Goal: Task Accomplishment & Management: Manage account settings

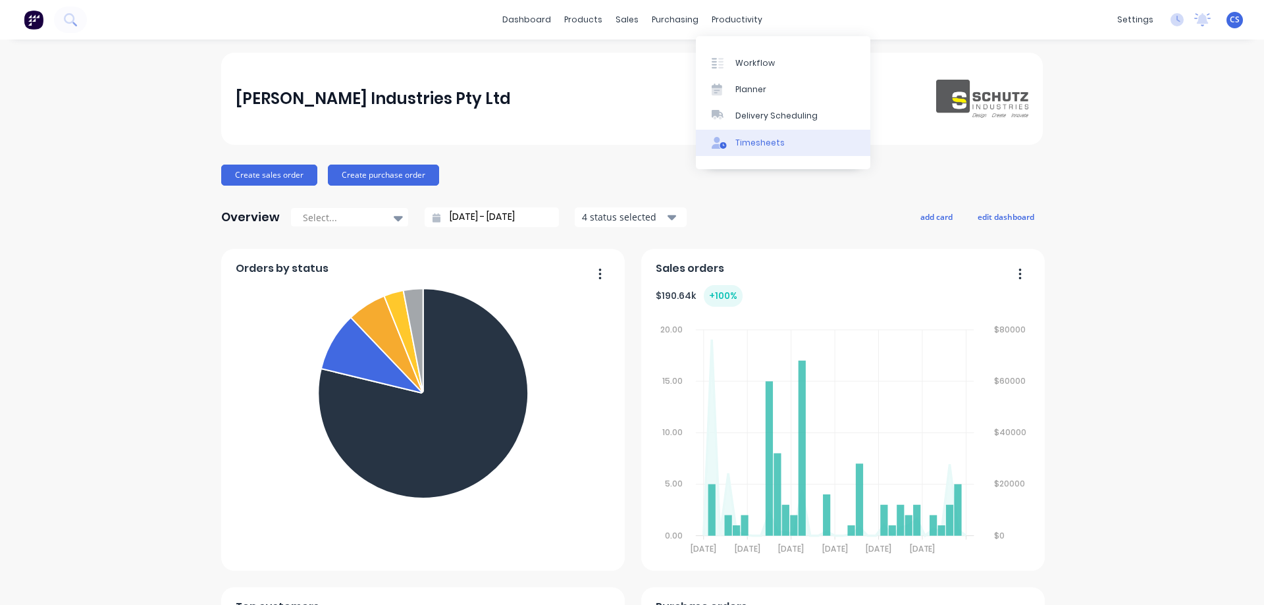
click at [737, 137] on div "Timesheets" at bounding box center [759, 143] width 49 height 12
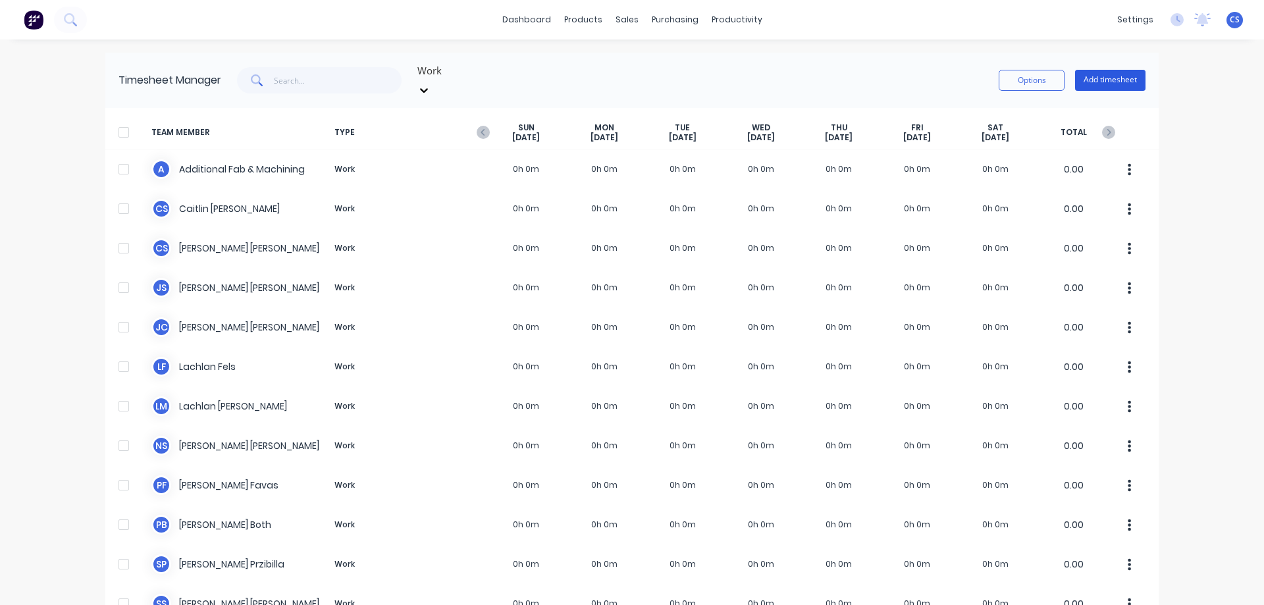
click at [1082, 73] on button "Add timesheet" at bounding box center [1110, 80] width 70 height 21
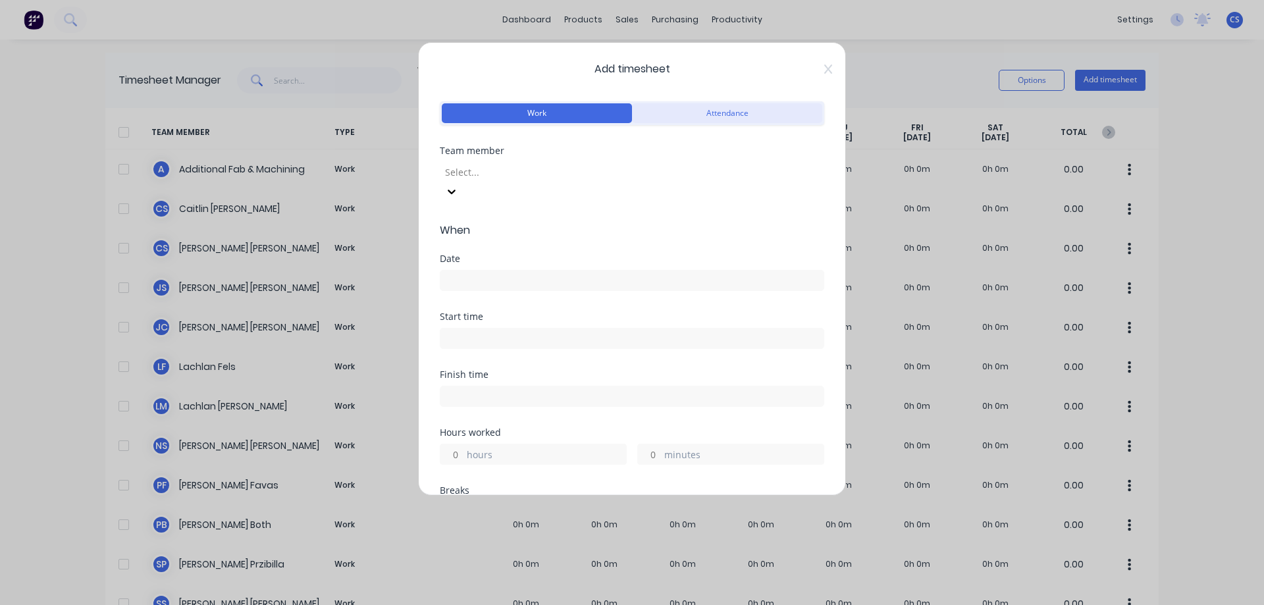
click at [686, 115] on button "Attendance" at bounding box center [727, 113] width 190 height 20
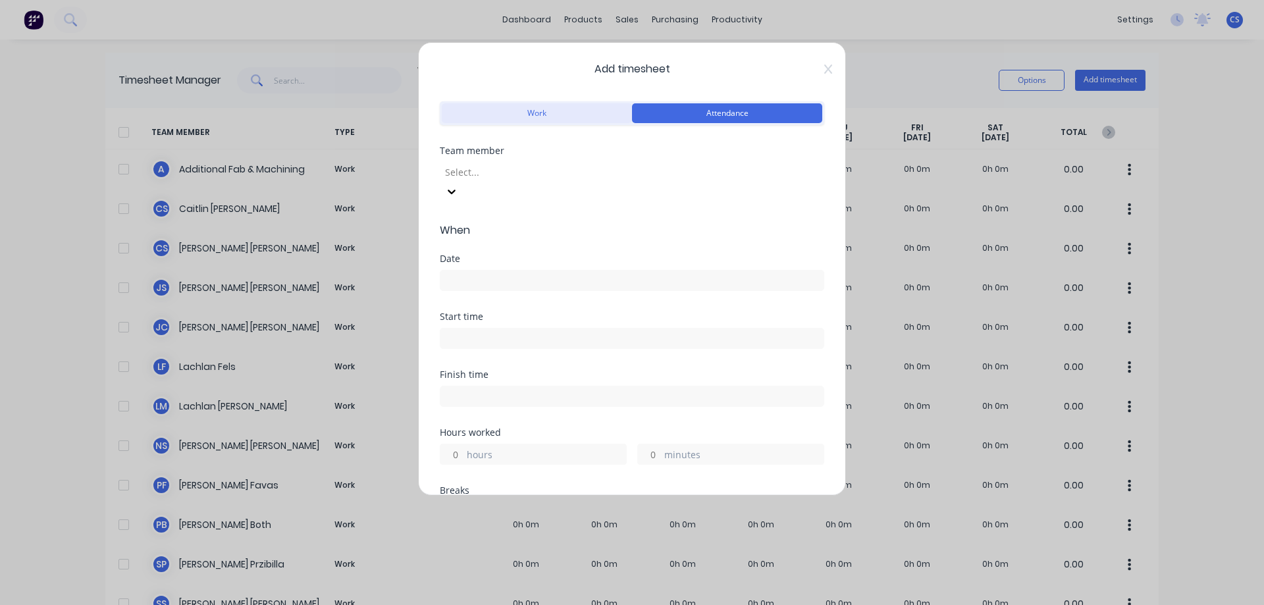
click at [563, 107] on button "Work" at bounding box center [537, 113] width 190 height 20
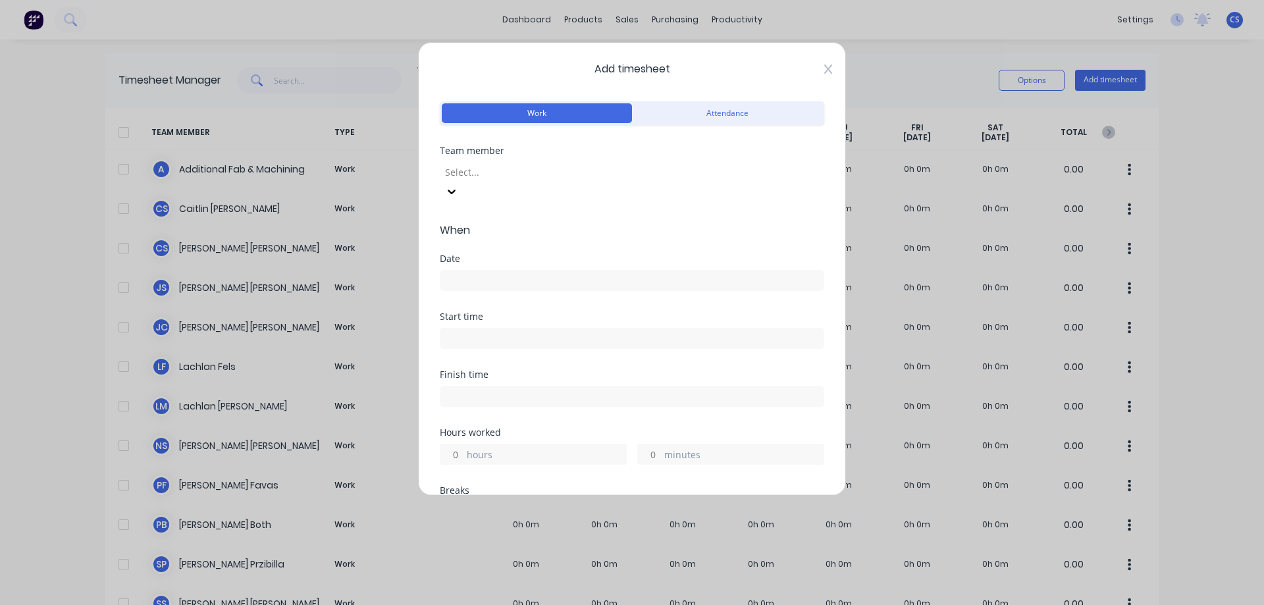
click at [824, 70] on icon at bounding box center [828, 69] width 8 height 11
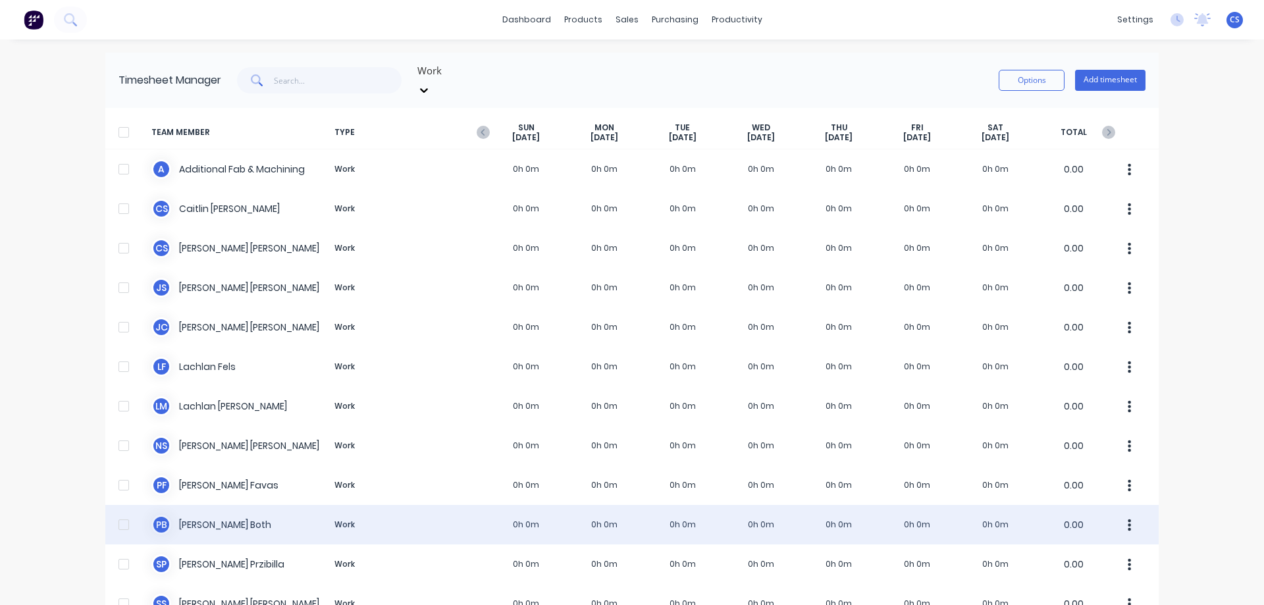
click at [444, 505] on div "P B Peter Both Work 0h 0m 0h 0m 0h 0m 0h 0m 0h 0m 0h 0m 0h 0m 0.00" at bounding box center [631, 525] width 1053 height 40
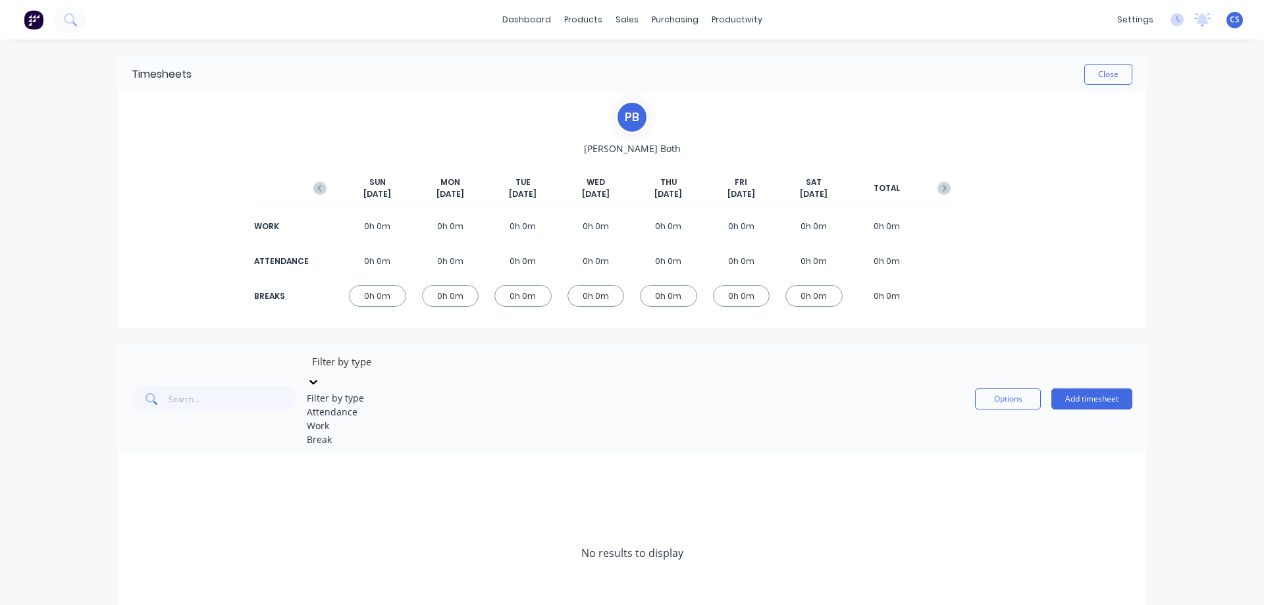
click at [317, 380] on icon at bounding box center [313, 382] width 8 height 5
click at [323, 186] on icon "button" at bounding box center [319, 188] width 13 height 13
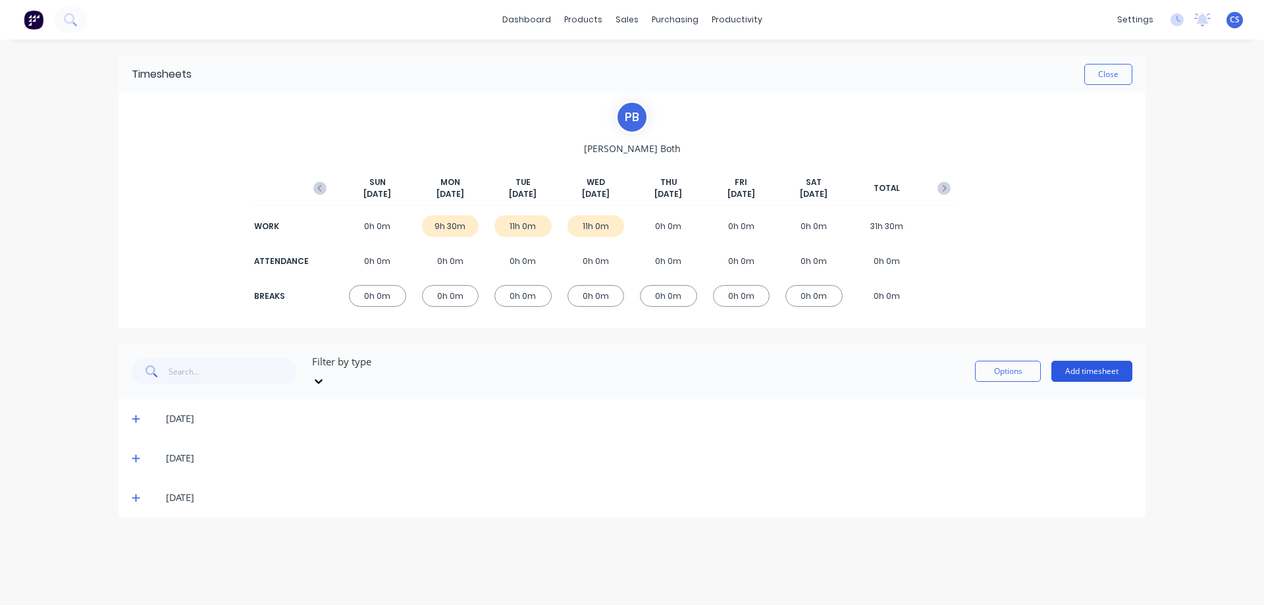
click at [1109, 369] on button "Add timesheet" at bounding box center [1091, 371] width 81 height 21
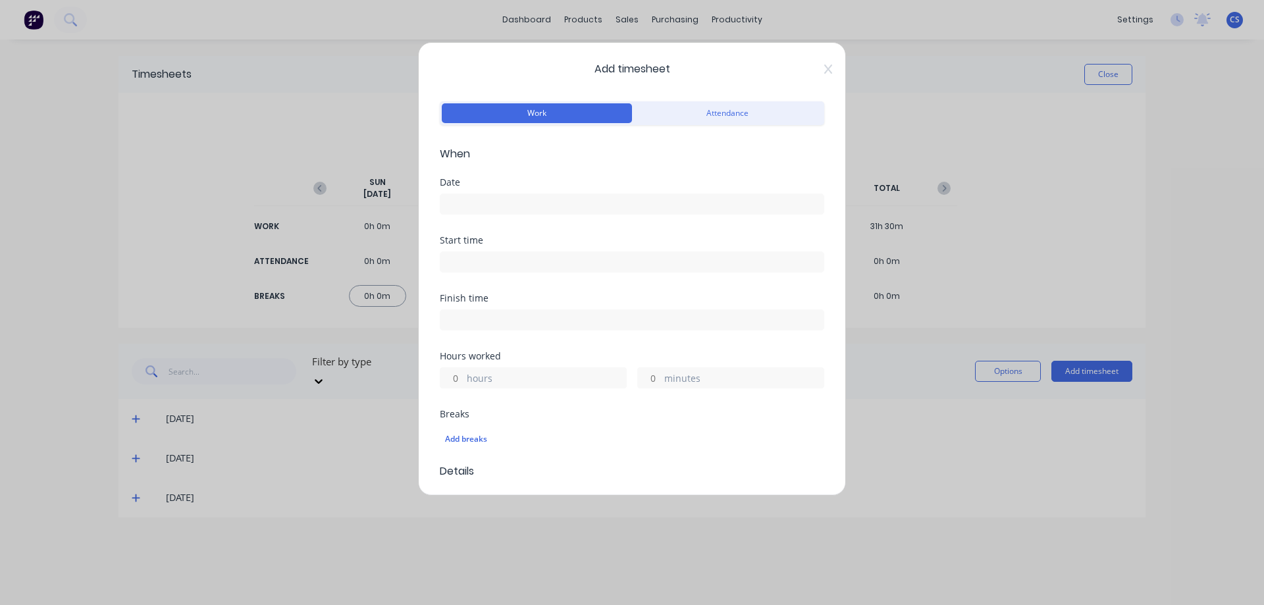
click at [514, 213] on input at bounding box center [631, 204] width 383 height 20
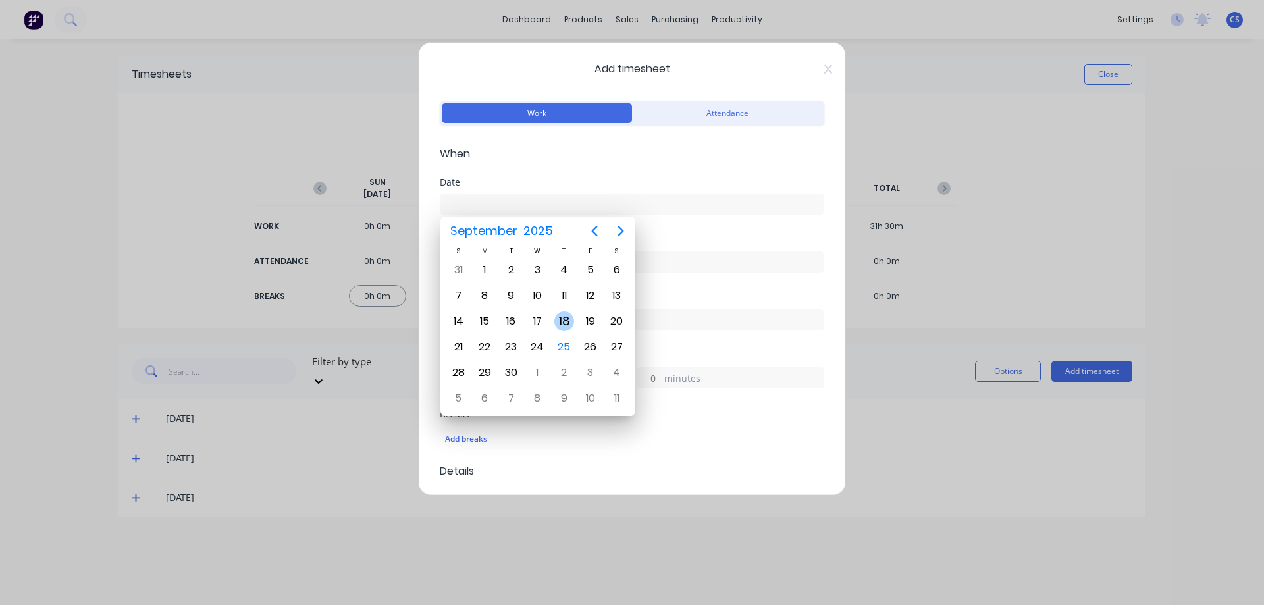
click at [569, 311] on div "18" at bounding box center [564, 321] width 26 height 25
type input "18/09/2025"
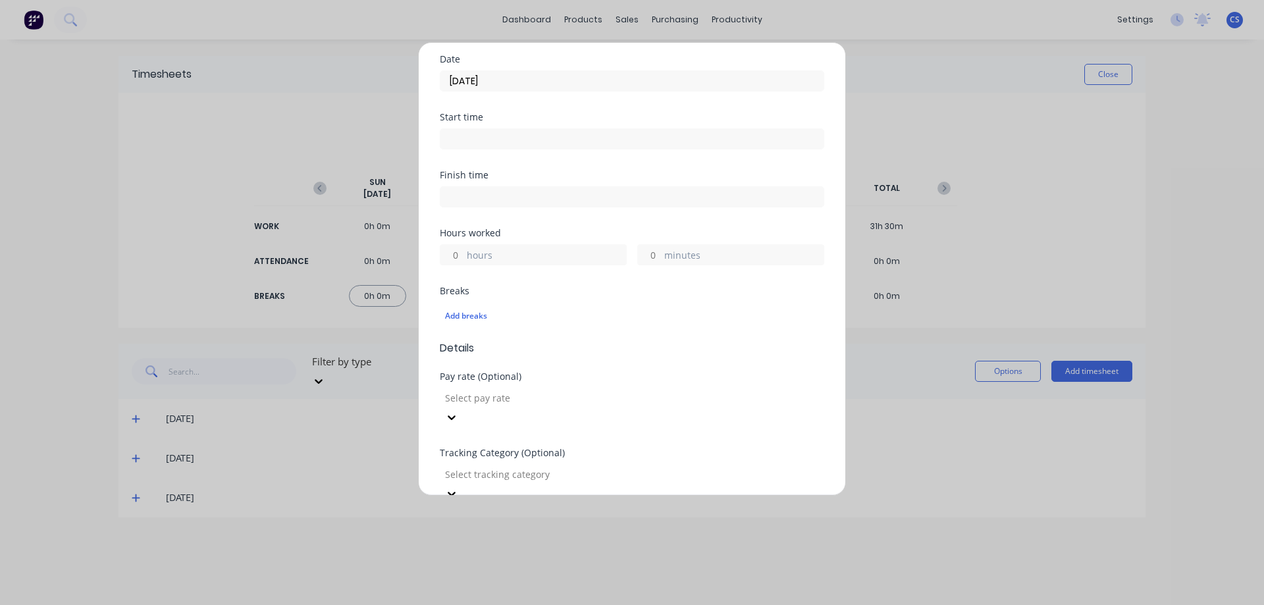
scroll to position [132, 0]
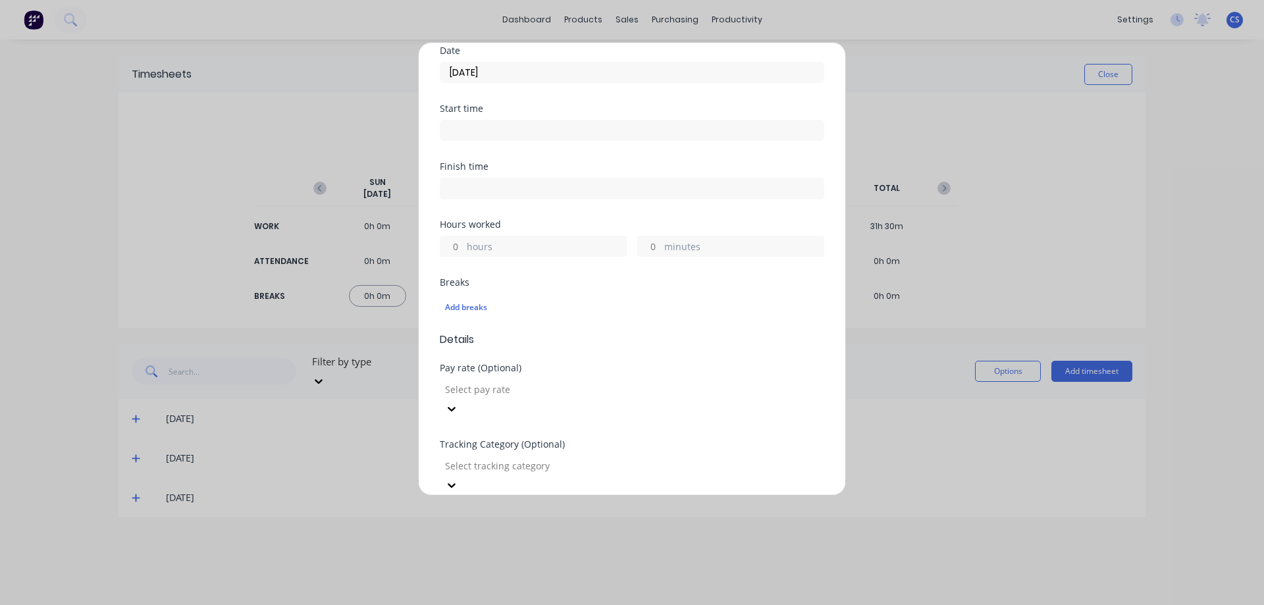
click at [454, 246] on input "hours" at bounding box center [451, 246] width 23 height 20
type input "10"
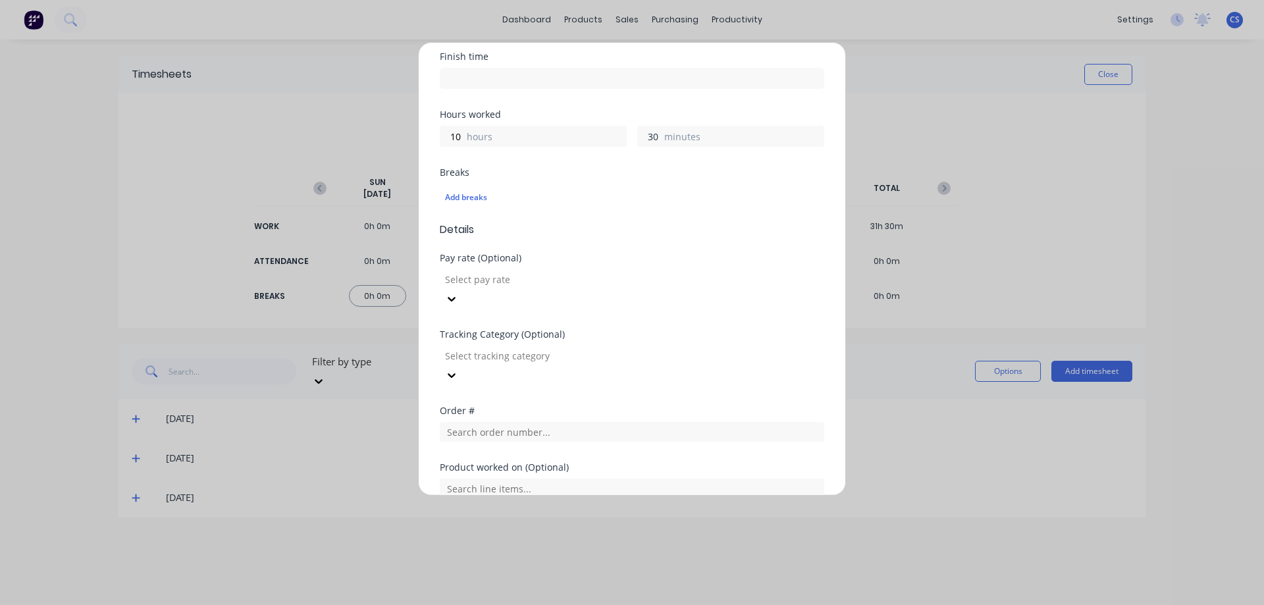
scroll to position [263, 0]
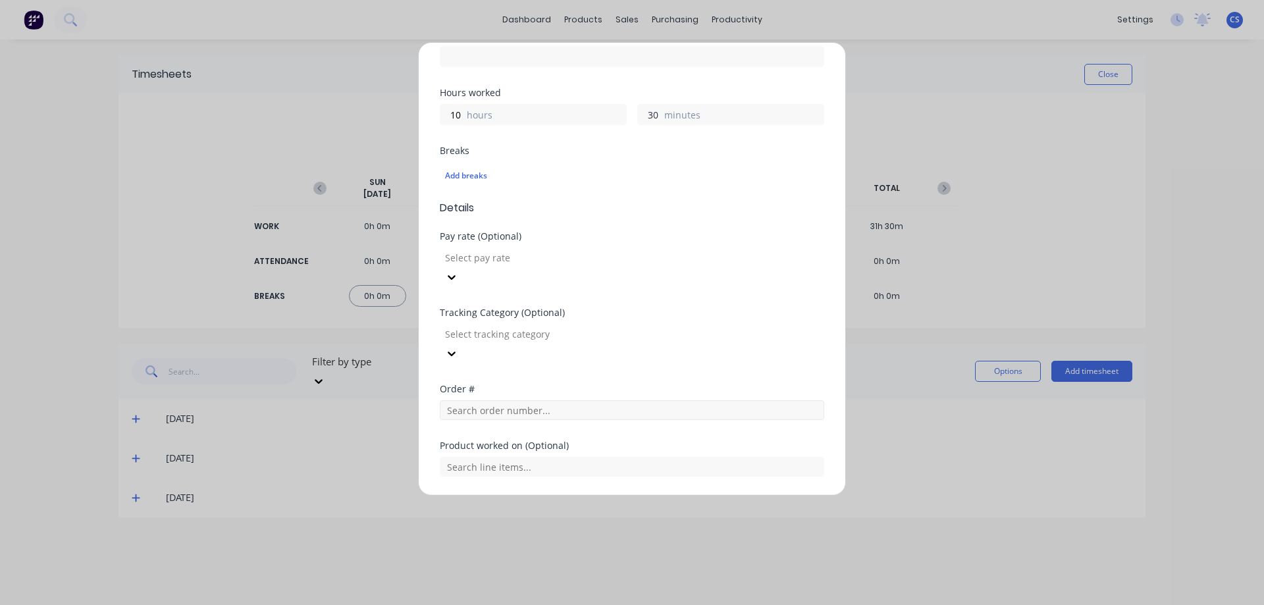
type input "30"
click at [482, 400] on input "text" at bounding box center [632, 410] width 384 height 20
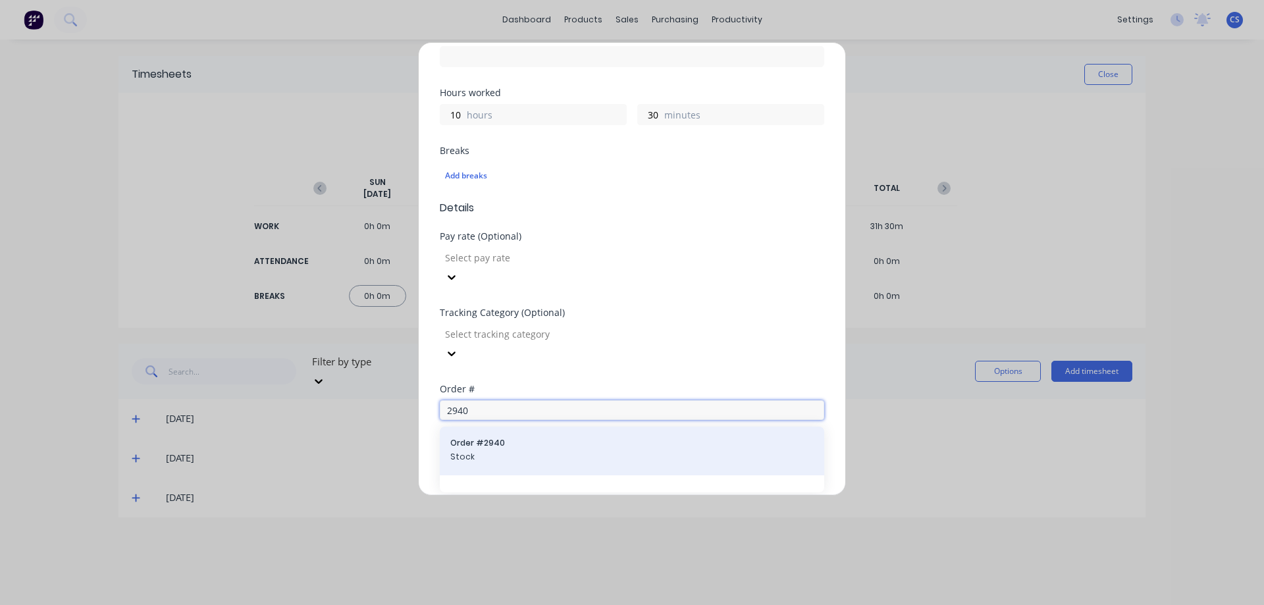
type input "2940"
click at [489, 451] on span "Stock" at bounding box center [631, 457] width 363 height 12
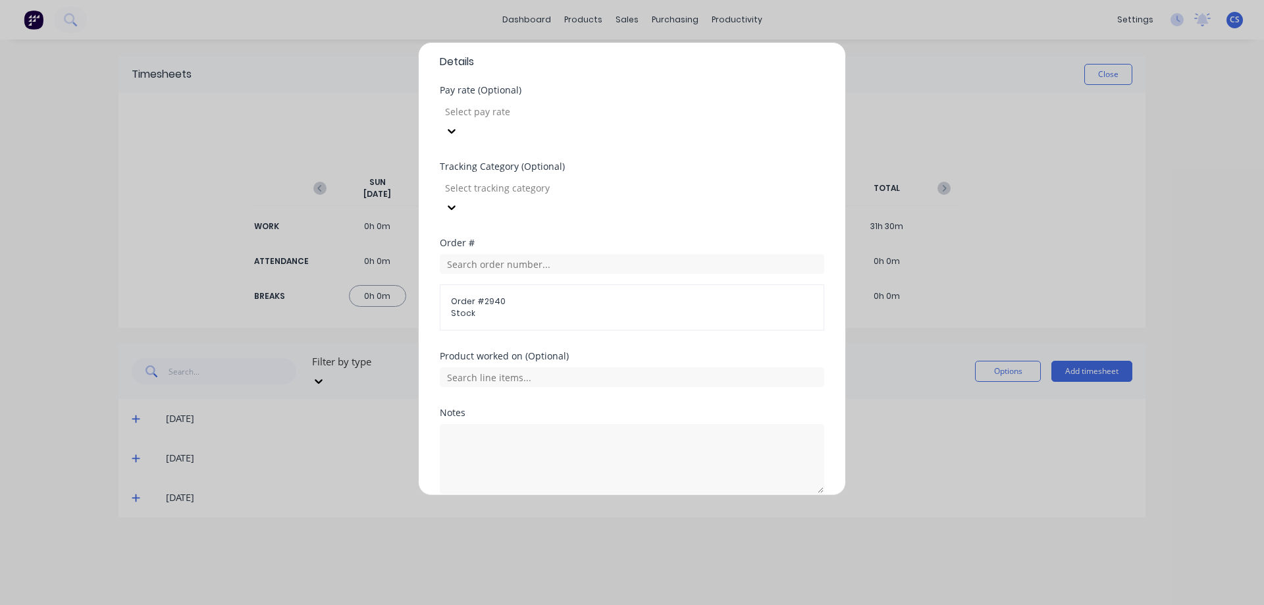
scroll to position [429, 0]
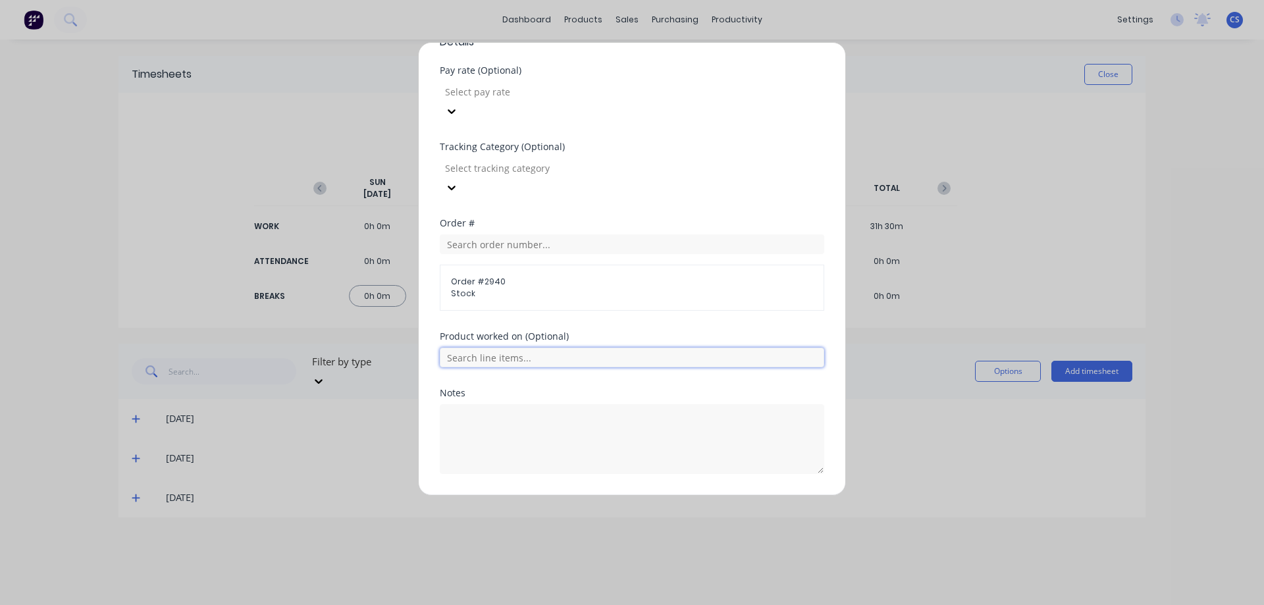
click at [558, 348] on input "text" at bounding box center [632, 358] width 384 height 20
click at [619, 495] on button "Add manual time entry" at bounding box center [600, 505] width 111 height 21
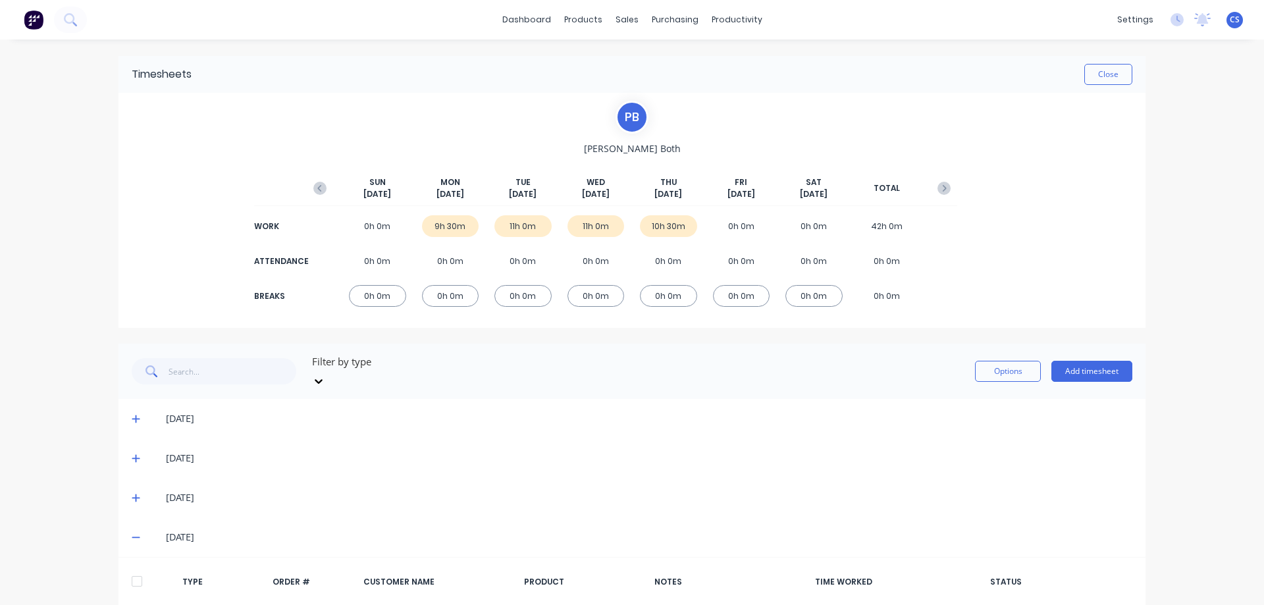
click at [1071, 367] on button "Add timesheet" at bounding box center [1091, 371] width 81 height 21
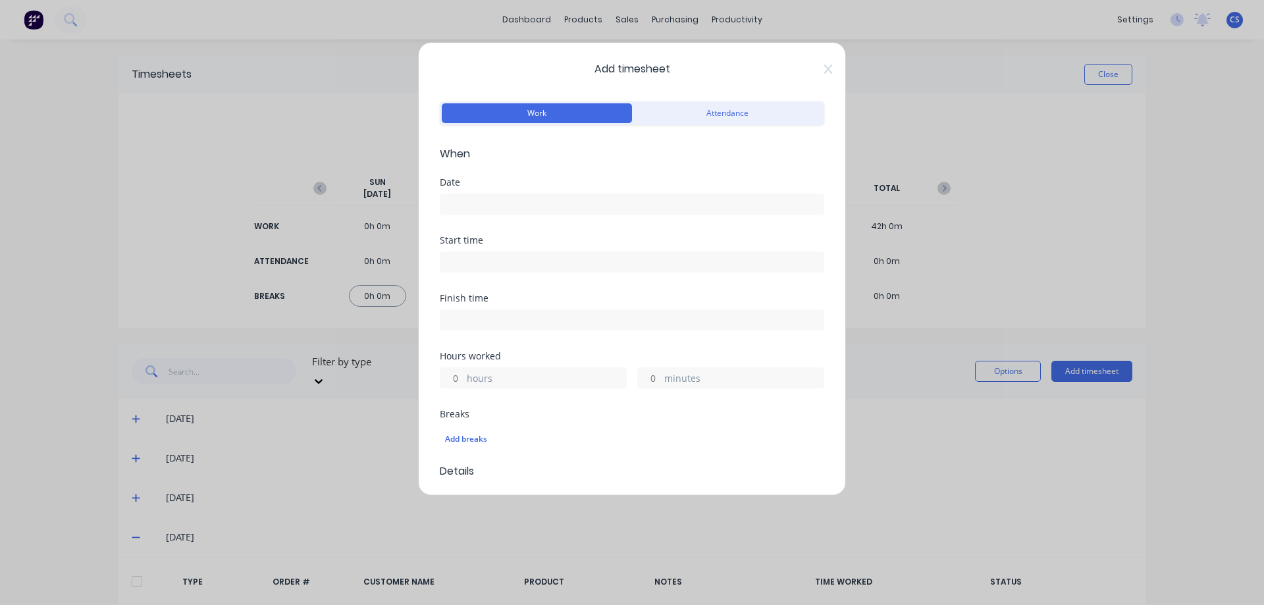
click at [527, 199] on input at bounding box center [631, 204] width 383 height 20
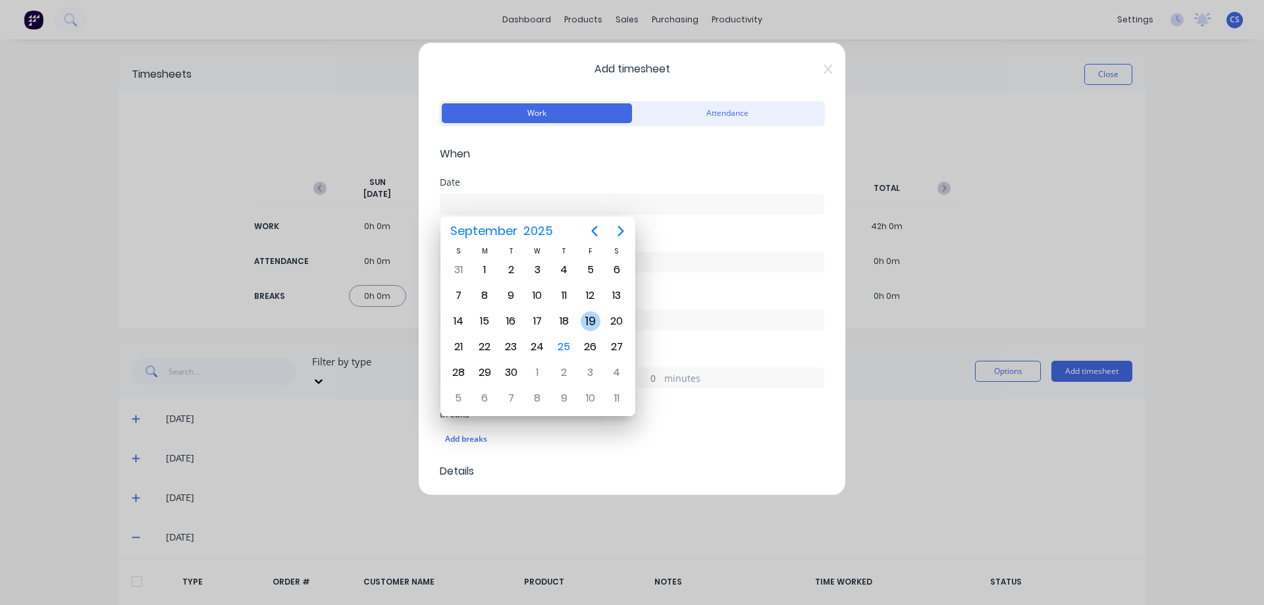
click at [594, 320] on div "19" at bounding box center [591, 321] width 20 height 20
type input "19/09/2025"
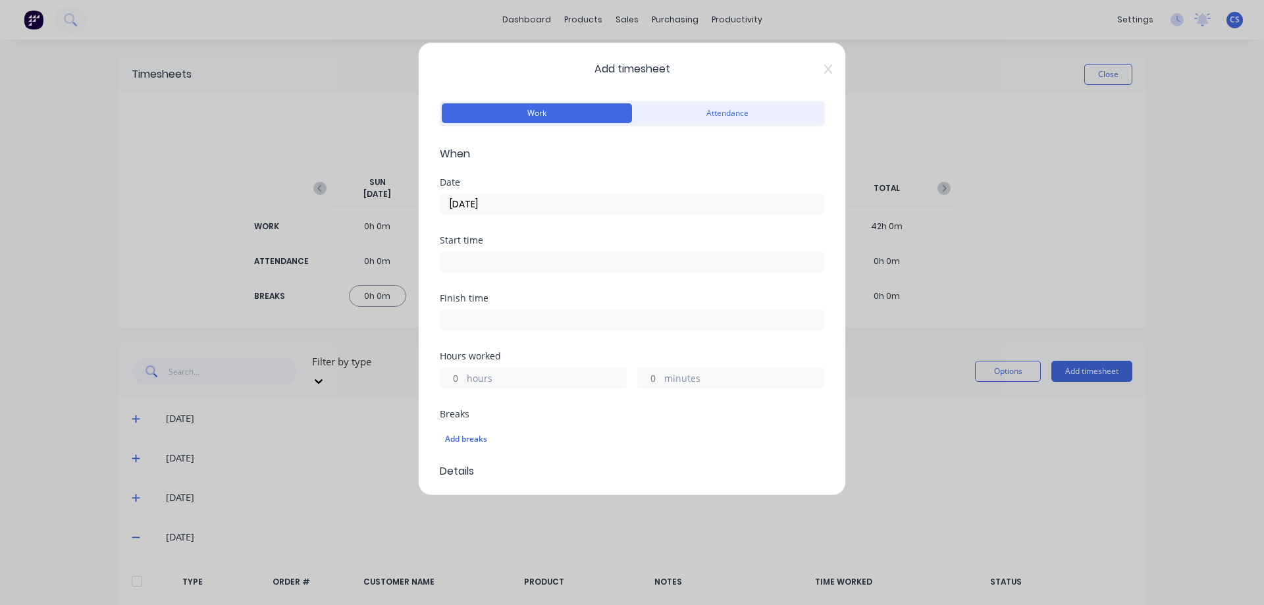
click at [460, 375] on input "hours" at bounding box center [451, 378] width 23 height 20
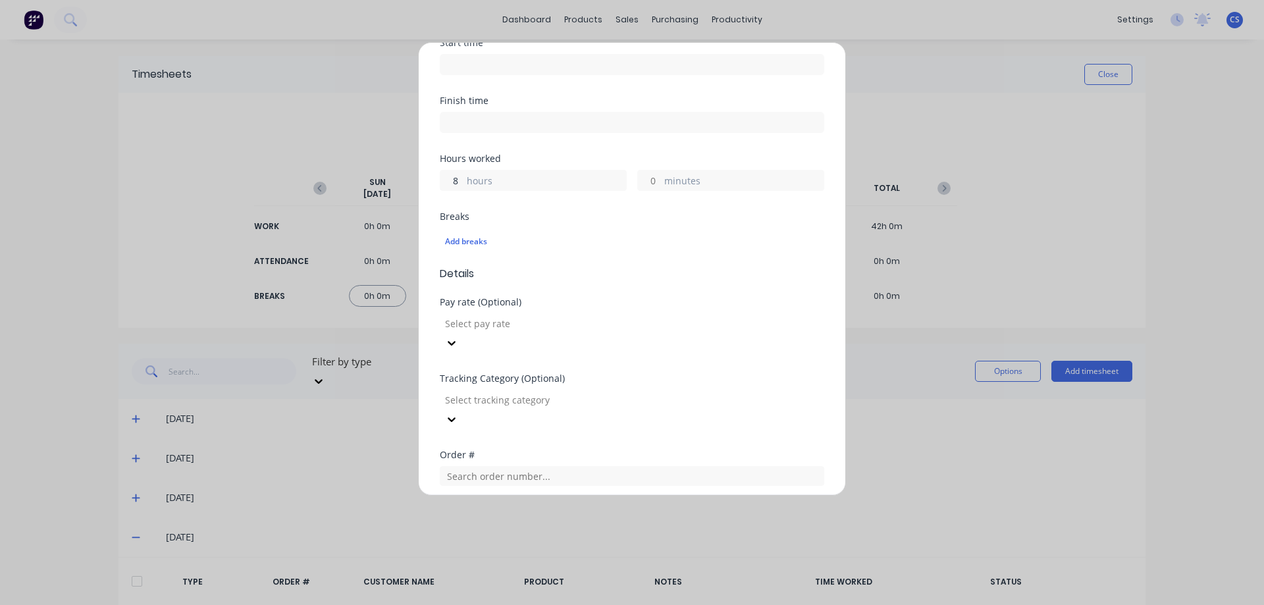
scroll to position [263, 0]
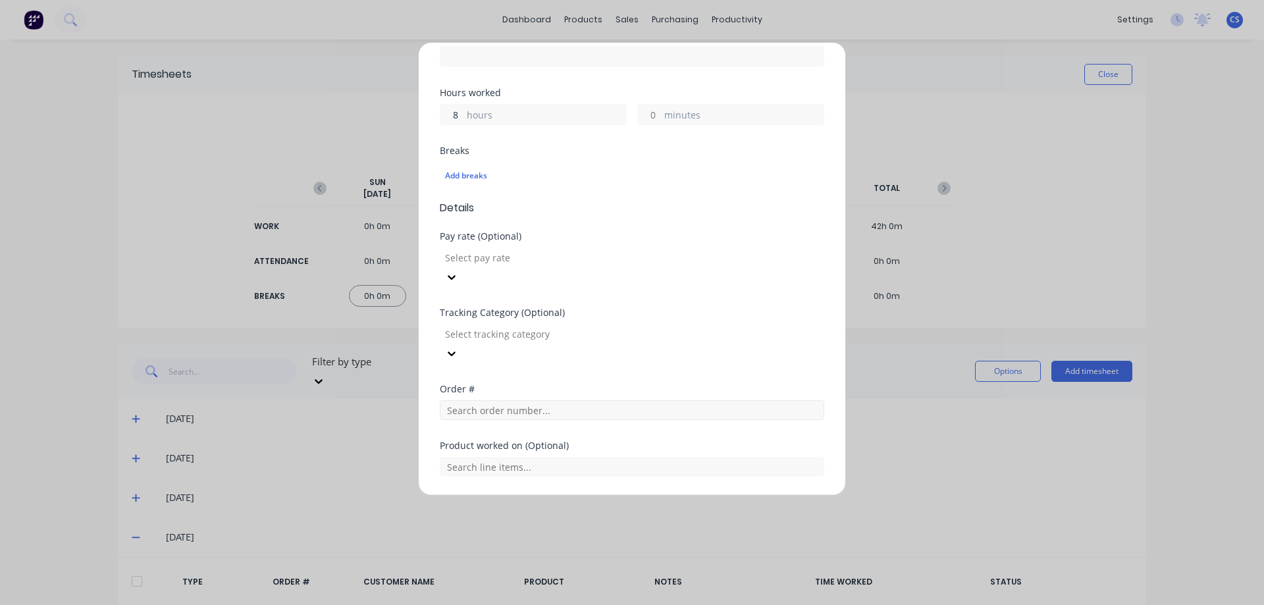
type input "8"
click at [501, 400] on input "text" at bounding box center [632, 410] width 384 height 20
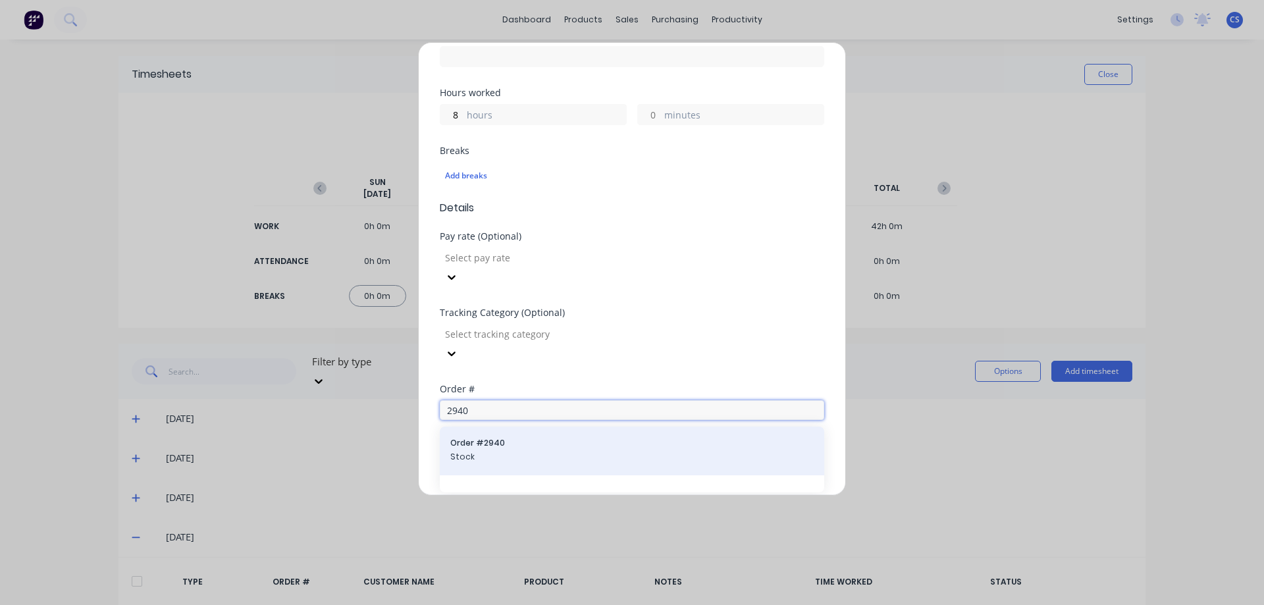
type input "2940"
click at [504, 437] on span "Order # 2940" at bounding box center [631, 443] width 363 height 12
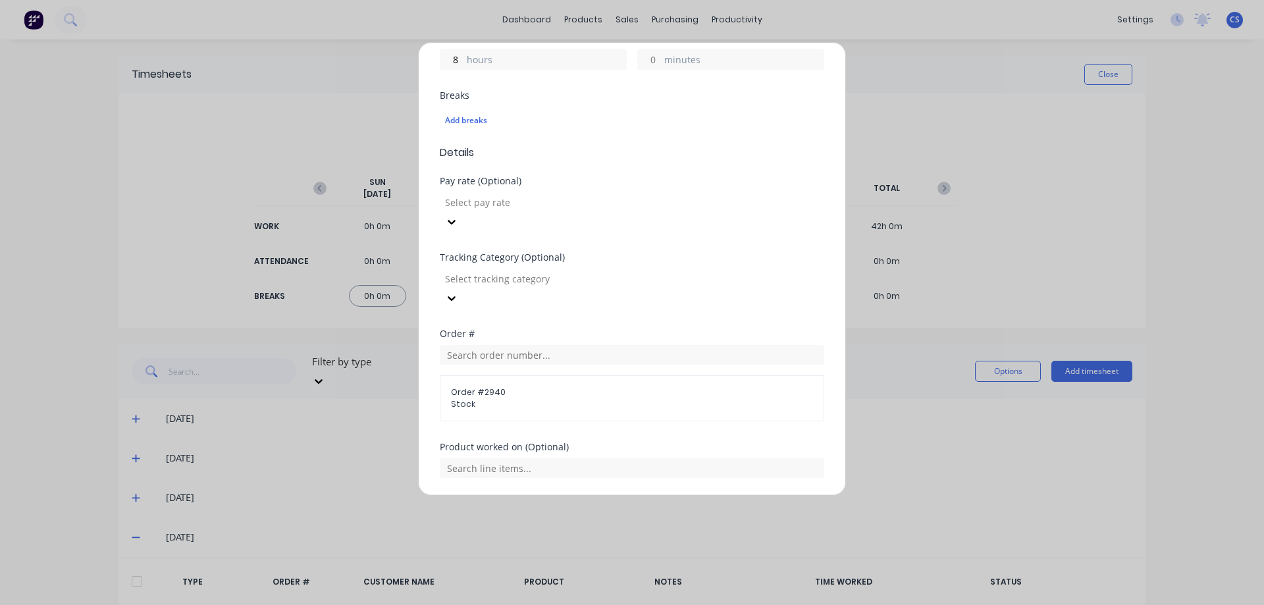
scroll to position [429, 0]
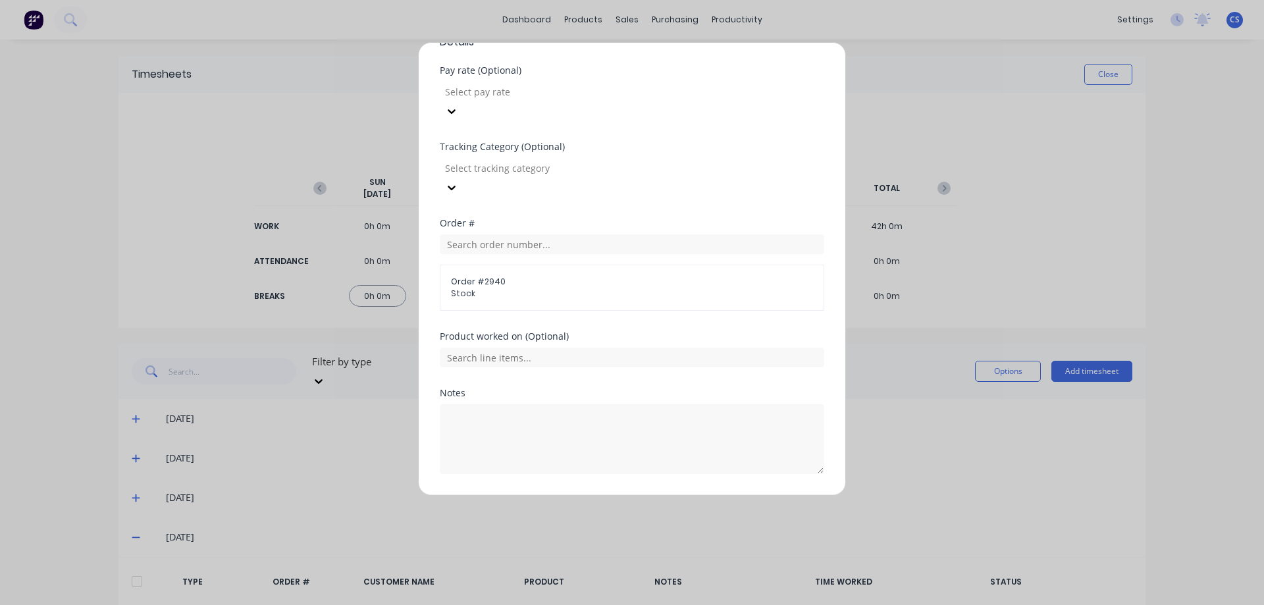
click at [573, 454] on div "Notes" at bounding box center [632, 441] width 384 height 107
click at [575, 495] on button "Add manual time entry" at bounding box center [600, 505] width 111 height 21
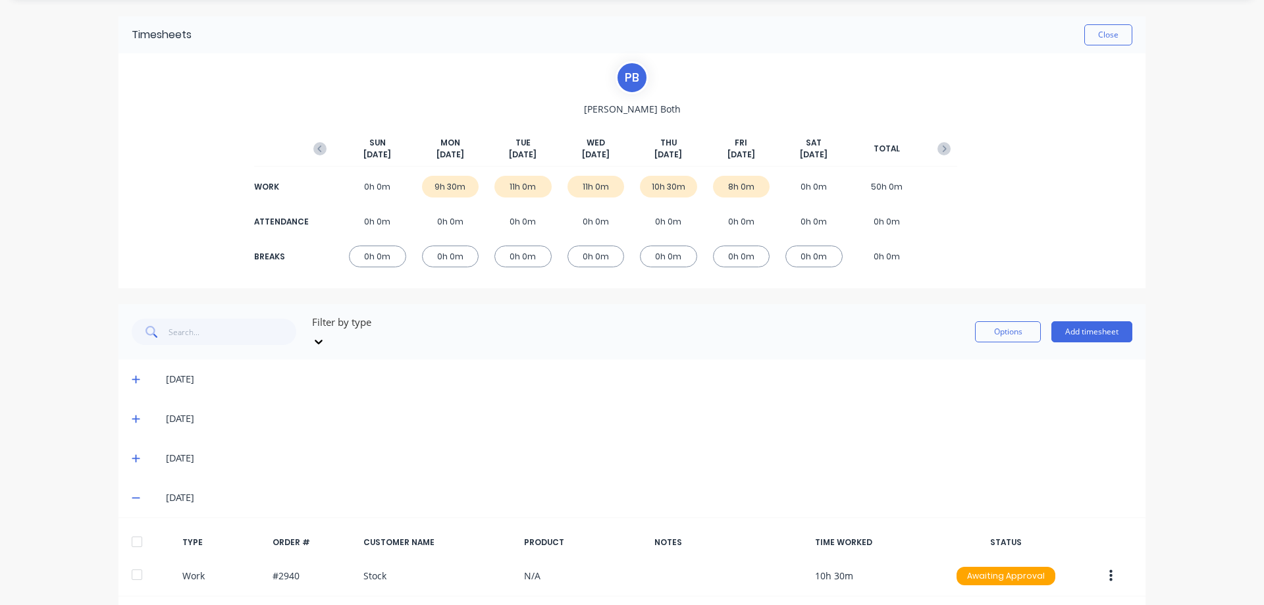
scroll to position [0, 0]
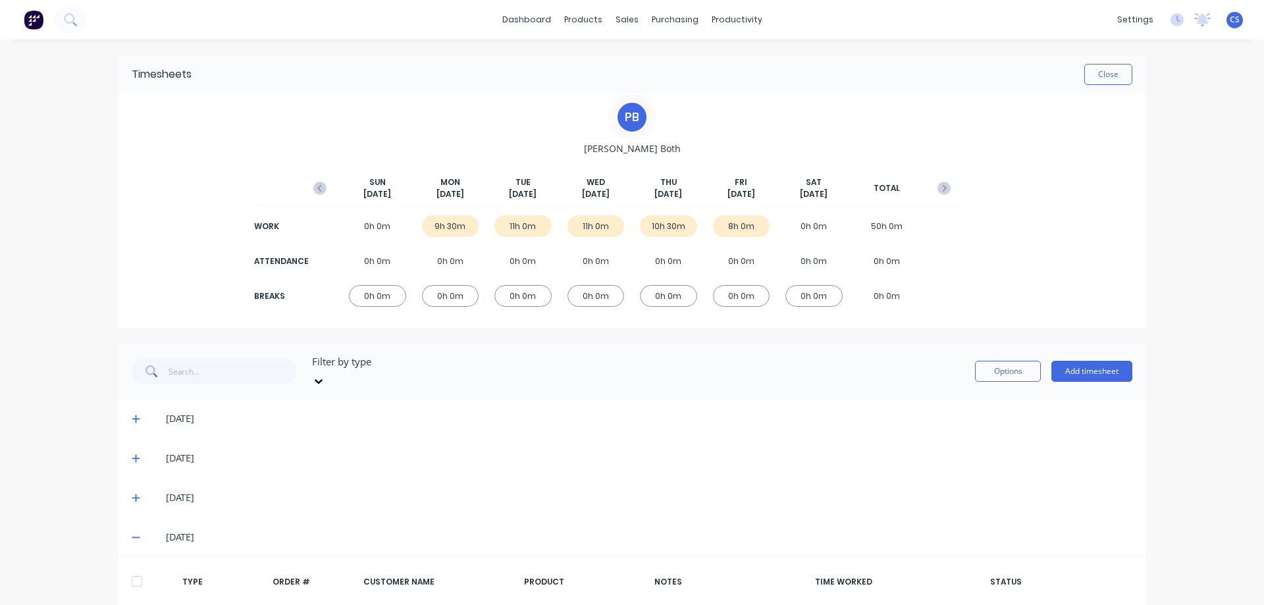
click at [942, 191] on icon "button" at bounding box center [943, 188] width 13 height 13
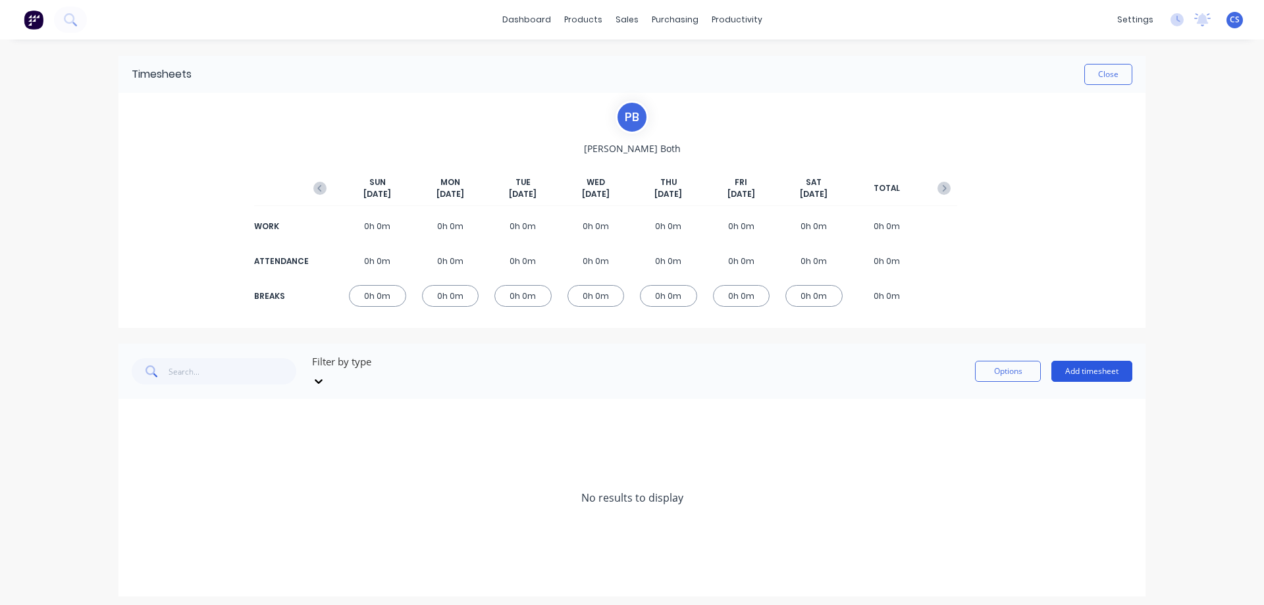
click at [1083, 361] on button "Add timesheet" at bounding box center [1091, 371] width 81 height 21
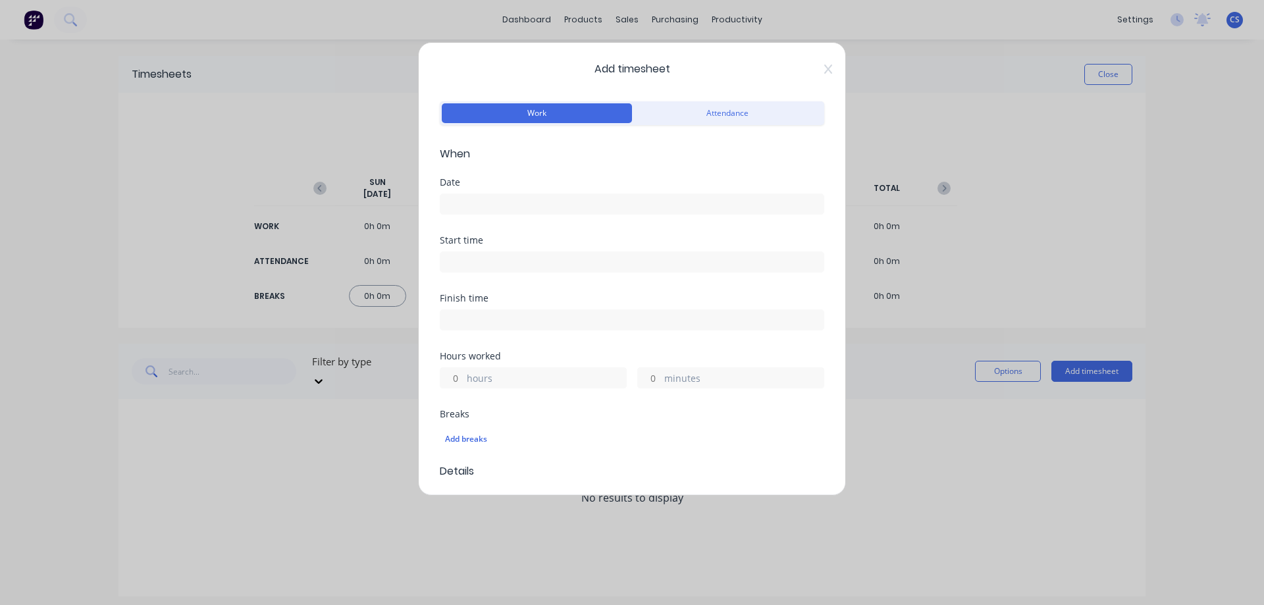
click at [474, 204] on input at bounding box center [631, 204] width 383 height 20
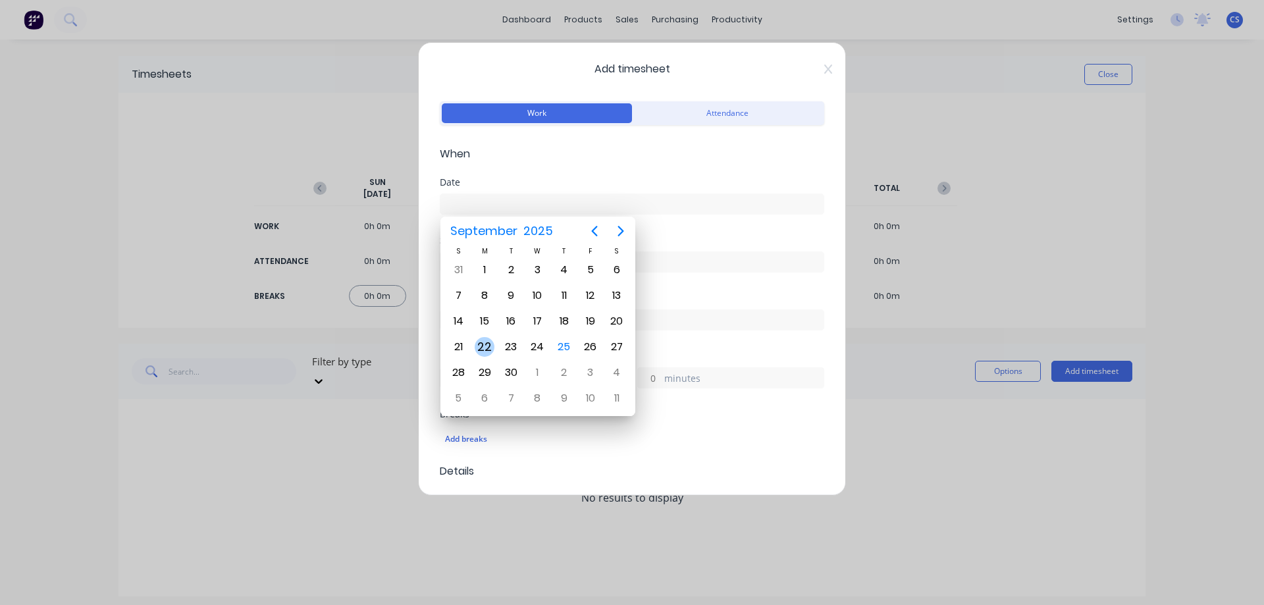
click at [481, 347] on div "22" at bounding box center [485, 347] width 20 height 20
type input "22/09/2025"
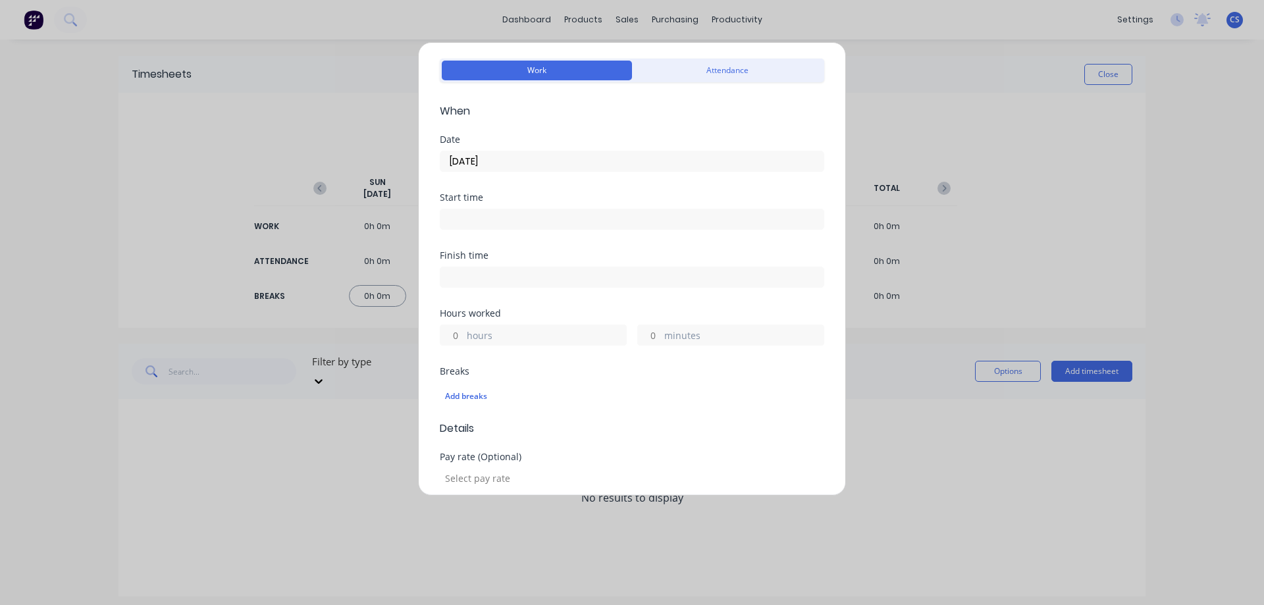
scroll to position [66, 0]
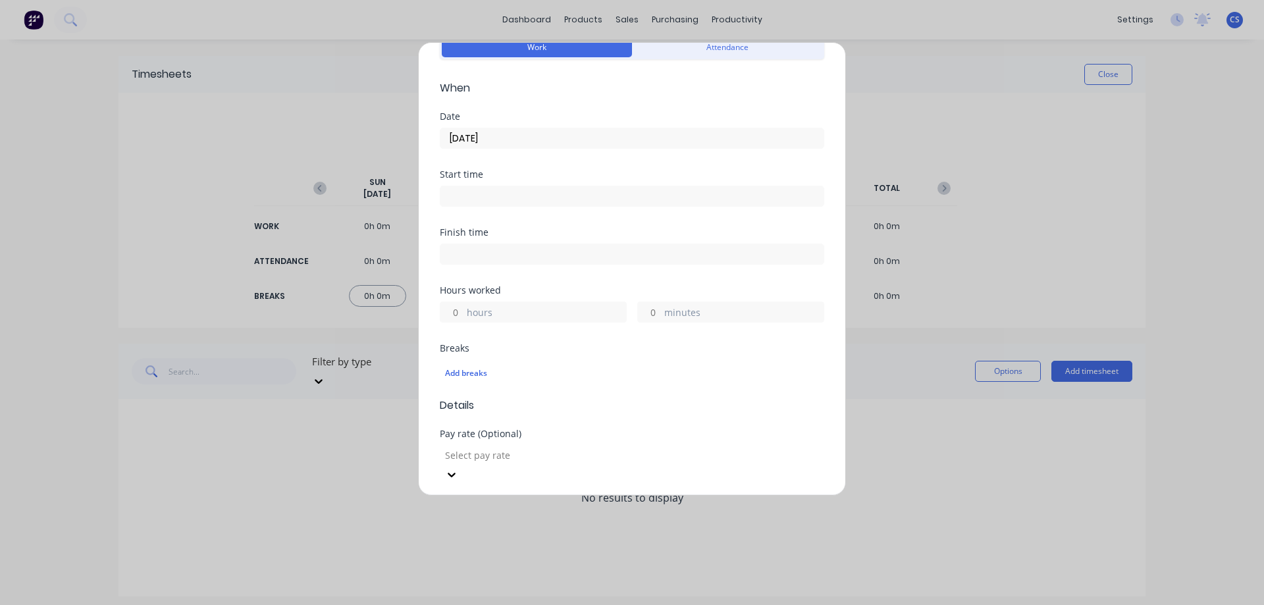
click at [450, 198] on input at bounding box center [631, 196] width 383 height 20
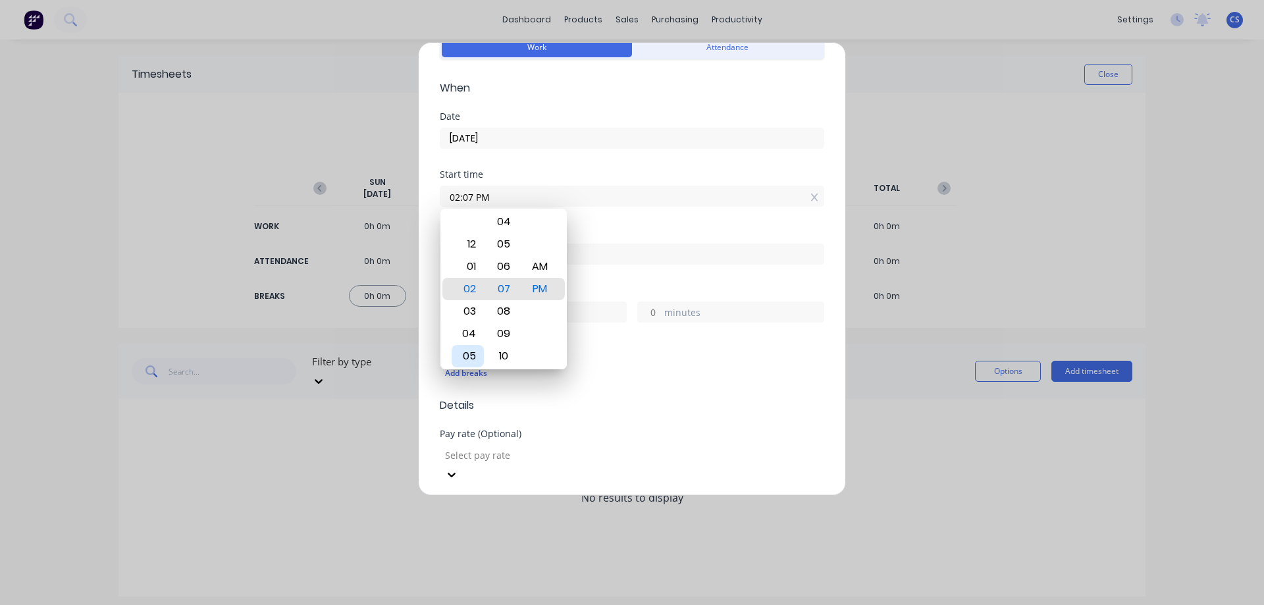
click at [473, 350] on div "05" at bounding box center [468, 356] width 32 height 22
click at [500, 221] on div "00" at bounding box center [504, 222] width 32 height 22
click at [535, 267] on div "AM" at bounding box center [540, 266] width 32 height 22
type input "05:00 AM"
click at [604, 286] on div "Hours worked" at bounding box center [632, 290] width 384 height 9
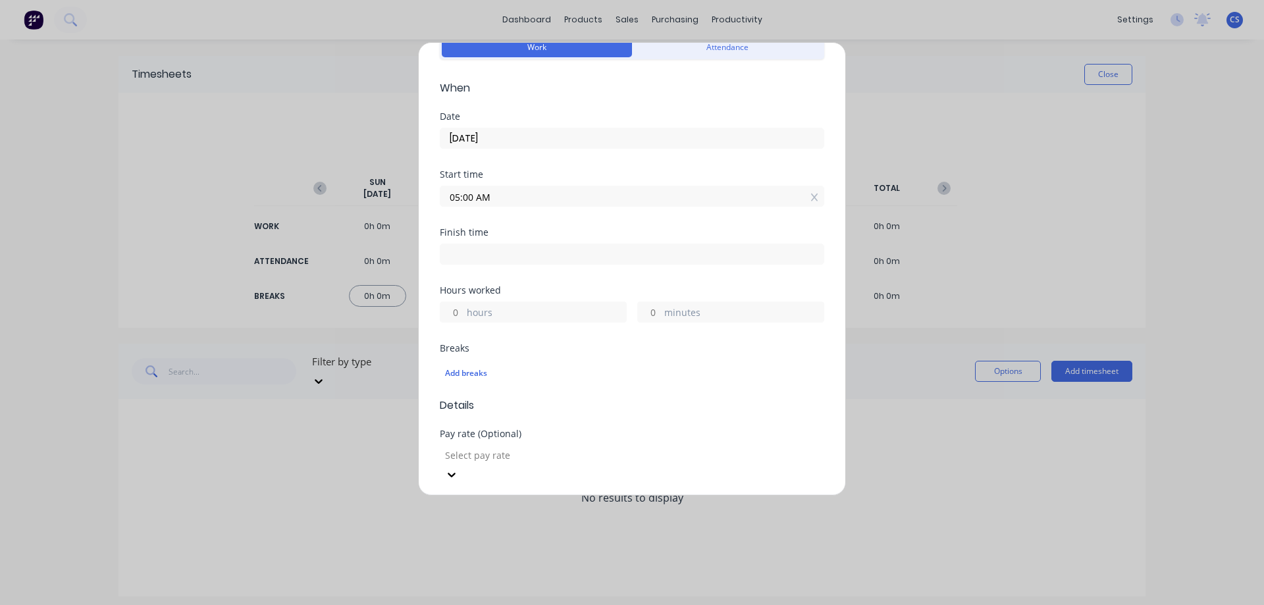
click at [557, 259] on input at bounding box center [631, 254] width 383 height 20
type input "01:07 PM"
type input "8"
type input "7"
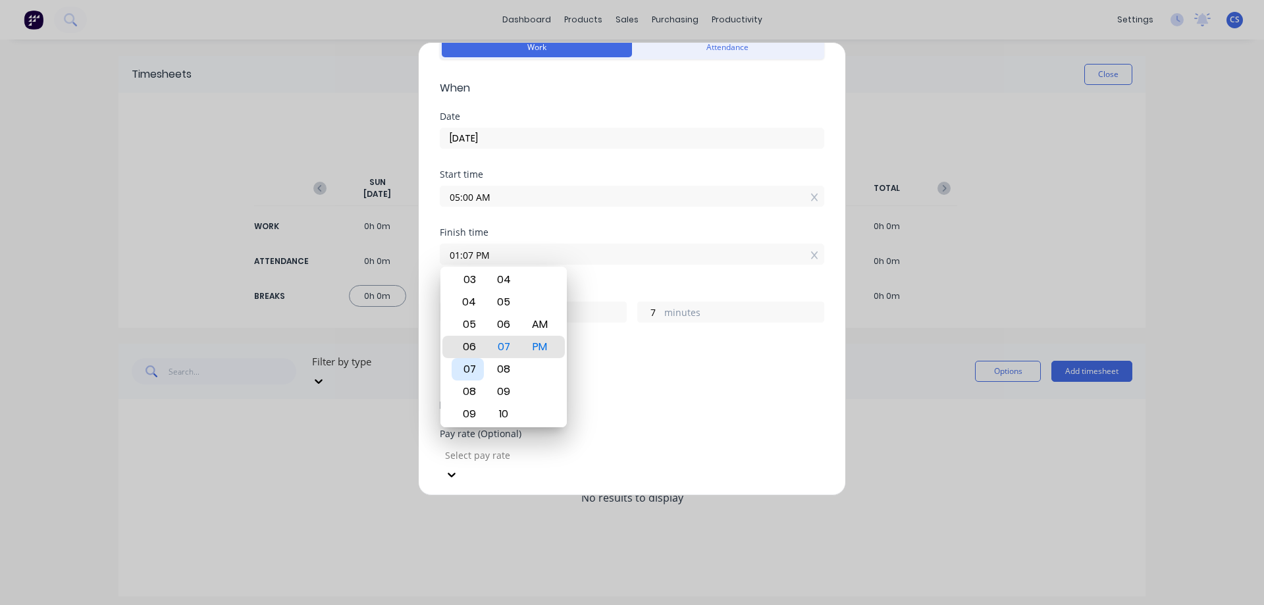
type input "06:07 PM"
type input "13"
click at [468, 400] on div "08" at bounding box center [468, 392] width 32 height 22
type input "08:07 PM"
type input "15"
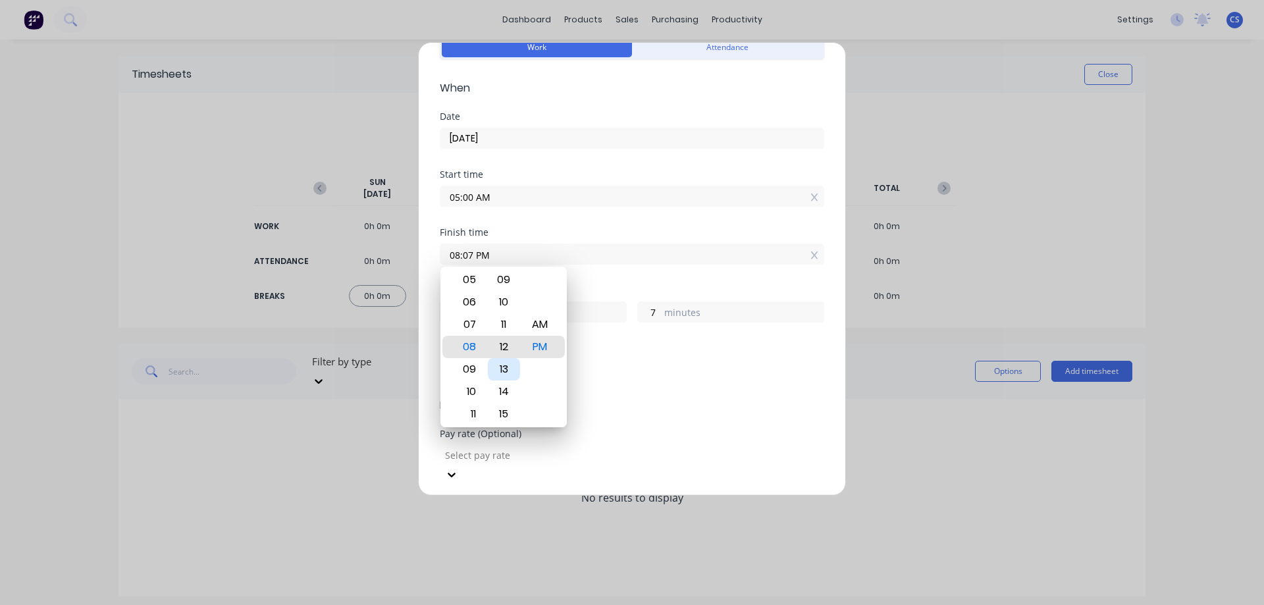
type input "08:12 PM"
type input "12"
type input "08:15 PM"
type input "15"
type input "08:16 PM"
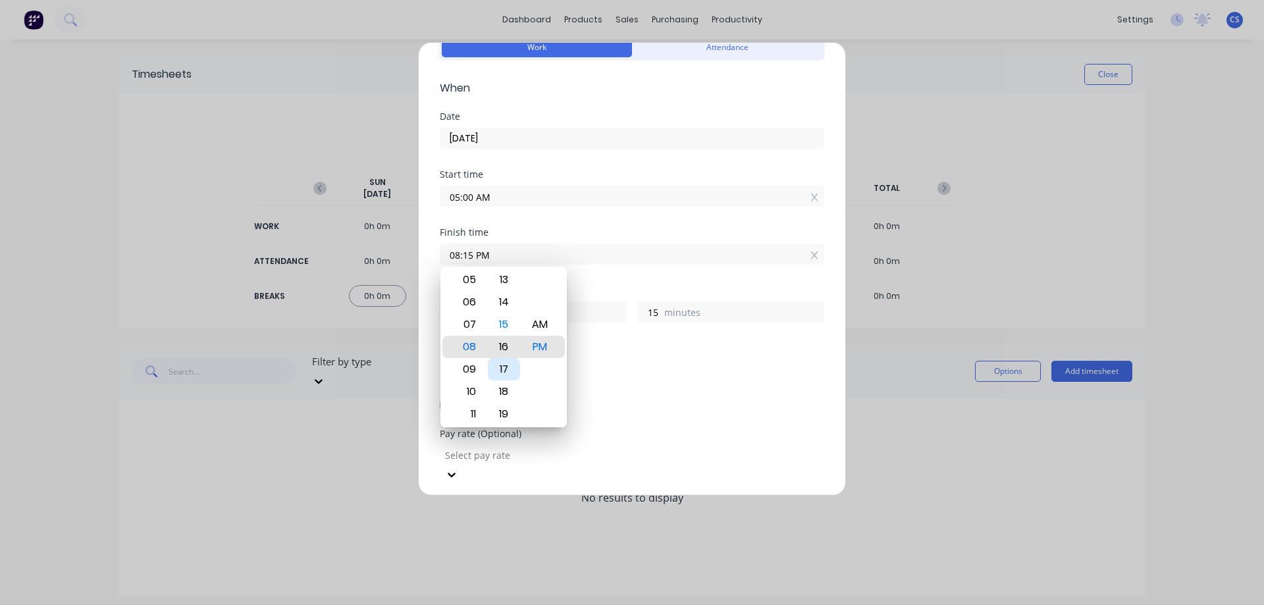
type input "16"
type input "08:19 PM"
type input "19"
type input "08:23 PM"
type input "23"
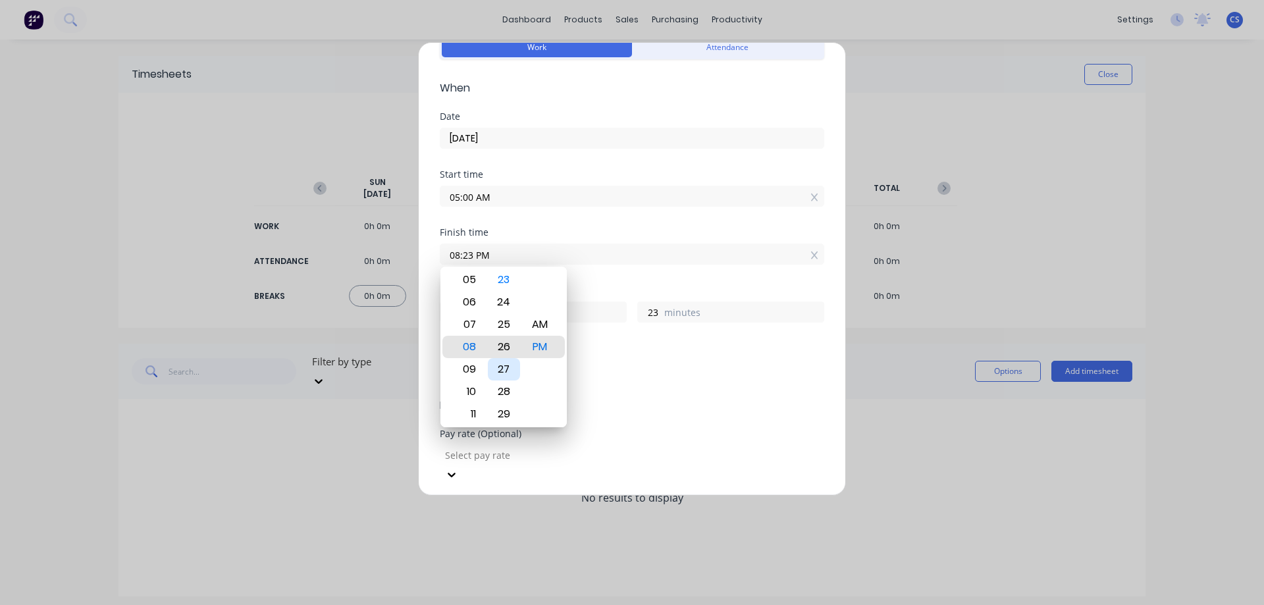
type input "08:26 PM"
type input "26"
type input "08:27 PM"
type input "27"
click at [502, 409] on div "30" at bounding box center [504, 414] width 32 height 22
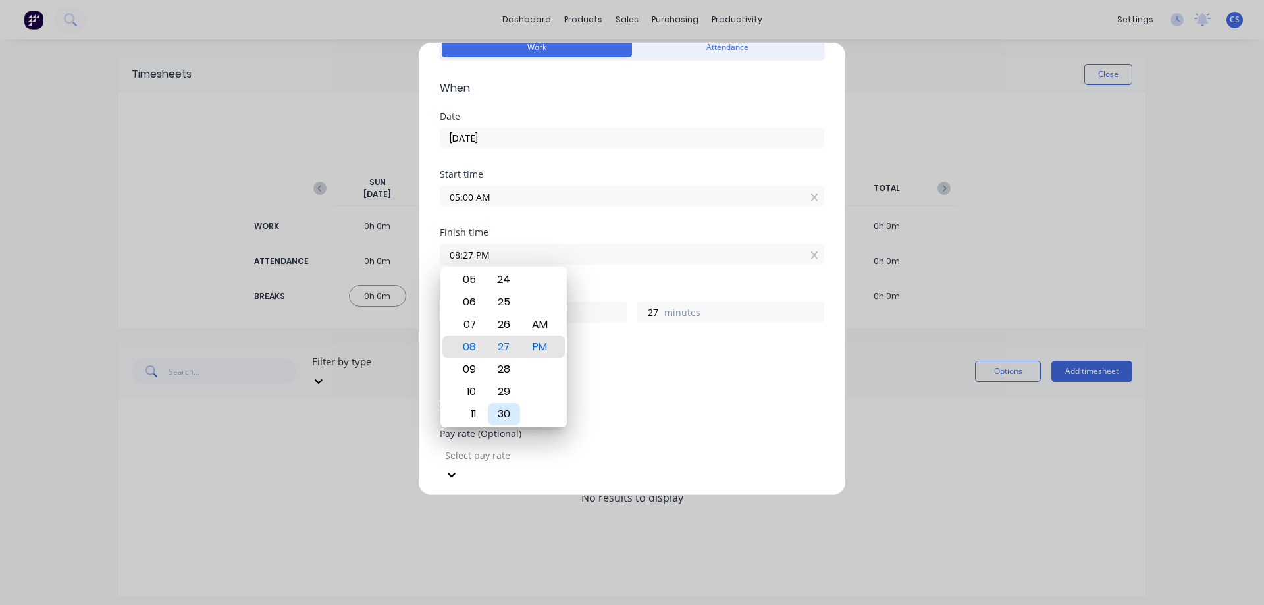
type input "08:30 PM"
type input "30"
click at [535, 321] on div "AM" at bounding box center [540, 324] width 32 height 22
type input "08:30 AM"
type input "3"
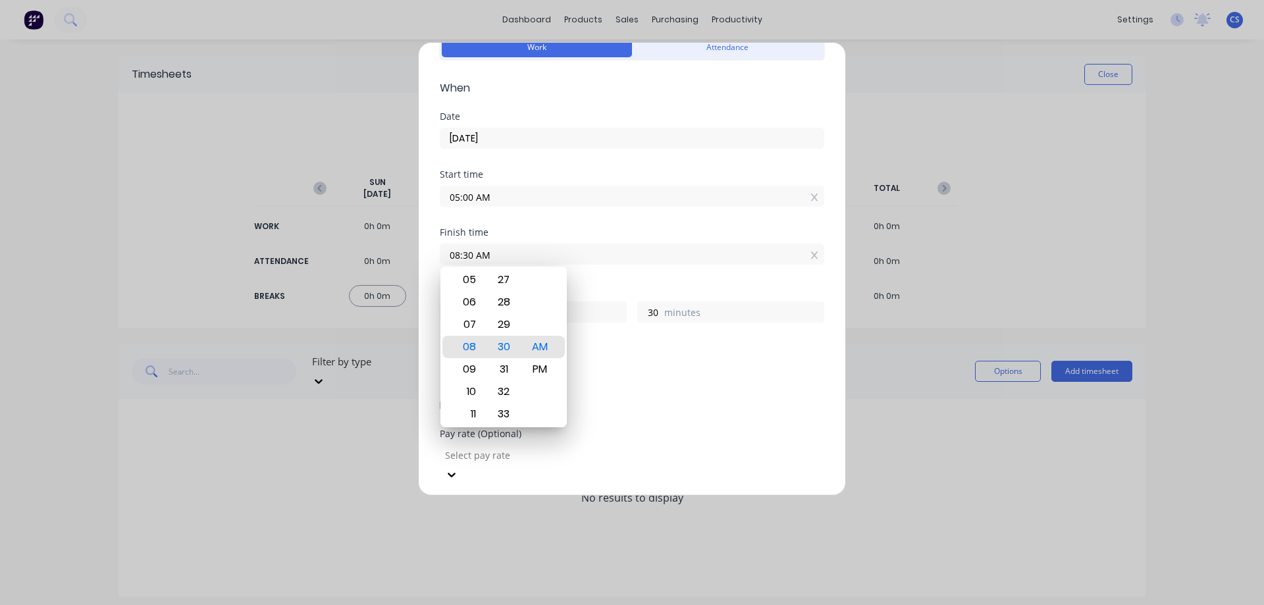
click at [615, 359] on div "Add breaks" at bounding box center [632, 373] width 384 height 28
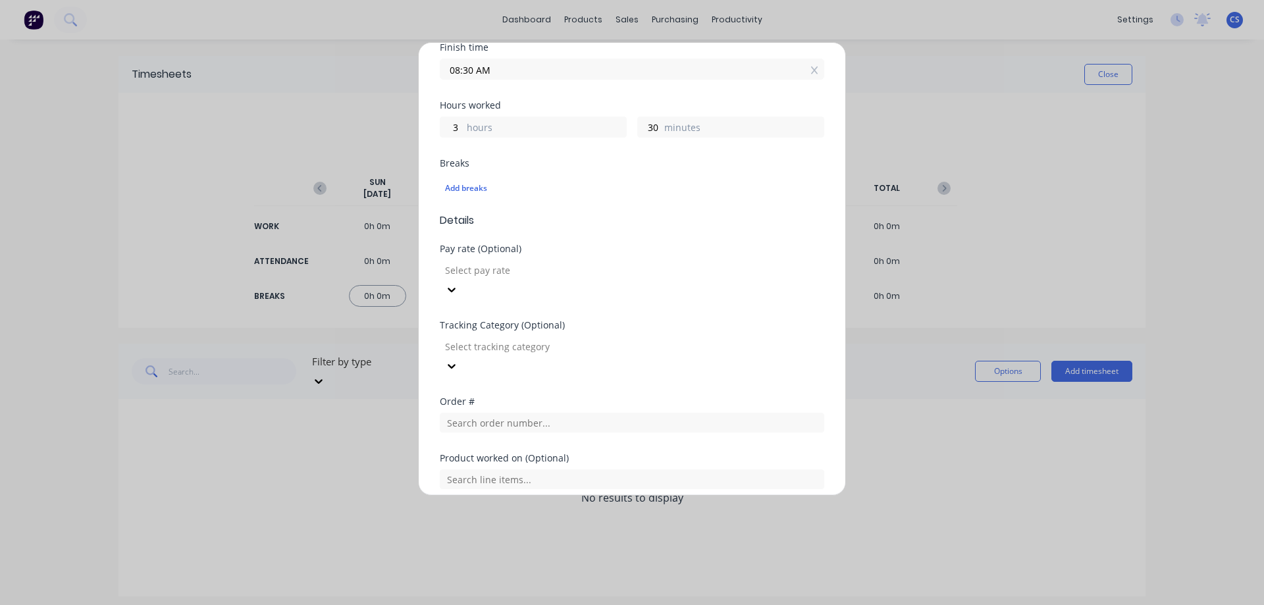
scroll to position [263, 0]
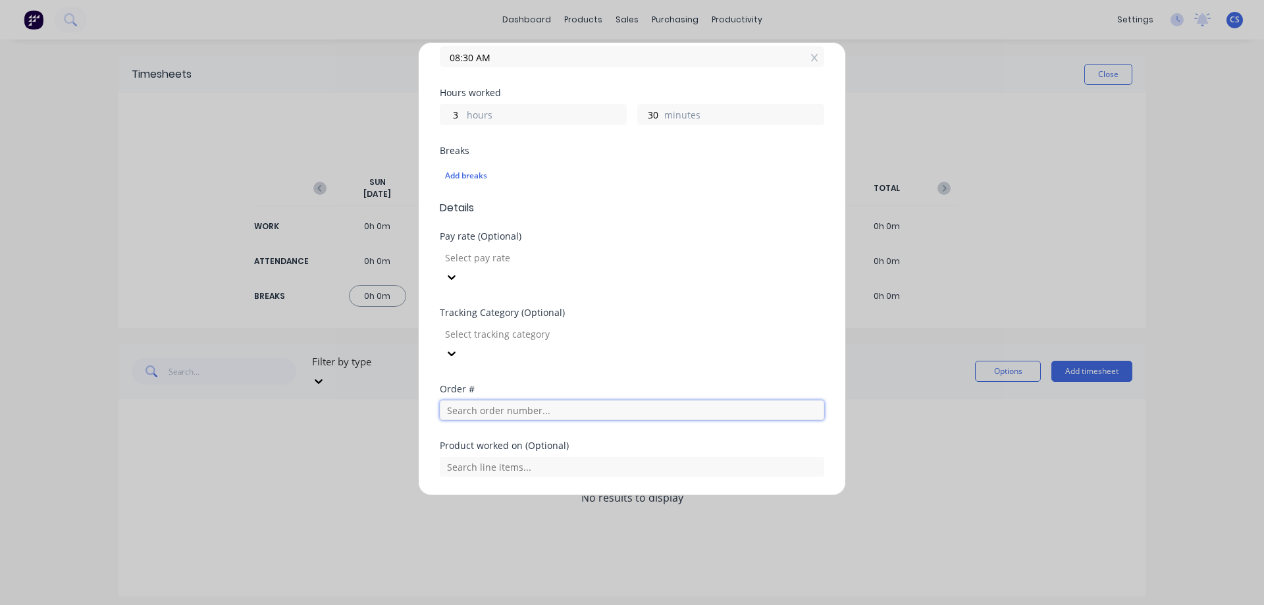
click at [517, 400] on input "text" at bounding box center [632, 410] width 384 height 20
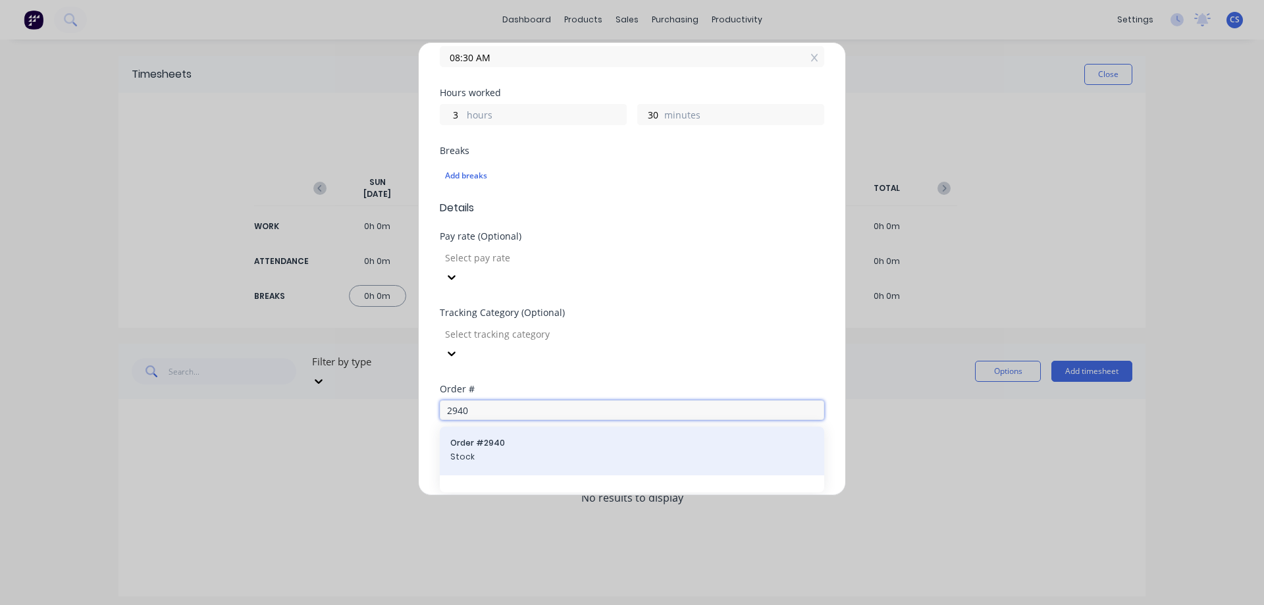
type input "2940"
click at [562, 451] on span "Stock" at bounding box center [631, 457] width 363 height 12
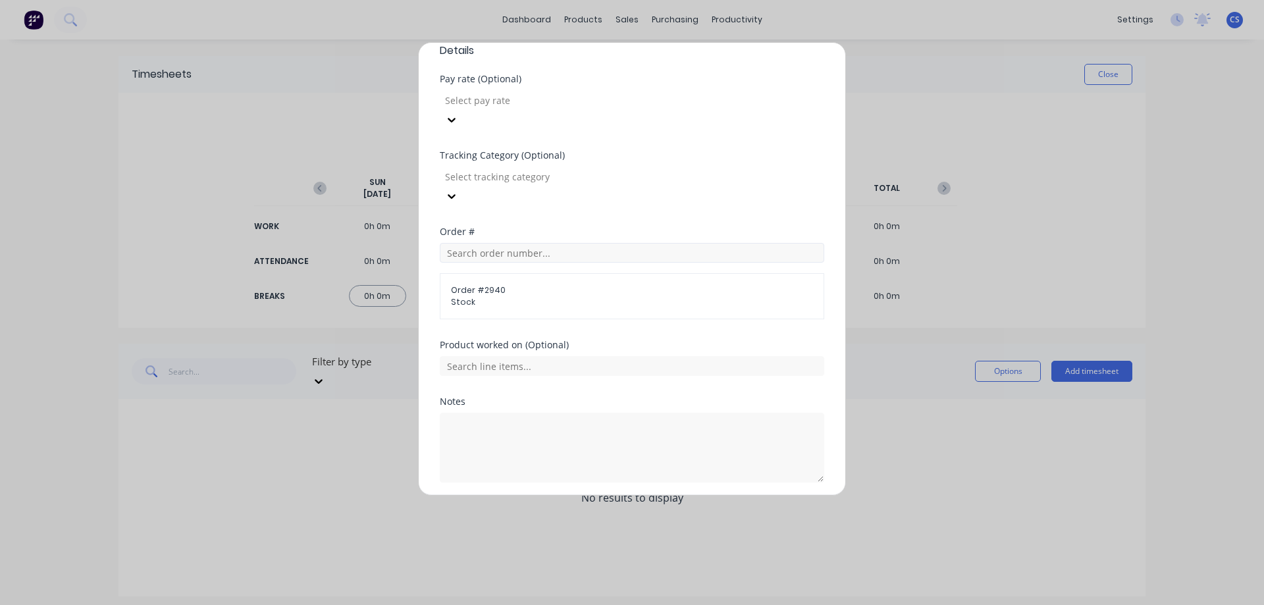
scroll to position [429, 0]
click at [593, 495] on button "Add manual time entry" at bounding box center [600, 505] width 111 height 21
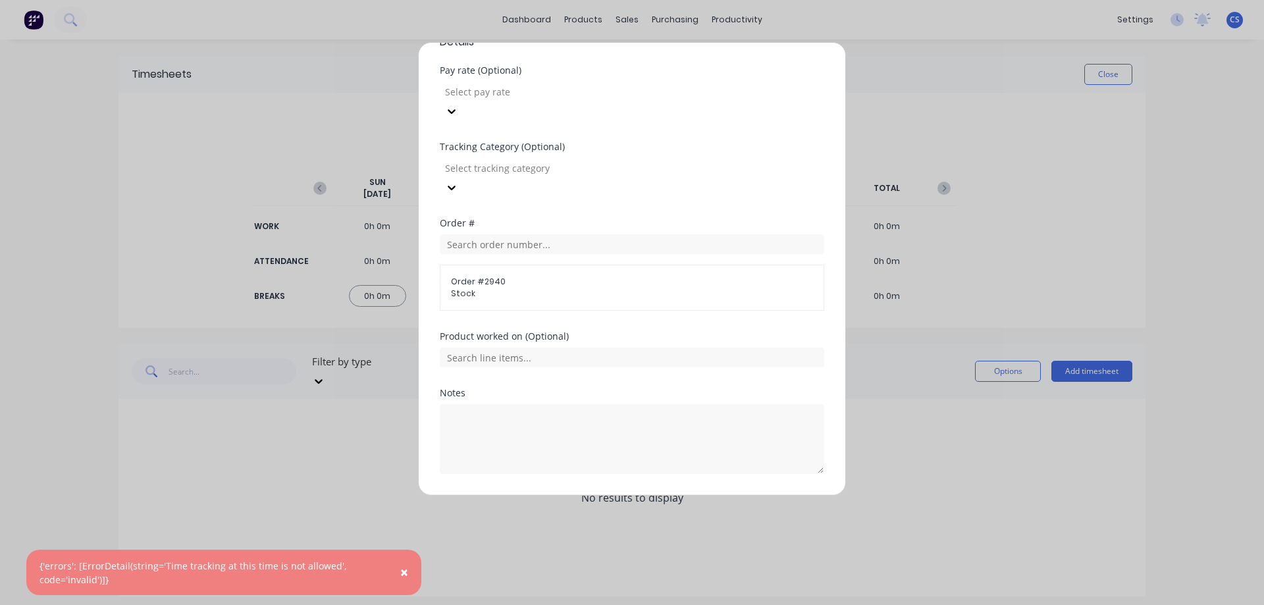
click at [400, 577] on button "×" at bounding box center [404, 573] width 34 height 32
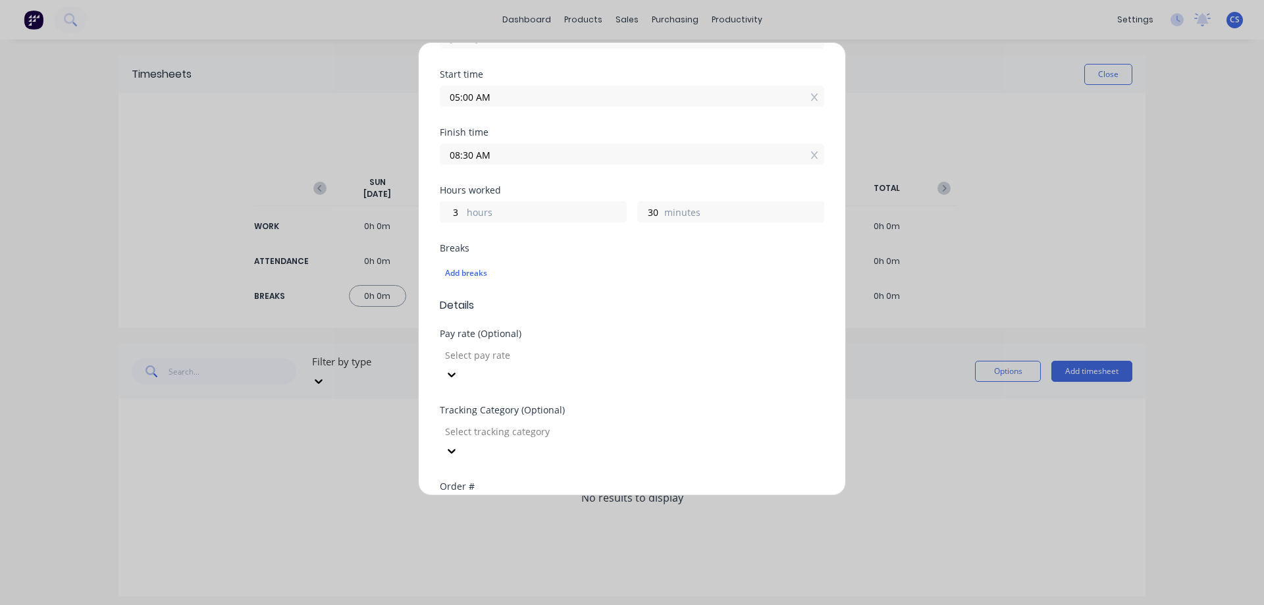
scroll to position [100, 0]
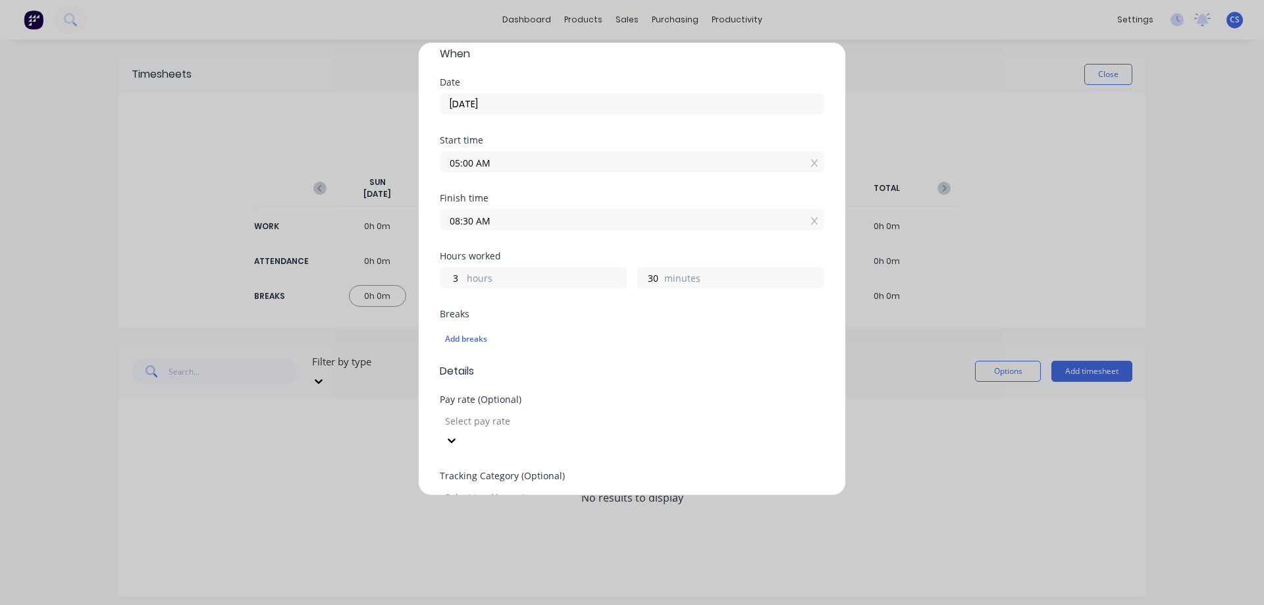
drag, startPoint x: 496, startPoint y: 219, endPoint x: 434, endPoint y: 213, distance: 62.2
click at [434, 213] on div "Add timesheet Work Attendance When Date 22/09/2025 Start time 05:00 AM Finish t…" at bounding box center [632, 269] width 428 height 454
drag, startPoint x: 505, startPoint y: 161, endPoint x: 440, endPoint y: 162, distance: 65.2
click at [440, 162] on label "05:00 AM" at bounding box center [632, 161] width 384 height 21
click at [440, 162] on input "05:00 AM" at bounding box center [631, 162] width 383 height 20
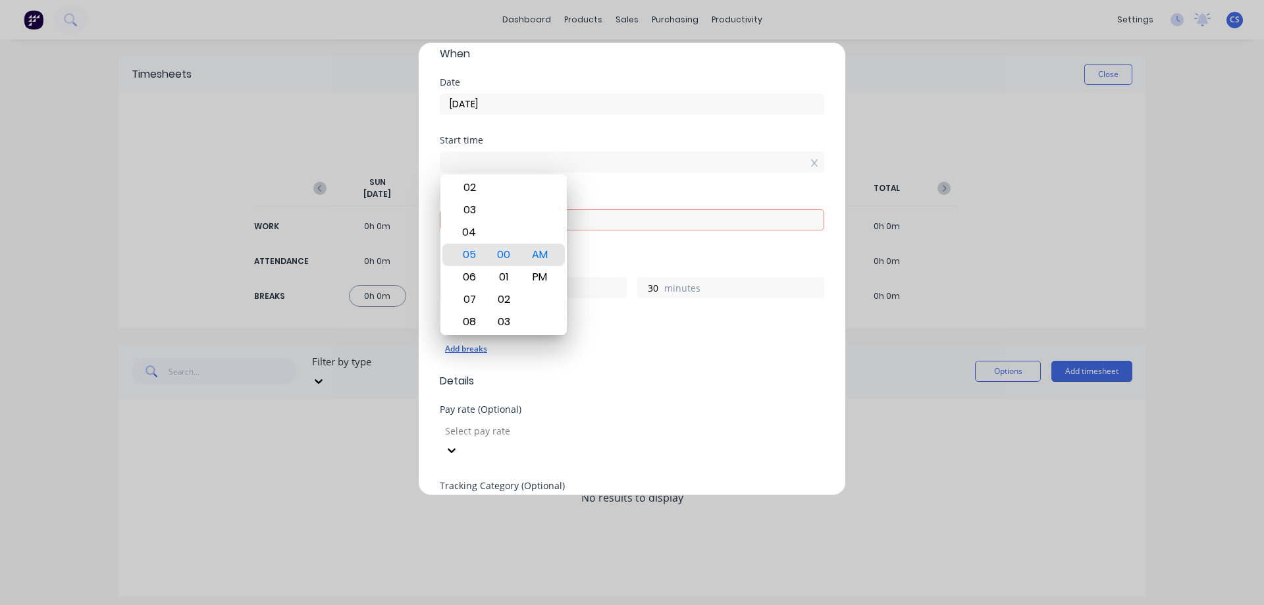
click at [640, 345] on div "Add breaks" at bounding box center [632, 348] width 374 height 17
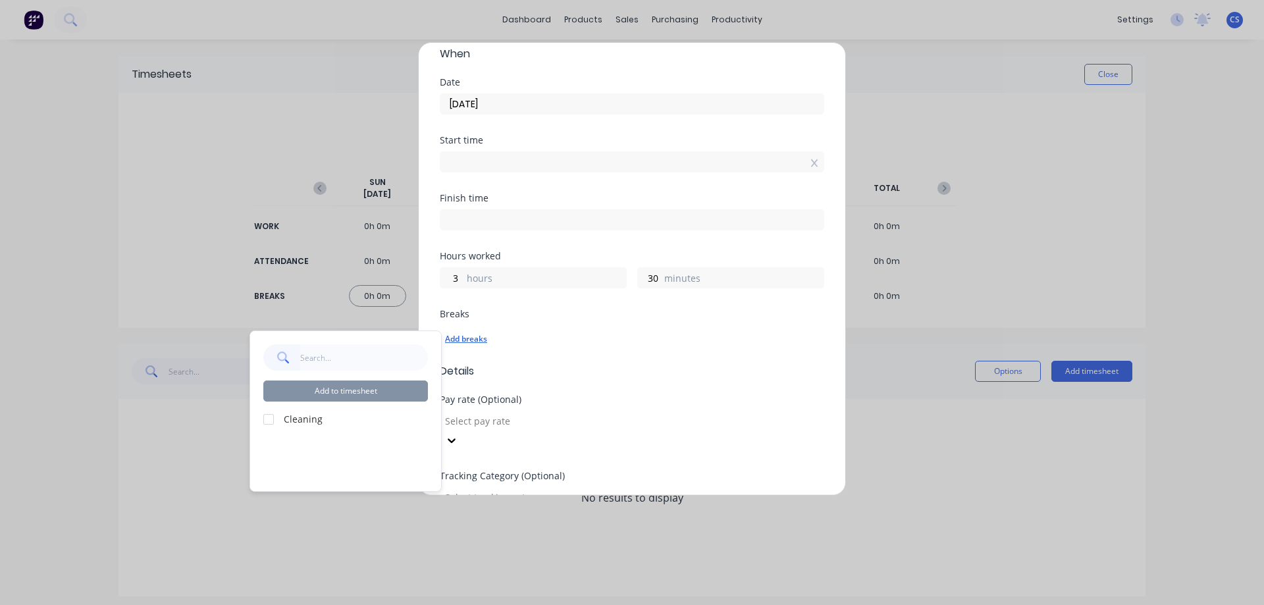
type input "01:07 PM"
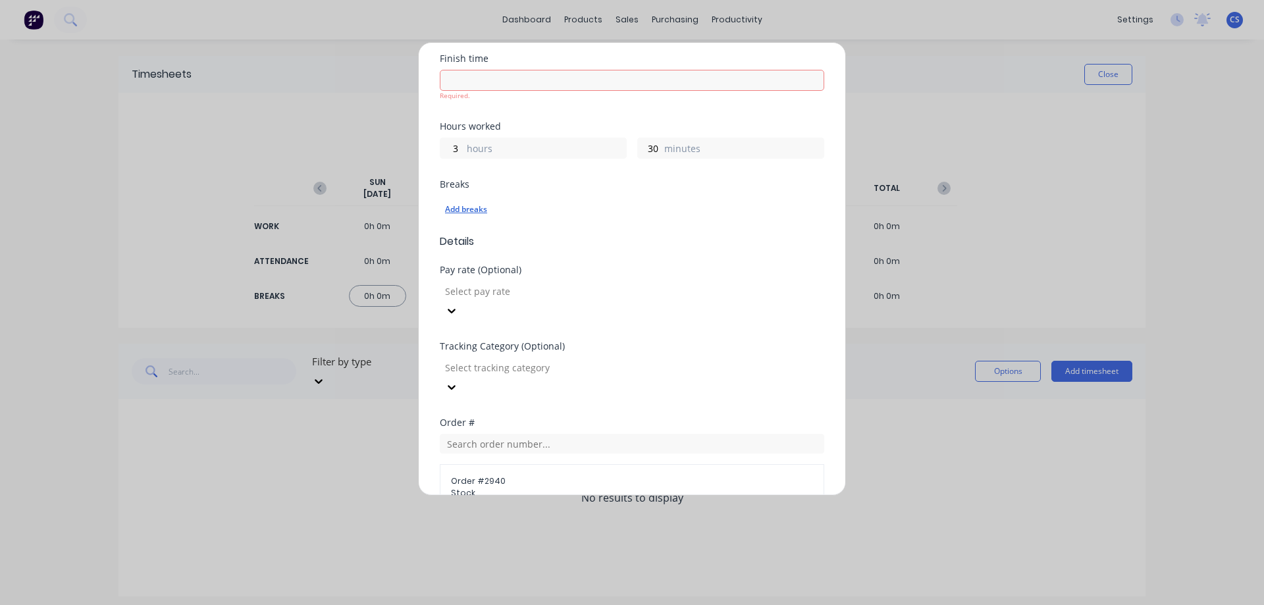
scroll to position [439, 0]
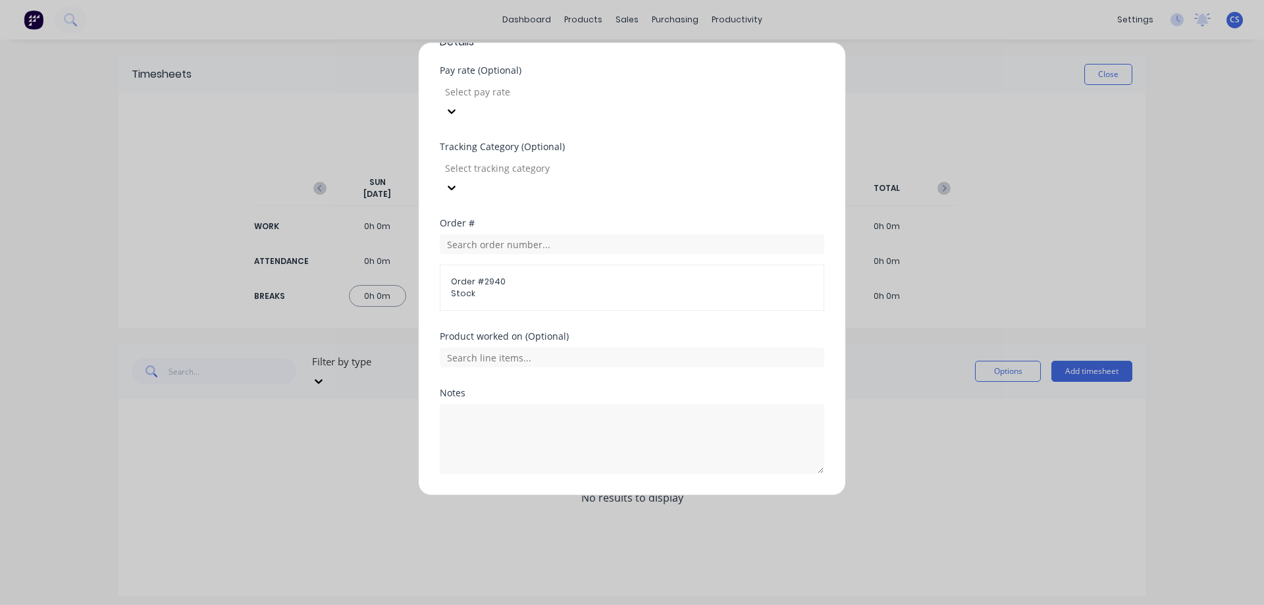
click at [598, 495] on button "Add manual time entry" at bounding box center [600, 505] width 111 height 21
click at [602, 495] on button "Add manual time entry" at bounding box center [600, 505] width 111 height 21
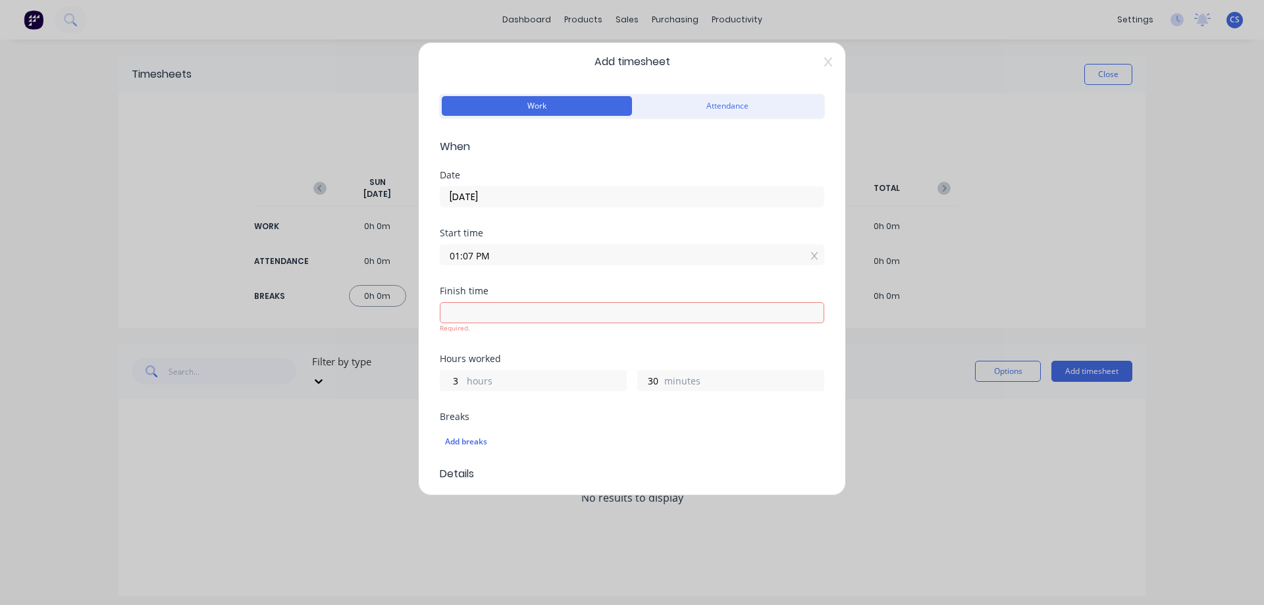
scroll to position [0, 0]
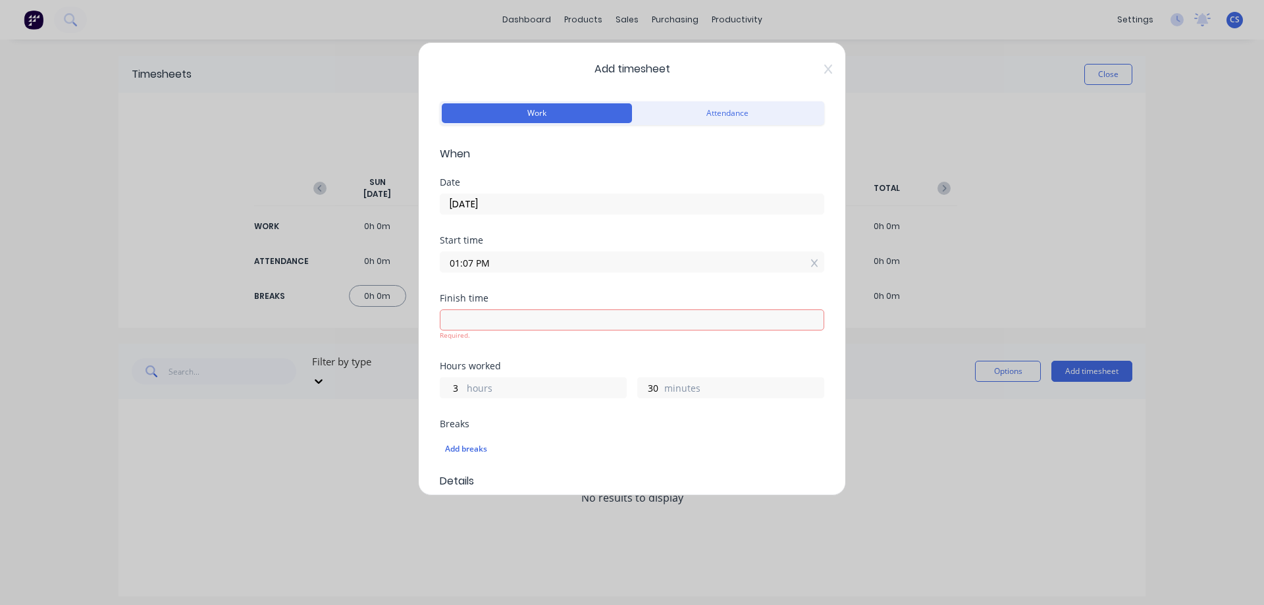
drag, startPoint x: 502, startPoint y: 263, endPoint x: 436, endPoint y: 261, distance: 65.2
click at [436, 261] on div "Add timesheet Work Attendance When Date 22/09/2025 Start time 01:07 PM Finish t…" at bounding box center [632, 269] width 428 height 454
click at [527, 208] on input "22/09/2025" at bounding box center [631, 204] width 383 height 20
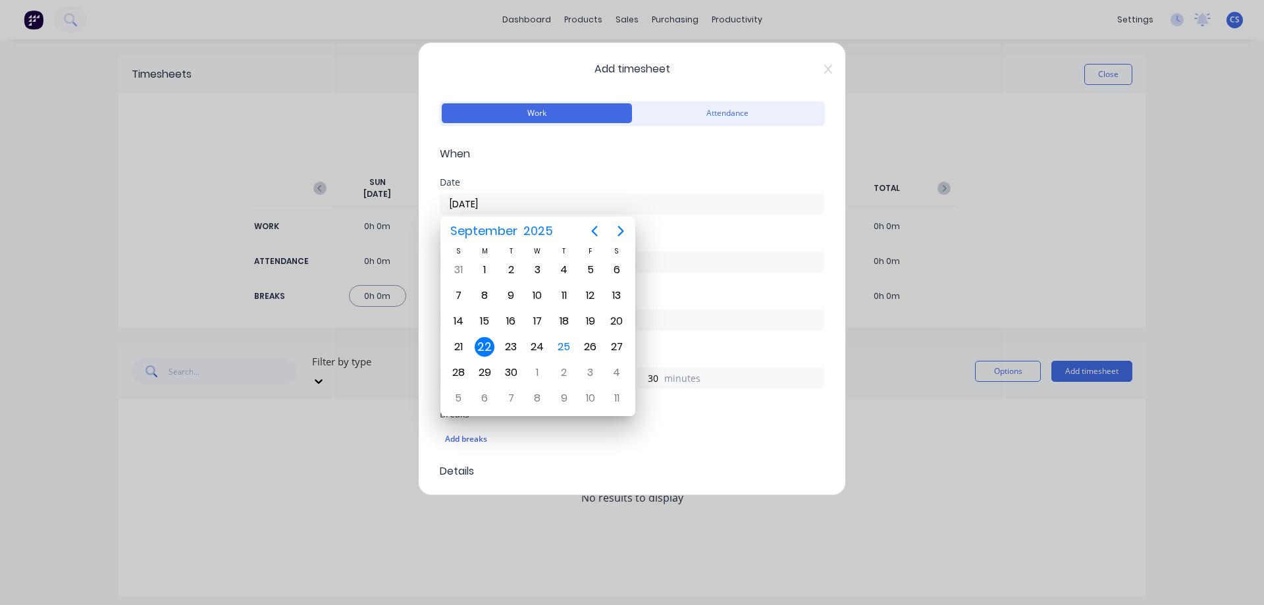
click at [672, 240] on div "Start time" at bounding box center [632, 240] width 384 height 9
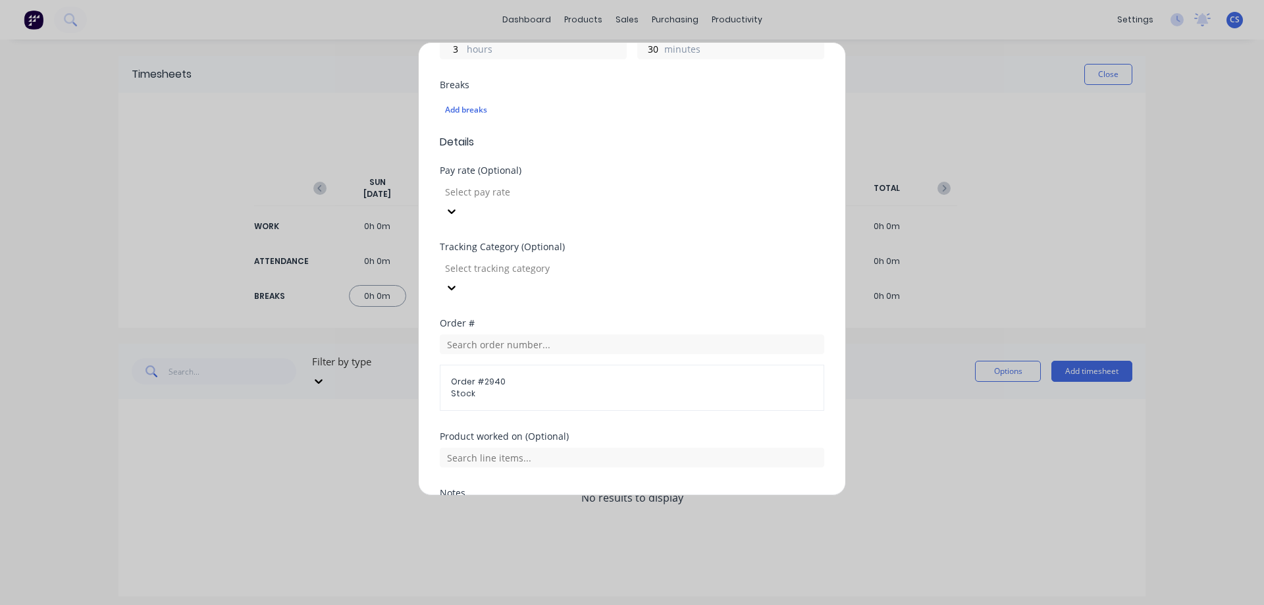
scroll to position [429, 0]
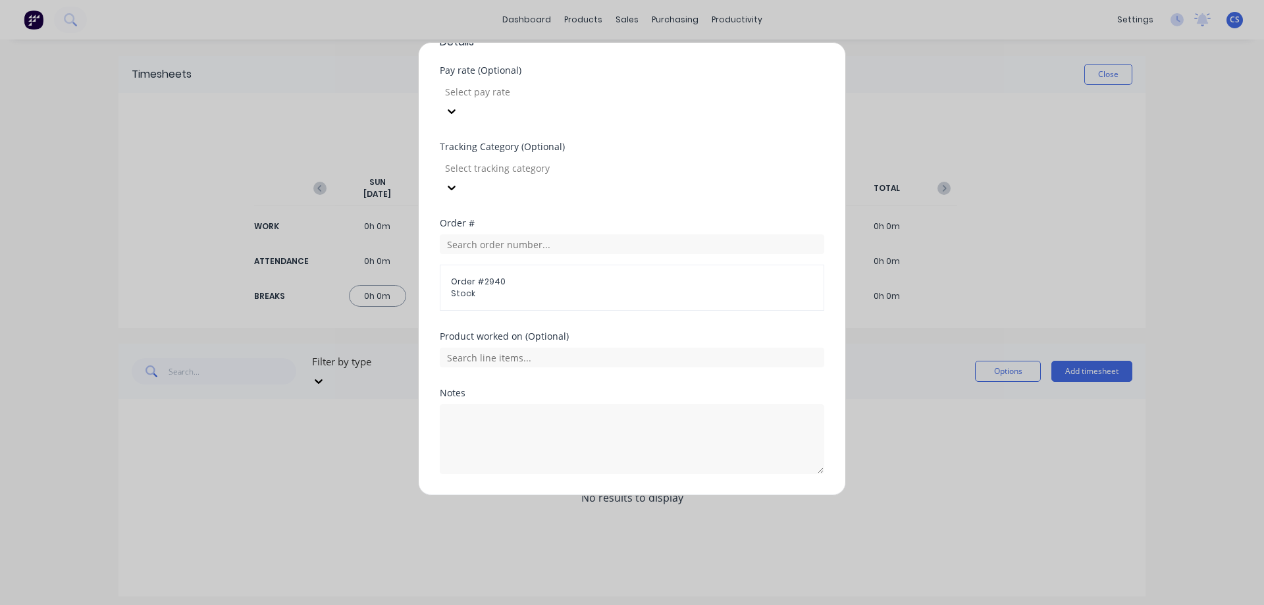
click at [581, 495] on button "Add manual time entry" at bounding box center [600, 505] width 111 height 21
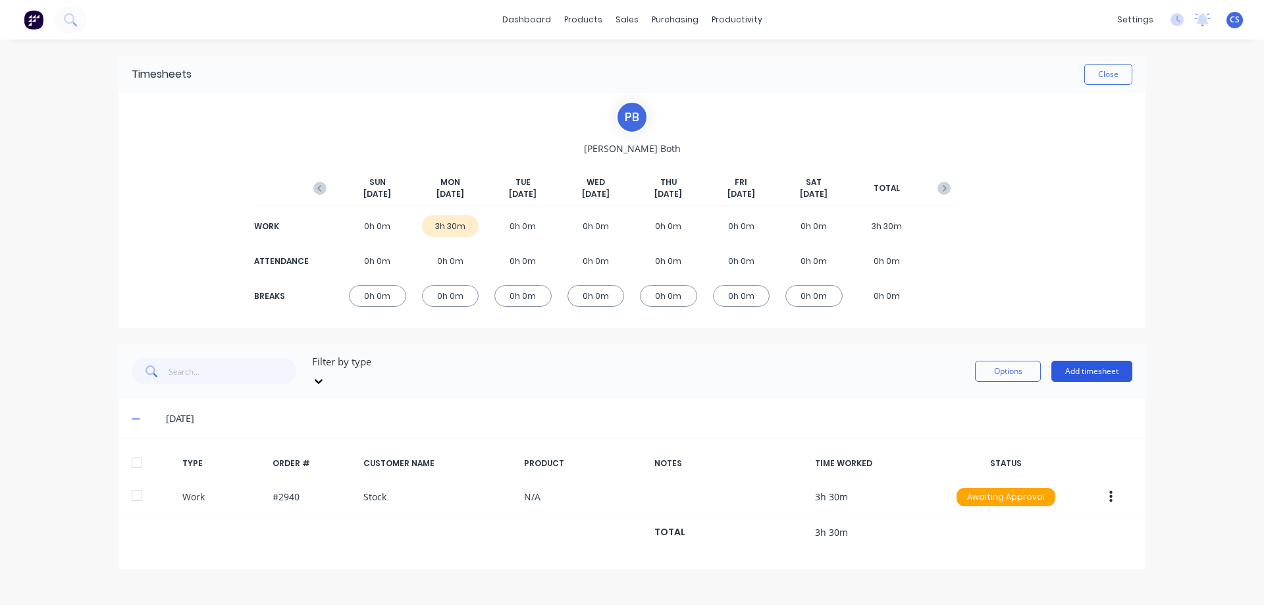
click at [1063, 363] on button "Add timesheet" at bounding box center [1091, 371] width 81 height 21
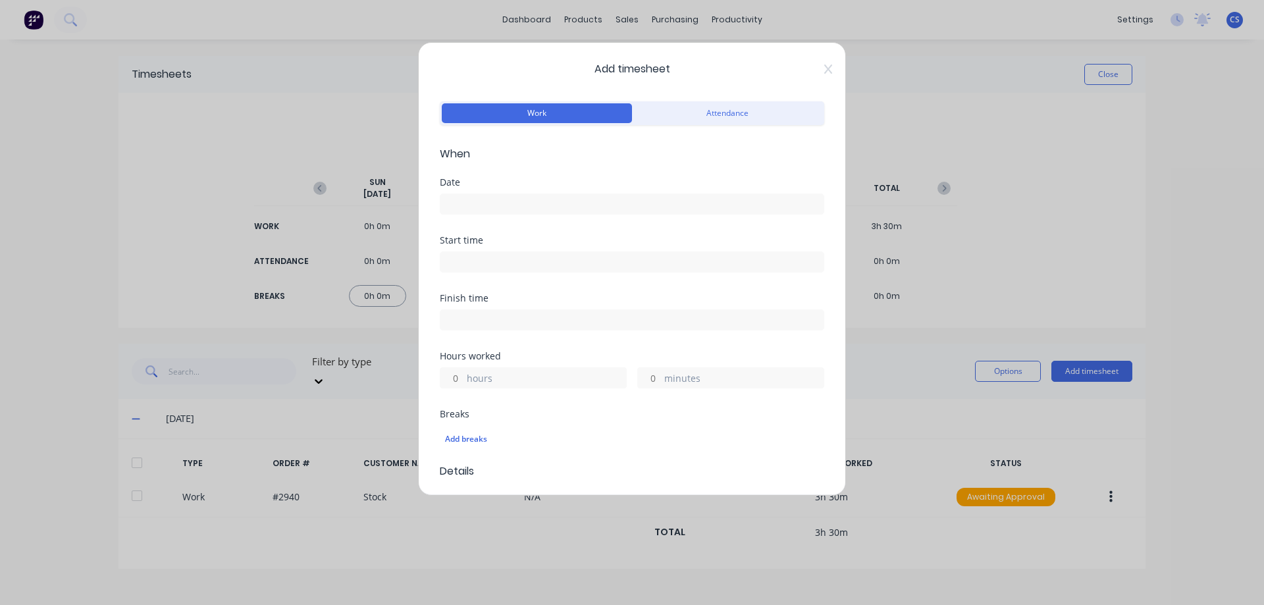
click at [518, 200] on input at bounding box center [631, 204] width 383 height 20
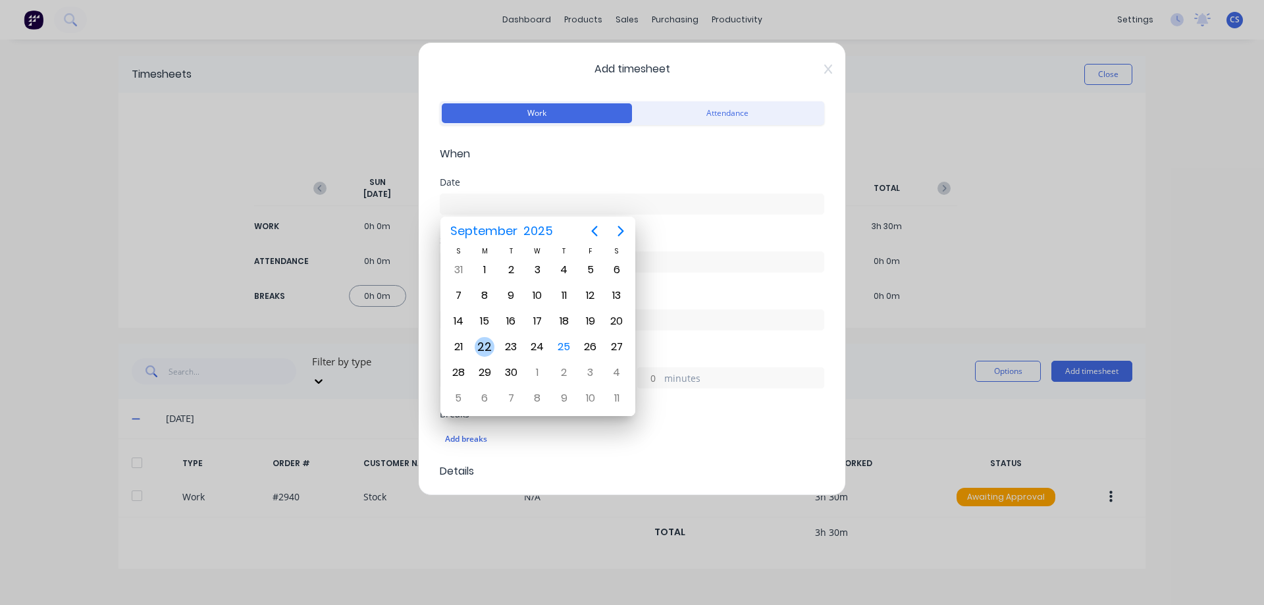
click at [489, 344] on div "22" at bounding box center [485, 347] width 20 height 20
type input "22/09/2025"
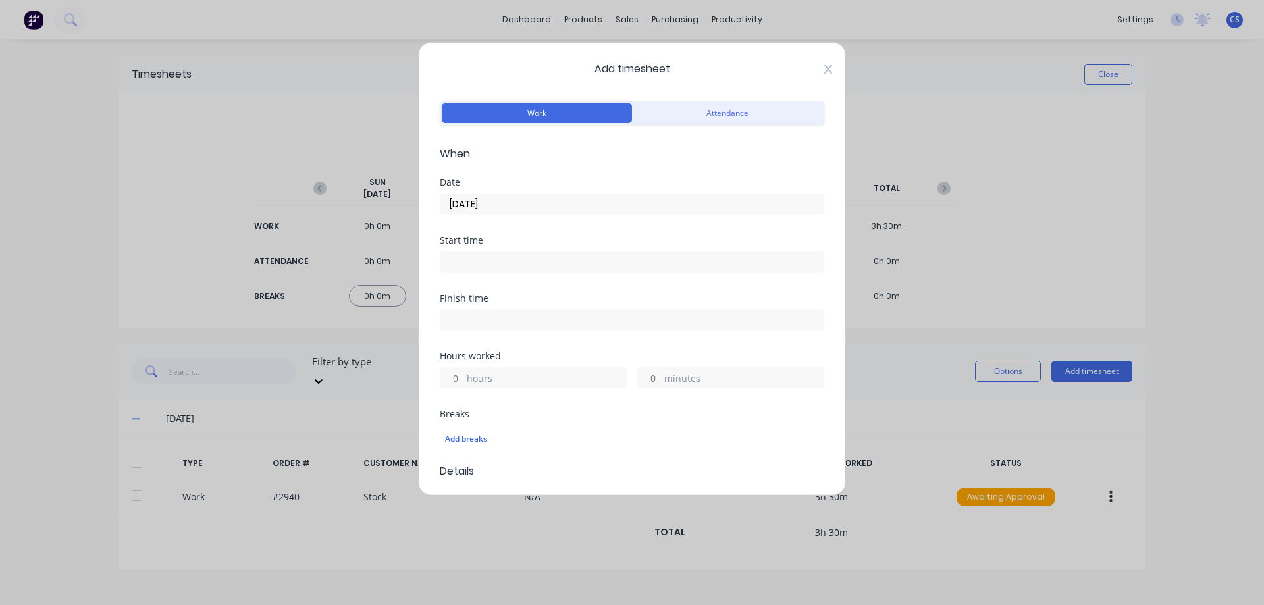
click at [824, 71] on icon at bounding box center [828, 69] width 8 height 9
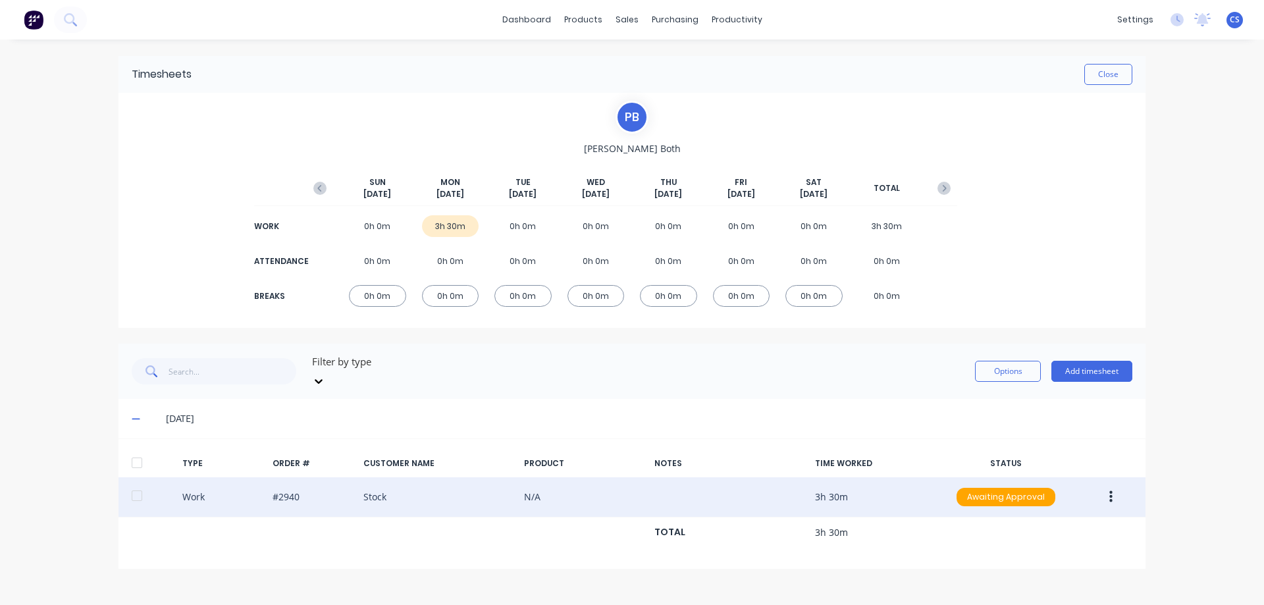
click at [1111, 485] on button "button" at bounding box center [1110, 497] width 31 height 24
click at [1047, 469] on div "Duplicate" at bounding box center [1063, 473] width 101 height 19
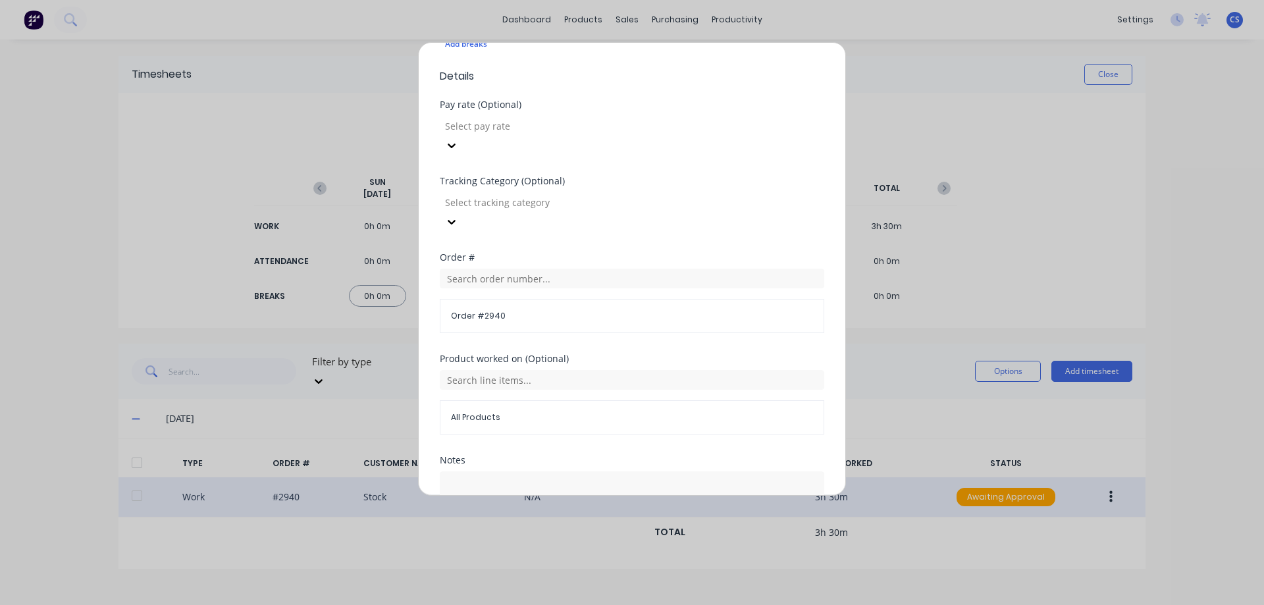
scroll to position [462, 0]
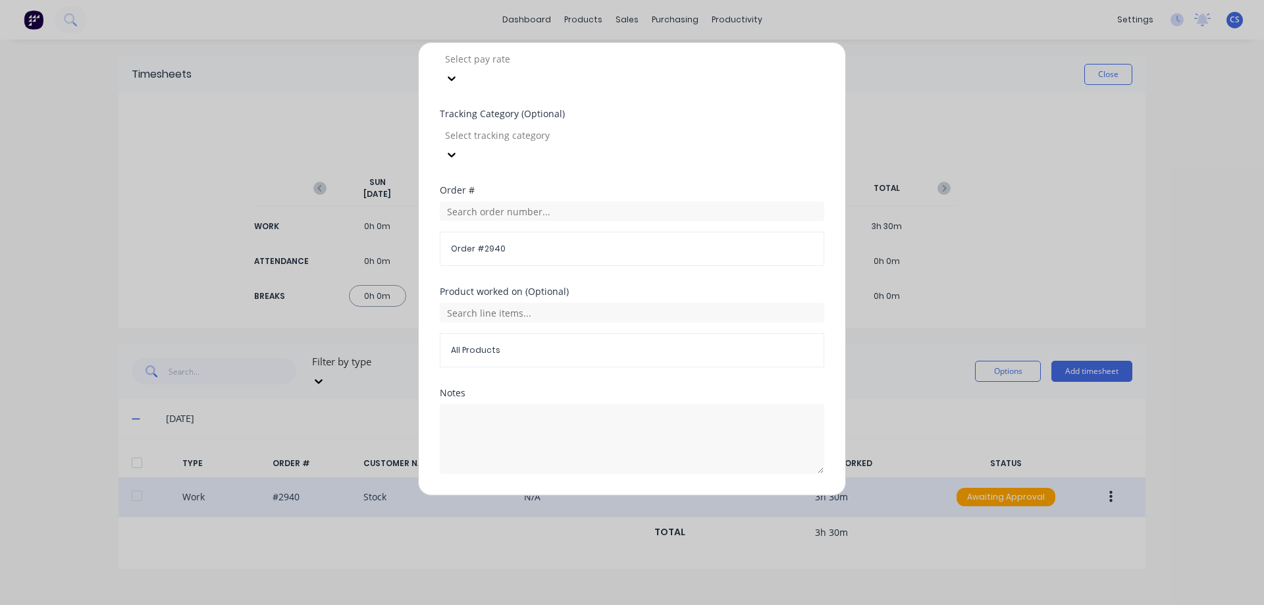
click at [614, 495] on button "Duplicate time entry" at bounding box center [601, 505] width 102 height 21
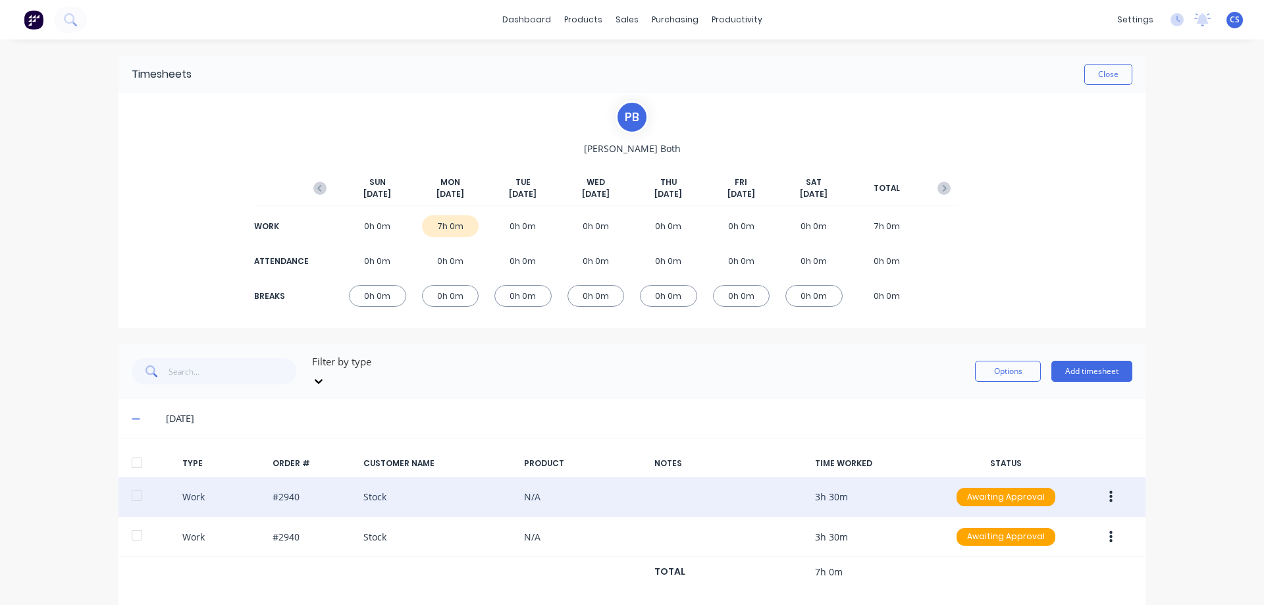
click at [1109, 490] on icon "button" at bounding box center [1110, 497] width 3 height 14
click at [1062, 464] on div "Duplicate" at bounding box center [1063, 473] width 101 height 19
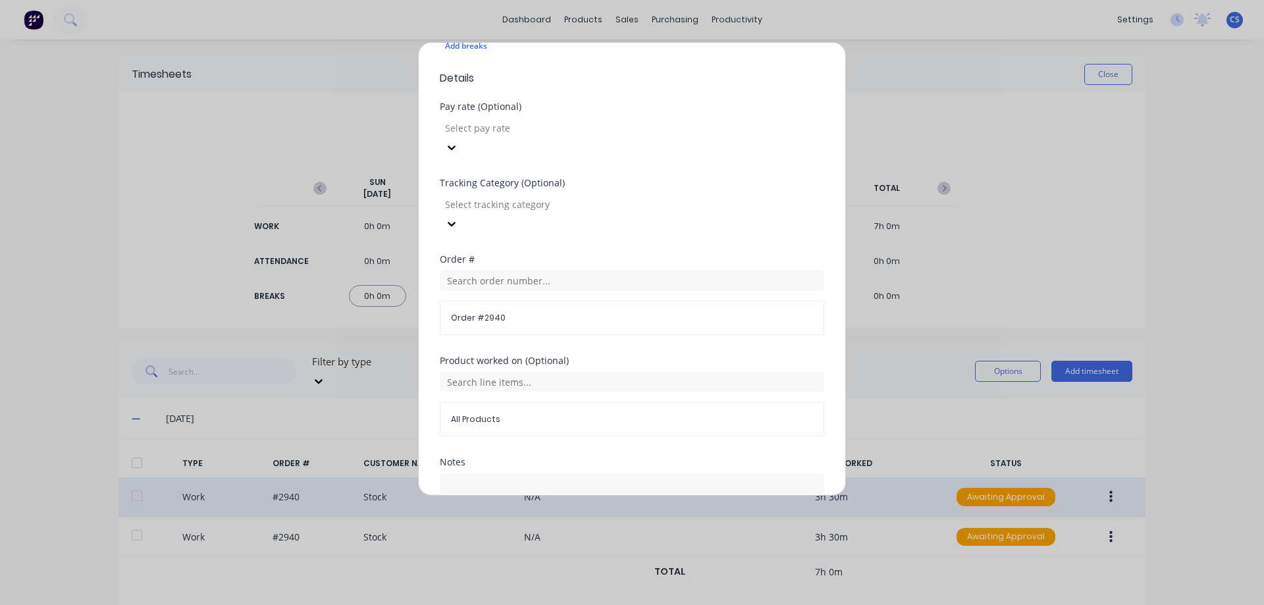
scroll to position [395, 0]
click at [517, 269] on input "text" at bounding box center [632, 279] width 384 height 20
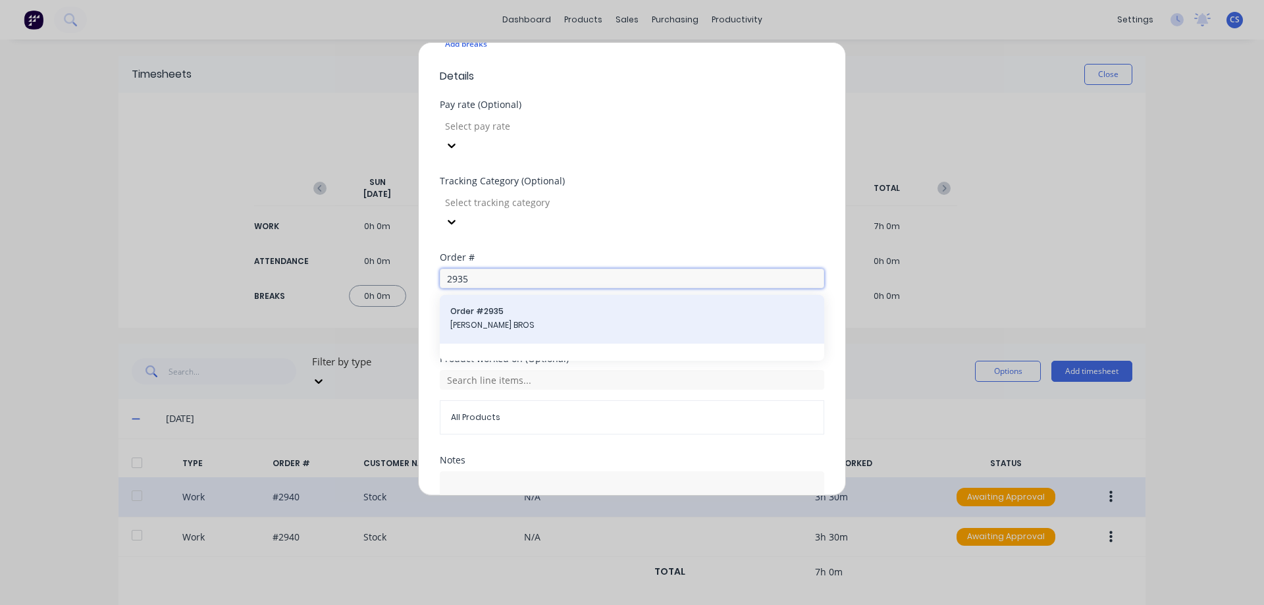
type input "2935"
click at [523, 305] on span "Order # 2935" at bounding box center [631, 311] width 363 height 12
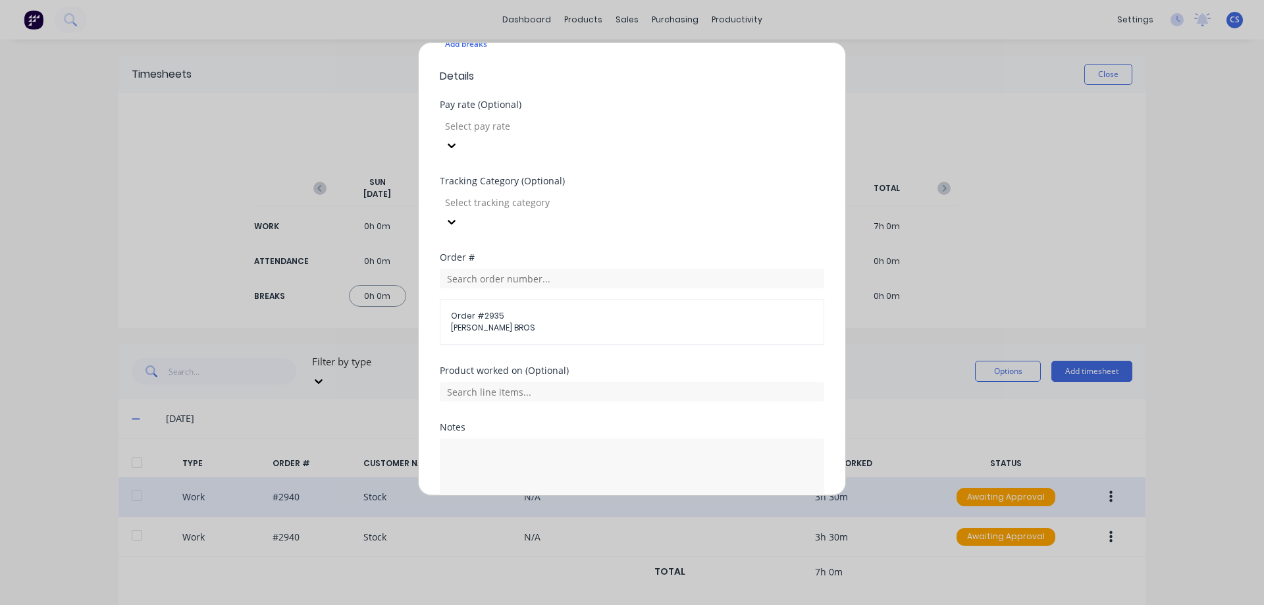
scroll to position [429, 0]
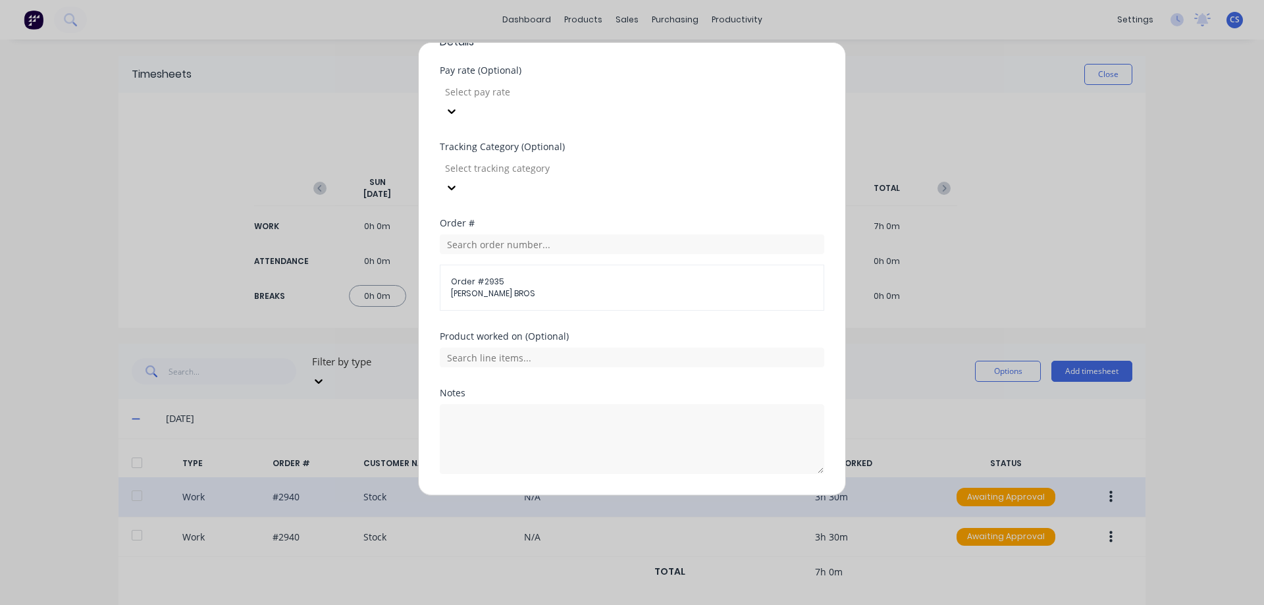
click at [619, 495] on button "Duplicate time entry" at bounding box center [601, 505] width 102 height 21
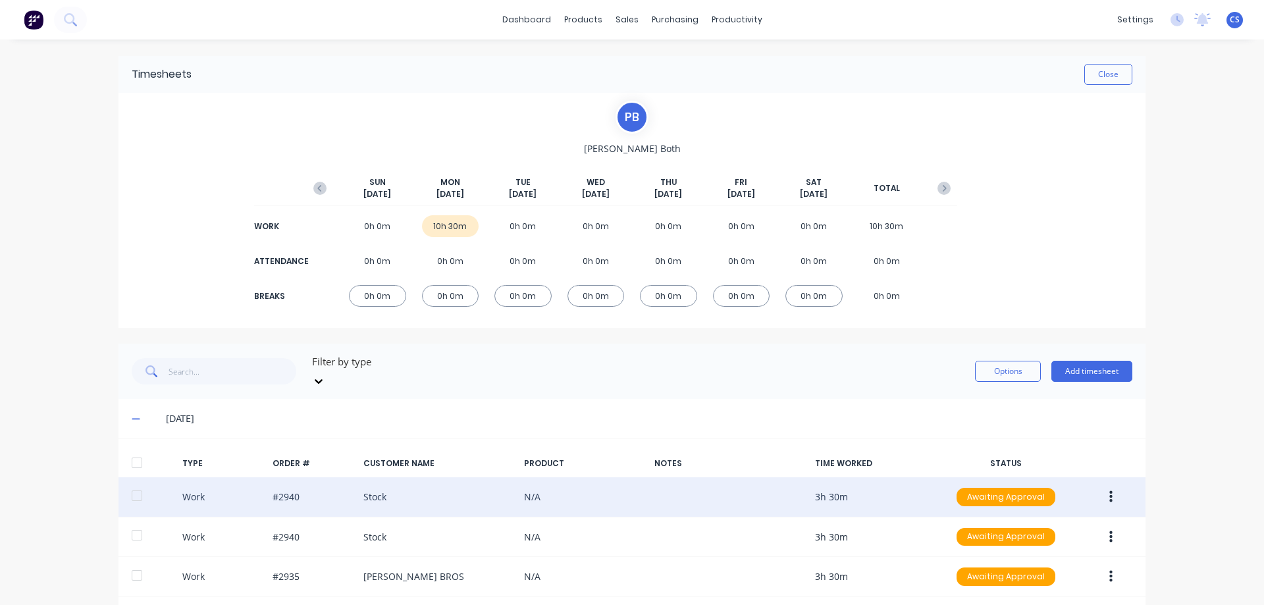
scroll to position [47, 0]
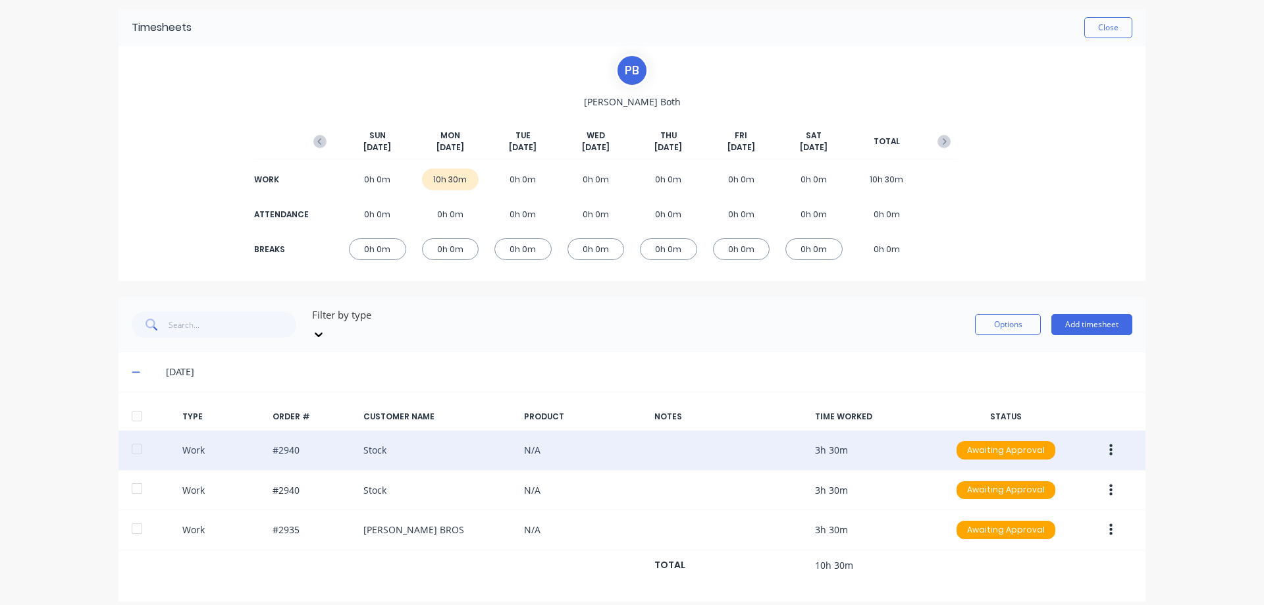
click at [1109, 443] on icon "button" at bounding box center [1110, 450] width 3 height 14
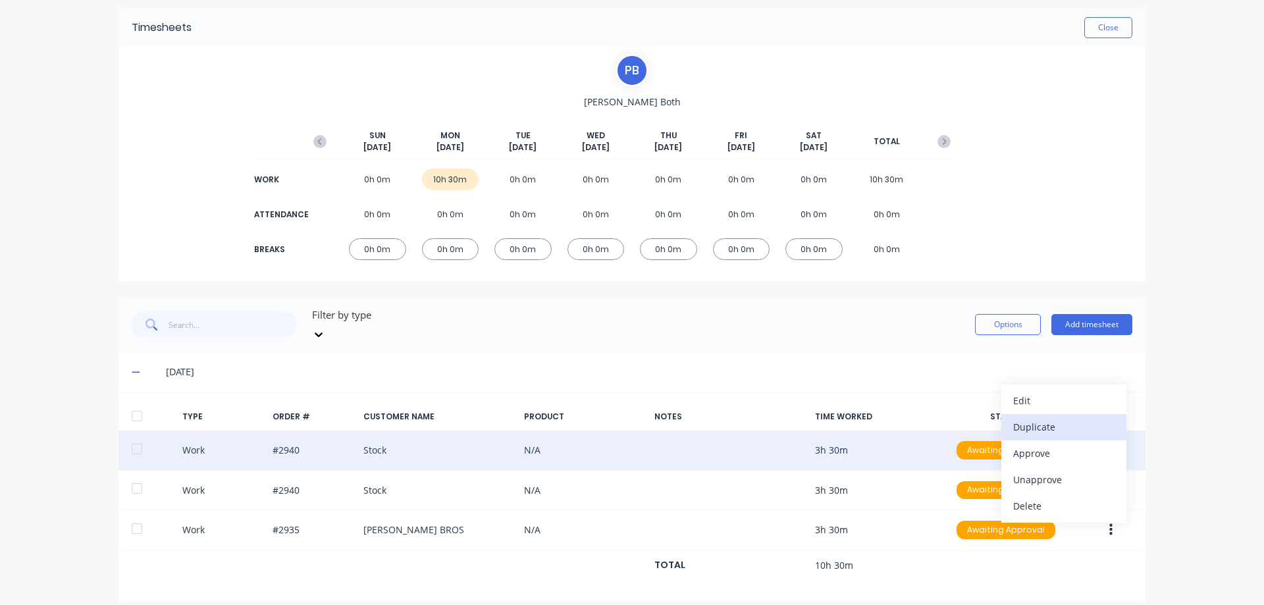
click at [1043, 417] on div "Duplicate" at bounding box center [1063, 426] width 101 height 19
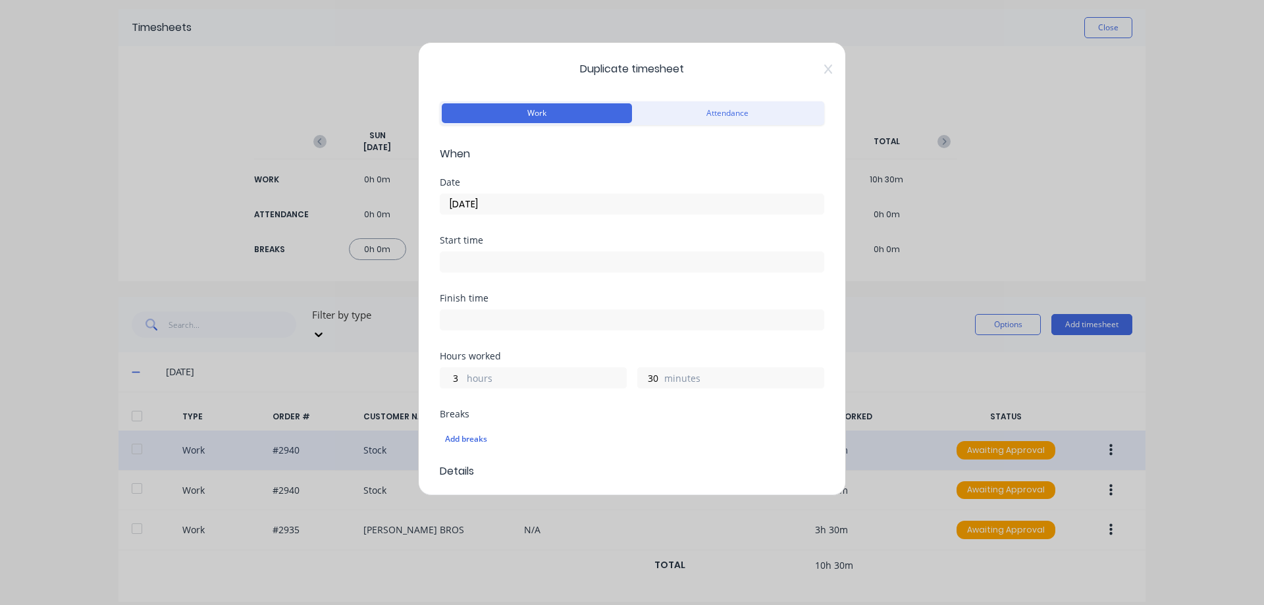
click at [515, 200] on input "22/09/2025" at bounding box center [631, 204] width 383 height 20
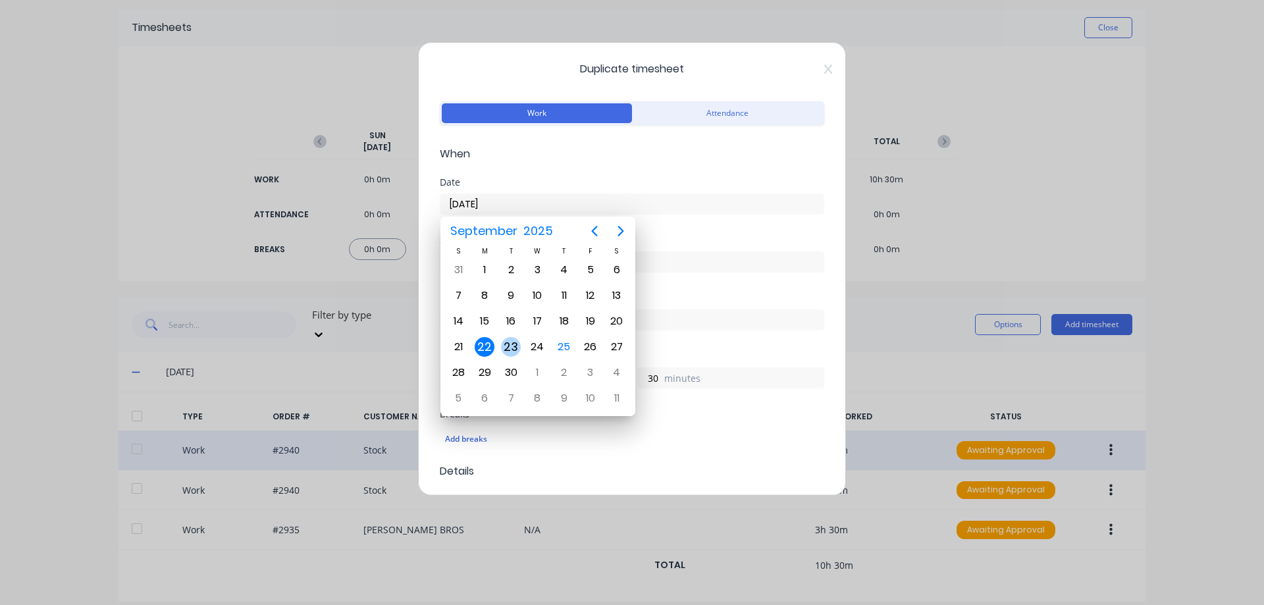
click at [511, 342] on div "23" at bounding box center [511, 347] width 20 height 20
type input "23/09/2025"
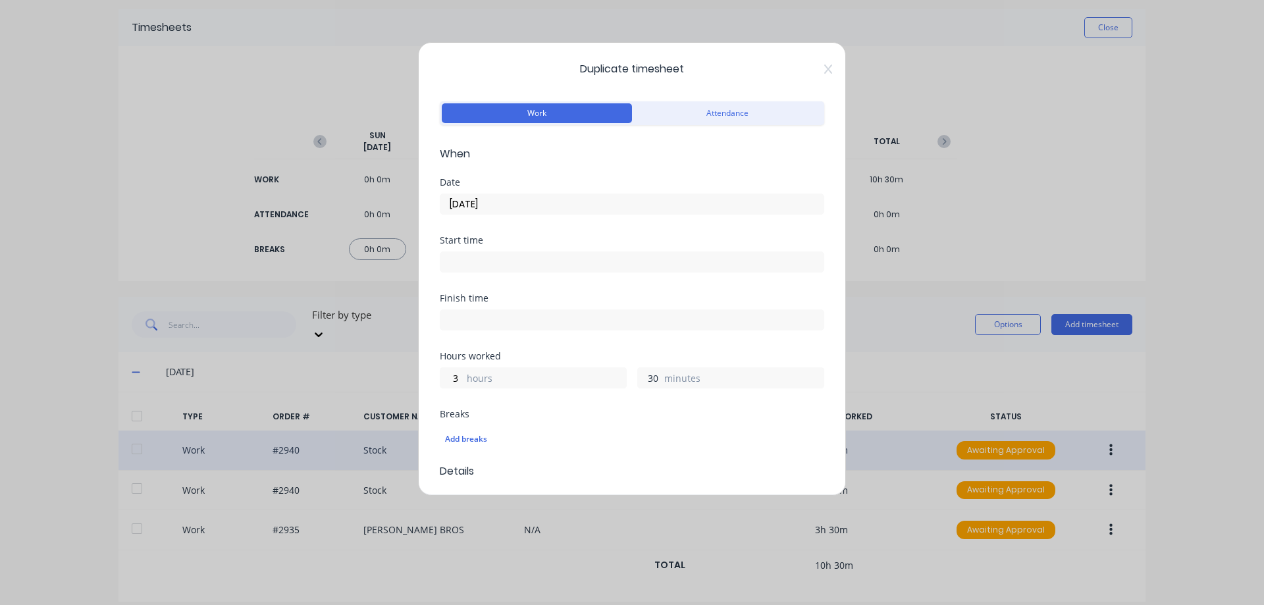
drag, startPoint x: 654, startPoint y: 380, endPoint x: 639, endPoint y: 380, distance: 14.5
click at [639, 380] on input "30" at bounding box center [649, 378] width 23 height 20
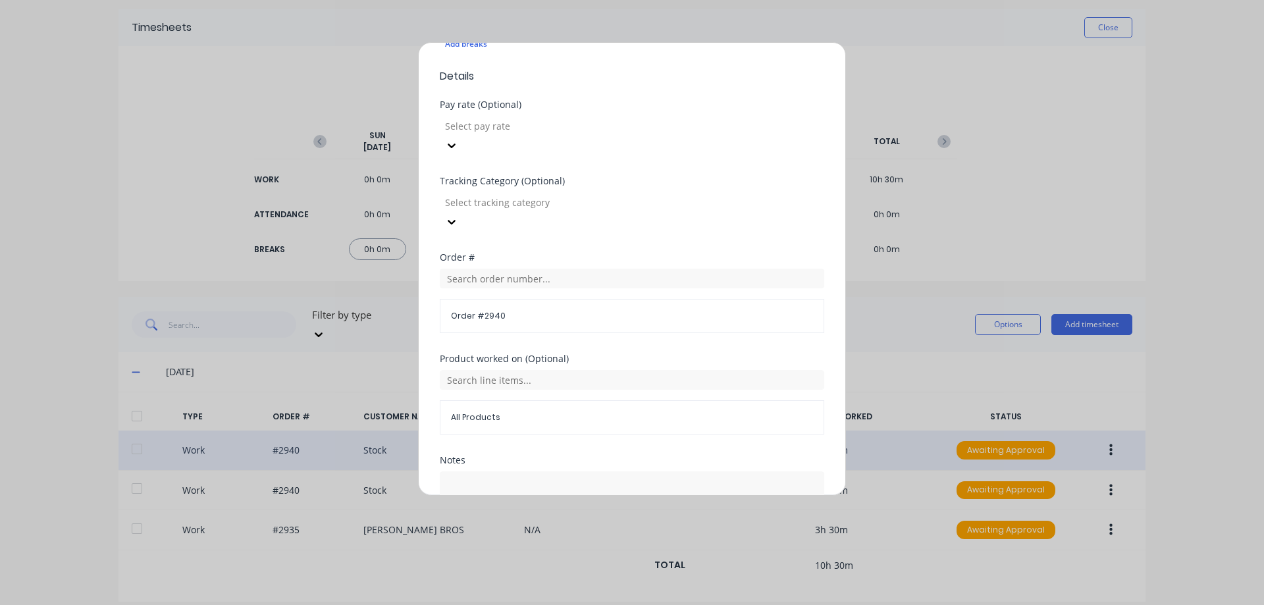
scroll to position [462, 0]
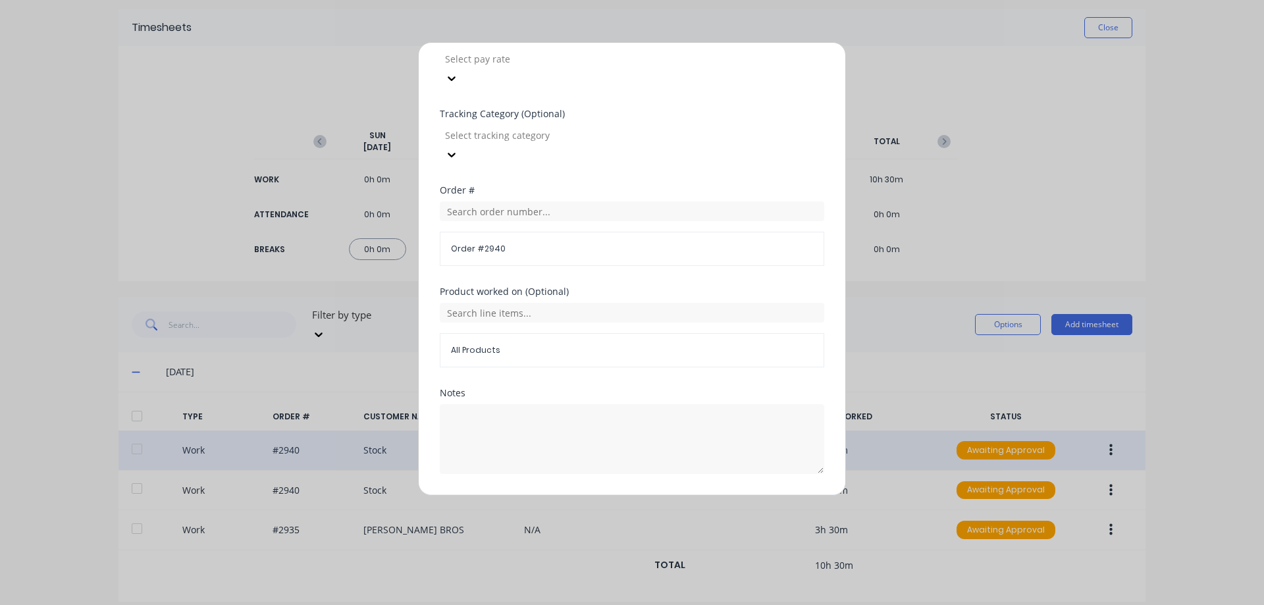
click at [587, 495] on button "Duplicate time entry" at bounding box center [601, 505] width 102 height 21
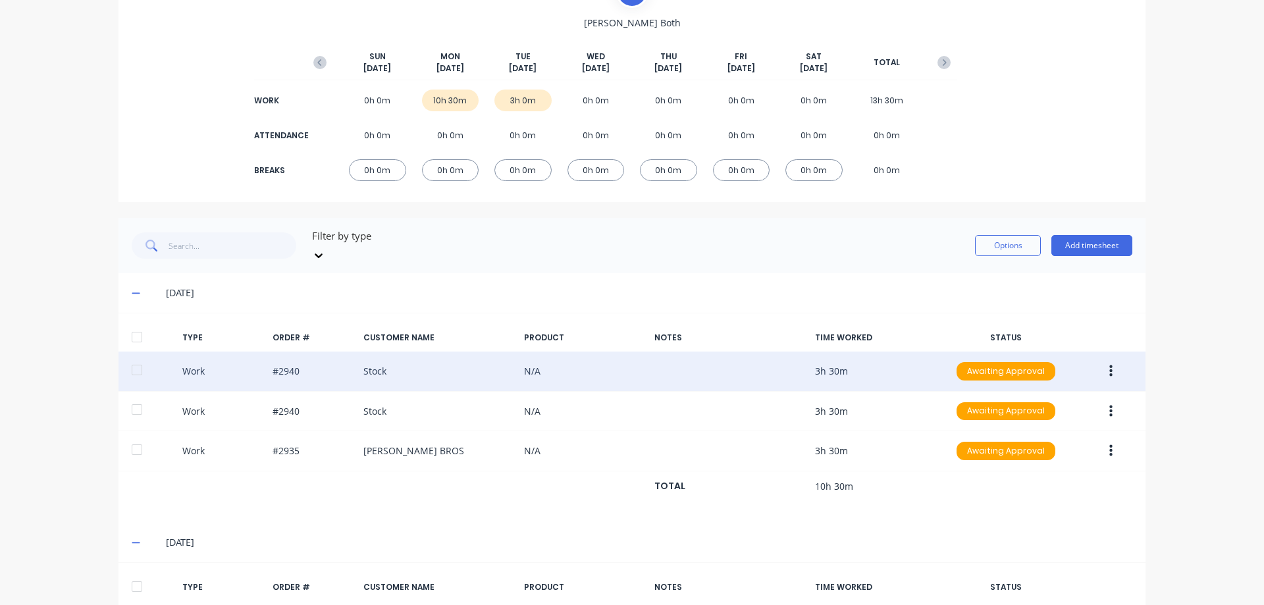
scroll to position [216, 0]
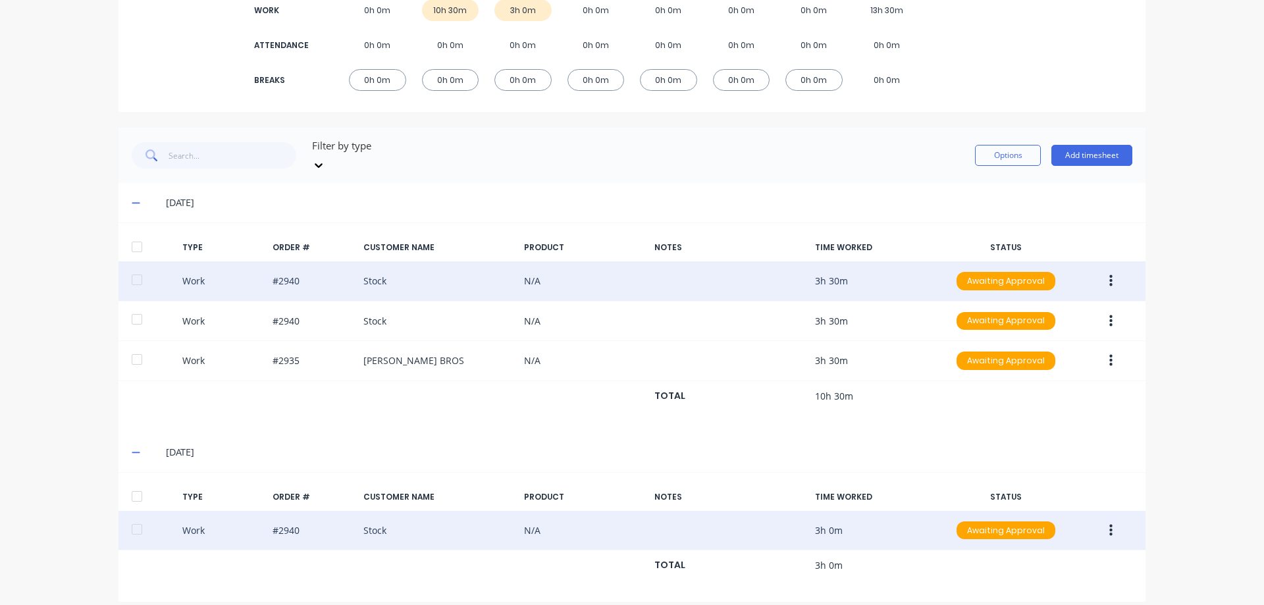
click at [1110, 519] on button "button" at bounding box center [1110, 531] width 31 height 24
click at [1071, 500] on div "Duplicate" at bounding box center [1063, 507] width 101 height 19
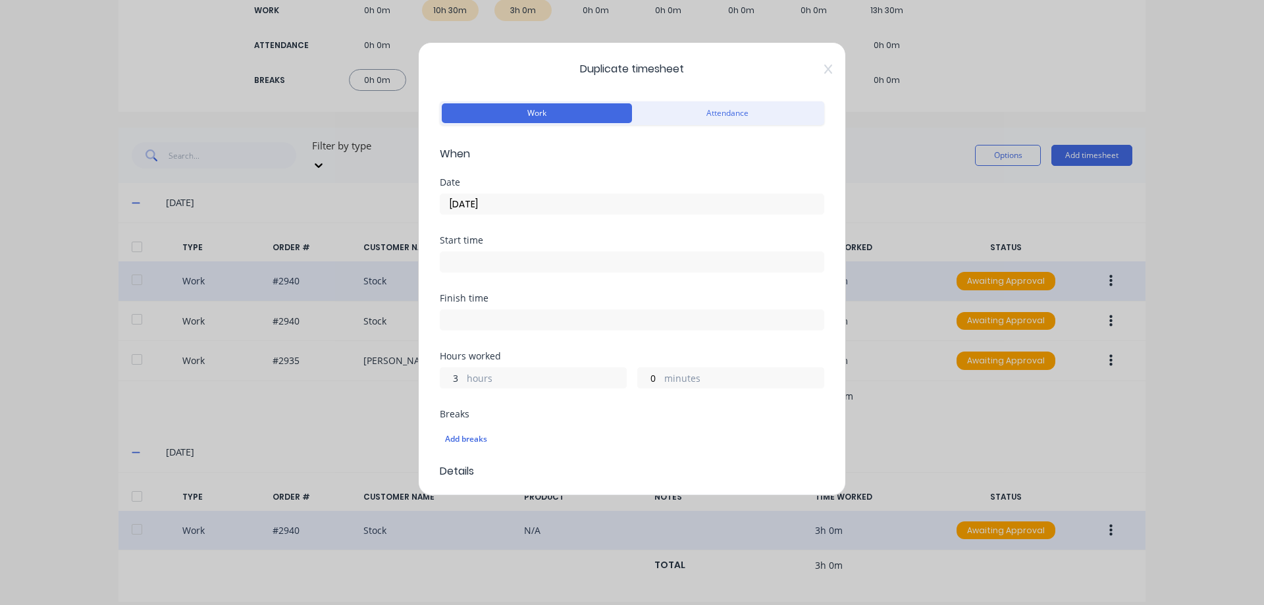
drag, startPoint x: 459, startPoint y: 379, endPoint x: 444, endPoint y: 378, distance: 15.2
click at [444, 378] on input "3" at bounding box center [451, 378] width 23 height 20
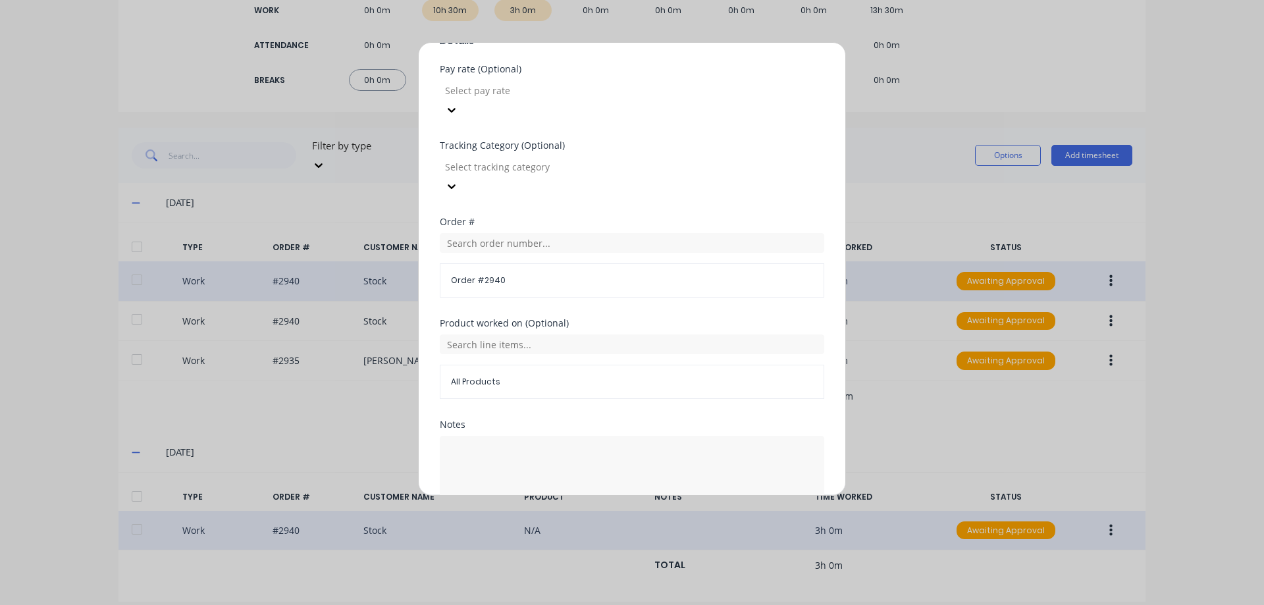
scroll to position [462, 0]
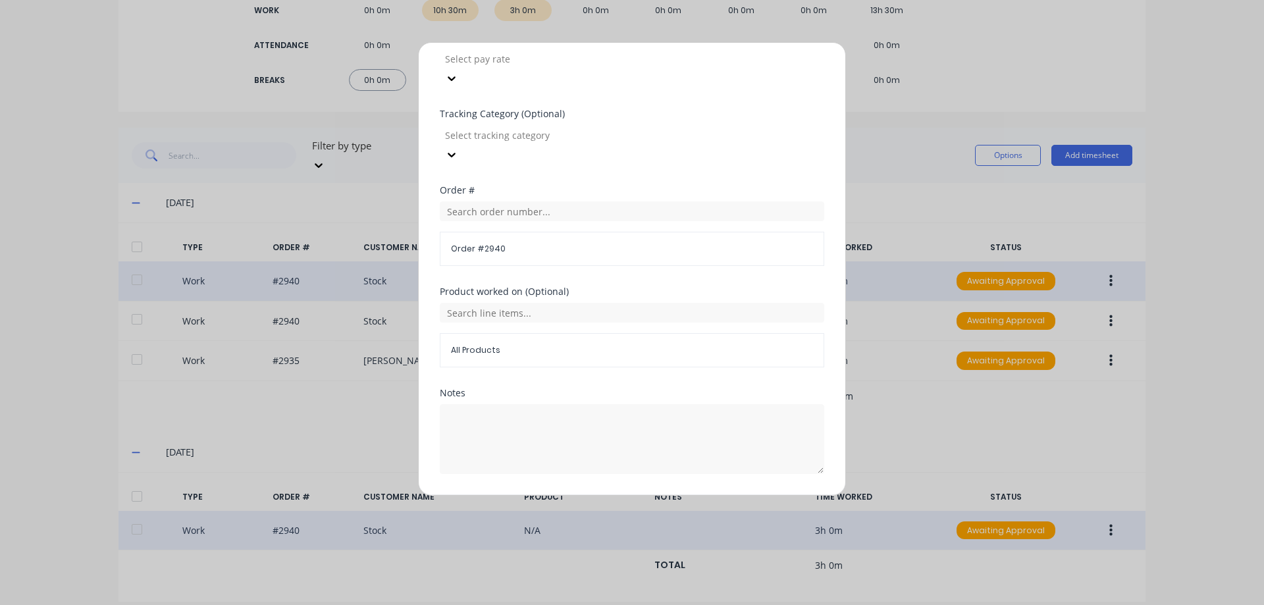
type input "5"
click at [601, 495] on button "Duplicate time entry" at bounding box center [601, 505] width 102 height 21
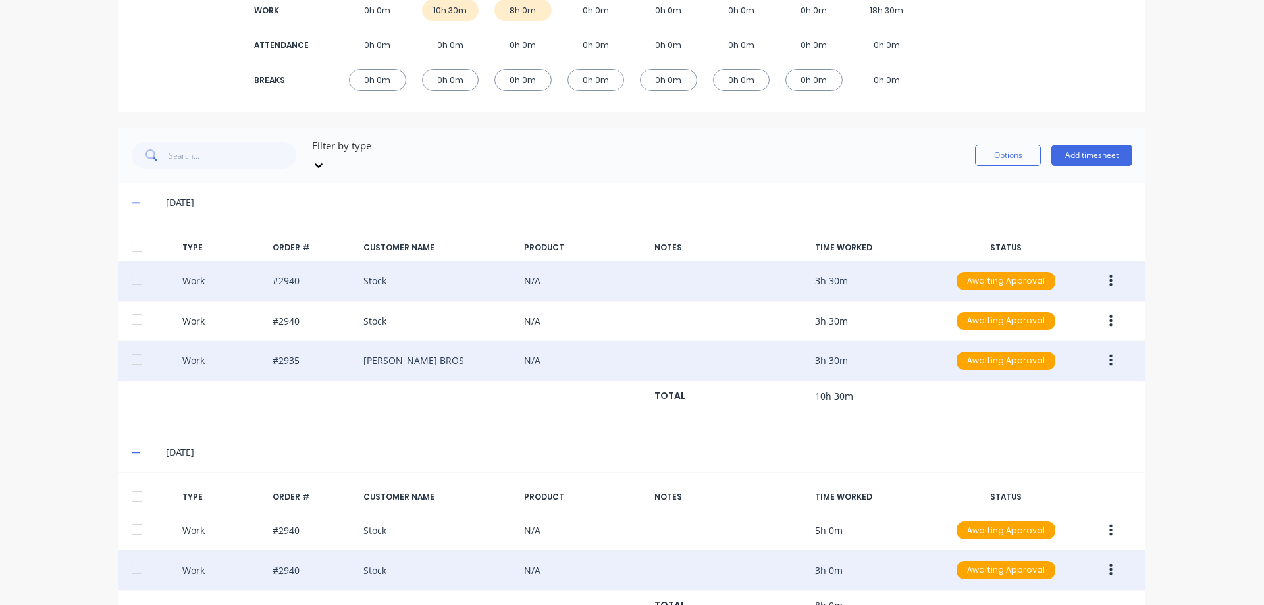
scroll to position [256, 0]
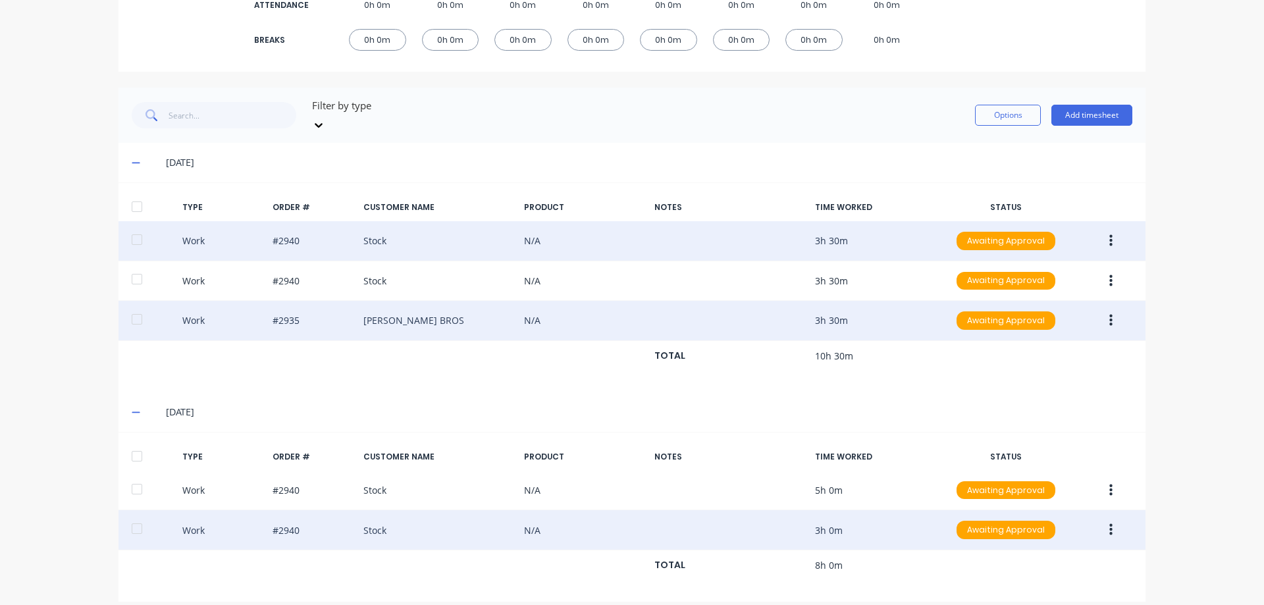
click at [1109, 313] on icon "button" at bounding box center [1110, 320] width 3 height 14
click at [1048, 294] on button "Duplicate" at bounding box center [1063, 297] width 125 height 26
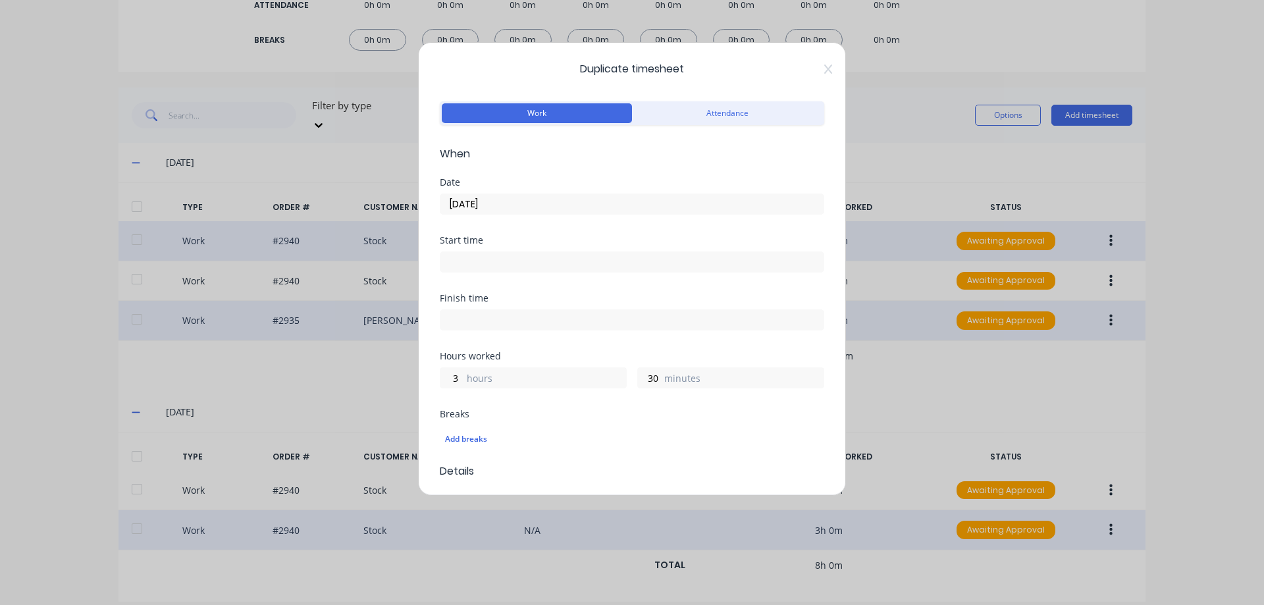
click at [508, 202] on input "22/09/2025" at bounding box center [631, 204] width 383 height 20
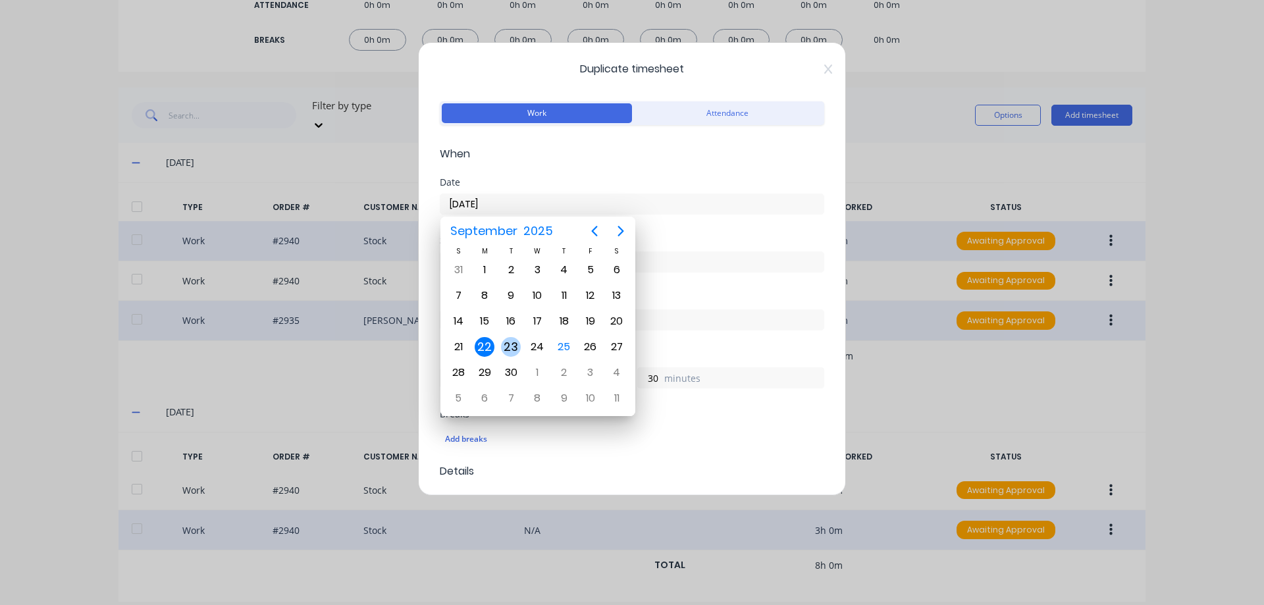
click at [507, 342] on div "23" at bounding box center [511, 347] width 20 height 20
type input "23/09/2025"
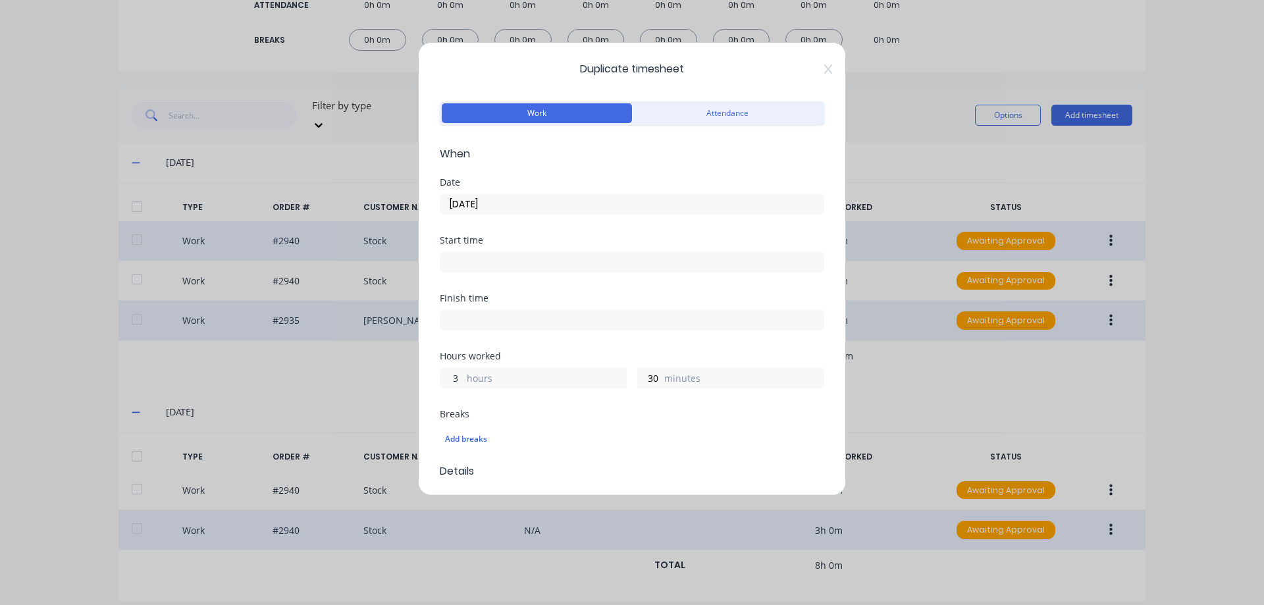
drag, startPoint x: 458, startPoint y: 375, endPoint x: 450, endPoint y: 375, distance: 8.6
click at [450, 375] on input "3" at bounding box center [451, 378] width 23 height 20
type input "2"
click at [506, 347] on div "Finish time" at bounding box center [632, 323] width 384 height 58
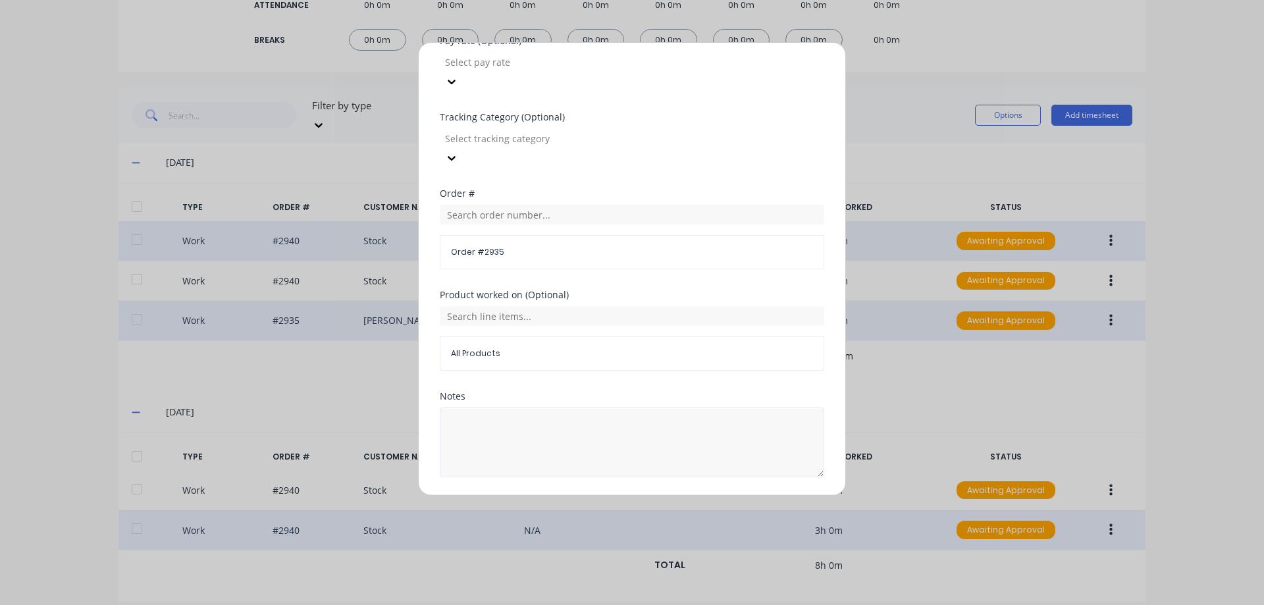
scroll to position [461, 0]
click at [562, 496] on button "Duplicate time entry" at bounding box center [601, 506] width 102 height 21
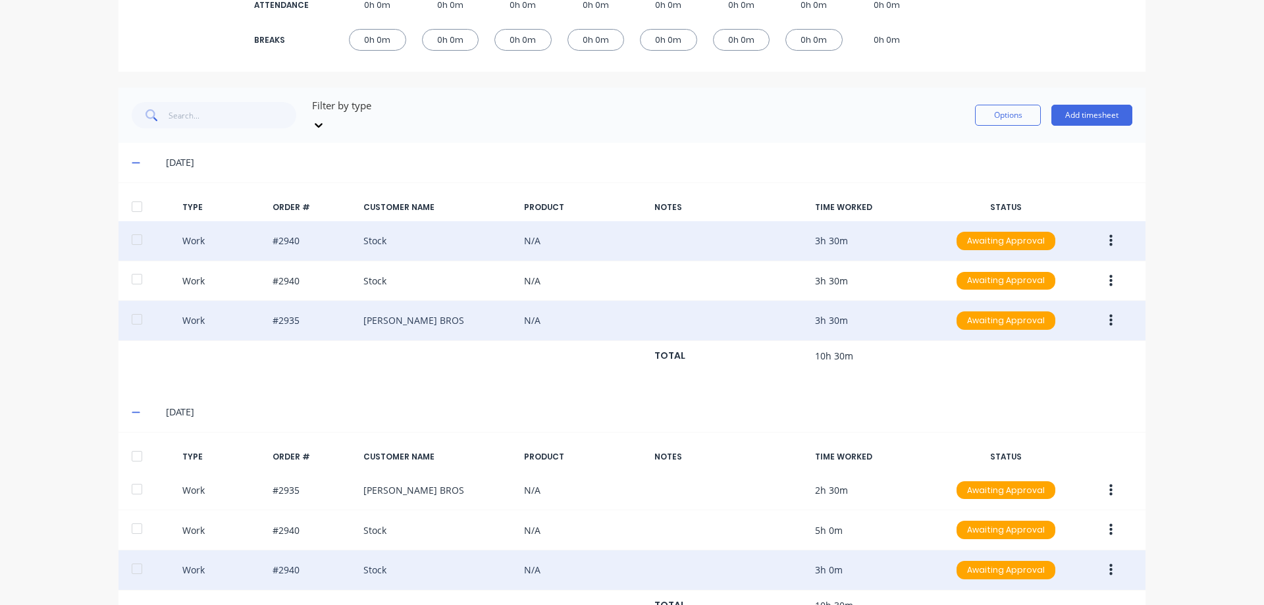
scroll to position [296, 0]
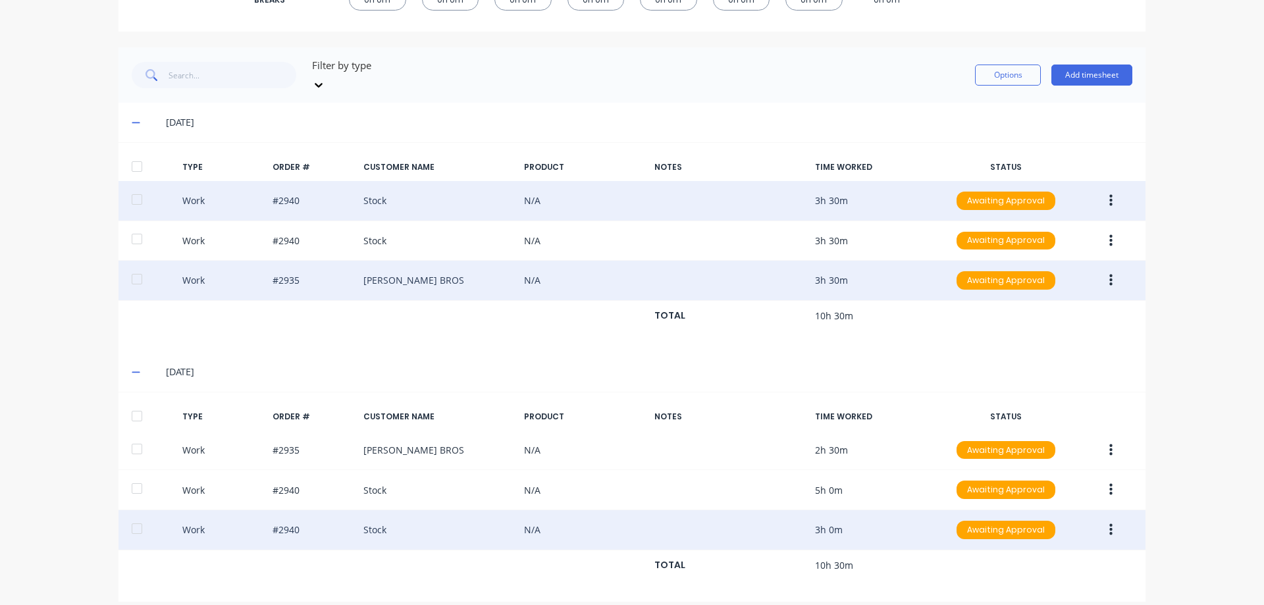
click at [1103, 189] on button "button" at bounding box center [1110, 201] width 31 height 24
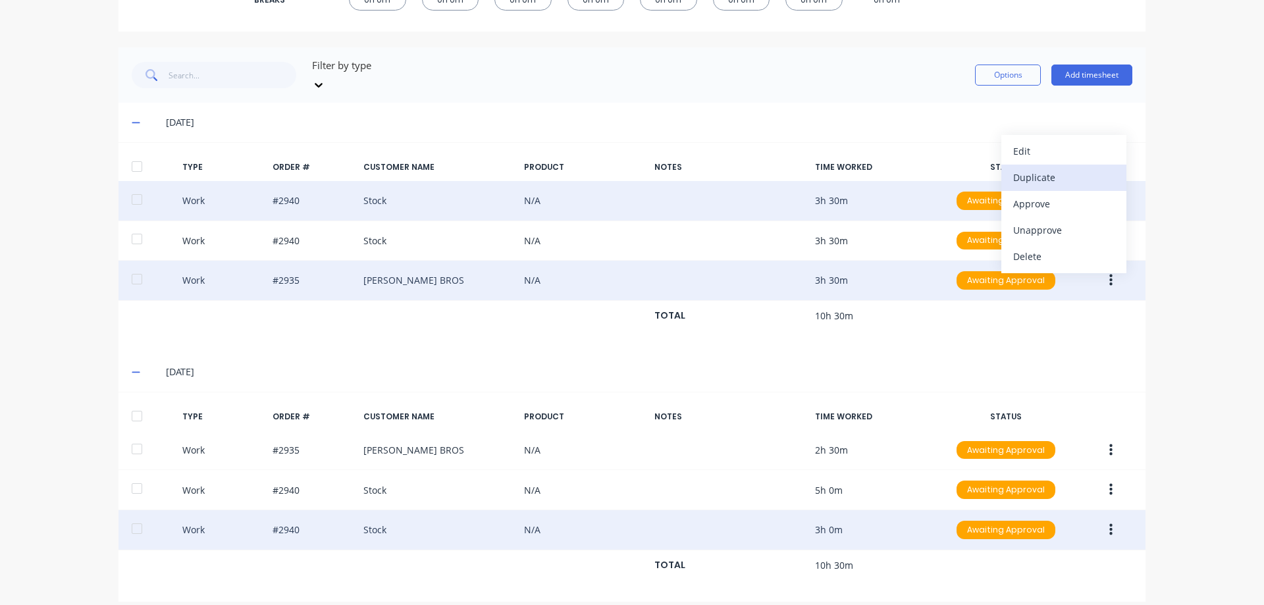
click at [1060, 168] on div "Duplicate" at bounding box center [1063, 177] width 101 height 19
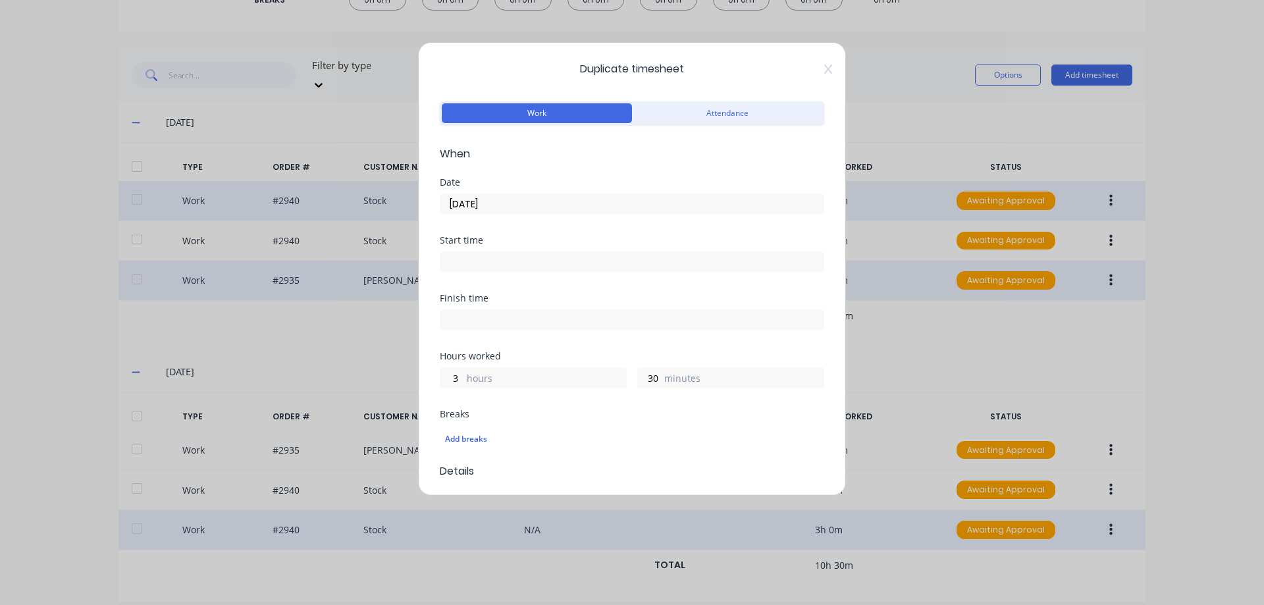
click at [504, 201] on input "22/09/2025" at bounding box center [631, 204] width 383 height 20
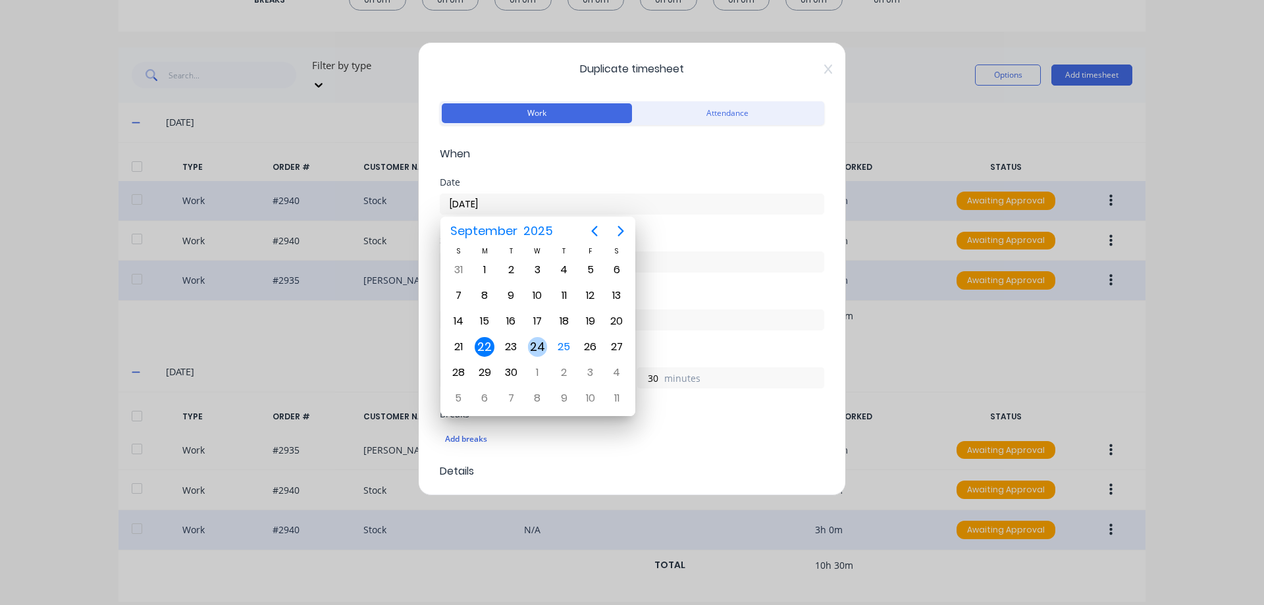
click at [543, 350] on div "24" at bounding box center [538, 347] width 20 height 20
type input "24/09/2025"
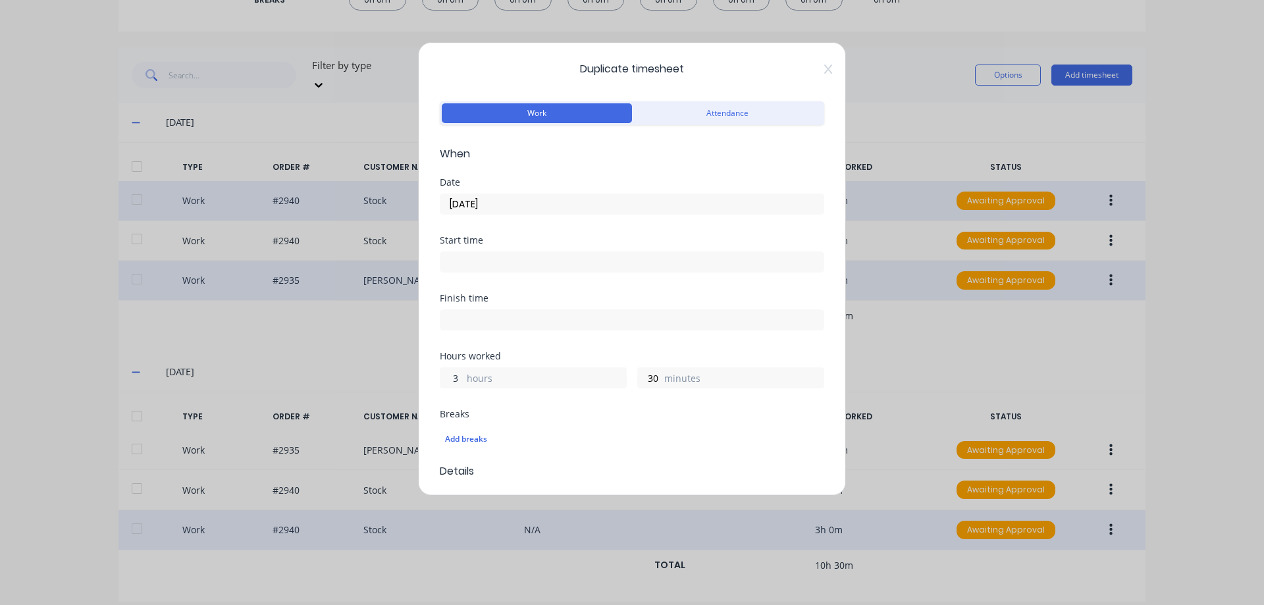
drag, startPoint x: 460, startPoint y: 375, endPoint x: 447, endPoint y: 374, distance: 12.5
click at [447, 374] on input "3" at bounding box center [451, 378] width 23 height 20
type input "10"
click at [517, 351] on div "Finish time" at bounding box center [632, 323] width 384 height 58
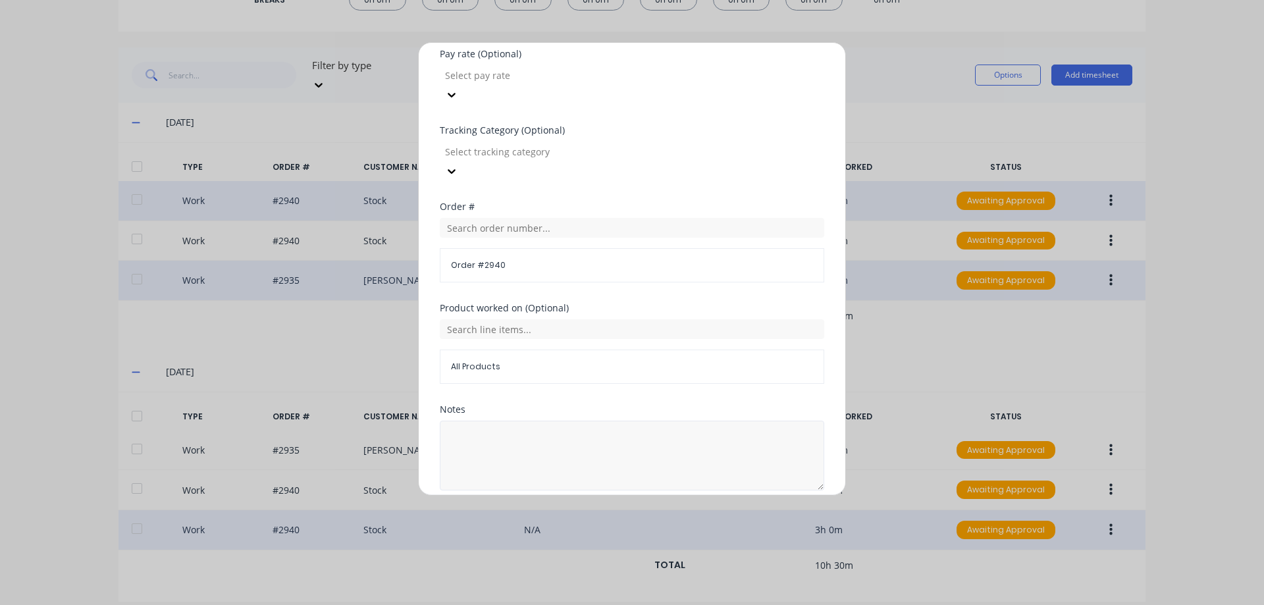
scroll to position [462, 0]
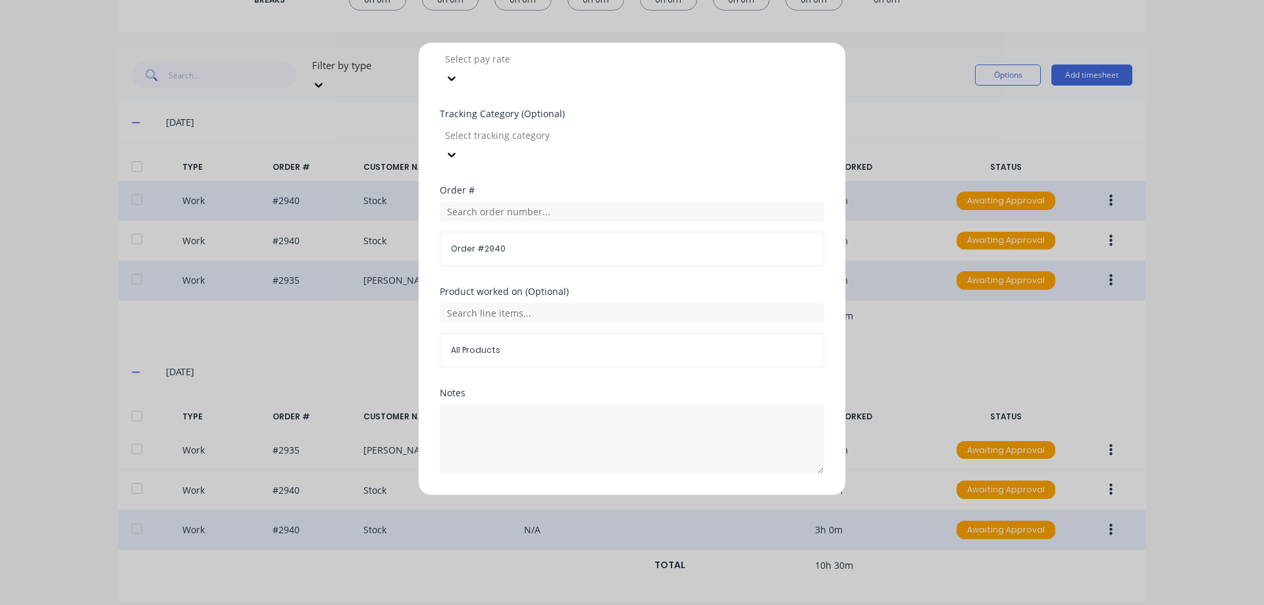
click at [569, 495] on button "Duplicate time entry" at bounding box center [601, 505] width 102 height 21
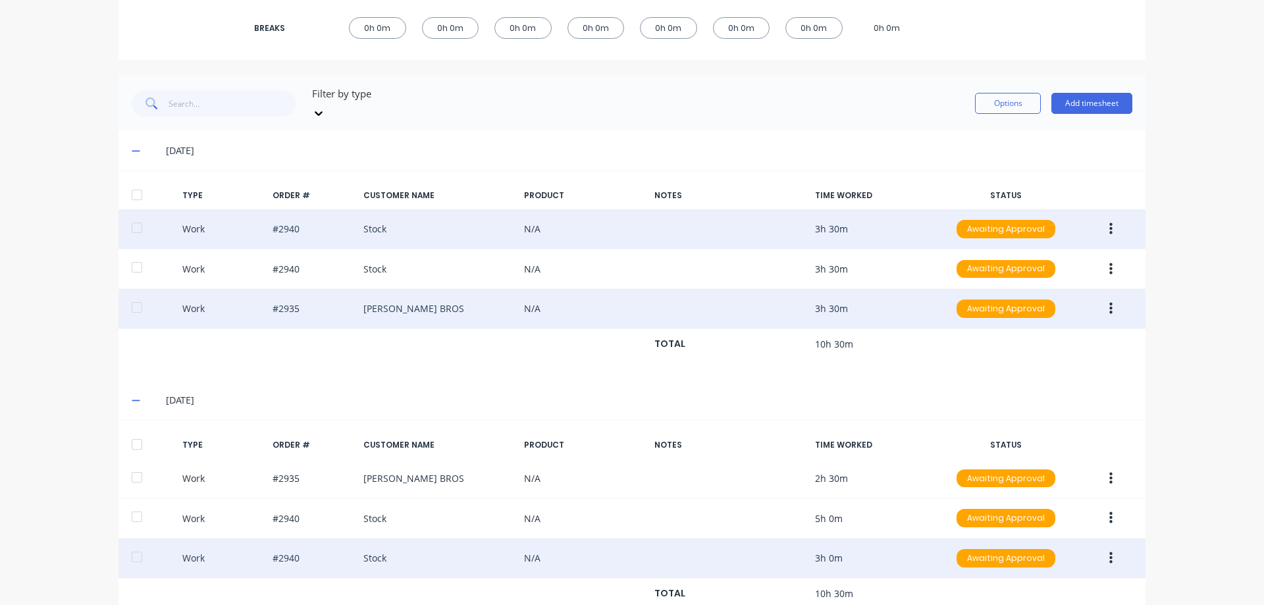
scroll to position [0, 0]
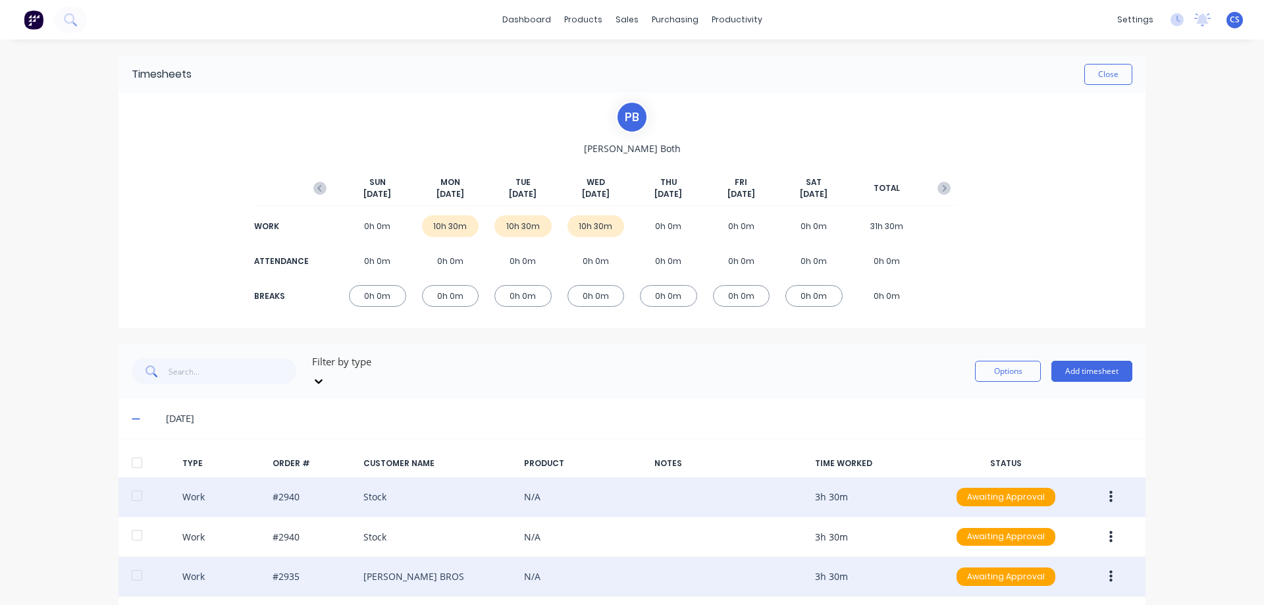
click at [1154, 224] on div "dashboard products sales purchasing productivity dashboard products Product Cat…" at bounding box center [632, 302] width 1264 height 605
click at [1103, 72] on button "Close" at bounding box center [1108, 74] width 48 height 21
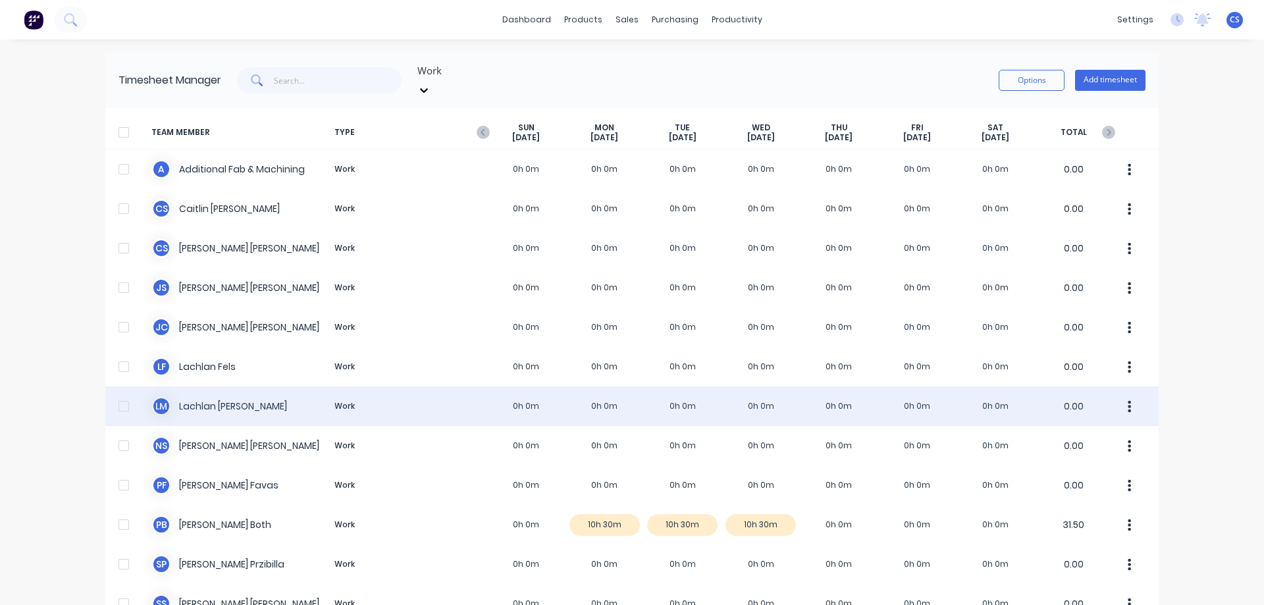
click at [589, 391] on div "L M Lachlan McKay Work 0h 0m 0h 0m 0h 0m 0h 0m 0h 0m 0h 0m 0h 0m 0.00" at bounding box center [631, 406] width 1053 height 40
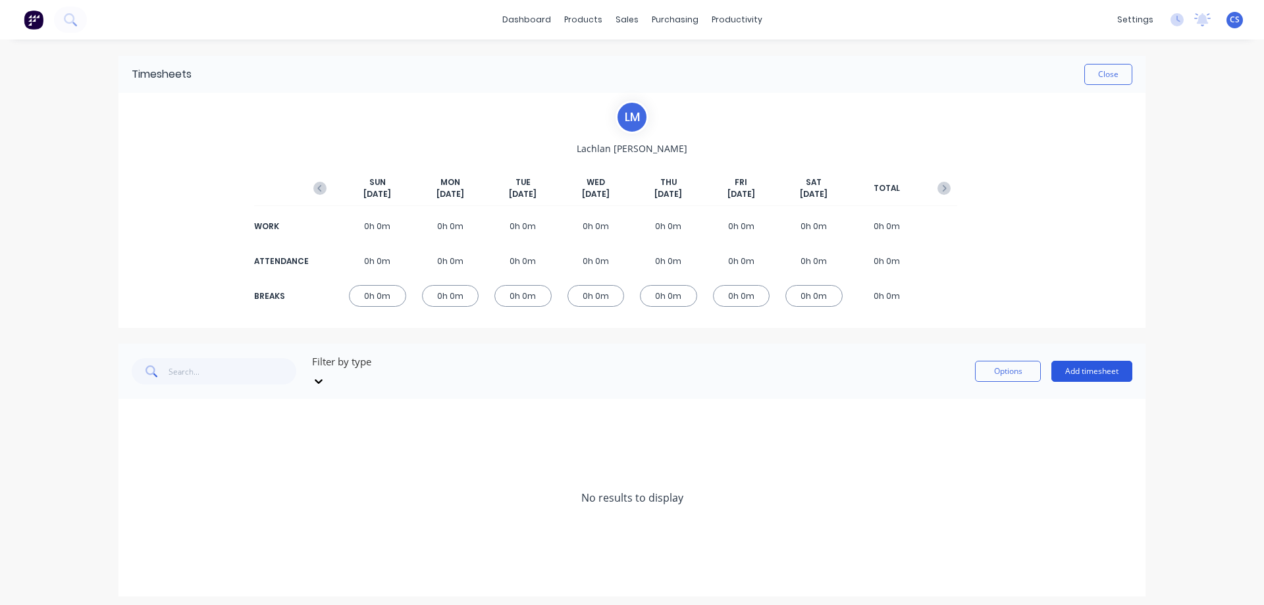
click at [1076, 361] on button "Add timesheet" at bounding box center [1091, 371] width 81 height 21
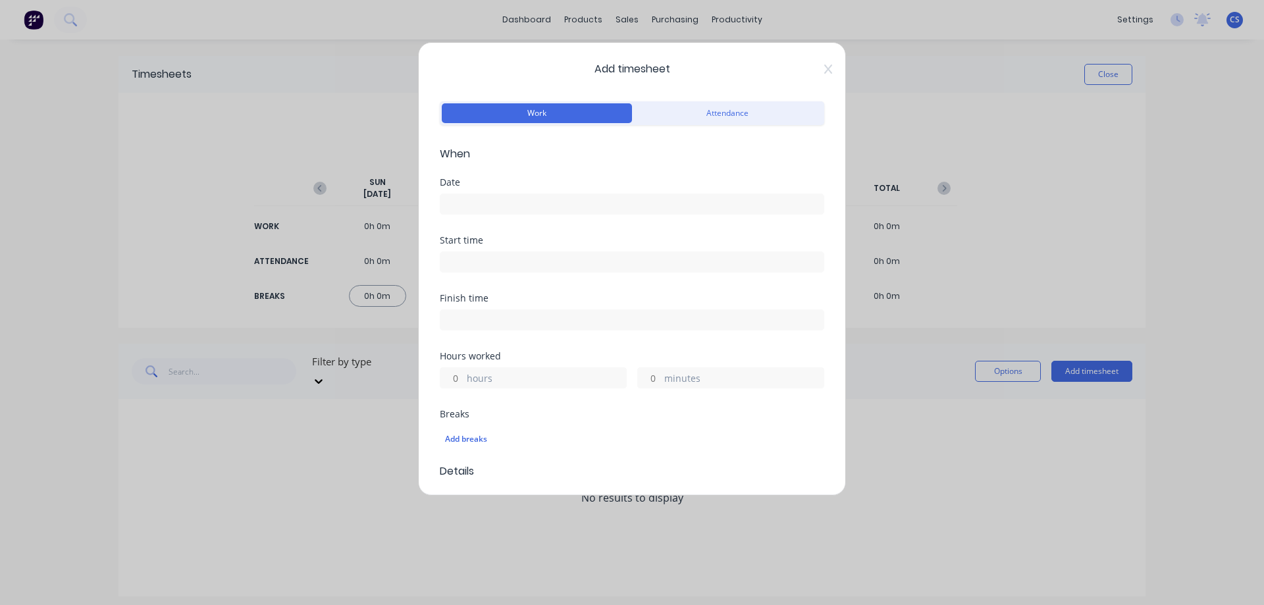
click at [500, 208] on input at bounding box center [631, 204] width 383 height 20
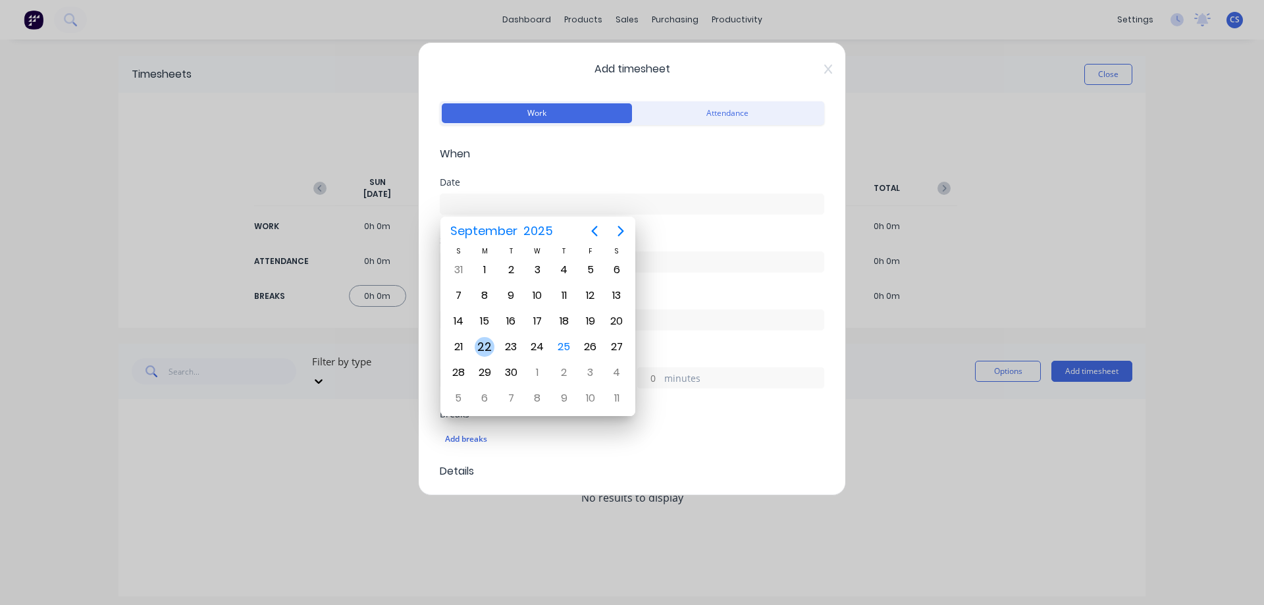
click at [483, 344] on div "22" at bounding box center [485, 347] width 20 height 20
type input "22/09/2025"
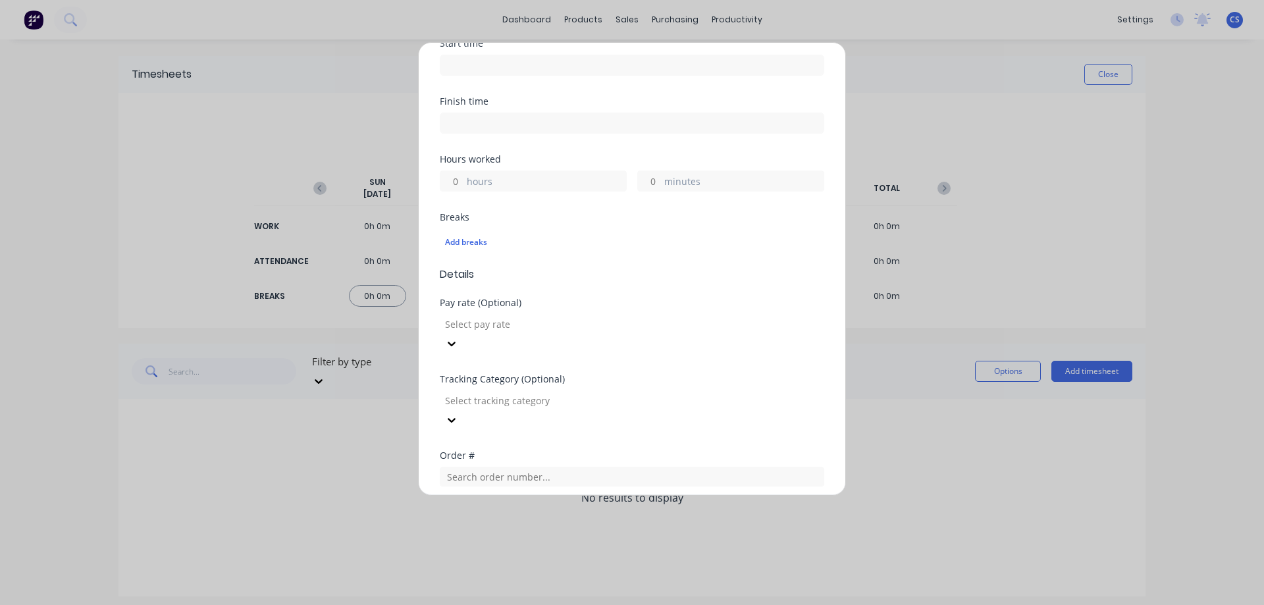
scroll to position [198, 0]
click at [457, 178] on input "hours" at bounding box center [451, 181] width 23 height 20
type input "1"
type input "30"
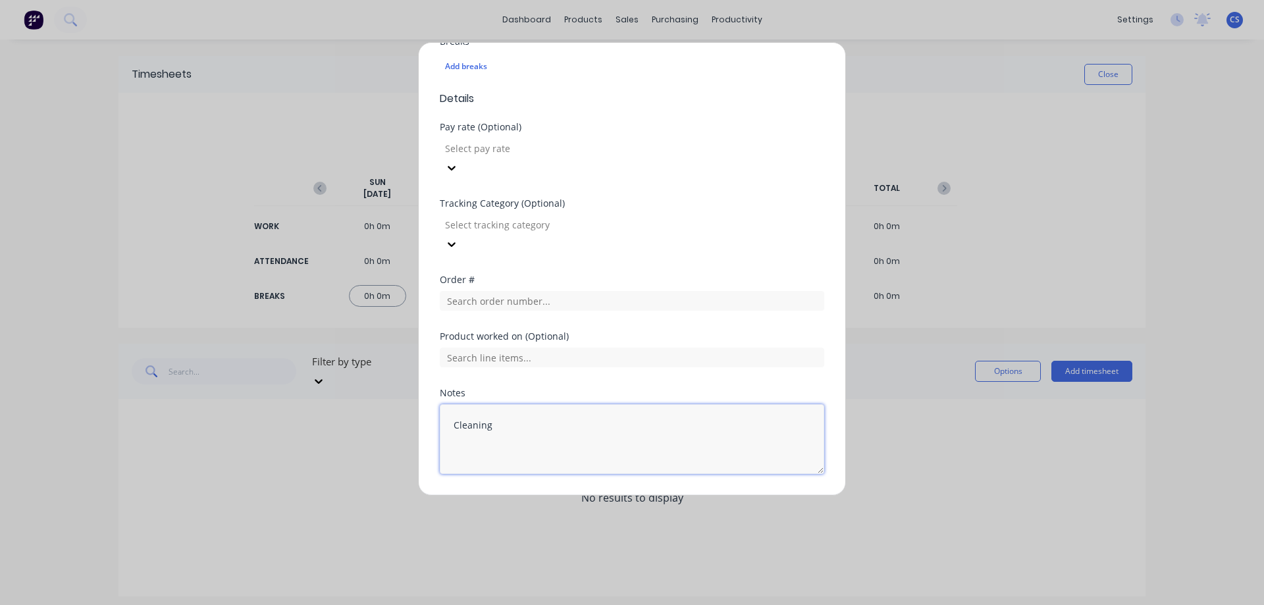
type textarea "Cleaning"
click at [606, 495] on button "Add manual time entry" at bounding box center [600, 505] width 111 height 21
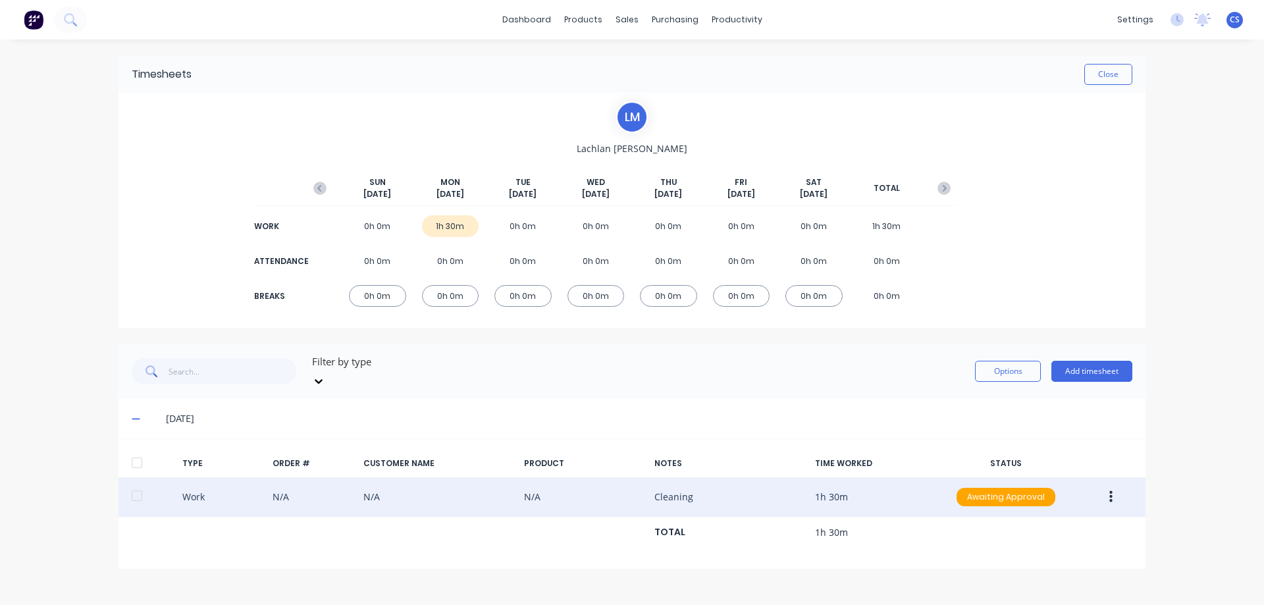
click at [1107, 485] on button "button" at bounding box center [1110, 497] width 31 height 24
click at [1057, 464] on div "Duplicate" at bounding box center [1063, 473] width 101 height 19
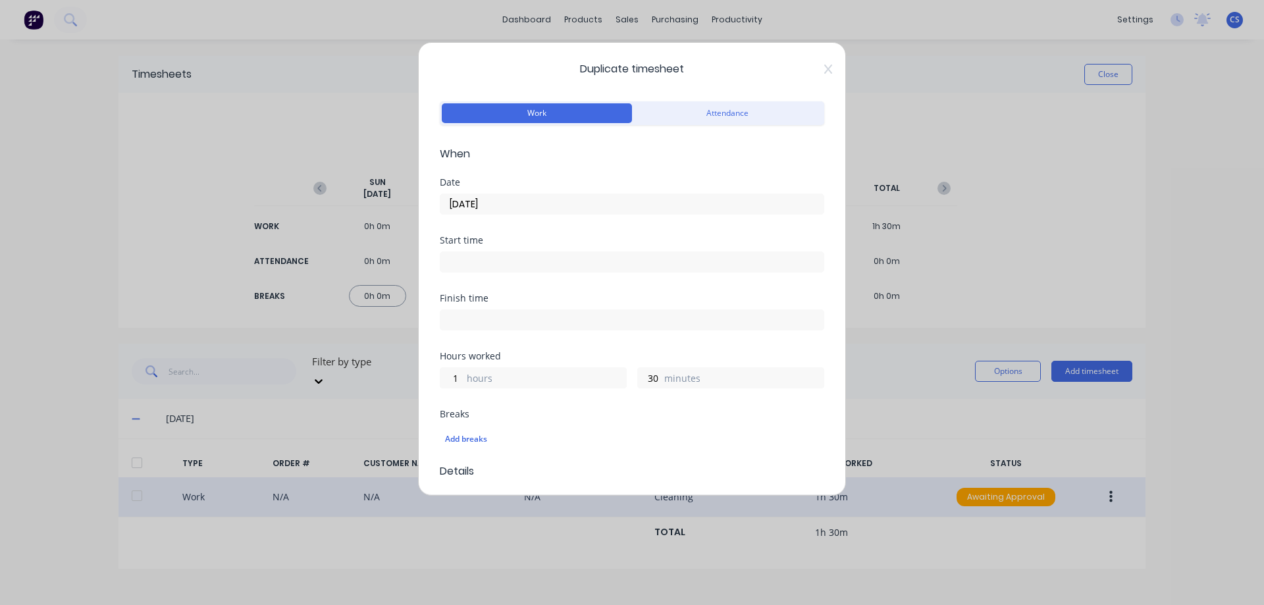
click at [521, 200] on input "22/09/2025" at bounding box center [631, 204] width 383 height 20
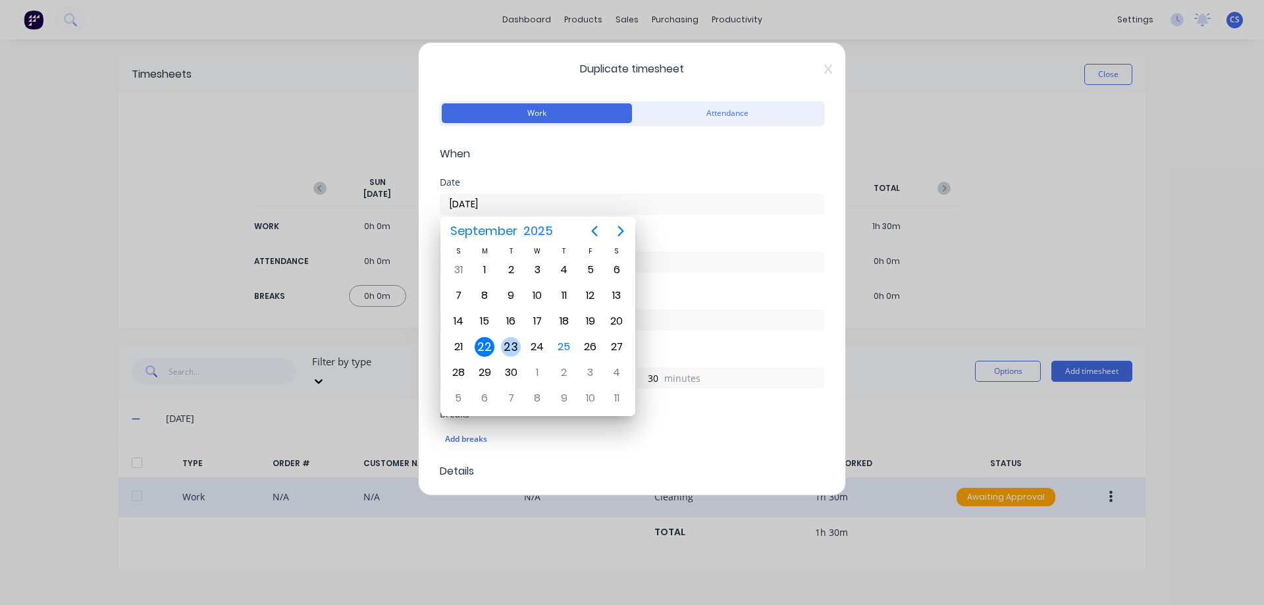
click at [514, 347] on div "23" at bounding box center [511, 347] width 20 height 20
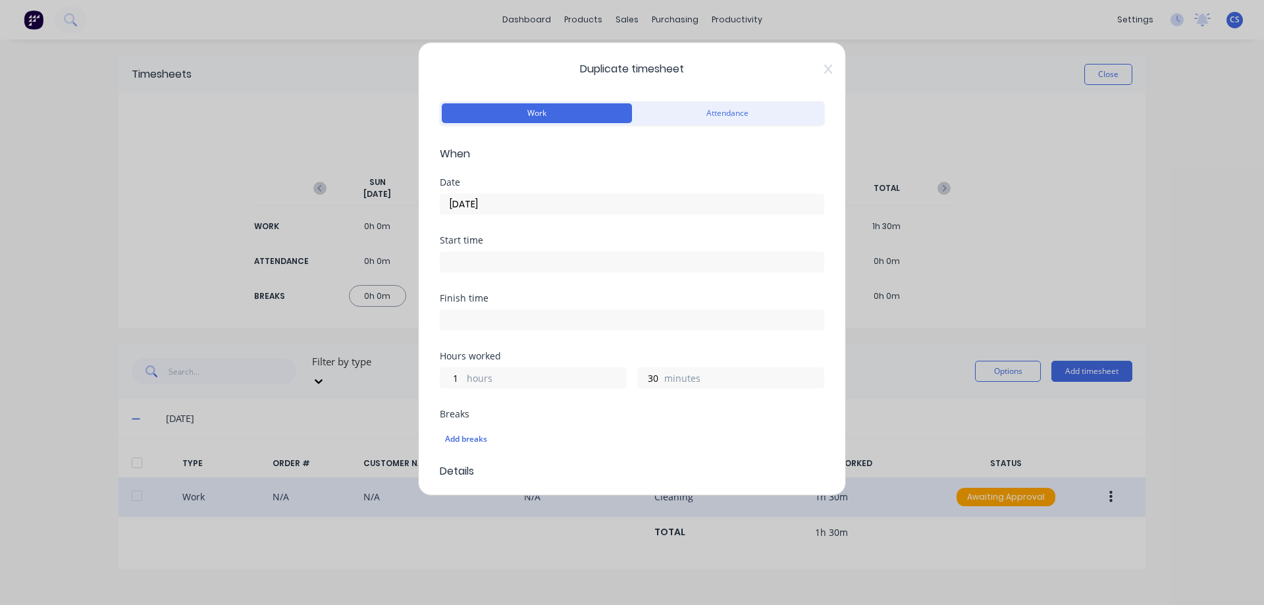
type input "23/09/2025"
click at [453, 378] on input "1" at bounding box center [451, 378] width 23 height 20
type input "0"
type input "36"
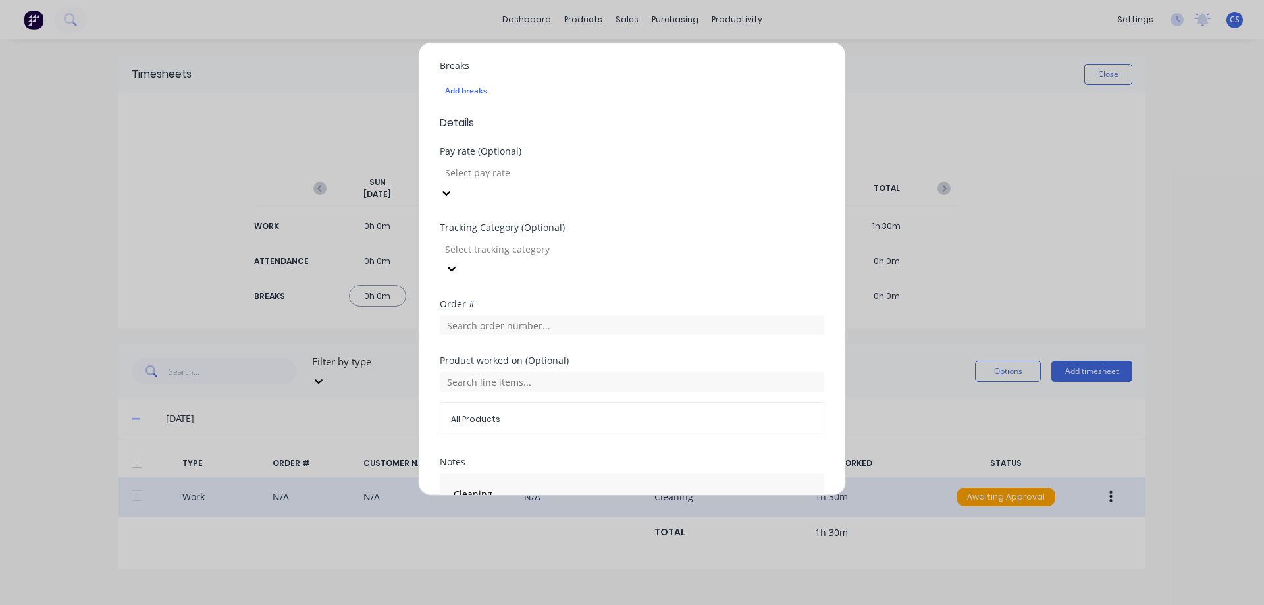
scroll to position [417, 0]
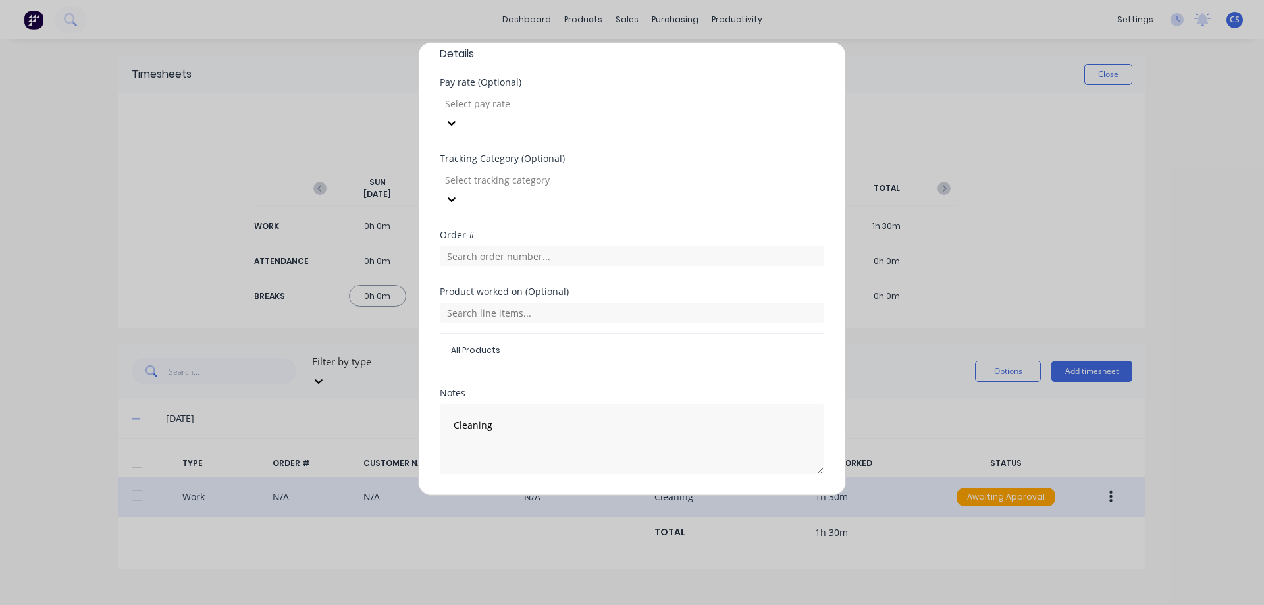
click at [605, 495] on button "Duplicate time entry" at bounding box center [601, 505] width 102 height 21
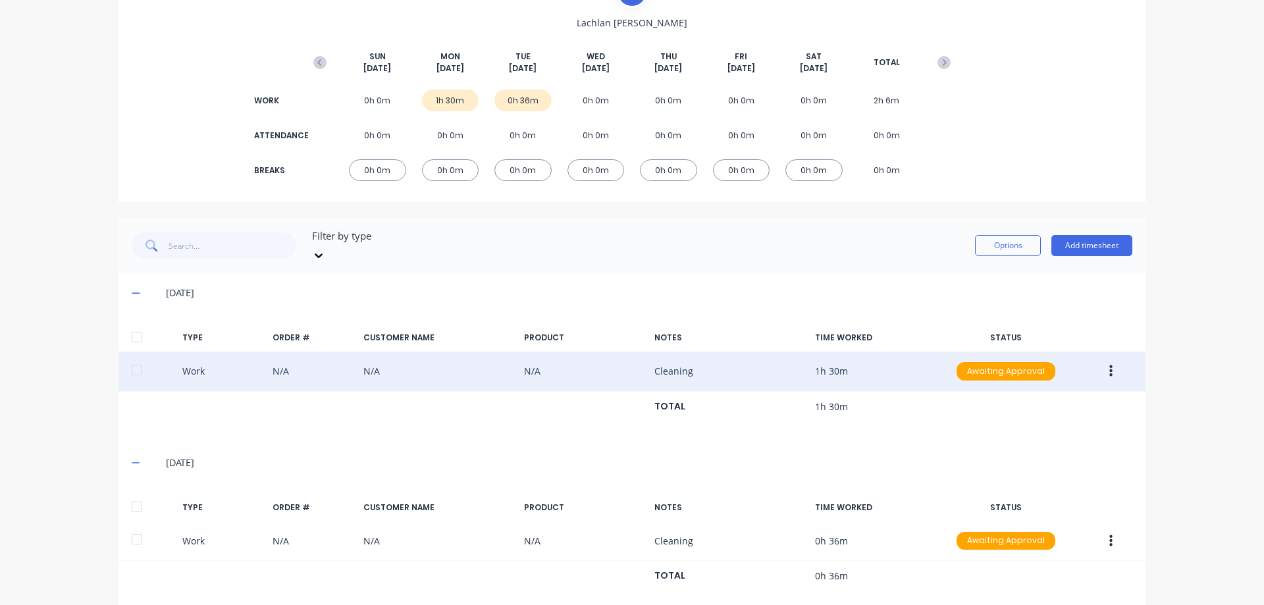
scroll to position [136, 0]
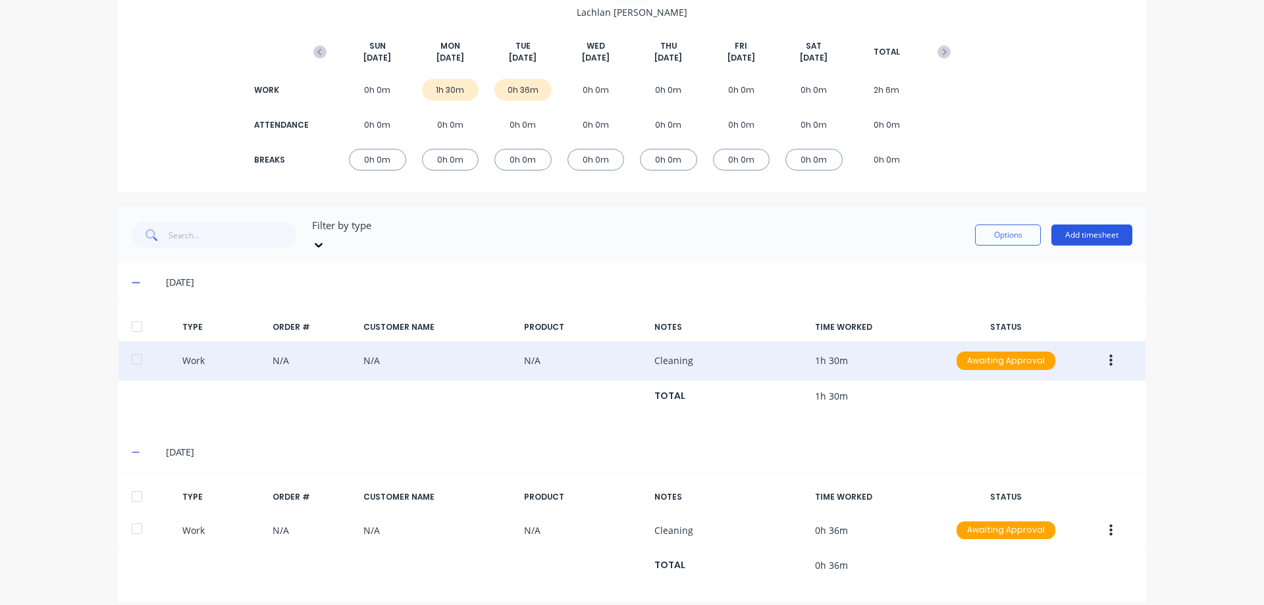
click at [1064, 225] on button "Add timesheet" at bounding box center [1091, 234] width 81 height 21
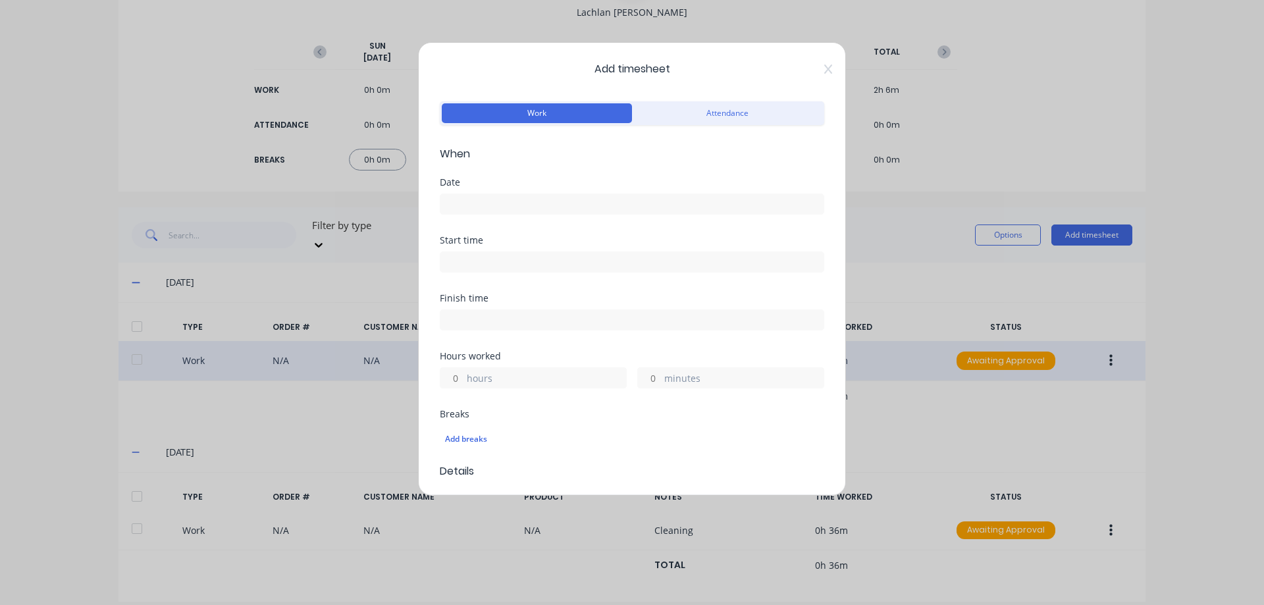
click at [479, 205] on input at bounding box center [631, 204] width 383 height 20
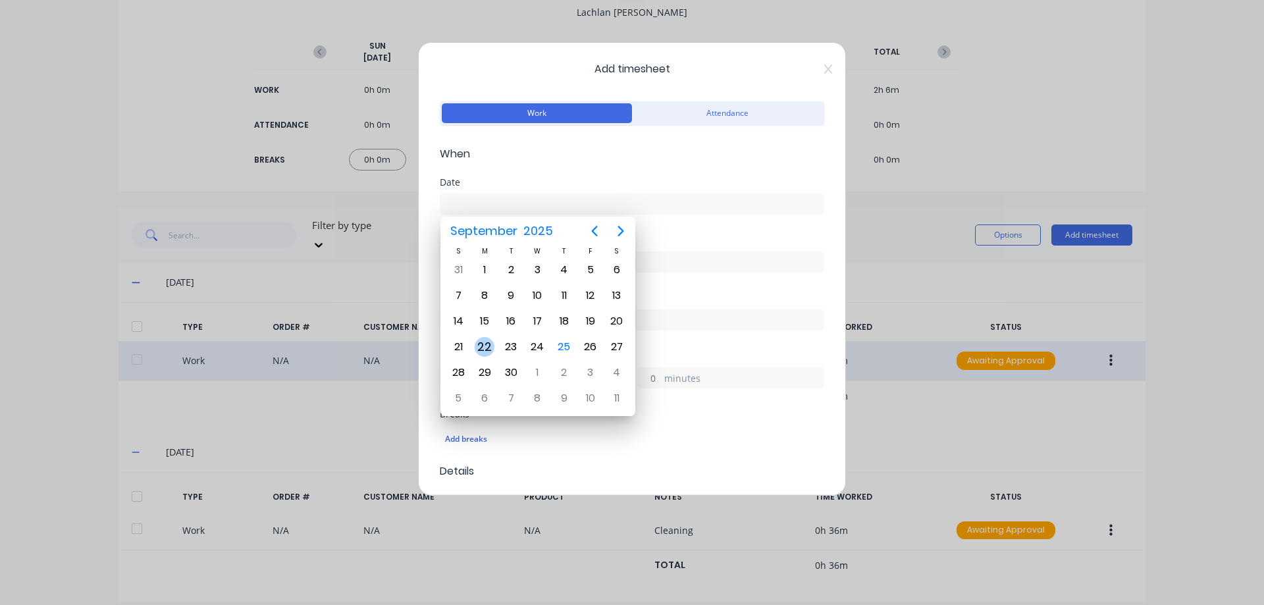
click at [483, 342] on div "22" at bounding box center [485, 347] width 20 height 20
type input "22/09/2025"
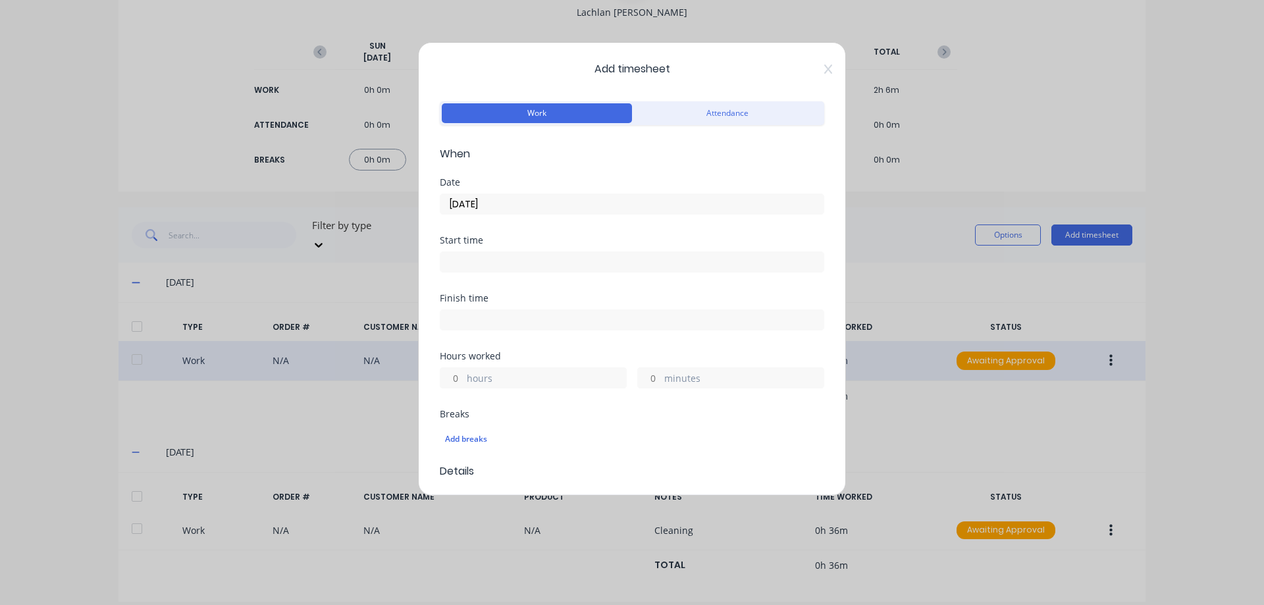
click at [456, 376] on input "hours" at bounding box center [451, 378] width 23 height 20
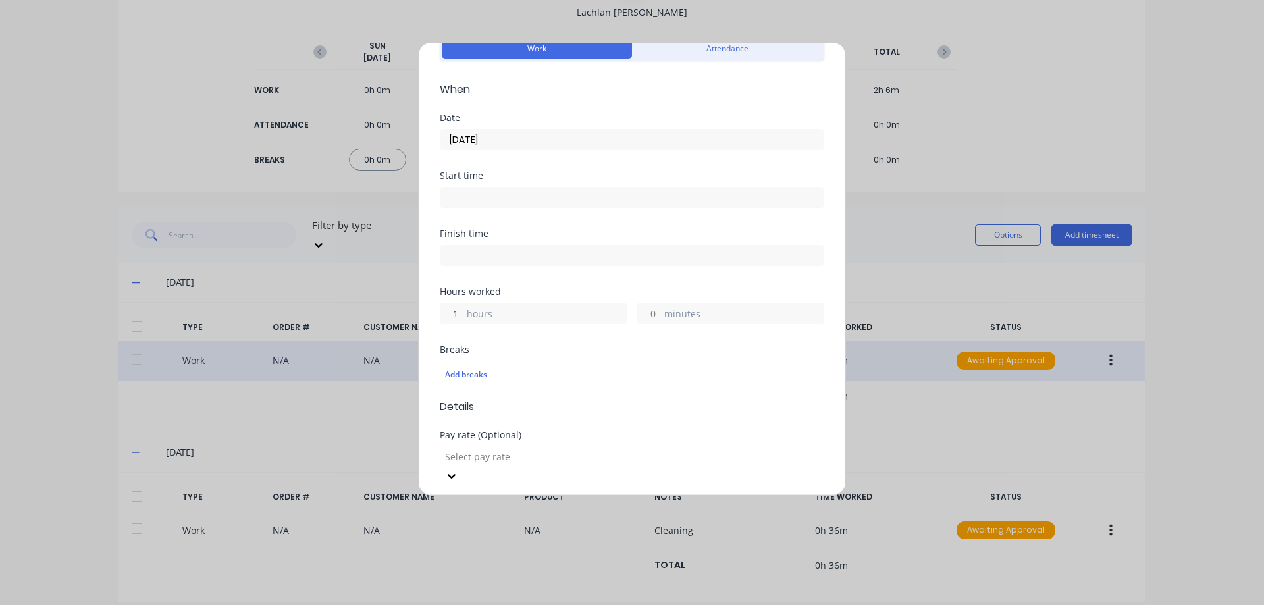
scroll to position [263, 0]
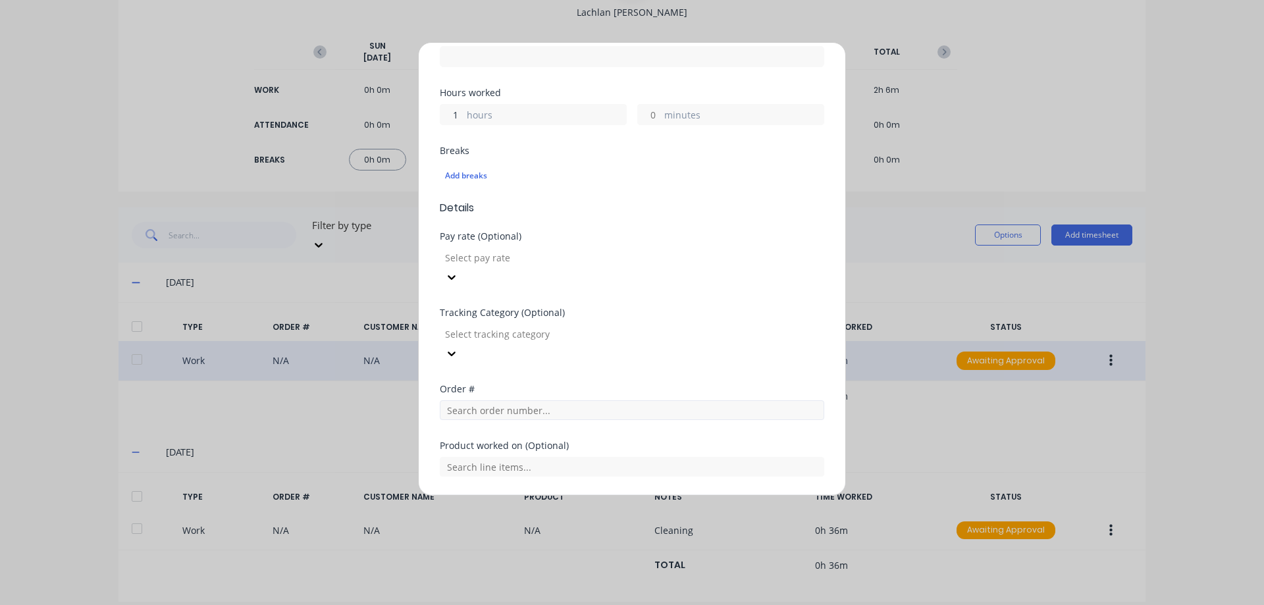
type input "1"
click at [510, 400] on input "text" at bounding box center [632, 410] width 384 height 20
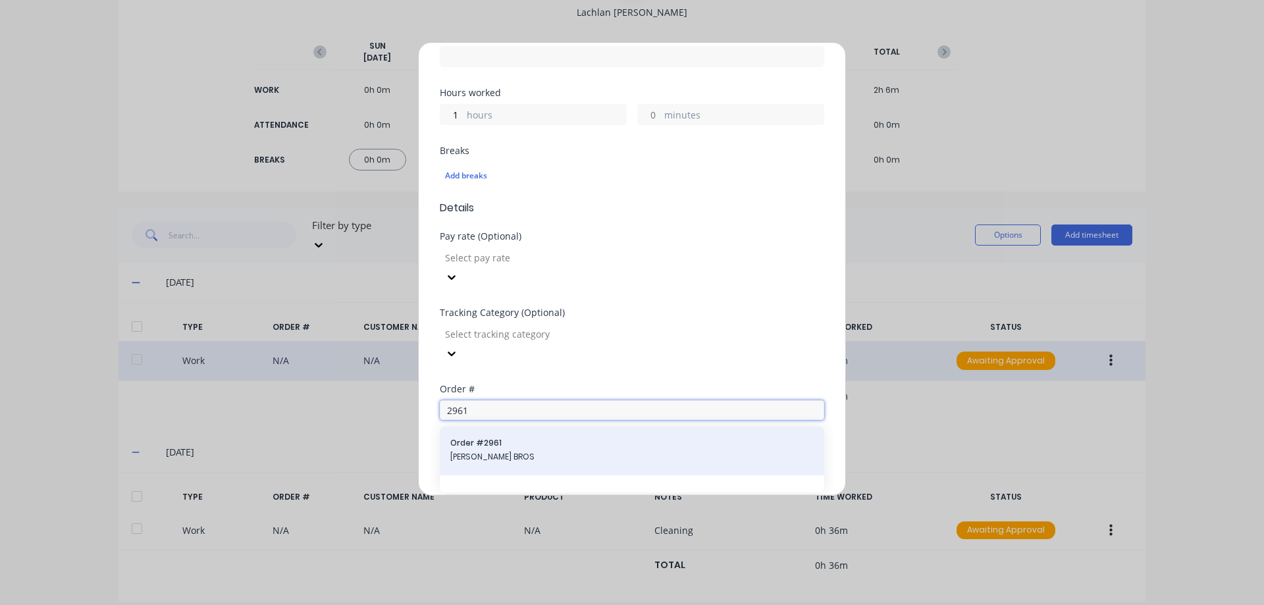
type input "2961"
click at [532, 437] on span "Order # 2961" at bounding box center [631, 443] width 363 height 12
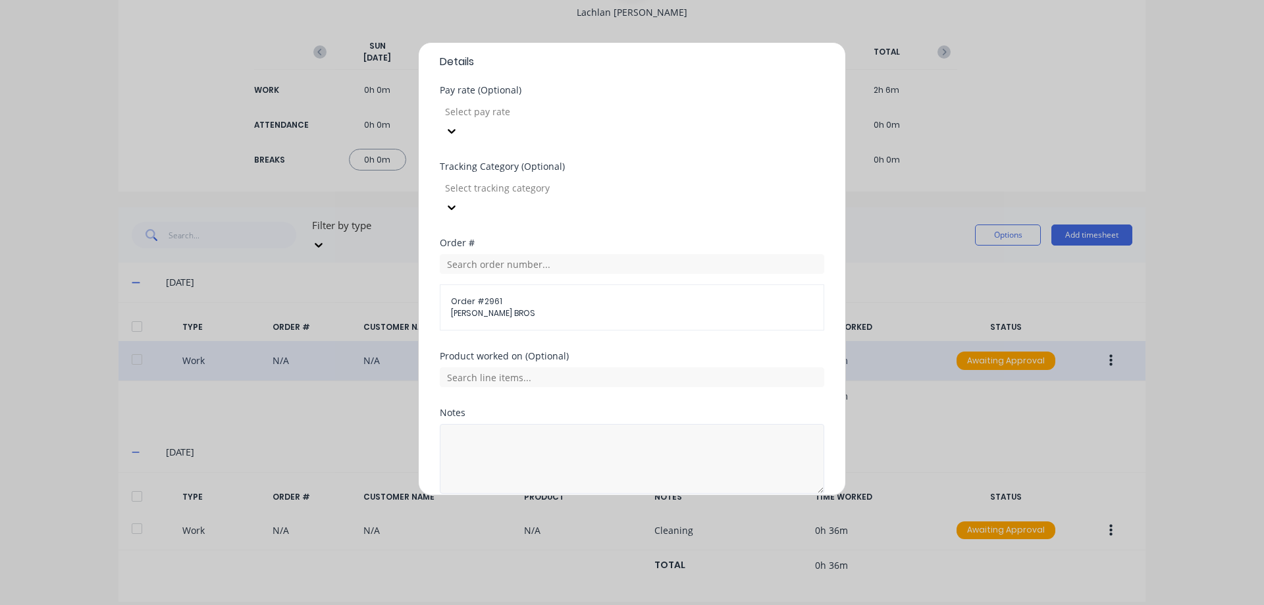
scroll to position [429, 0]
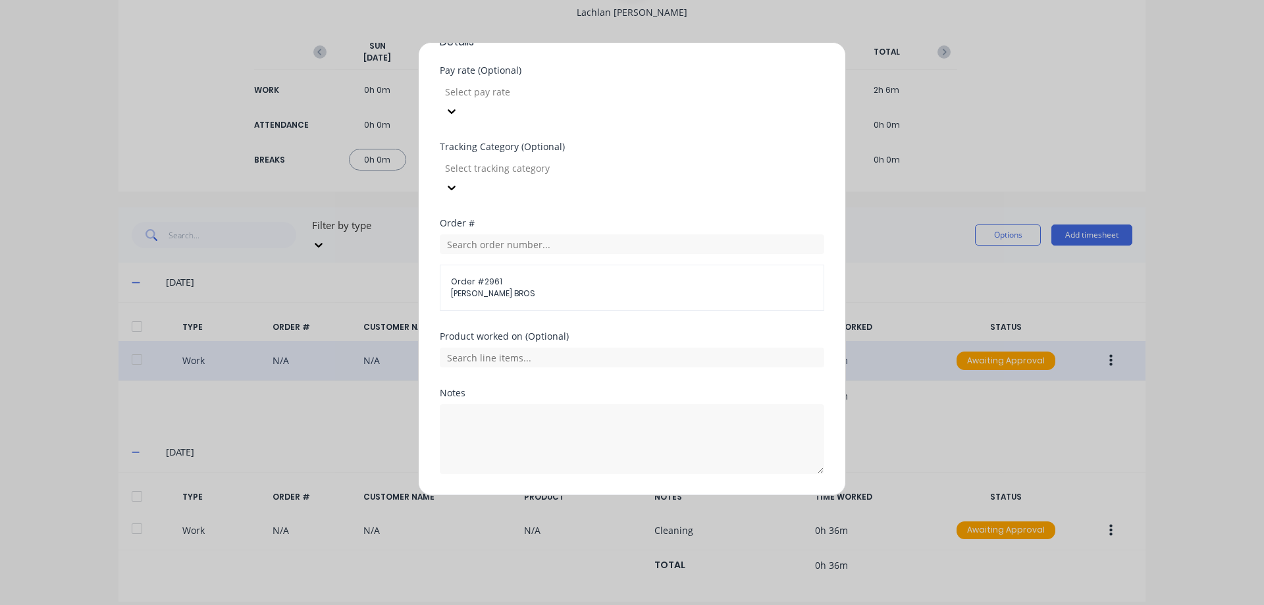
click at [579, 495] on button "Add manual time entry" at bounding box center [600, 505] width 111 height 21
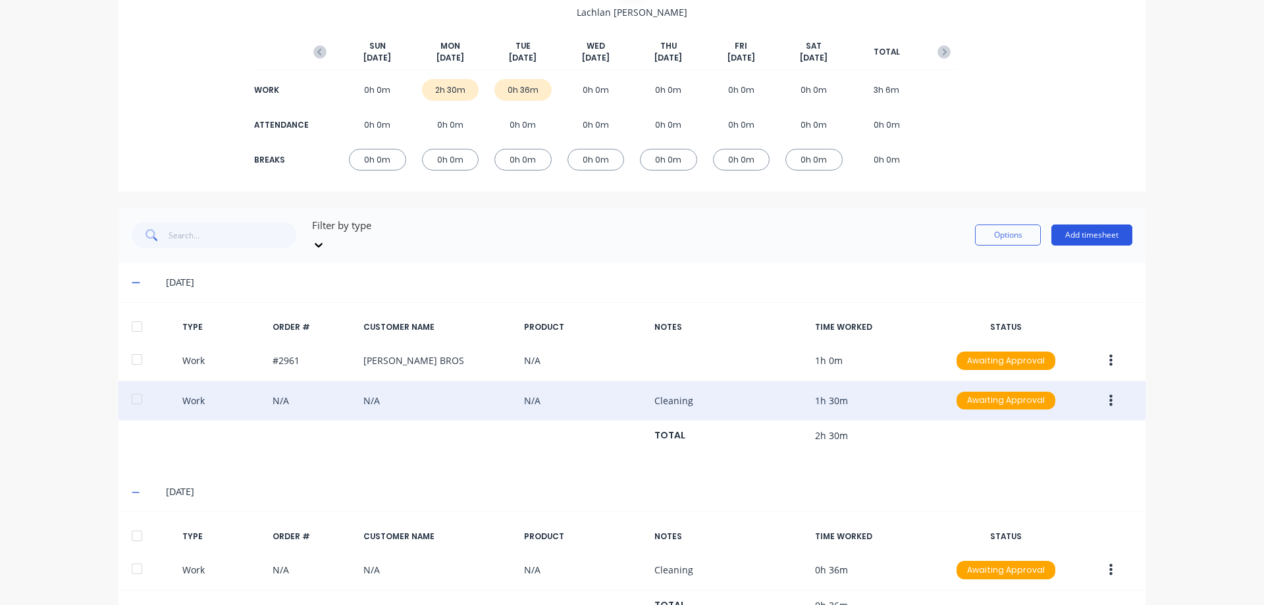
click at [1103, 228] on button "Add timesheet" at bounding box center [1091, 234] width 81 height 21
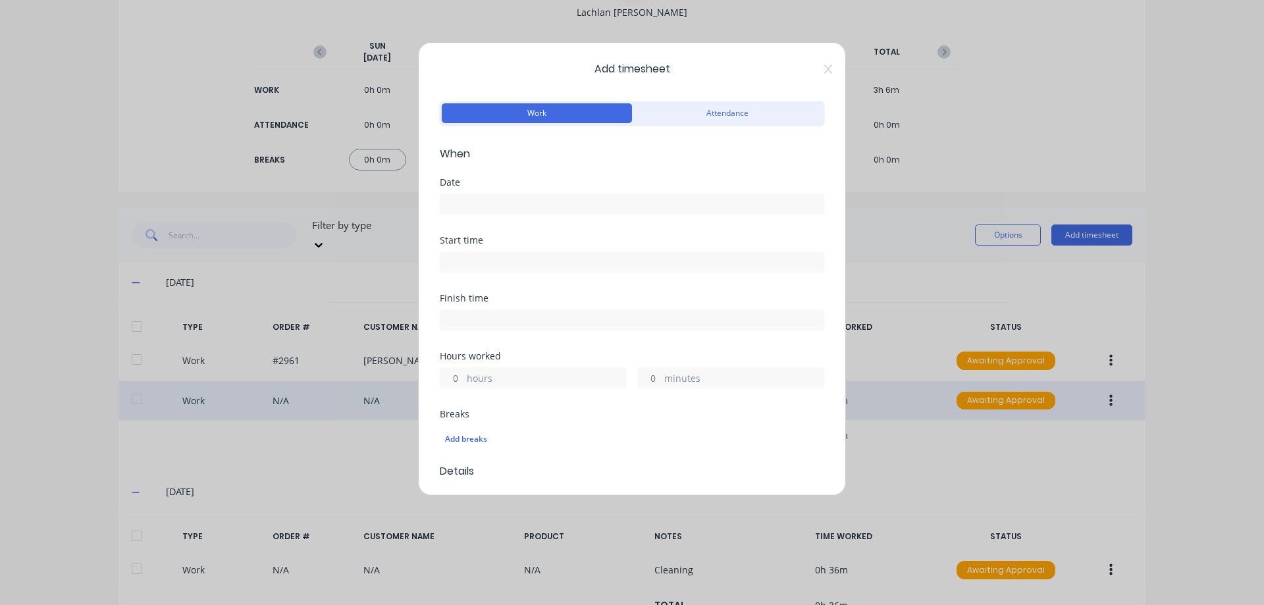
click at [453, 198] on input at bounding box center [631, 204] width 383 height 20
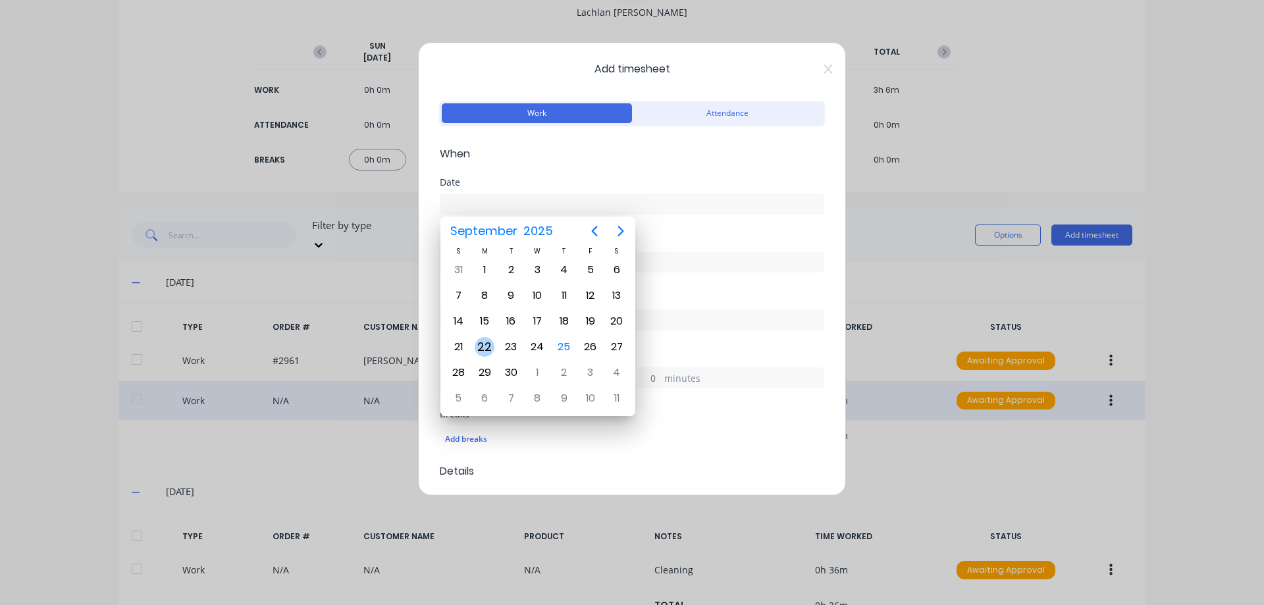
click at [485, 338] on div "22" at bounding box center [485, 347] width 20 height 20
type input "22/09/2025"
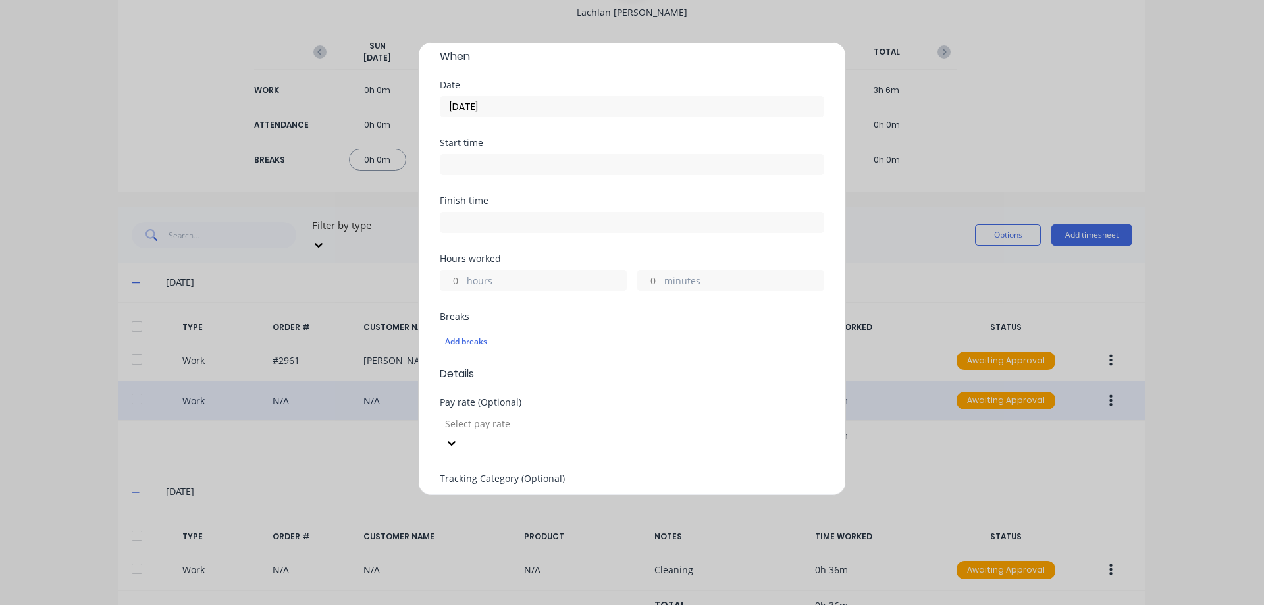
scroll to position [132, 0]
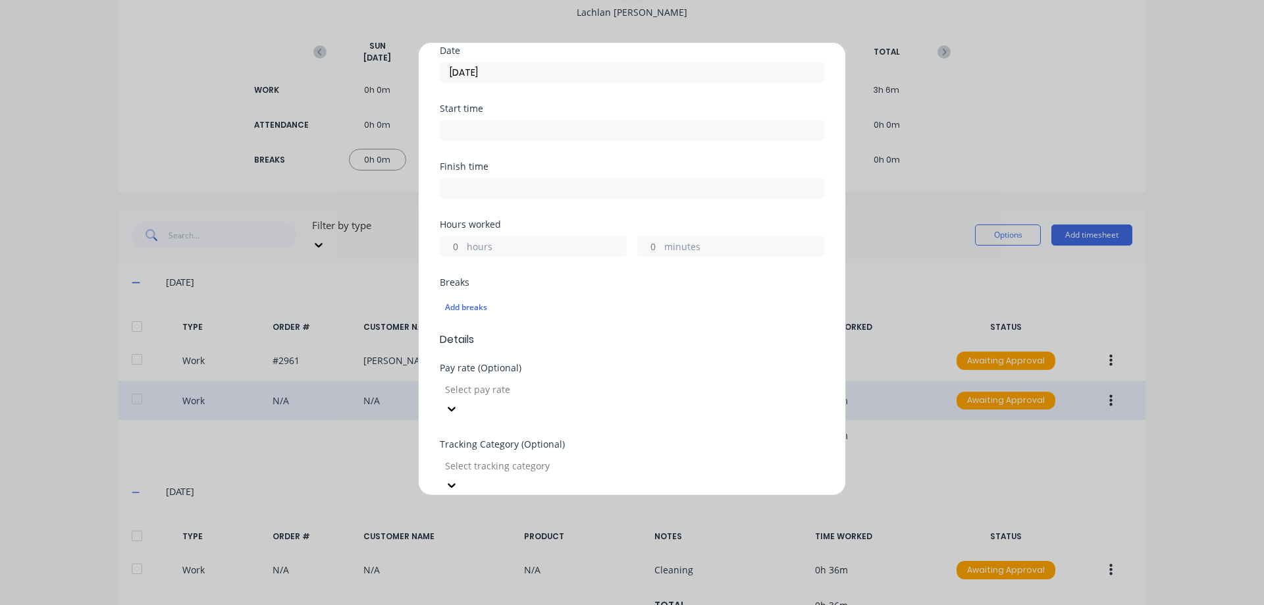
click at [452, 245] on input "hours" at bounding box center [451, 246] width 23 height 20
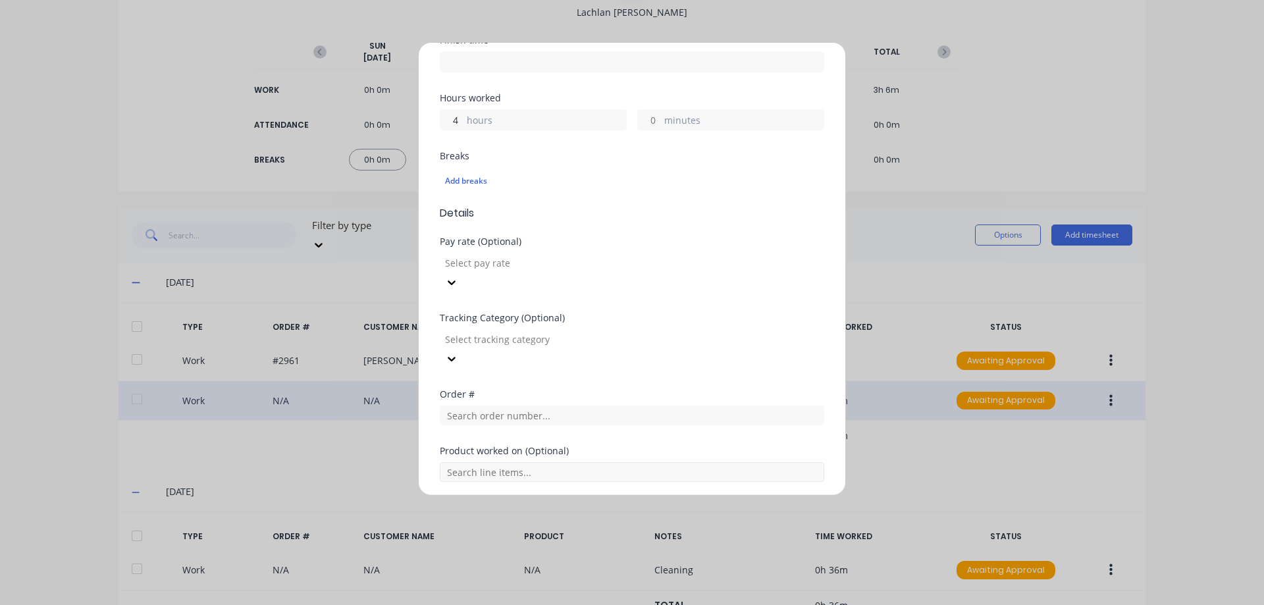
scroll to position [263, 0]
type input "4"
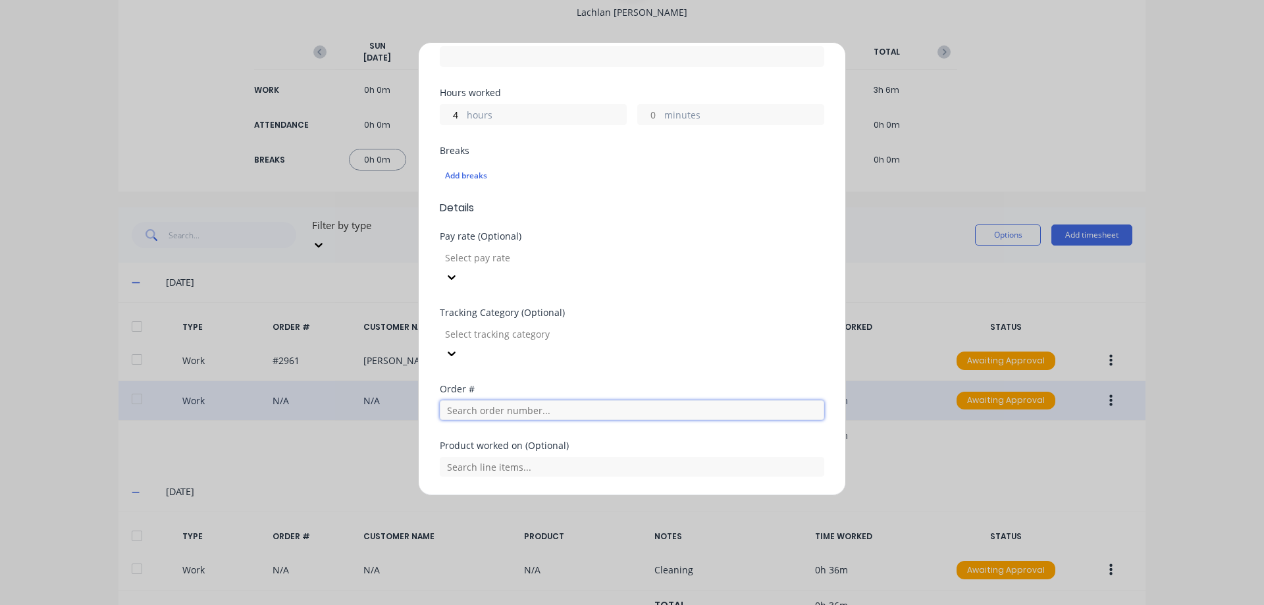
click at [492, 400] on input "text" at bounding box center [632, 410] width 384 height 20
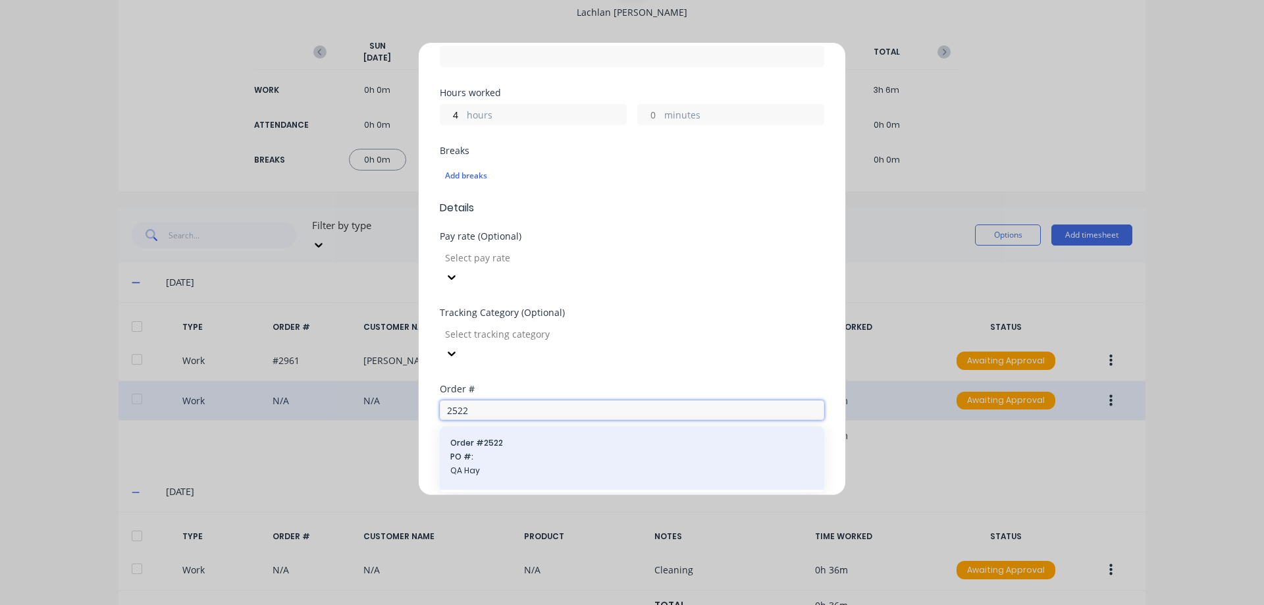
type input "2522"
click at [530, 437] on div "Order # 2522 PO #: QA Hay" at bounding box center [631, 458] width 363 height 42
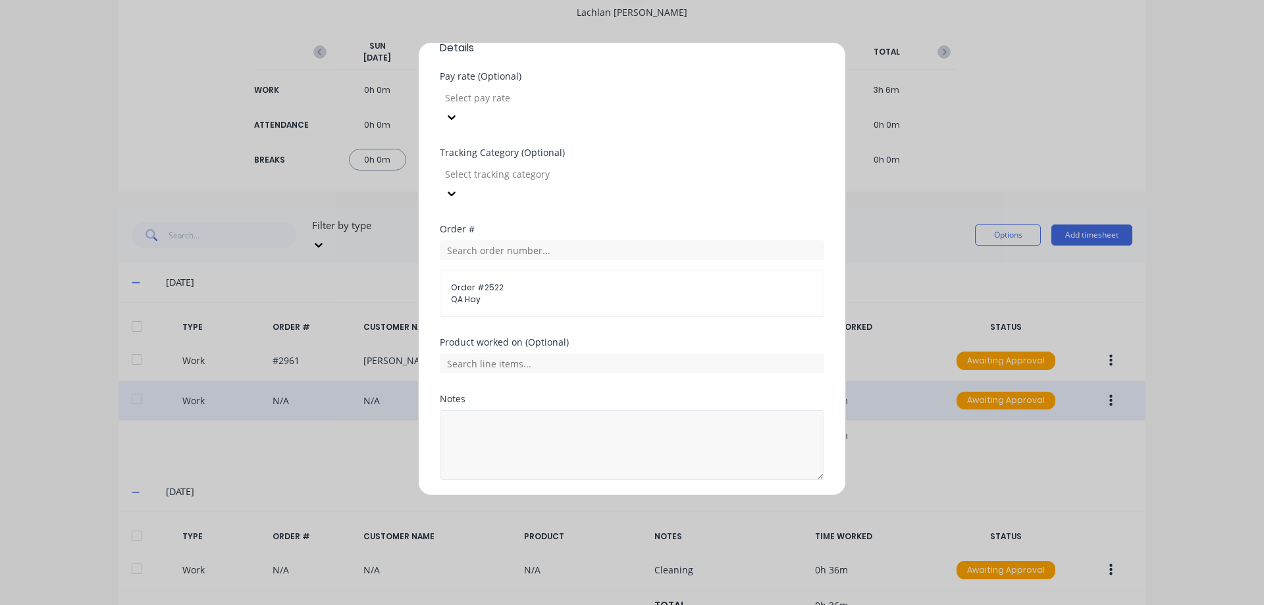
scroll to position [429, 0]
click at [588, 495] on button "Add manual time entry" at bounding box center [600, 505] width 111 height 21
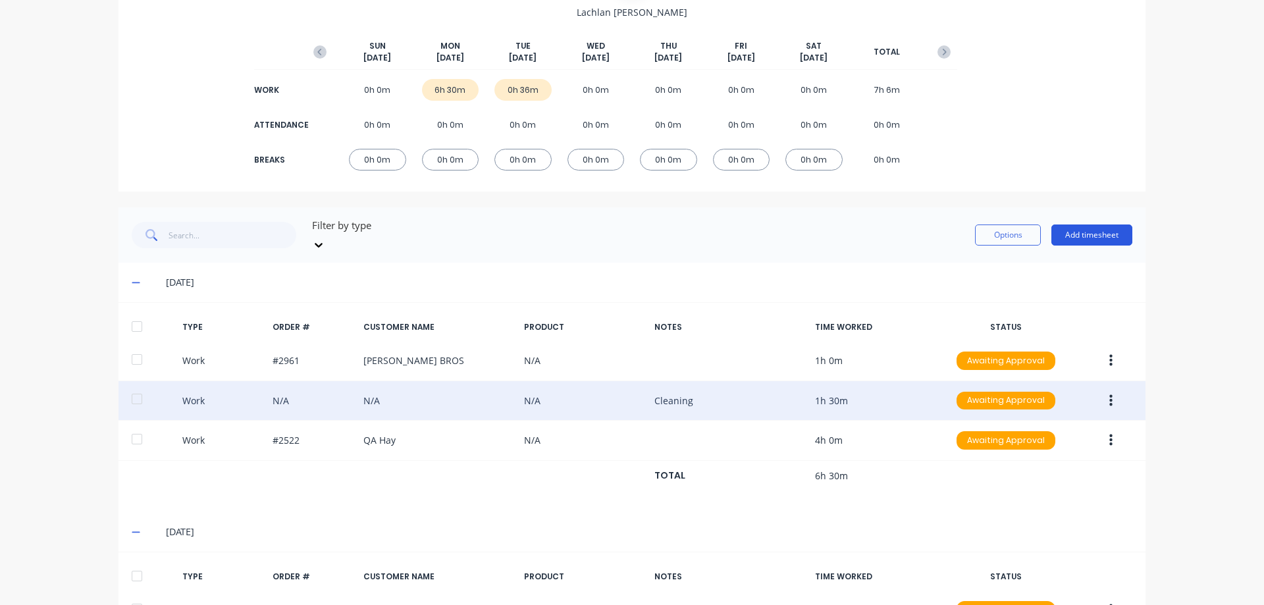
click at [1096, 231] on button "Add timesheet" at bounding box center [1091, 234] width 81 height 21
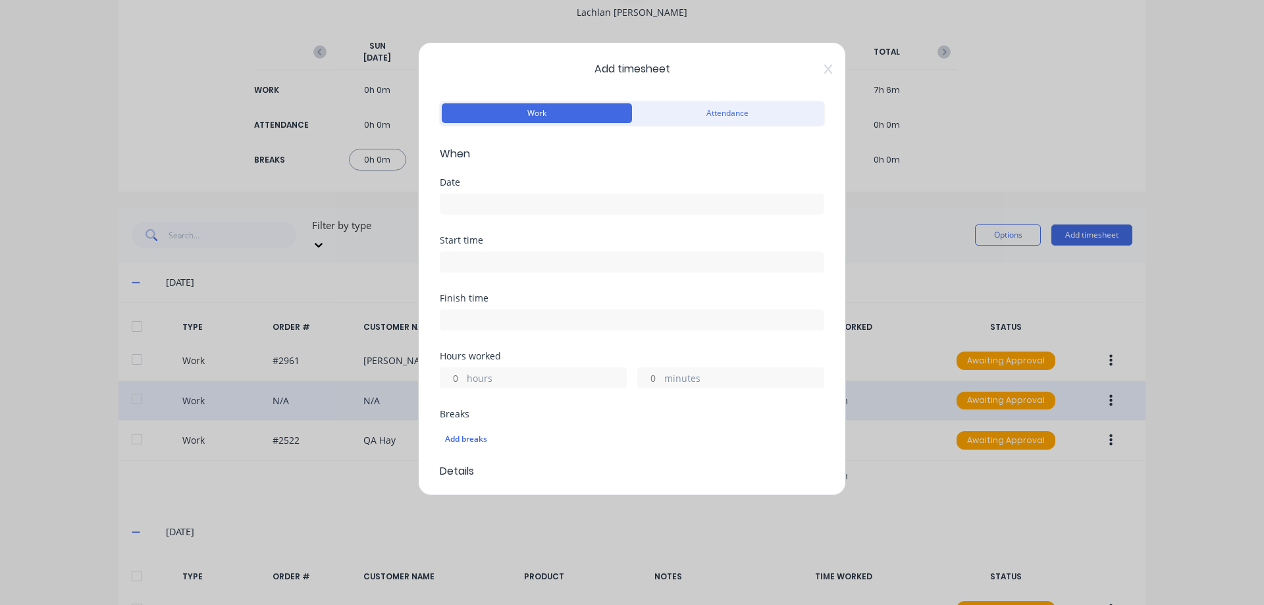
click at [483, 208] on input at bounding box center [631, 204] width 383 height 20
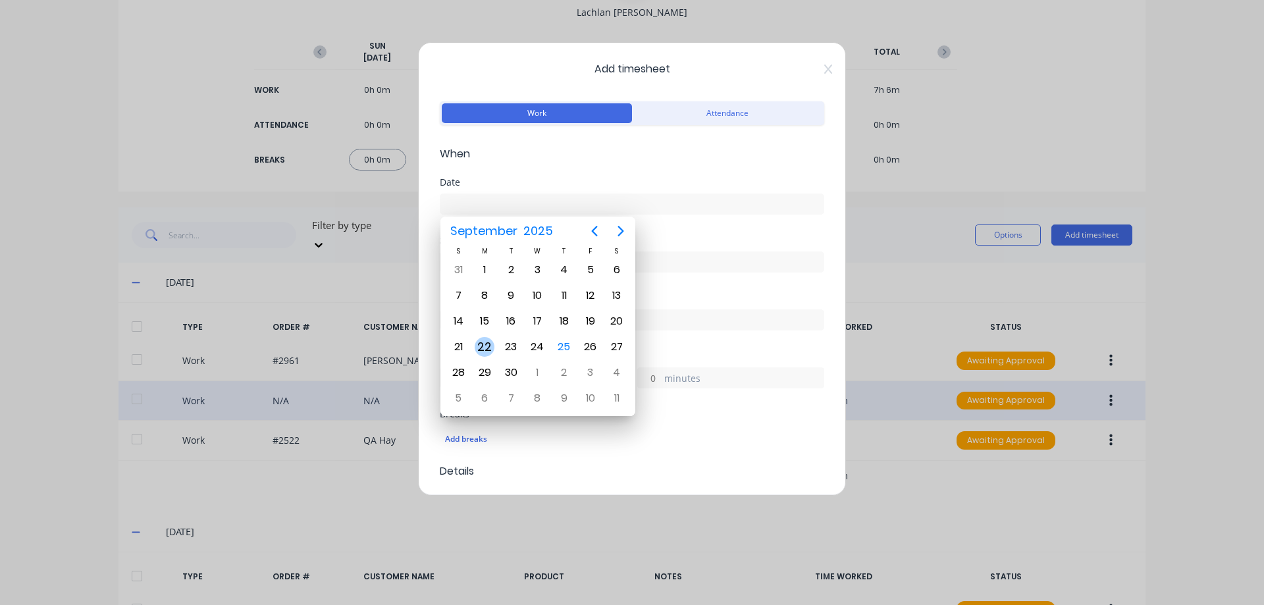
click at [487, 338] on div "22" at bounding box center [485, 347] width 20 height 20
type input "22/09/2025"
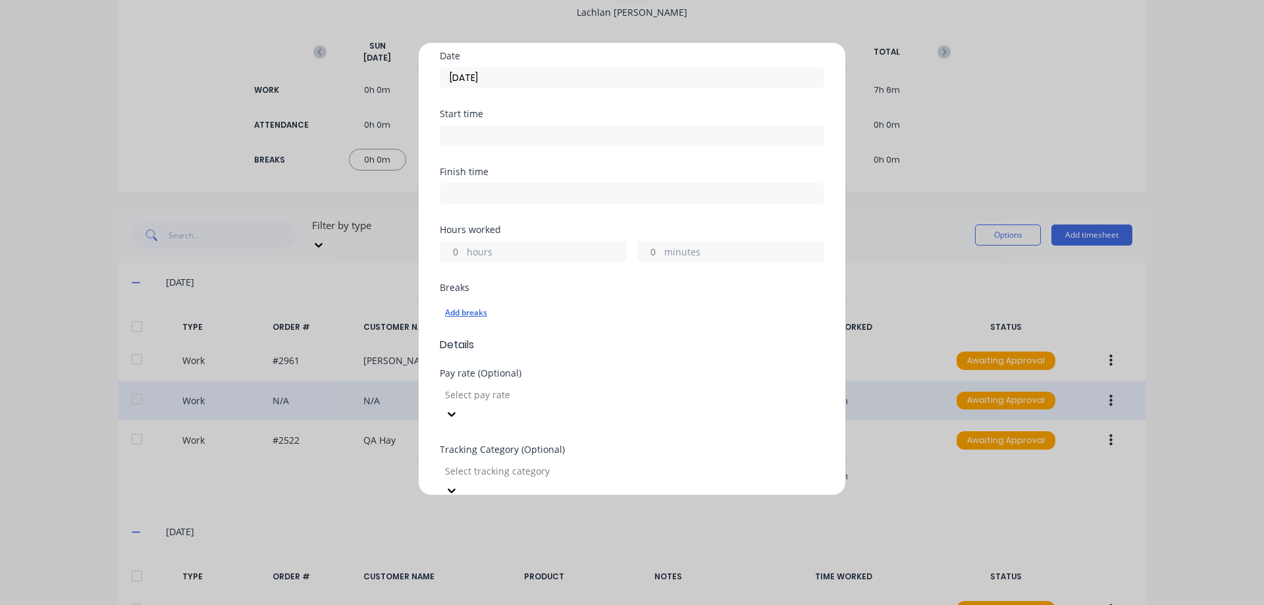
scroll to position [132, 0]
click at [460, 250] on input "hours" at bounding box center [451, 246] width 23 height 20
type input "1"
click at [649, 245] on input "minutes" at bounding box center [649, 246] width 23 height 20
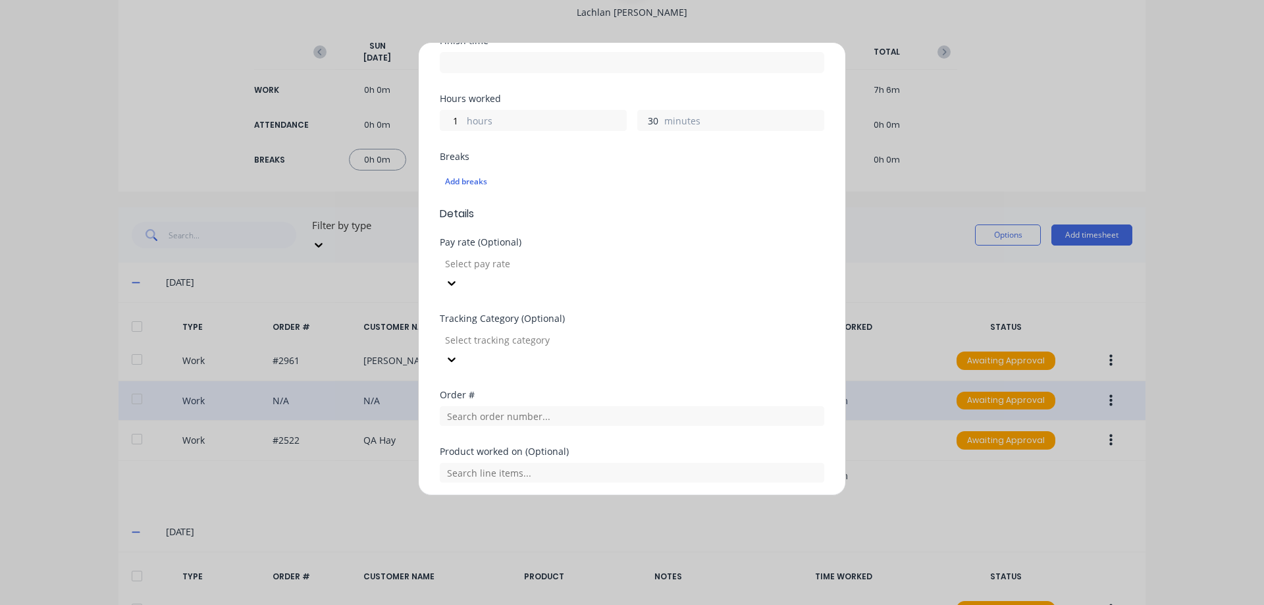
scroll to position [263, 0]
type input "30"
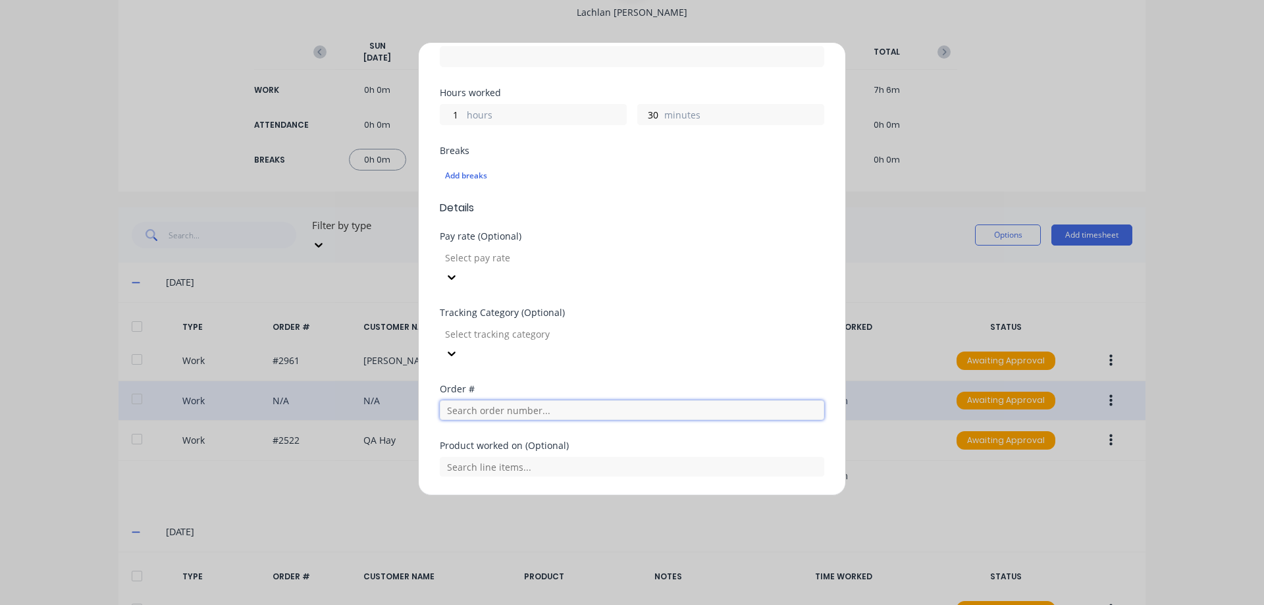
click at [517, 400] on input "text" at bounding box center [632, 410] width 384 height 20
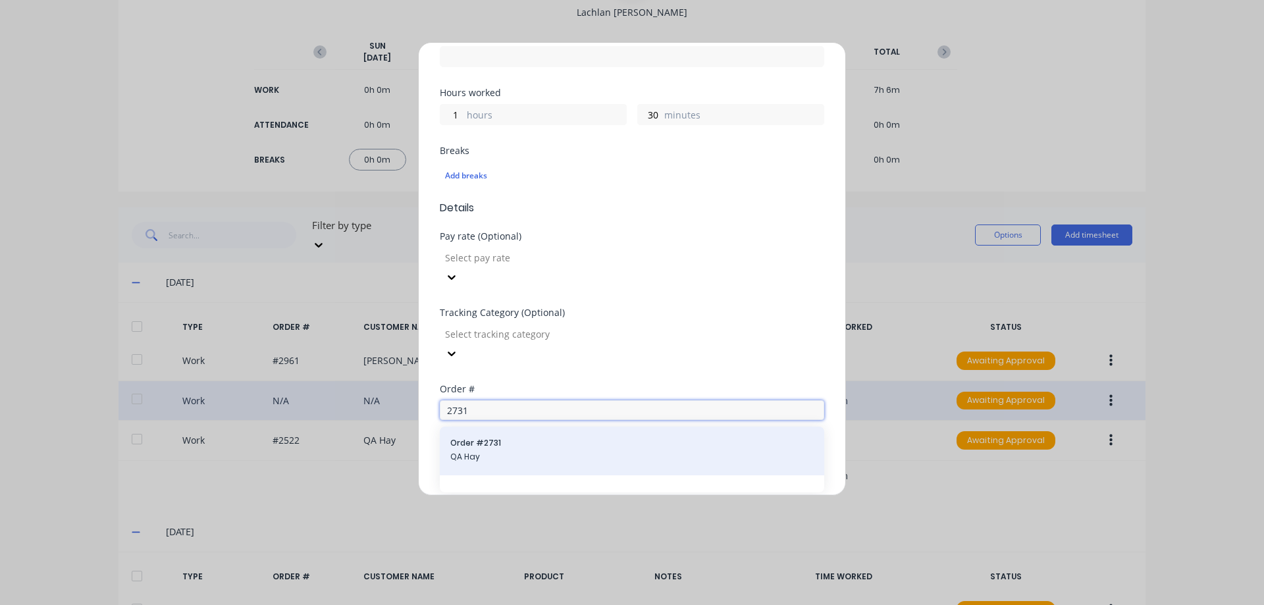
type input "2731"
click at [532, 437] on span "Order # 2731" at bounding box center [631, 443] width 363 height 12
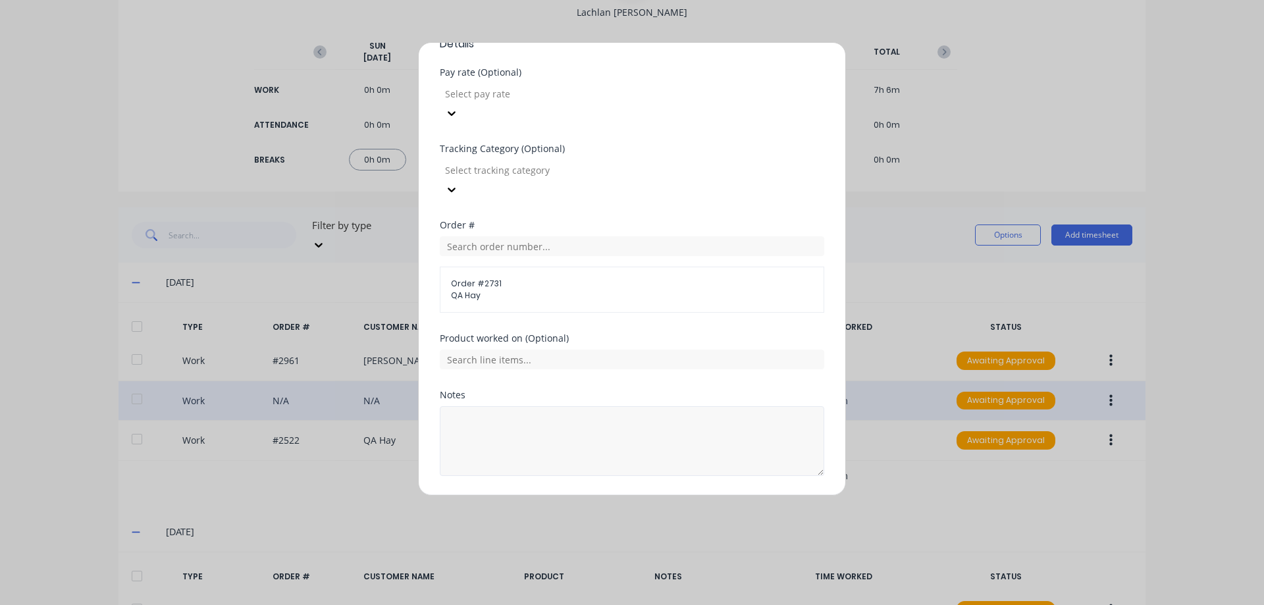
scroll to position [429, 0]
click at [536, 348] on input "text" at bounding box center [632, 358] width 384 height 20
click at [596, 495] on button "Add manual time entry" at bounding box center [600, 505] width 111 height 21
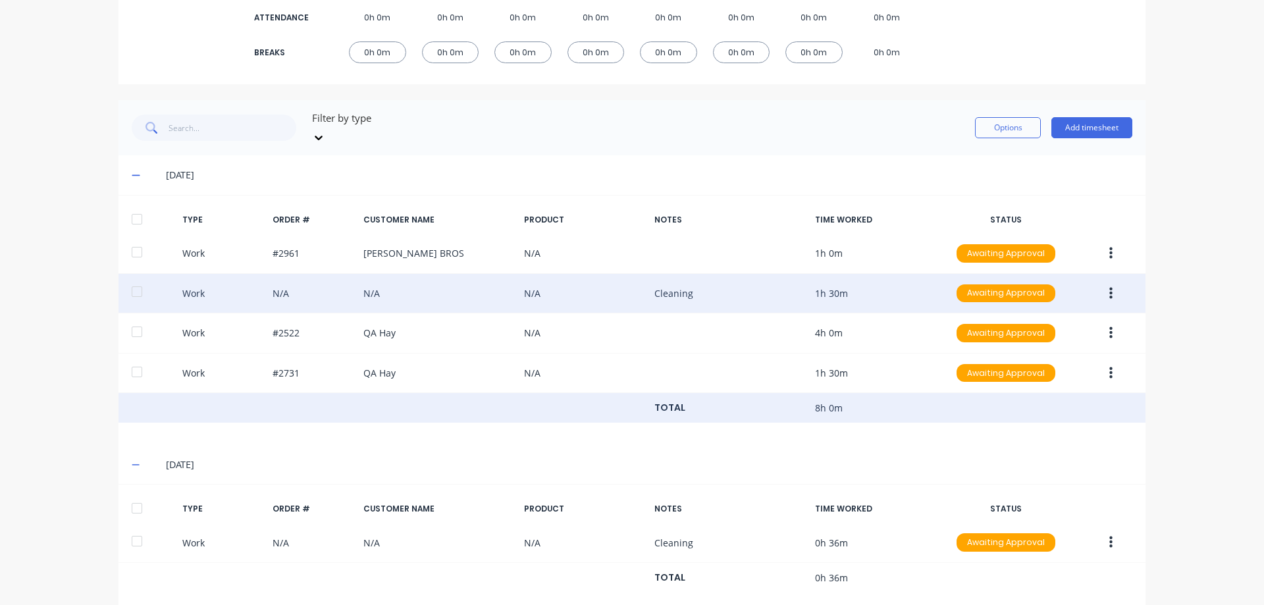
scroll to position [256, 0]
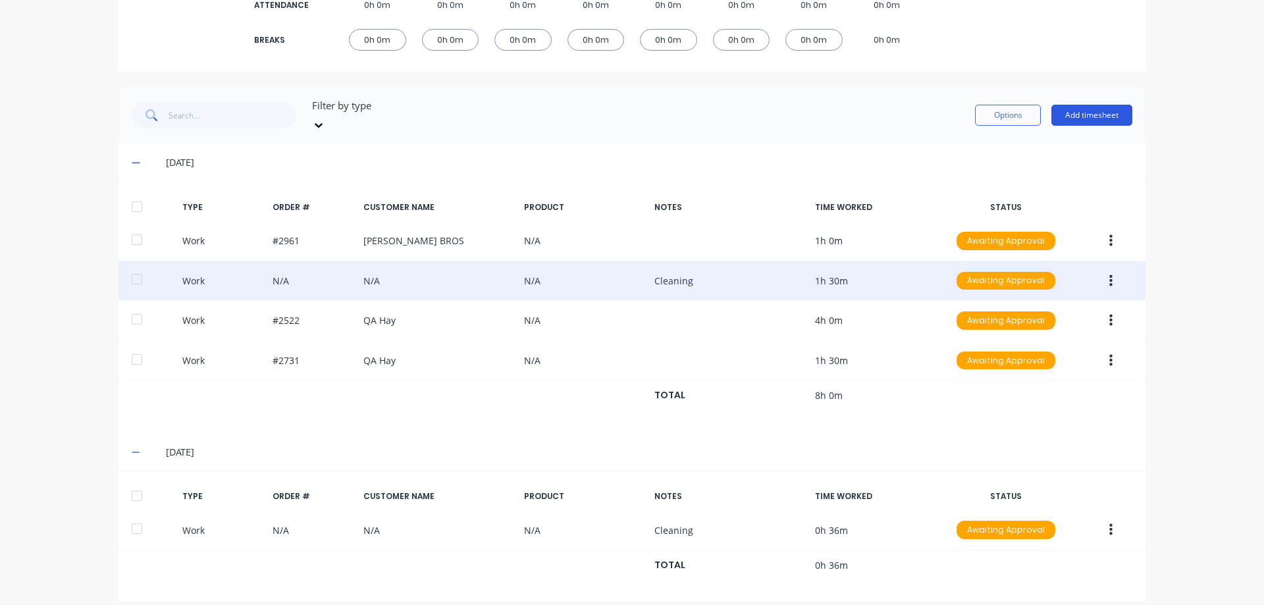
click at [1088, 105] on button "Add timesheet" at bounding box center [1091, 115] width 81 height 21
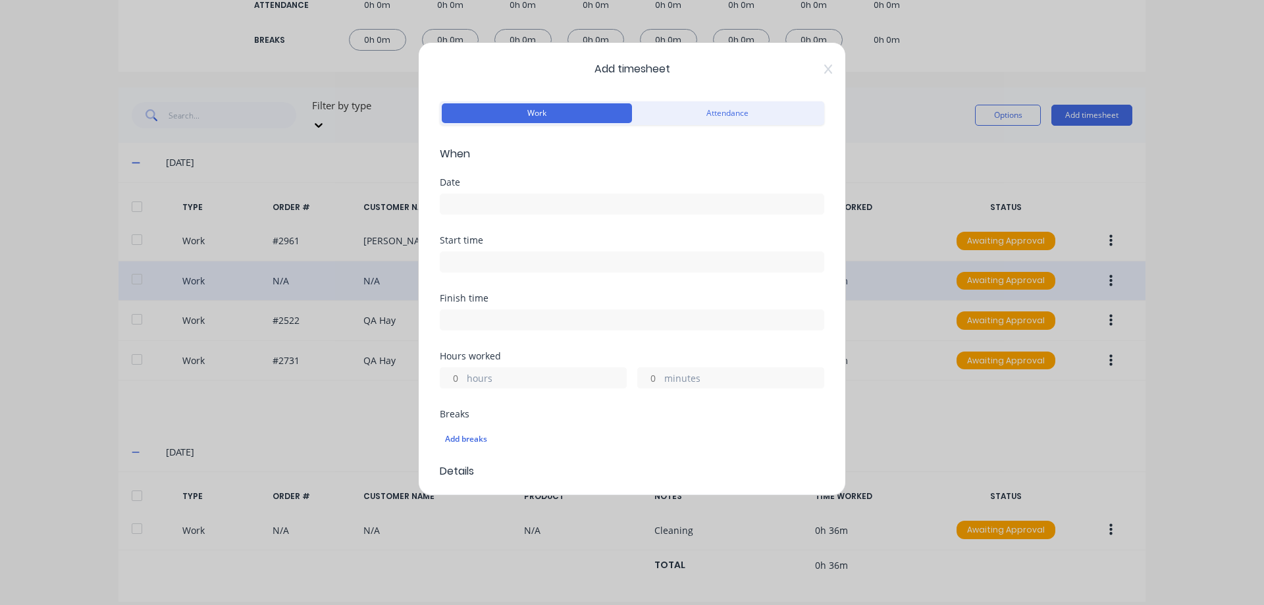
click at [549, 203] on input at bounding box center [631, 204] width 383 height 20
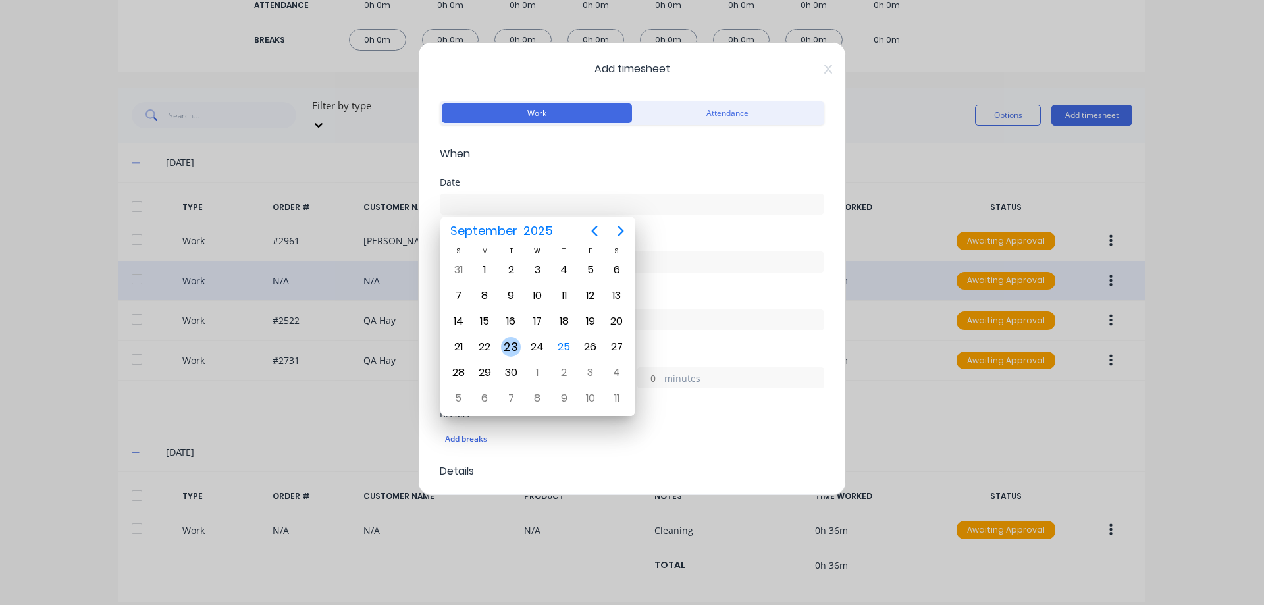
click at [512, 348] on div "23" at bounding box center [511, 347] width 20 height 20
type input "23/09/2025"
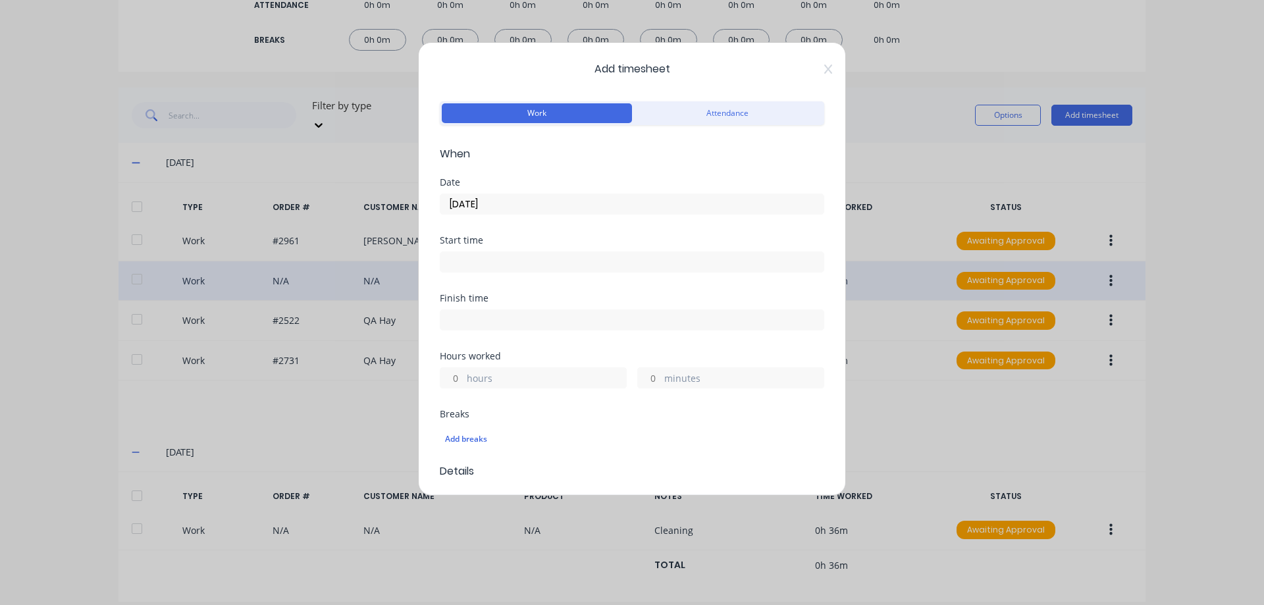
click at [473, 375] on label "hours" at bounding box center [546, 379] width 159 height 16
click at [463, 375] on input "hours" at bounding box center [451, 378] width 23 height 20
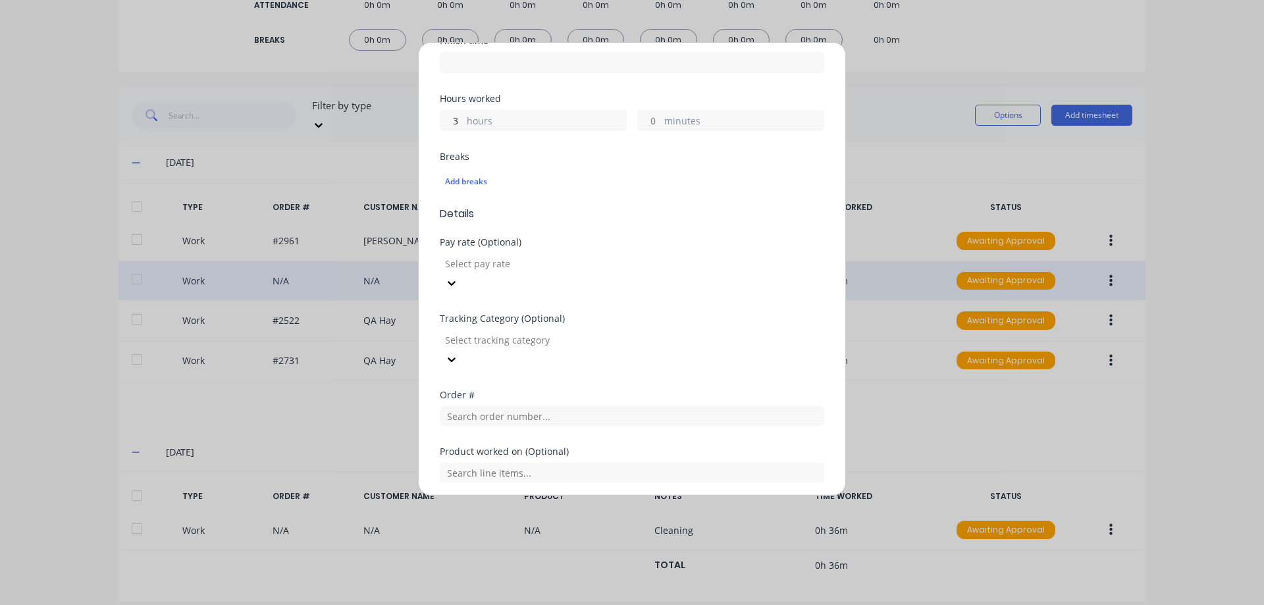
scroll to position [263, 0]
type input "3"
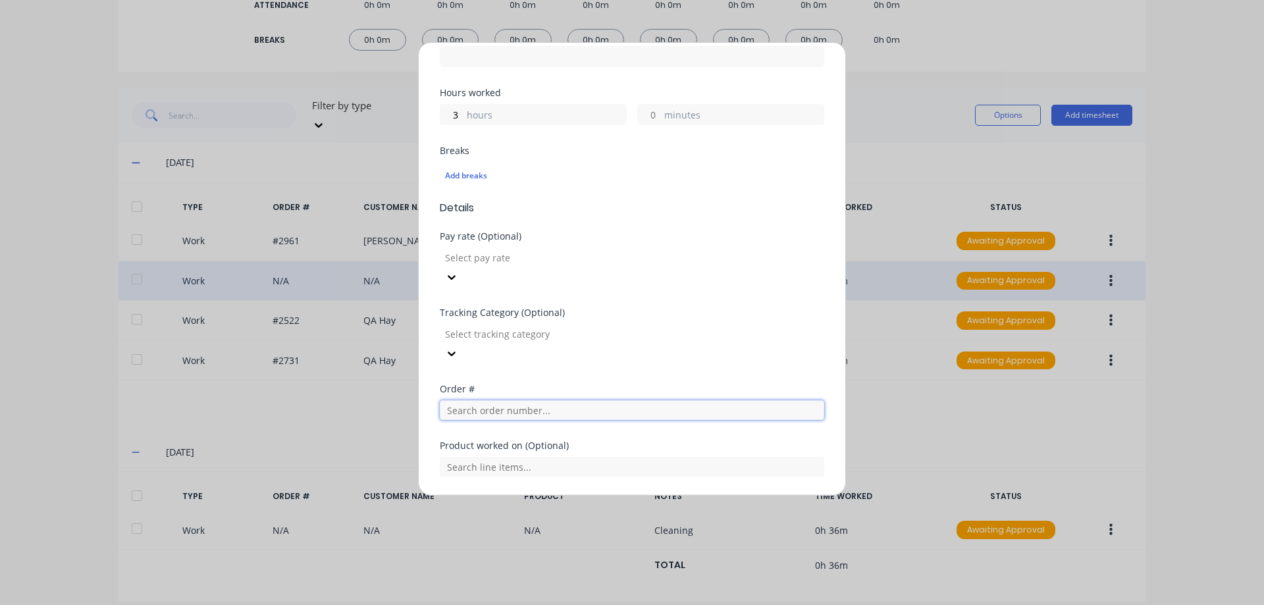
click at [538, 400] on input "text" at bounding box center [632, 410] width 384 height 20
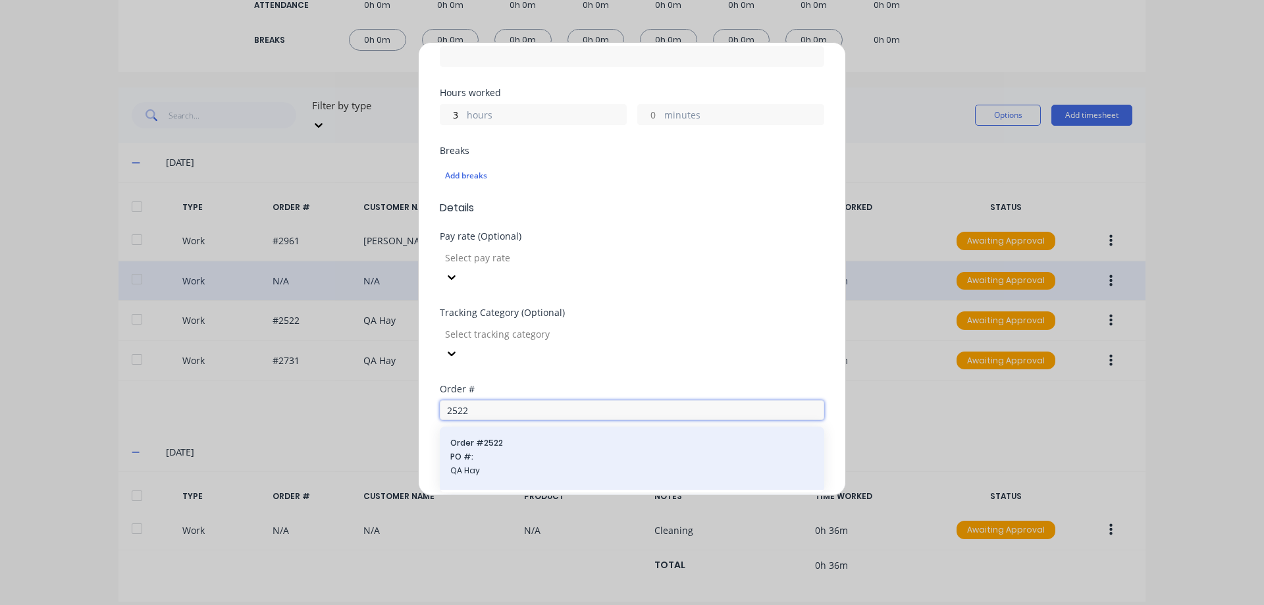
type input "2522"
click at [537, 451] on span "PO #:" at bounding box center [631, 457] width 363 height 12
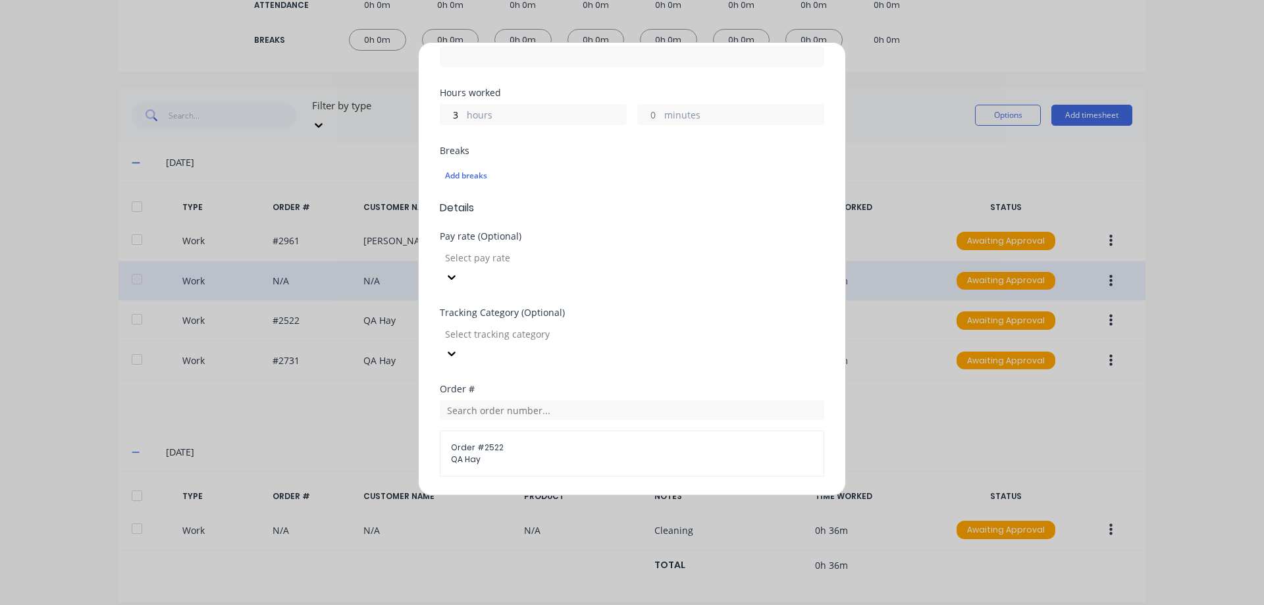
scroll to position [429, 0]
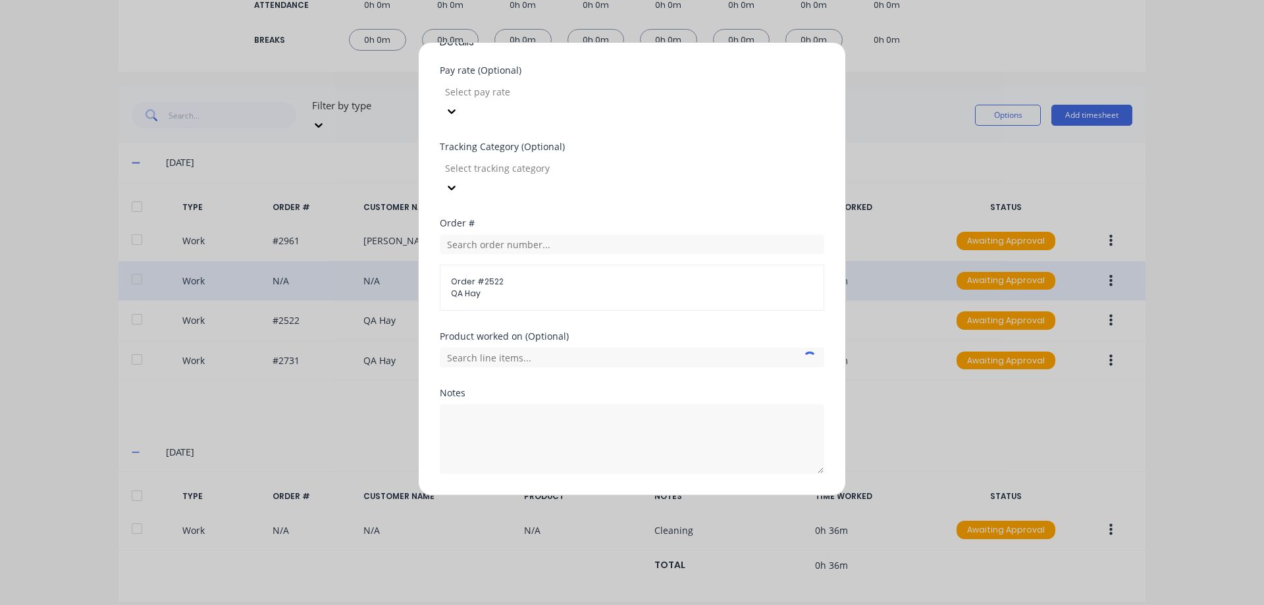
click at [567, 495] on button "Add manual time entry" at bounding box center [600, 505] width 111 height 21
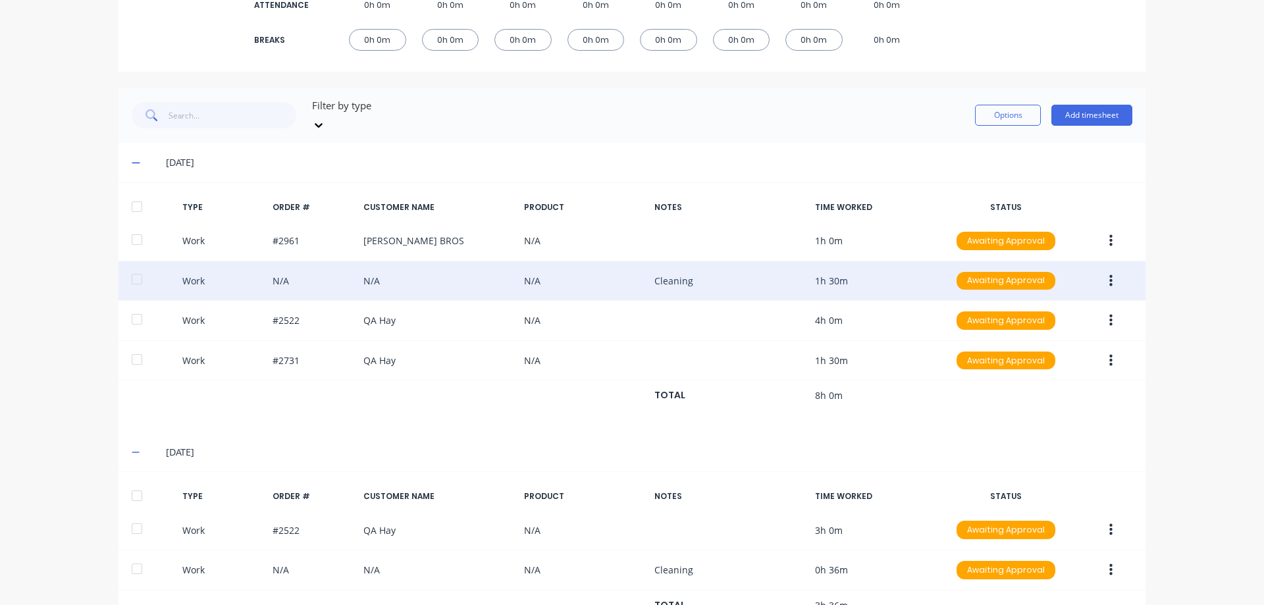
click at [1086, 109] on button "Add timesheet" at bounding box center [1091, 115] width 81 height 21
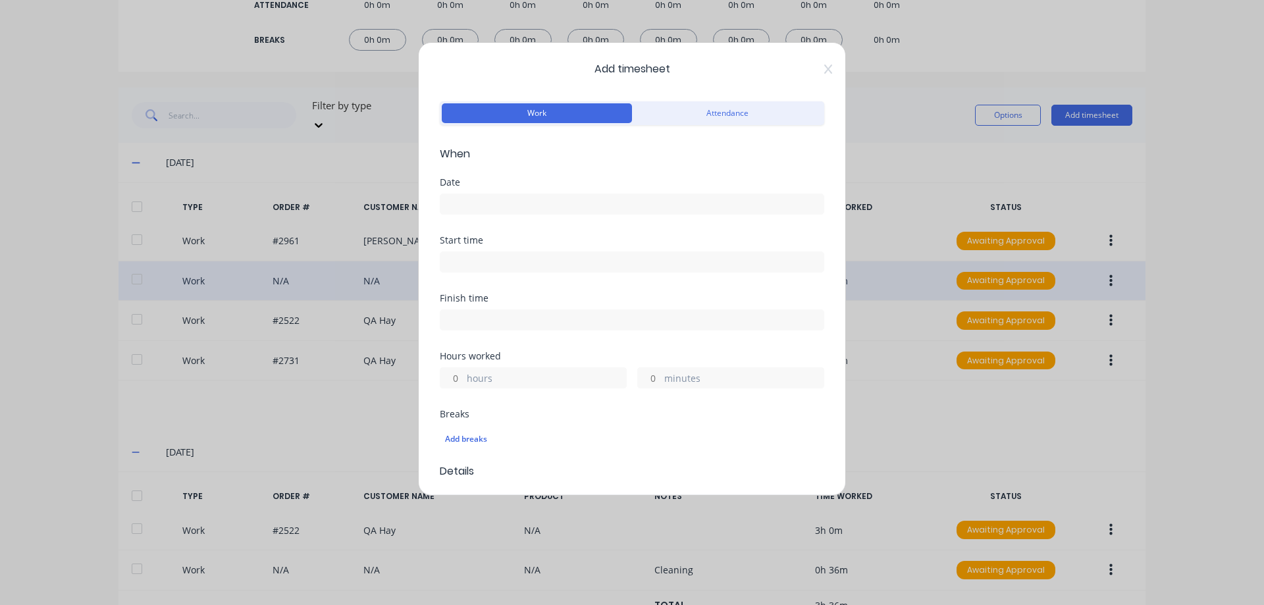
click at [510, 209] on input at bounding box center [631, 204] width 383 height 20
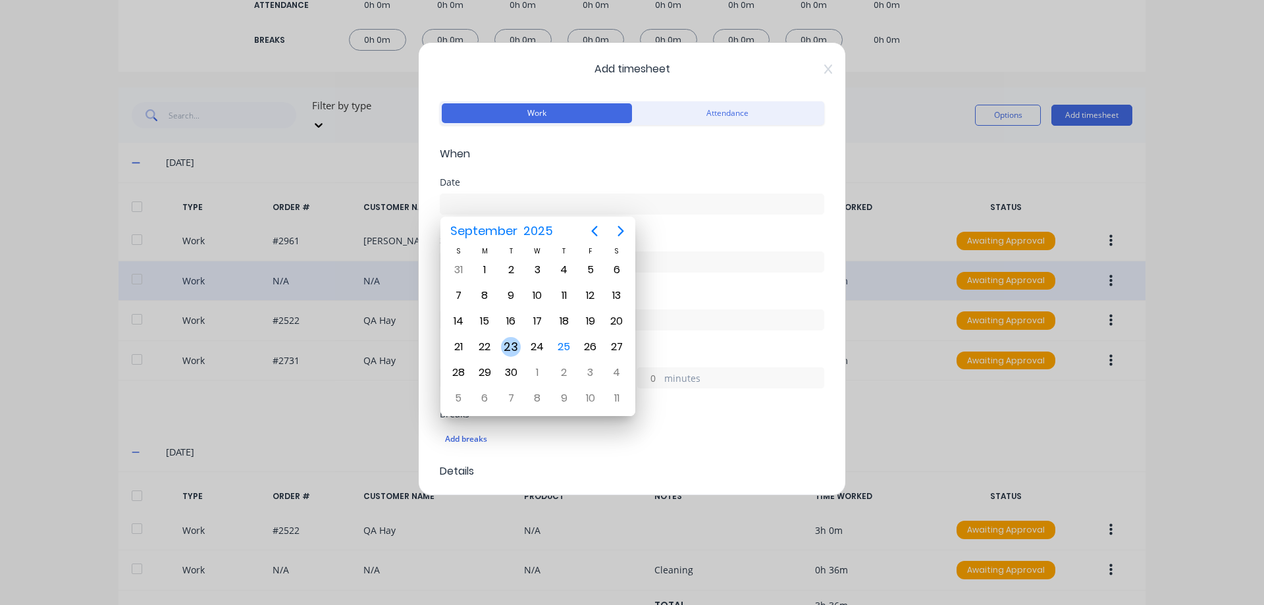
click at [508, 342] on div "23" at bounding box center [511, 347] width 20 height 20
type input "23/09/2025"
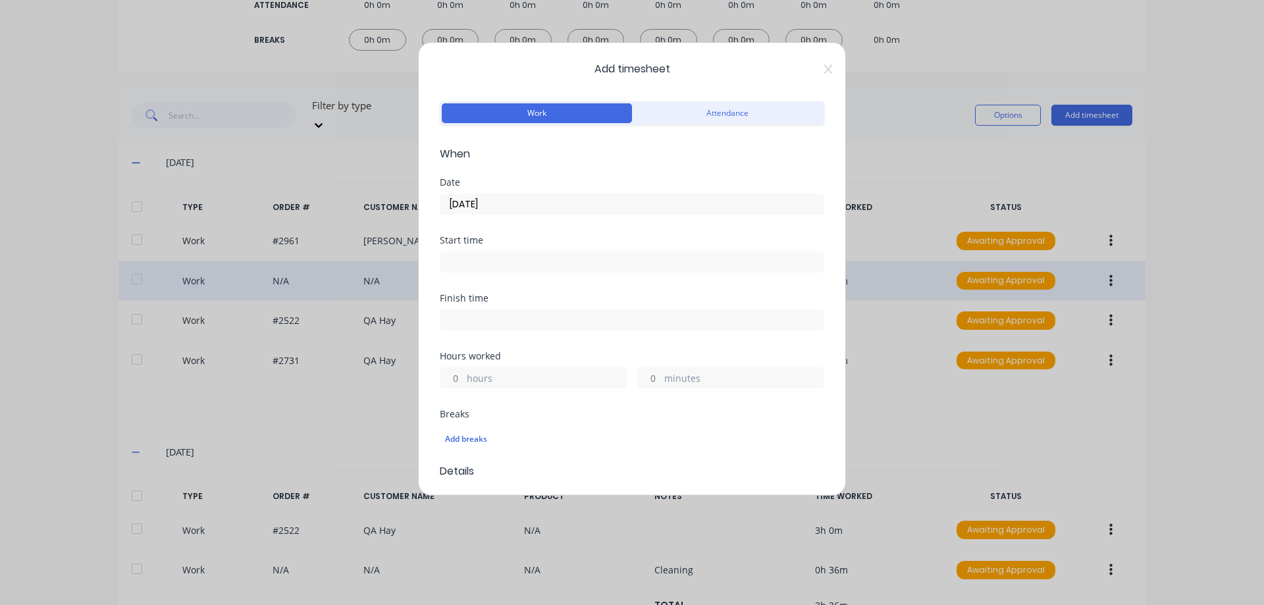
click at [461, 376] on input "hours" at bounding box center [451, 378] width 23 height 20
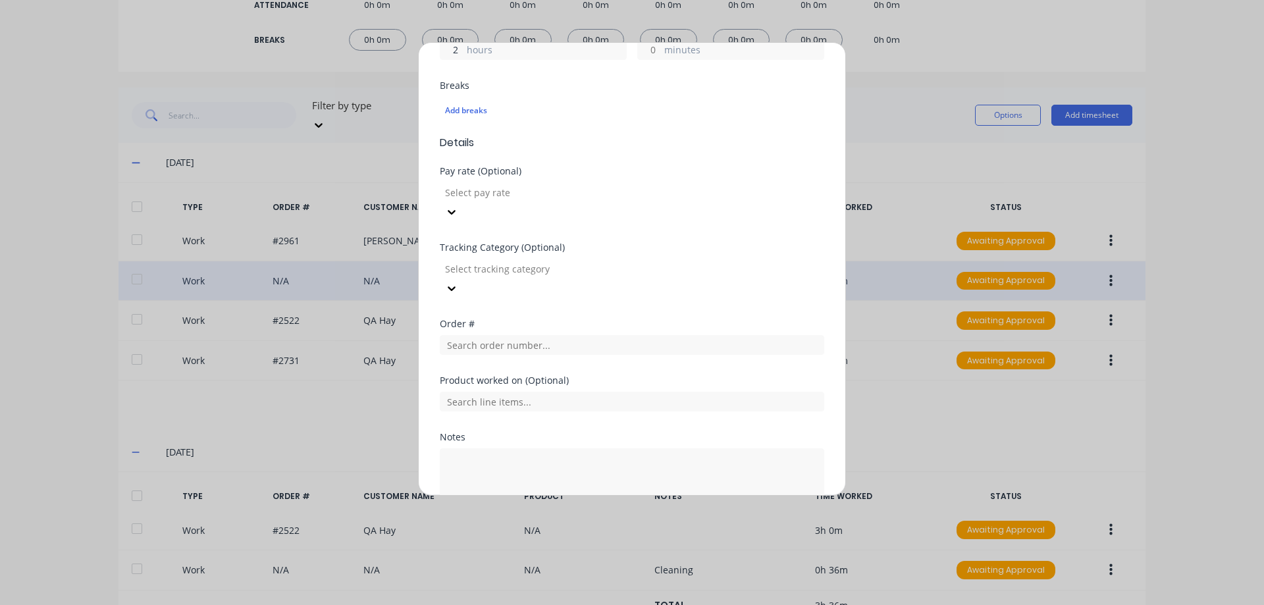
scroll to position [329, 0]
type input "2"
click at [566, 334] on input "text" at bounding box center [632, 344] width 384 height 20
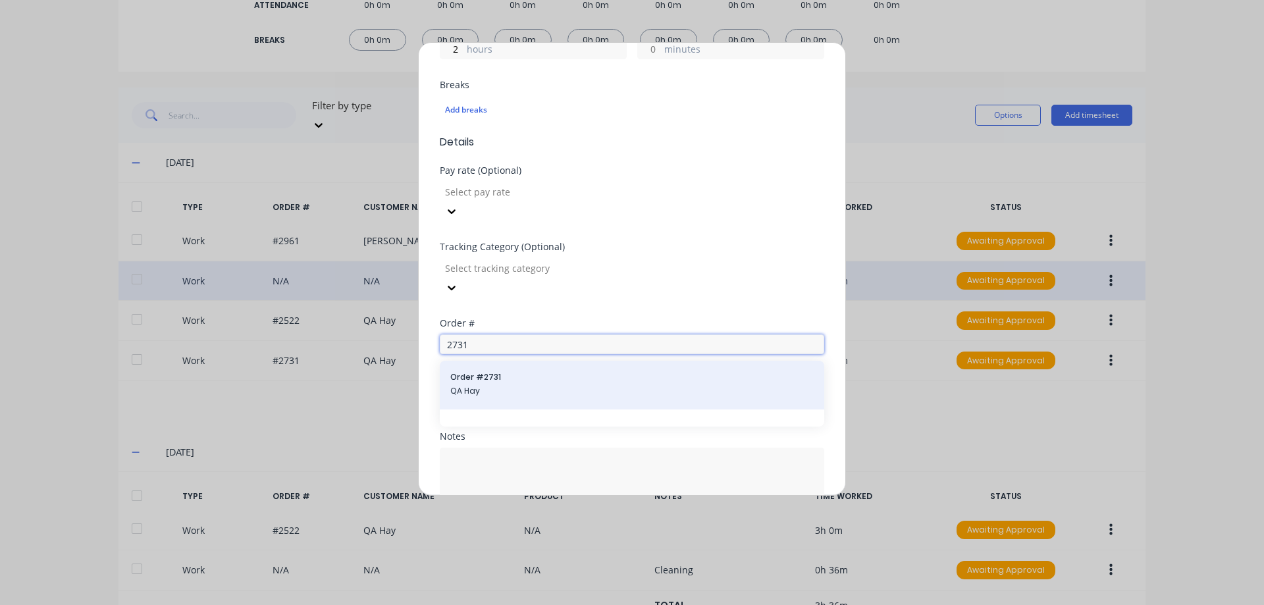
type input "2731"
click at [546, 385] on span "QA Hay" at bounding box center [631, 391] width 363 height 12
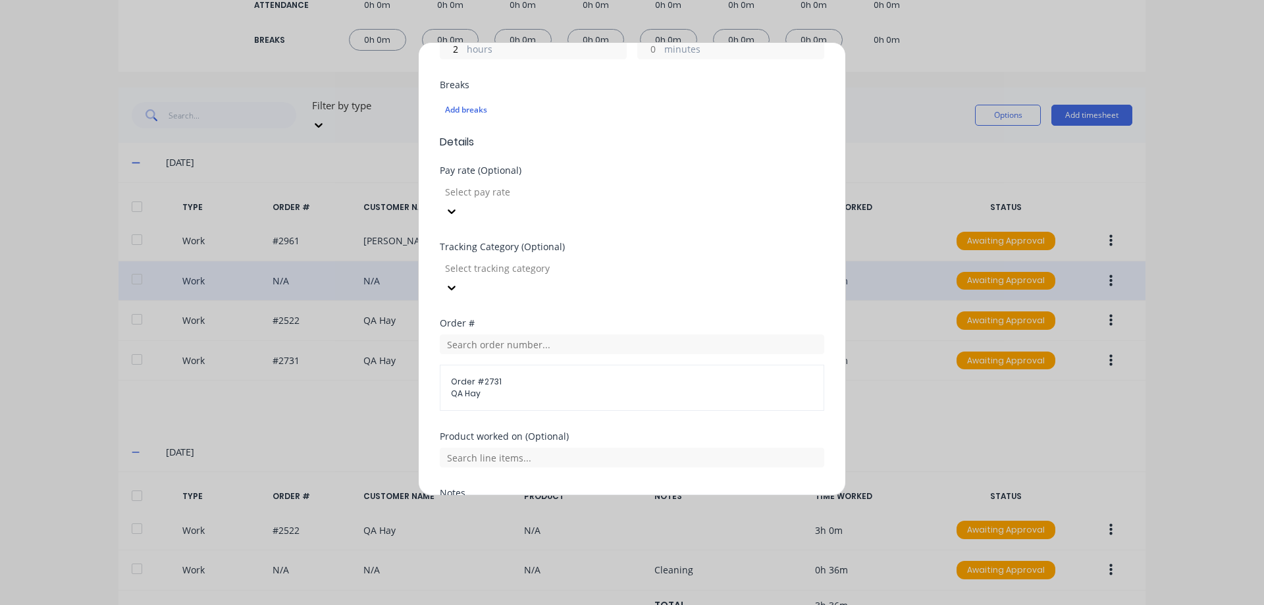
scroll to position [429, 0]
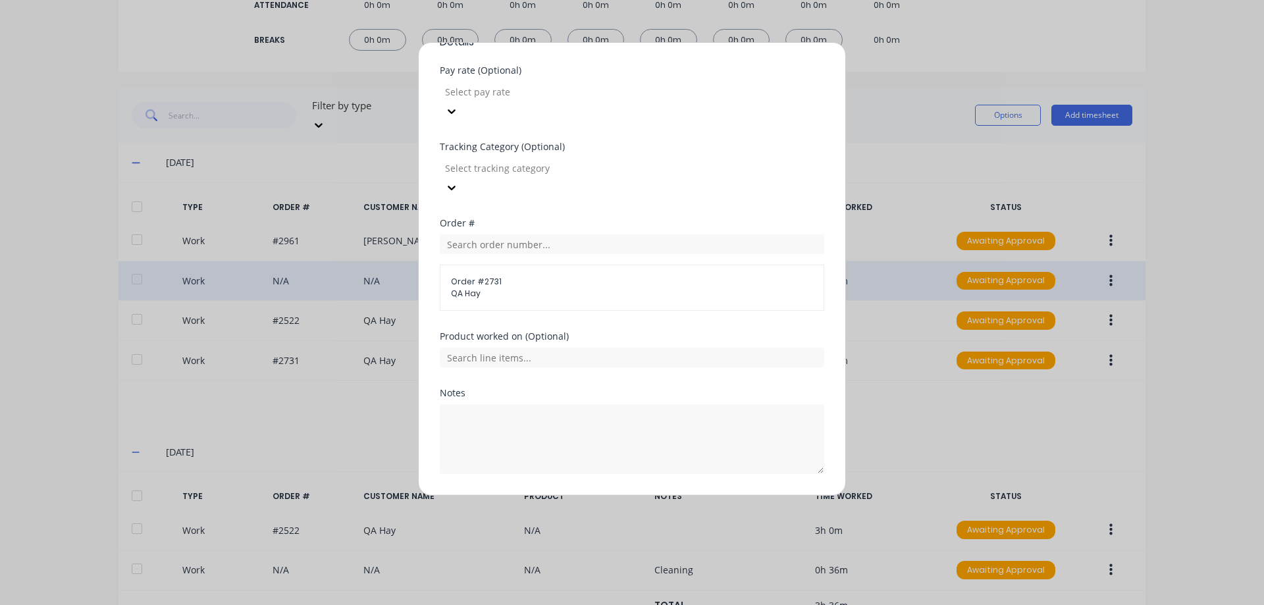
click at [560, 495] on button "Add manual time entry" at bounding box center [600, 505] width 111 height 21
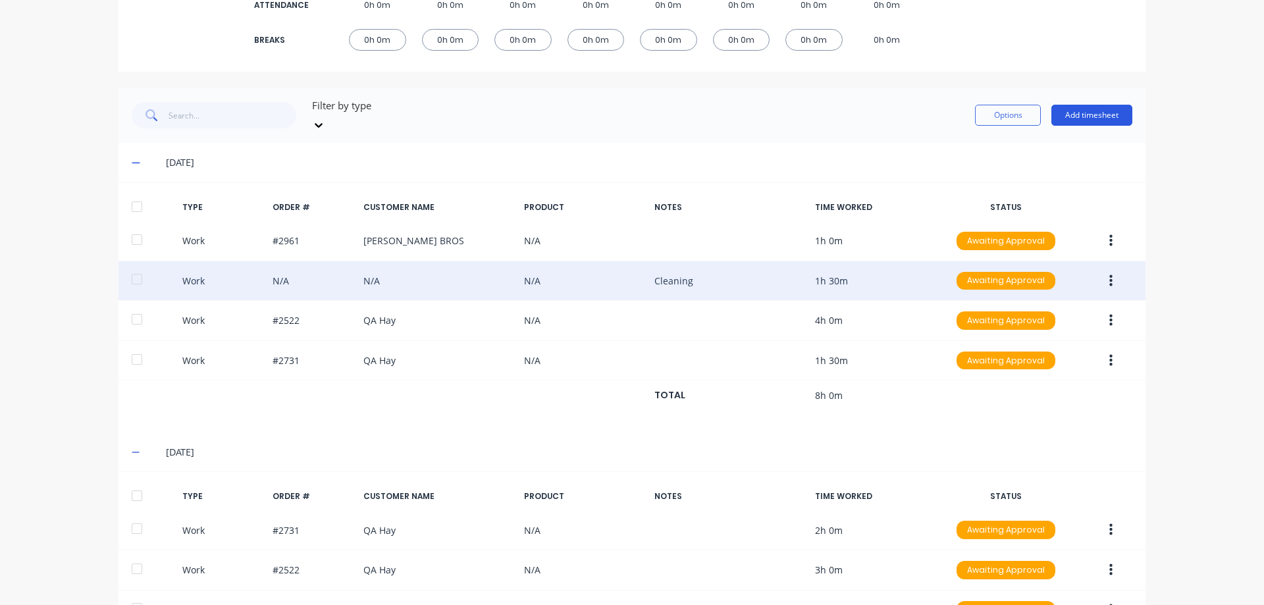
click at [1075, 115] on button "Add timesheet" at bounding box center [1091, 115] width 81 height 21
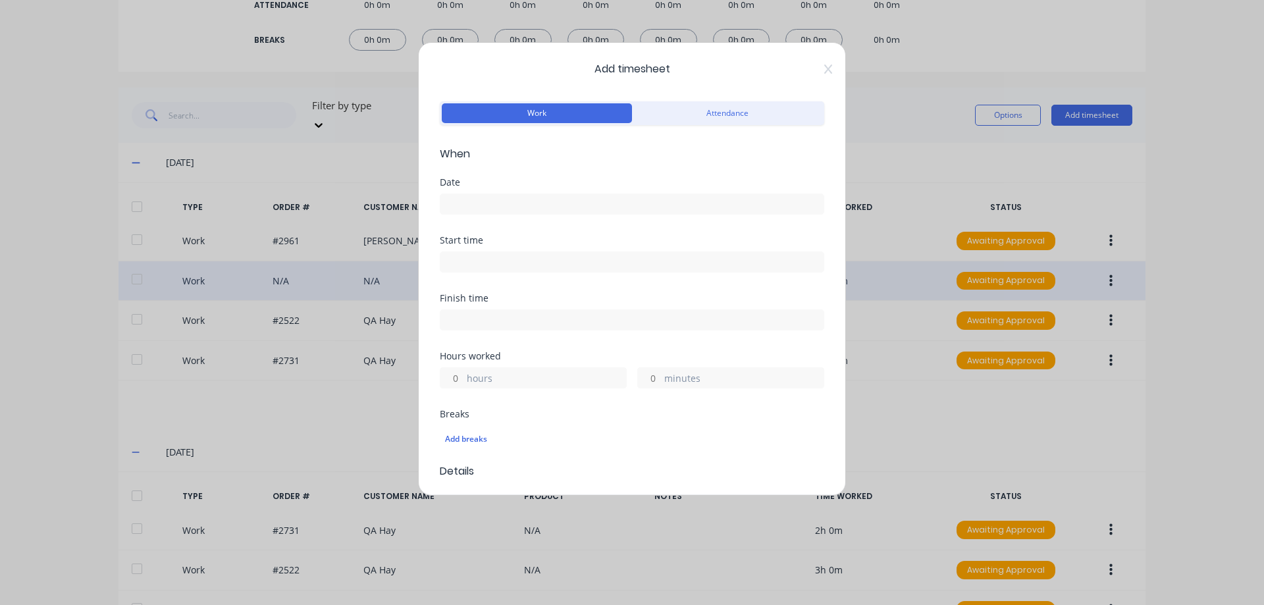
click at [602, 201] on input at bounding box center [631, 204] width 383 height 20
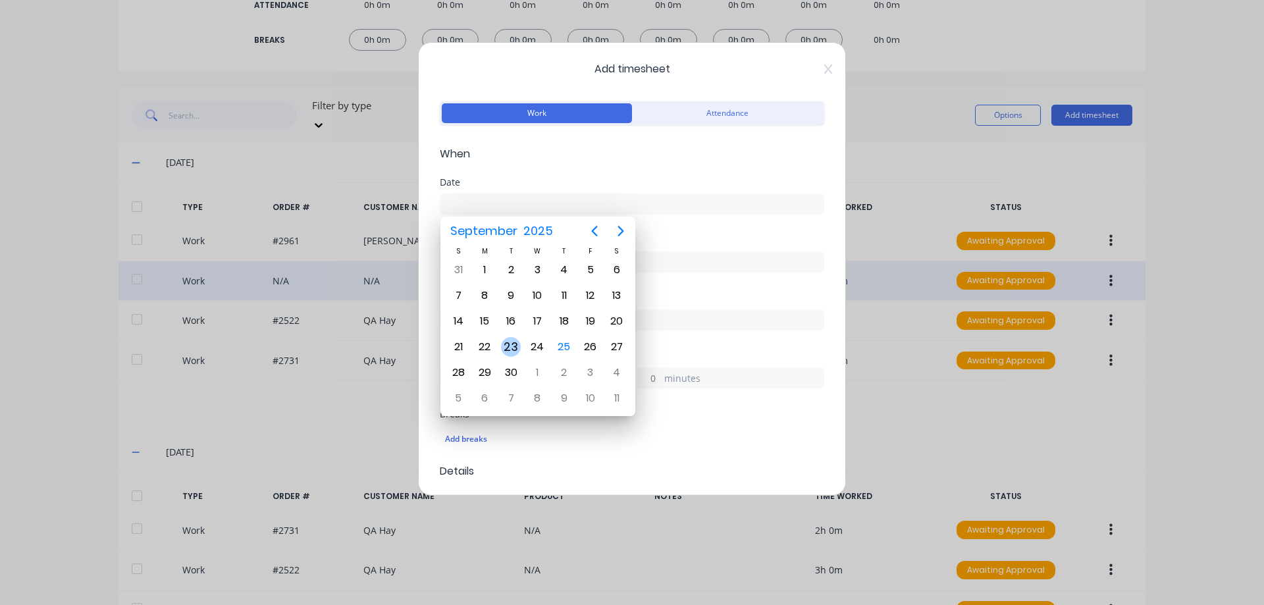
click at [515, 344] on div "23" at bounding box center [511, 347] width 20 height 20
type input "23/09/2025"
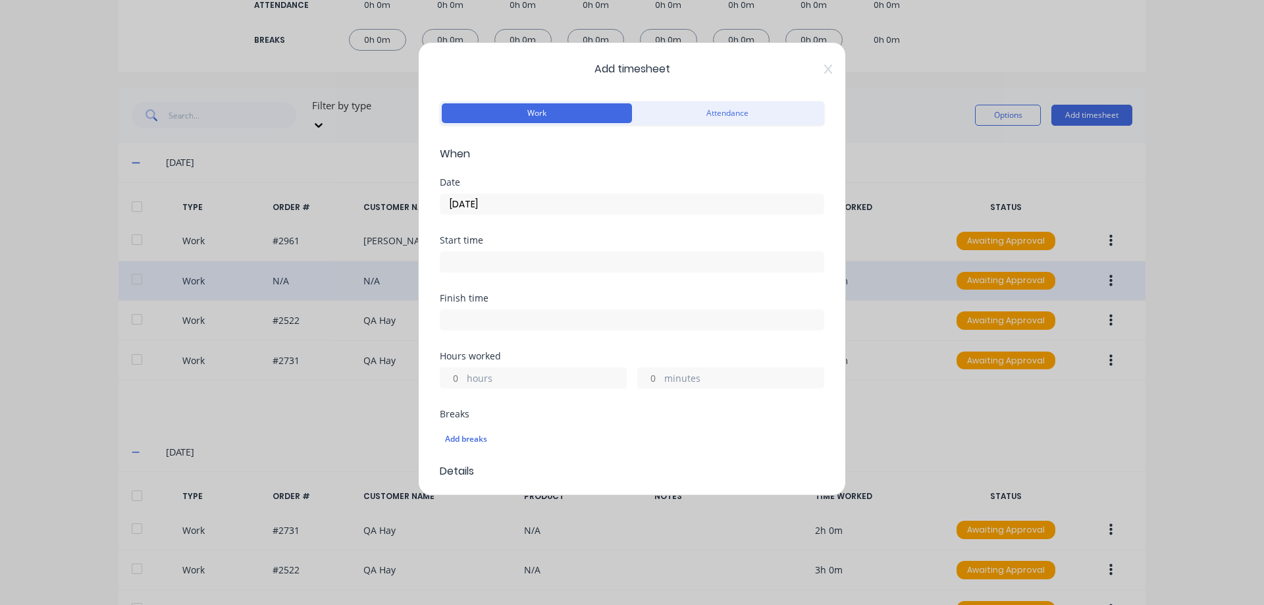
click at [469, 377] on label "hours" at bounding box center [546, 379] width 159 height 16
click at [463, 377] on input "hours" at bounding box center [451, 378] width 23 height 20
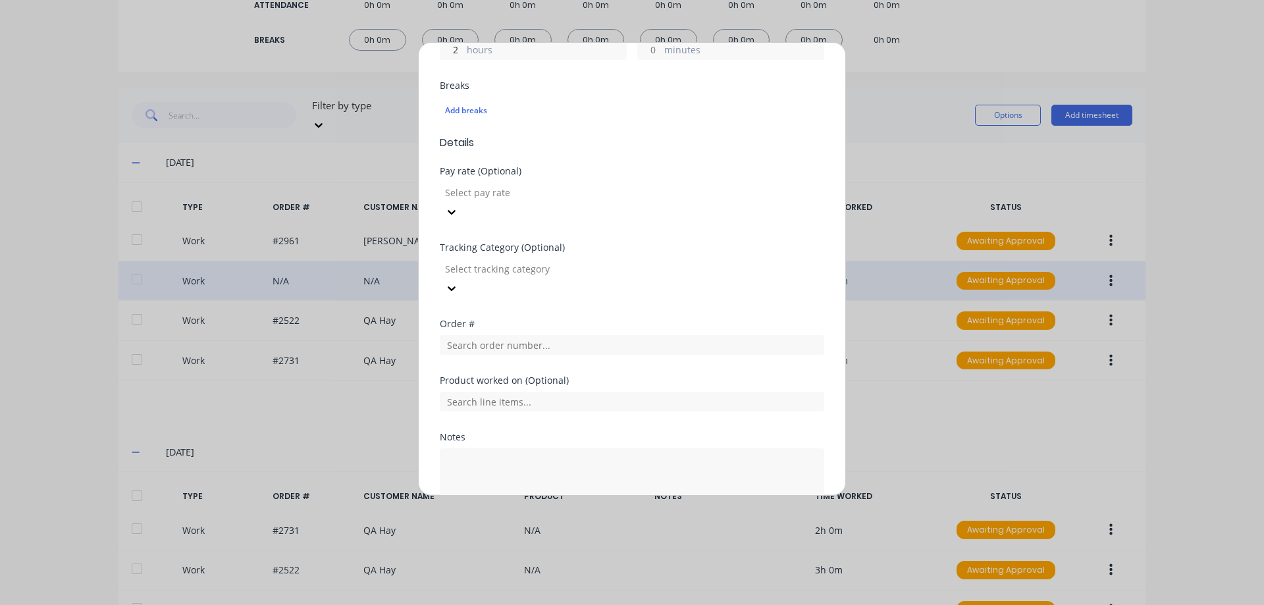
scroll to position [329, 0]
type input "2"
click at [506, 334] on input "text" at bounding box center [632, 344] width 384 height 20
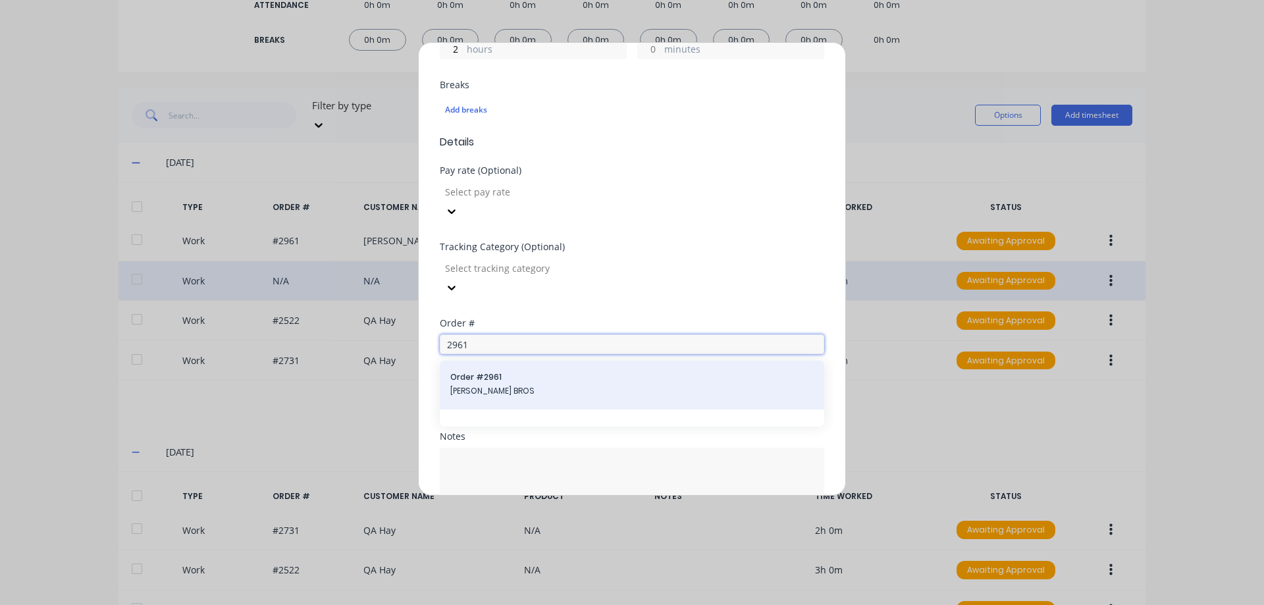
type input "2961"
click at [539, 385] on span "DOERING BROS" at bounding box center [631, 391] width 363 height 12
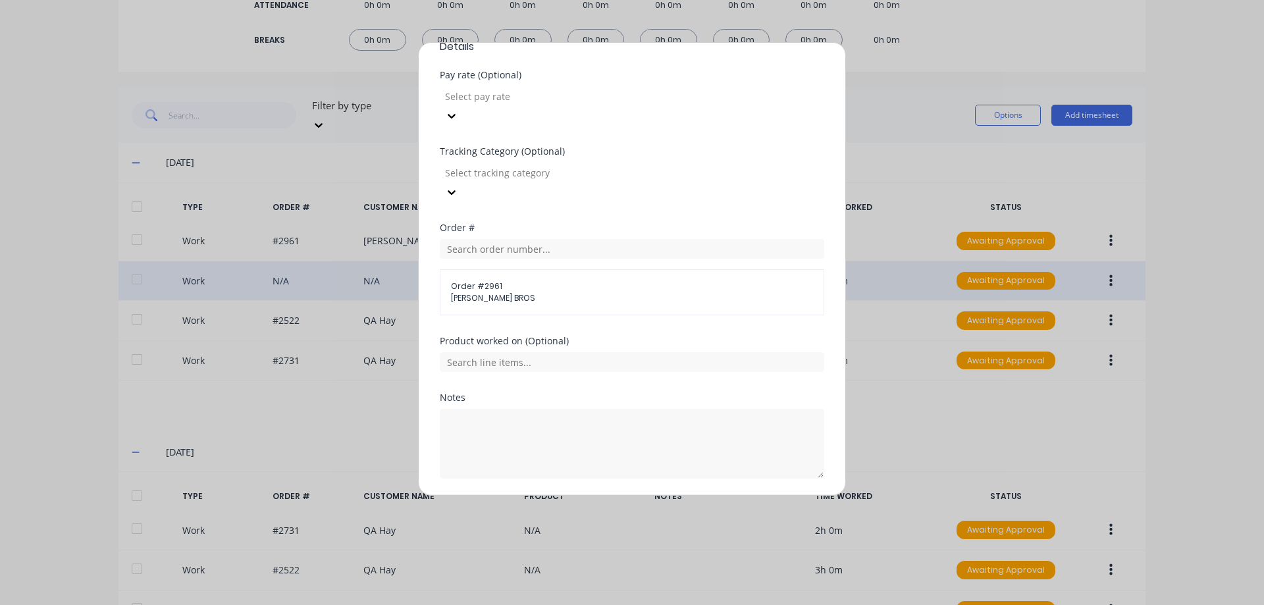
scroll to position [429, 0]
click at [565, 495] on button "Add manual time entry" at bounding box center [600, 505] width 111 height 21
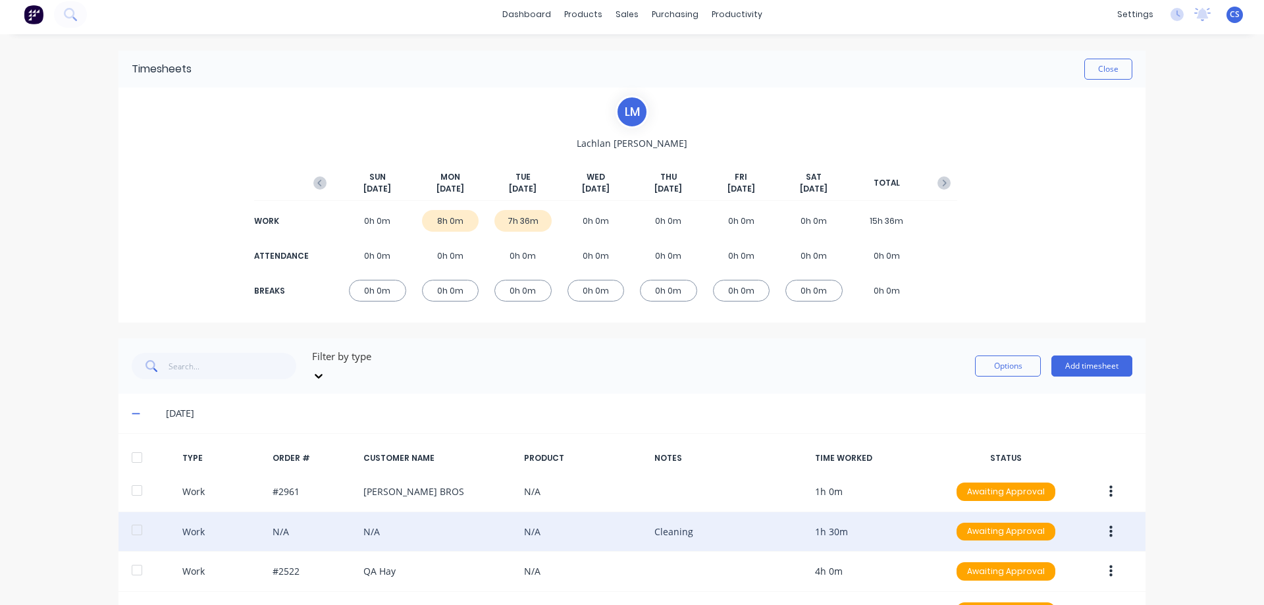
scroll to position [0, 0]
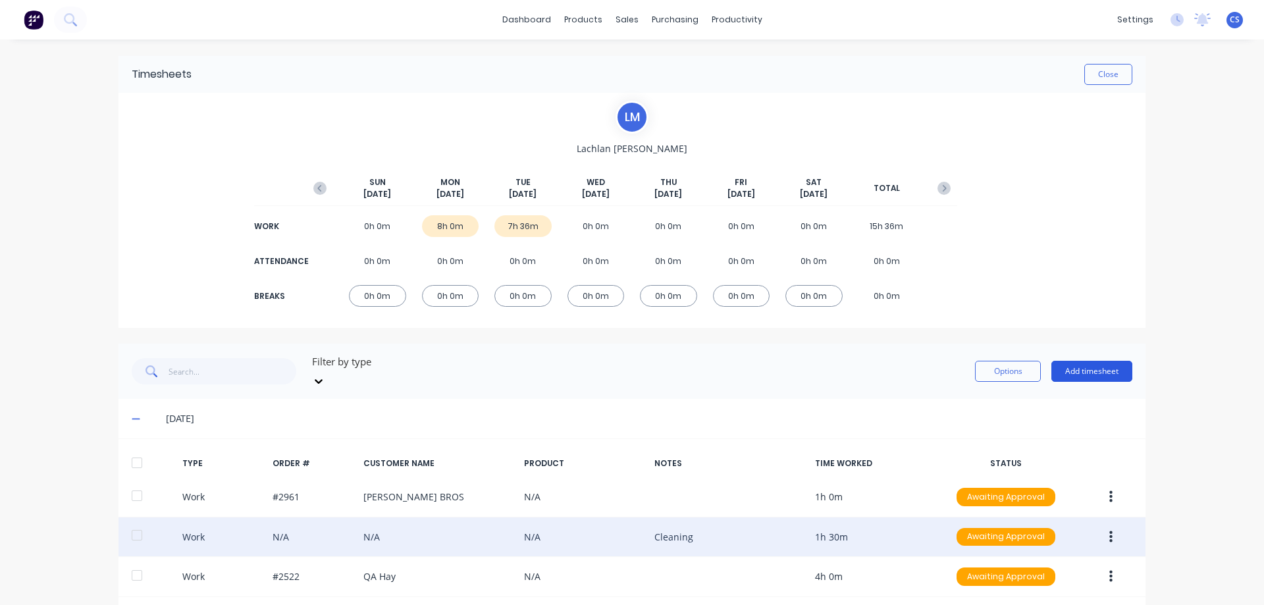
click at [1068, 367] on button "Add timesheet" at bounding box center [1091, 371] width 81 height 21
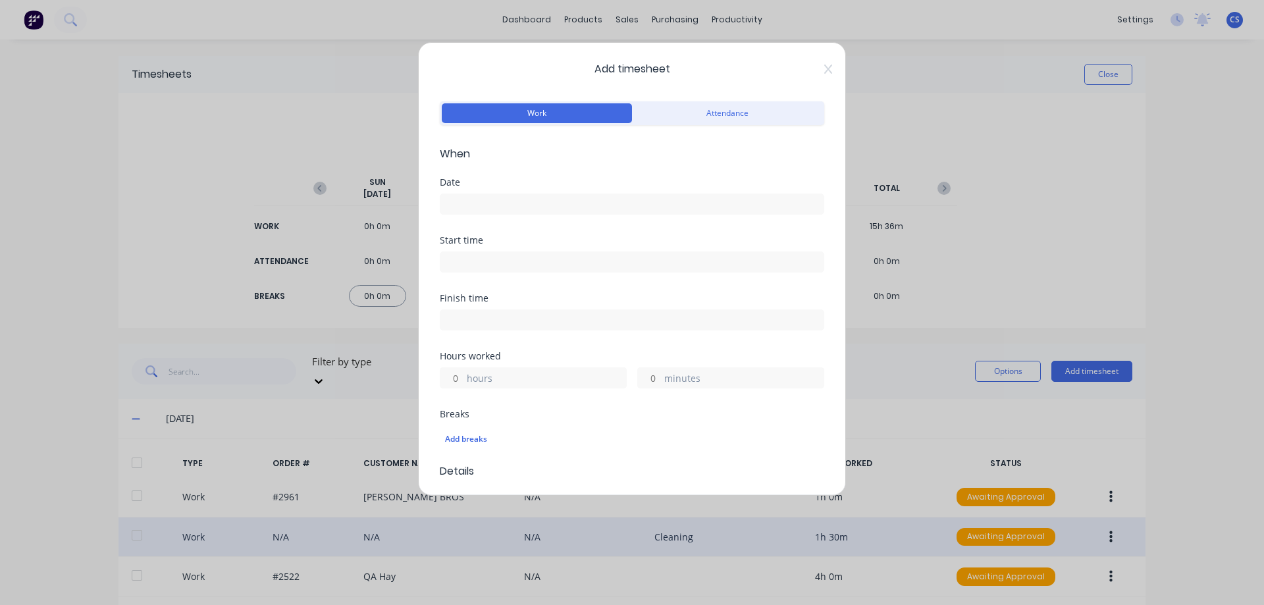
click at [547, 208] on input at bounding box center [631, 204] width 383 height 20
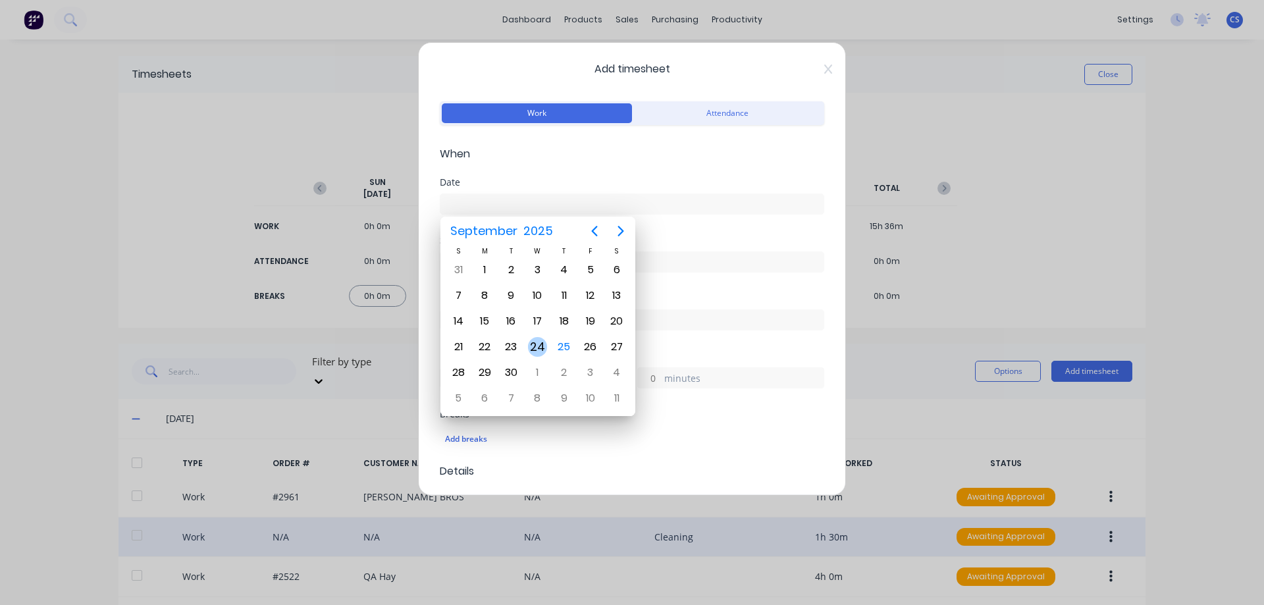
click at [533, 353] on div "24" at bounding box center [538, 347] width 20 height 20
type input "24/09/2025"
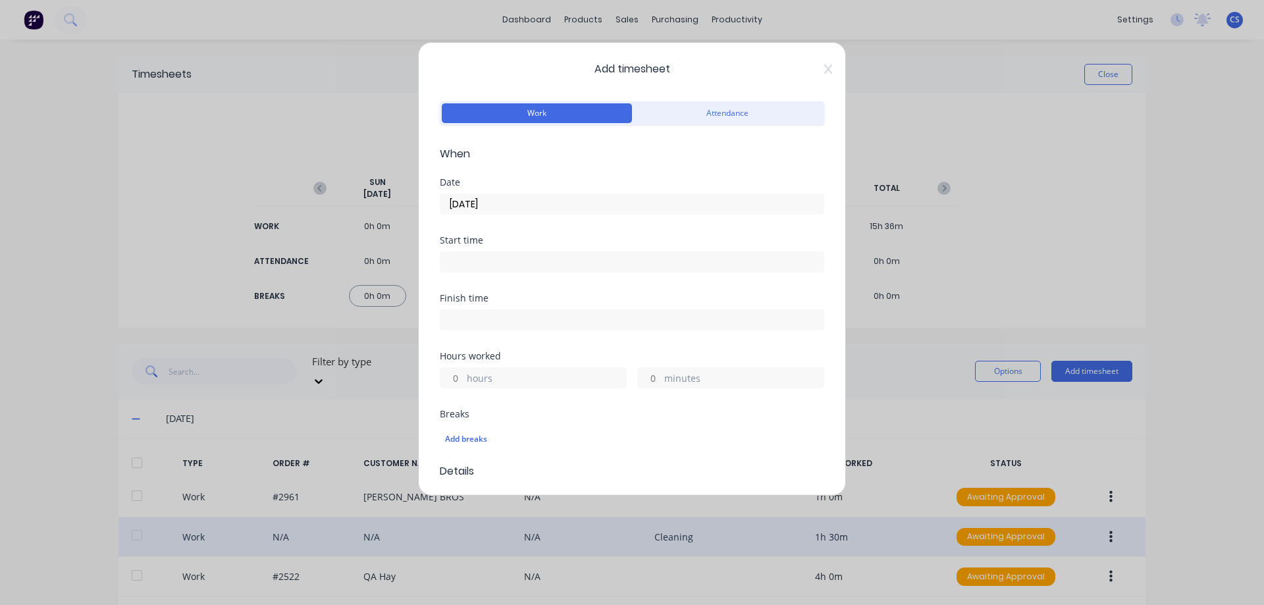
click at [455, 379] on input "hours" at bounding box center [451, 378] width 23 height 20
type input "2"
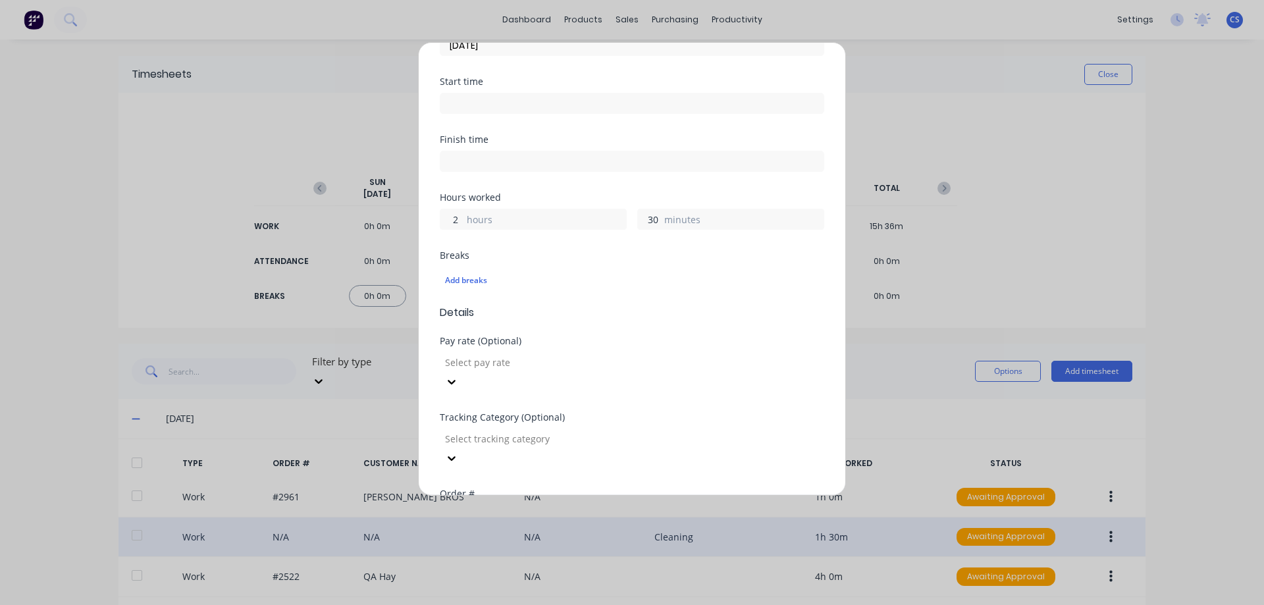
scroll to position [198, 0]
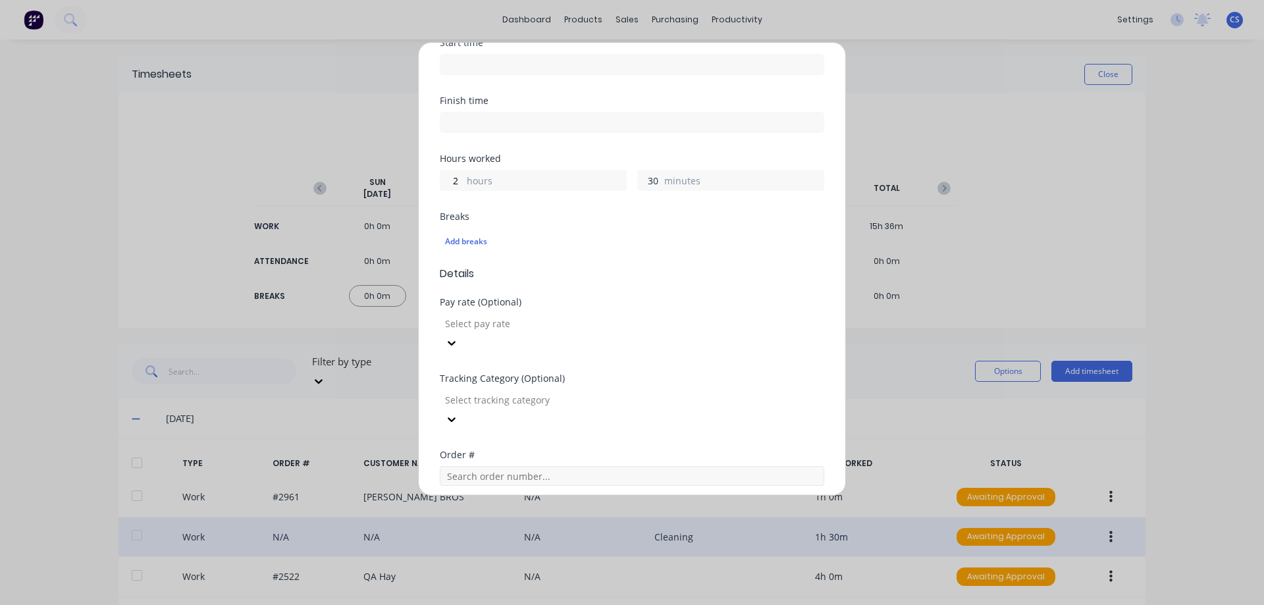
type input "30"
click at [476, 466] on input "text" at bounding box center [632, 476] width 384 height 20
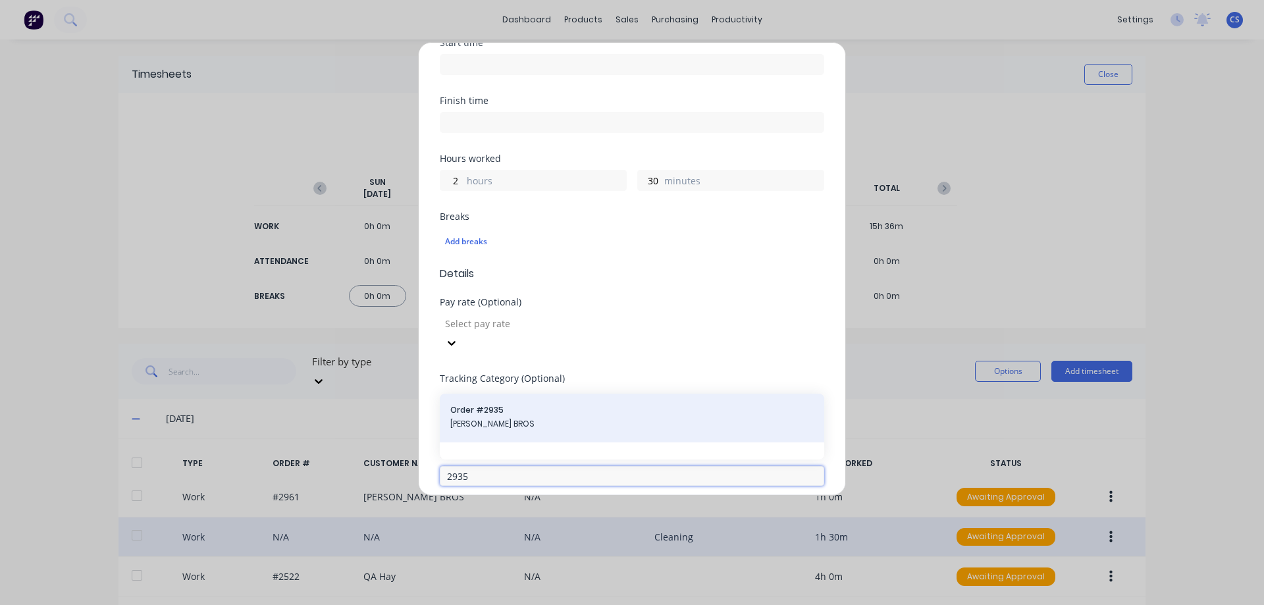
scroll to position [263, 0]
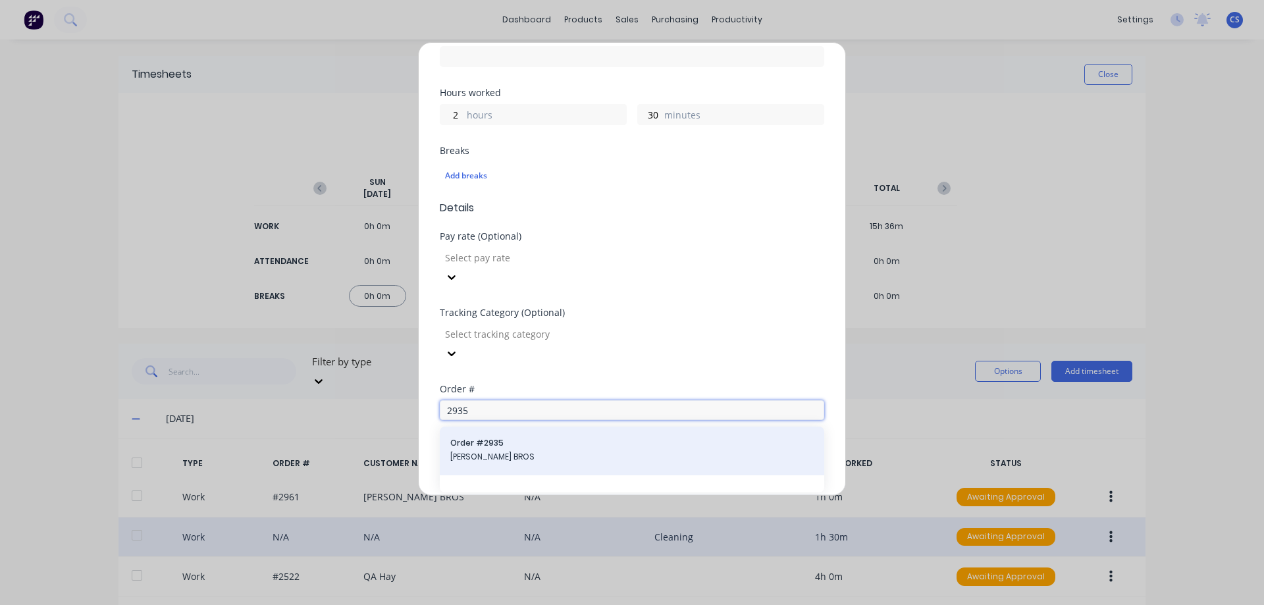
type input "2935"
click at [519, 437] on span "Order # 2935" at bounding box center [631, 443] width 363 height 12
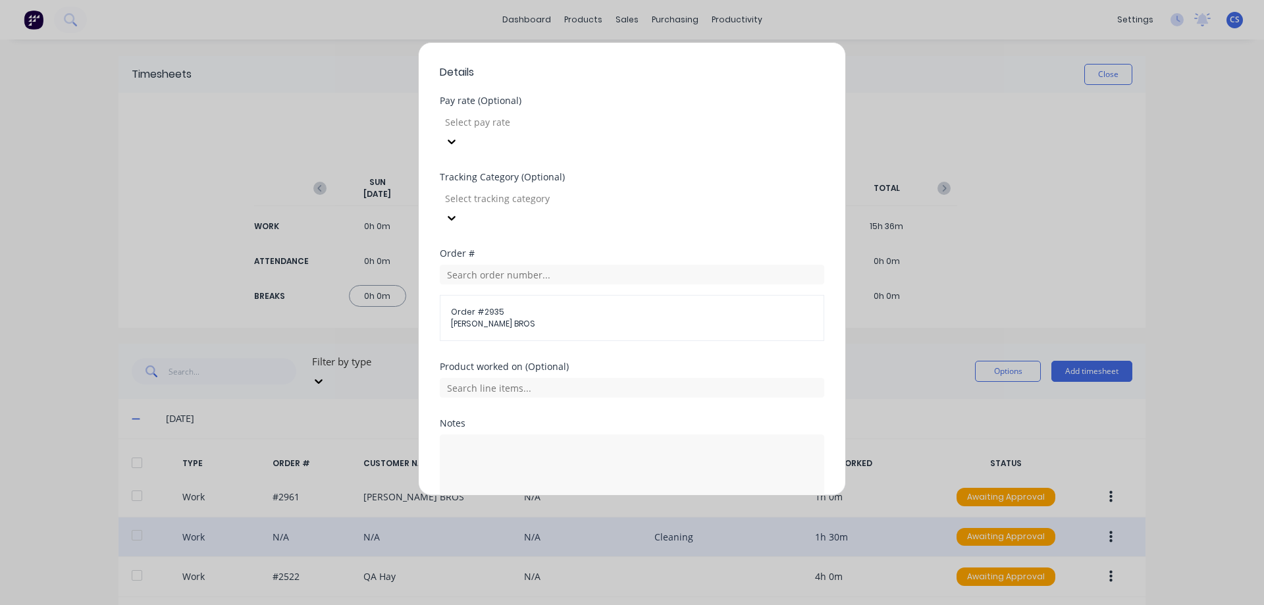
scroll to position [429, 0]
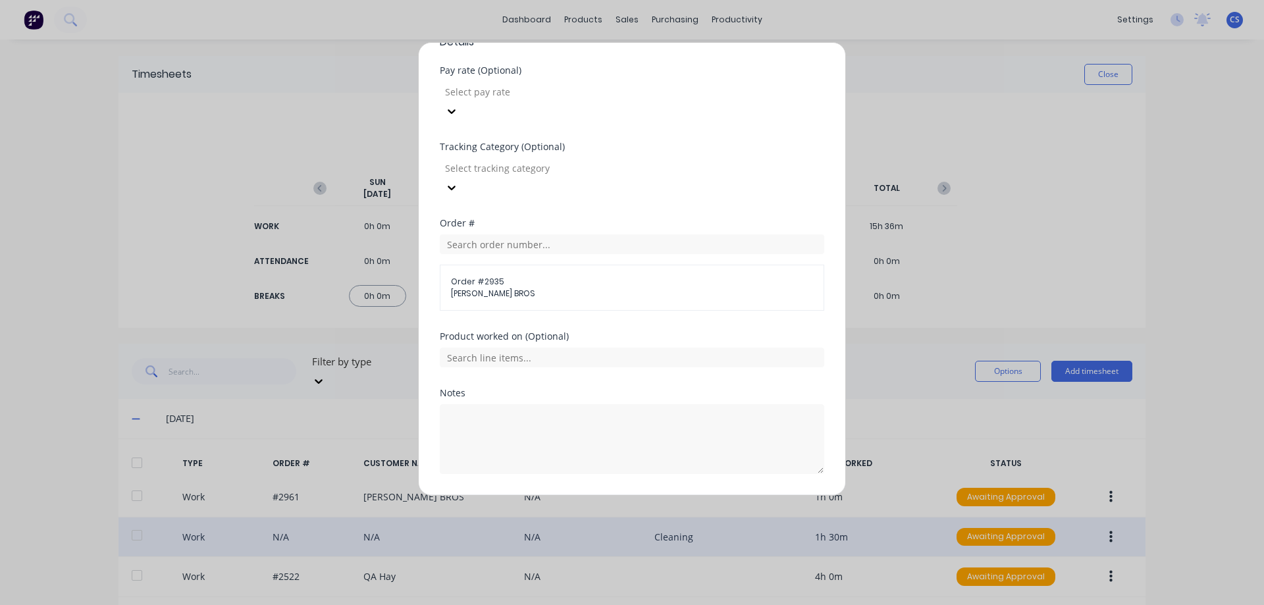
click at [573, 495] on button "Add manual time entry" at bounding box center [600, 505] width 111 height 21
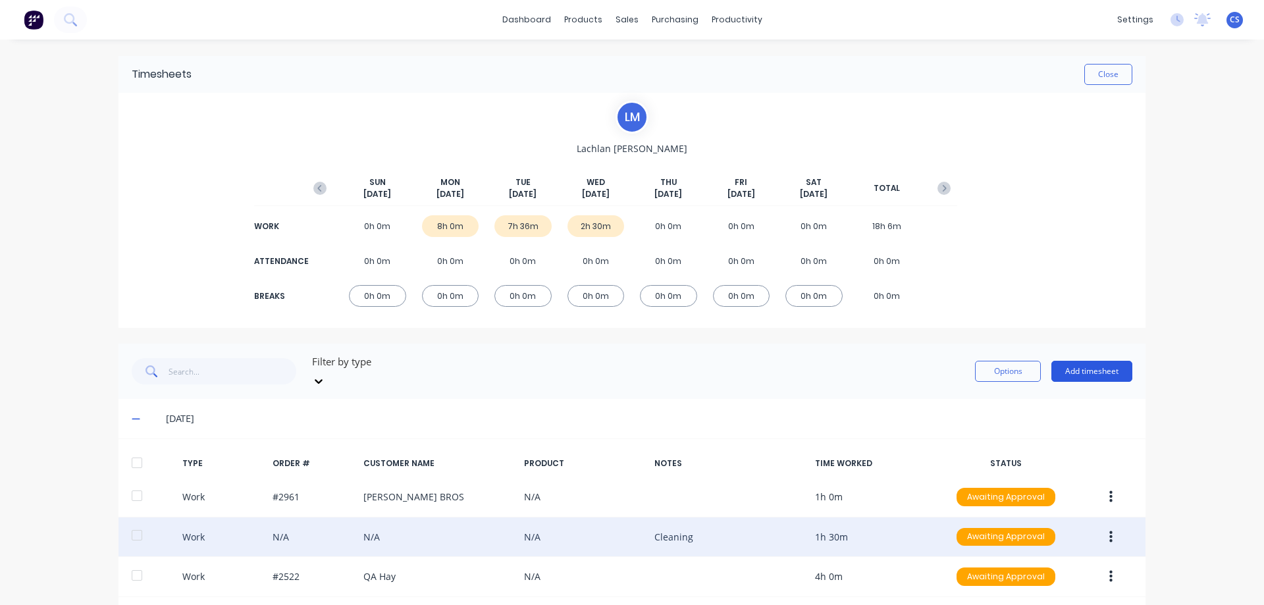
click at [1081, 367] on button "Add timesheet" at bounding box center [1091, 371] width 81 height 21
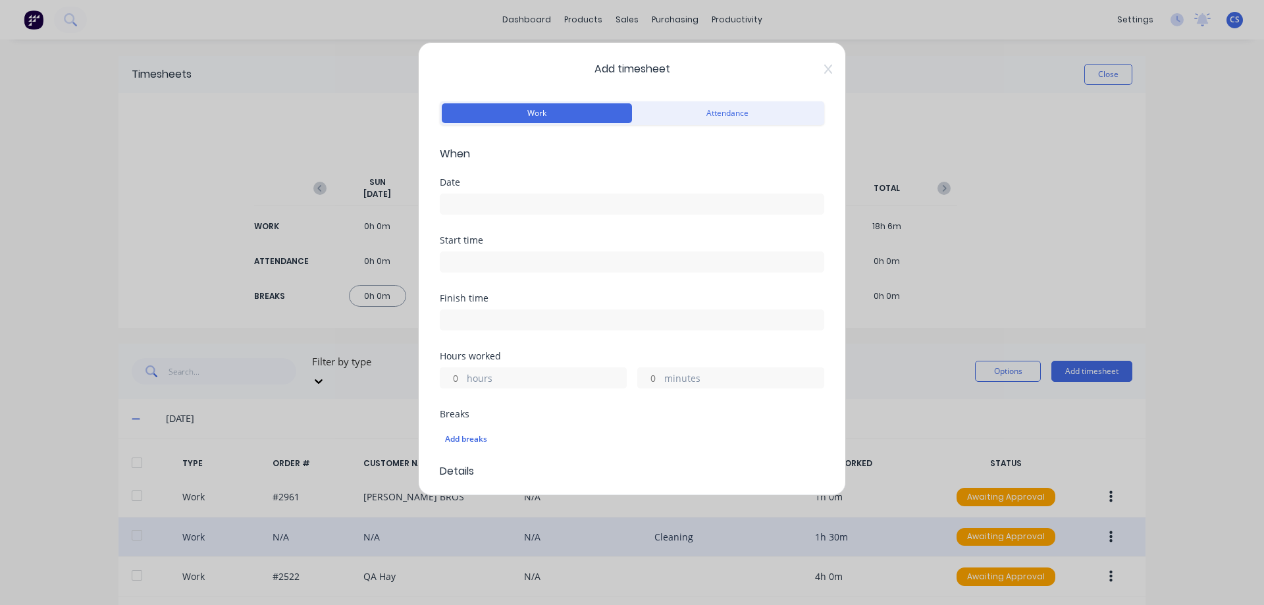
click at [490, 205] on input at bounding box center [631, 204] width 383 height 20
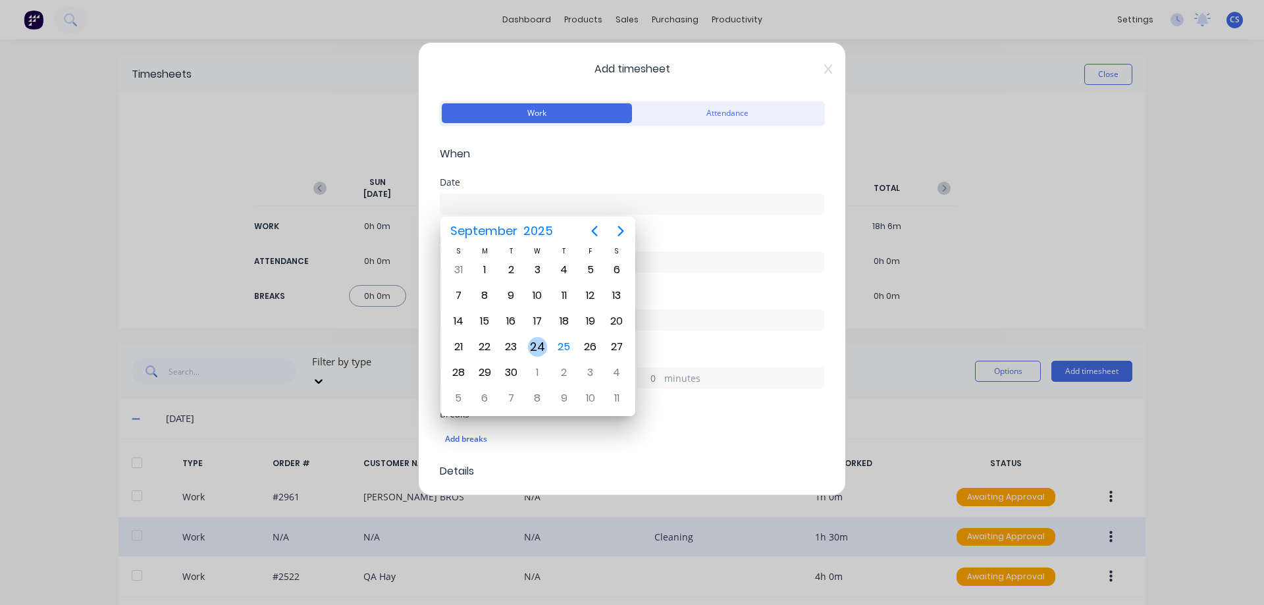
click at [532, 348] on div "24" at bounding box center [538, 347] width 20 height 20
type input "24/09/2025"
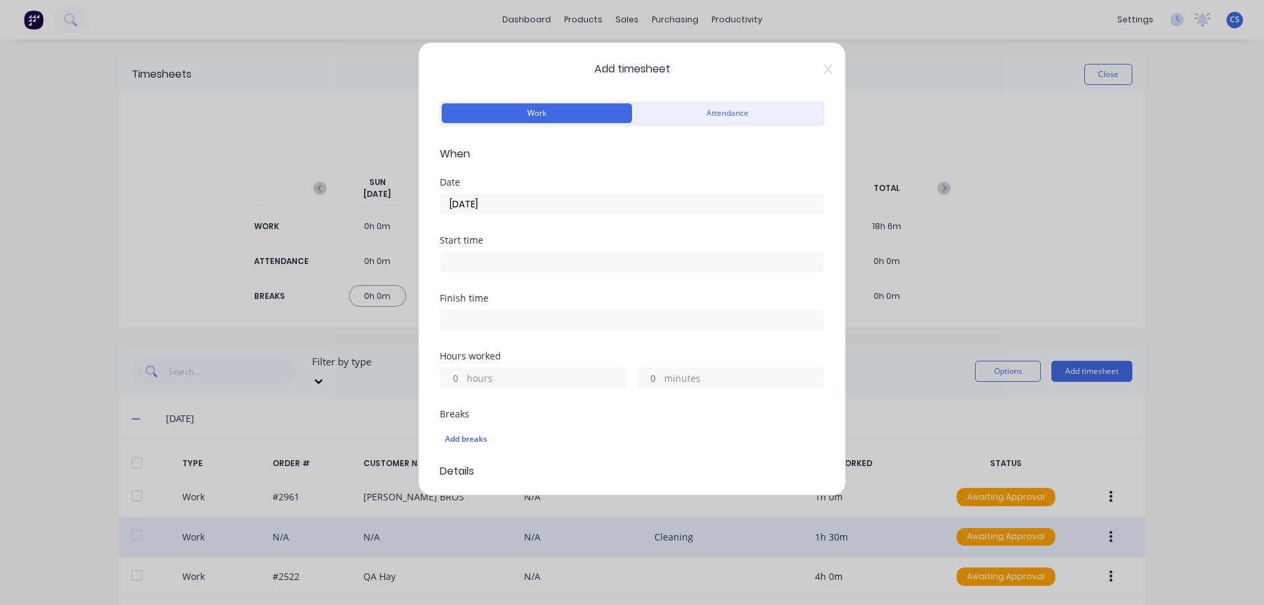
click at [464, 377] on div "hours" at bounding box center [533, 377] width 187 height 21
click at [451, 377] on input "hours" at bounding box center [451, 378] width 23 height 20
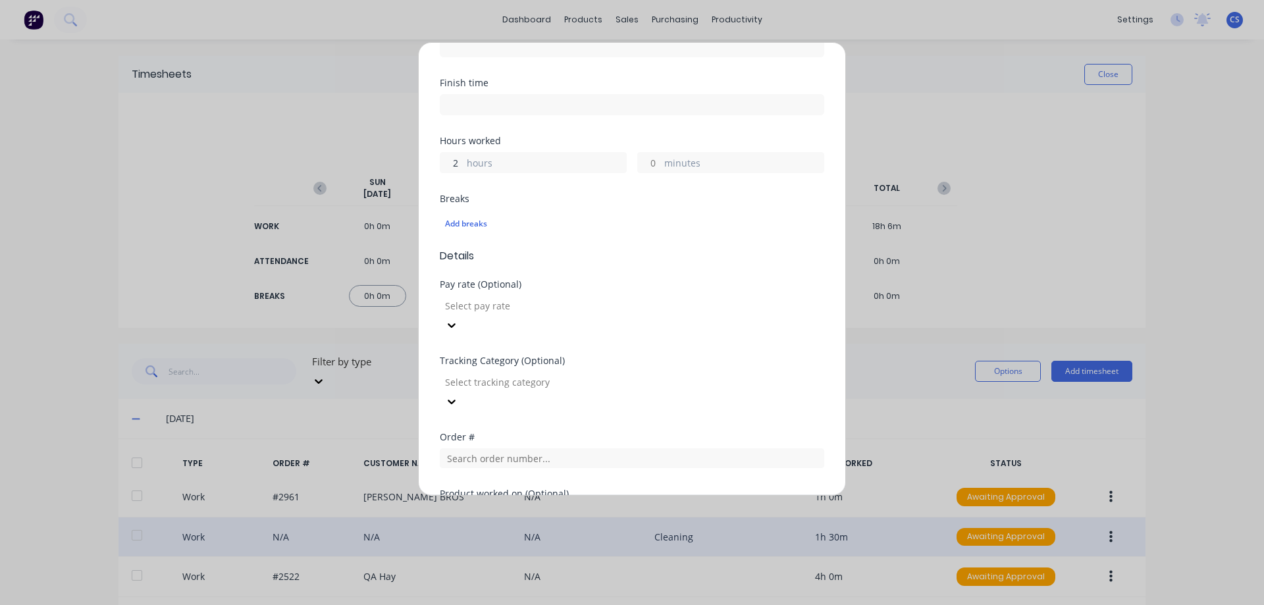
scroll to position [263, 0]
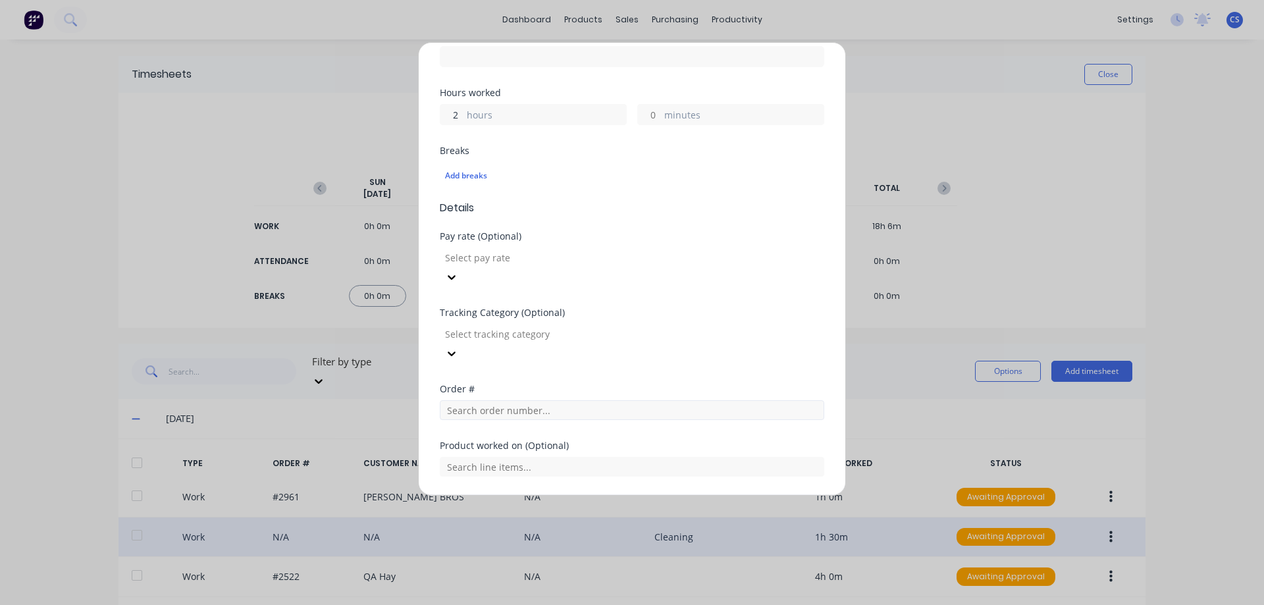
type input "2"
click at [552, 400] on input "text" at bounding box center [632, 410] width 384 height 20
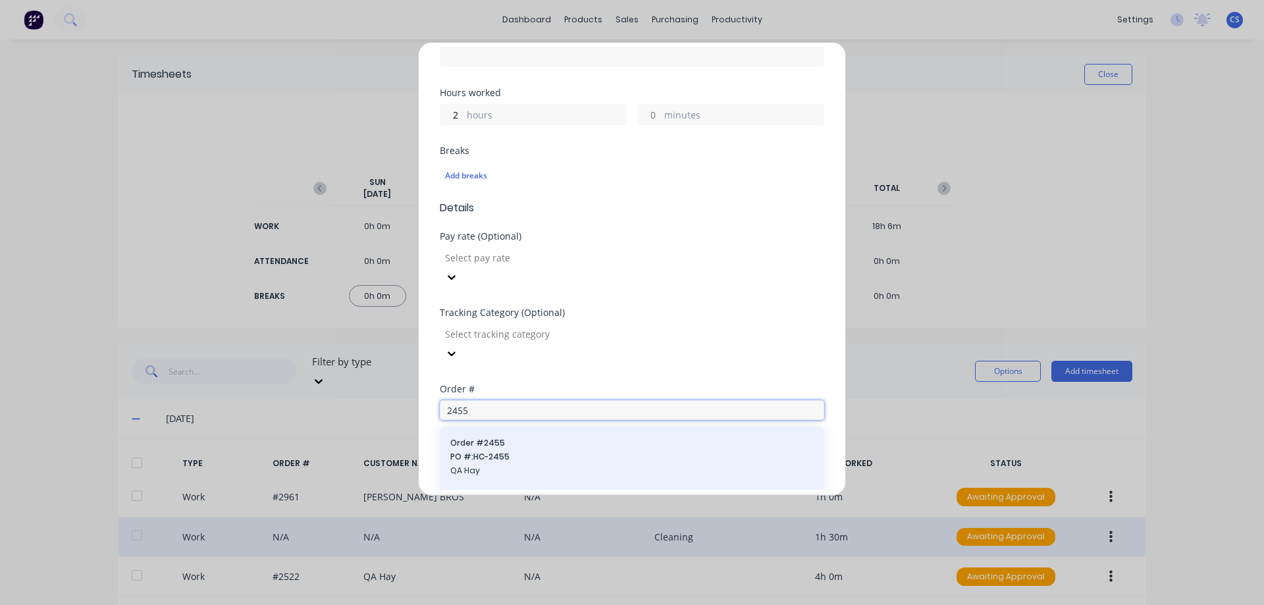
type input "2455"
click at [566, 437] on span "Order # 2455" at bounding box center [631, 443] width 363 height 12
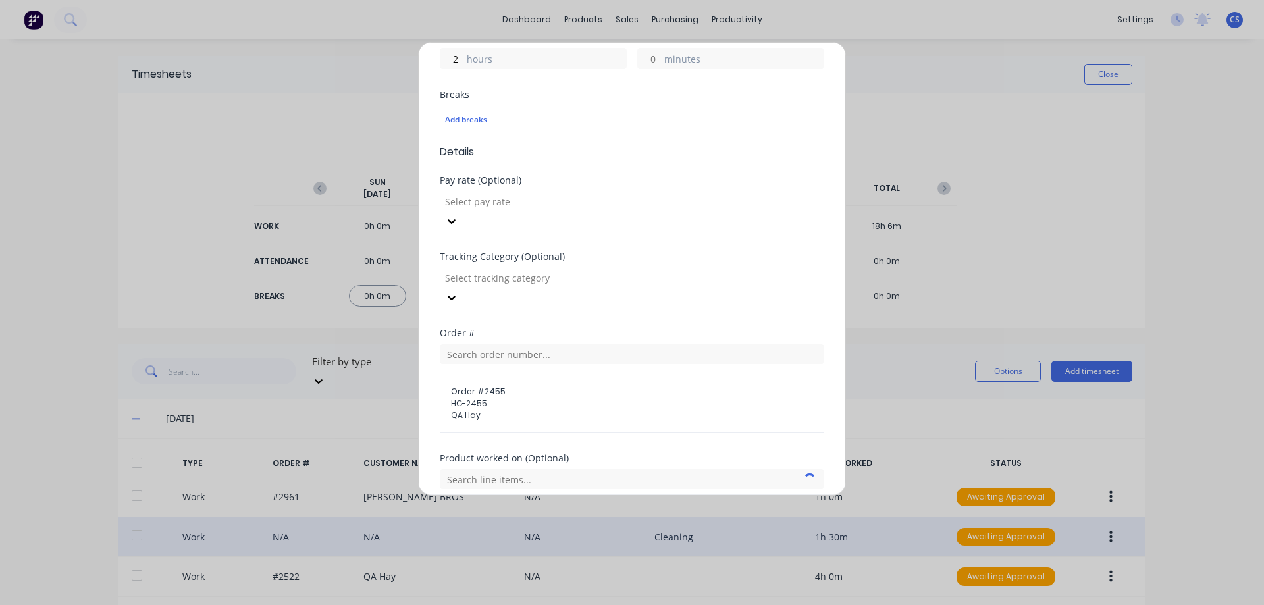
scroll to position [441, 0]
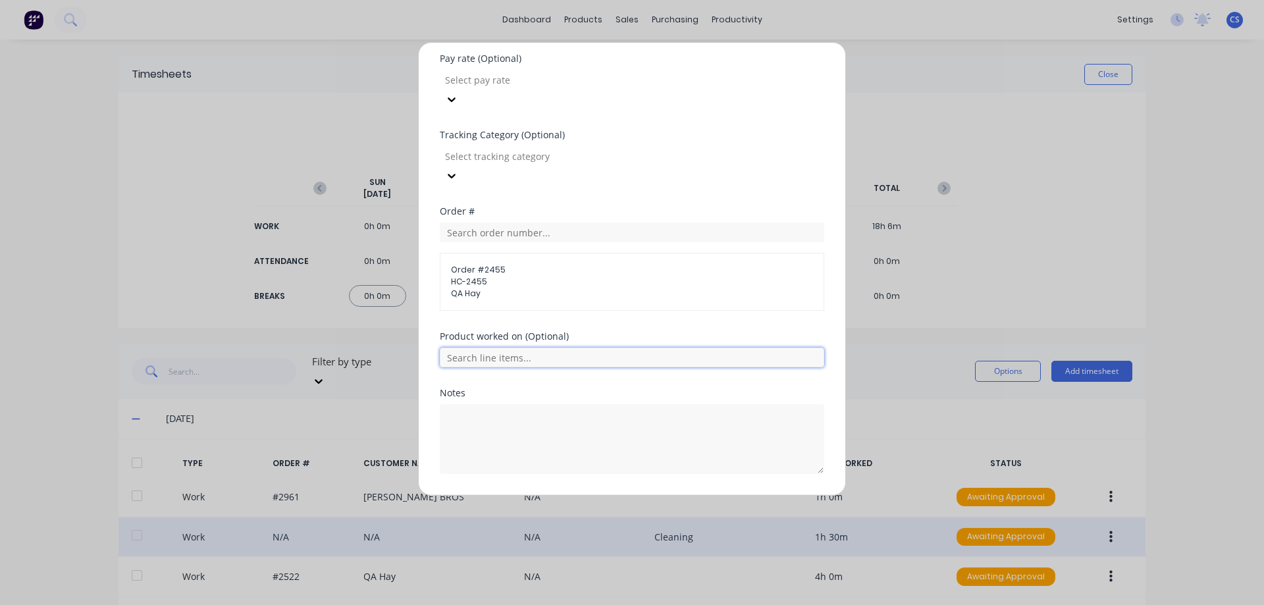
click at [550, 348] on input "text" at bounding box center [632, 358] width 384 height 20
click at [573, 495] on button "Add manual time entry" at bounding box center [600, 505] width 111 height 21
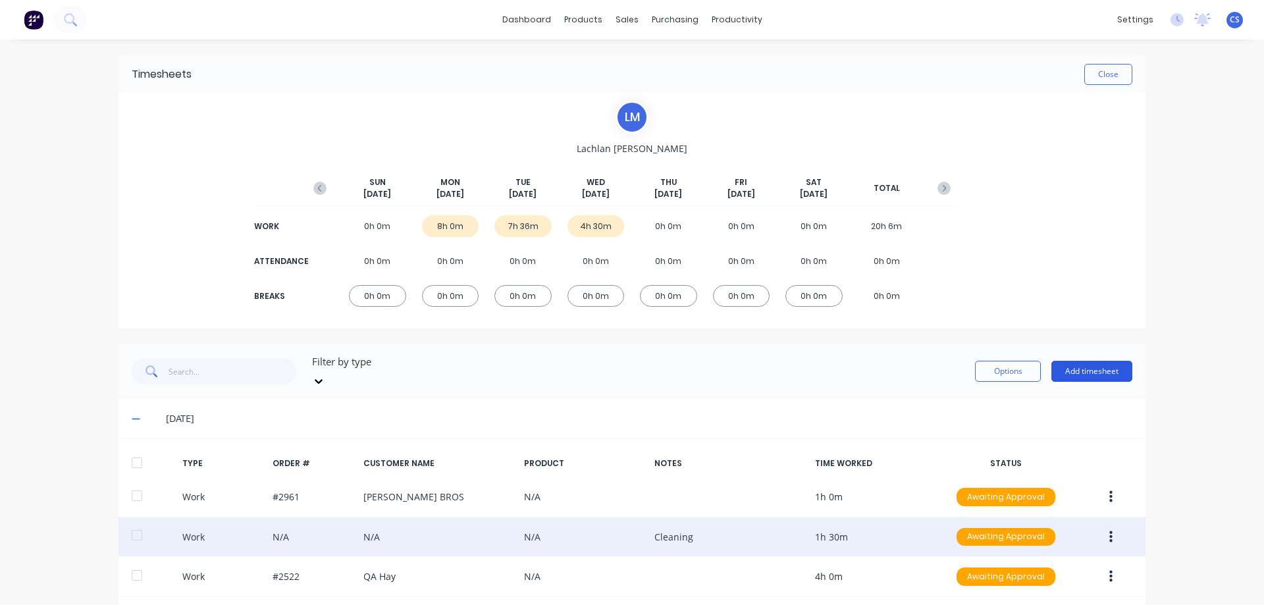
click at [1085, 369] on button "Add timesheet" at bounding box center [1091, 371] width 81 height 21
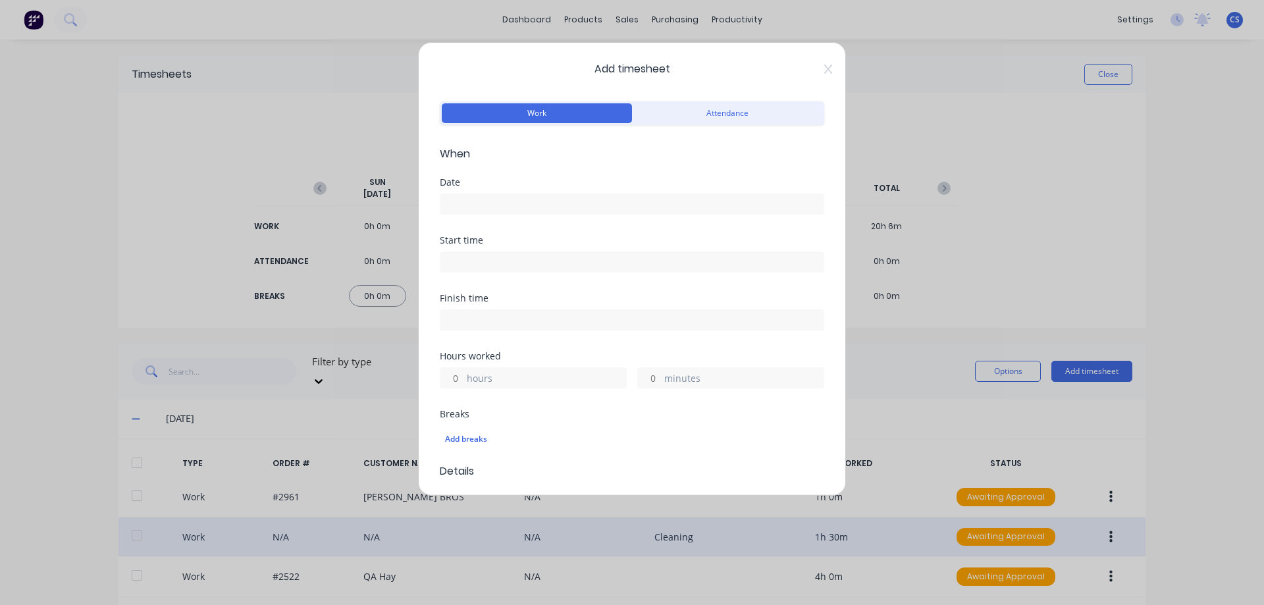
click at [494, 199] on input at bounding box center [631, 204] width 383 height 20
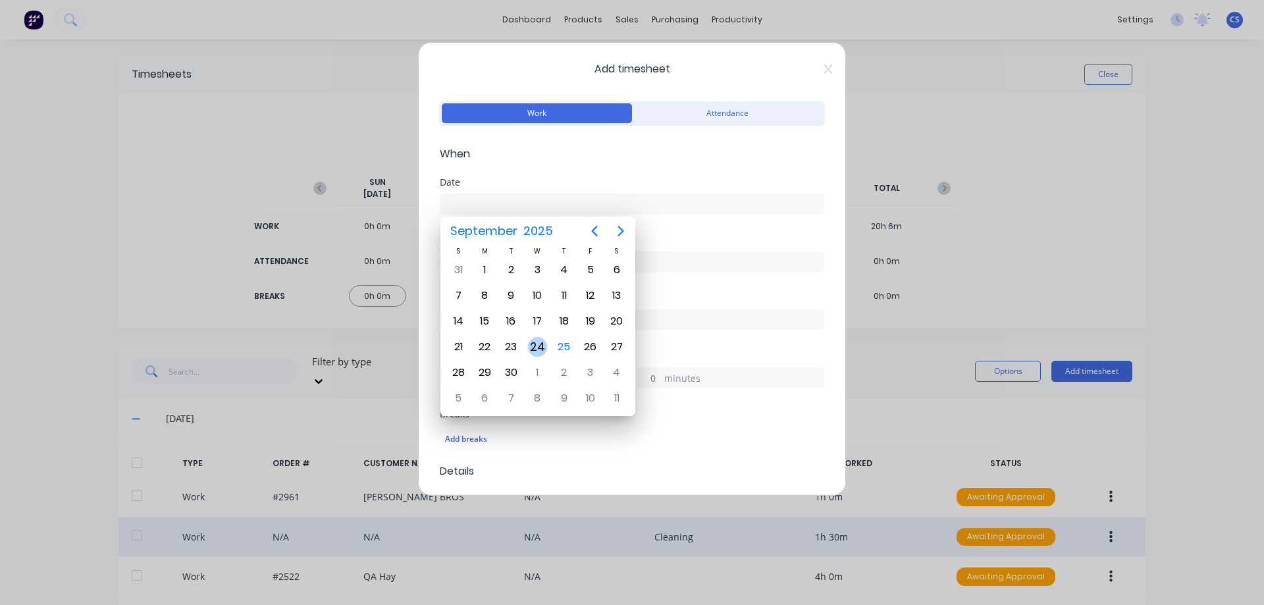
click at [537, 344] on div "24" at bounding box center [538, 347] width 20 height 20
type input "24/09/2025"
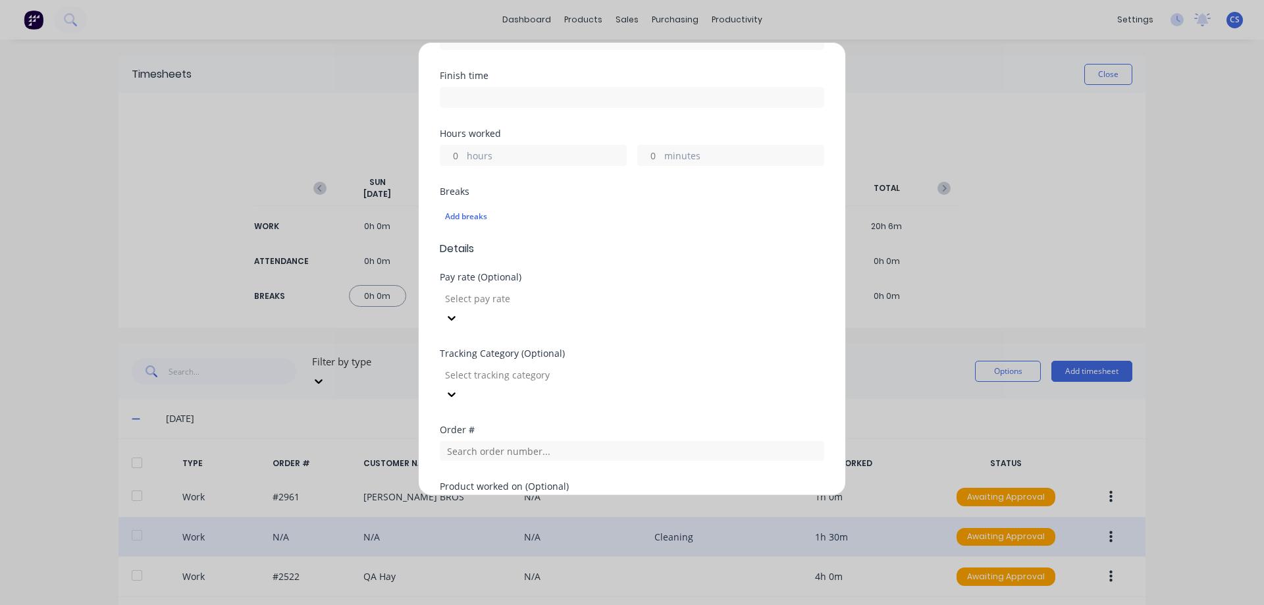
scroll to position [263, 0]
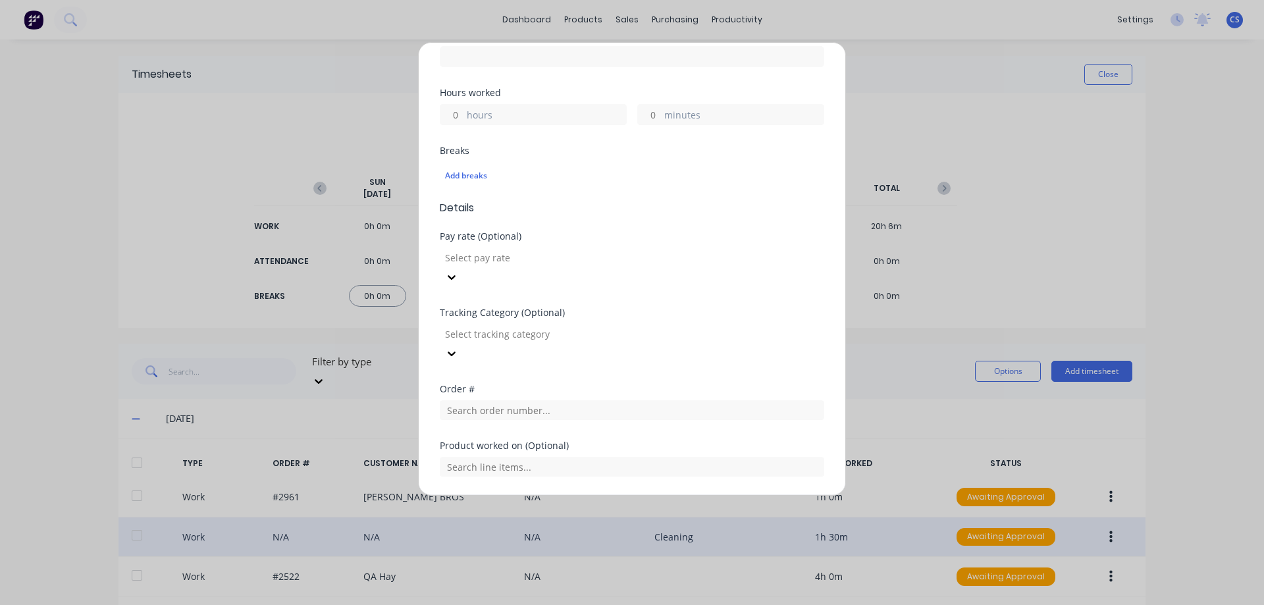
click at [467, 117] on label "hours" at bounding box center [546, 116] width 159 height 16
click at [463, 117] on input "hours" at bounding box center [451, 115] width 23 height 20
type input "2"
click at [540, 400] on input "text" at bounding box center [632, 410] width 384 height 20
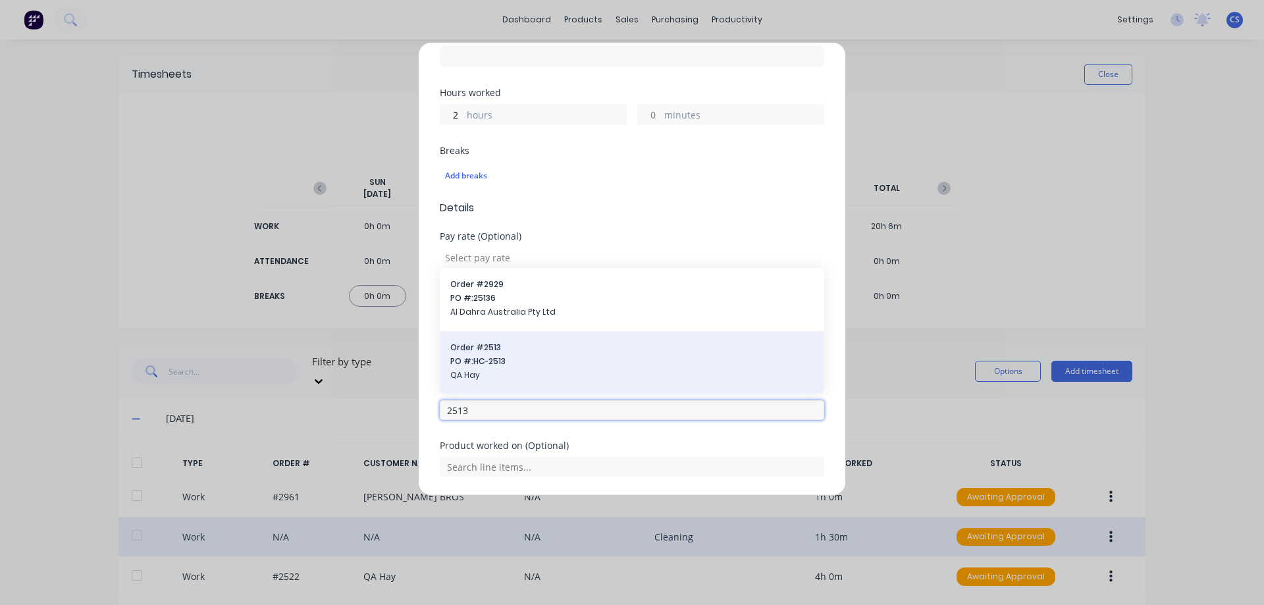
scroll to position [329, 0]
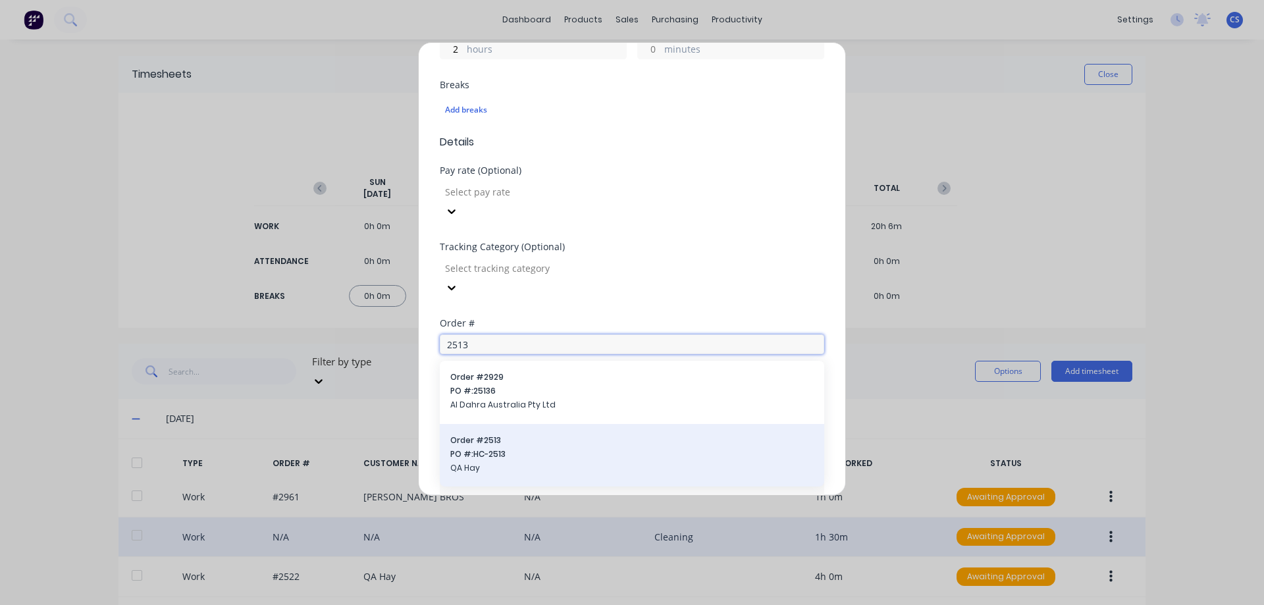
type input "2513"
click at [569, 448] on span "PO #: HC-2513" at bounding box center [631, 454] width 363 height 12
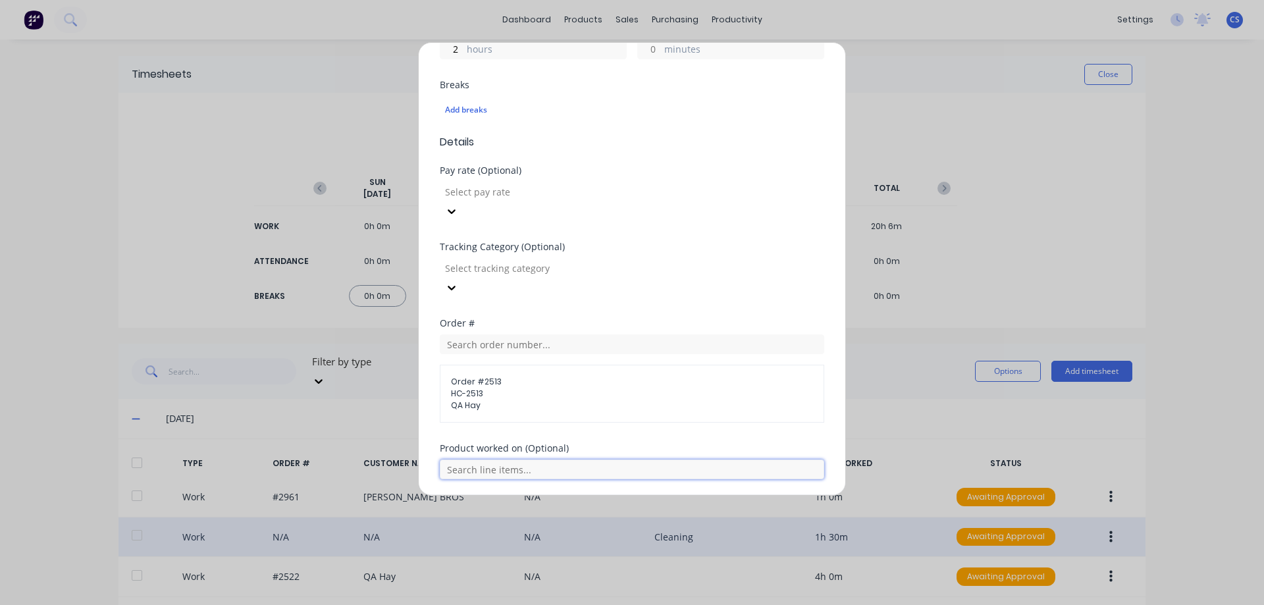
click at [564, 460] on input "text" at bounding box center [632, 470] width 384 height 20
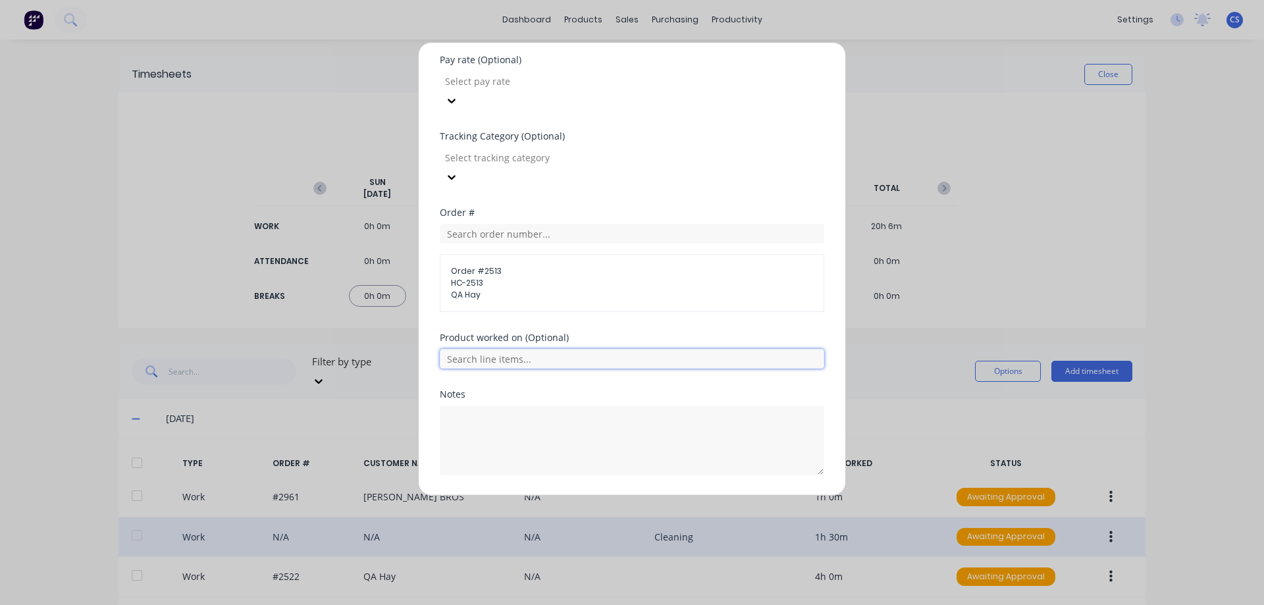
scroll to position [441, 0]
click at [577, 495] on button "Add manual time entry" at bounding box center [600, 505] width 111 height 21
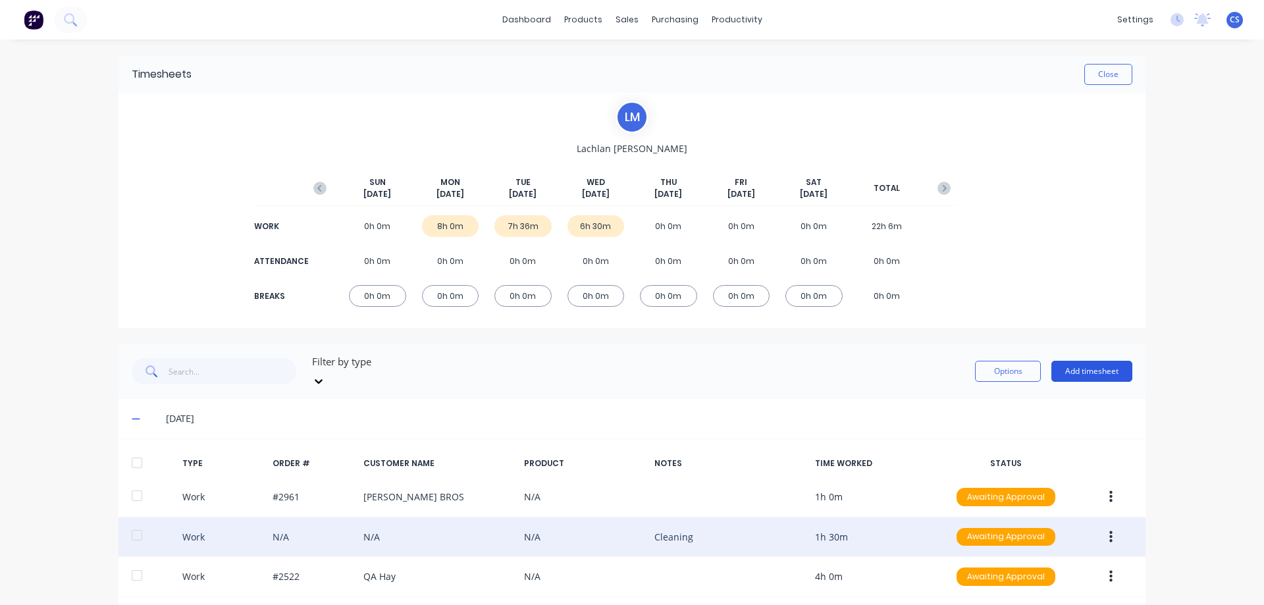
click at [1059, 361] on button "Add timesheet" at bounding box center [1091, 371] width 81 height 21
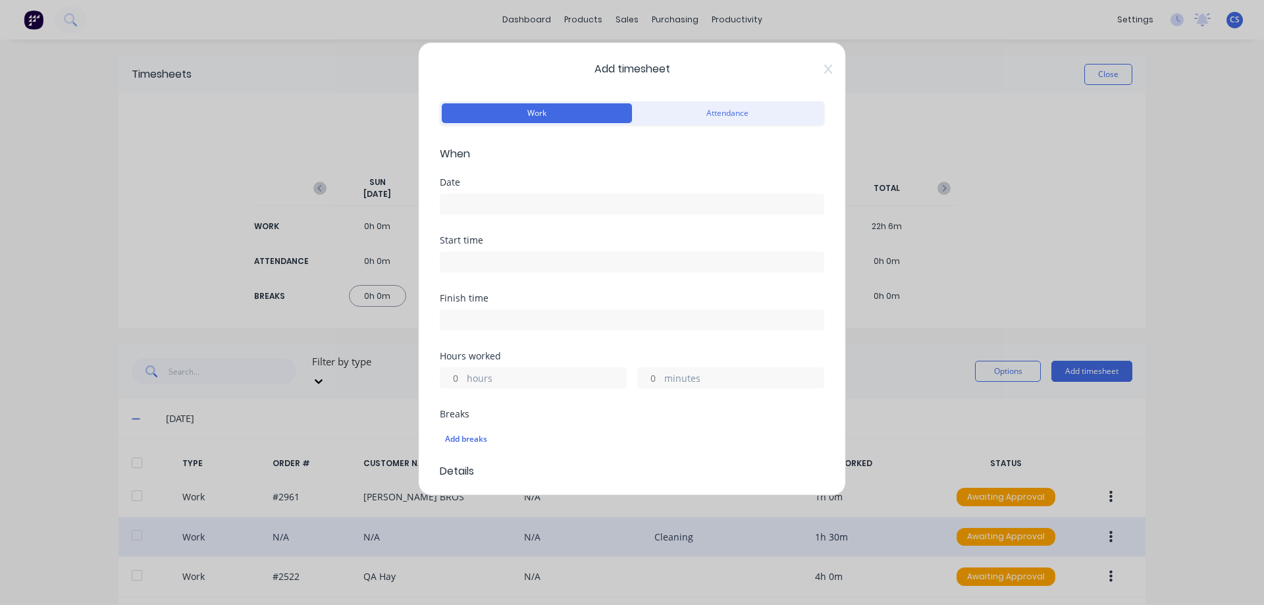
click at [467, 203] on input at bounding box center [631, 204] width 383 height 20
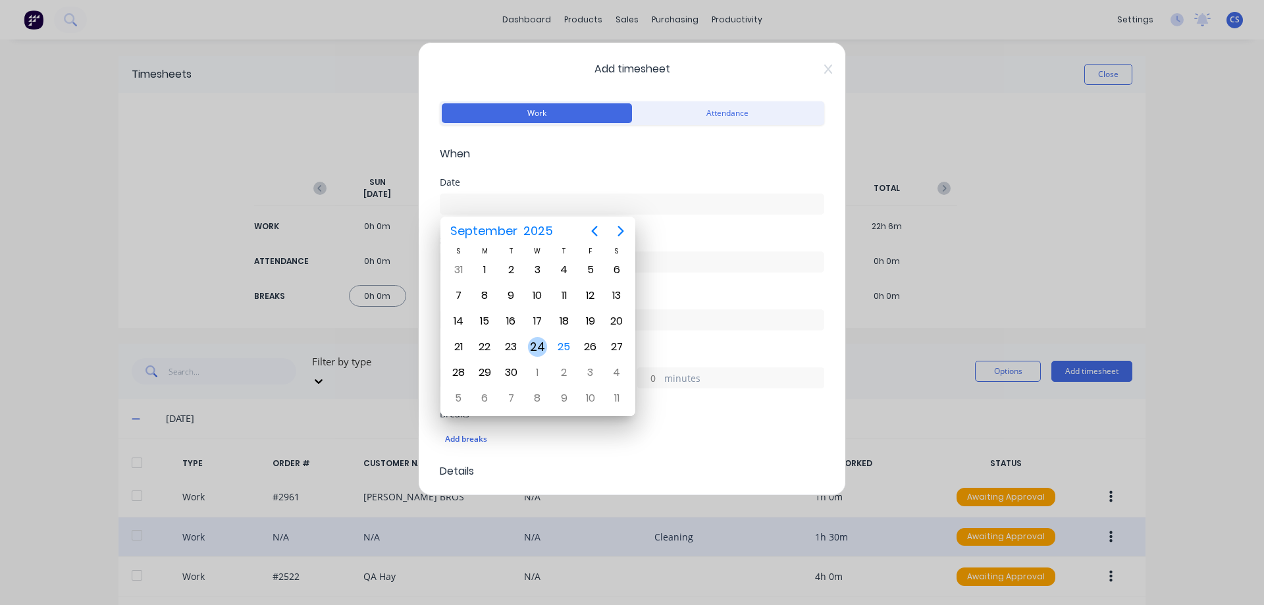
click at [537, 345] on div "24" at bounding box center [538, 347] width 20 height 20
type input "24/09/2025"
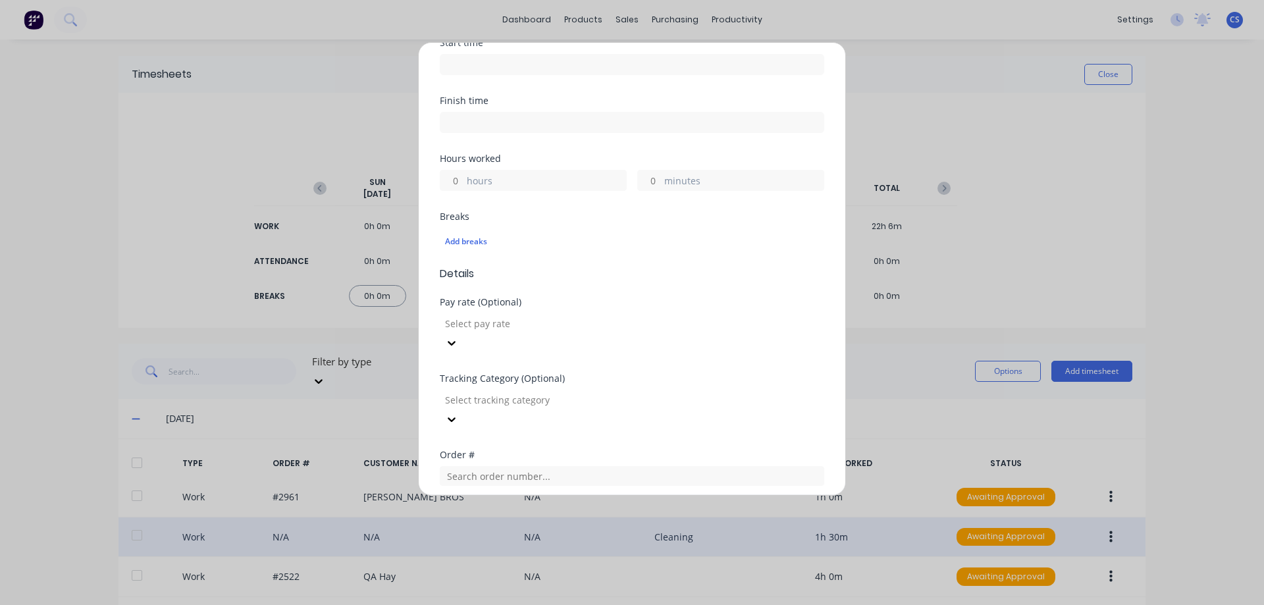
scroll to position [263, 0]
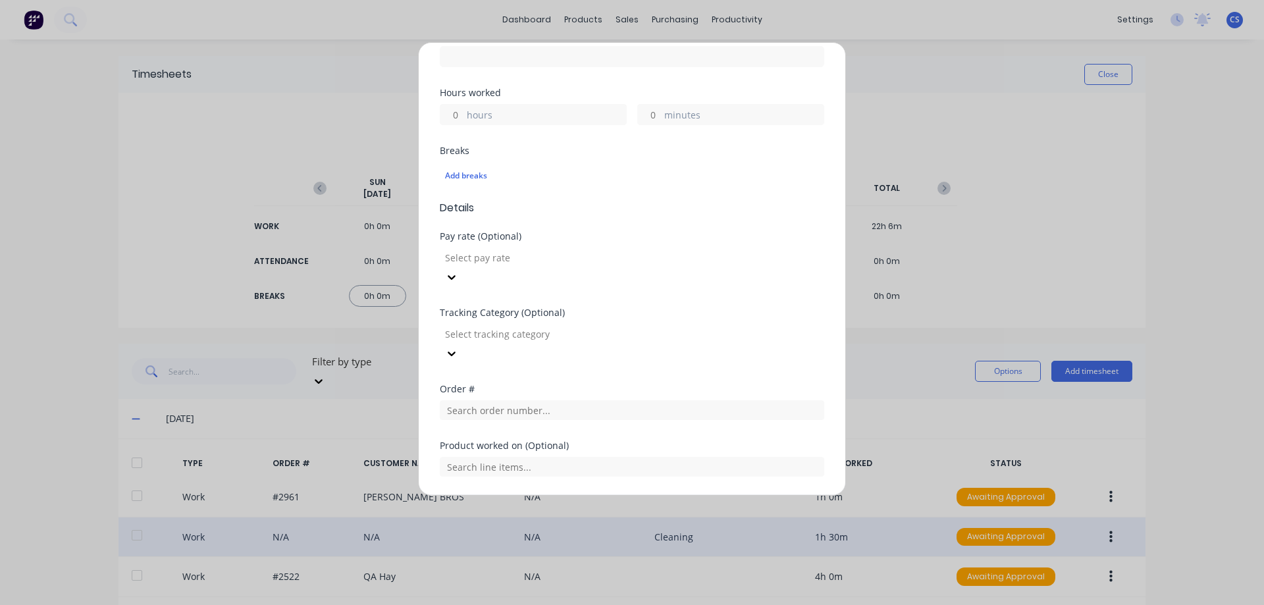
click at [471, 110] on label "hours" at bounding box center [546, 116] width 159 height 16
click at [463, 110] on input "hours" at bounding box center [451, 115] width 23 height 20
type input "2"
click at [571, 151] on div "Breaks" at bounding box center [632, 150] width 384 height 9
click at [556, 400] on input "text" at bounding box center [632, 410] width 384 height 20
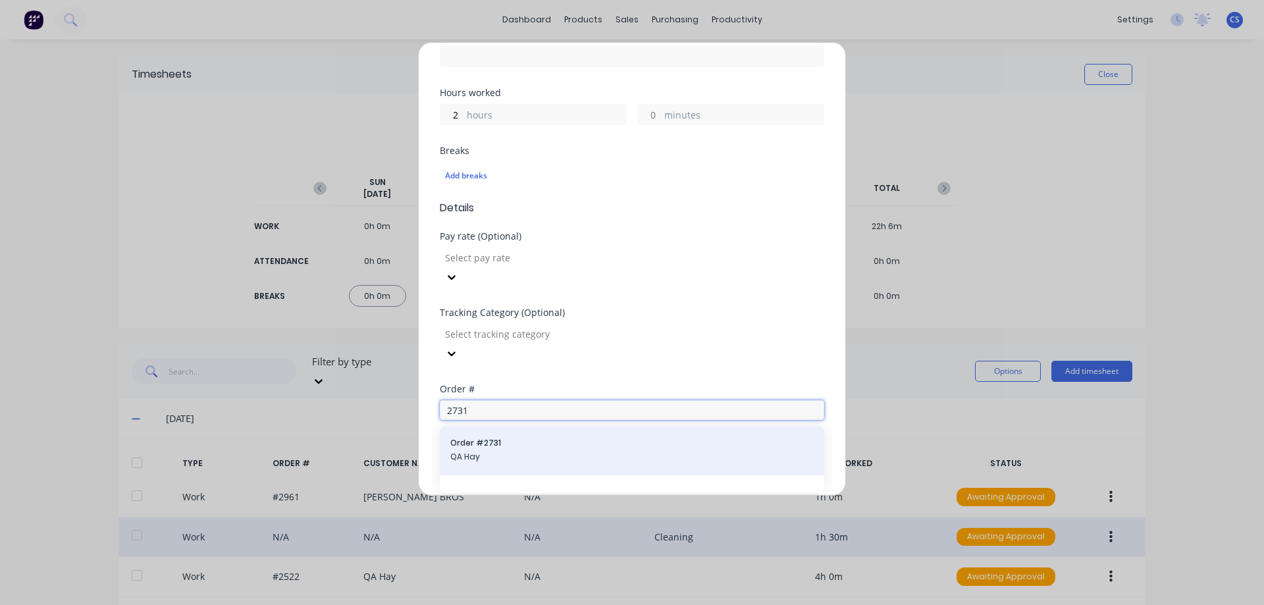
type input "2731"
click at [564, 437] on span "Order # 2731" at bounding box center [631, 443] width 363 height 12
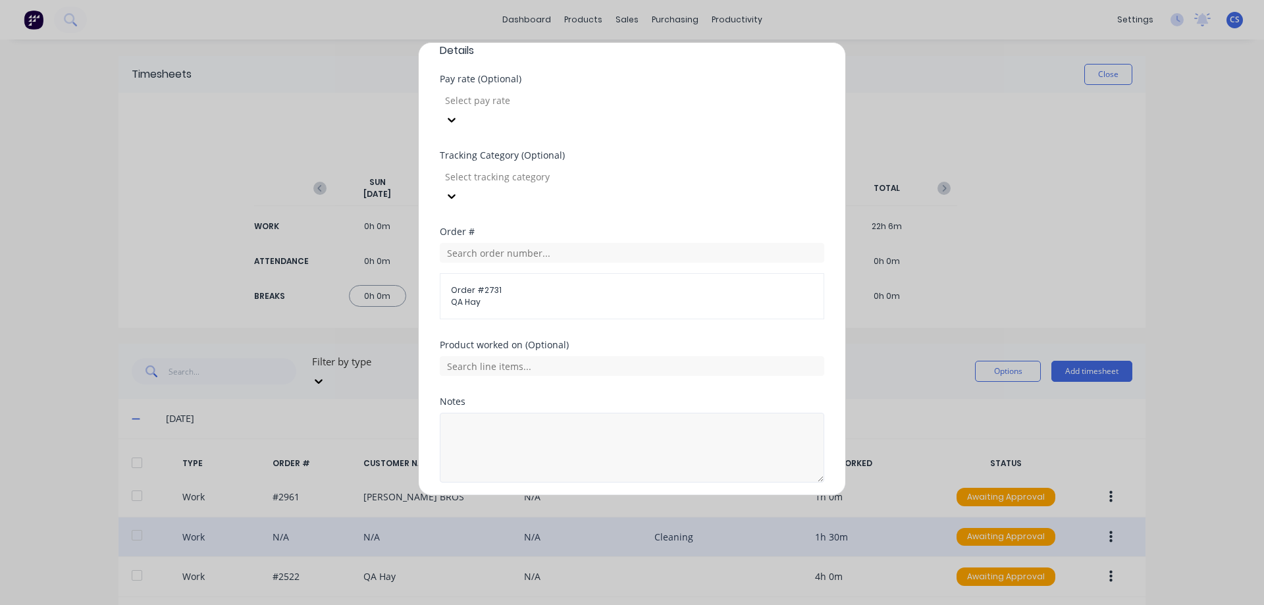
scroll to position [429, 0]
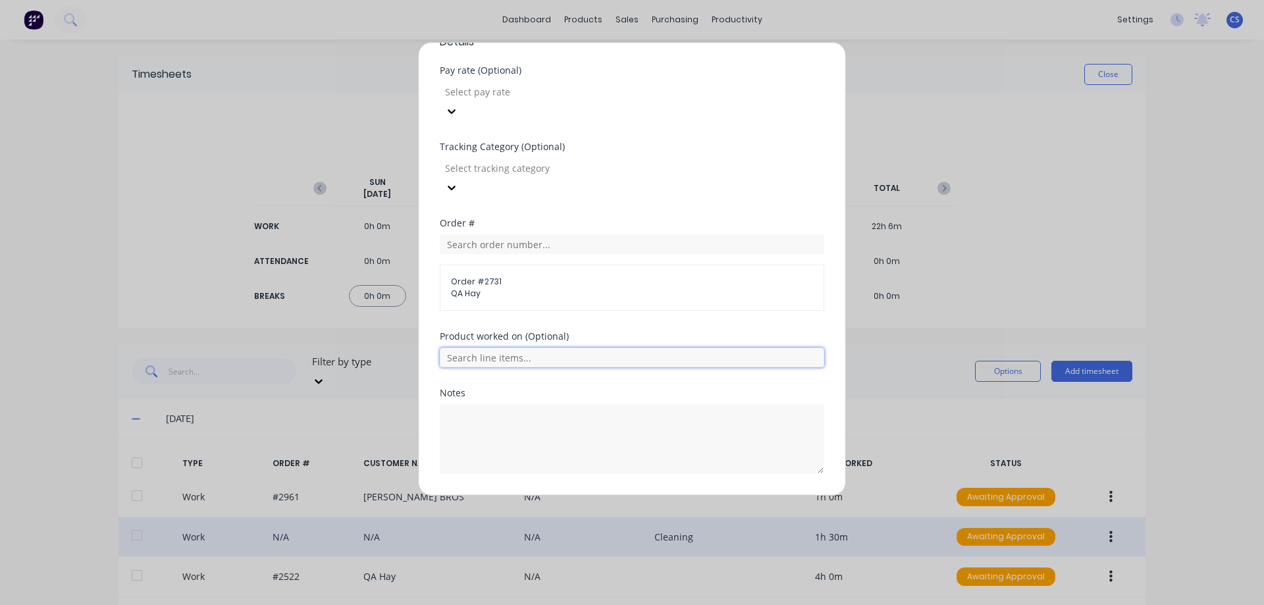
click at [555, 348] on input "text" at bounding box center [632, 358] width 384 height 20
click at [591, 495] on button "Add manual time entry" at bounding box center [600, 505] width 111 height 21
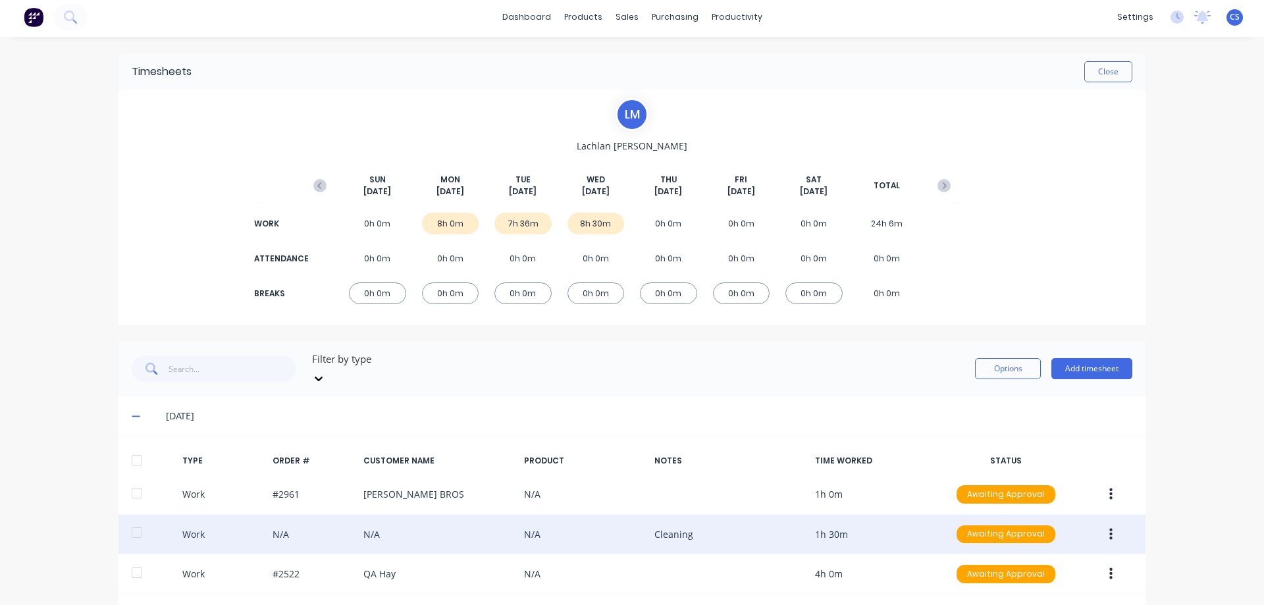
scroll to position [0, 0]
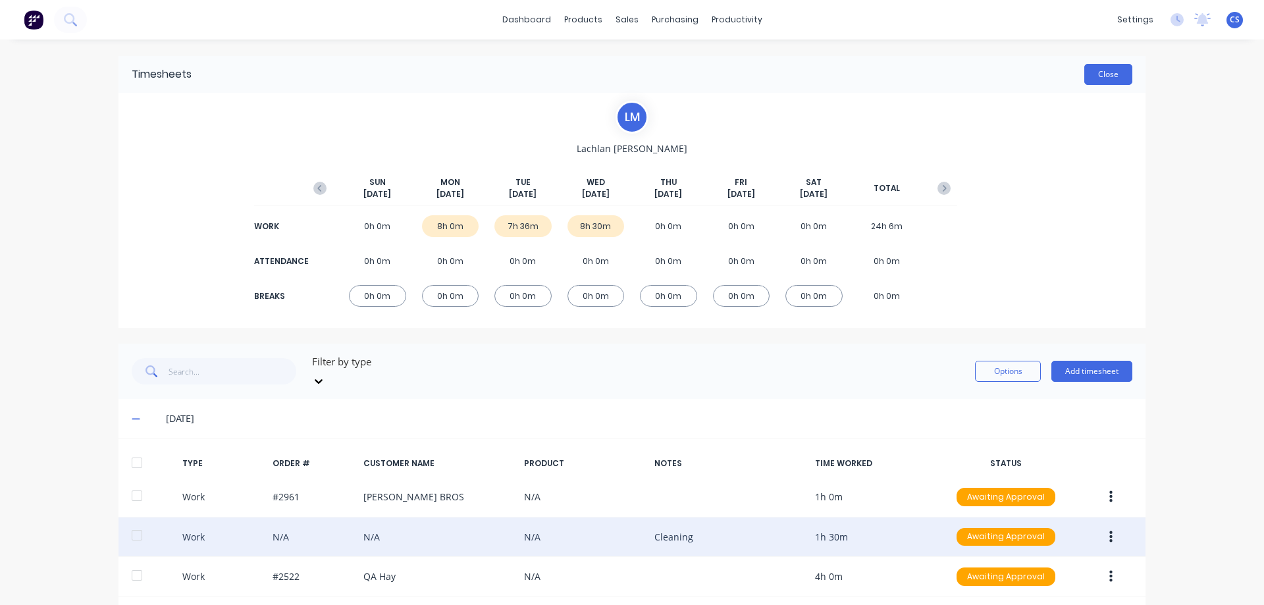
click at [1118, 79] on button "Close" at bounding box center [1108, 74] width 48 height 21
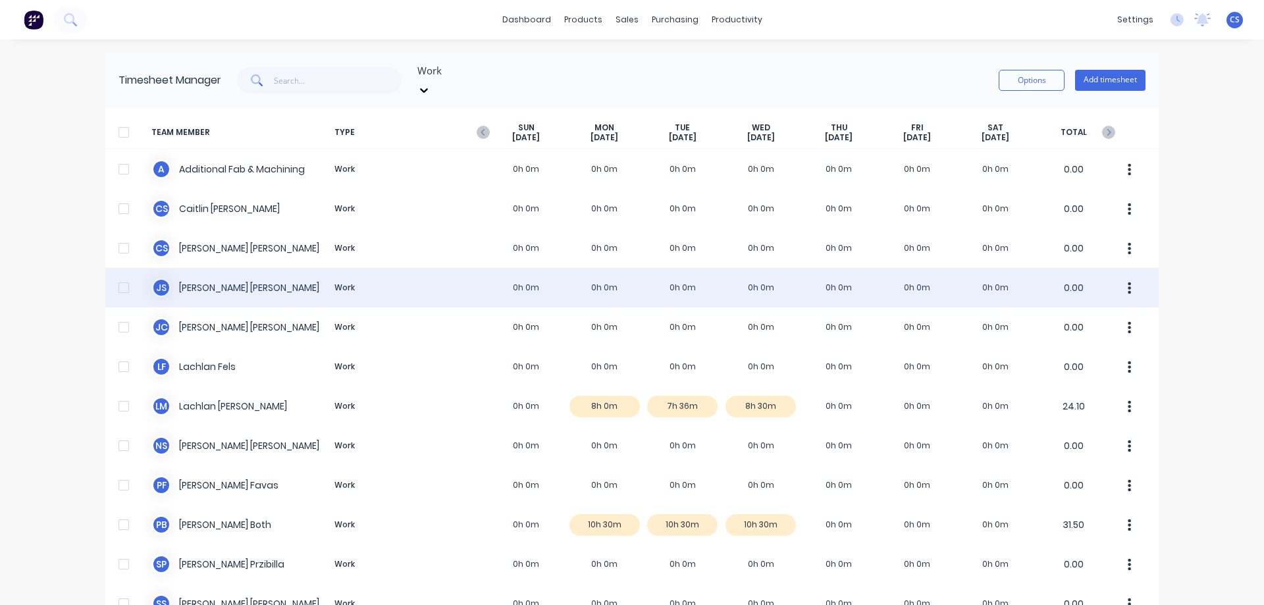
click at [845, 272] on div "J S Joel Schutz Work 0h 0m 0h 0m 0h 0m 0h 0m 0h 0m 0h 0m 0h 0m 0.00" at bounding box center [631, 288] width 1053 height 40
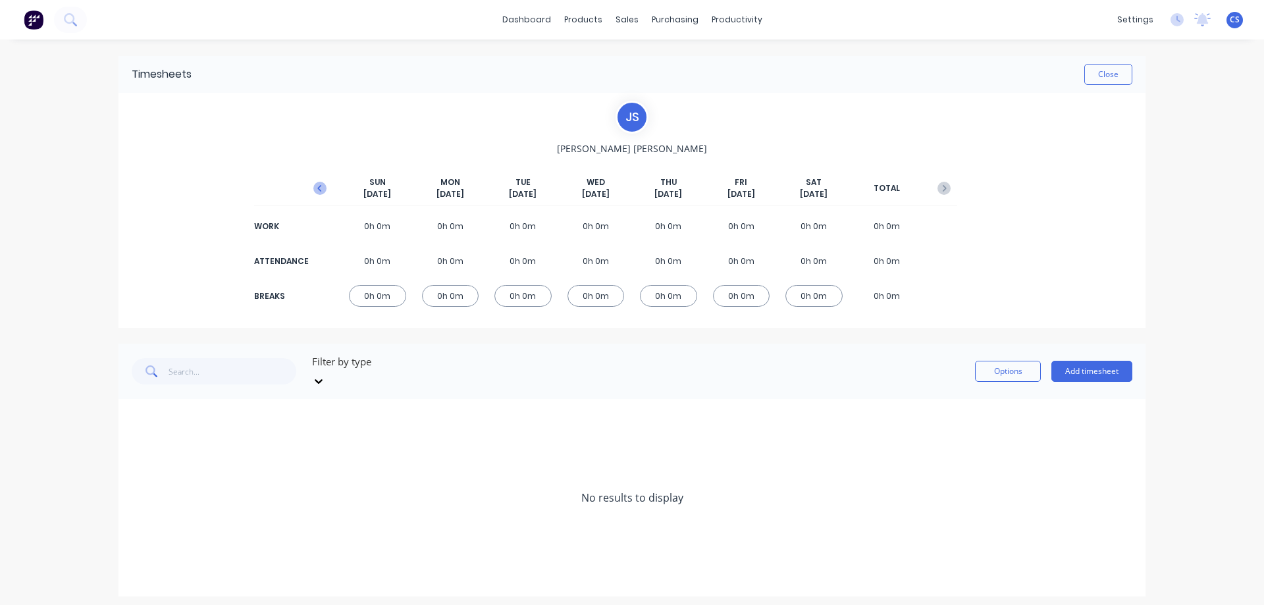
click at [318, 183] on icon "button" at bounding box center [319, 188] width 13 height 13
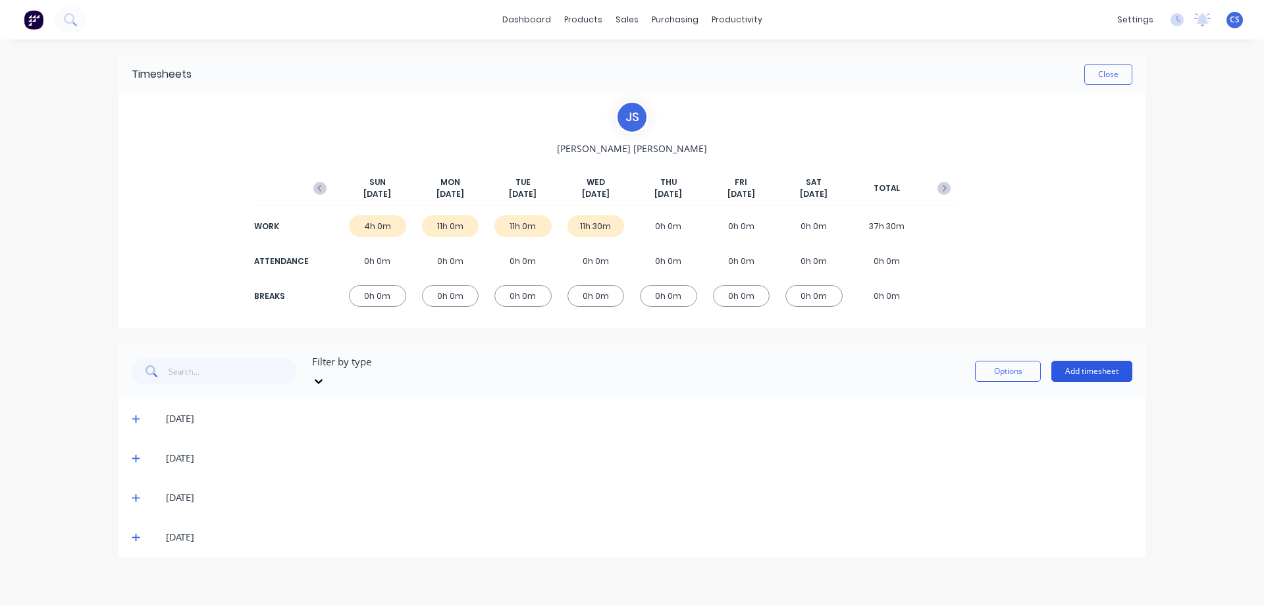
click at [1122, 361] on button "Add timesheet" at bounding box center [1091, 371] width 81 height 21
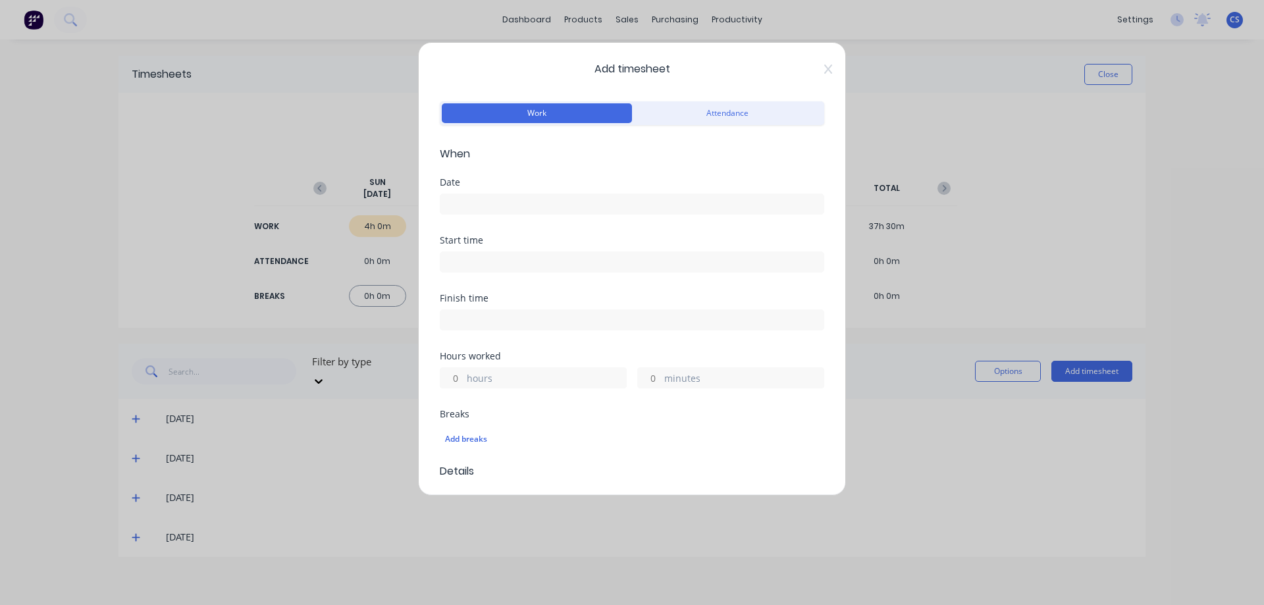
click at [506, 205] on input at bounding box center [631, 204] width 383 height 20
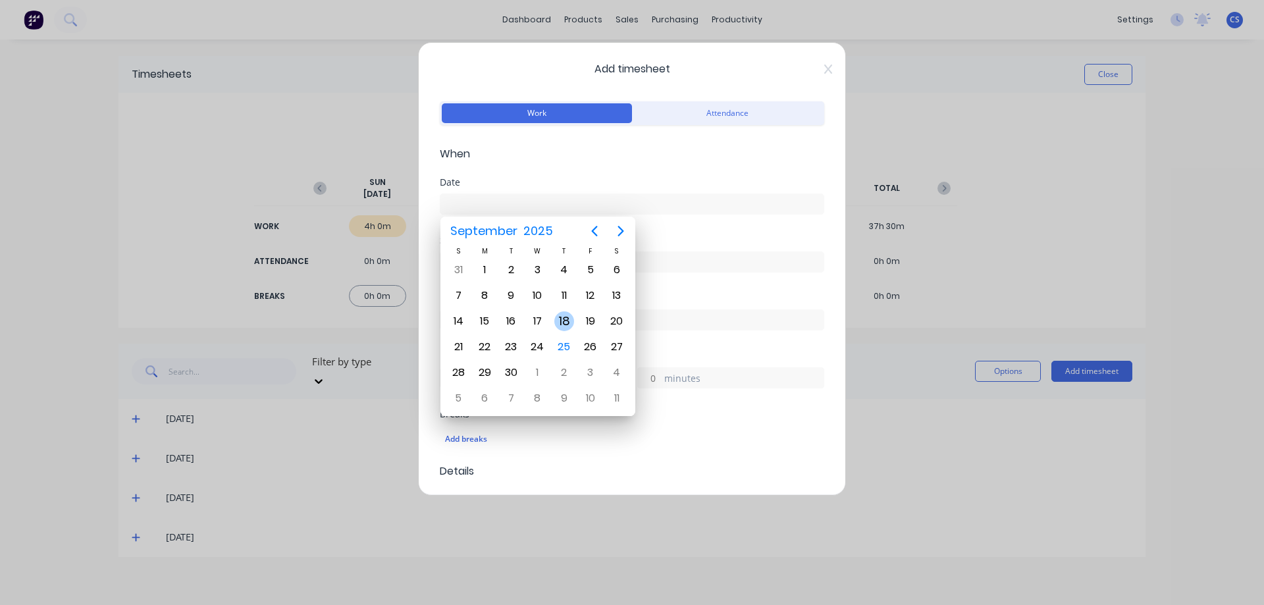
click at [570, 320] on div "18" at bounding box center [564, 321] width 20 height 20
type input "18/09/2025"
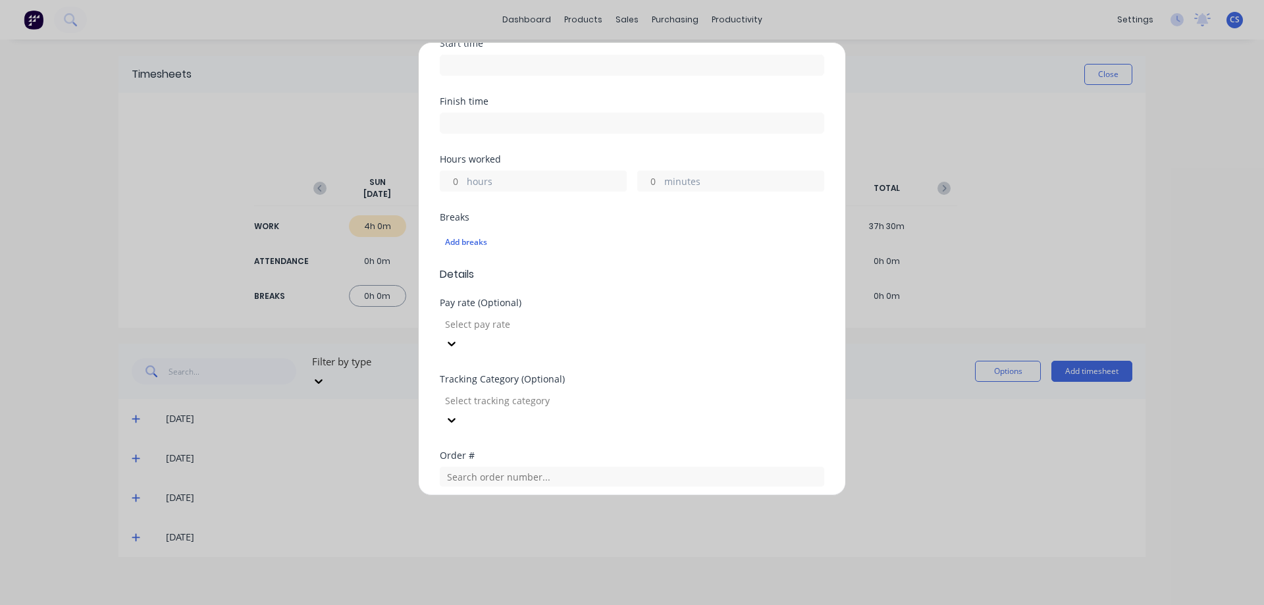
scroll to position [198, 0]
click at [458, 182] on input "hours" at bounding box center [451, 181] width 23 height 20
type input "2"
type input "30"
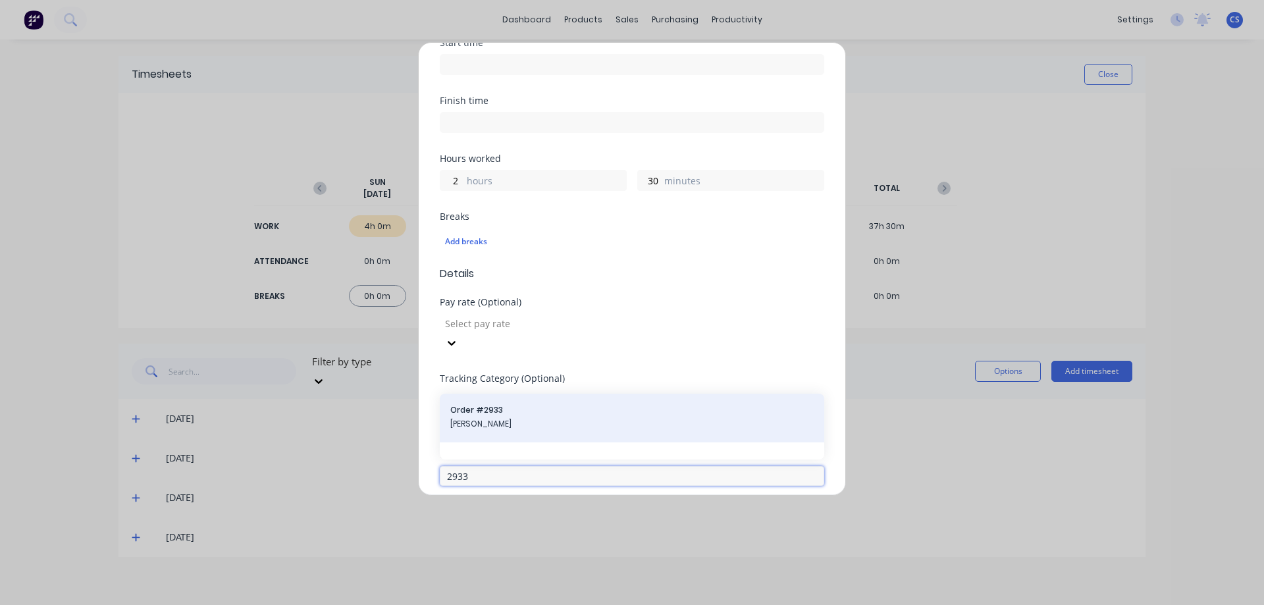
type input "2933"
click at [523, 404] on span "Order # 2933" at bounding box center [631, 410] width 363 height 12
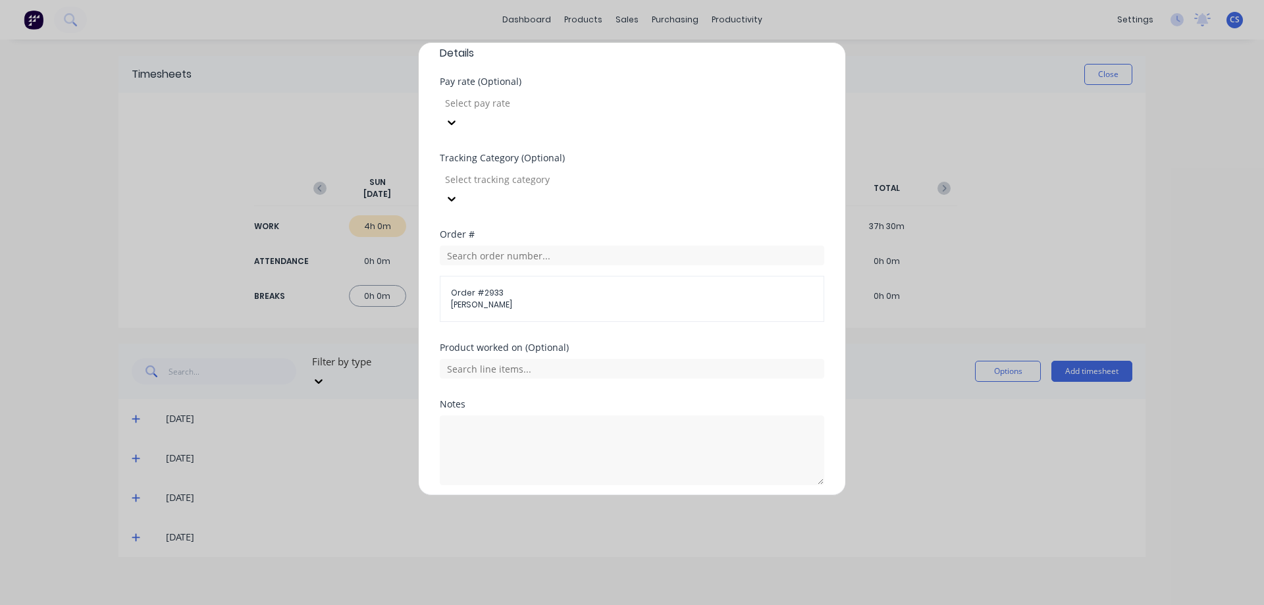
scroll to position [429, 0]
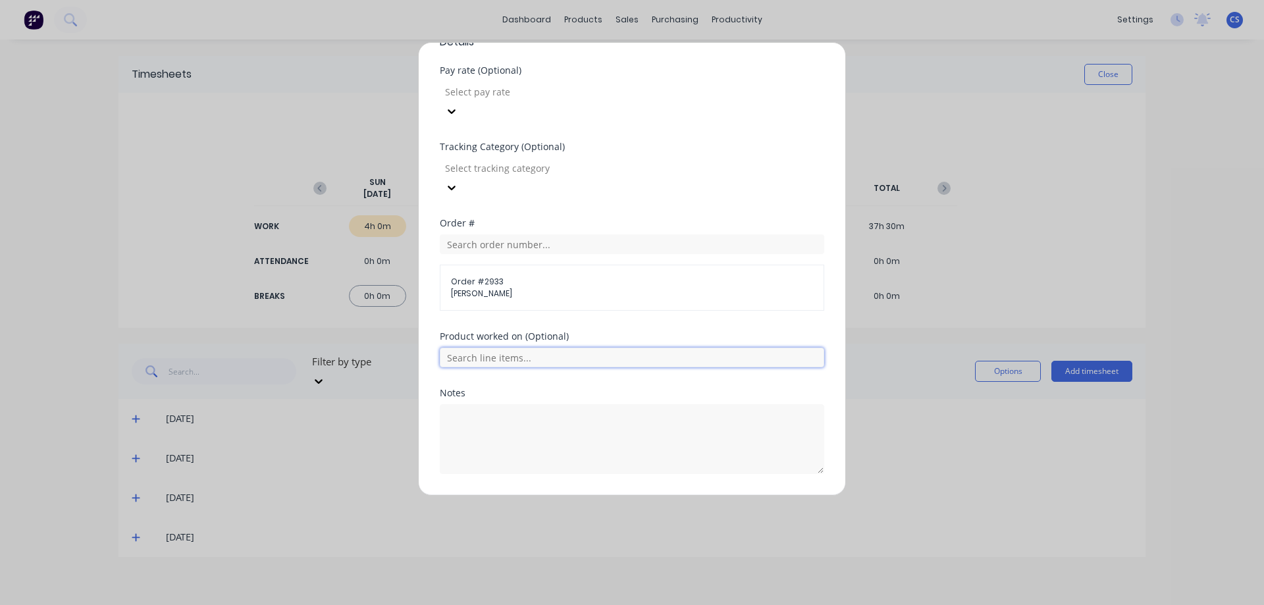
click at [554, 348] on input "text" at bounding box center [632, 358] width 384 height 20
click at [564, 348] on input "text" at bounding box center [632, 358] width 384 height 20
click at [621, 495] on button "Add manual time entry" at bounding box center [600, 505] width 111 height 21
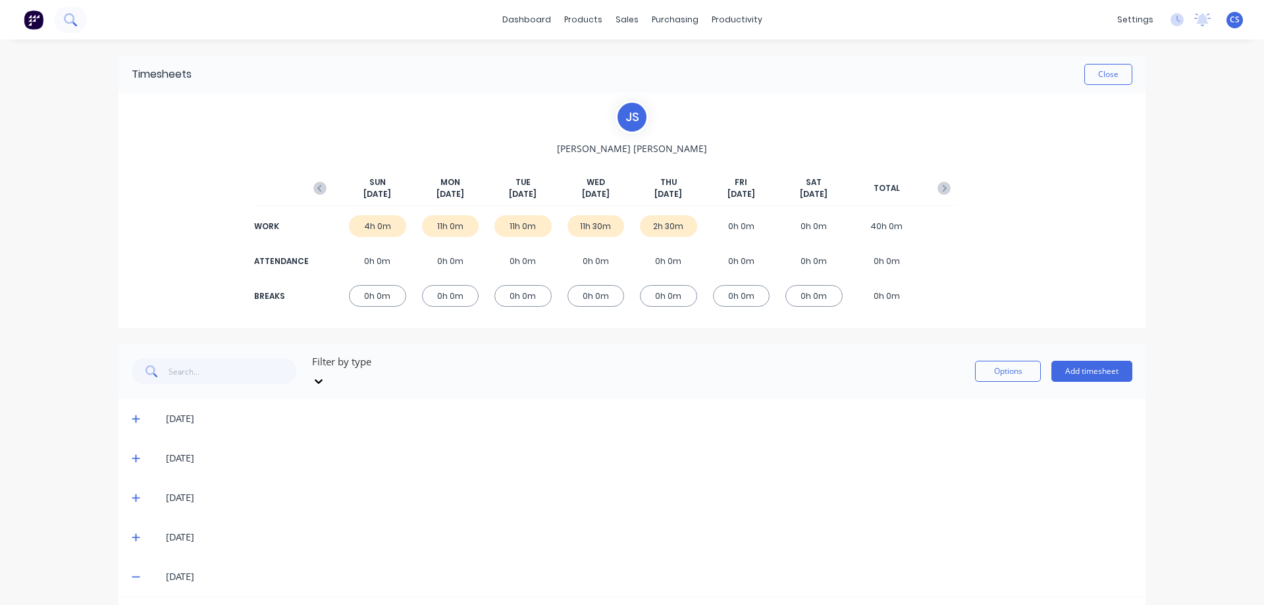
click at [68, 20] on icon at bounding box center [70, 19] width 13 height 13
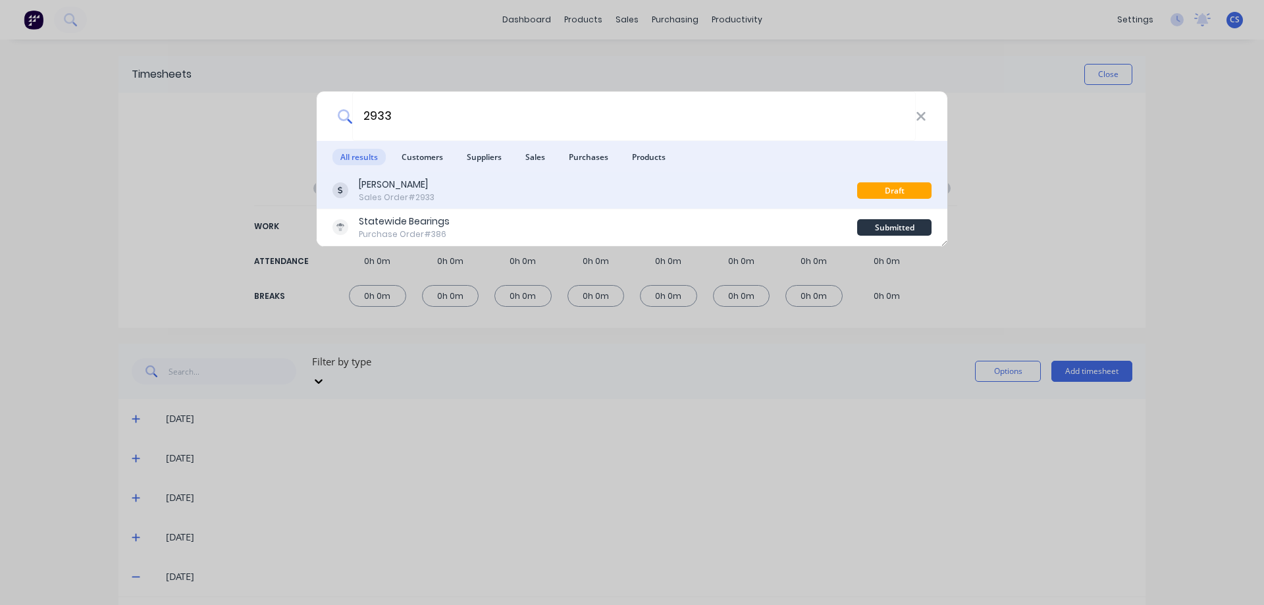
type input "2933"
click at [572, 189] on div "Balco Bowmans Sales Order #2933" at bounding box center [594, 191] width 525 height 26
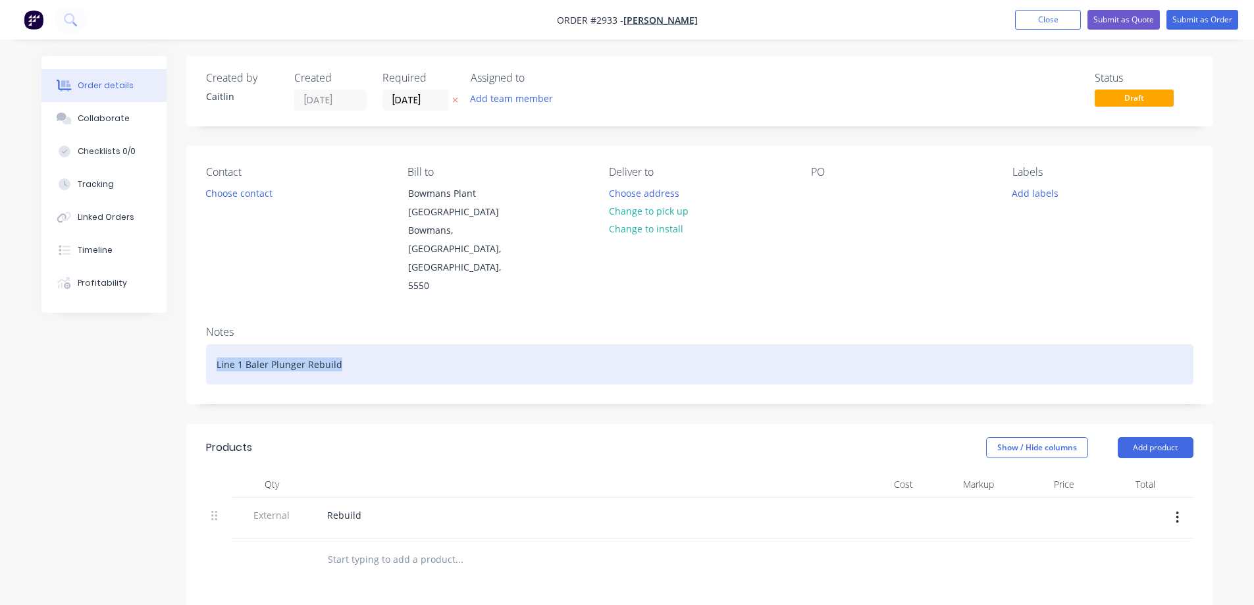
drag, startPoint x: 372, startPoint y: 340, endPoint x: 214, endPoint y: 330, distance: 158.3
click at [214, 344] on div "Line 1 Baler Plunger Rebuild" at bounding box center [700, 364] width 988 height 40
copy div "Line 1 Baler Plunger Rebuild"
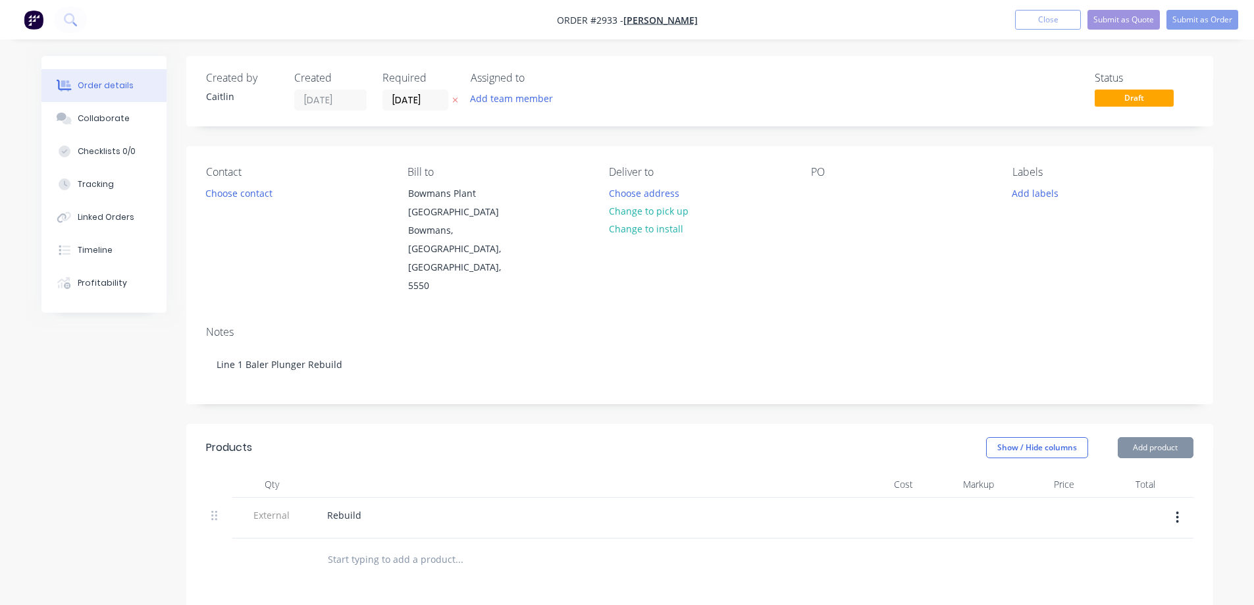
click at [392, 546] on input "text" at bounding box center [458, 559] width 263 height 26
paste input "Line 1 Baler Plunger Rebuild"
type input "Line 1 Baler Plunger Rebuild"
click at [1205, 25] on button "Submit as Order" at bounding box center [1203, 20] width 72 height 20
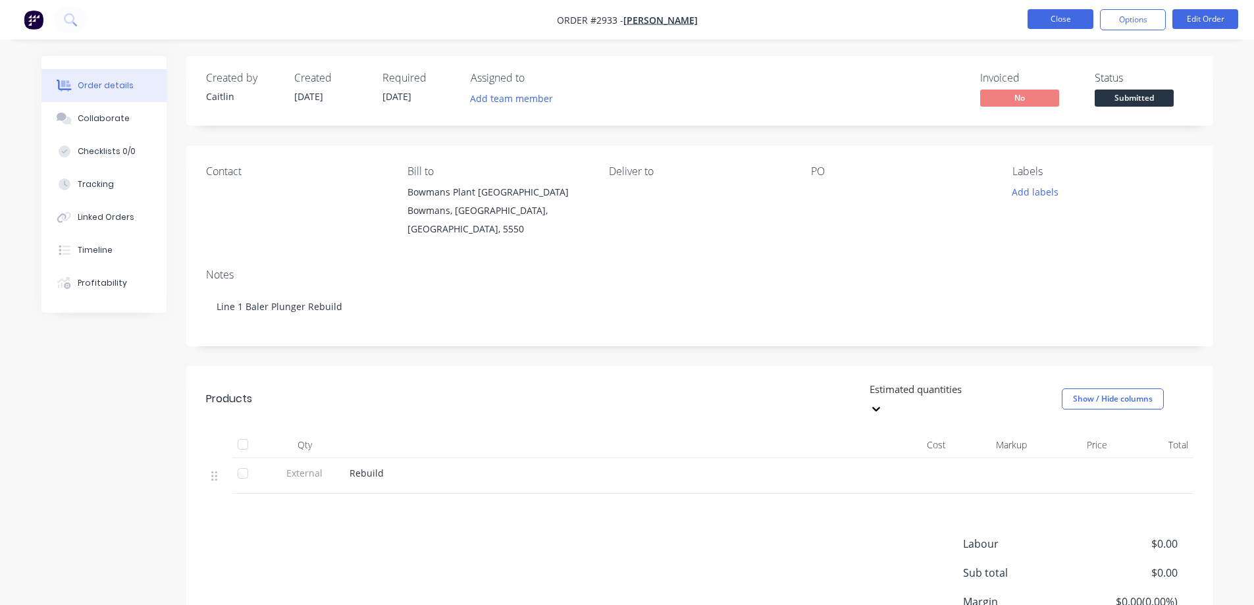
click at [1061, 24] on button "Close" at bounding box center [1061, 19] width 66 height 20
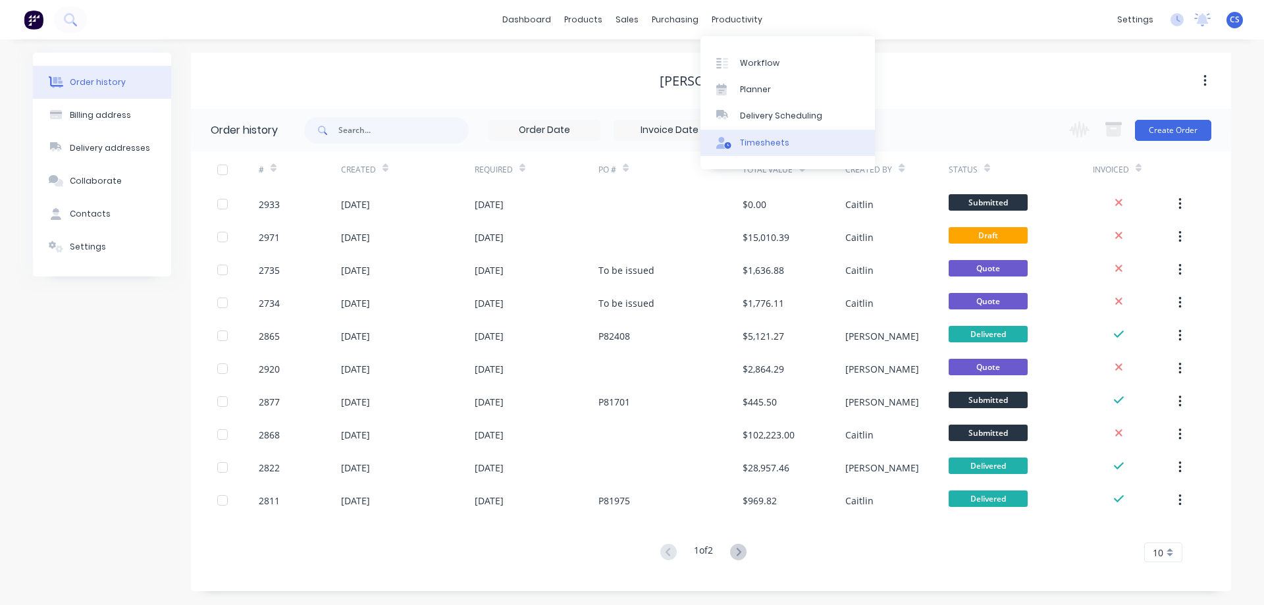
click at [784, 150] on link "Timesheets" at bounding box center [787, 143] width 174 height 26
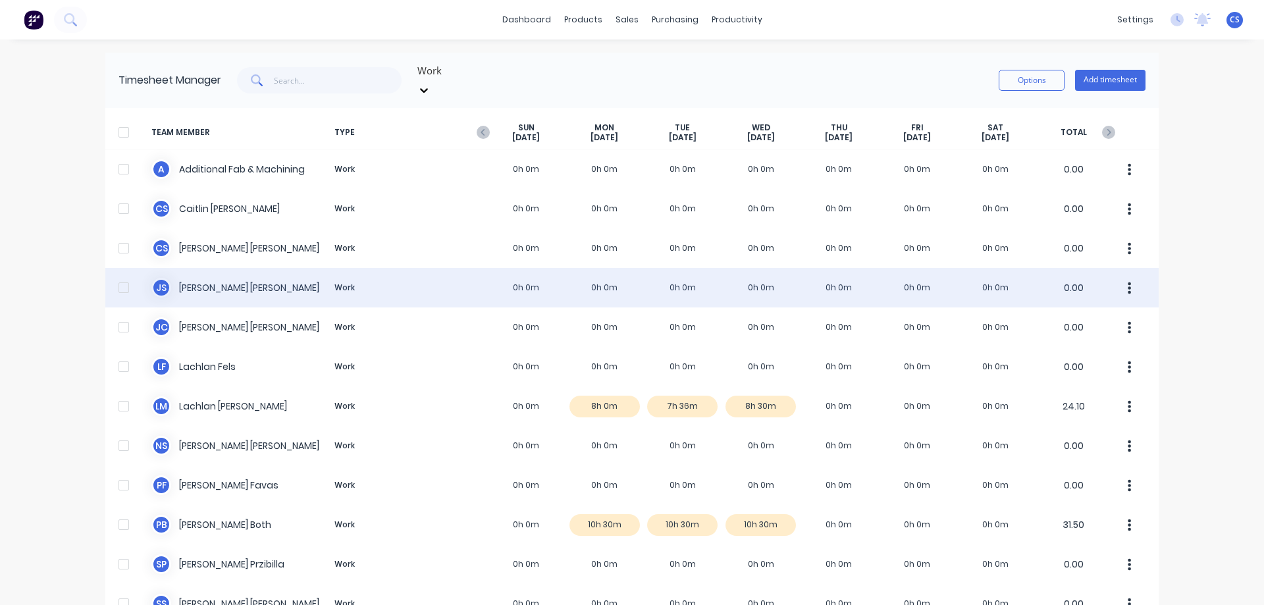
click at [801, 275] on div "J S Joel Schutz Work 0h 0m 0h 0m 0h 0m 0h 0m 0h 0m 0h 0m 0h 0m 0.00" at bounding box center [631, 288] width 1053 height 40
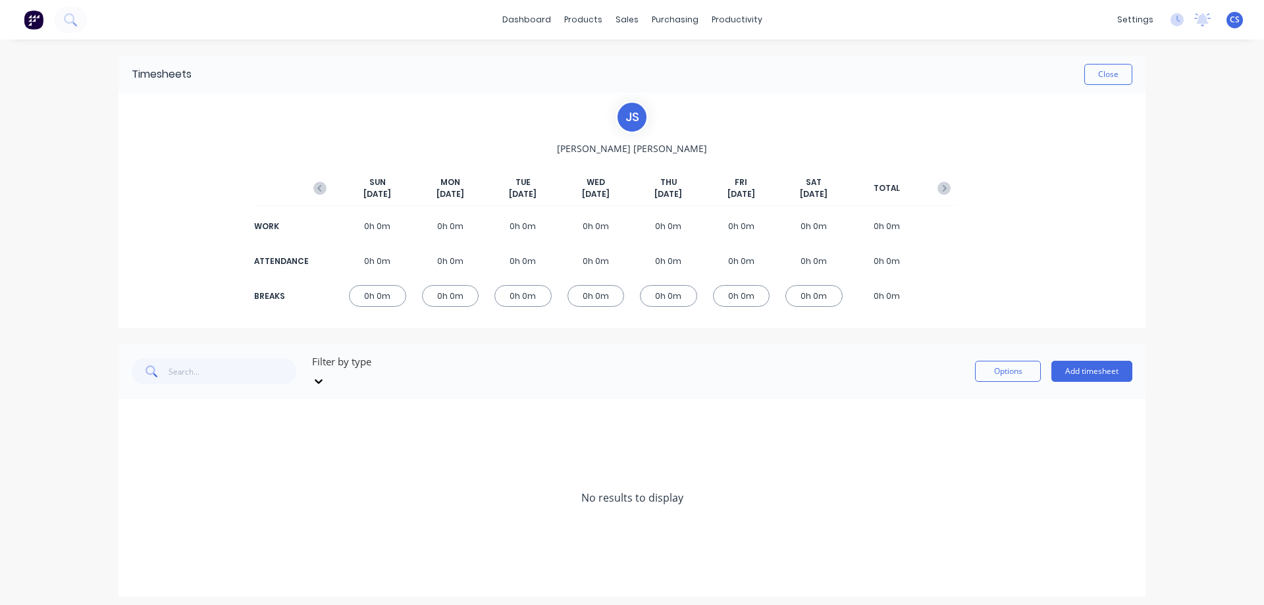
click at [317, 190] on icon "button" at bounding box center [319, 188] width 13 height 13
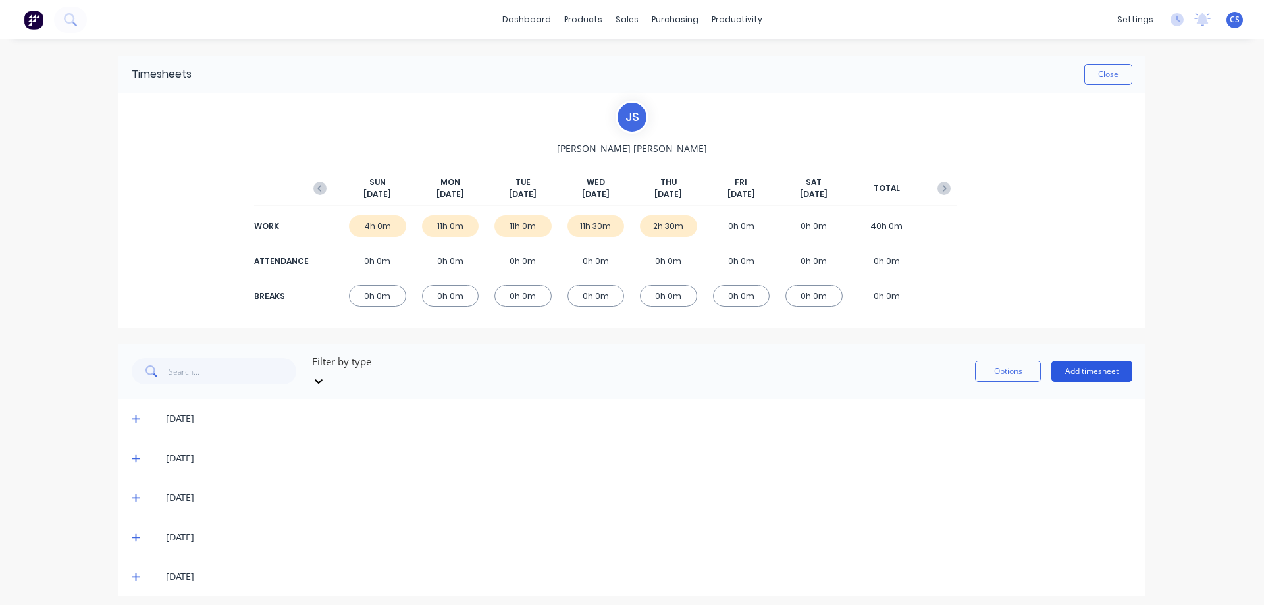
click at [1088, 365] on button "Add timesheet" at bounding box center [1091, 371] width 81 height 21
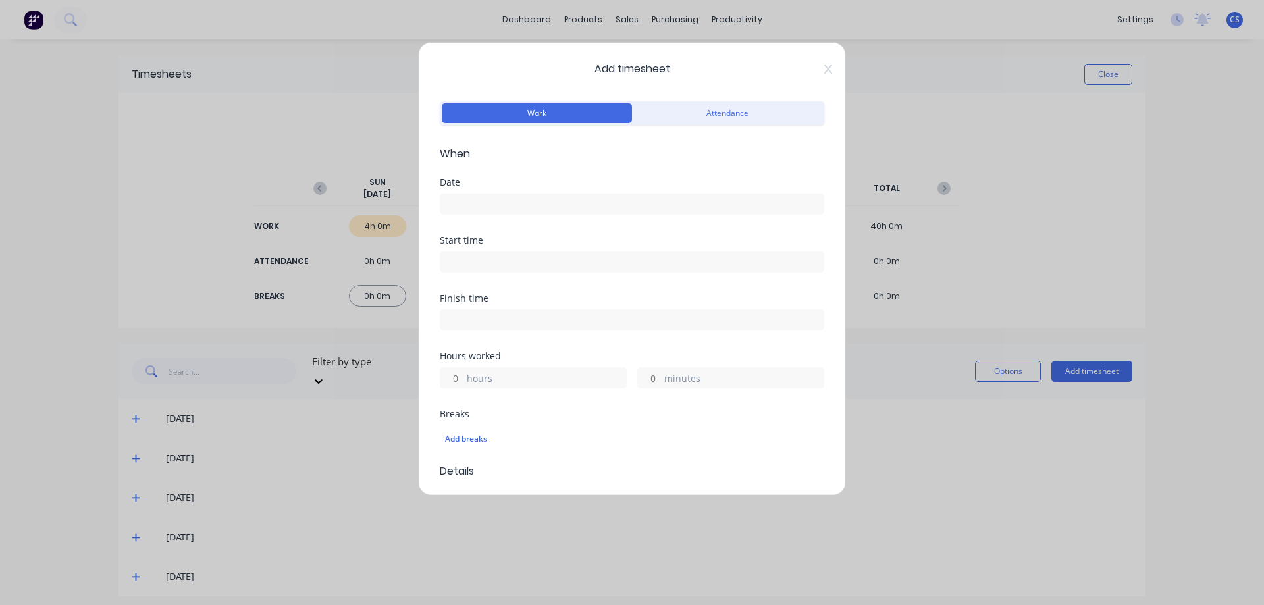
click at [476, 207] on input at bounding box center [631, 204] width 383 height 20
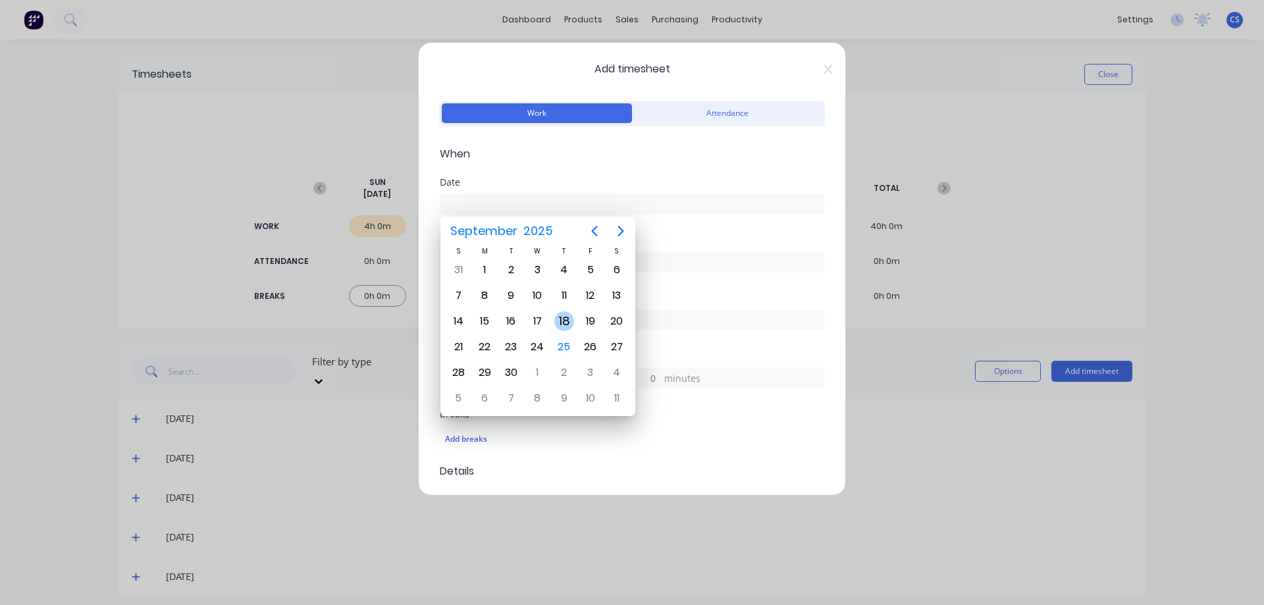
click at [565, 327] on div "18" at bounding box center [564, 321] width 20 height 20
type input "18/09/2025"
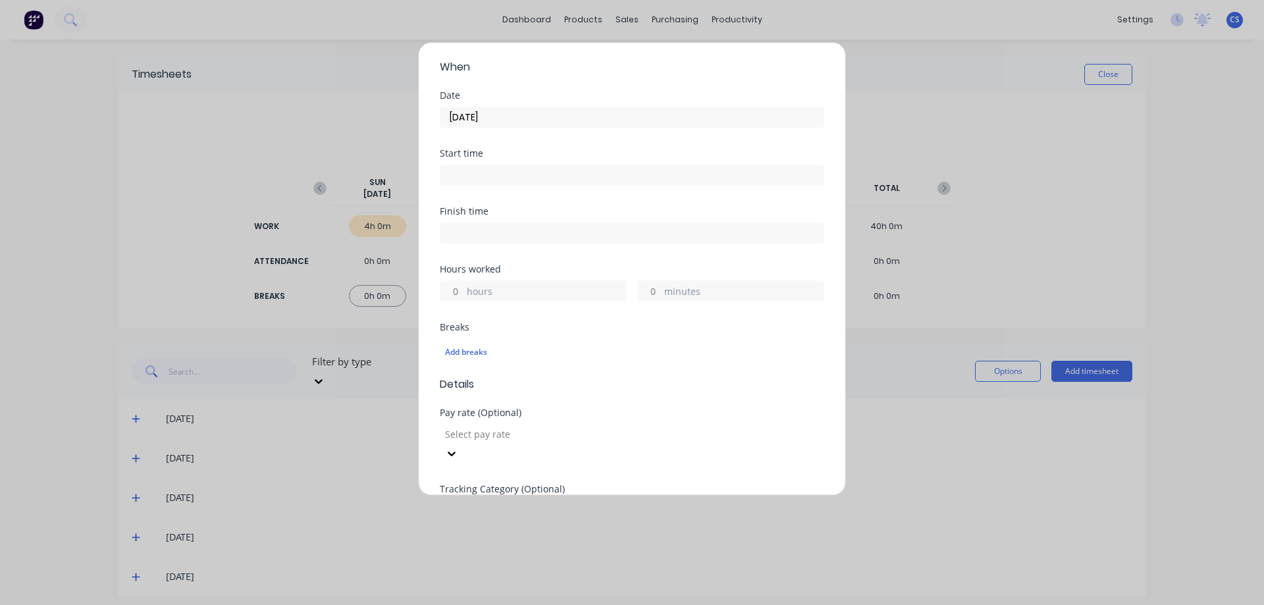
scroll to position [132, 0]
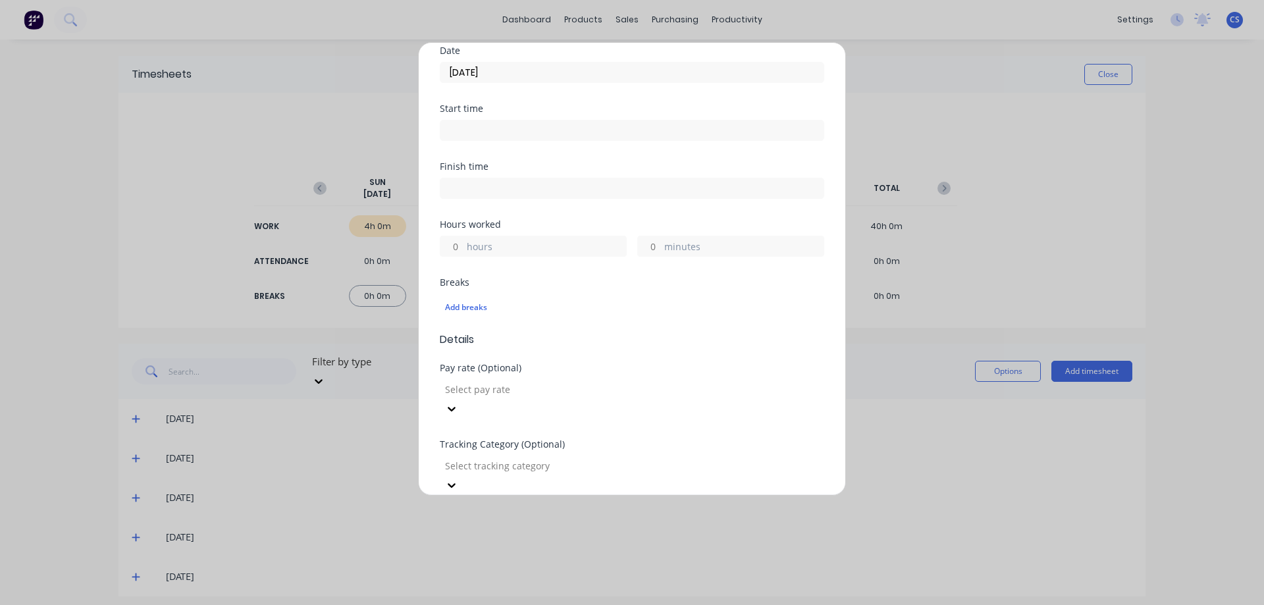
click at [458, 242] on input "hours" at bounding box center [451, 246] width 23 height 20
type input "8"
type input "30"
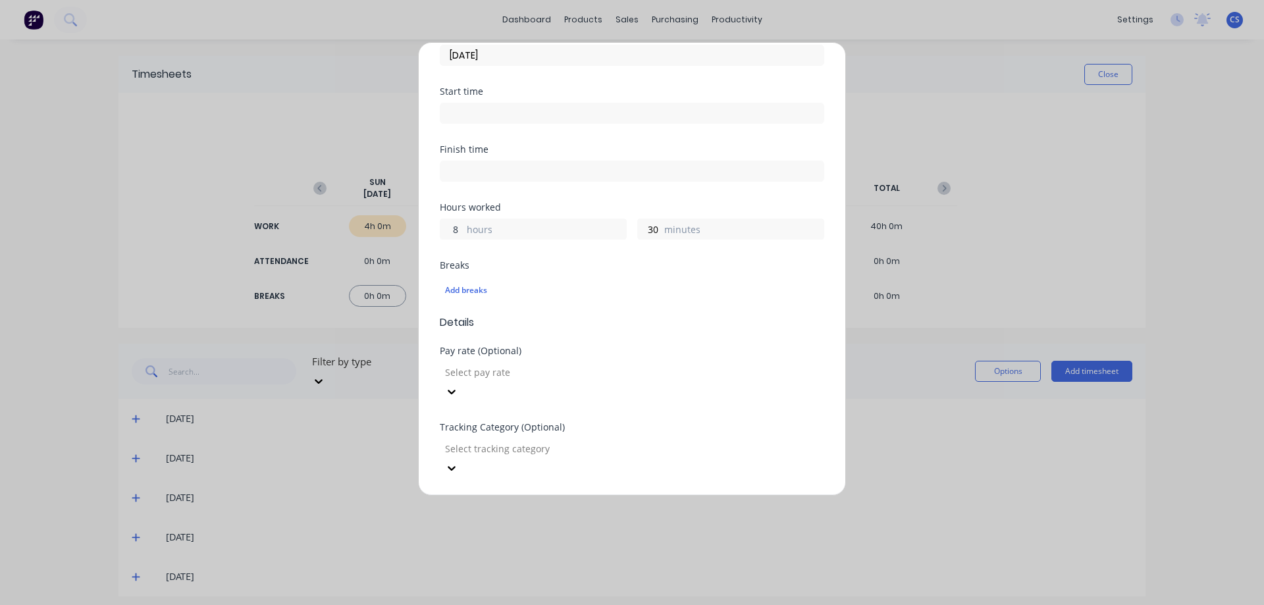
scroll to position [373, 0]
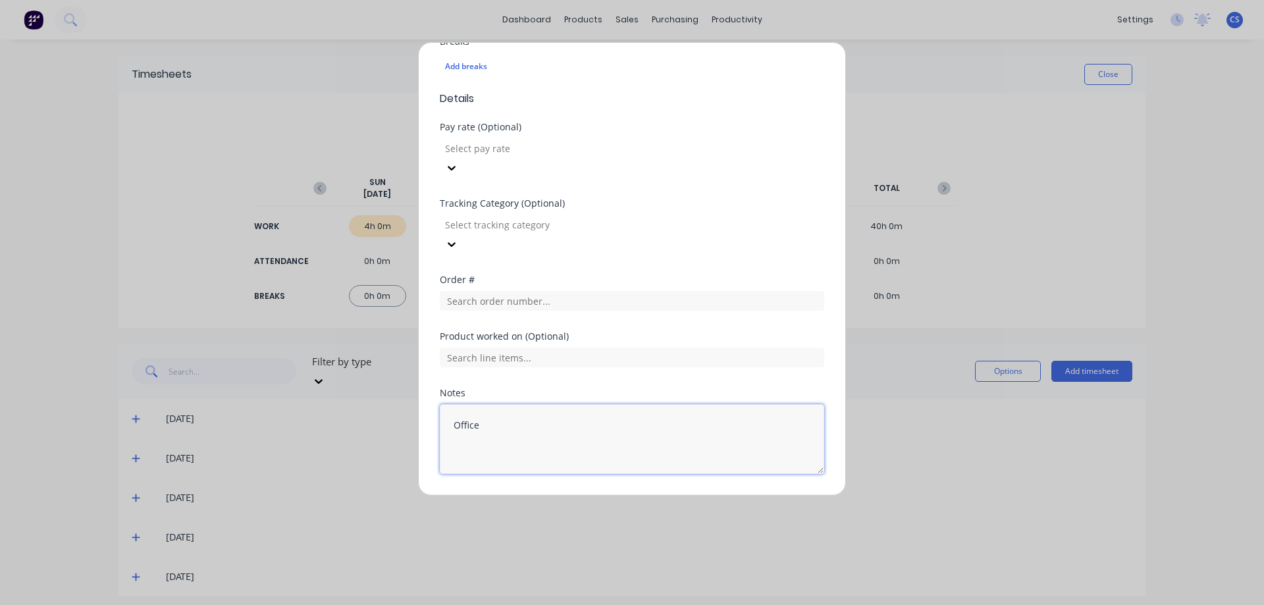
type textarea "Office"
click at [614, 495] on button "Add manual time entry" at bounding box center [600, 505] width 111 height 21
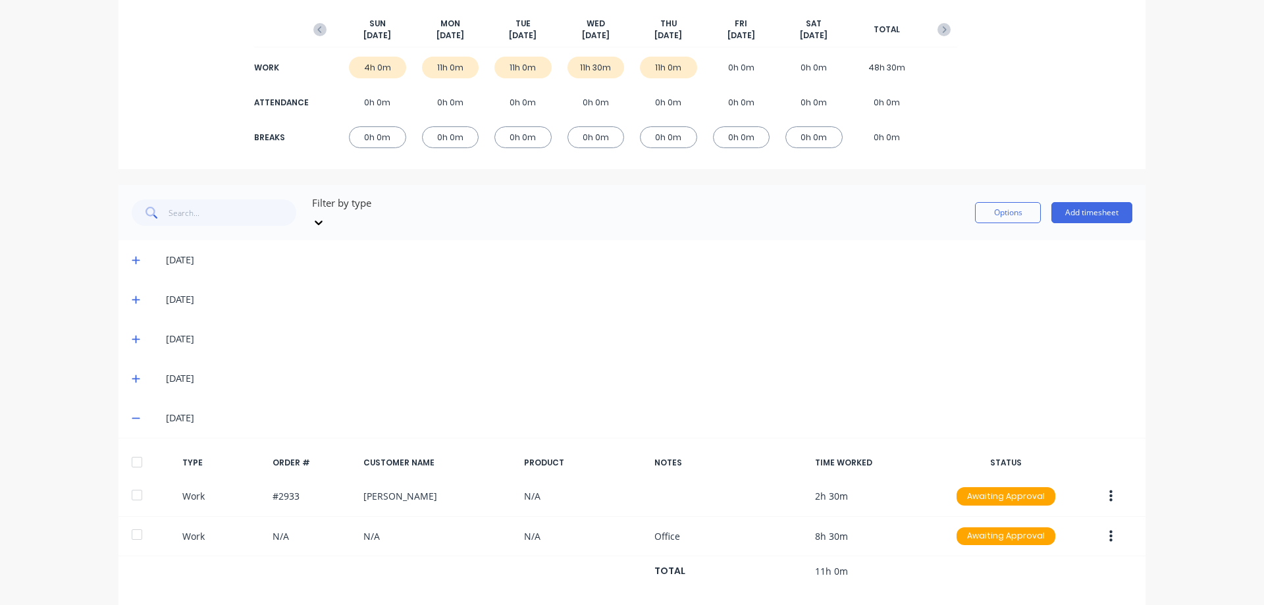
scroll to position [165, 0]
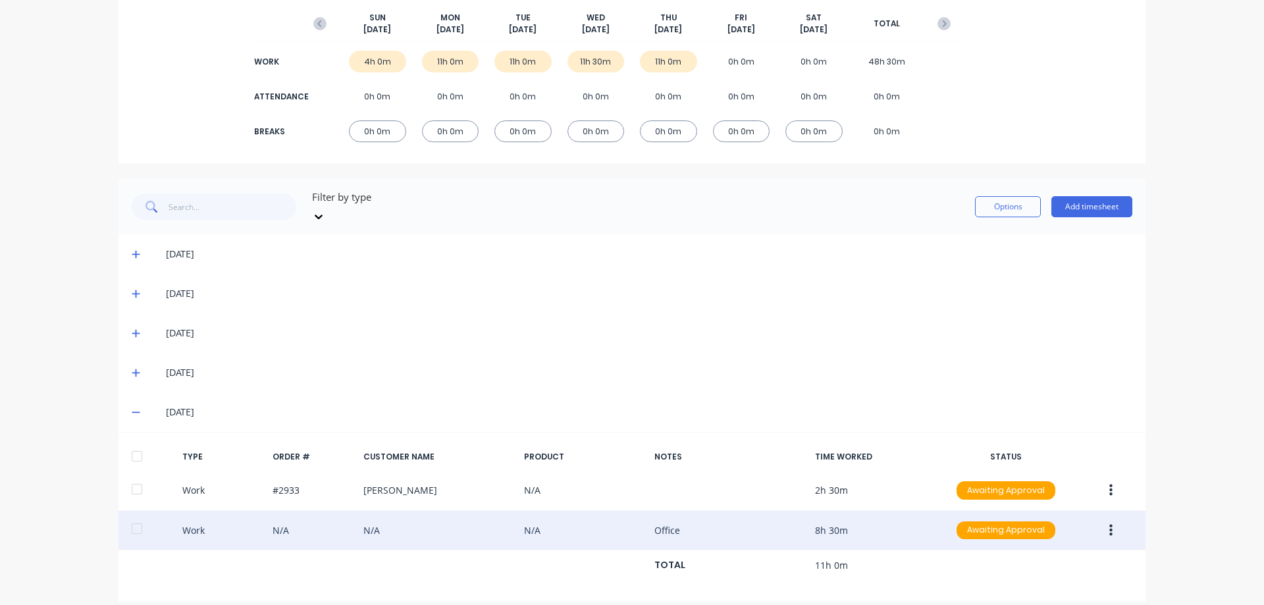
click at [1099, 519] on button "button" at bounding box center [1110, 531] width 31 height 24
click at [1035, 498] on div "Duplicate" at bounding box center [1063, 507] width 101 height 19
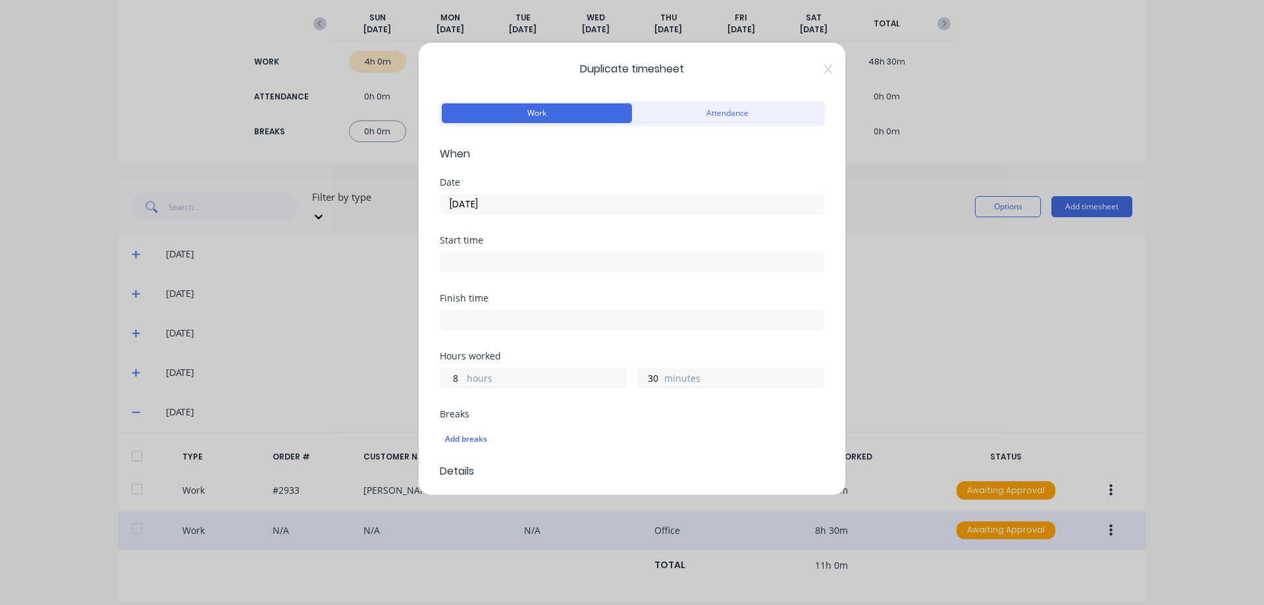
click at [509, 209] on input "18/09/2025" at bounding box center [631, 204] width 383 height 20
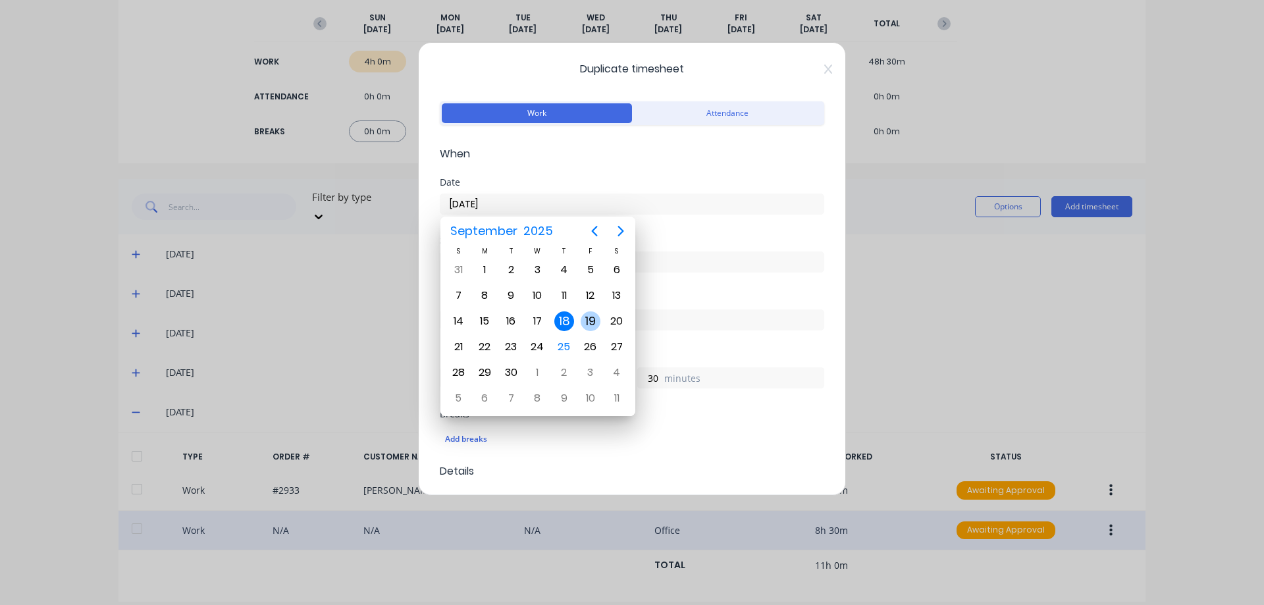
click at [585, 317] on div "19" at bounding box center [591, 321] width 20 height 20
type input "19/09/2025"
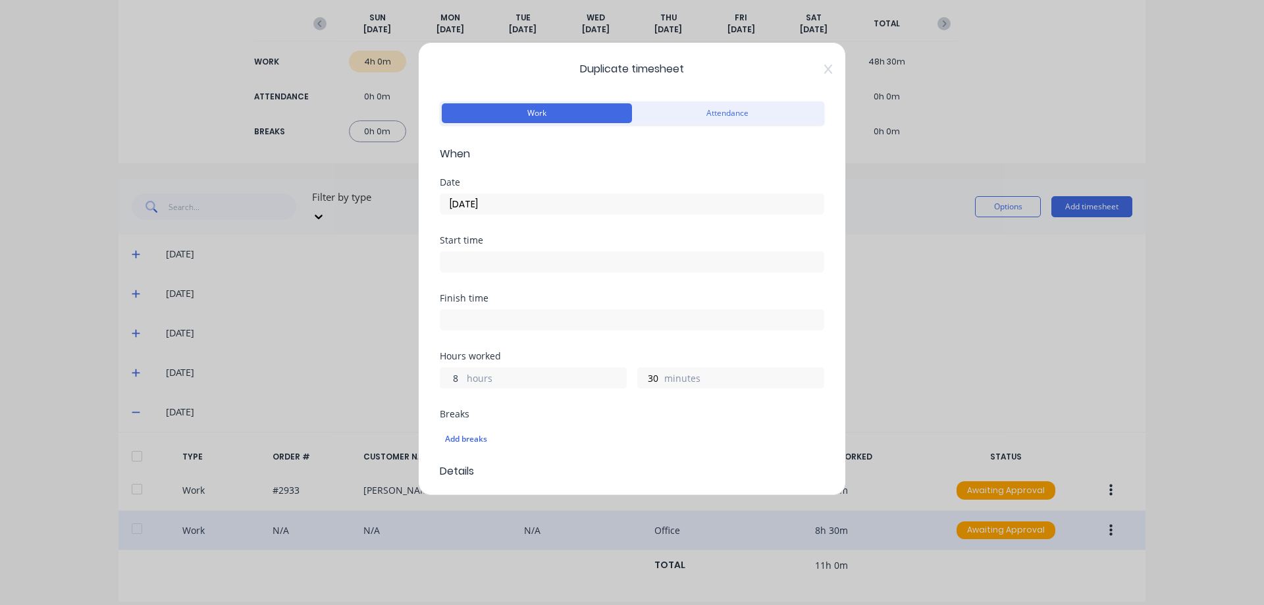
click at [451, 375] on input "8" at bounding box center [451, 378] width 23 height 20
type input "6"
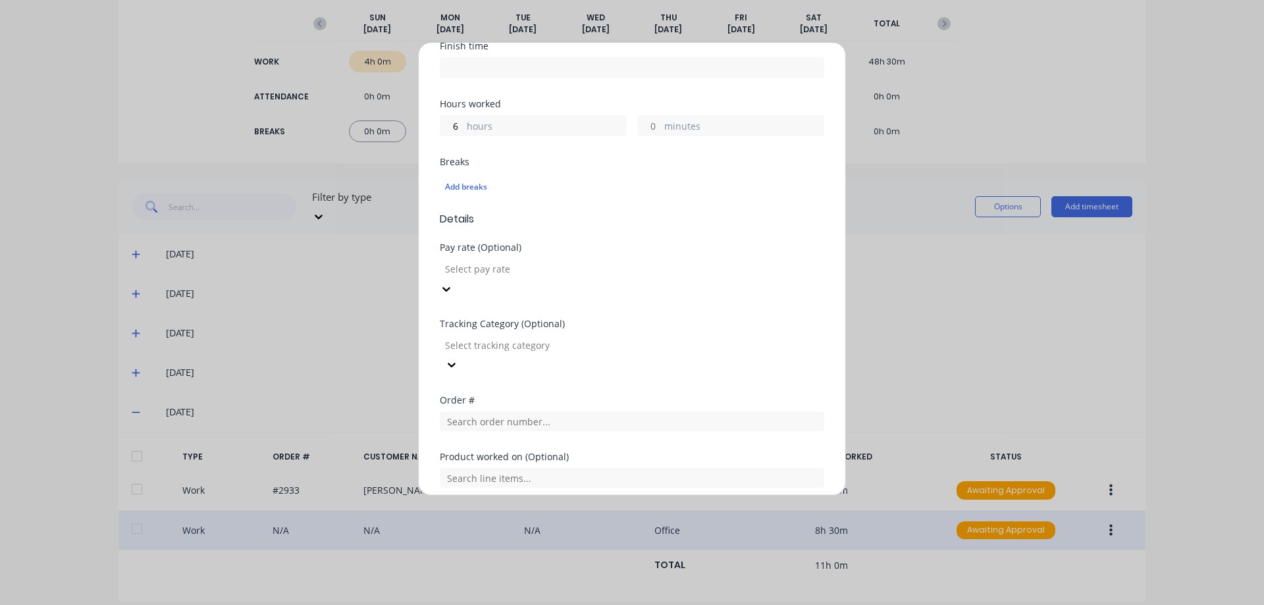
scroll to position [417, 0]
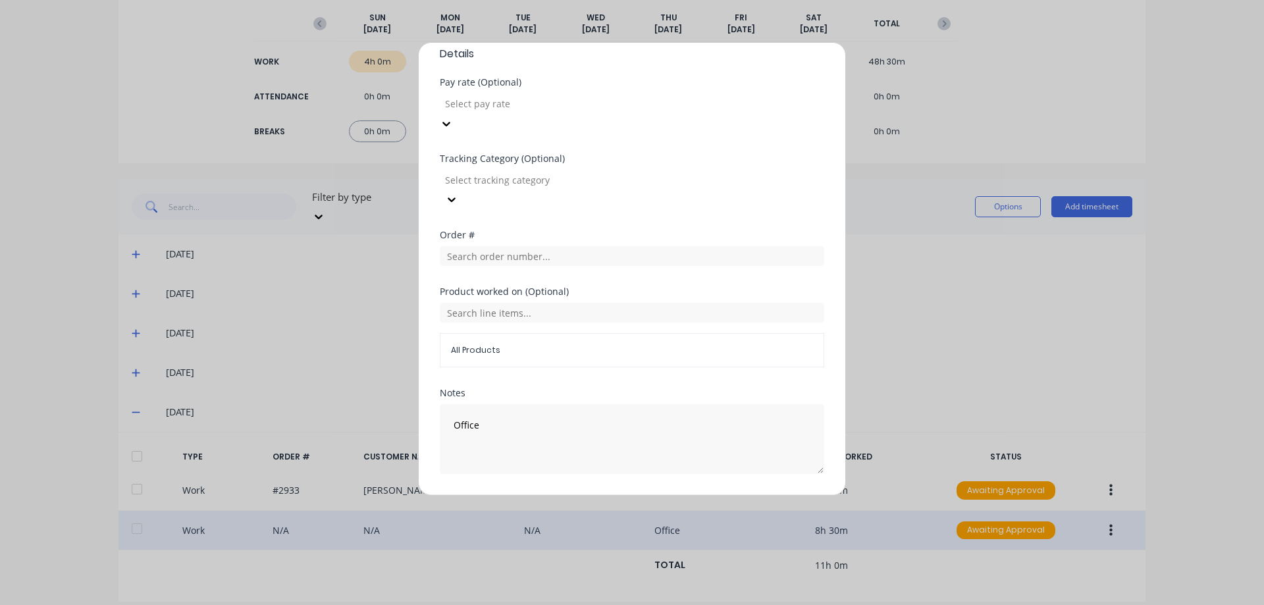
click at [588, 495] on button "Duplicate time entry" at bounding box center [601, 505] width 102 height 21
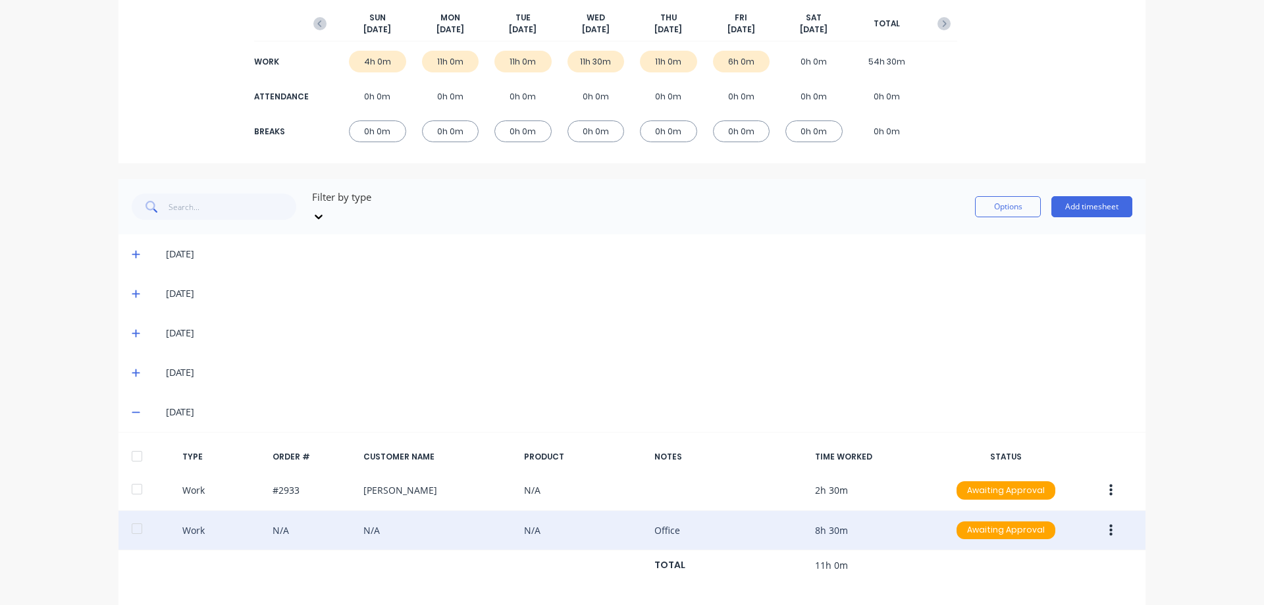
click at [1109, 523] on icon "button" at bounding box center [1110, 530] width 3 height 14
click at [1076, 498] on div "Duplicate" at bounding box center [1063, 507] width 101 height 19
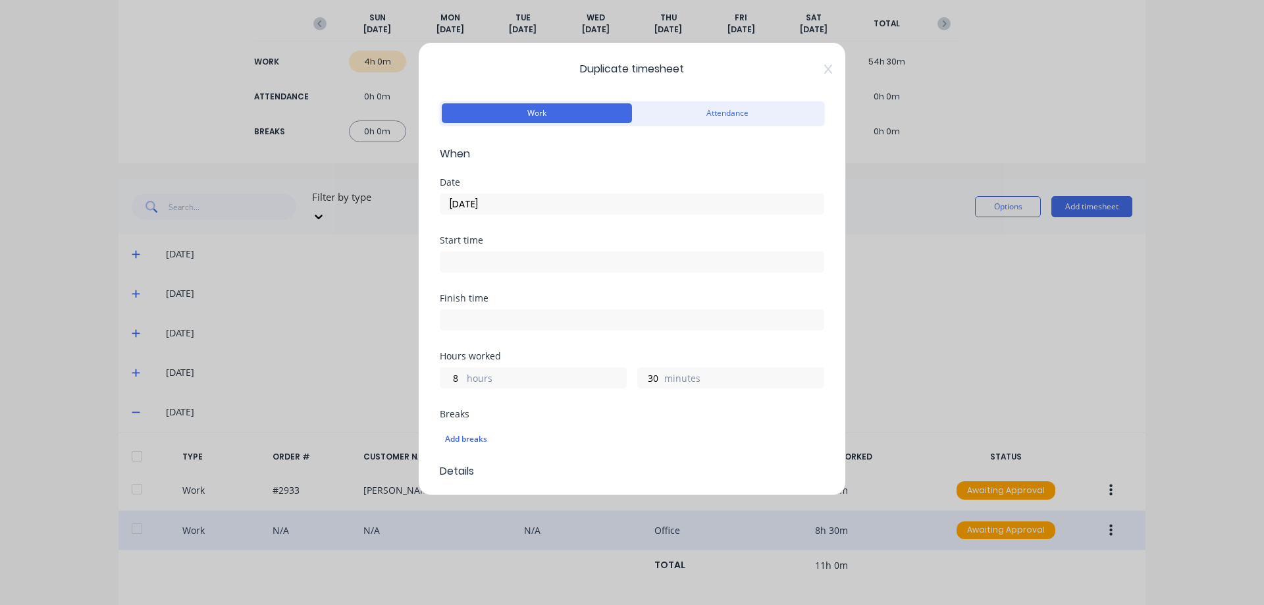
click at [542, 210] on input "18/09/2025" at bounding box center [631, 204] width 383 height 20
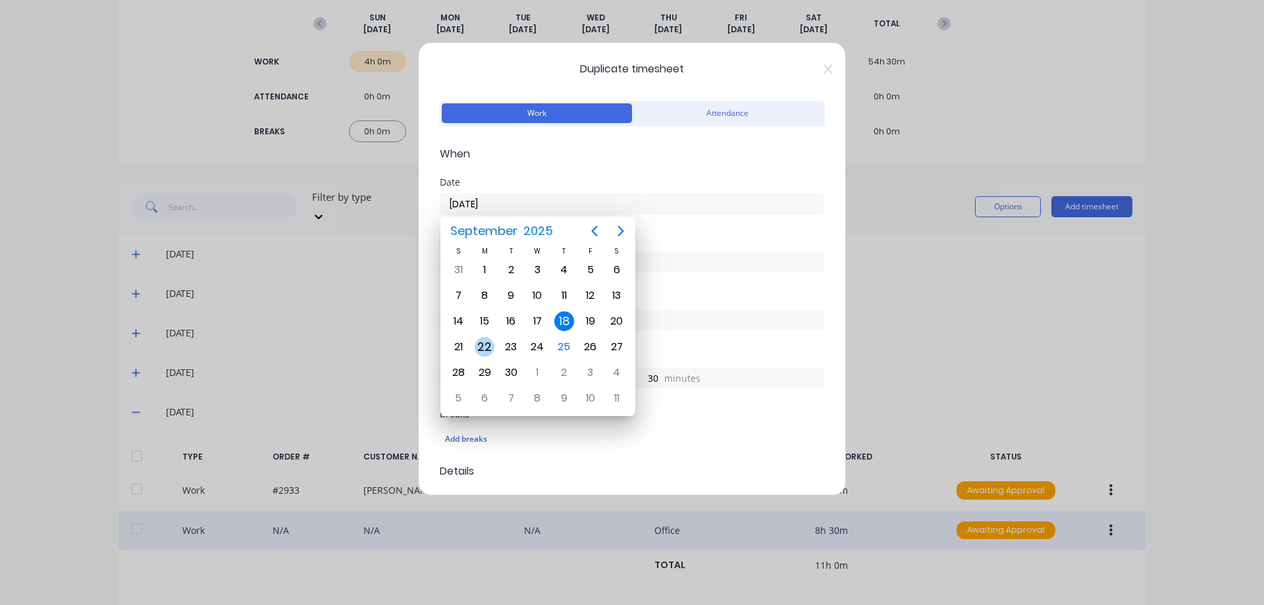
click at [483, 350] on div "22" at bounding box center [485, 347] width 20 height 20
type input "22/09/2025"
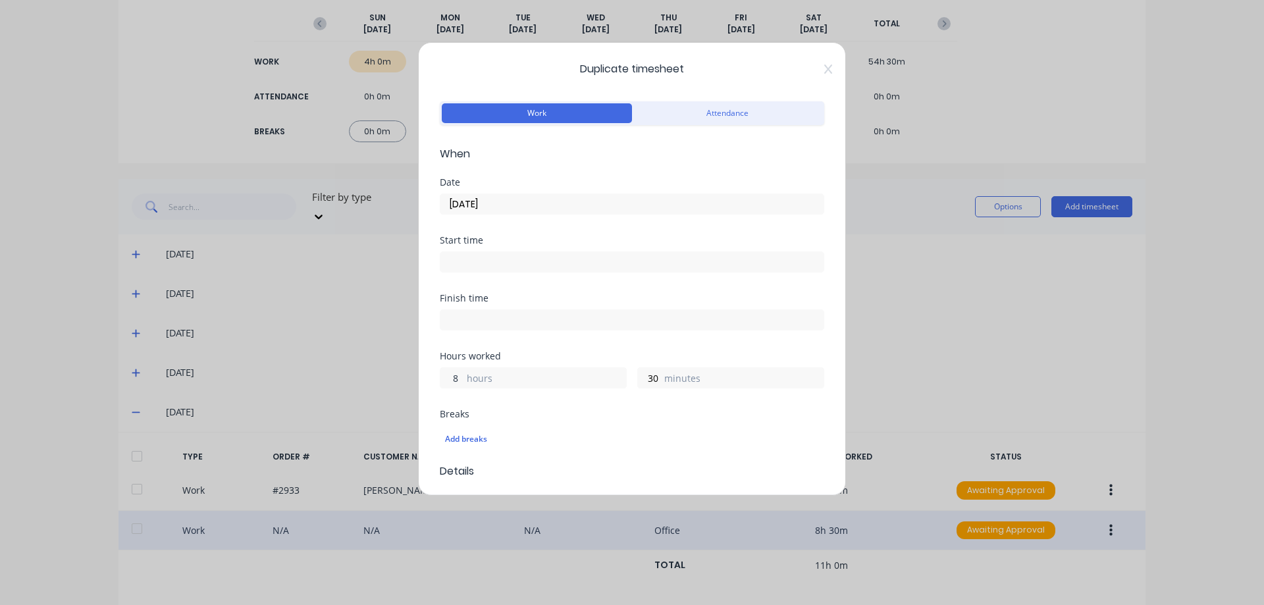
drag, startPoint x: 452, startPoint y: 376, endPoint x: 458, endPoint y: 375, distance: 6.6
click at [458, 375] on input "8" at bounding box center [451, 378] width 23 height 20
type input "11"
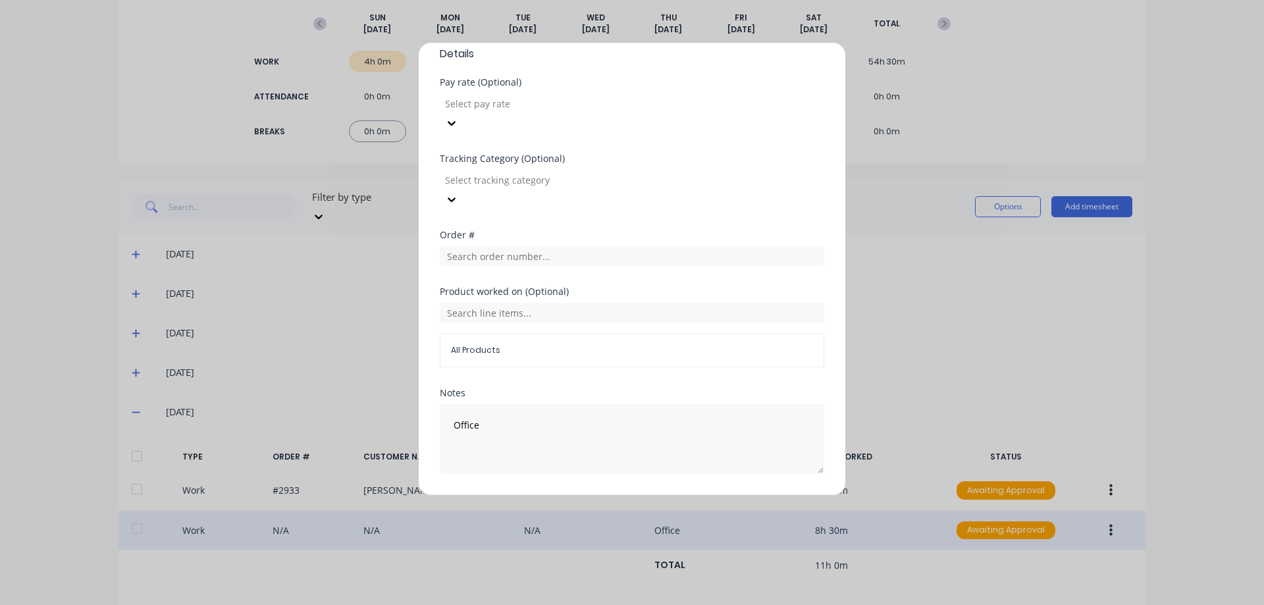
click at [569, 495] on button "Duplicate time entry" at bounding box center [601, 505] width 102 height 21
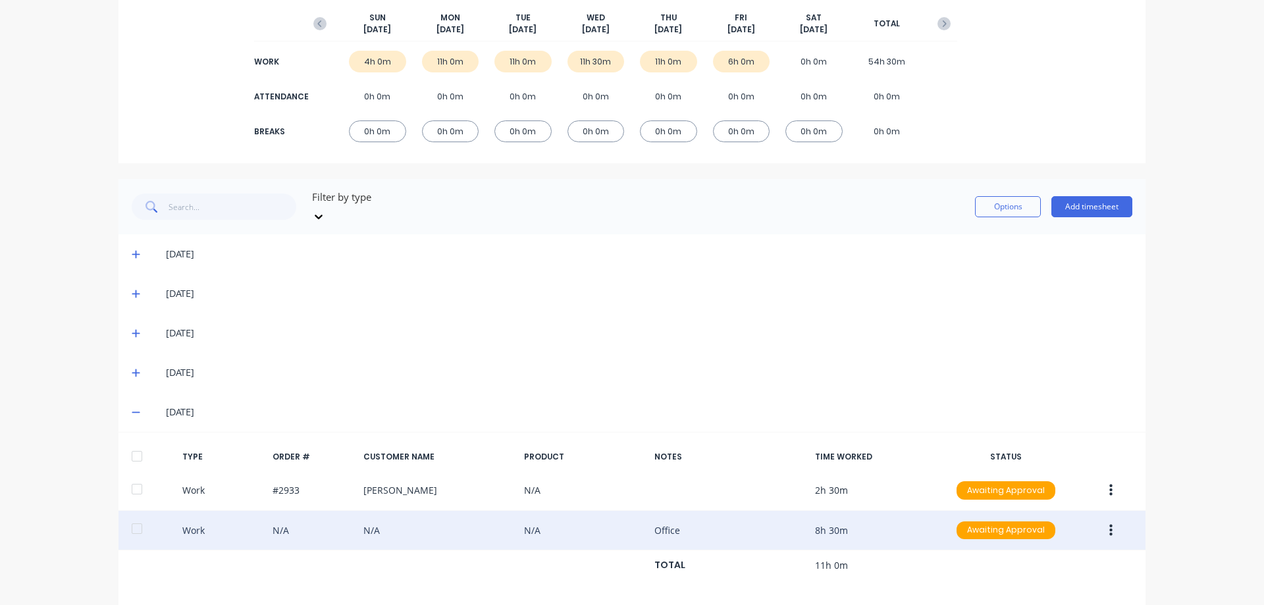
click at [1109, 519] on button "button" at bounding box center [1110, 531] width 31 height 24
click at [1057, 498] on div "Duplicate" at bounding box center [1063, 507] width 101 height 19
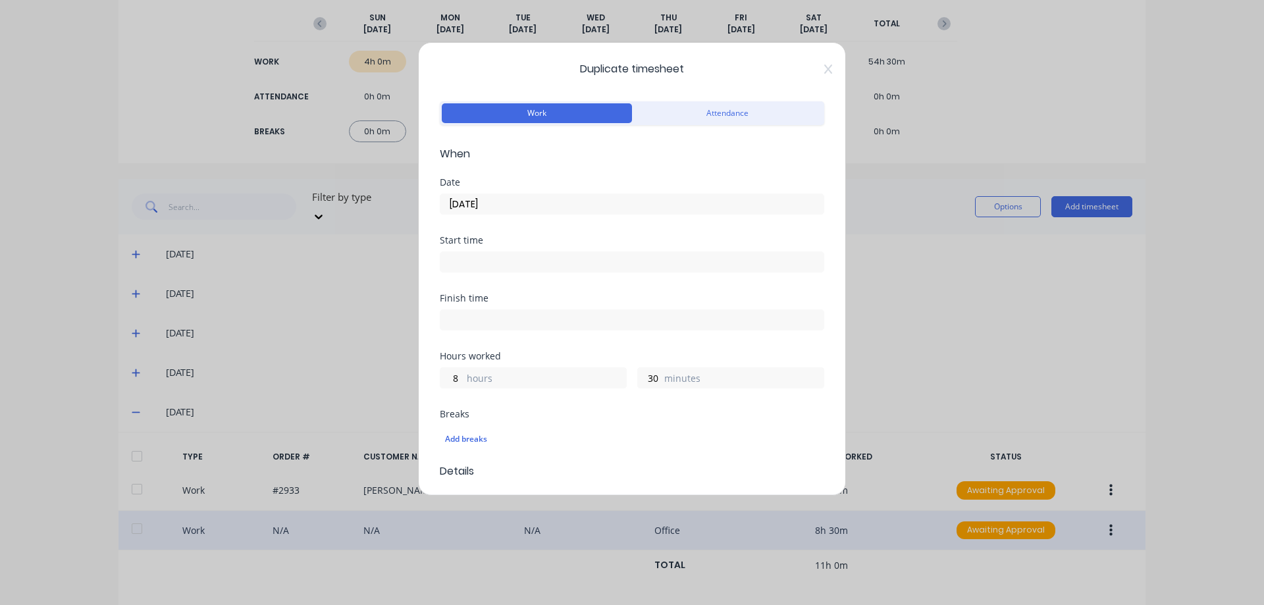
click at [512, 198] on input "18/09/2025" at bounding box center [631, 204] width 383 height 20
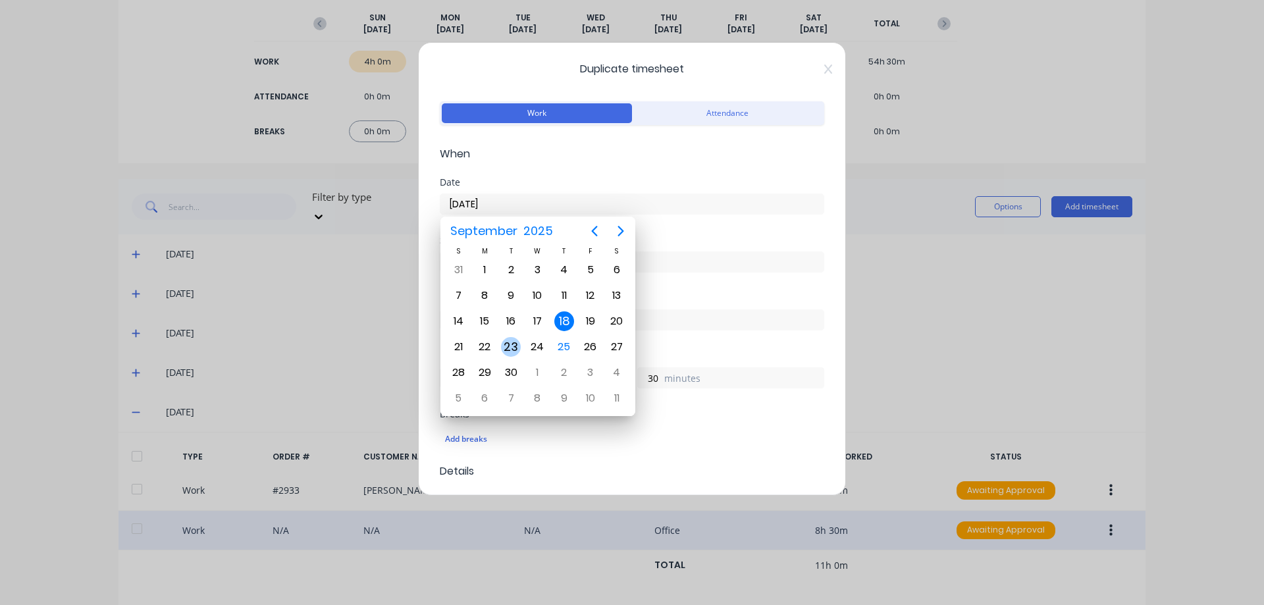
click at [512, 346] on div "23" at bounding box center [511, 347] width 20 height 20
type input "23/09/2025"
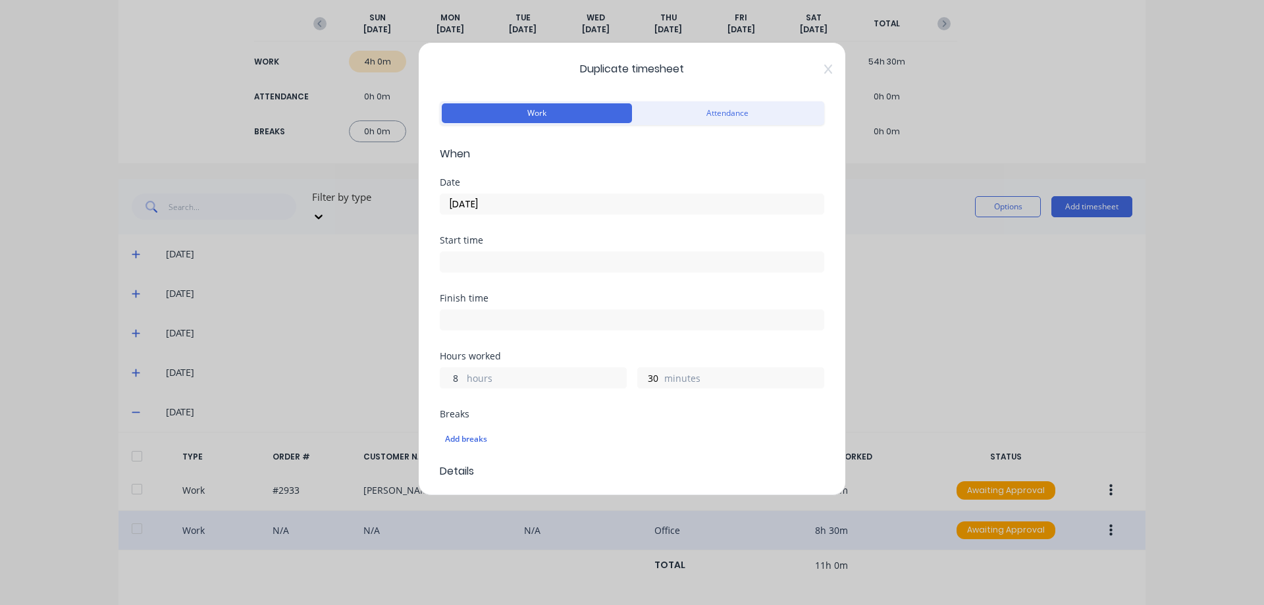
drag, startPoint x: 461, startPoint y: 381, endPoint x: 452, endPoint y: 381, distance: 9.2
click at [452, 381] on input "8" at bounding box center [451, 378] width 23 height 20
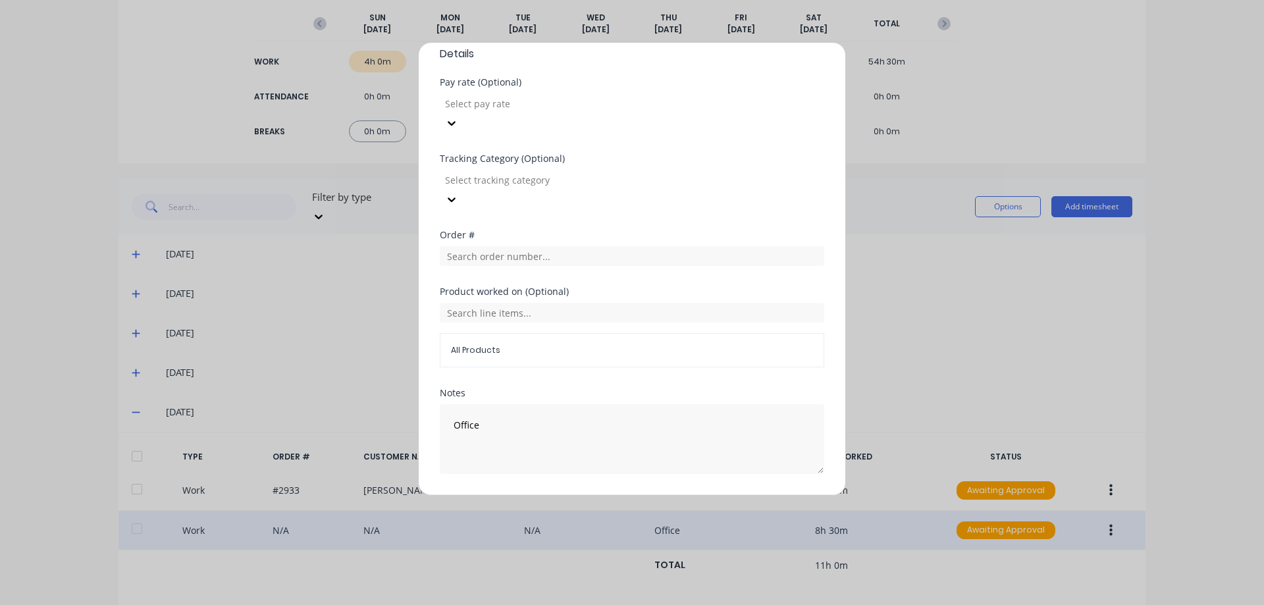
type input "7"
click at [614, 495] on button "Duplicate time entry" at bounding box center [601, 505] width 102 height 21
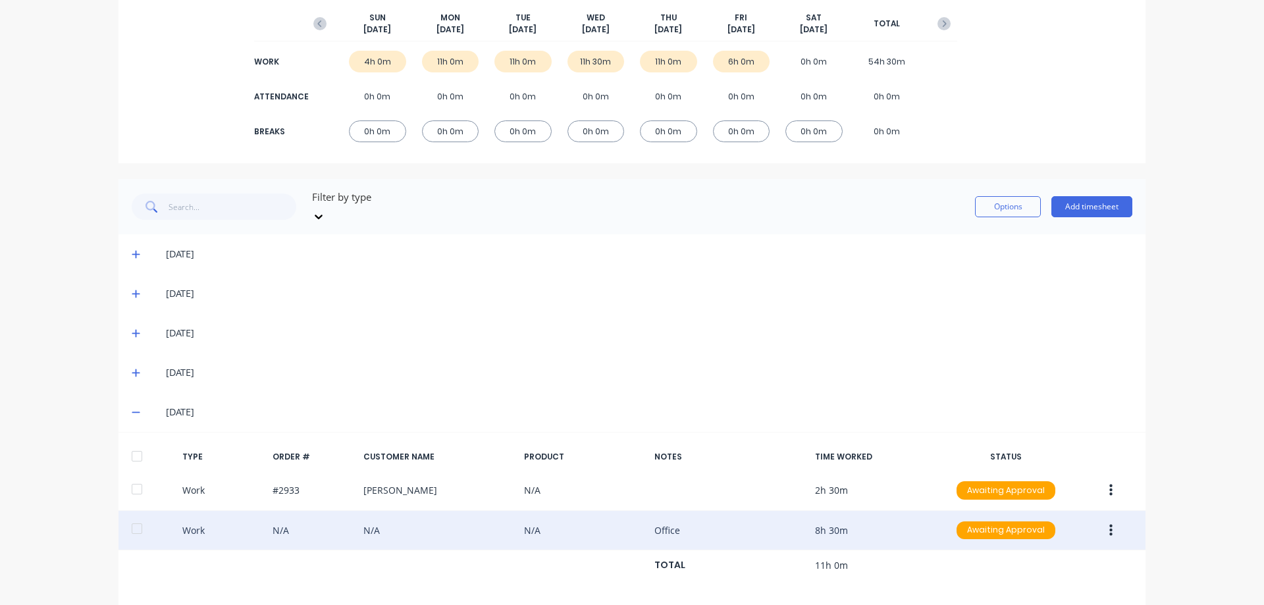
click at [1109, 524] on icon "button" at bounding box center [1110, 530] width 3 height 14
click at [1081, 499] on div "Duplicate" at bounding box center [1063, 507] width 101 height 19
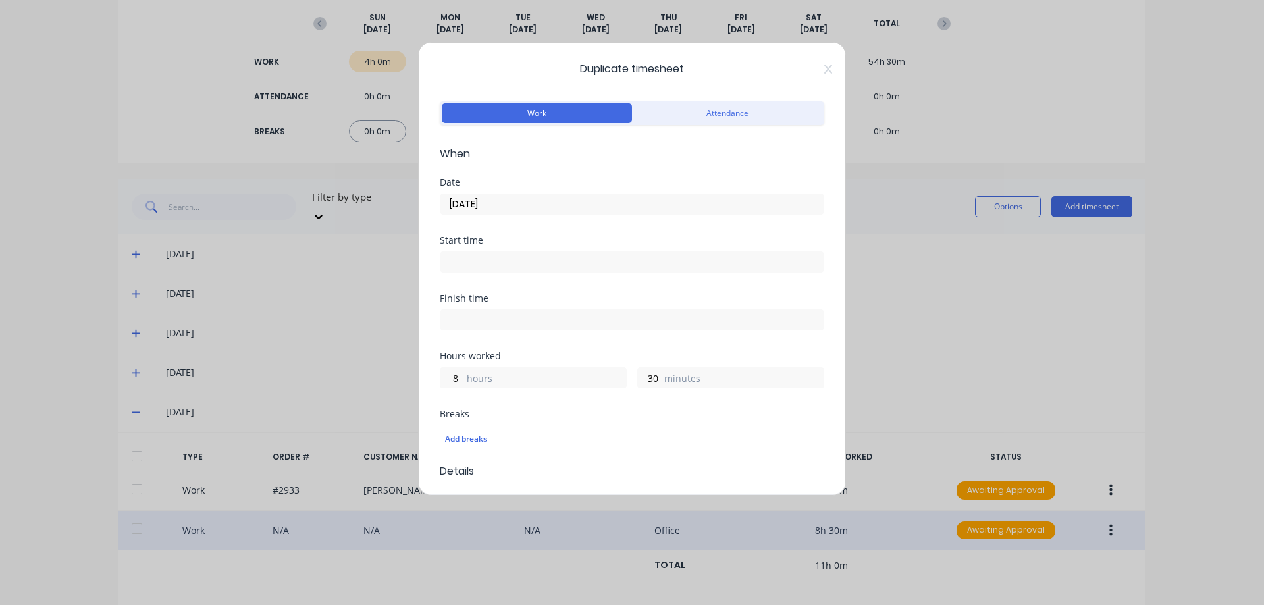
click at [575, 199] on input "18/09/2025" at bounding box center [631, 204] width 383 height 20
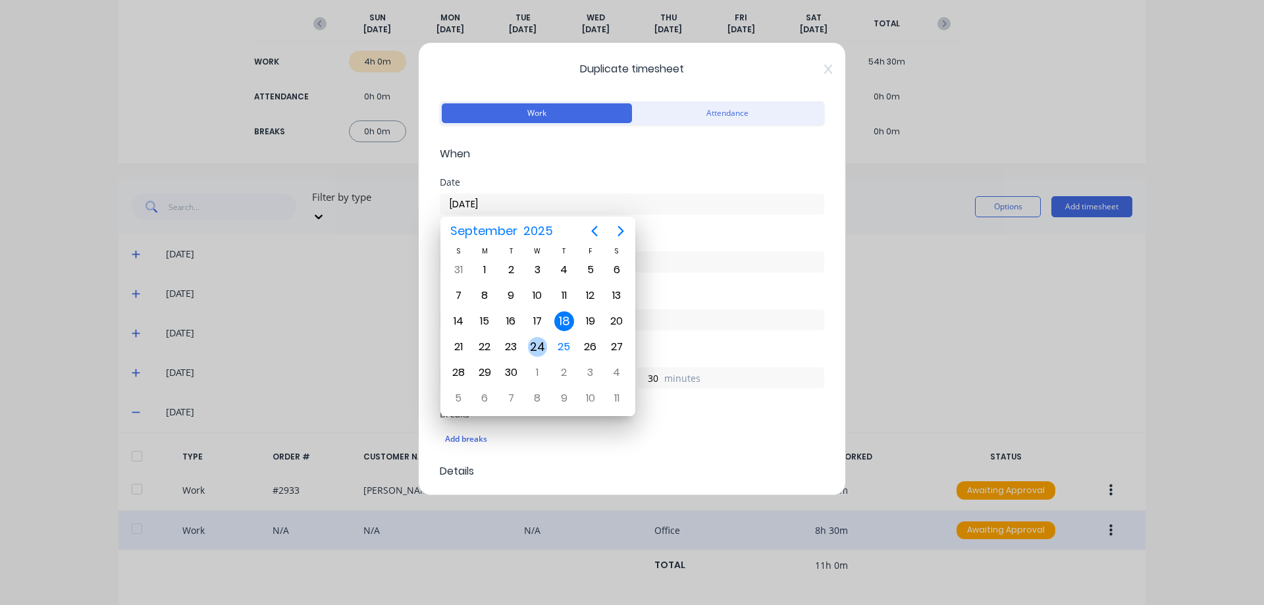
click at [546, 342] on div "24" at bounding box center [537, 346] width 26 height 25
type input "24/09/2025"
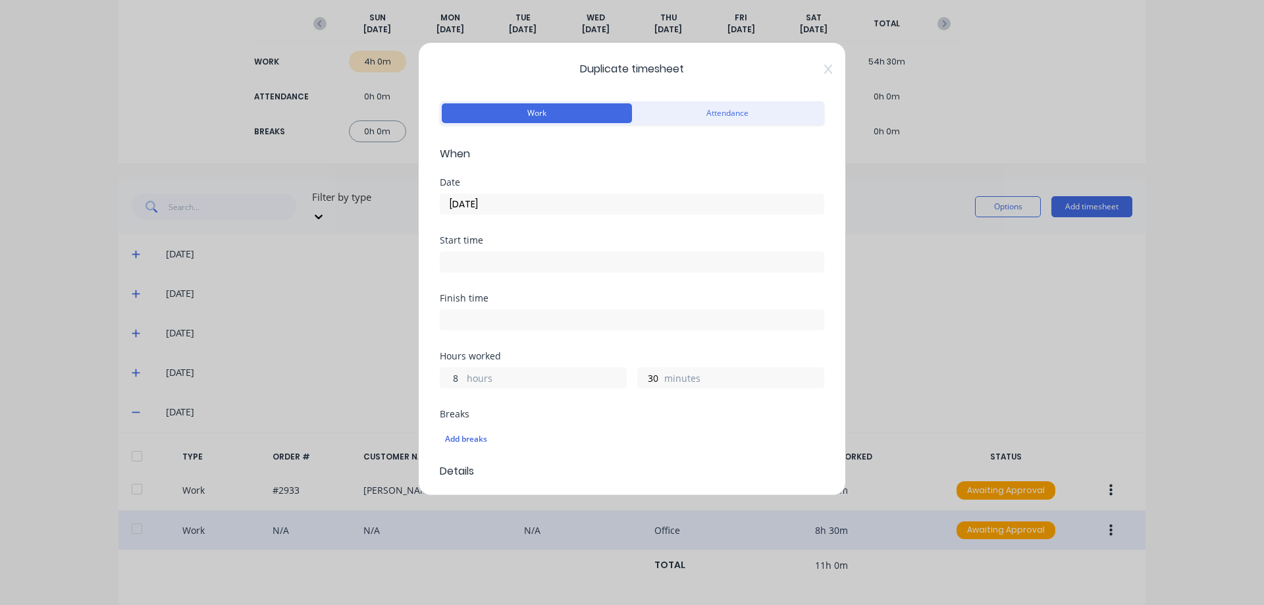
click at [452, 373] on input "8" at bounding box center [451, 378] width 23 height 20
type input "11"
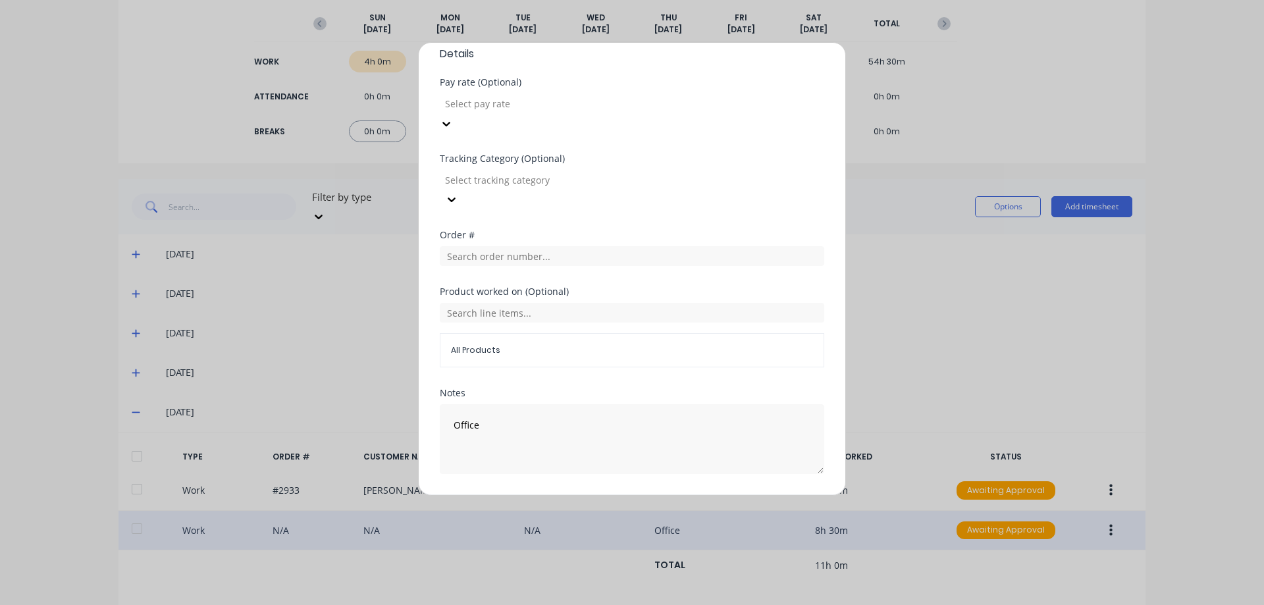
click at [565, 495] on button "Duplicate time entry" at bounding box center [601, 505] width 102 height 21
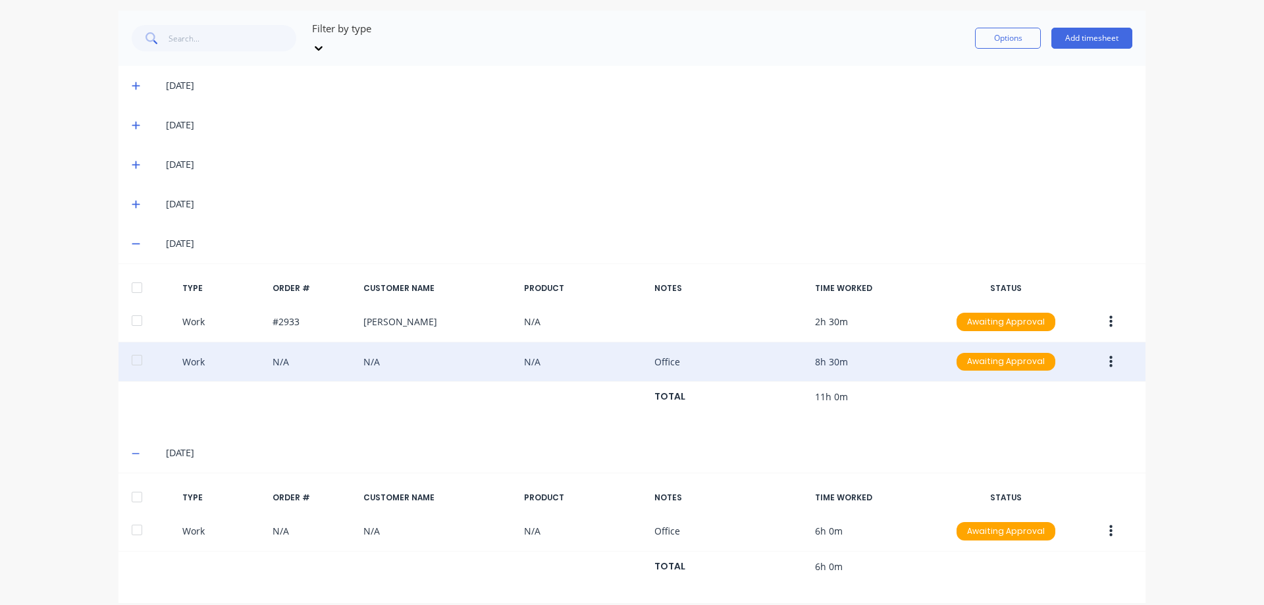
scroll to position [334, 0]
click at [1105, 26] on button "Add timesheet" at bounding box center [1091, 36] width 81 height 21
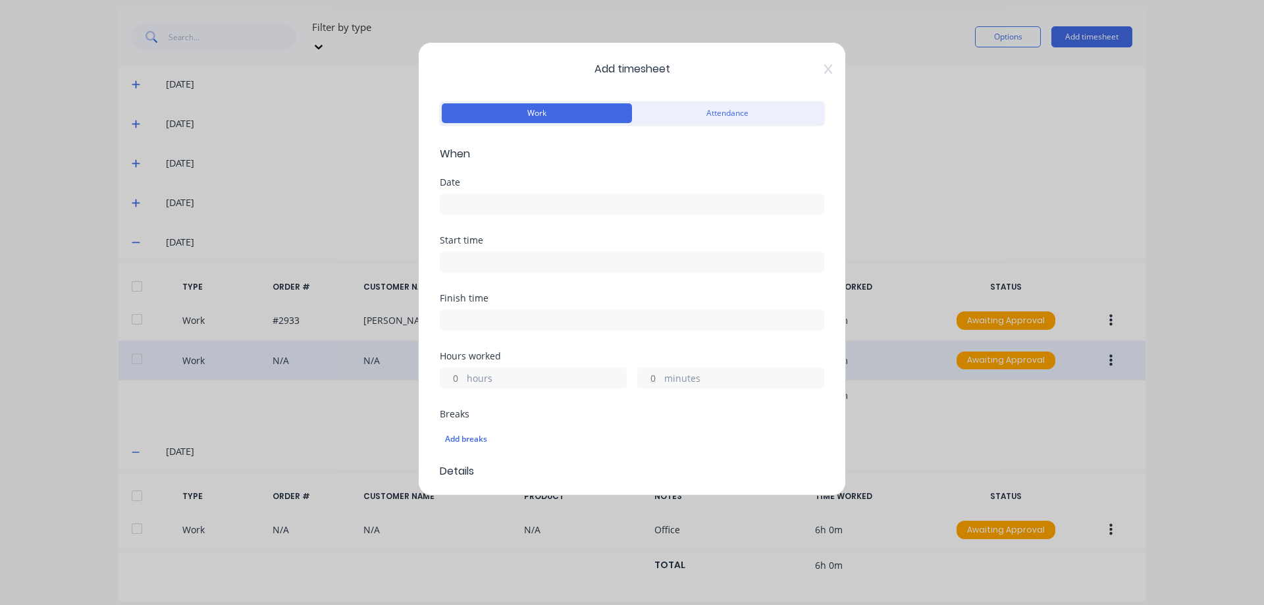
click at [485, 211] on input at bounding box center [631, 204] width 383 height 20
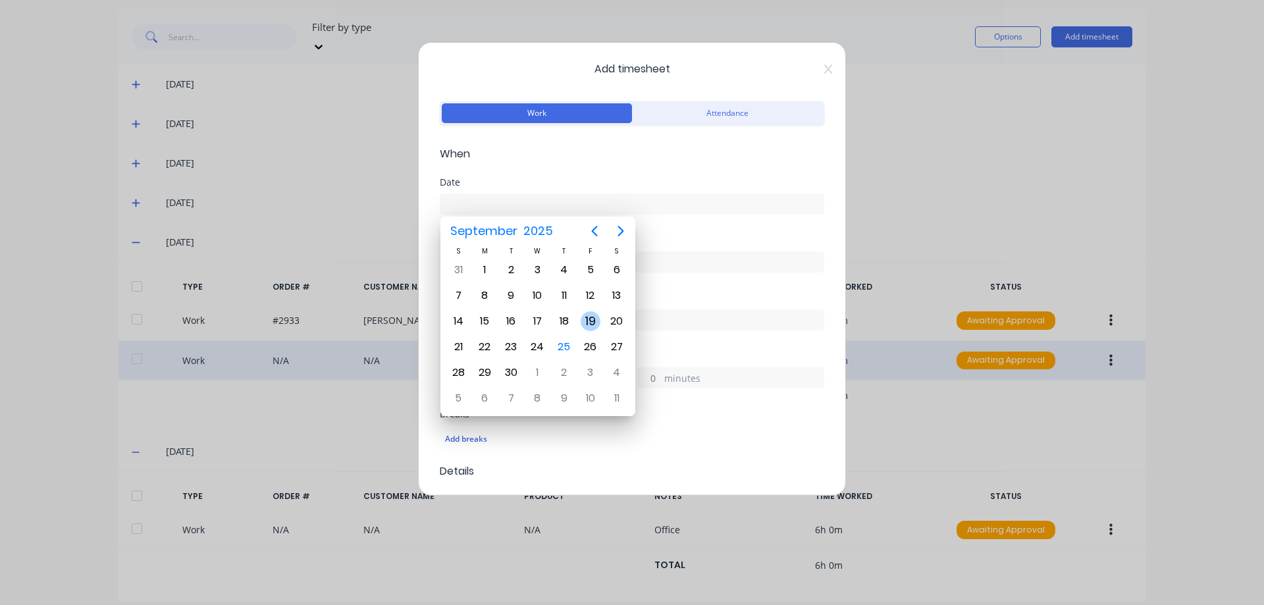
click at [594, 326] on div "19" at bounding box center [591, 321] width 20 height 20
type input "19/09/2025"
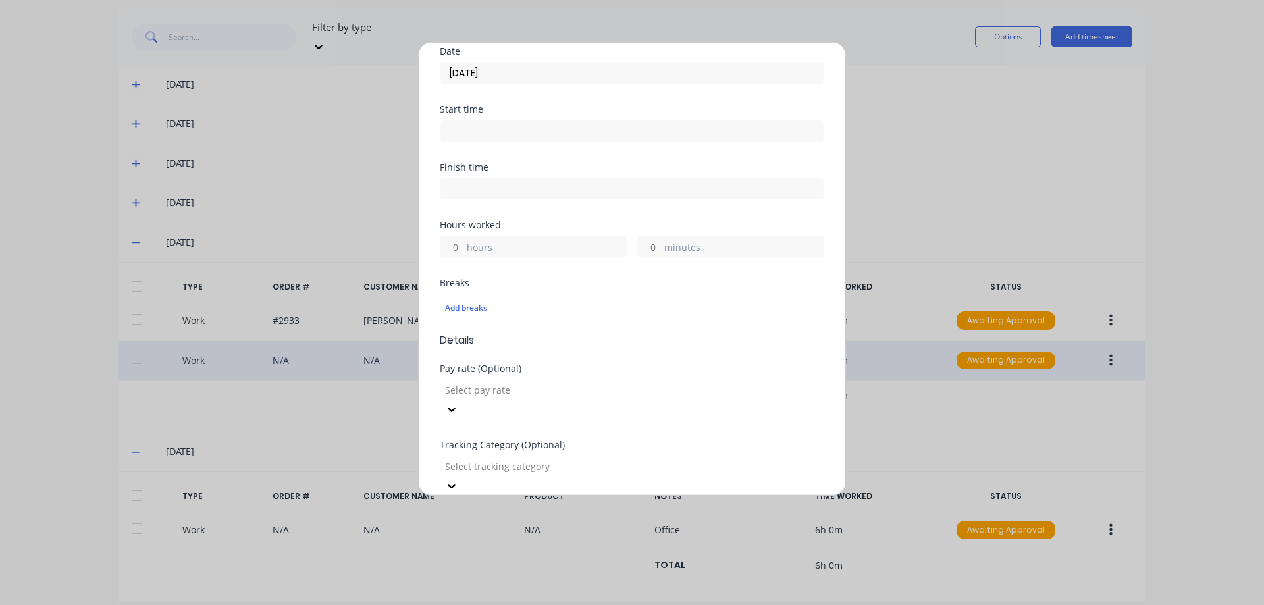
scroll to position [132, 0]
click at [459, 251] on input "hours" at bounding box center [451, 246] width 23 height 20
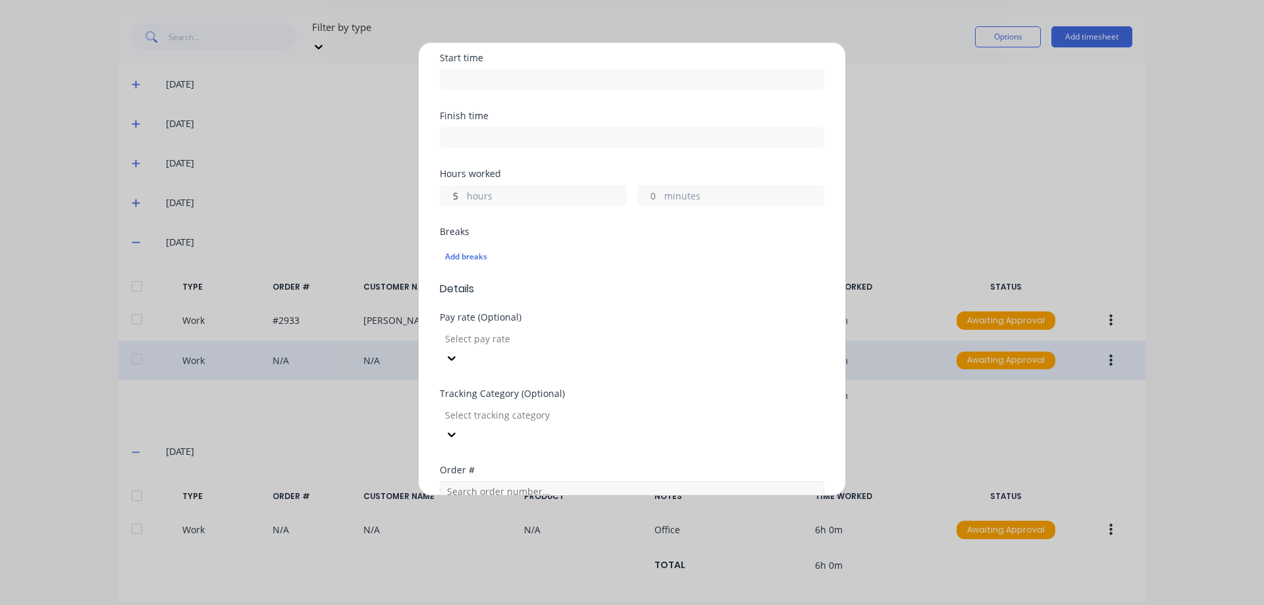
scroll to position [263, 0]
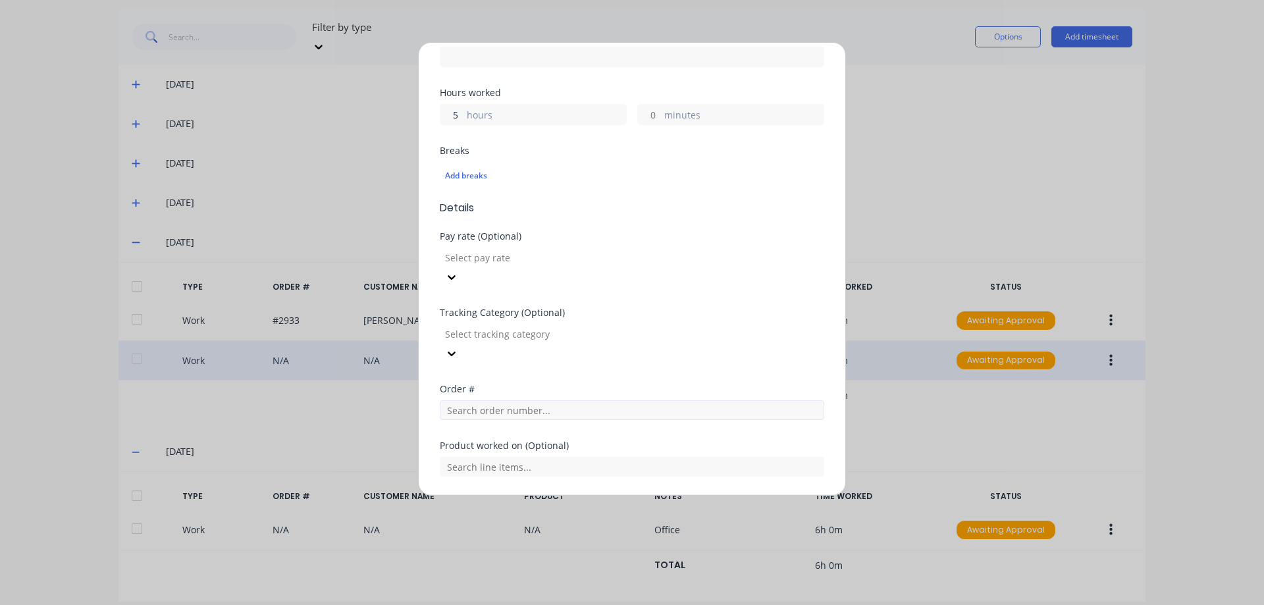
type input "5"
click at [557, 400] on input "text" at bounding box center [632, 410] width 384 height 20
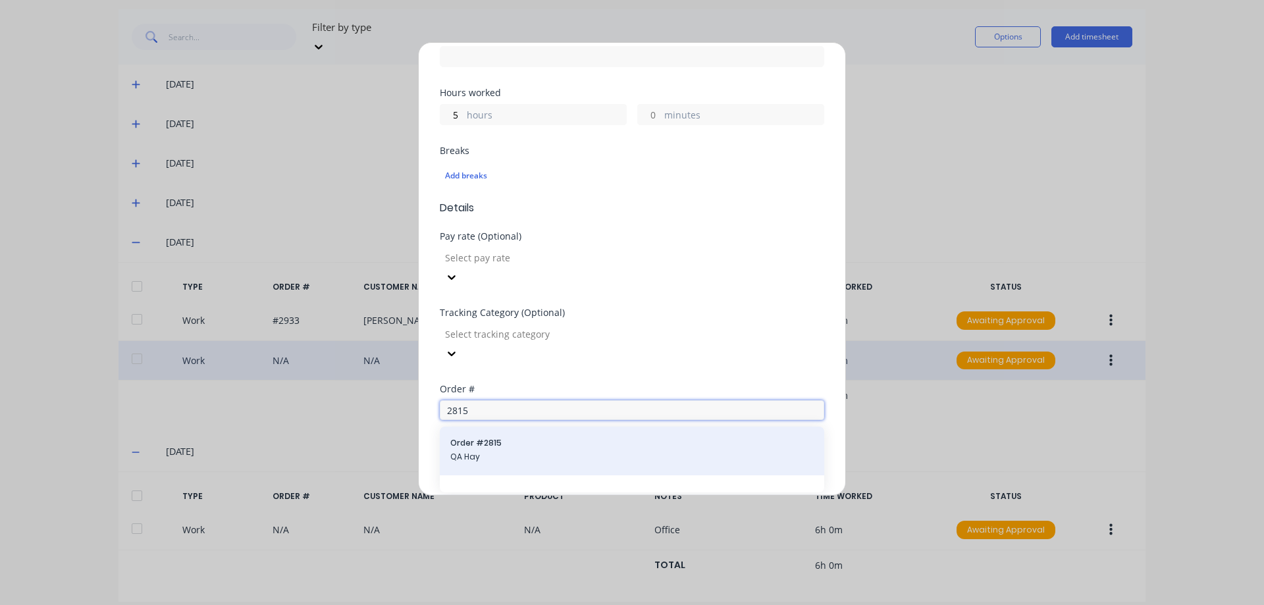
type input "2815"
click at [563, 451] on span "QA Hay" at bounding box center [631, 457] width 363 height 12
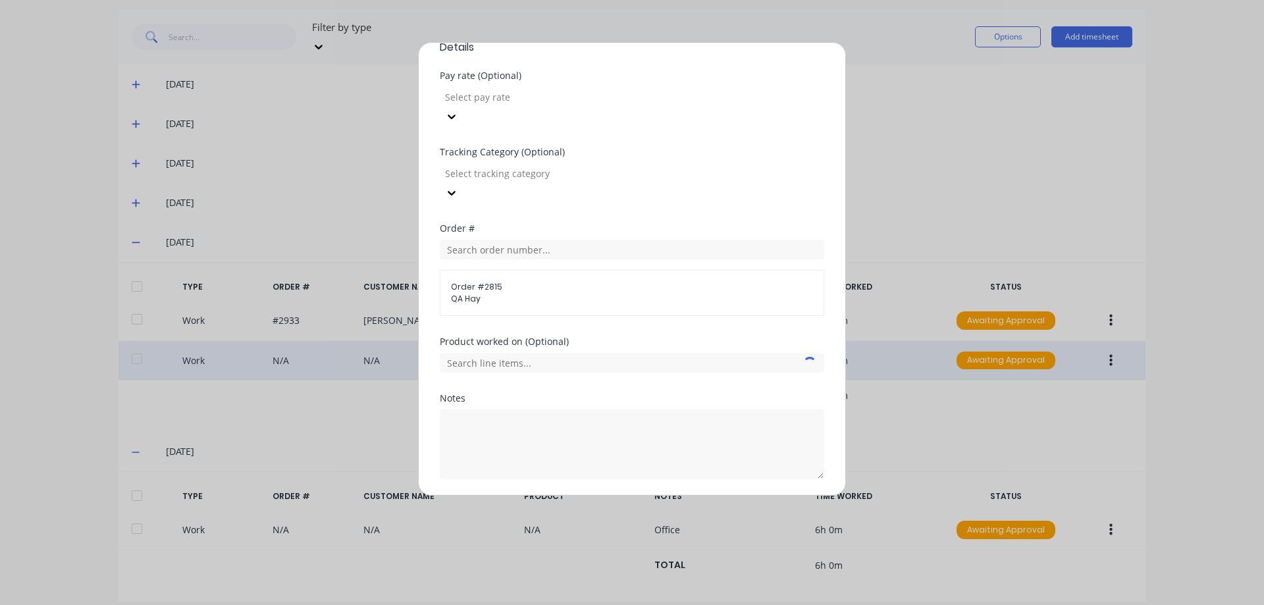
scroll to position [429, 0]
click at [569, 344] on div at bounding box center [632, 355] width 384 height 23
click at [569, 348] on input "text" at bounding box center [632, 358] width 384 height 20
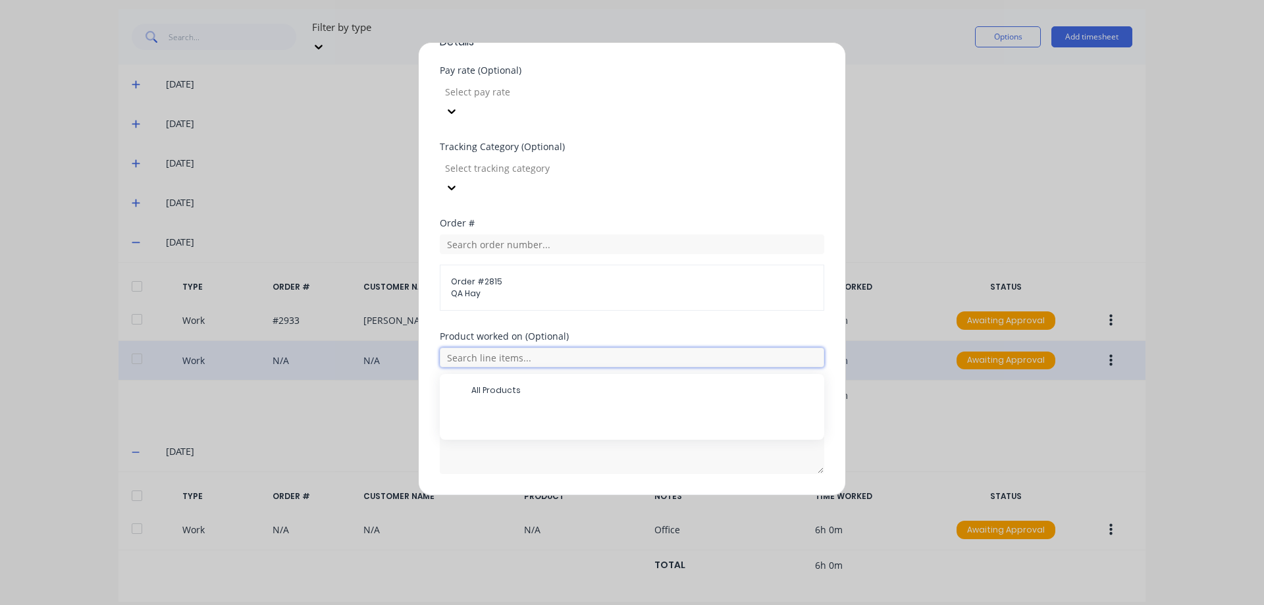
click at [569, 348] on input "text" at bounding box center [632, 358] width 384 height 20
click at [625, 495] on button "Add manual time entry" at bounding box center [600, 505] width 111 height 21
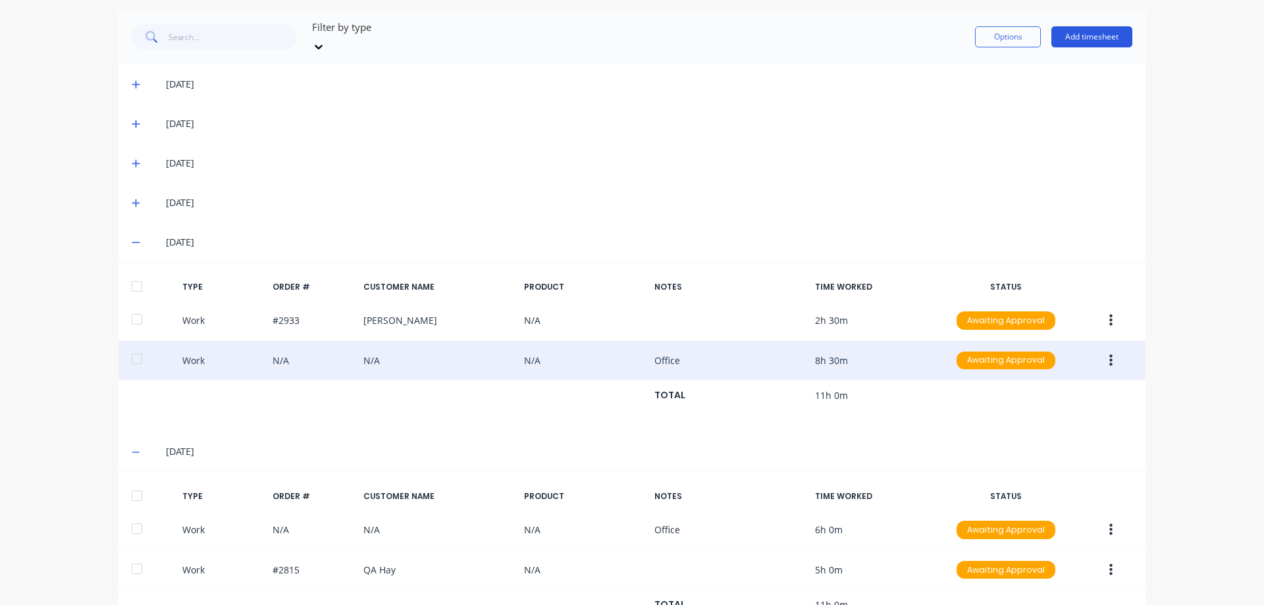
click at [1080, 30] on button "Add timesheet" at bounding box center [1091, 36] width 81 height 21
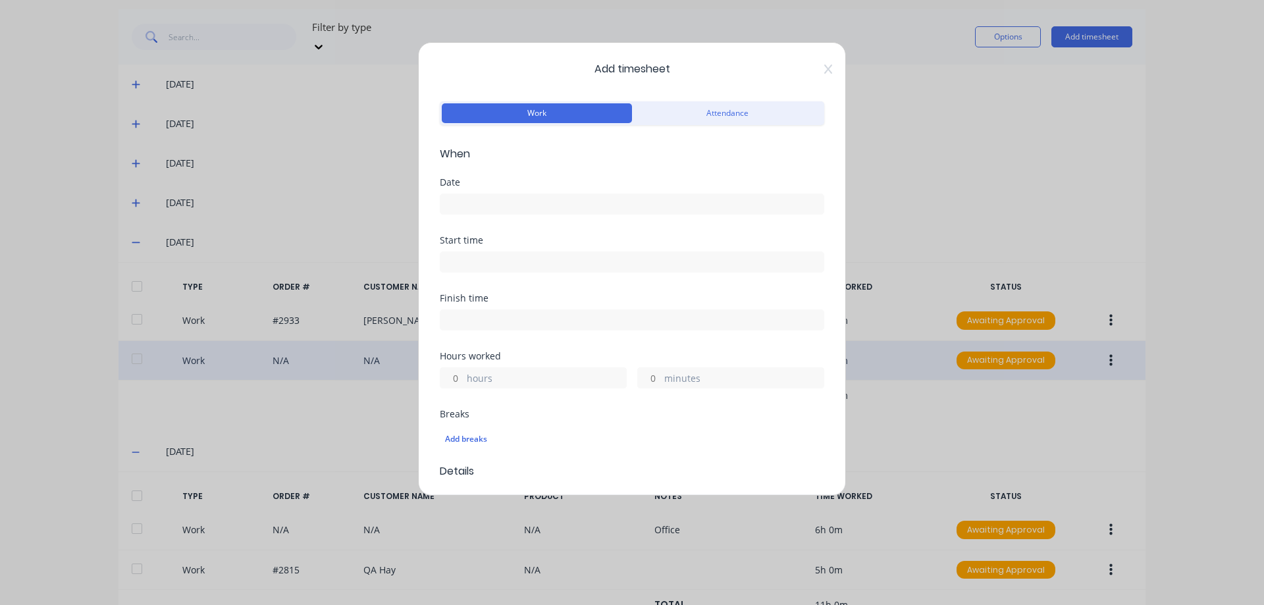
click at [540, 197] on input at bounding box center [631, 204] width 383 height 20
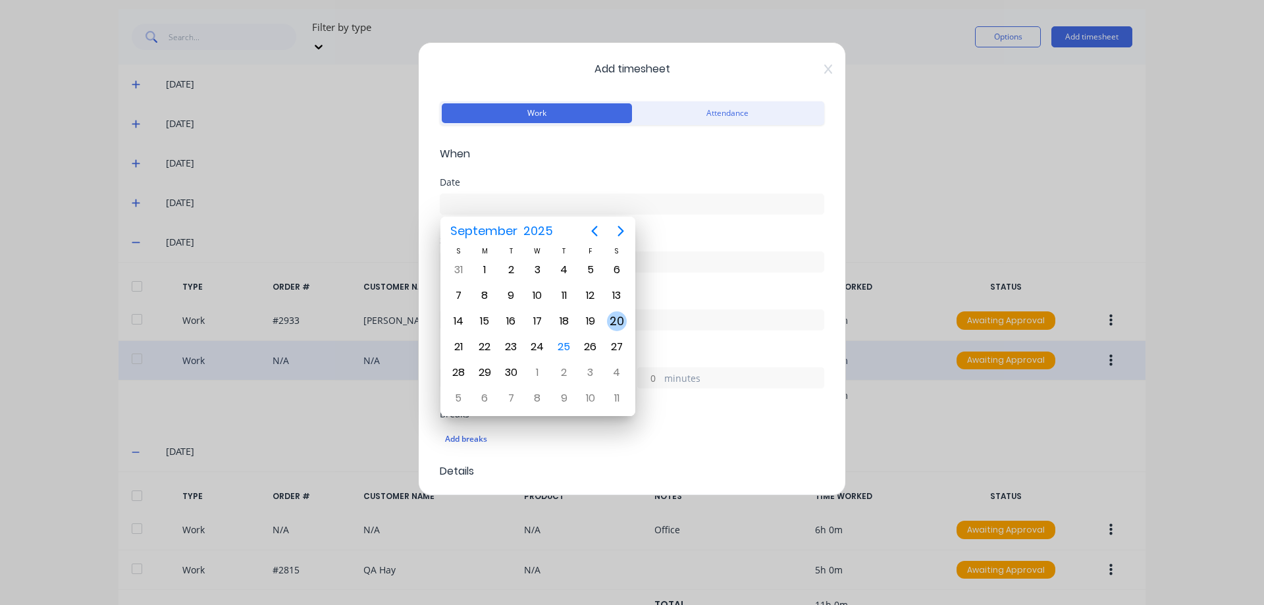
click at [612, 327] on div "20" at bounding box center [617, 321] width 20 height 20
type input "20/09/2025"
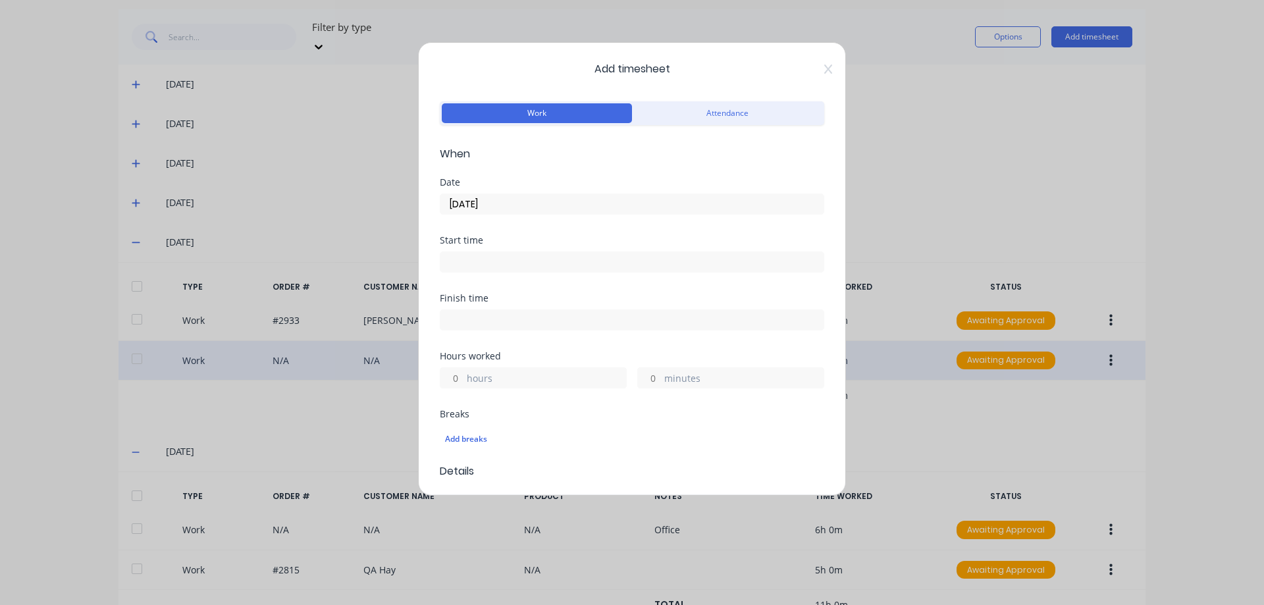
click at [471, 374] on label "hours" at bounding box center [546, 379] width 159 height 16
click at [463, 374] on input "hours" at bounding box center [451, 378] width 23 height 20
type input "10"
type input "30"
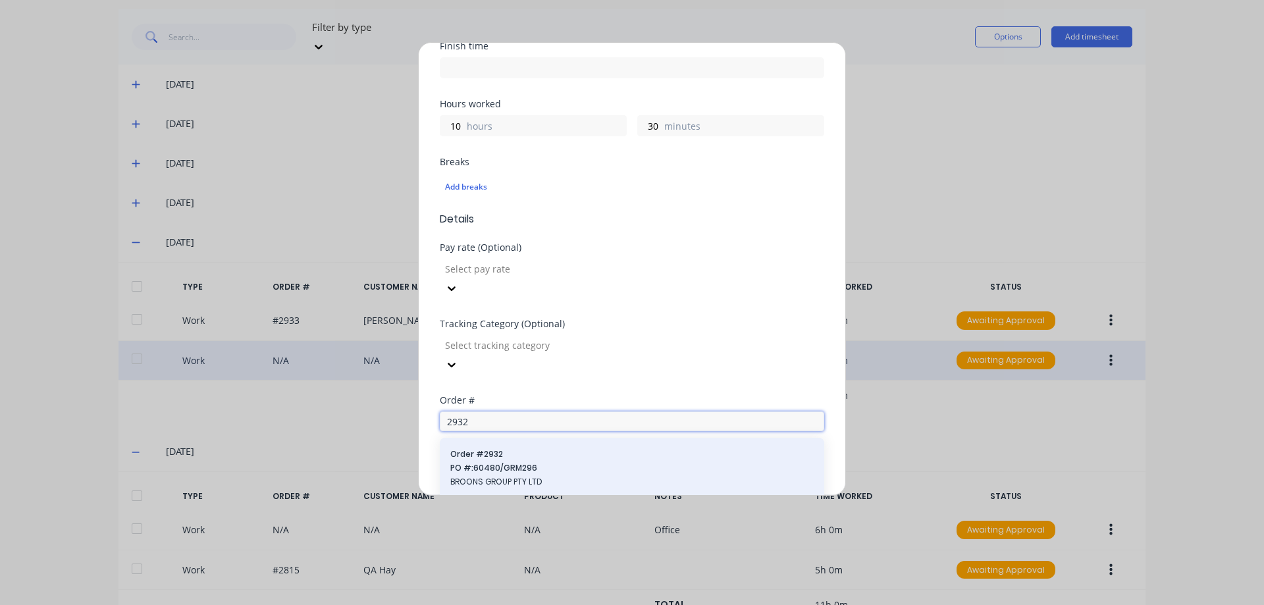
type input "2932"
click at [575, 462] on span "PO #: 60480/GRM296" at bounding box center [631, 468] width 363 height 12
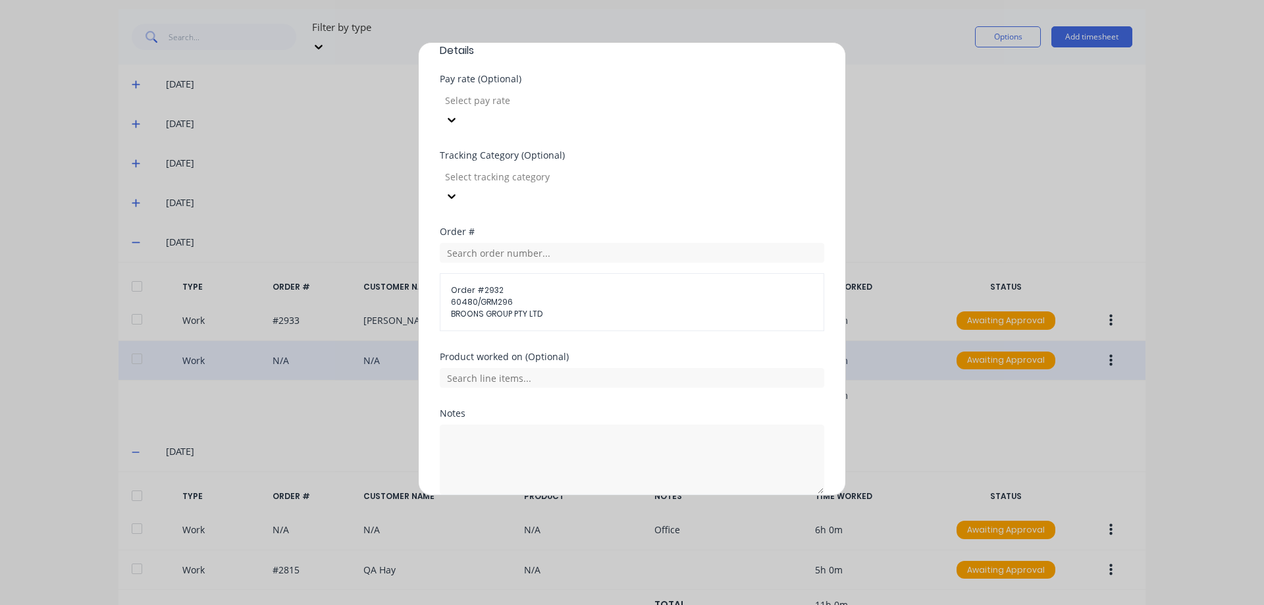
scroll to position [441, 0]
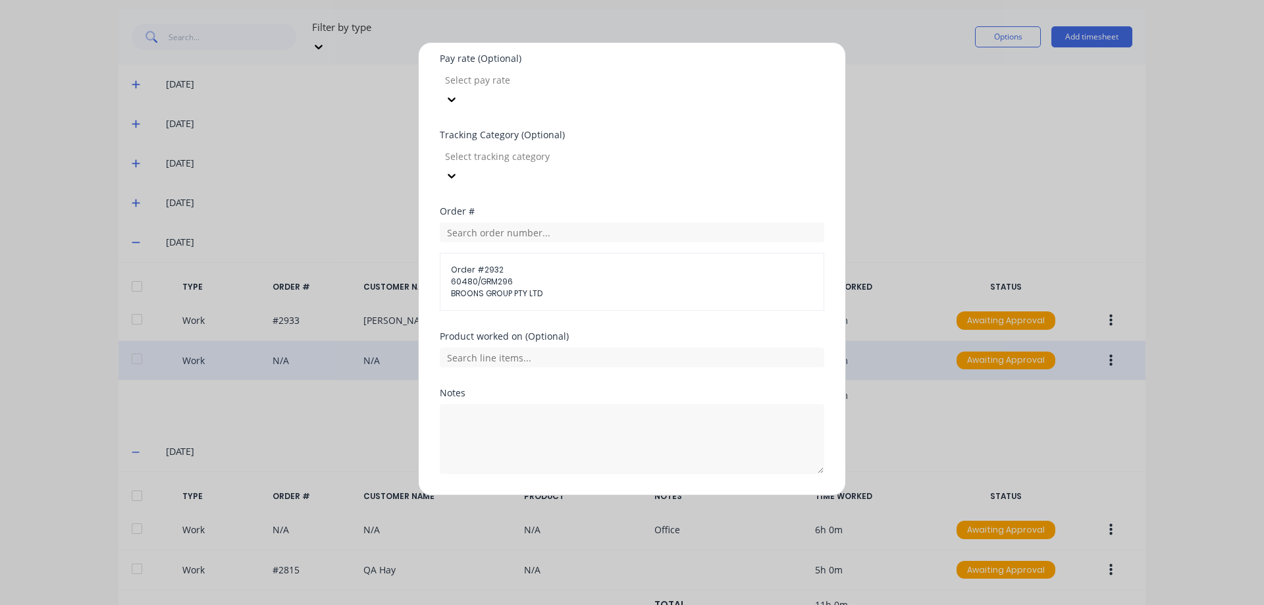
click at [561, 332] on div "Product worked on (Optional)" at bounding box center [632, 360] width 384 height 57
click at [559, 348] on input "text" at bounding box center [632, 358] width 384 height 20
click at [586, 495] on button "Add manual time entry" at bounding box center [600, 505] width 111 height 21
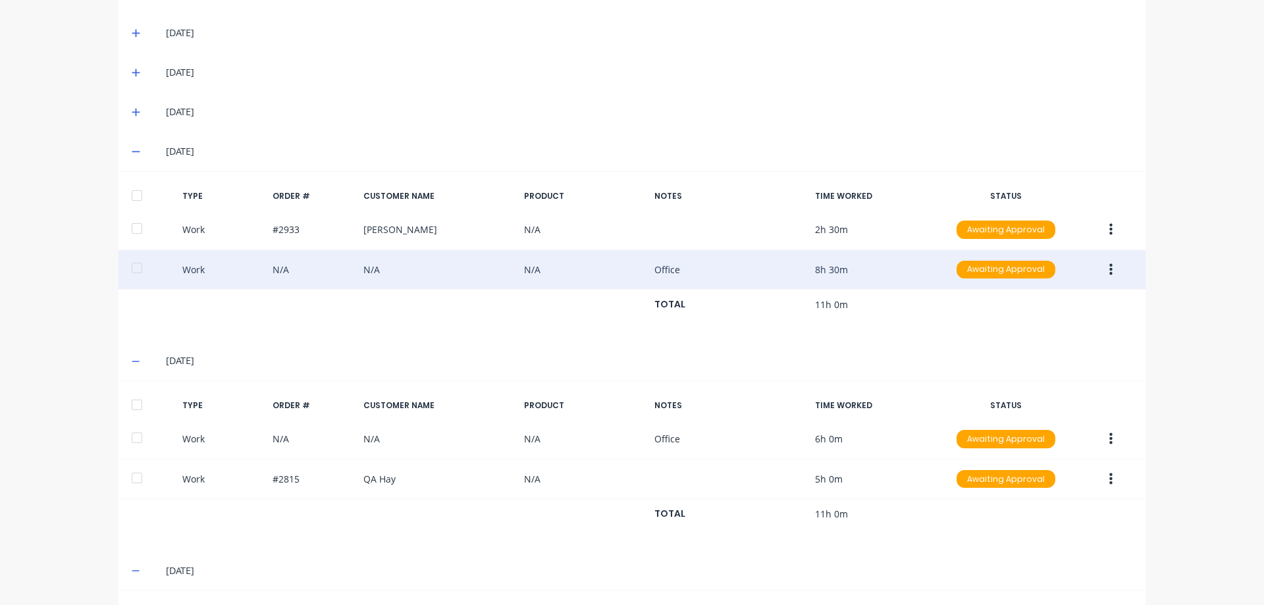
scroll to position [544, 0]
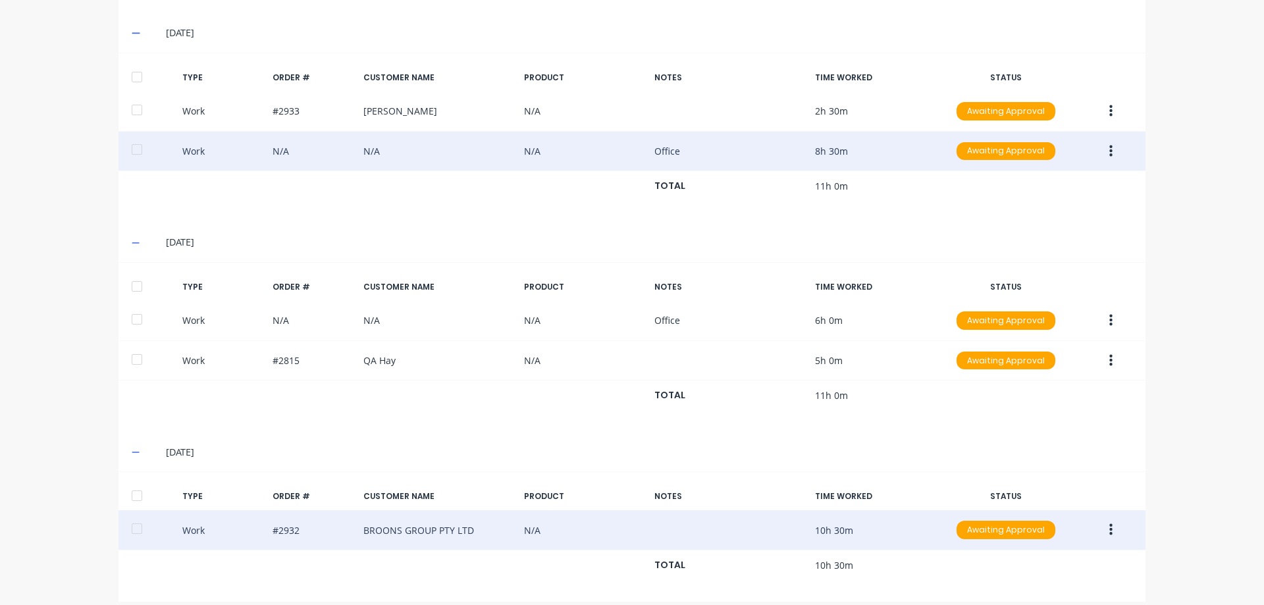
click at [1103, 518] on button "button" at bounding box center [1110, 530] width 31 height 24
click at [1053, 498] on div "Duplicate" at bounding box center [1063, 507] width 101 height 19
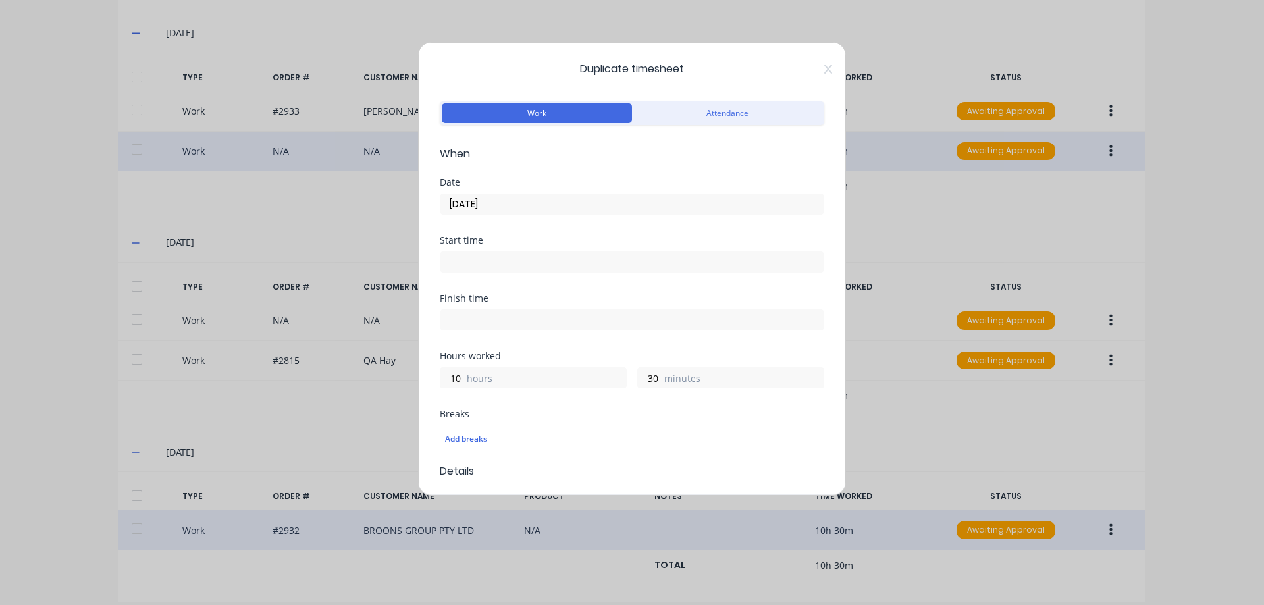
click at [538, 207] on input "20/09/2025" at bounding box center [631, 204] width 383 height 20
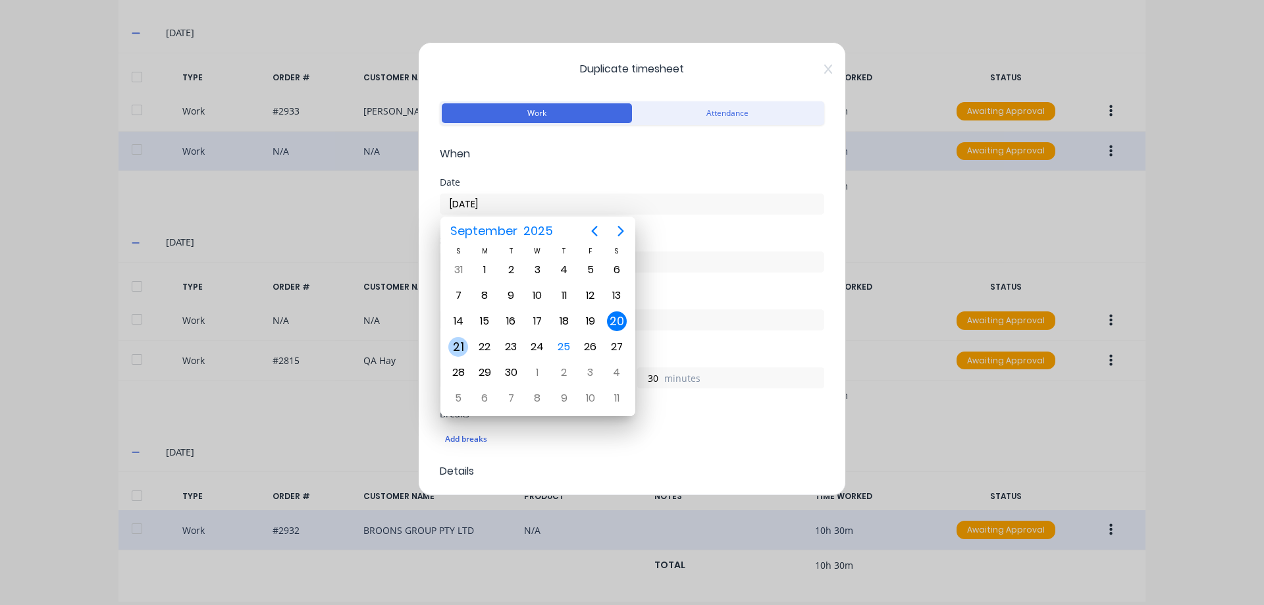
click at [461, 344] on div "21" at bounding box center [458, 347] width 20 height 20
type input "21/09/2025"
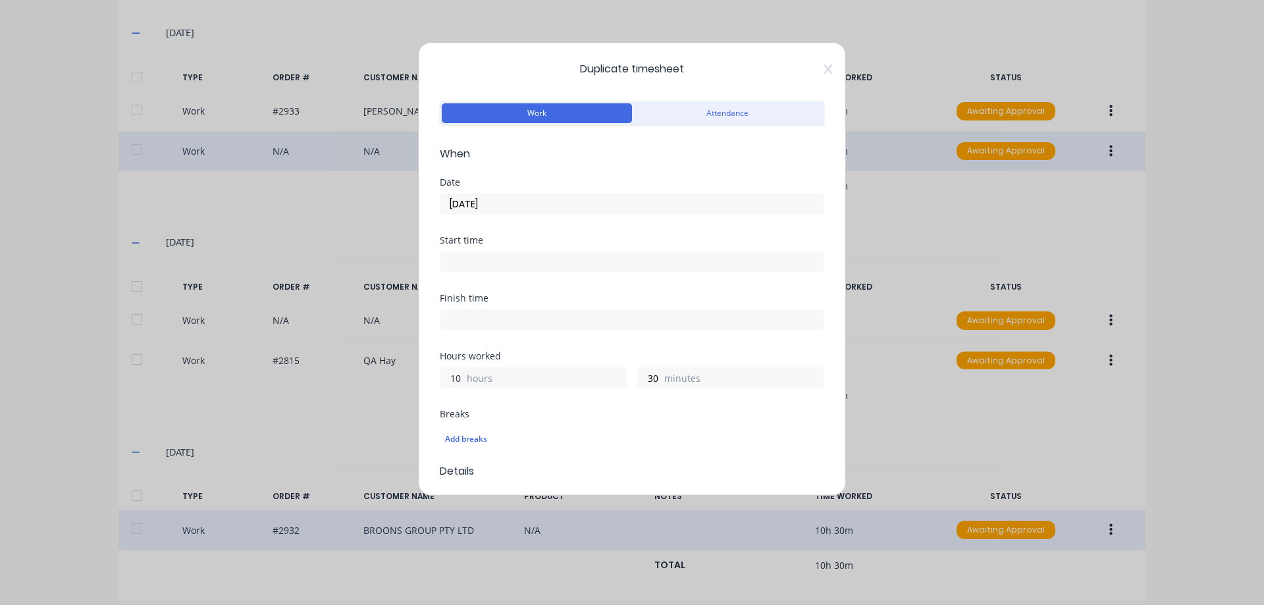
drag, startPoint x: 460, startPoint y: 374, endPoint x: 449, endPoint y: 374, distance: 11.2
click at [449, 374] on input "10" at bounding box center [451, 378] width 23 height 20
type input "3"
click at [529, 349] on div "Finish time" at bounding box center [632, 323] width 384 height 58
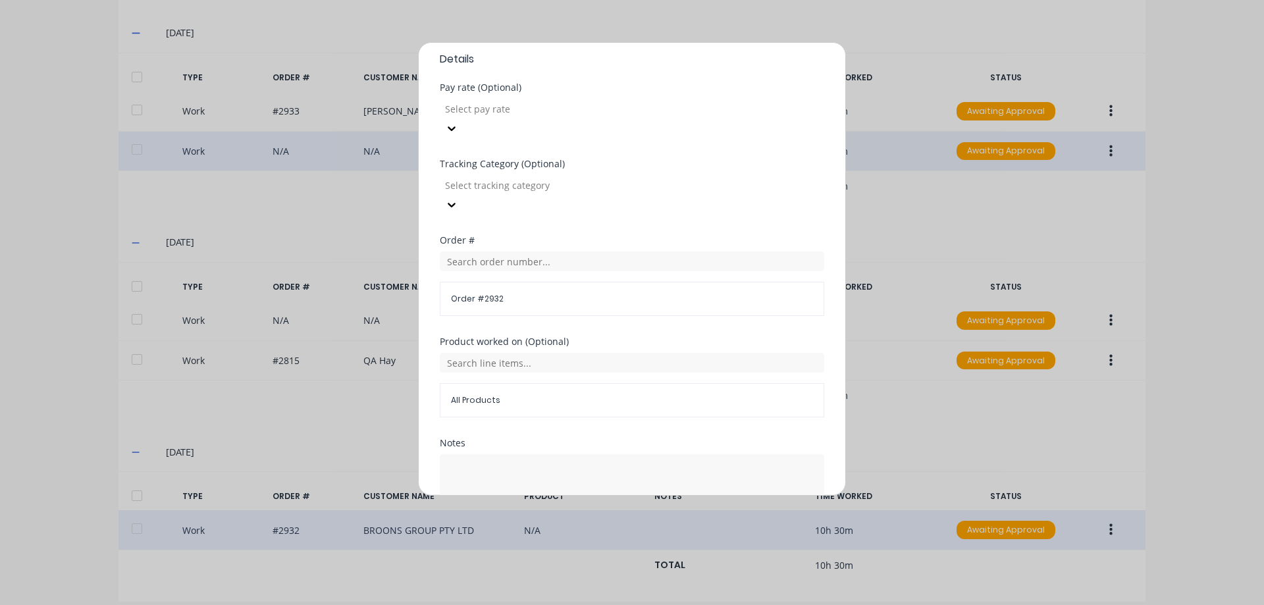
scroll to position [461, 0]
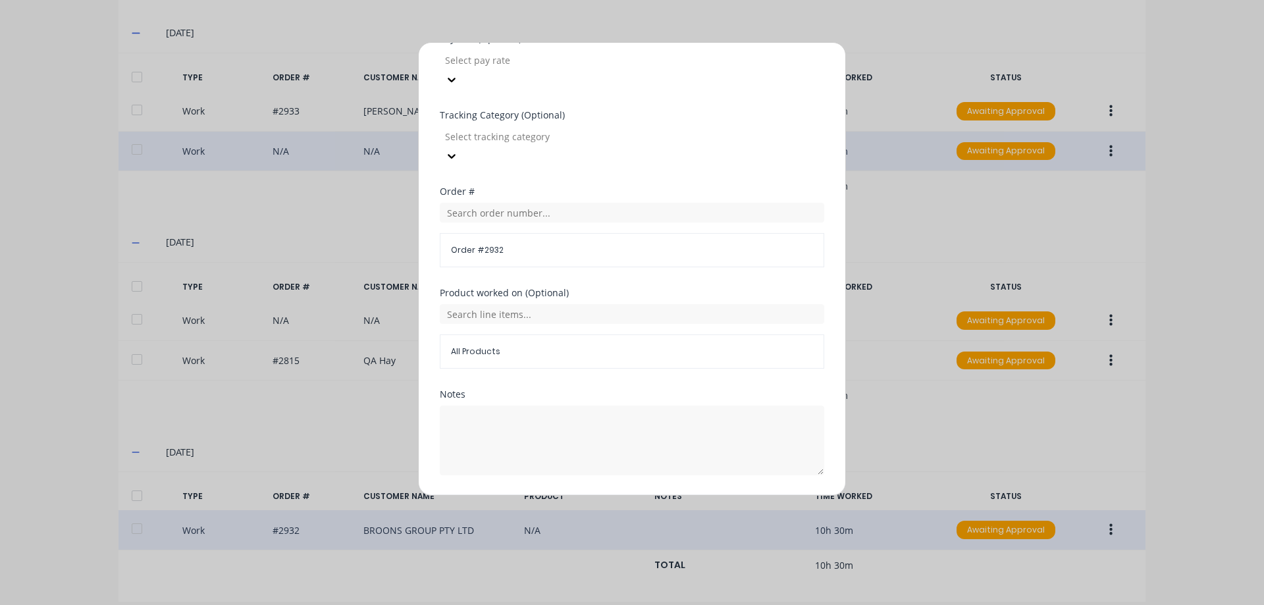
click at [580, 496] on button "Duplicate time entry" at bounding box center [601, 506] width 102 height 21
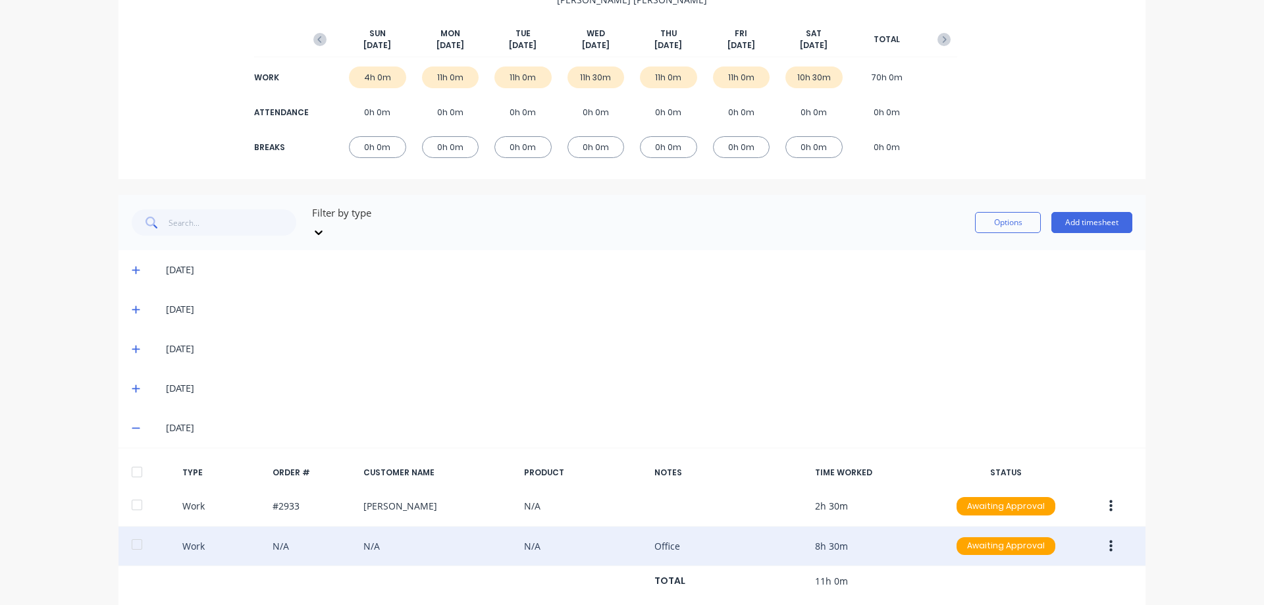
scroll to position [0, 0]
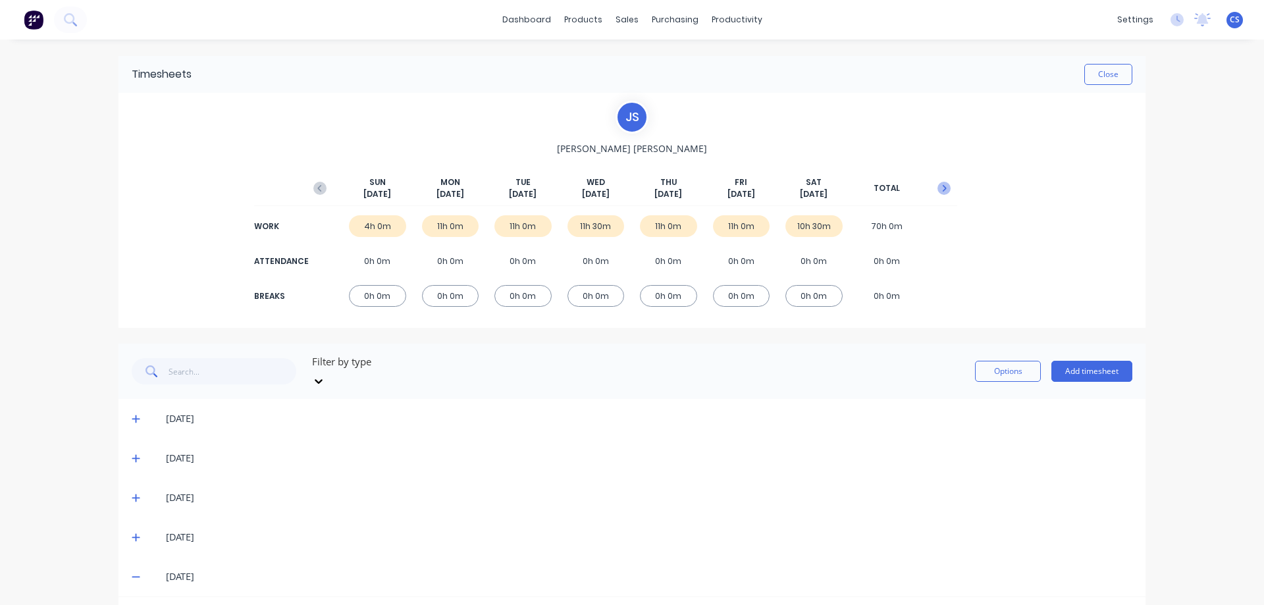
click at [941, 187] on icon "button" at bounding box center [943, 188] width 13 height 13
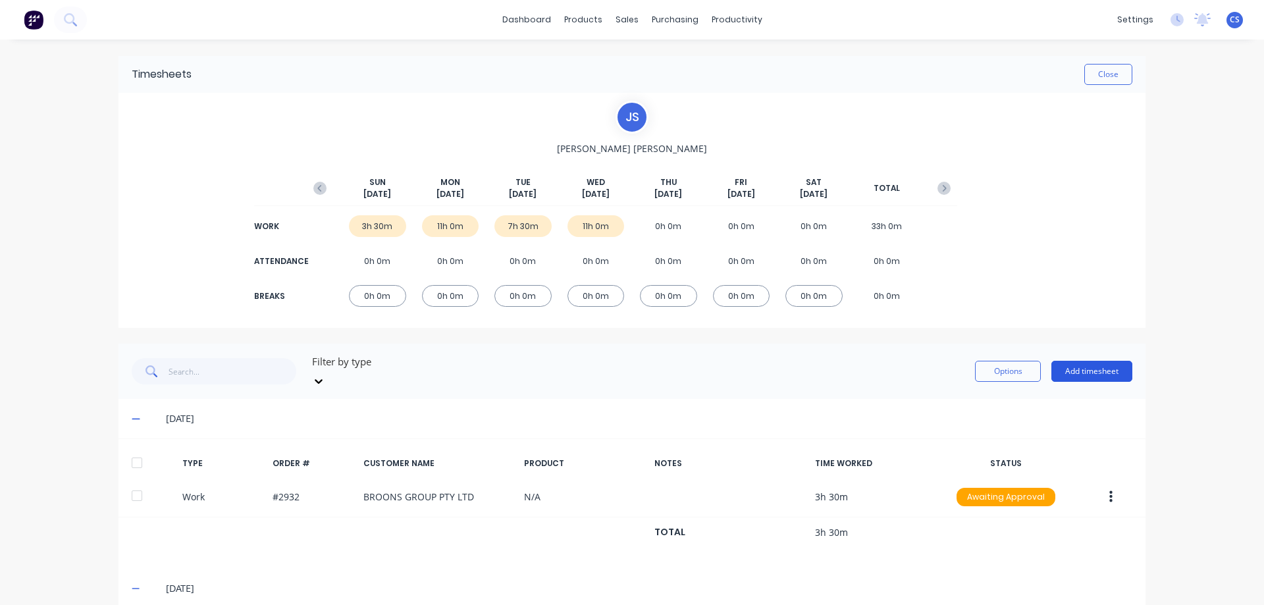
click at [1071, 367] on button "Add timesheet" at bounding box center [1091, 371] width 81 height 21
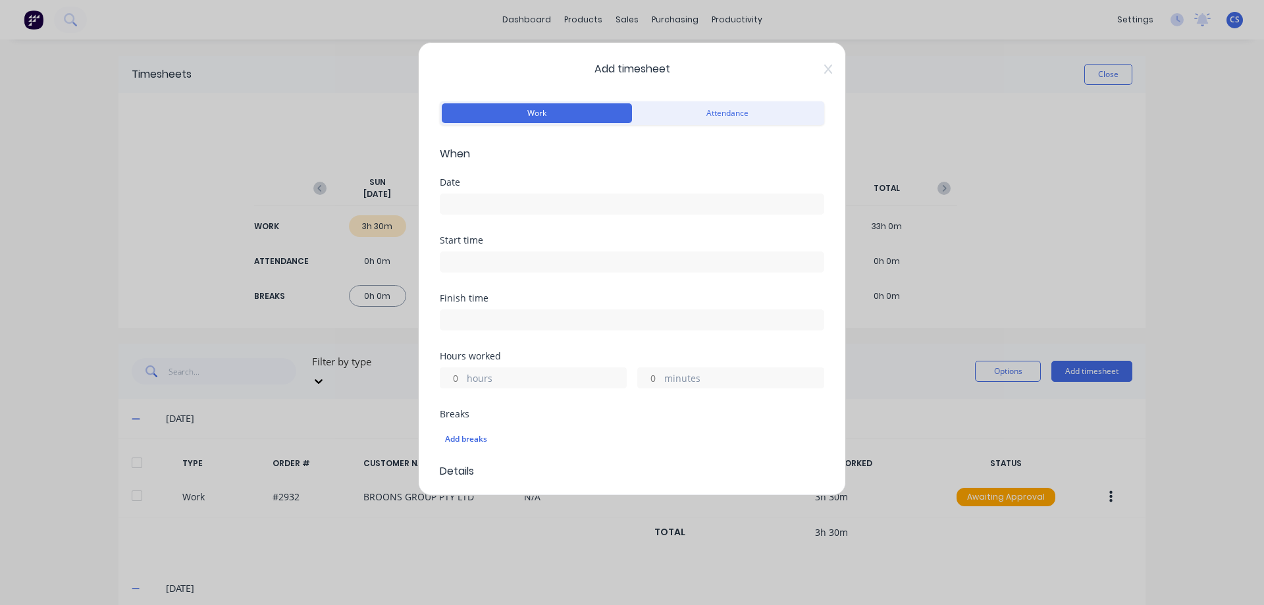
click at [533, 198] on input at bounding box center [631, 204] width 383 height 20
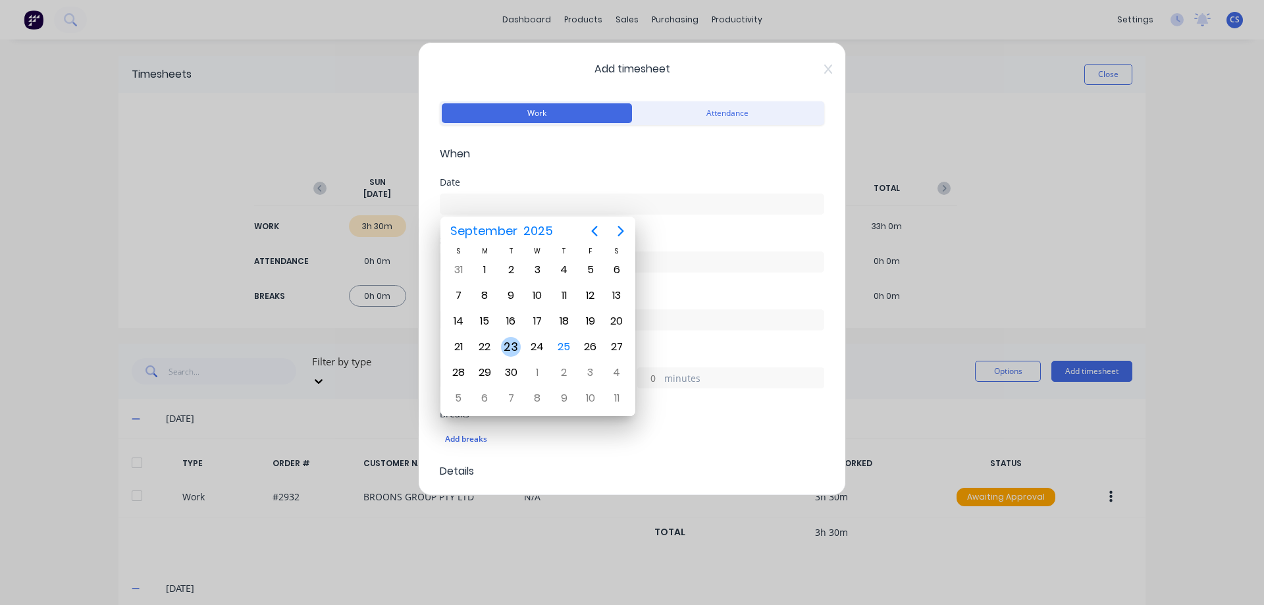
click at [504, 350] on div "23" at bounding box center [511, 347] width 20 height 20
type input "23/09/2025"
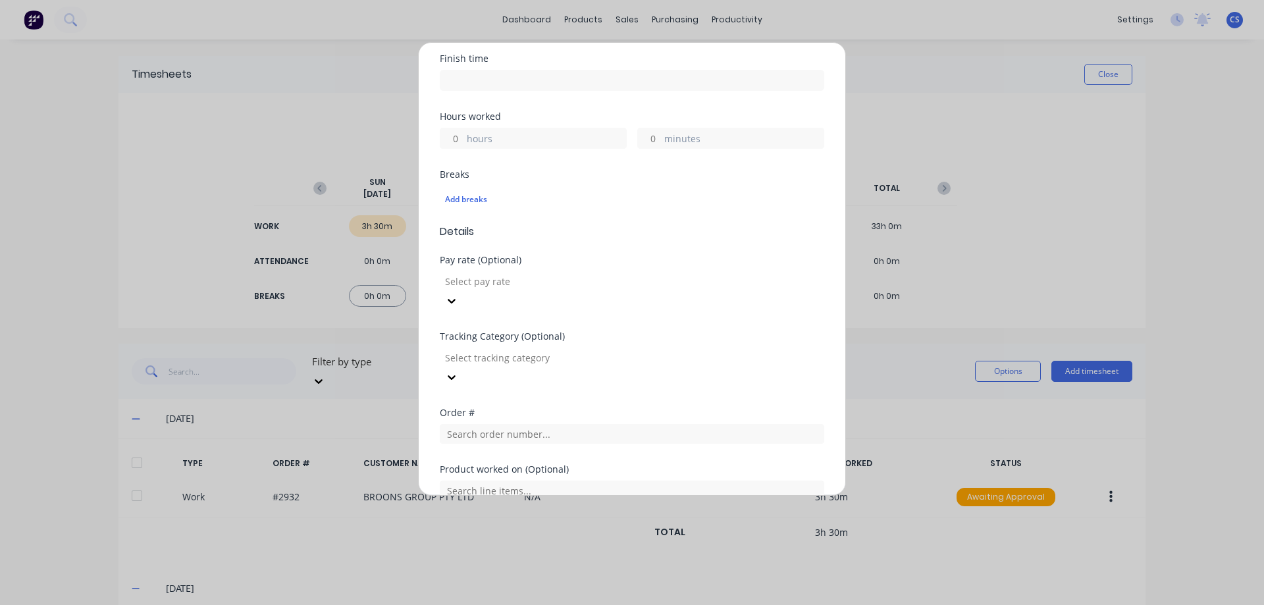
scroll to position [263, 0]
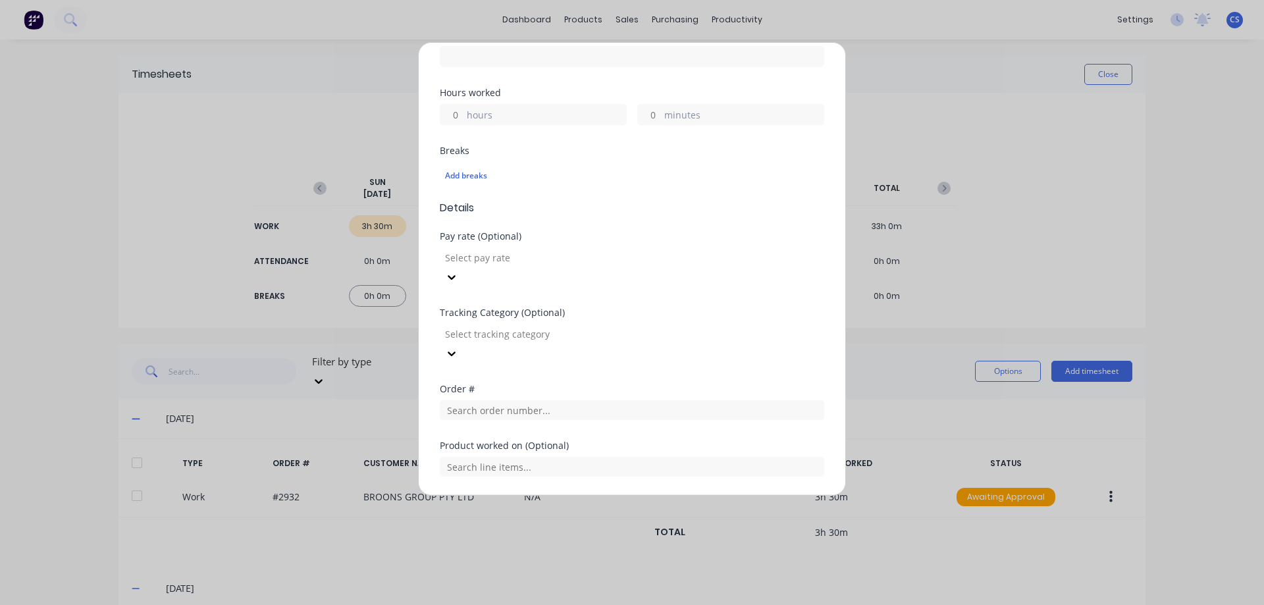
click at [451, 120] on input "hours" at bounding box center [451, 115] width 23 height 20
type input "4"
click at [519, 400] on input "text" at bounding box center [632, 410] width 384 height 20
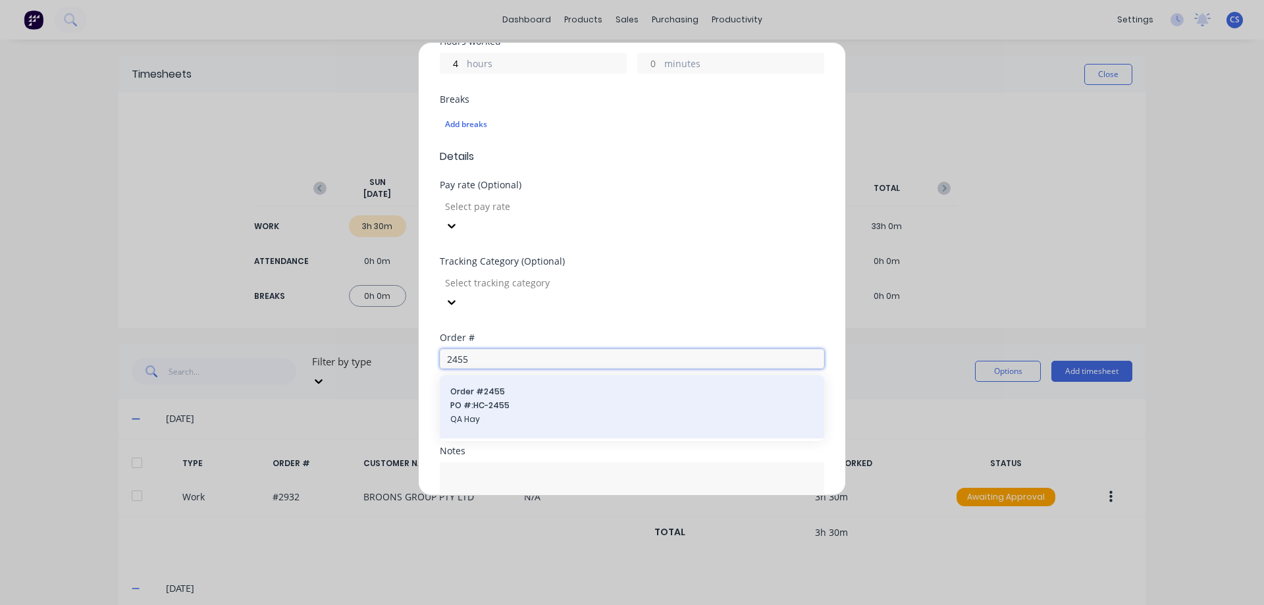
scroll to position [329, 0]
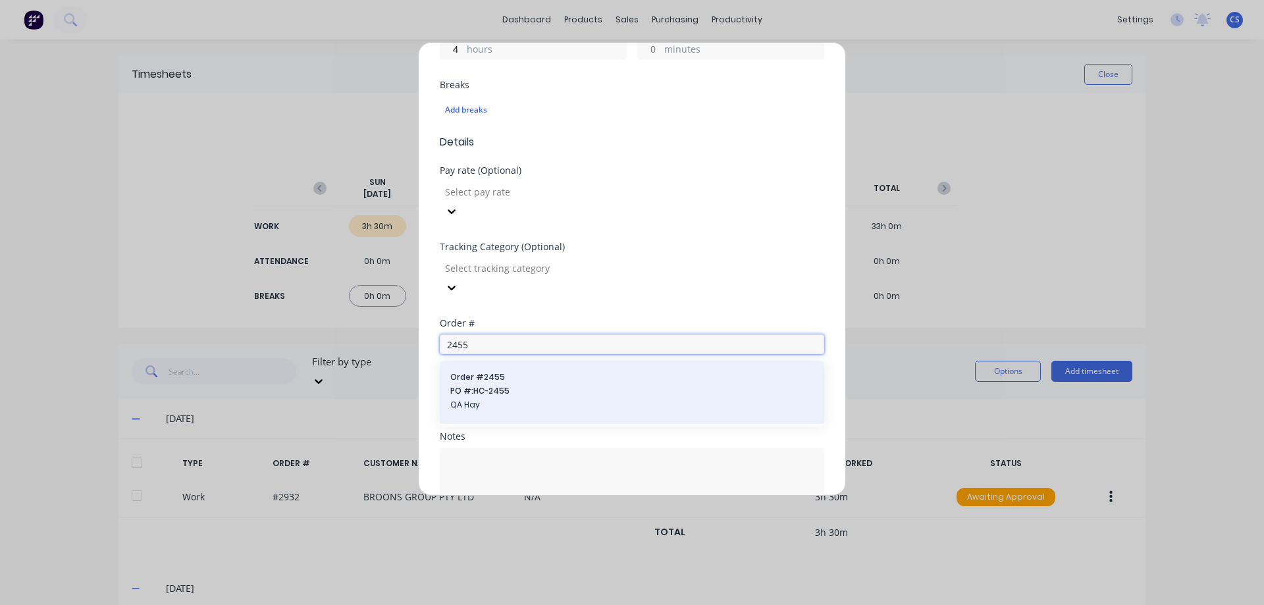
type input "2455"
click at [561, 371] on div "Order # 2455 PO #: HC-2455 QA Hay" at bounding box center [631, 392] width 363 height 42
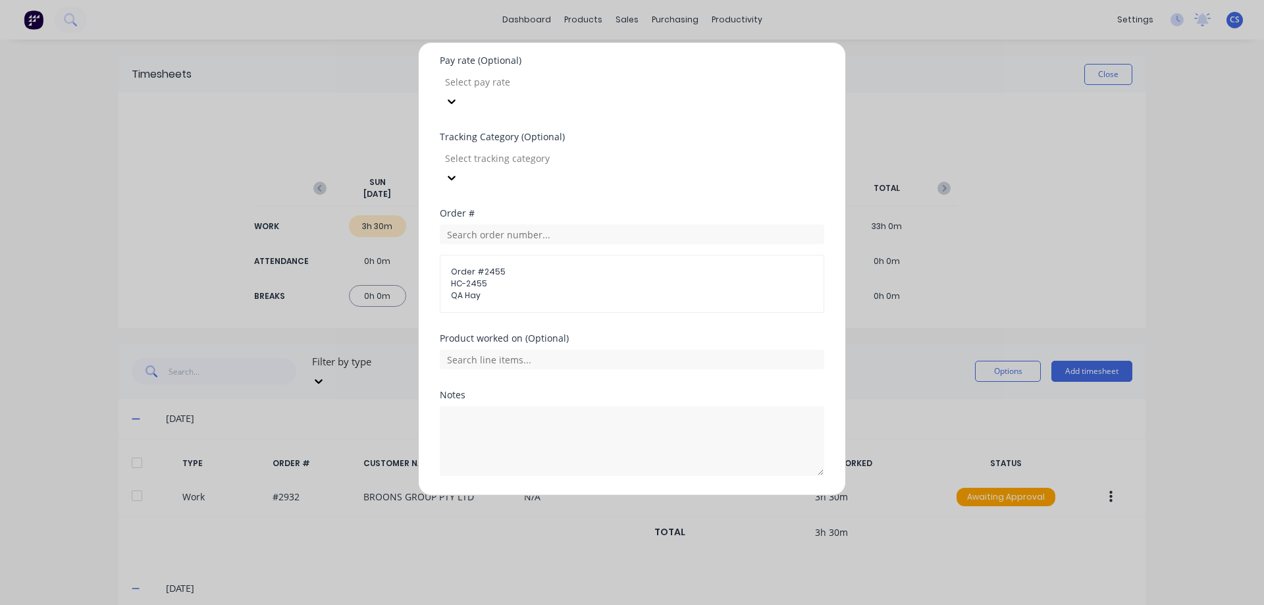
scroll to position [441, 0]
click at [529, 348] on input "text" at bounding box center [632, 358] width 384 height 20
click at [572, 495] on button "Add manual time entry" at bounding box center [600, 505] width 111 height 21
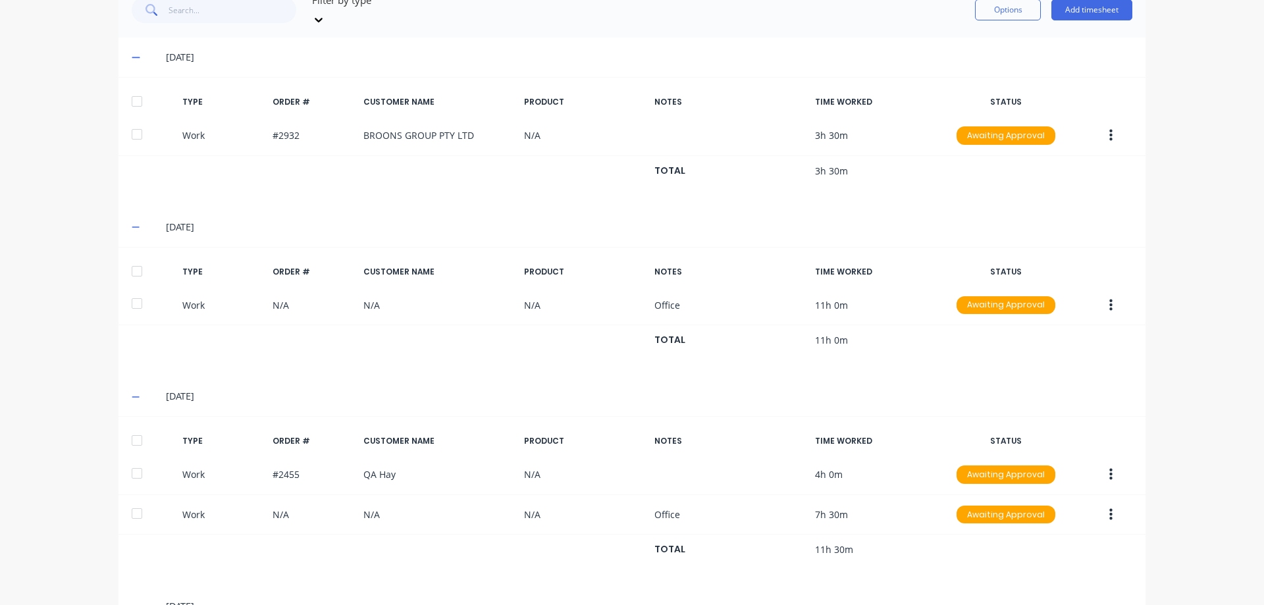
scroll to position [384, 0]
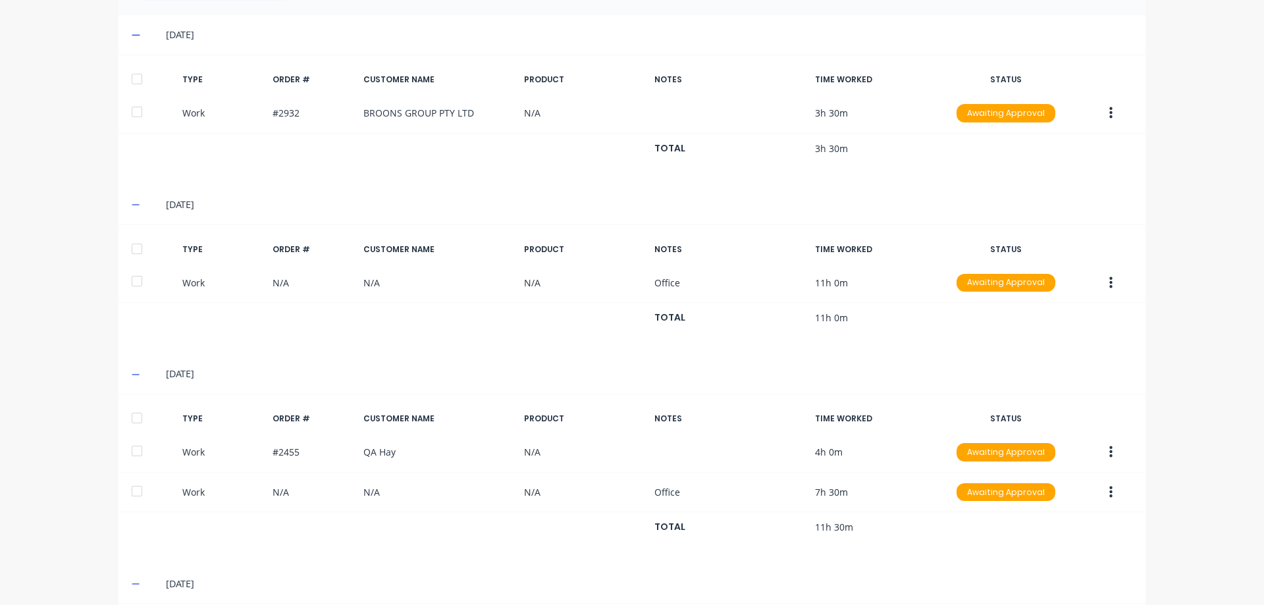
drag, startPoint x: 1161, startPoint y: 241, endPoint x: 1176, endPoint y: 244, distance: 16.0
click at [1161, 242] on div "dashboard products sales purchasing productivity dashboard products Product Cat…" at bounding box center [632, 302] width 1264 height 605
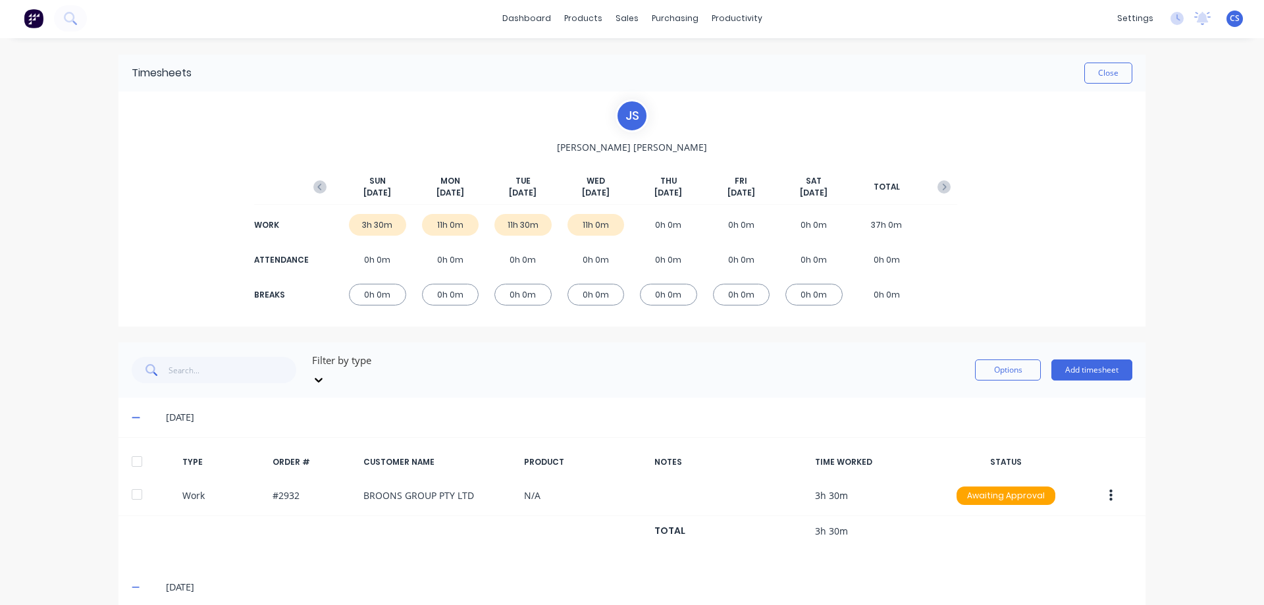
scroll to position [0, 0]
click at [1102, 68] on button "Close" at bounding box center [1108, 74] width 48 height 21
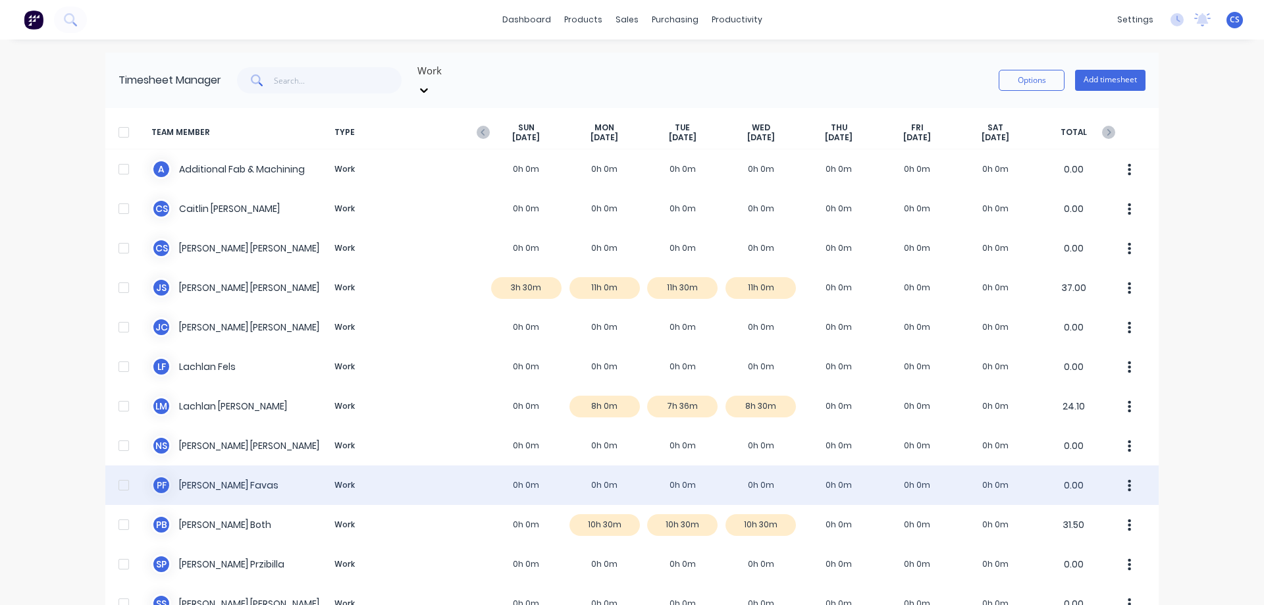
click at [664, 480] on div "P F Paul Favas Work 0h 0m 0h 0m 0h 0m 0h 0m 0h 0m 0h 0m 0h 0m 0.00" at bounding box center [631, 485] width 1053 height 40
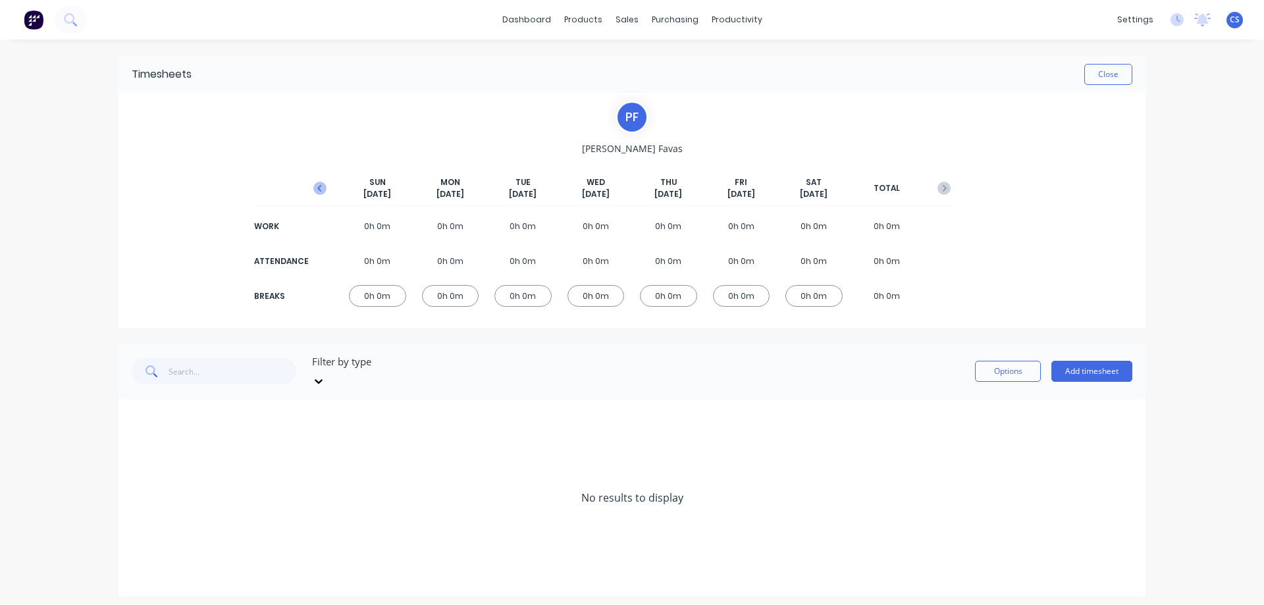
click at [317, 194] on icon "button" at bounding box center [319, 188] width 13 height 13
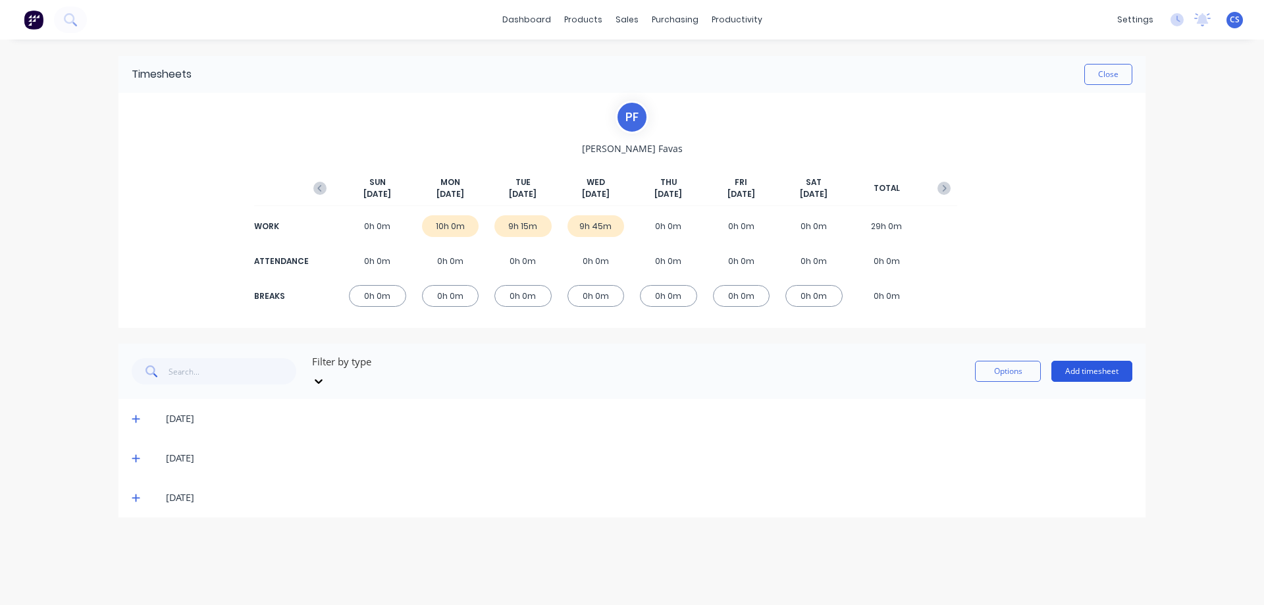
click at [1095, 363] on button "Add timesheet" at bounding box center [1091, 371] width 81 height 21
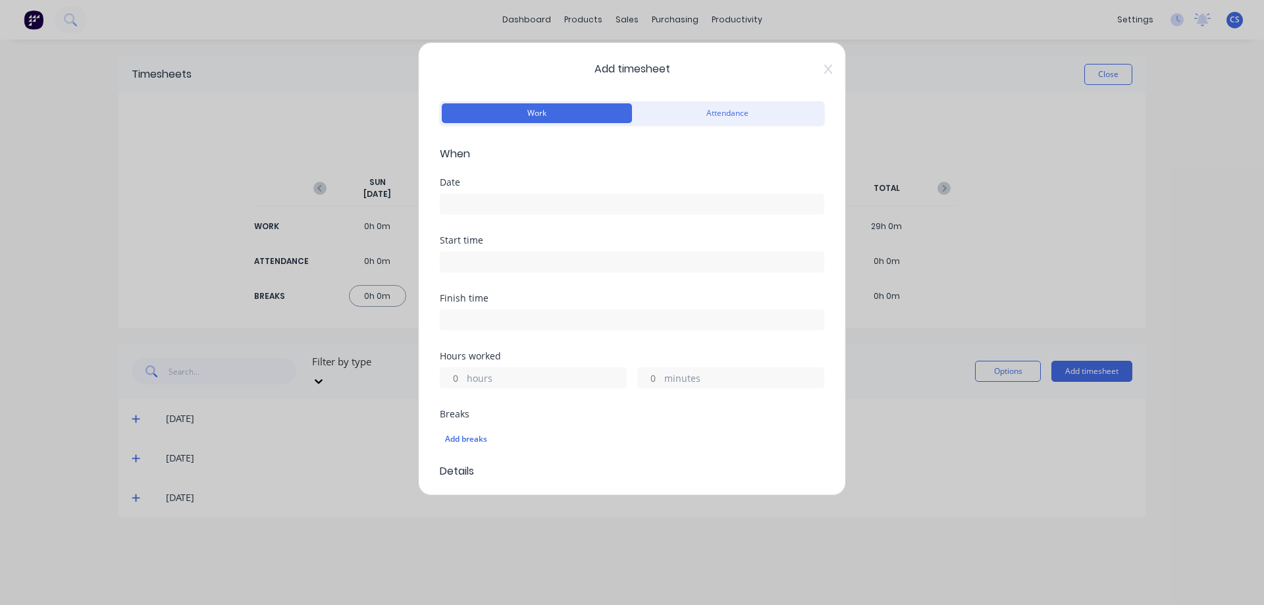
click at [519, 203] on input at bounding box center [631, 204] width 383 height 20
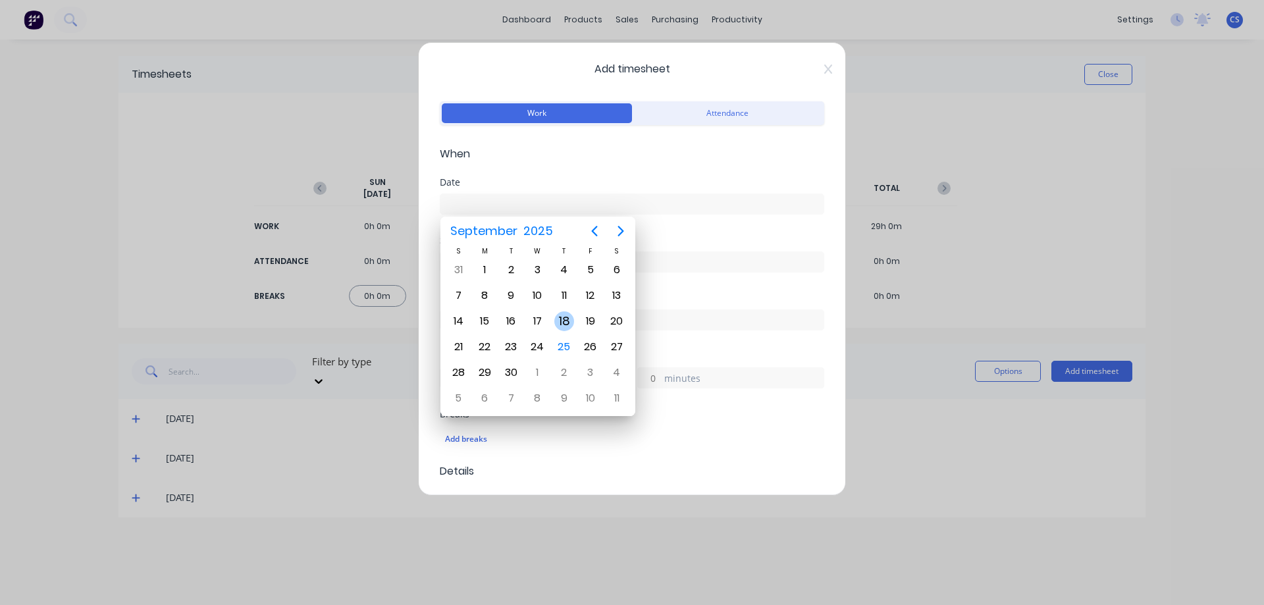
click at [566, 315] on div "18" at bounding box center [564, 321] width 20 height 20
type input "18/09/2025"
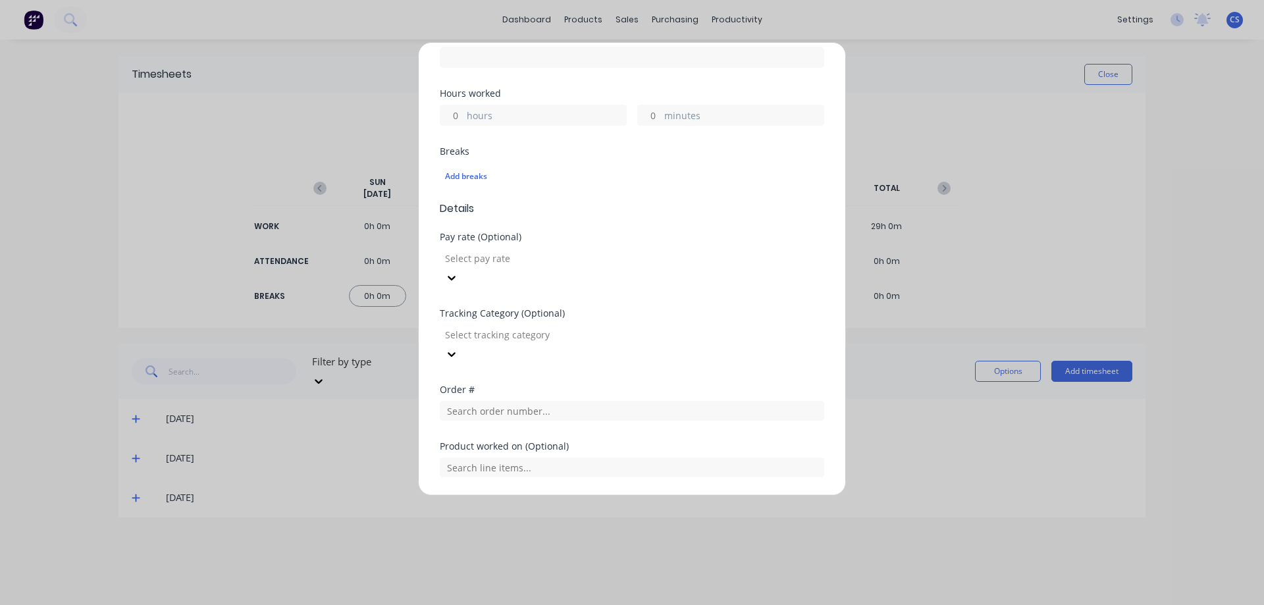
scroll to position [263, 0]
click at [461, 118] on input "hours" at bounding box center [451, 115] width 23 height 20
type input "10"
type input "30"
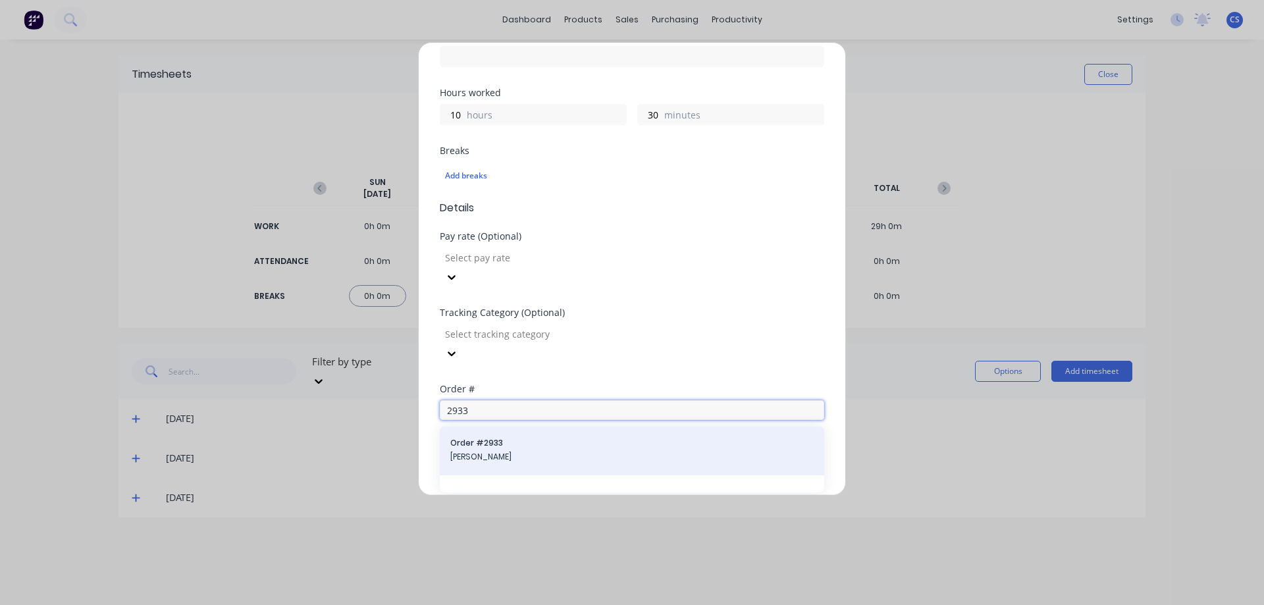
type input "2933"
click at [500, 427] on div "Order # 2933 Balco Bowmans" at bounding box center [632, 451] width 384 height 49
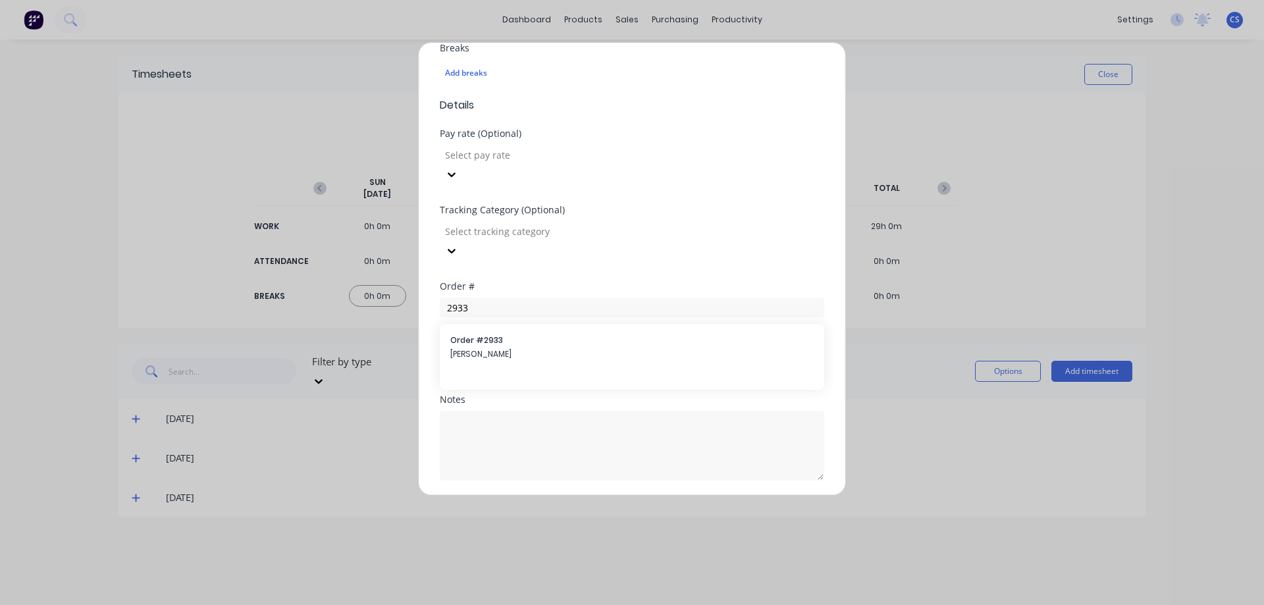
scroll to position [373, 0]
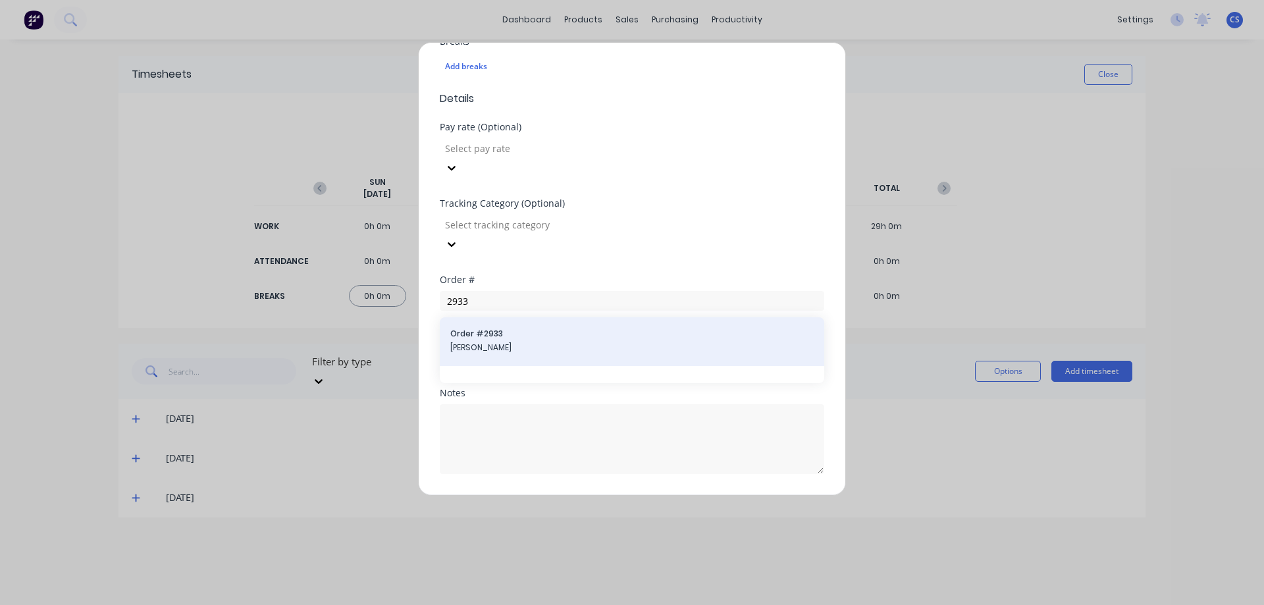
click at [523, 328] on div "Order # 2933 Balco Bowmans" at bounding box center [631, 342] width 363 height 28
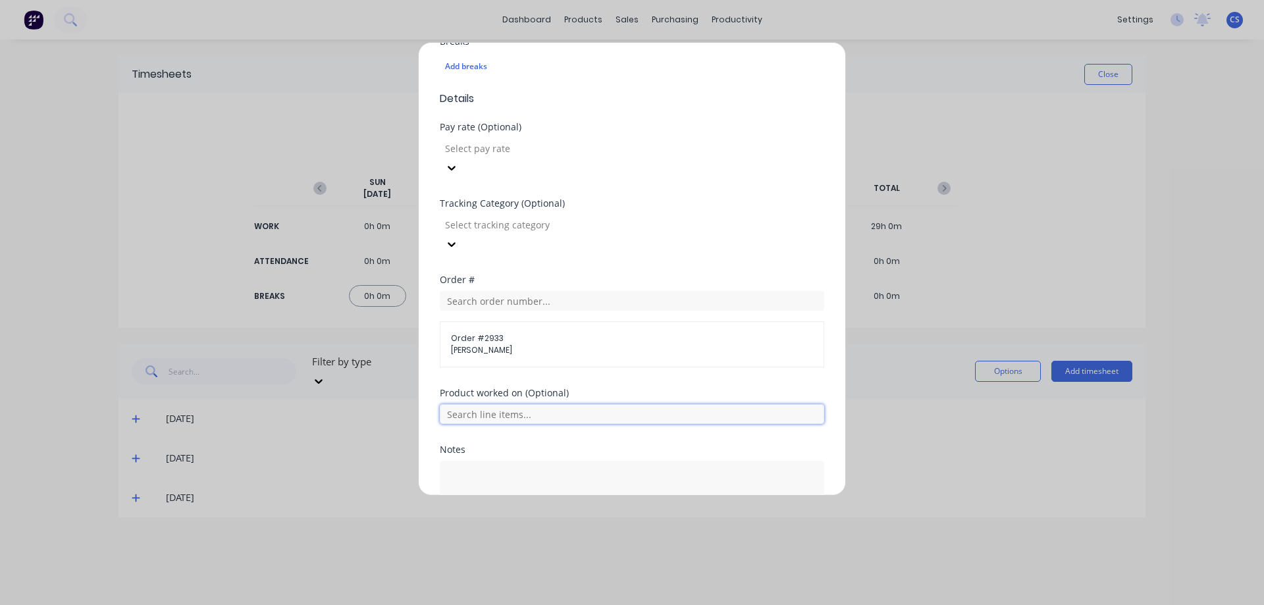
click at [527, 404] on input "text" at bounding box center [632, 414] width 384 height 20
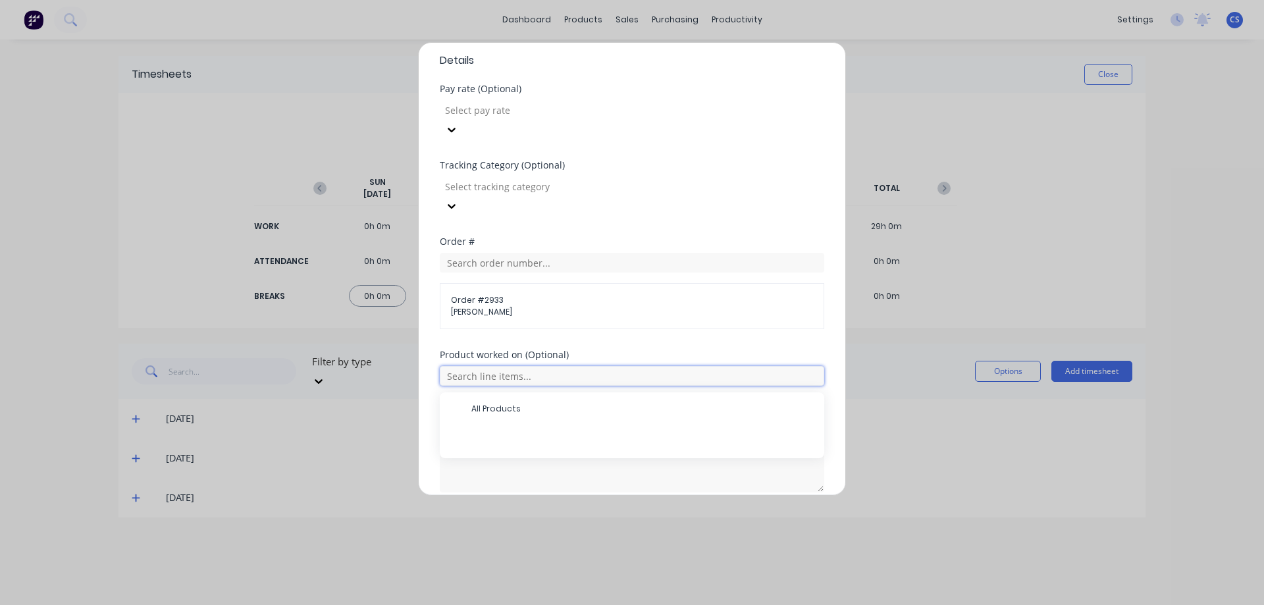
scroll to position [429, 0]
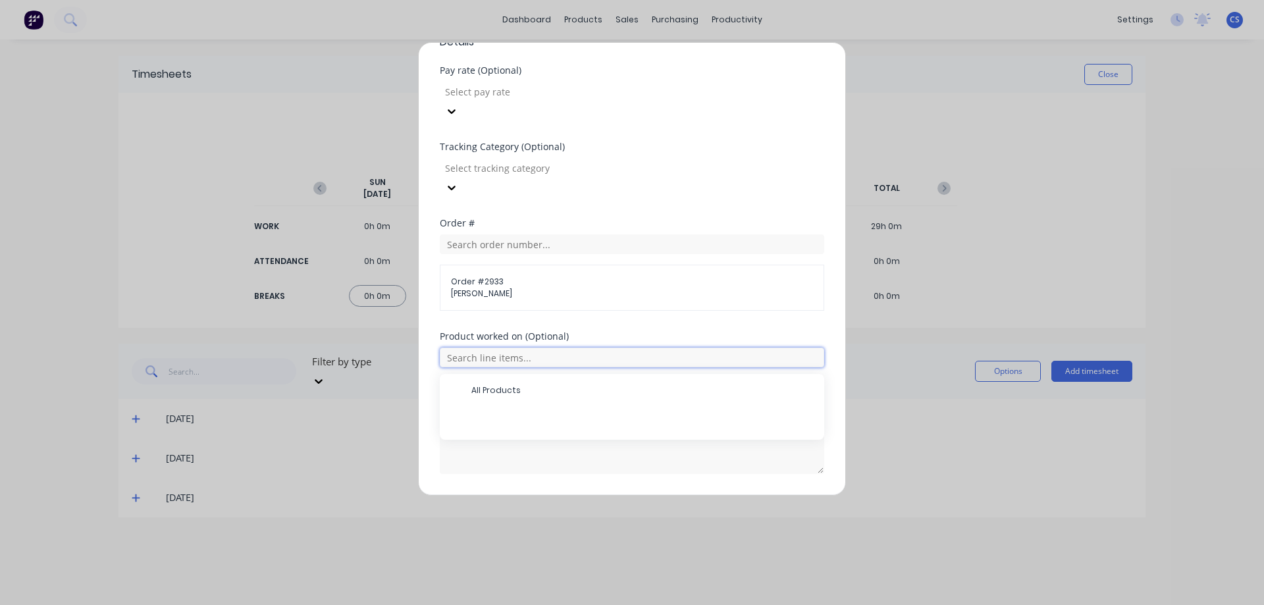
click at [548, 348] on input "text" at bounding box center [632, 358] width 384 height 20
click at [579, 495] on button "Add manual time entry" at bounding box center [600, 505] width 111 height 21
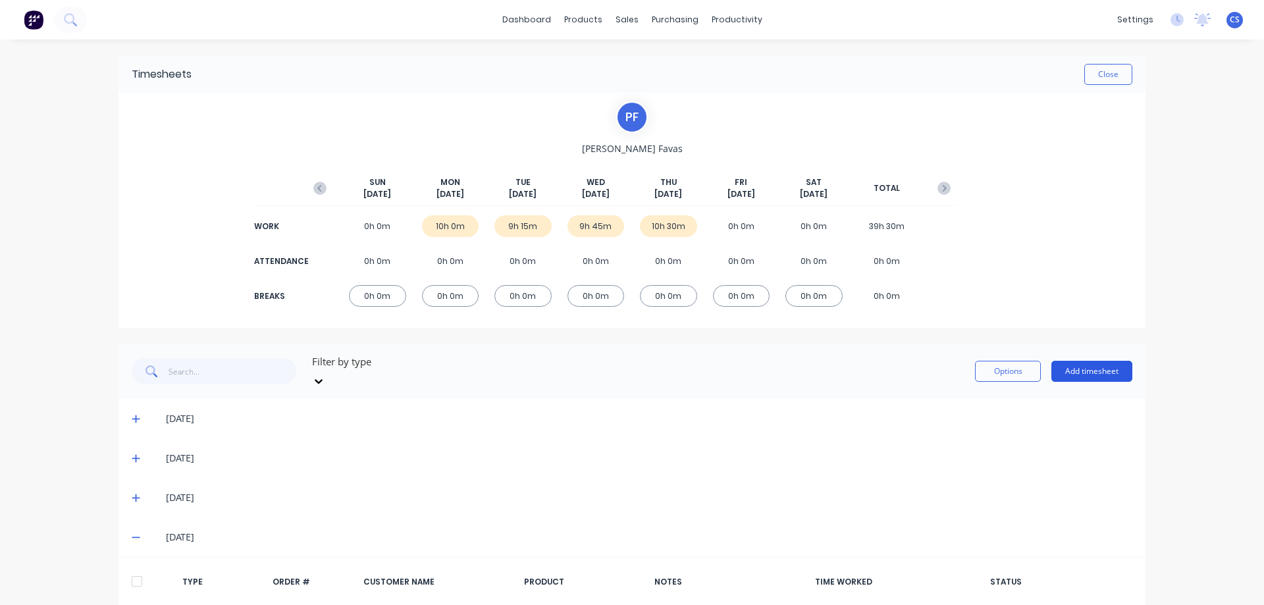
click at [1075, 361] on button "Add timesheet" at bounding box center [1091, 371] width 81 height 21
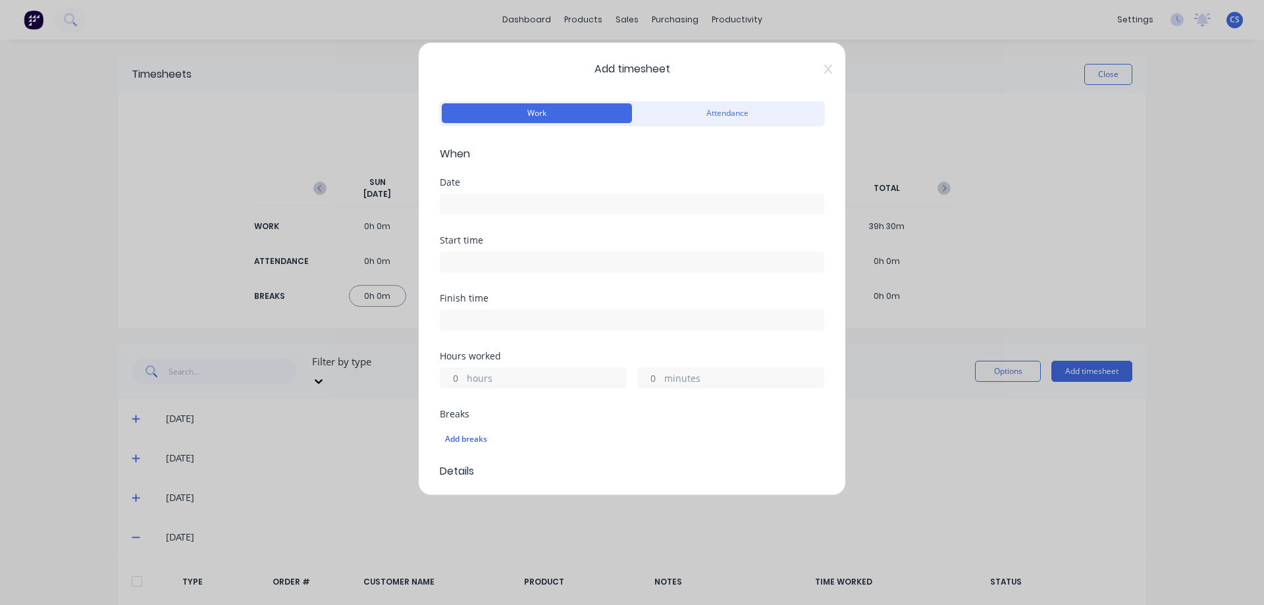
click at [511, 203] on input at bounding box center [631, 204] width 383 height 20
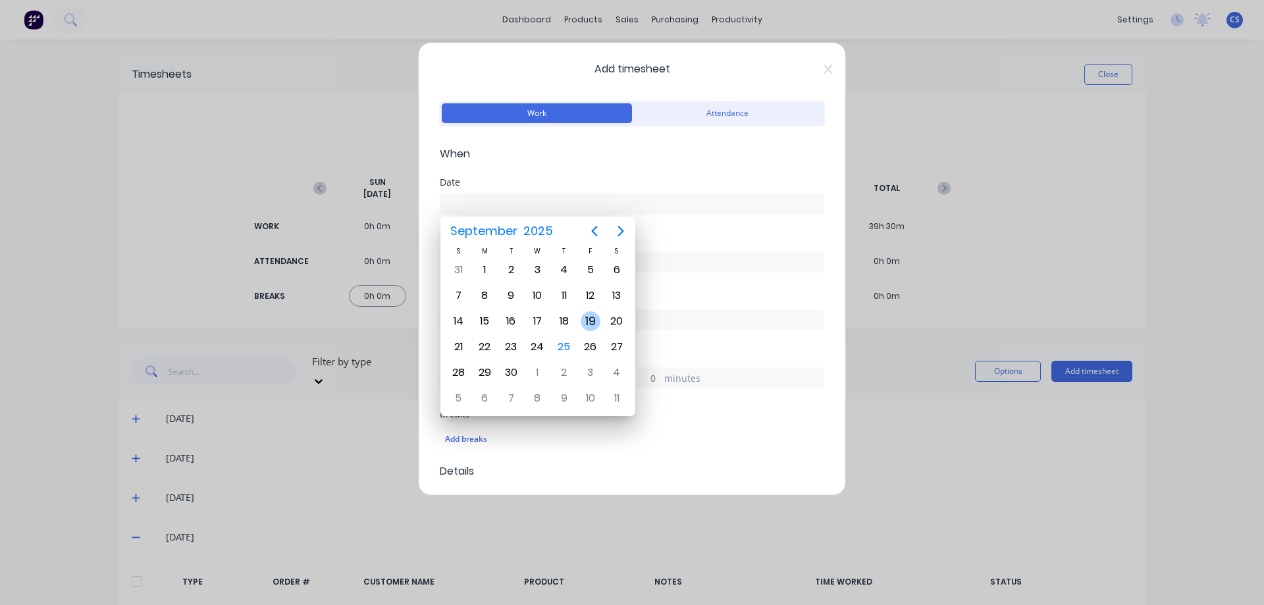
click at [599, 321] on div "19" at bounding box center [591, 321] width 20 height 20
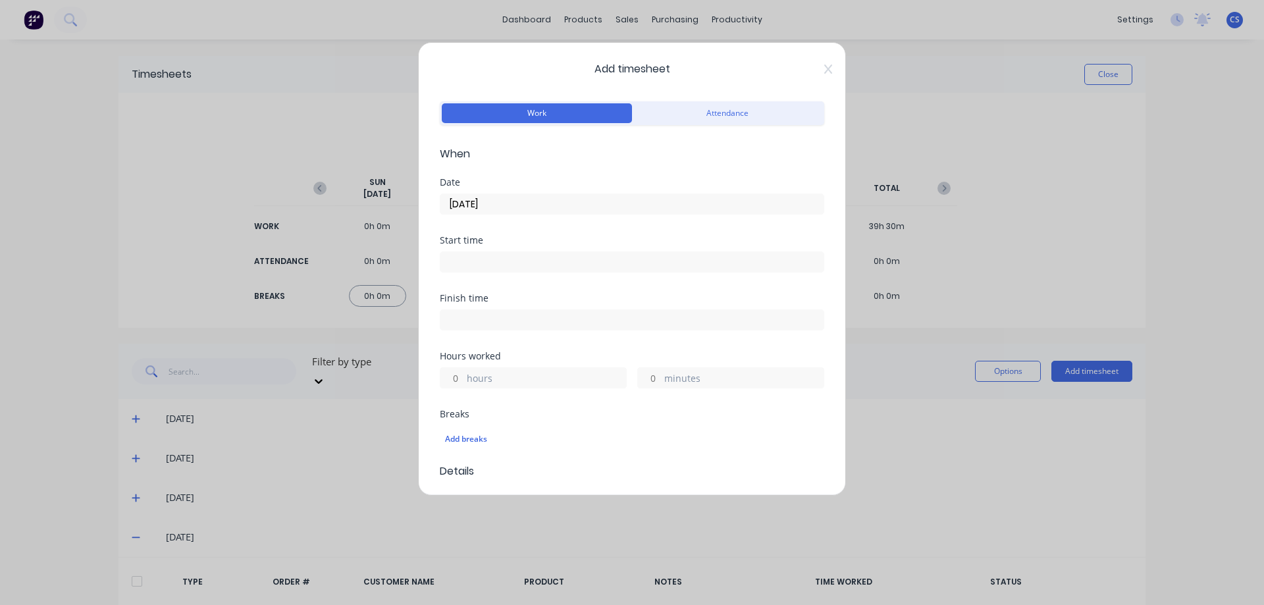
type input "19/09/2025"
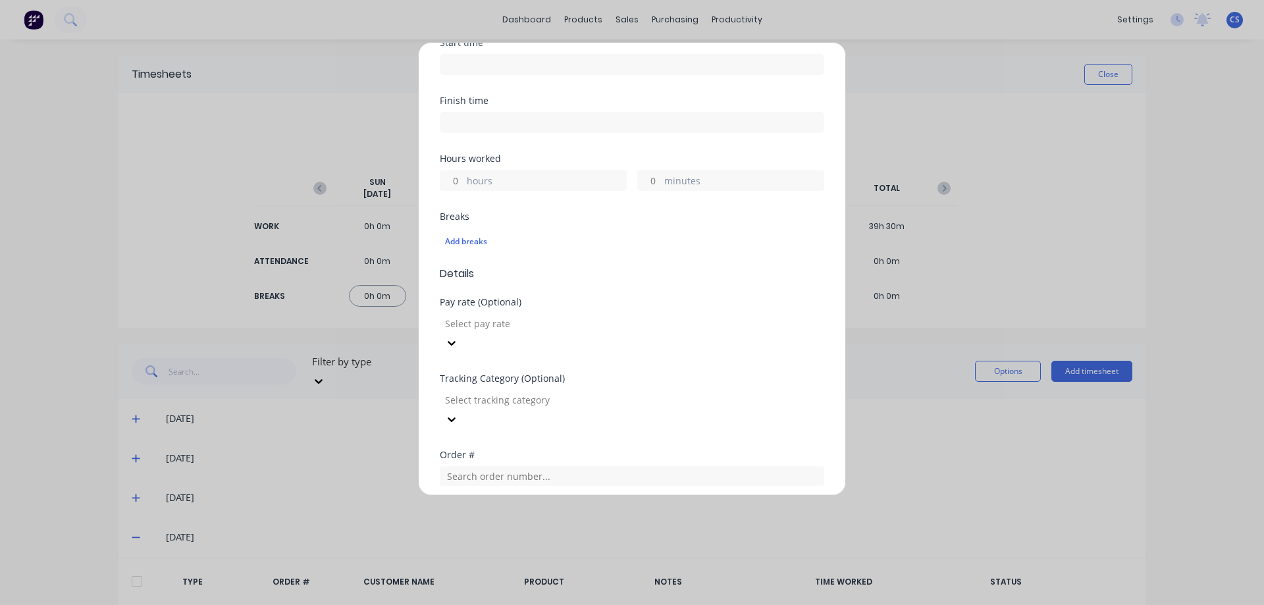
scroll to position [263, 0]
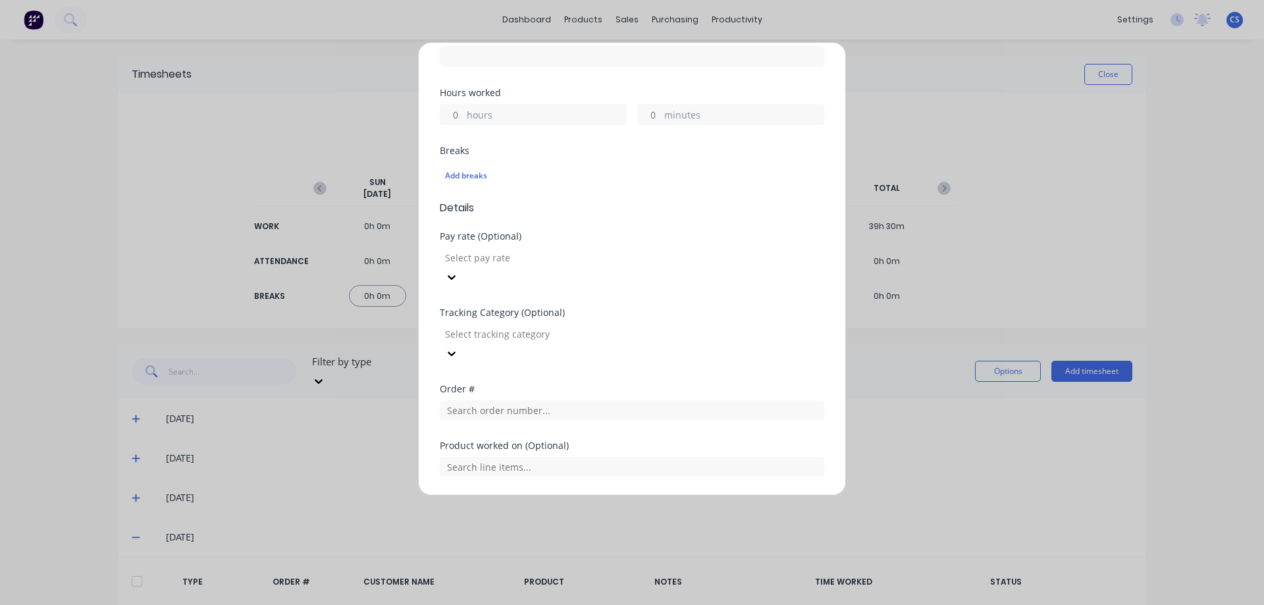
click at [471, 115] on label "hours" at bounding box center [546, 116] width 159 height 16
click at [463, 115] on input "hours" at bounding box center [451, 115] width 23 height 20
type input "1"
type input "15"
type input "1"
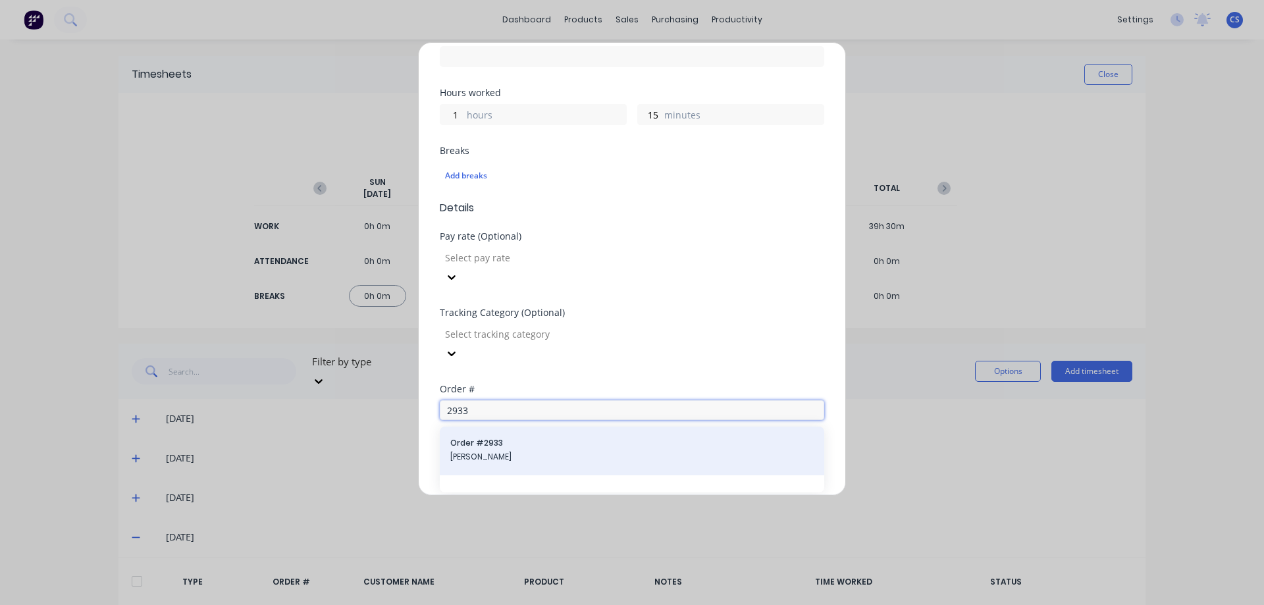
type input "2933"
click at [559, 427] on div "Order # 2933 Balco Bowmans" at bounding box center [632, 451] width 384 height 49
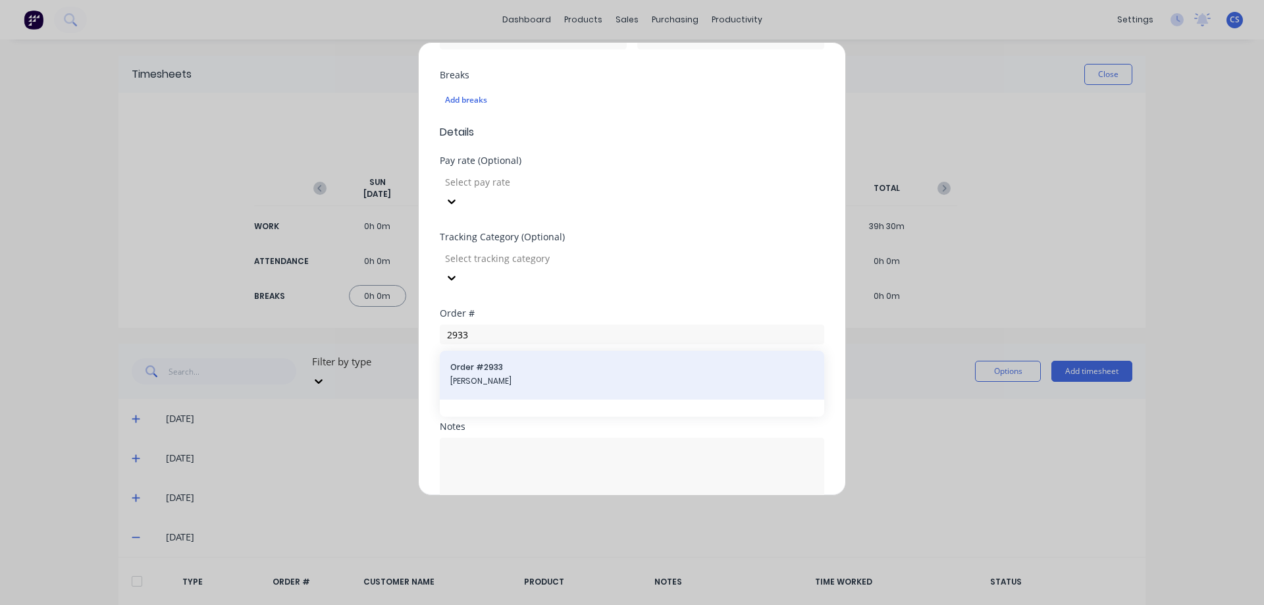
scroll to position [373, 0]
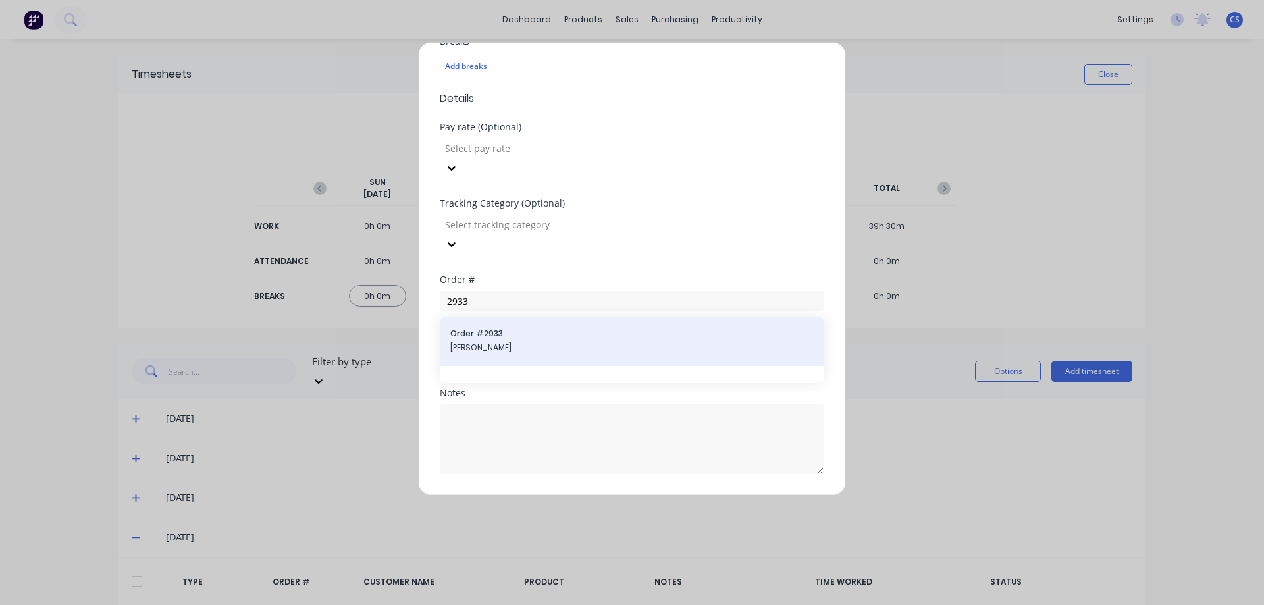
click at [552, 328] on span "Order # 2933" at bounding box center [631, 334] width 363 height 12
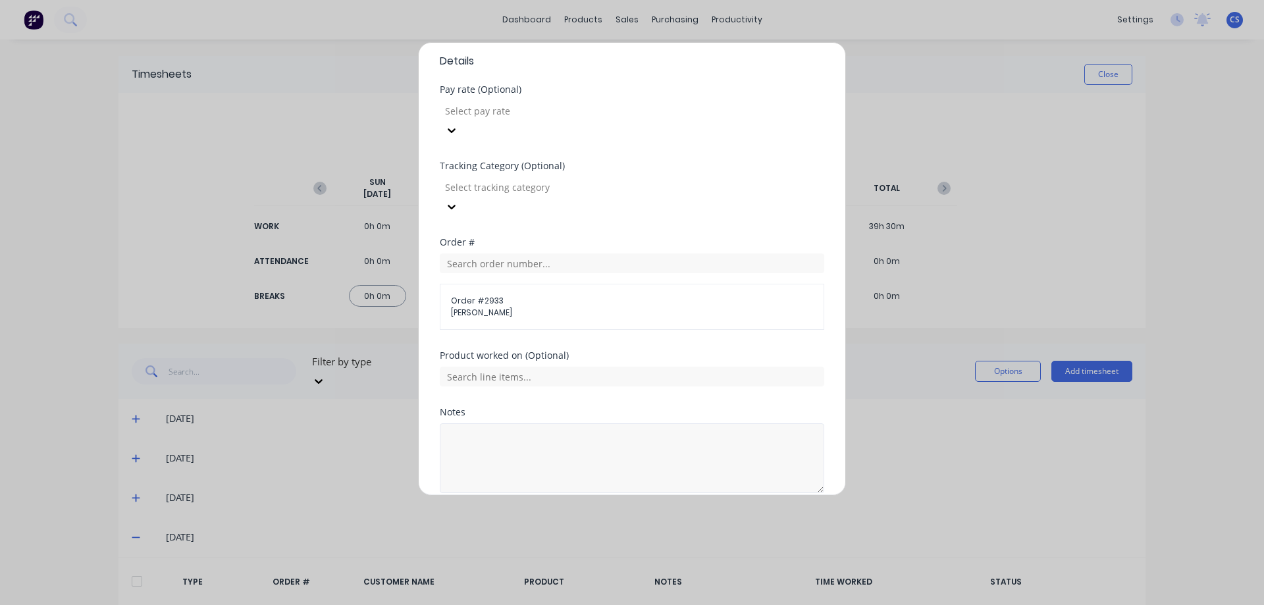
scroll to position [429, 0]
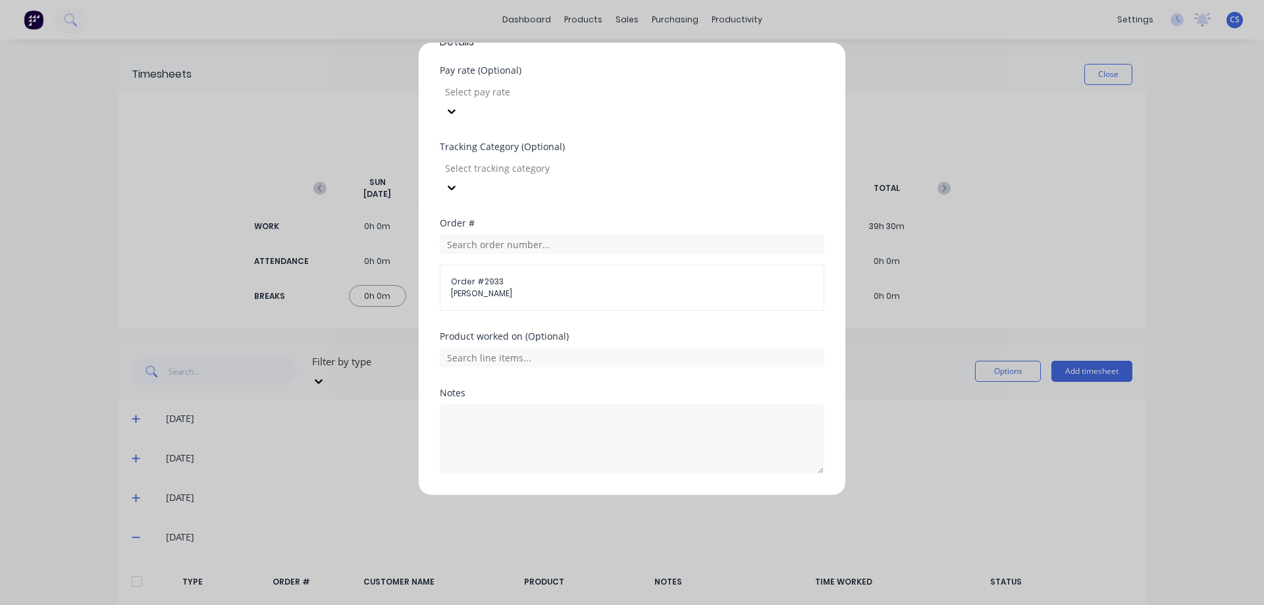
click at [585, 495] on button "Add manual time entry" at bounding box center [600, 505] width 111 height 21
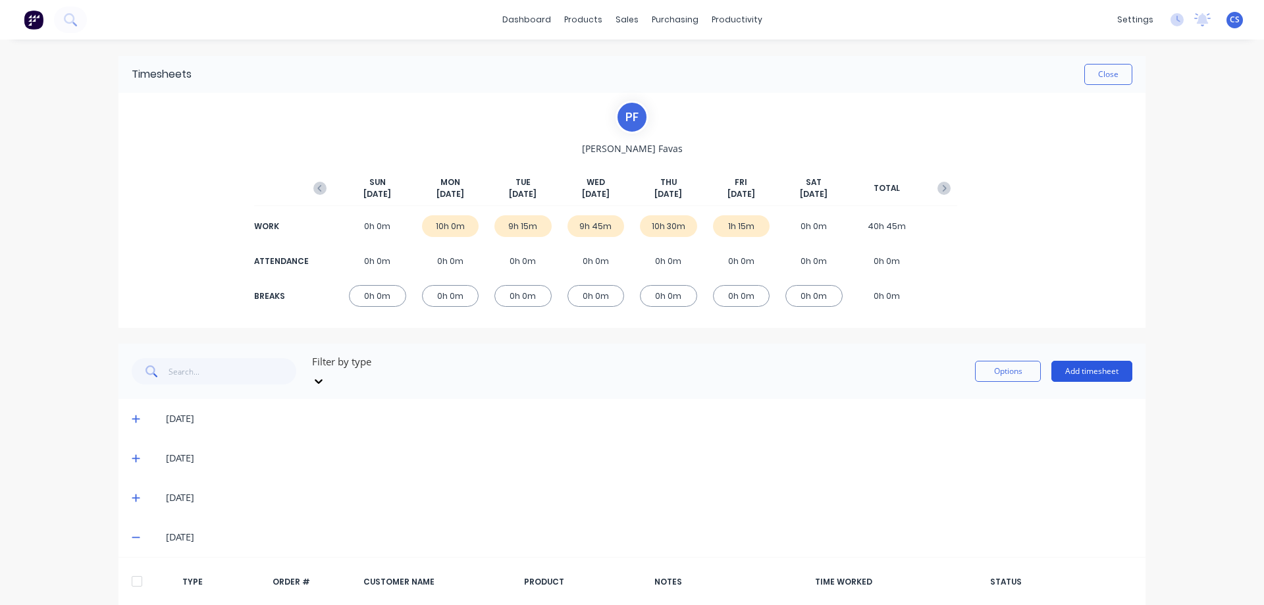
click at [1068, 363] on button "Add timesheet" at bounding box center [1091, 371] width 81 height 21
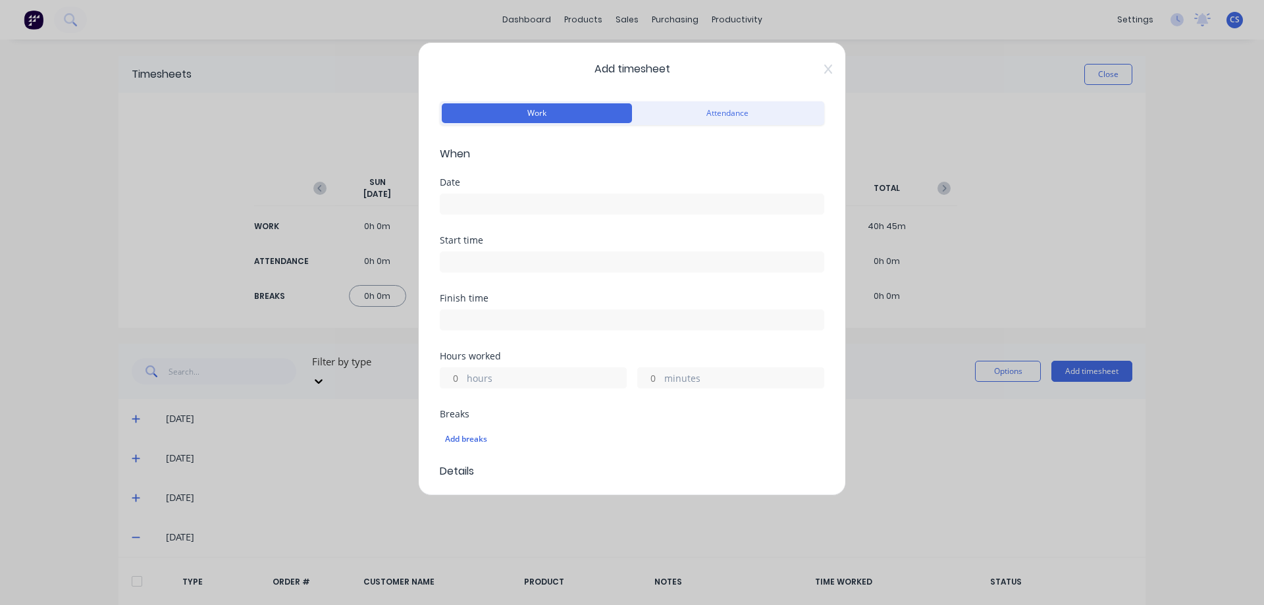
click at [485, 202] on input at bounding box center [631, 204] width 383 height 20
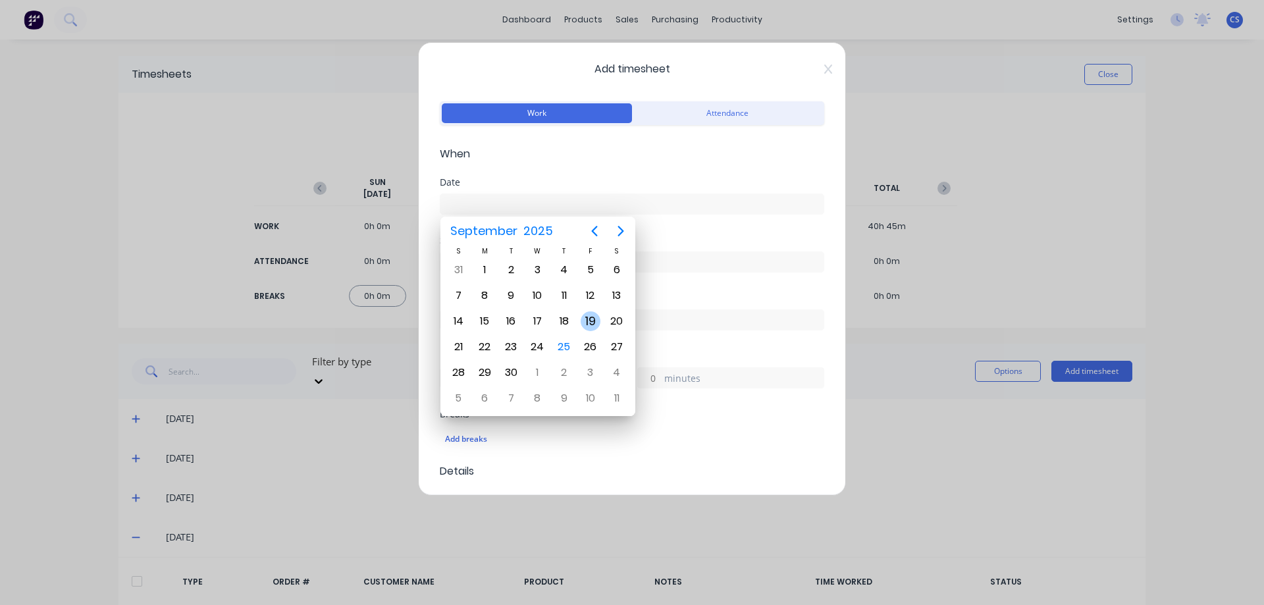
click at [584, 315] on div "19" at bounding box center [591, 321] width 20 height 20
type input "19/09/2025"
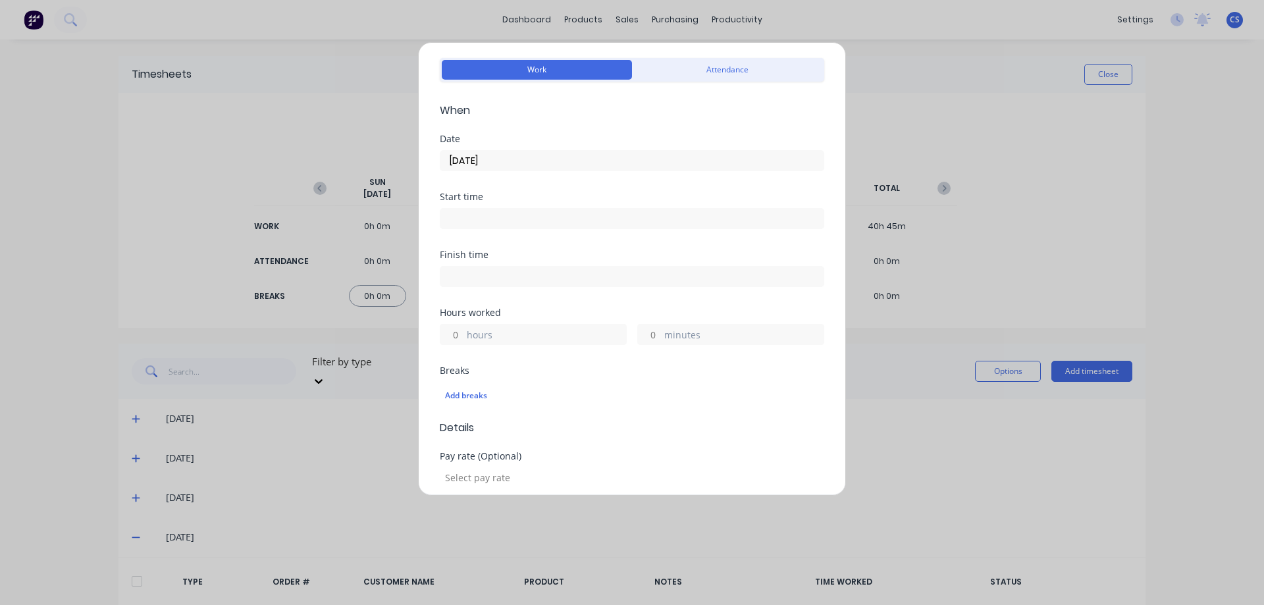
scroll to position [66, 0]
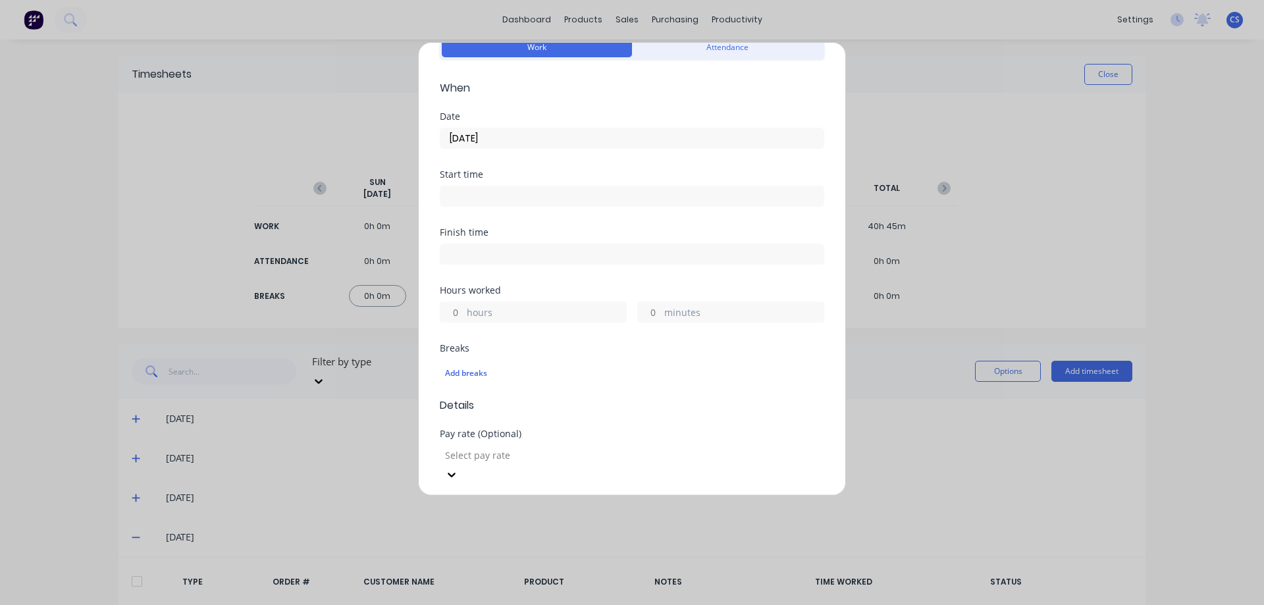
click at [469, 315] on label "hours" at bounding box center [546, 313] width 159 height 16
click at [463, 315] on input "hours" at bounding box center [451, 312] width 23 height 20
type input "9"
type input "30"
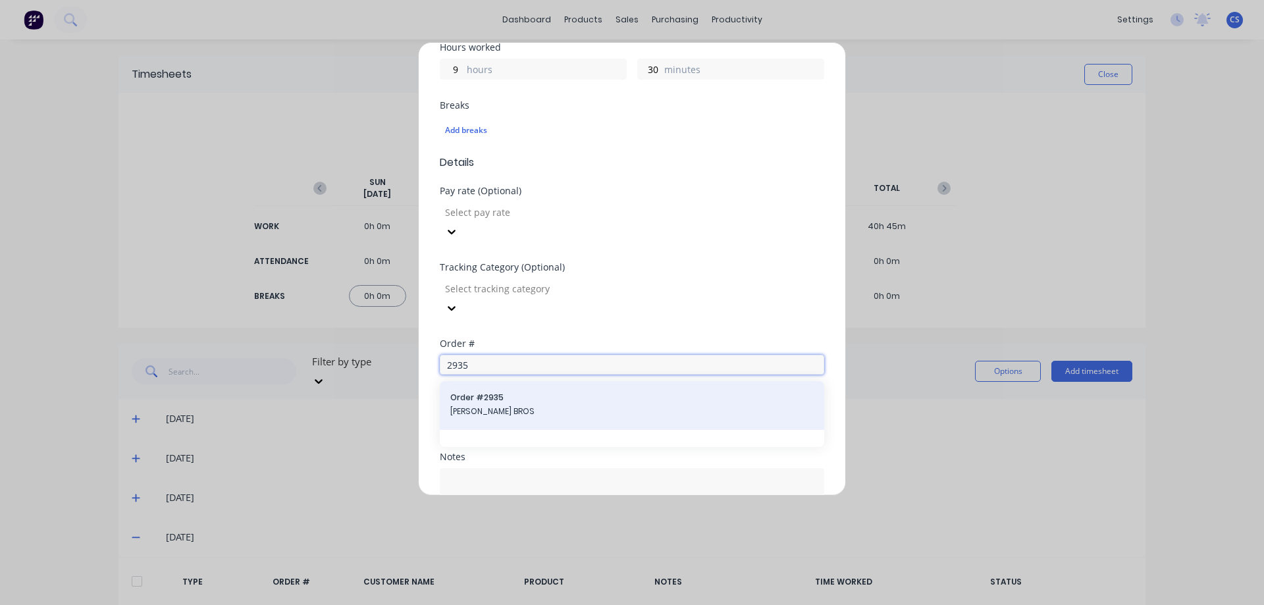
type input "2935"
click at [565, 406] on span "DOERING BROS" at bounding box center [631, 412] width 363 height 12
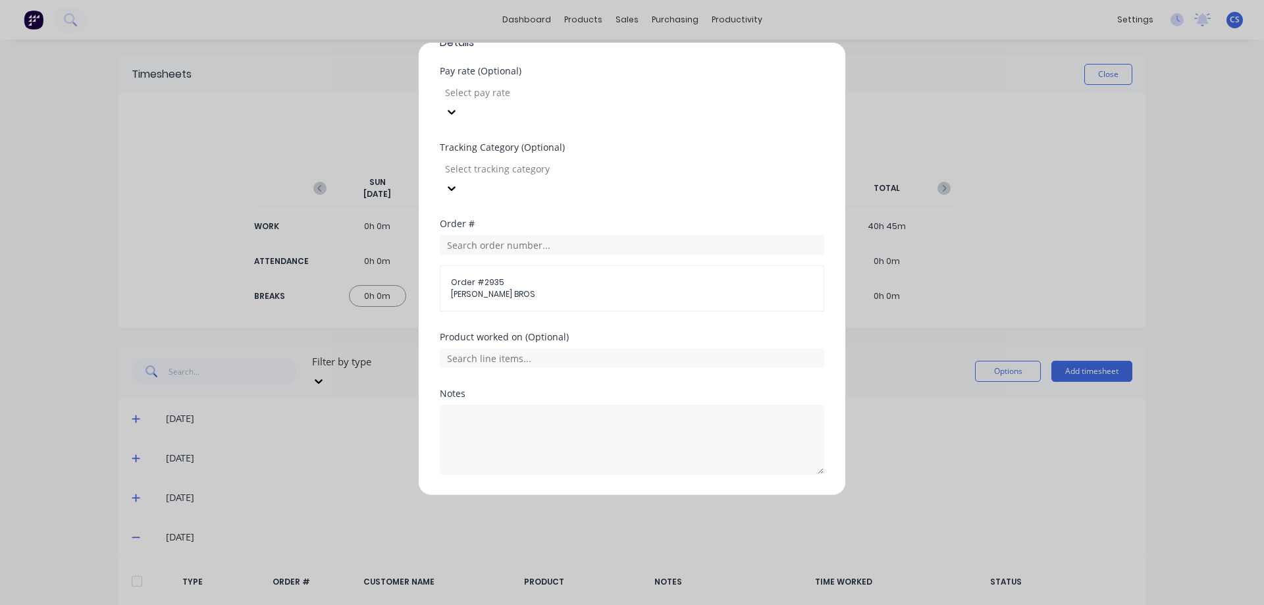
scroll to position [429, 0]
click at [613, 495] on button "Add manual time entry" at bounding box center [600, 505] width 111 height 21
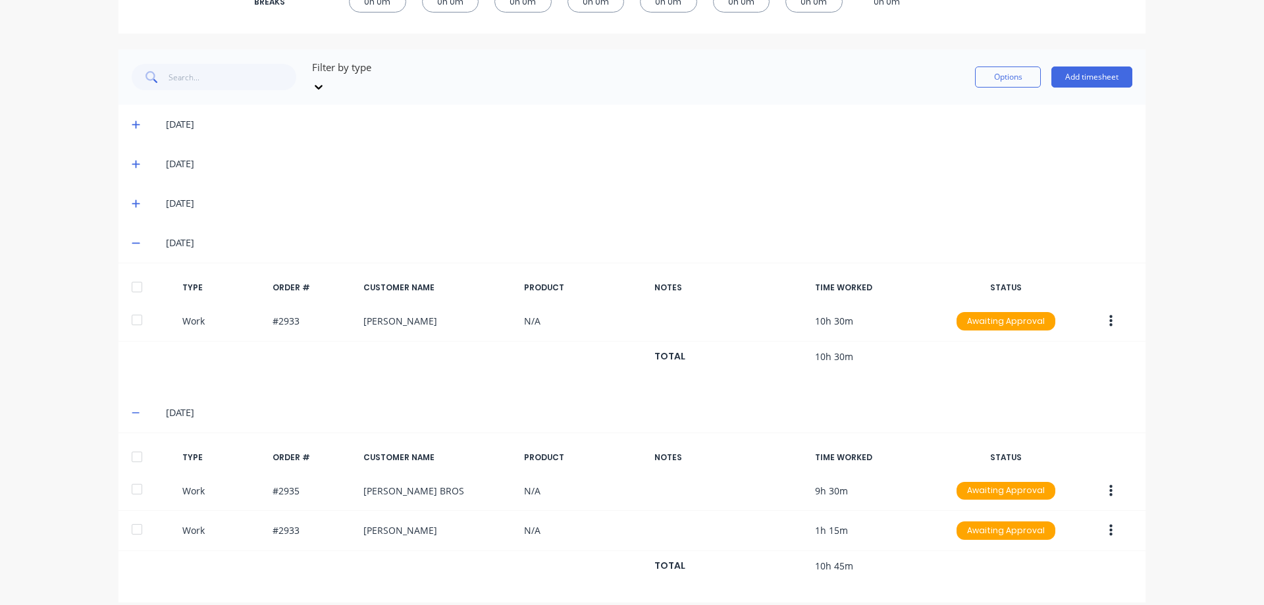
scroll to position [295, 0]
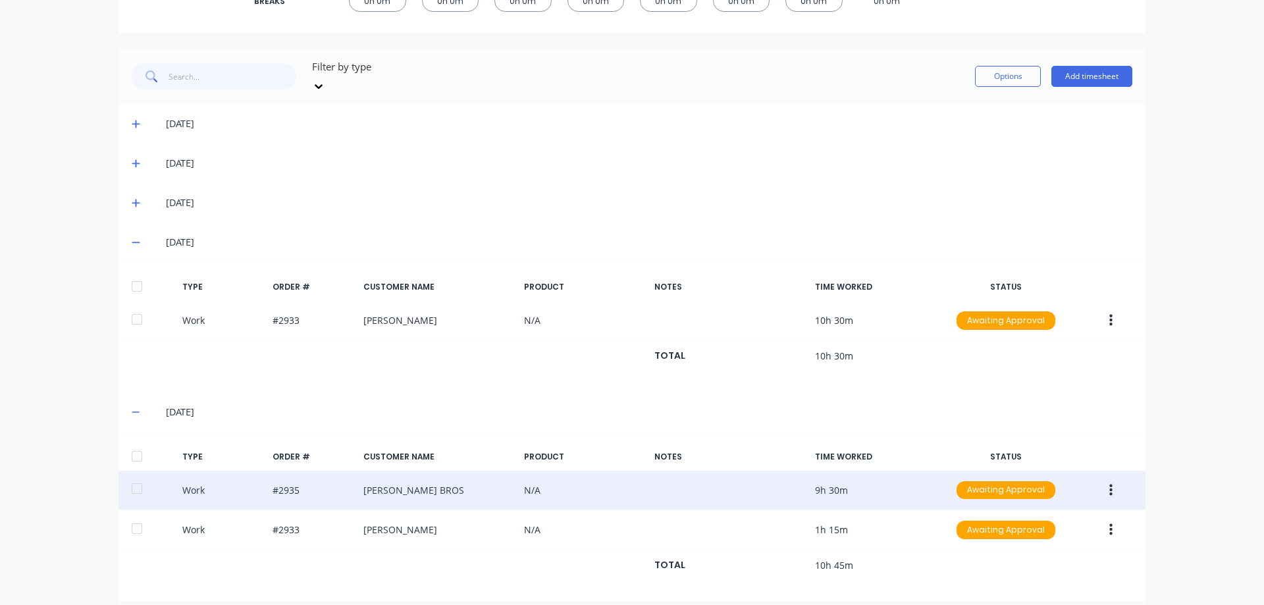
click at [1109, 483] on icon "button" at bounding box center [1110, 490] width 3 height 14
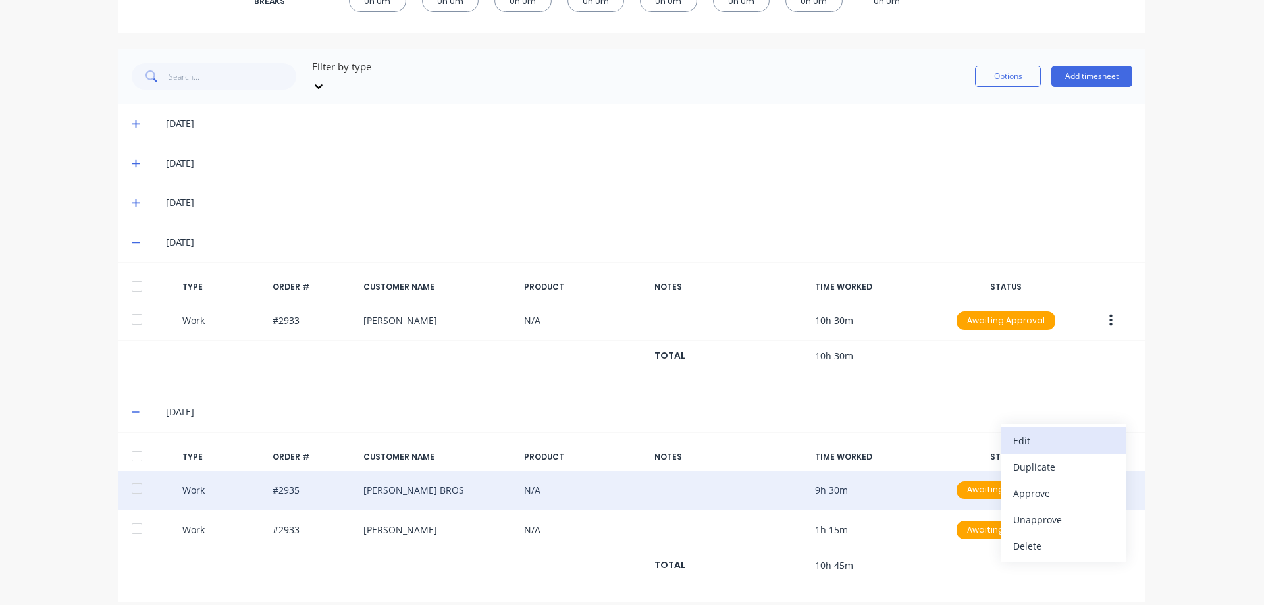
click at [1055, 431] on div "Edit" at bounding box center [1063, 440] width 101 height 19
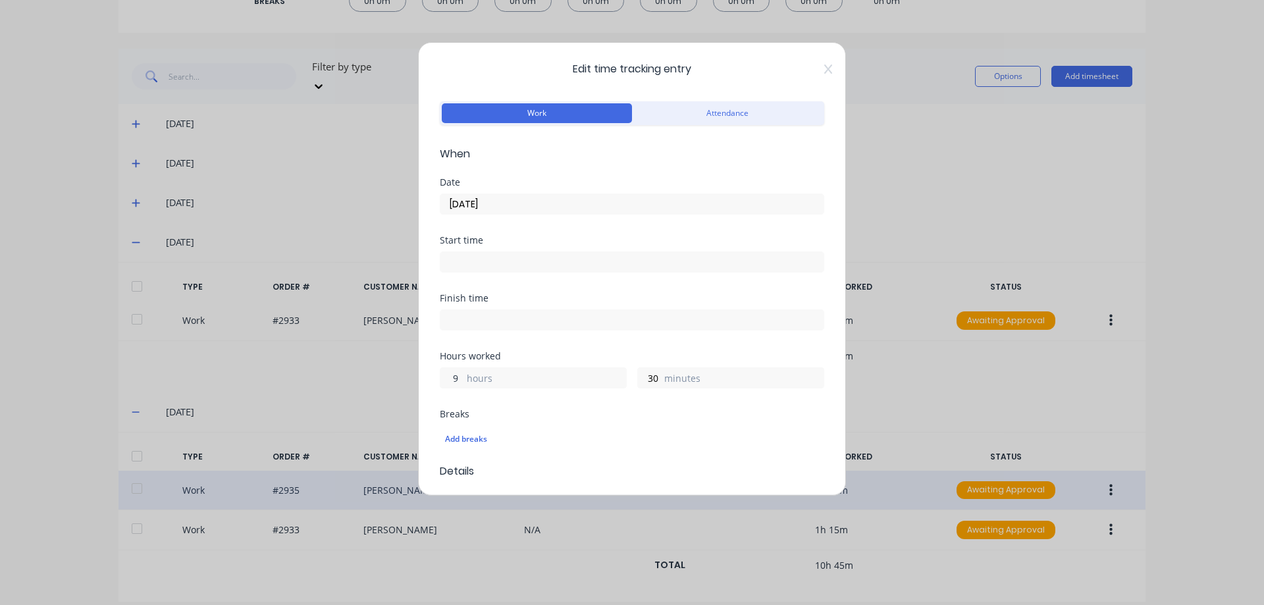
drag, startPoint x: 455, startPoint y: 379, endPoint x: 469, endPoint y: 380, distance: 14.5
click at [469, 380] on div "9 hours" at bounding box center [533, 377] width 187 height 21
type input "8"
type input "15"
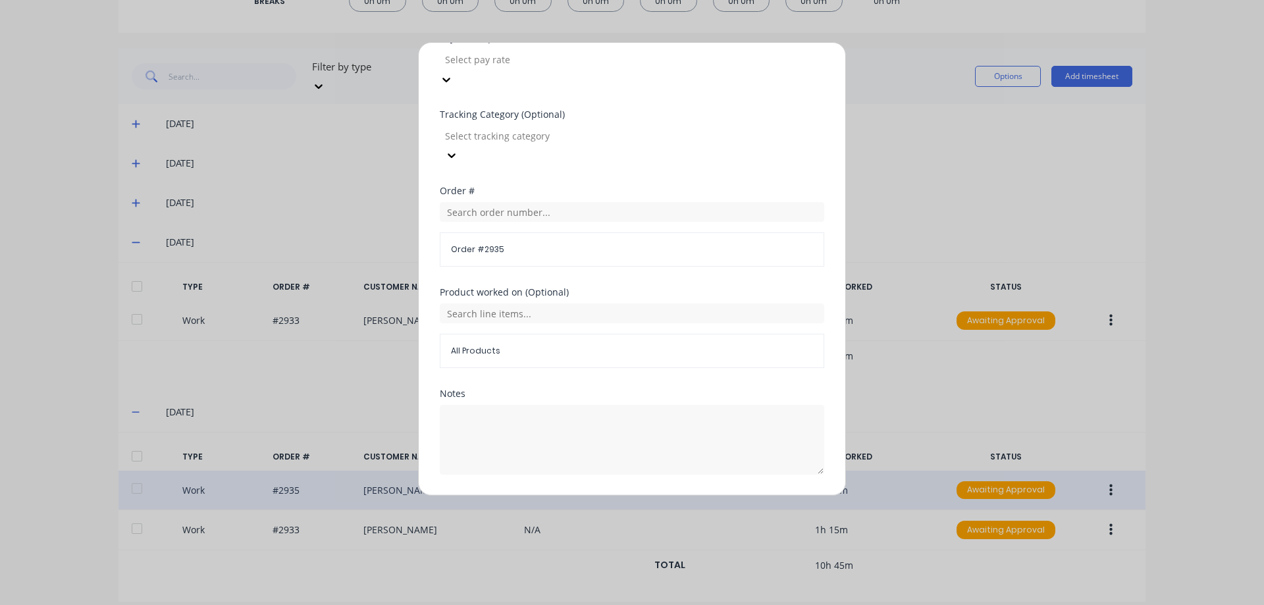
scroll to position [462, 0]
click at [591, 495] on button "Edit time tracking entry" at bounding box center [600, 505] width 113 height 21
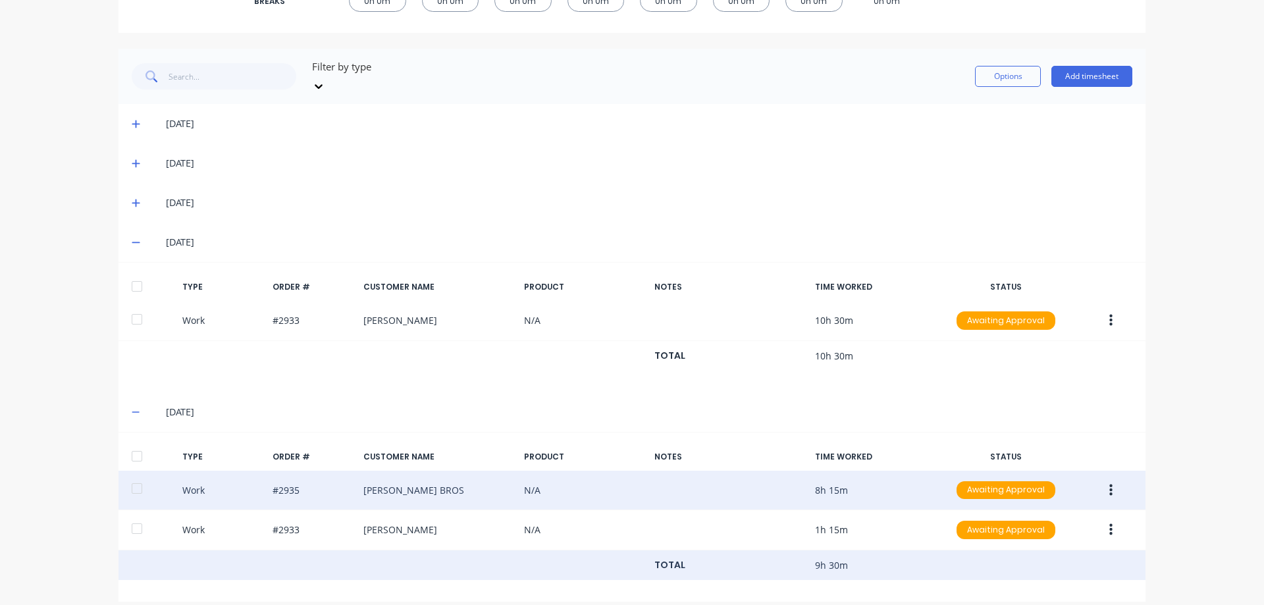
scroll to position [0, 0]
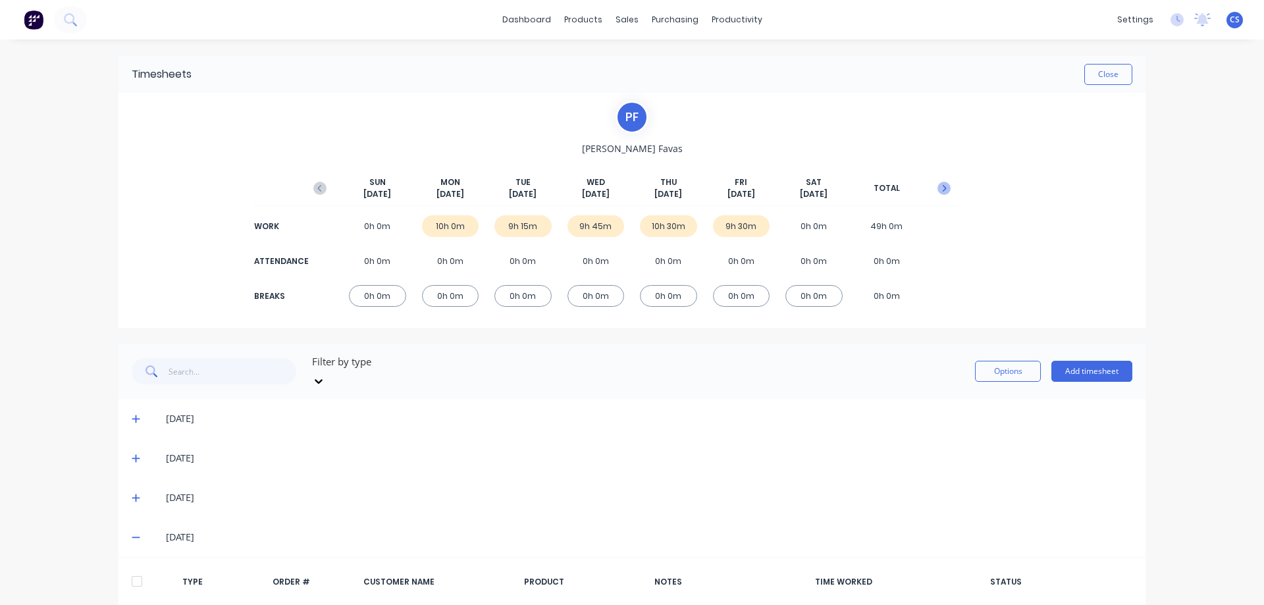
click at [943, 188] on icon "button" at bounding box center [945, 188] width 4 height 7
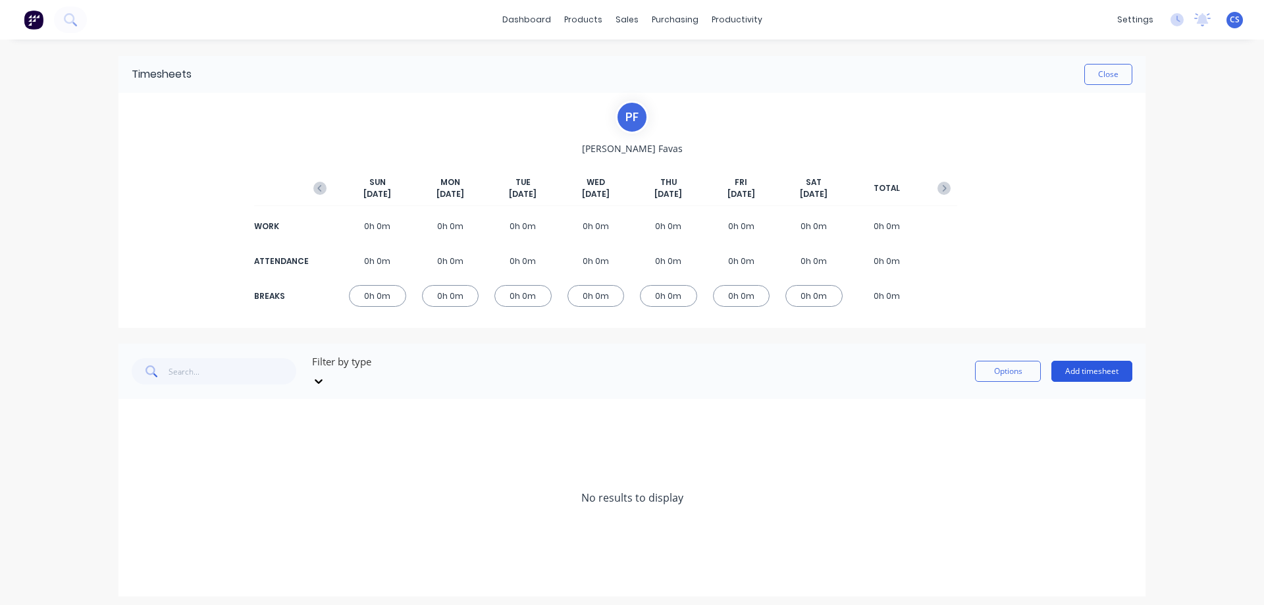
click at [1081, 365] on button "Add timesheet" at bounding box center [1091, 371] width 81 height 21
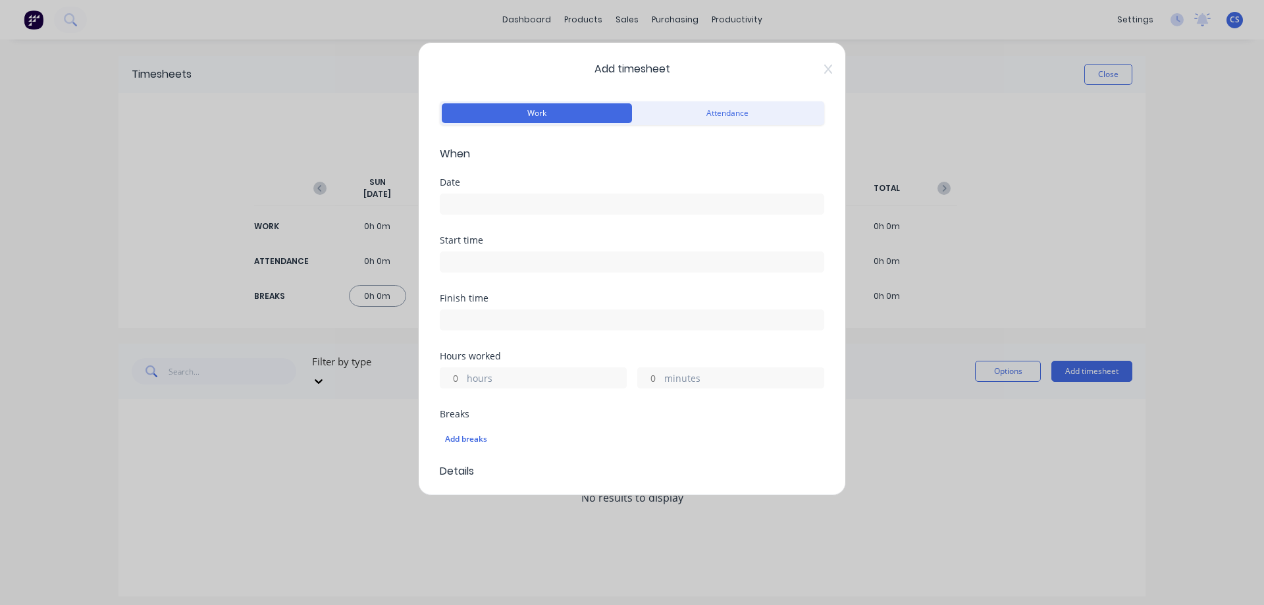
click at [469, 211] on input at bounding box center [631, 204] width 383 height 20
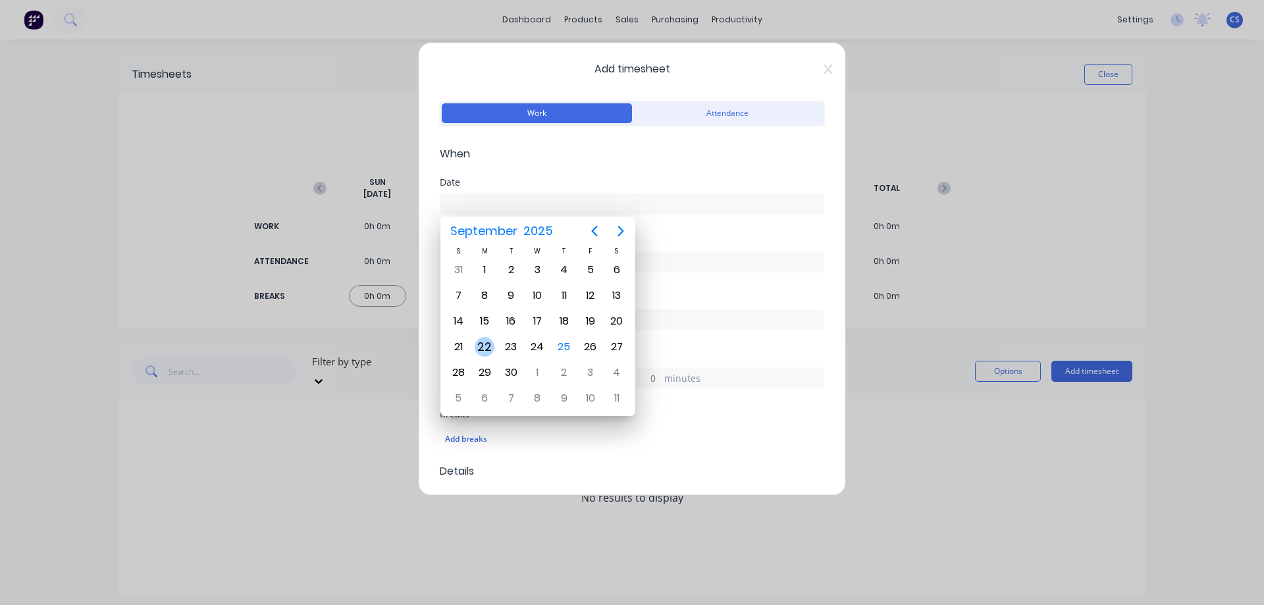
click at [486, 344] on div "22" at bounding box center [485, 347] width 20 height 20
type input "22/09/2025"
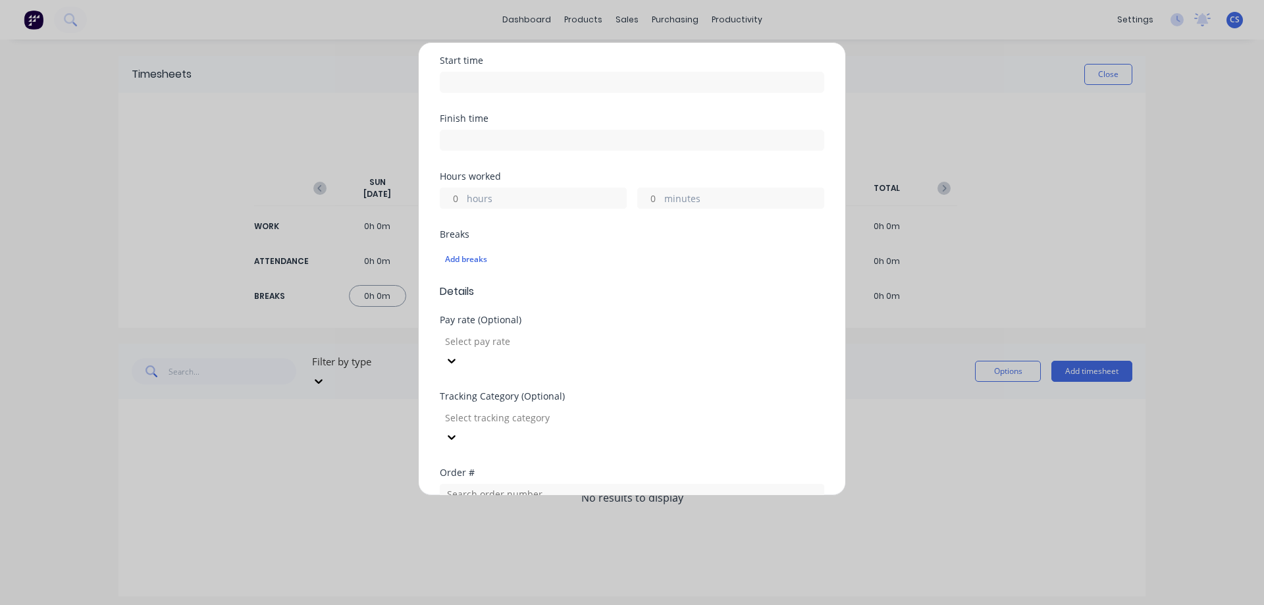
scroll to position [263, 0]
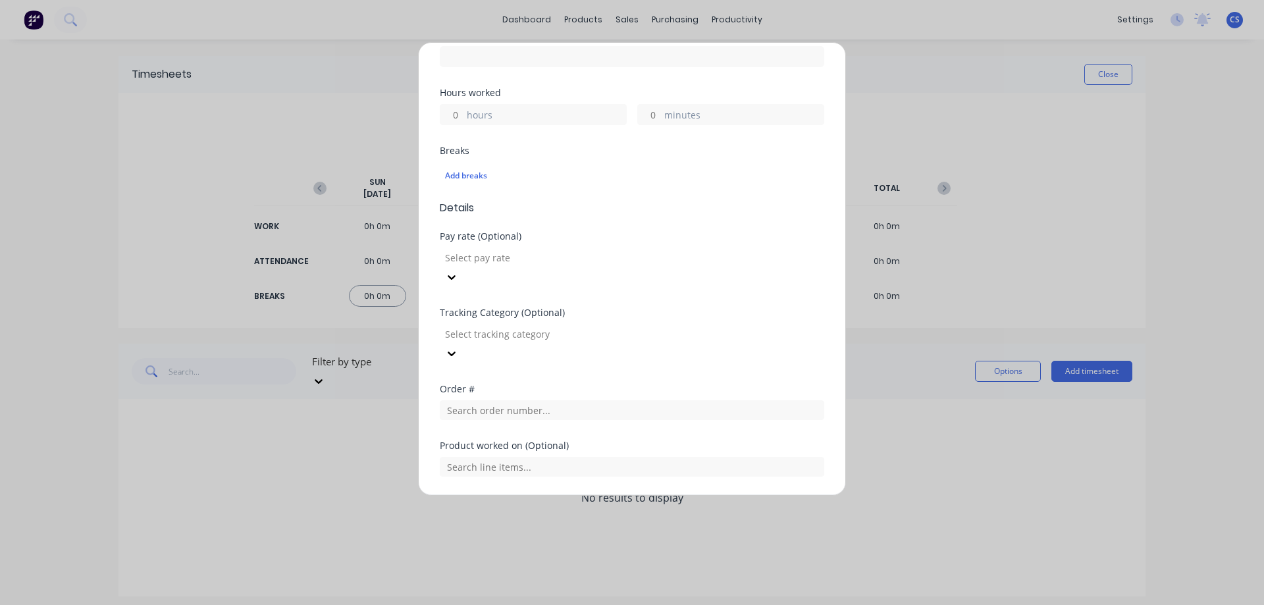
click at [455, 120] on input "hours" at bounding box center [451, 115] width 23 height 20
type input "1"
type input "15"
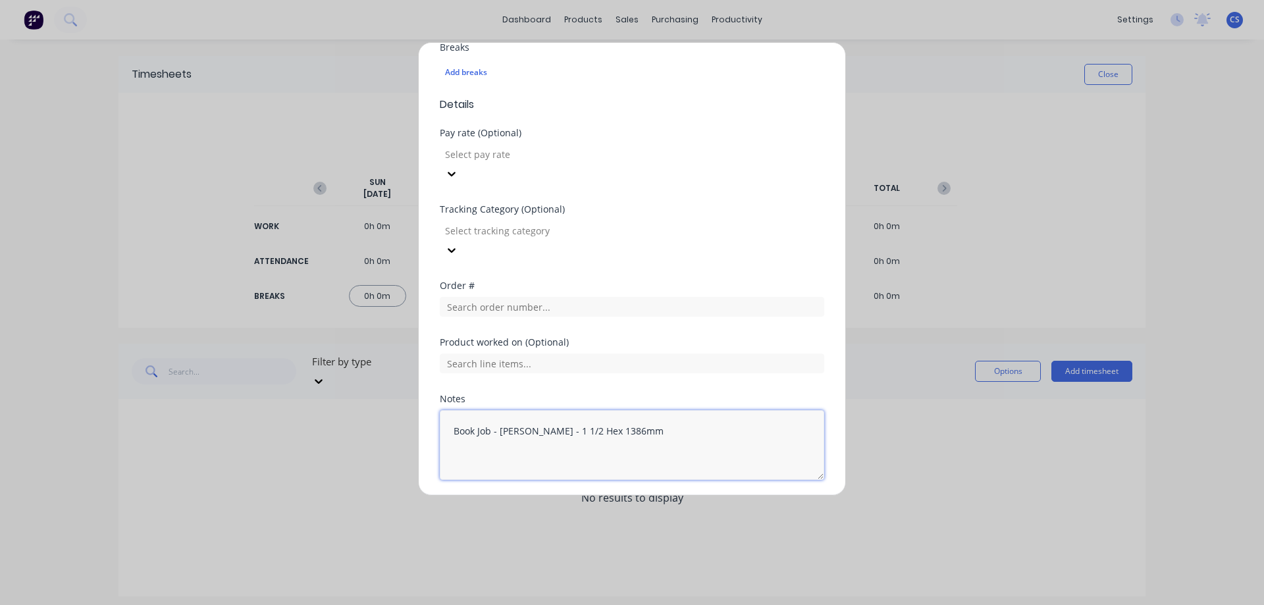
scroll to position [373, 0]
type textarea "Book Job - Jake Schutz - 1 1/2 Hex 1386mm"
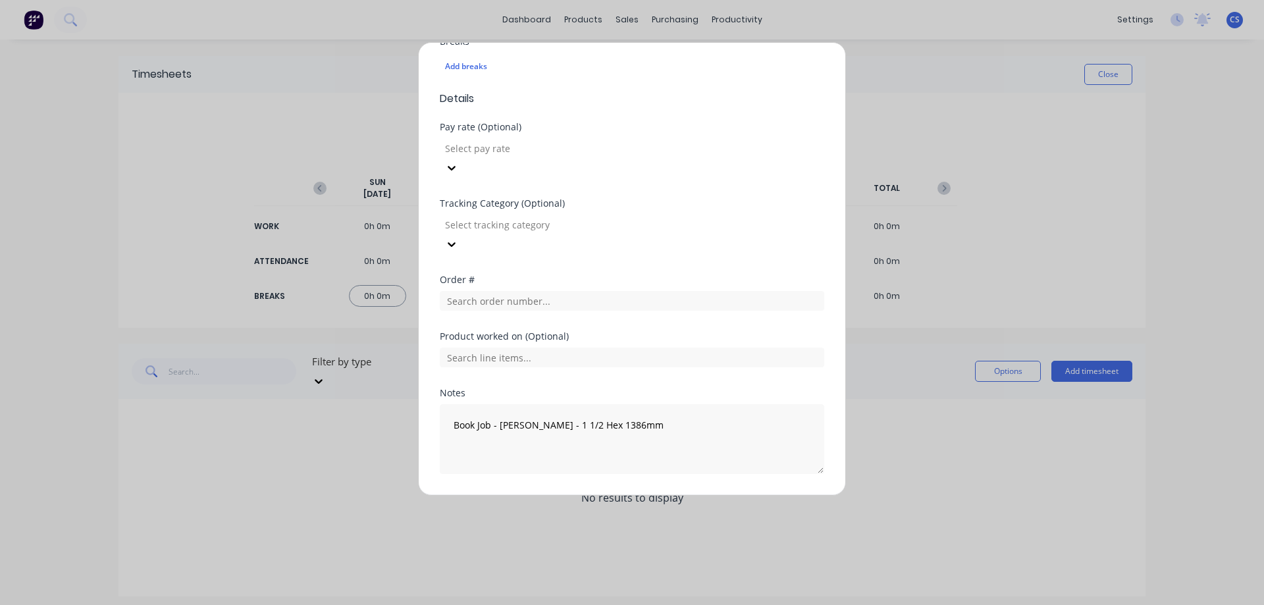
click at [599, 495] on button "Add manual time entry" at bounding box center [600, 505] width 111 height 21
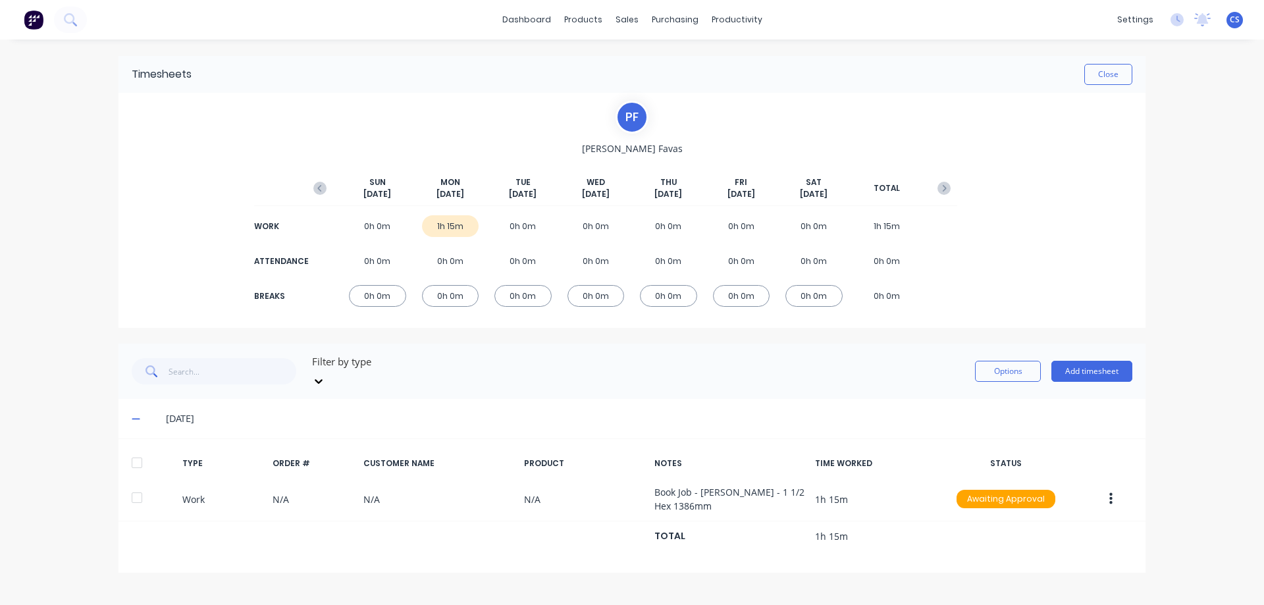
click at [1078, 376] on div "Options Add timesheet" at bounding box center [1053, 372] width 157 height 40
click at [1073, 367] on button "Add timesheet" at bounding box center [1091, 371] width 81 height 21
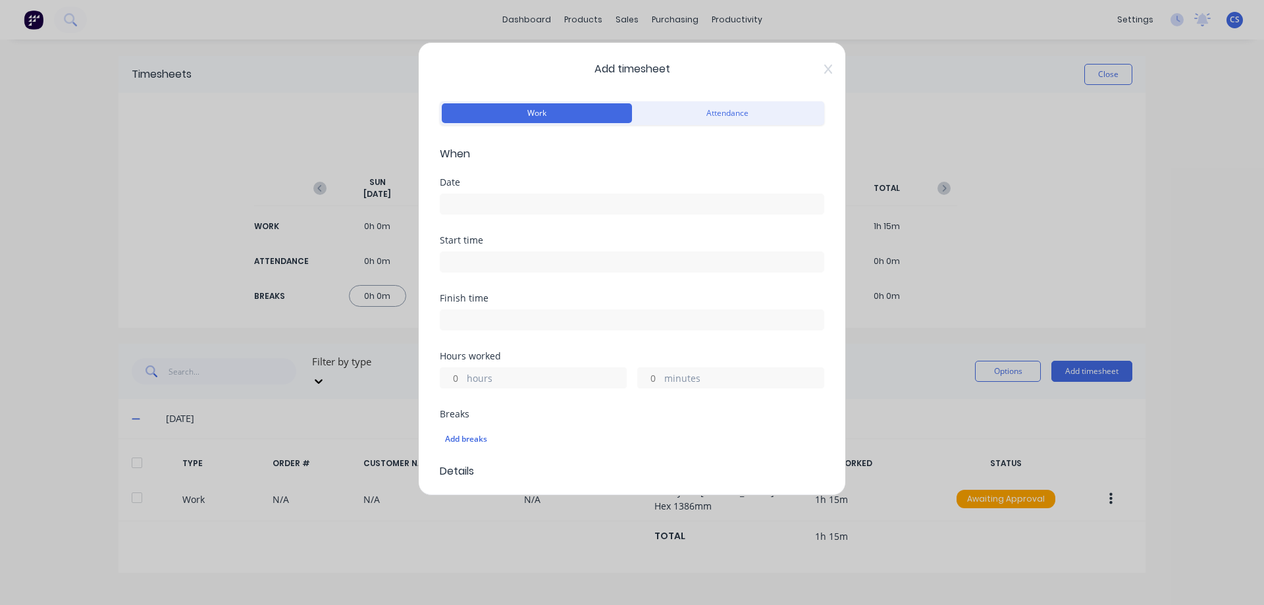
click at [501, 206] on input at bounding box center [631, 204] width 383 height 20
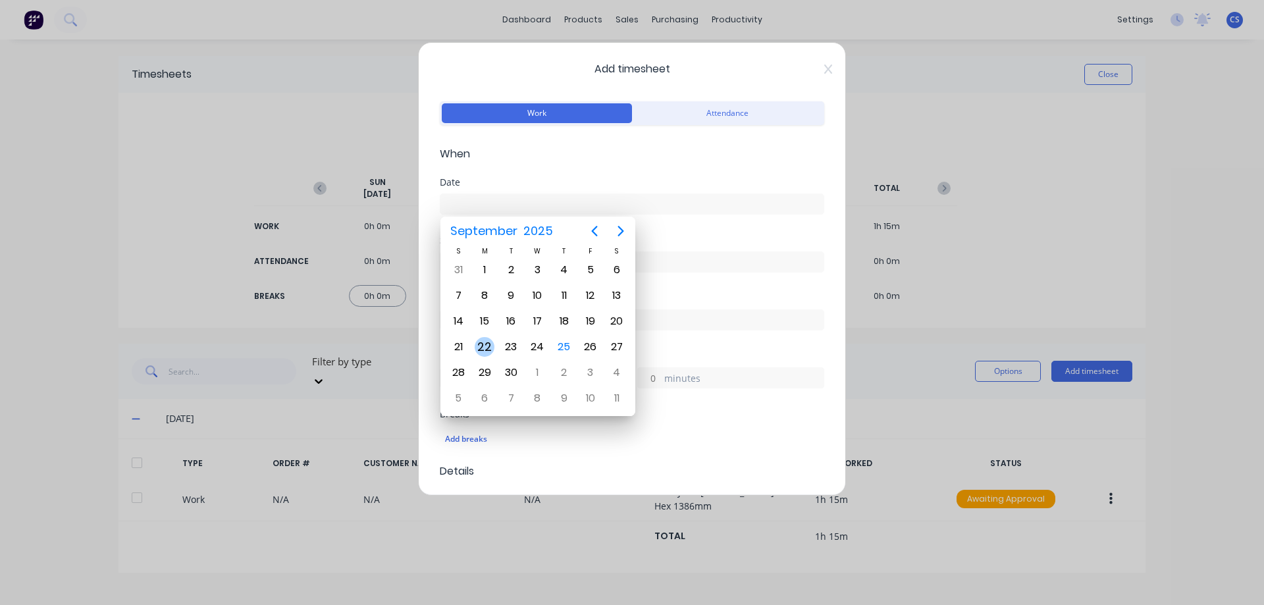
click at [487, 344] on div "22" at bounding box center [485, 347] width 20 height 20
type input "22/09/2025"
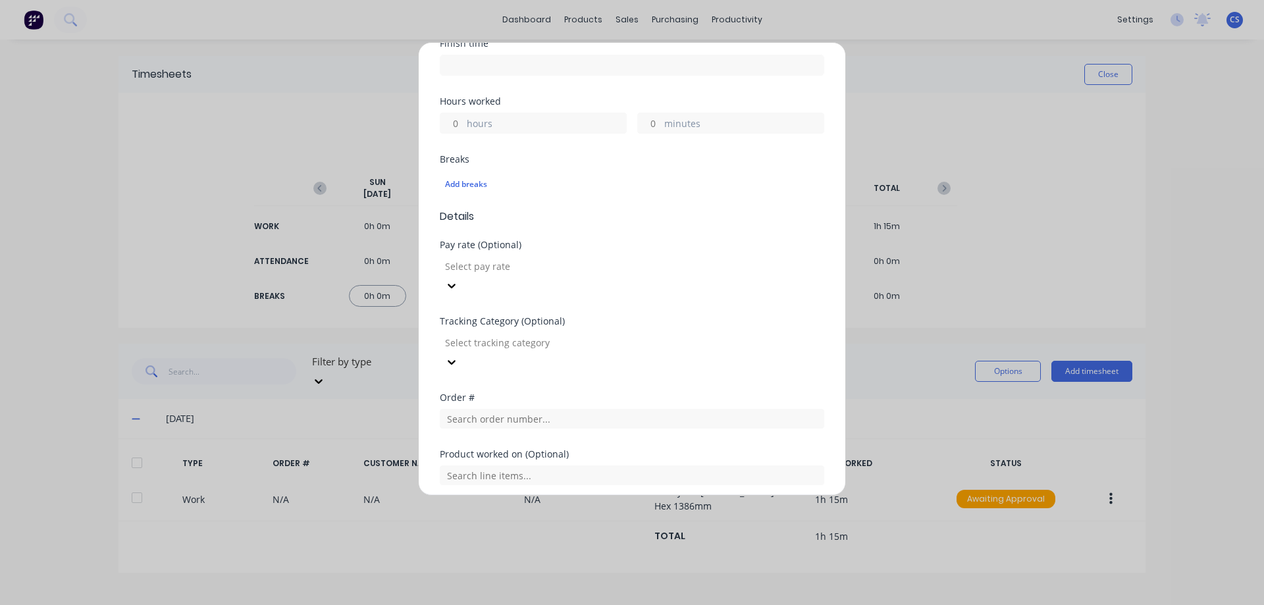
scroll to position [263, 0]
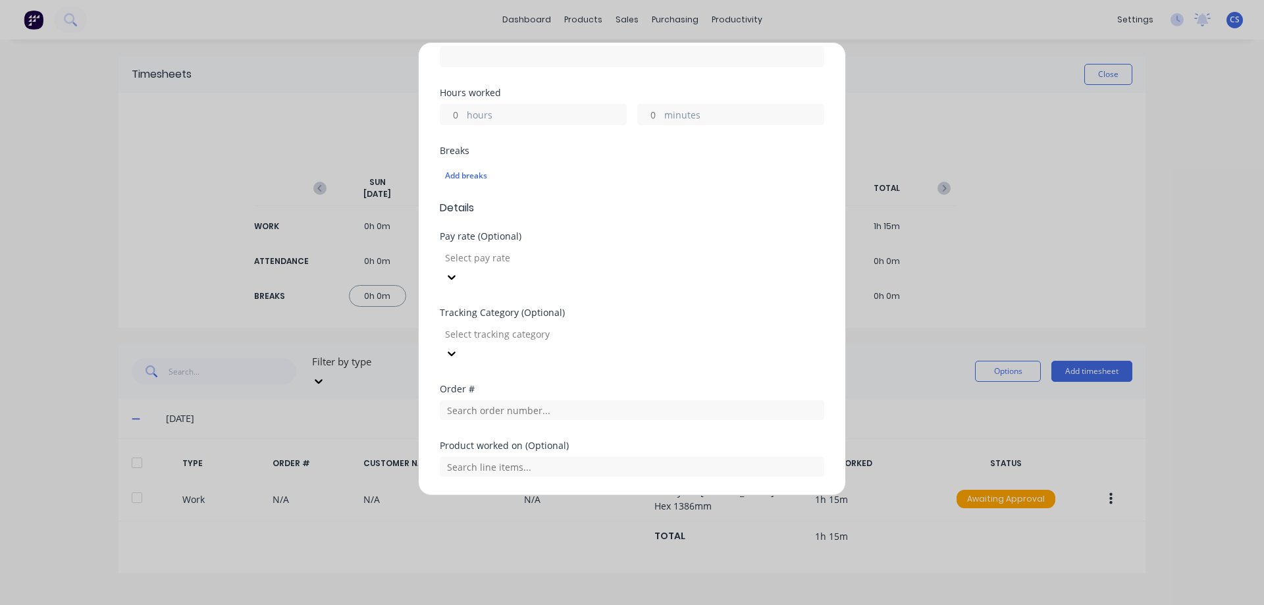
click at [462, 116] on input "hours" at bounding box center [451, 115] width 23 height 20
type input "3"
type input "15"
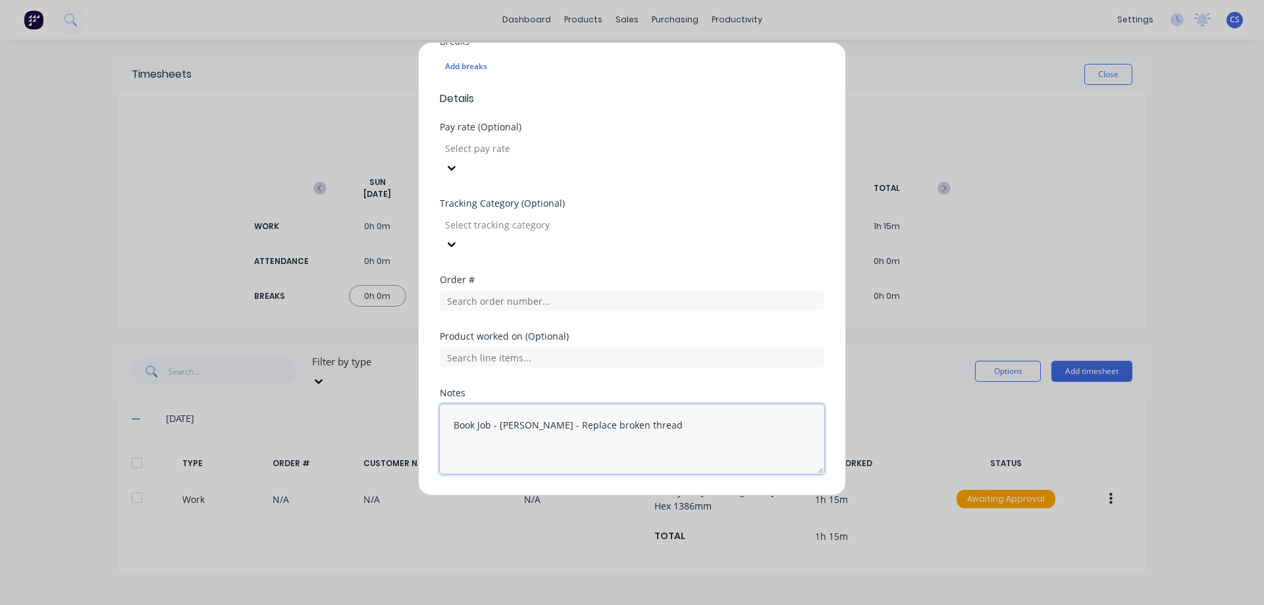
type textarea "Book Job - Peter Evans - Replace broken thread"
click at [585, 495] on button "Add manual time entry" at bounding box center [600, 505] width 111 height 21
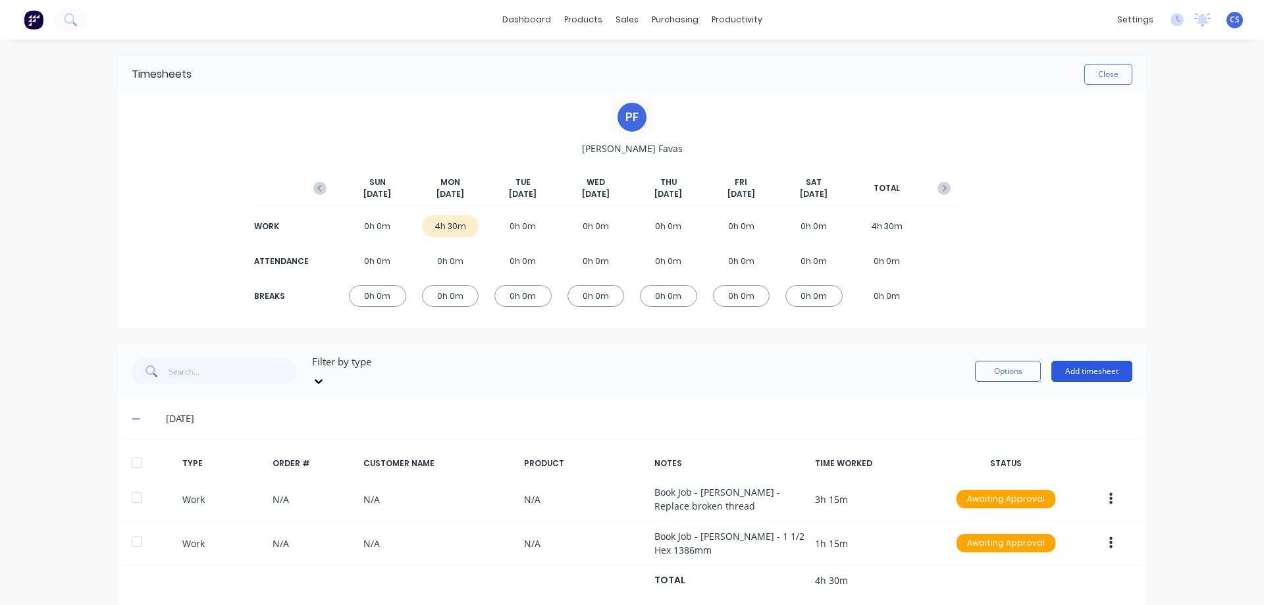
click at [1103, 361] on button "Add timesheet" at bounding box center [1091, 371] width 81 height 21
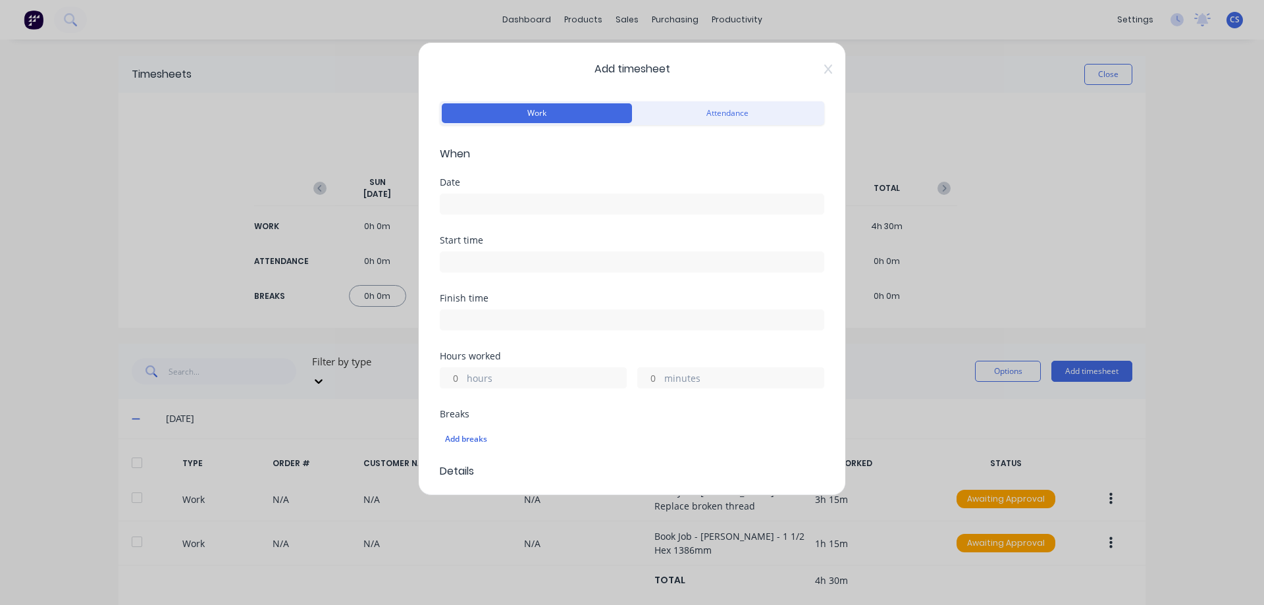
click at [537, 206] on input at bounding box center [631, 204] width 383 height 20
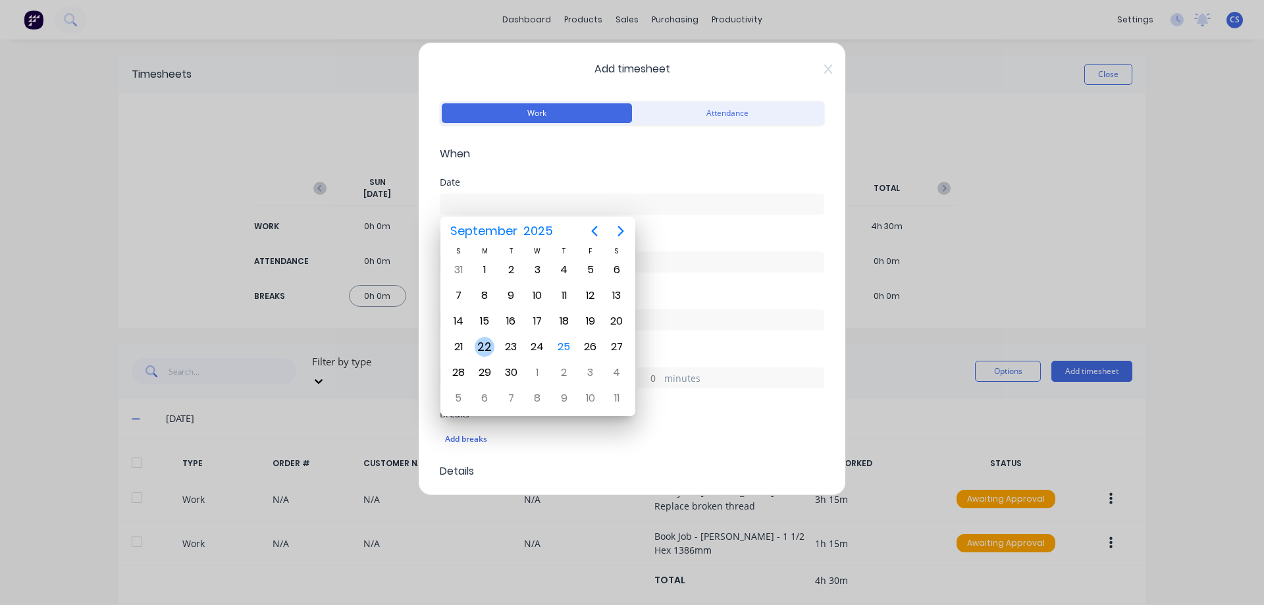
click at [480, 341] on div "22" at bounding box center [485, 347] width 20 height 20
type input "22/09/2025"
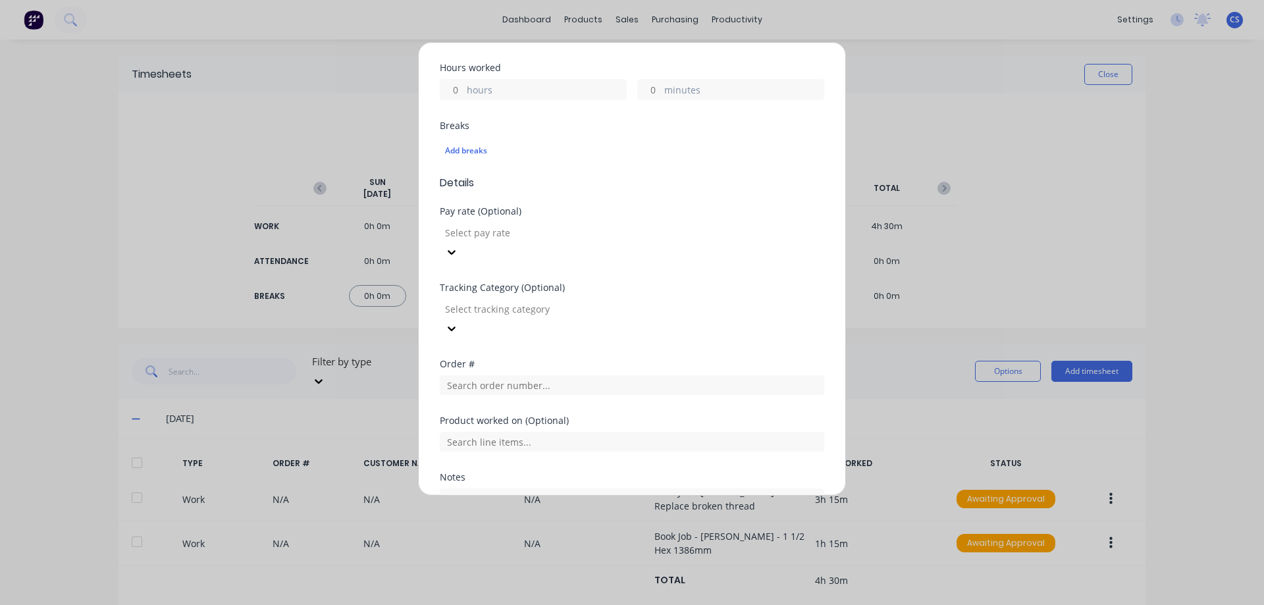
scroll to position [329, 0]
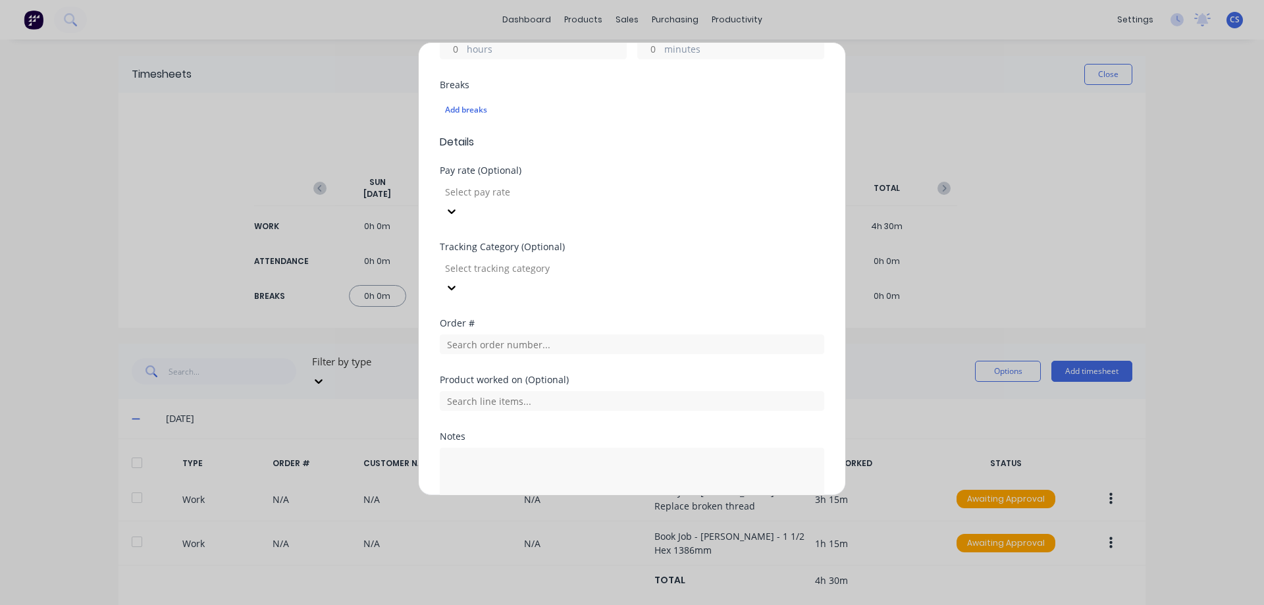
click at [460, 51] on input "hours" at bounding box center [451, 49] width 23 height 20
type input "1"
type input "45"
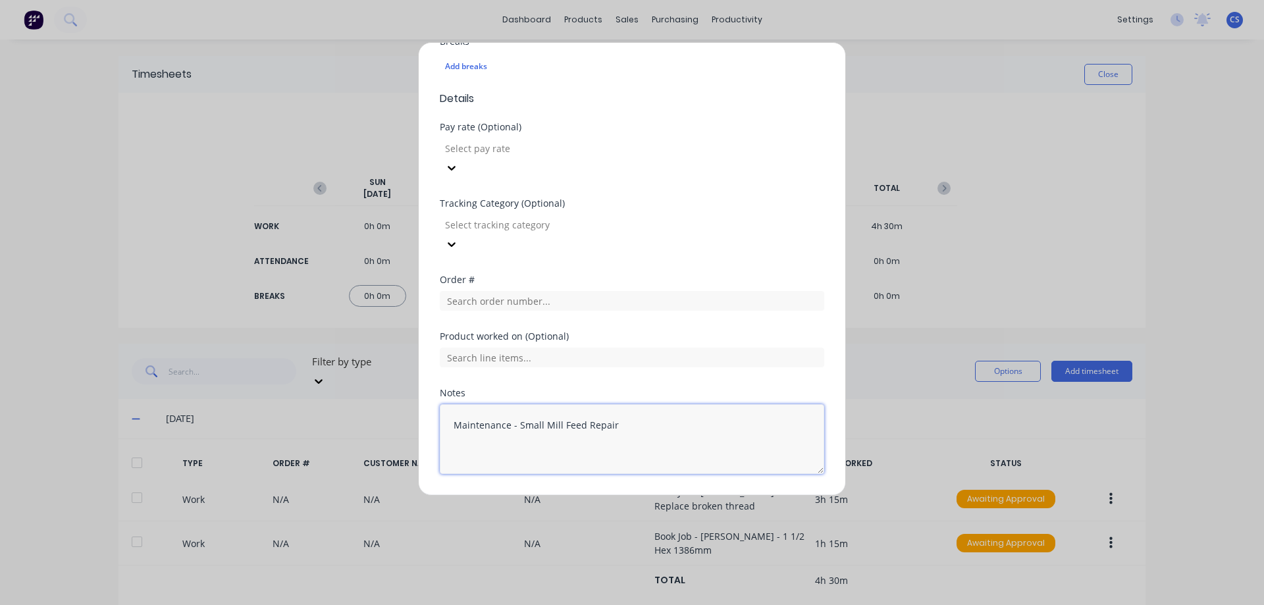
type textarea "Maintenance - Small Mill Feed Repair"
click at [578, 495] on button "Add manual time entry" at bounding box center [600, 505] width 111 height 21
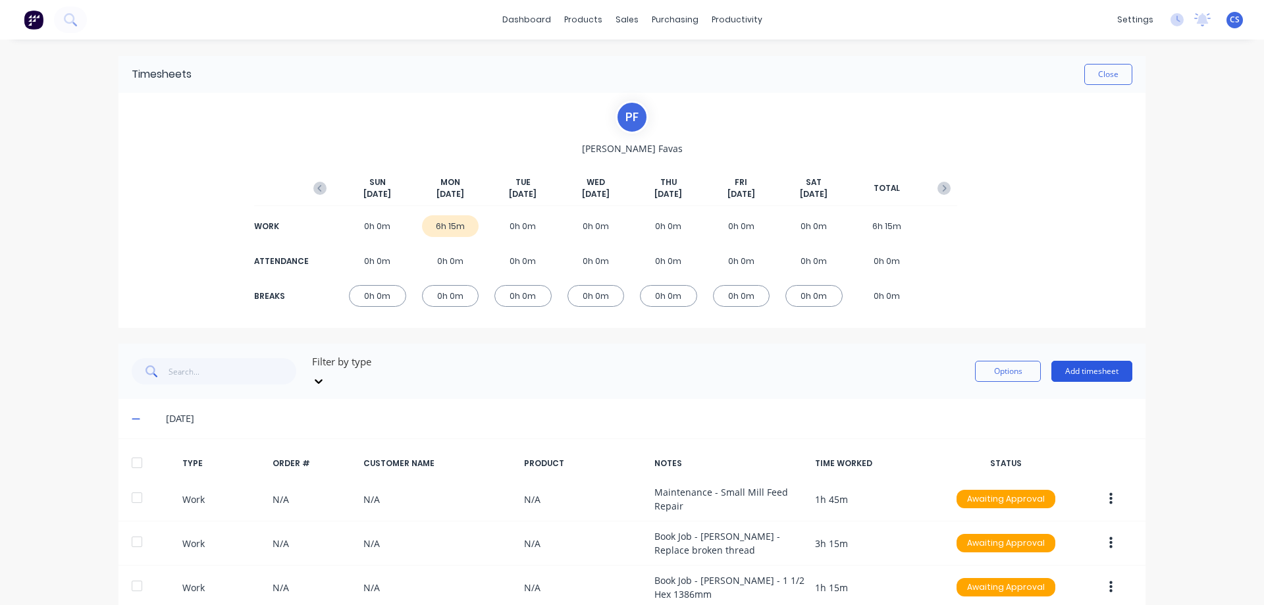
click at [1088, 371] on button "Add timesheet" at bounding box center [1091, 371] width 81 height 21
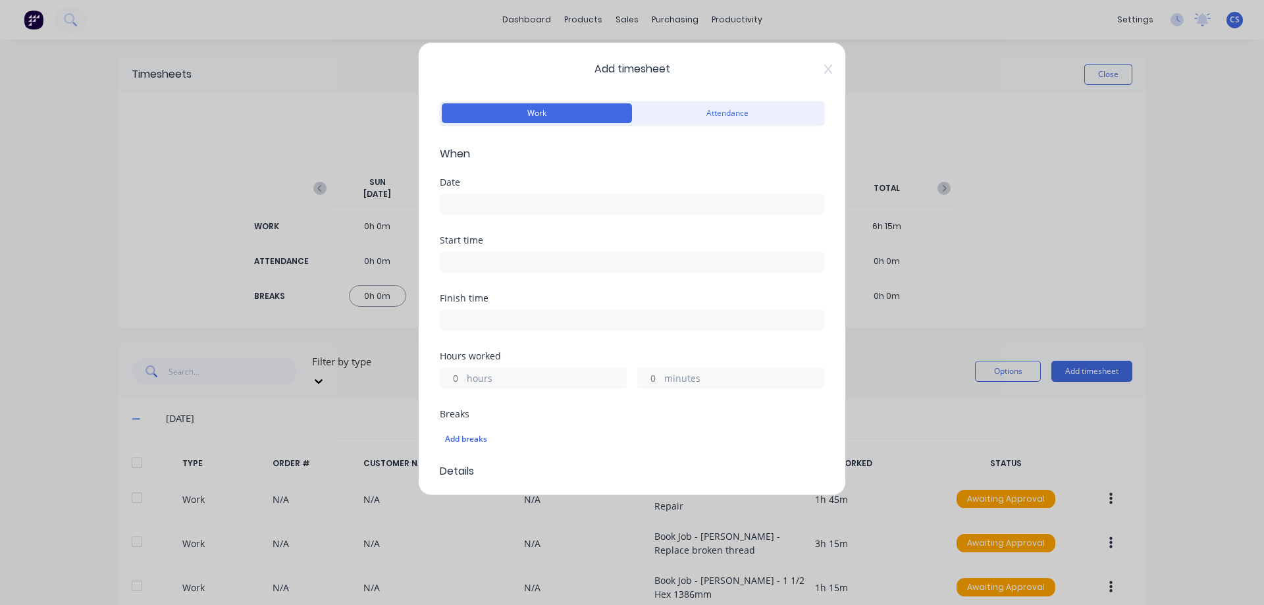
click at [468, 203] on input at bounding box center [631, 204] width 383 height 20
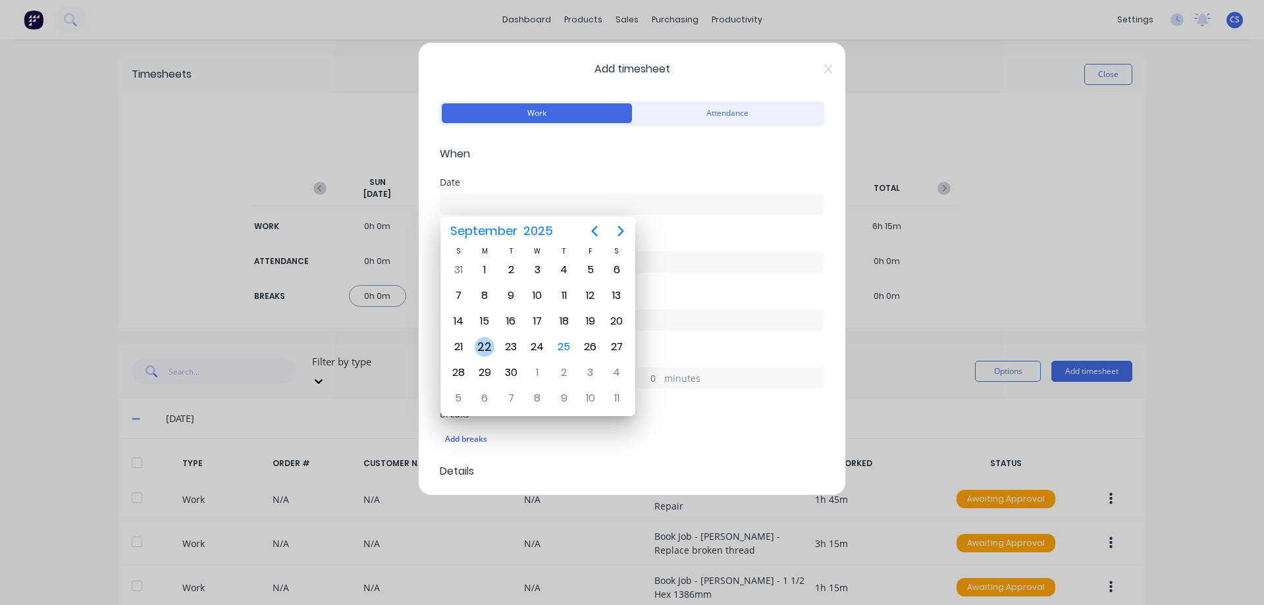
click at [479, 344] on div "22" at bounding box center [485, 347] width 20 height 20
type input "22/09/2025"
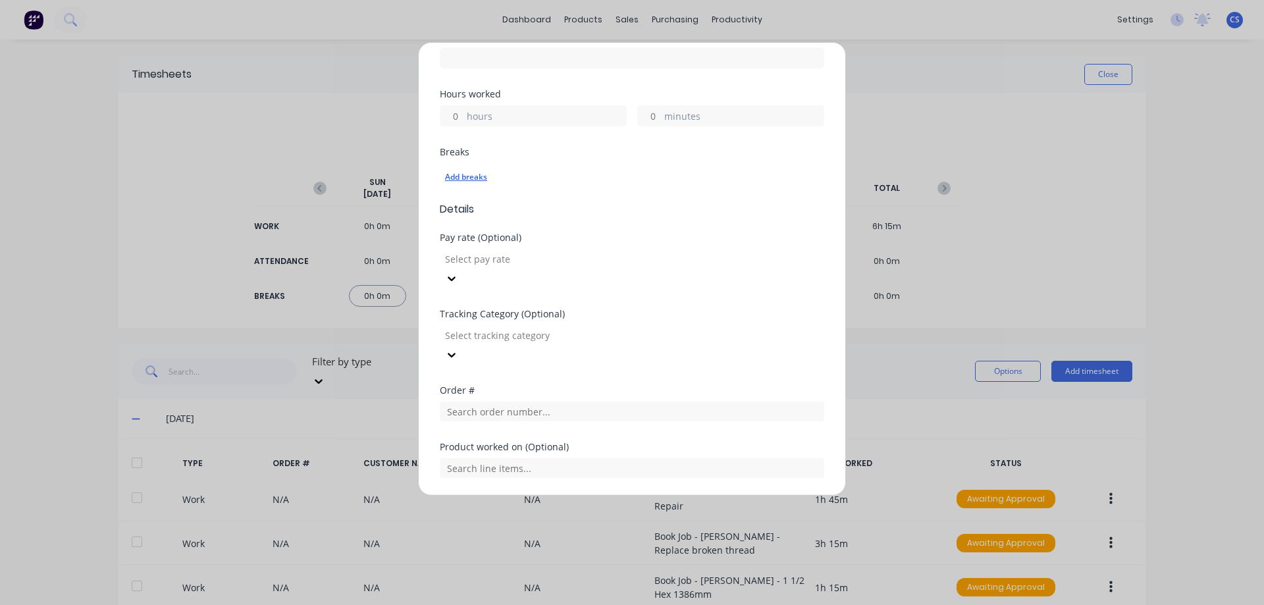
scroll to position [263, 0]
click at [454, 123] on input "hours" at bounding box center [451, 115] width 23 height 20
type input "1"
type input "37"
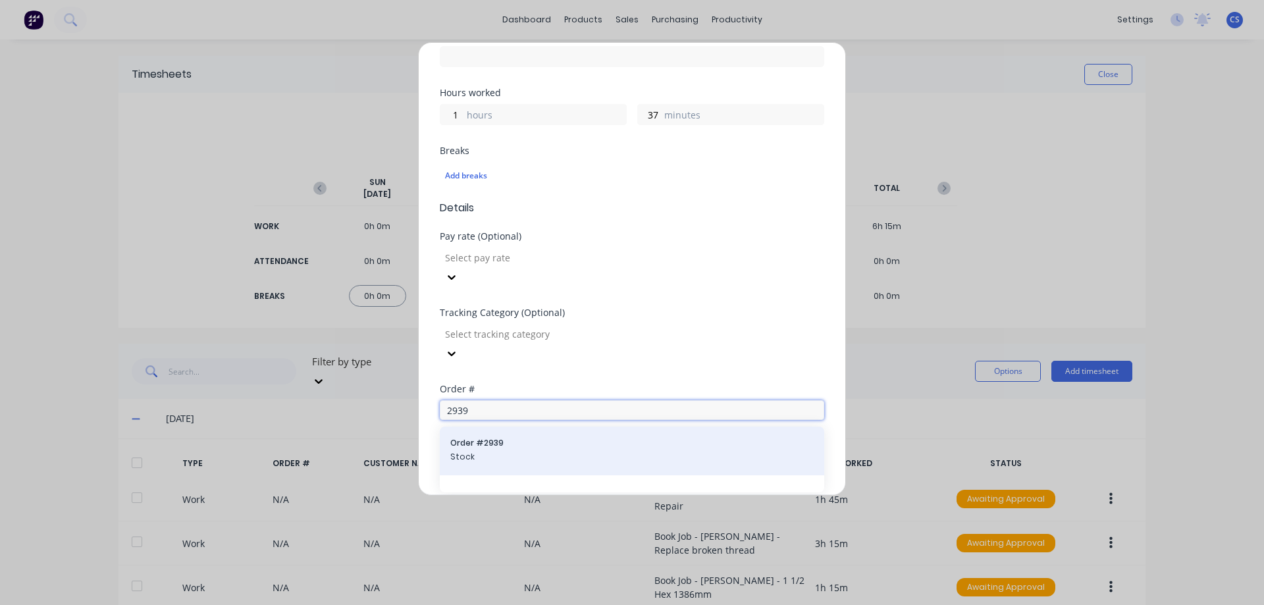
type input "2939"
click at [546, 451] on span "Stock" at bounding box center [631, 457] width 363 height 12
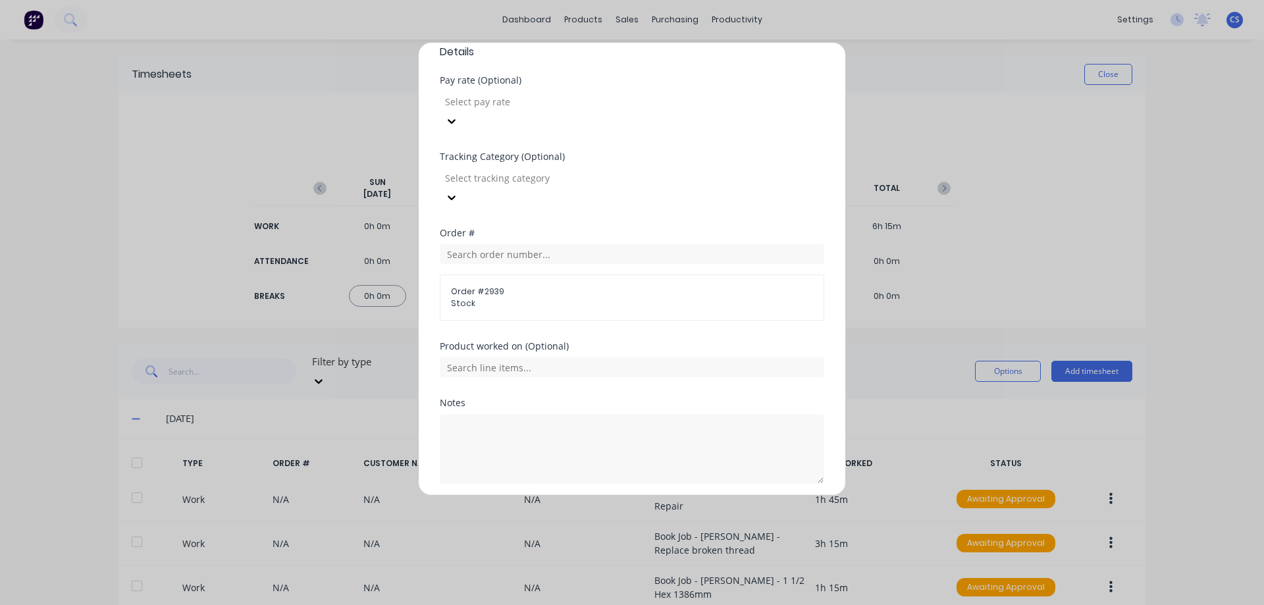
scroll to position [429, 0]
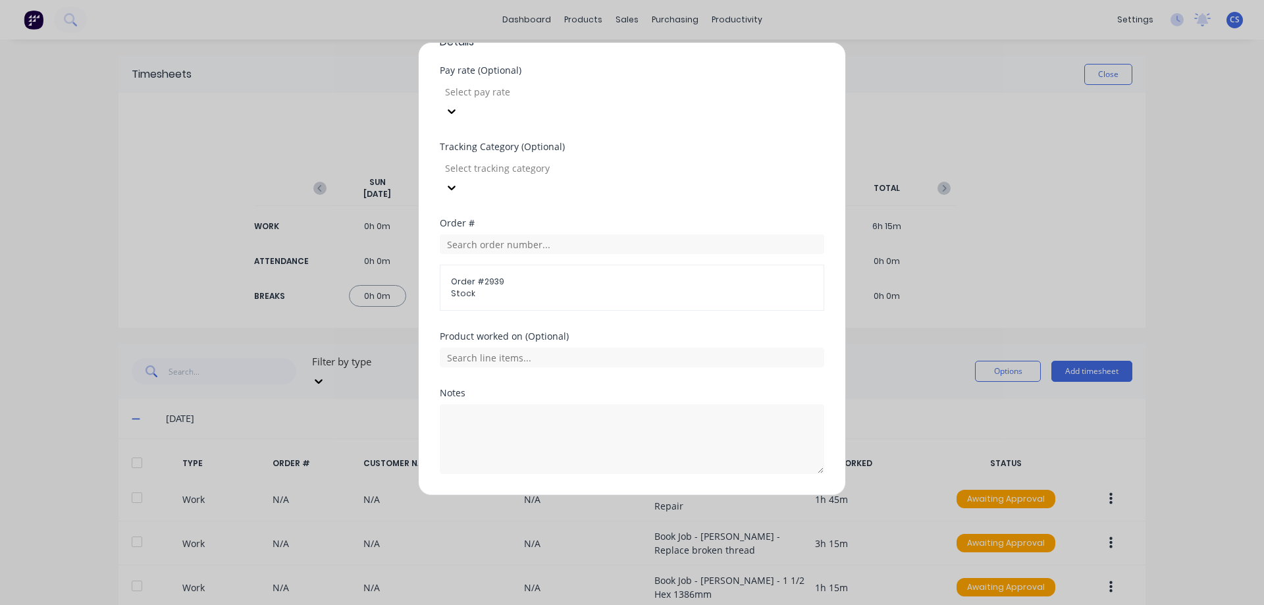
click at [534, 332] on div "Product worked on (Optional)" at bounding box center [632, 360] width 384 height 57
click at [529, 348] on input "text" at bounding box center [632, 358] width 384 height 20
click at [570, 495] on button "Add manual time entry" at bounding box center [600, 505] width 111 height 21
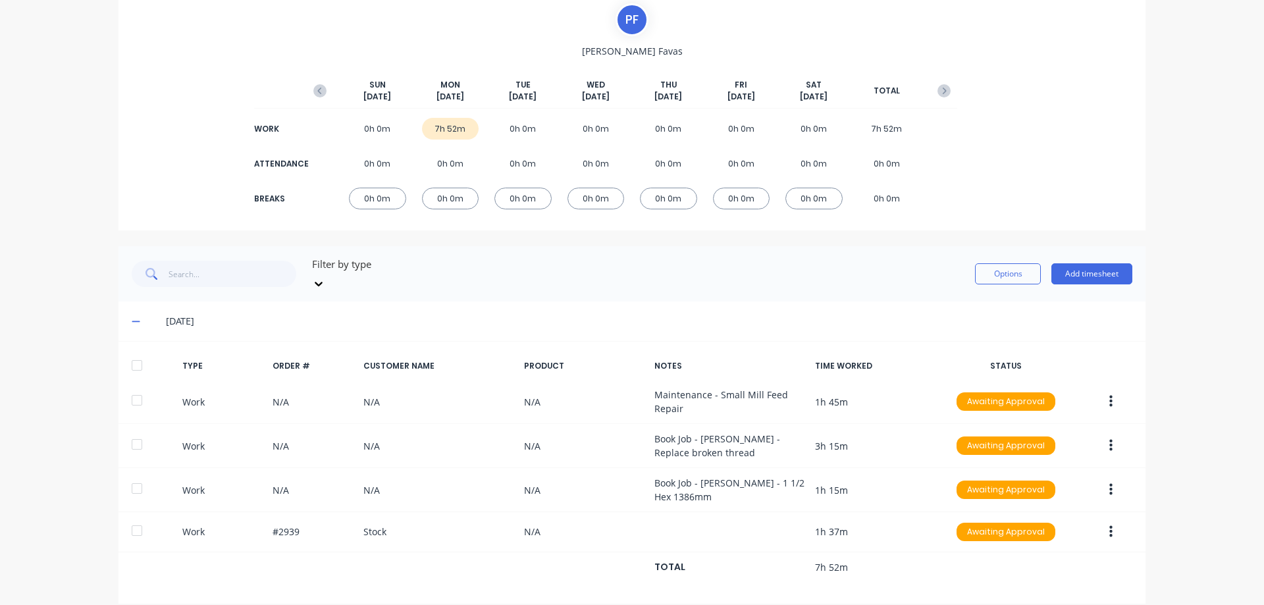
scroll to position [99, 0]
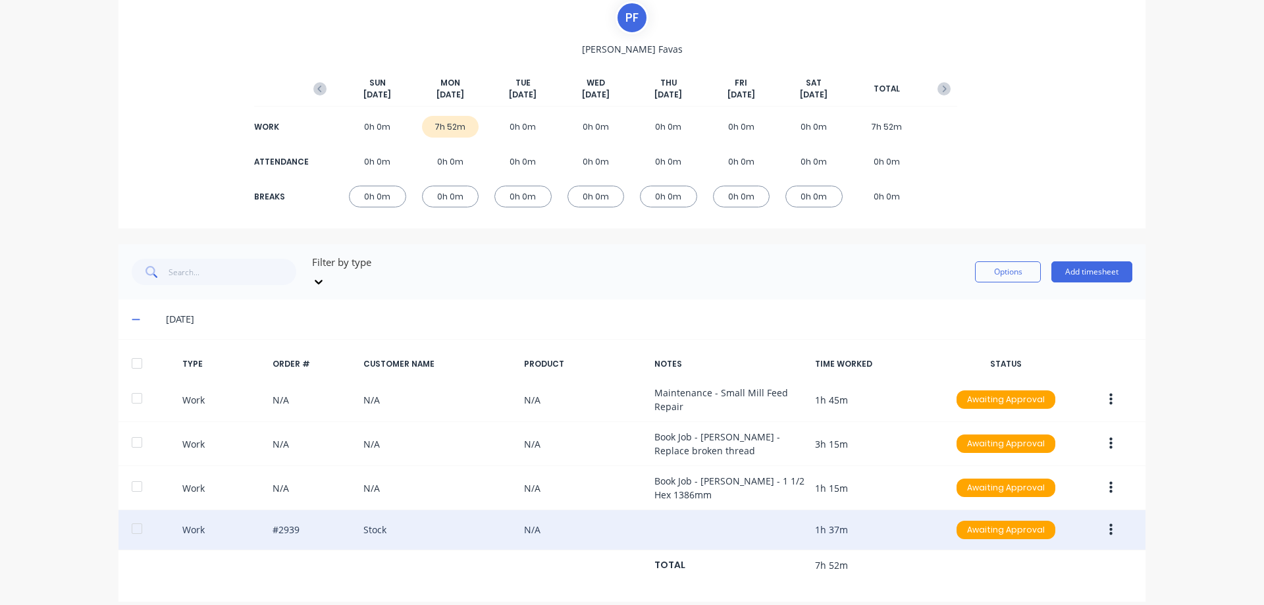
click at [1109, 518] on button "button" at bounding box center [1110, 530] width 31 height 24
click at [1049, 498] on div "Duplicate" at bounding box center [1063, 506] width 101 height 19
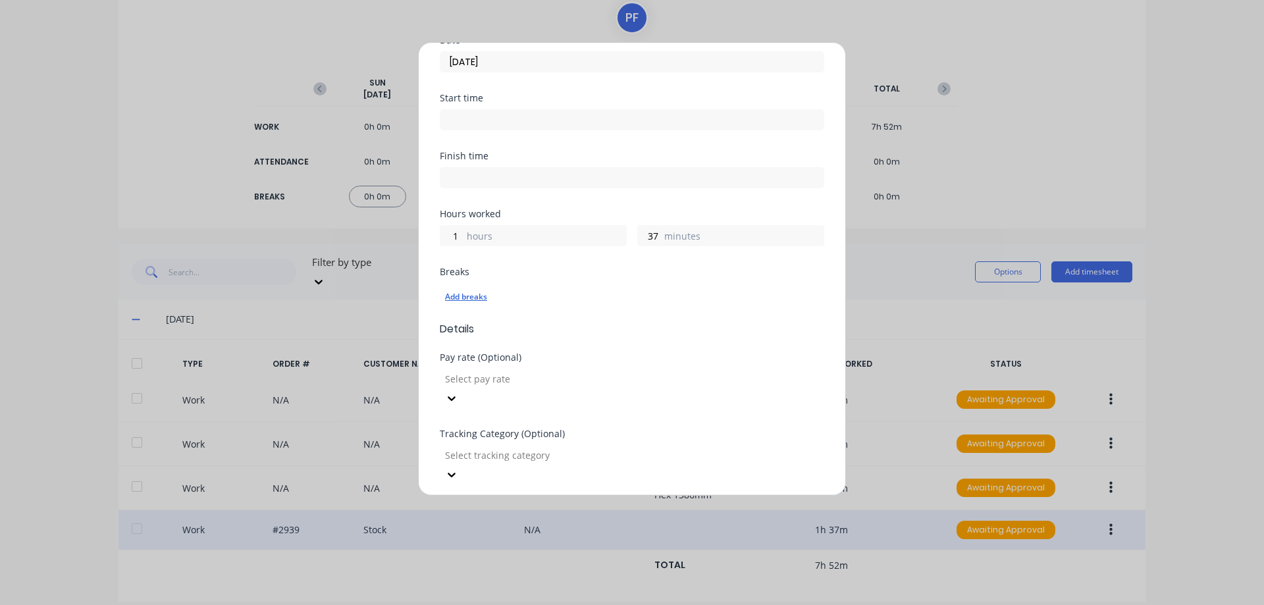
scroll to position [329, 0]
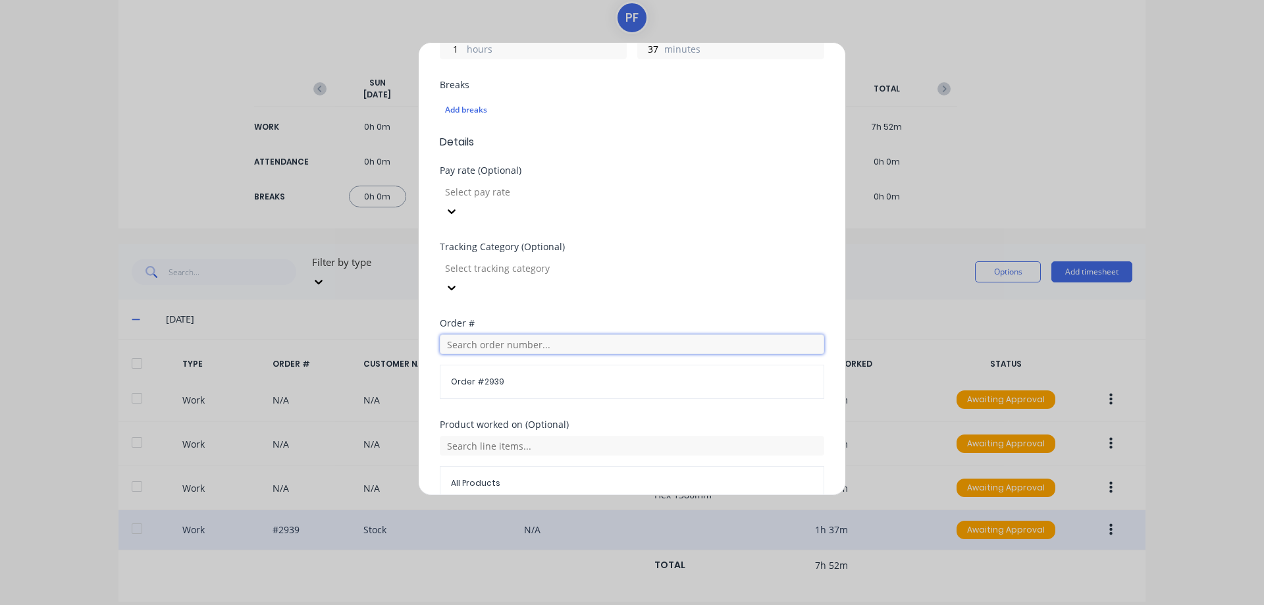
click at [488, 334] on input "text" at bounding box center [632, 344] width 384 height 20
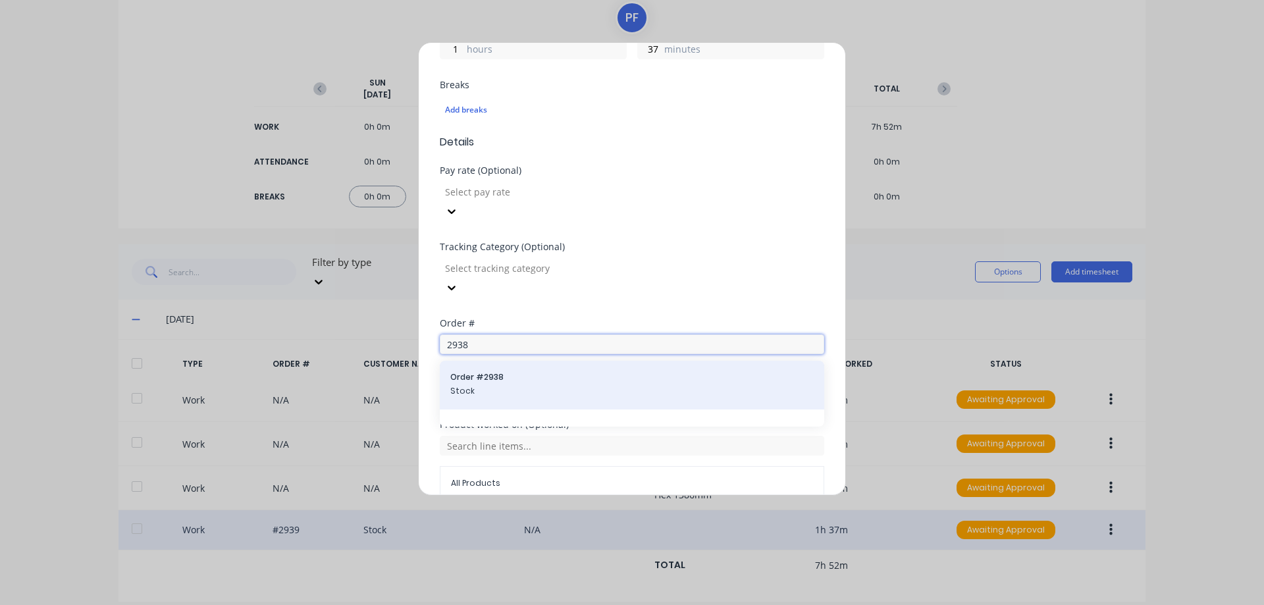
type input "2938"
click at [508, 371] on span "Order # 2938" at bounding box center [631, 377] width 363 height 12
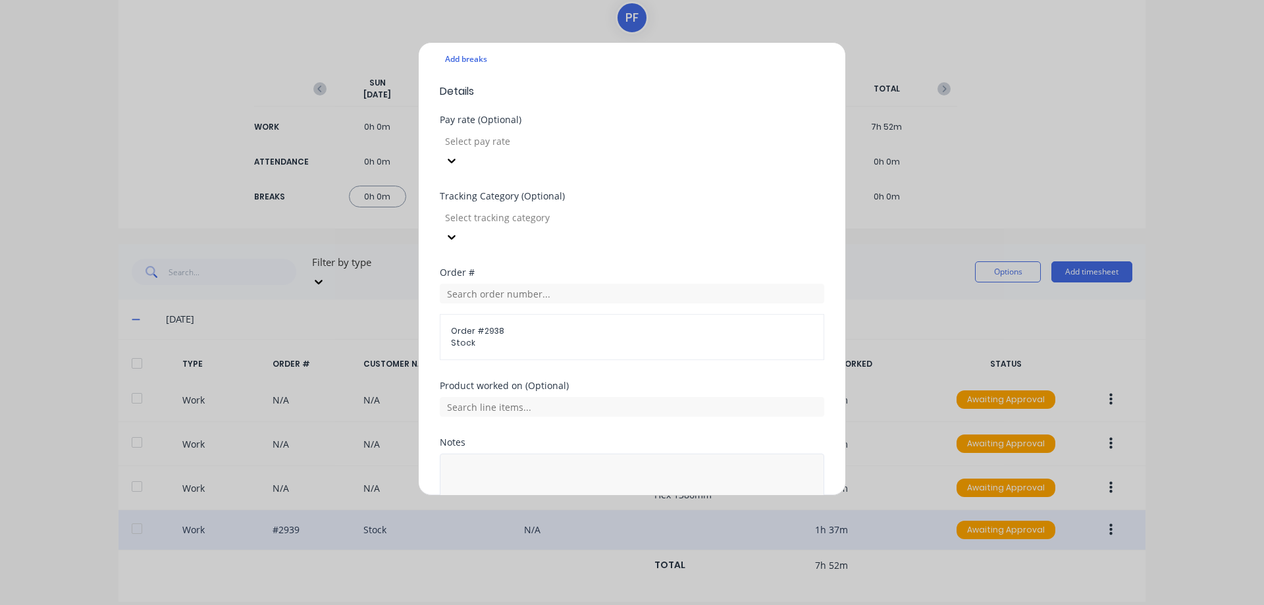
scroll to position [429, 0]
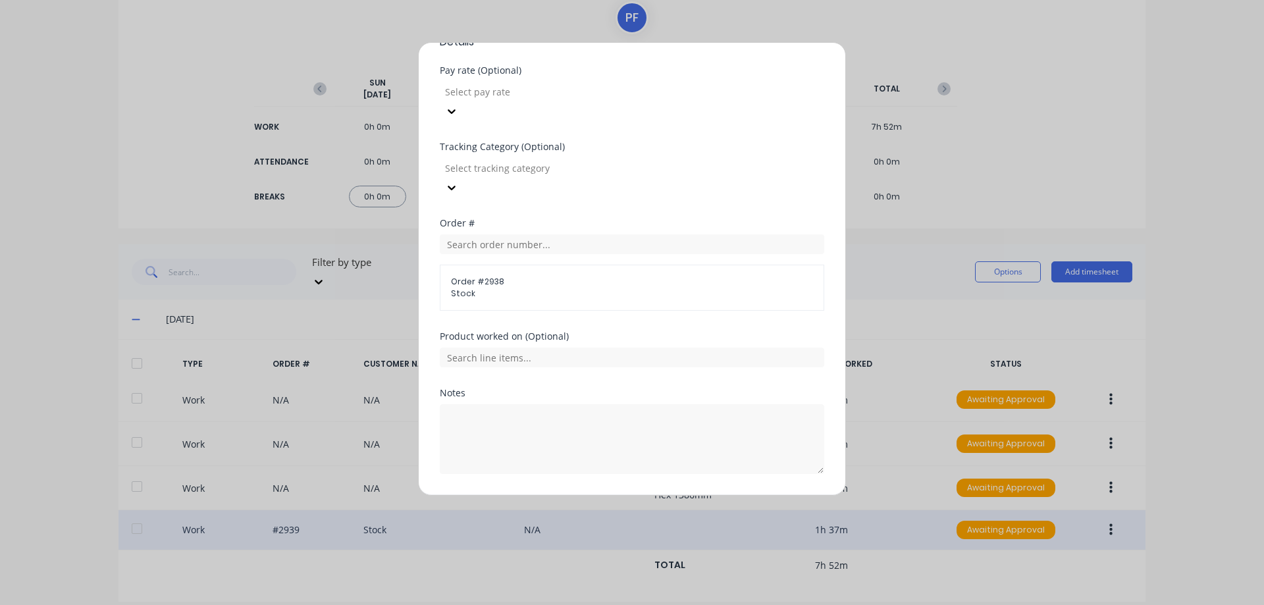
click at [621, 495] on button "Duplicate time entry" at bounding box center [601, 505] width 102 height 21
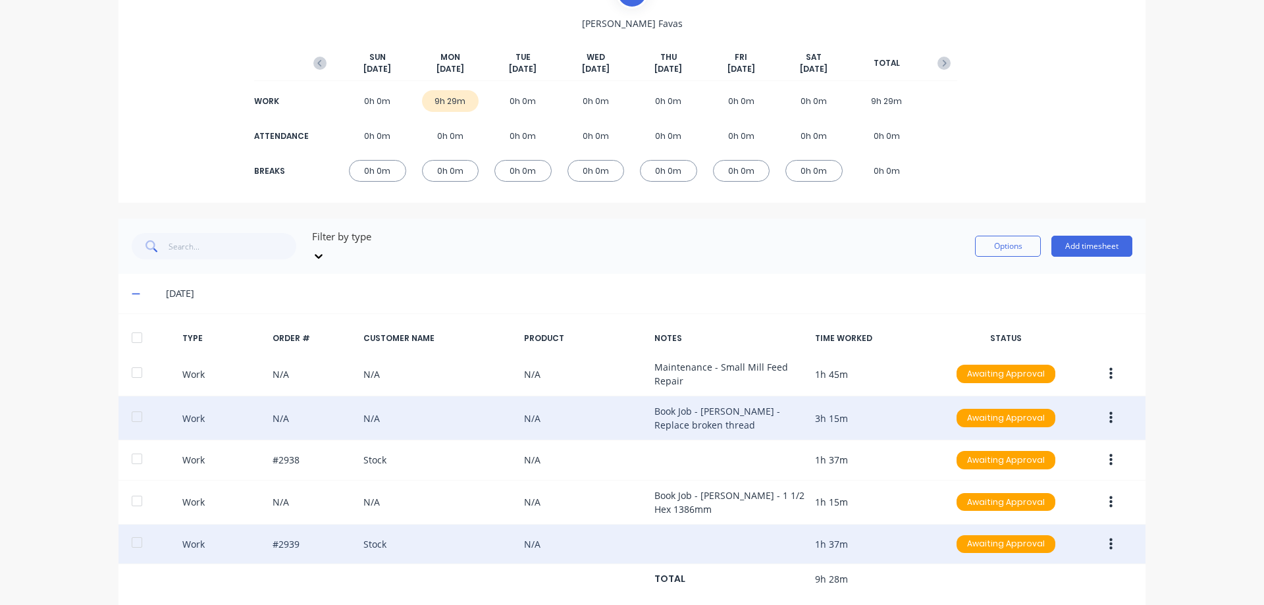
scroll to position [139, 0]
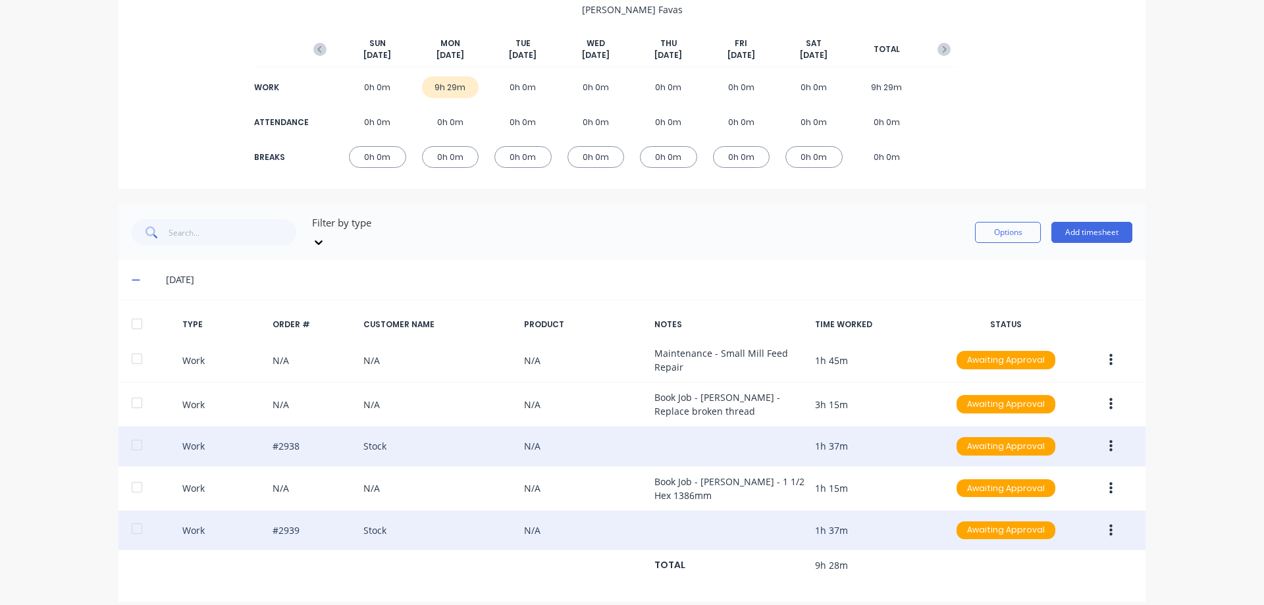
click at [1109, 439] on icon "button" at bounding box center [1110, 446] width 3 height 14
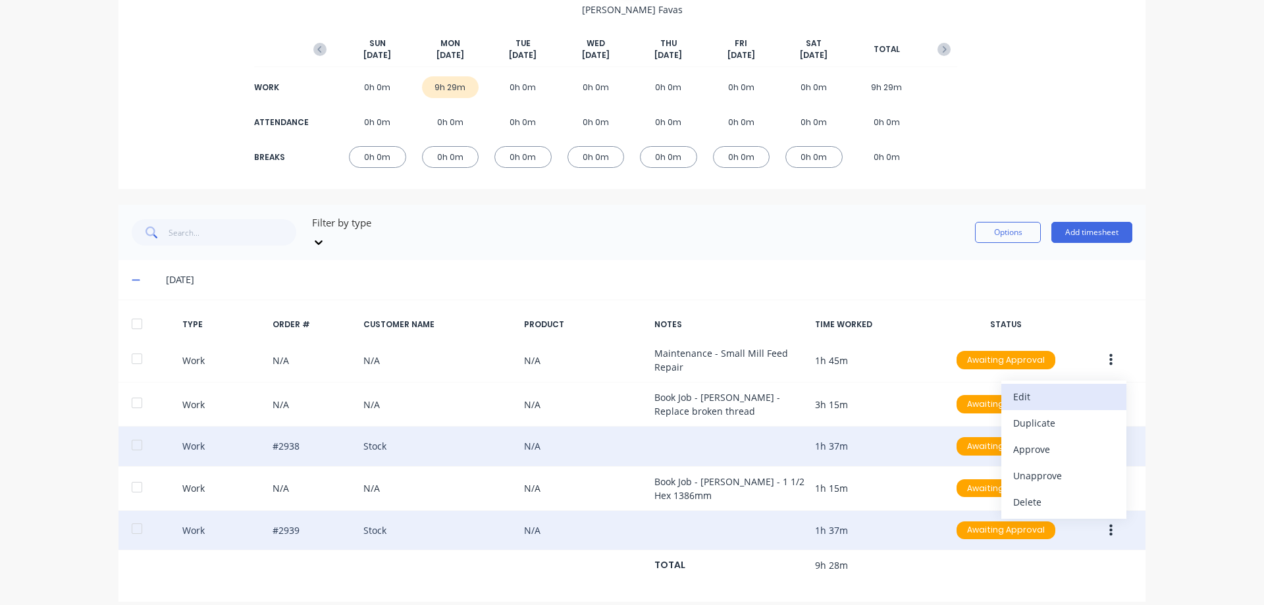
click at [1037, 387] on div "Edit" at bounding box center [1063, 396] width 101 height 19
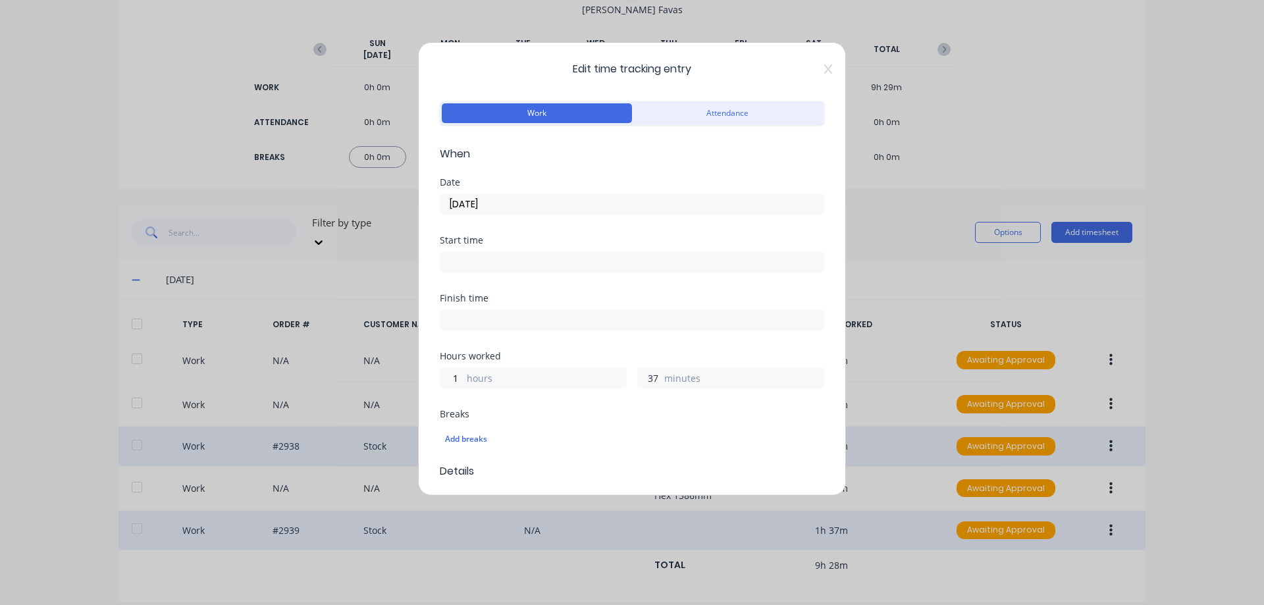
click at [651, 375] on input "37" at bounding box center [649, 378] width 23 height 20
type input "38"
click at [618, 325] on input at bounding box center [631, 320] width 383 height 20
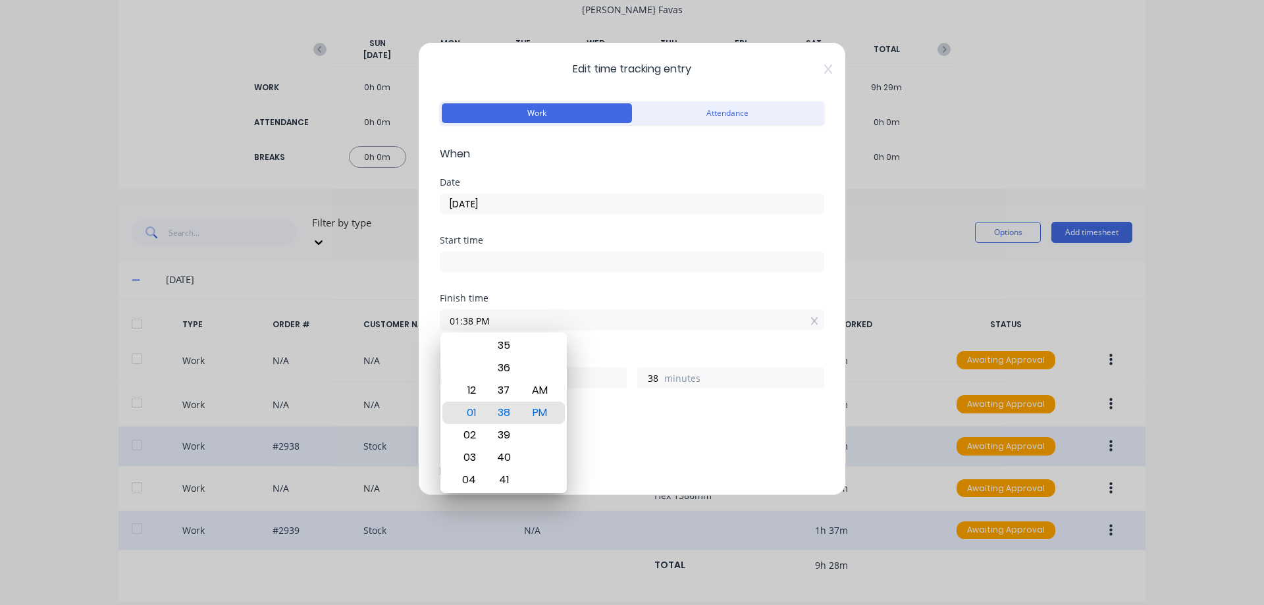
click at [640, 404] on div "Hours worked 1 hours 38 minutes" at bounding box center [632, 381] width 384 height 58
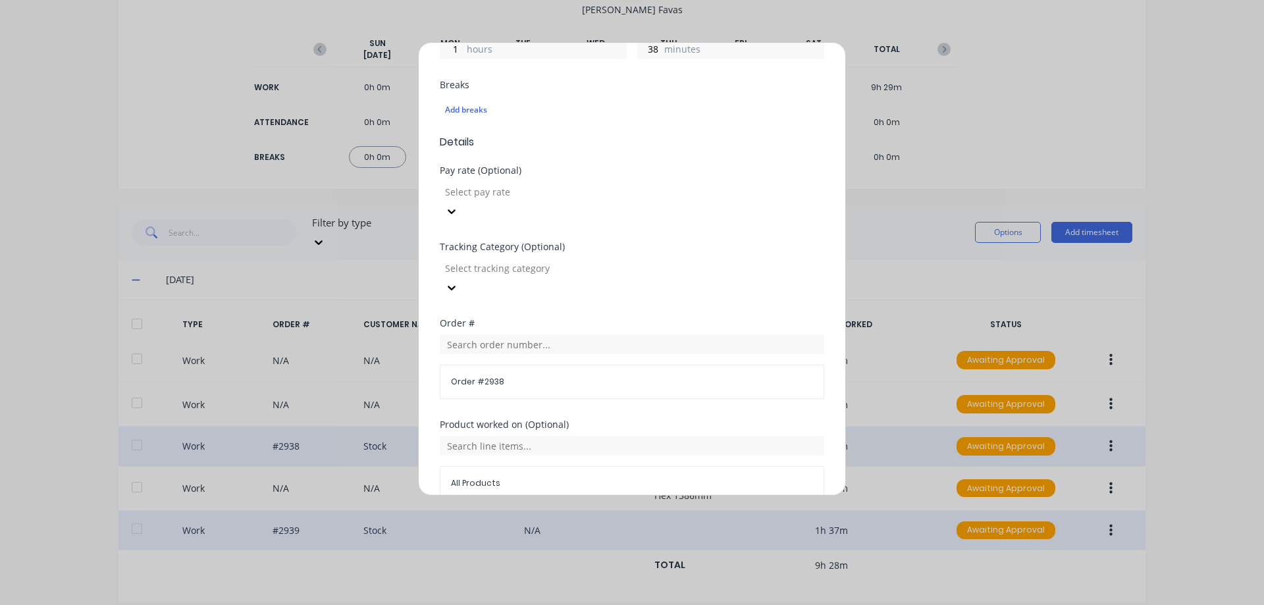
scroll to position [272, 0]
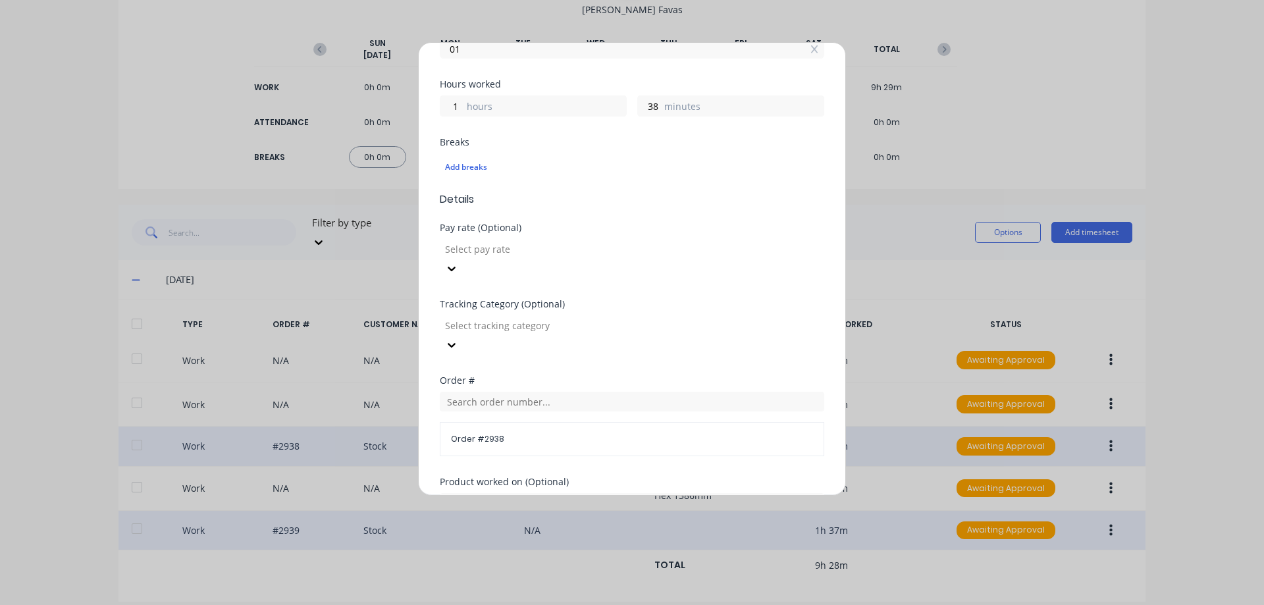
type input "0"
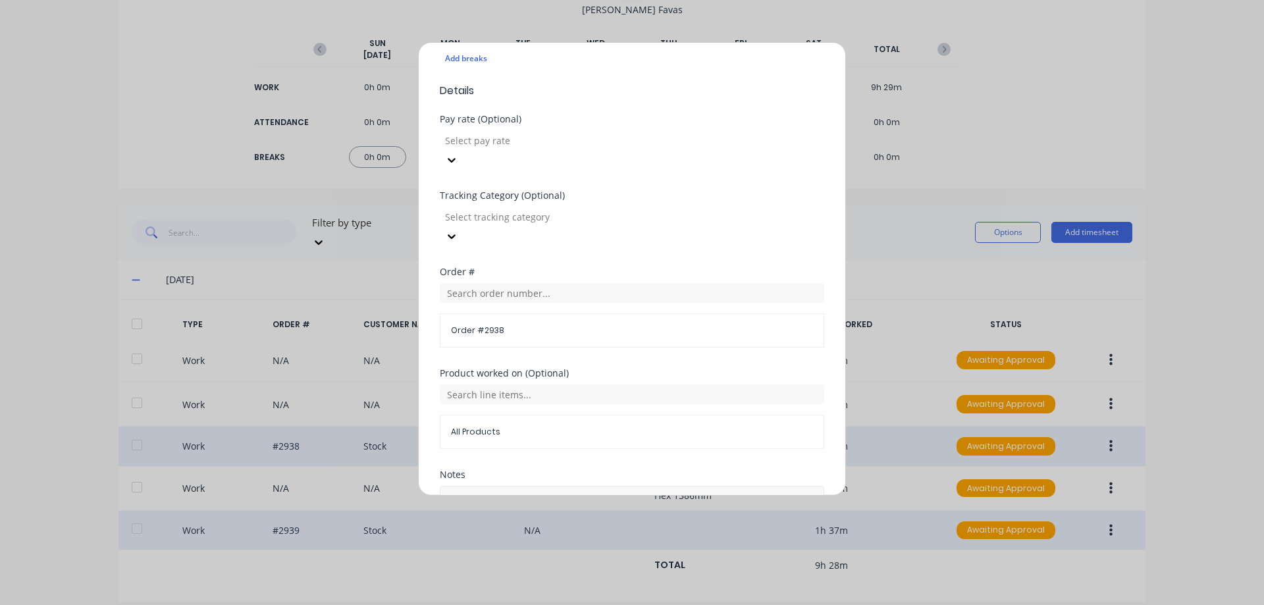
scroll to position [462, 0]
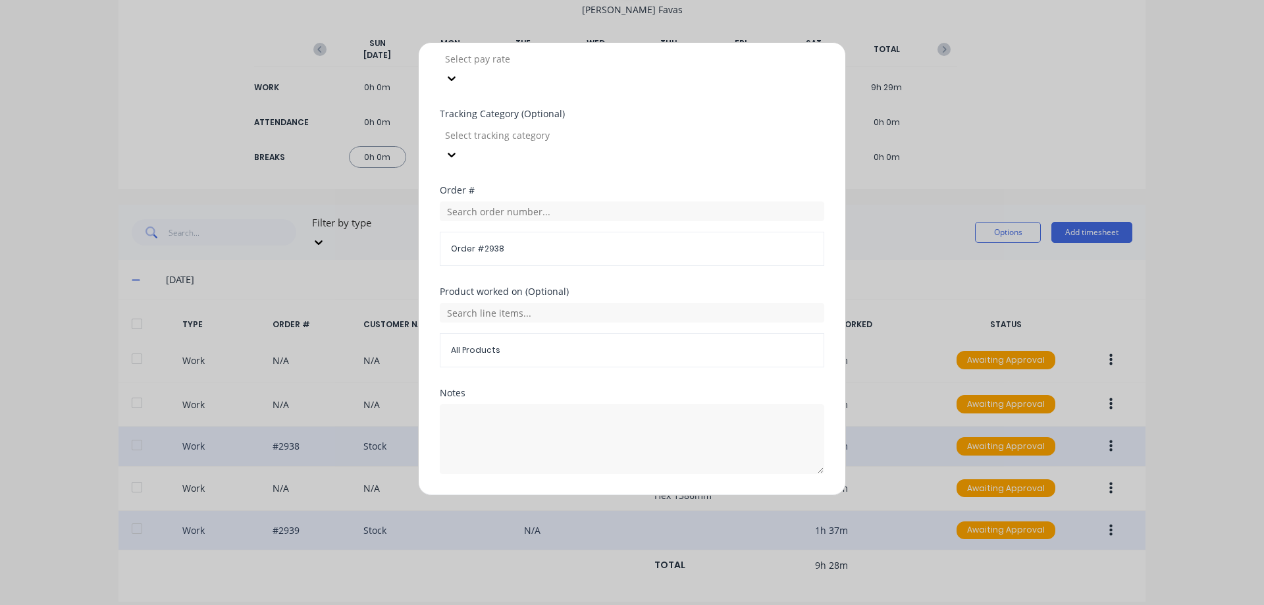
click at [589, 495] on button "Edit time tracking entry" at bounding box center [600, 505] width 113 height 21
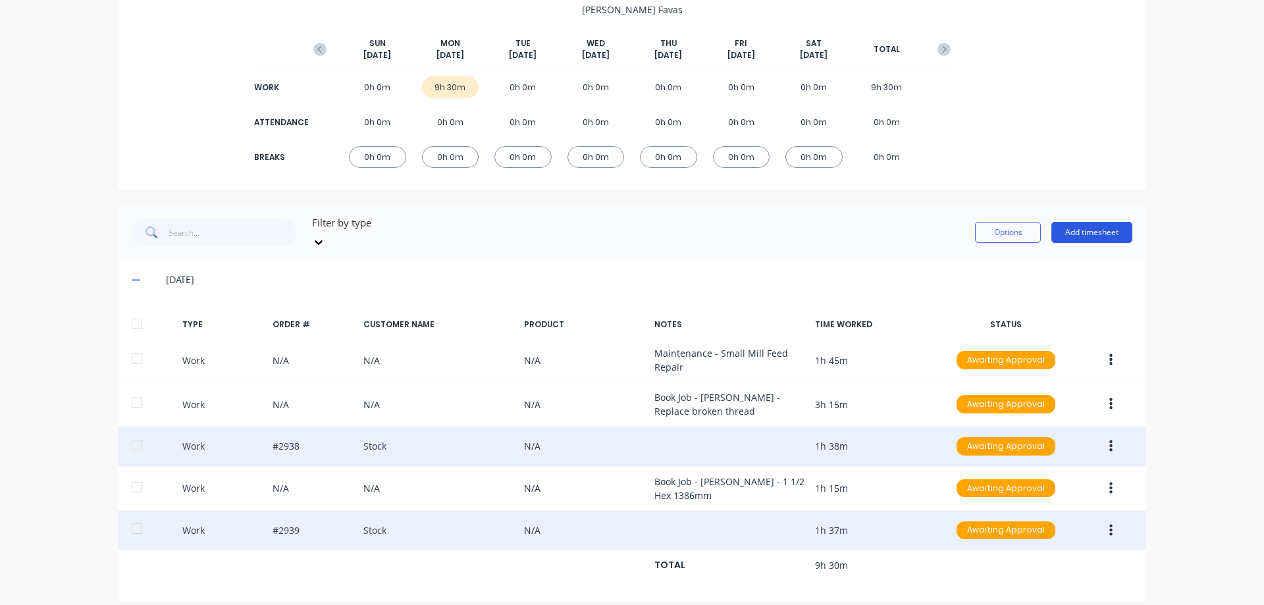
click at [1083, 224] on button "Add timesheet" at bounding box center [1091, 232] width 81 height 21
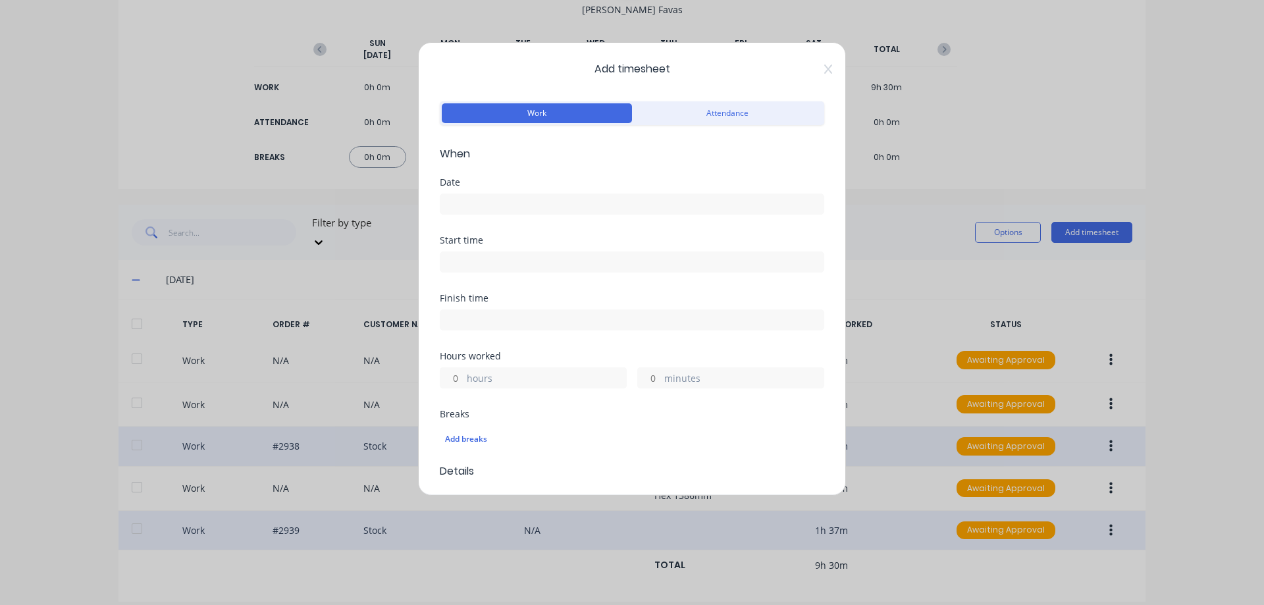
click at [552, 204] on input at bounding box center [631, 204] width 383 height 20
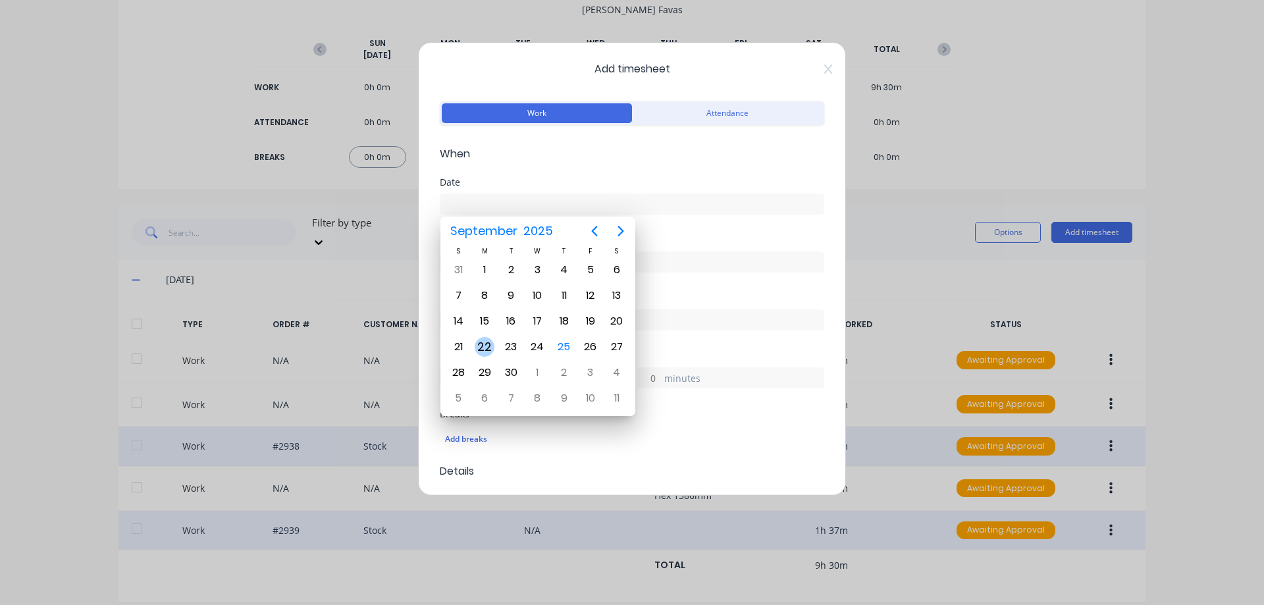
click at [486, 352] on div "22" at bounding box center [485, 347] width 20 height 20
type input "22/09/2025"
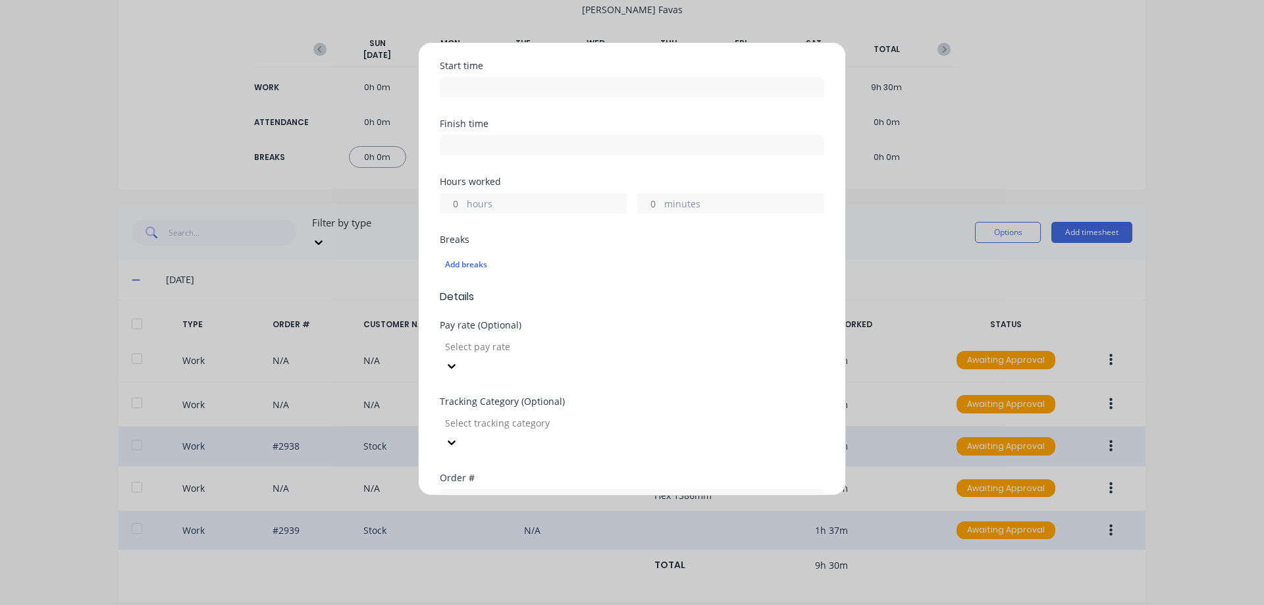
scroll to position [198, 0]
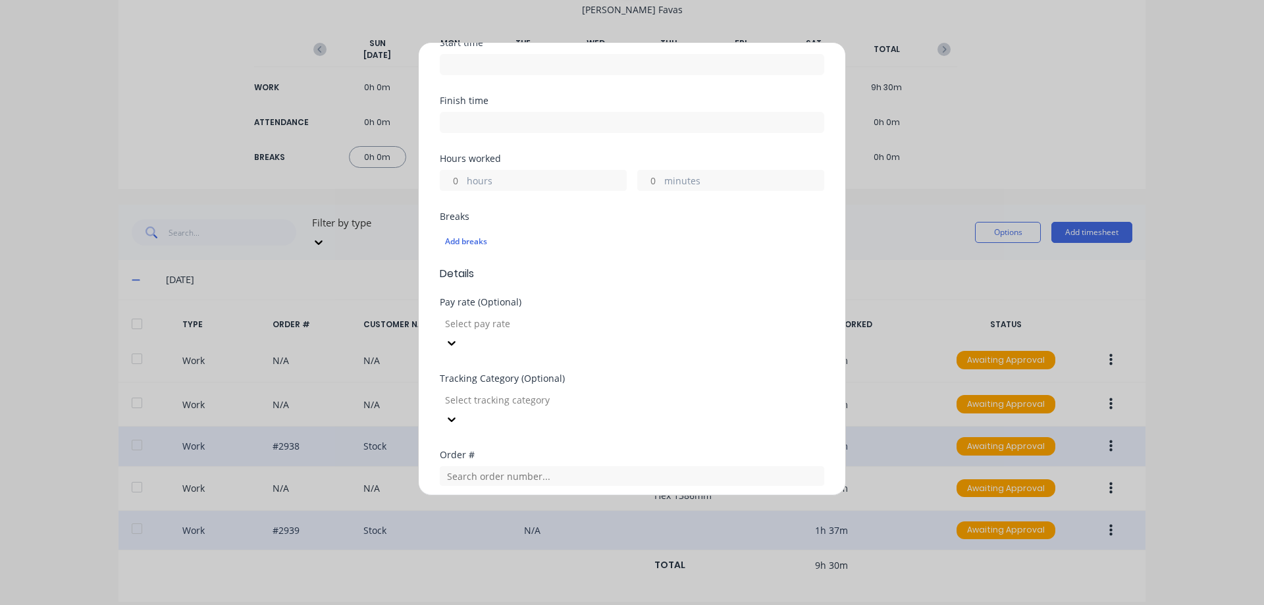
click at [664, 178] on label "minutes" at bounding box center [743, 182] width 159 height 16
click at [660, 178] on input "minutes" at bounding box center [649, 181] width 23 height 20
type input "30"
click at [510, 466] on input "text" at bounding box center [632, 476] width 384 height 20
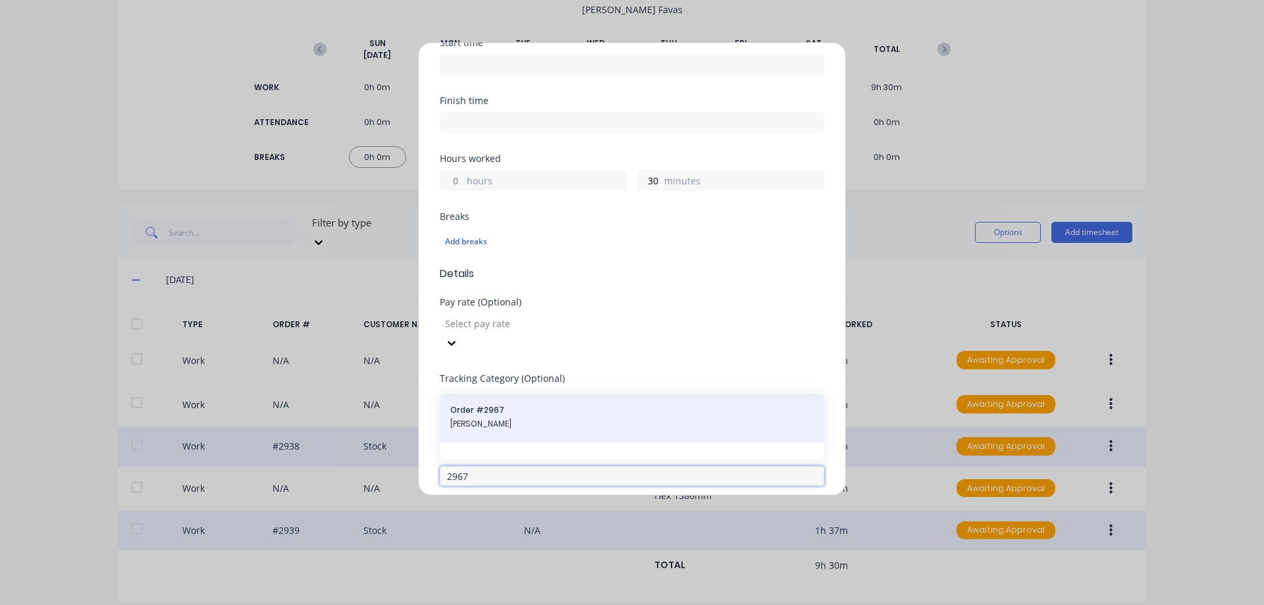
type input "2967"
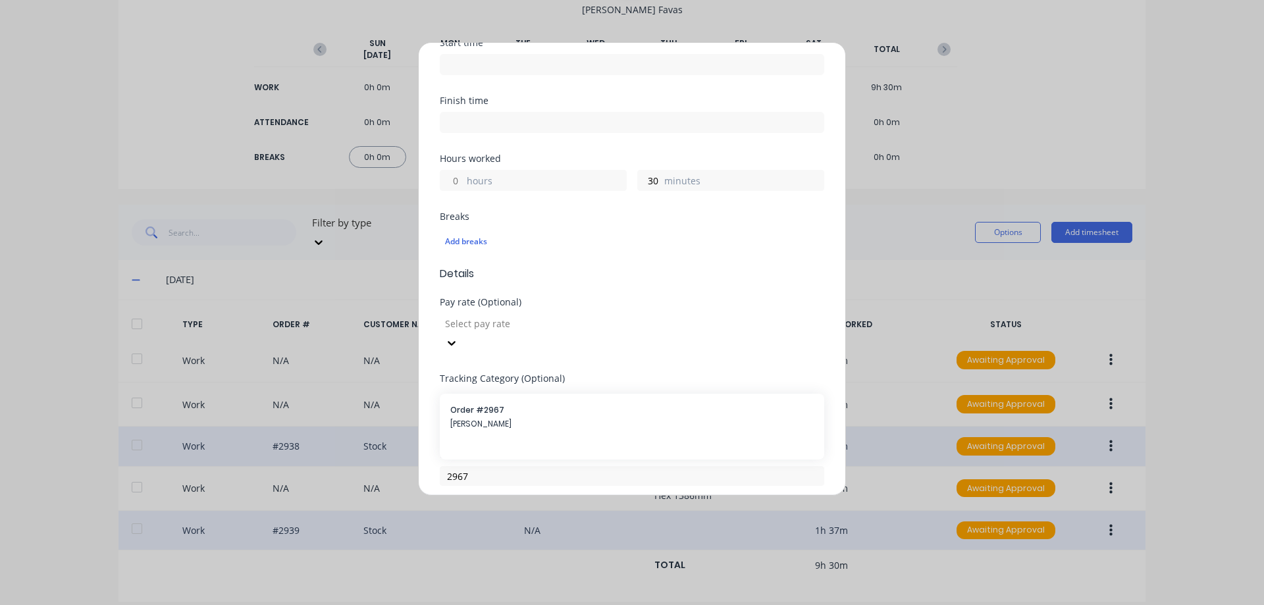
click at [504, 418] on span "Tom Ritch" at bounding box center [631, 424] width 363 height 12
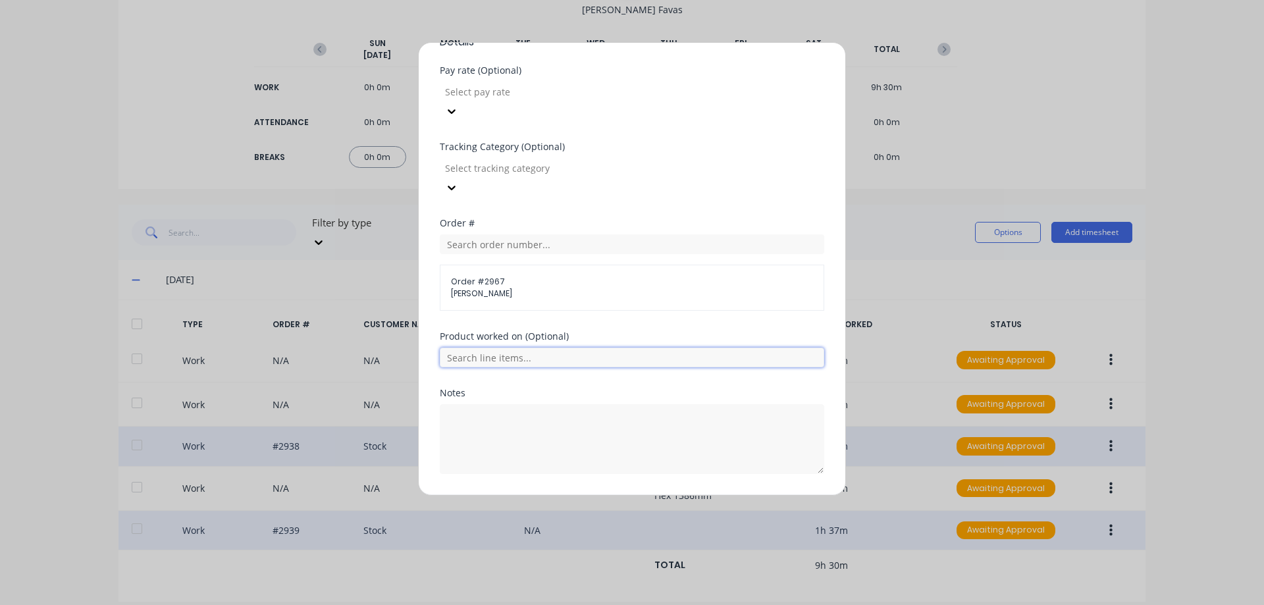
click at [542, 348] on input "text" at bounding box center [632, 358] width 384 height 20
click at [593, 495] on button "Add manual time entry" at bounding box center [600, 505] width 111 height 21
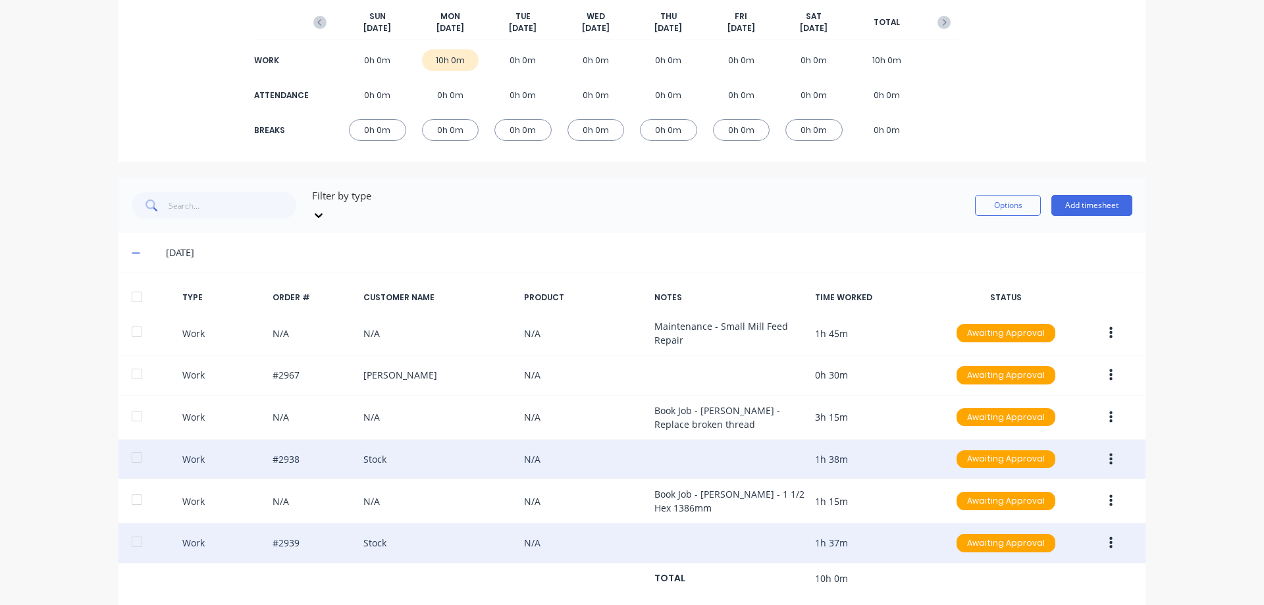
scroll to position [179, 0]
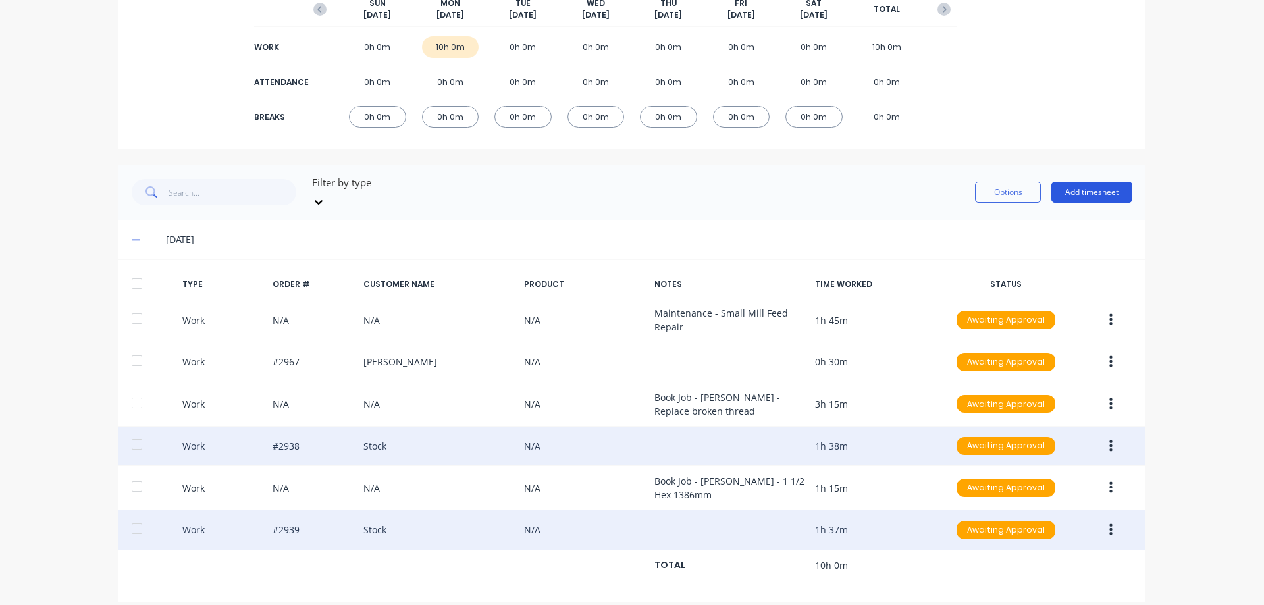
click at [1115, 182] on button "Add timesheet" at bounding box center [1091, 192] width 81 height 21
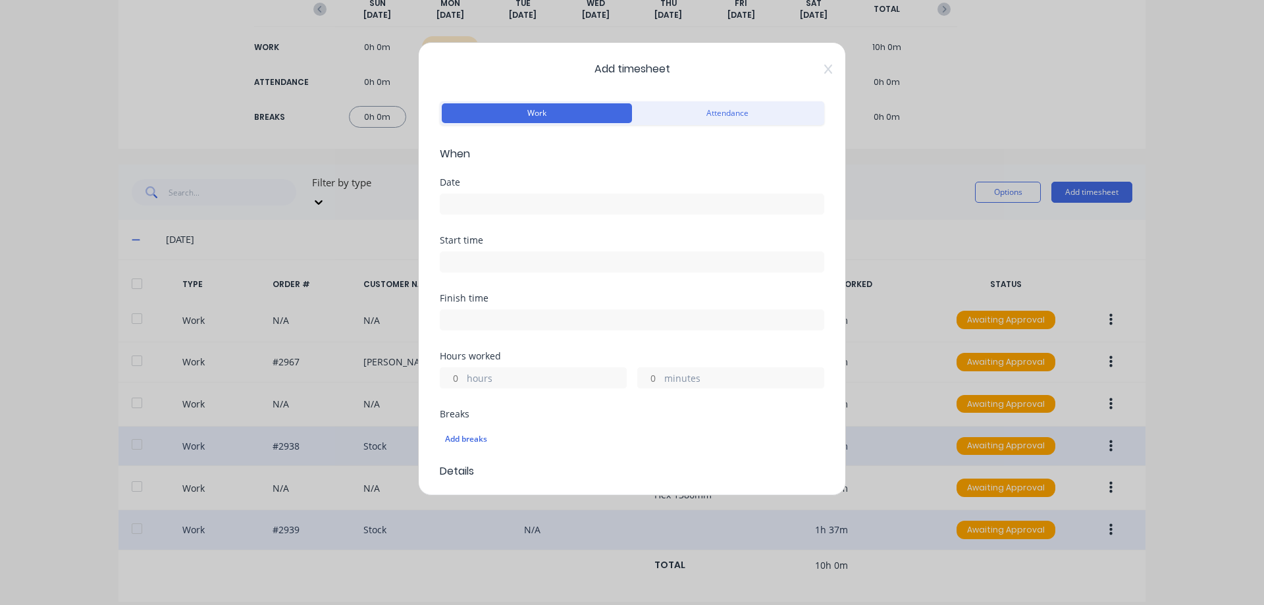
click at [492, 204] on input at bounding box center [631, 204] width 383 height 20
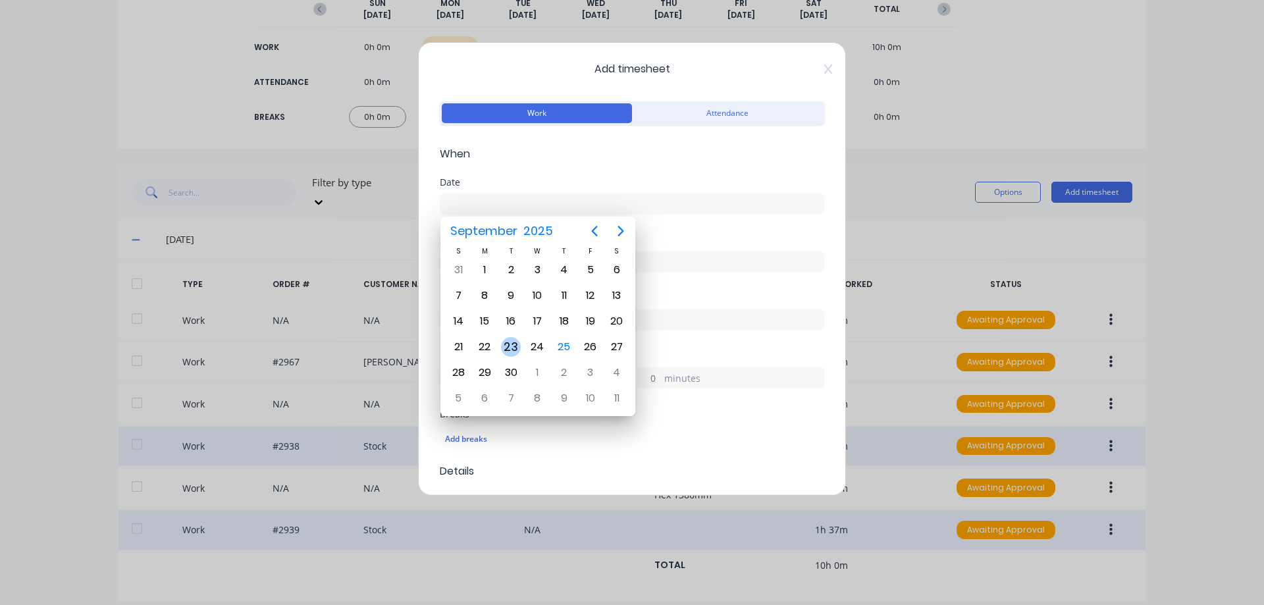
click at [515, 337] on div "23" at bounding box center [511, 346] width 26 height 25
type input "23/09/2025"
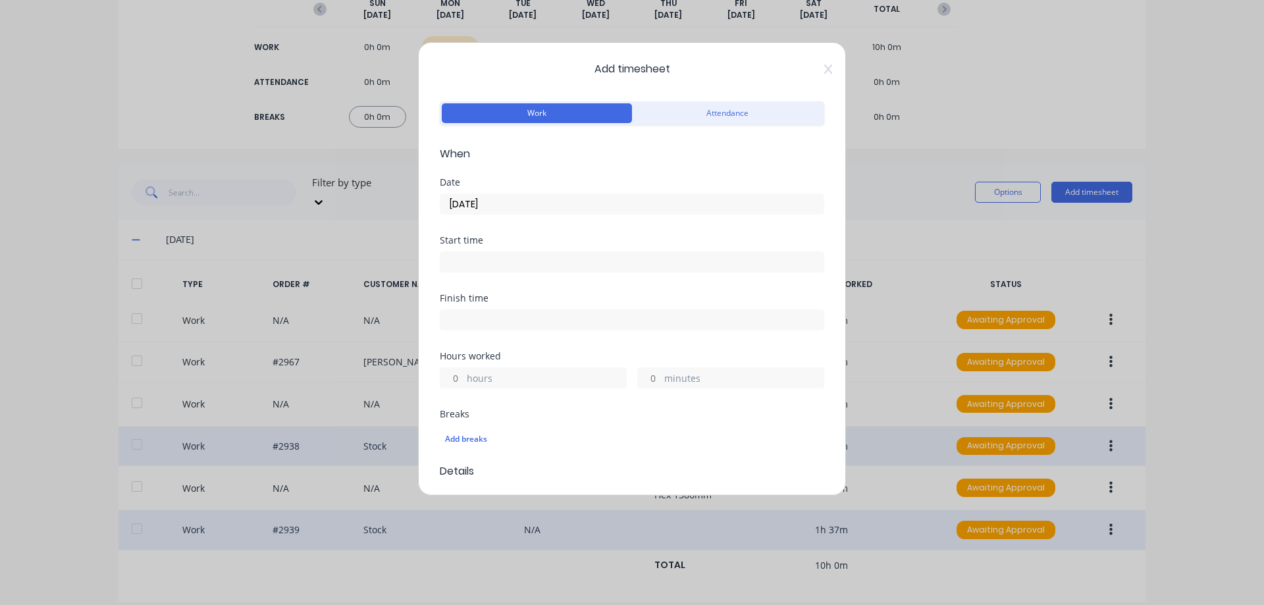
scroll to position [132, 0]
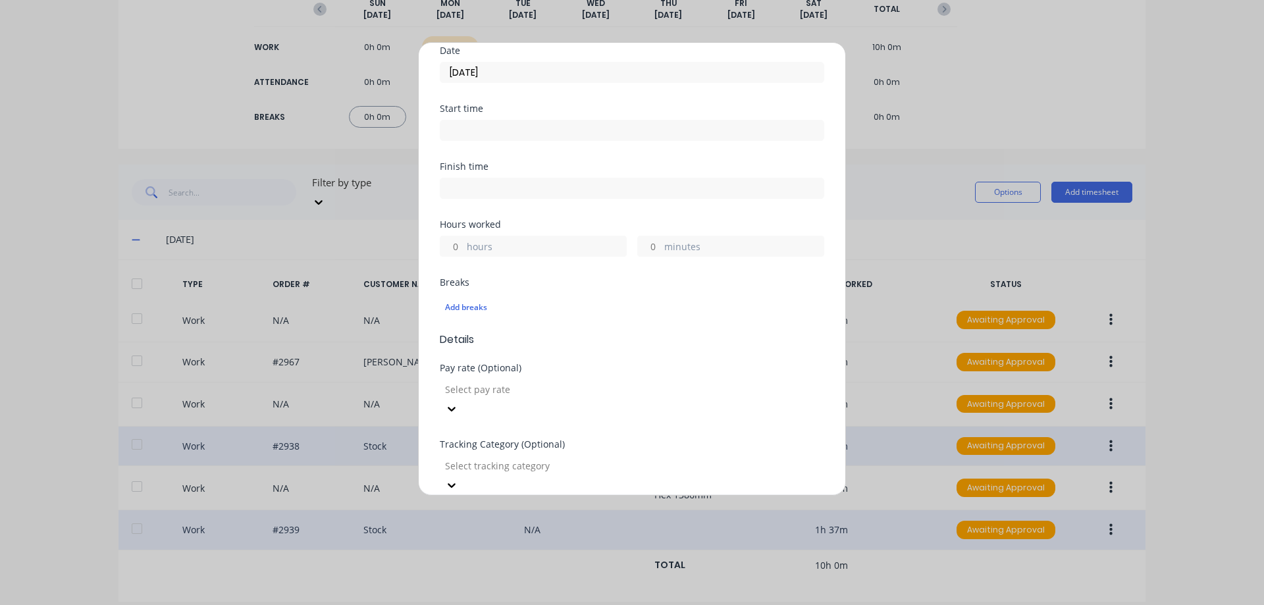
click at [462, 250] on input "hours" at bounding box center [451, 246] width 23 height 20
type input "10"
click at [601, 272] on div "Hours worked 10 hours minutes" at bounding box center [632, 249] width 384 height 58
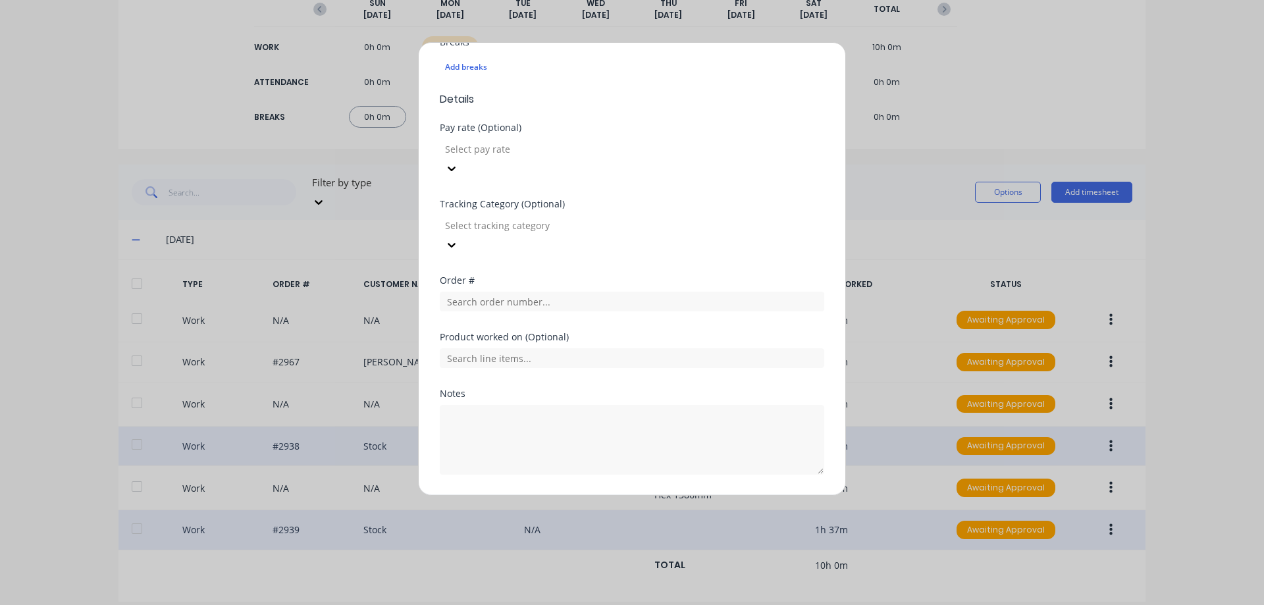
scroll to position [373, 0]
click at [520, 291] on input "text" at bounding box center [632, 301] width 384 height 20
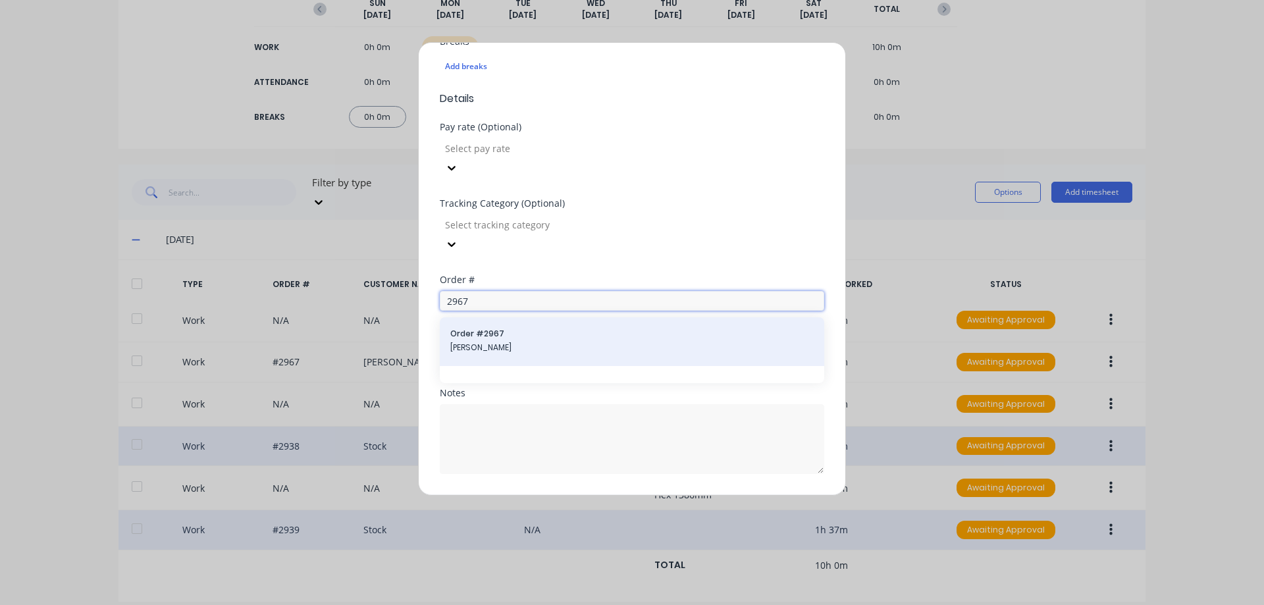
type input "2967"
click at [521, 328] on span "Order # 2967" at bounding box center [631, 334] width 363 height 12
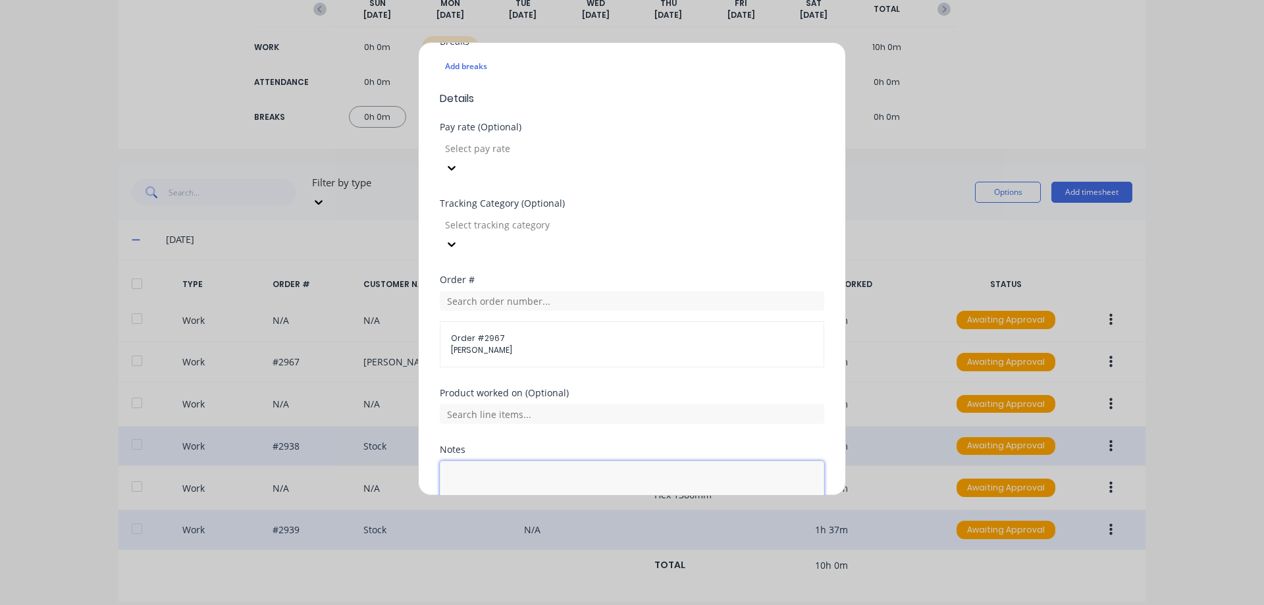
click at [527, 461] on textarea at bounding box center [632, 496] width 384 height 70
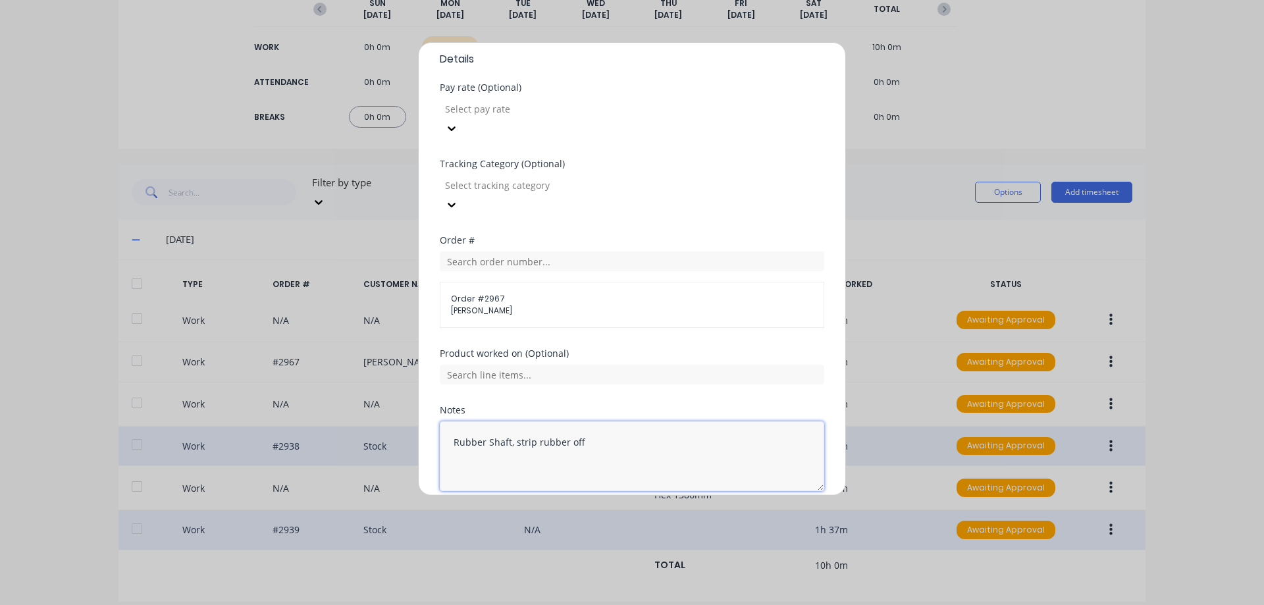
scroll to position [429, 0]
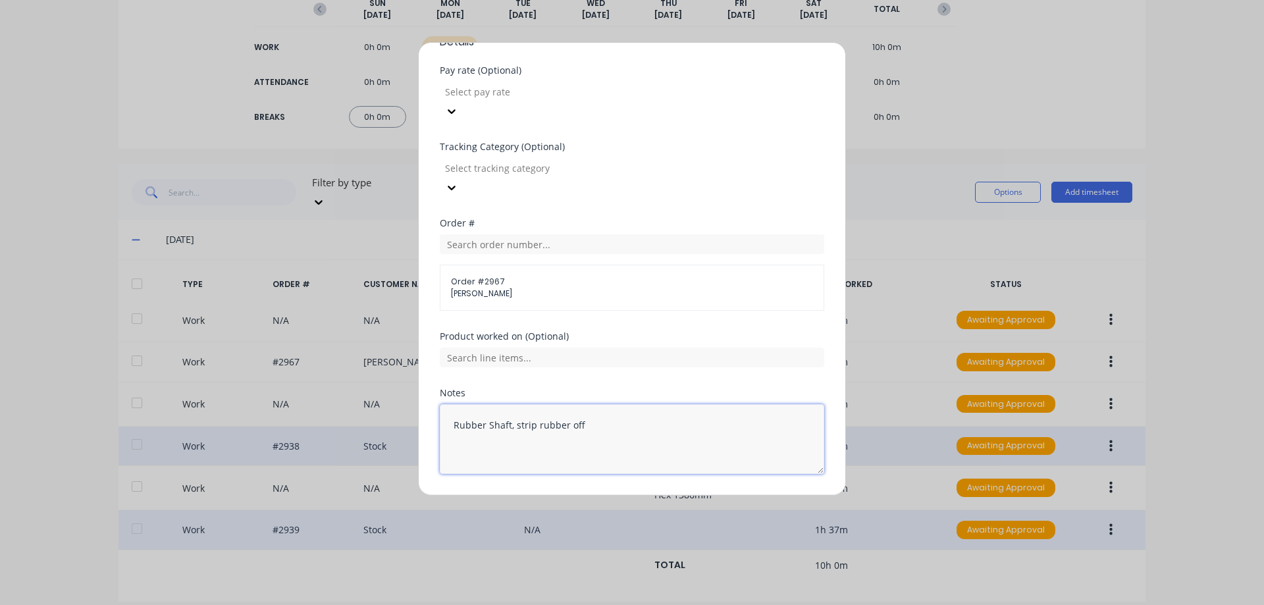
type textarea "Rubber Shaft, strip rubber off"
click at [567, 495] on button "Add manual time entry" at bounding box center [600, 505] width 111 height 21
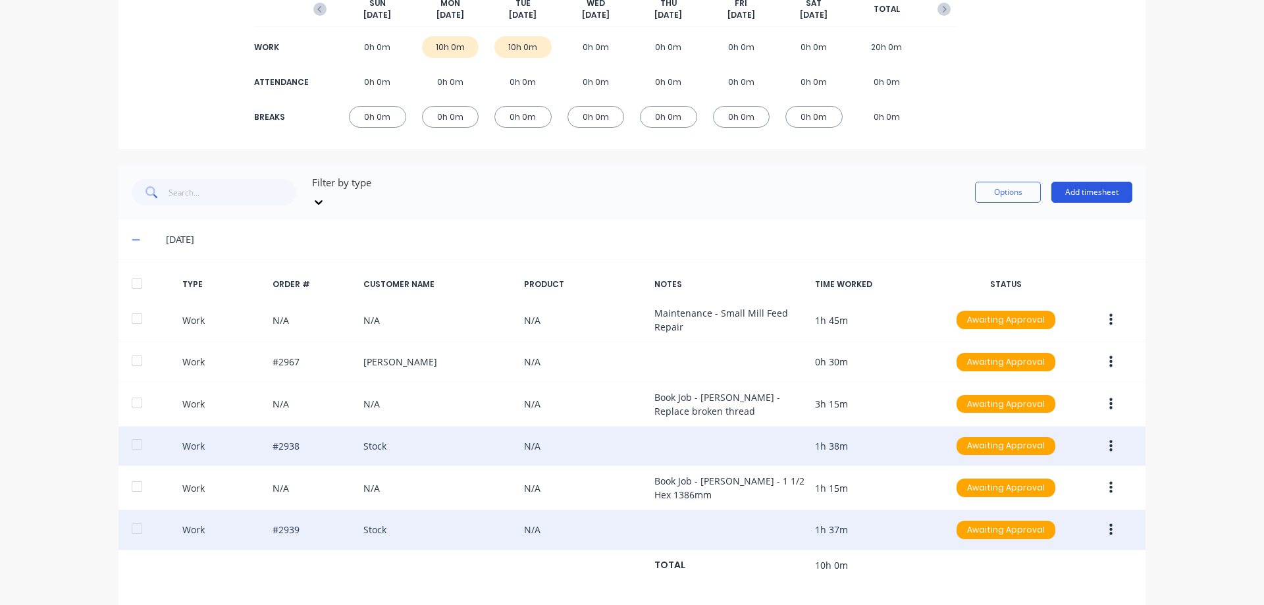
click at [1061, 190] on button "Add timesheet" at bounding box center [1091, 192] width 81 height 21
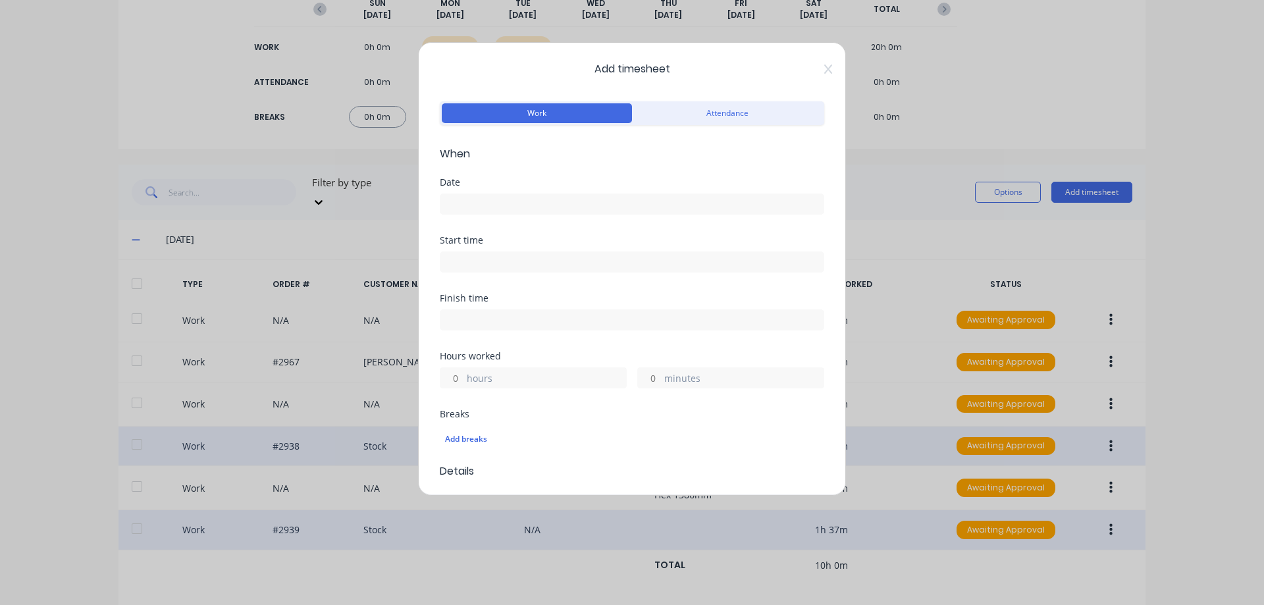
click at [564, 209] on input at bounding box center [631, 204] width 383 height 20
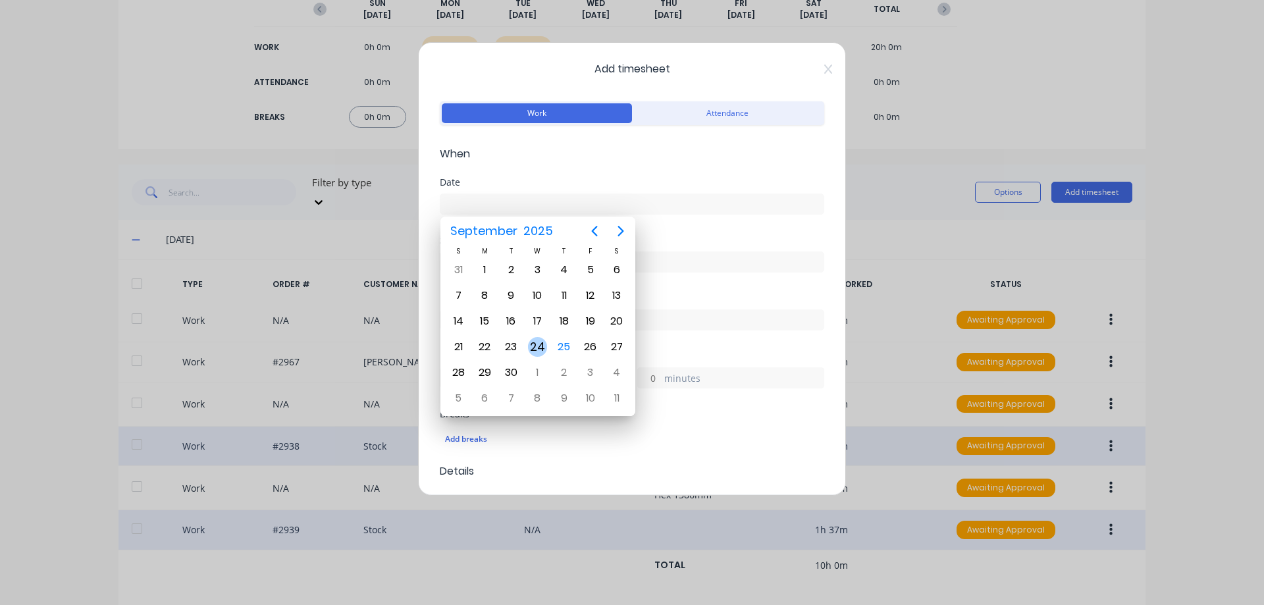
click at [542, 348] on div "24" at bounding box center [538, 347] width 20 height 20
type input "24/09/2025"
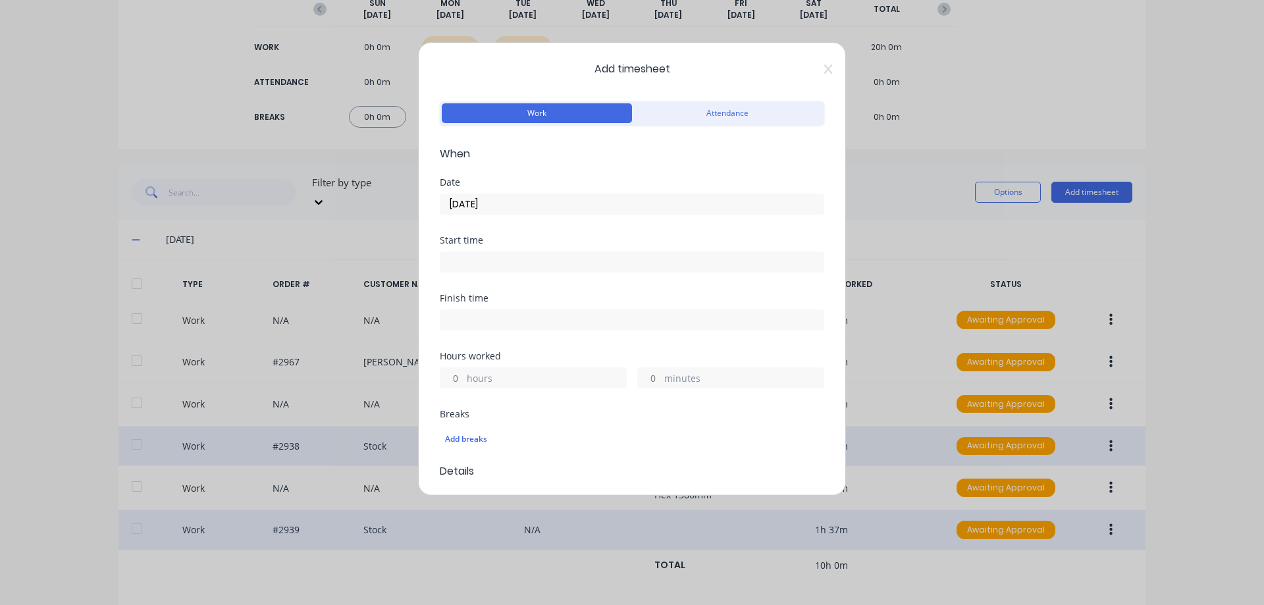
click at [465, 377] on div "hours" at bounding box center [533, 377] width 187 height 21
click at [451, 378] on input "hours" at bounding box center [451, 378] width 23 height 20
type input "1"
type input "30"
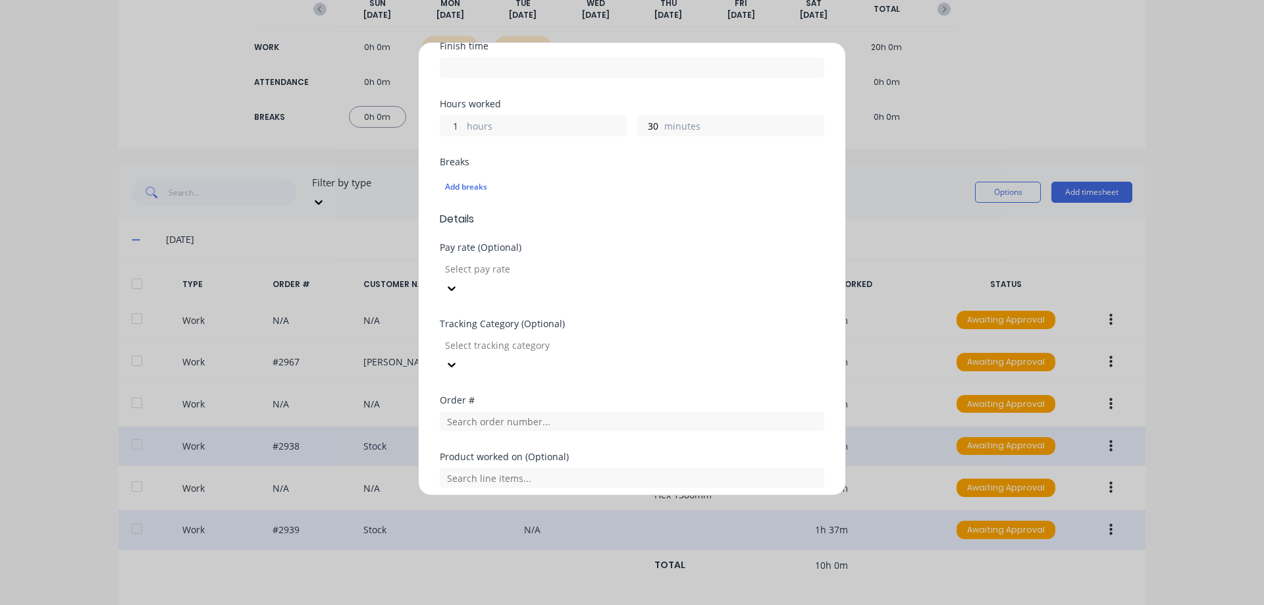
scroll to position [373, 0]
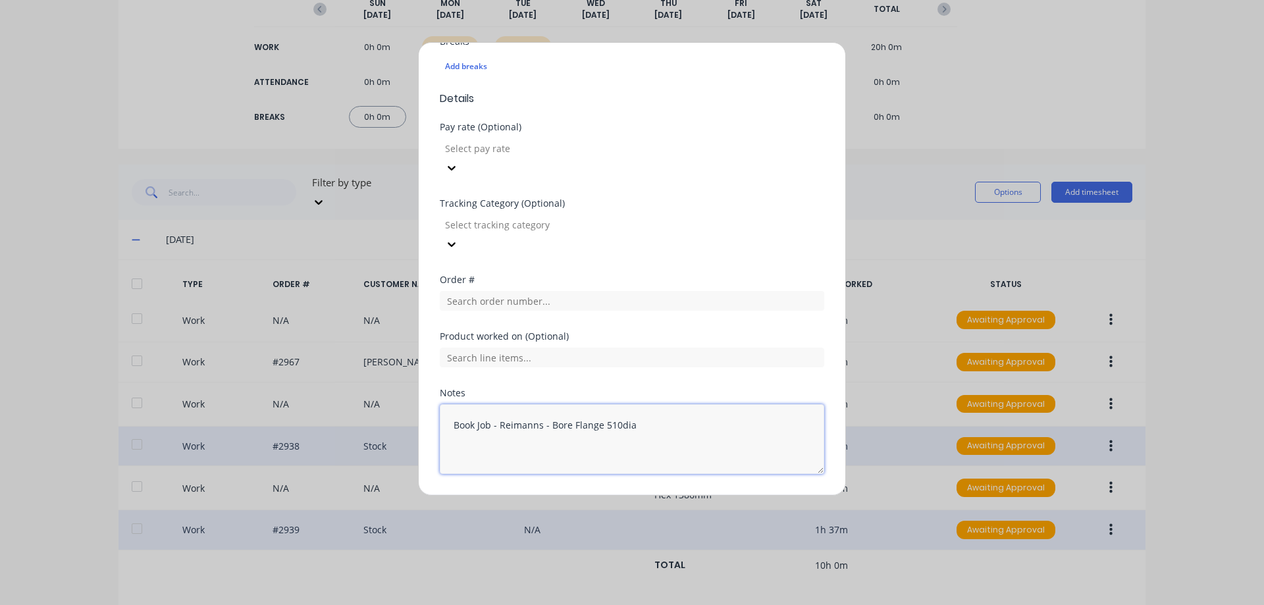
type textarea "Book Job - Reimanns - Bore Flange 510dia"
click at [602, 495] on button "Add manual time entry" at bounding box center [600, 505] width 111 height 21
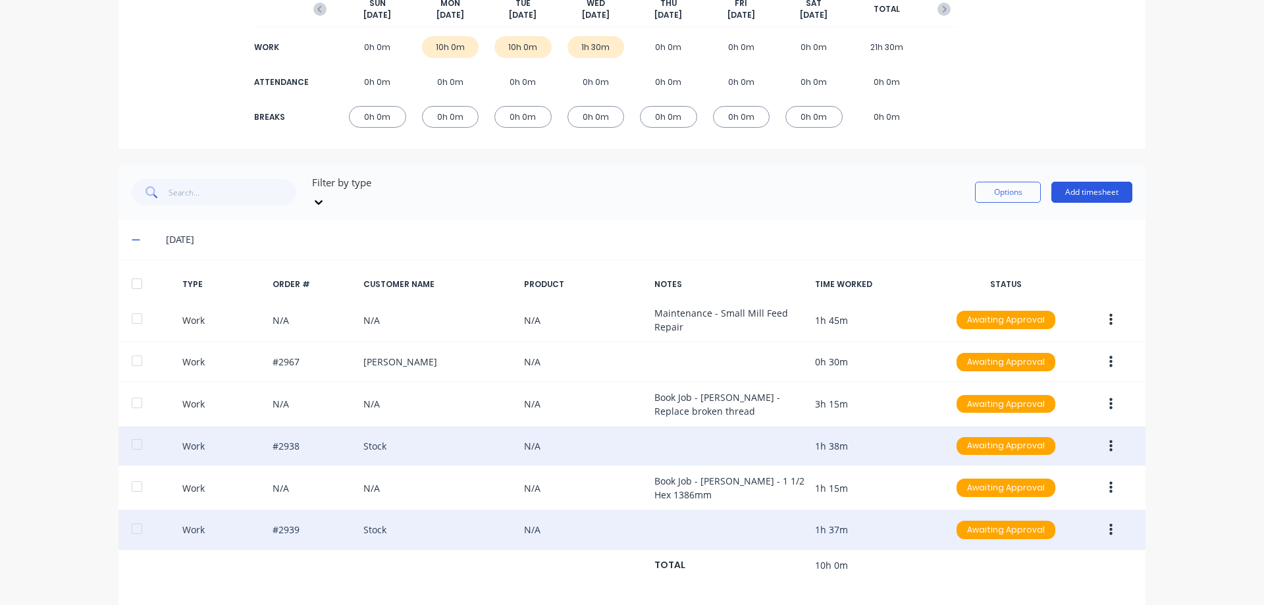
click at [1111, 182] on button "Add timesheet" at bounding box center [1091, 192] width 81 height 21
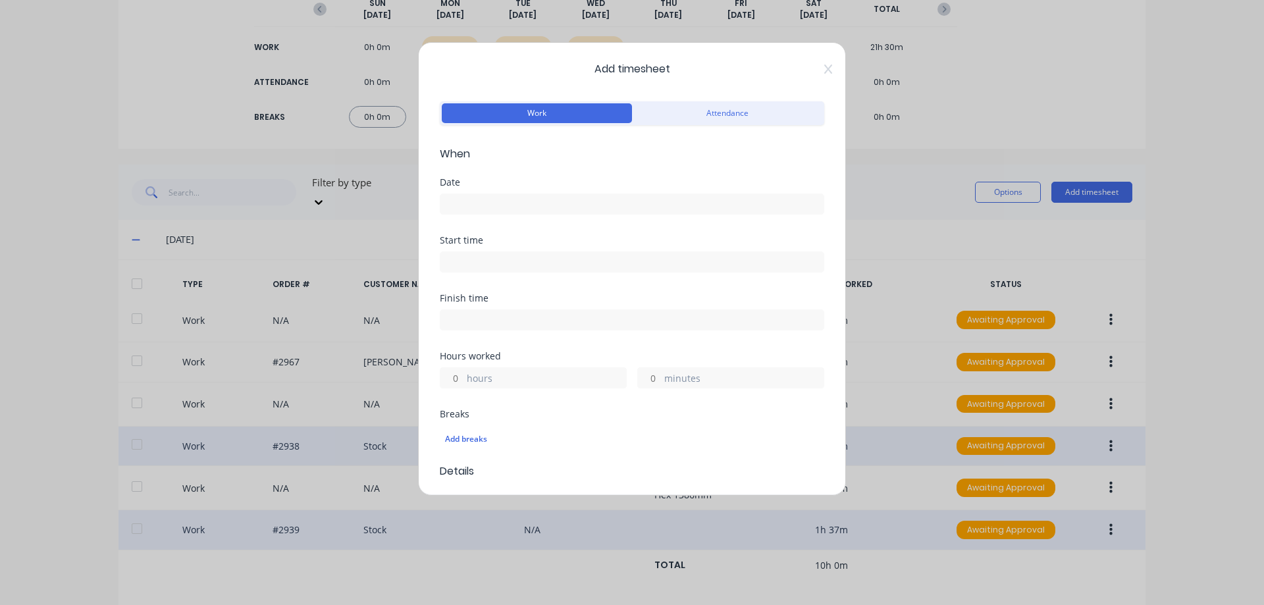
click at [489, 201] on input at bounding box center [631, 204] width 383 height 20
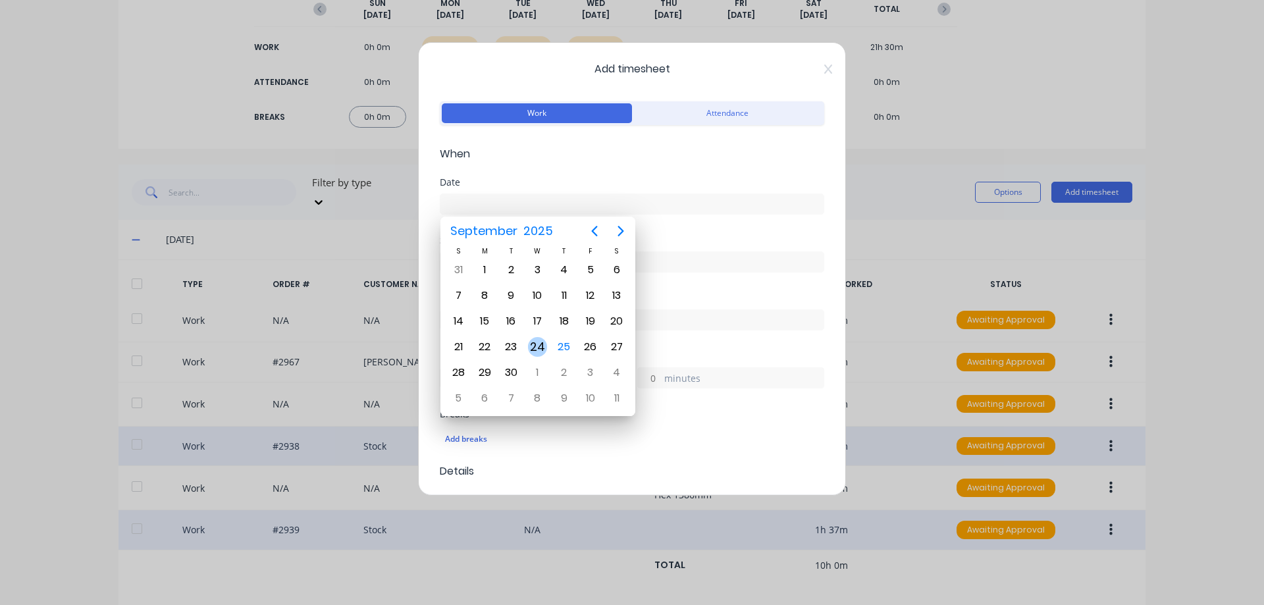
click at [536, 344] on div "24" at bounding box center [538, 347] width 20 height 20
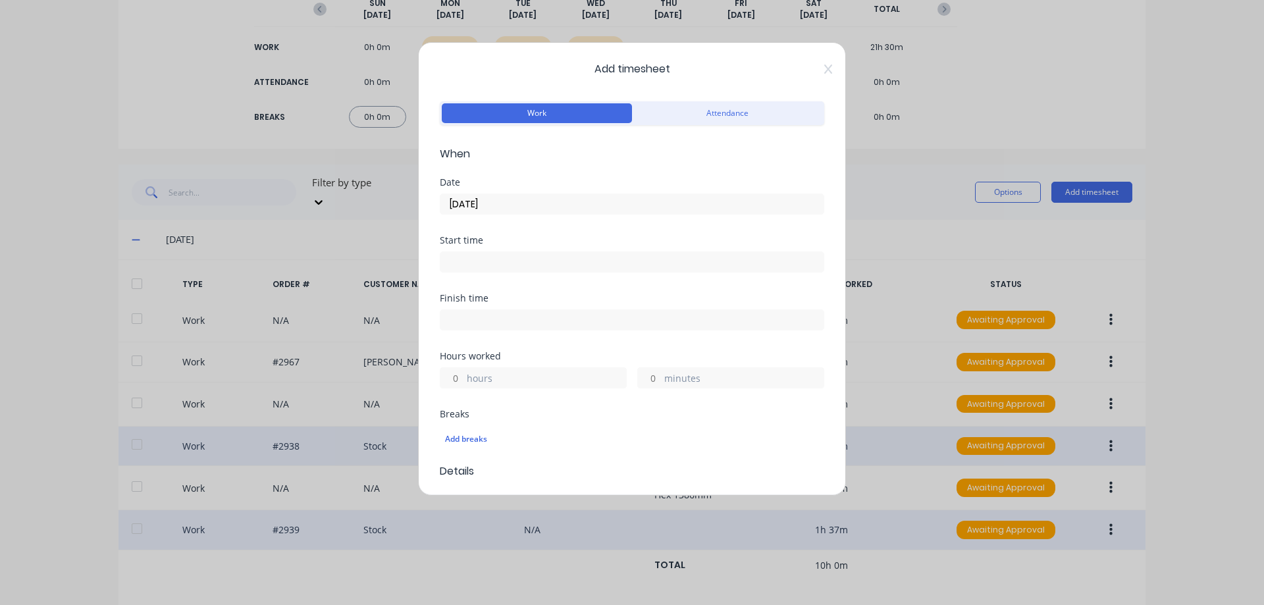
type input "24/09/2025"
click at [458, 377] on input "hours" at bounding box center [451, 378] width 23 height 20
type input "1"
type input "30"
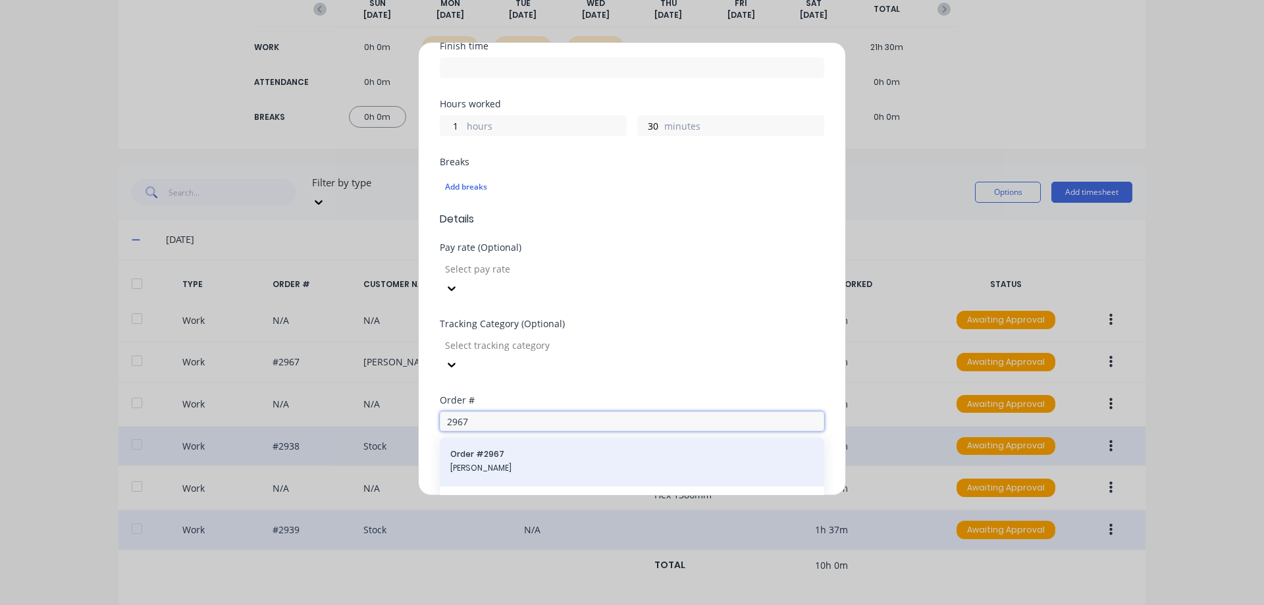
type input "2967"
click at [572, 462] on span "Tom Ritch" at bounding box center [631, 468] width 363 height 12
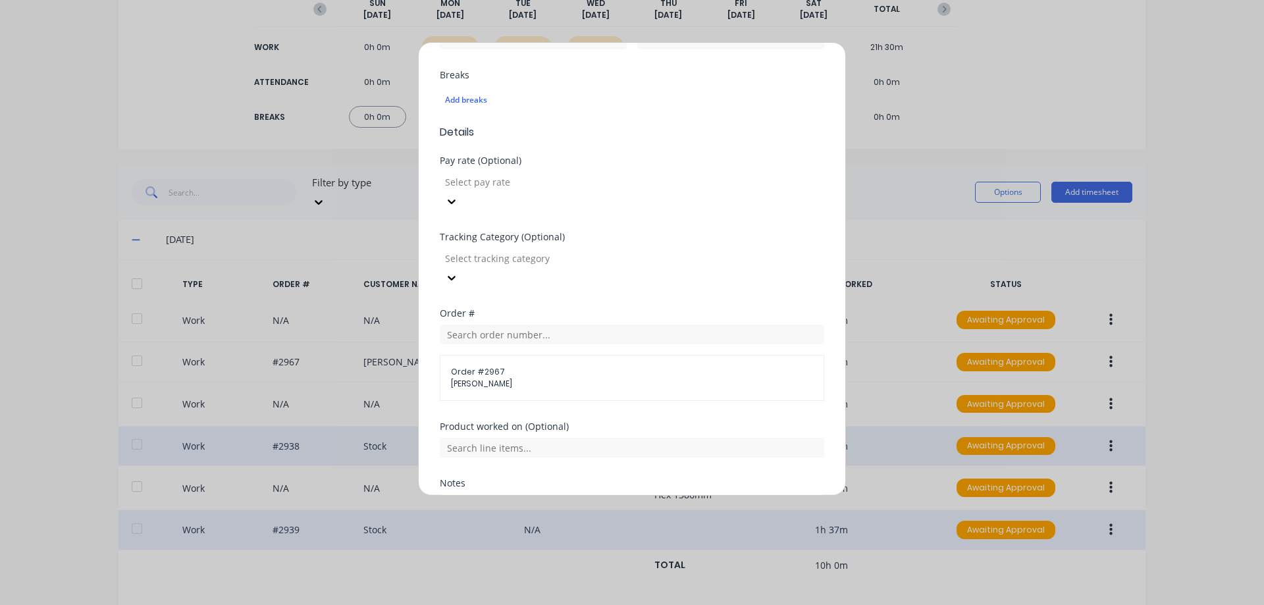
scroll to position [429, 0]
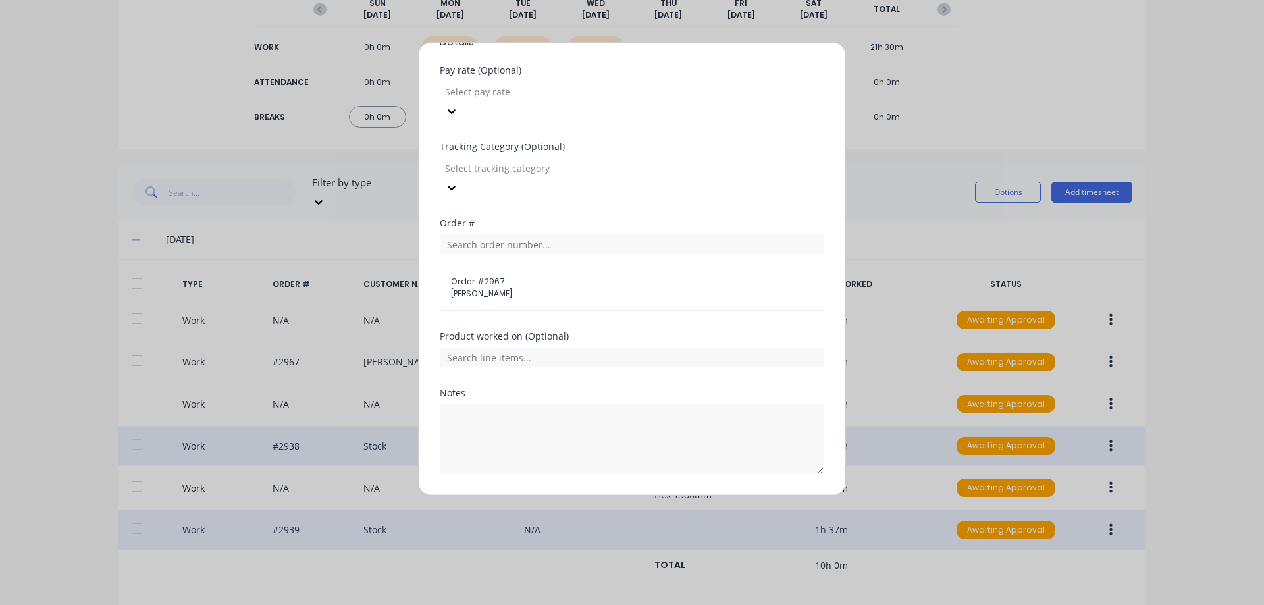
click at [568, 495] on button "Add manual time entry" at bounding box center [600, 505] width 111 height 21
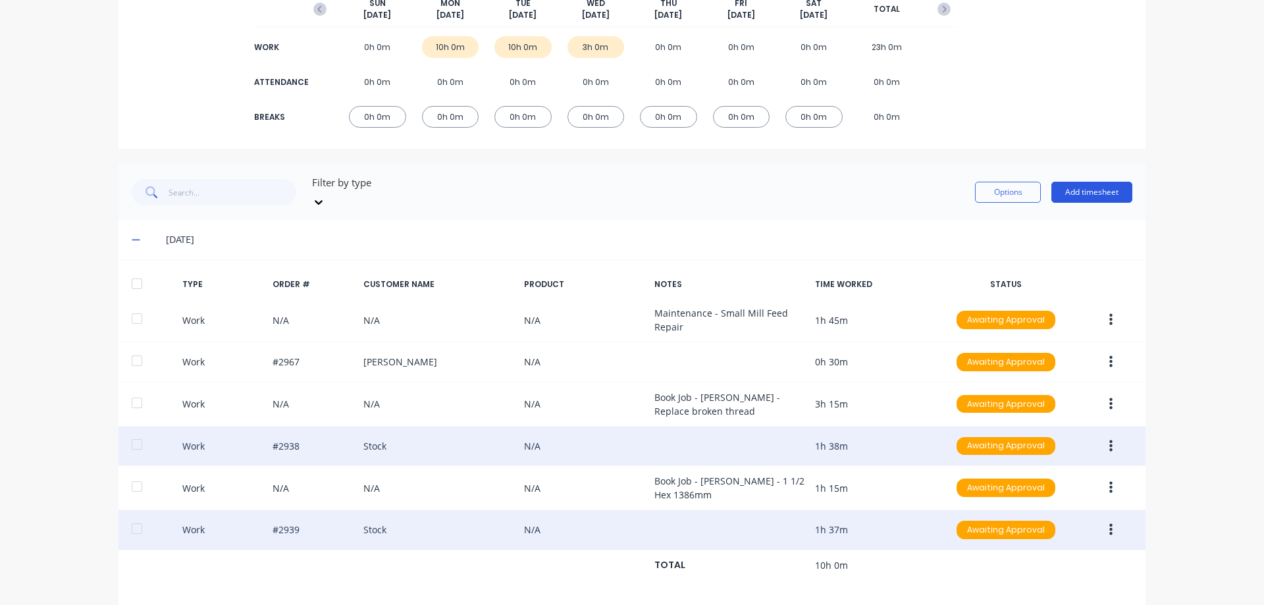
click at [1088, 182] on button "Add timesheet" at bounding box center [1091, 192] width 81 height 21
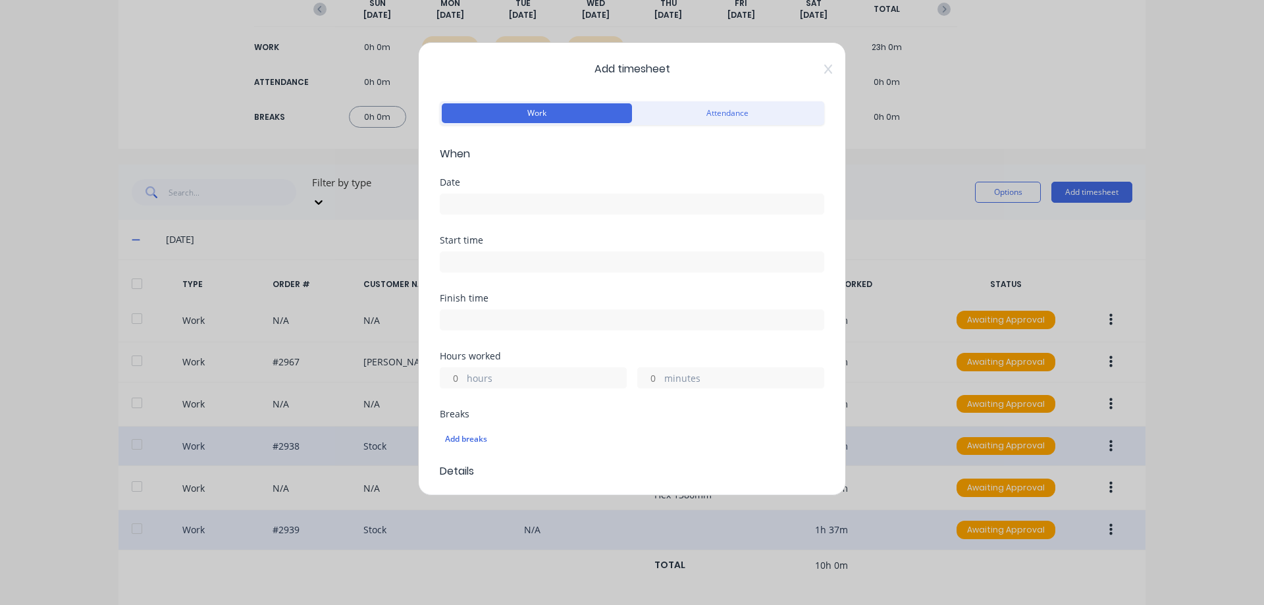
click at [512, 209] on input at bounding box center [631, 204] width 383 height 20
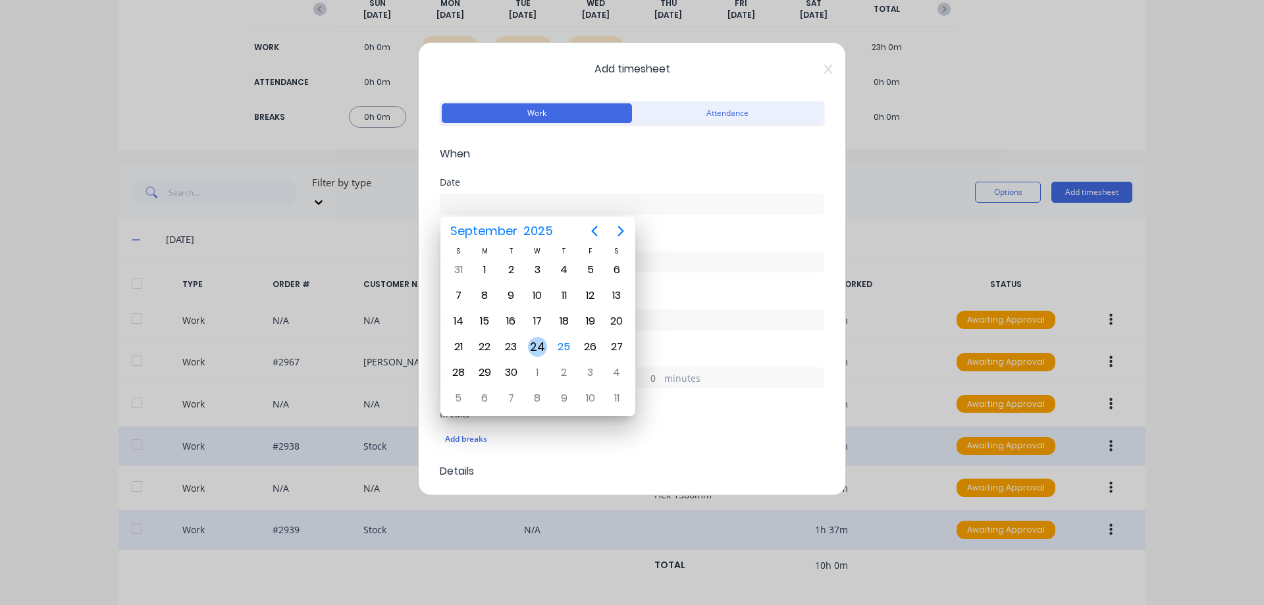
click at [531, 342] on div "24" at bounding box center [538, 347] width 20 height 20
type input "24/09/2025"
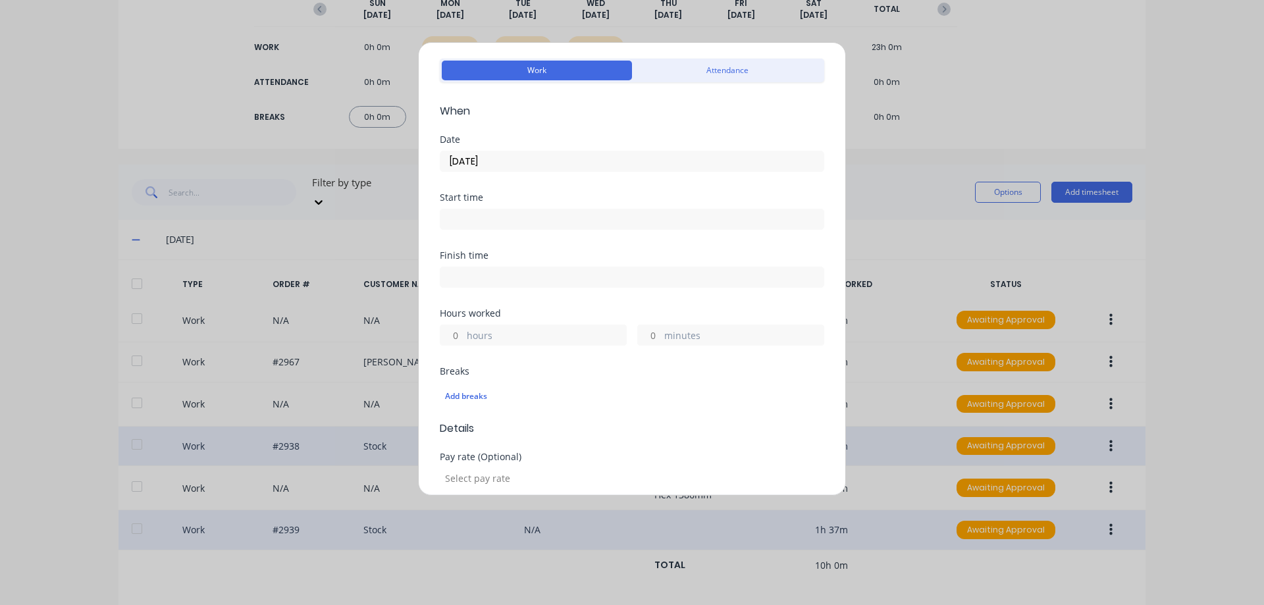
scroll to position [66, 0]
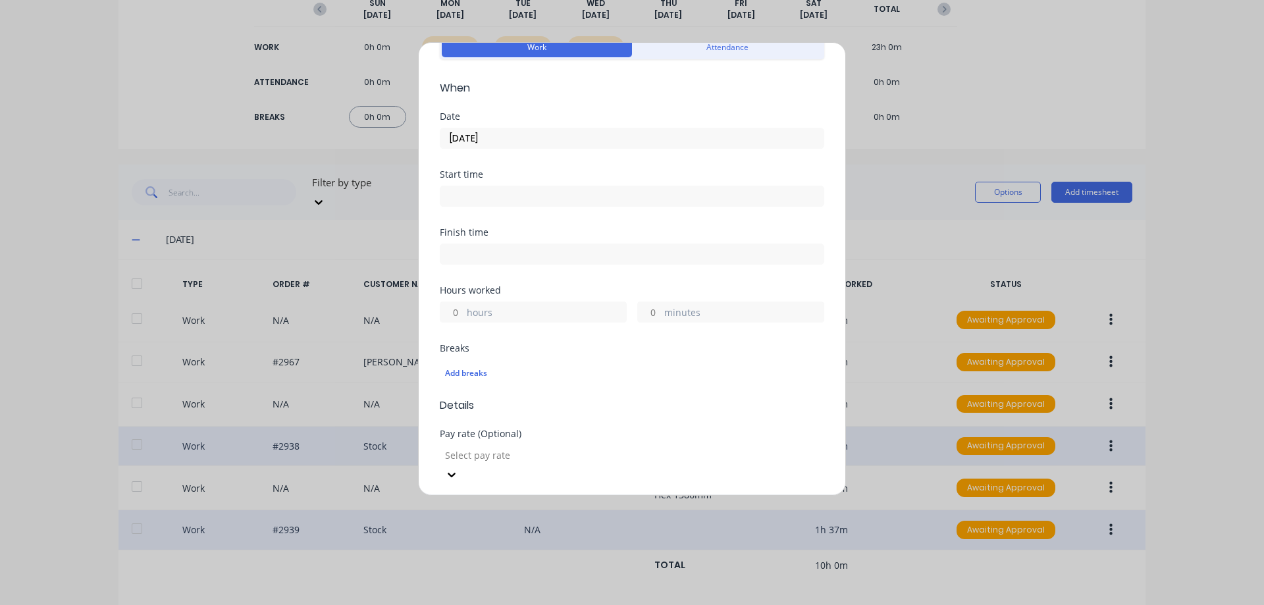
click at [459, 311] on input "hours" at bounding box center [451, 312] width 23 height 20
type input "1"
type input "30"
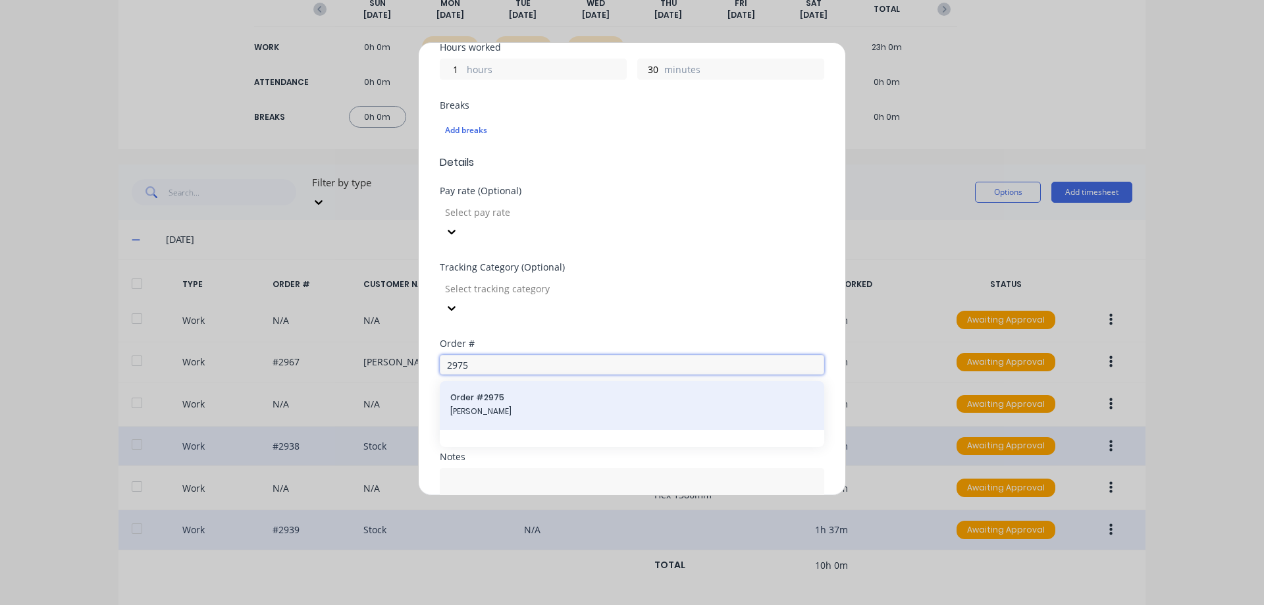
type input "2975"
click at [501, 406] on span "Derik Hayes" at bounding box center [631, 412] width 363 height 12
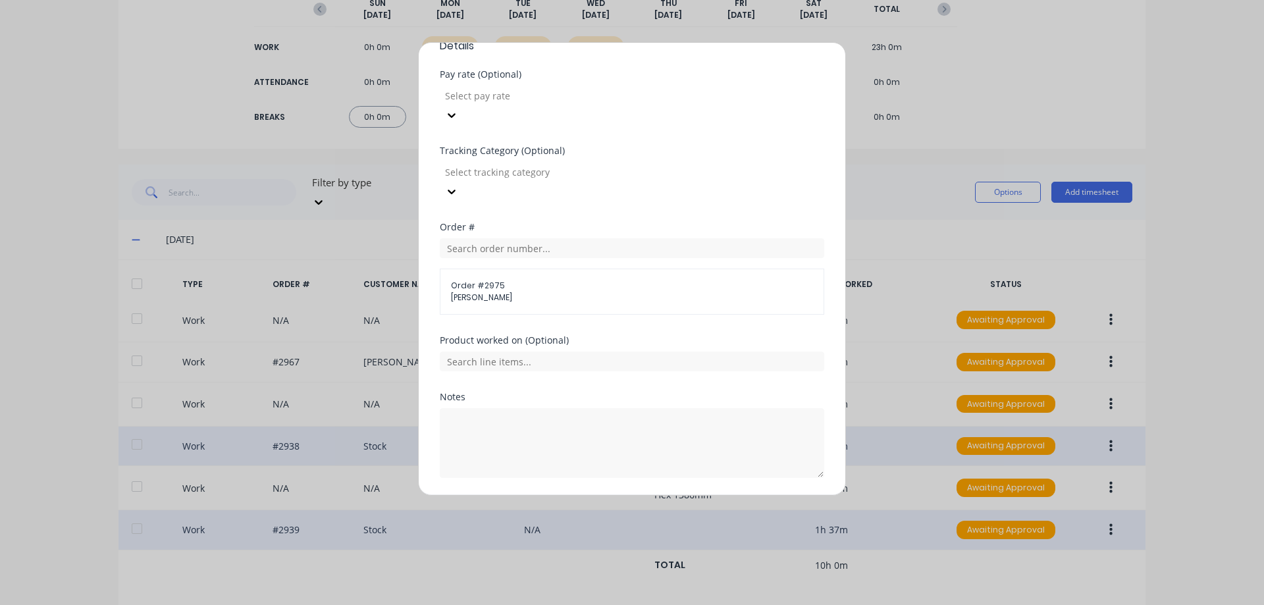
scroll to position [429, 0]
click at [570, 495] on button "Add manual time entry" at bounding box center [600, 505] width 111 height 21
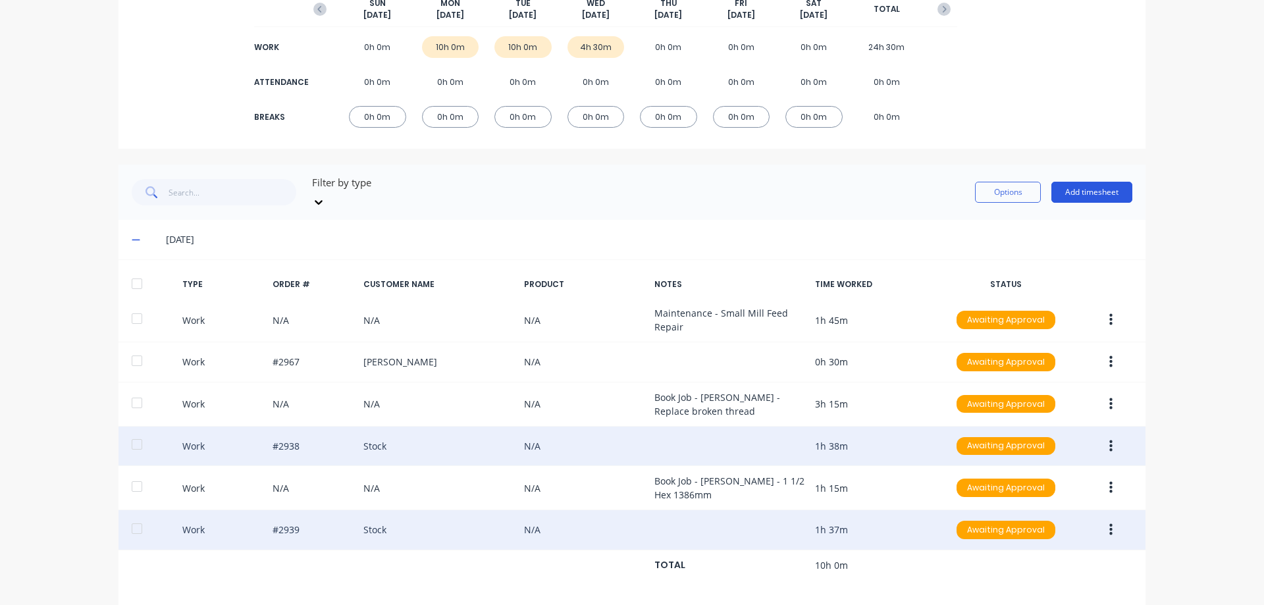
click at [1063, 182] on button "Add timesheet" at bounding box center [1091, 192] width 81 height 21
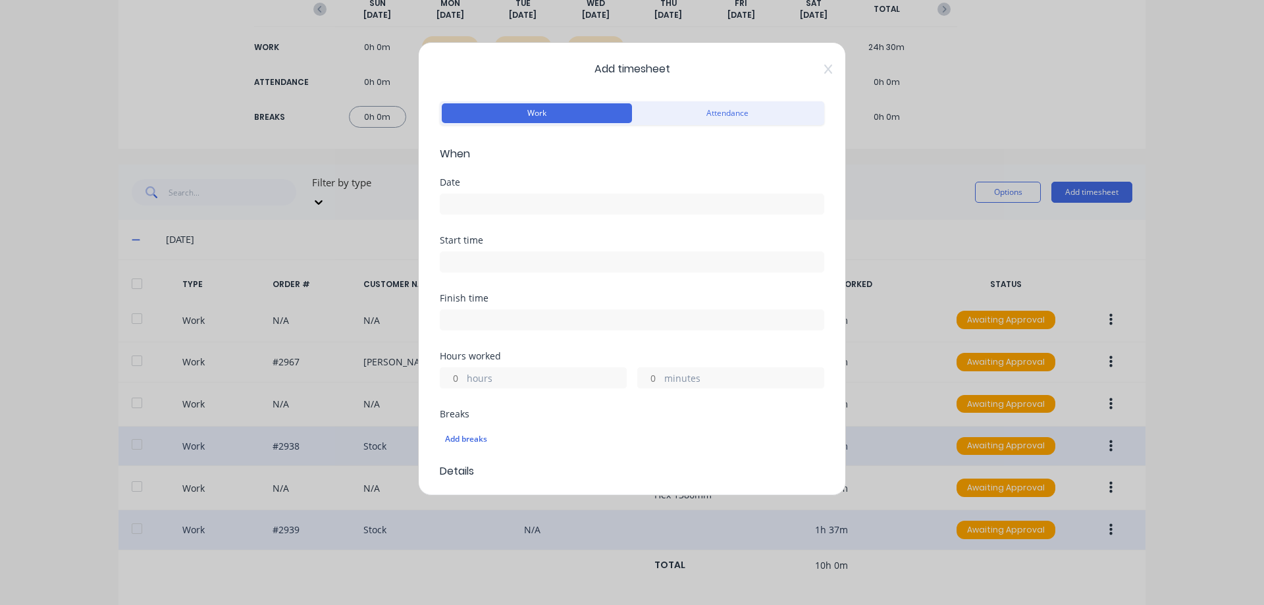
click at [494, 209] on input at bounding box center [631, 204] width 383 height 20
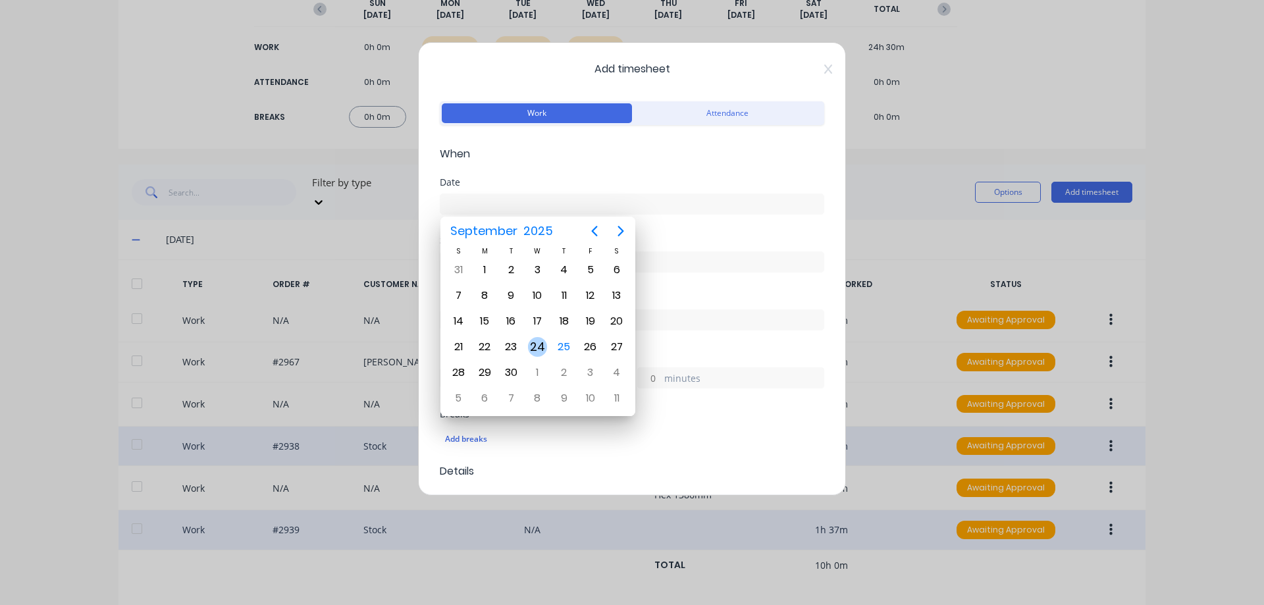
click at [546, 340] on div "24" at bounding box center [537, 346] width 26 height 25
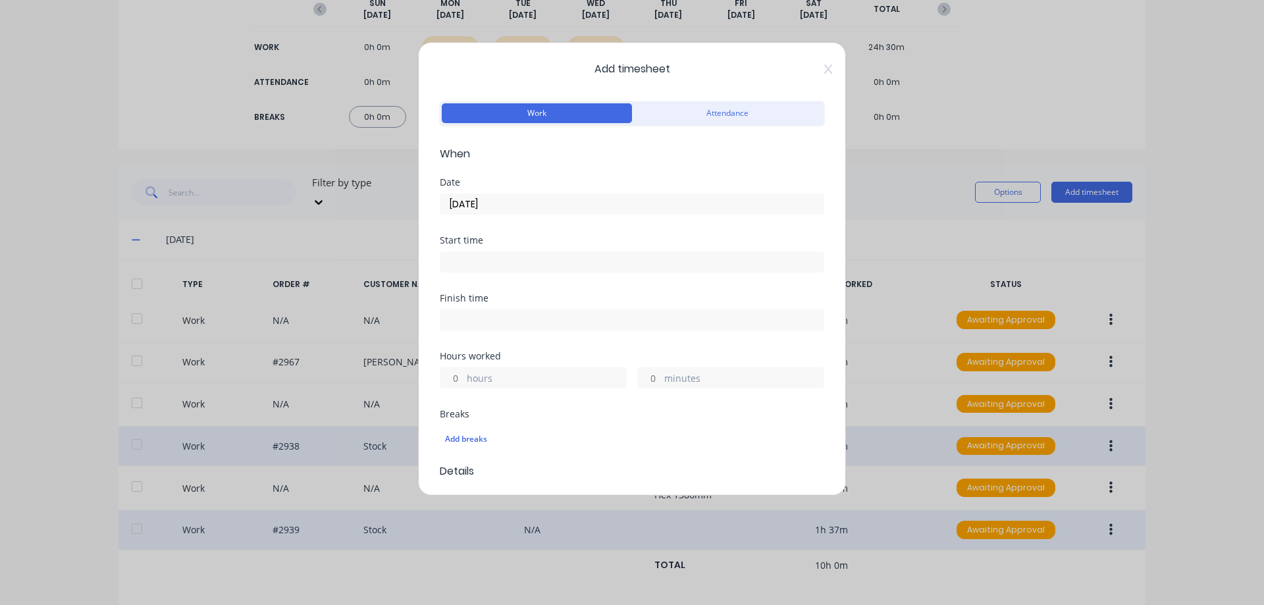
click at [453, 376] on input "hours" at bounding box center [451, 378] width 23 height 20
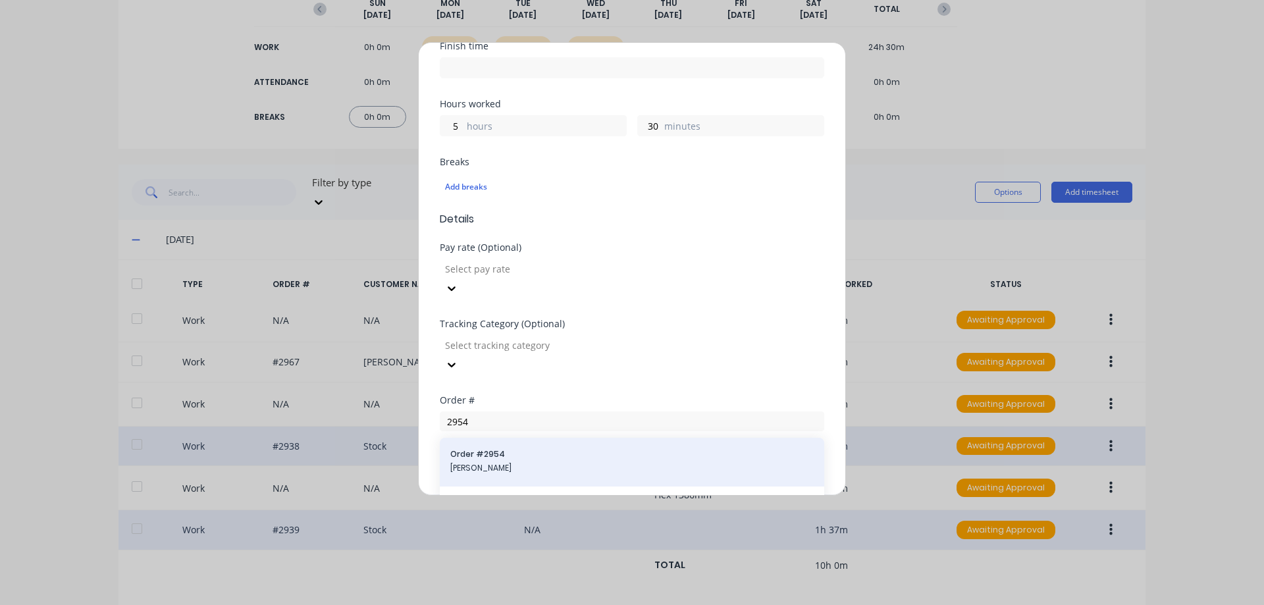
click at [530, 448] on span "Order # 2954" at bounding box center [631, 454] width 363 height 12
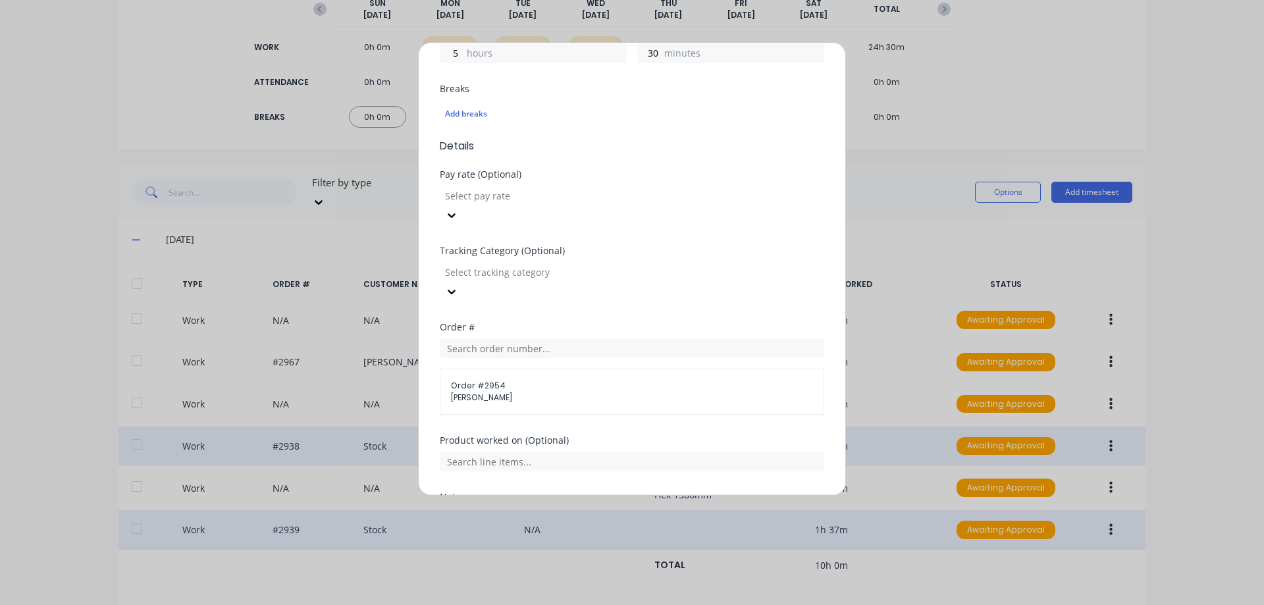
scroll to position [429, 0]
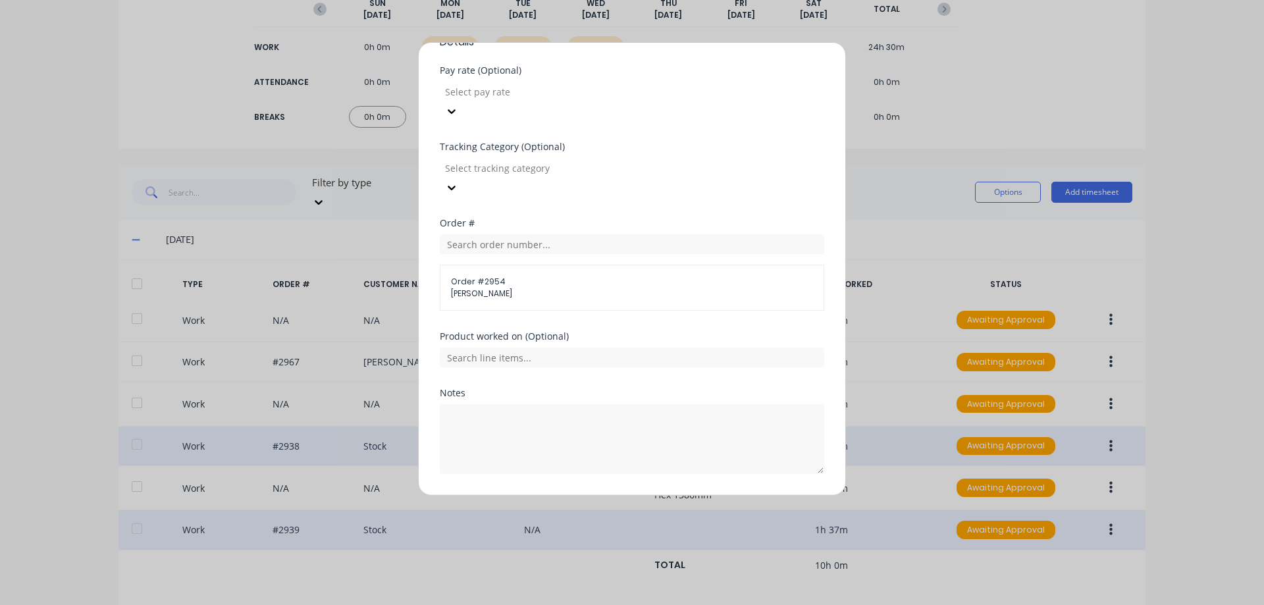
click at [619, 495] on button "Add manual time entry" at bounding box center [600, 505] width 111 height 21
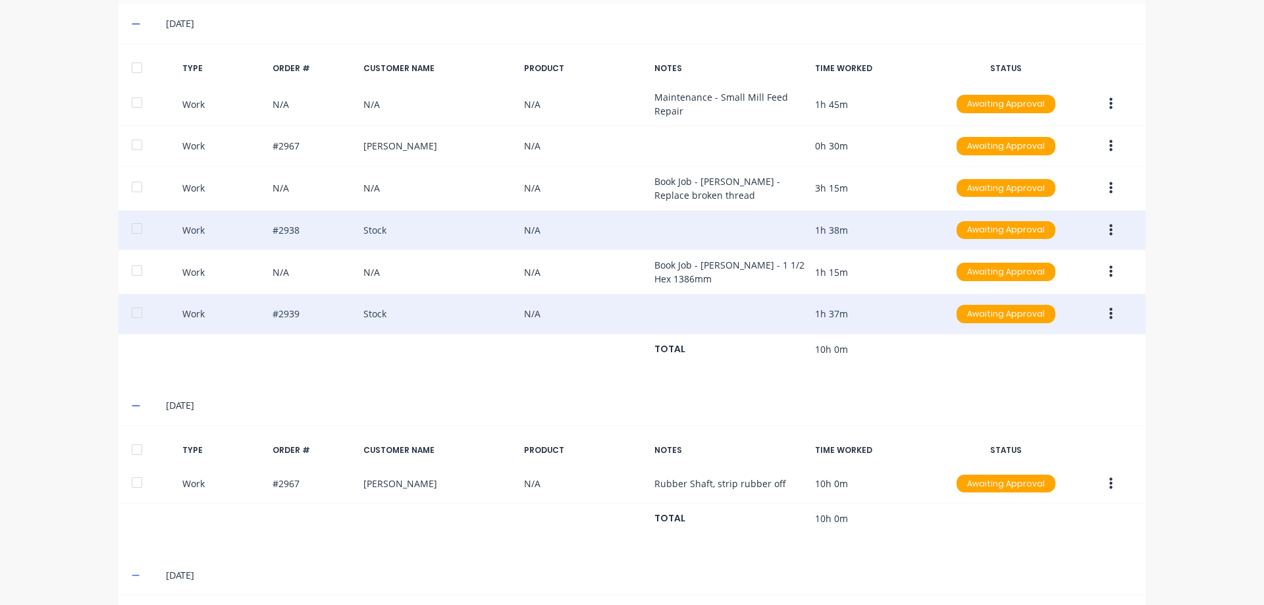
scroll to position [642, 0]
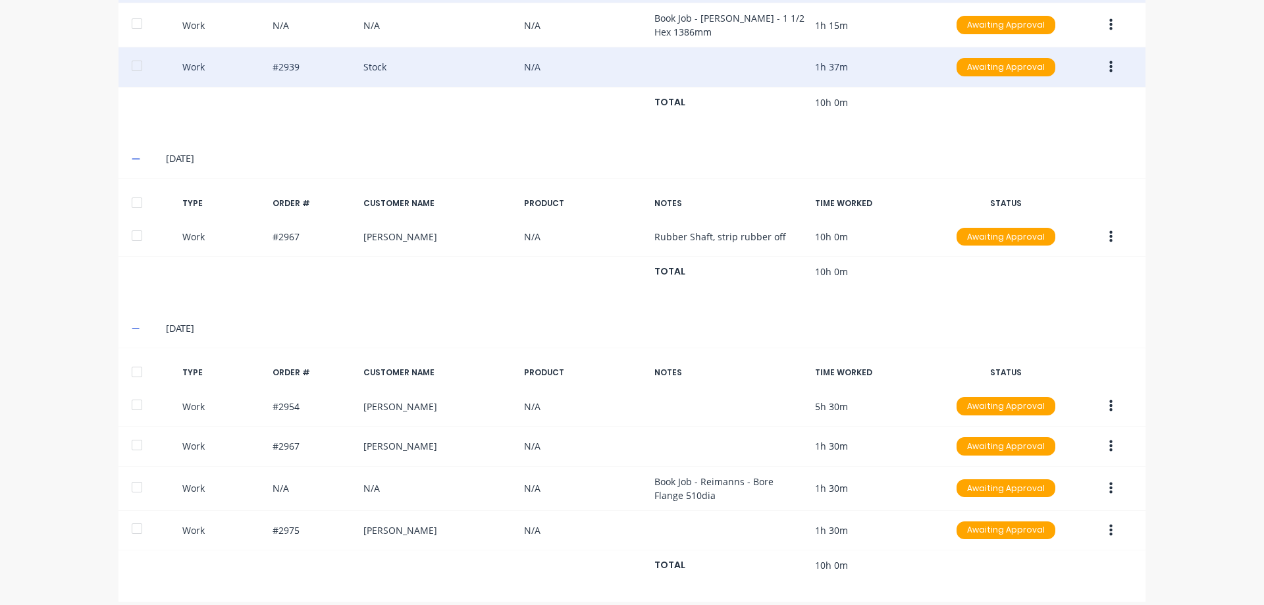
click at [1196, 290] on div "dashboard products sales purchasing productivity dashboard products Product Cat…" at bounding box center [632, 302] width 1264 height 605
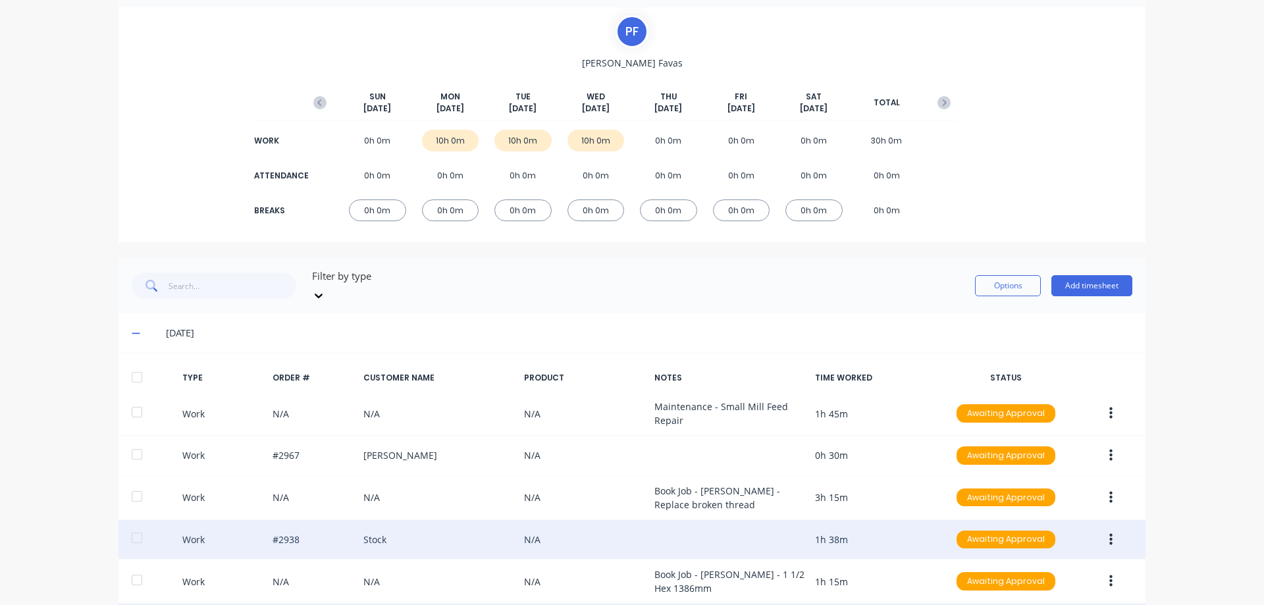
scroll to position [0, 0]
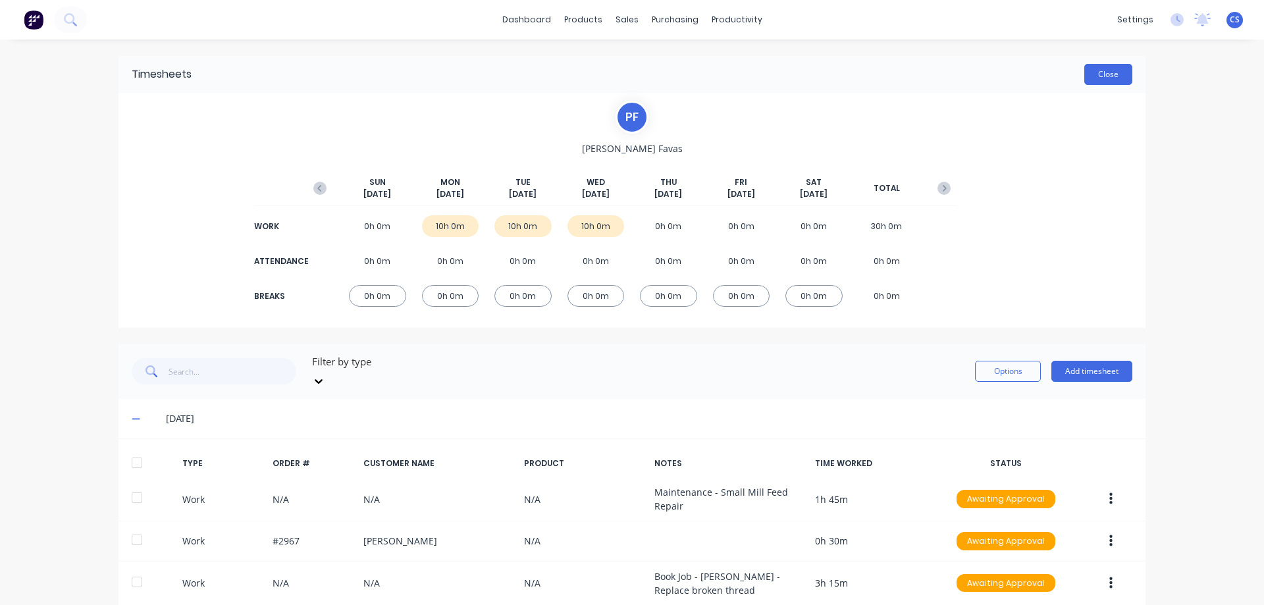
click at [1095, 79] on button "Close" at bounding box center [1108, 74] width 48 height 21
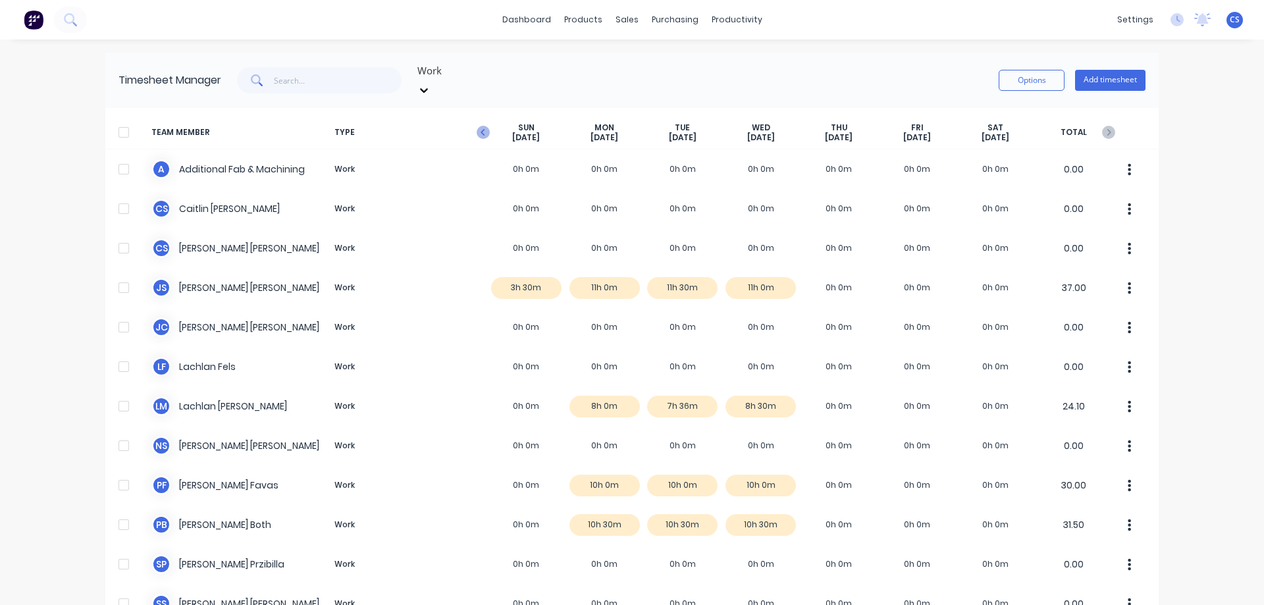
click at [477, 126] on icon "button" at bounding box center [483, 132] width 13 height 13
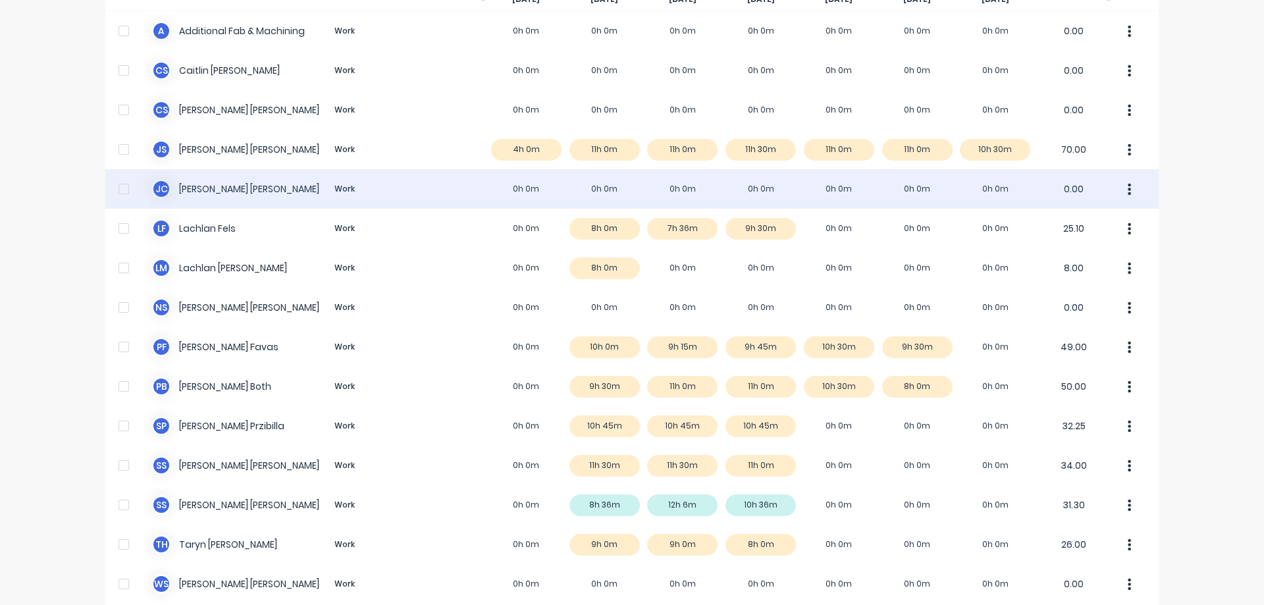
scroll to position [184, 0]
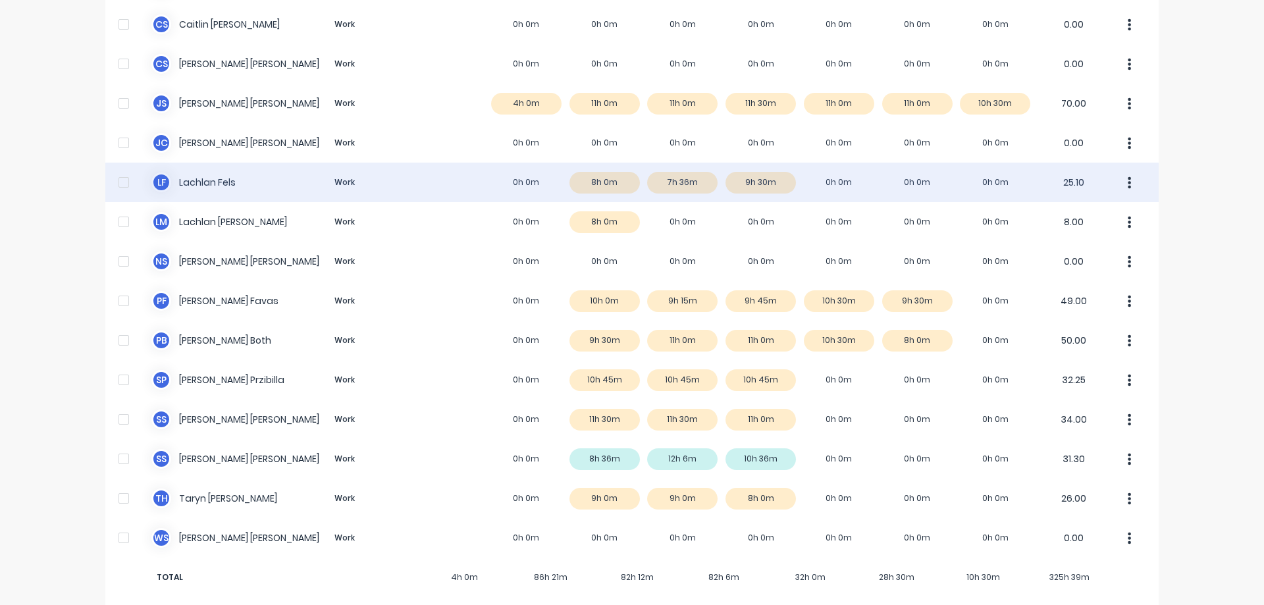
click at [929, 172] on div "L F Lachlan Fels Work 0h 0m 8h 0m 7h 36m 9h 30m 0h 0m 0h 0m 0h 0m 25.10" at bounding box center [631, 183] width 1053 height 40
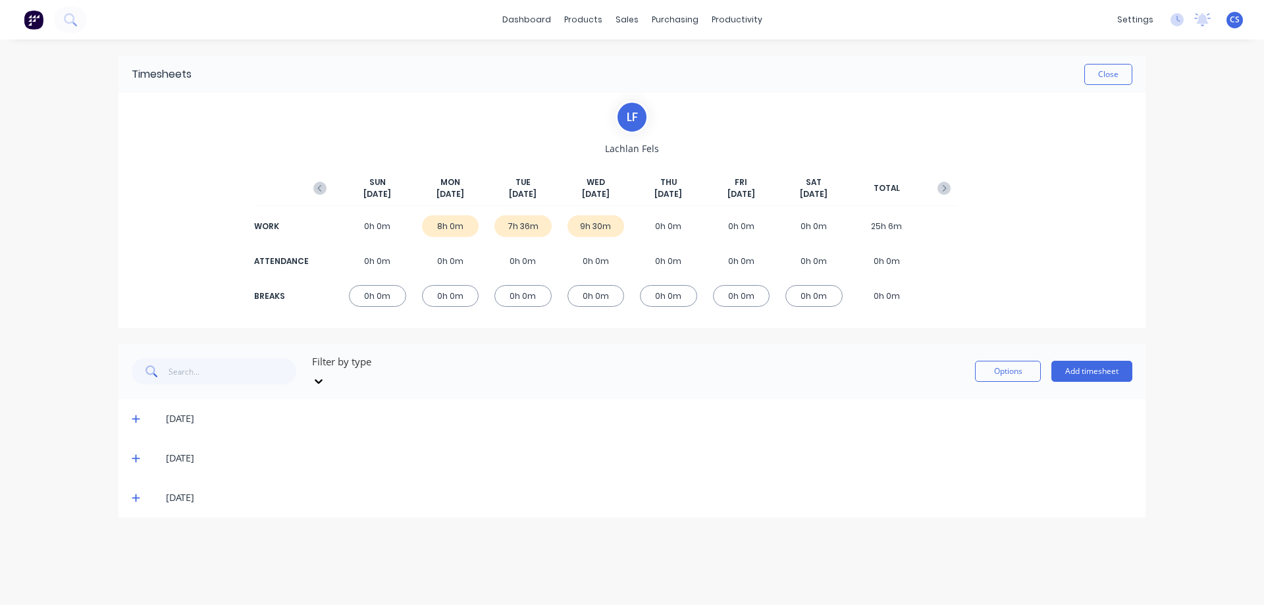
click at [133, 454] on icon at bounding box center [136, 458] width 9 height 9
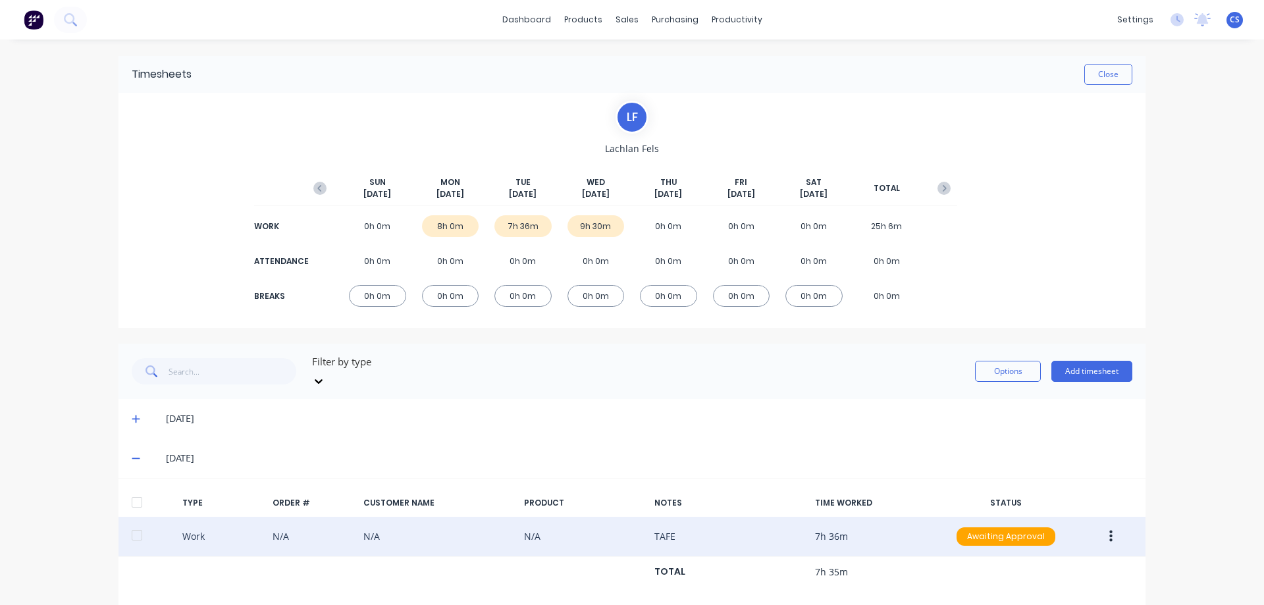
click at [1109, 529] on icon "button" at bounding box center [1110, 536] width 3 height 14
click at [1075, 504] on div "Duplicate" at bounding box center [1063, 513] width 101 height 19
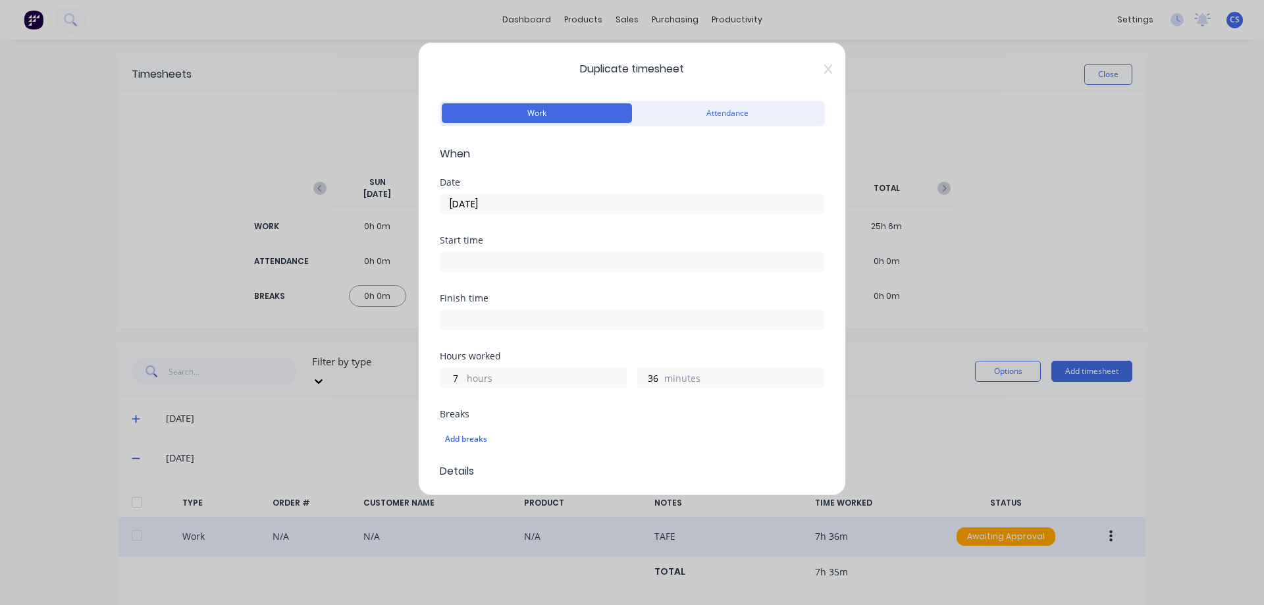
click at [517, 212] on input "16/09/2025" at bounding box center [631, 204] width 383 height 20
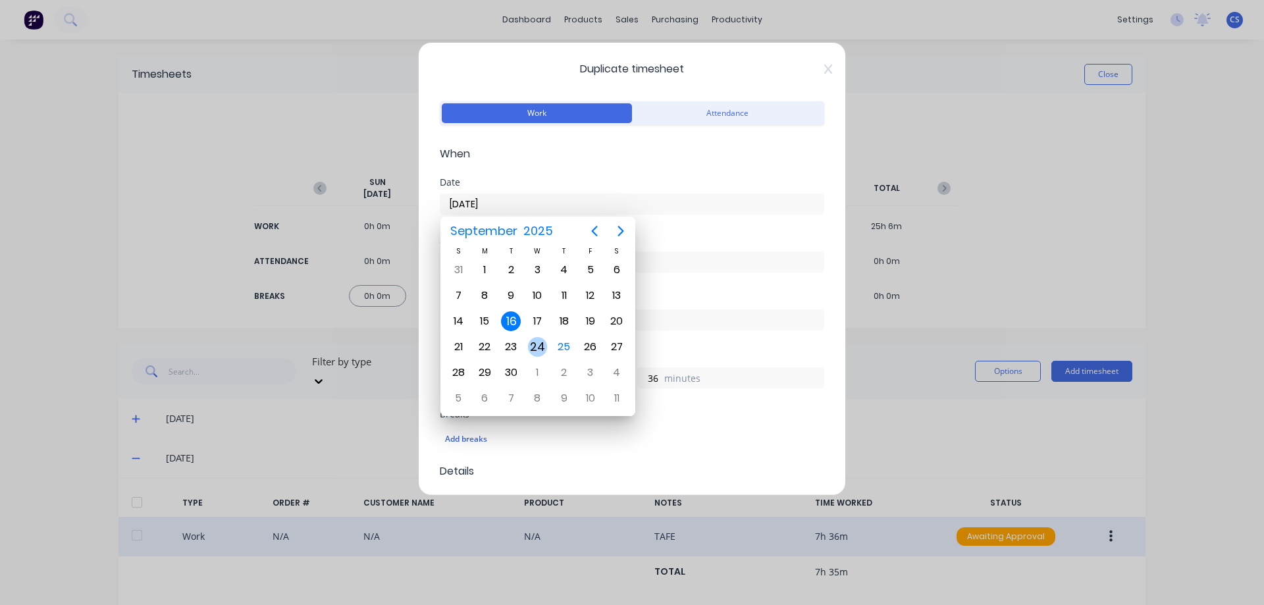
click at [540, 356] on div "24" at bounding box center [538, 347] width 20 height 20
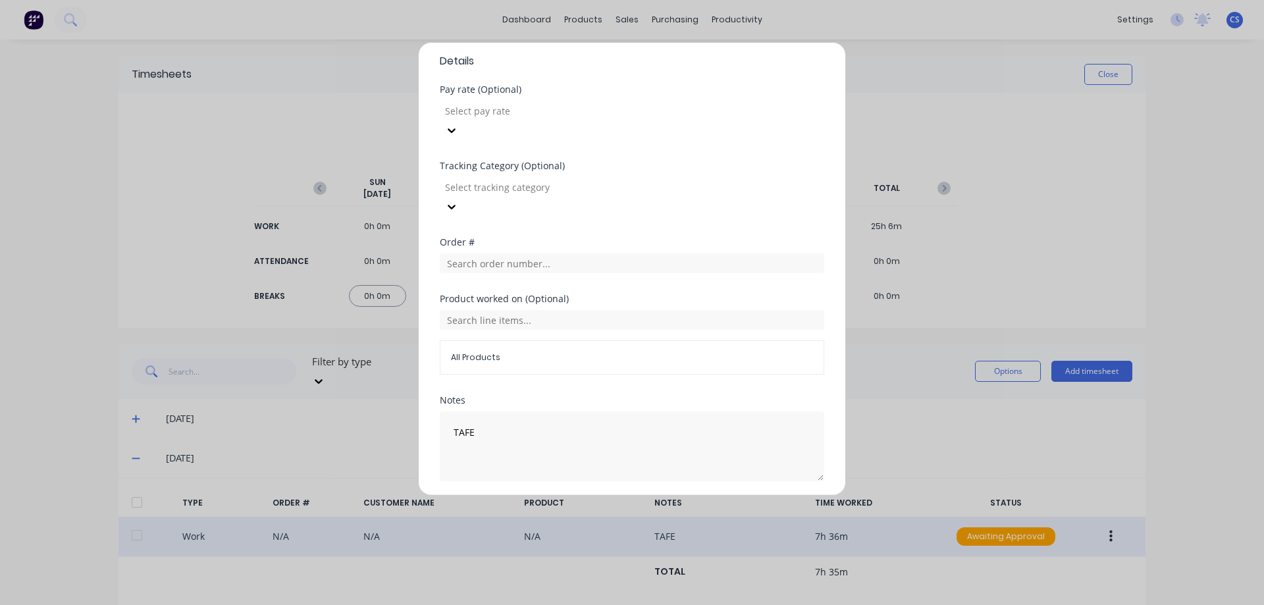
scroll to position [417, 0]
click at [556, 495] on button "Duplicate time entry" at bounding box center [601, 505] width 102 height 21
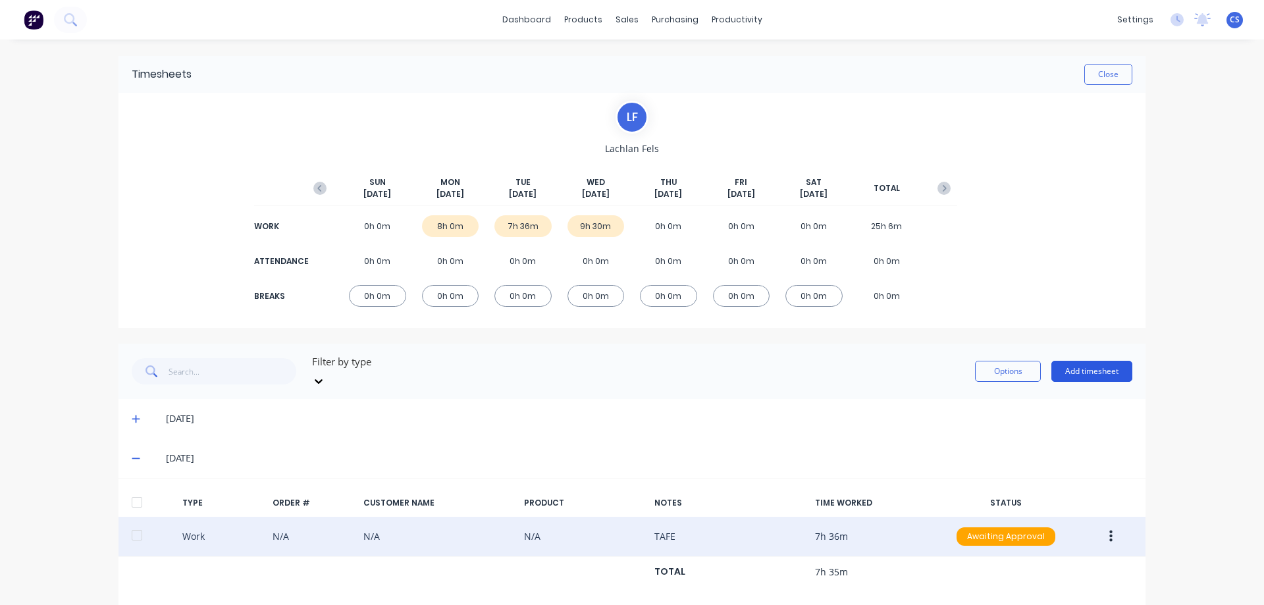
click at [1086, 361] on button "Add timesheet" at bounding box center [1091, 371] width 81 height 21
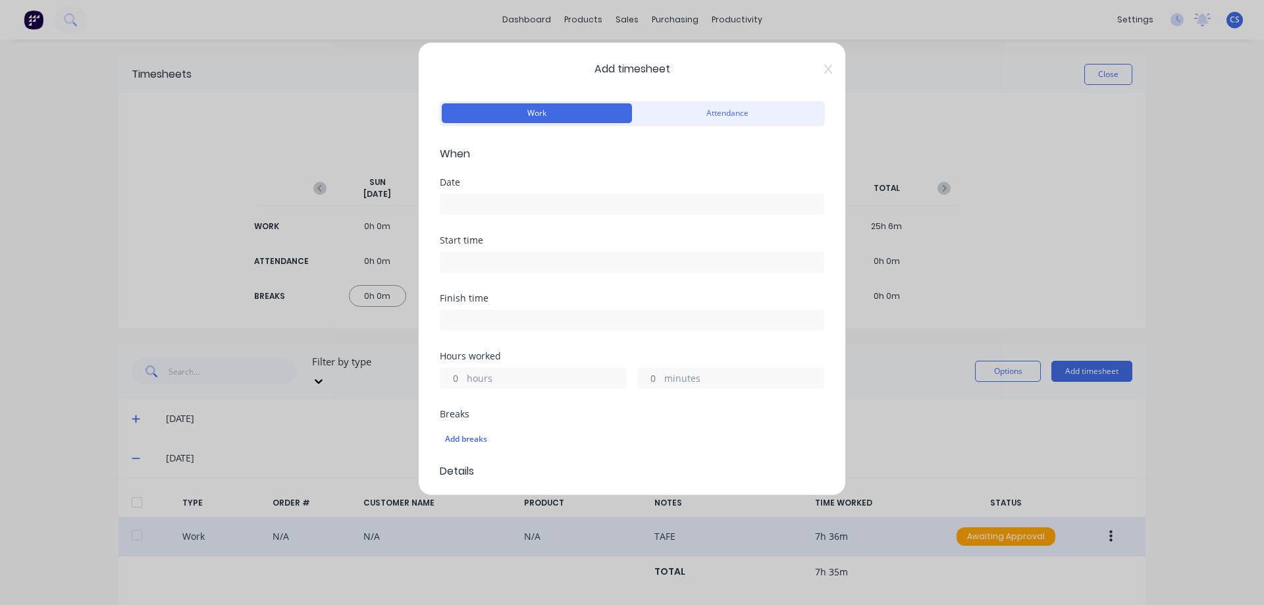
click at [479, 199] on input at bounding box center [631, 204] width 383 height 20
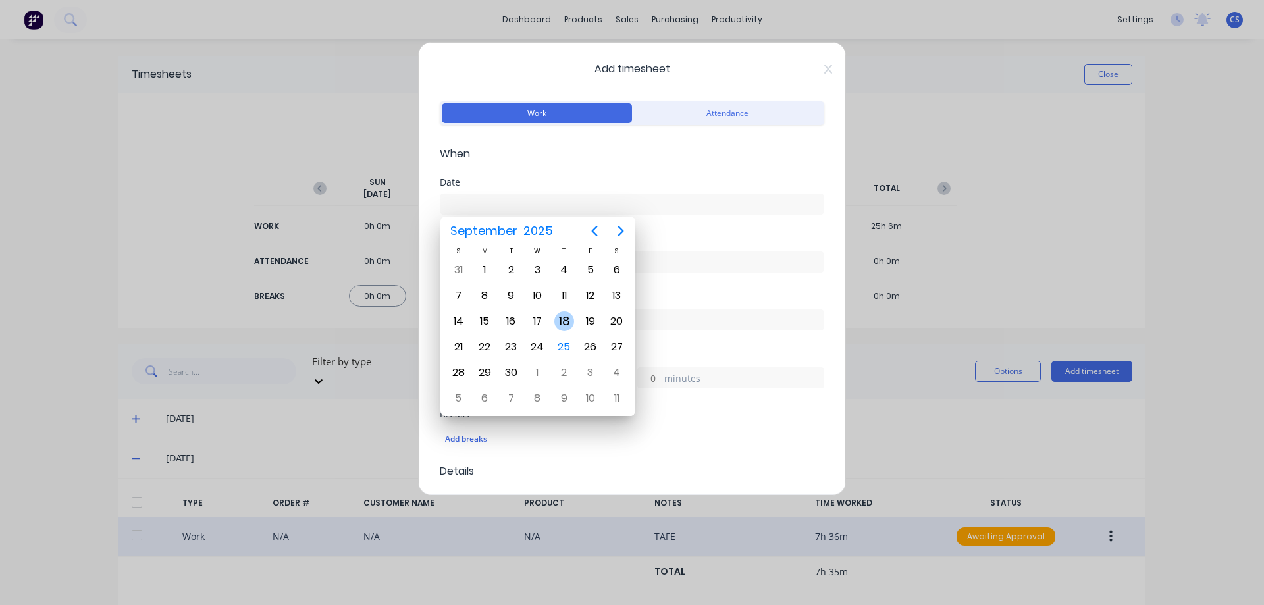
click at [561, 317] on div "18" at bounding box center [564, 321] width 20 height 20
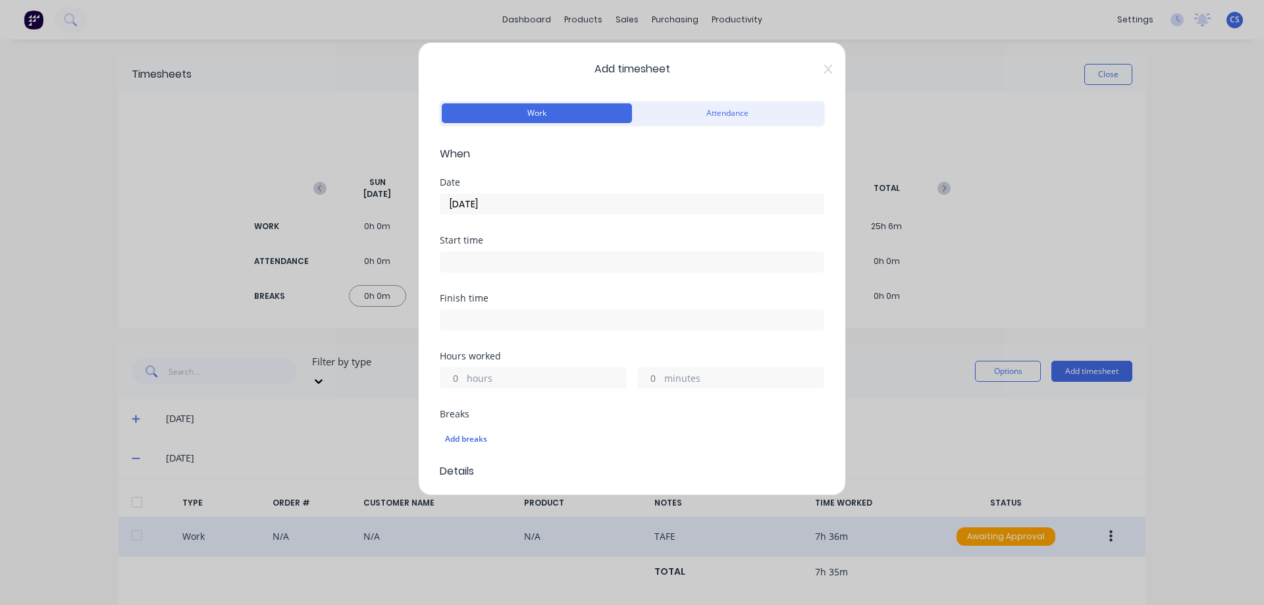
click at [463, 377] on input "hours" at bounding box center [451, 378] width 23 height 20
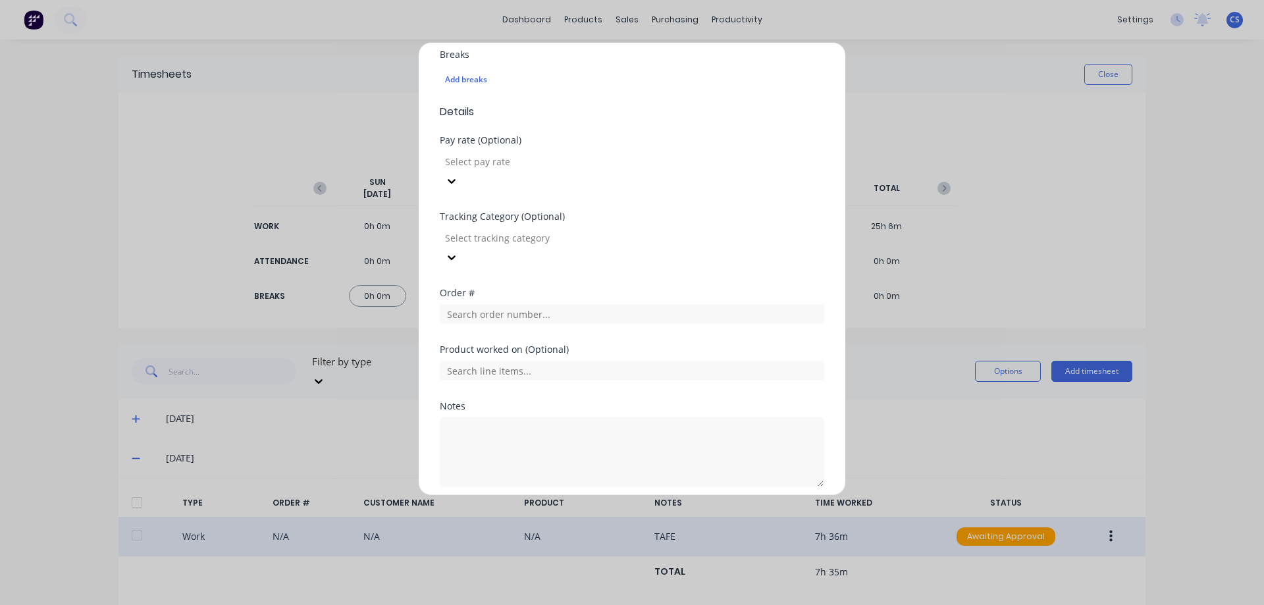
scroll to position [373, 0]
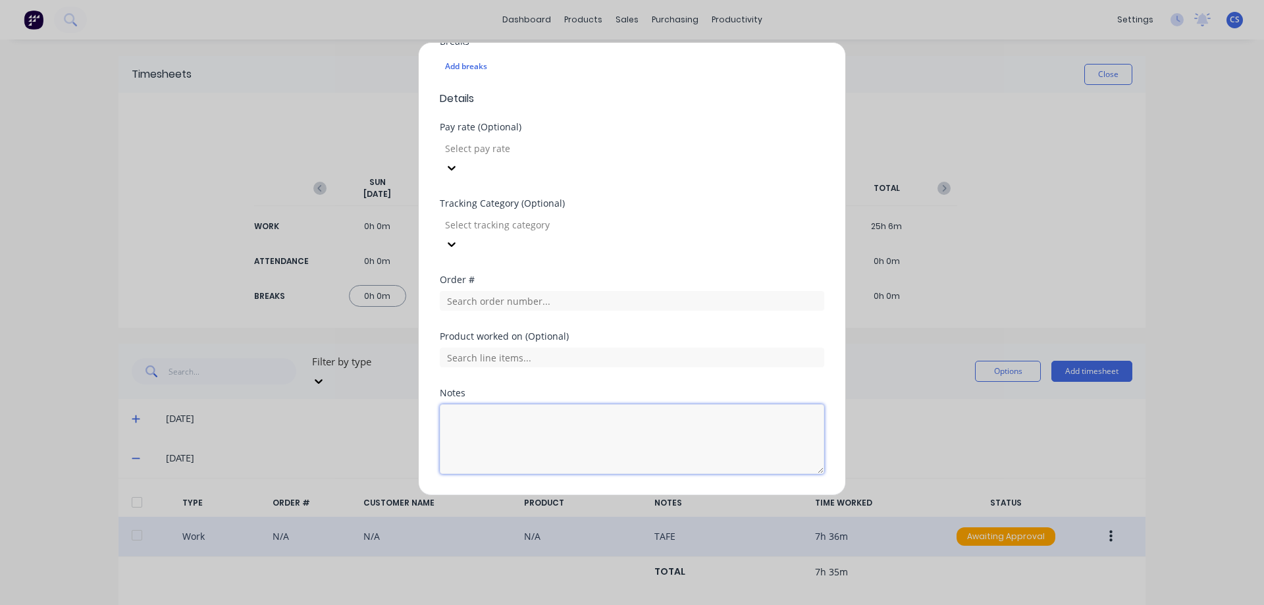
click at [596, 404] on textarea at bounding box center [632, 439] width 384 height 70
click at [633, 495] on button "Add manual time entry" at bounding box center [600, 505] width 111 height 21
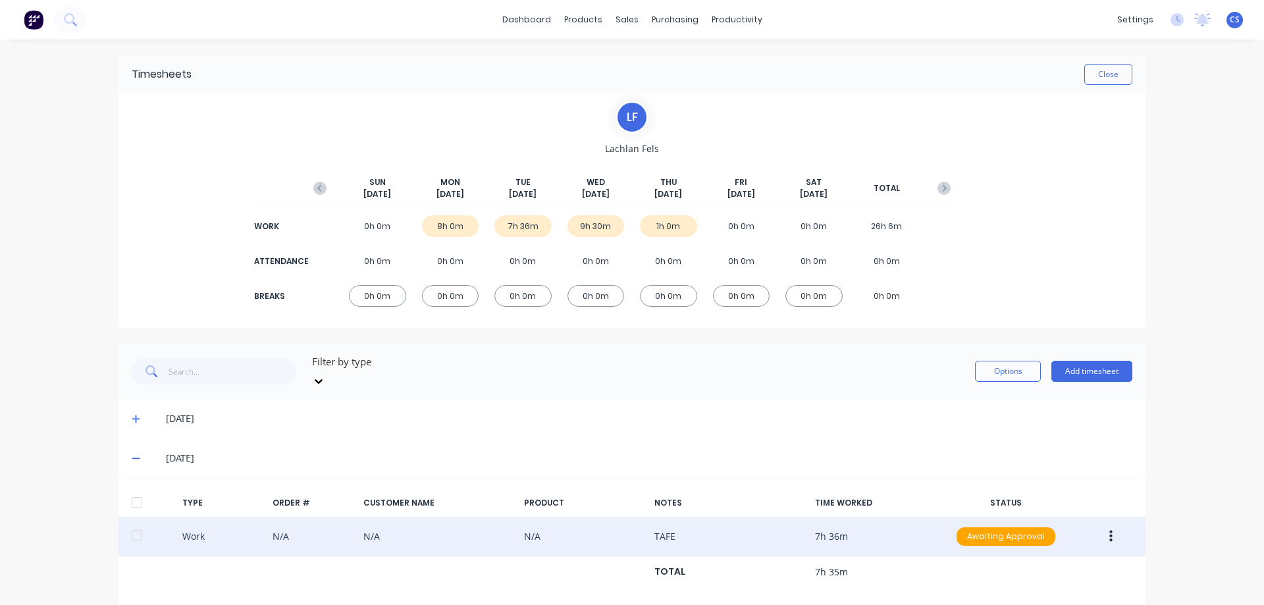
click at [1102, 367] on button "Add timesheet" at bounding box center [1091, 371] width 81 height 21
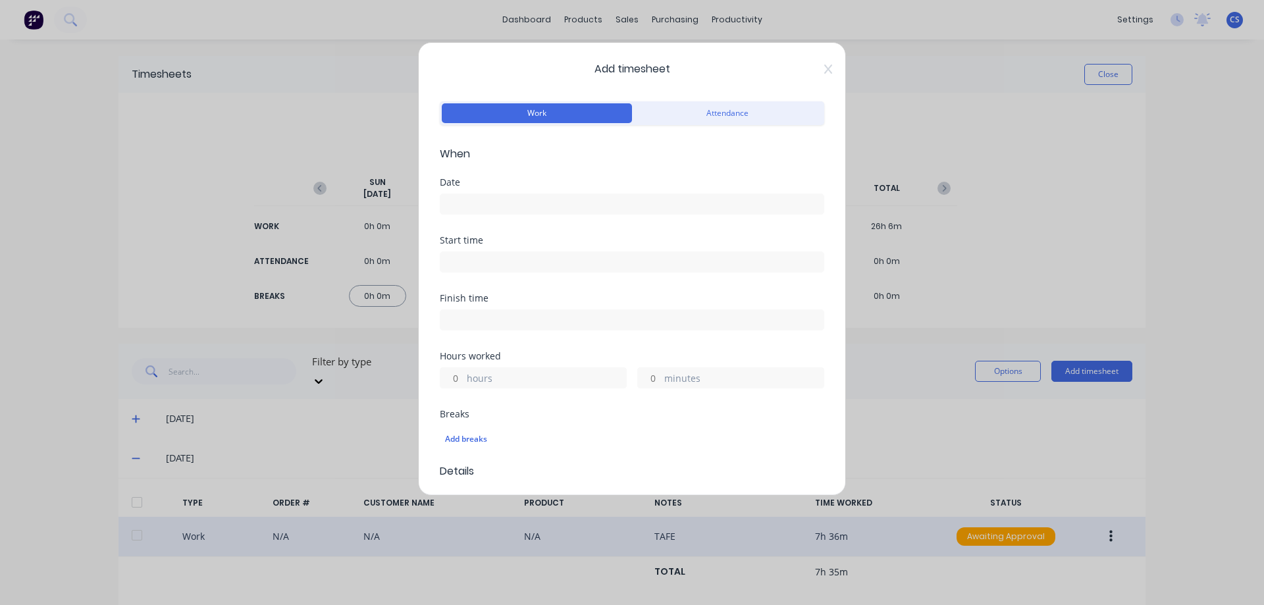
click at [514, 200] on input at bounding box center [631, 204] width 383 height 20
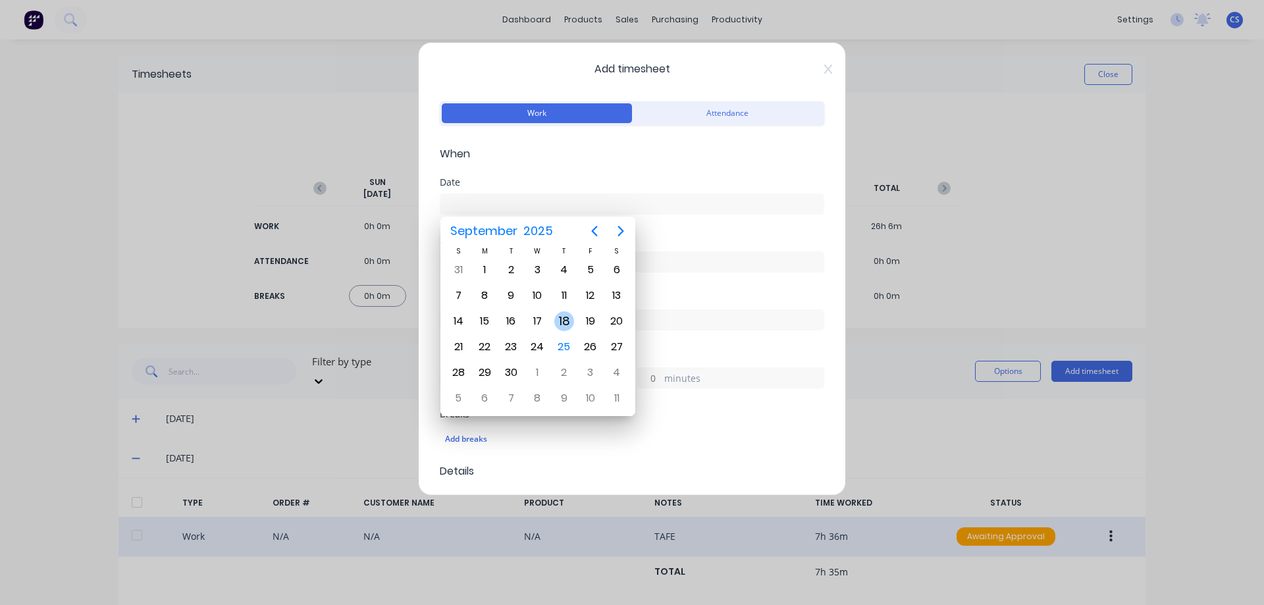
click at [561, 313] on div "18" at bounding box center [564, 321] width 20 height 20
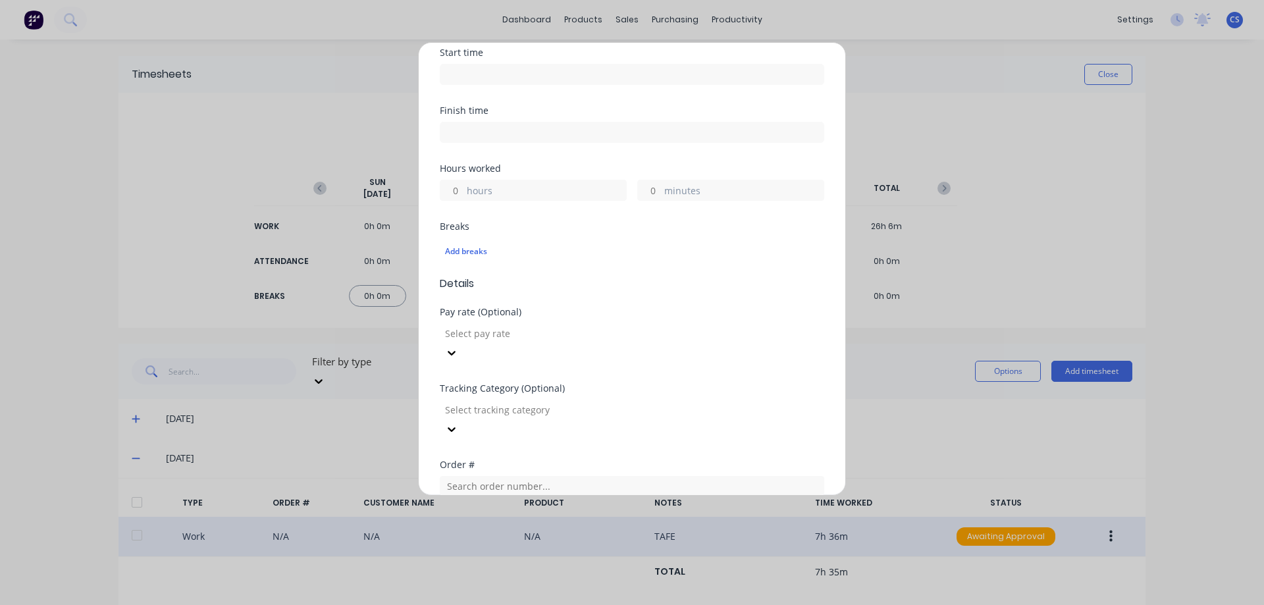
scroll to position [198, 0]
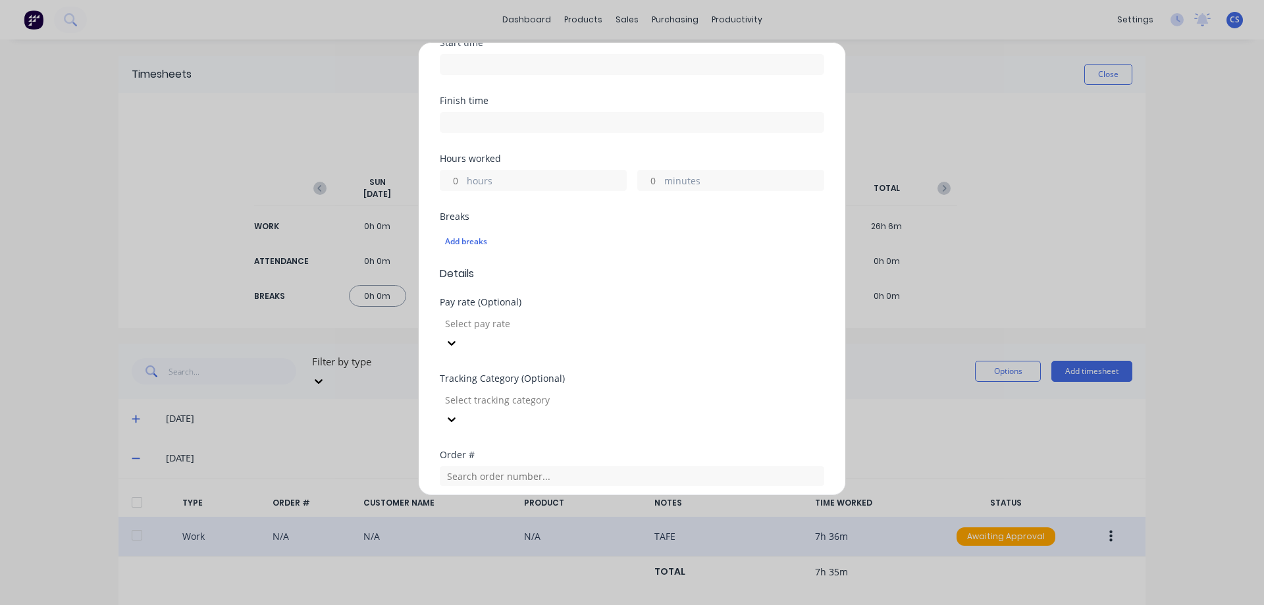
click at [462, 177] on input "hours" at bounding box center [451, 181] width 23 height 20
click at [521, 466] on input "text" at bounding box center [632, 476] width 384 height 20
click at [603, 404] on span "Order # 2960" at bounding box center [631, 410] width 363 height 12
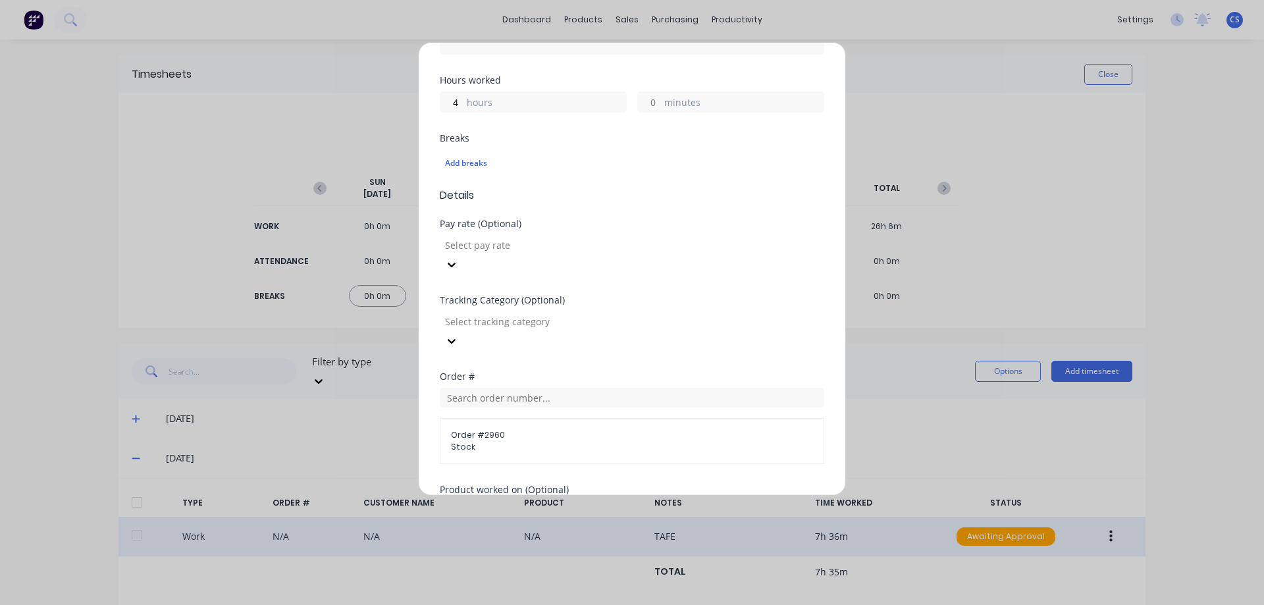
scroll to position [429, 0]
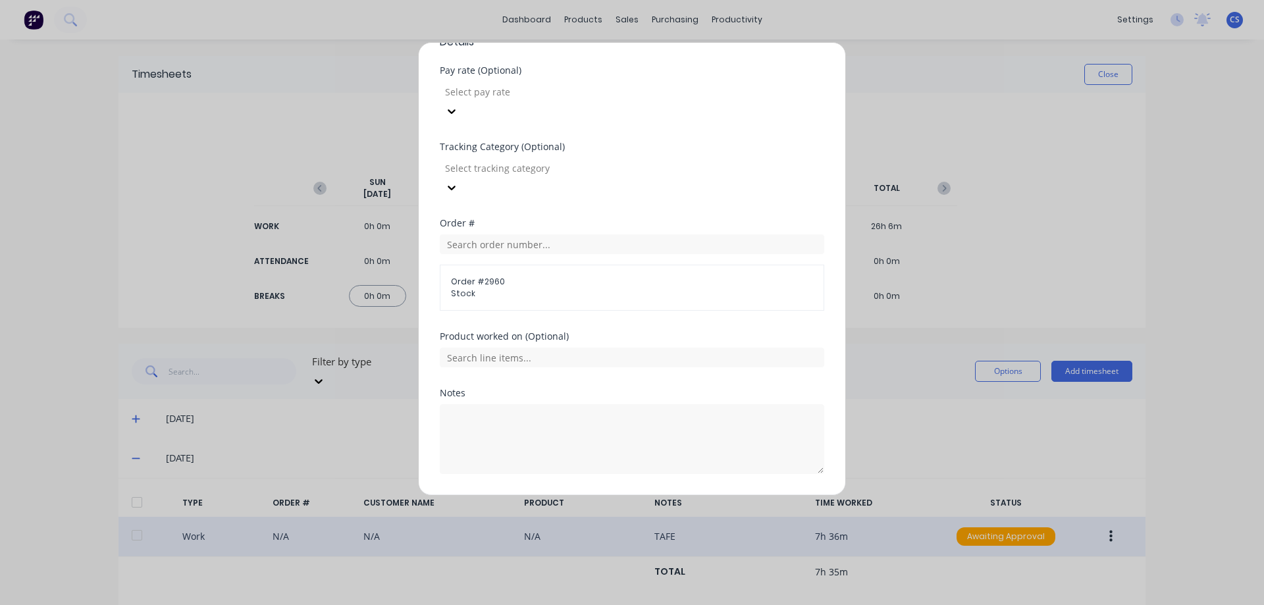
click at [632, 495] on button "Add manual time entry" at bounding box center [600, 505] width 111 height 21
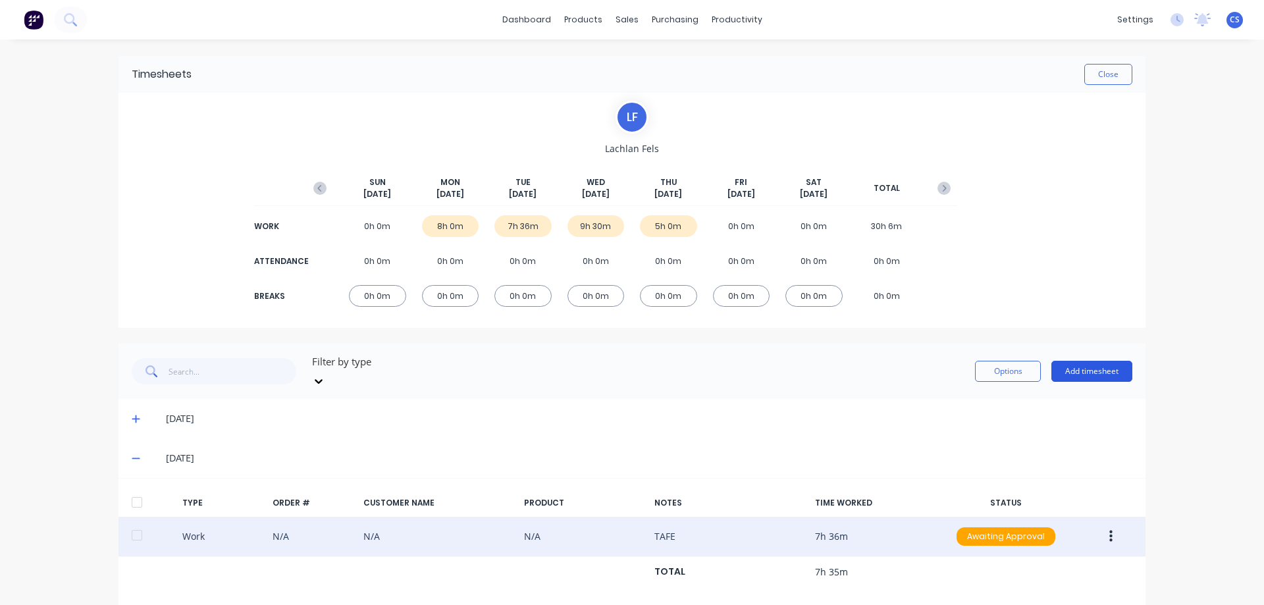
click at [1087, 364] on button "Add timesheet" at bounding box center [1091, 371] width 81 height 21
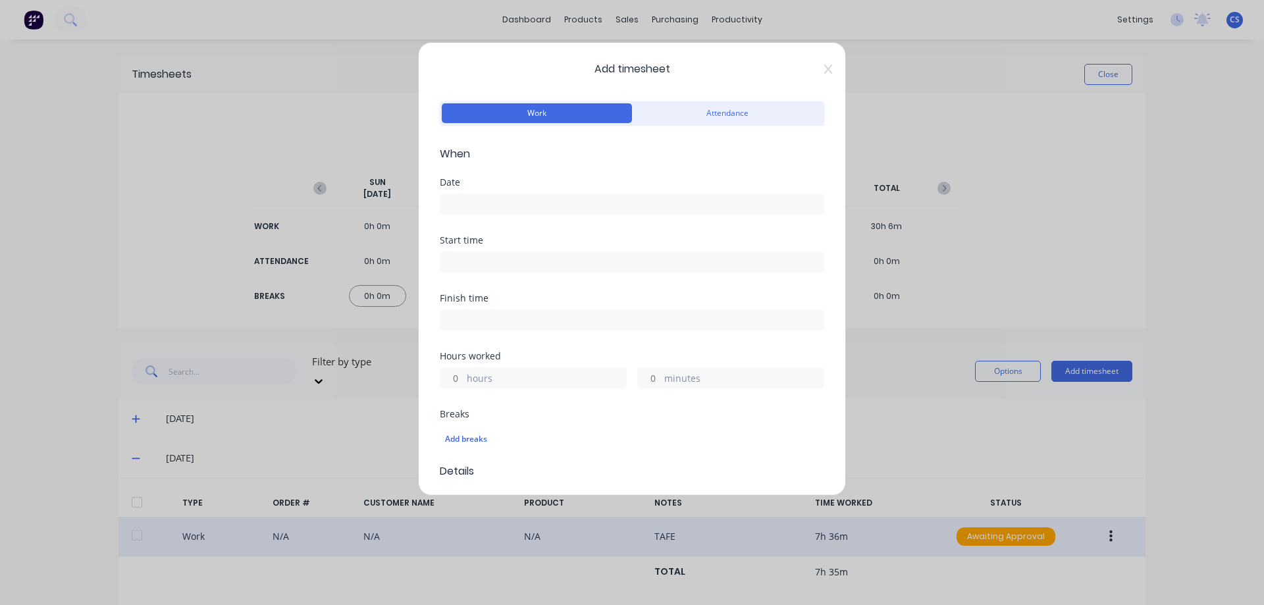
click at [504, 210] on input at bounding box center [631, 204] width 383 height 20
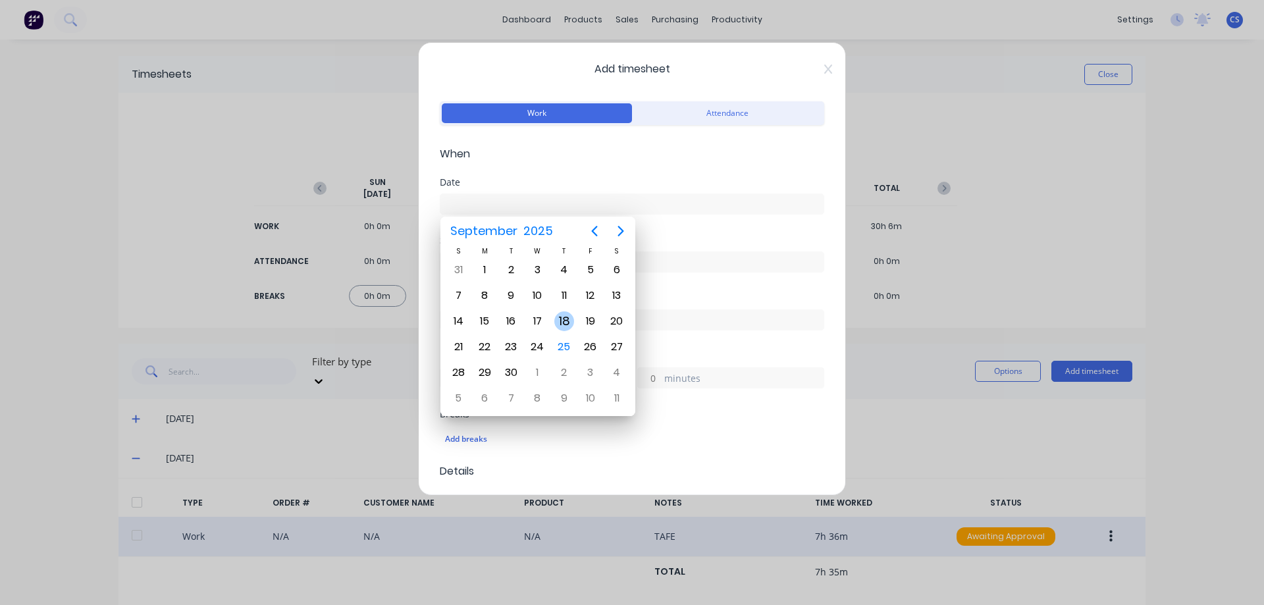
click at [566, 323] on div "18" at bounding box center [564, 321] width 20 height 20
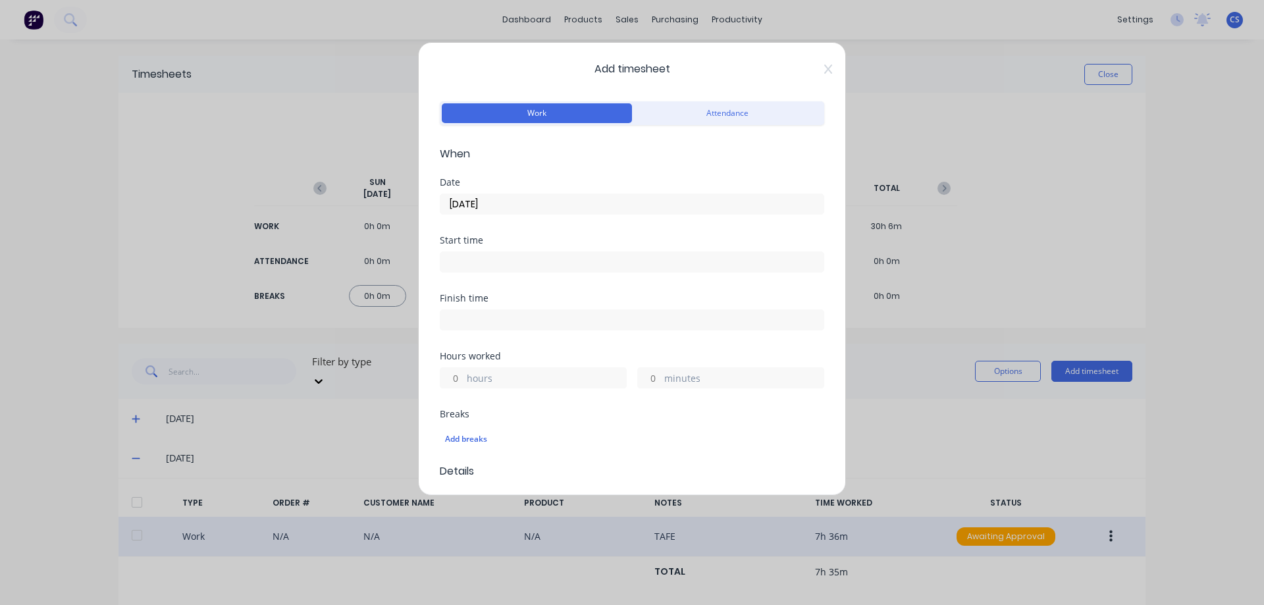
click at [461, 369] on input "hours" at bounding box center [451, 378] width 23 height 20
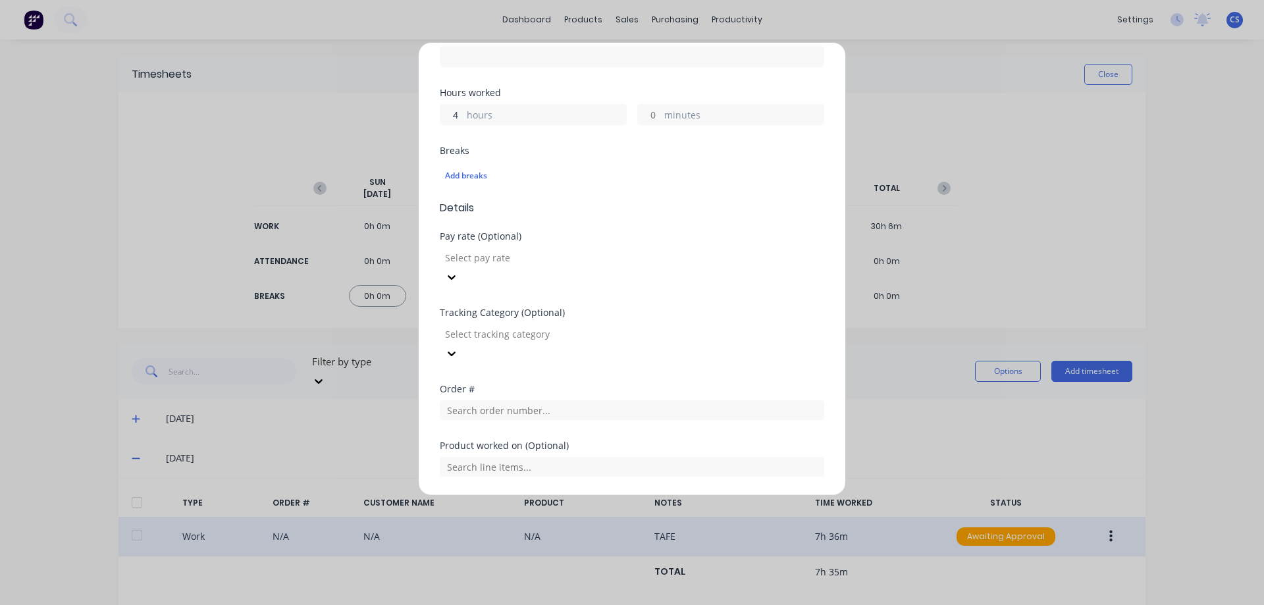
scroll to position [373, 0]
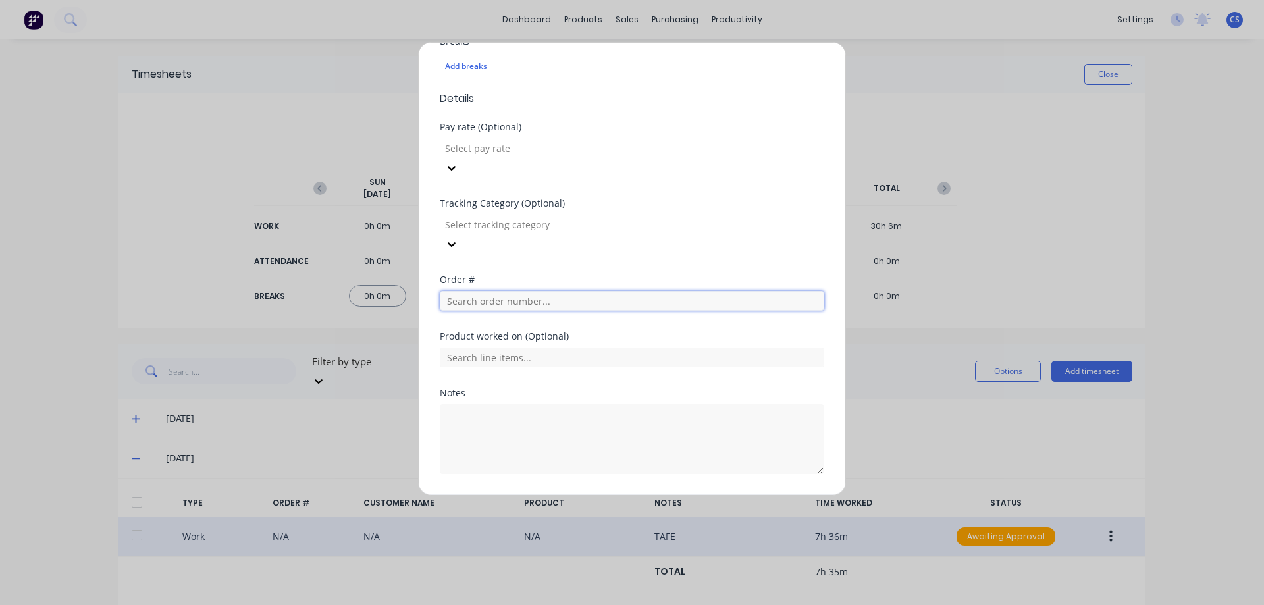
click at [525, 291] on input "text" at bounding box center [632, 301] width 384 height 20
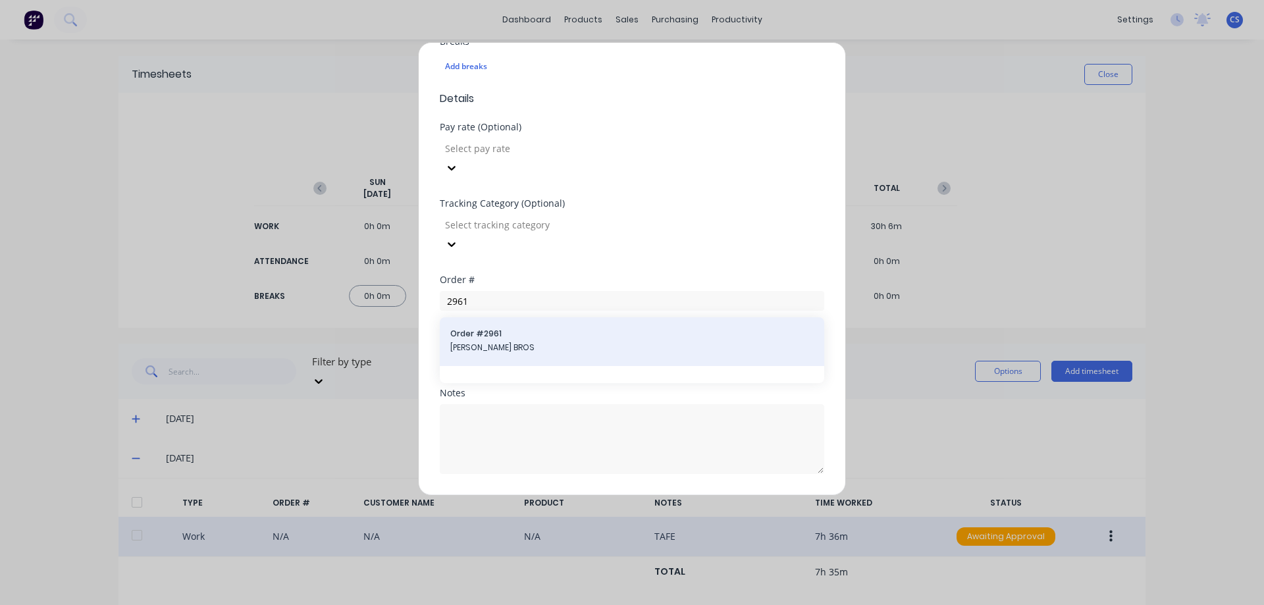
click at [531, 328] on span "Order # 2961" at bounding box center [631, 334] width 363 height 12
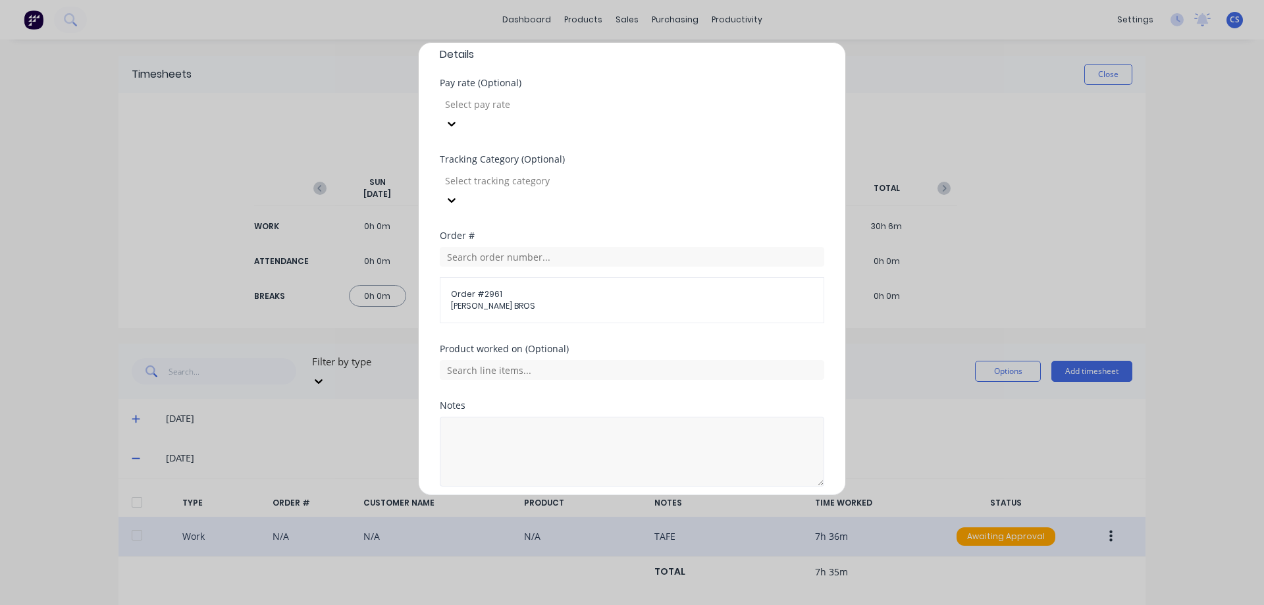
scroll to position [429, 0]
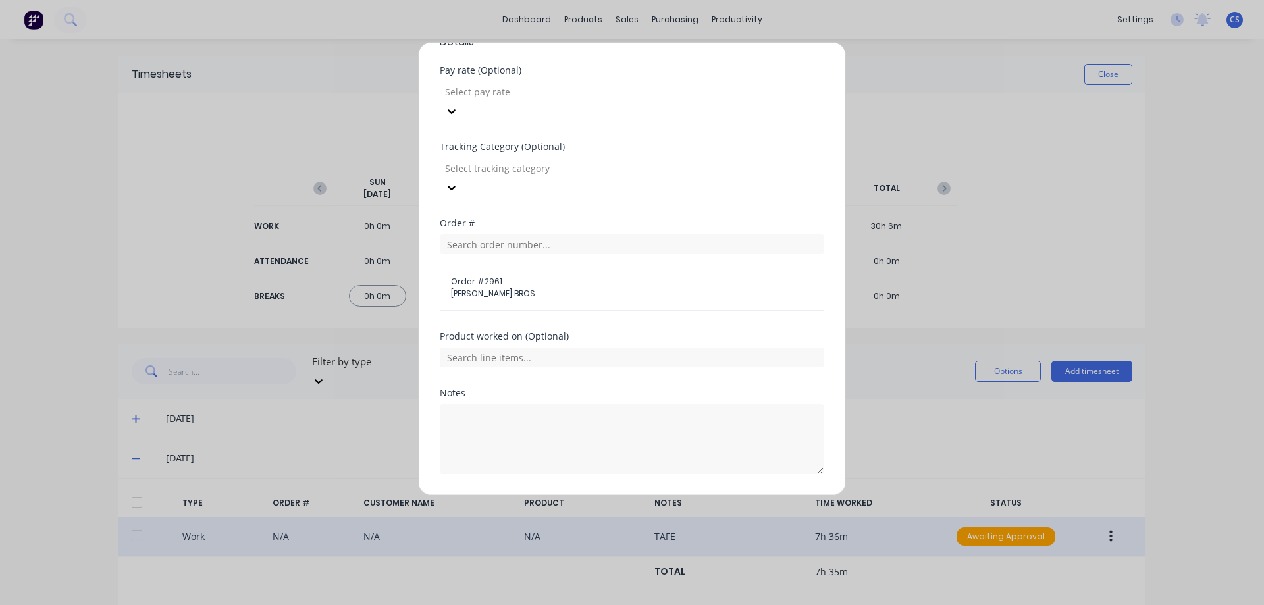
click at [612, 495] on button "Add manual time entry" at bounding box center [600, 505] width 111 height 21
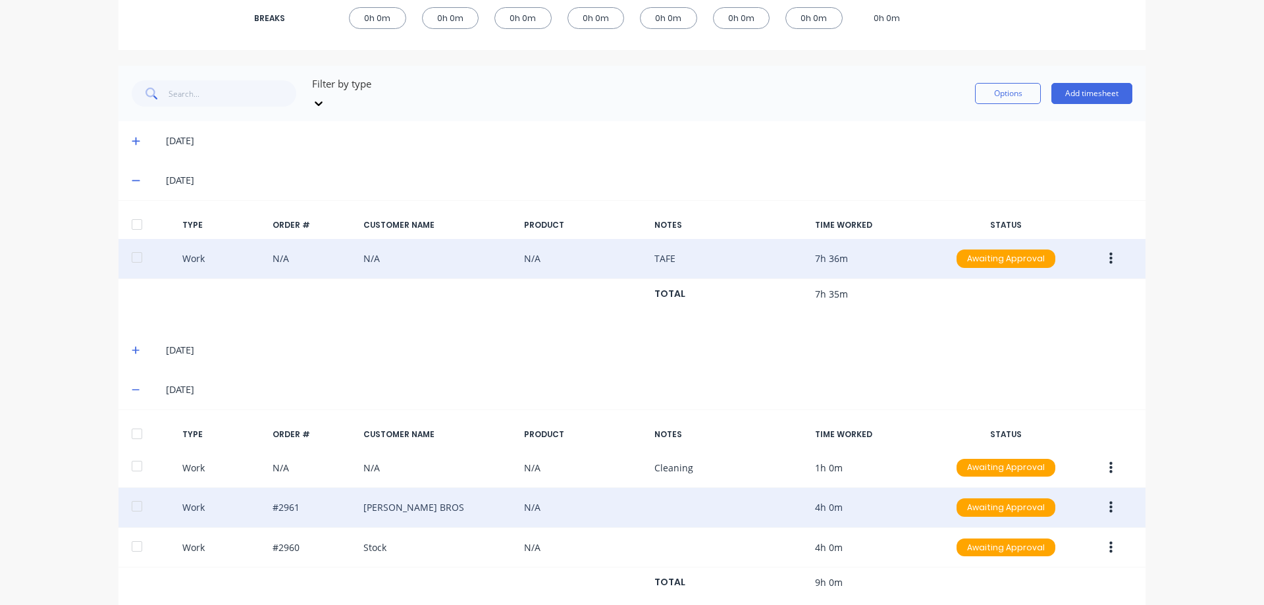
scroll to position [295, 0]
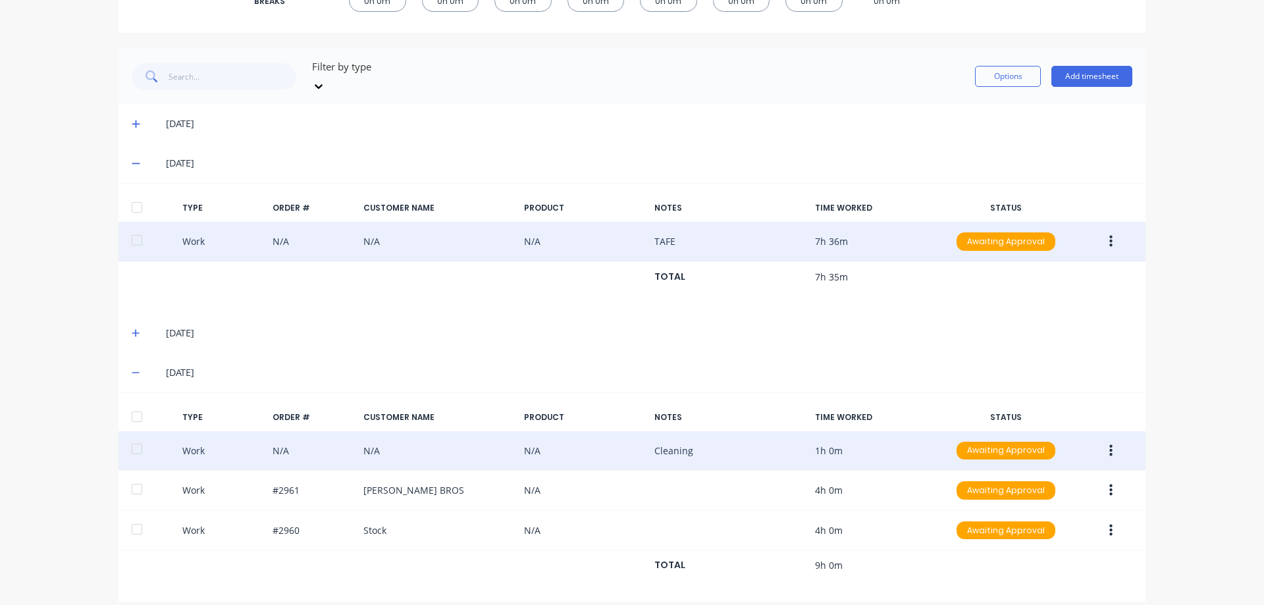
click at [1109, 444] on icon "button" at bounding box center [1110, 450] width 3 height 12
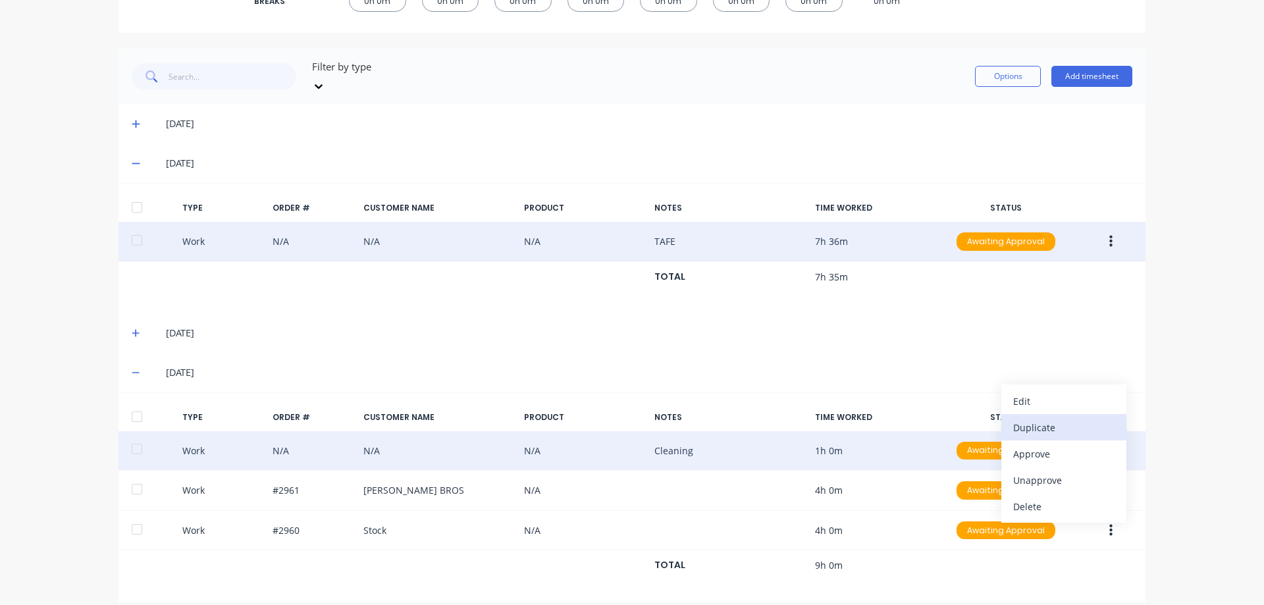
click at [1083, 418] on div "Duplicate" at bounding box center [1063, 427] width 101 height 19
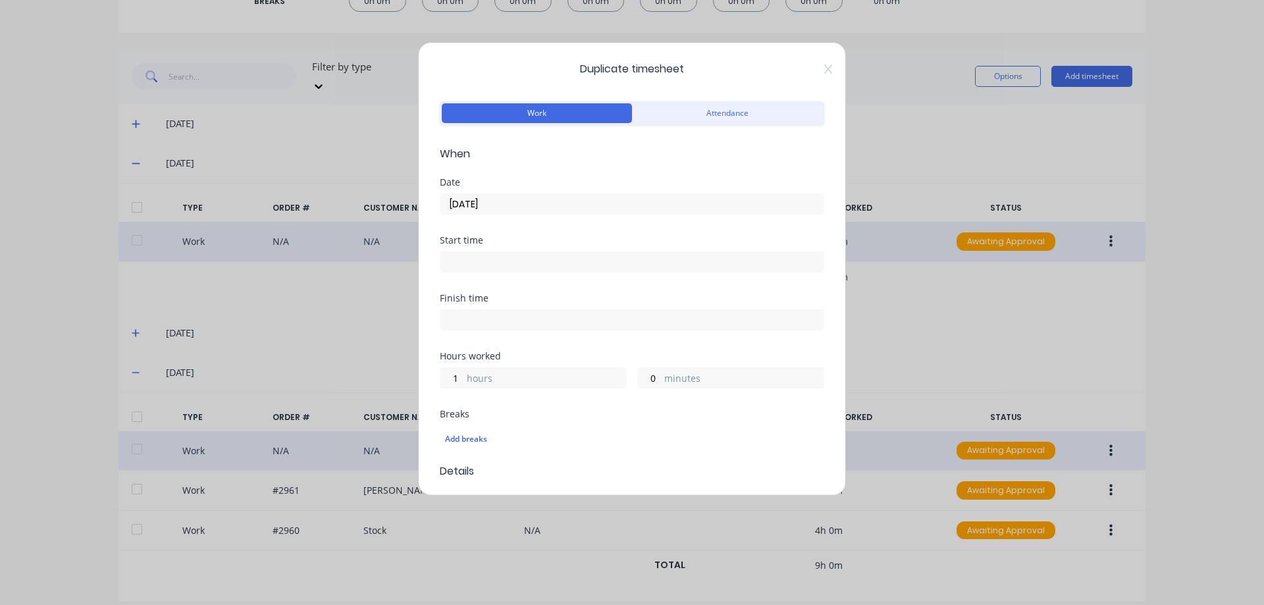
click at [517, 200] on input "18/09/2025" at bounding box center [631, 204] width 383 height 20
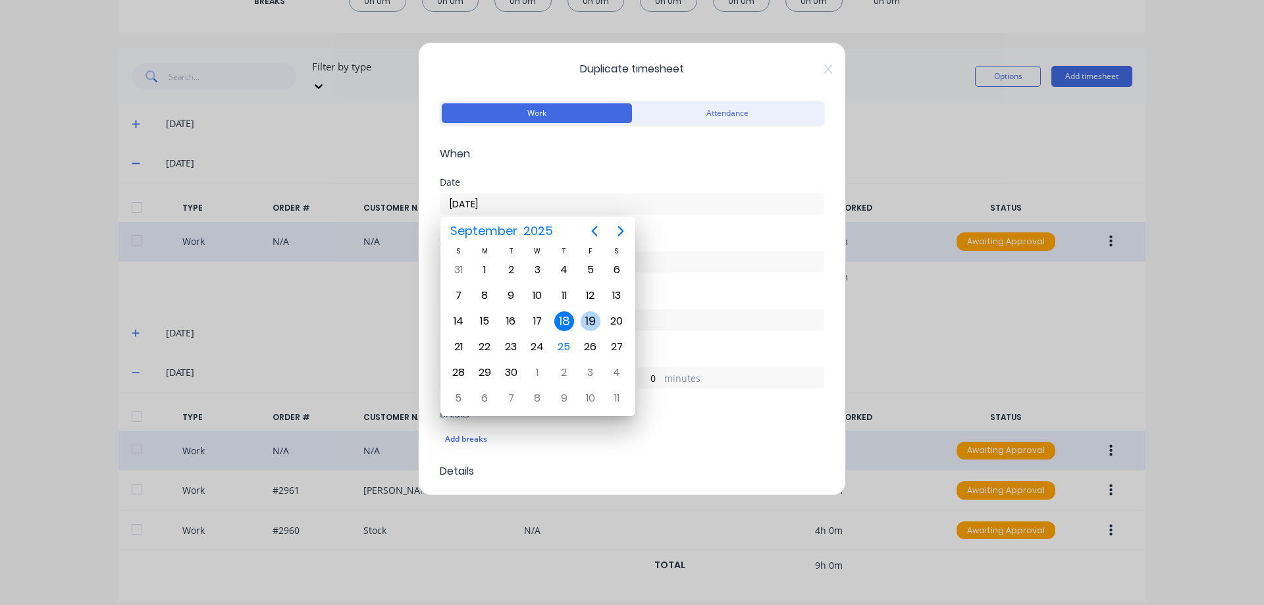
click at [589, 315] on div "19" at bounding box center [591, 321] width 20 height 20
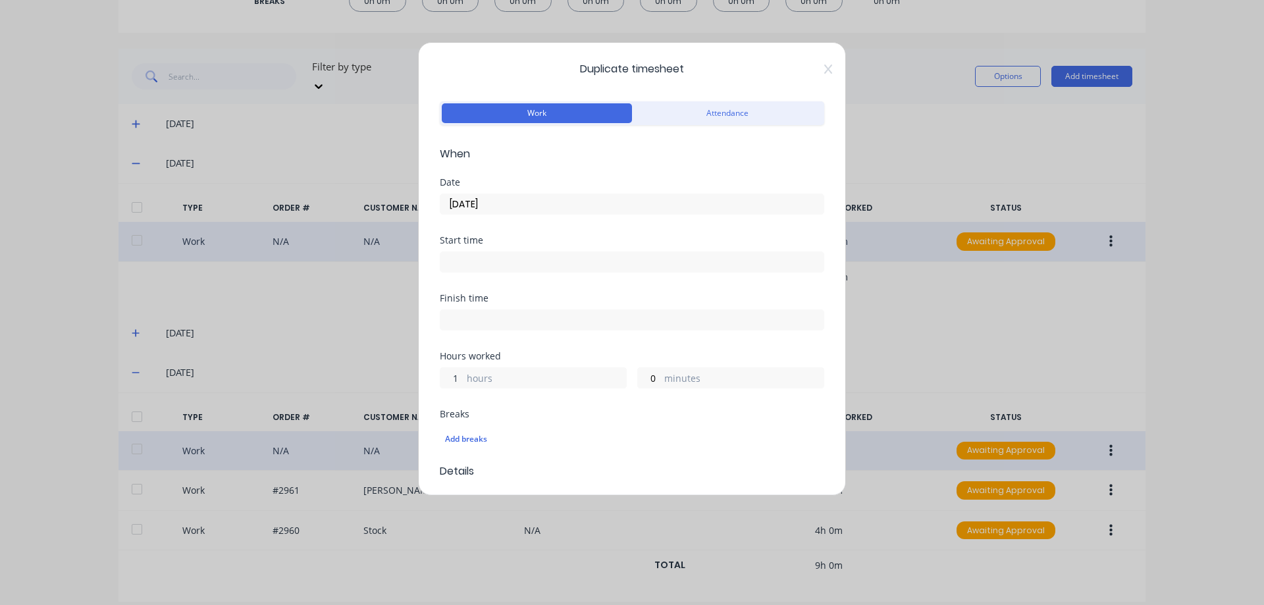
click at [450, 375] on input "1" at bounding box center [451, 378] width 23 height 20
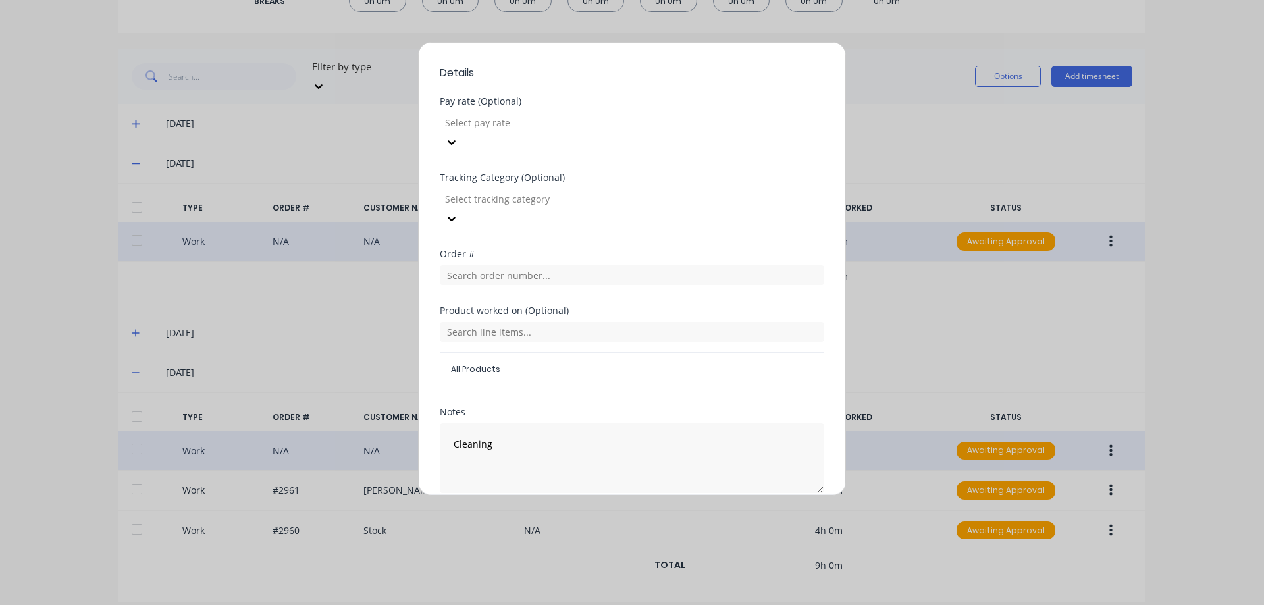
scroll to position [417, 0]
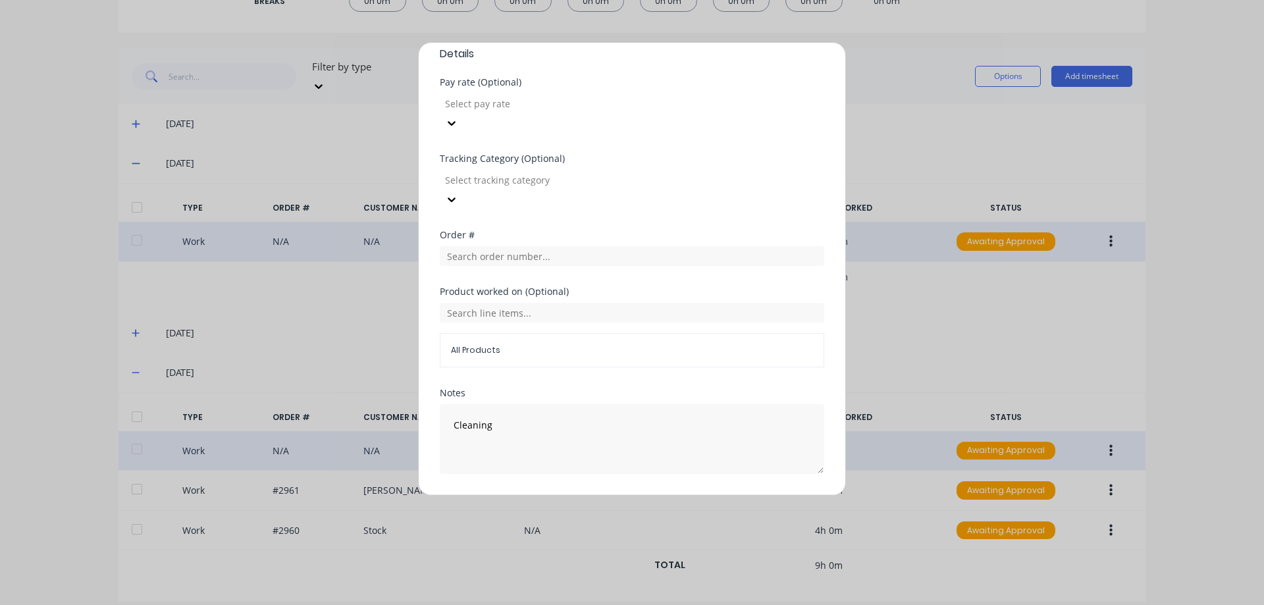
click at [616, 495] on button "Duplicate time entry" at bounding box center [601, 505] width 102 height 21
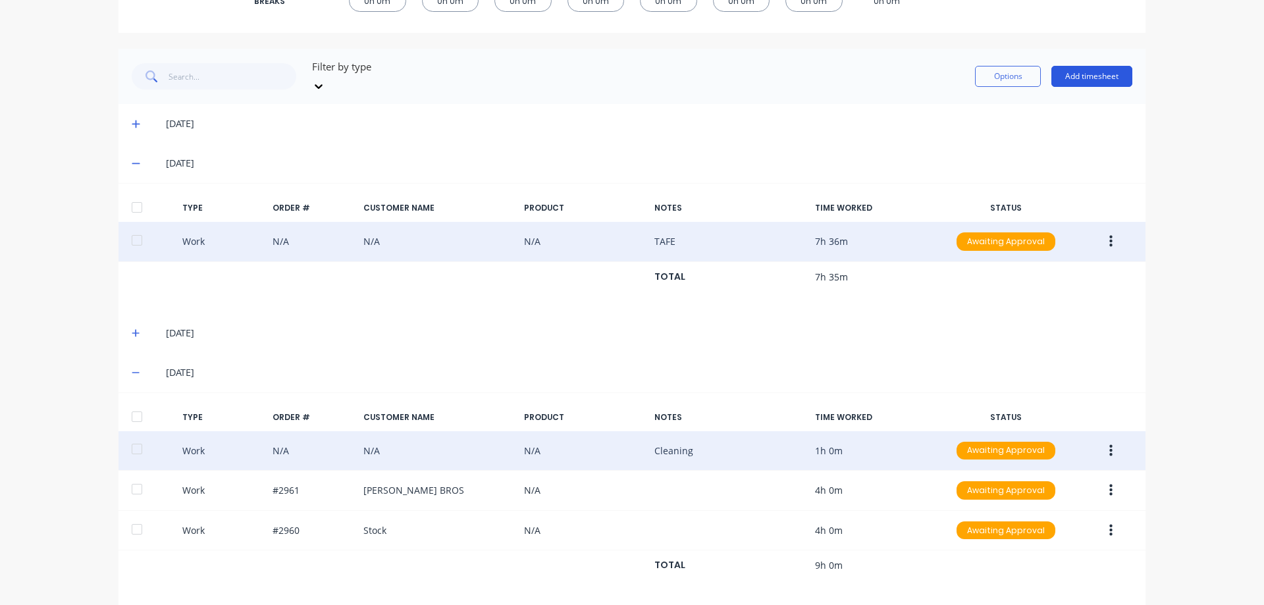
click at [1080, 76] on button "Add timesheet" at bounding box center [1091, 76] width 81 height 21
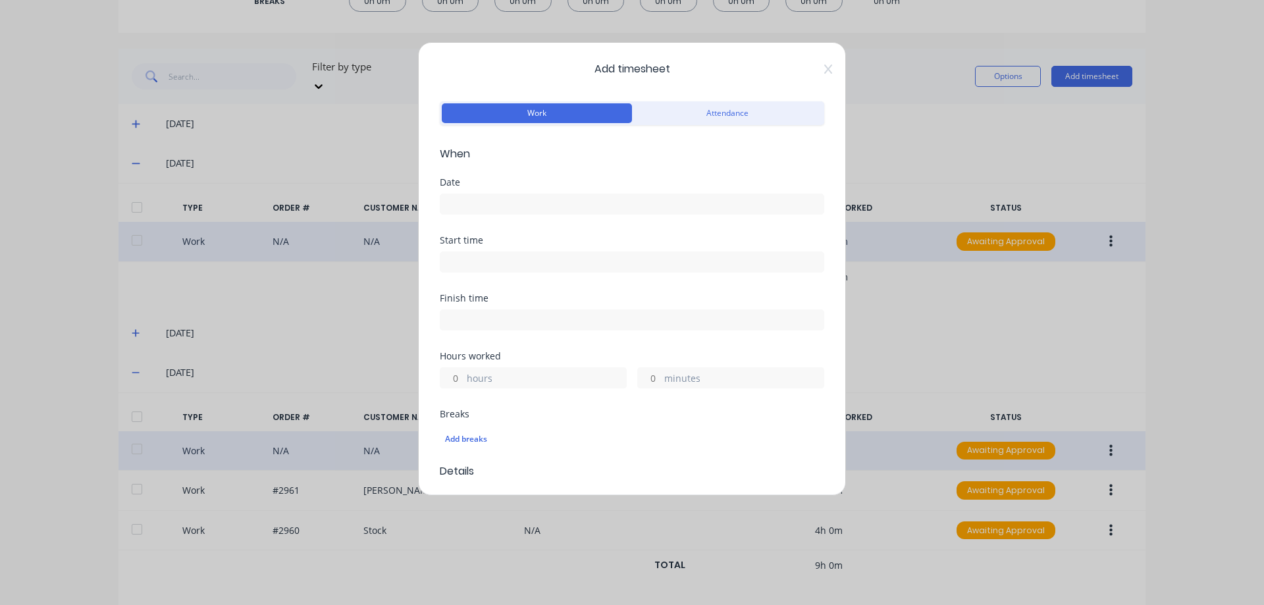
click at [569, 199] on input at bounding box center [631, 204] width 383 height 20
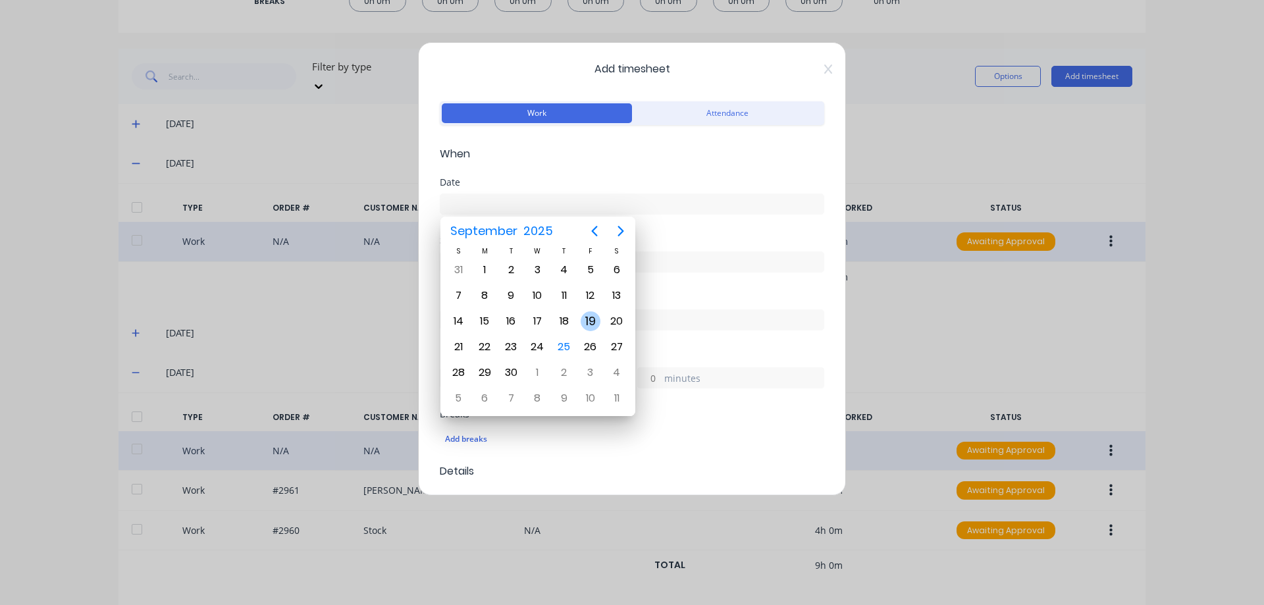
click at [593, 327] on div "19" at bounding box center [591, 321] width 20 height 20
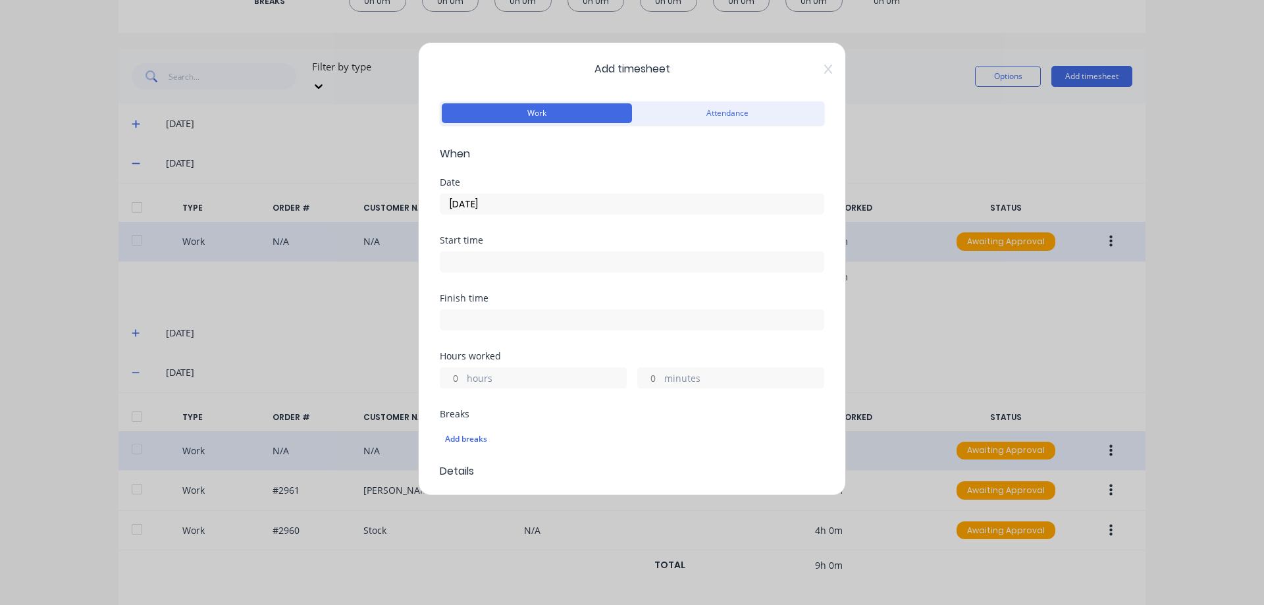
click at [466, 384] on div "hours" at bounding box center [533, 377] width 187 height 21
click at [458, 379] on input "hours" at bounding box center [451, 378] width 23 height 20
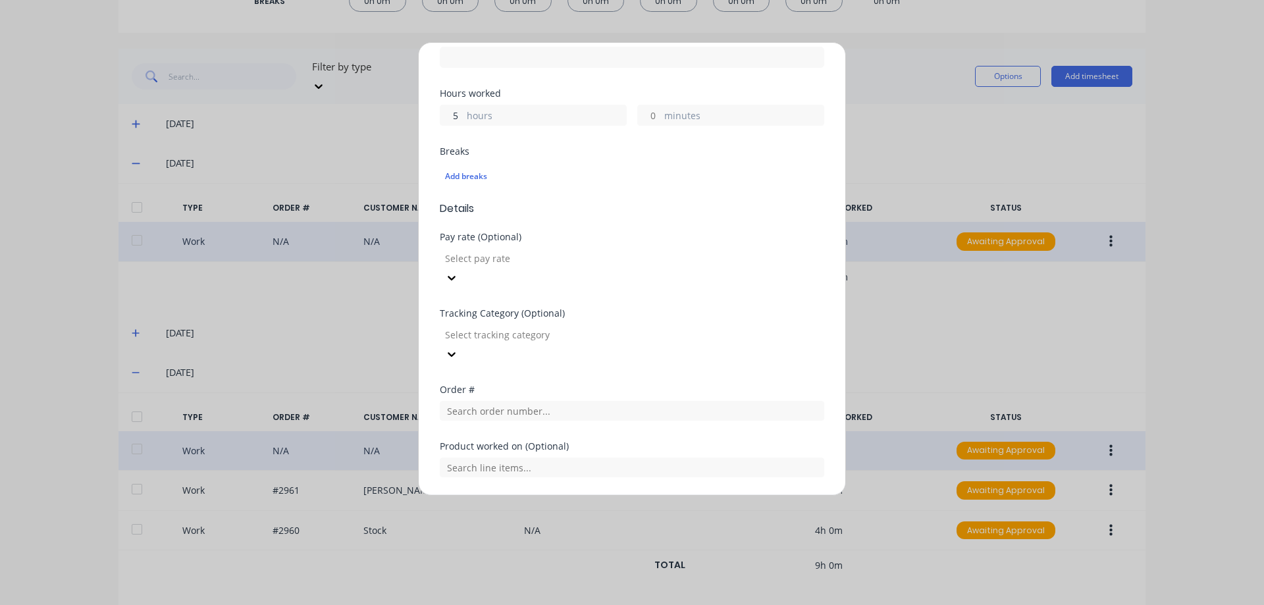
scroll to position [263, 0]
click at [529, 400] on input "text" at bounding box center [632, 410] width 384 height 20
click at [563, 454] on div at bounding box center [632, 465] width 384 height 23
click at [561, 384] on div "Order # 2961" at bounding box center [632, 412] width 384 height 57
click at [556, 400] on input "2961" at bounding box center [632, 410] width 384 height 20
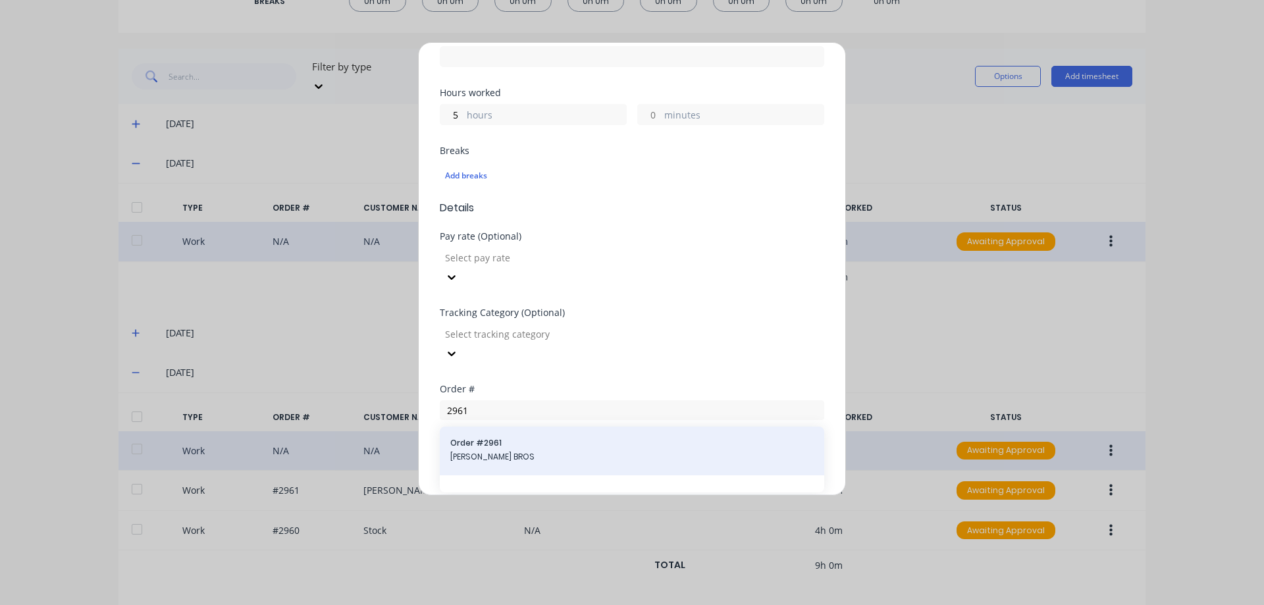
click at [547, 437] on span "Order # 2961" at bounding box center [631, 443] width 363 height 12
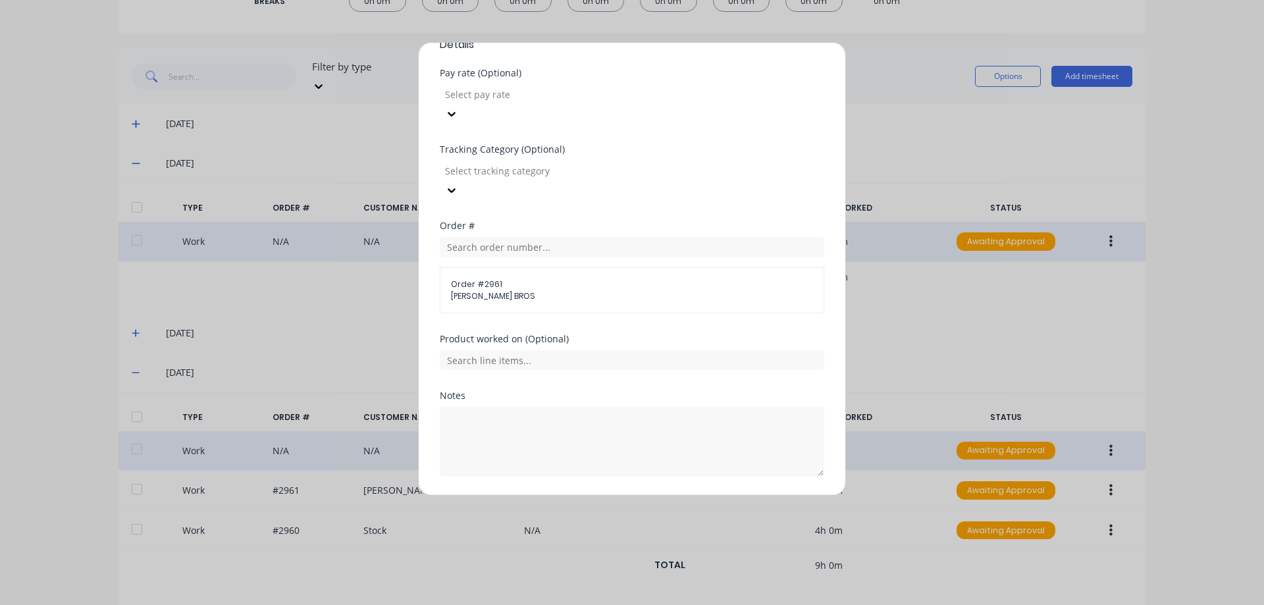
scroll to position [429, 0]
click at [525, 332] on div "Product worked on (Optional)" at bounding box center [632, 336] width 384 height 9
click at [520, 348] on input "text" at bounding box center [632, 358] width 384 height 20
click at [586, 495] on button "Add manual time entry" at bounding box center [600, 505] width 111 height 21
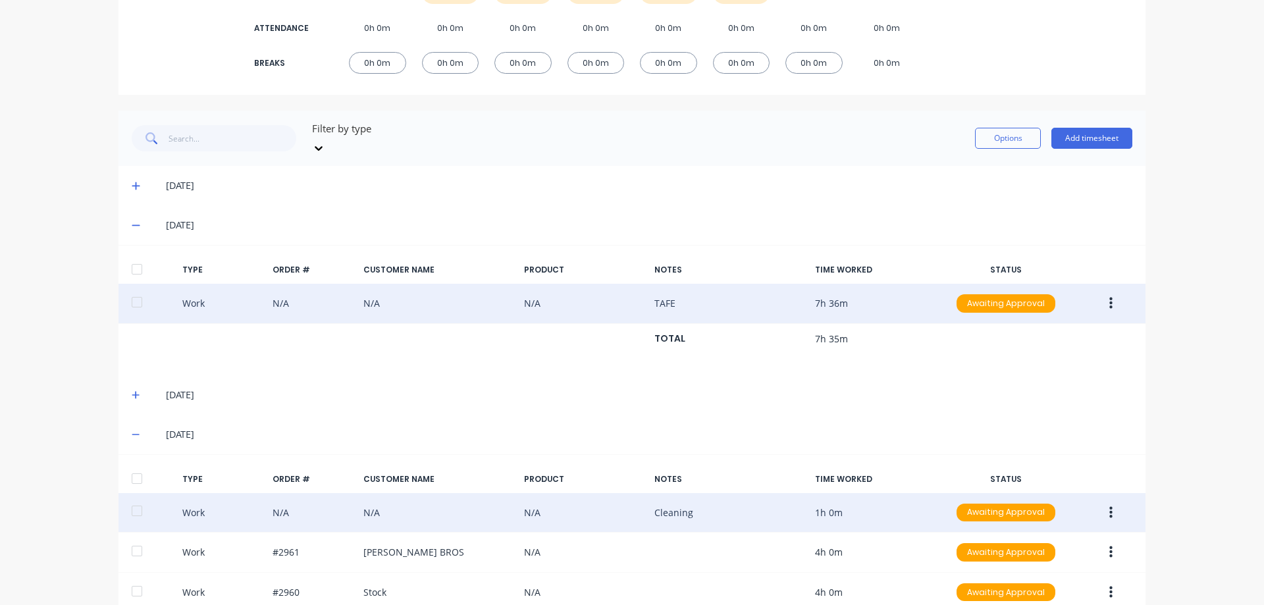
scroll to position [0, 0]
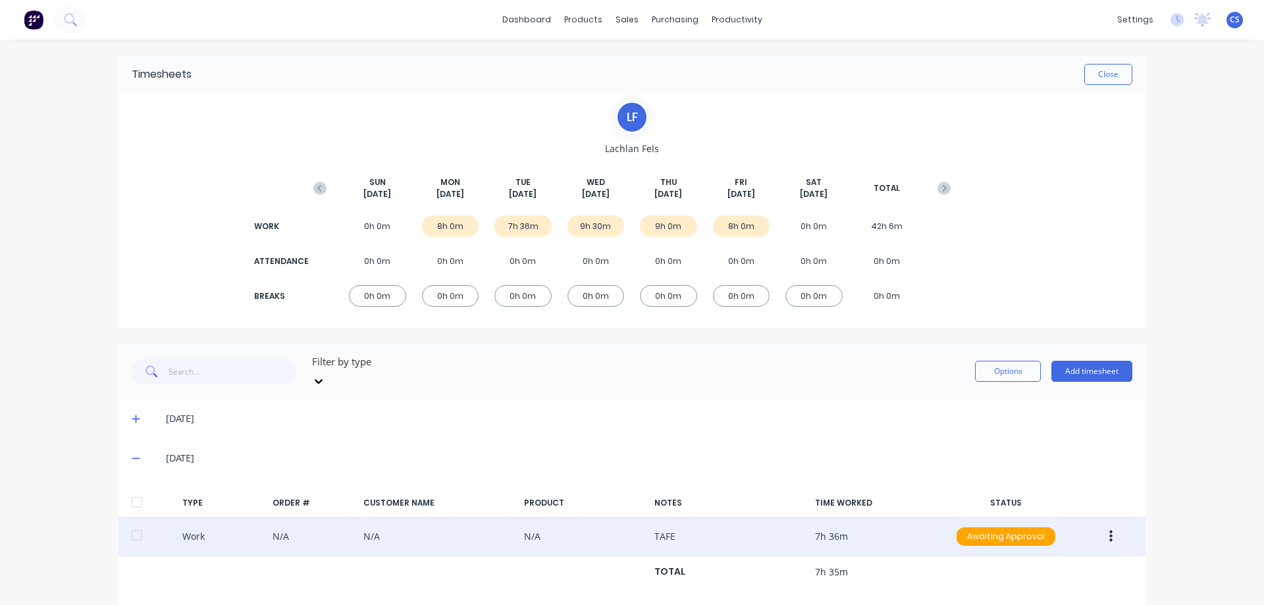
click at [132, 458] on icon at bounding box center [136, 458] width 8 height 1
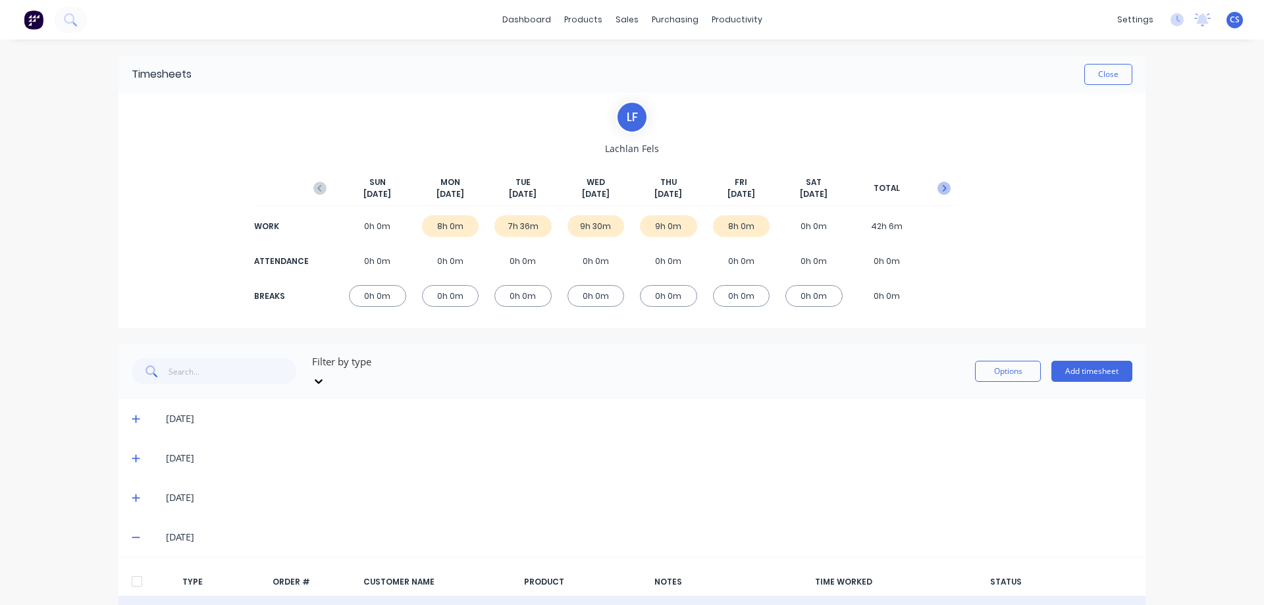
click at [942, 182] on icon "button" at bounding box center [943, 188] width 13 height 13
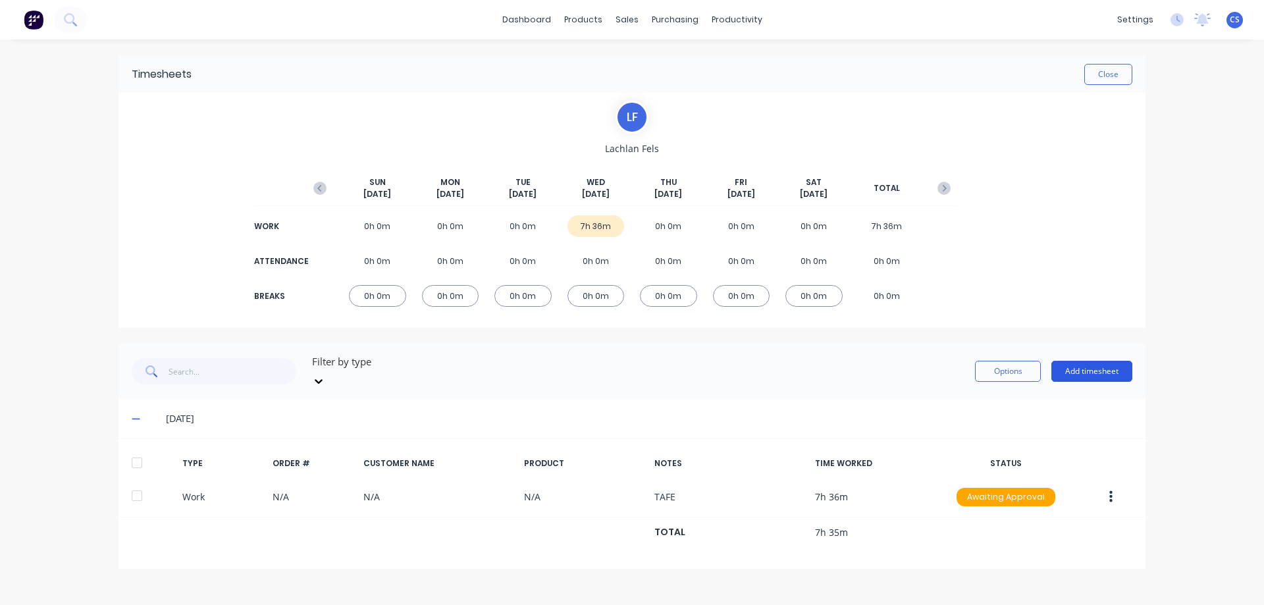
click at [1071, 361] on button "Add timesheet" at bounding box center [1091, 371] width 81 height 21
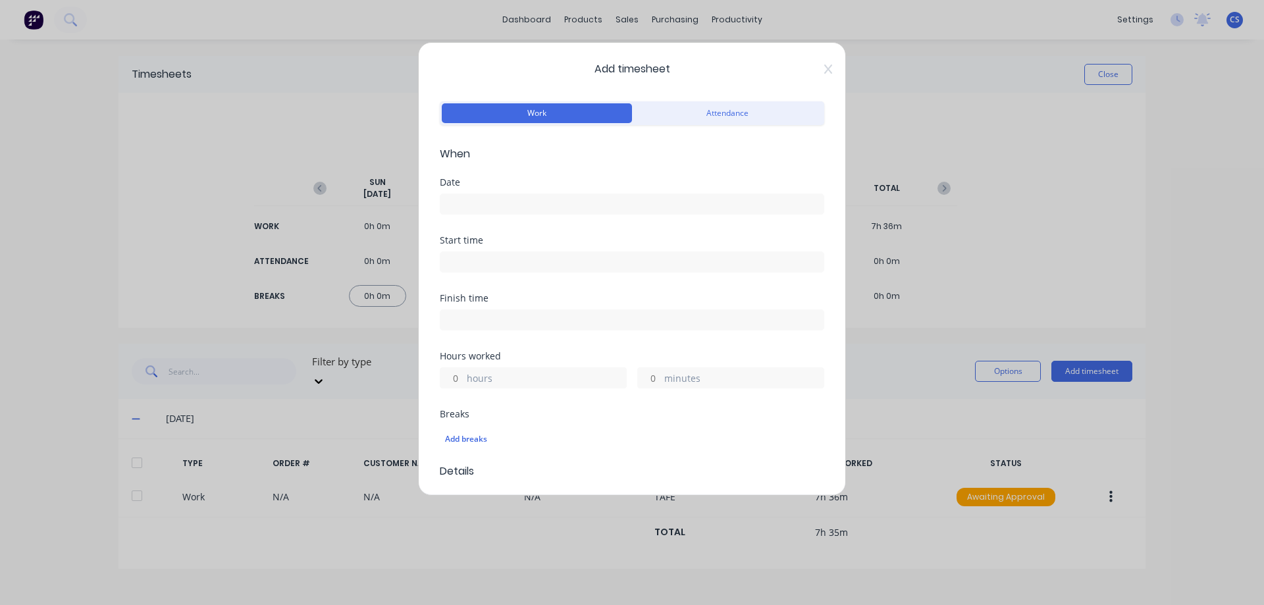
click at [455, 194] on label at bounding box center [632, 204] width 384 height 21
click at [455, 194] on input at bounding box center [631, 204] width 383 height 20
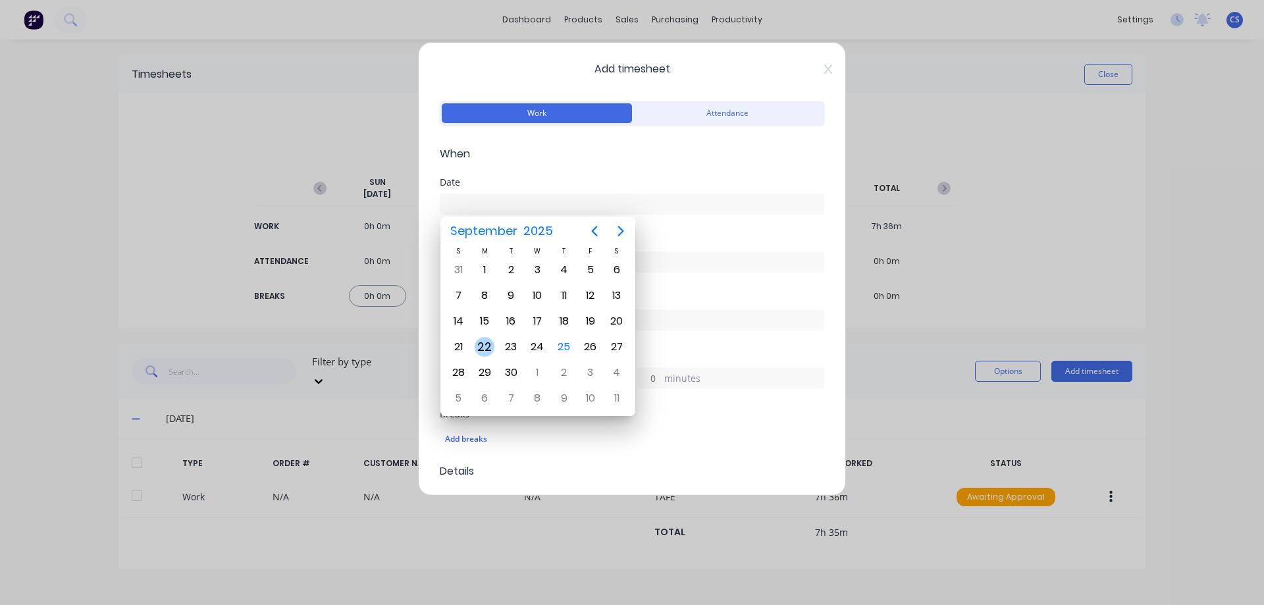
click at [477, 348] on div "22" at bounding box center [485, 347] width 20 height 20
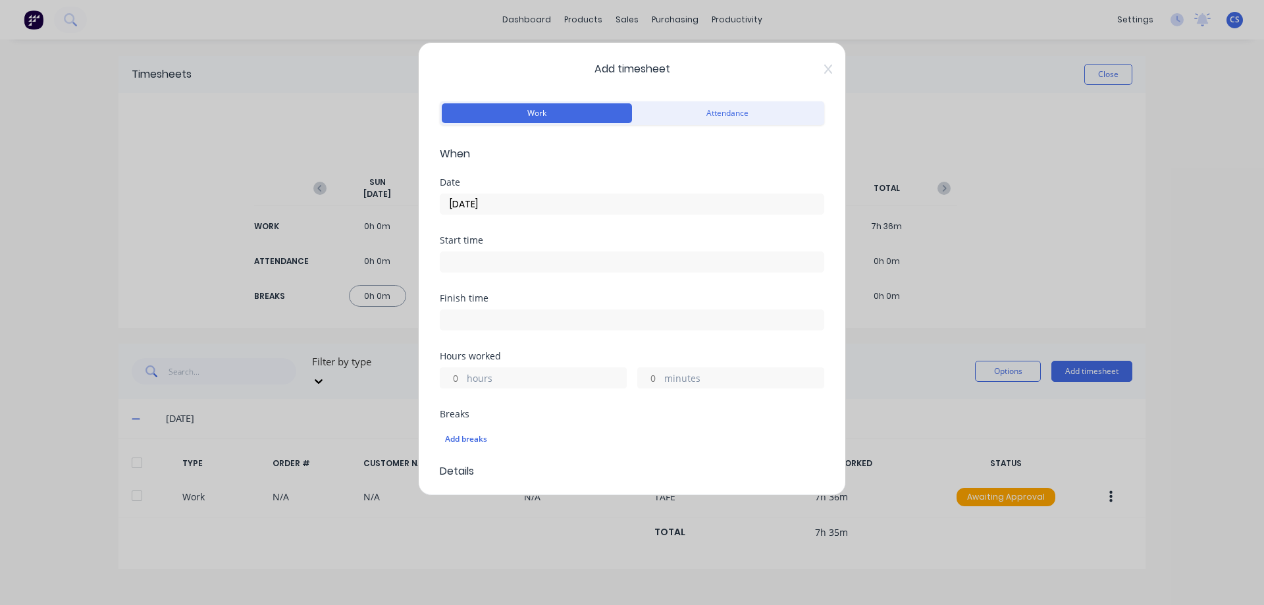
click at [461, 377] on input "hours" at bounding box center [451, 378] width 23 height 20
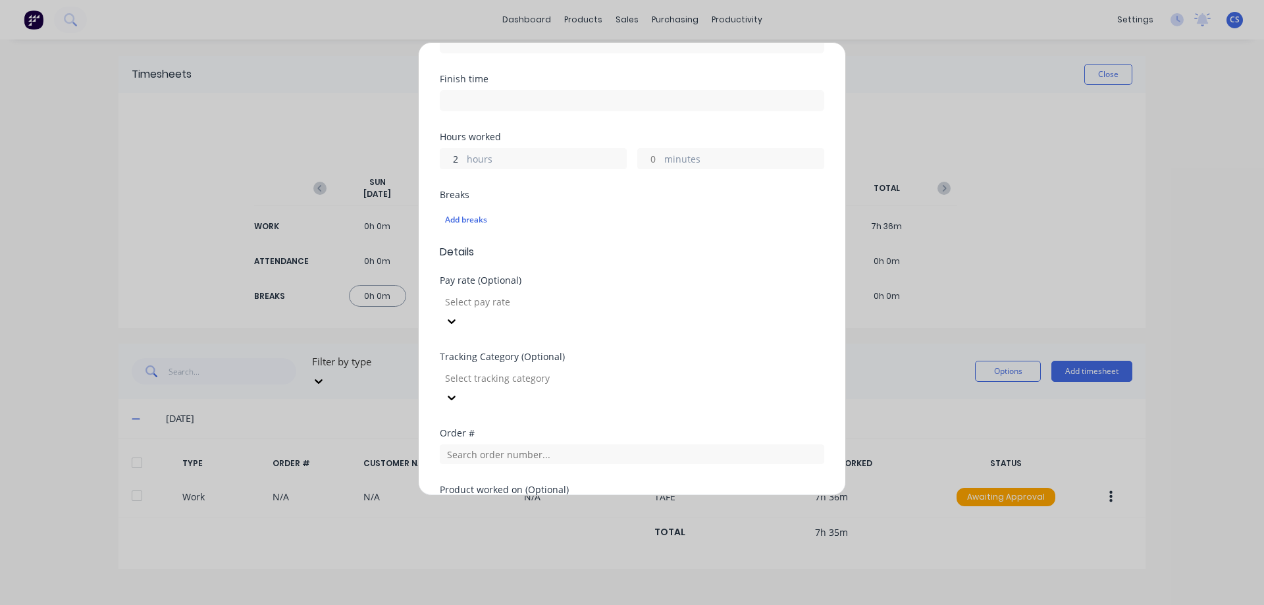
scroll to position [263, 0]
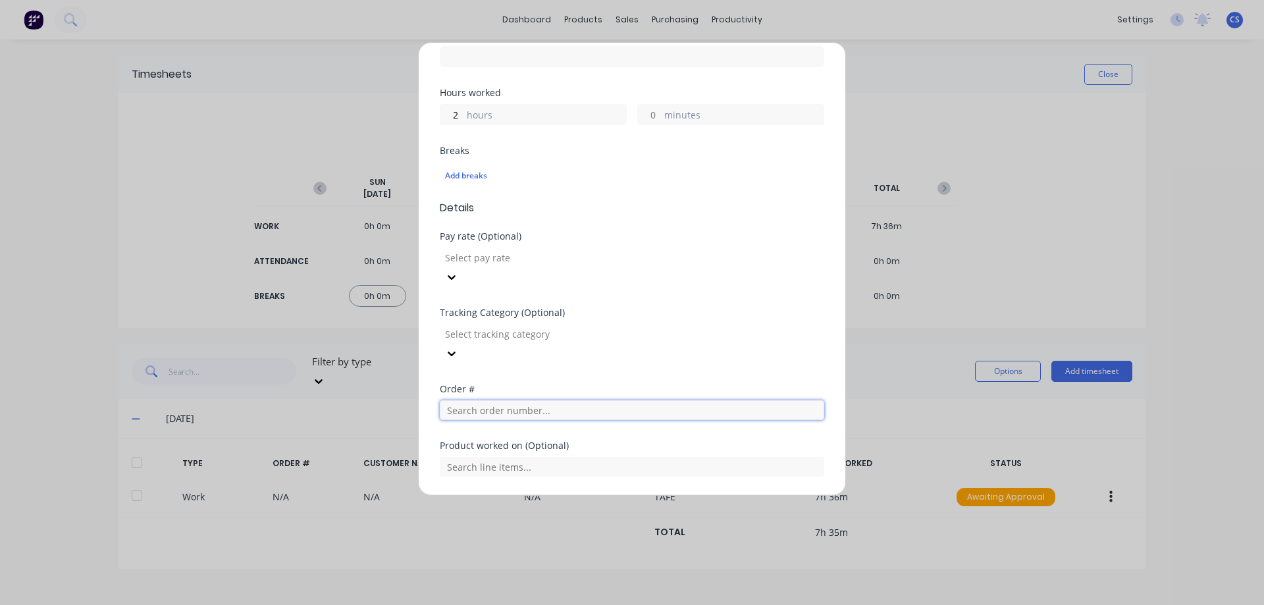
click at [515, 400] on input "text" at bounding box center [632, 410] width 384 height 20
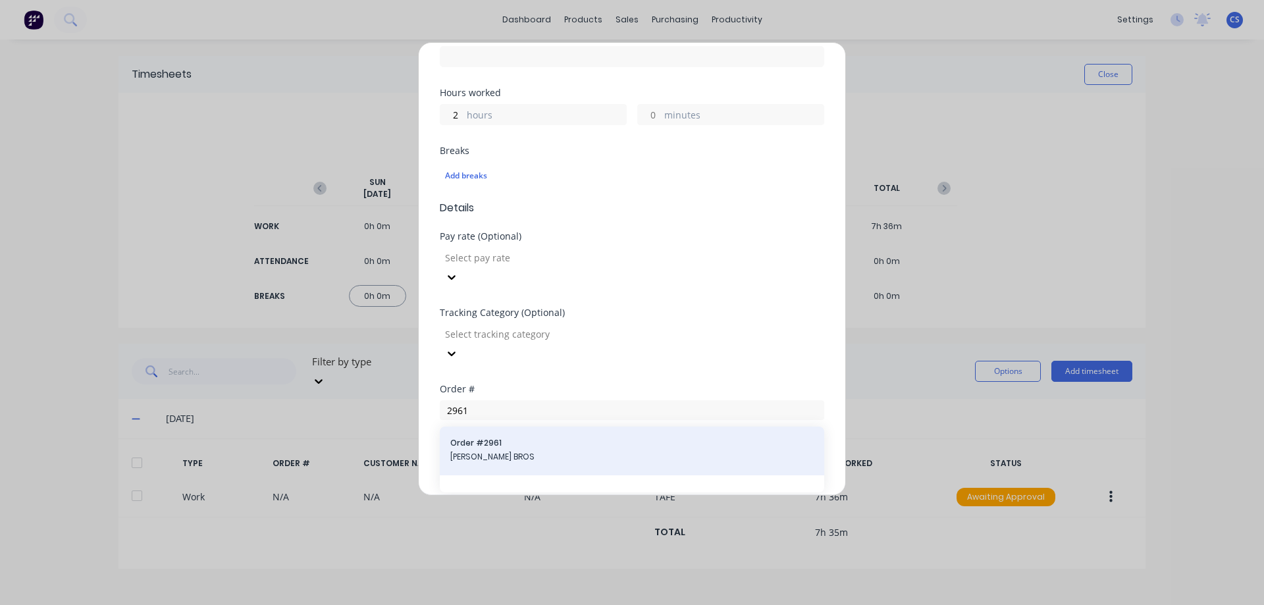
click at [522, 451] on span "DOERING BROS" at bounding box center [631, 457] width 363 height 12
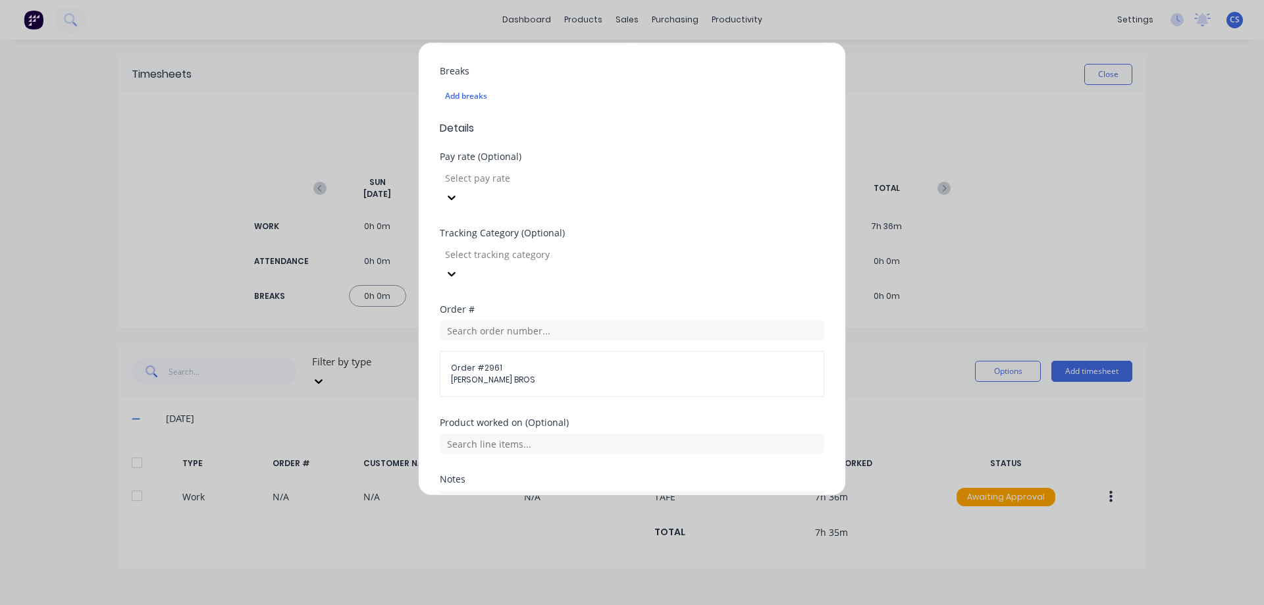
scroll to position [429, 0]
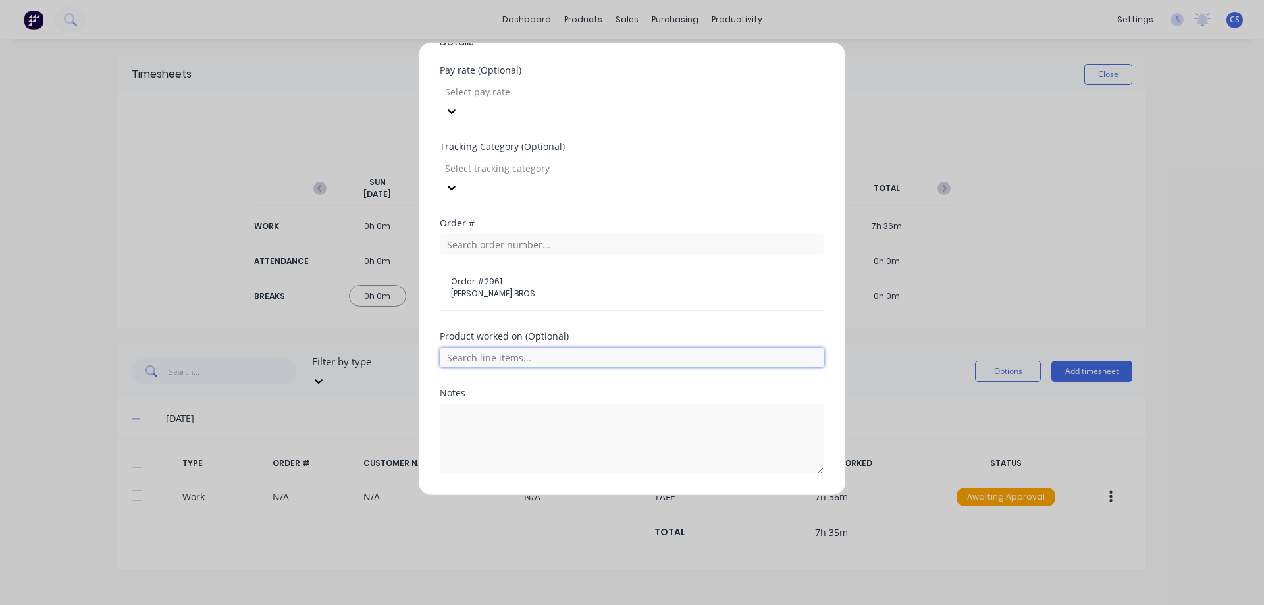
click at [528, 348] on input "text" at bounding box center [632, 358] width 384 height 20
click at [571, 495] on button "Add manual time entry" at bounding box center [600, 505] width 111 height 21
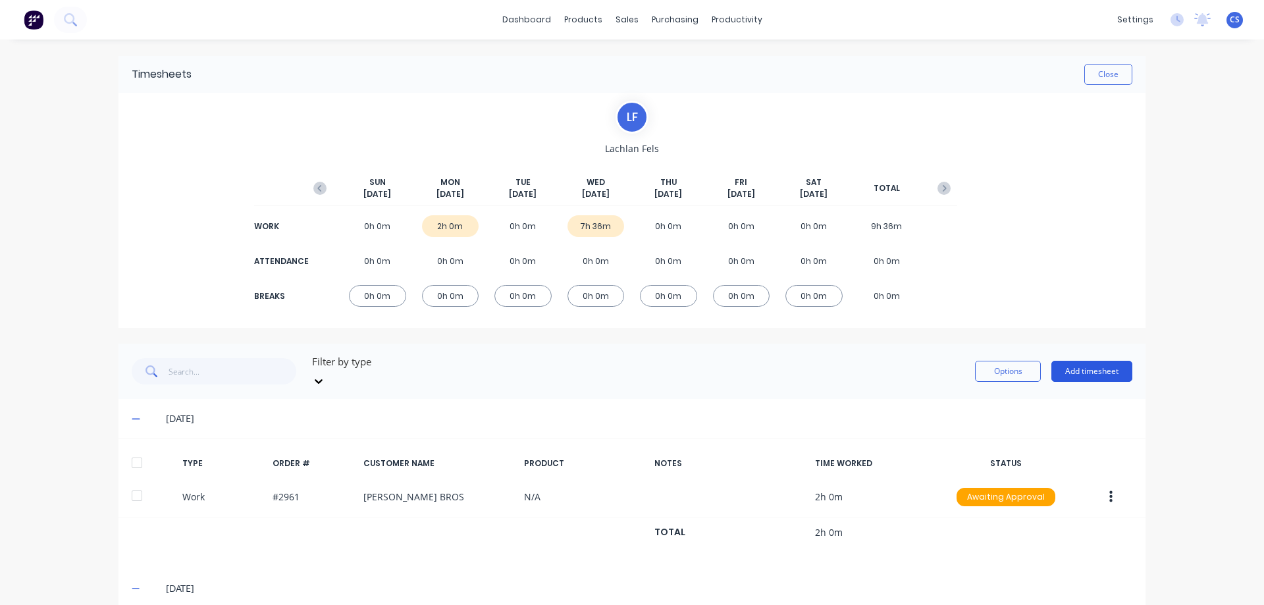
click at [1061, 363] on button "Add timesheet" at bounding box center [1091, 371] width 81 height 21
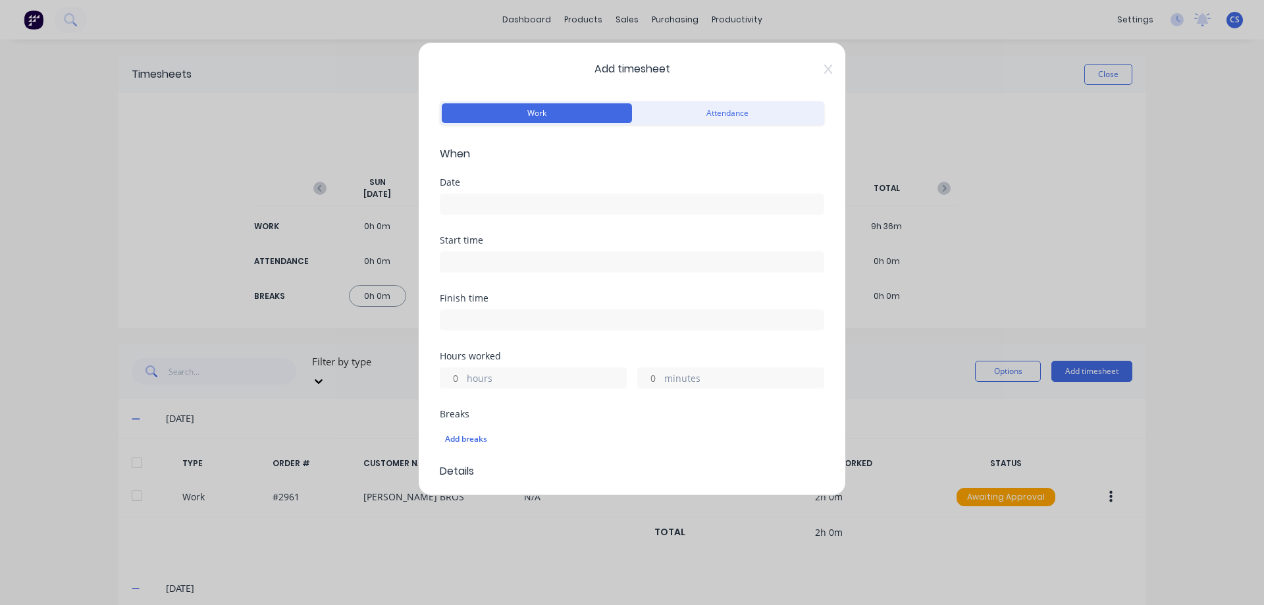
click at [475, 206] on input at bounding box center [631, 204] width 383 height 20
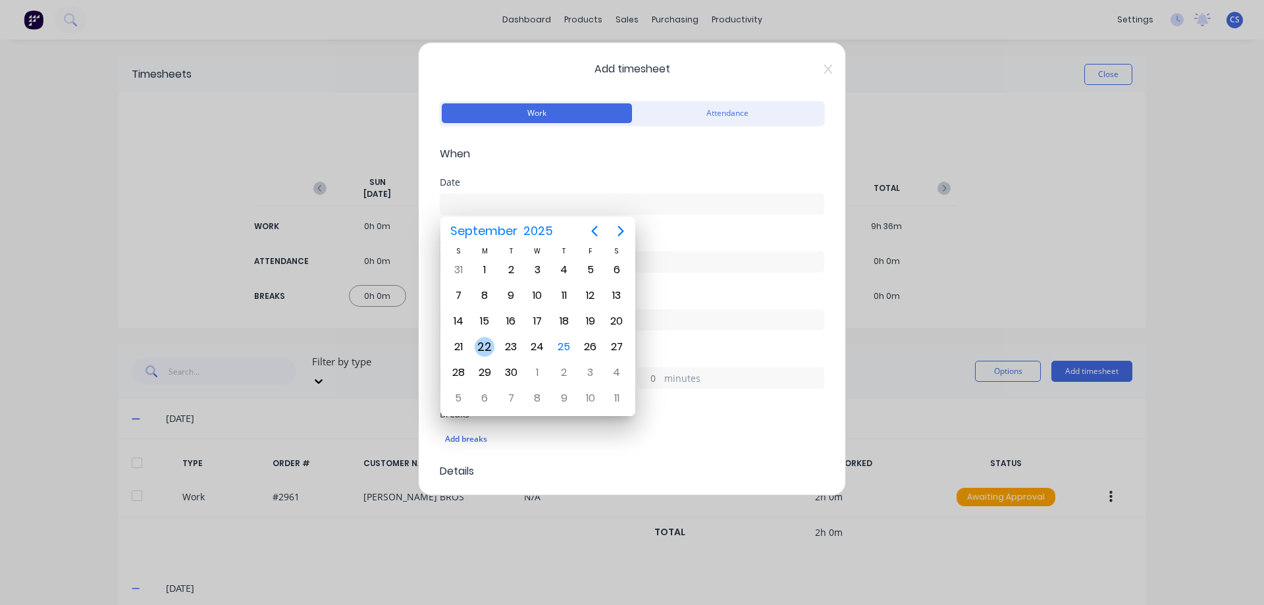
click at [485, 340] on div "22" at bounding box center [485, 347] width 20 height 20
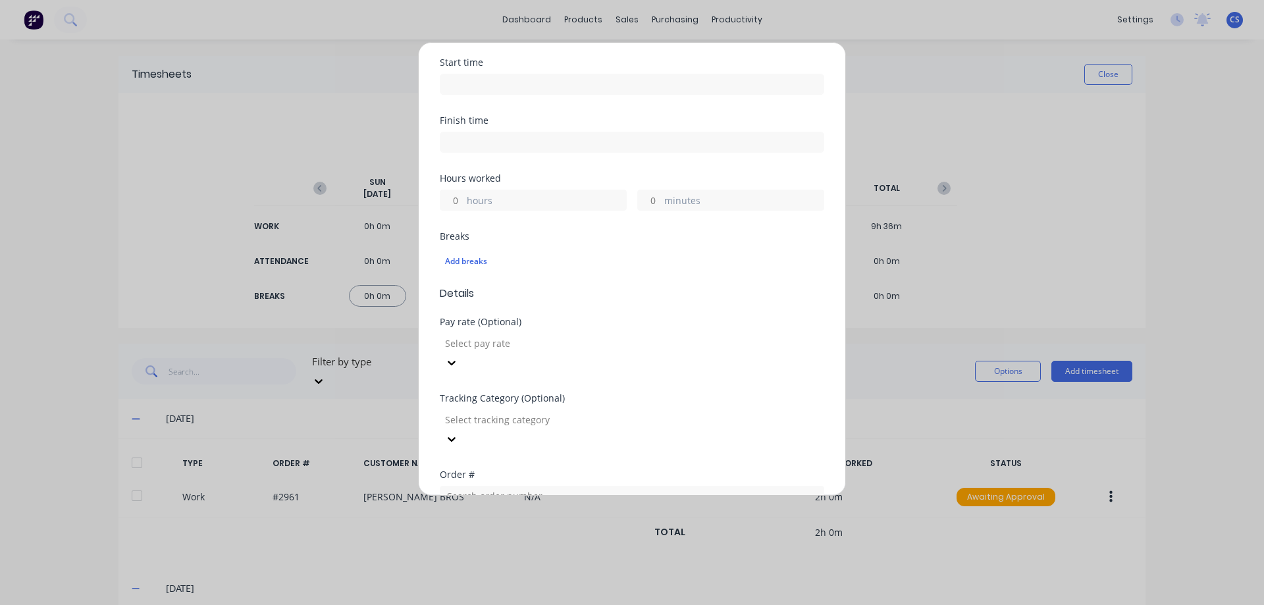
scroll to position [263, 0]
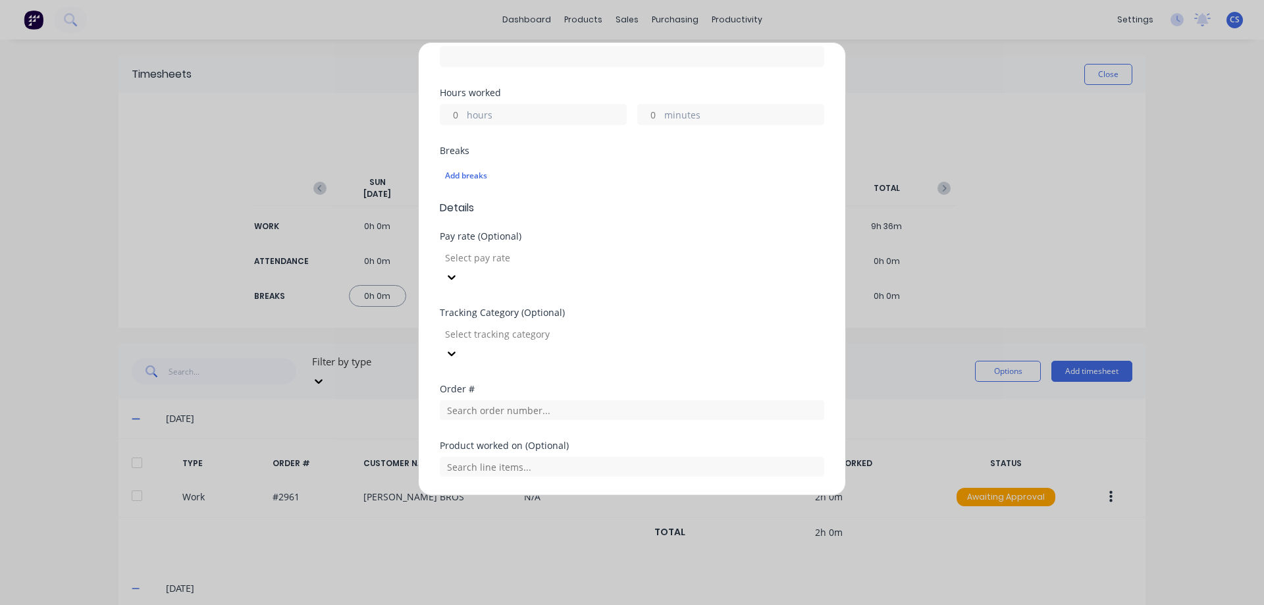
click at [456, 118] on input "hours" at bounding box center [451, 115] width 23 height 20
click at [599, 170] on div "Add breaks" at bounding box center [632, 175] width 374 height 17
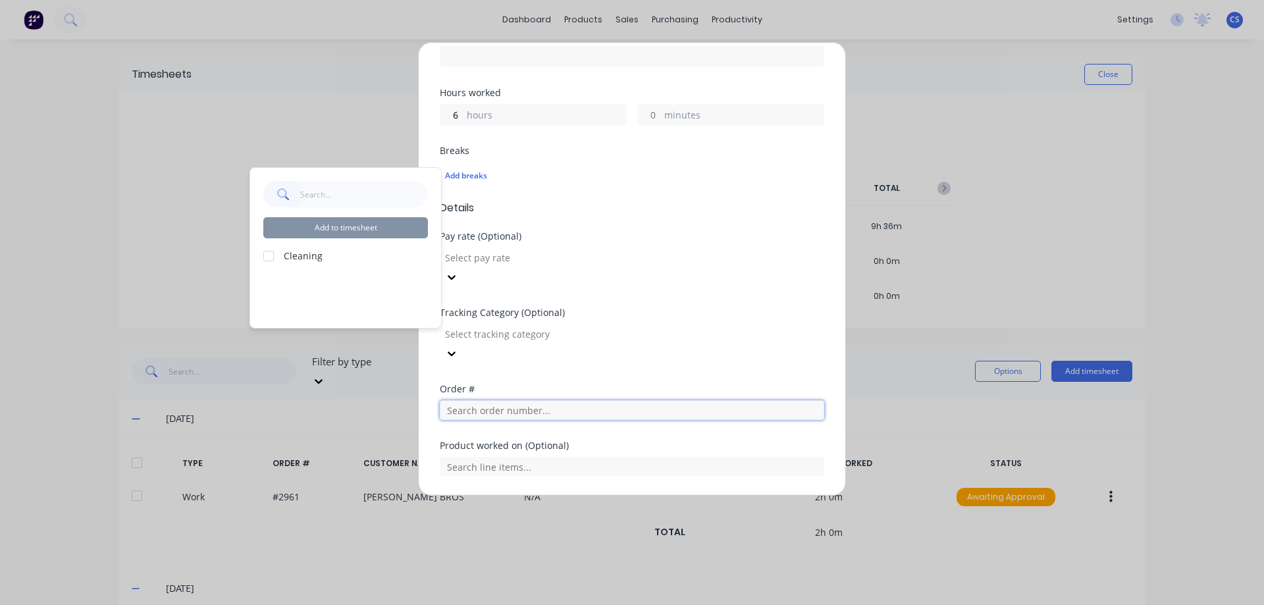
click at [502, 400] on input "text" at bounding box center [632, 410] width 384 height 20
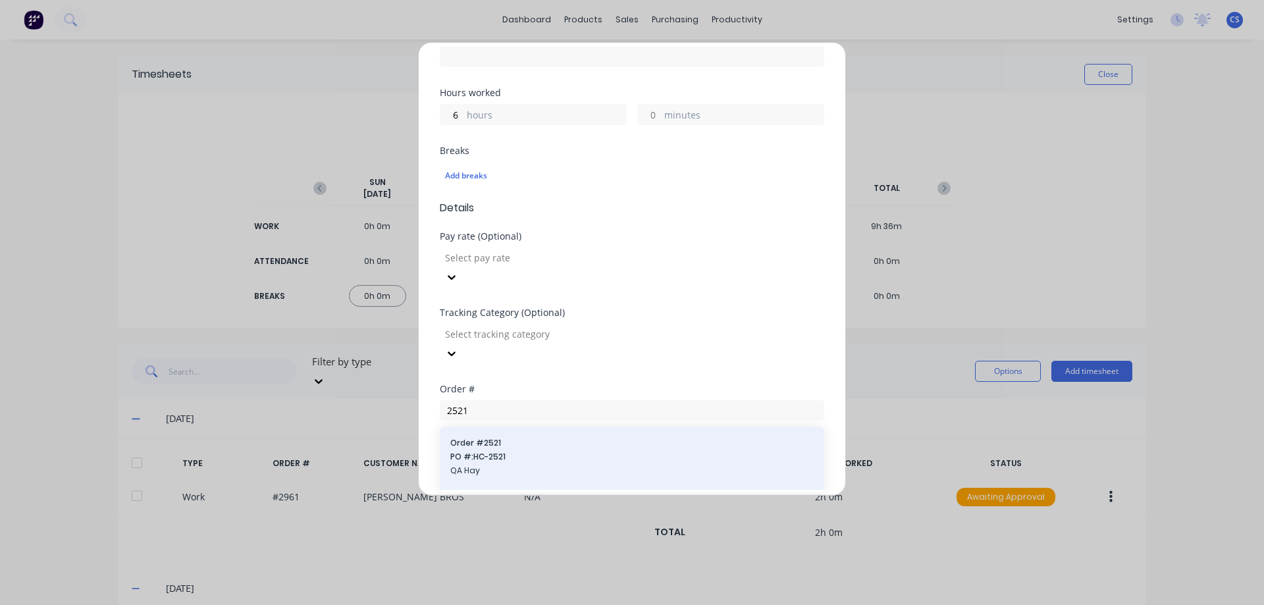
click at [527, 451] on span "PO #: HC-2521" at bounding box center [631, 457] width 363 height 12
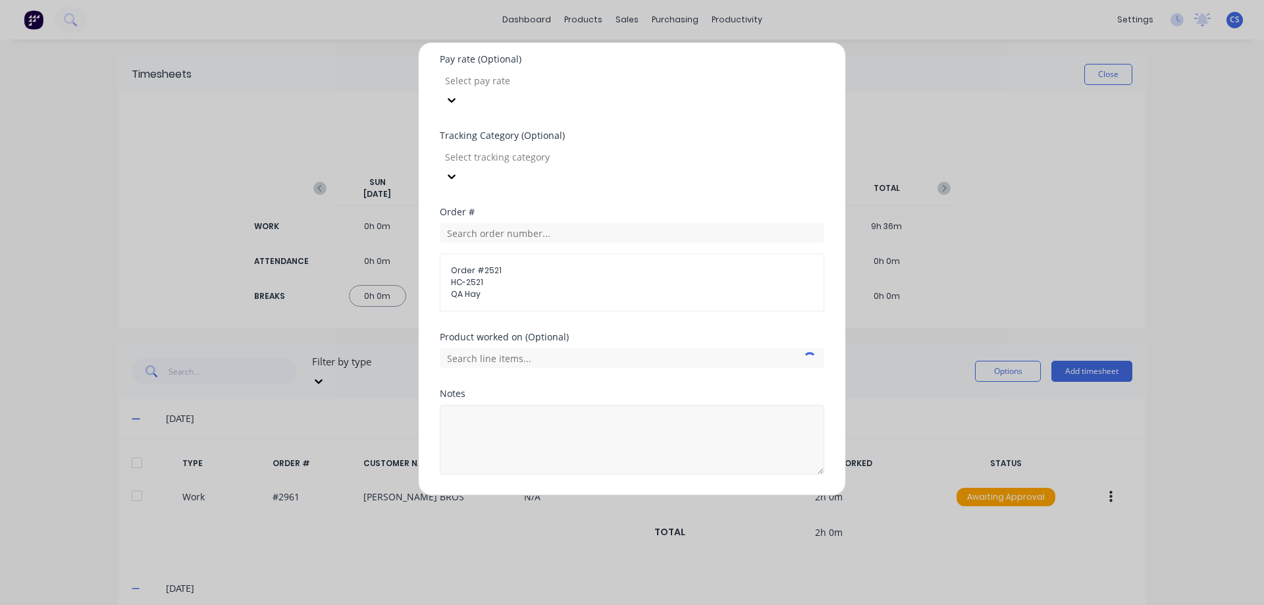
scroll to position [441, 0]
click at [612, 495] on button "Add manual time entry" at bounding box center [600, 505] width 111 height 21
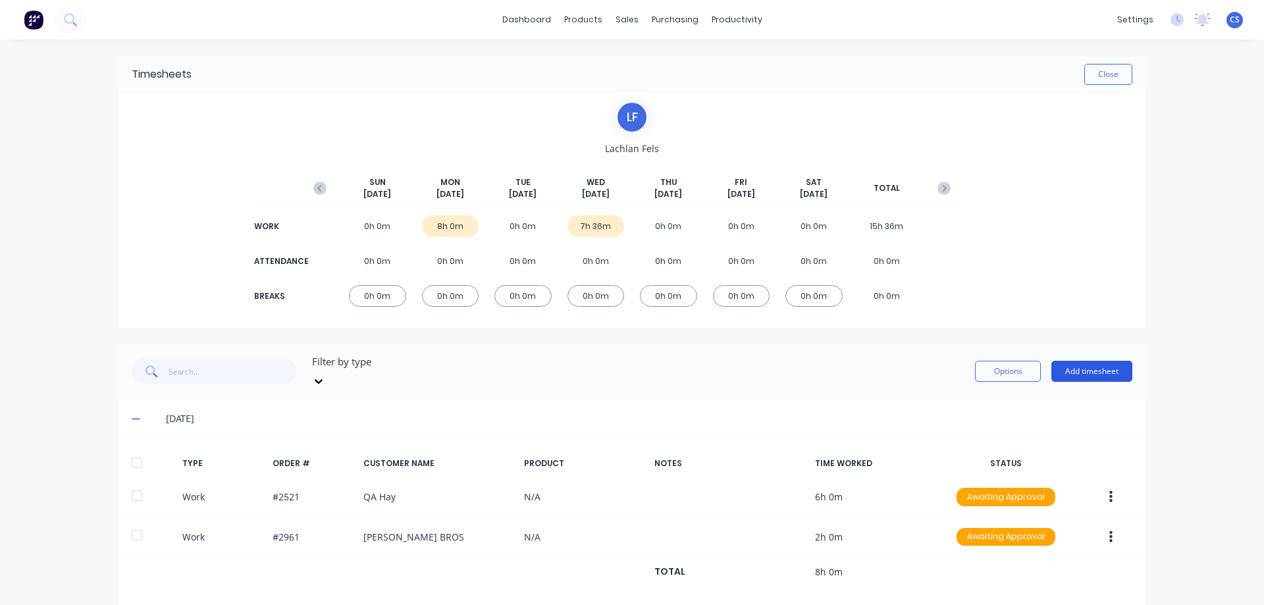
click at [1065, 361] on button "Add timesheet" at bounding box center [1091, 371] width 81 height 21
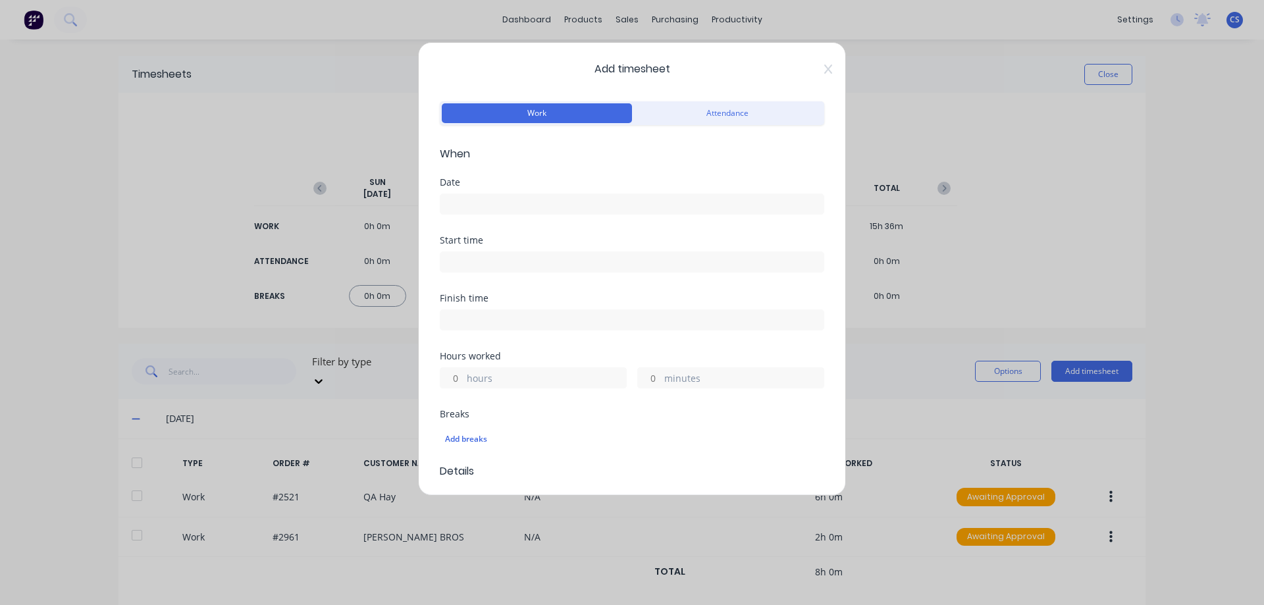
click at [496, 206] on input at bounding box center [631, 204] width 383 height 20
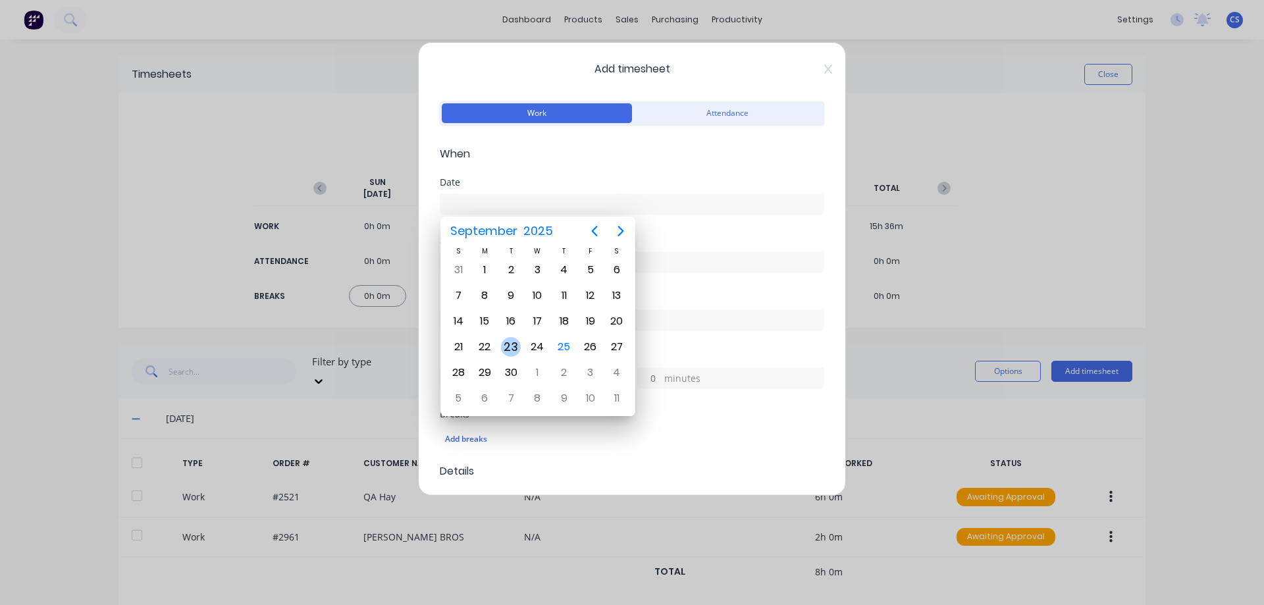
click at [517, 340] on div "23" at bounding box center [511, 347] width 20 height 20
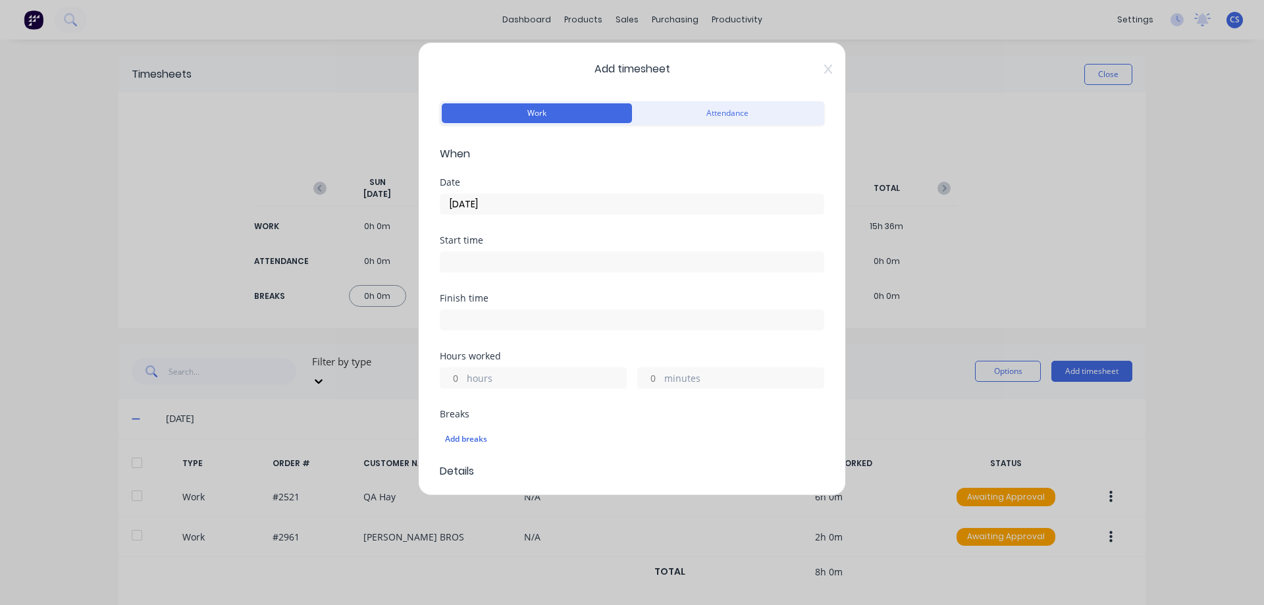
click at [461, 375] on input "hours" at bounding box center [451, 378] width 23 height 20
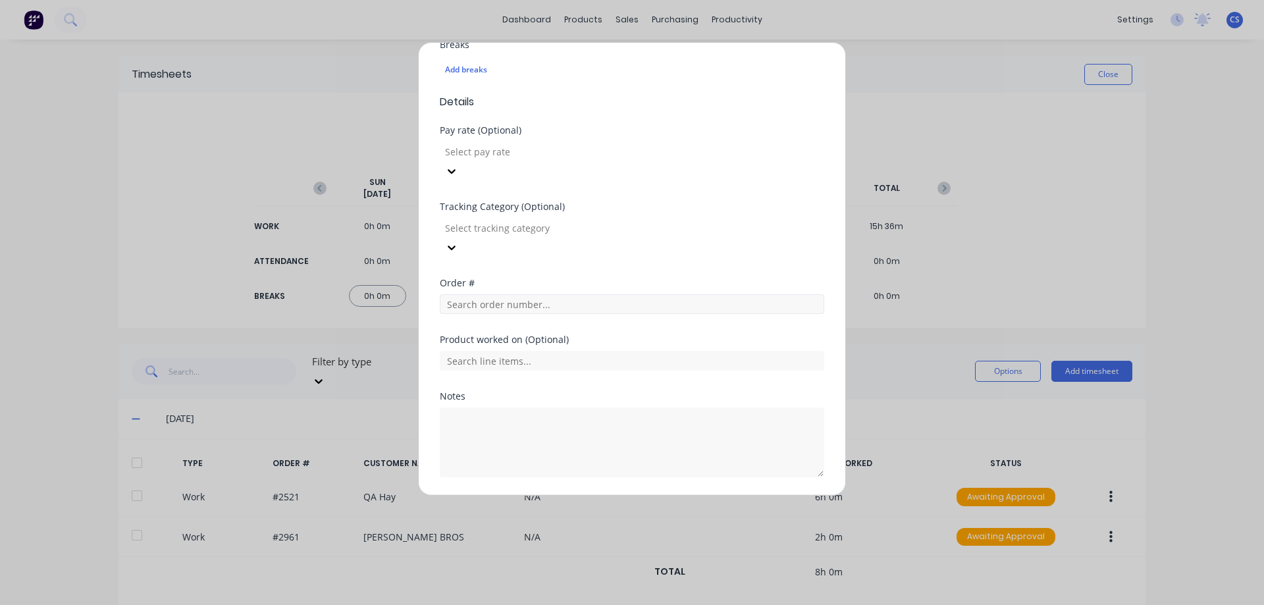
scroll to position [373, 0]
click at [512, 291] on input "text" at bounding box center [632, 301] width 384 height 20
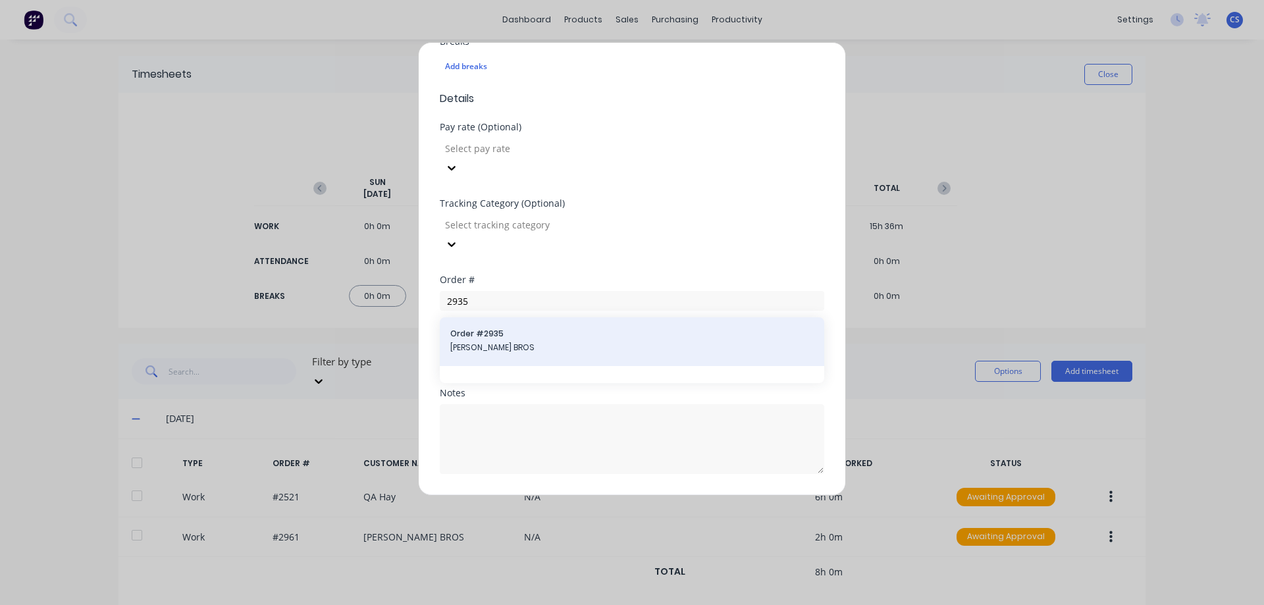
click at [517, 328] on span "Order # 2935" at bounding box center [631, 334] width 363 height 12
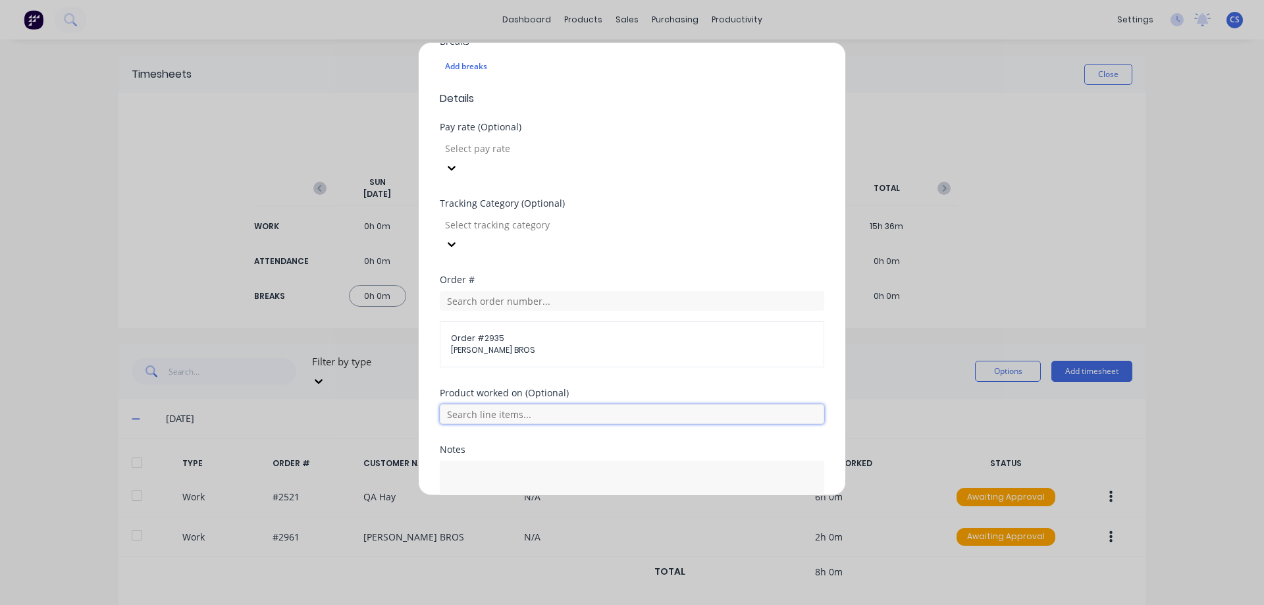
click at [544, 404] on input "text" at bounding box center [632, 414] width 384 height 20
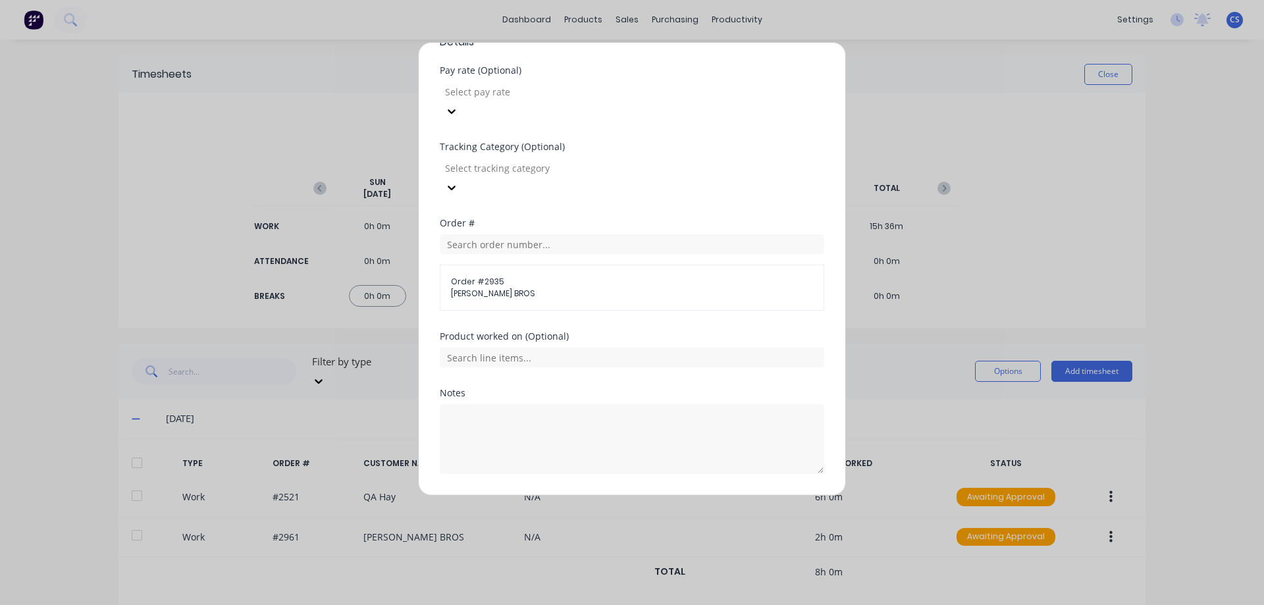
click at [577, 495] on button "Add manual time entry" at bounding box center [600, 505] width 111 height 21
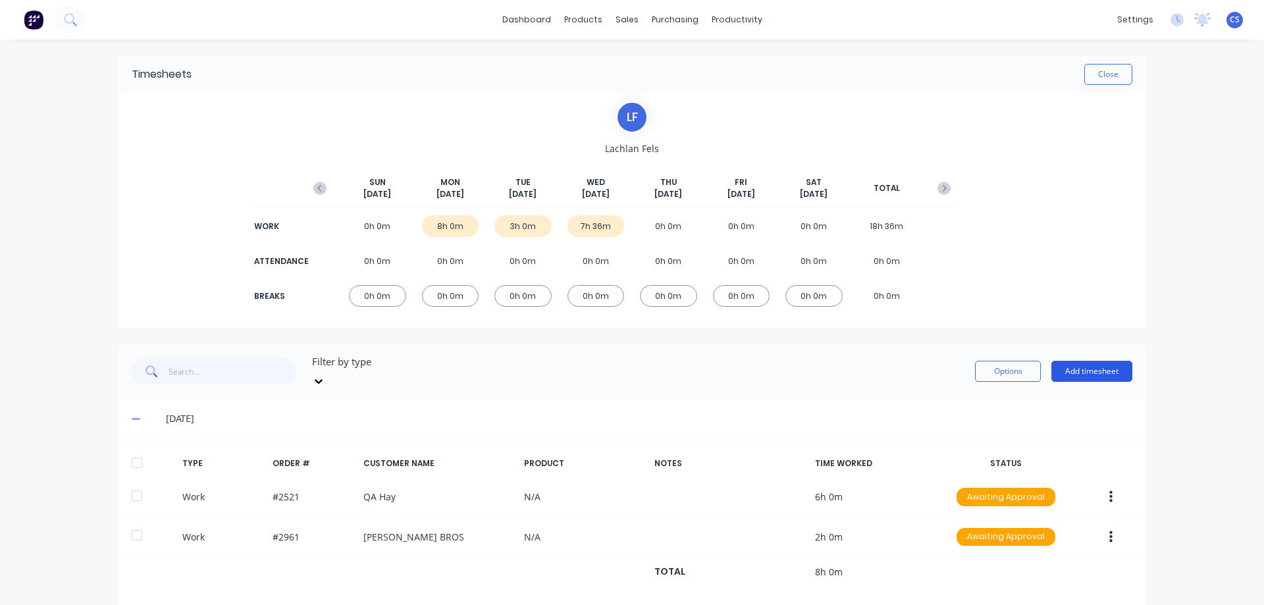
click at [1059, 370] on button "Add timesheet" at bounding box center [1091, 371] width 81 height 21
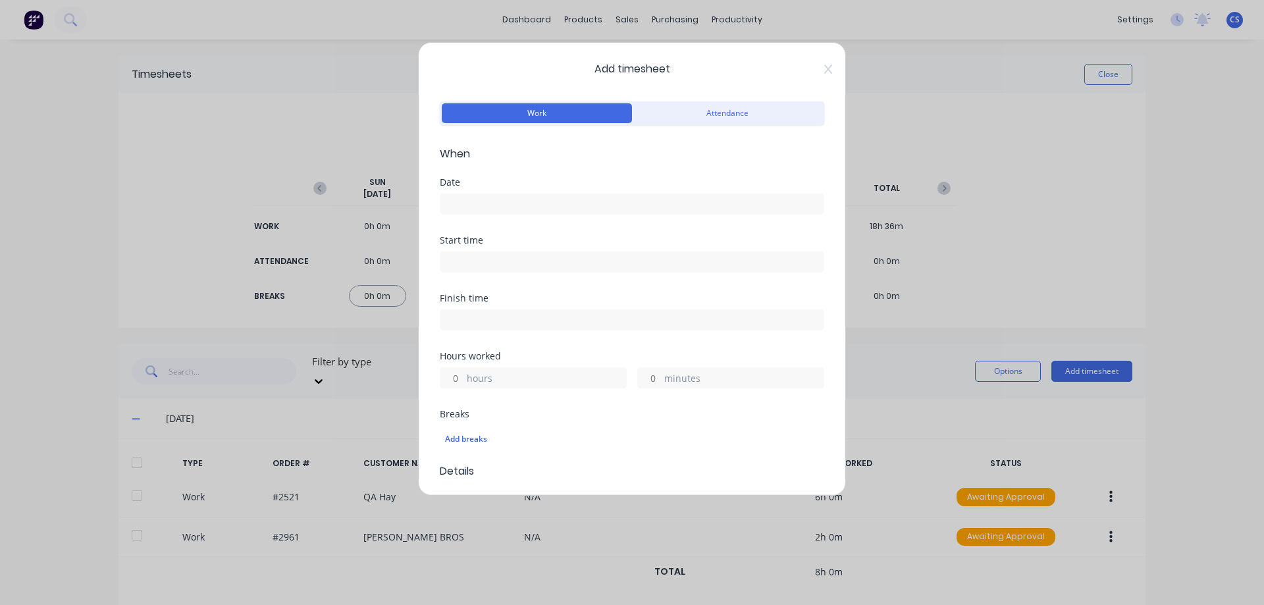
click at [470, 199] on input at bounding box center [631, 204] width 383 height 20
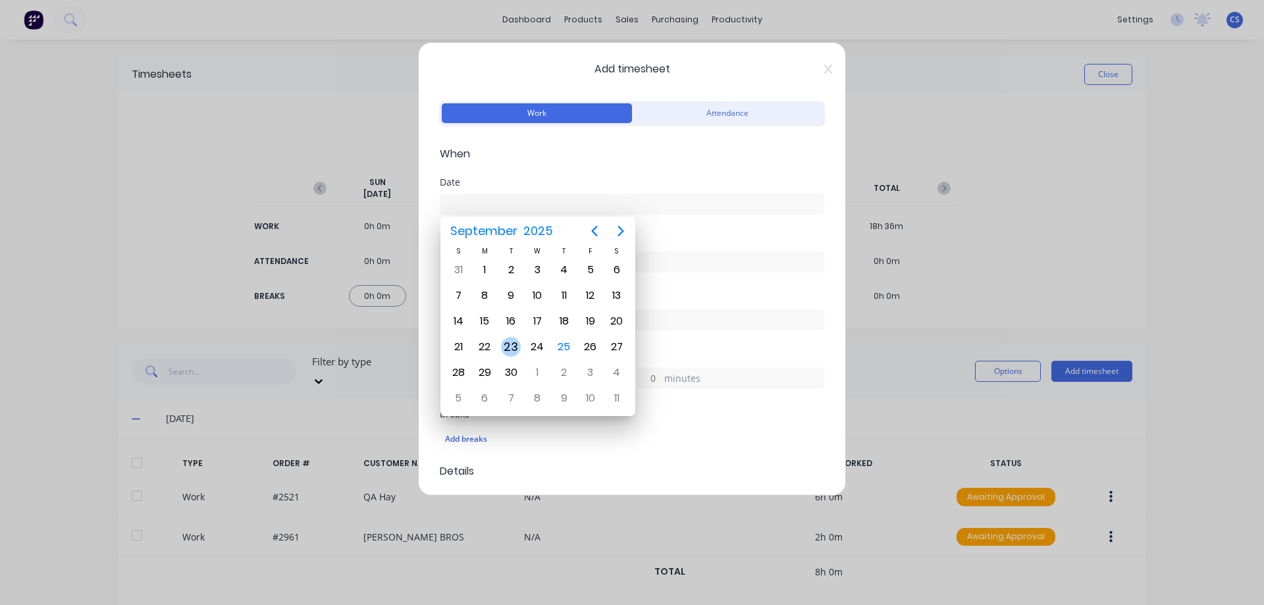
click at [517, 345] on div "23" at bounding box center [511, 347] width 20 height 20
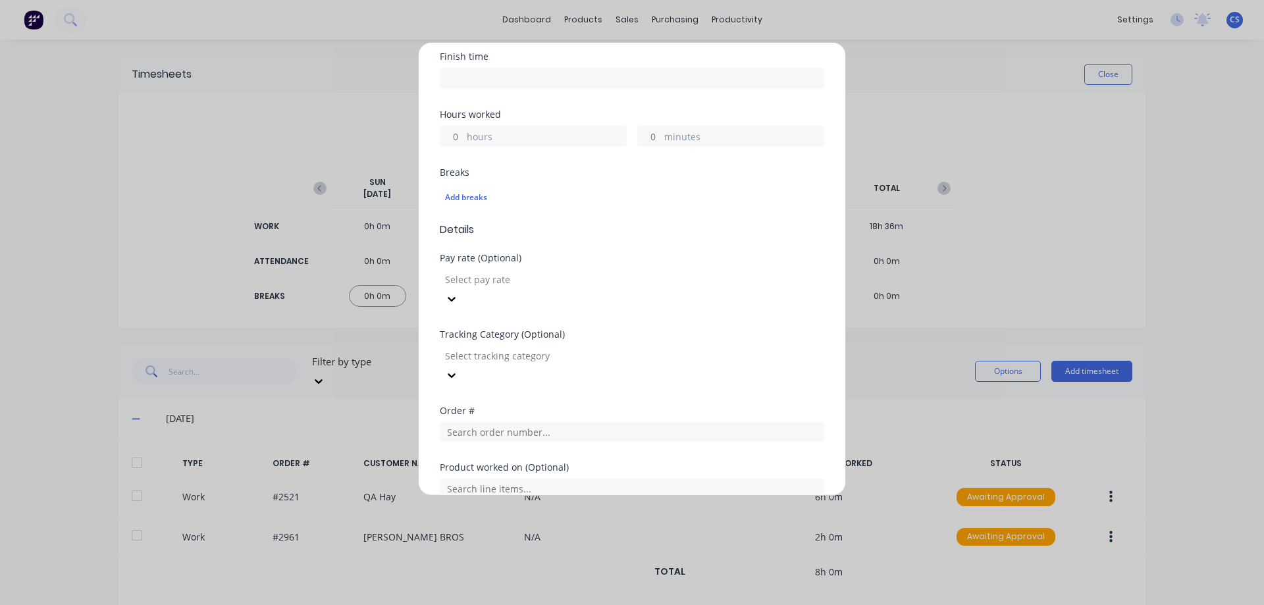
scroll to position [263, 0]
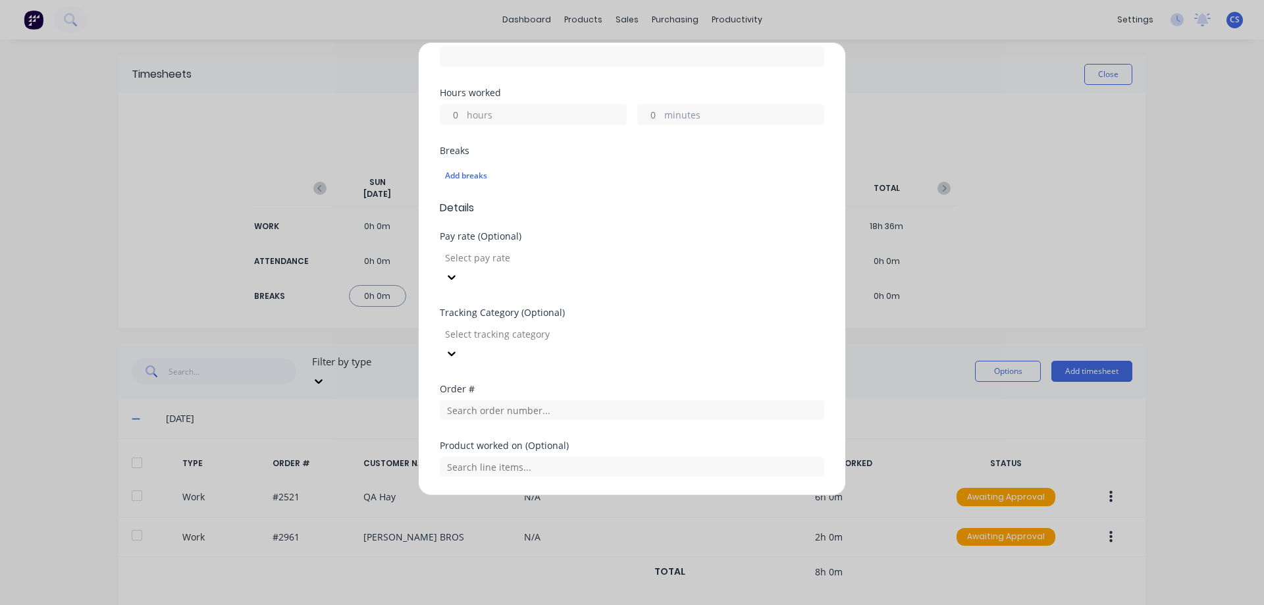
click at [457, 117] on input "hours" at bounding box center [451, 115] width 23 height 20
click at [520, 400] on input "text" at bounding box center [632, 410] width 384 height 20
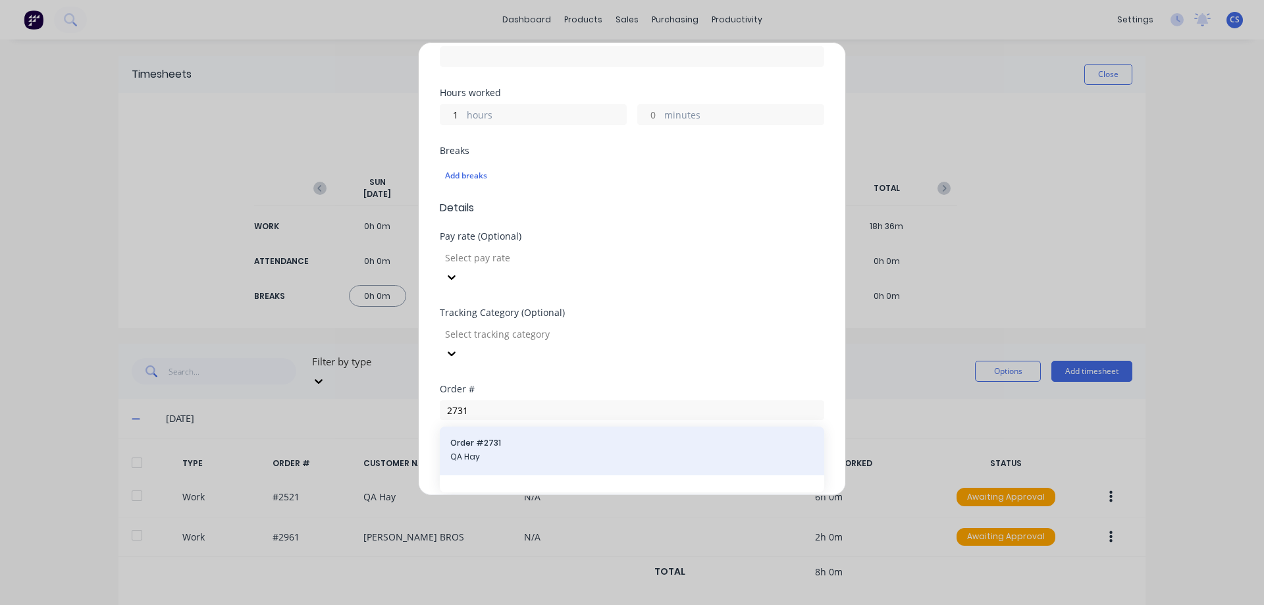
click at [530, 437] on span "Order # 2731" at bounding box center [631, 443] width 363 height 12
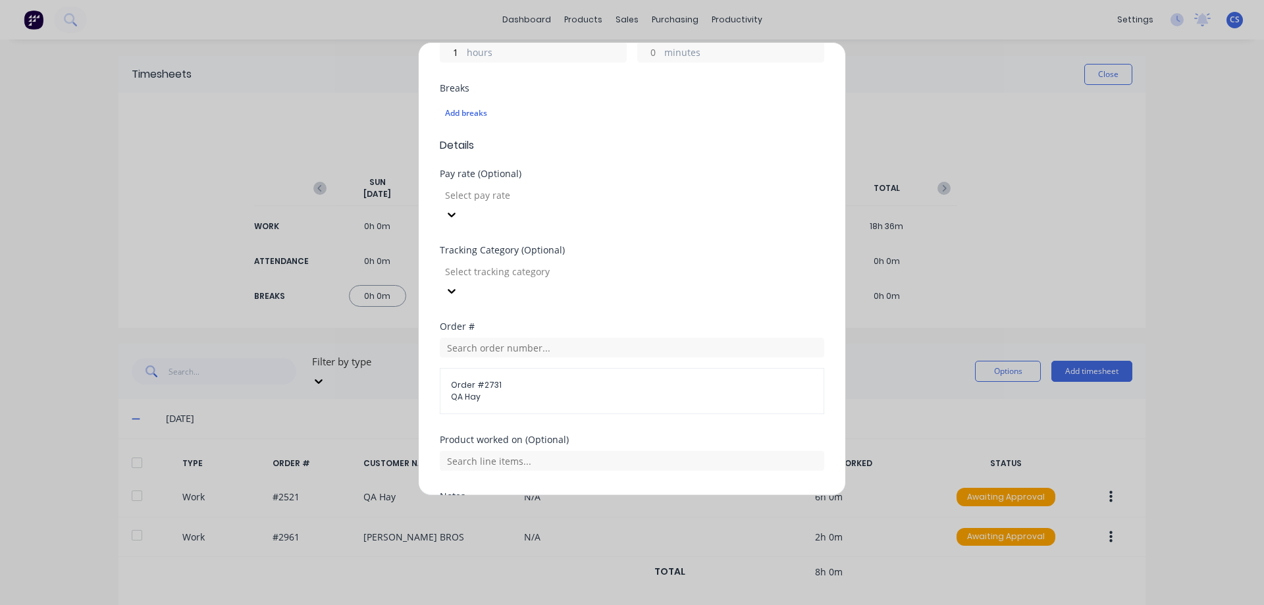
scroll to position [429, 0]
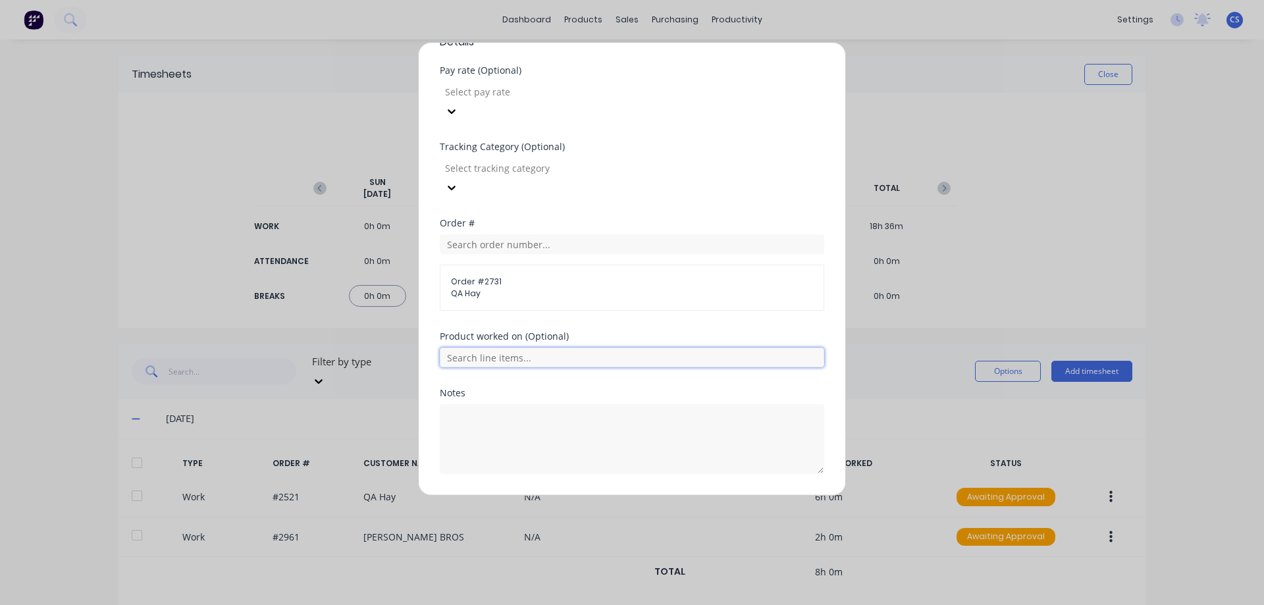
click at [534, 348] on input "text" at bounding box center [632, 358] width 384 height 20
click at [600, 495] on button "Add manual time entry" at bounding box center [600, 505] width 111 height 21
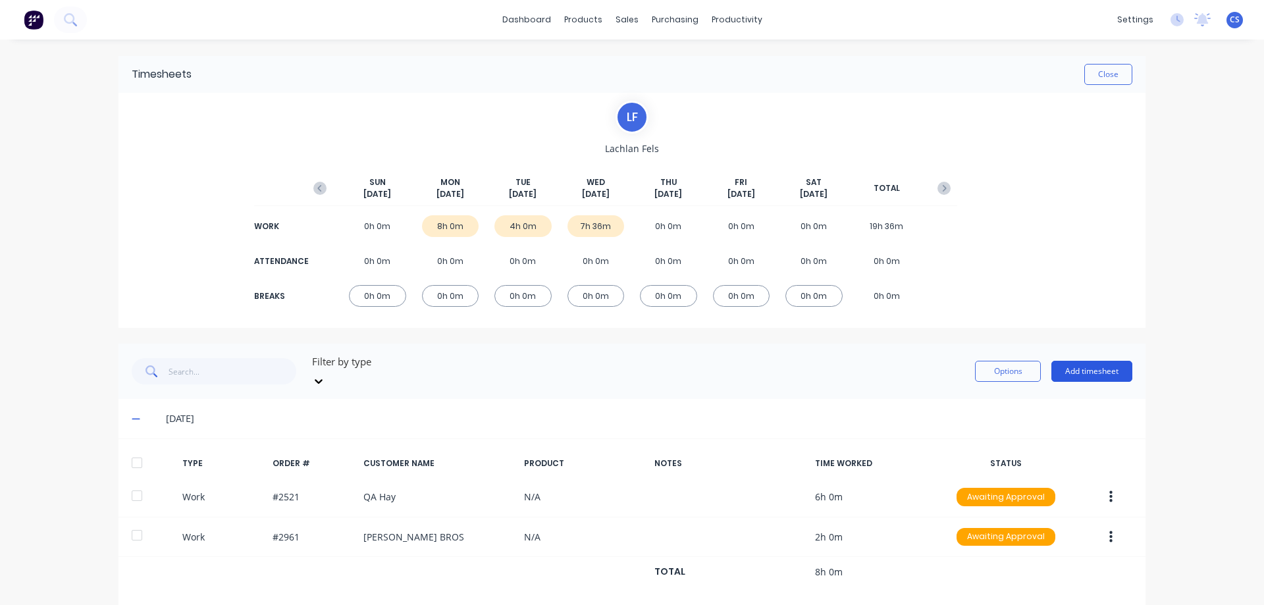
click at [1094, 371] on button "Add timesheet" at bounding box center [1091, 371] width 81 height 21
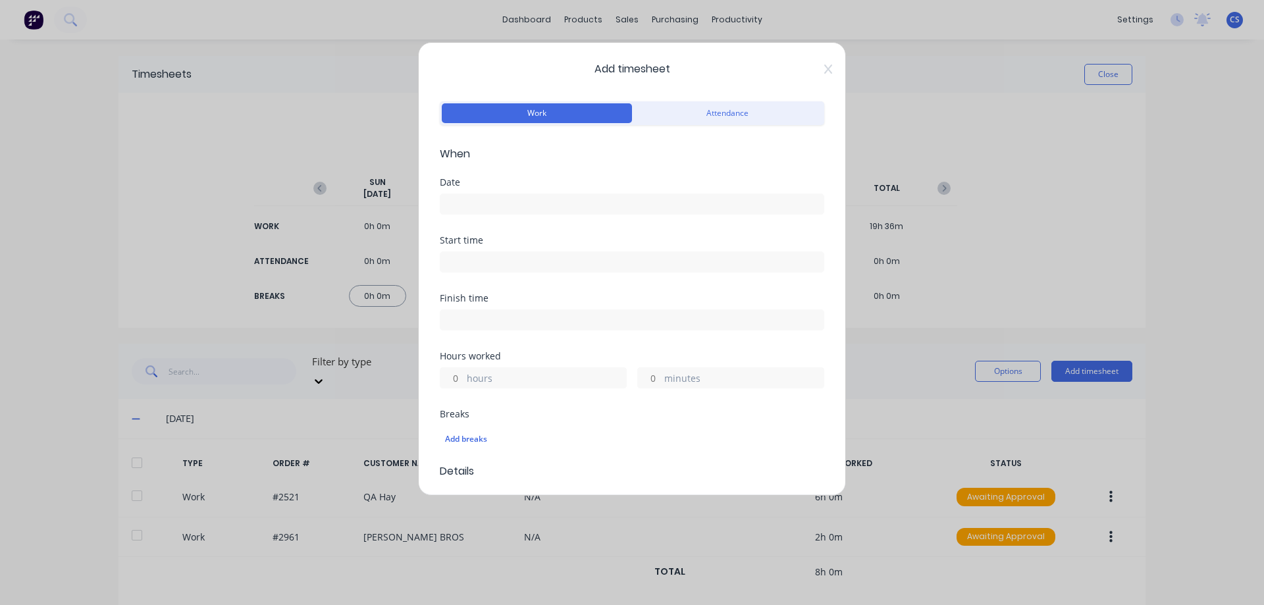
click at [497, 211] on input at bounding box center [631, 204] width 383 height 20
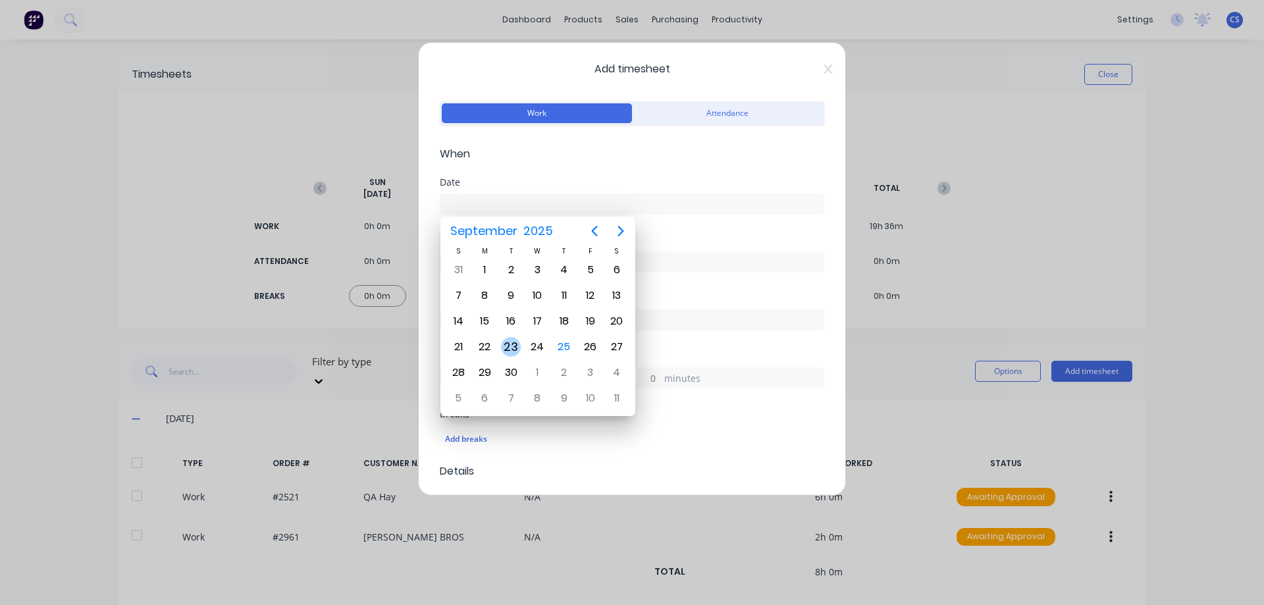
click at [512, 349] on div "23" at bounding box center [511, 347] width 20 height 20
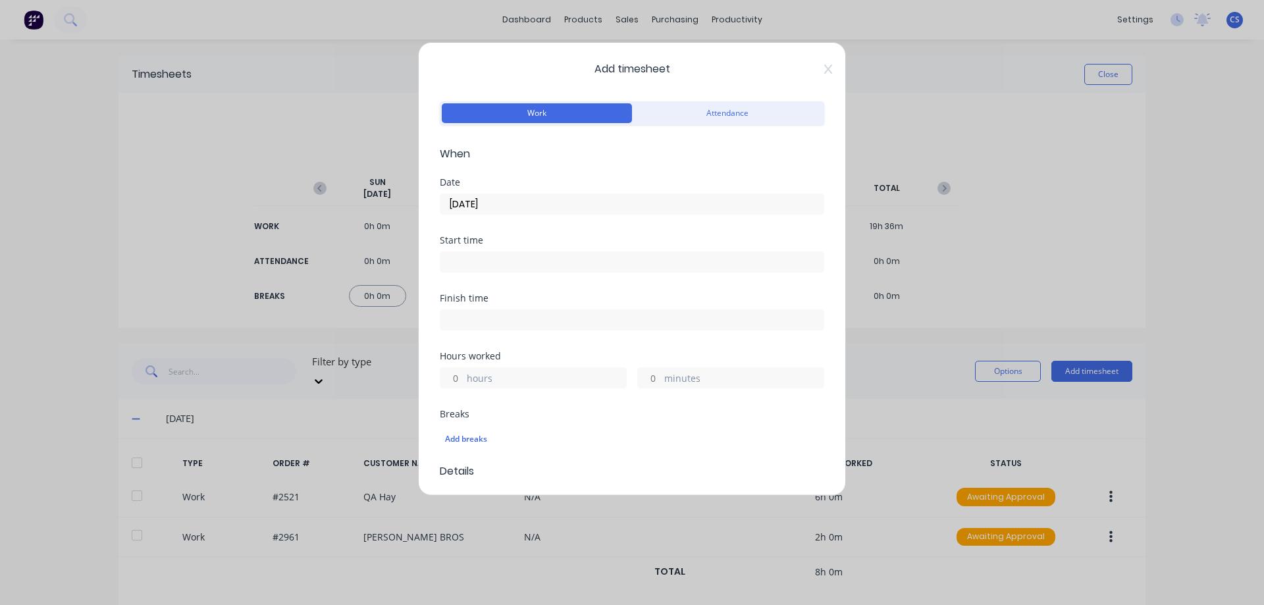
click at [483, 377] on label "hours" at bounding box center [546, 379] width 159 height 16
click at [463, 377] on input "hours" at bounding box center [451, 378] width 23 height 20
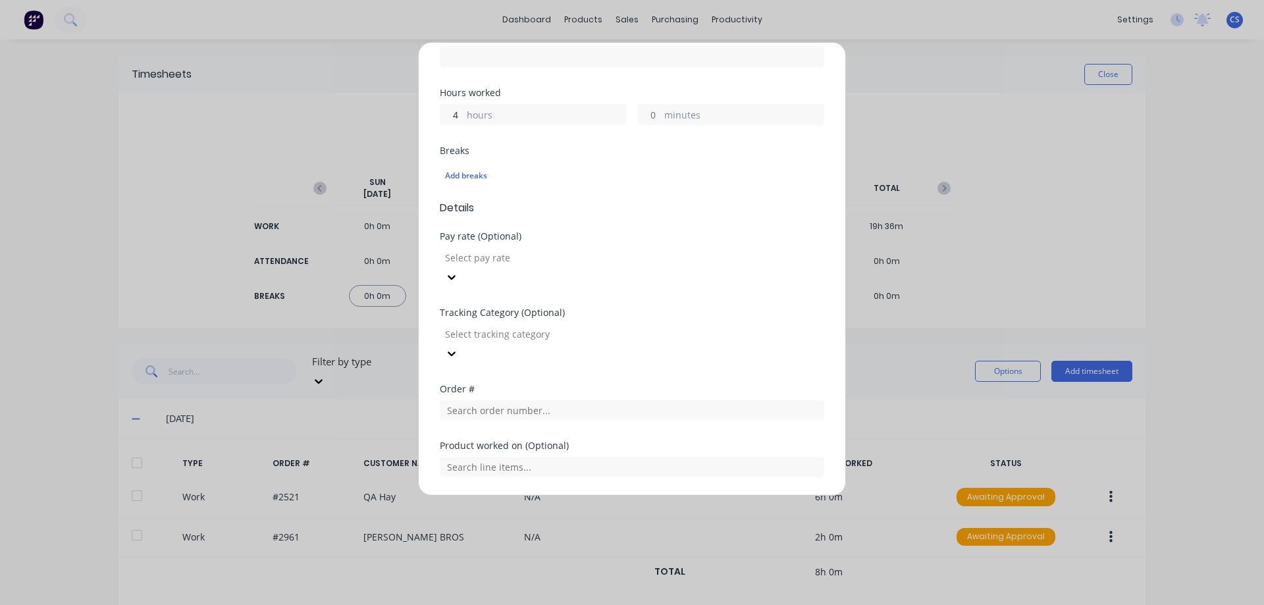
scroll to position [329, 0]
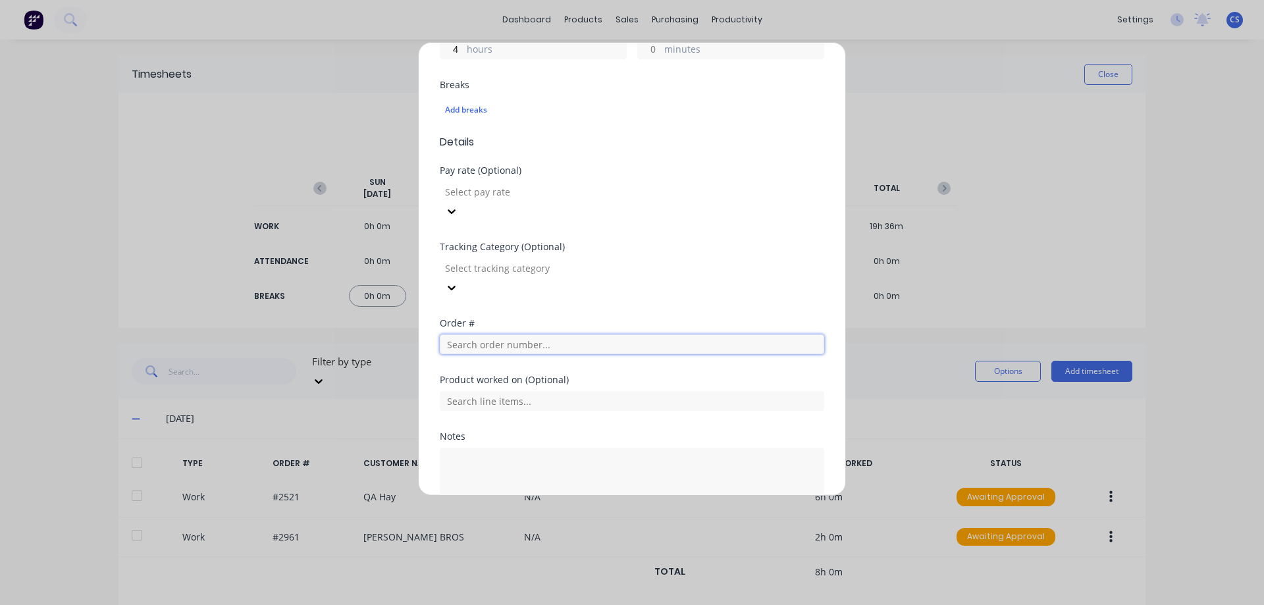
click at [529, 334] on input "text" at bounding box center [632, 344] width 384 height 20
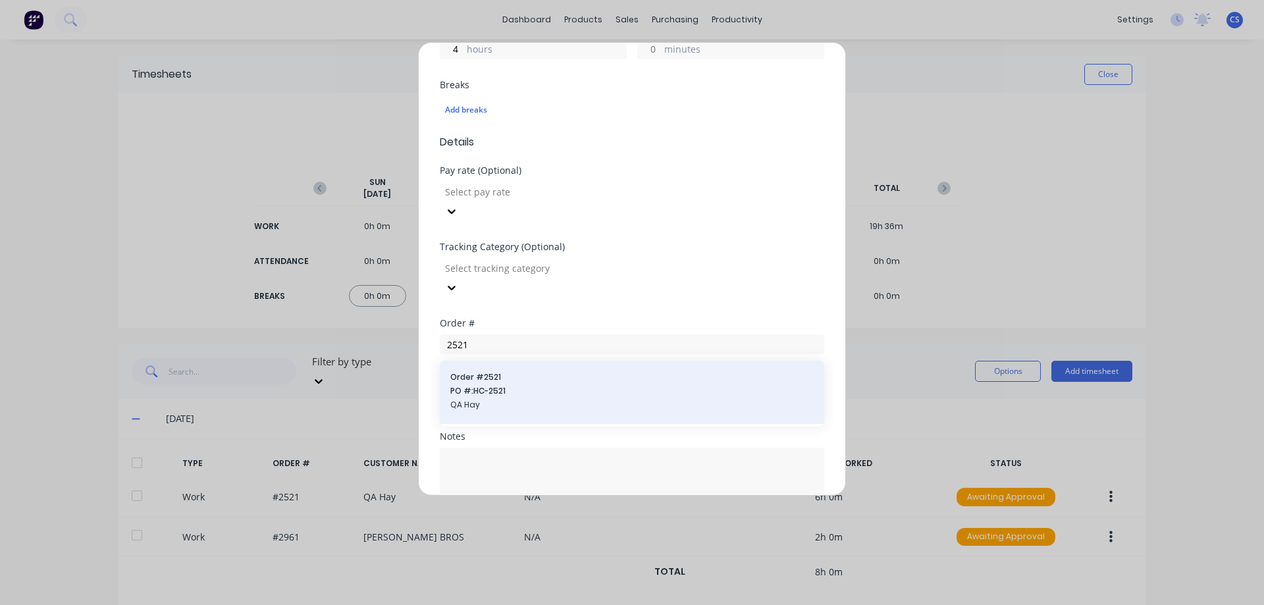
click at [524, 371] on div "Order # 2521 PO #: HC-2521 QA Hay" at bounding box center [631, 392] width 363 height 42
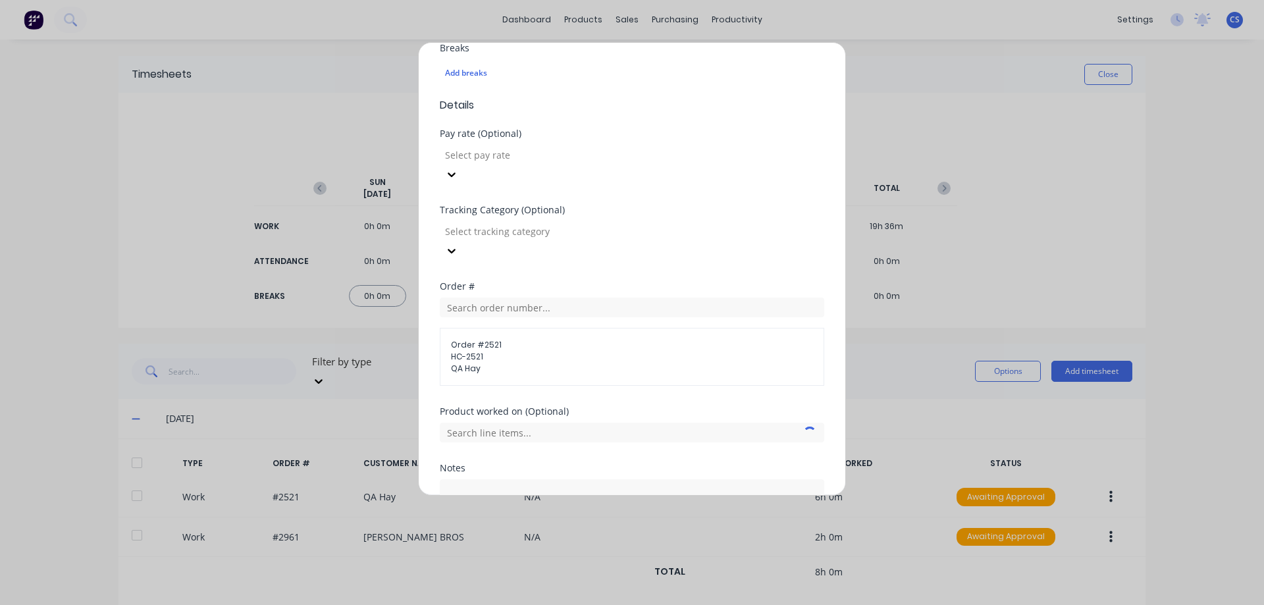
scroll to position [441, 0]
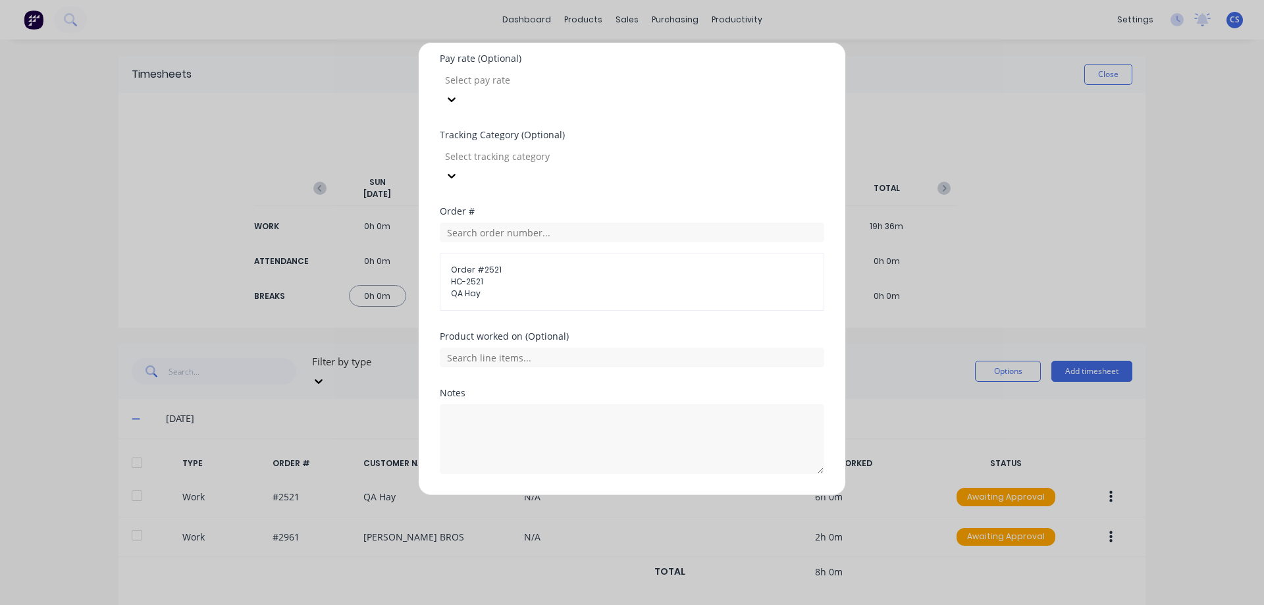
click at [621, 495] on button "Add manual time entry" at bounding box center [600, 505] width 111 height 21
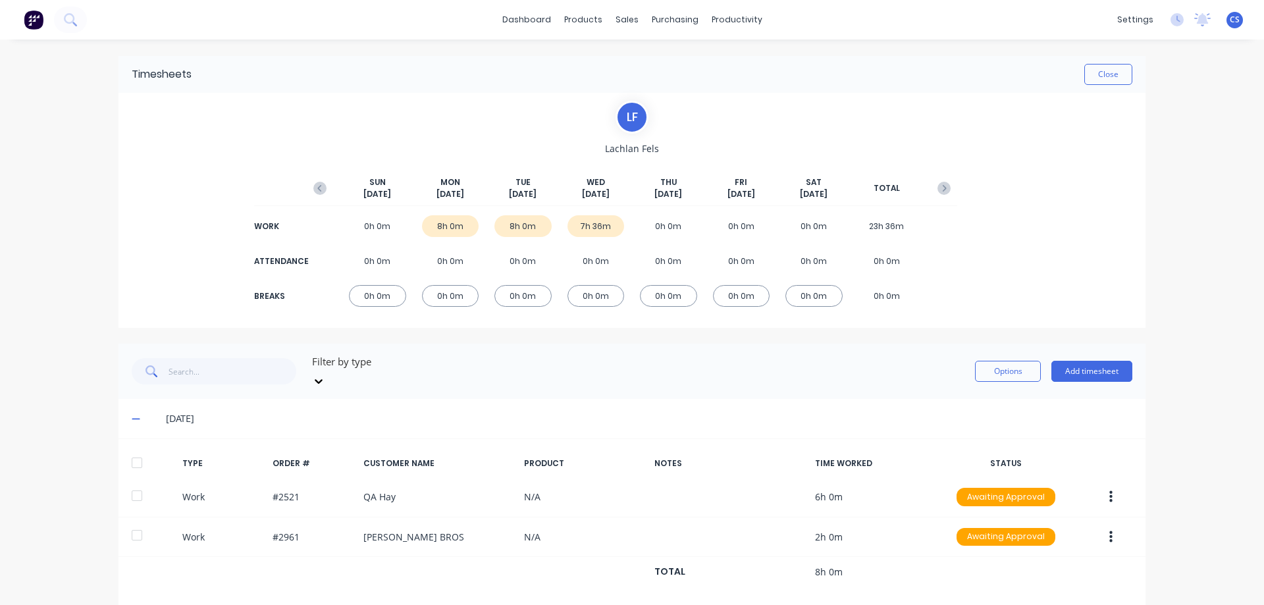
click at [1072, 363] on button "Add timesheet" at bounding box center [1091, 371] width 81 height 21
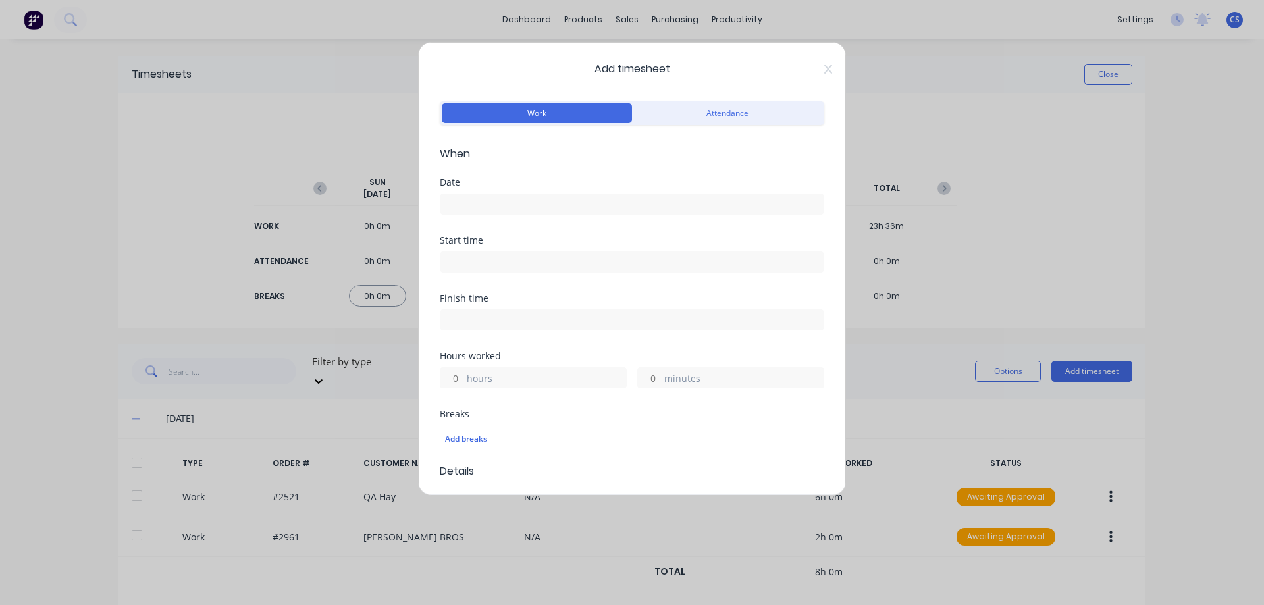
click at [455, 199] on input at bounding box center [631, 204] width 383 height 20
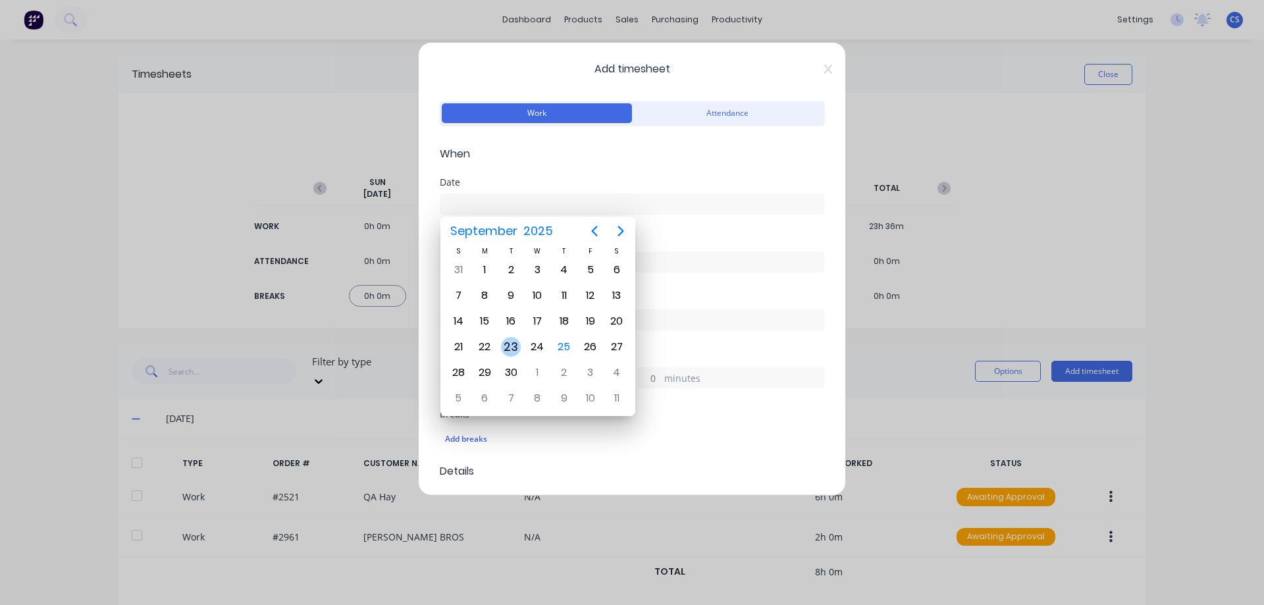
click at [508, 350] on div "23" at bounding box center [511, 347] width 20 height 20
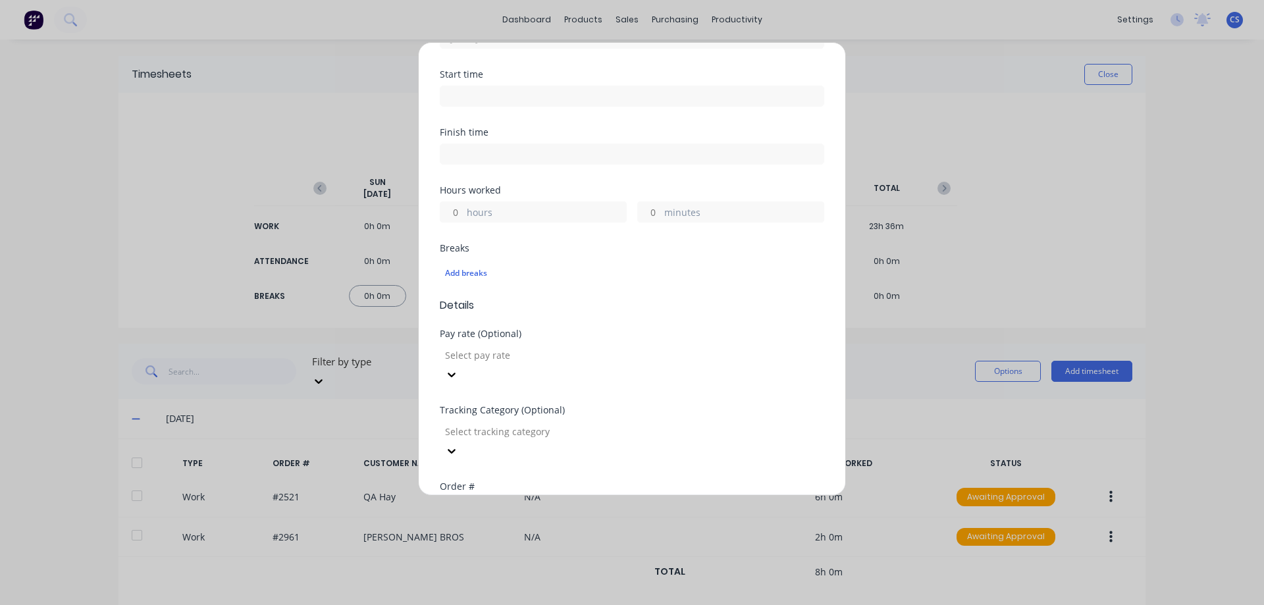
scroll to position [198, 0]
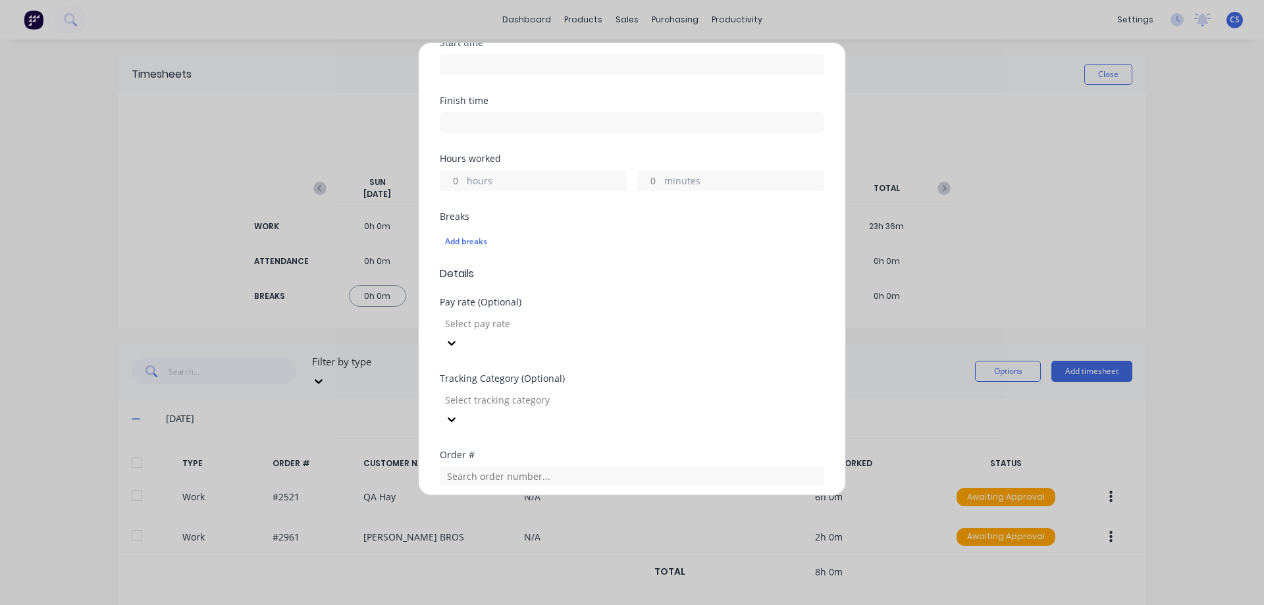
click at [458, 182] on input "hours" at bounding box center [451, 181] width 23 height 20
click at [638, 288] on form "Work Attendance When Date 23/09/2025 Start time Finish time Hours worked 1 hour…" at bounding box center [632, 296] width 384 height 791
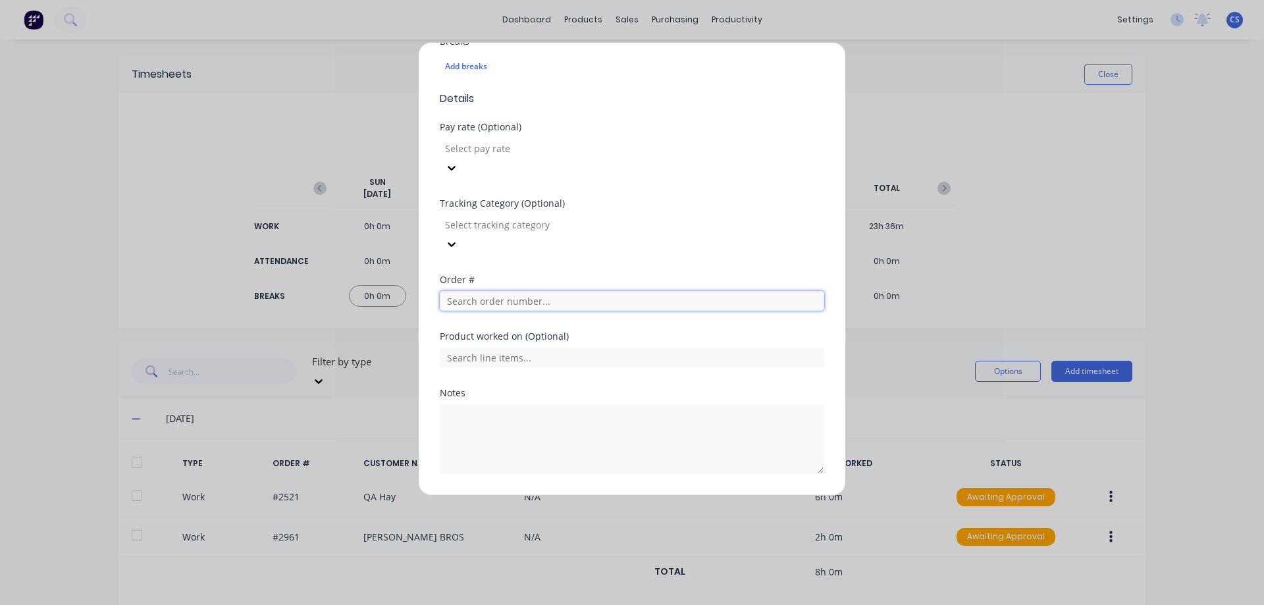
click at [521, 291] on input "text" at bounding box center [632, 301] width 384 height 20
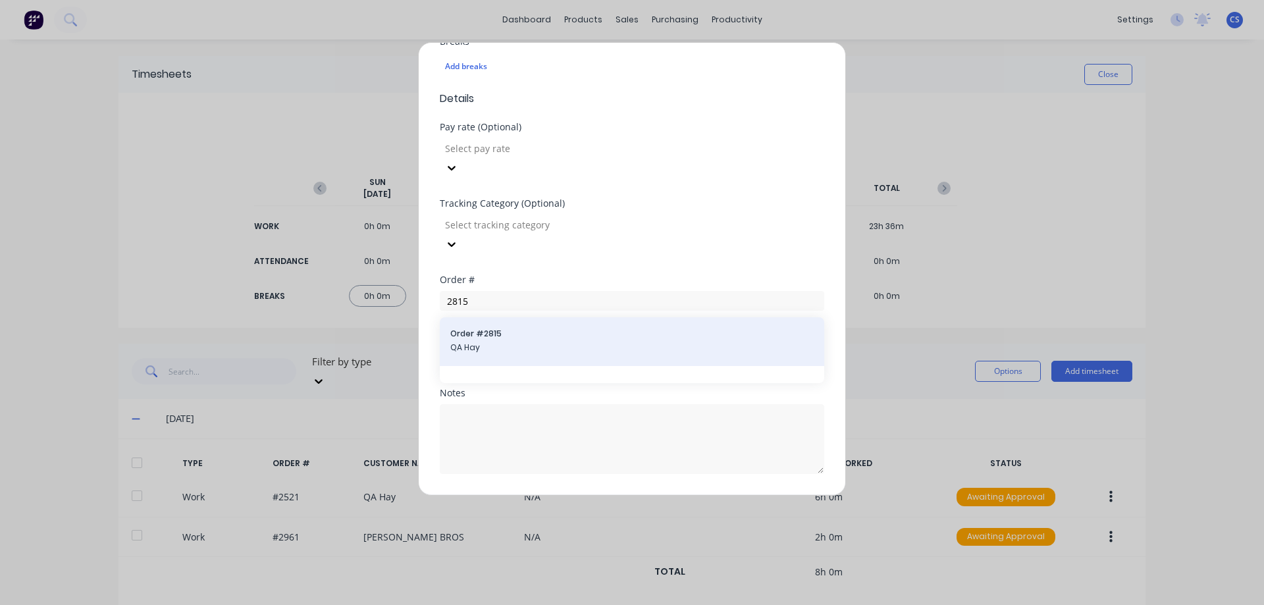
click at [547, 342] on span "QA Hay" at bounding box center [631, 348] width 363 height 12
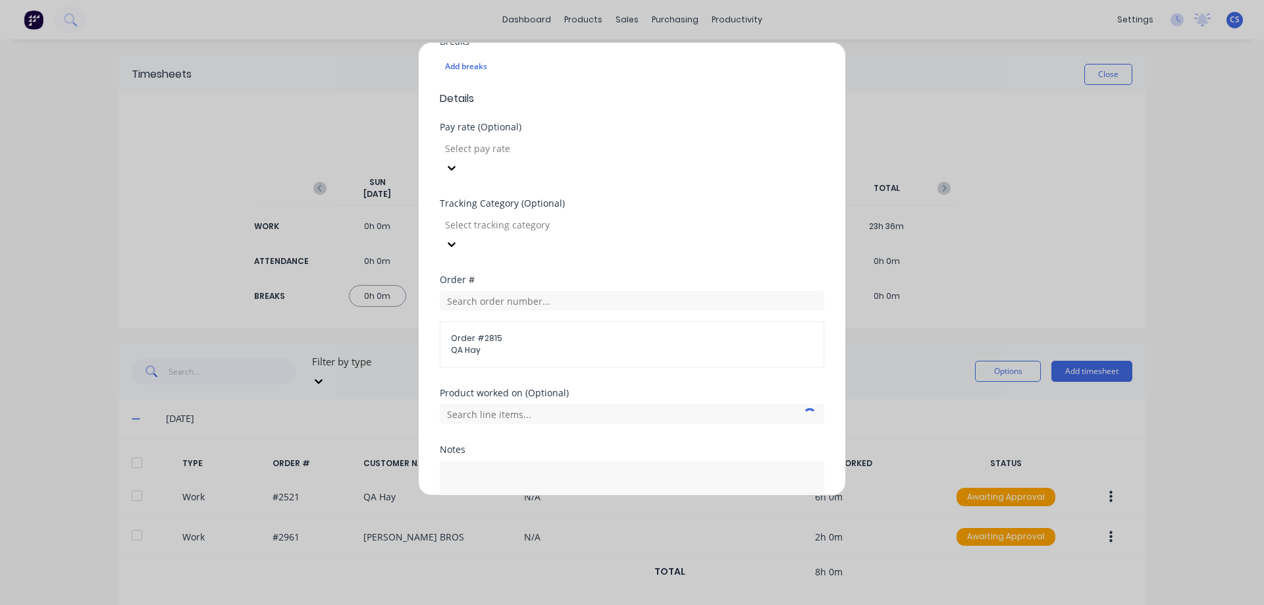
scroll to position [429, 0]
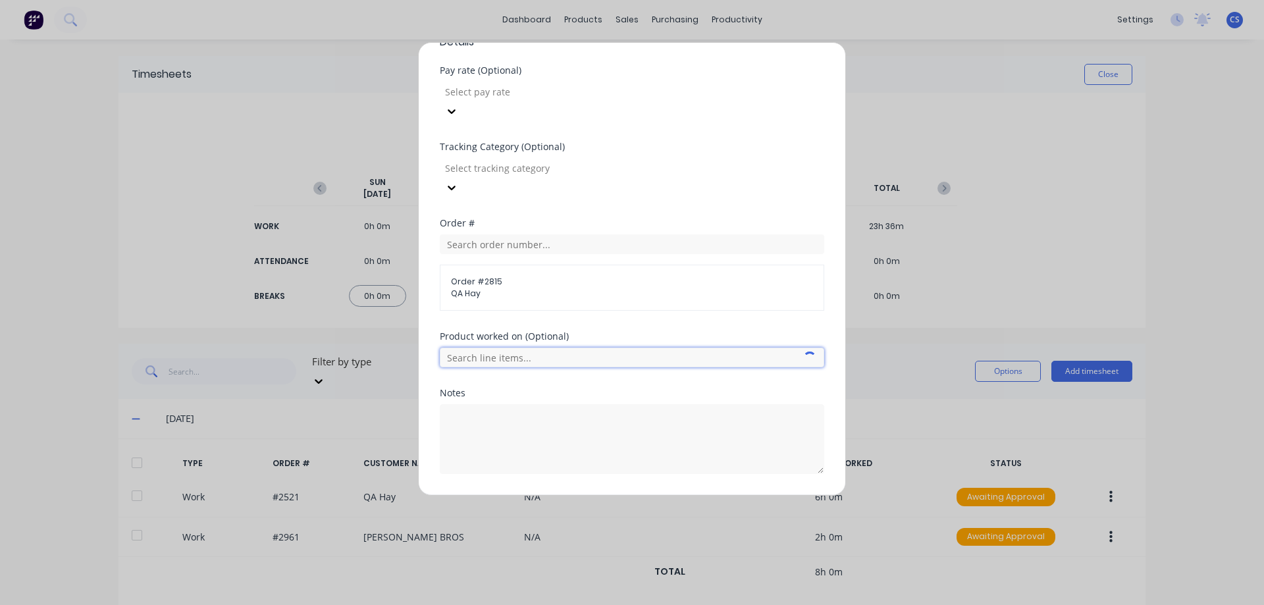
click at [547, 348] on input "text" at bounding box center [632, 358] width 384 height 20
click at [566, 453] on div "Notes" at bounding box center [632, 441] width 384 height 107
click at [569, 495] on button "Add manual time entry" at bounding box center [600, 505] width 111 height 21
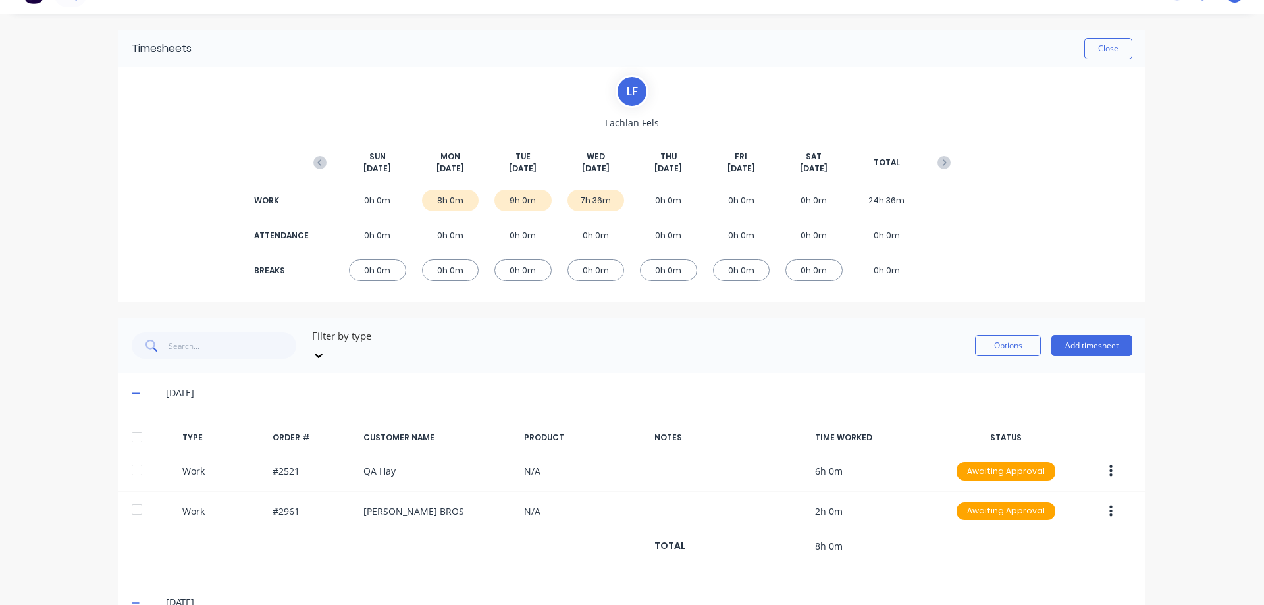
scroll to position [0, 0]
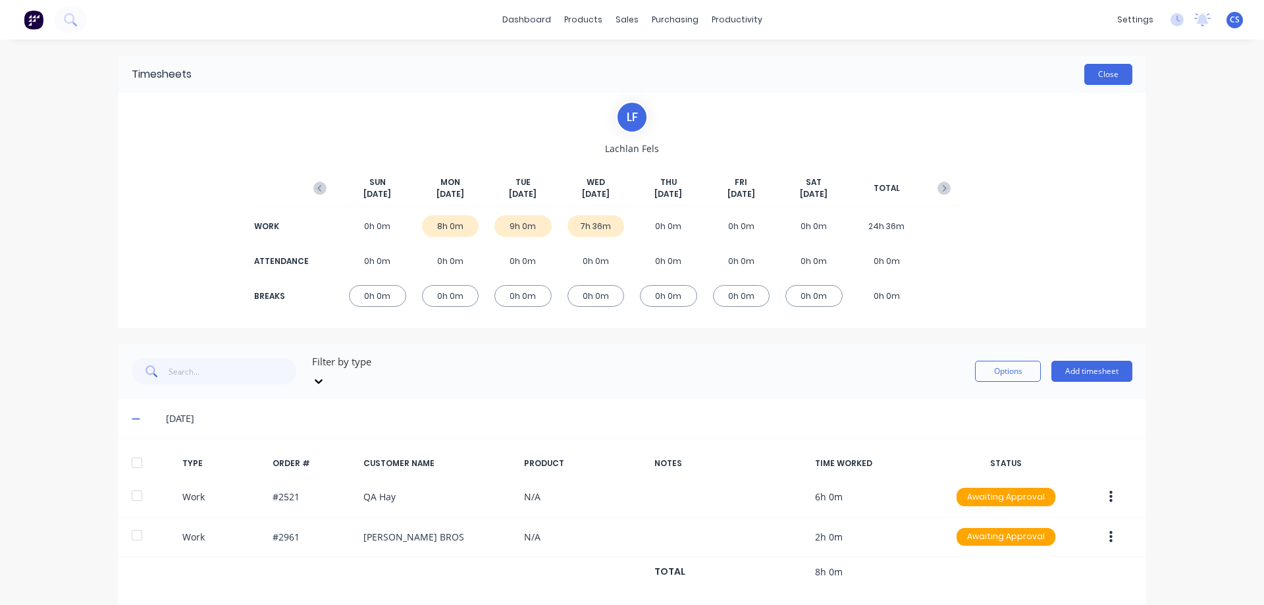
click at [1121, 74] on button "Close" at bounding box center [1108, 74] width 48 height 21
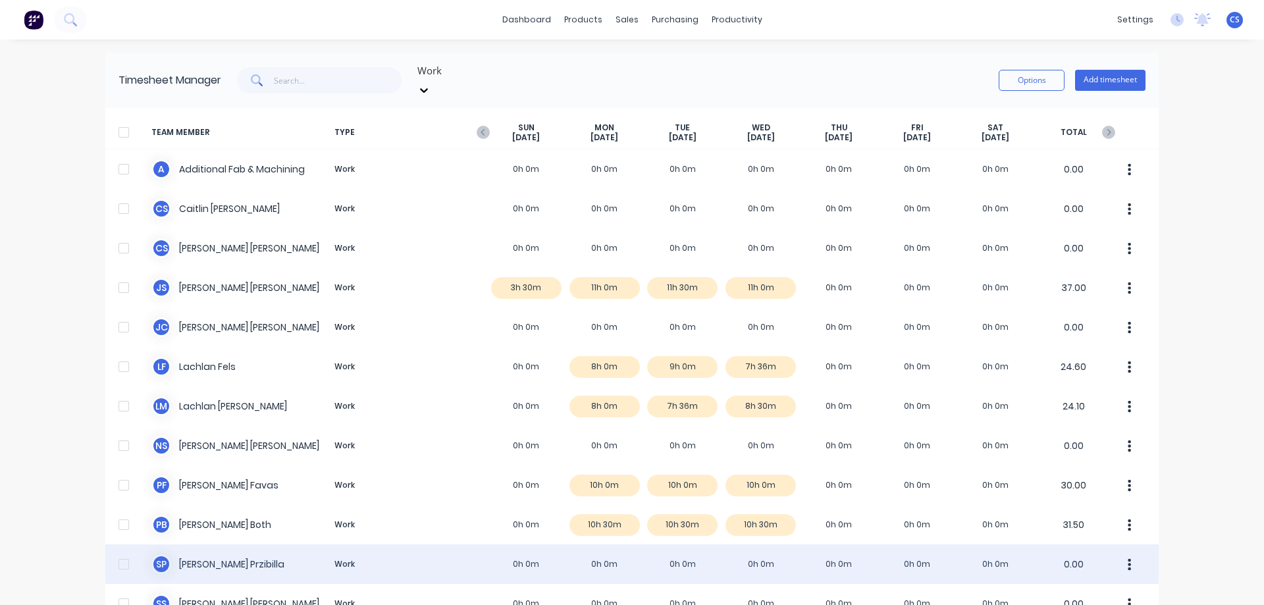
click at [786, 544] on div "S P Shane Przibilla Work 0h 0m 0h 0m 0h 0m 0h 0m 0h 0m 0h 0m 0h 0m 0.00" at bounding box center [631, 564] width 1053 height 40
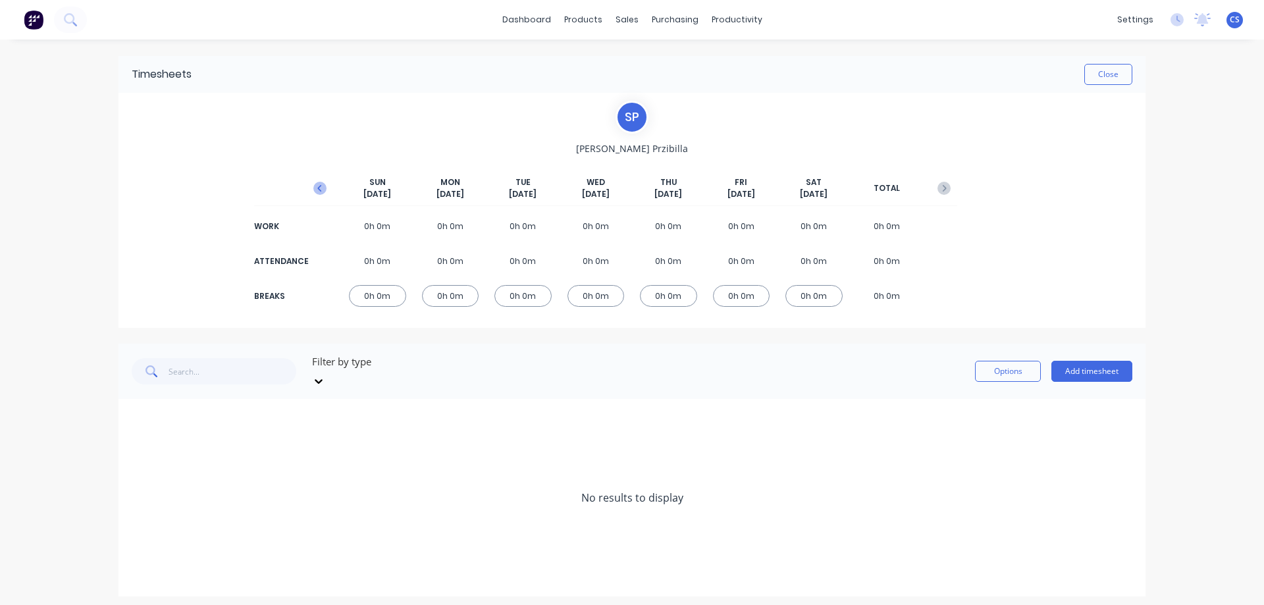
click at [323, 187] on icon "button" at bounding box center [319, 188] width 13 height 13
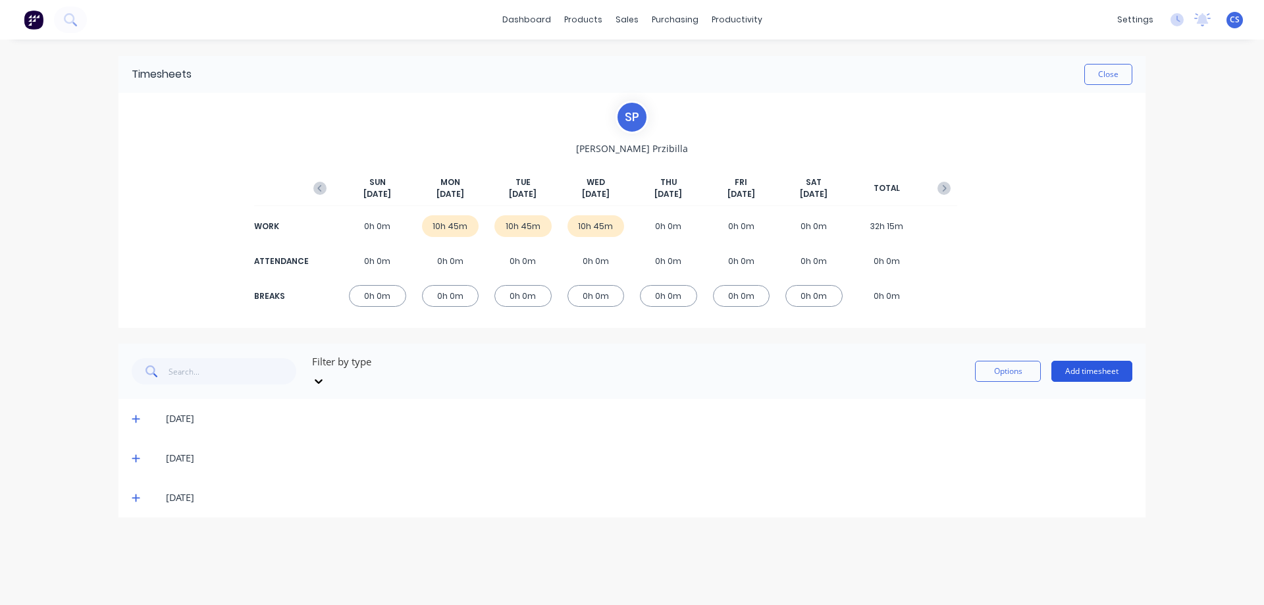
click at [1099, 362] on button "Add timesheet" at bounding box center [1091, 371] width 81 height 21
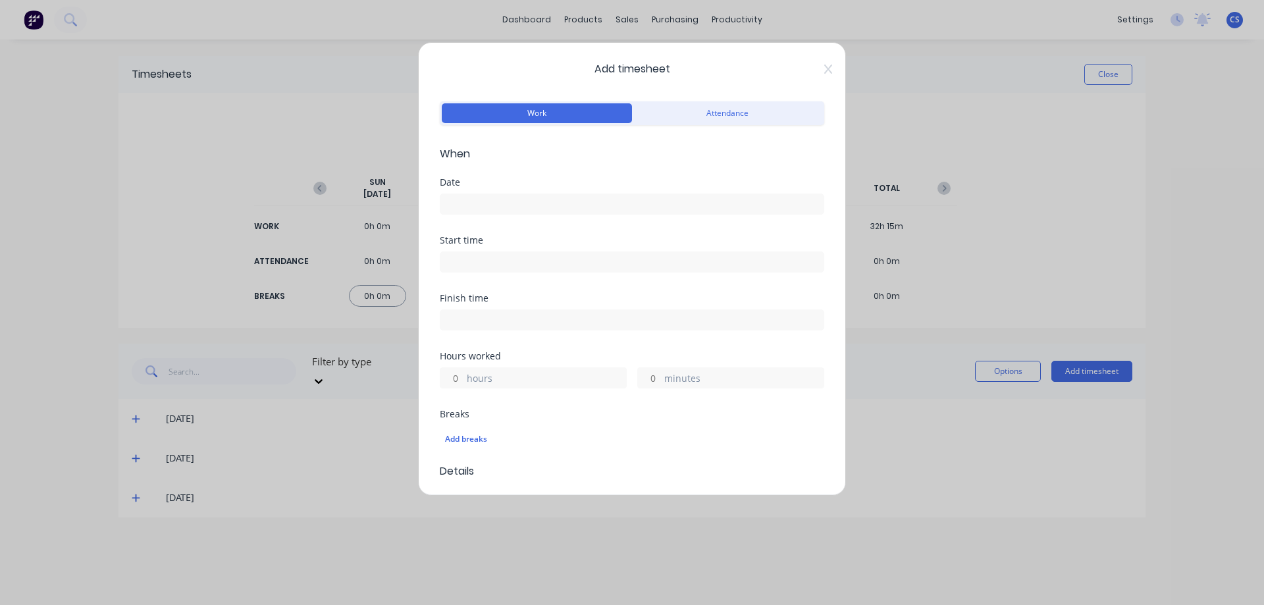
click at [487, 194] on label at bounding box center [632, 204] width 384 height 21
click at [487, 194] on input at bounding box center [631, 204] width 383 height 20
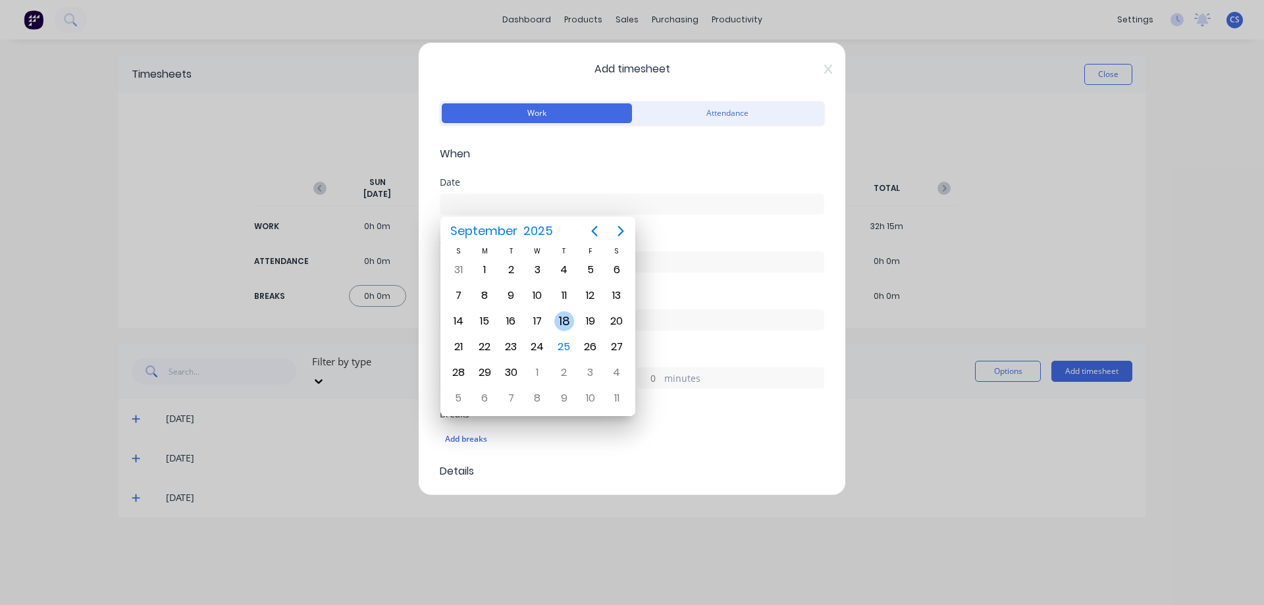
click at [561, 315] on div "18" at bounding box center [564, 321] width 20 height 20
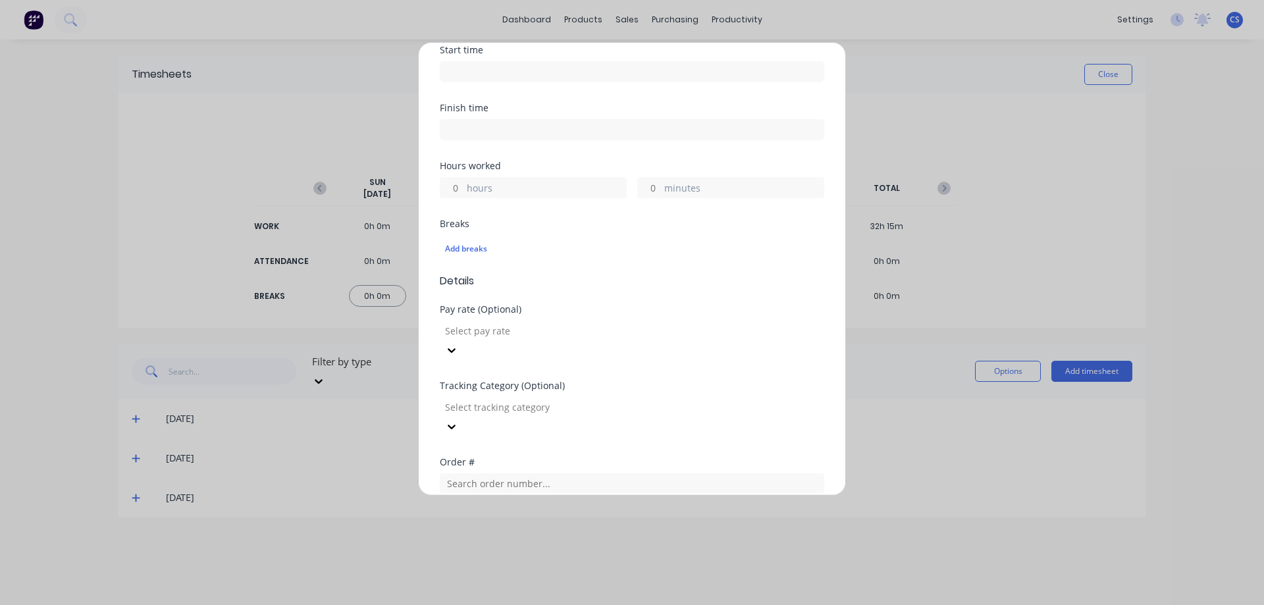
scroll to position [198, 0]
click at [460, 187] on input "hours" at bounding box center [451, 181] width 23 height 20
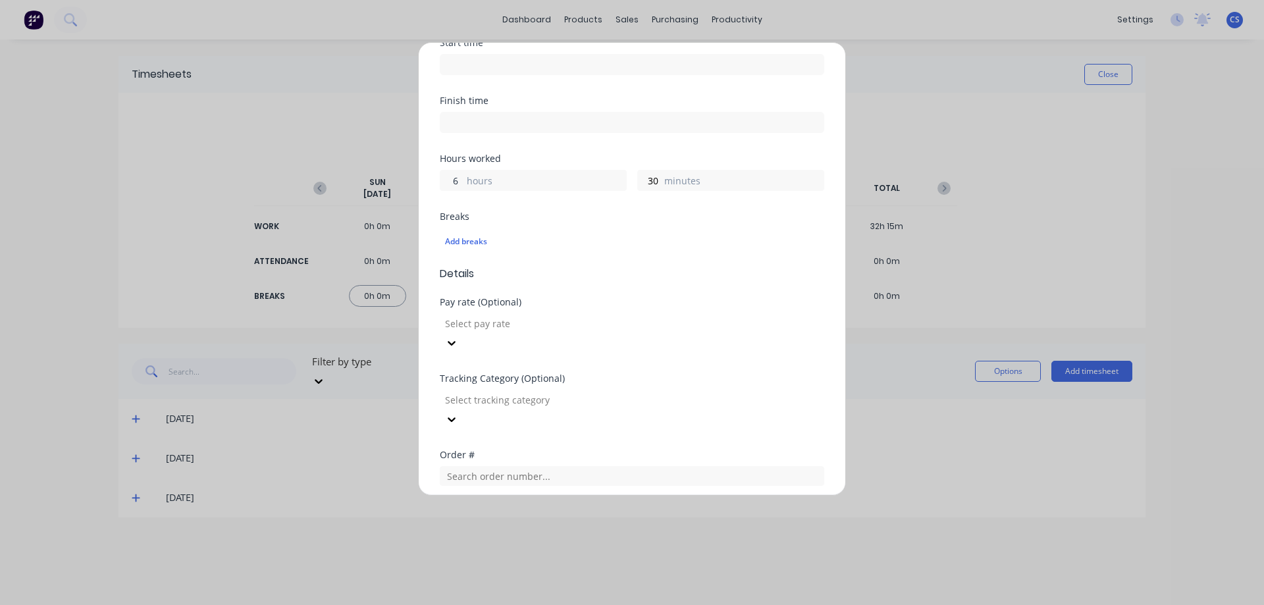
drag, startPoint x: 453, startPoint y: 182, endPoint x: 469, endPoint y: 182, distance: 16.5
click at [469, 182] on div "6 hours" at bounding box center [533, 180] width 187 height 21
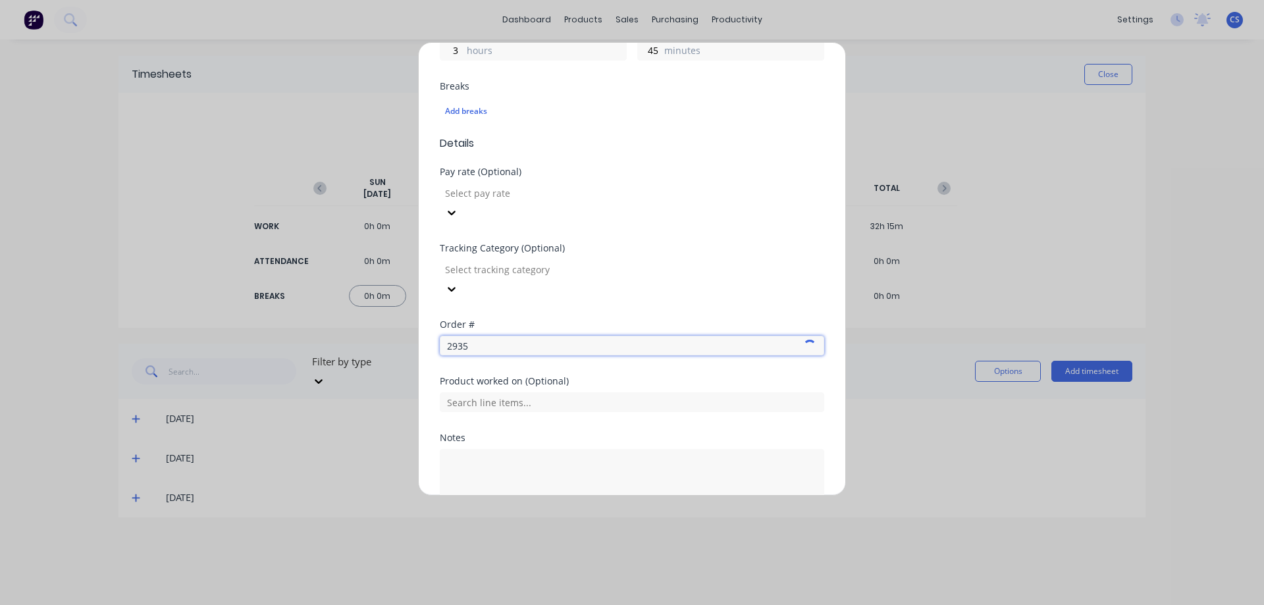
scroll to position [329, 0]
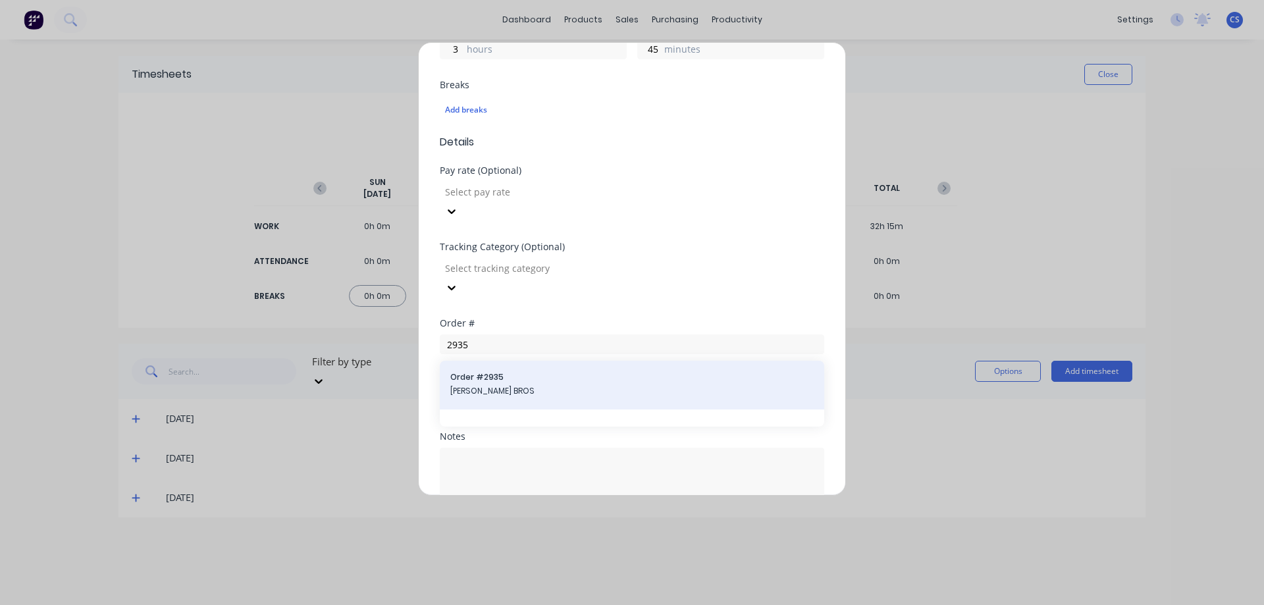
click at [491, 385] on span "DOERING BROS" at bounding box center [631, 391] width 363 height 12
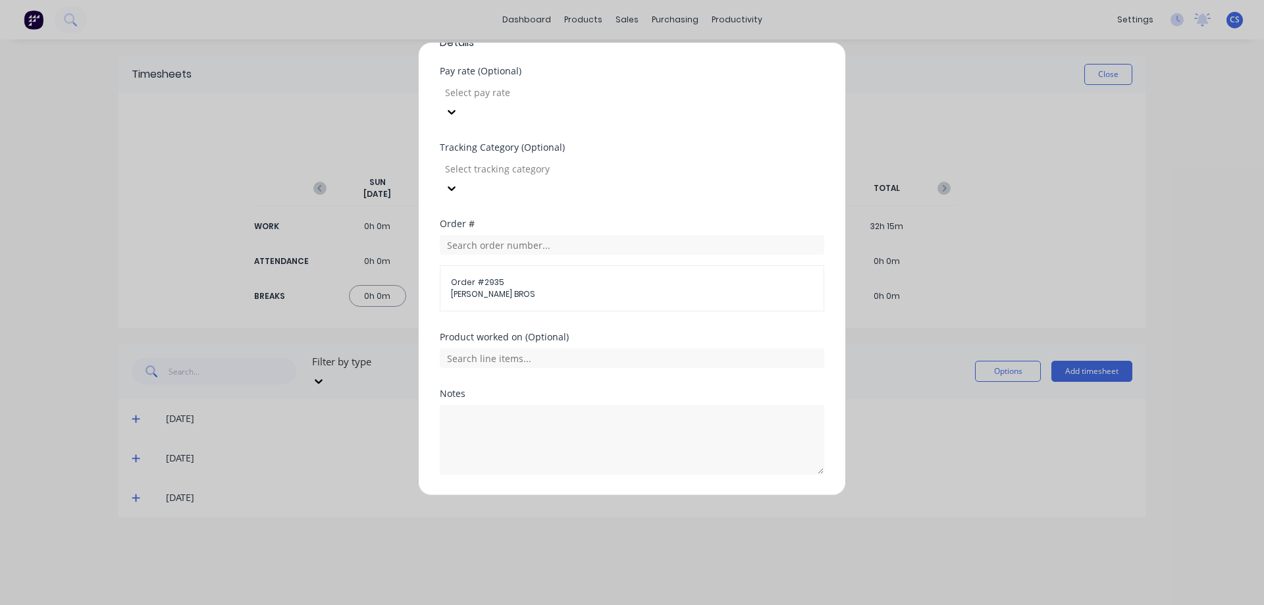
scroll to position [429, 0]
click at [617, 495] on button "Add manual time entry" at bounding box center [600, 505] width 111 height 21
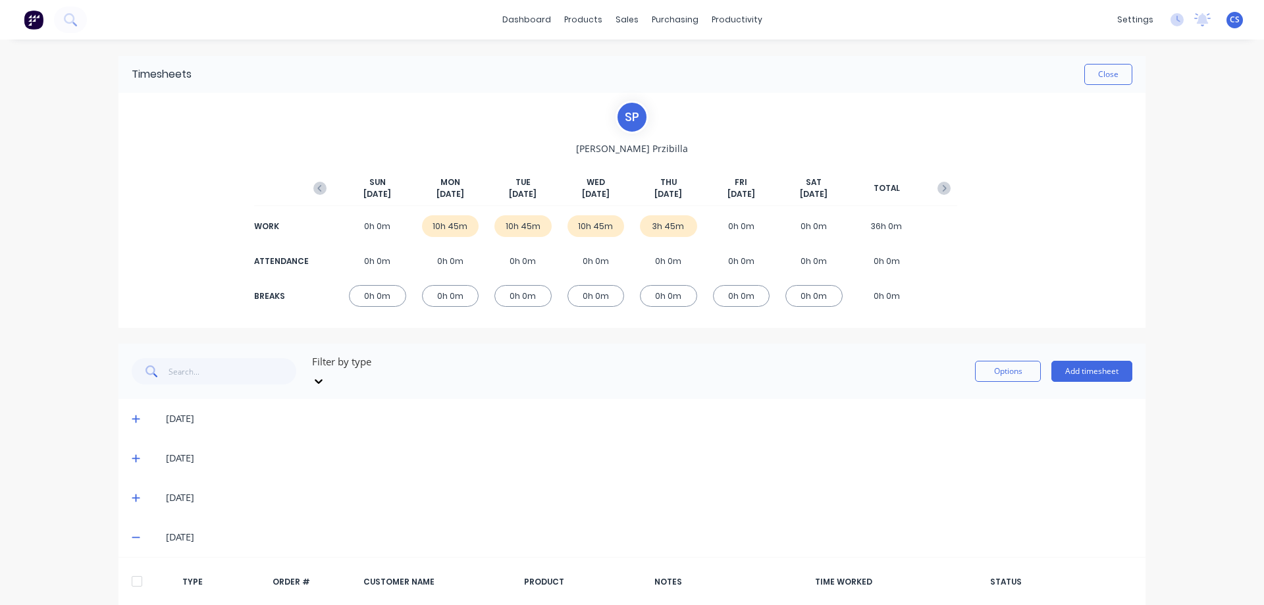
scroll to position [86, 0]
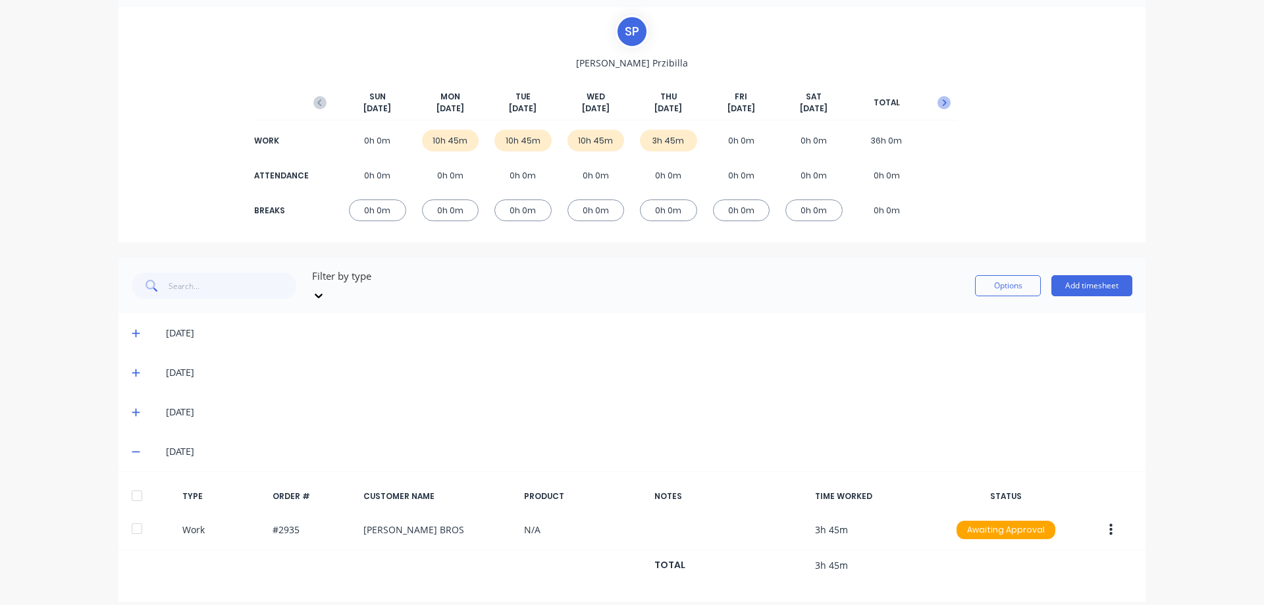
click at [943, 105] on icon "button" at bounding box center [945, 102] width 4 height 7
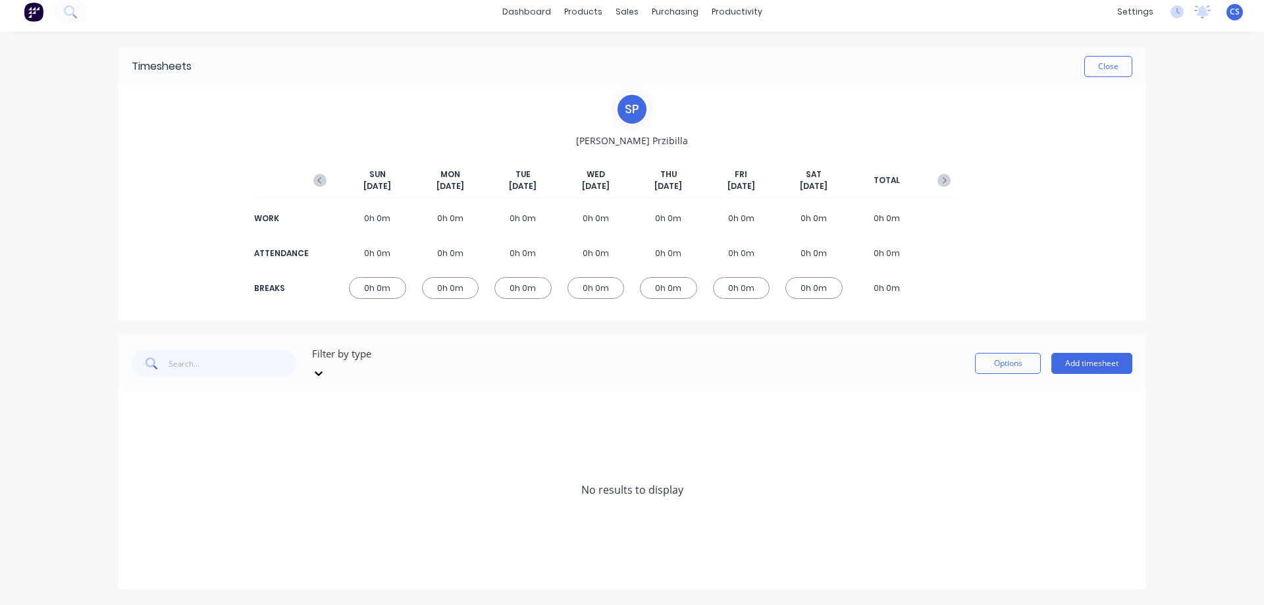
scroll to position [0, 0]
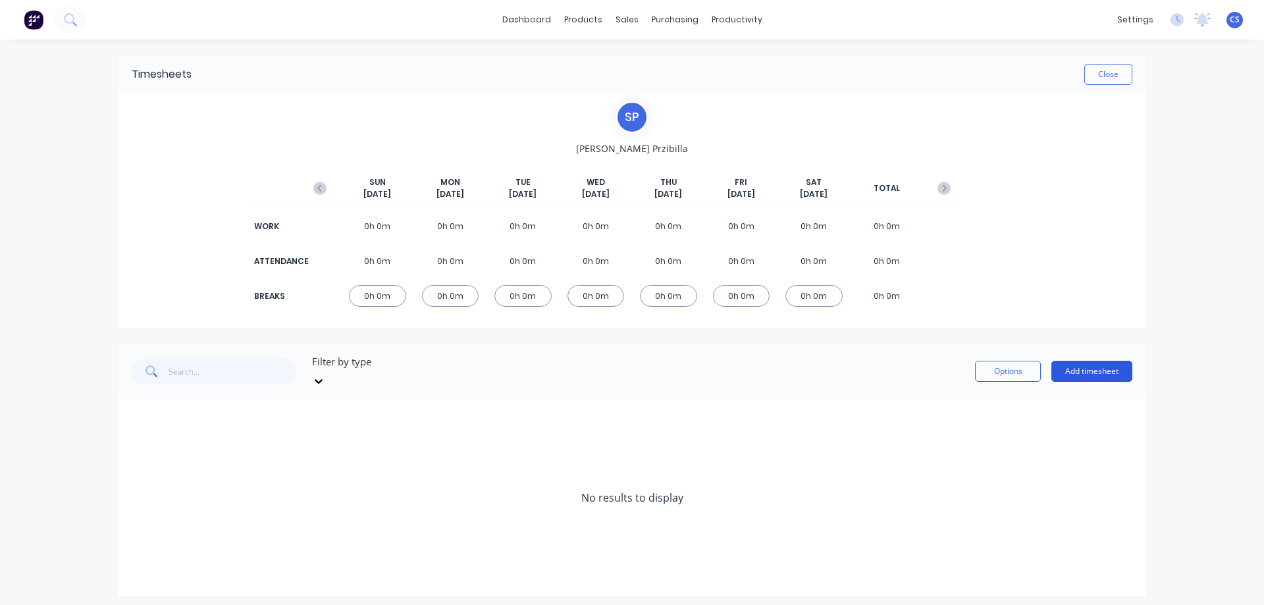
click at [1106, 361] on button "Add timesheet" at bounding box center [1091, 371] width 81 height 21
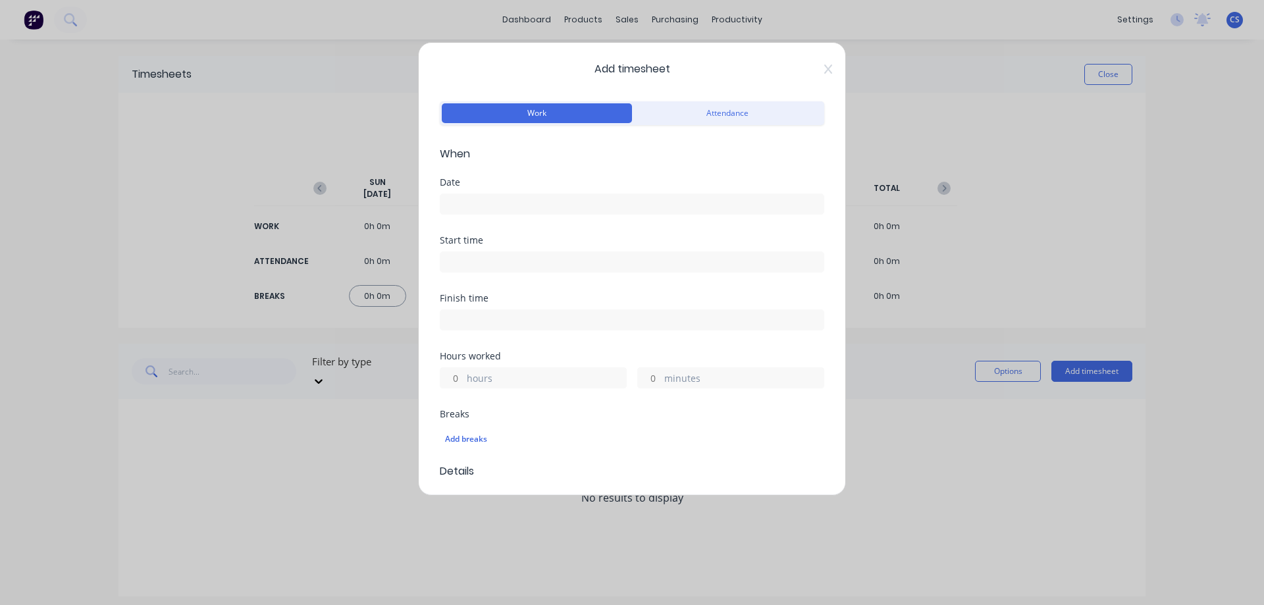
click at [518, 207] on input at bounding box center [631, 204] width 383 height 20
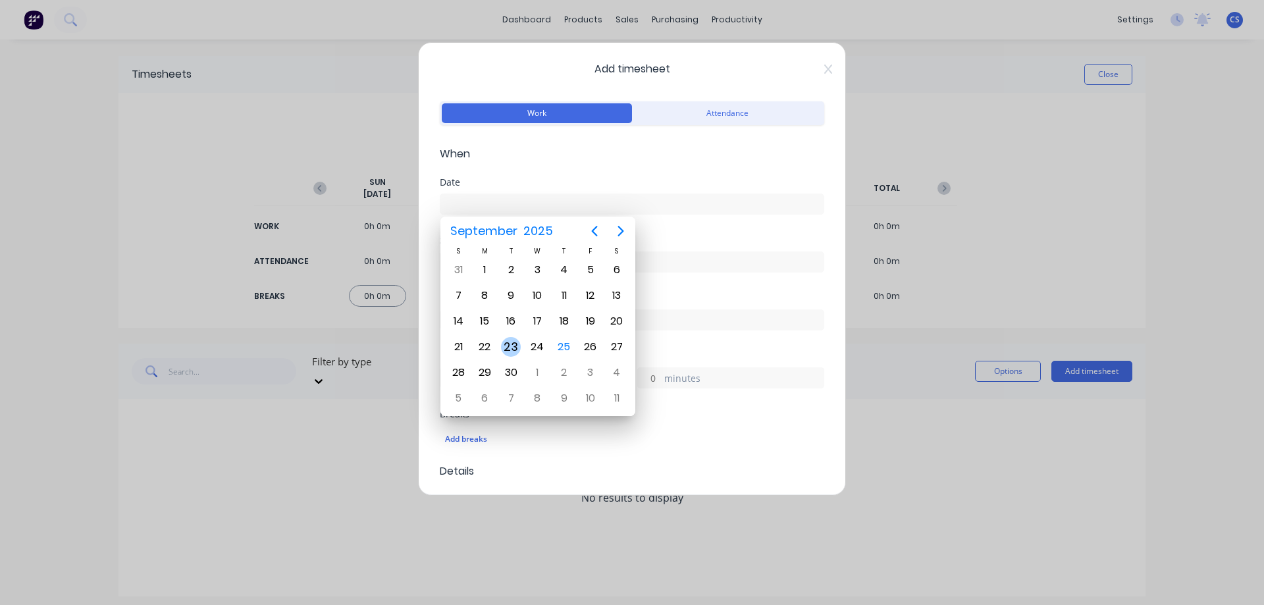
click at [512, 340] on div "23" at bounding box center [511, 347] width 20 height 20
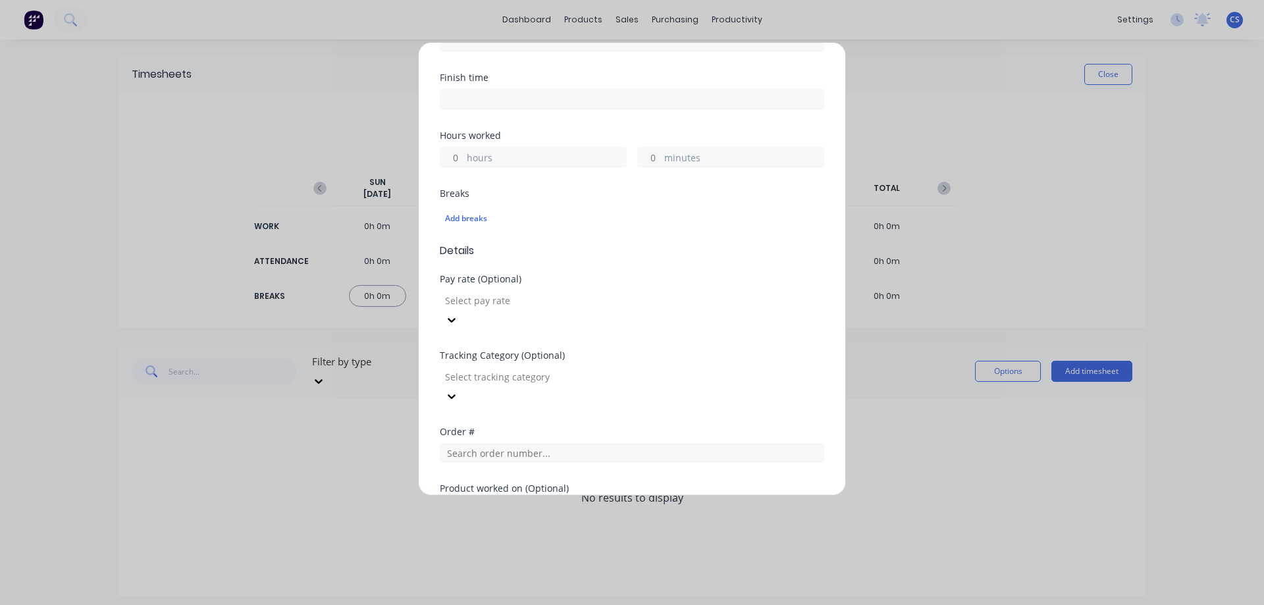
scroll to position [263, 0]
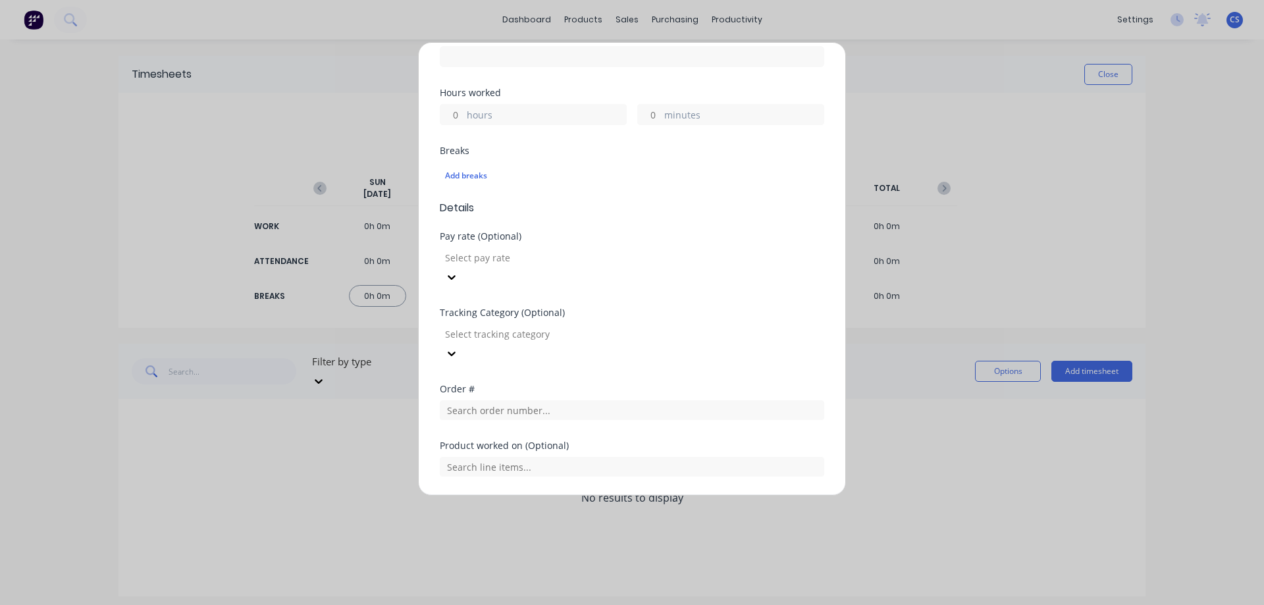
click at [462, 119] on input "hours" at bounding box center [451, 115] width 23 height 20
click at [487, 457] on input "text" at bounding box center [632, 467] width 384 height 20
drag, startPoint x: 636, startPoint y: 294, endPoint x: 614, endPoint y: 340, distance: 50.6
click at [636, 308] on div "Tracking Category (Optional)" at bounding box center [632, 312] width 384 height 9
click at [545, 400] on input "text" at bounding box center [632, 410] width 384 height 20
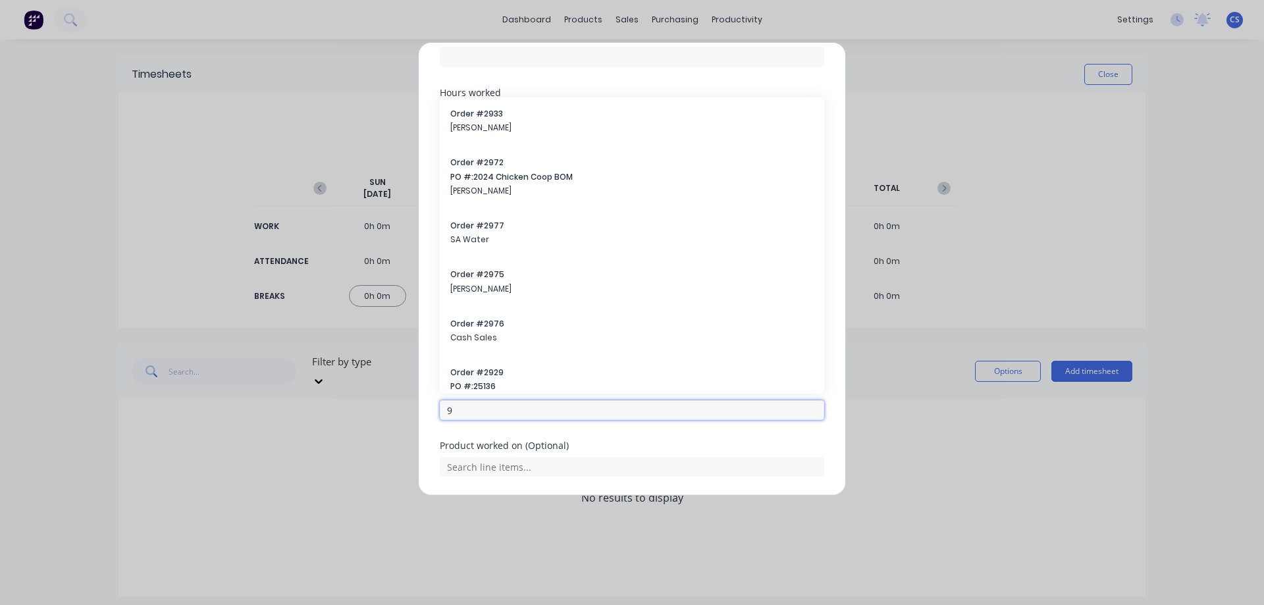
click at [545, 400] on input "9" at bounding box center [632, 410] width 384 height 20
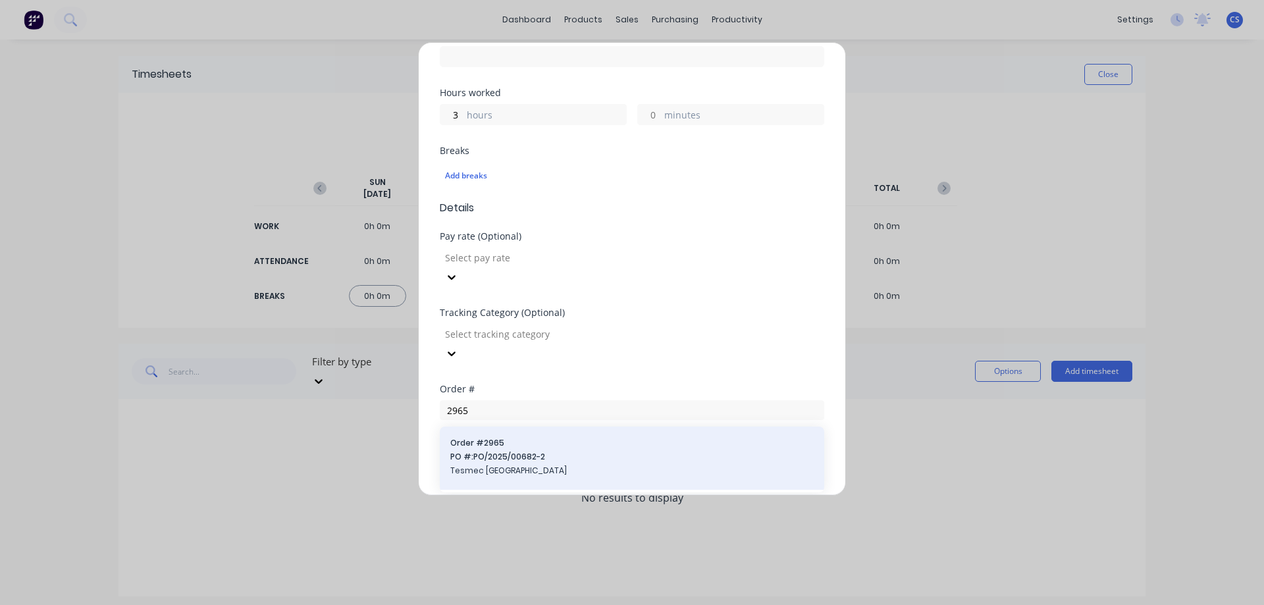
click at [555, 451] on span "PO #: PO/2025/00682-2" at bounding box center [631, 457] width 363 height 12
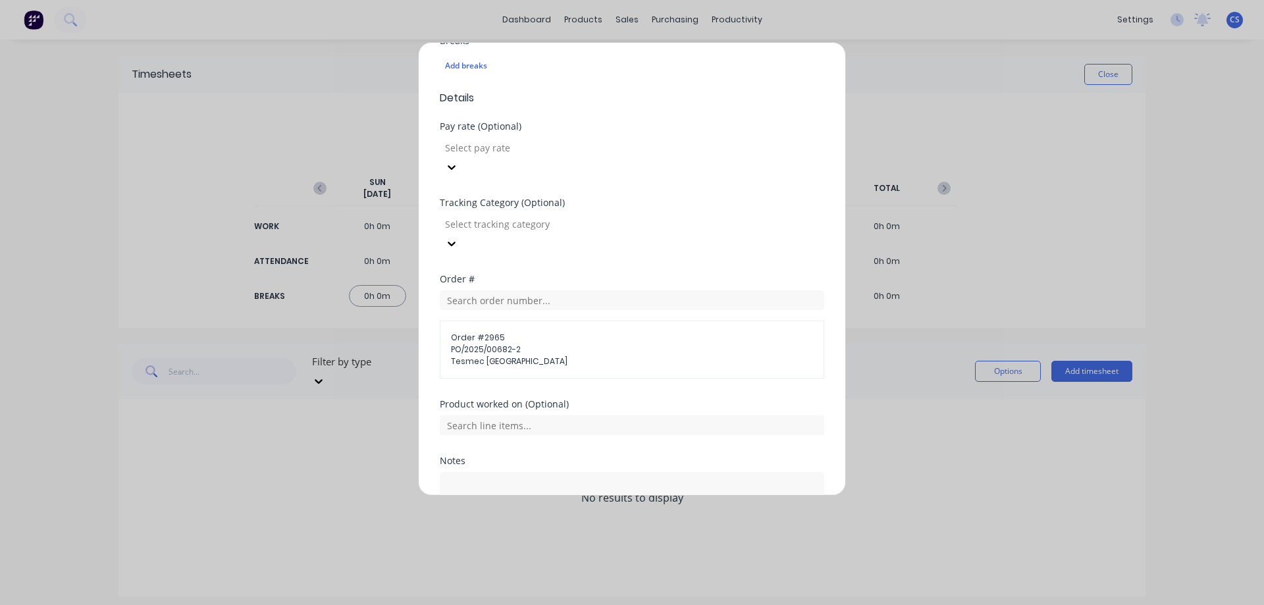
scroll to position [441, 0]
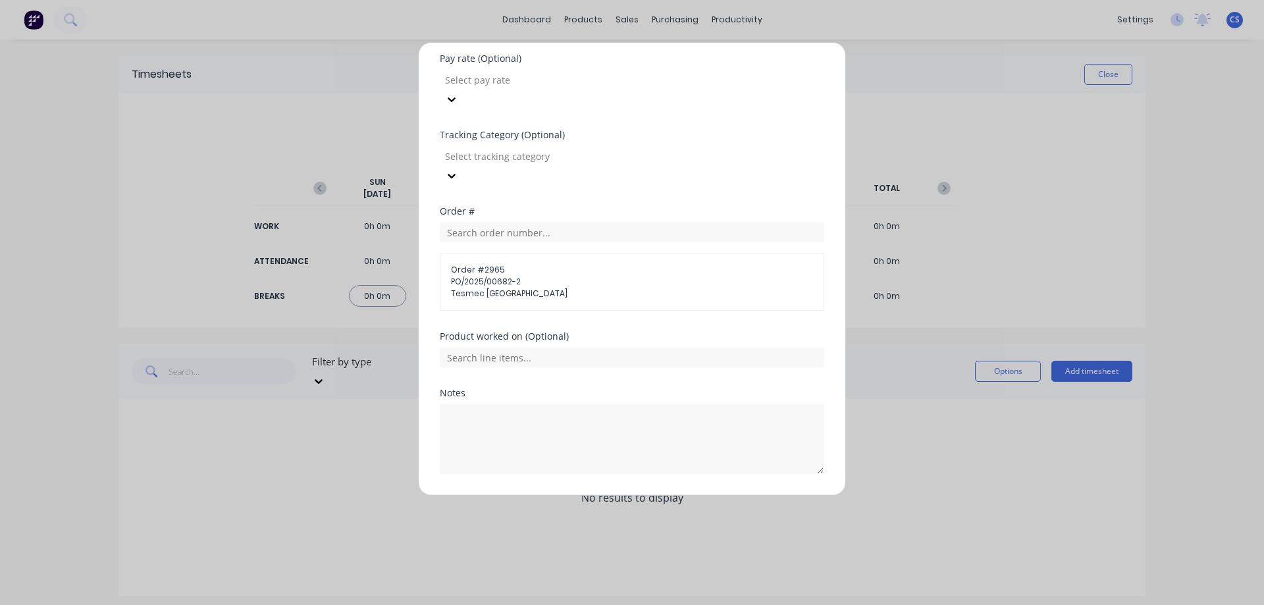
click at [575, 495] on button "Add manual time entry" at bounding box center [600, 505] width 111 height 21
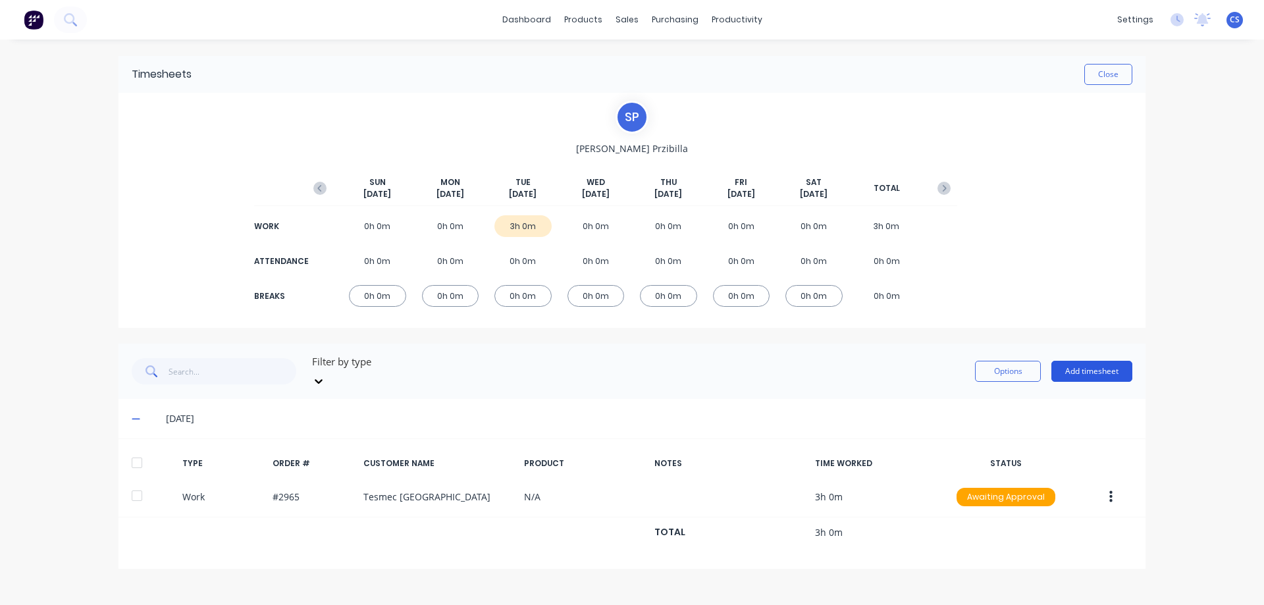
click at [1064, 366] on button "Add timesheet" at bounding box center [1091, 371] width 81 height 21
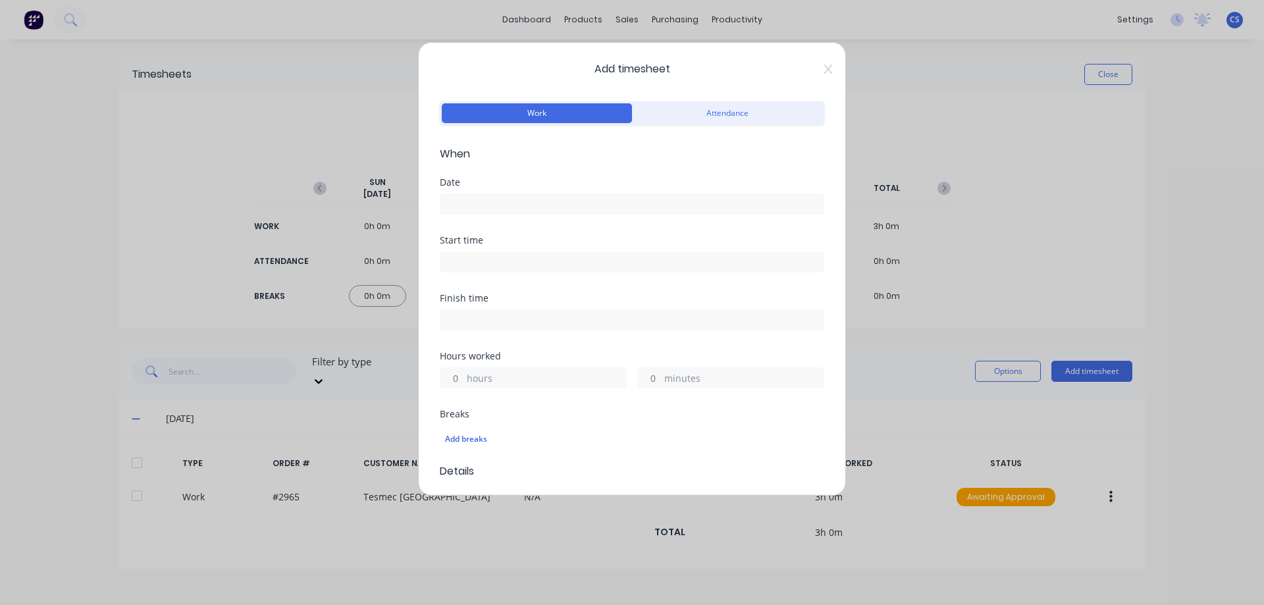
click at [512, 196] on input at bounding box center [631, 204] width 383 height 20
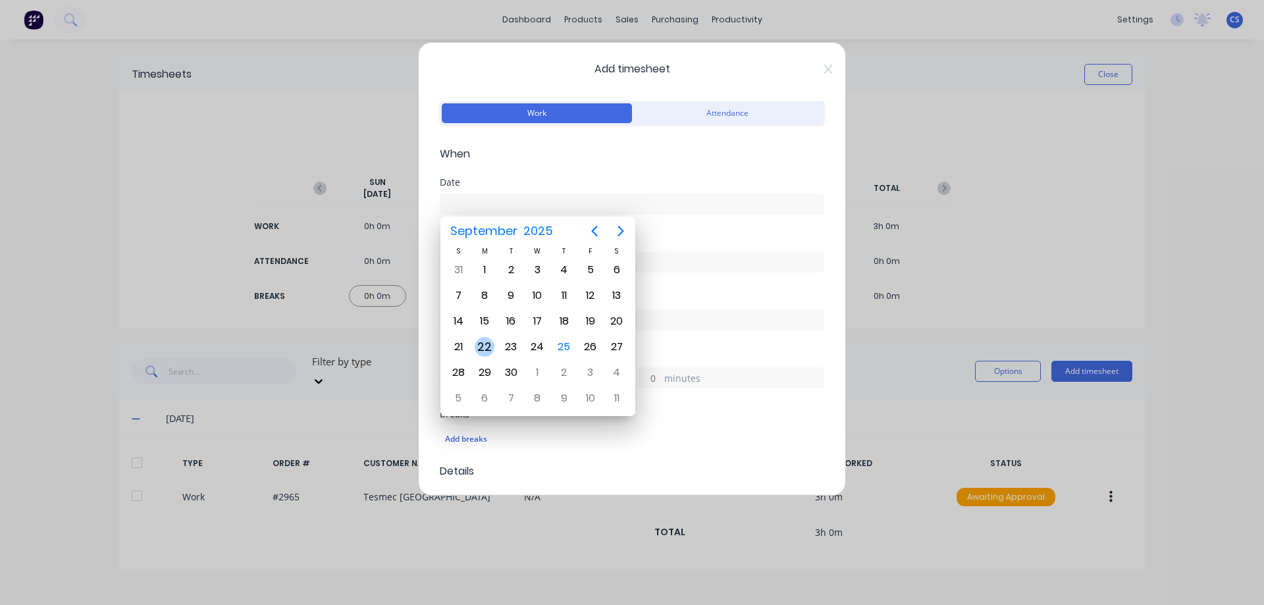
click at [490, 344] on div "22" at bounding box center [485, 347] width 20 height 20
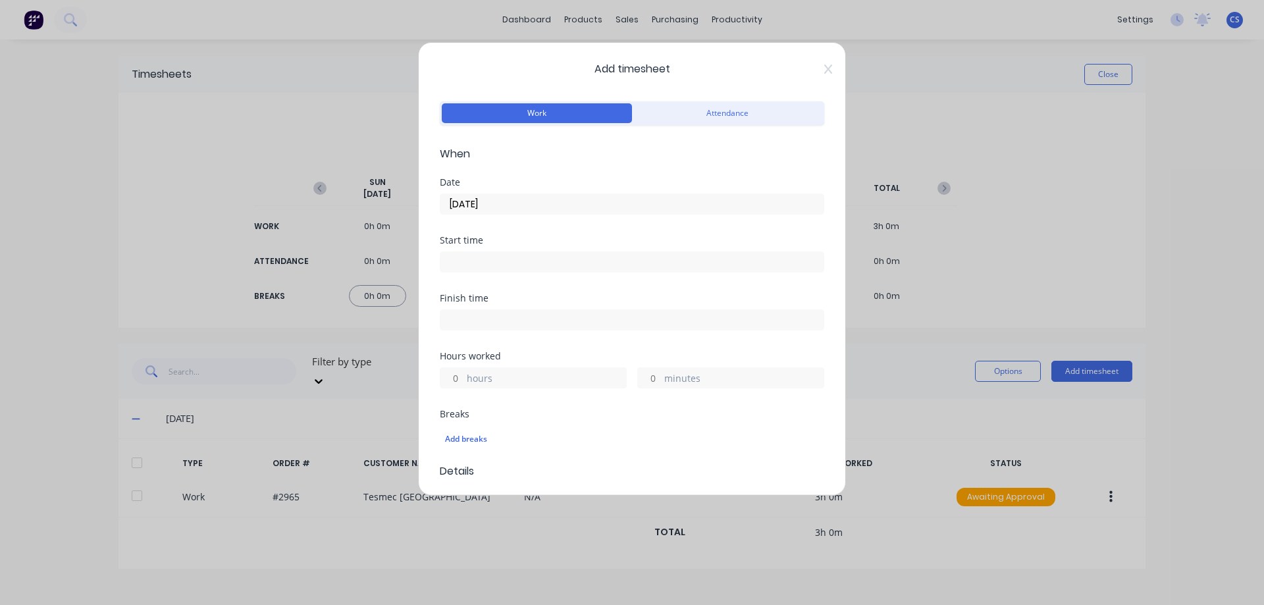
click at [460, 377] on input "hours" at bounding box center [451, 378] width 23 height 20
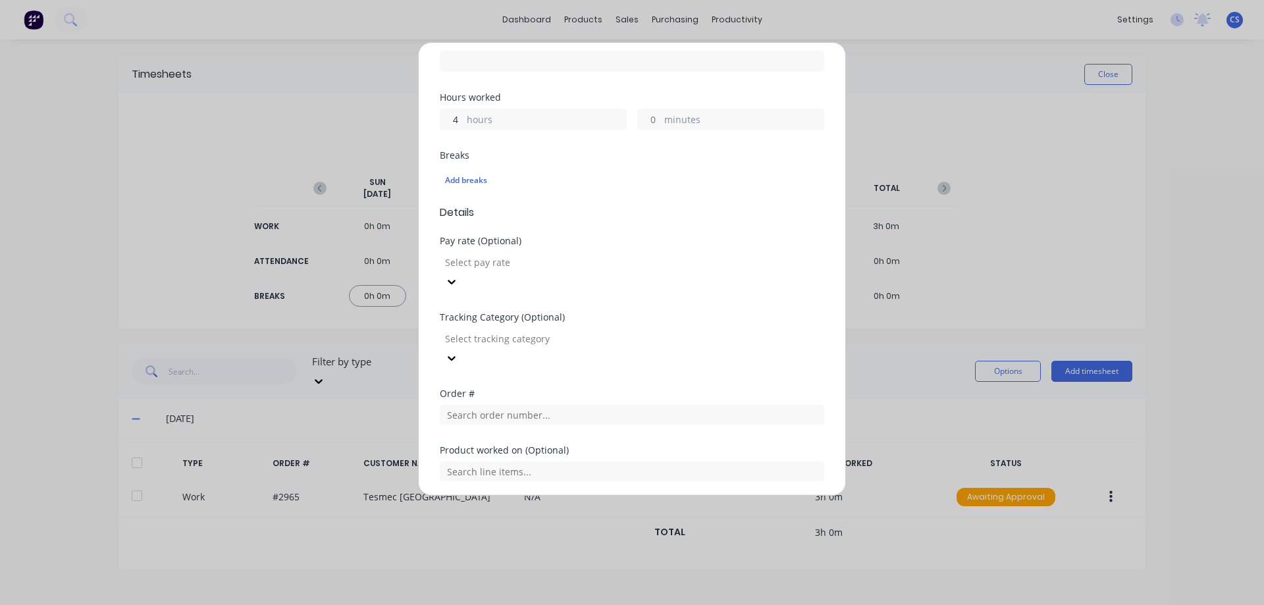
scroll to position [263, 0]
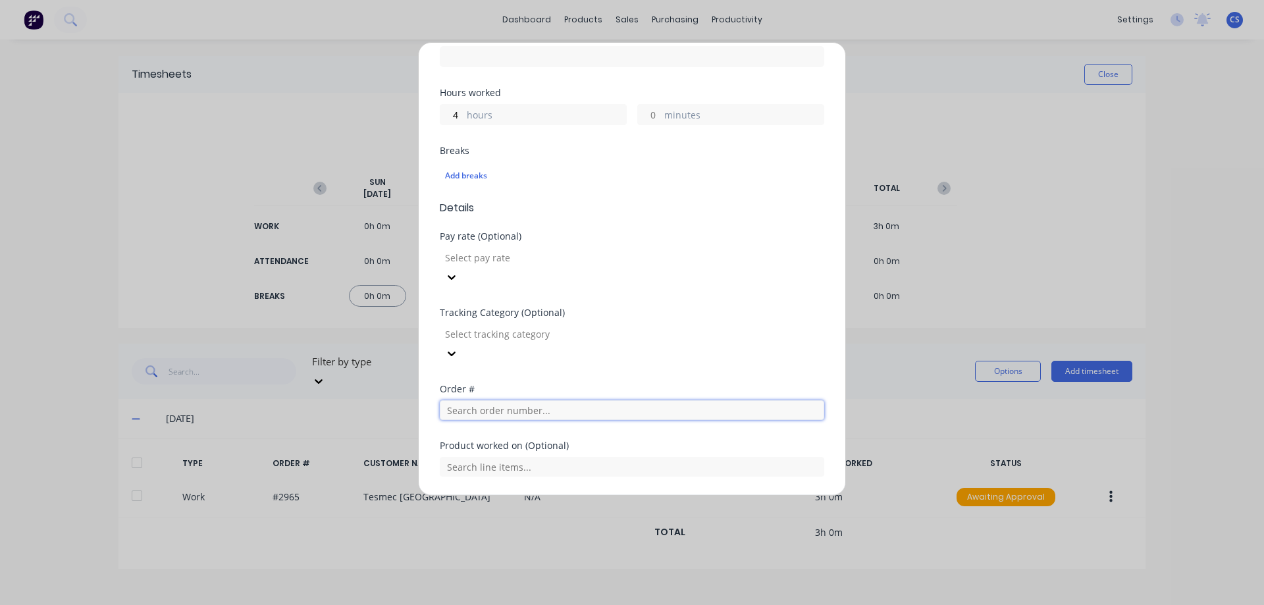
click at [508, 400] on input "text" at bounding box center [632, 410] width 384 height 20
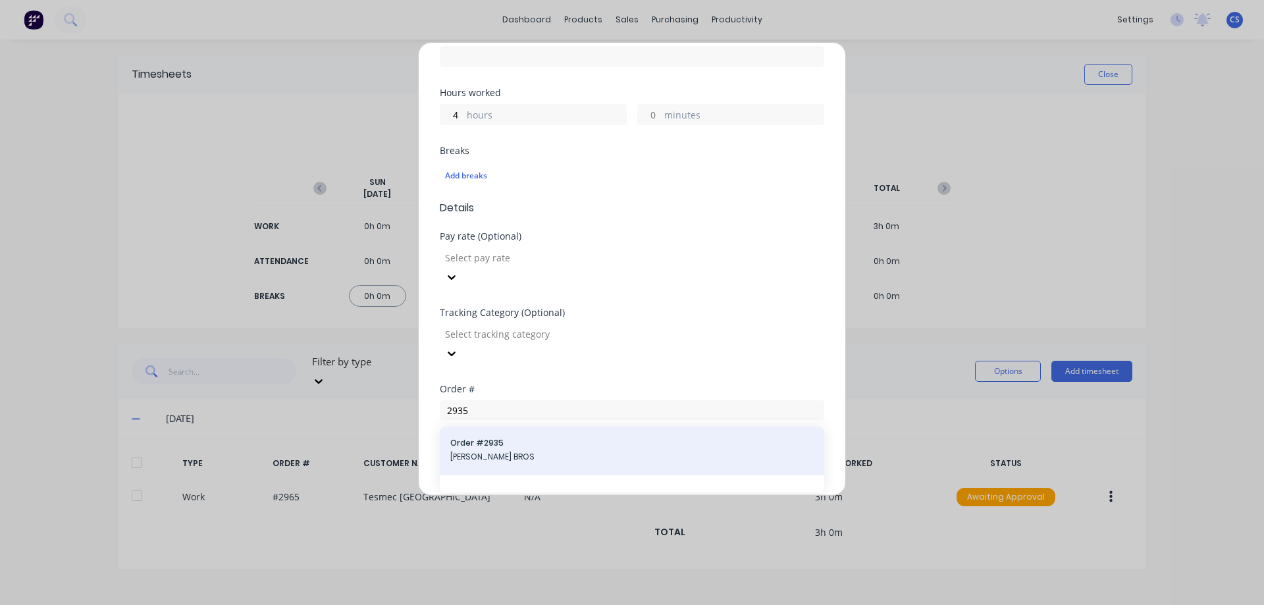
click at [524, 431] on div "Order # 2935 DOERING BROS" at bounding box center [632, 451] width 384 height 49
click at [569, 437] on span "Order # 2935" at bounding box center [631, 443] width 363 height 12
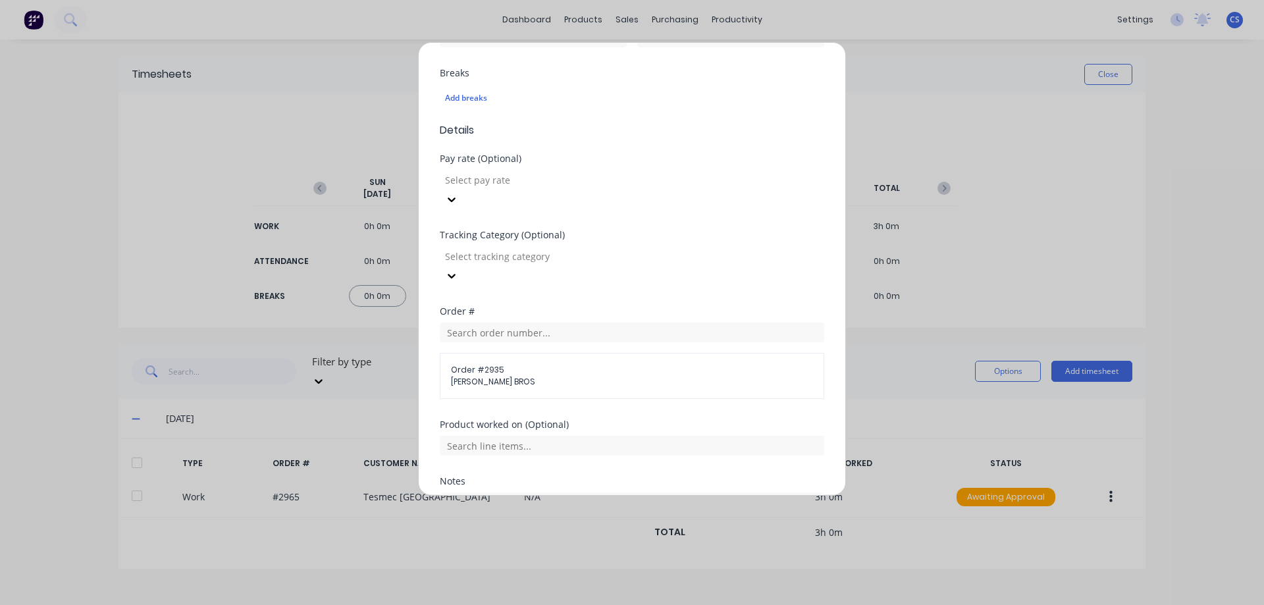
scroll to position [429, 0]
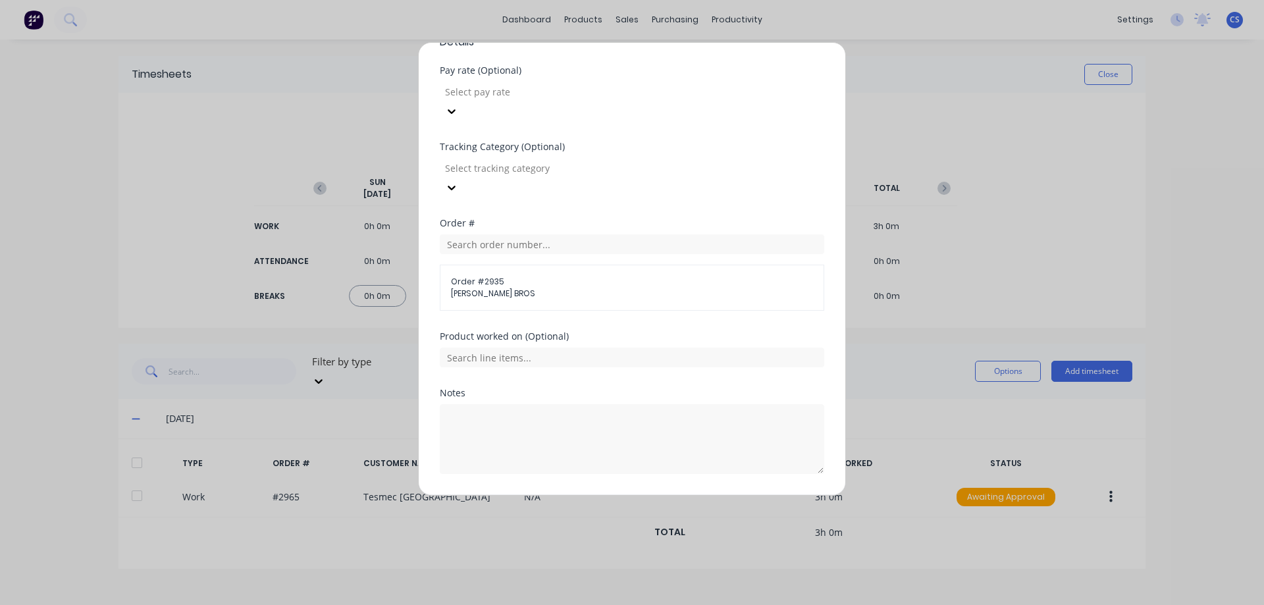
click at [608, 495] on button "Add manual time entry" at bounding box center [600, 505] width 111 height 21
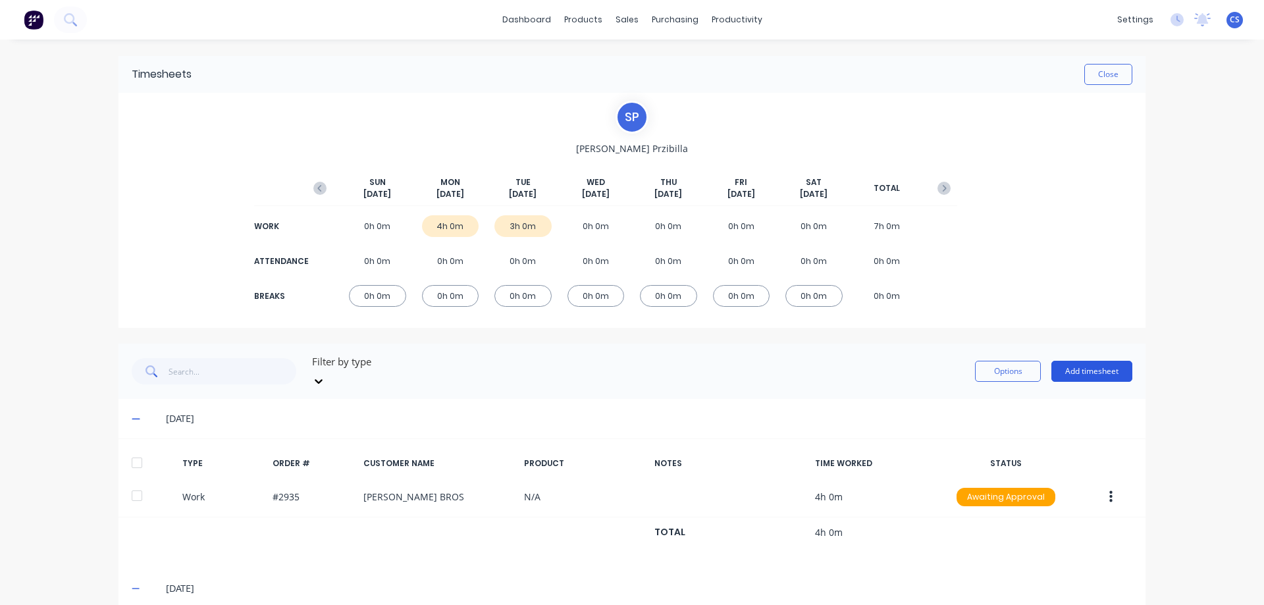
click at [1104, 361] on button "Add timesheet" at bounding box center [1091, 371] width 81 height 21
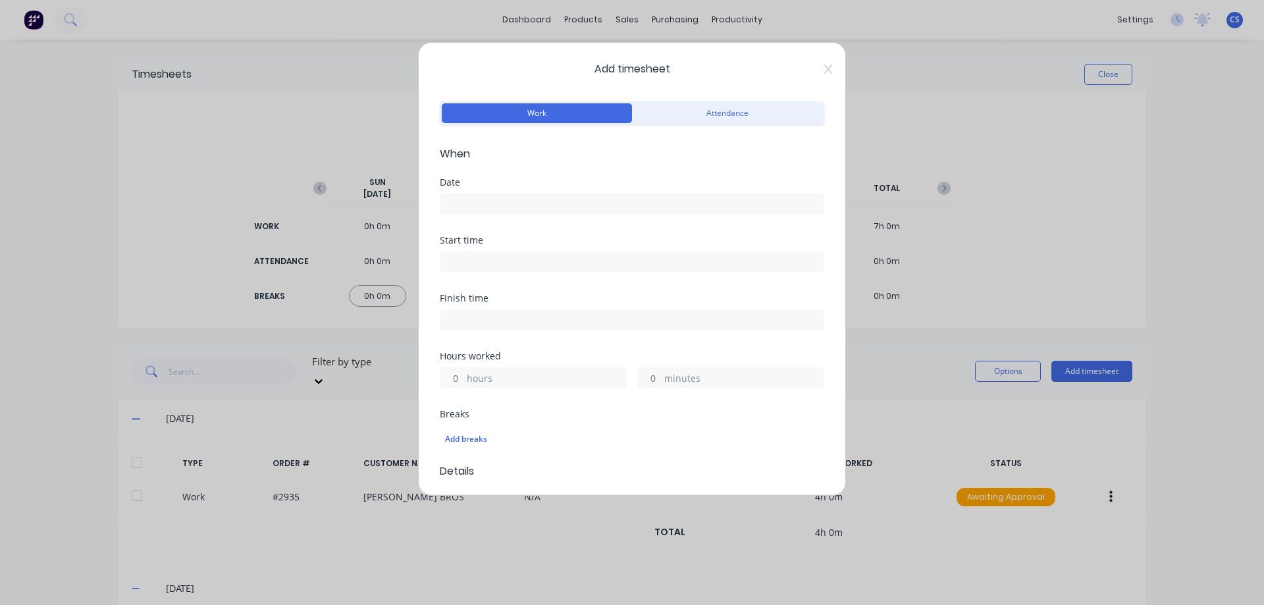
click at [465, 203] on input at bounding box center [631, 204] width 383 height 20
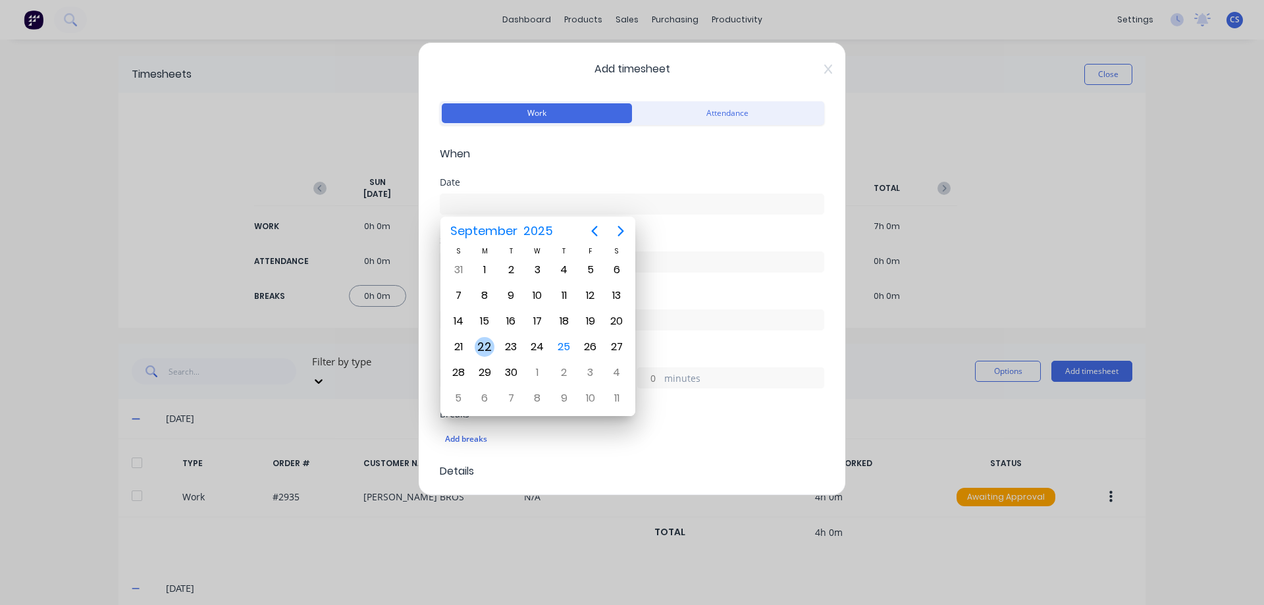
click at [488, 338] on div "22" at bounding box center [485, 347] width 20 height 20
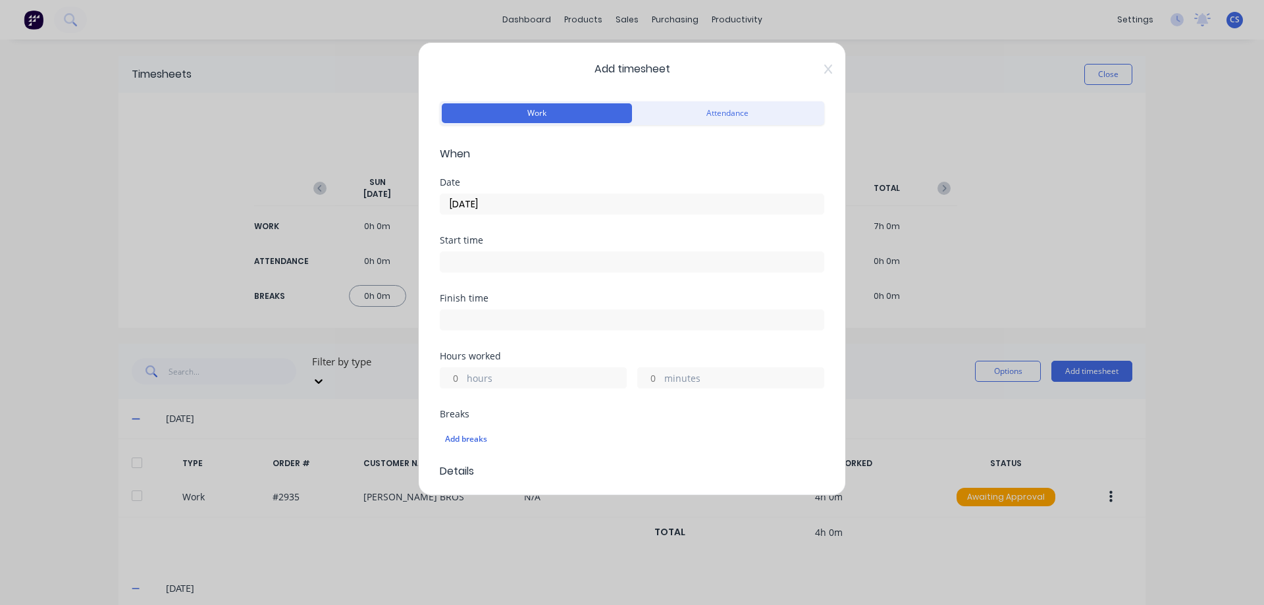
click at [466, 376] on div "hours" at bounding box center [533, 377] width 187 height 21
click at [457, 377] on input "hours" at bounding box center [451, 378] width 23 height 20
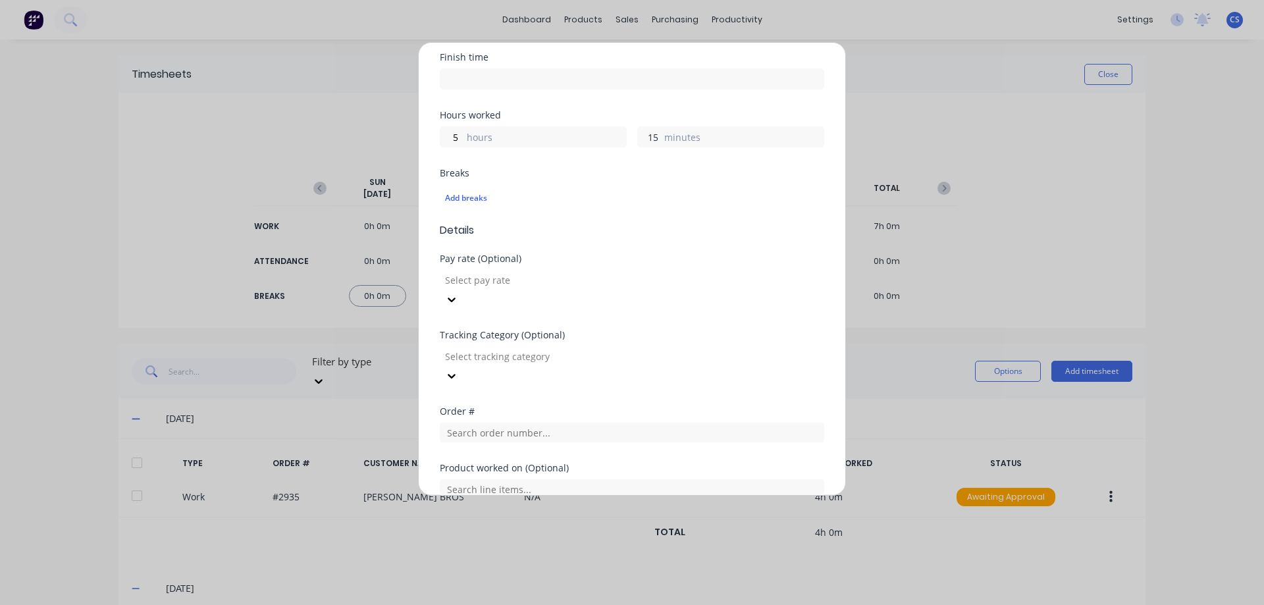
scroll to position [263, 0]
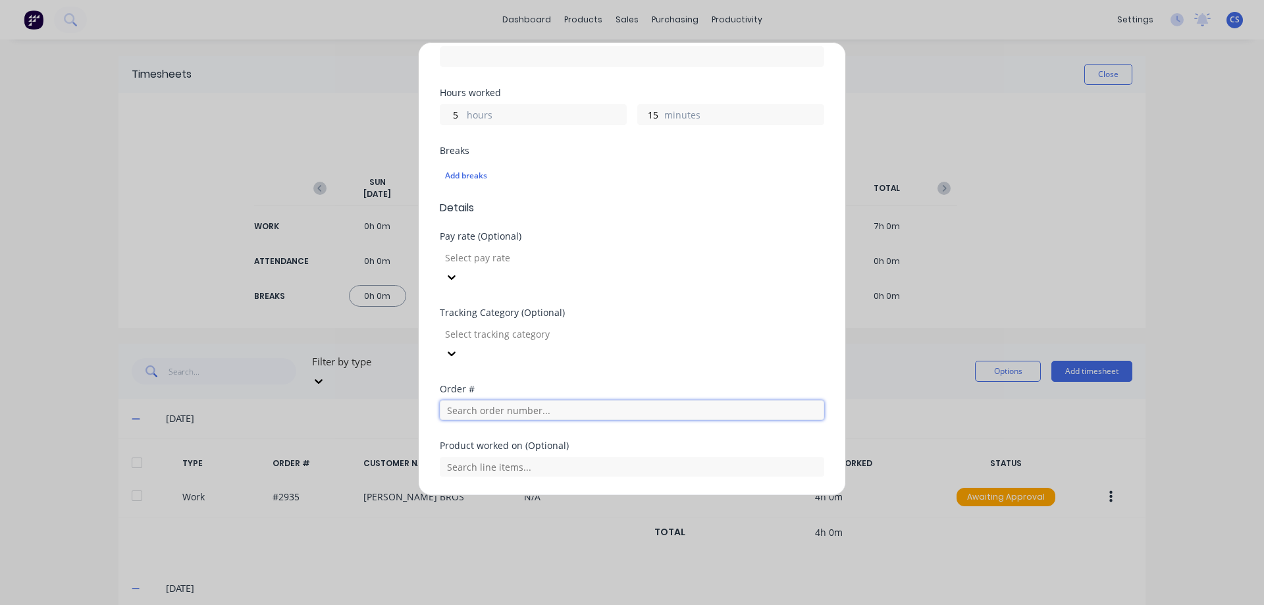
click at [475, 400] on input "text" at bounding box center [632, 410] width 384 height 20
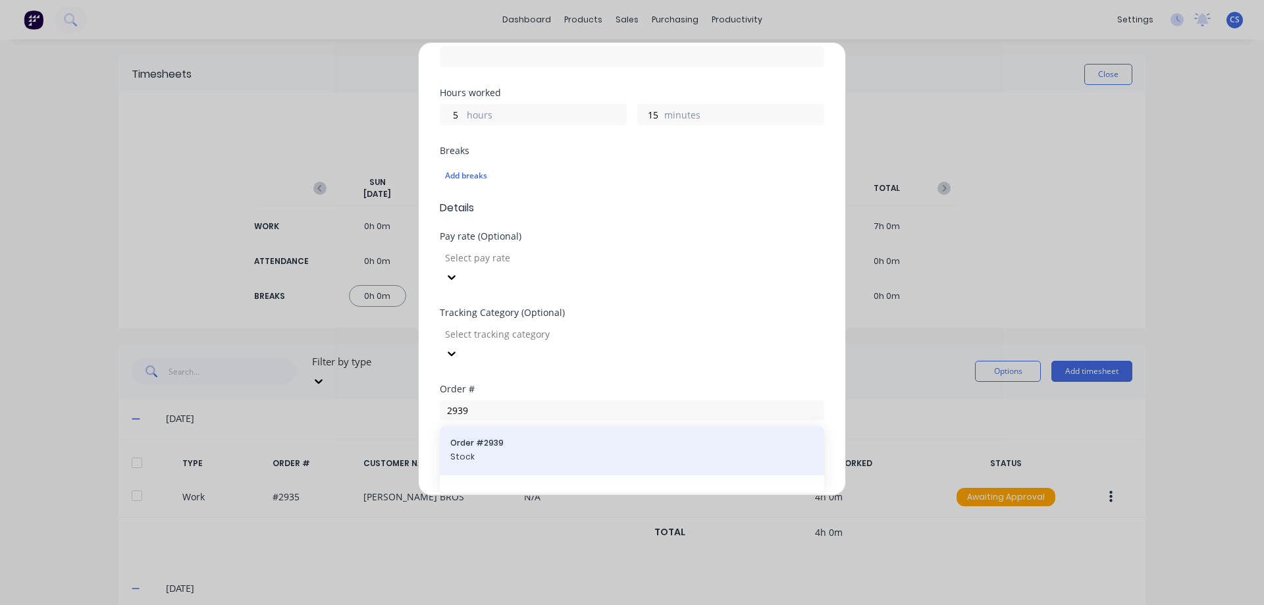
click at [550, 437] on span "Order # 2939" at bounding box center [631, 443] width 363 height 12
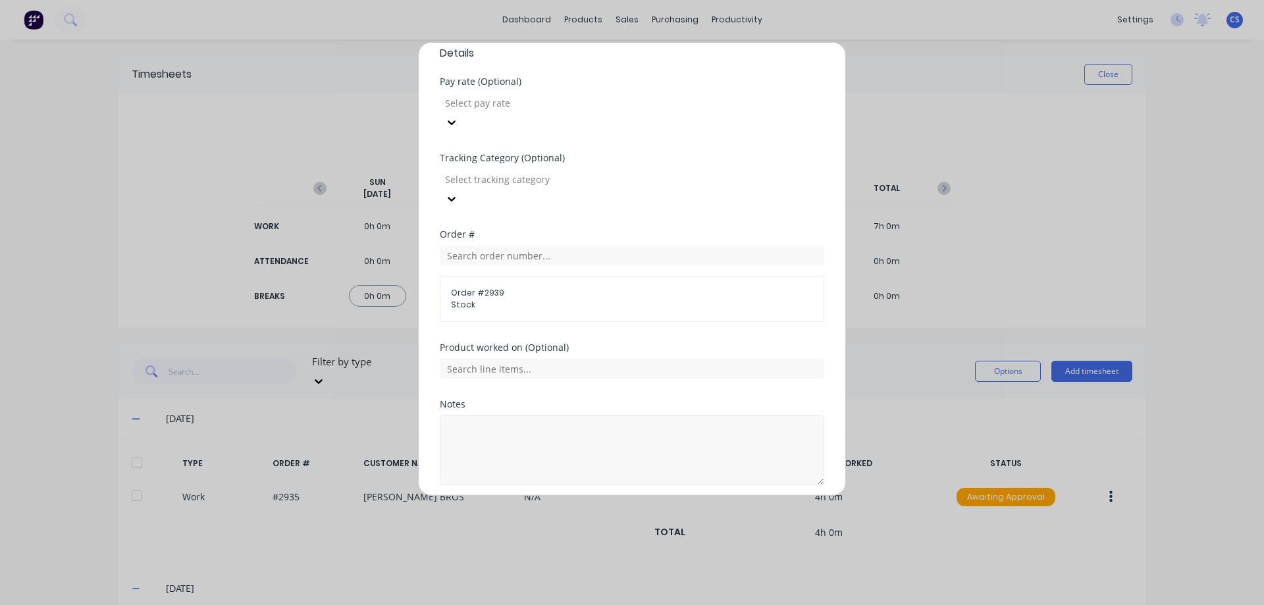
scroll to position [429, 0]
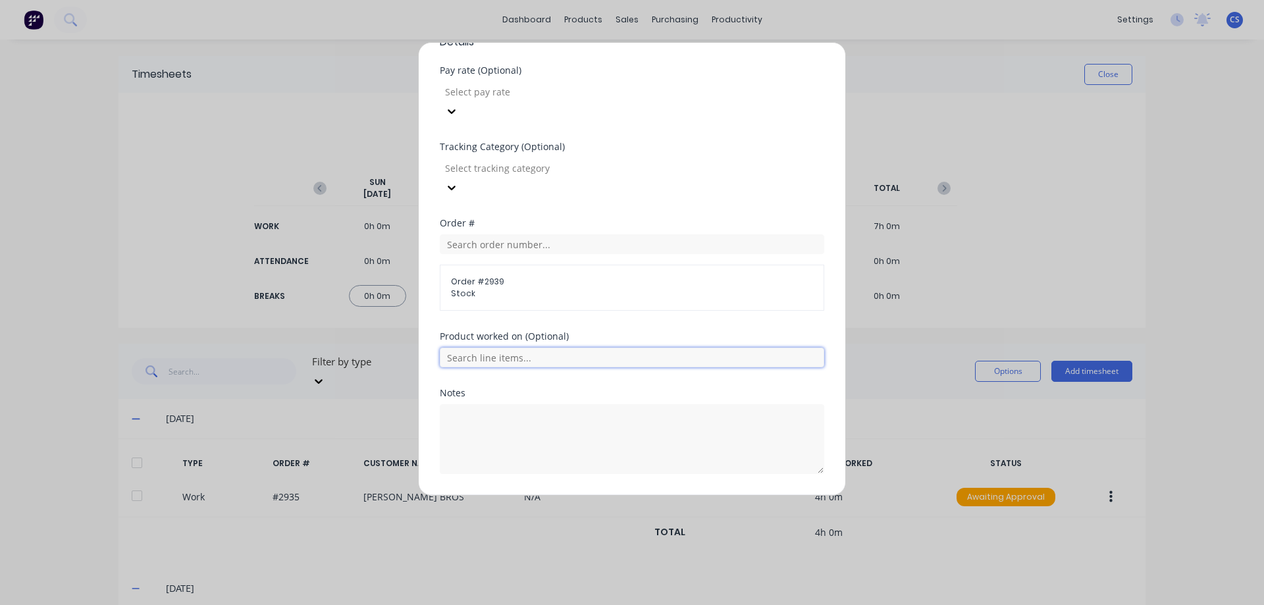
click at [514, 348] on input "text" at bounding box center [632, 358] width 384 height 20
click at [594, 454] on div "Notes" at bounding box center [632, 441] width 384 height 107
click at [597, 495] on button "Add manual time entry" at bounding box center [600, 505] width 111 height 21
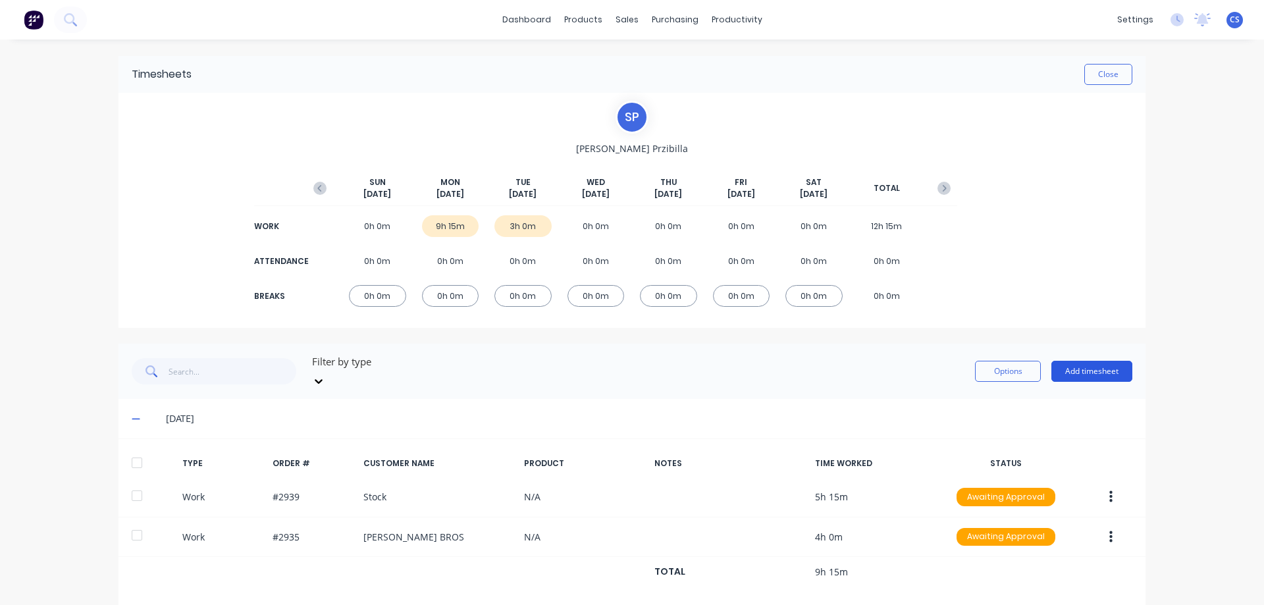
click at [1083, 361] on button "Add timesheet" at bounding box center [1091, 371] width 81 height 21
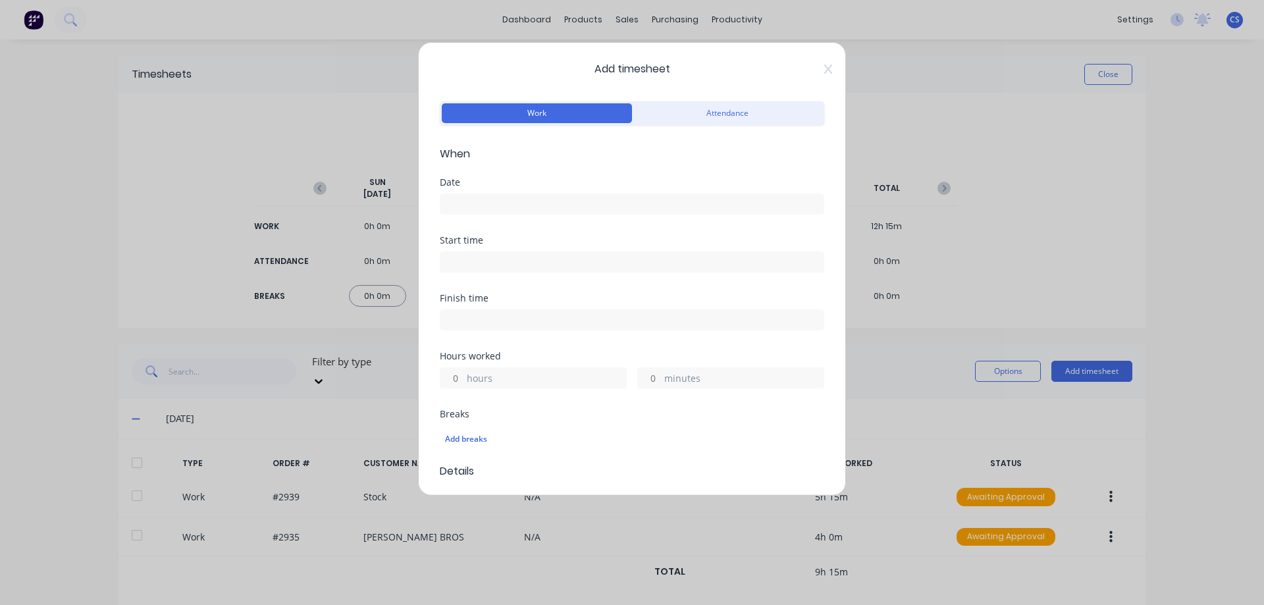
click at [488, 209] on input at bounding box center [631, 204] width 383 height 20
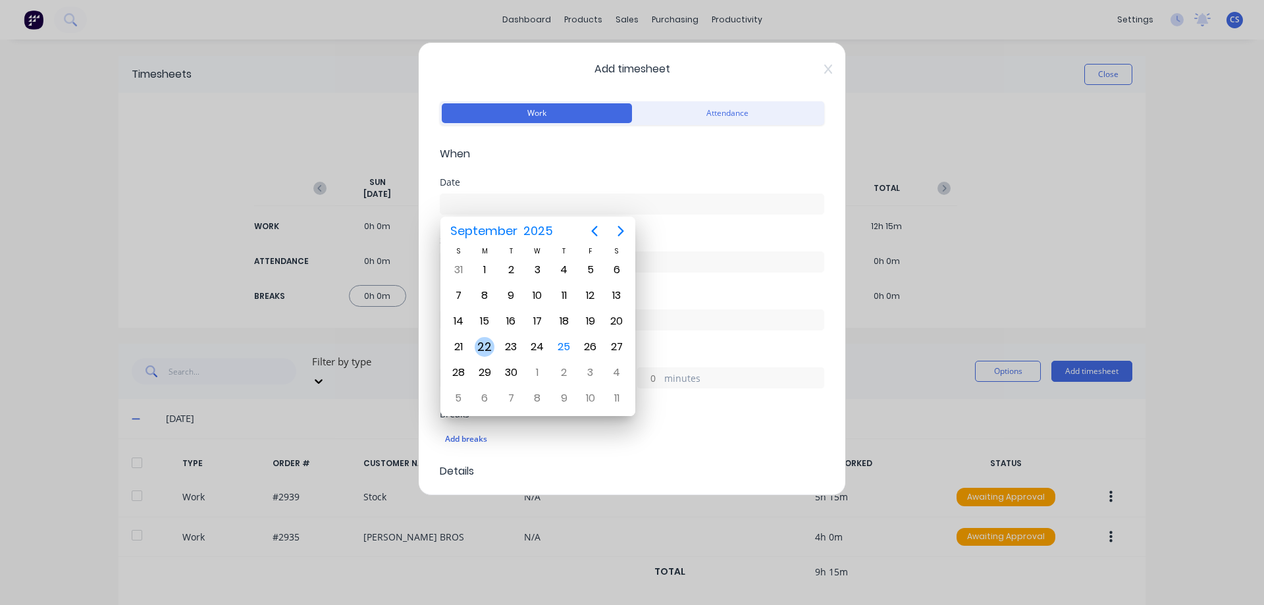
click at [492, 344] on div "22" at bounding box center [485, 347] width 20 height 20
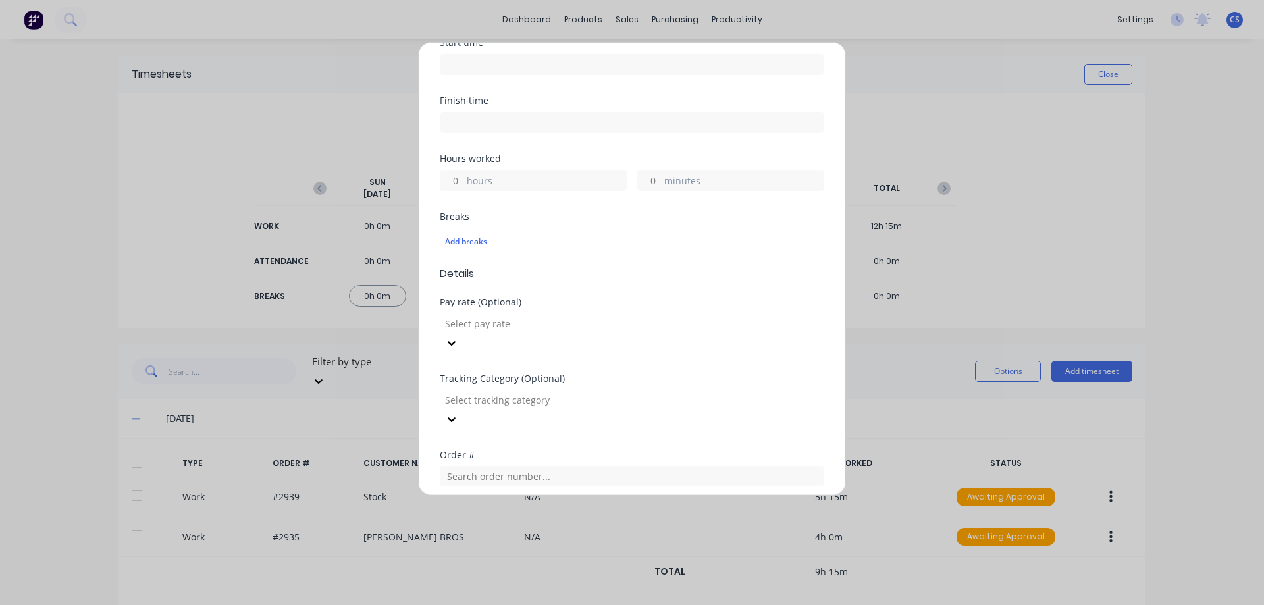
scroll to position [263, 0]
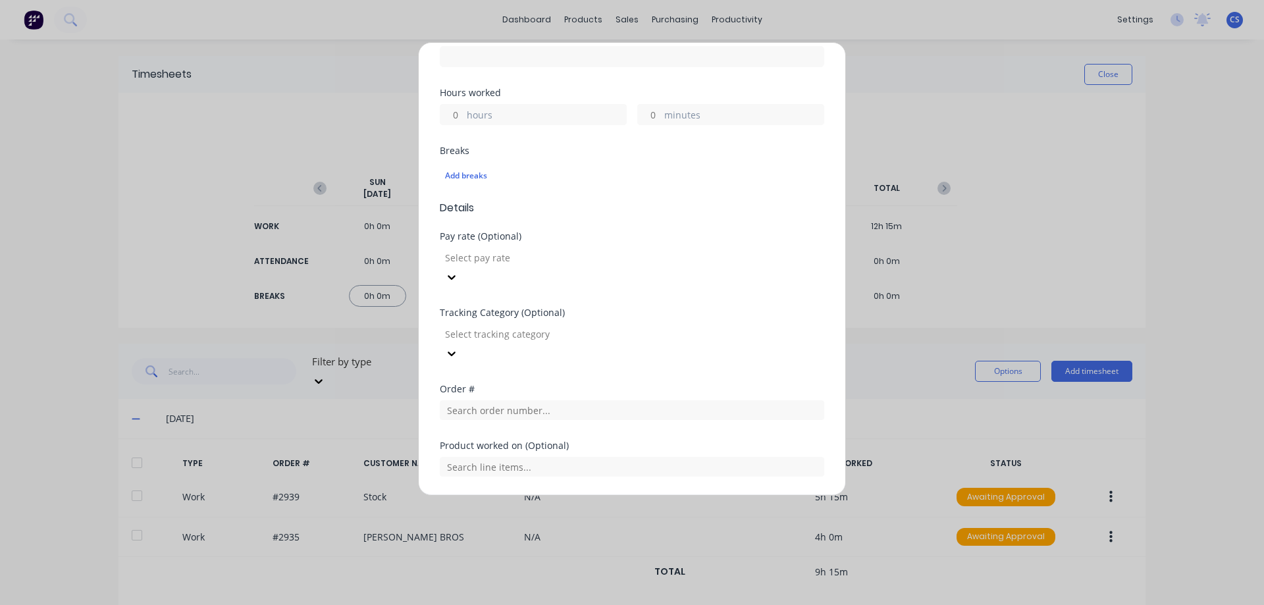
click at [456, 116] on input "hours" at bounding box center [451, 115] width 23 height 20
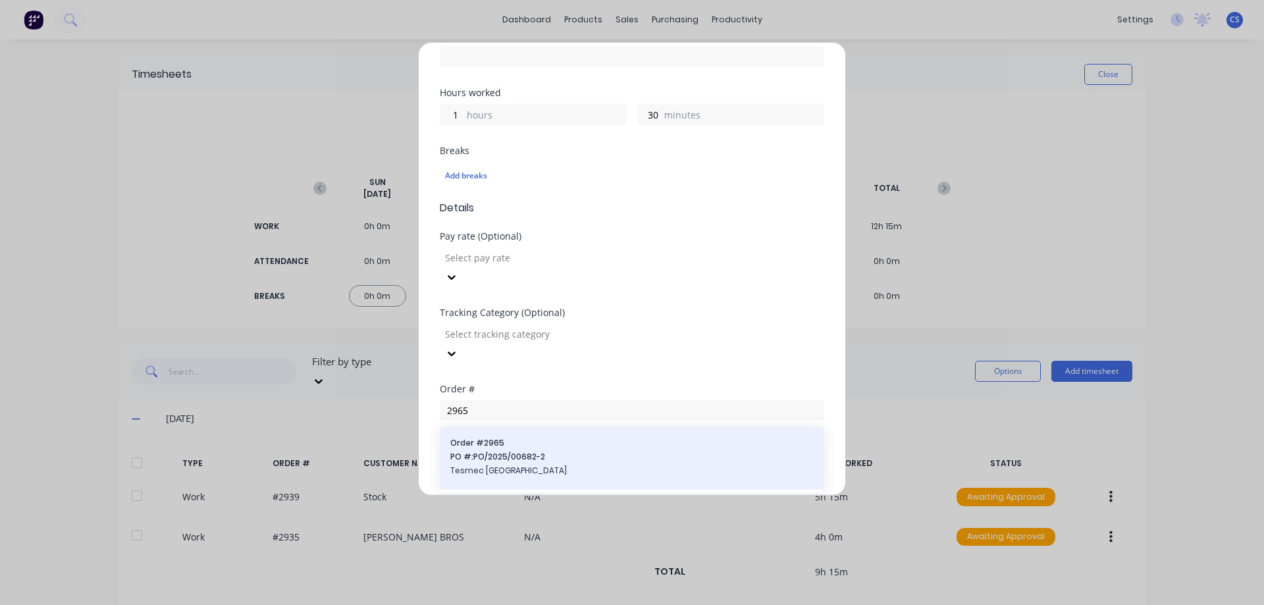
click at [506, 465] on span "Tesmec Australia" at bounding box center [631, 471] width 363 height 12
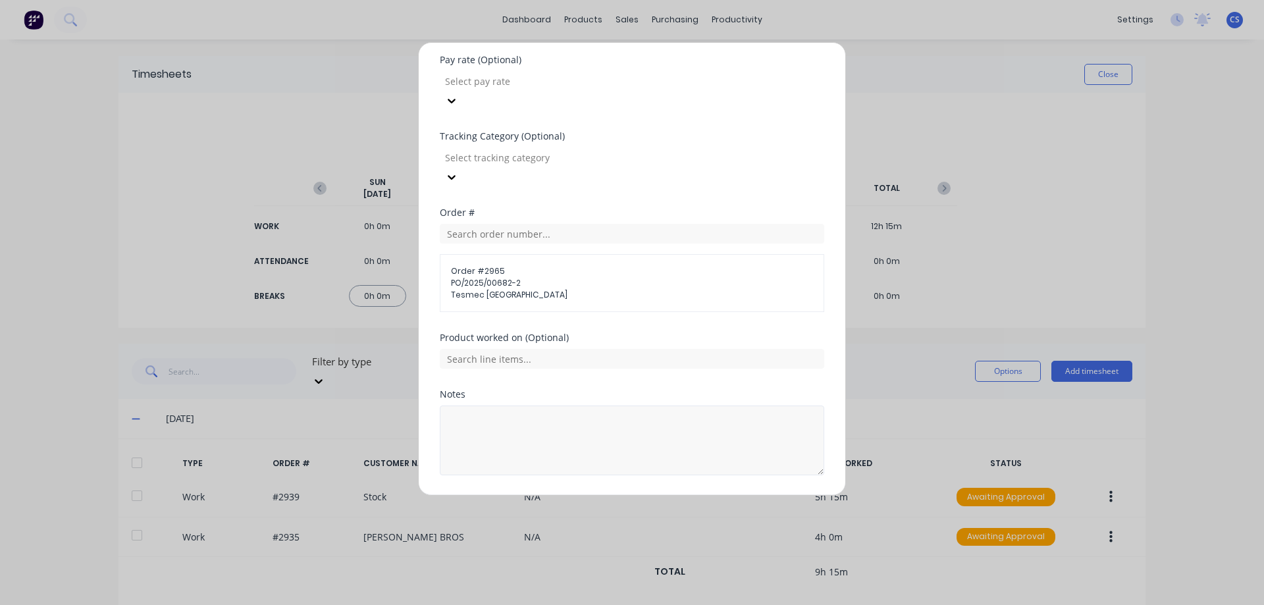
scroll to position [441, 0]
click at [604, 495] on button "Add manual time entry" at bounding box center [600, 505] width 111 height 21
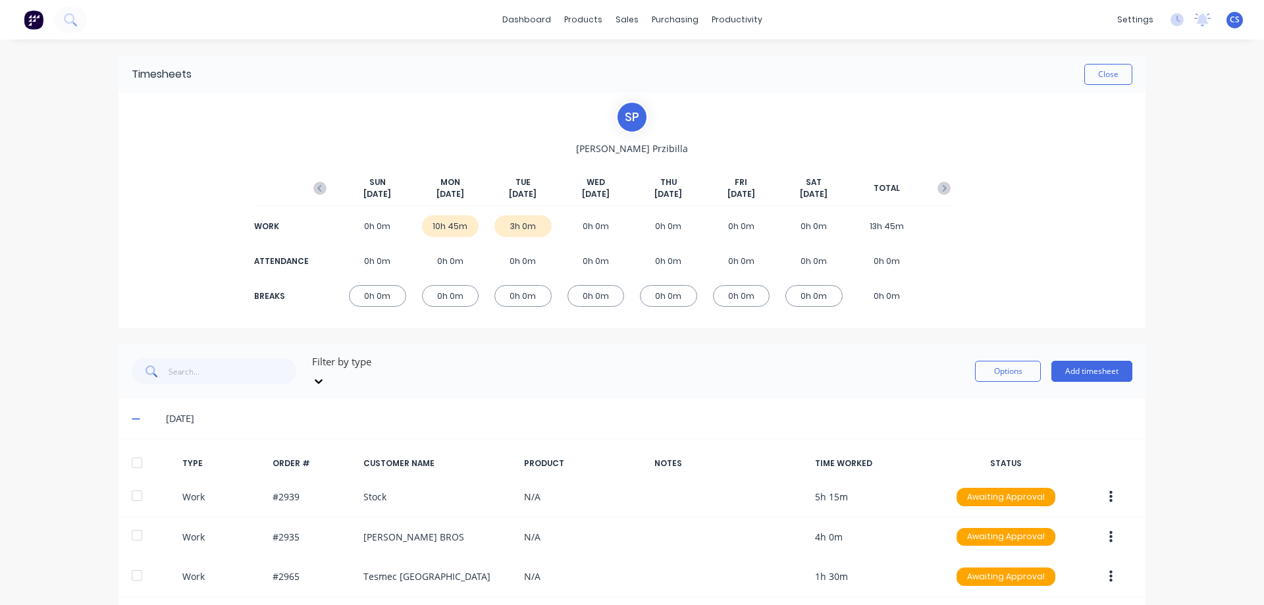
scroll to position [216, 0]
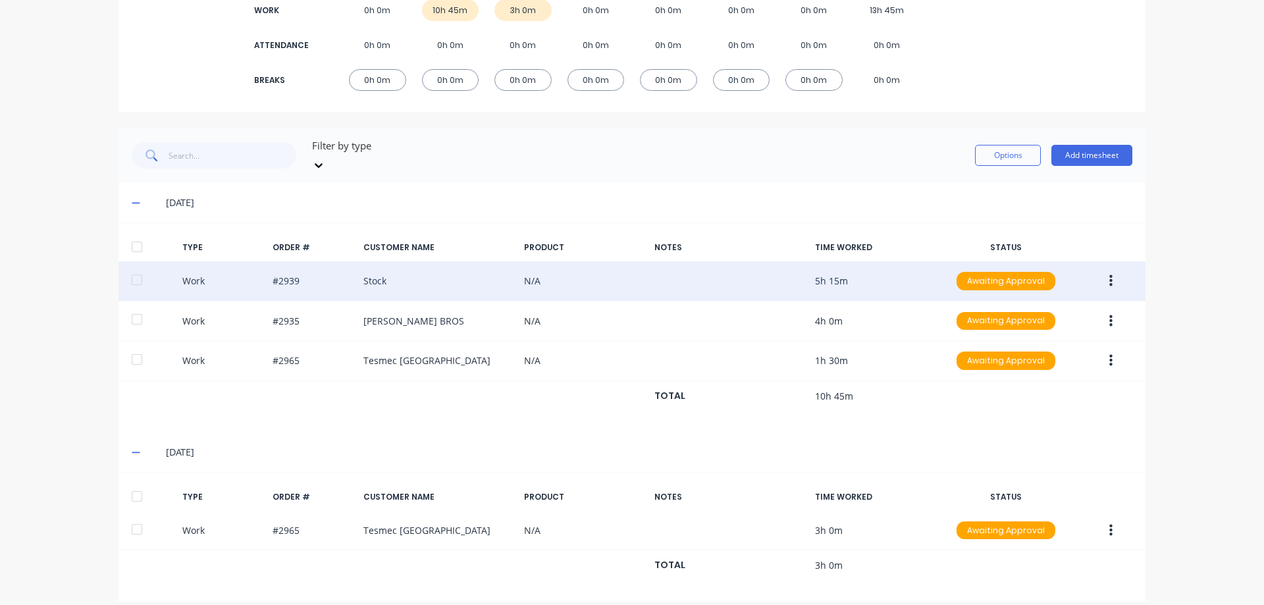
click at [1103, 269] on button "button" at bounding box center [1110, 281] width 31 height 24
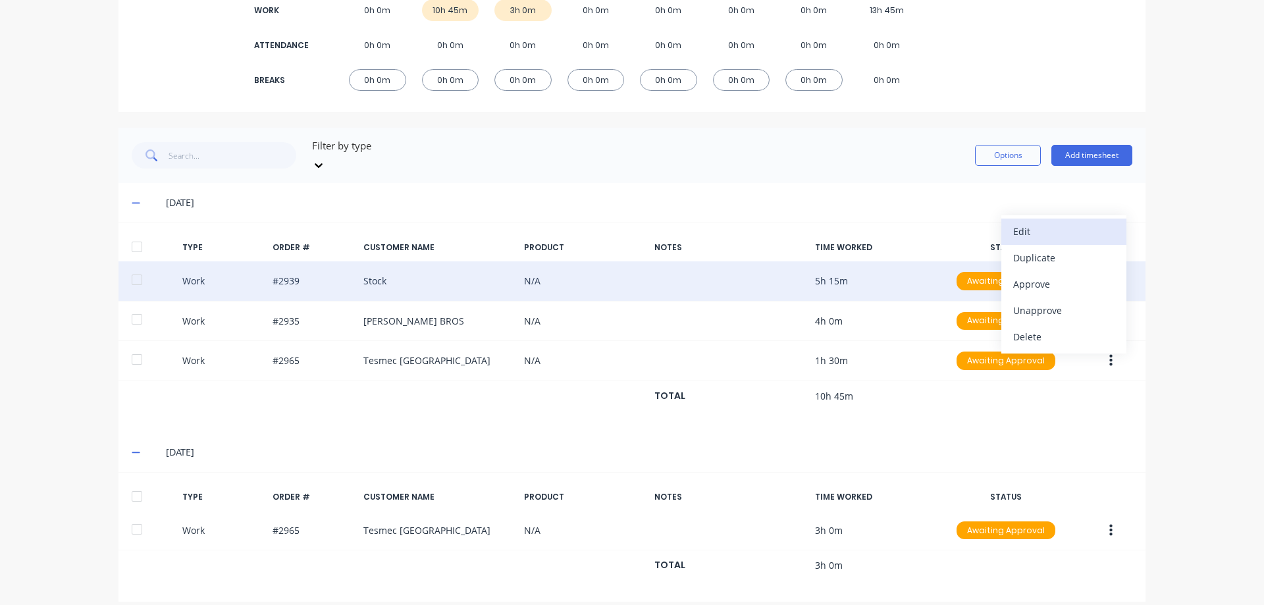
click at [1027, 227] on div "Edit" at bounding box center [1063, 231] width 101 height 19
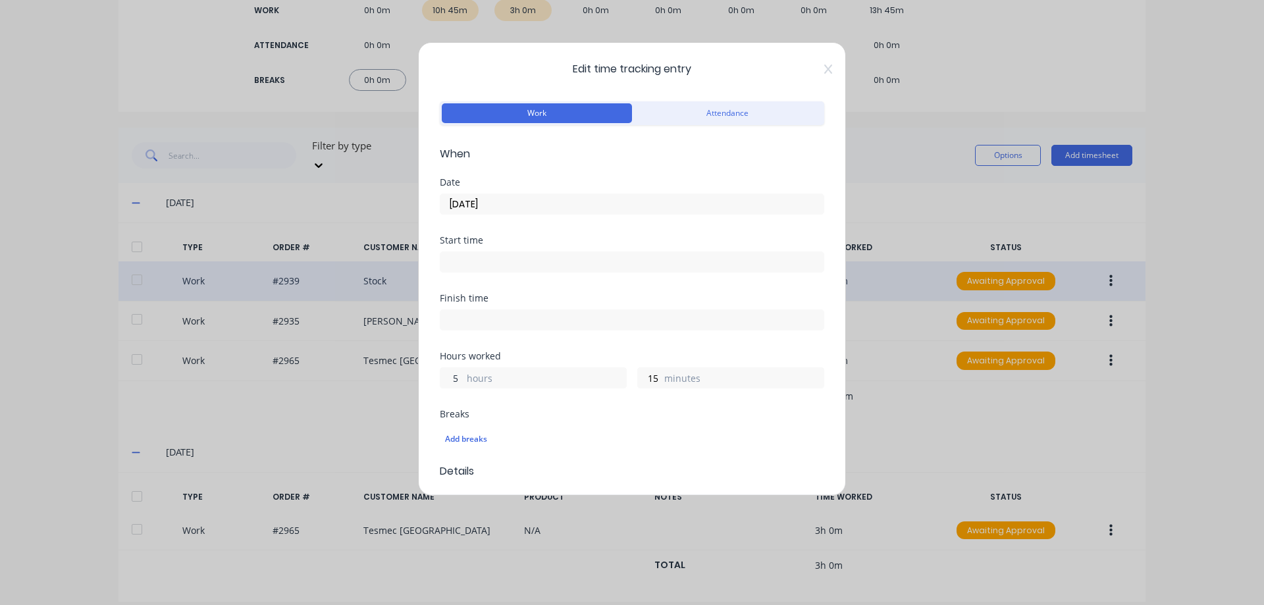
click at [450, 379] on input "5" at bounding box center [451, 378] width 23 height 20
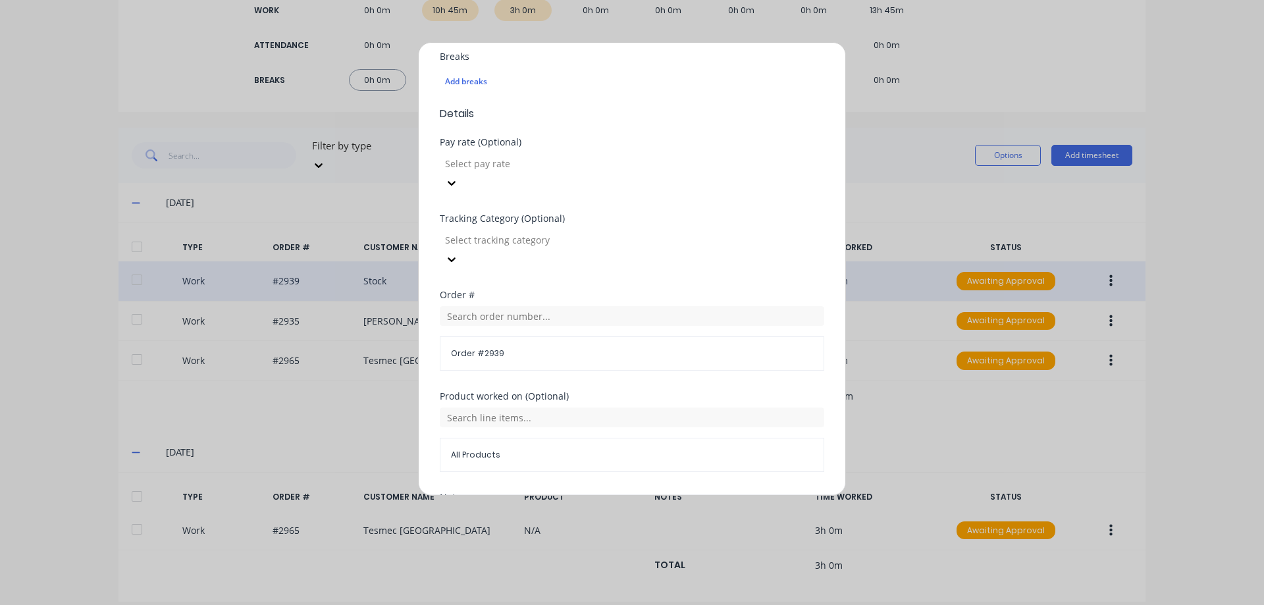
scroll to position [462, 0]
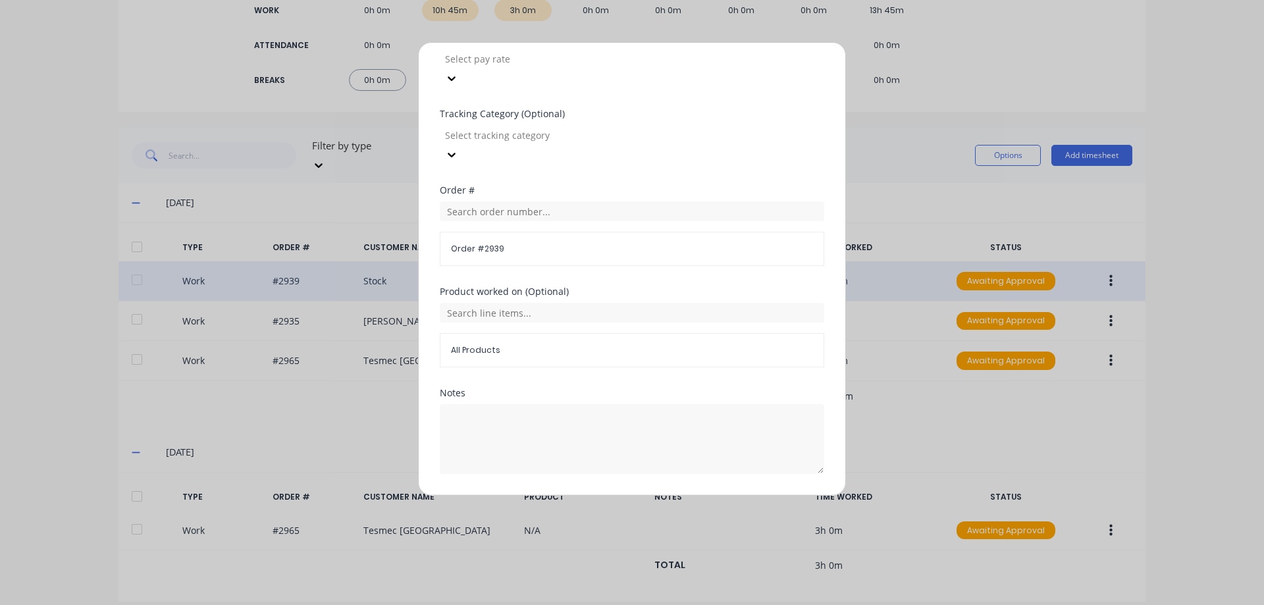
click at [563, 495] on button "Edit time tracking entry" at bounding box center [600, 505] width 113 height 21
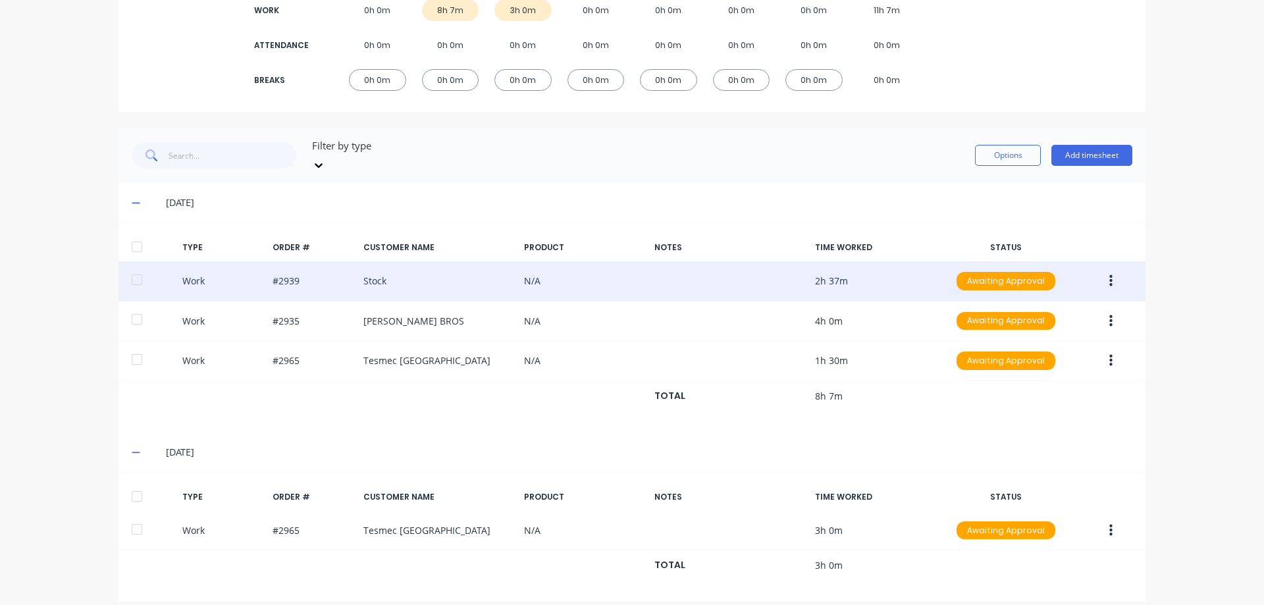
click at [1109, 275] on icon "button" at bounding box center [1110, 281] width 3 height 12
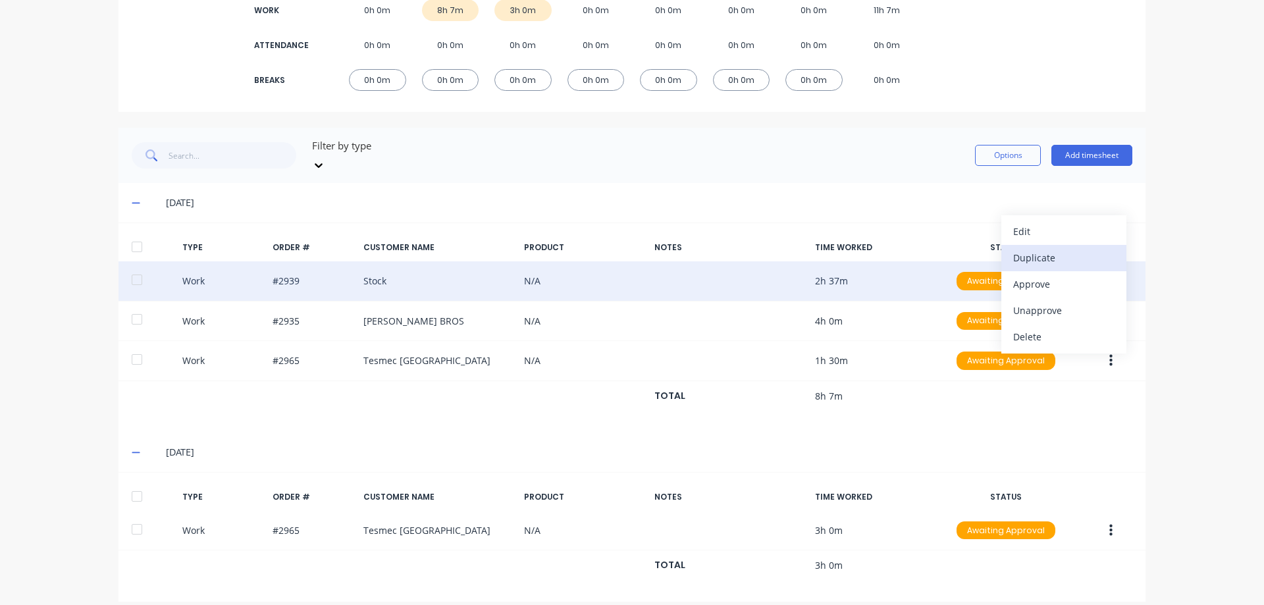
click at [1063, 250] on div "Duplicate" at bounding box center [1063, 257] width 101 height 19
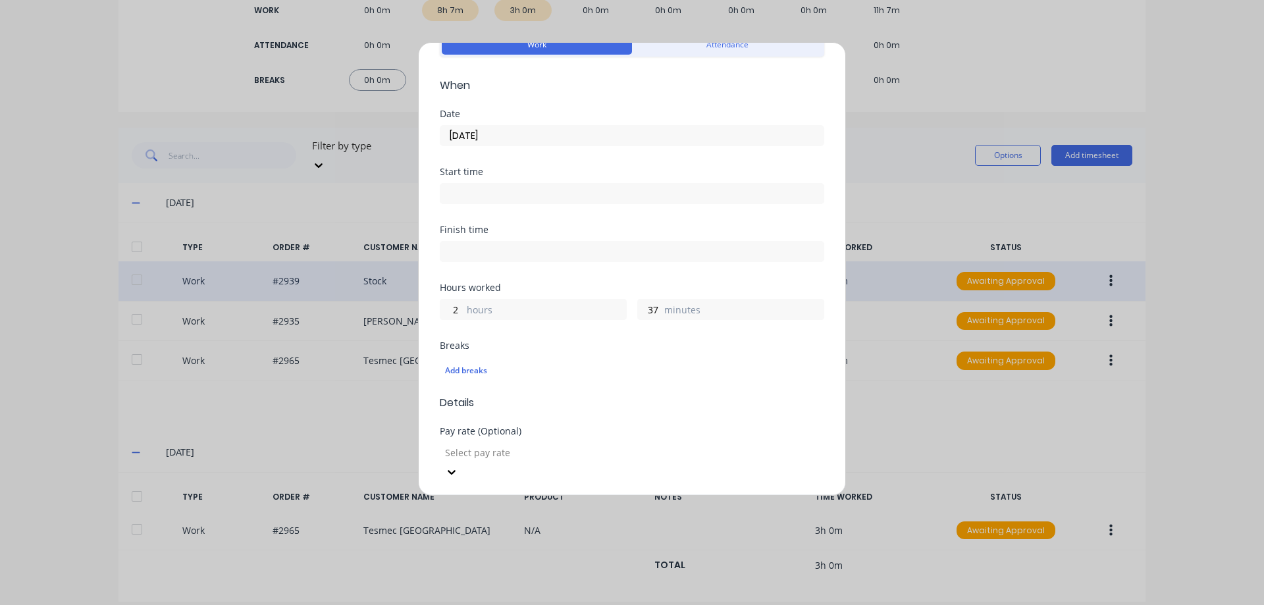
scroll to position [132, 0]
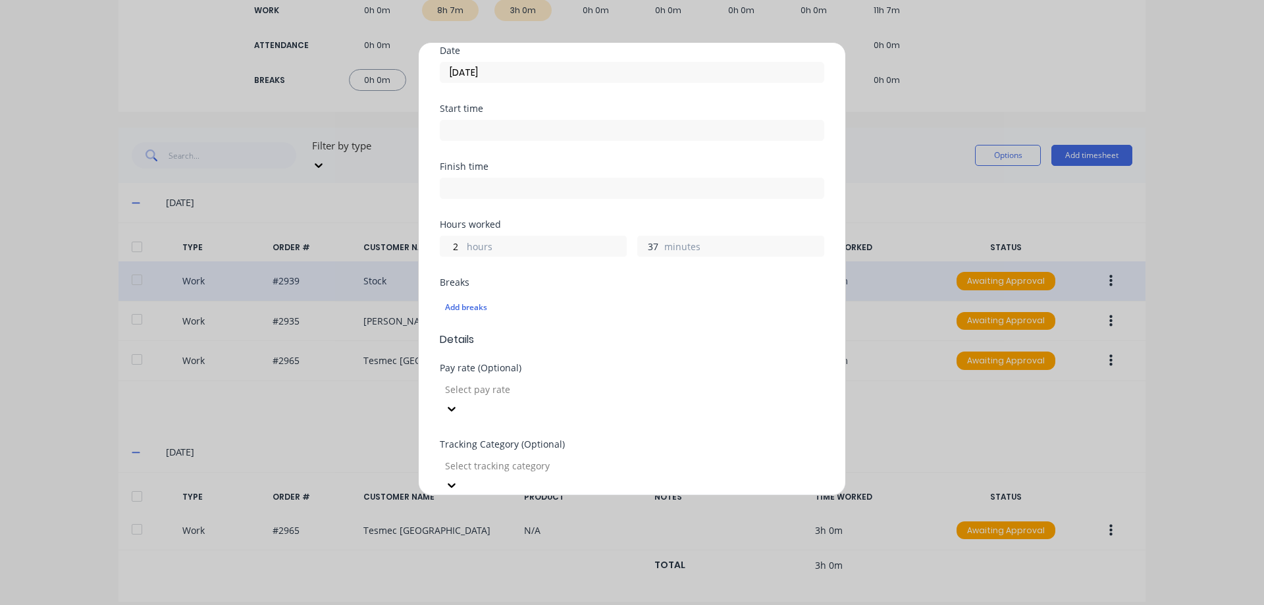
click at [652, 244] on input "37" at bounding box center [649, 246] width 23 height 20
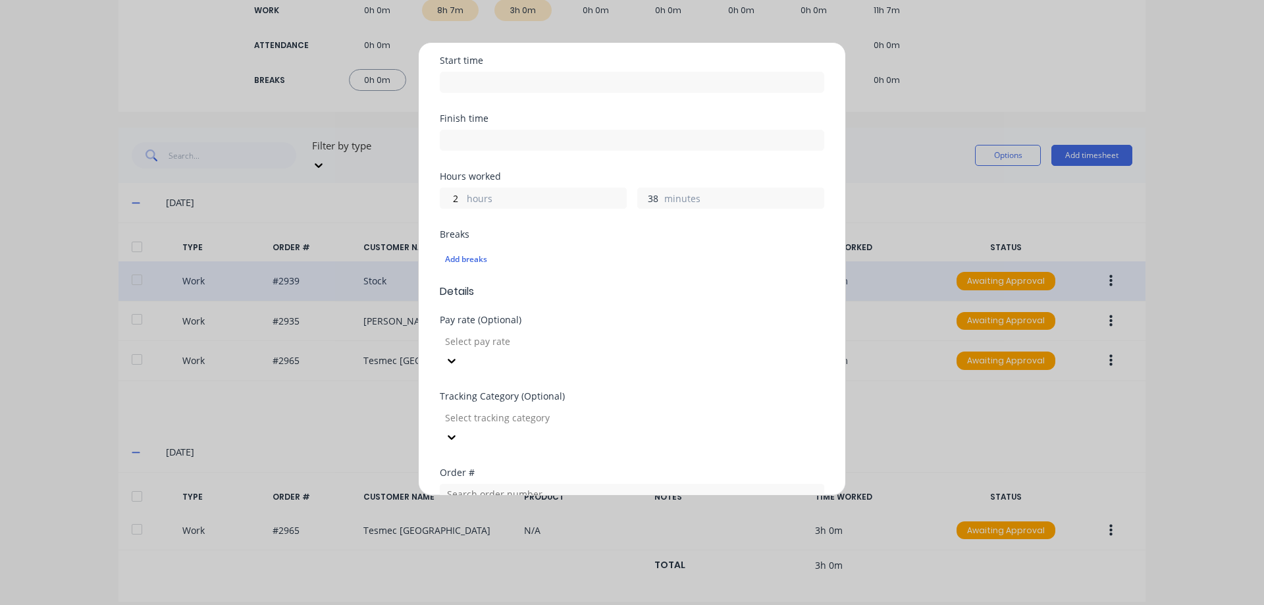
scroll to position [329, 0]
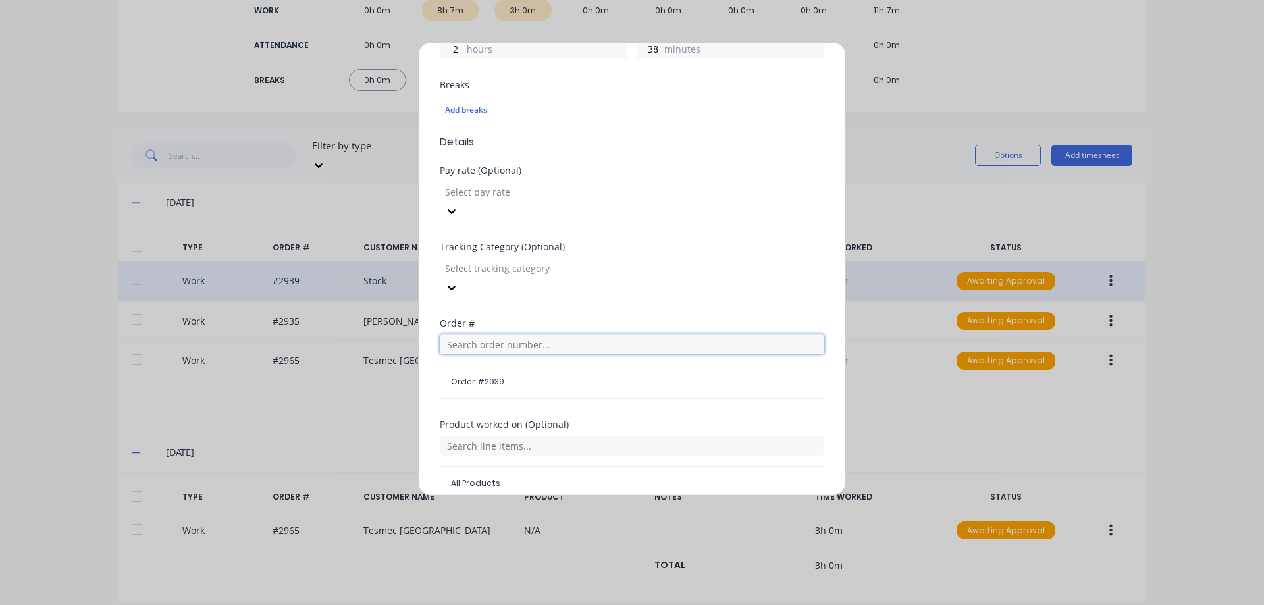
click at [510, 334] on input "text" at bounding box center [632, 344] width 384 height 20
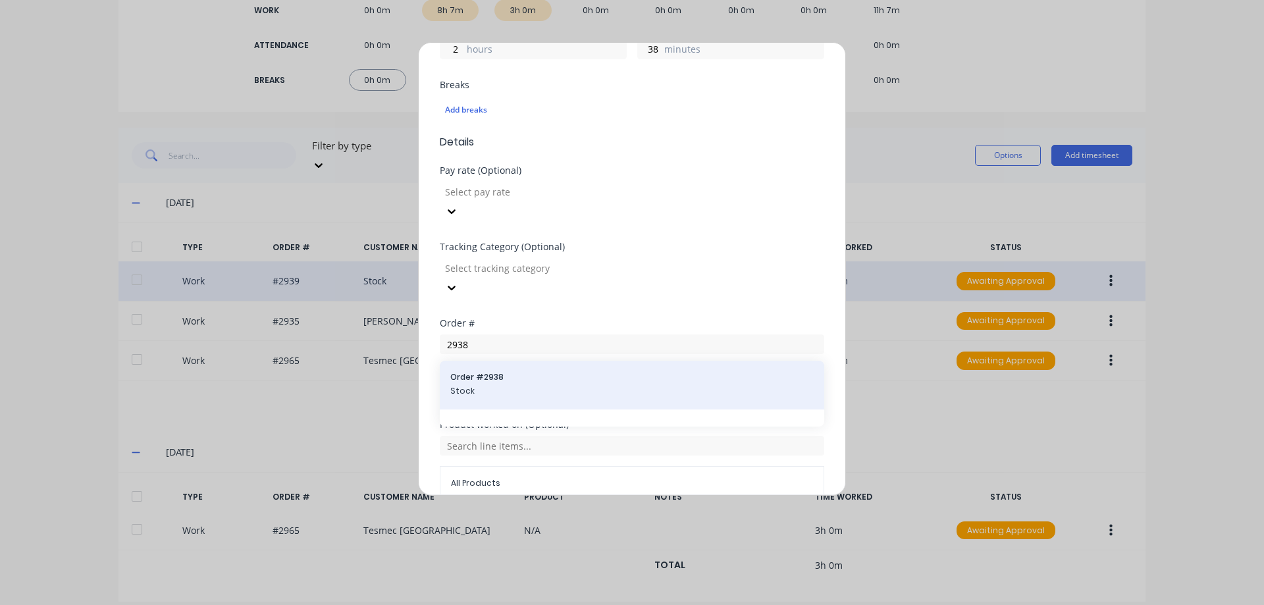
click at [494, 371] on span "Order # 2938" at bounding box center [631, 377] width 363 height 12
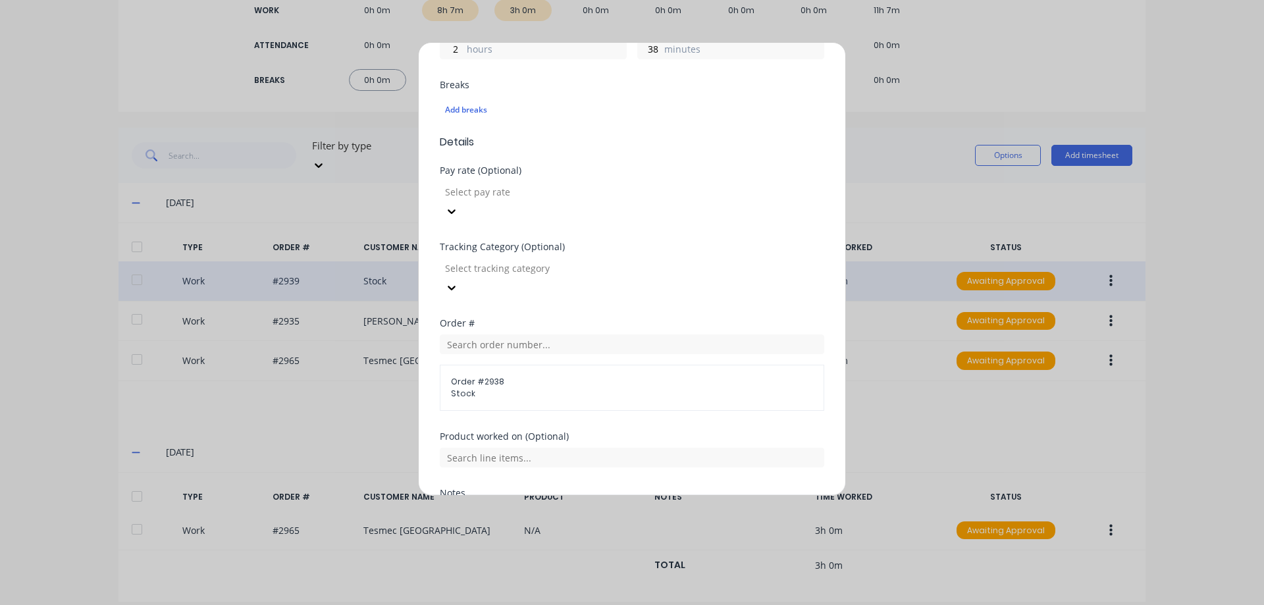
scroll to position [429, 0]
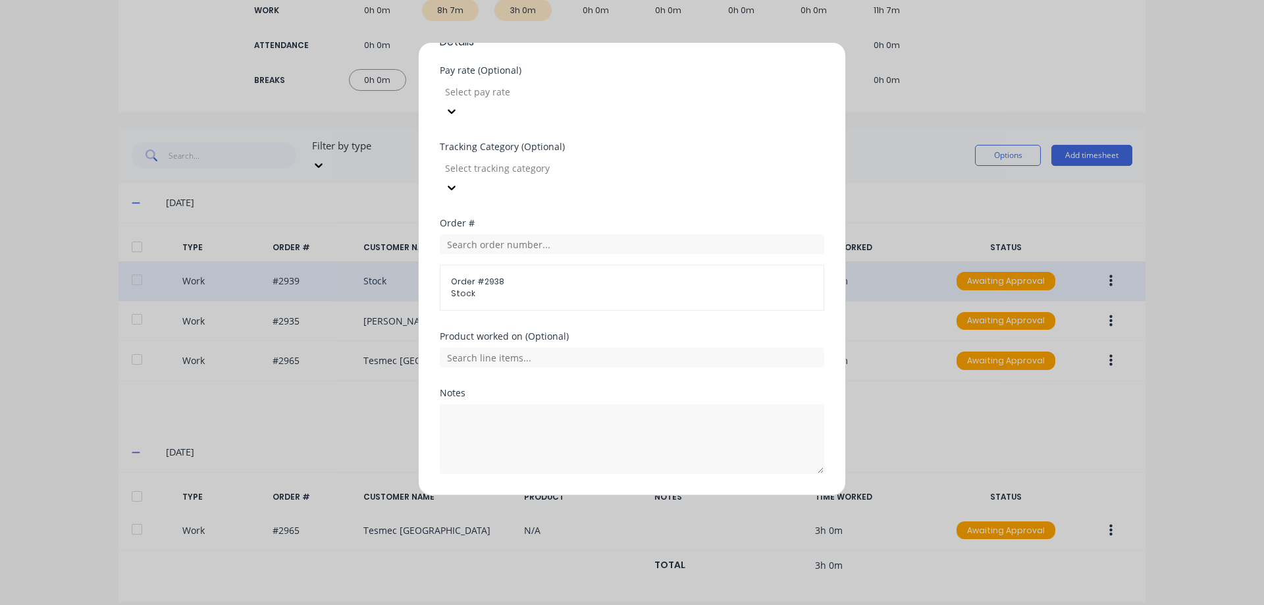
click at [580, 495] on button "Duplicate time entry" at bounding box center [601, 505] width 102 height 21
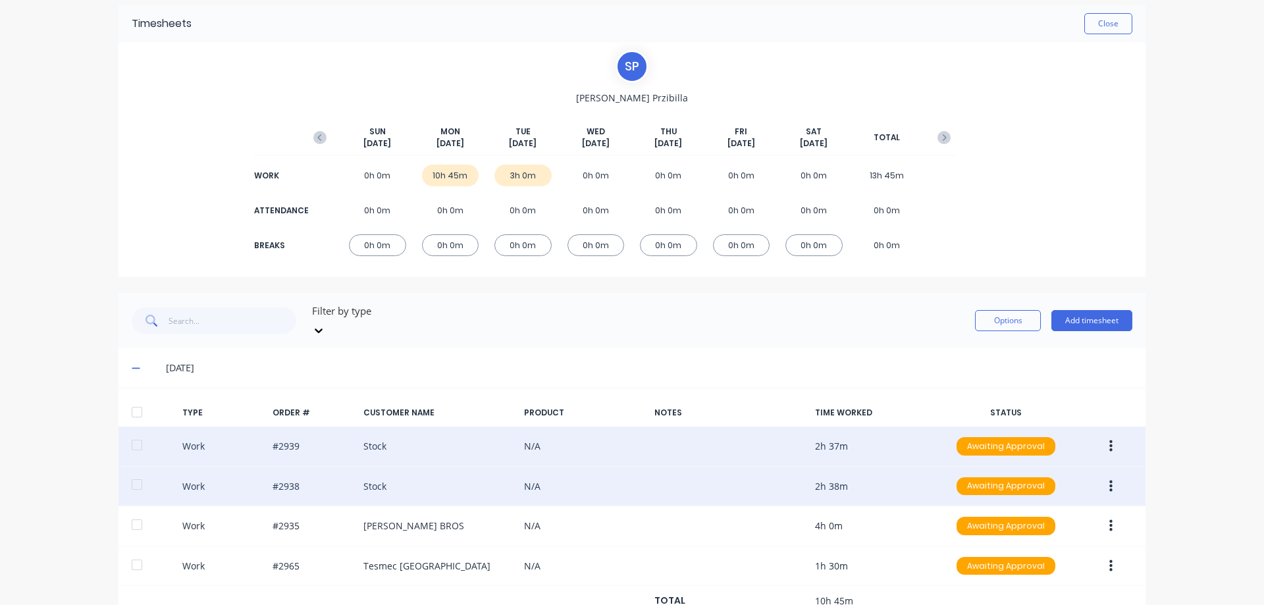
scroll to position [0, 0]
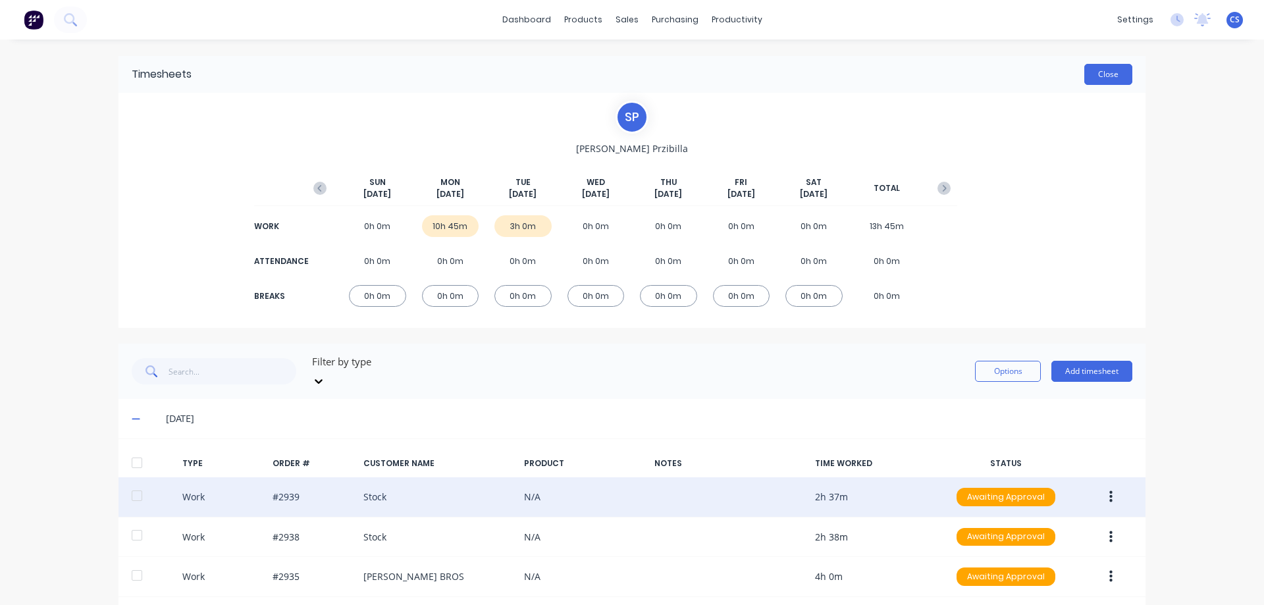
click at [1095, 79] on button "Close" at bounding box center [1108, 74] width 48 height 21
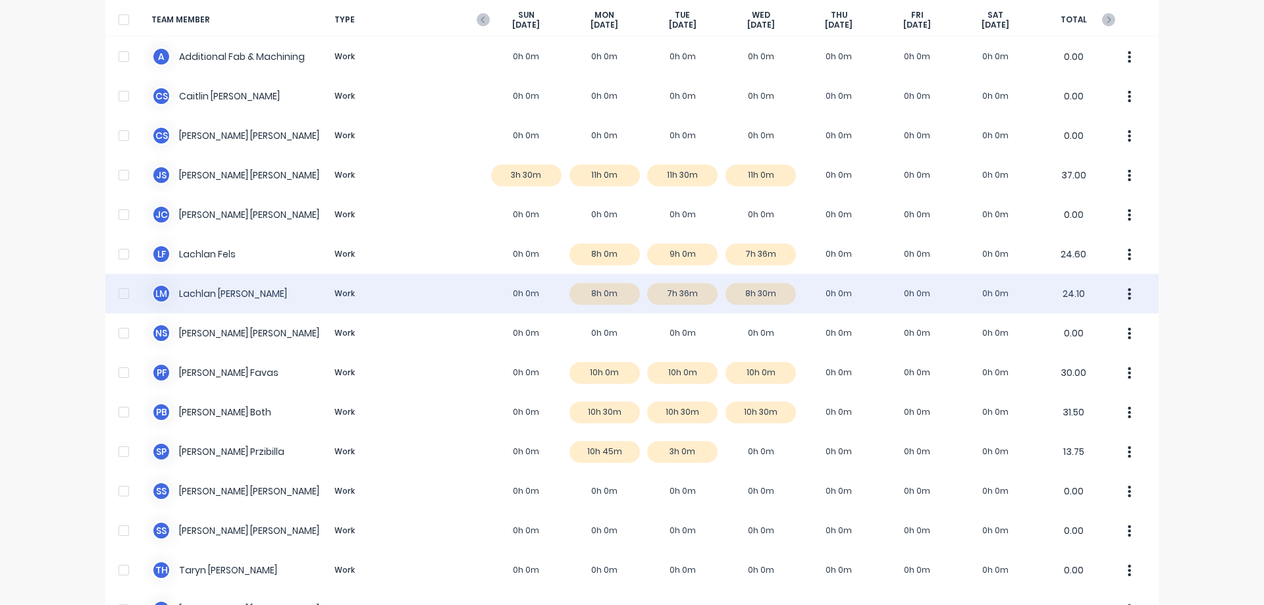
scroll to position [184, 0]
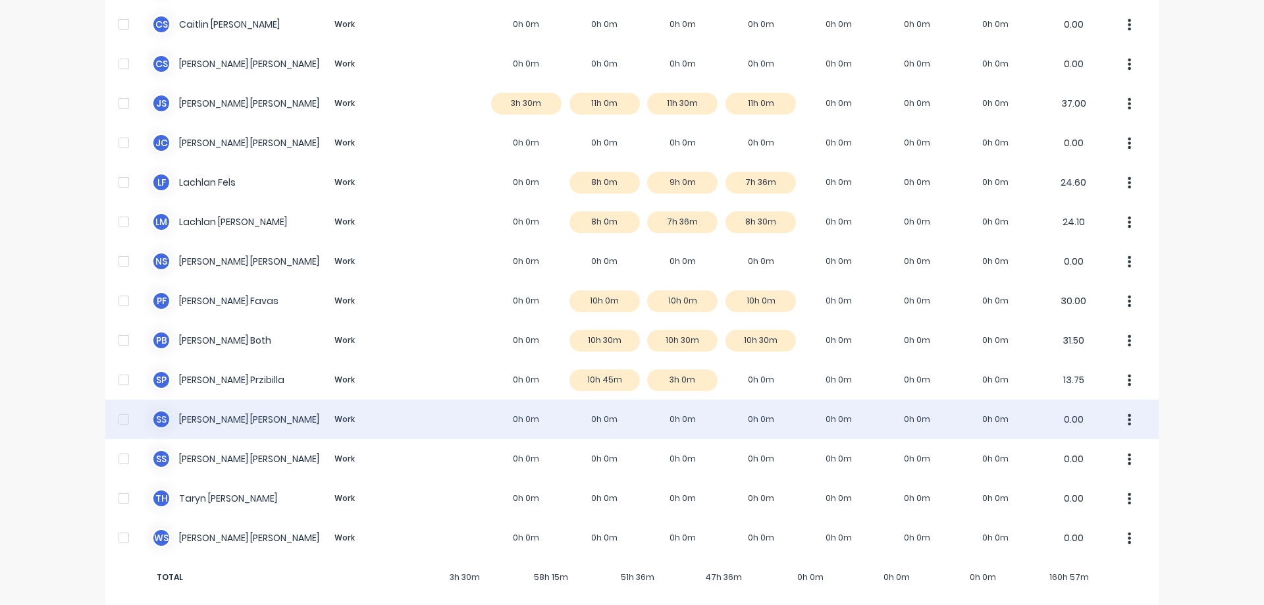
click at [656, 421] on div "S S Shaun Schutz Work 0h 0m 0h 0m 0h 0m 0h 0m 0h 0m 0h 0m 0h 0m 0.00" at bounding box center [631, 420] width 1053 height 40
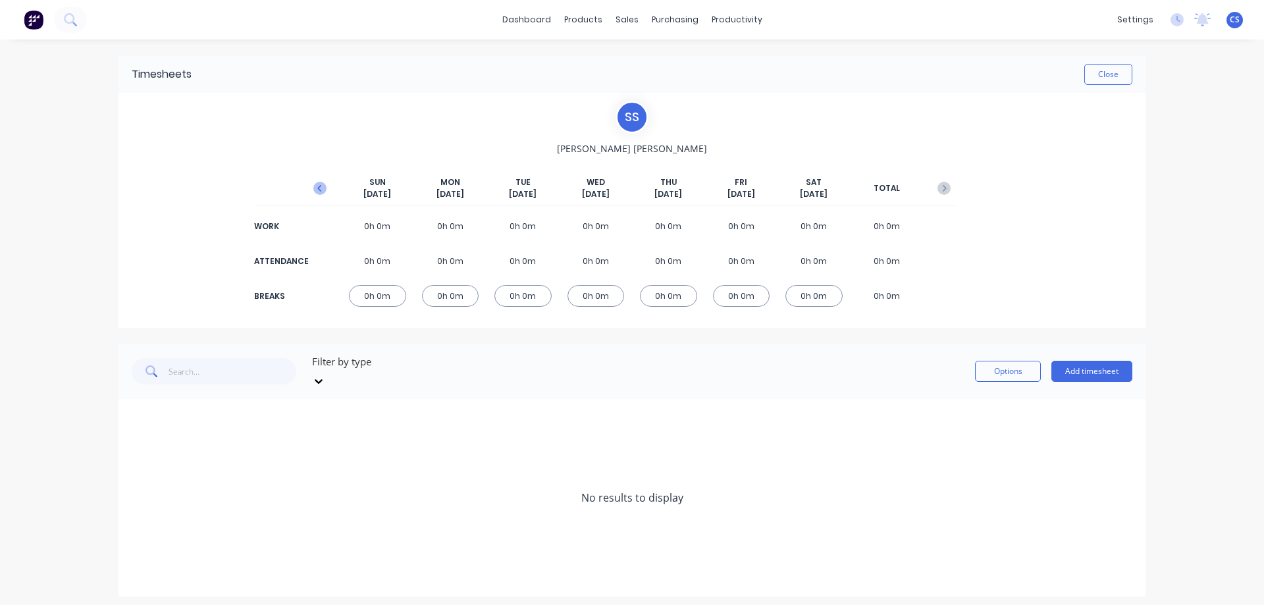
click at [319, 191] on icon "button" at bounding box center [319, 188] width 13 height 13
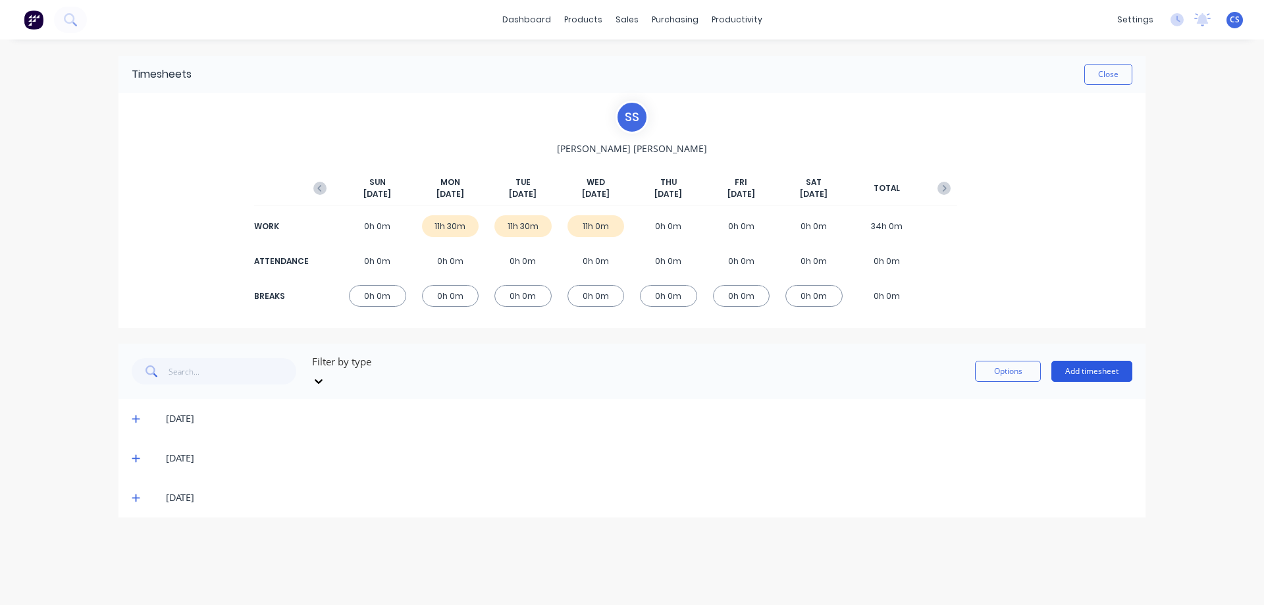
click at [1095, 366] on button "Add timesheet" at bounding box center [1091, 371] width 81 height 21
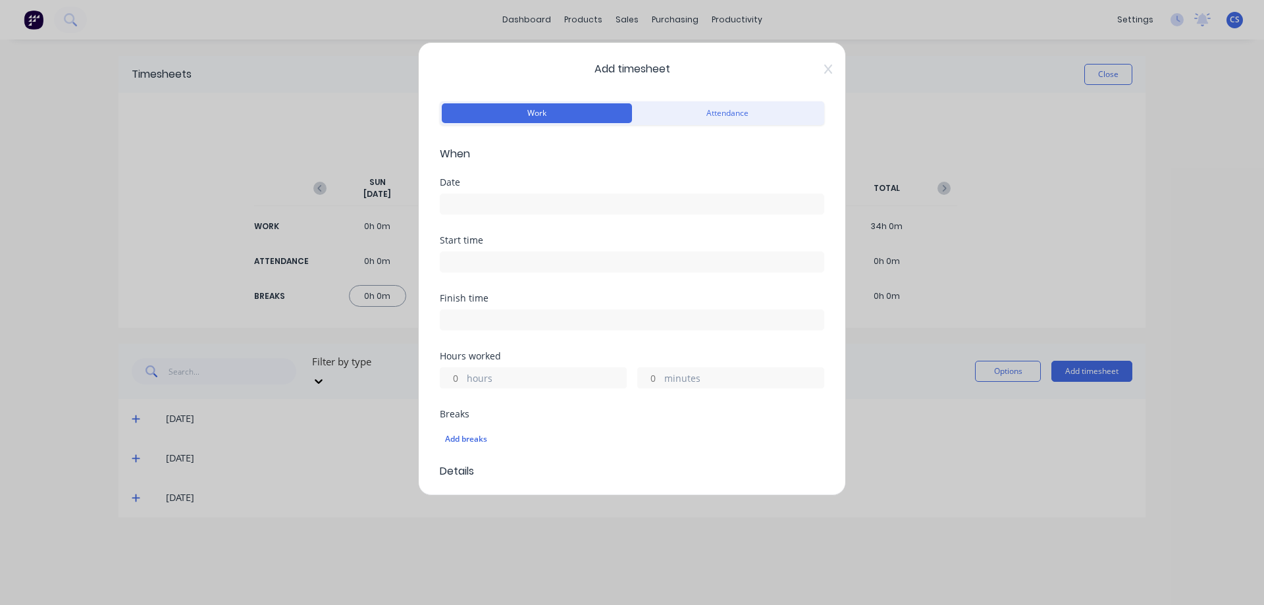
click at [529, 203] on input at bounding box center [631, 204] width 383 height 20
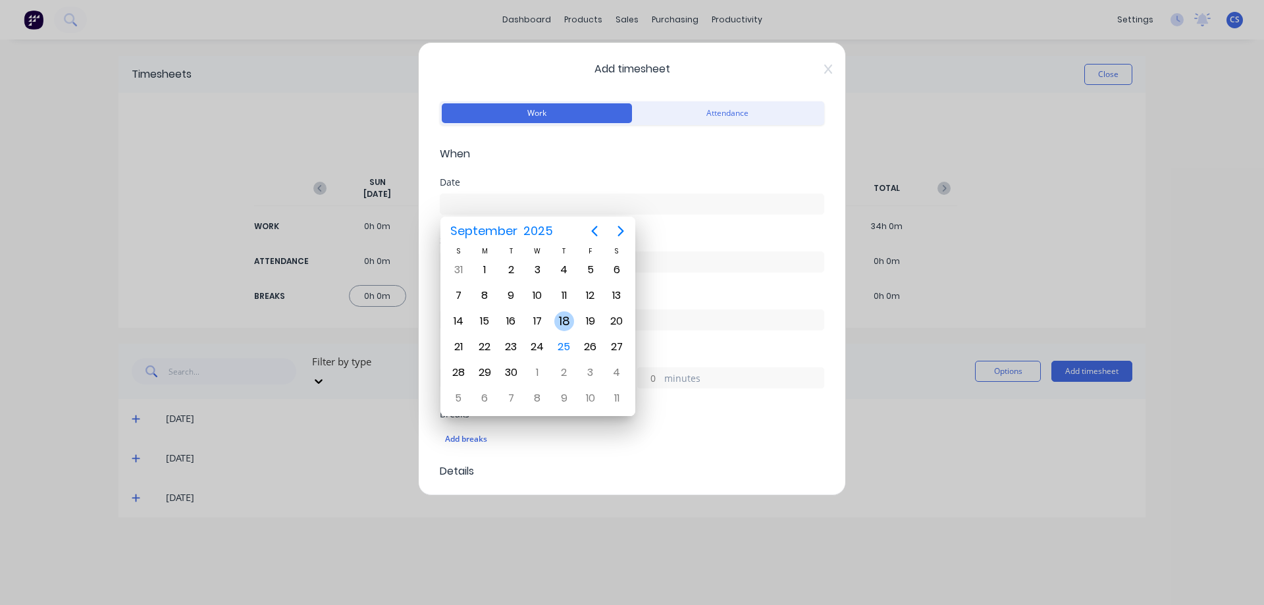
click at [559, 328] on div "18" at bounding box center [564, 321] width 20 height 20
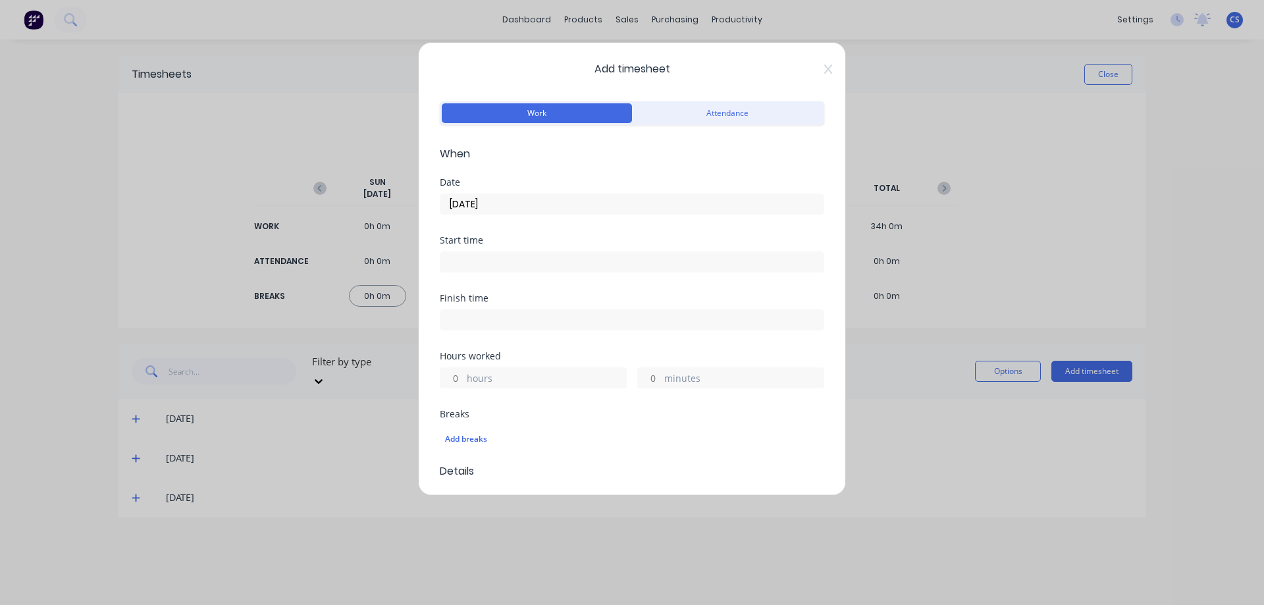
click at [460, 375] on input "hours" at bounding box center [451, 378] width 23 height 20
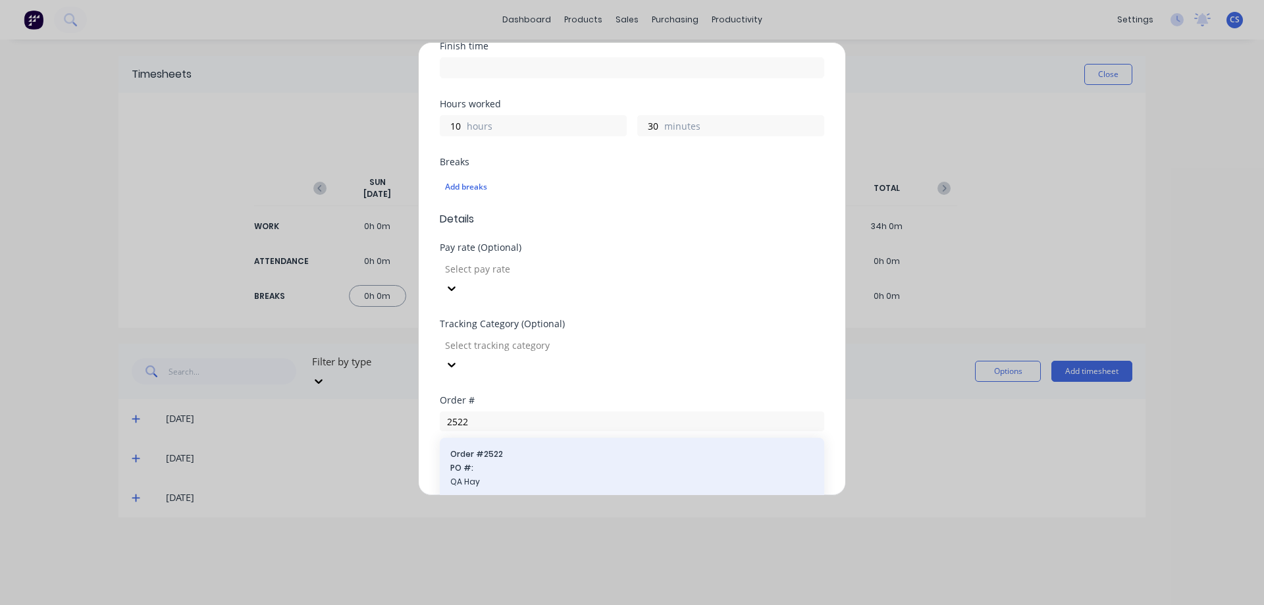
click at [539, 476] on span "QA Hay" at bounding box center [631, 482] width 363 height 12
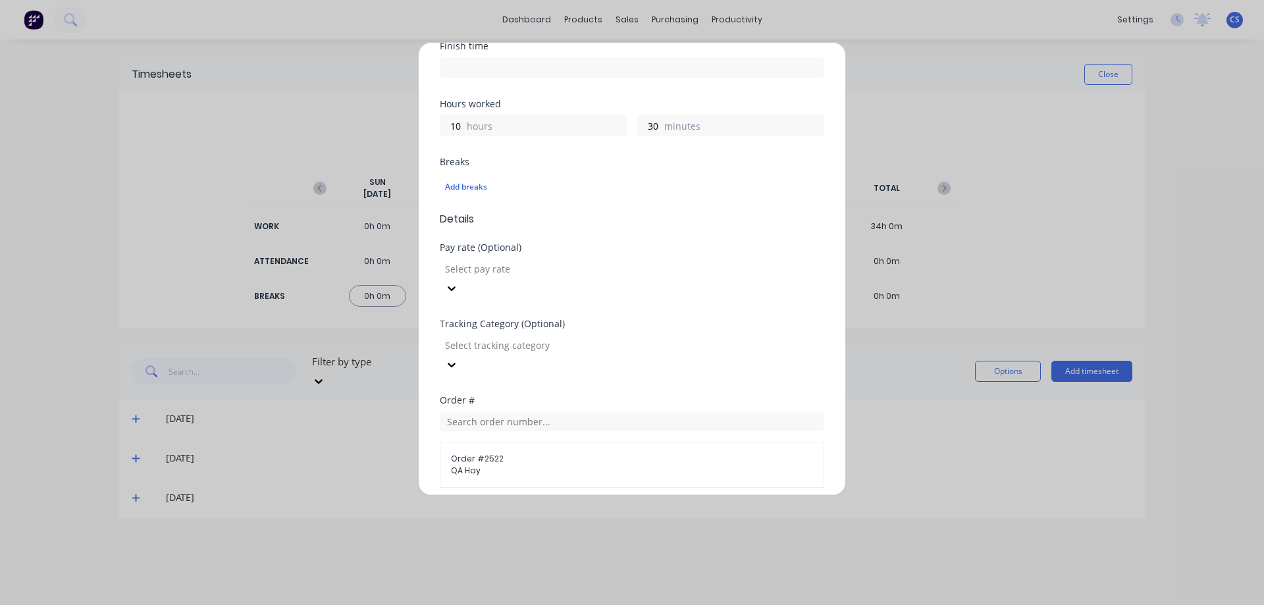
scroll to position [429, 0]
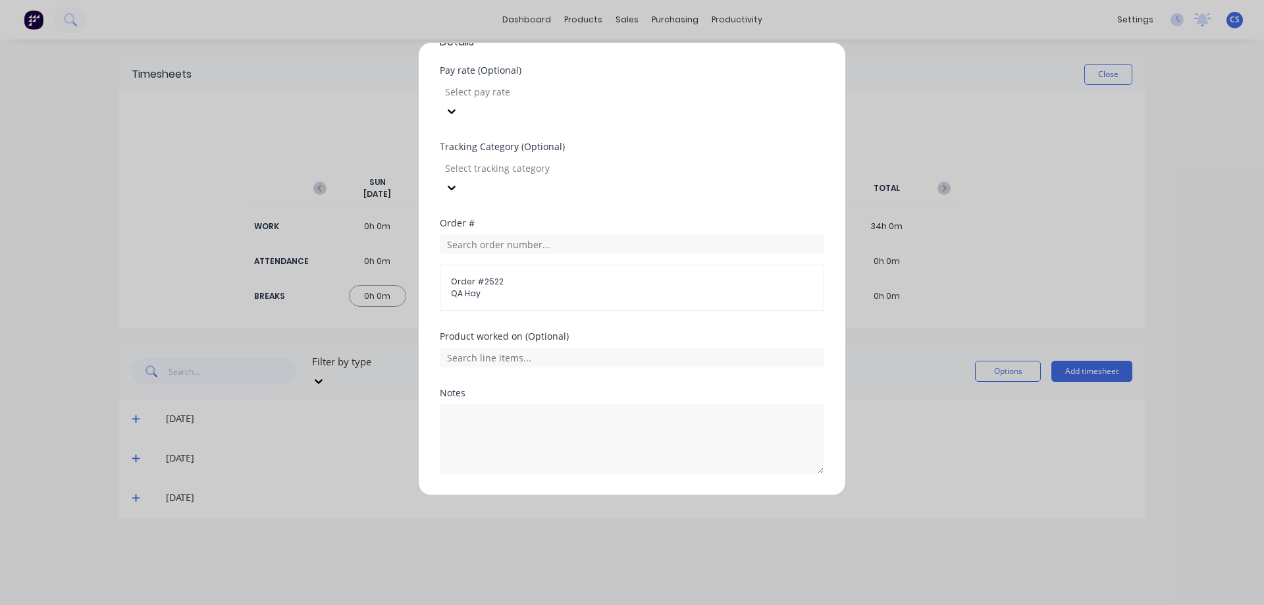
click at [581, 495] on button "Add manual time entry" at bounding box center [600, 505] width 111 height 21
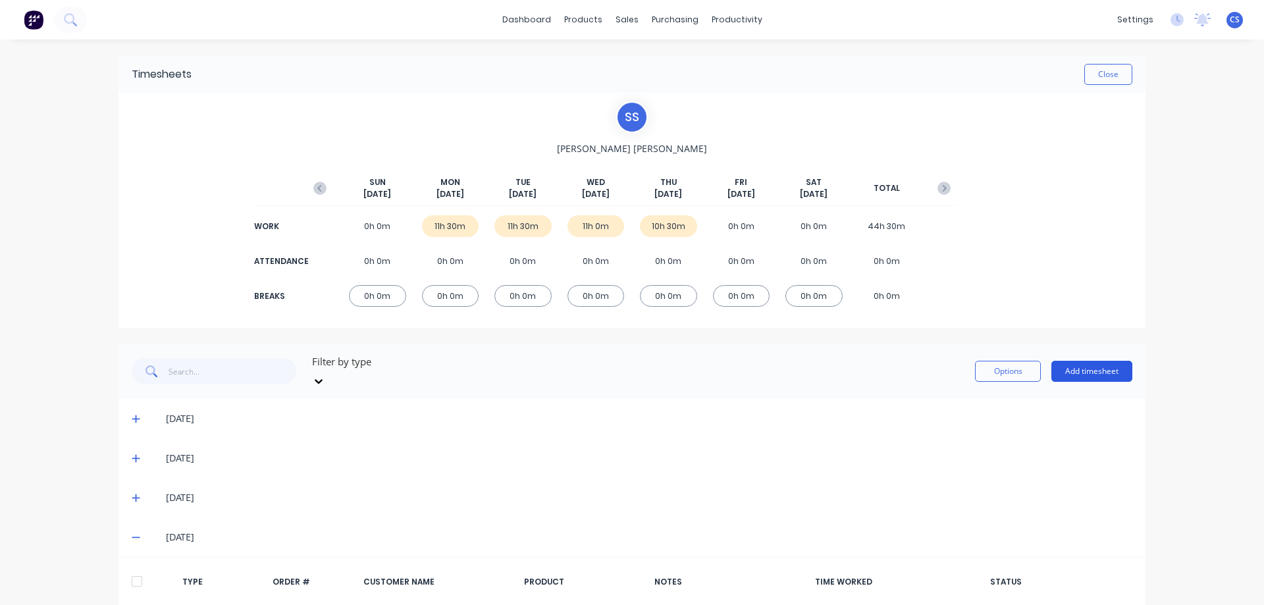
click at [1080, 365] on button "Add timesheet" at bounding box center [1091, 371] width 81 height 21
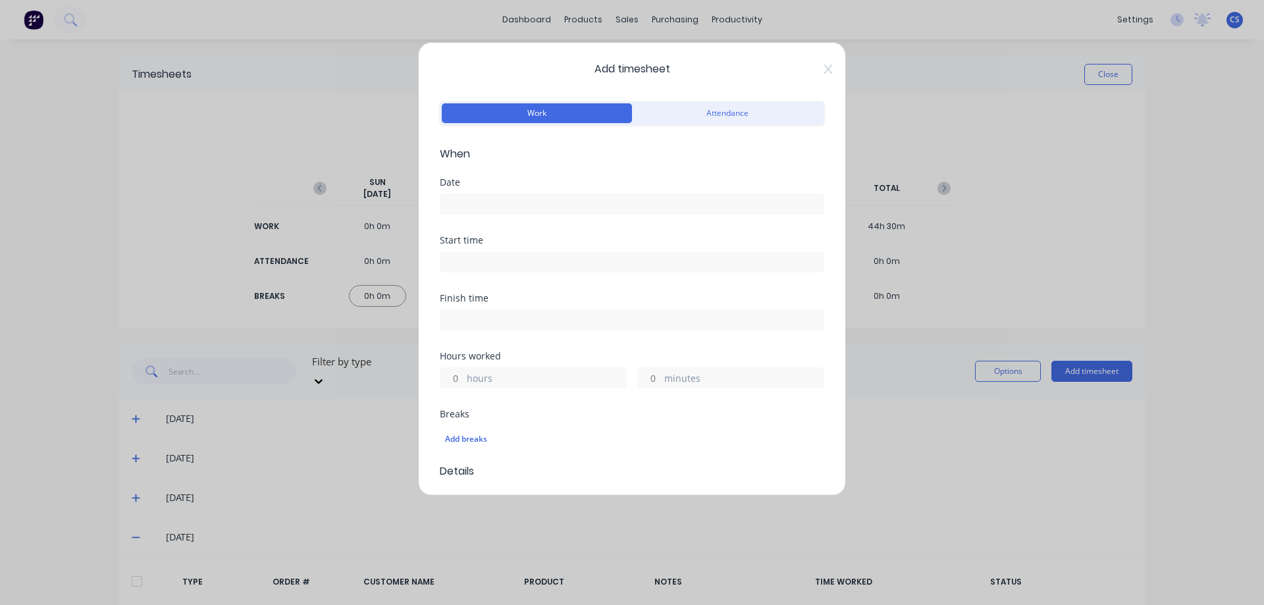
click at [522, 211] on input at bounding box center [631, 204] width 383 height 20
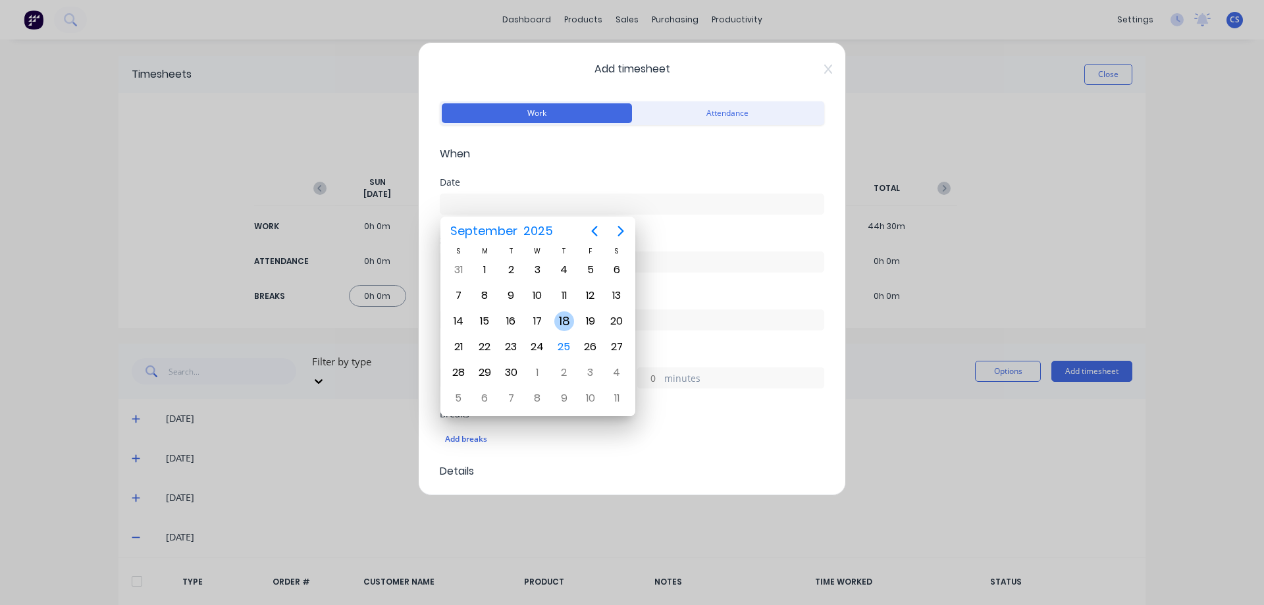
click at [556, 317] on div "18" at bounding box center [564, 321] width 20 height 20
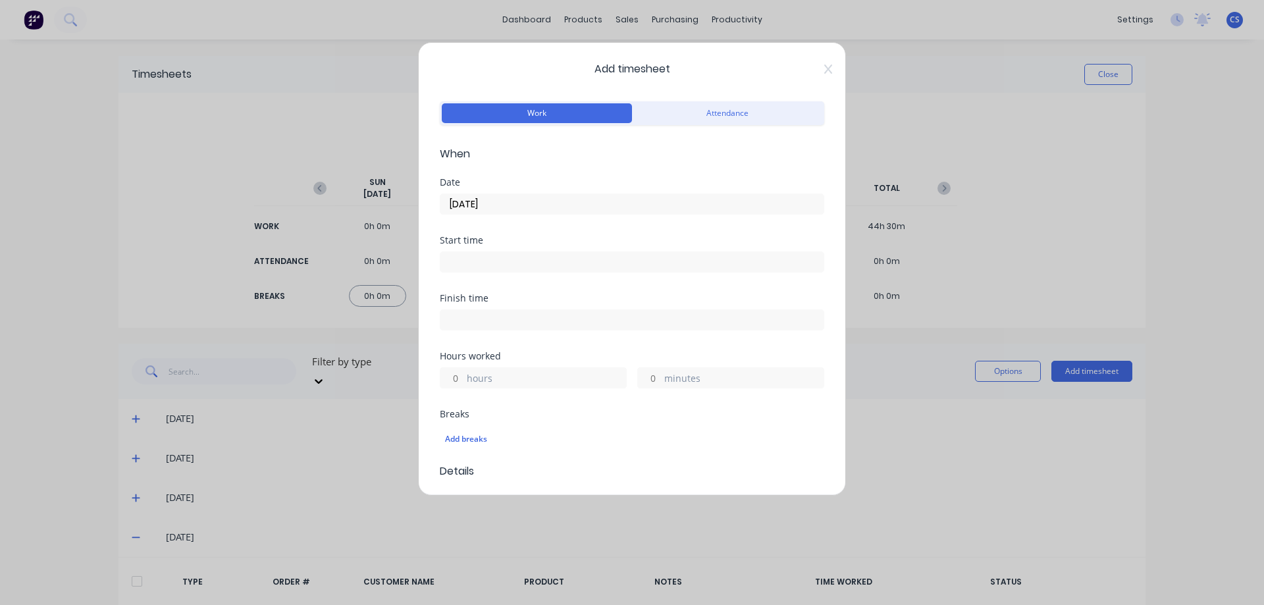
click at [448, 381] on input "hours" at bounding box center [451, 378] width 23 height 20
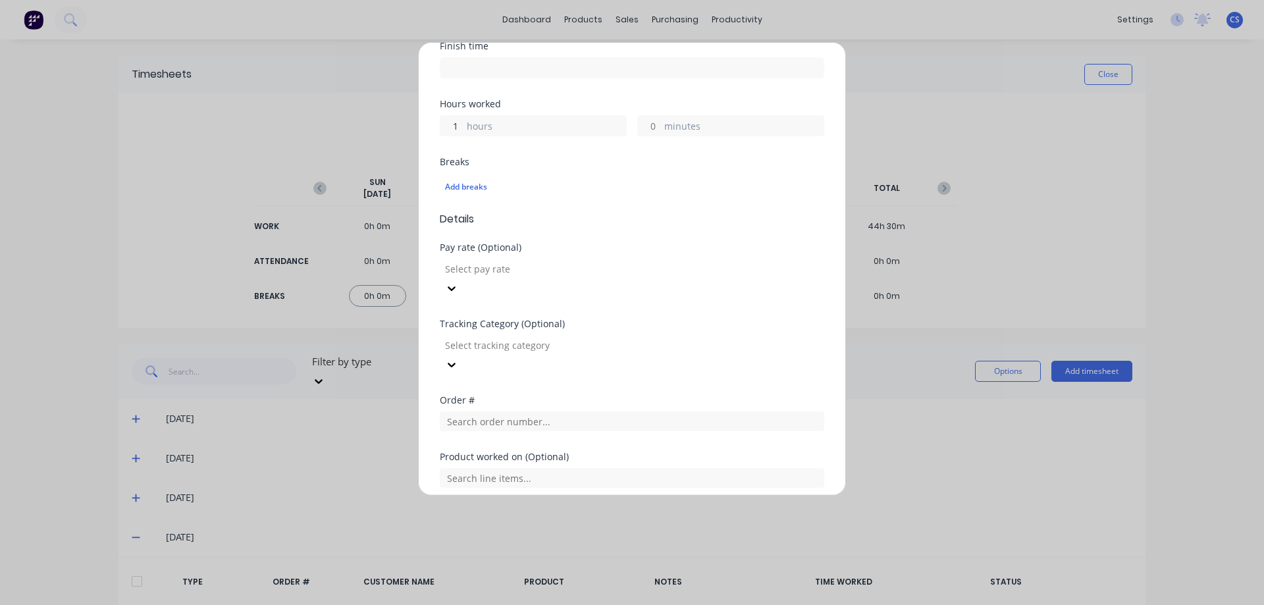
scroll to position [373, 0]
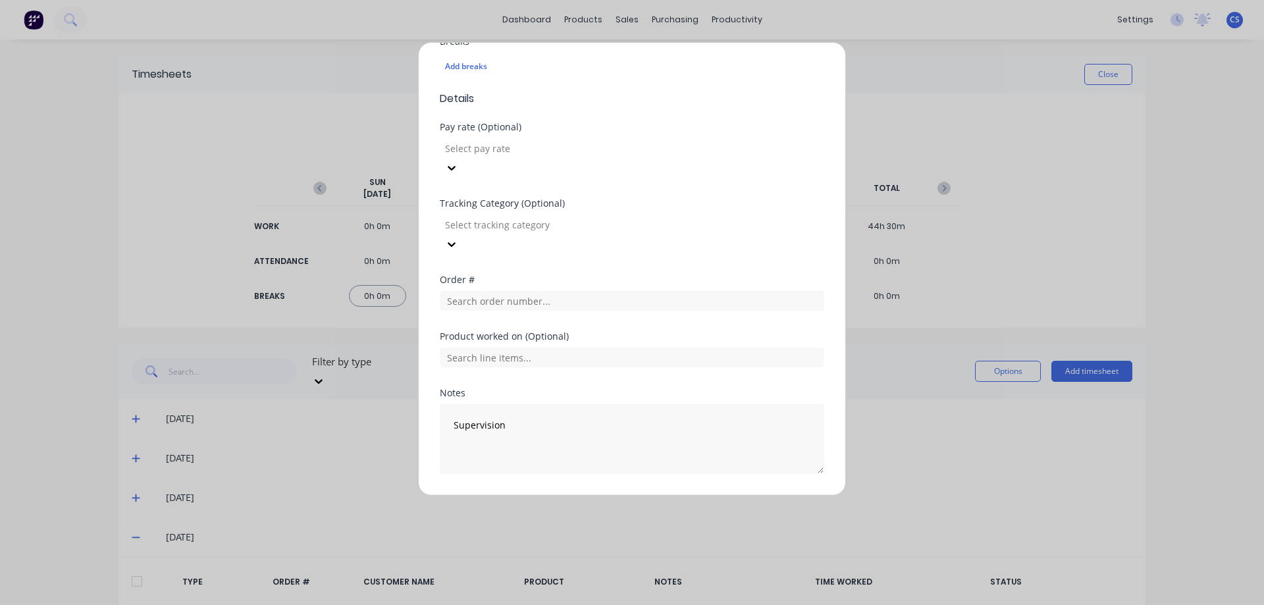
click at [579, 495] on button "Add manual time entry" at bounding box center [600, 505] width 111 height 21
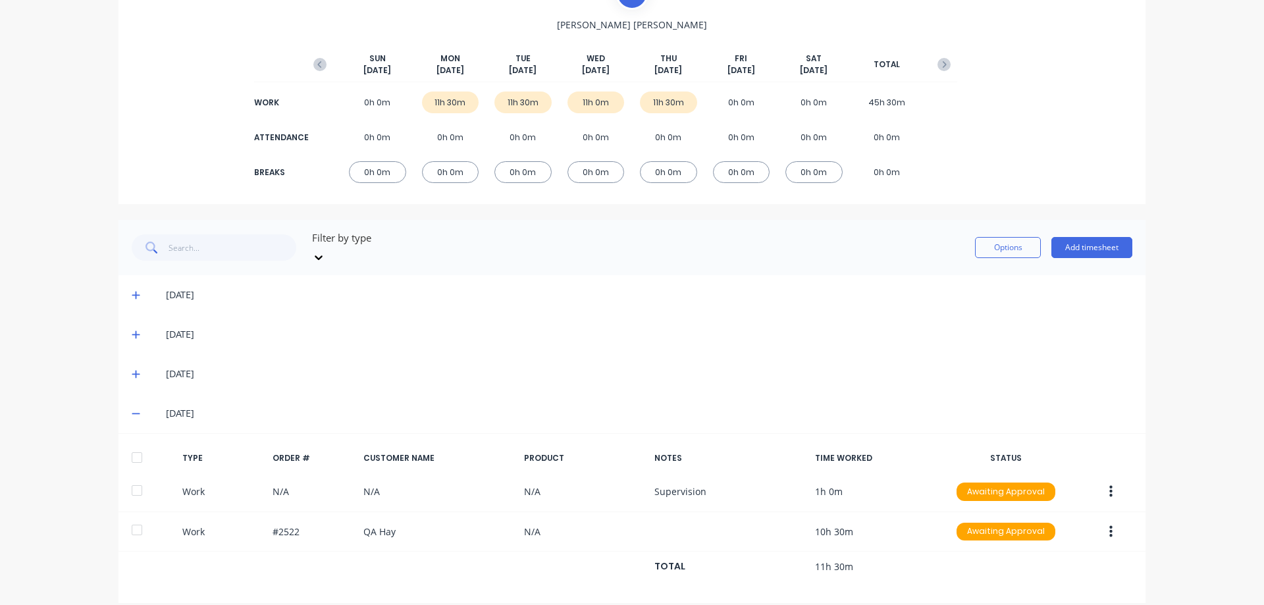
scroll to position [125, 0]
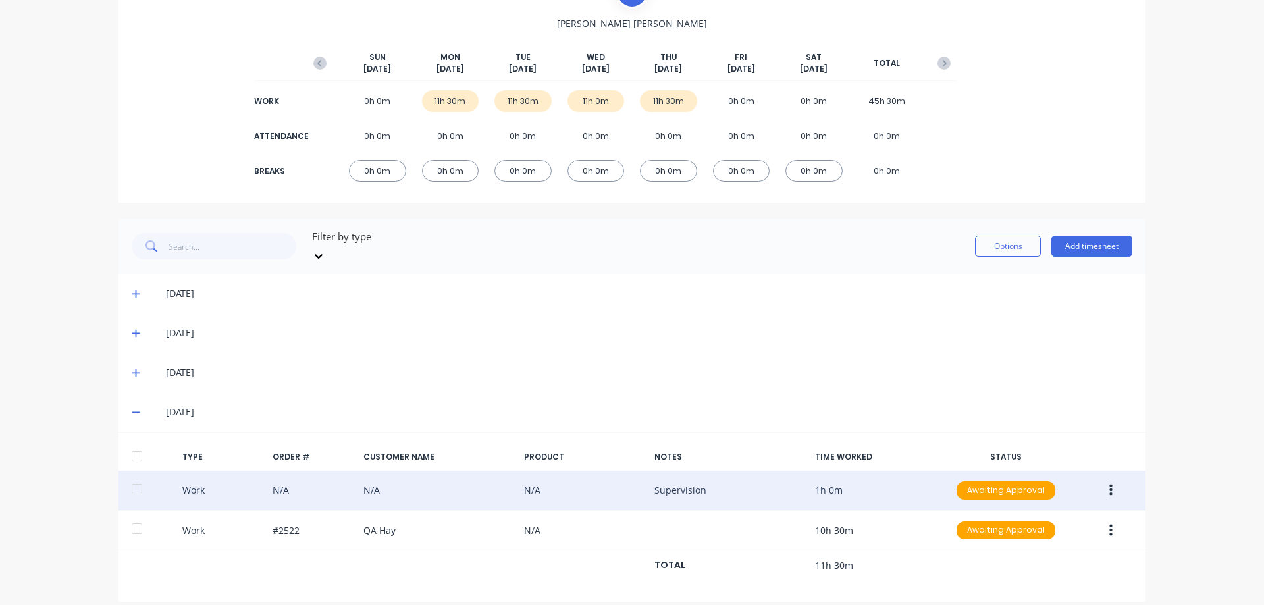
click at [1108, 479] on button "button" at bounding box center [1110, 491] width 31 height 24
click at [1086, 458] on div "Duplicate" at bounding box center [1063, 467] width 101 height 19
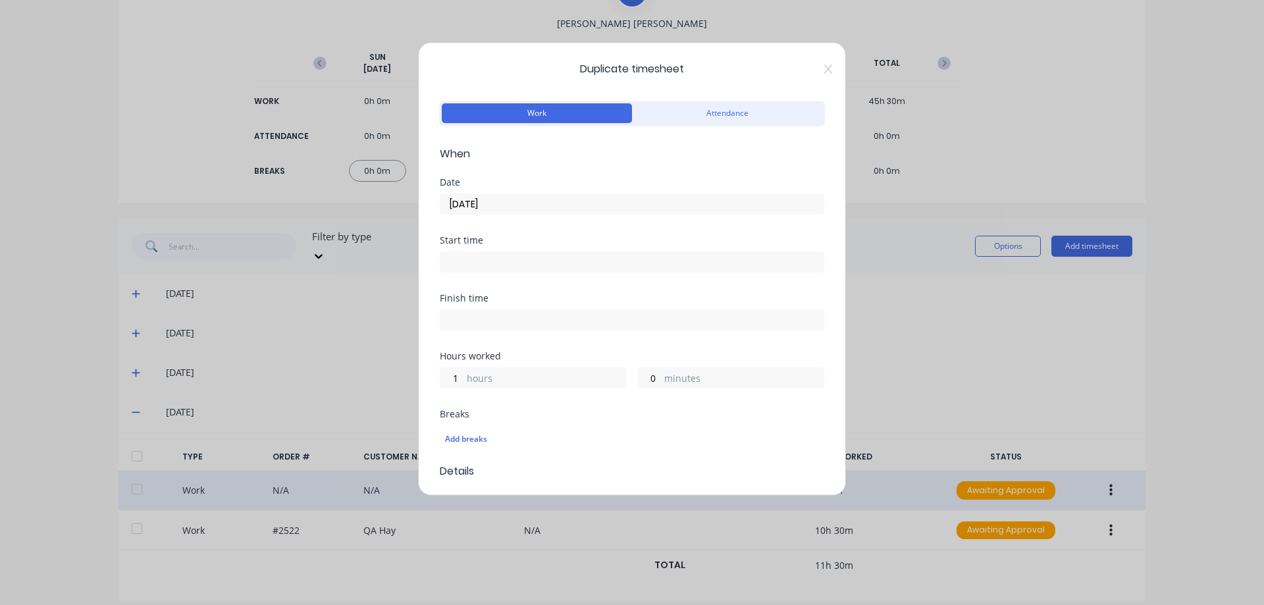
click at [539, 209] on input "18/09/2025" at bounding box center [631, 204] width 383 height 20
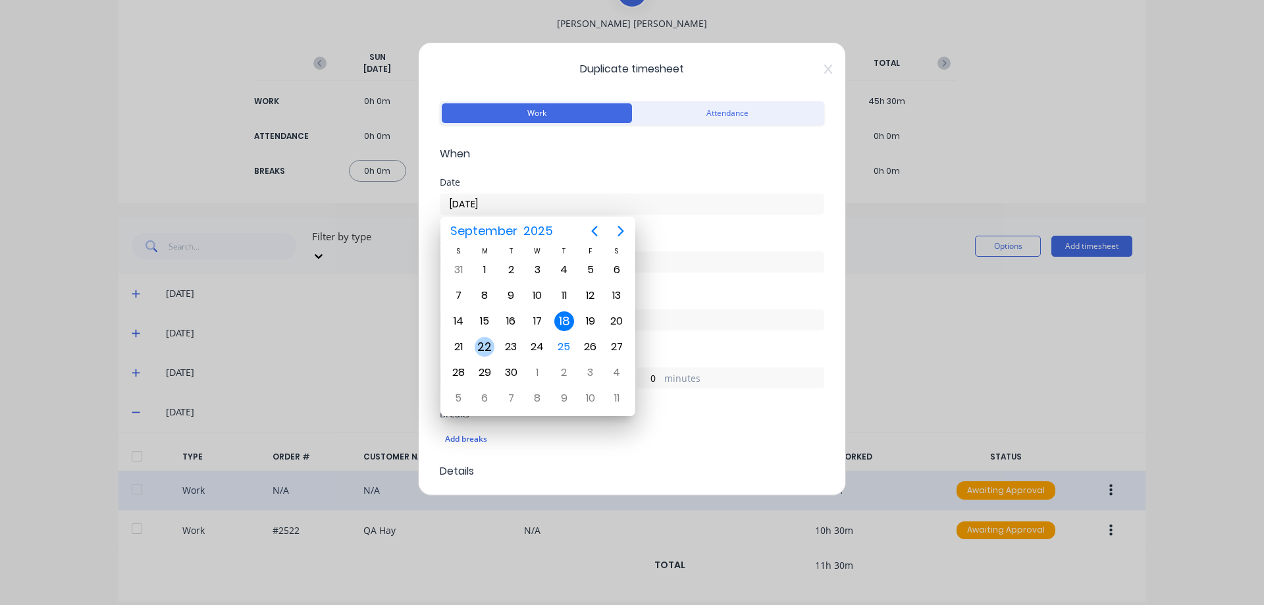
click at [477, 351] on div "22" at bounding box center [485, 347] width 20 height 20
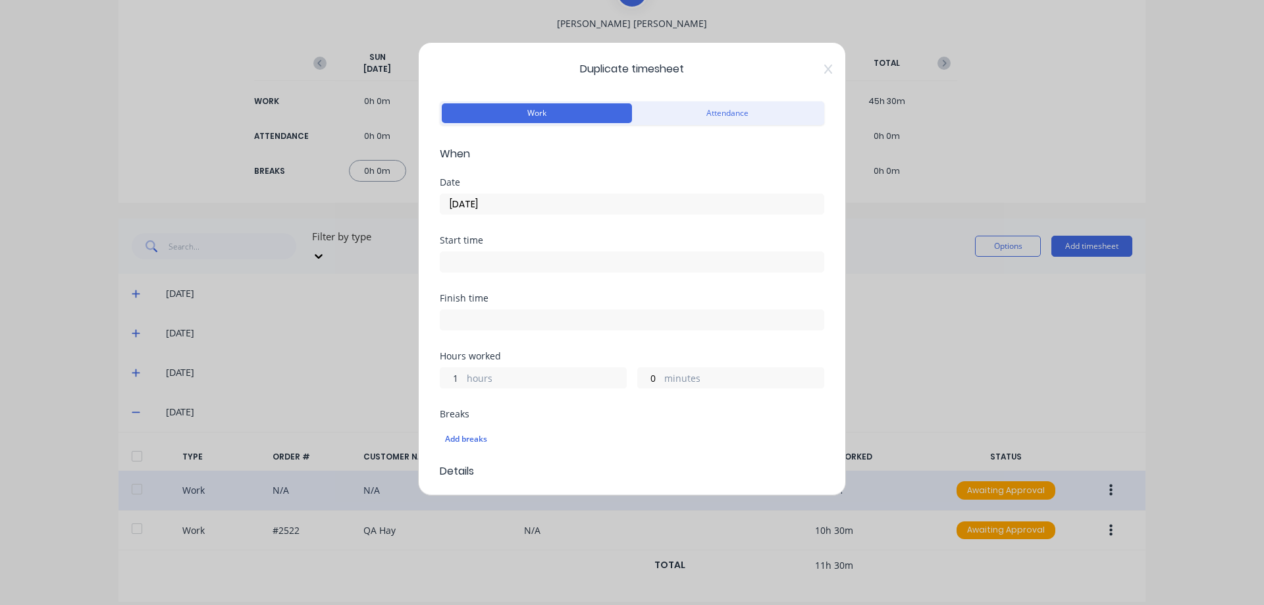
click at [452, 381] on input "1" at bounding box center [451, 378] width 23 height 20
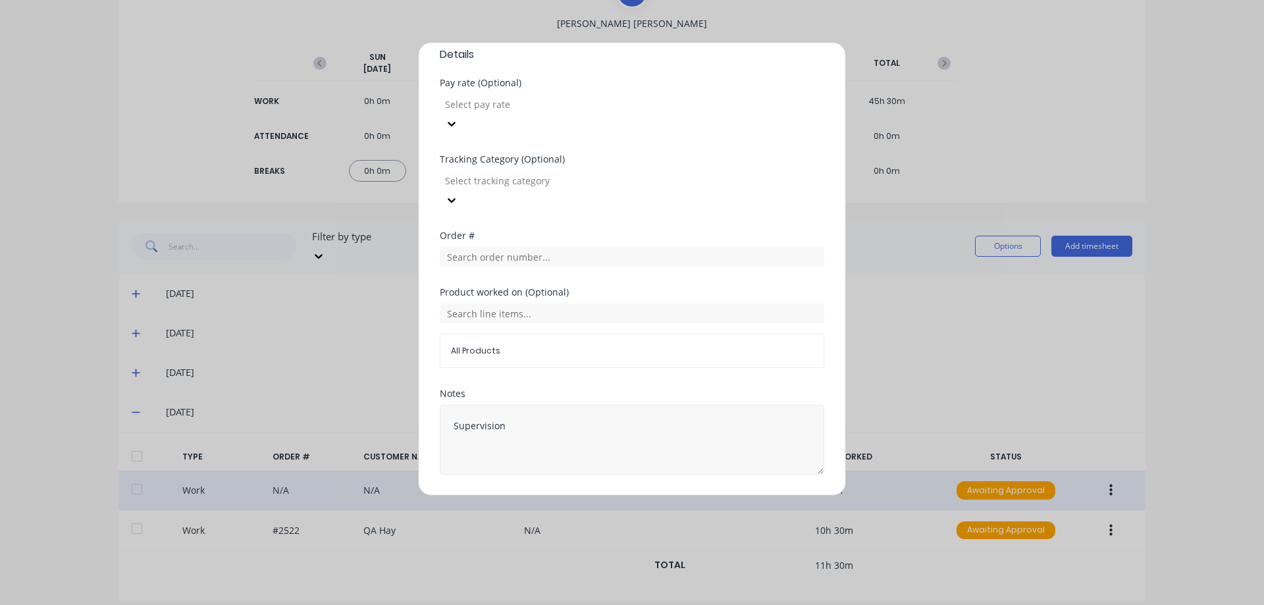
scroll to position [417, 0]
click at [610, 495] on button "Duplicate time entry" at bounding box center [601, 505] width 102 height 21
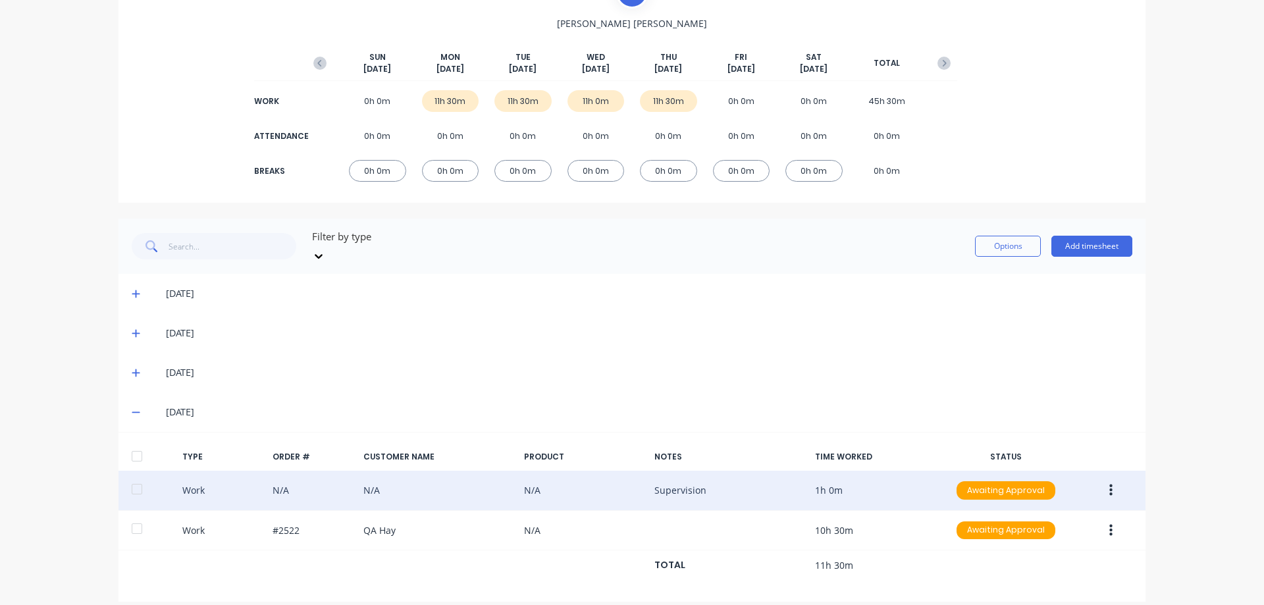
click at [1109, 485] on icon "button" at bounding box center [1110, 491] width 3 height 12
click at [1062, 458] on div "Duplicate" at bounding box center [1063, 467] width 101 height 19
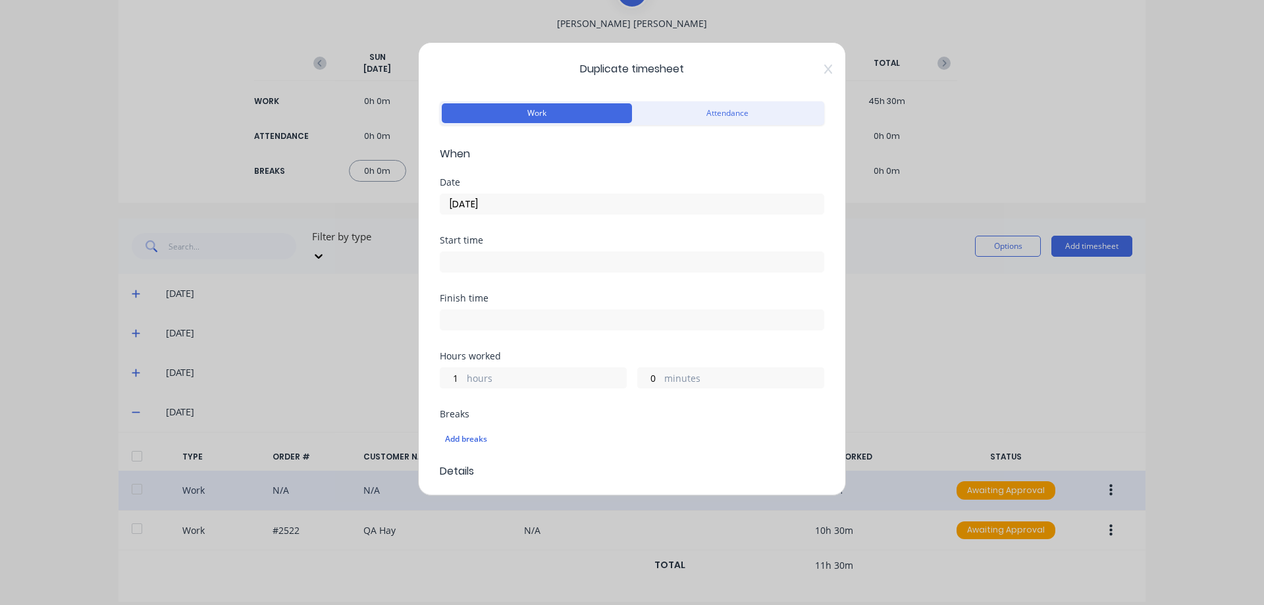
click at [519, 204] on input "18/09/2025" at bounding box center [631, 204] width 383 height 20
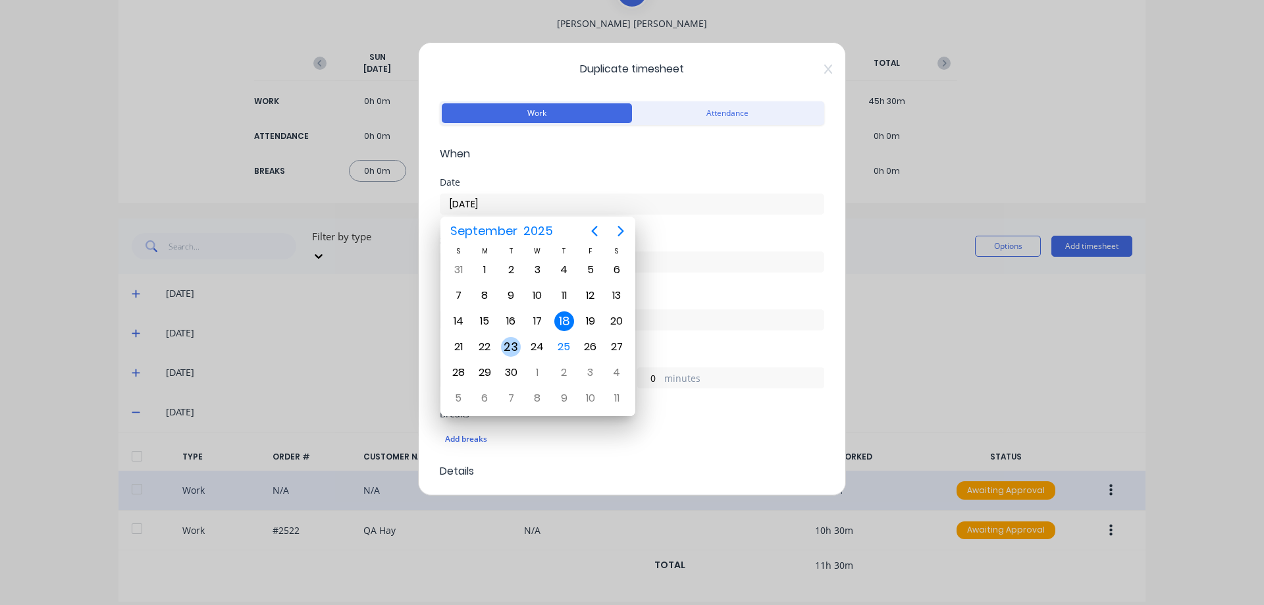
click at [504, 344] on div "23" at bounding box center [511, 347] width 20 height 20
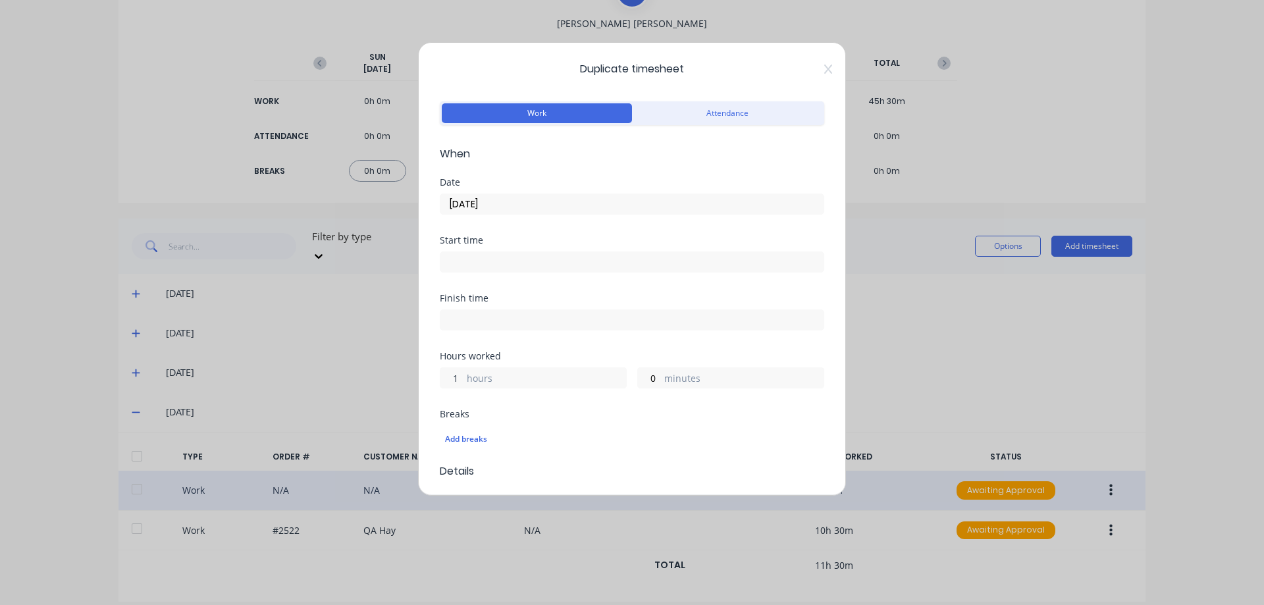
click at [453, 379] on input "1" at bounding box center [451, 378] width 23 height 20
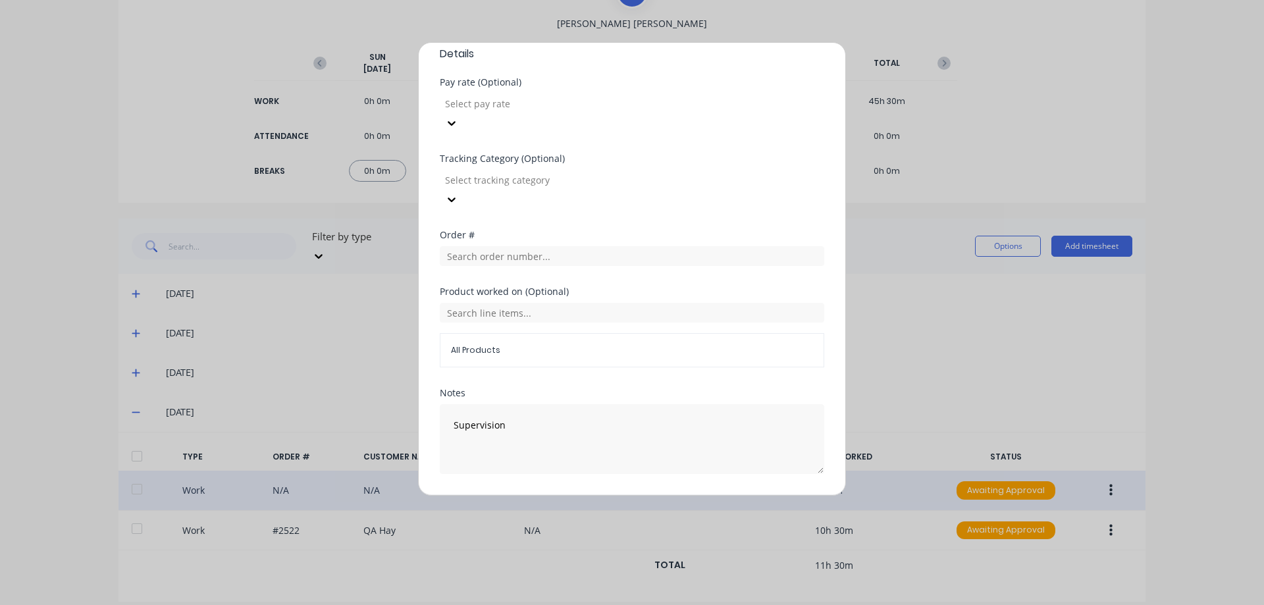
click at [600, 495] on button "Duplicate time entry" at bounding box center [601, 505] width 102 height 21
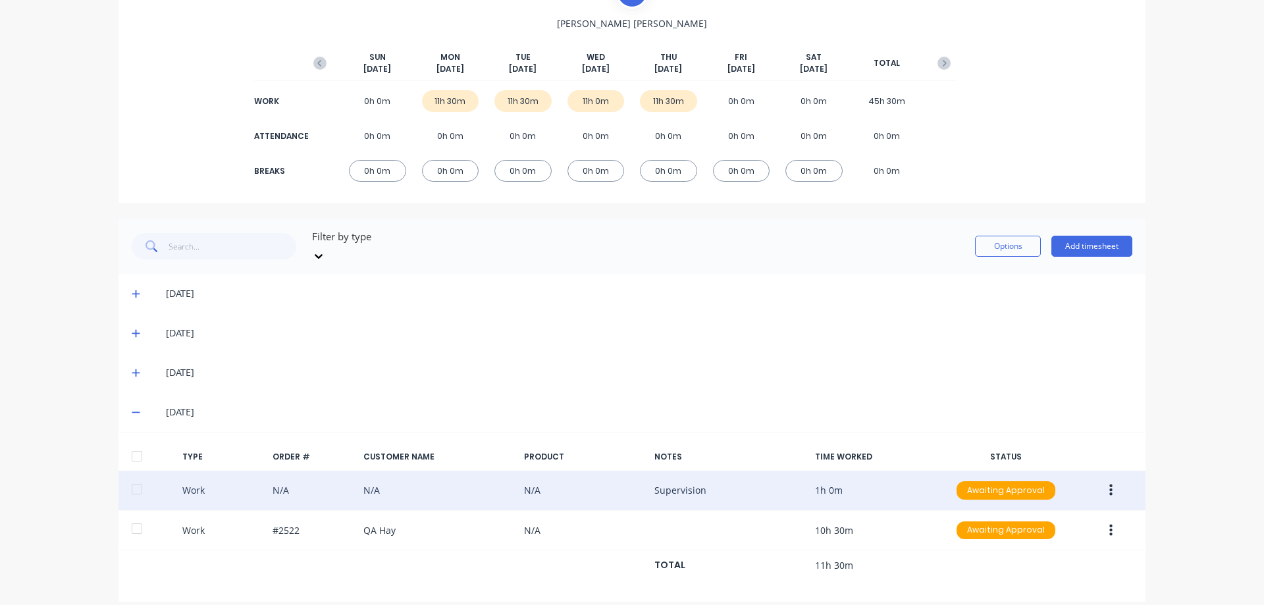
click at [1103, 479] on button "button" at bounding box center [1110, 491] width 31 height 24
click at [1085, 458] on div "Duplicate" at bounding box center [1063, 467] width 101 height 19
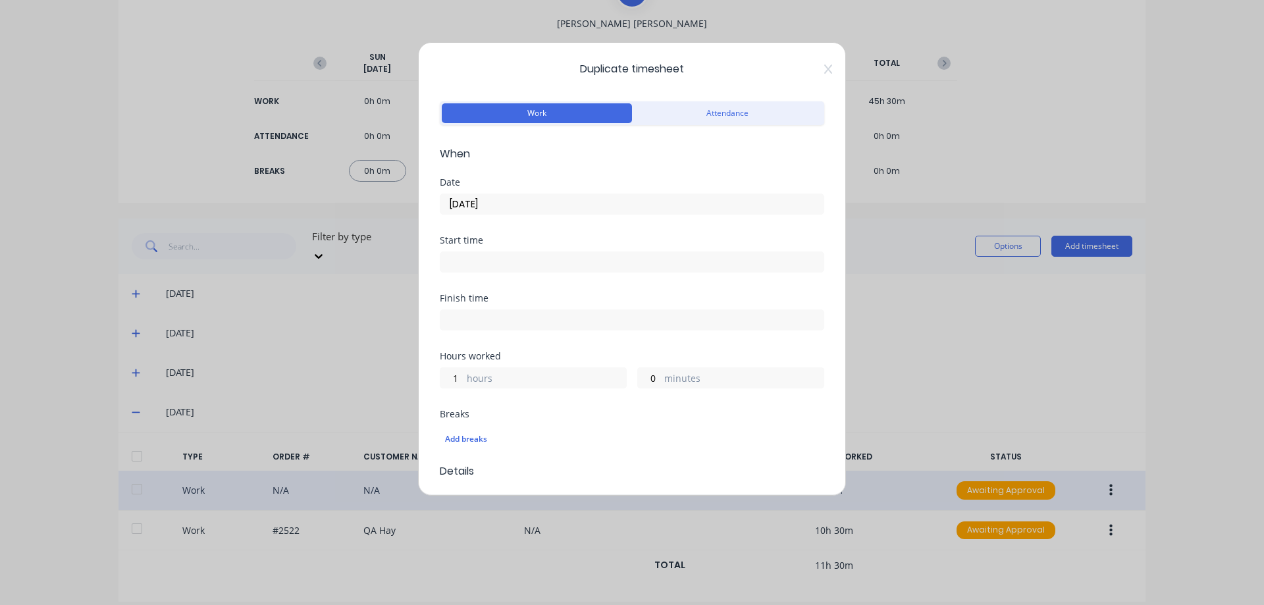
click at [517, 211] on input "18/09/2025" at bounding box center [631, 204] width 383 height 20
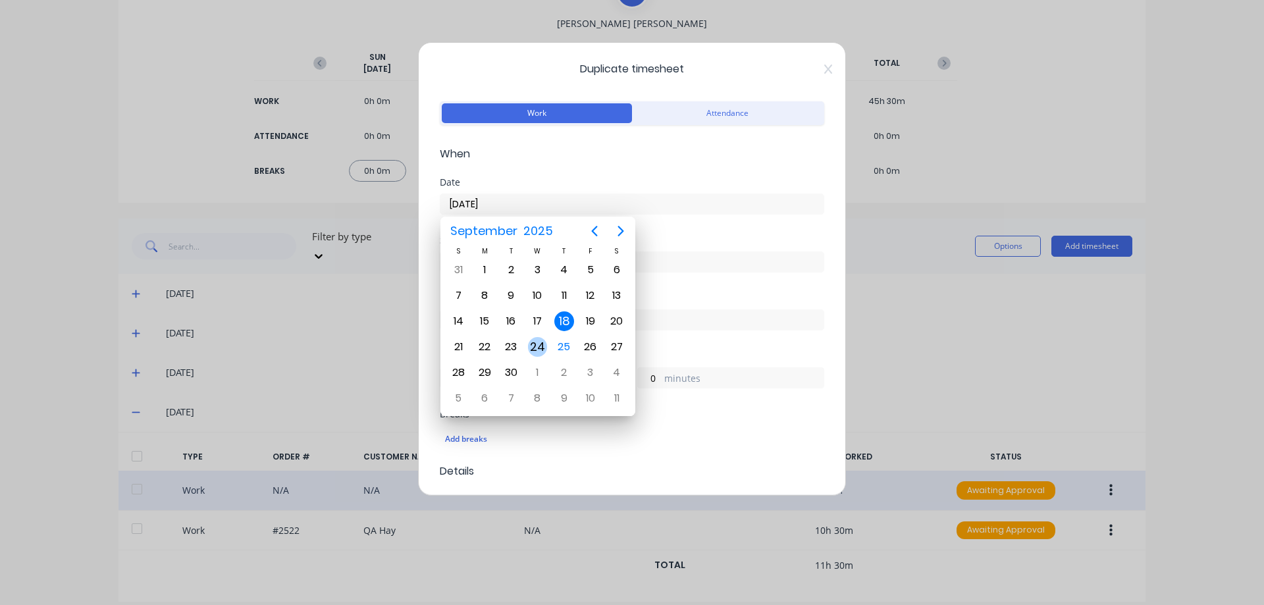
click at [536, 345] on div "24" at bounding box center [538, 347] width 20 height 20
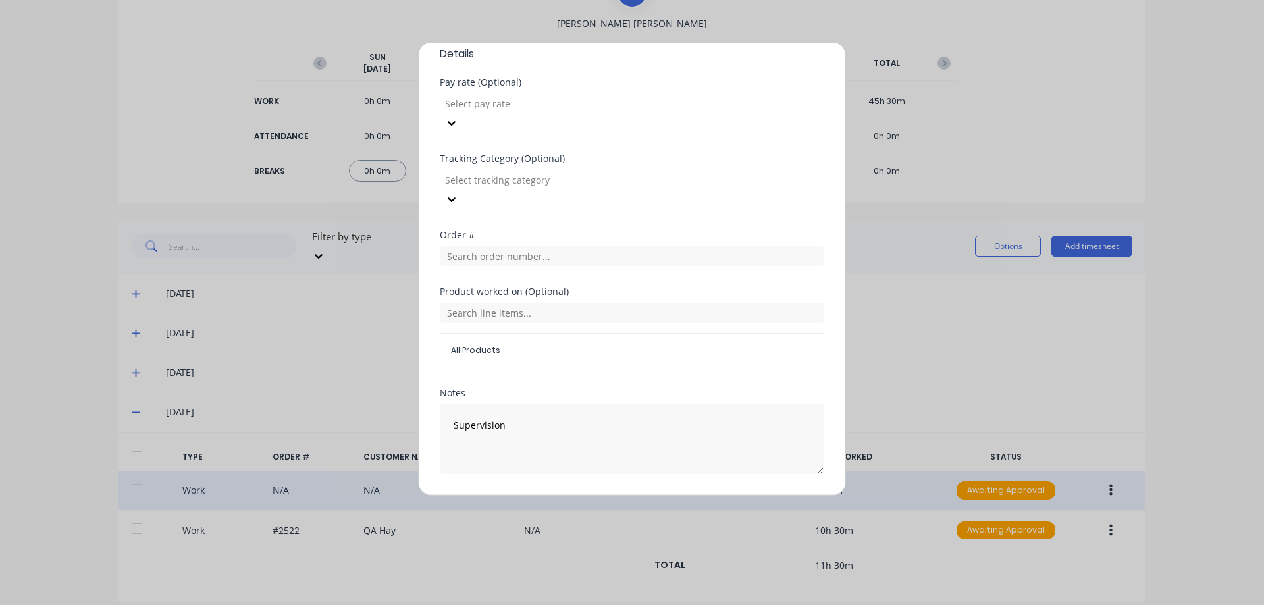
click at [599, 495] on button "Duplicate time entry" at bounding box center [601, 505] width 102 height 21
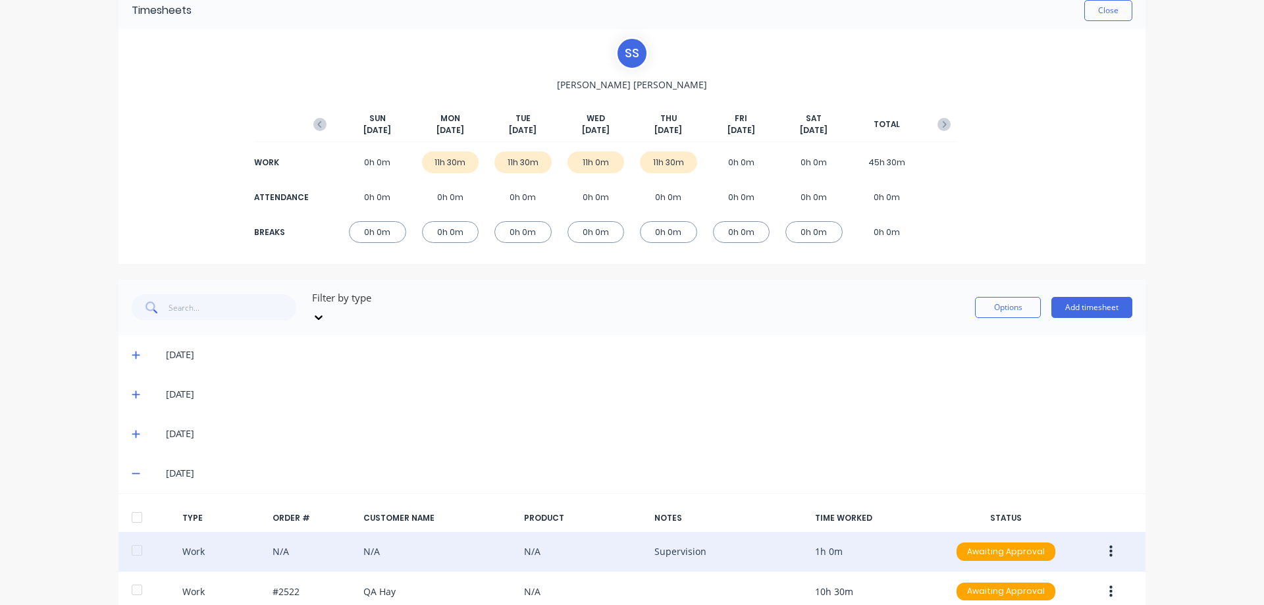
scroll to position [125, 0]
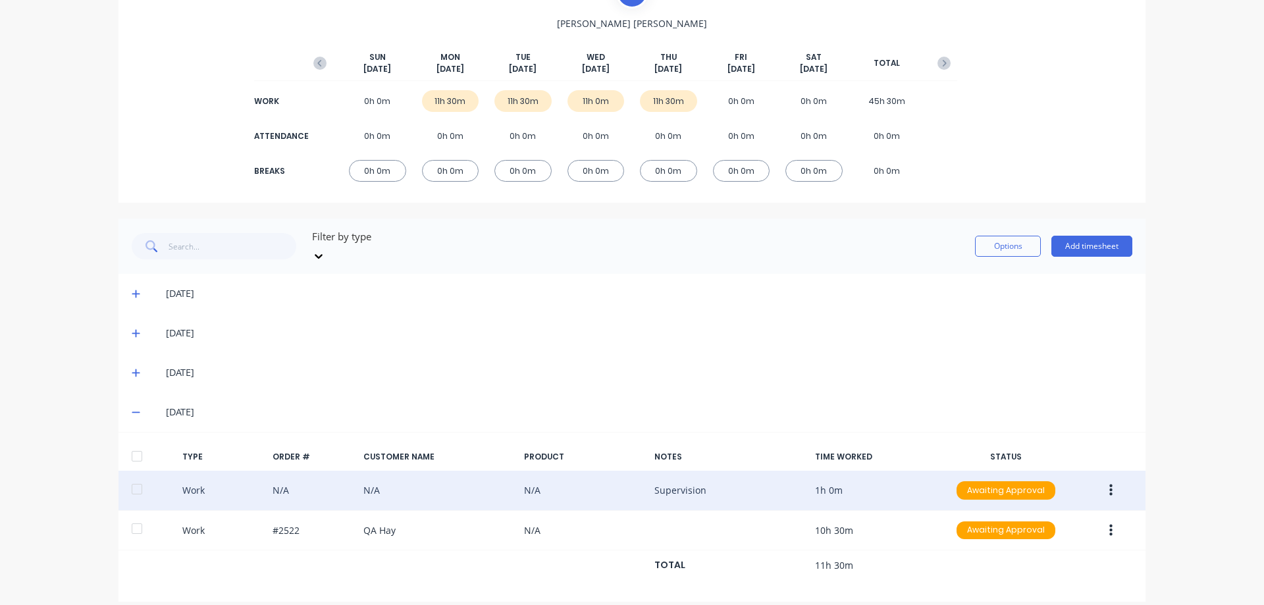
click at [1109, 483] on icon "button" at bounding box center [1110, 490] width 3 height 14
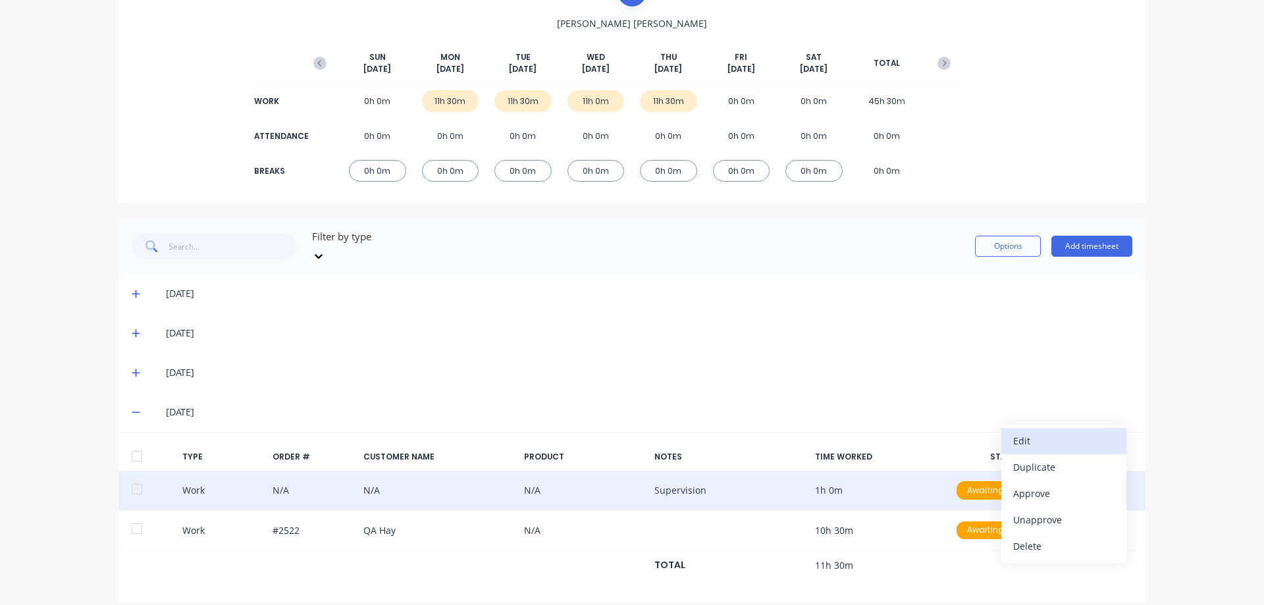
click at [1038, 431] on div "Edit" at bounding box center [1063, 440] width 101 height 19
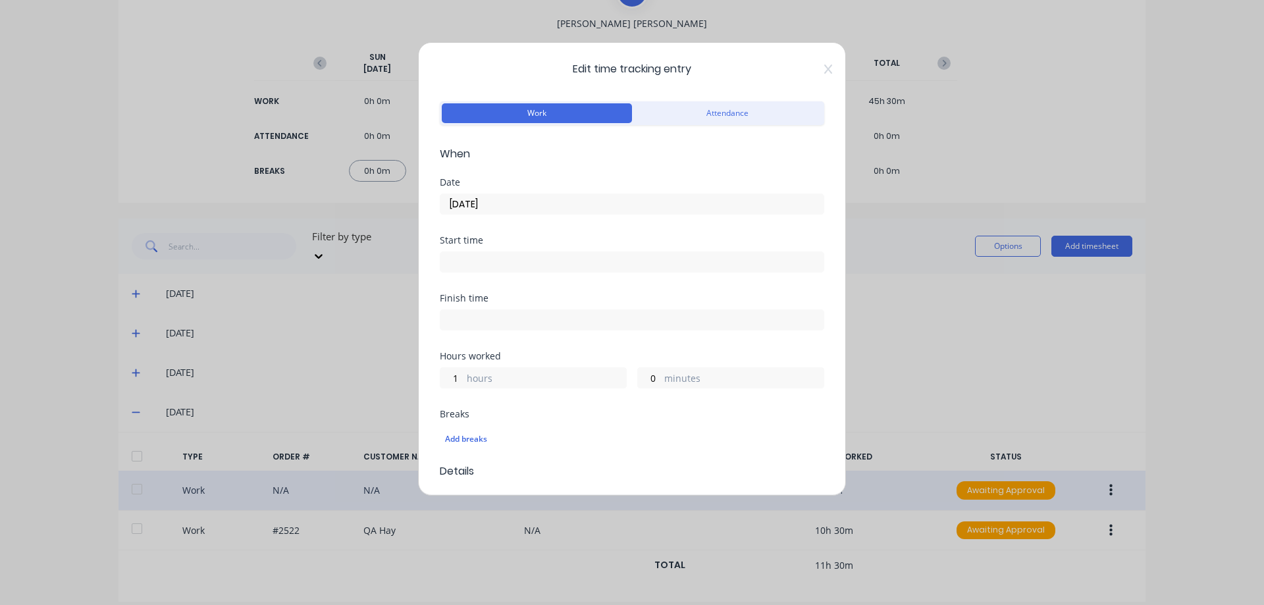
click at [550, 207] on input "18/09/2025" at bounding box center [631, 204] width 383 height 20
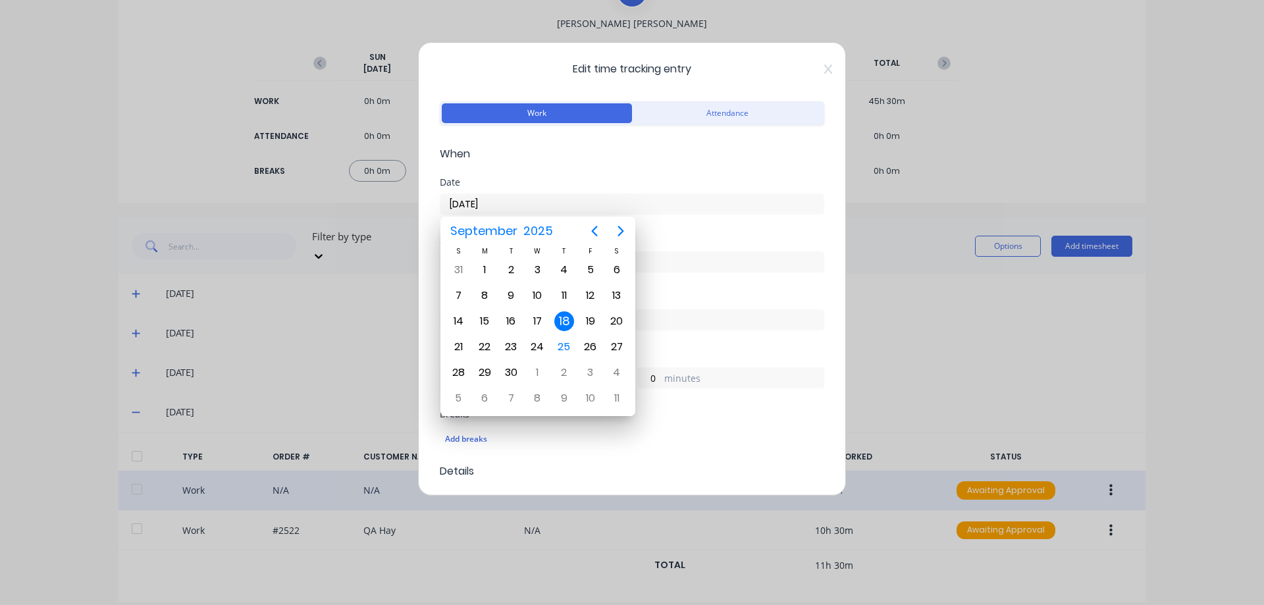
click at [550, 207] on input "18/09/2025" at bounding box center [631, 204] width 383 height 20
click at [591, 186] on div "Date" at bounding box center [632, 182] width 384 height 9
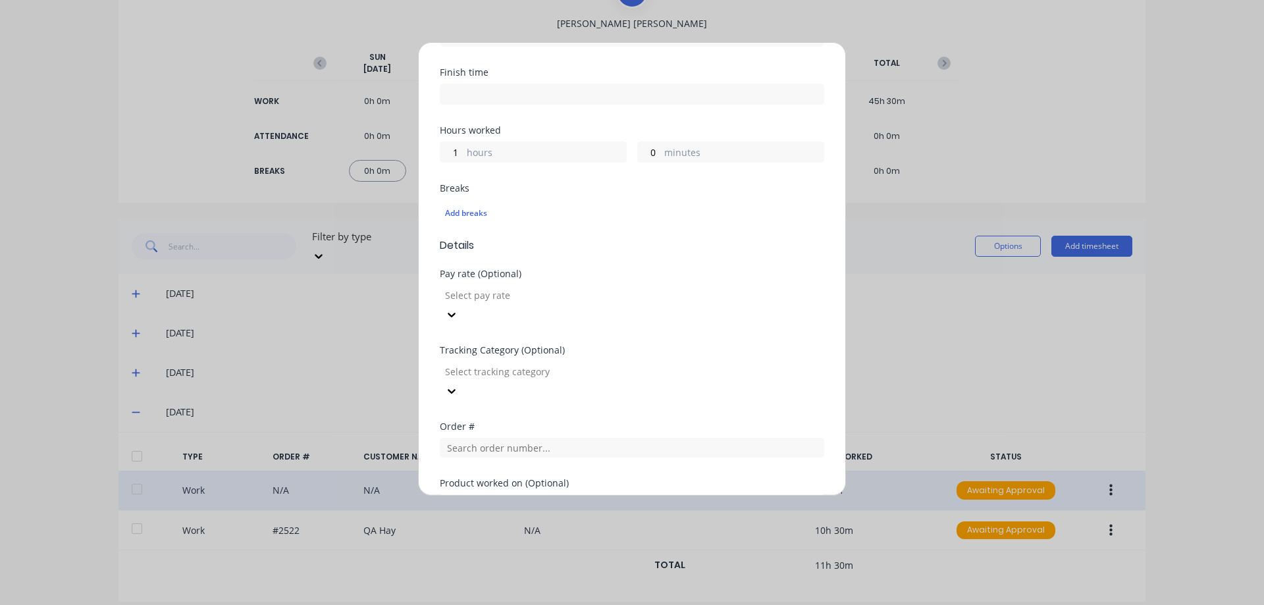
scroll to position [395, 0]
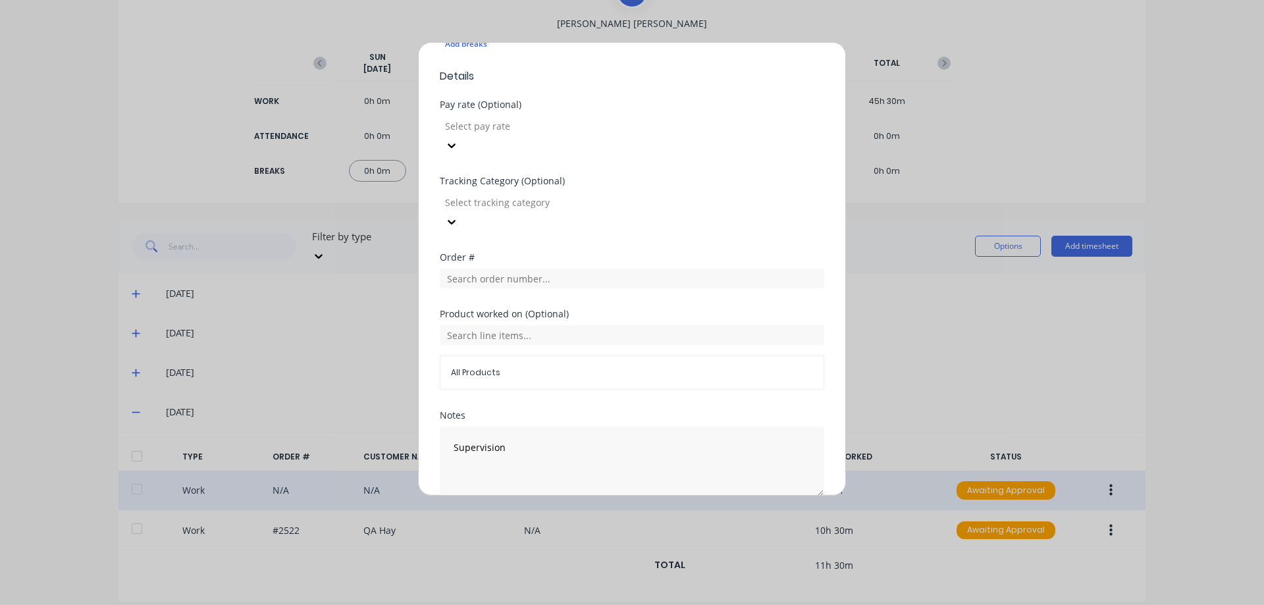
click at [1100, 336] on div "Edit time tracking entry Work Attendance When Date 18/09/2025 Start time Finish…" at bounding box center [632, 302] width 1264 height 605
click at [680, 517] on button "Cancel" at bounding box center [694, 527] width 53 height 21
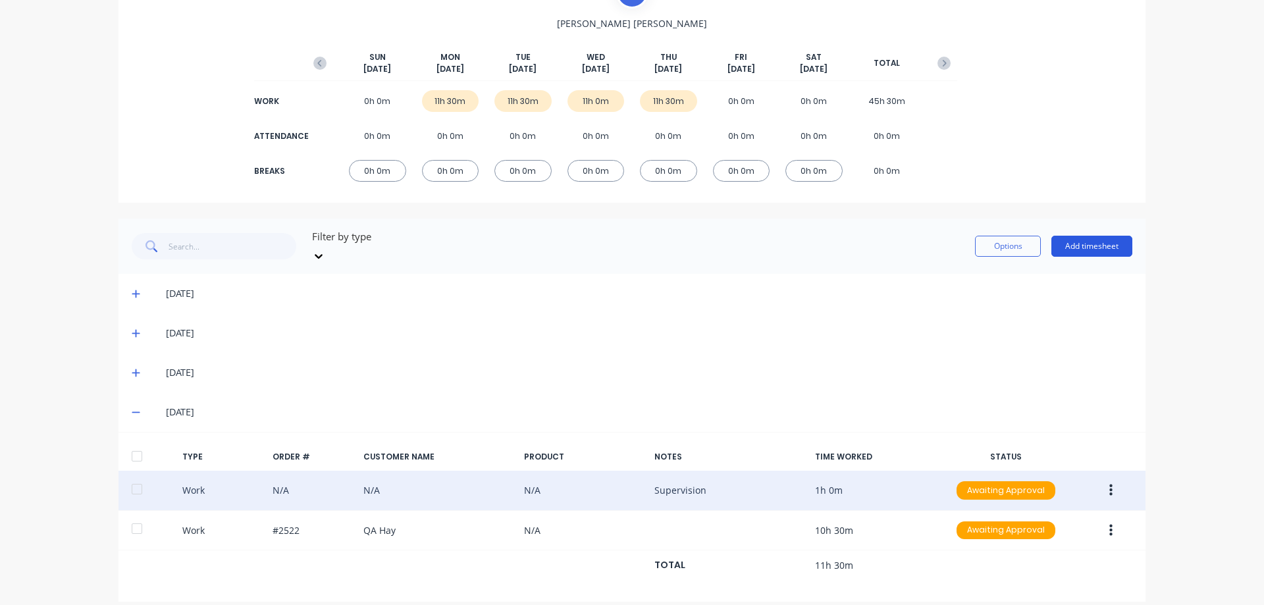
click at [1104, 236] on button "Add timesheet" at bounding box center [1091, 246] width 81 height 21
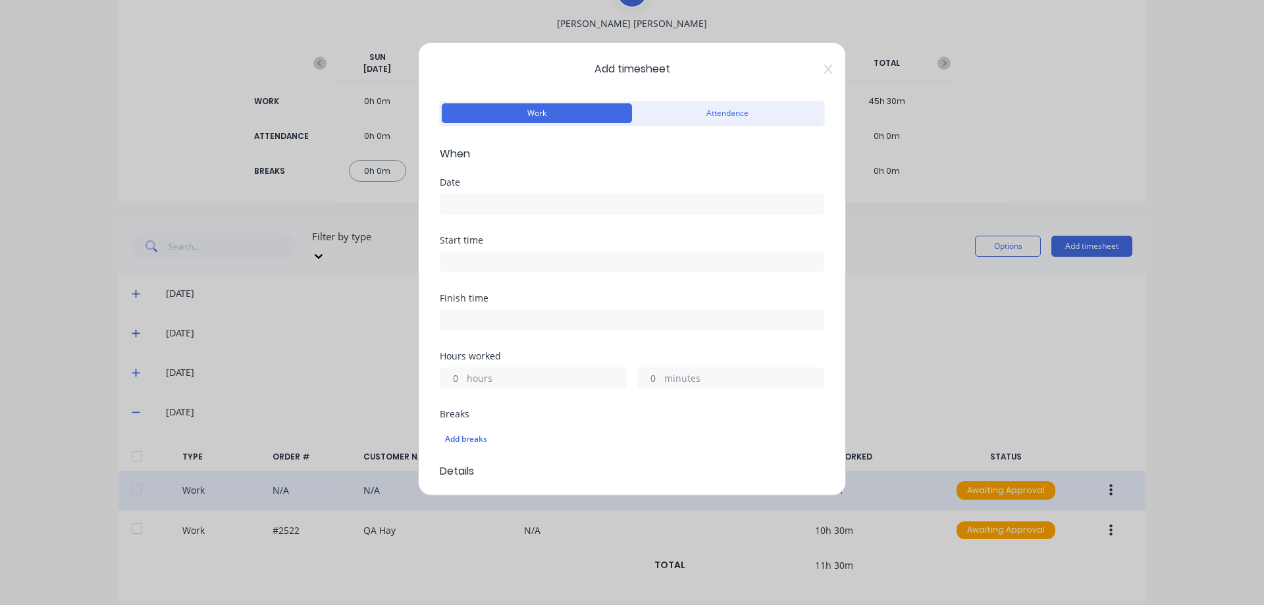
click at [538, 205] on input at bounding box center [631, 204] width 383 height 20
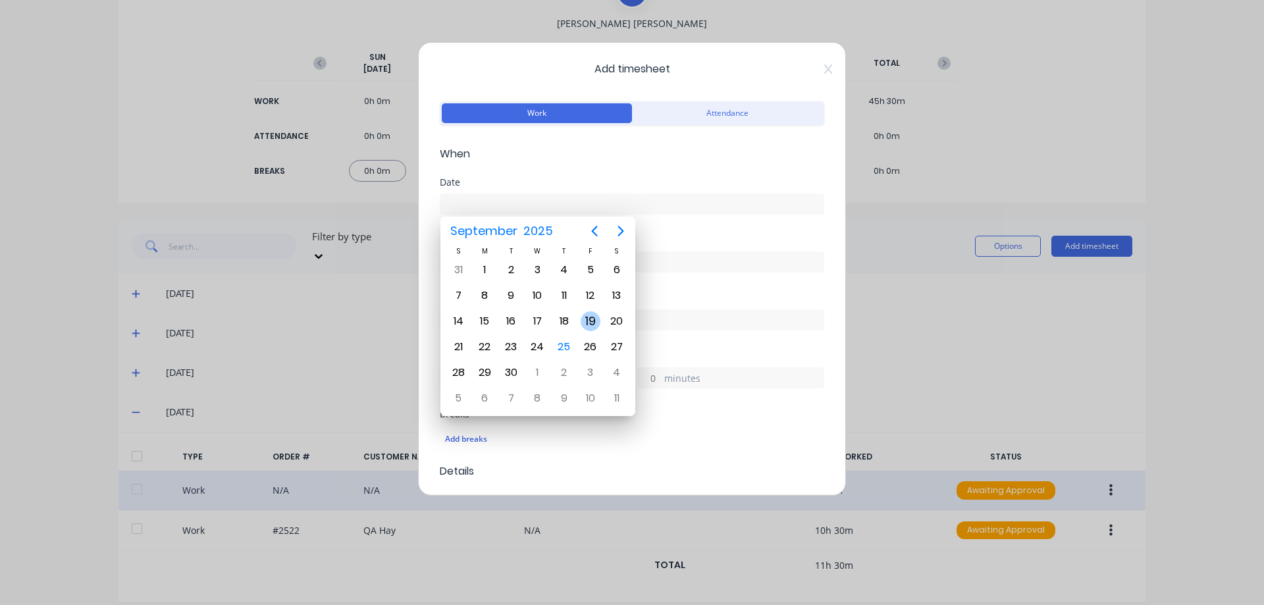
click at [587, 323] on div "19" at bounding box center [591, 321] width 20 height 20
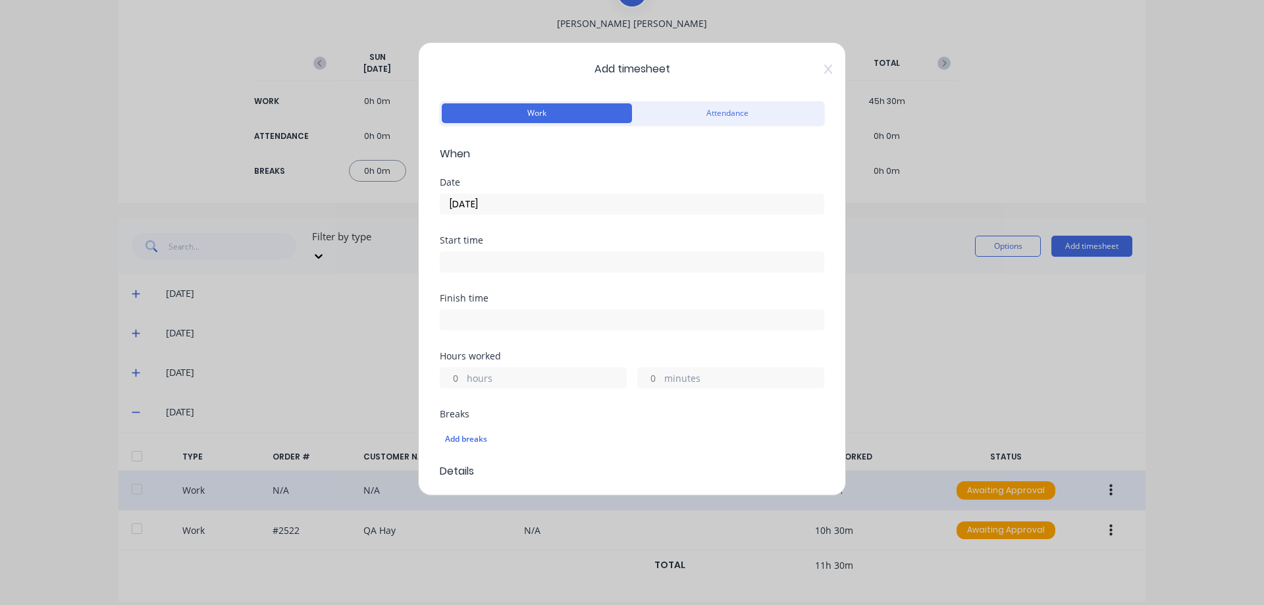
click at [459, 375] on input "hours" at bounding box center [451, 378] width 23 height 20
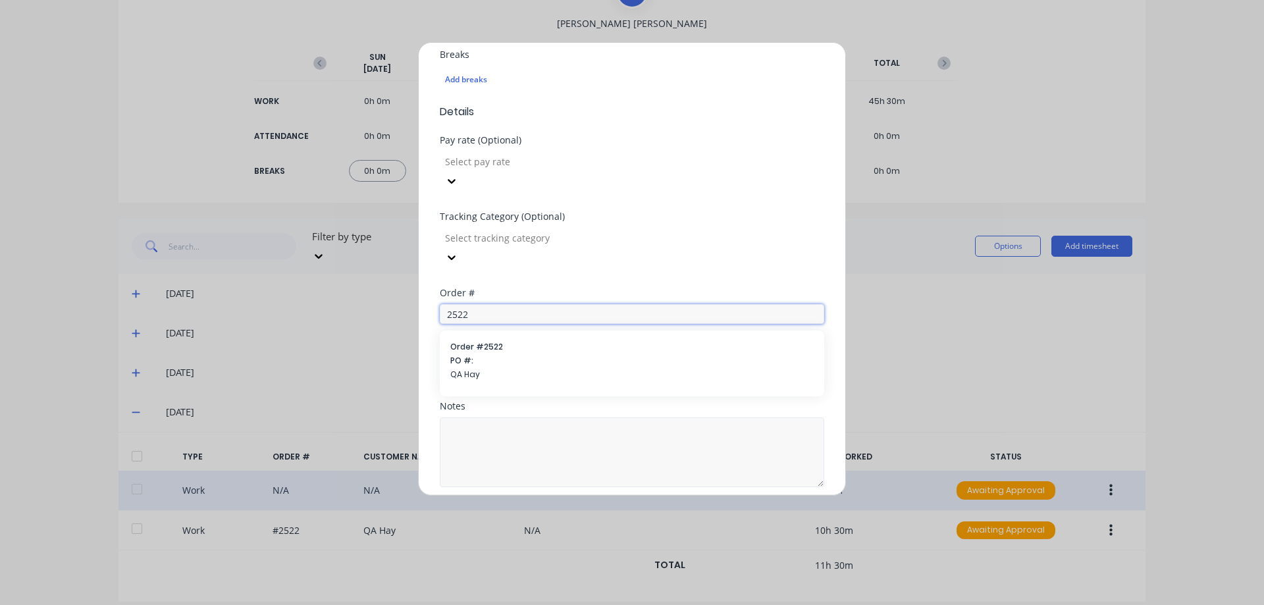
scroll to position [373, 0]
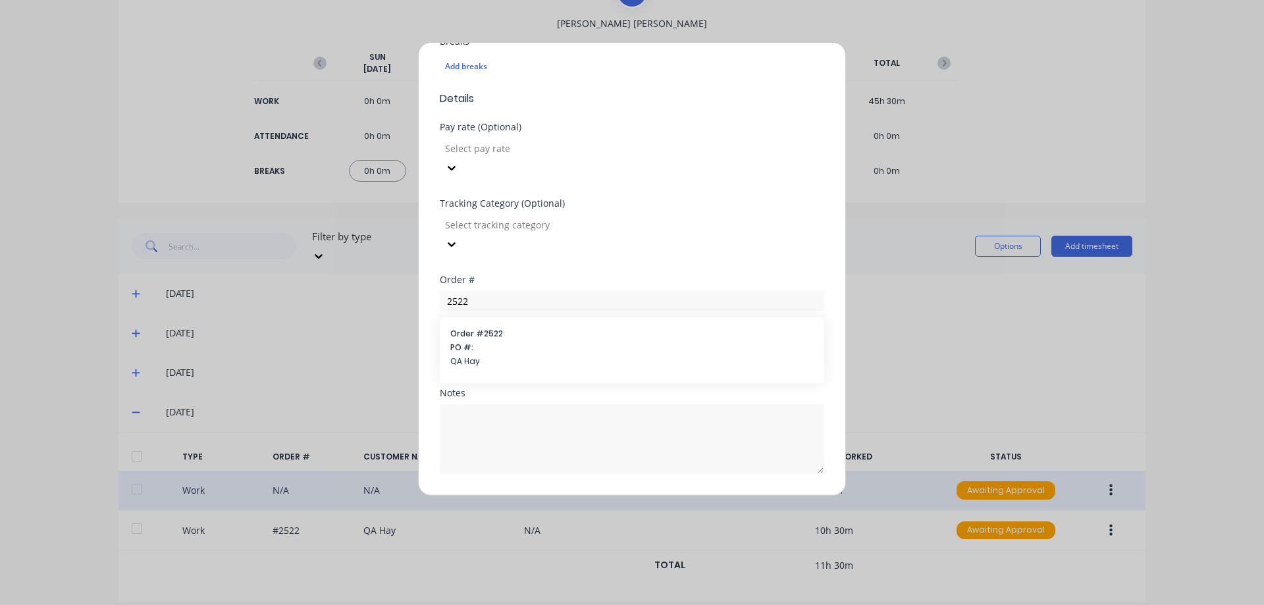
click at [564, 495] on button "Add manual time entry" at bounding box center [600, 505] width 111 height 21
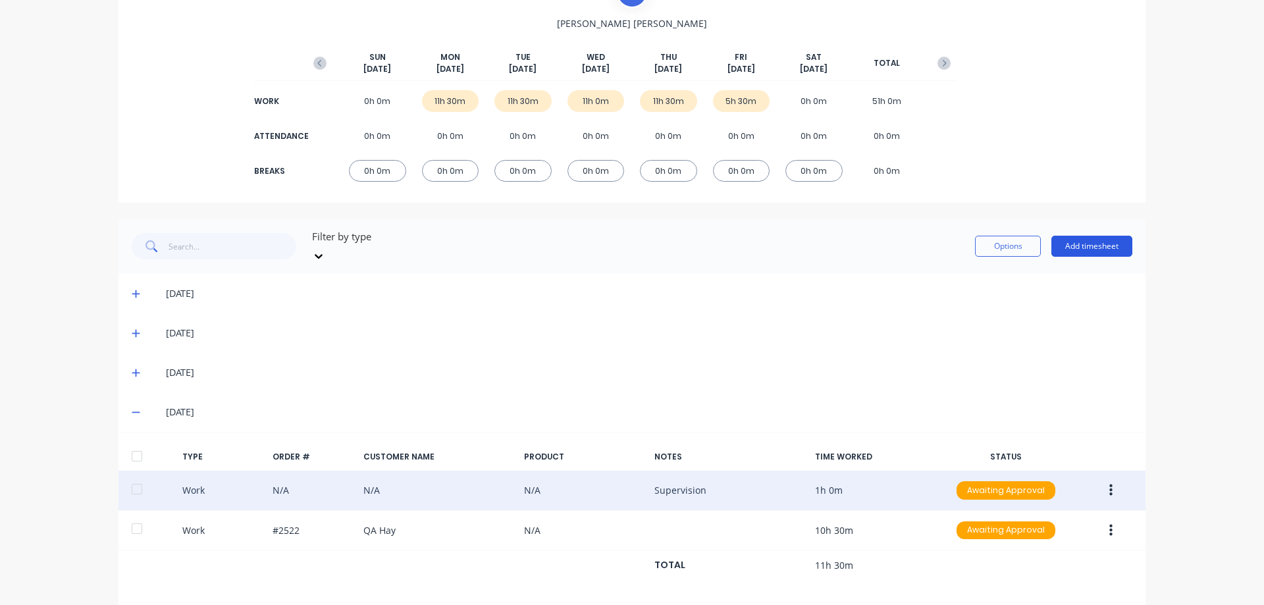
click at [1068, 240] on button "Add timesheet" at bounding box center [1091, 246] width 81 height 21
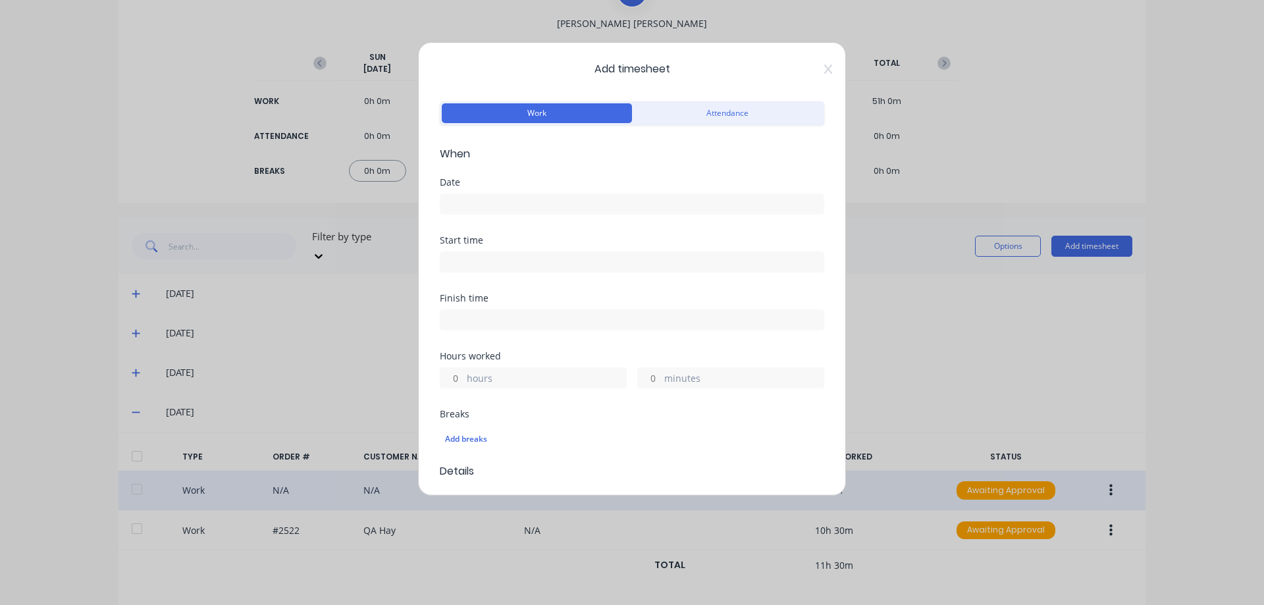
click at [496, 206] on input at bounding box center [631, 204] width 383 height 20
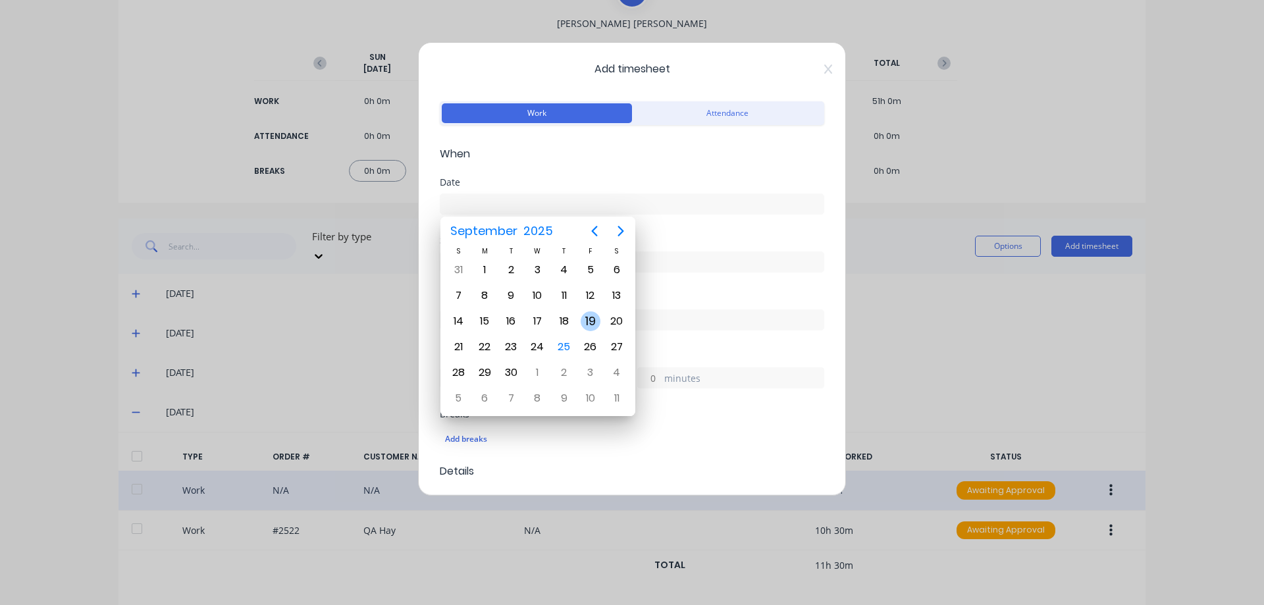
click at [584, 311] on div "19" at bounding box center [590, 321] width 26 height 25
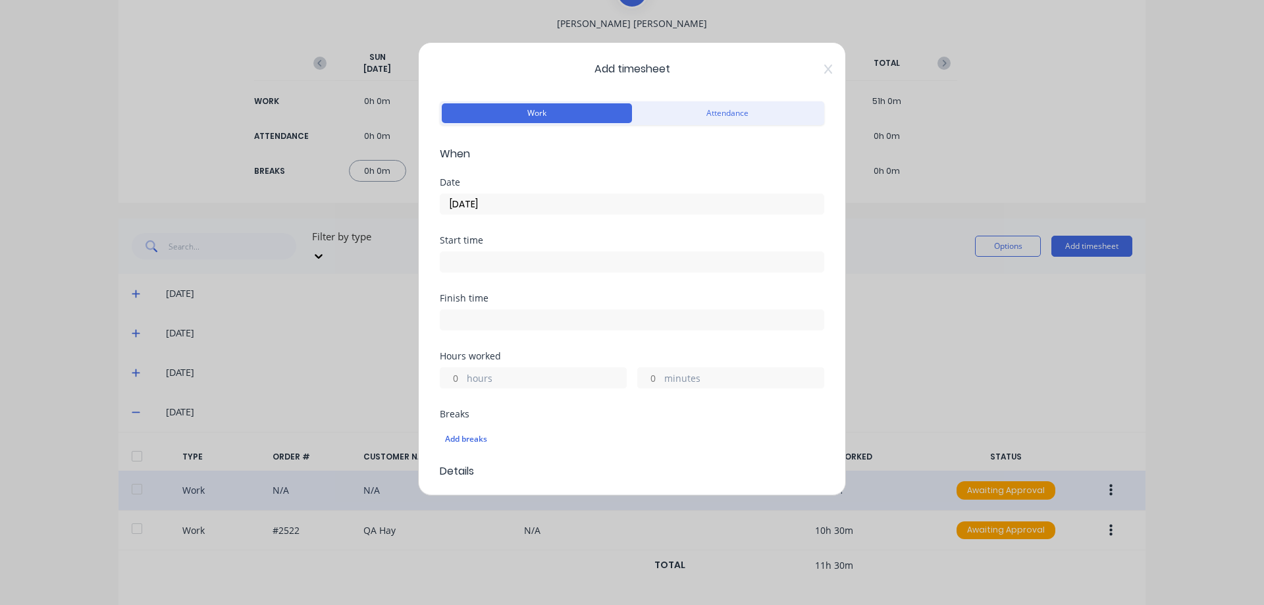
click at [455, 379] on input "hours" at bounding box center [451, 378] width 23 height 20
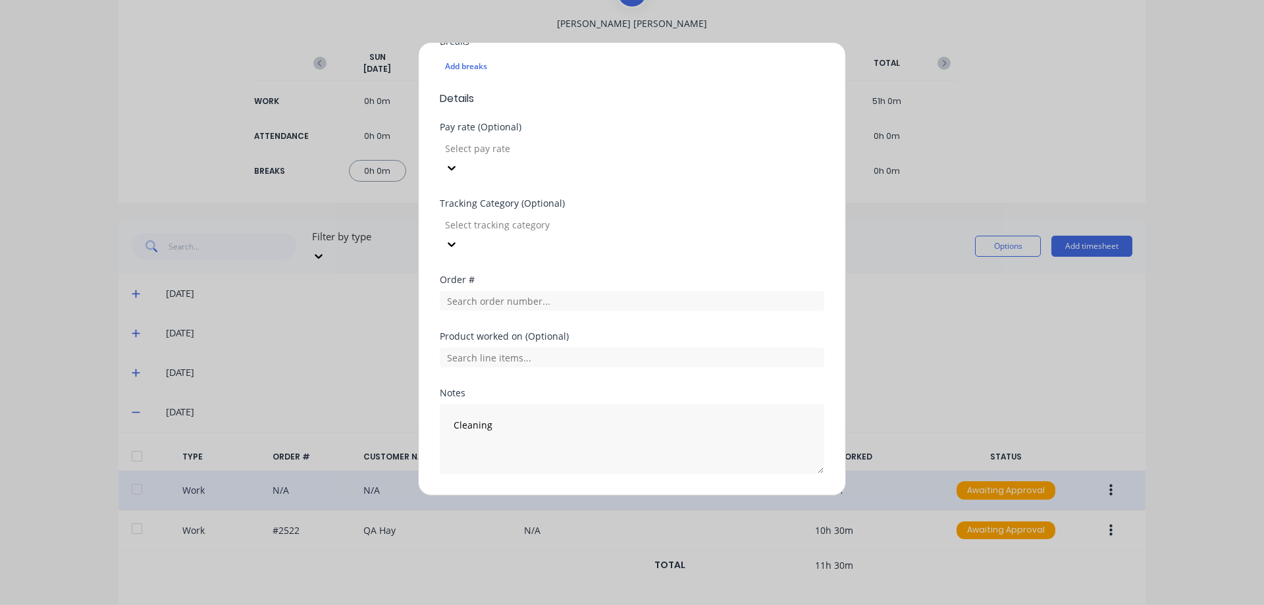
click at [597, 495] on button "Add manual time entry" at bounding box center [600, 505] width 111 height 21
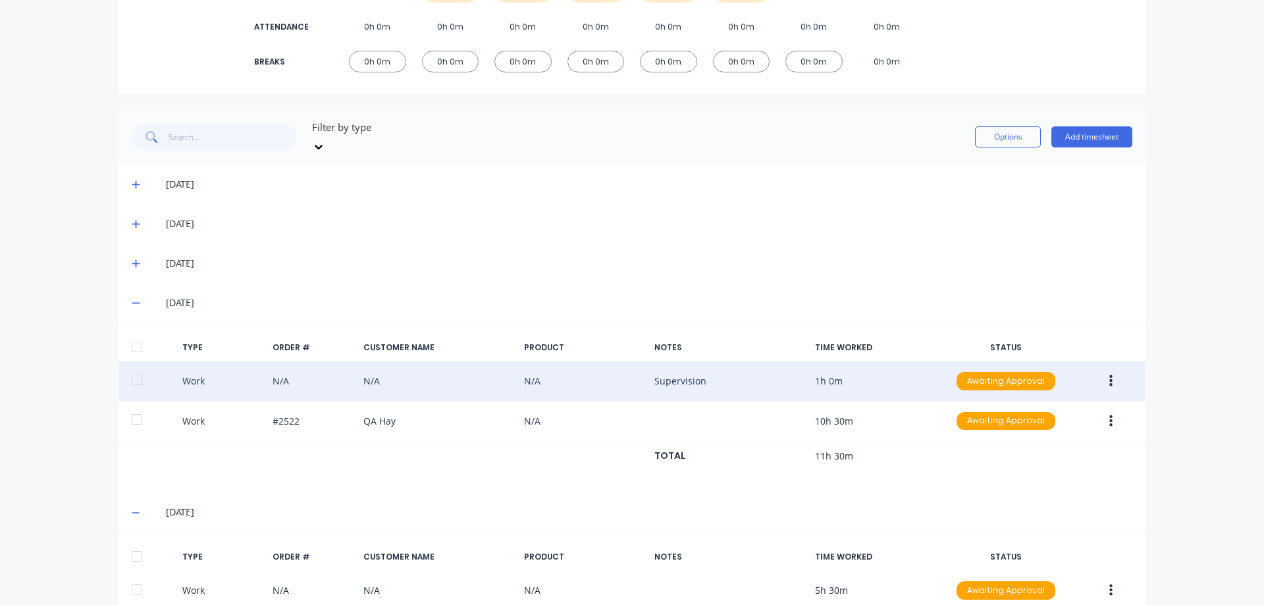
scroll to position [334, 0]
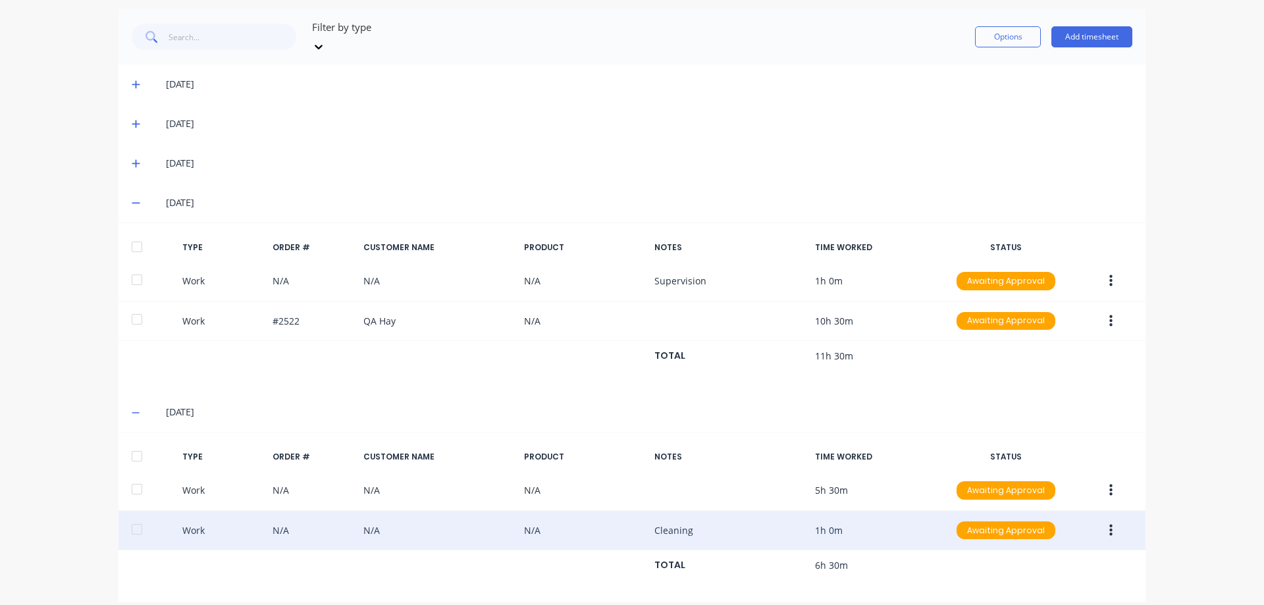
click at [1103, 519] on button "button" at bounding box center [1110, 531] width 31 height 24
click at [1061, 498] on div "Duplicate" at bounding box center [1063, 507] width 101 height 19
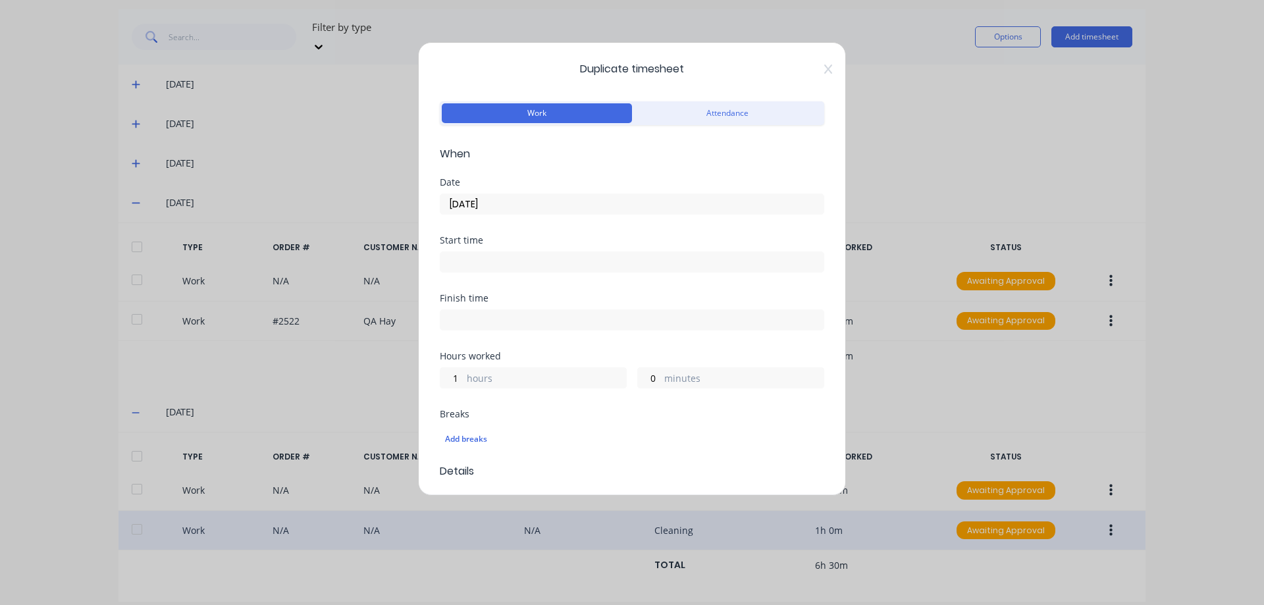
click at [509, 210] on input "19/09/2025" at bounding box center [631, 204] width 383 height 20
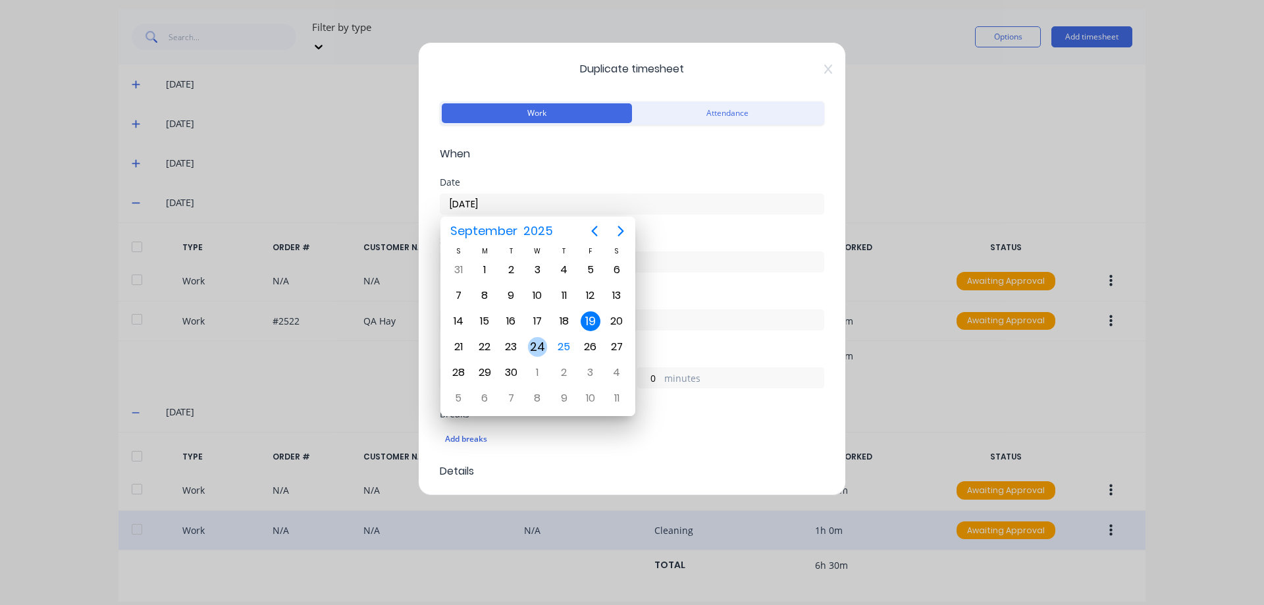
click at [536, 353] on div "24" at bounding box center [538, 347] width 20 height 20
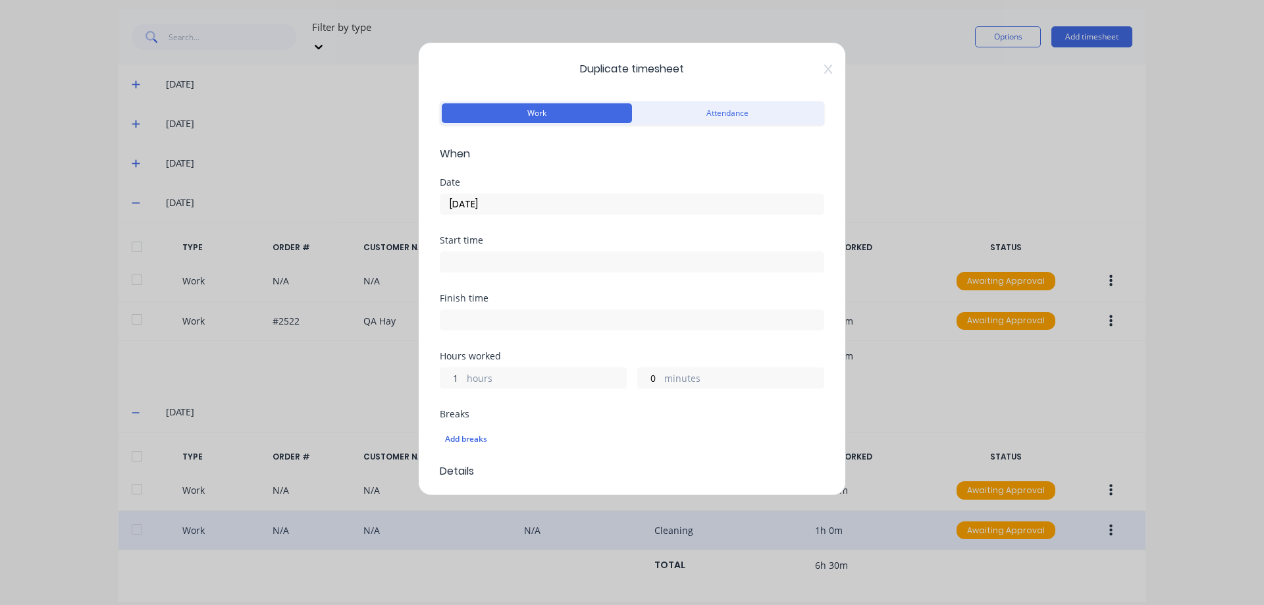
drag, startPoint x: 458, startPoint y: 379, endPoint x: 450, endPoint y: 379, distance: 7.2
click at [450, 379] on input "1" at bounding box center [451, 378] width 23 height 20
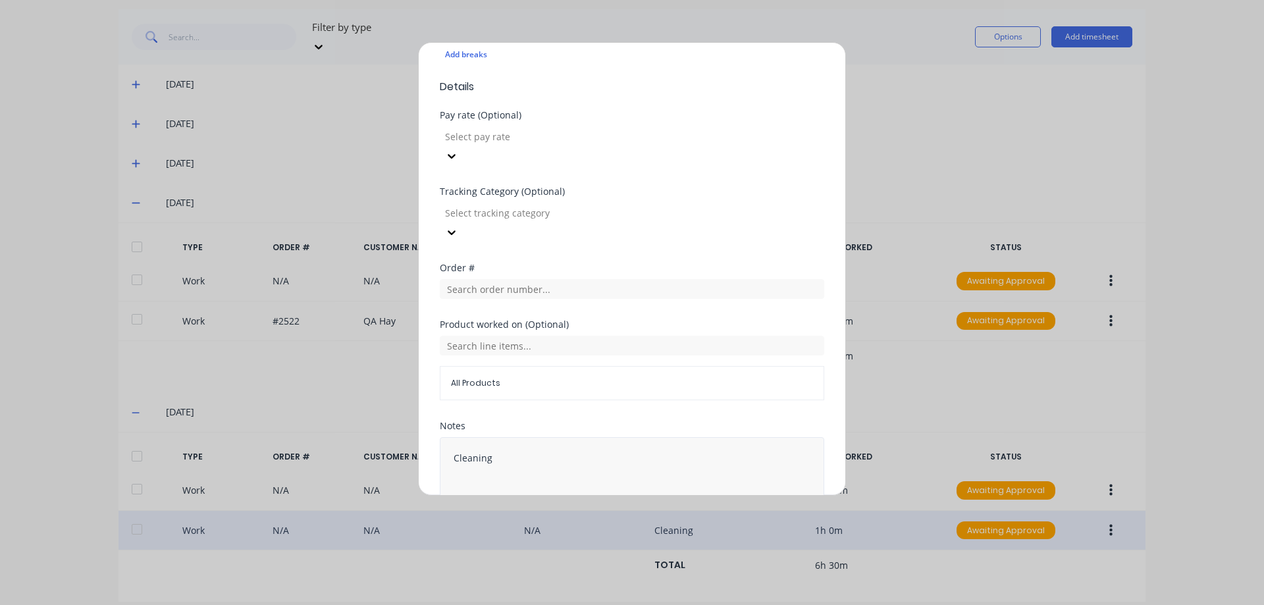
scroll to position [395, 0]
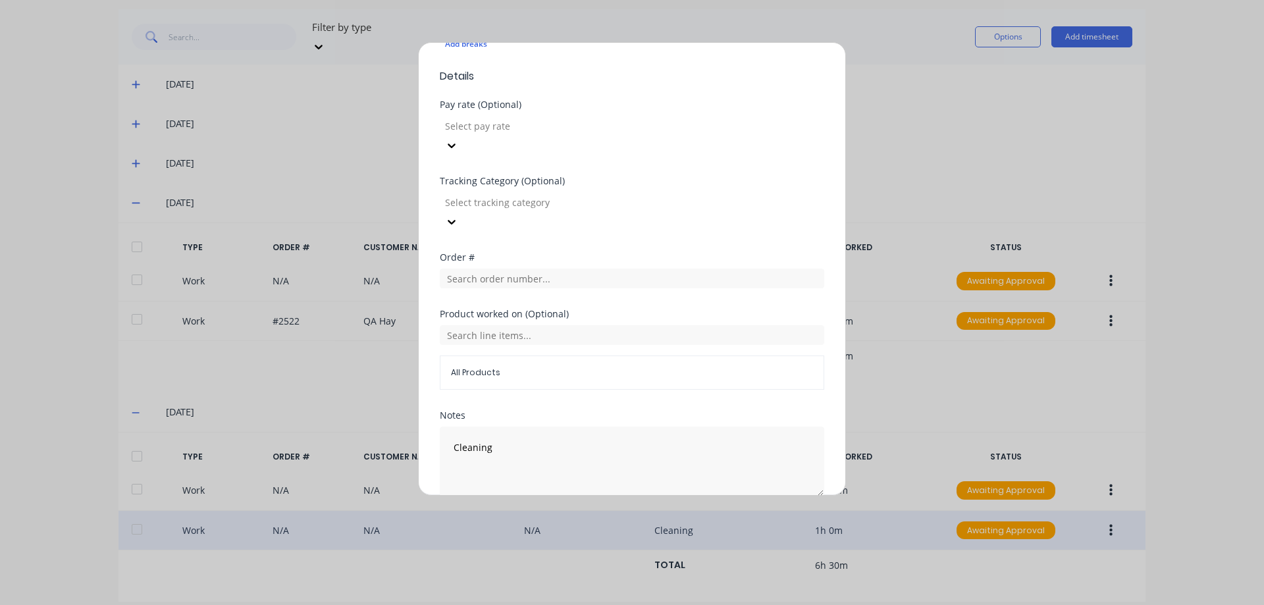
click at [591, 517] on button "Duplicate time entry" at bounding box center [601, 527] width 102 height 21
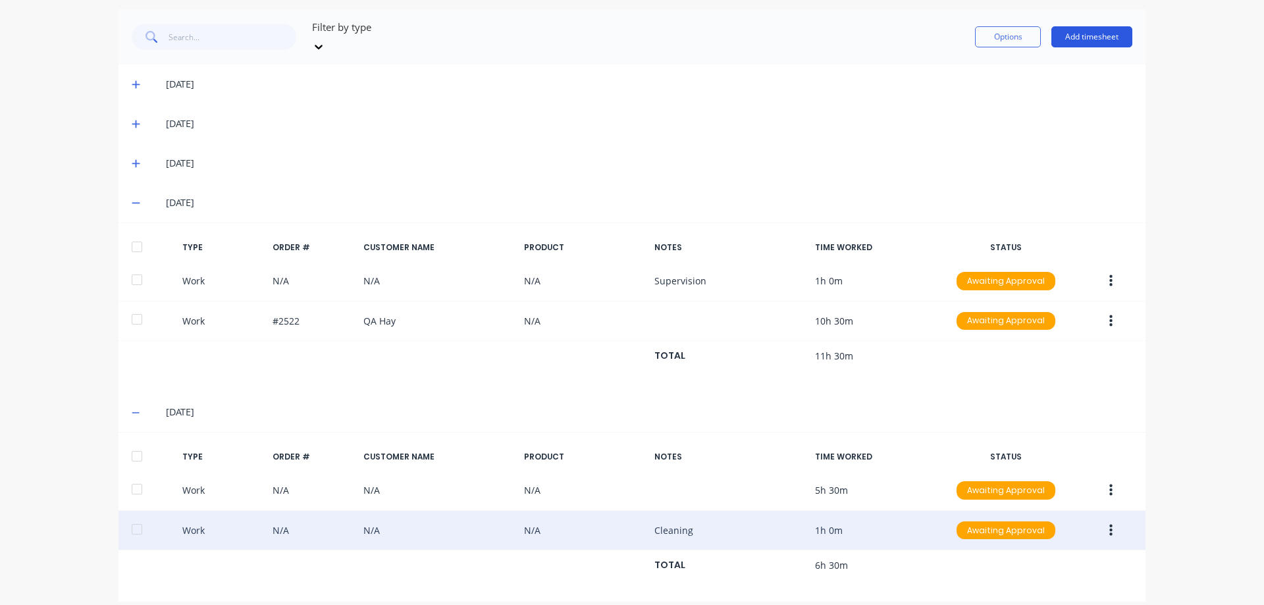
click at [1076, 29] on button "Add timesheet" at bounding box center [1091, 36] width 81 height 21
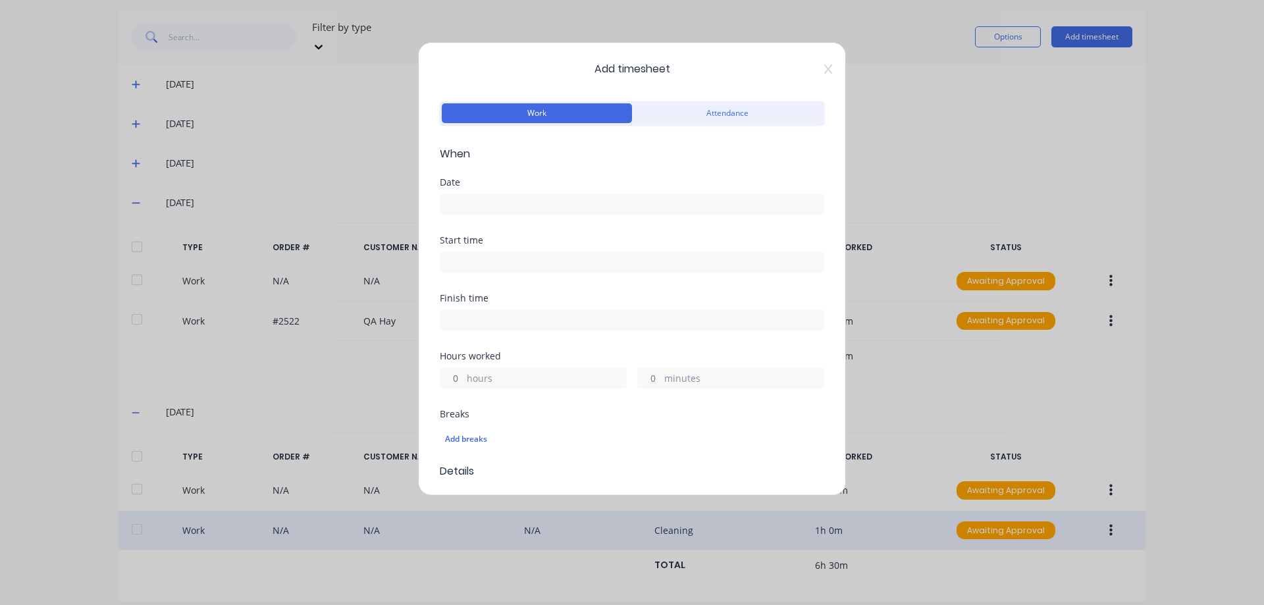
click at [513, 199] on input at bounding box center [631, 204] width 383 height 20
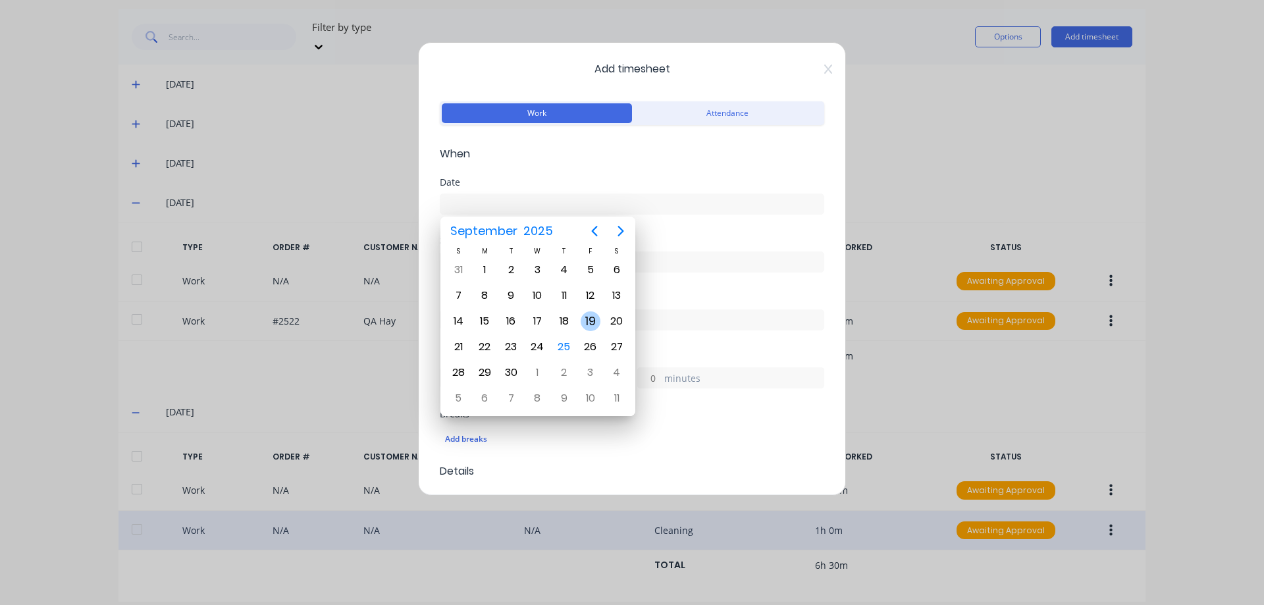
click at [585, 317] on div "19" at bounding box center [591, 321] width 20 height 20
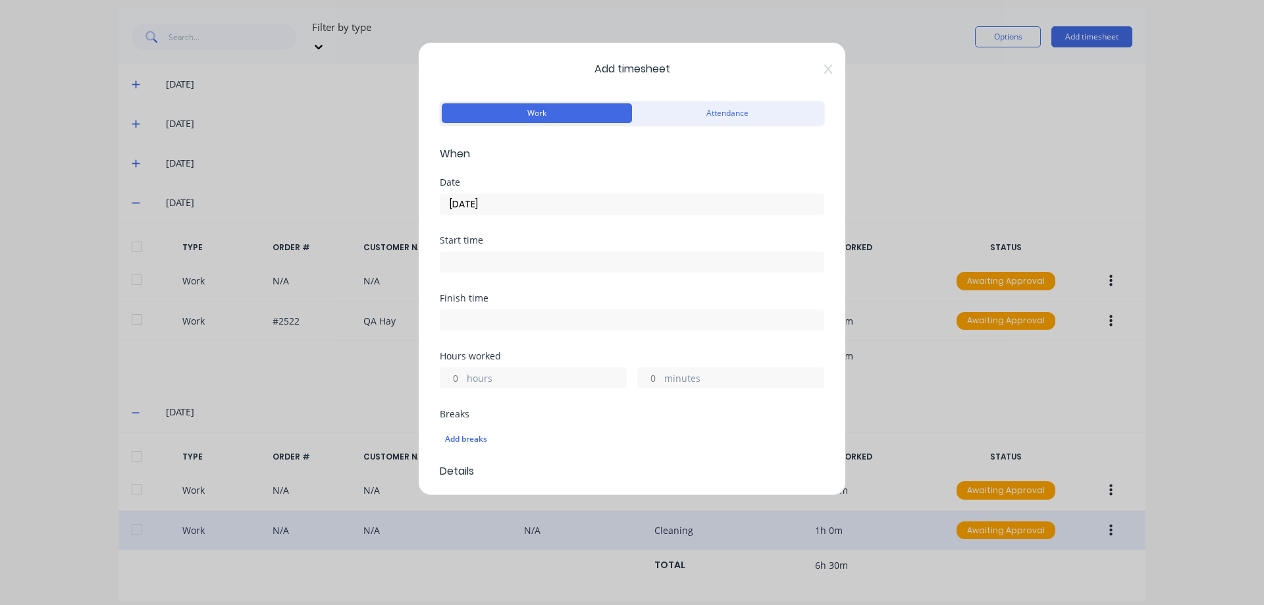
scroll to position [132, 0]
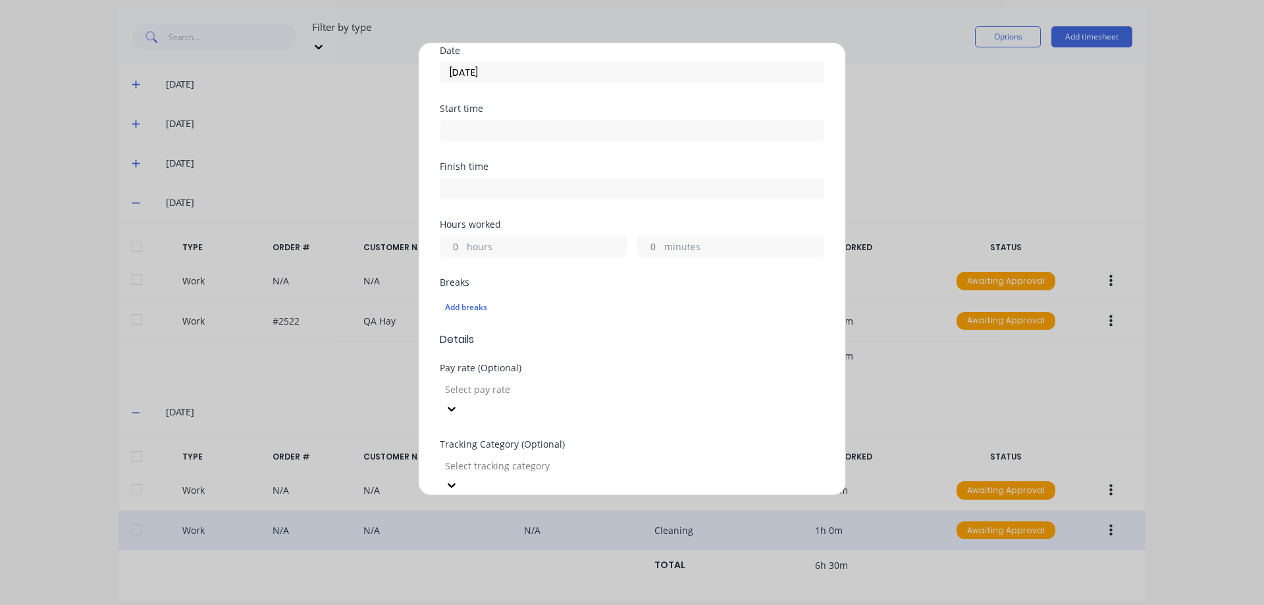
click at [458, 250] on input "hours" at bounding box center [451, 246] width 23 height 20
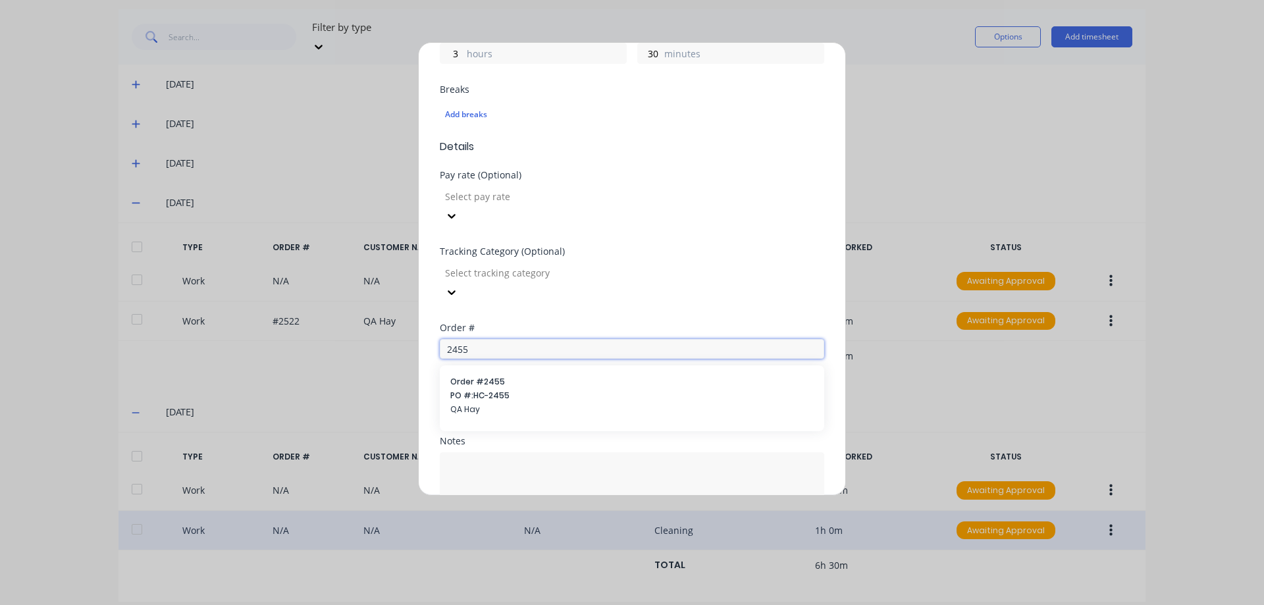
scroll to position [373, 0]
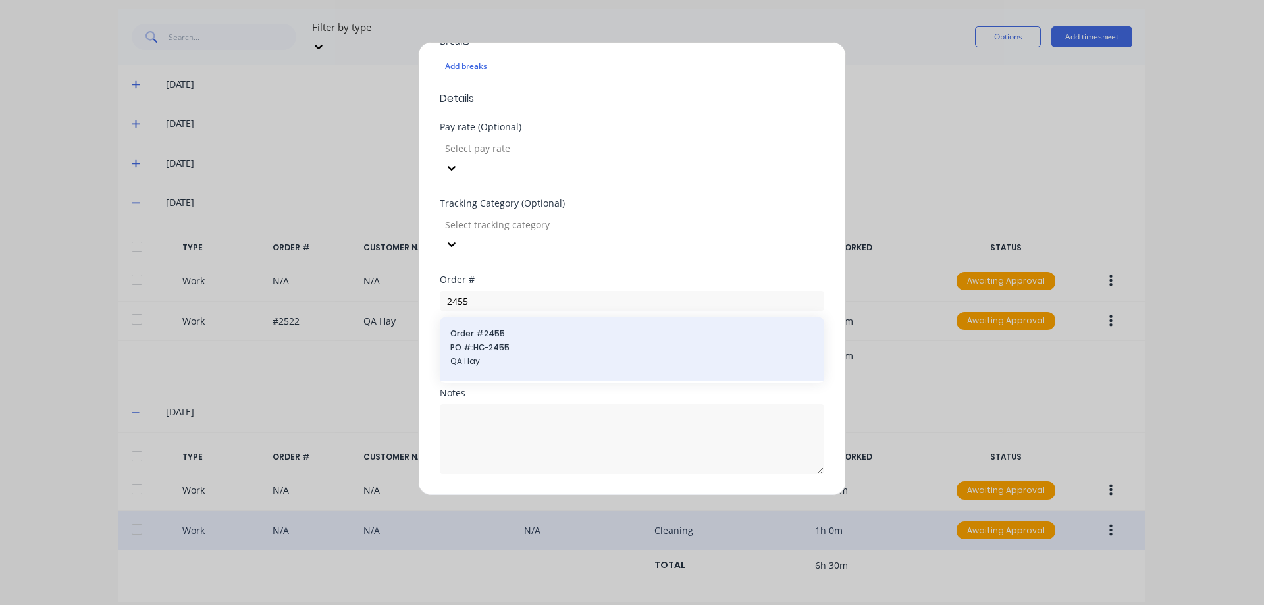
click at [526, 317] on div "Order # 2455 PO #: HC-2455 QA Hay" at bounding box center [632, 348] width 384 height 63
click at [543, 356] on span "QA Hay" at bounding box center [631, 362] width 363 height 12
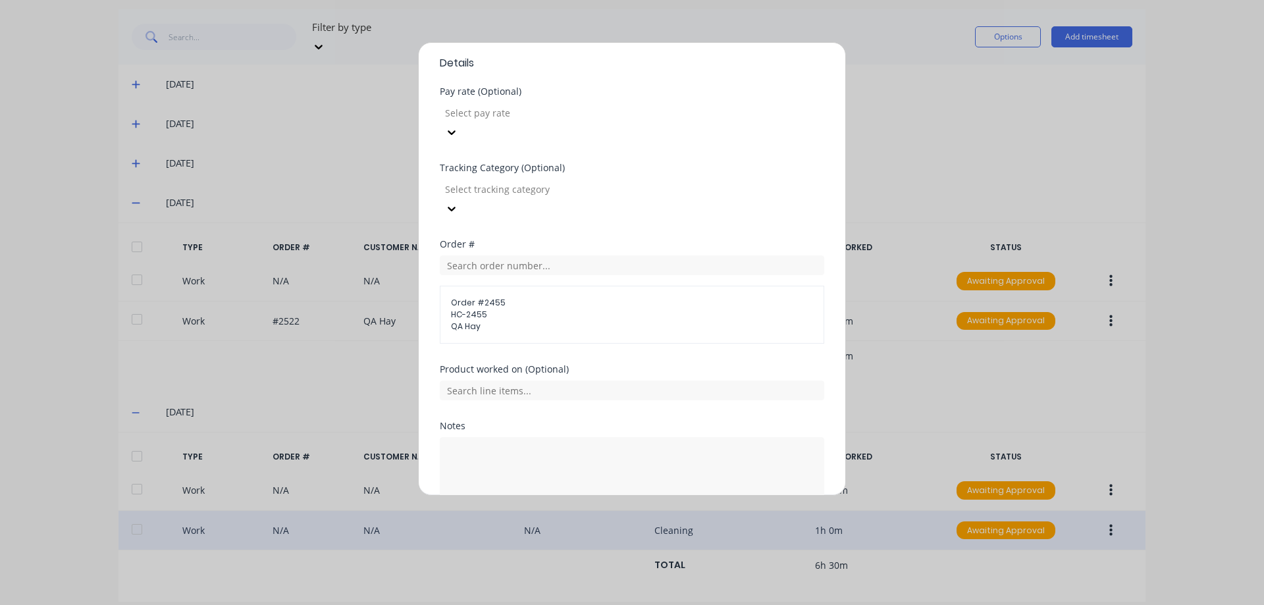
scroll to position [441, 0]
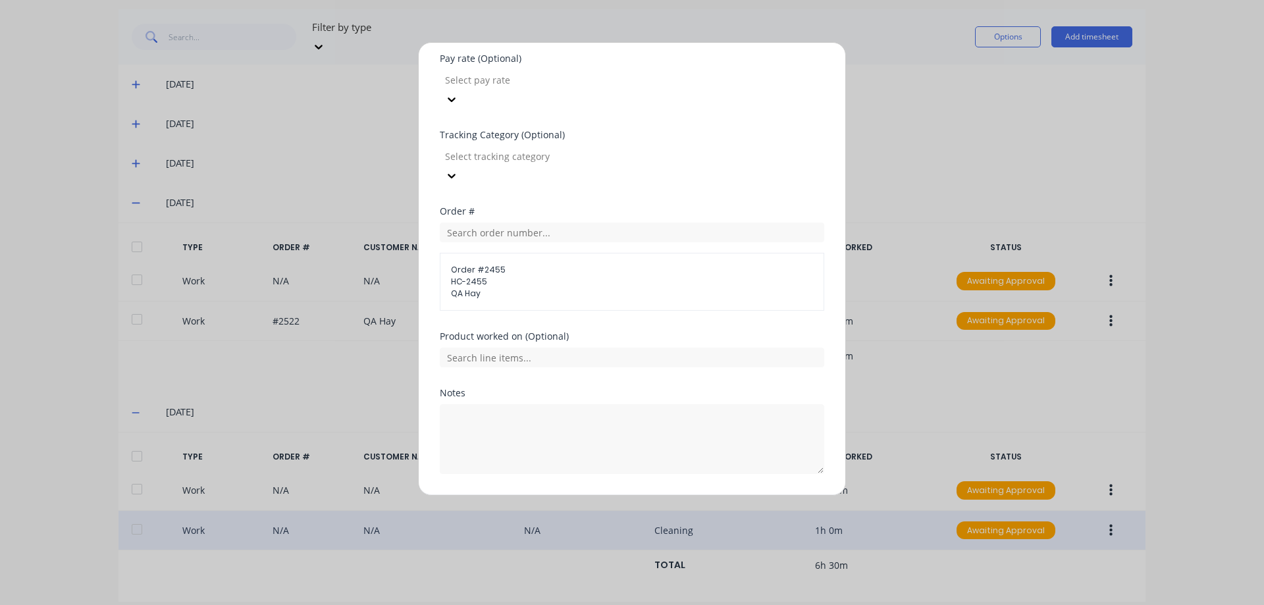
click at [606, 495] on button "Add manual time entry" at bounding box center [600, 505] width 111 height 21
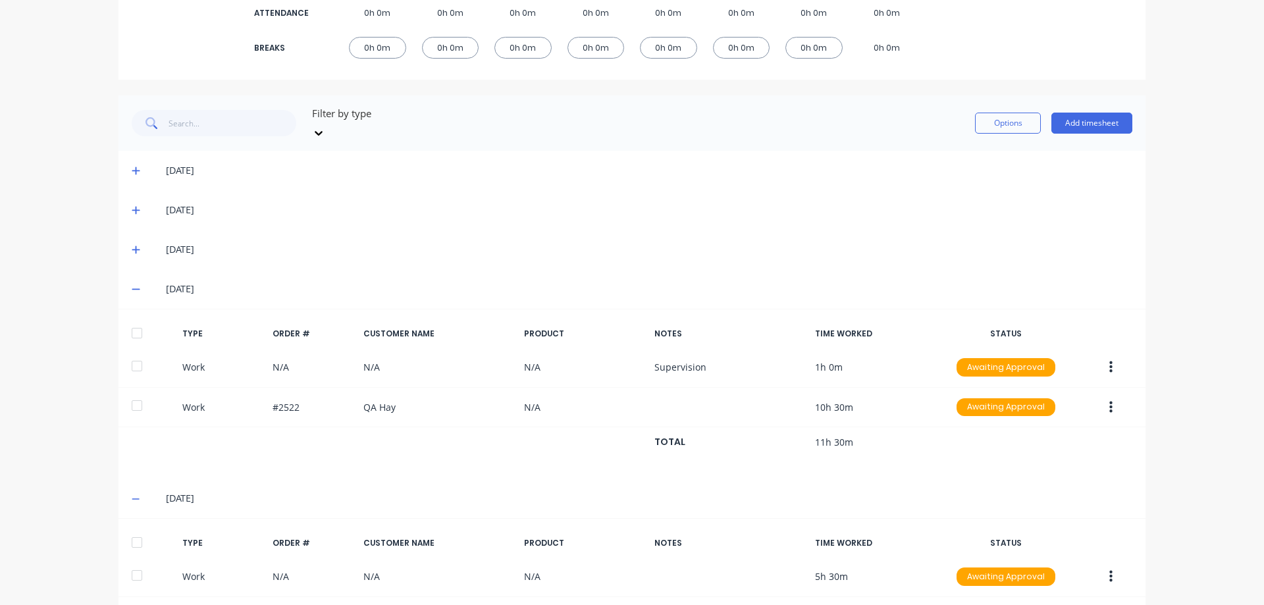
scroll to position [375, 0]
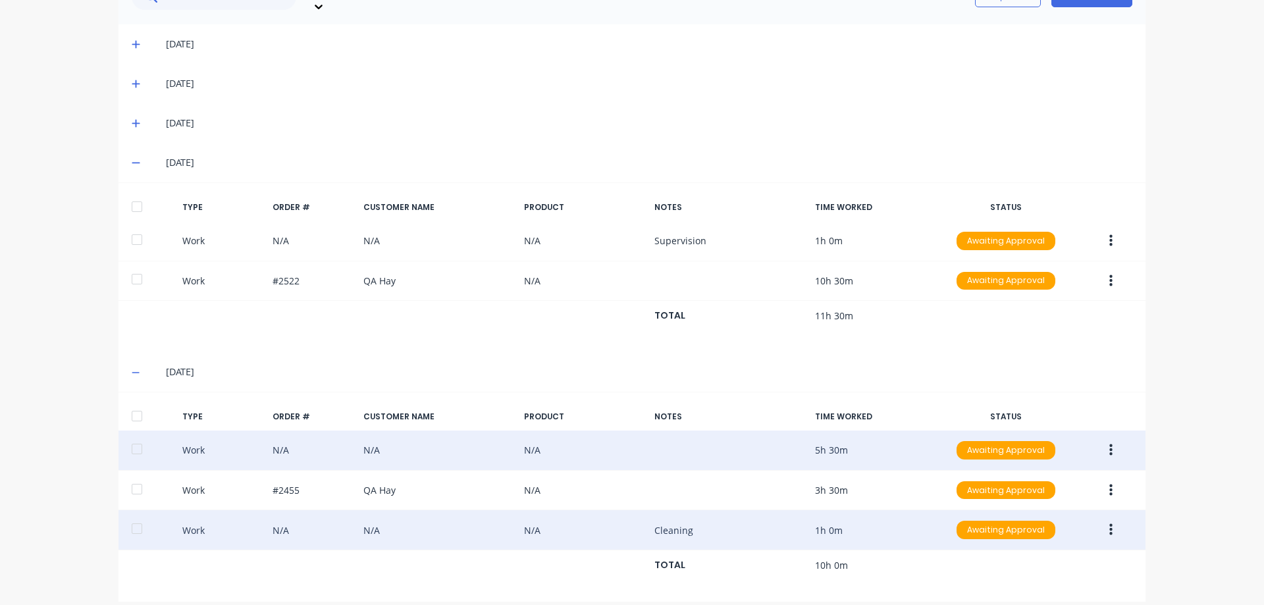
click at [1109, 443] on icon "button" at bounding box center [1110, 450] width 3 height 14
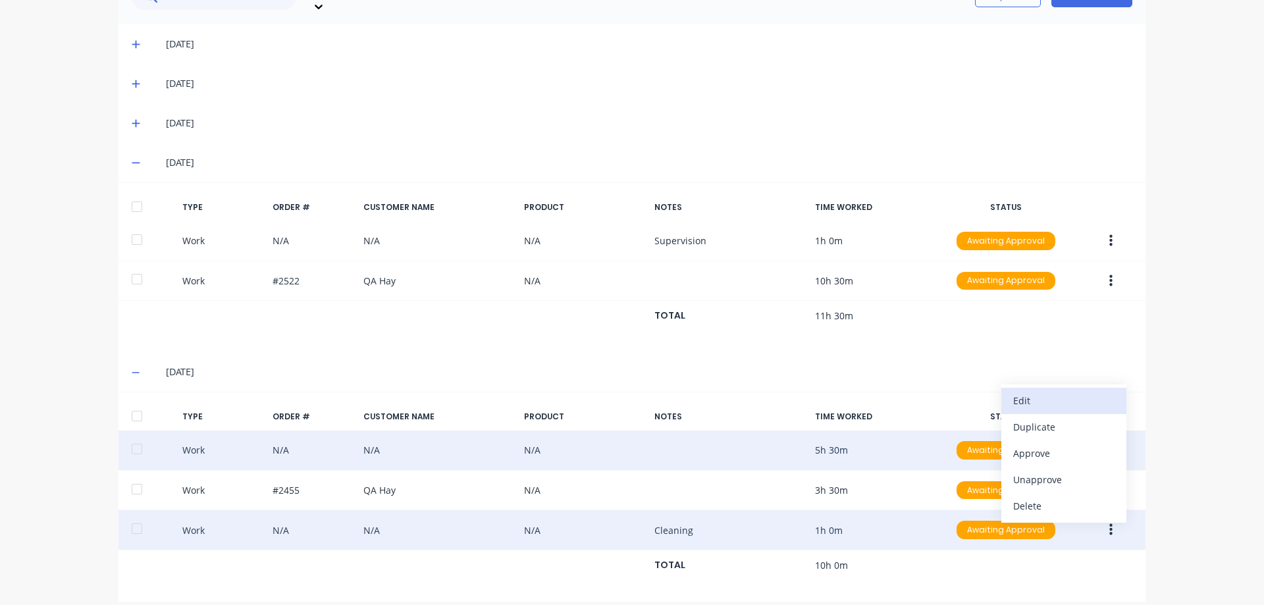
click at [1039, 391] on div "Edit" at bounding box center [1063, 400] width 101 height 19
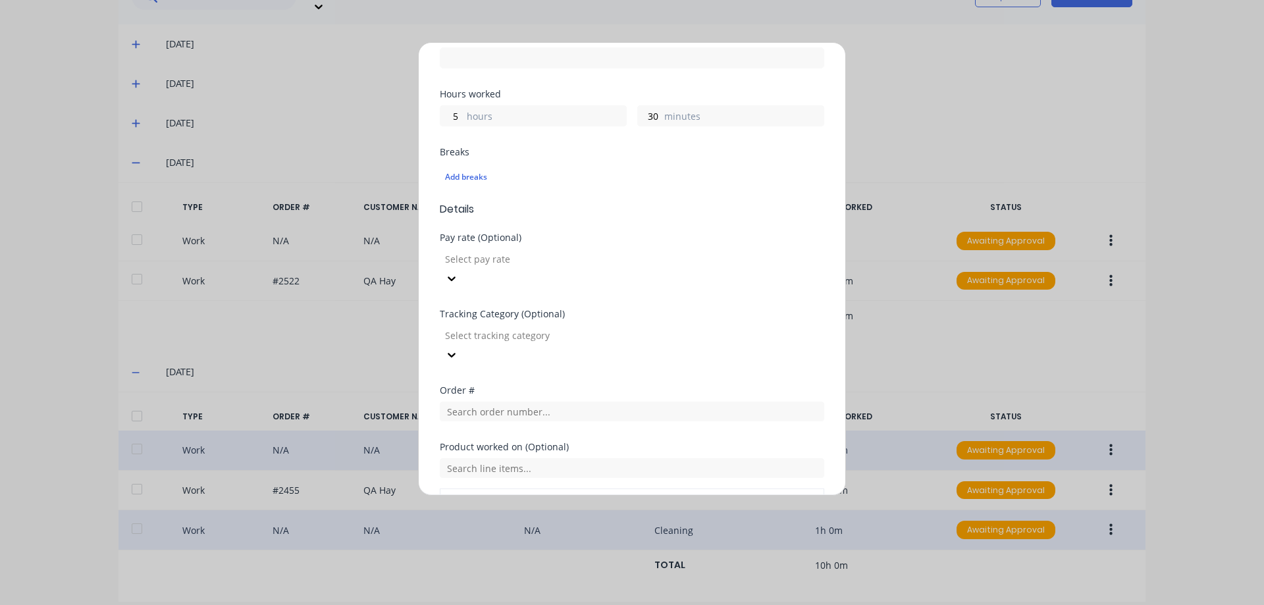
scroll to position [263, 0]
click at [506, 397] on div at bounding box center [632, 408] width 384 height 23
click at [507, 400] on input "text" at bounding box center [632, 410] width 384 height 20
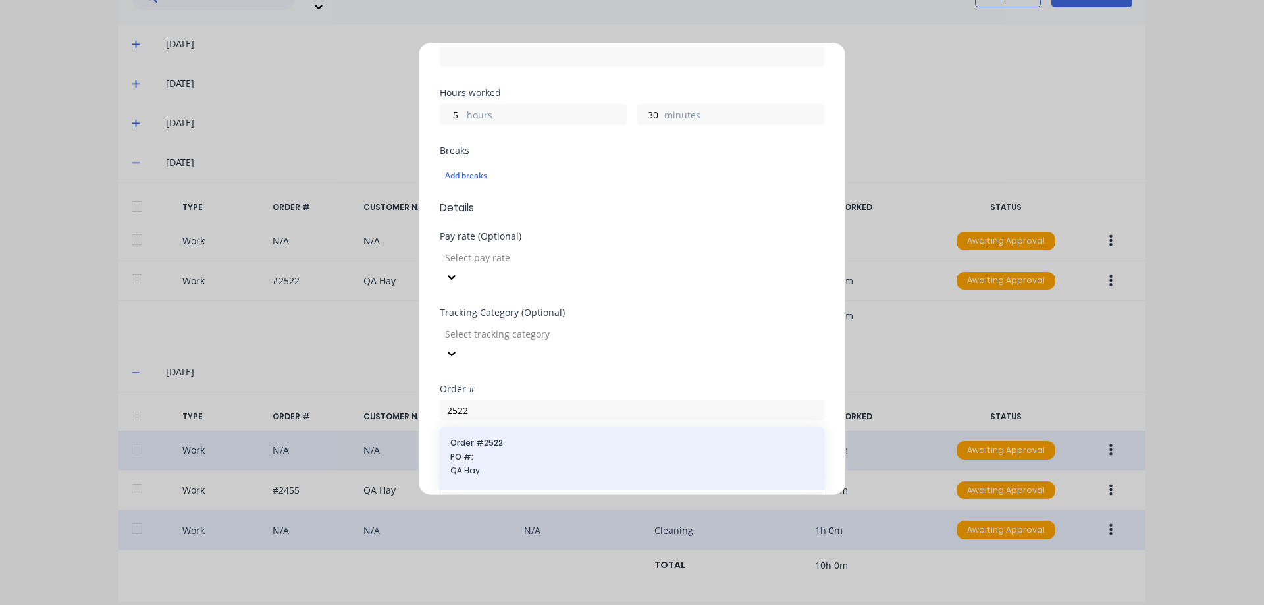
click at [508, 437] on span "Order # 2522" at bounding box center [631, 443] width 363 height 12
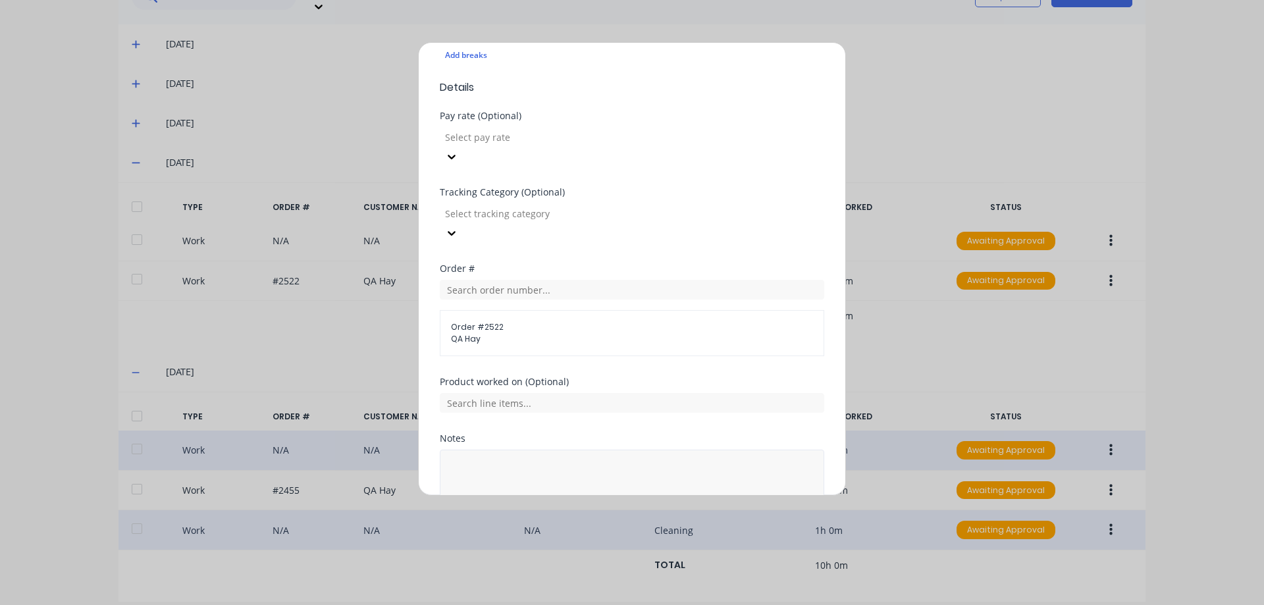
scroll to position [429, 0]
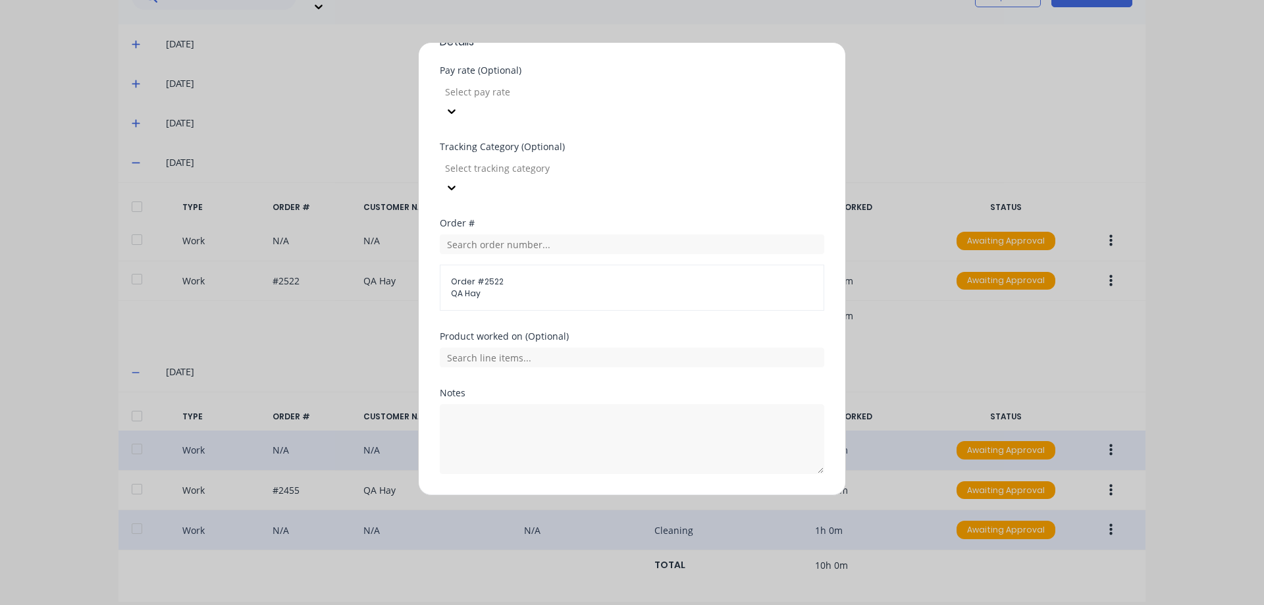
click at [573, 495] on button "Edit time tracking entry" at bounding box center [600, 505] width 113 height 21
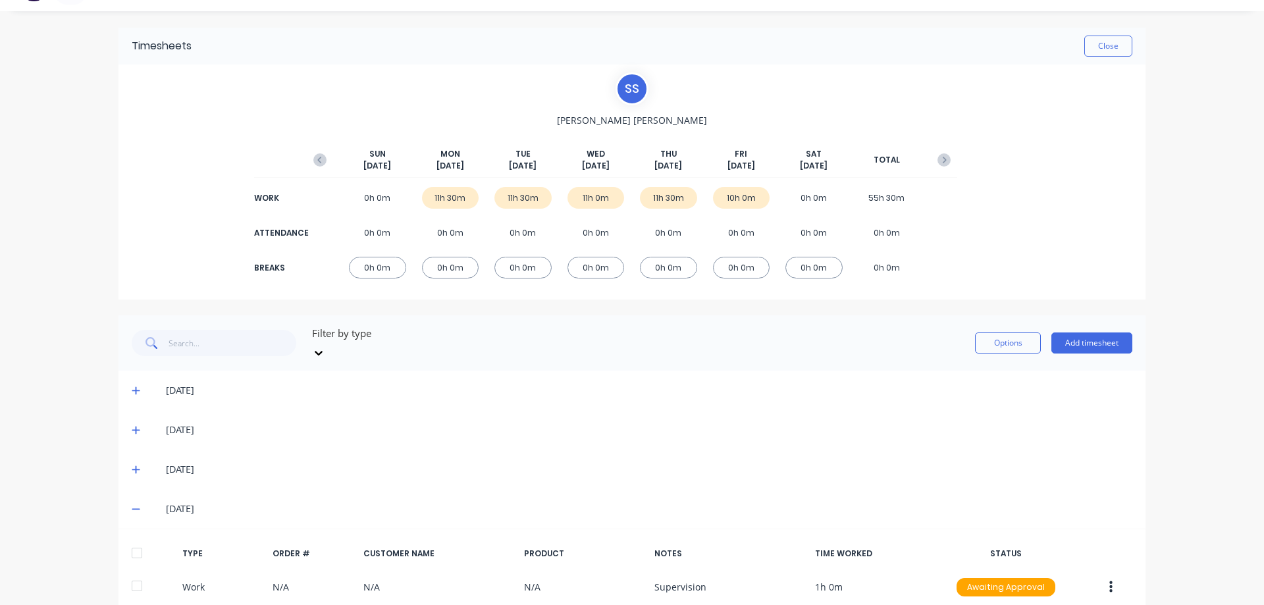
scroll to position [0, 0]
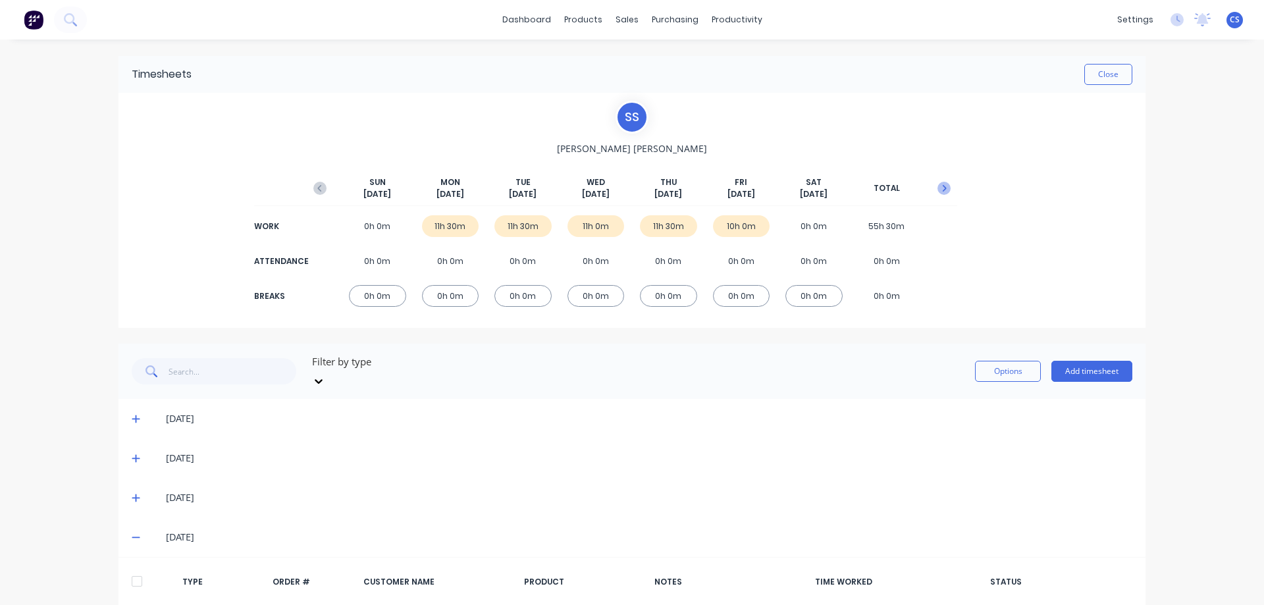
click at [945, 192] on icon "button" at bounding box center [943, 188] width 13 height 13
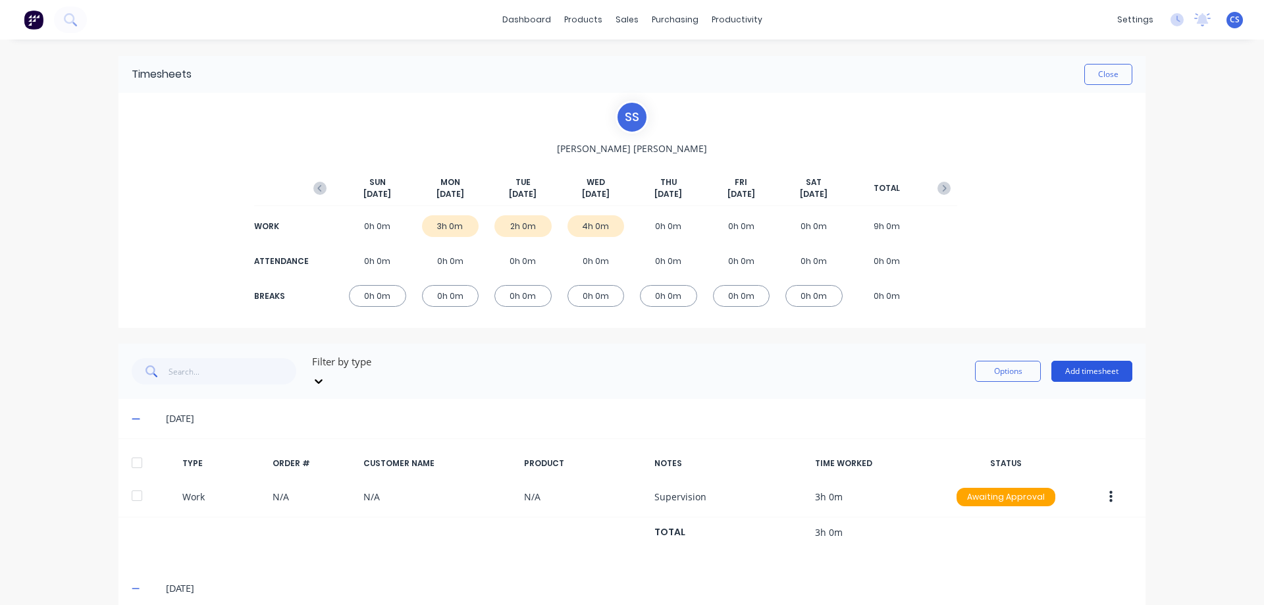
click at [1076, 361] on button "Add timesheet" at bounding box center [1091, 371] width 81 height 21
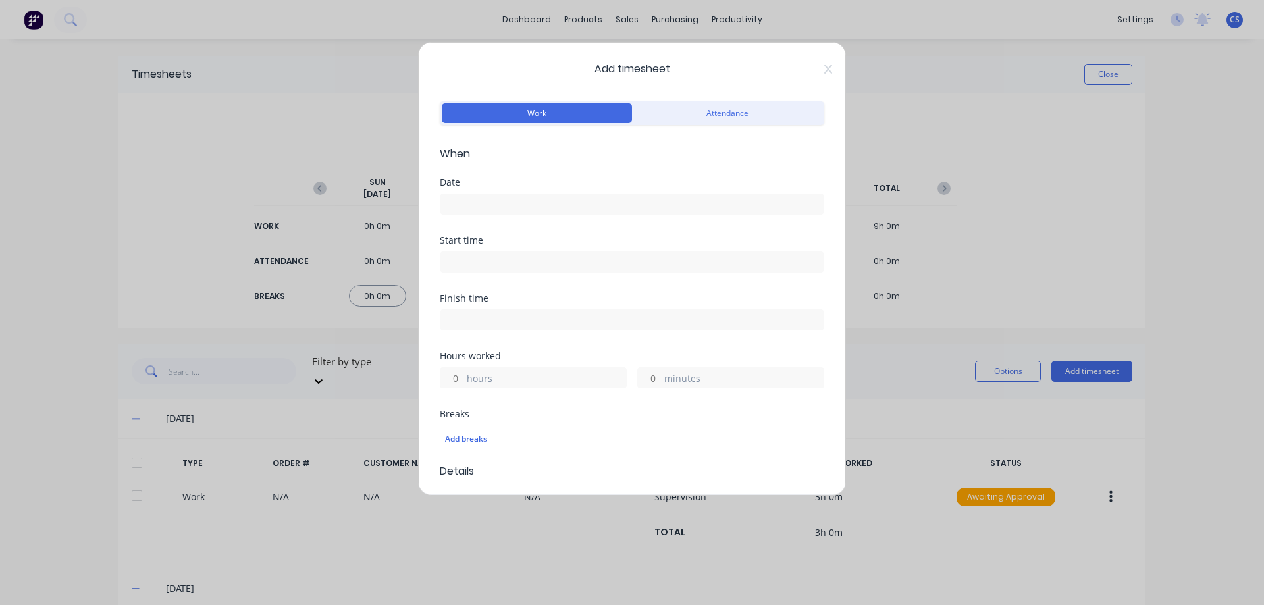
click at [473, 196] on input at bounding box center [631, 204] width 383 height 20
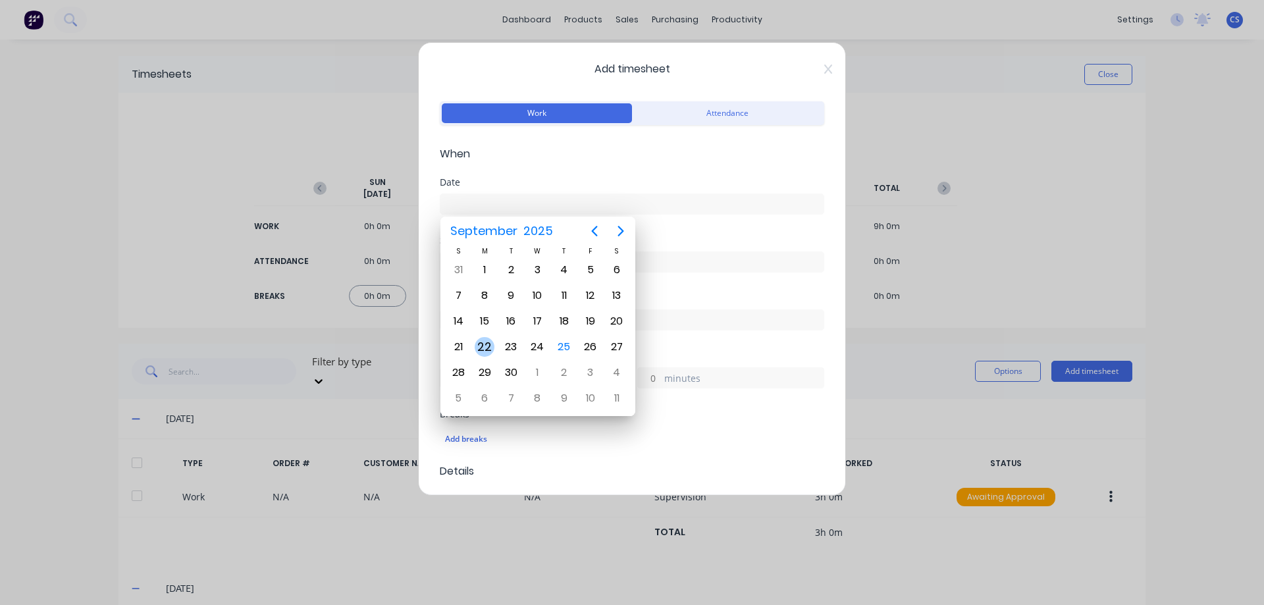
click at [485, 348] on div "22" at bounding box center [485, 347] width 20 height 20
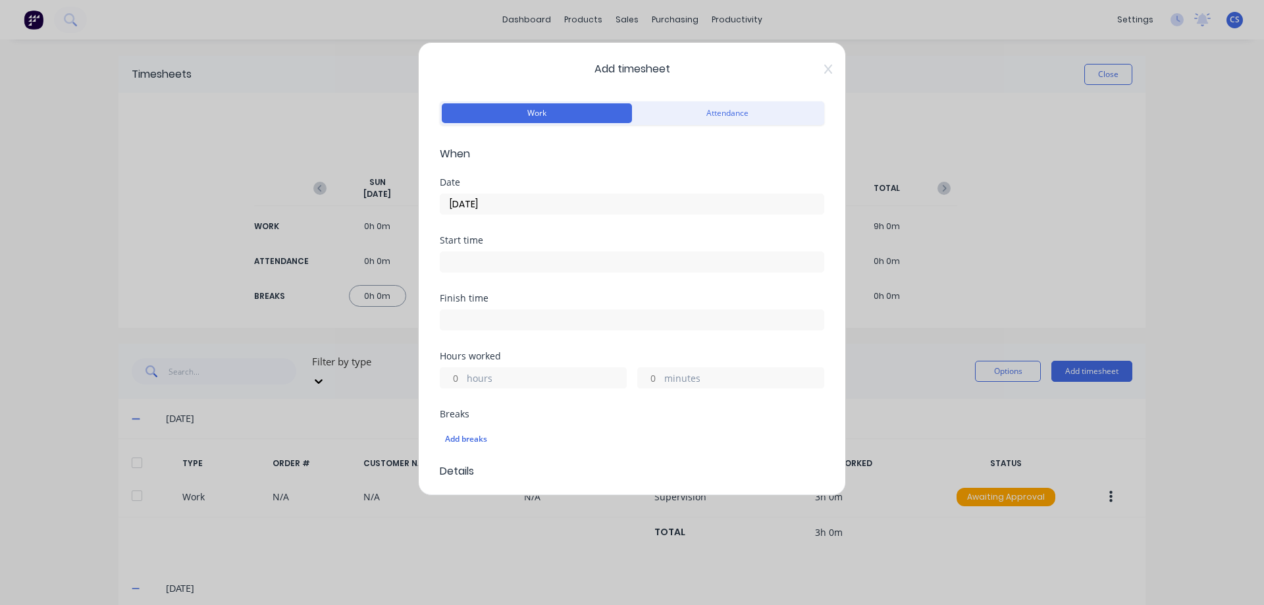
click at [463, 379] on input "hours" at bounding box center [451, 378] width 23 height 20
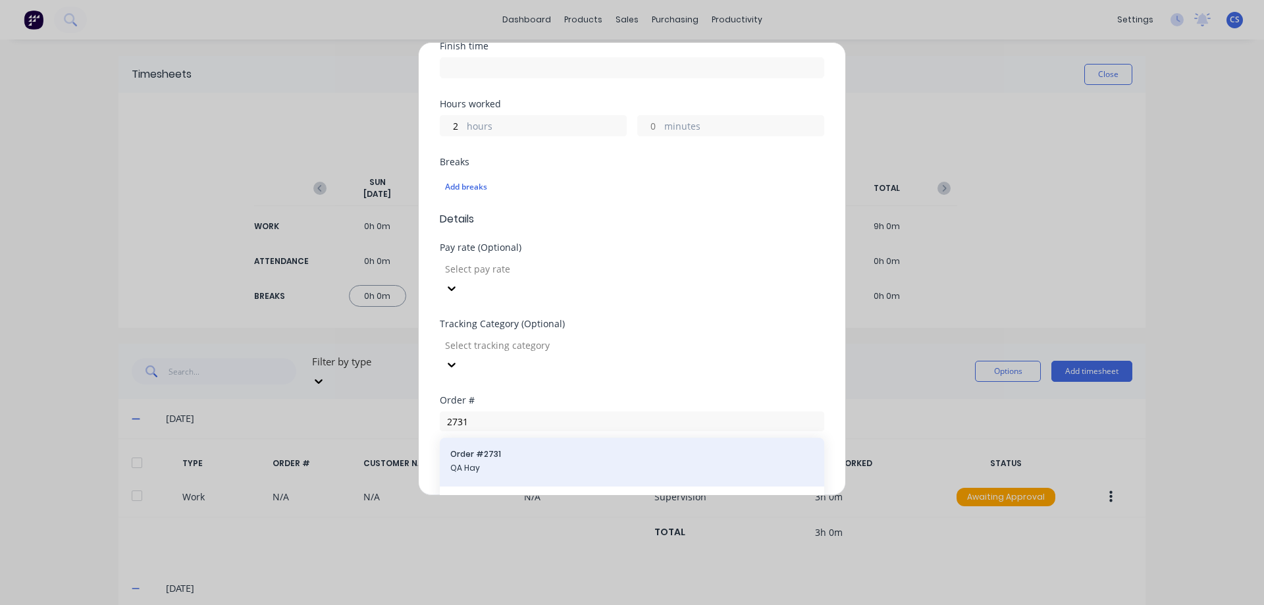
click at [510, 462] on span "QA Hay" at bounding box center [631, 468] width 363 height 12
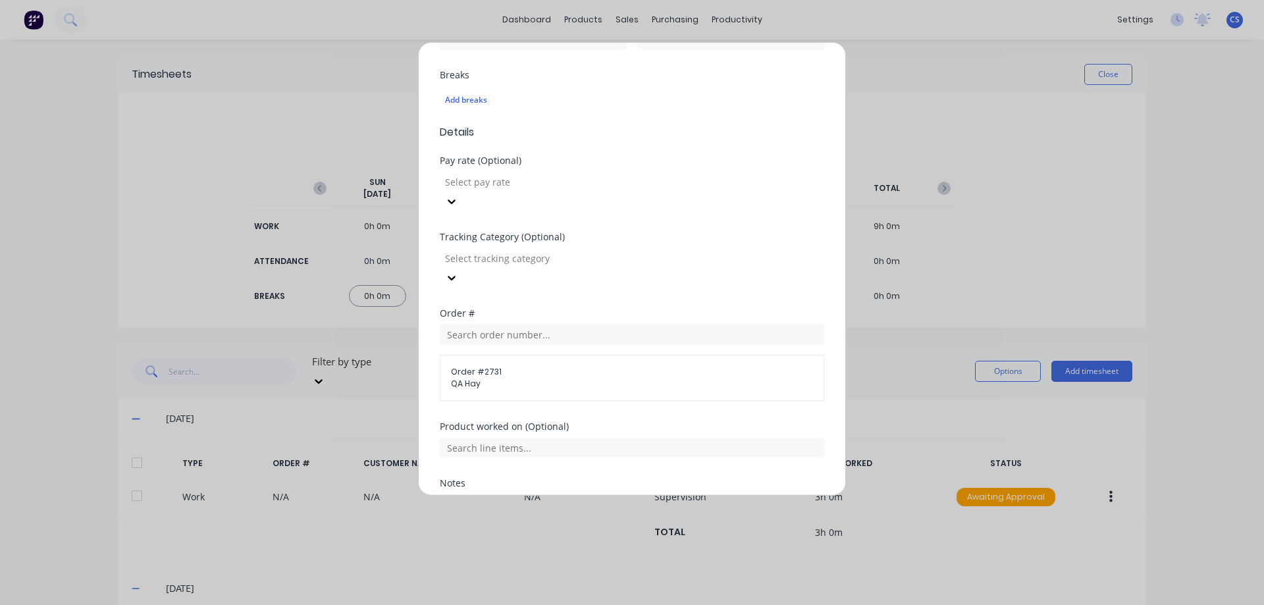
scroll to position [429, 0]
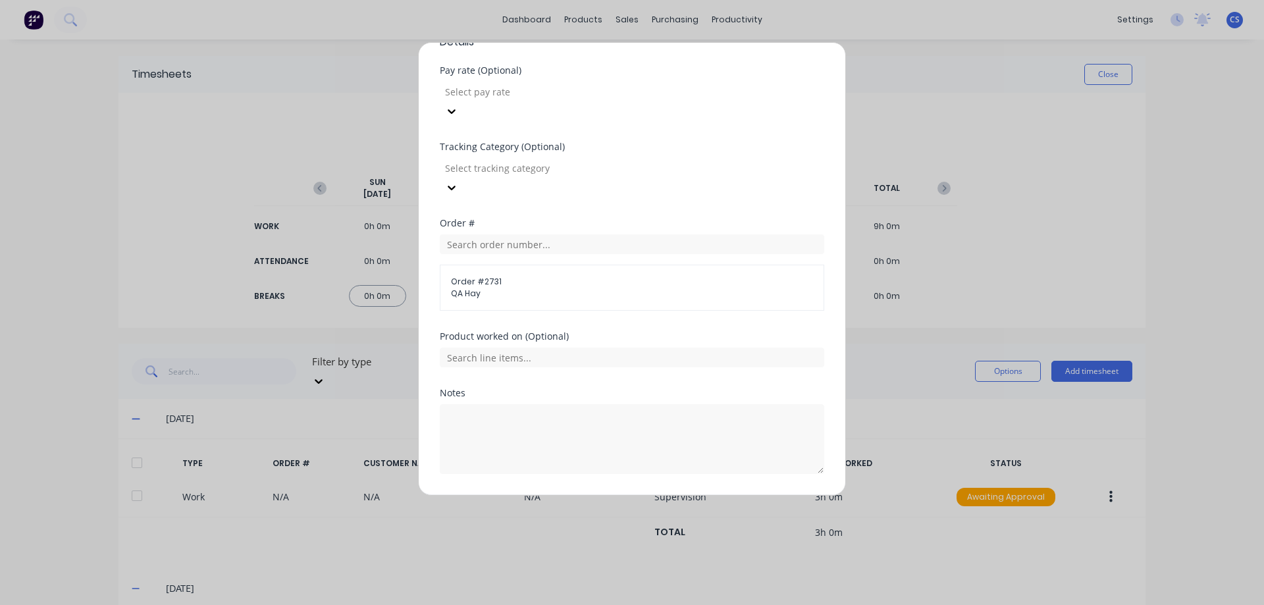
click at [625, 495] on button "Add manual time entry" at bounding box center [600, 505] width 111 height 21
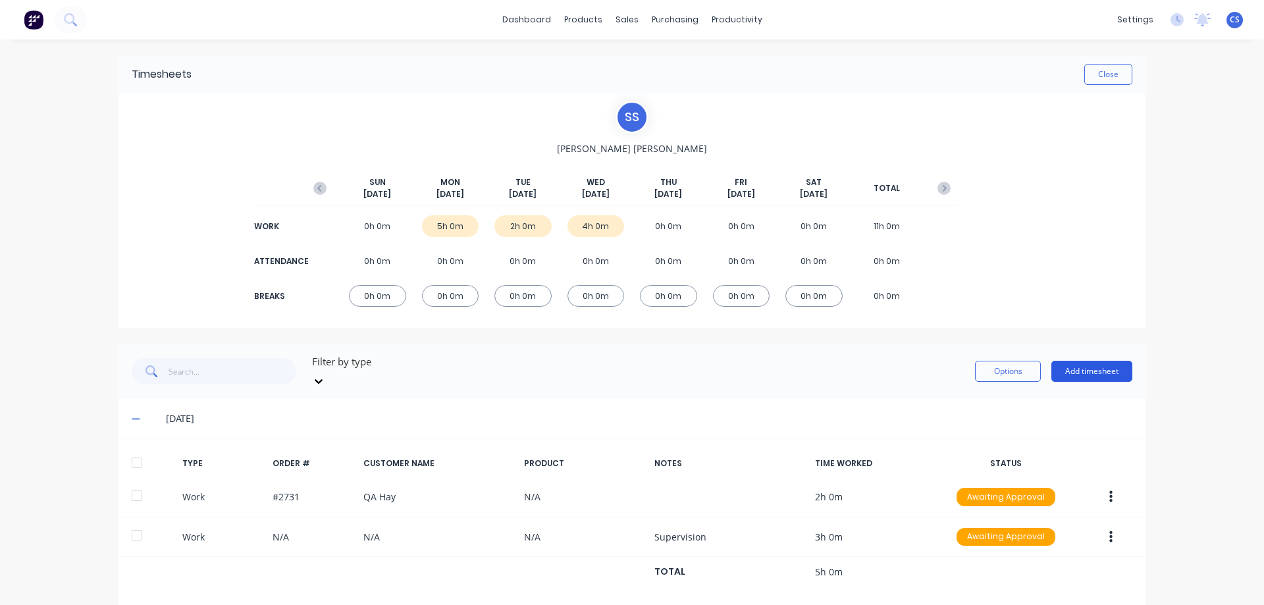
click at [1075, 362] on button "Add timesheet" at bounding box center [1091, 371] width 81 height 21
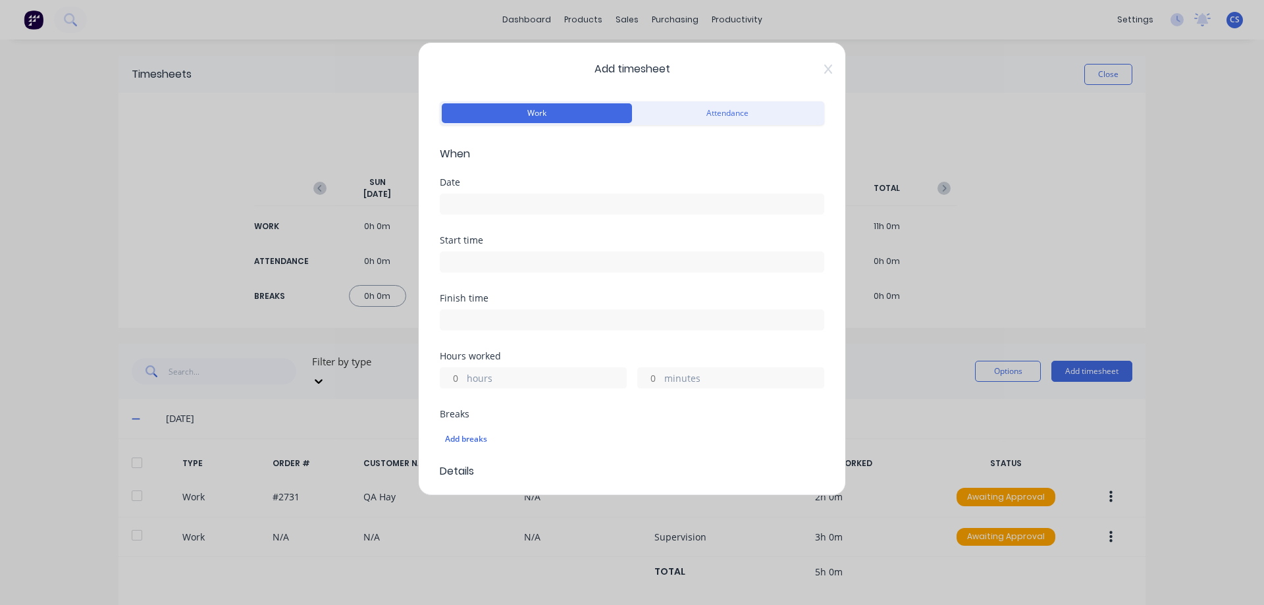
click at [498, 209] on input at bounding box center [631, 204] width 383 height 20
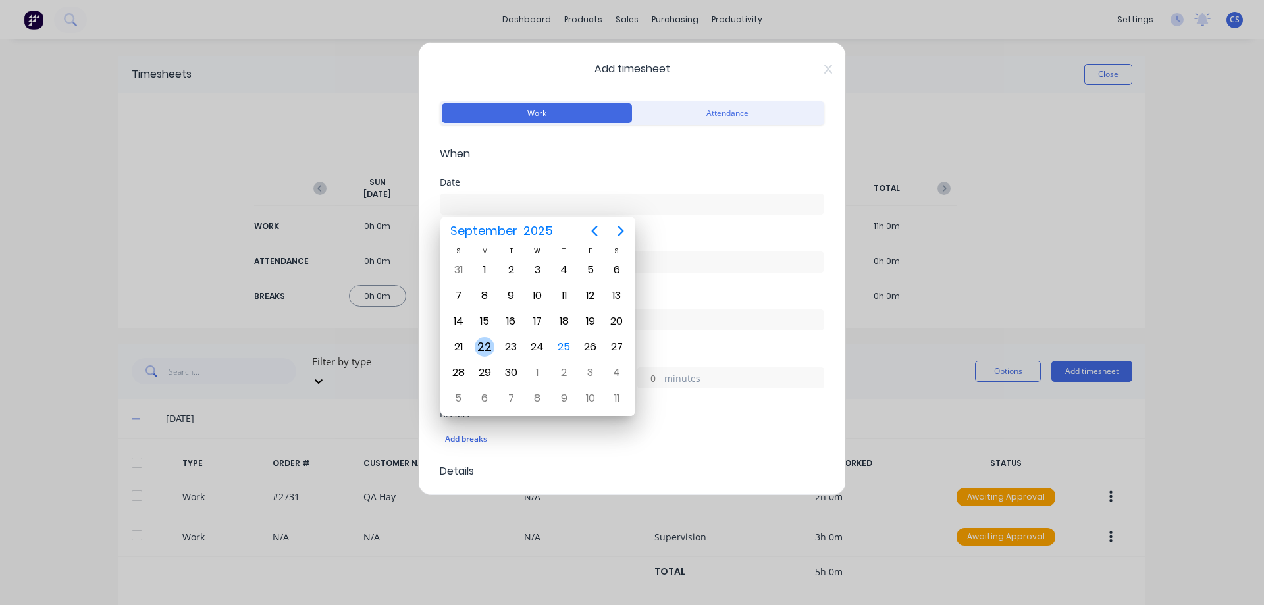
click at [488, 348] on div "22" at bounding box center [485, 347] width 20 height 20
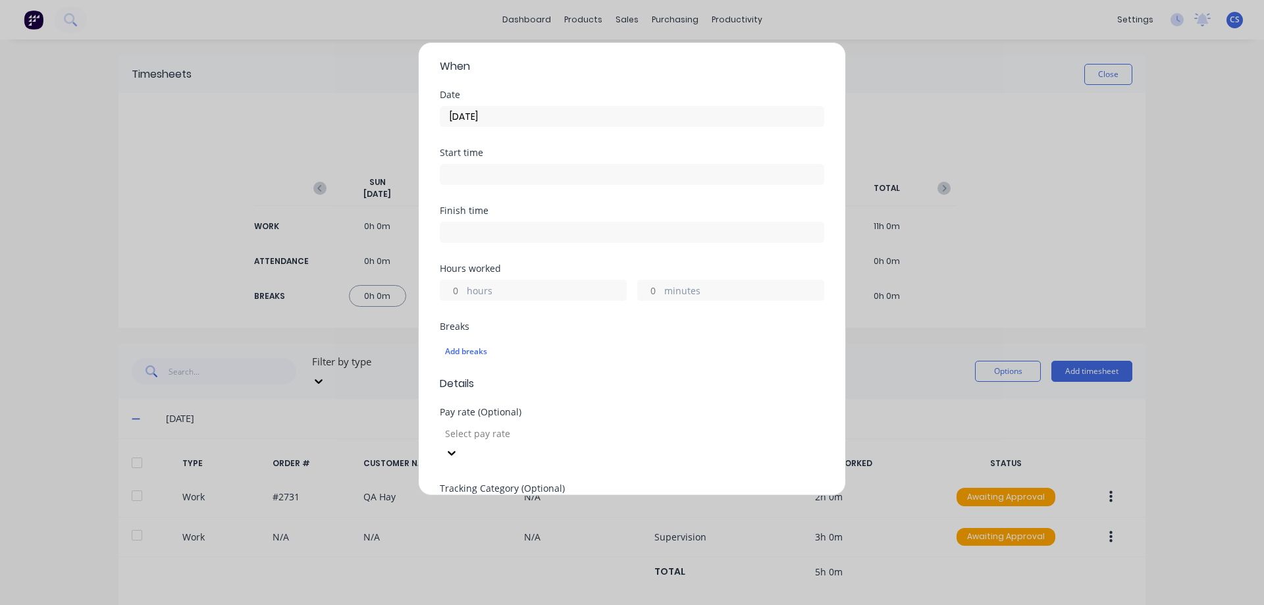
scroll to position [132, 0]
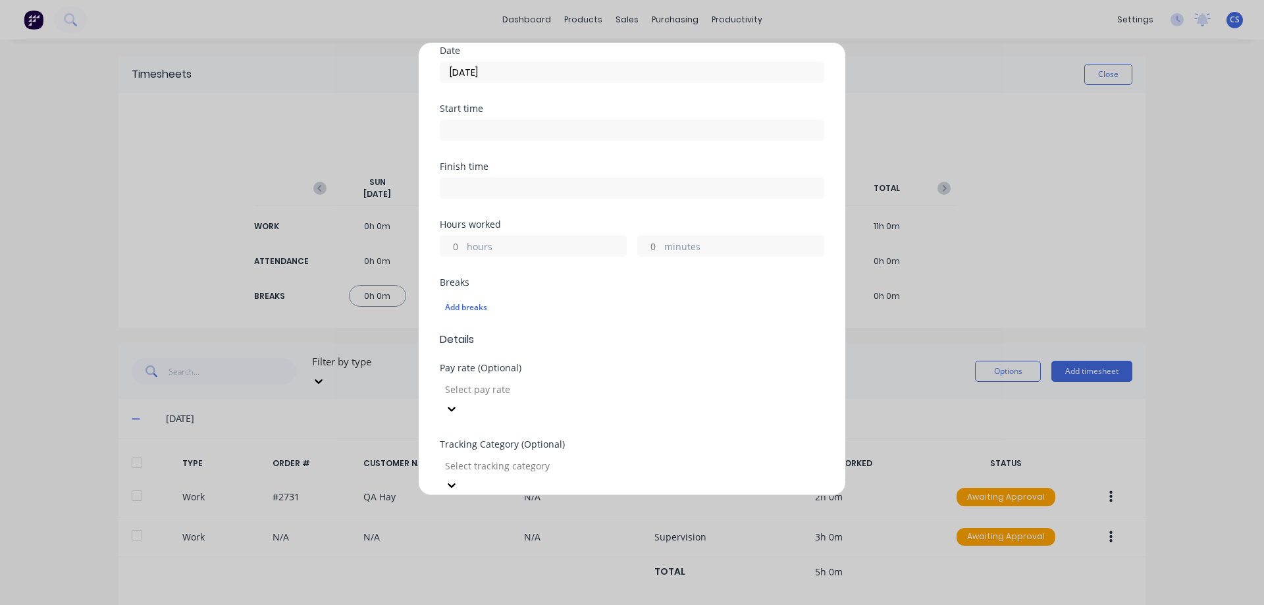
click at [460, 248] on input "hours" at bounding box center [451, 246] width 23 height 20
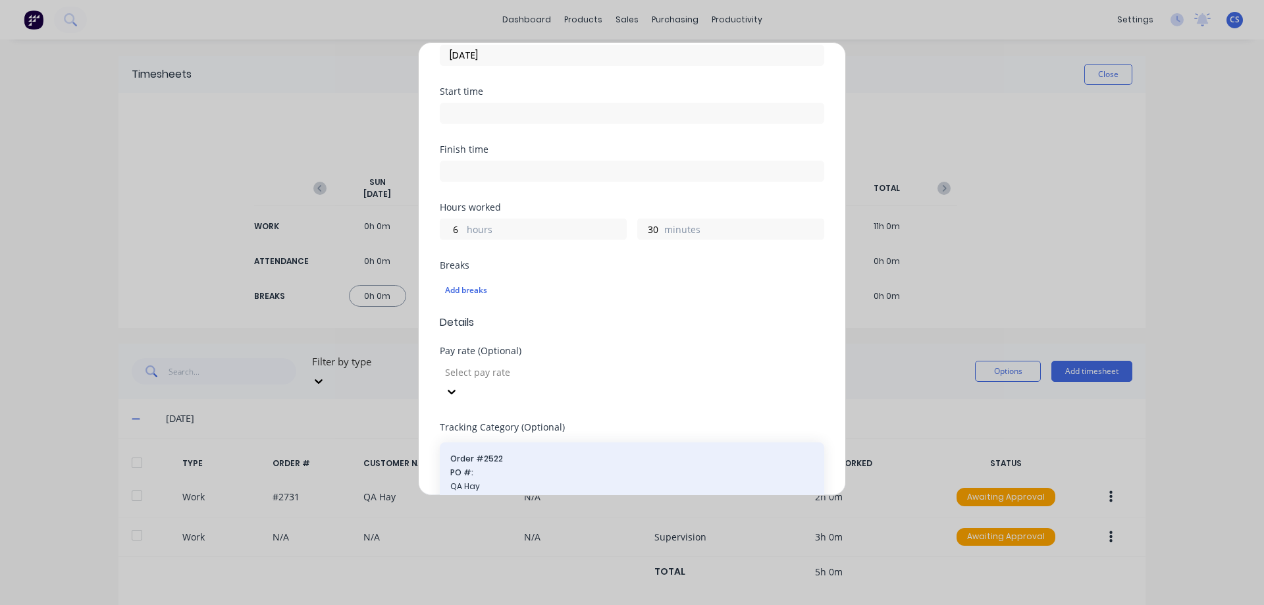
click at [547, 442] on div "Order # 2522 PO #: QA Hay" at bounding box center [632, 473] width 384 height 63
click at [542, 453] on span "Order # 2522" at bounding box center [631, 459] width 363 height 12
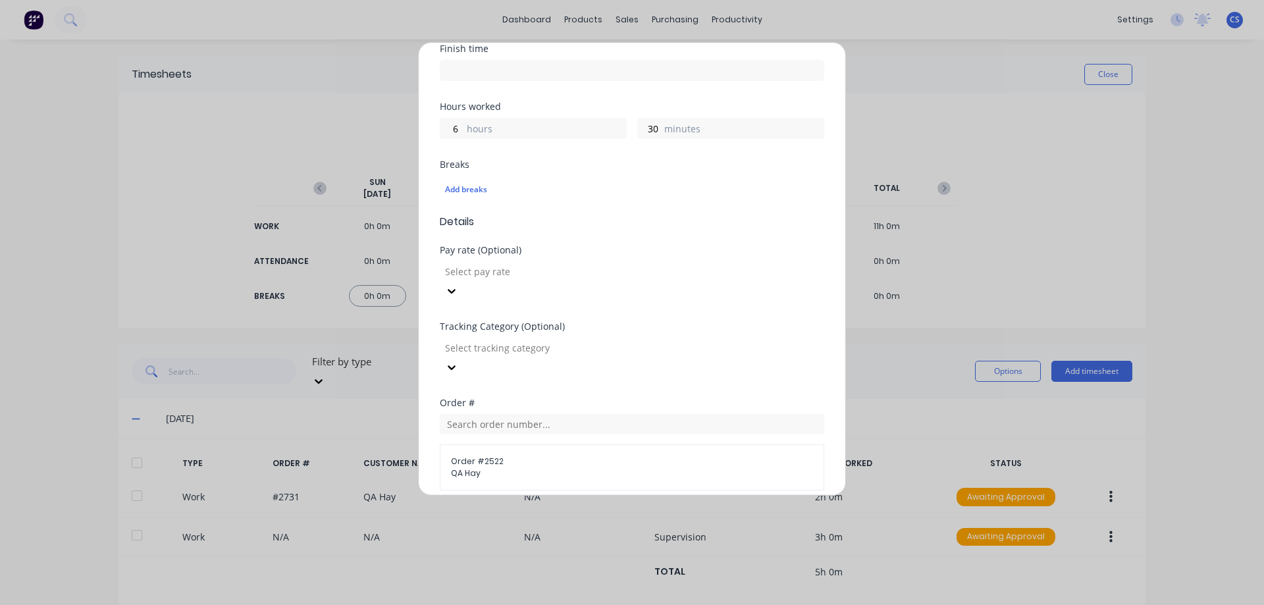
scroll to position [429, 0]
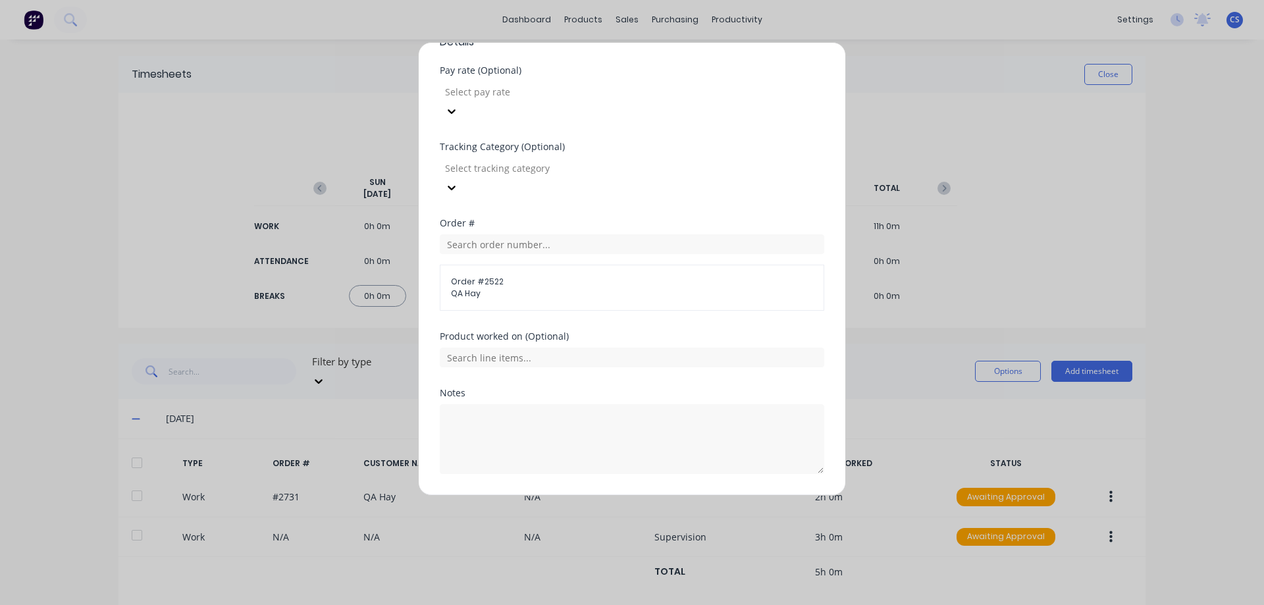
click at [581, 495] on button "Add manual time entry" at bounding box center [600, 505] width 111 height 21
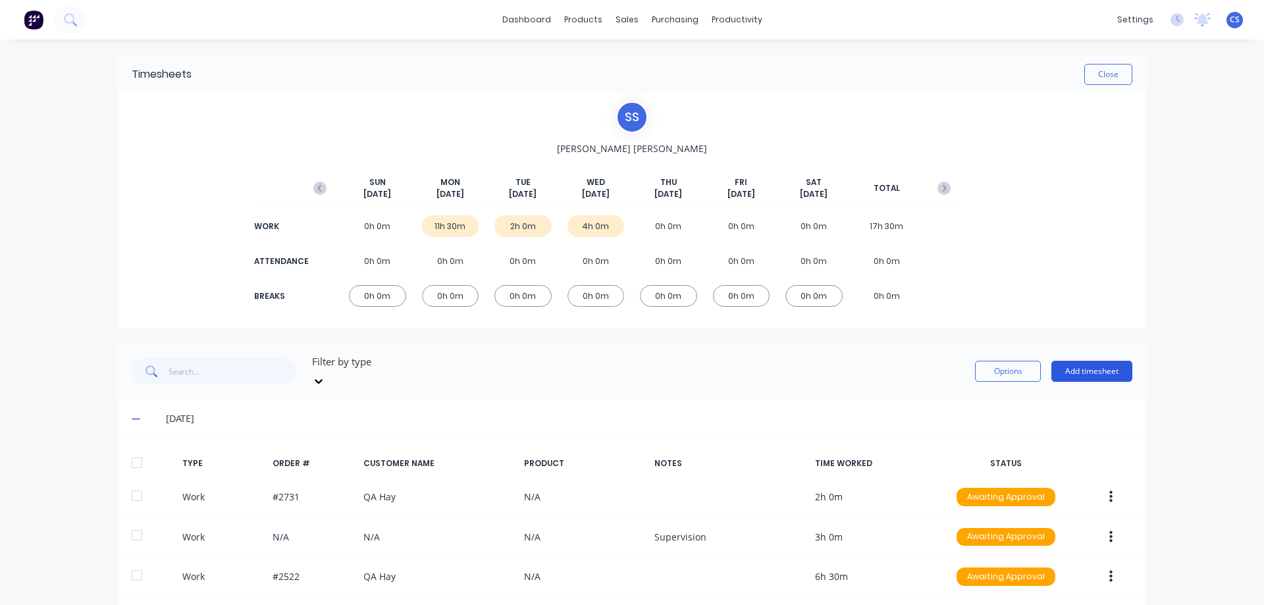
click at [1082, 370] on button "Add timesheet" at bounding box center [1091, 371] width 81 height 21
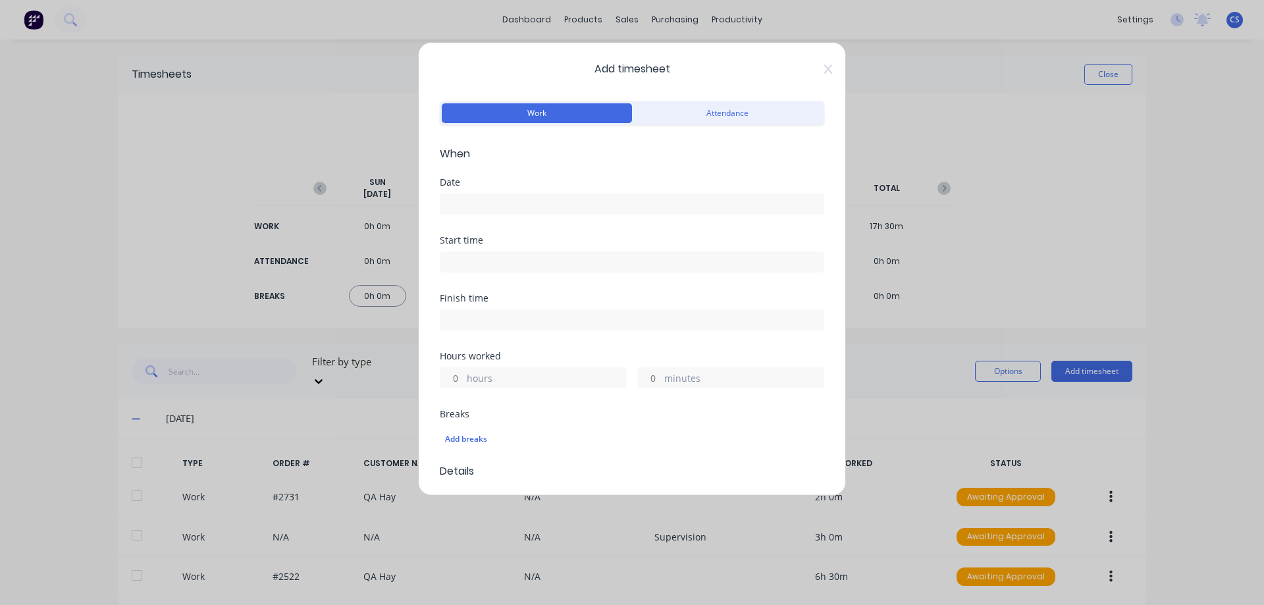
click at [474, 203] on input at bounding box center [631, 204] width 383 height 20
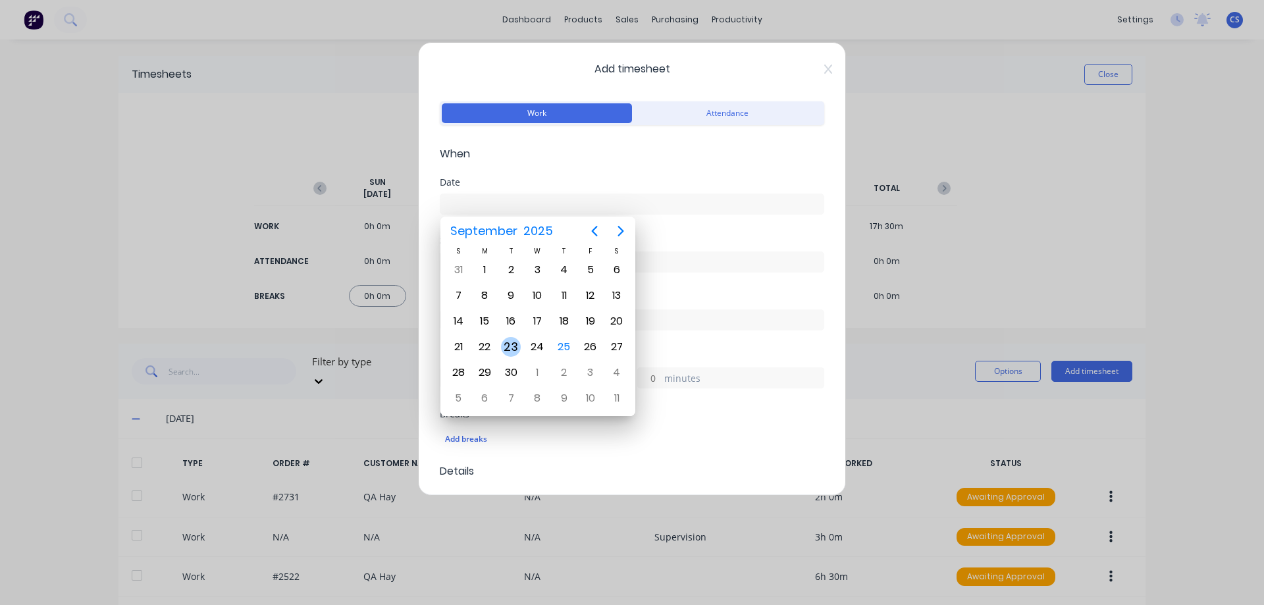
click at [504, 344] on div "23" at bounding box center [511, 347] width 20 height 20
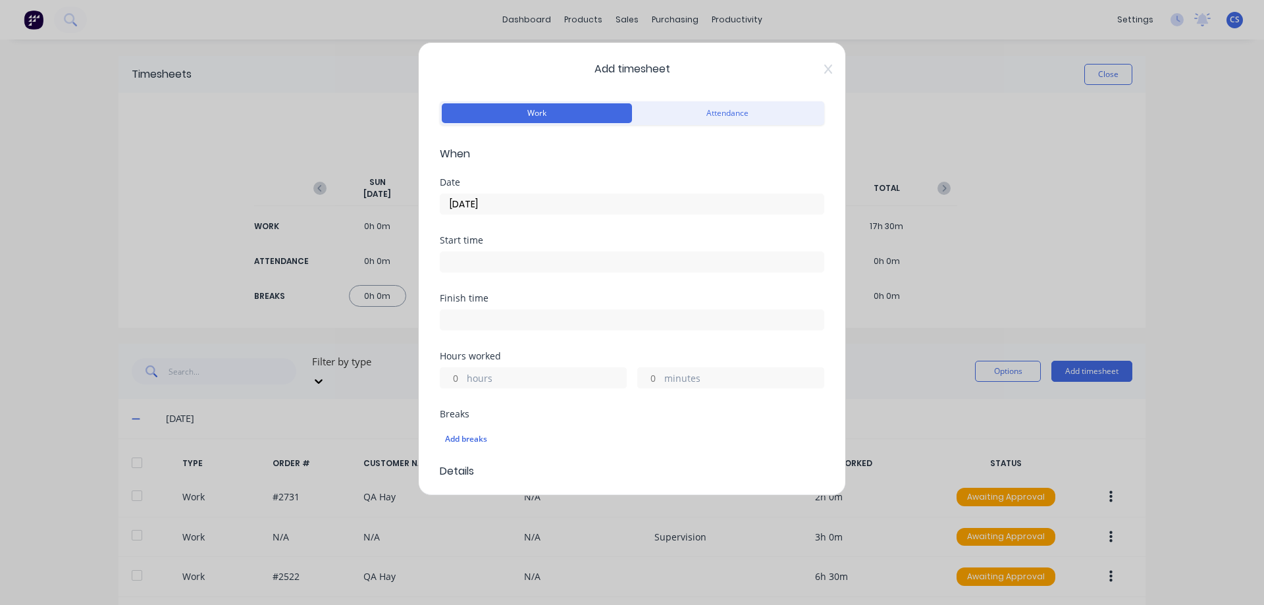
click at [464, 373] on div "hours" at bounding box center [533, 377] width 187 height 21
click at [459, 373] on input "hours" at bounding box center [451, 378] width 23 height 20
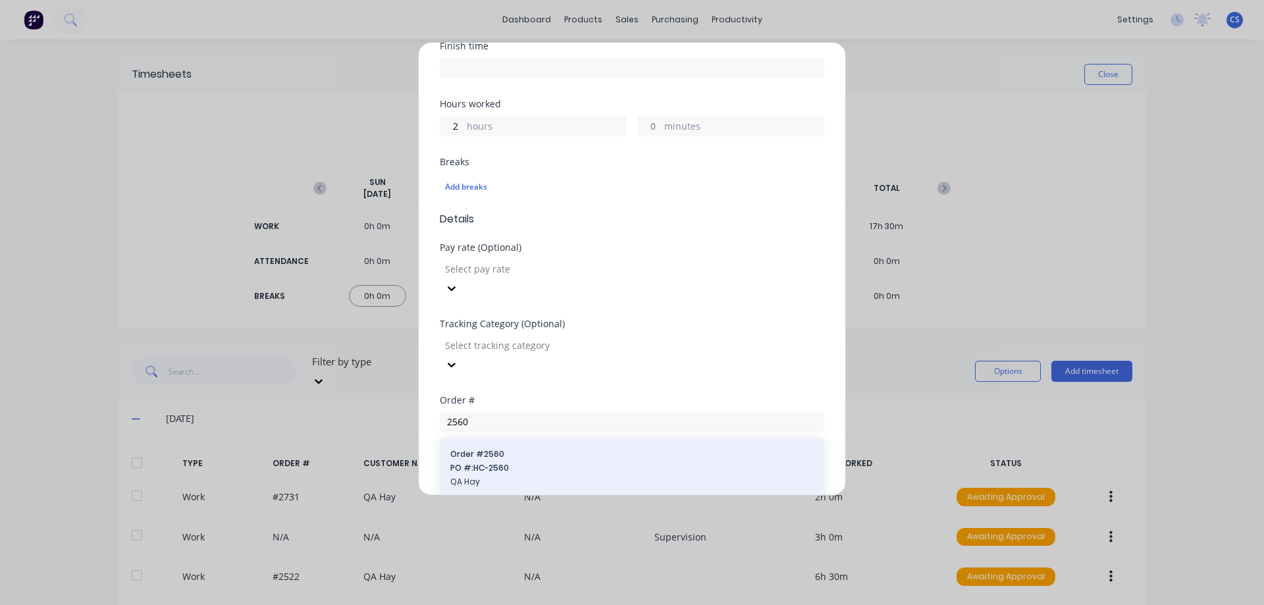
click at [495, 448] on span "Order # 2560" at bounding box center [631, 454] width 363 height 12
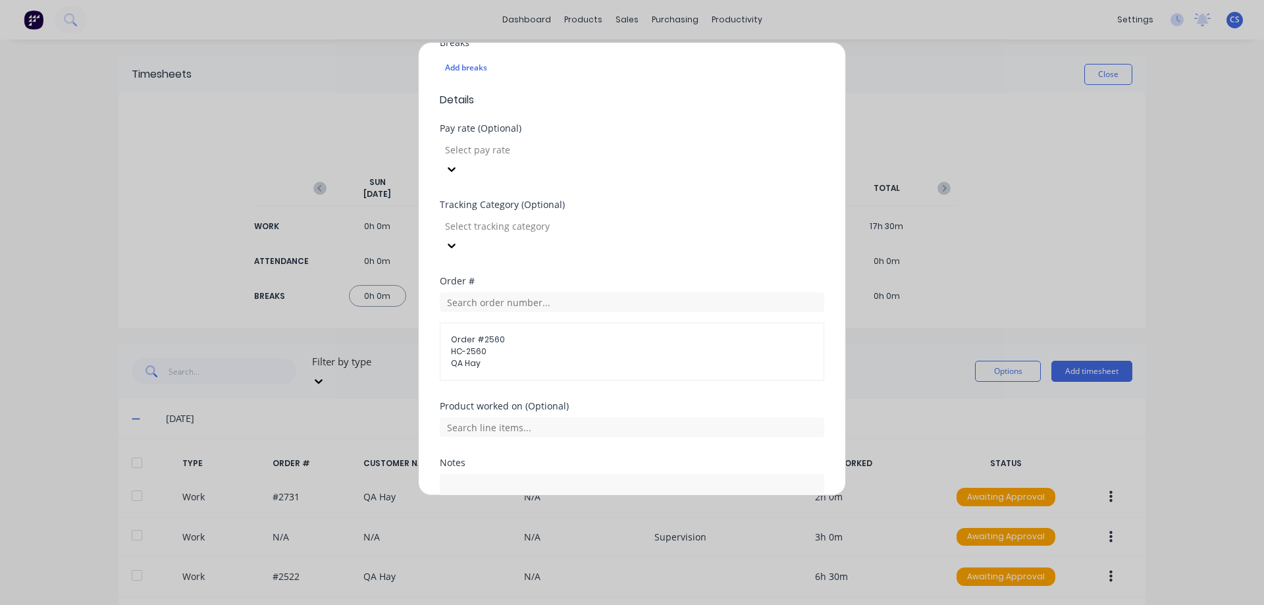
scroll to position [441, 0]
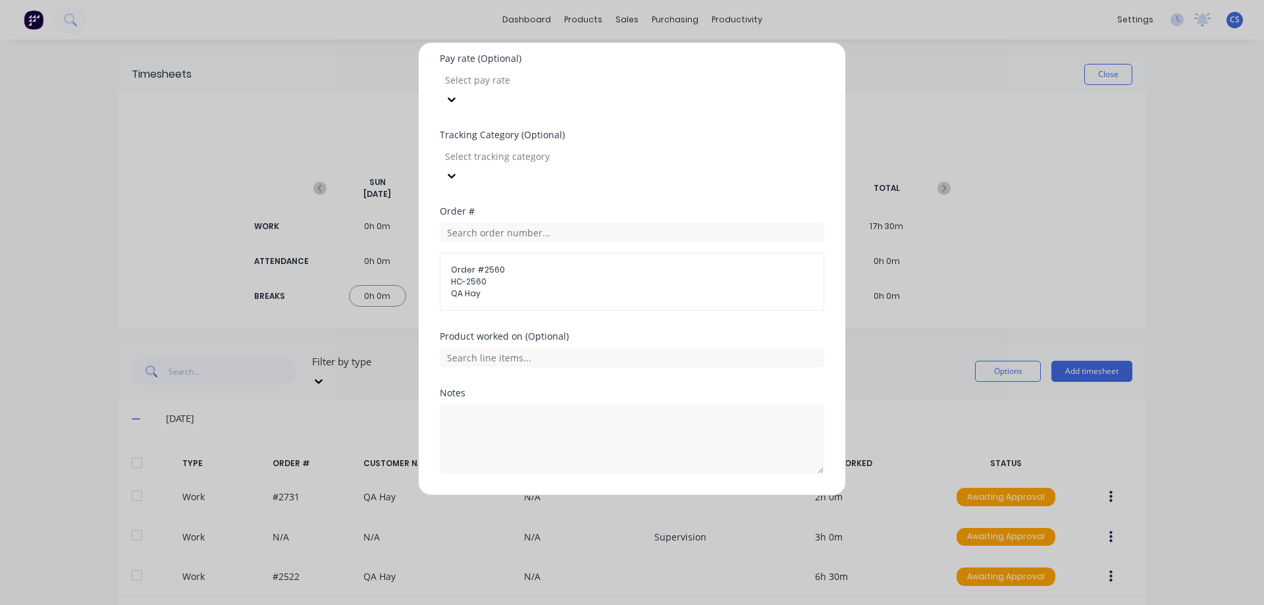
click at [558, 495] on button "Add manual time entry" at bounding box center [600, 505] width 111 height 21
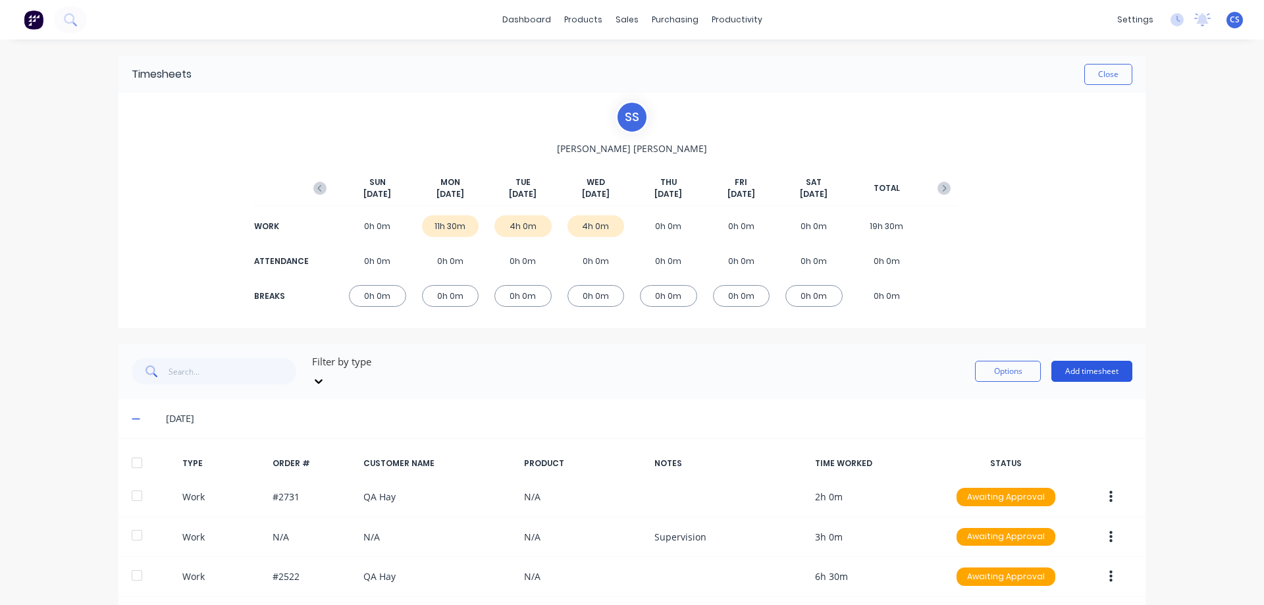
click at [1086, 368] on button "Add timesheet" at bounding box center [1091, 371] width 81 height 21
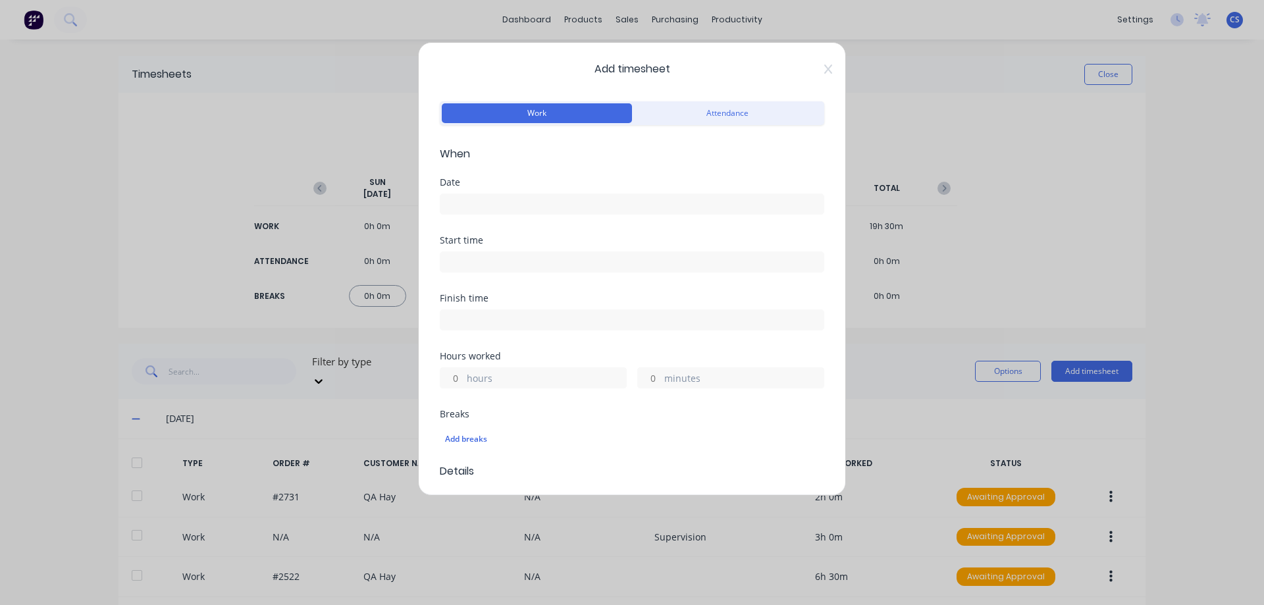
click at [474, 207] on input at bounding box center [631, 204] width 383 height 20
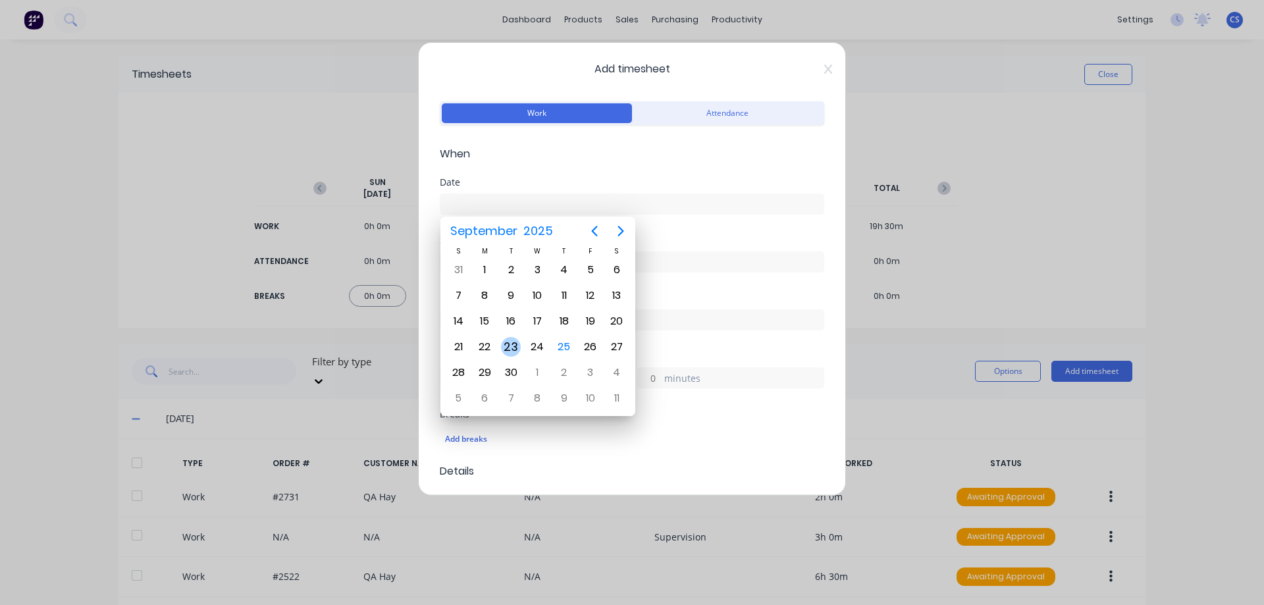
click at [515, 353] on div "23" at bounding box center [511, 347] width 20 height 20
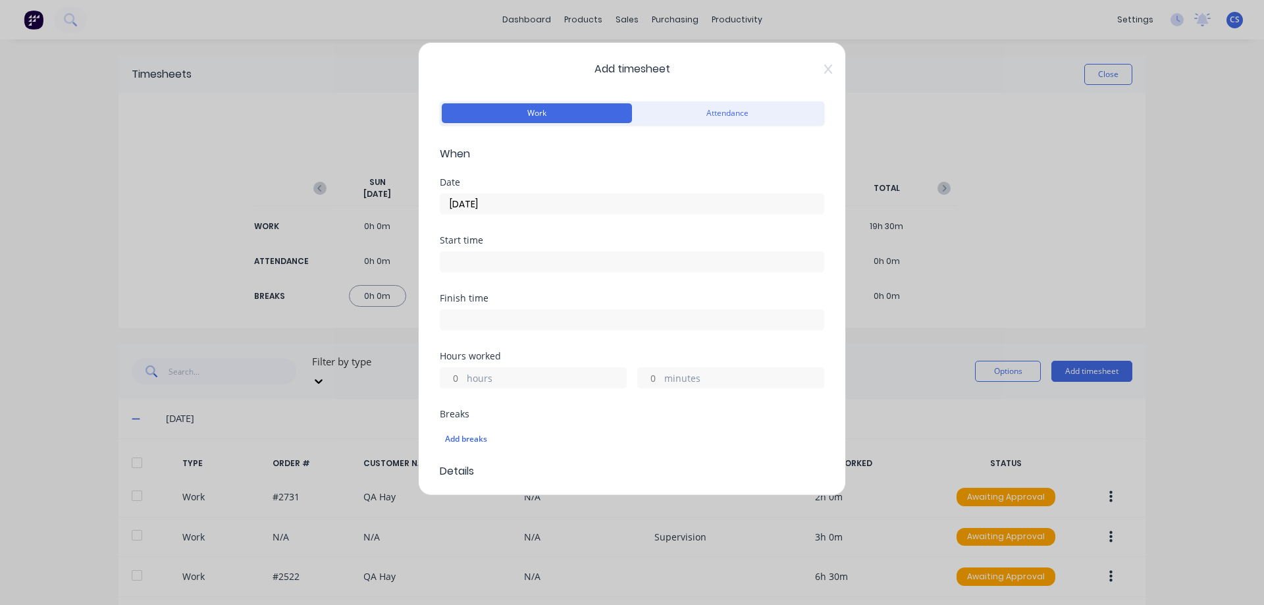
click at [455, 382] on input "hours" at bounding box center [451, 378] width 23 height 20
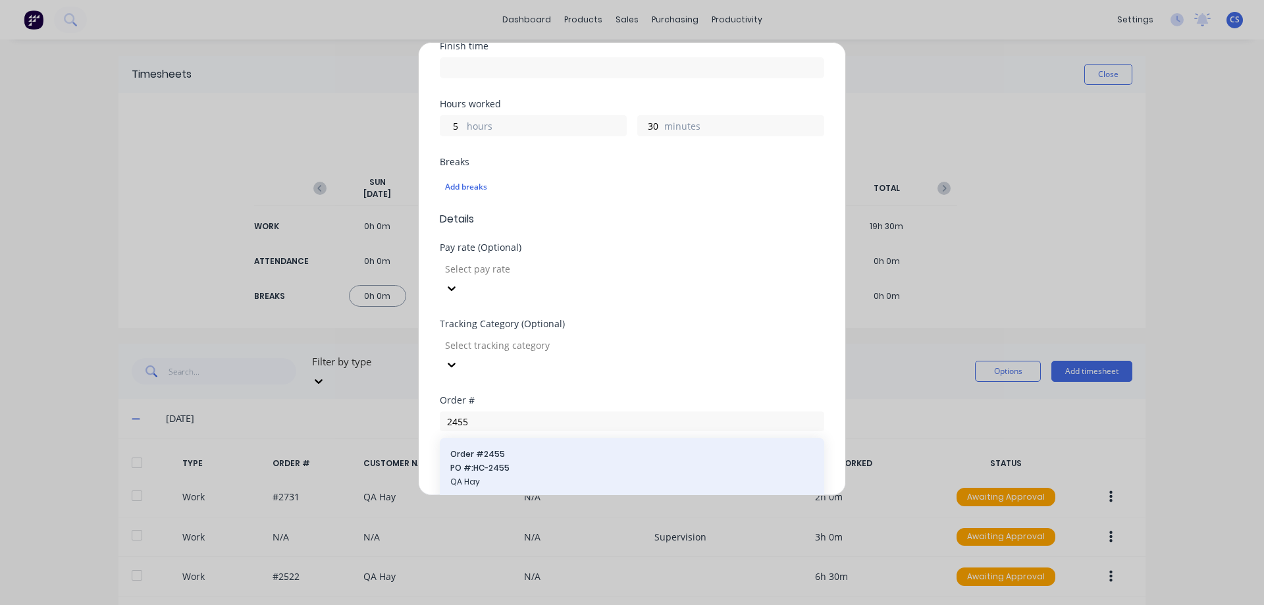
click at [484, 448] on span "Order # 2455" at bounding box center [631, 454] width 363 height 12
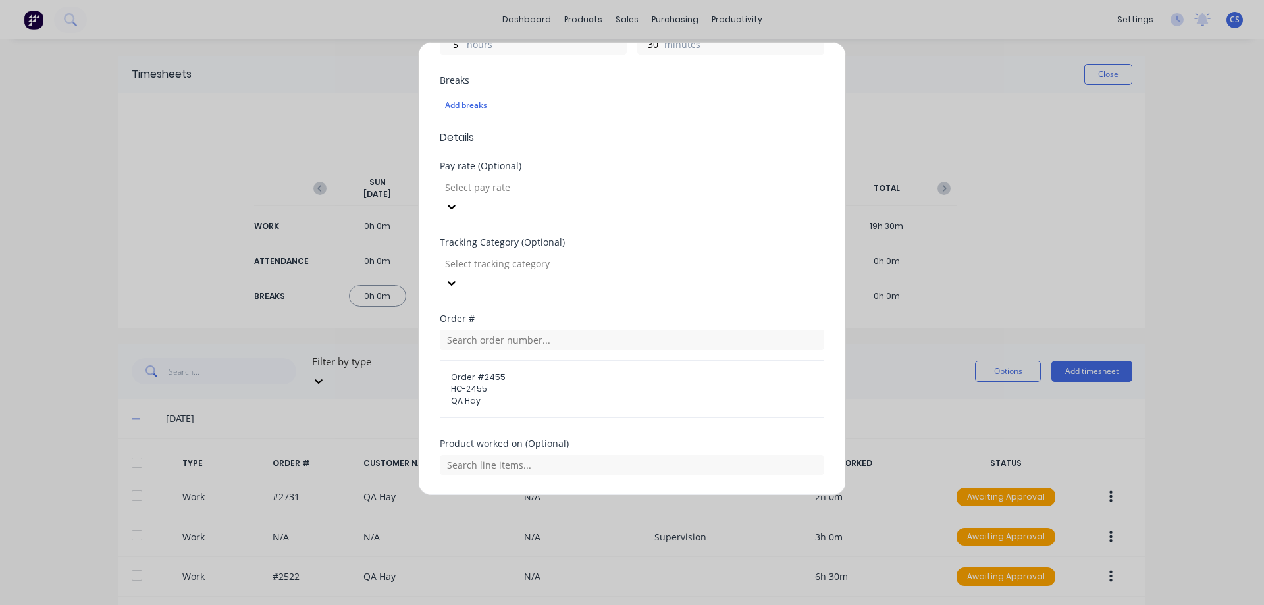
scroll to position [441, 0]
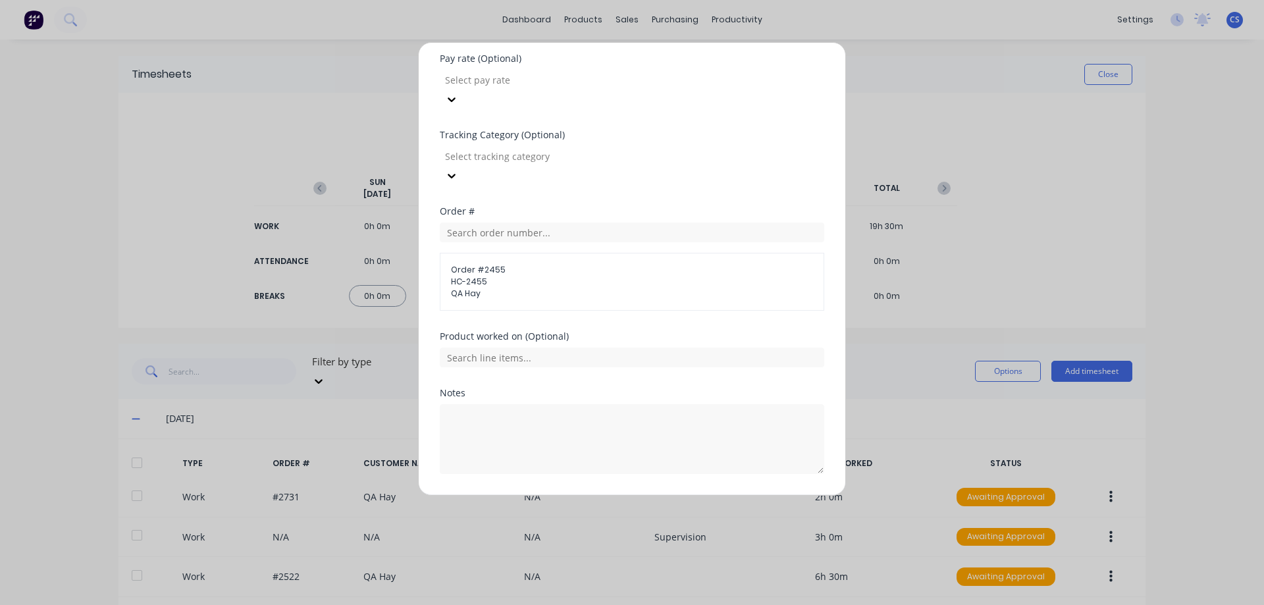
click at [581, 495] on button "Add manual time entry" at bounding box center [600, 505] width 111 height 21
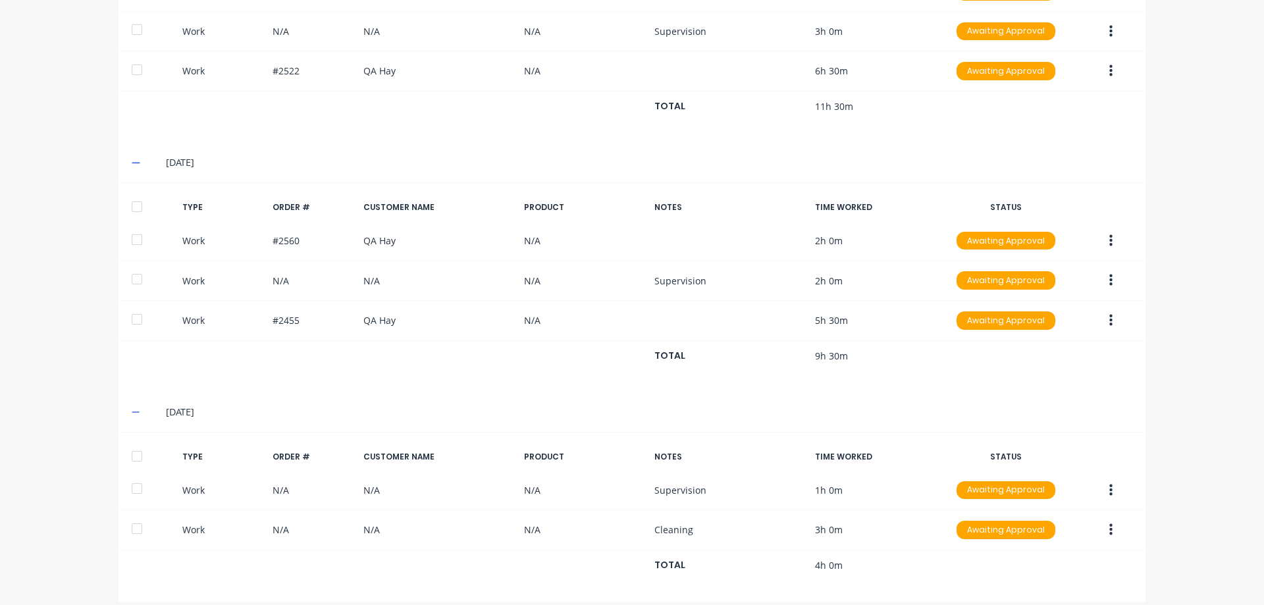
scroll to position [0, 0]
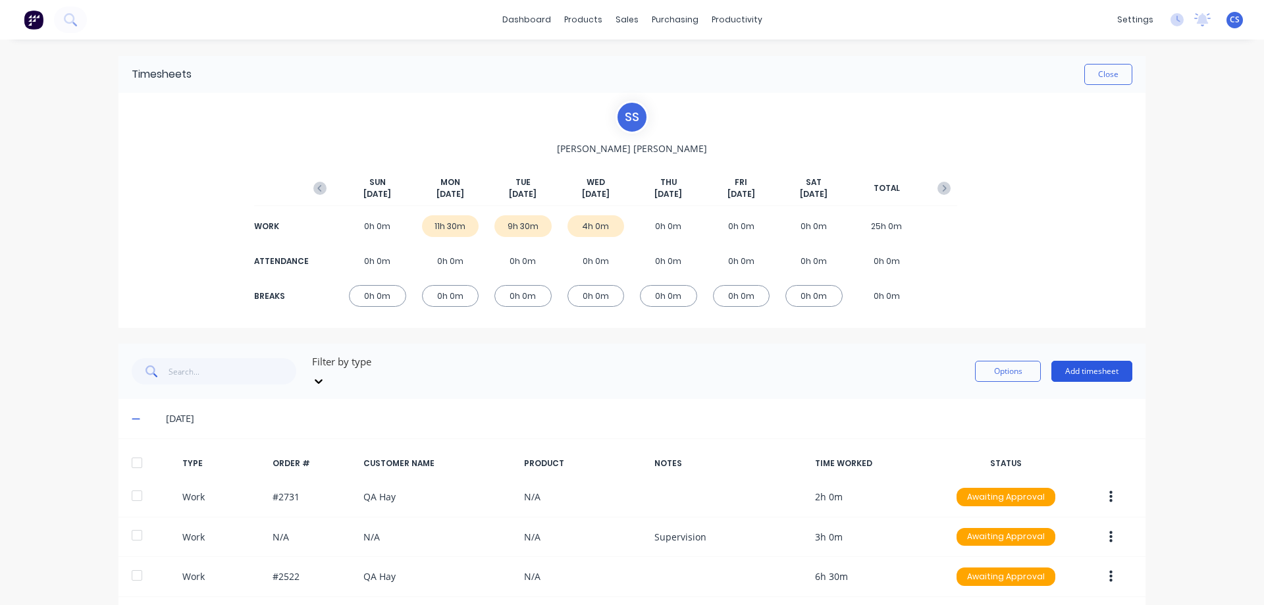
click at [1113, 367] on button "Add timesheet" at bounding box center [1091, 371] width 81 height 21
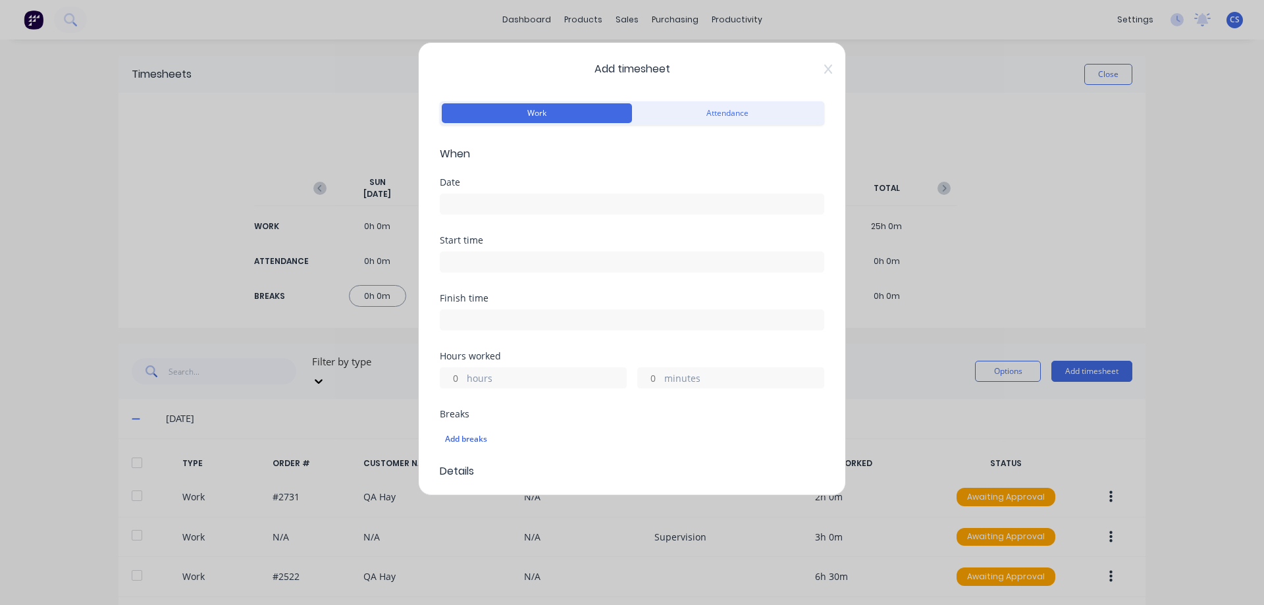
click at [506, 201] on input at bounding box center [631, 204] width 383 height 20
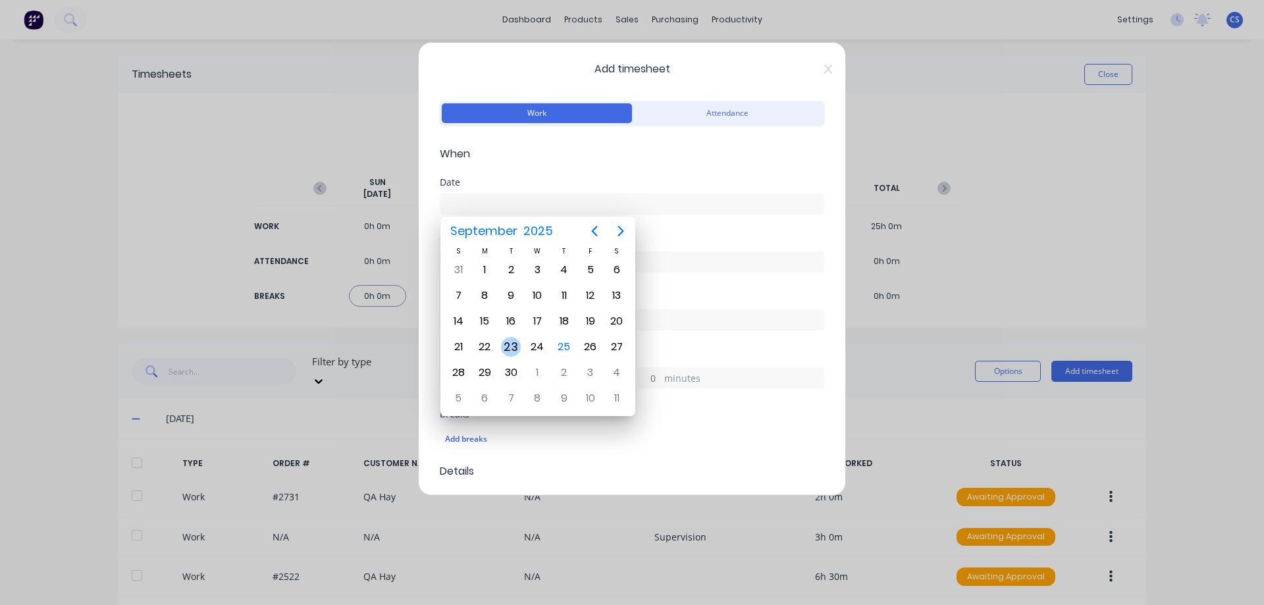
click at [505, 340] on div "23" at bounding box center [511, 347] width 20 height 20
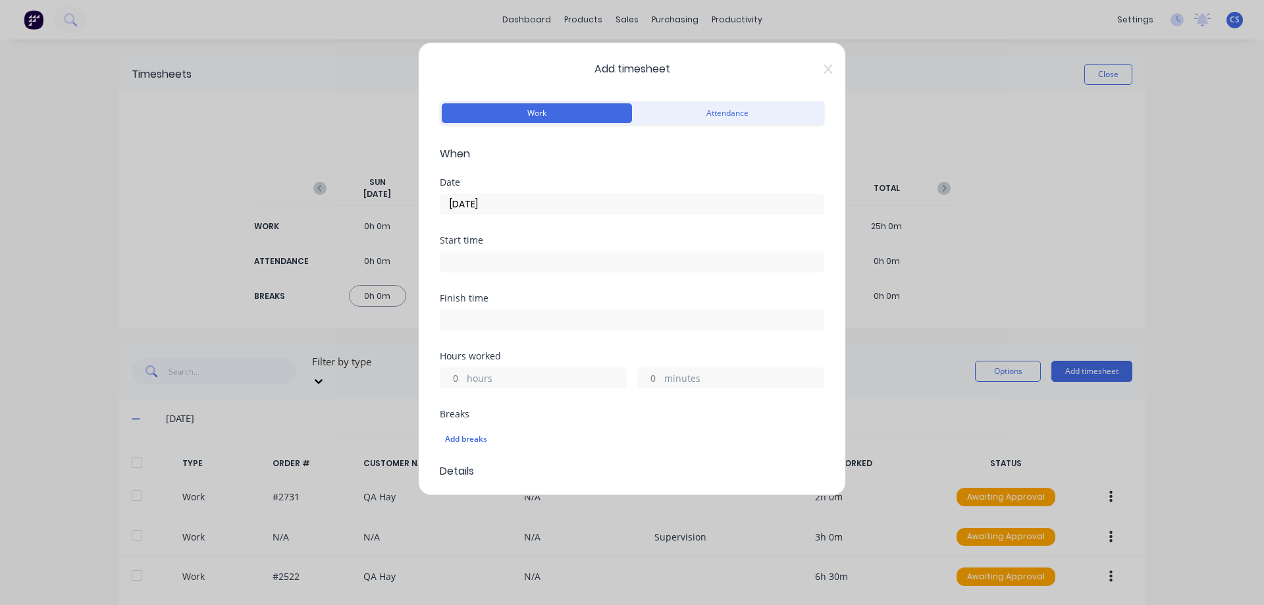
click at [450, 381] on input "hours" at bounding box center [451, 378] width 23 height 20
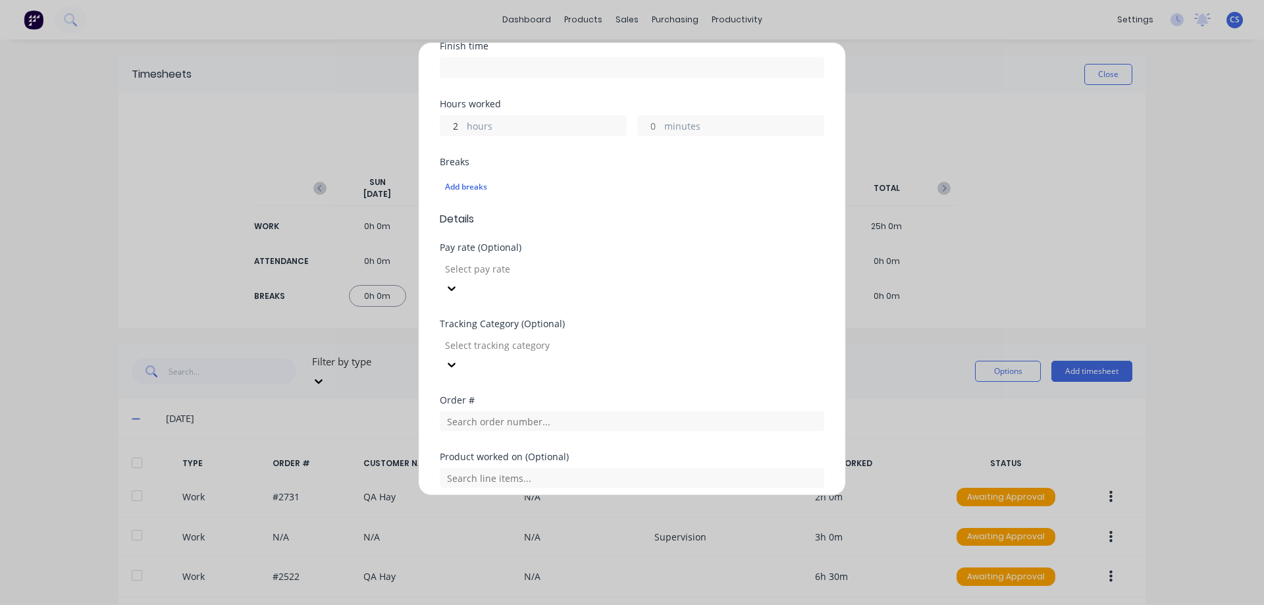
scroll to position [373, 0]
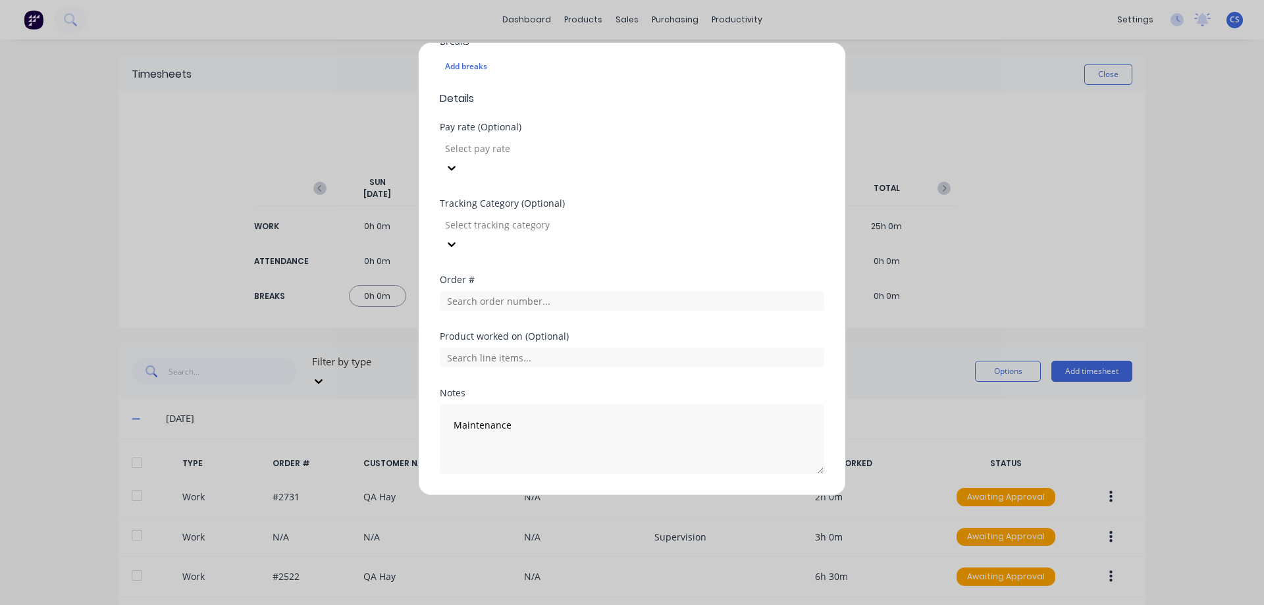
click at [559, 495] on button "Add manual time entry" at bounding box center [600, 505] width 111 height 21
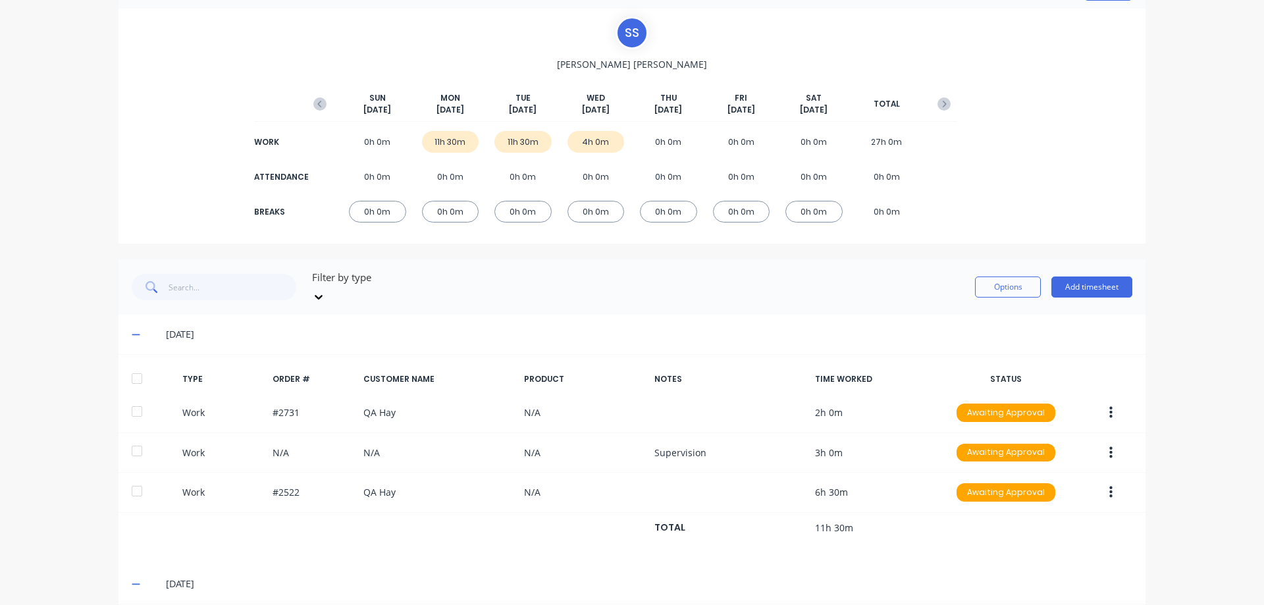
scroll to position [0, 0]
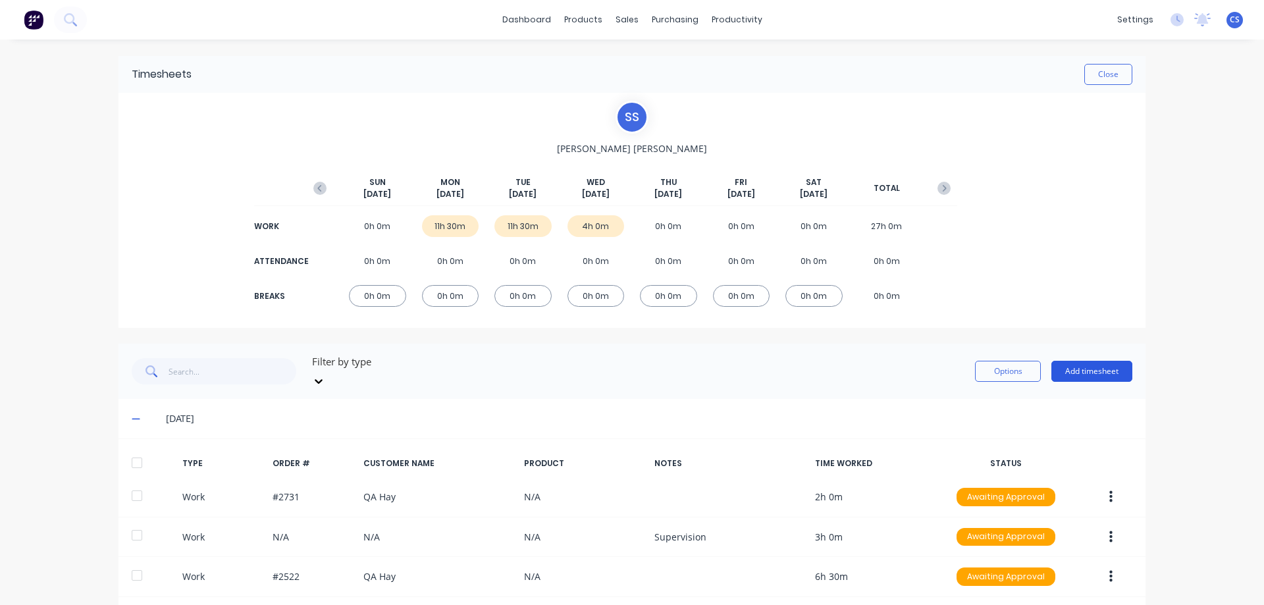
click at [1061, 371] on button "Add timesheet" at bounding box center [1091, 371] width 81 height 21
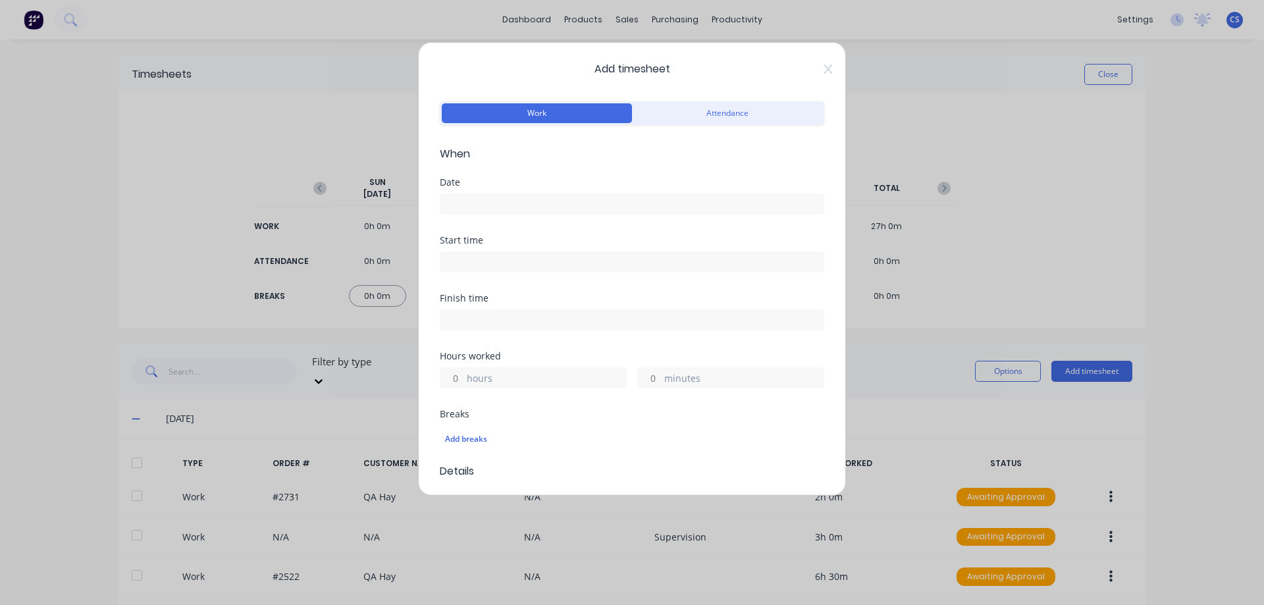
click at [473, 207] on input at bounding box center [631, 204] width 383 height 20
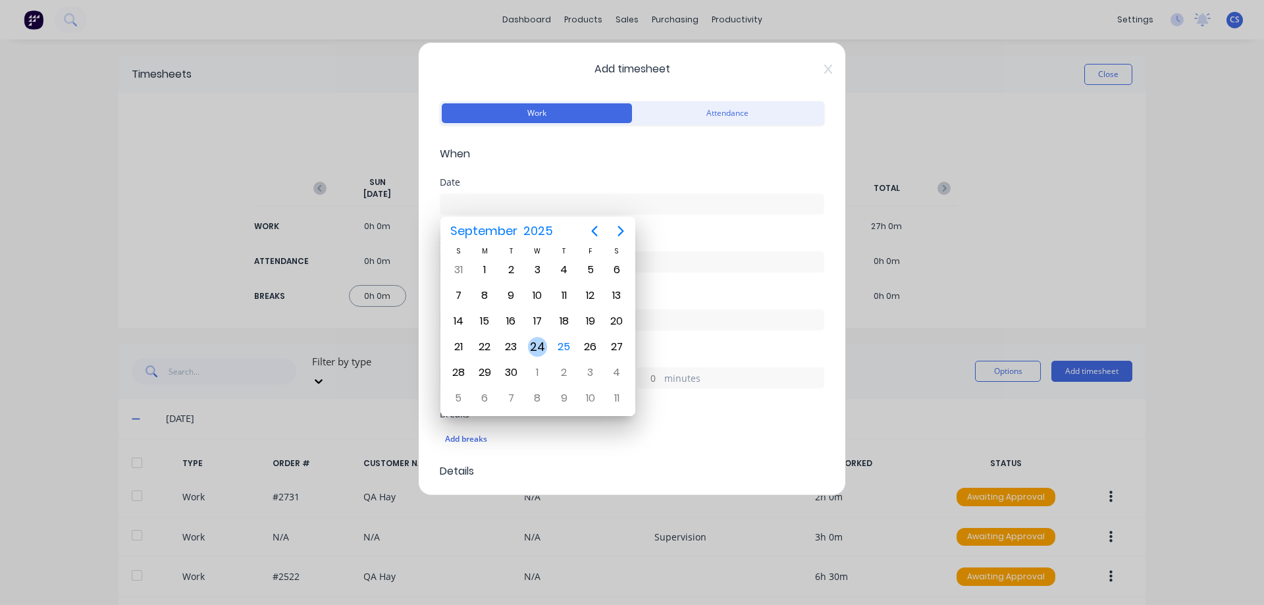
click at [528, 345] on div "24" at bounding box center [538, 347] width 20 height 20
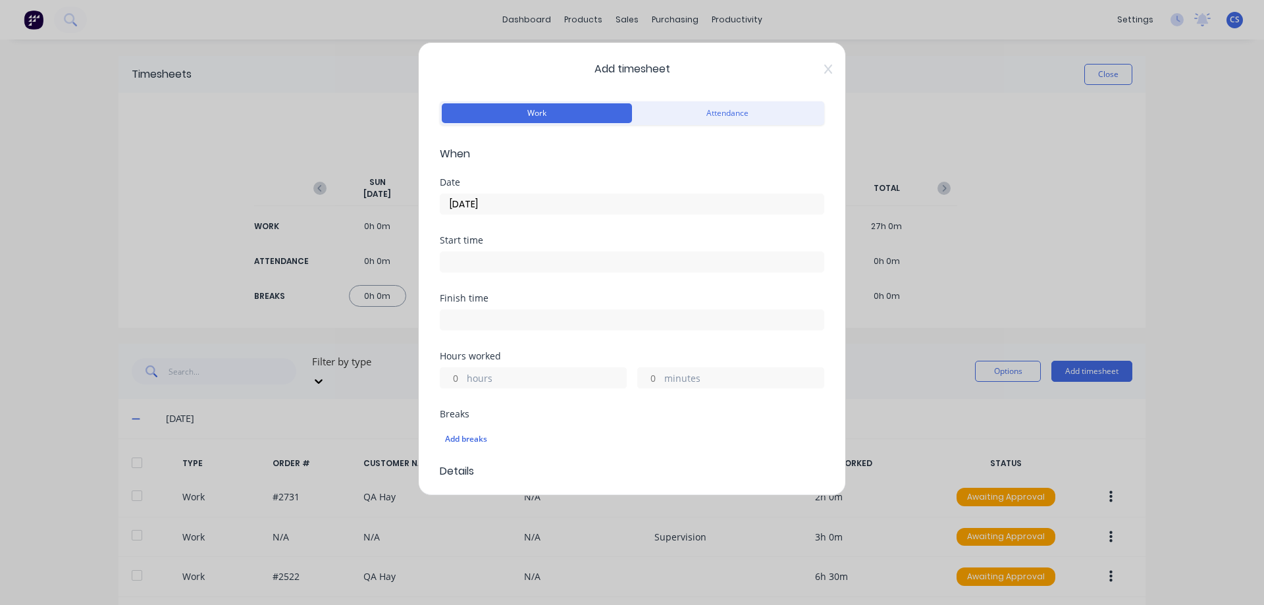
click at [463, 375] on input "hours" at bounding box center [451, 378] width 23 height 20
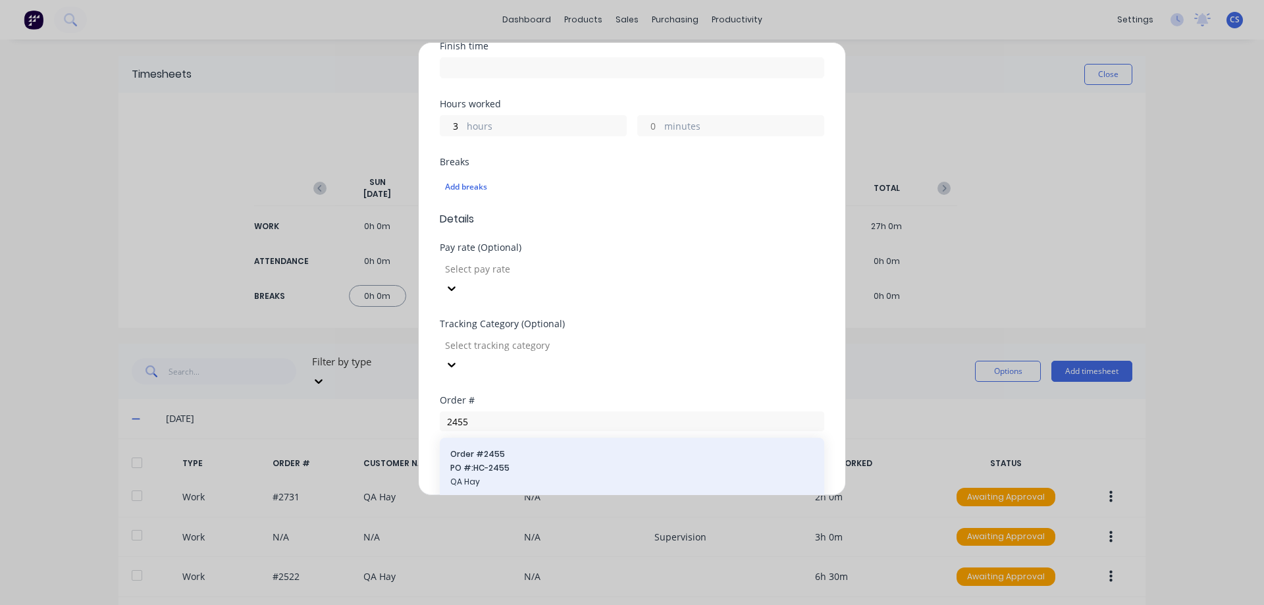
click at [581, 448] on span "Order # 2455" at bounding box center [631, 454] width 363 height 12
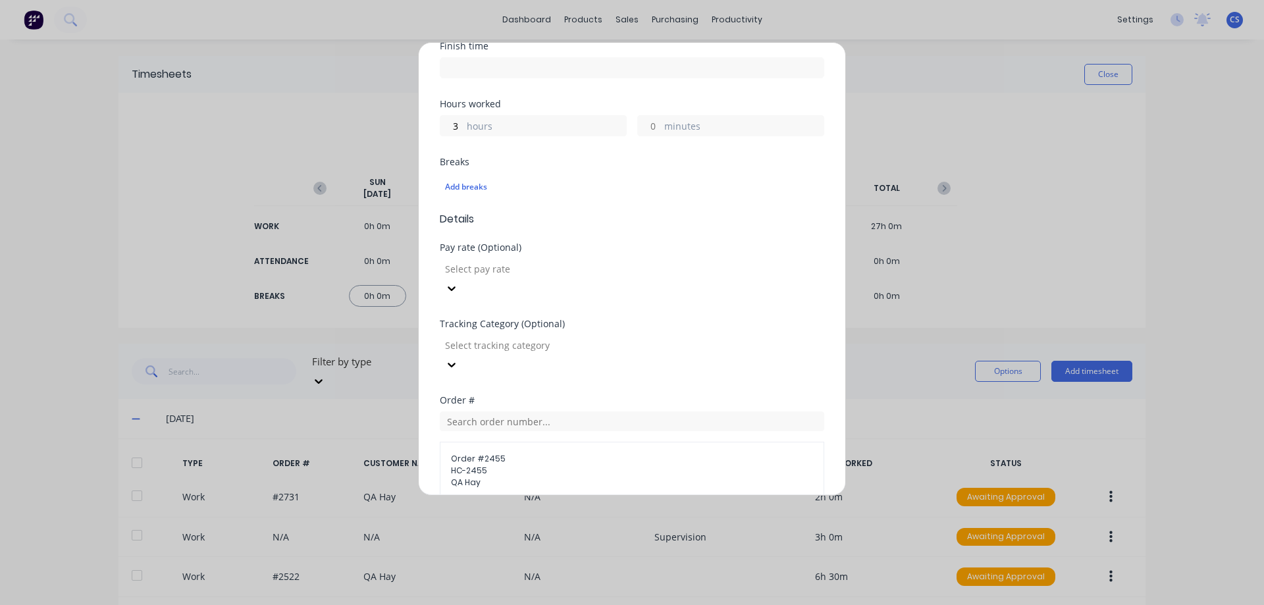
scroll to position [441, 0]
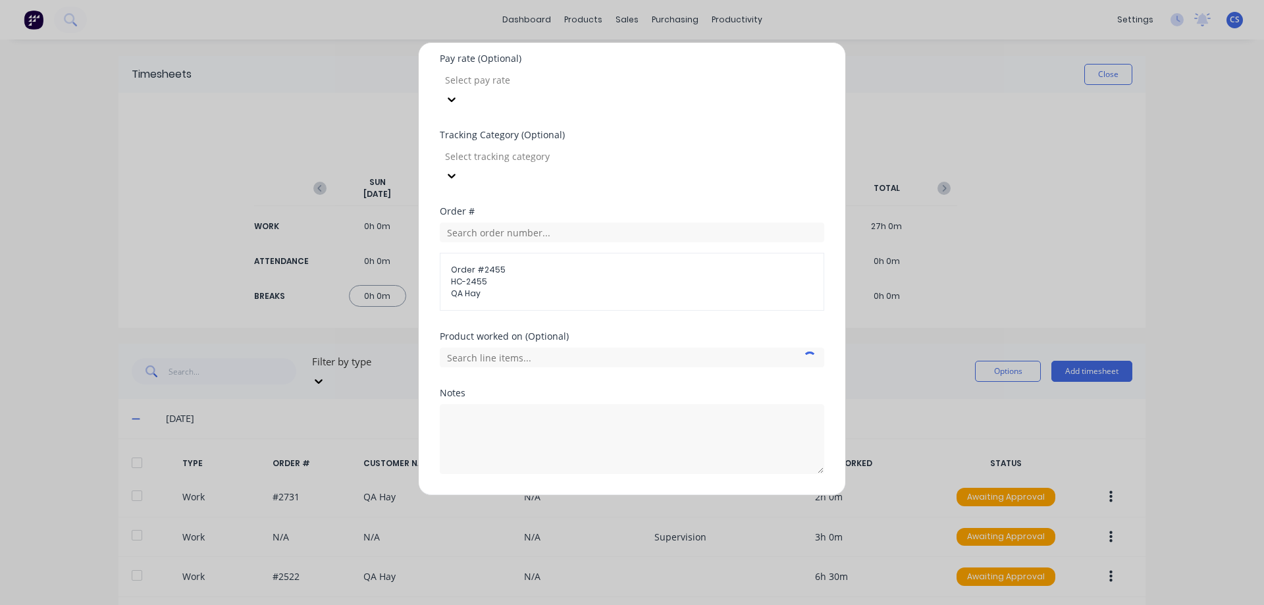
click at [579, 495] on button "Add manual time entry" at bounding box center [600, 505] width 111 height 21
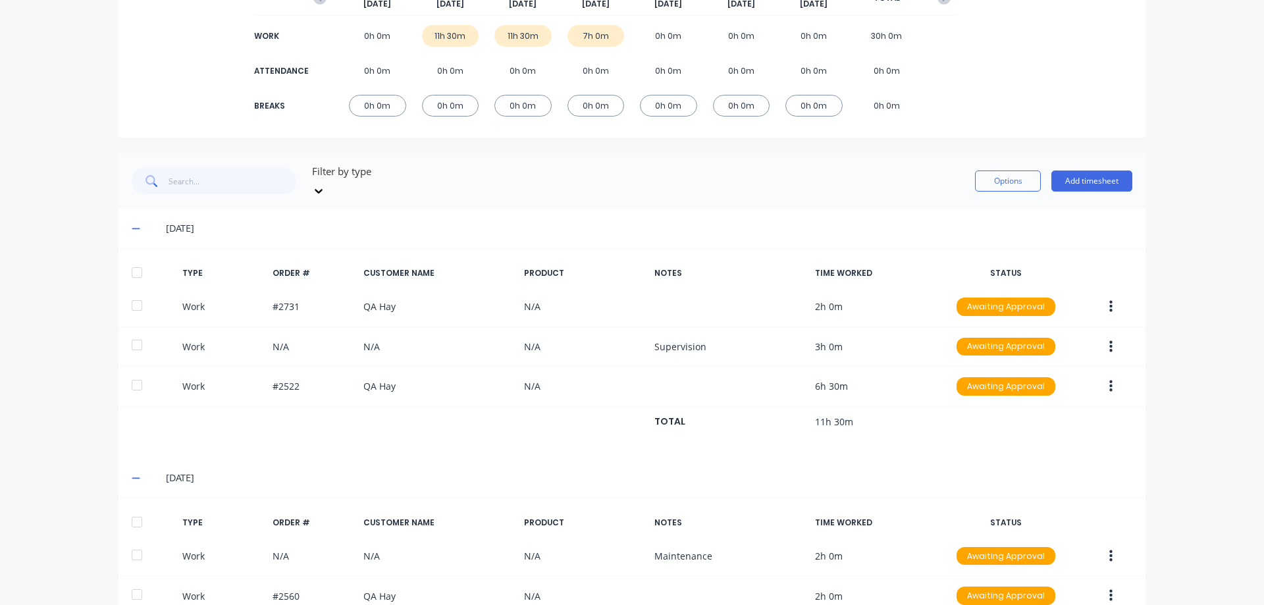
scroll to position [0, 0]
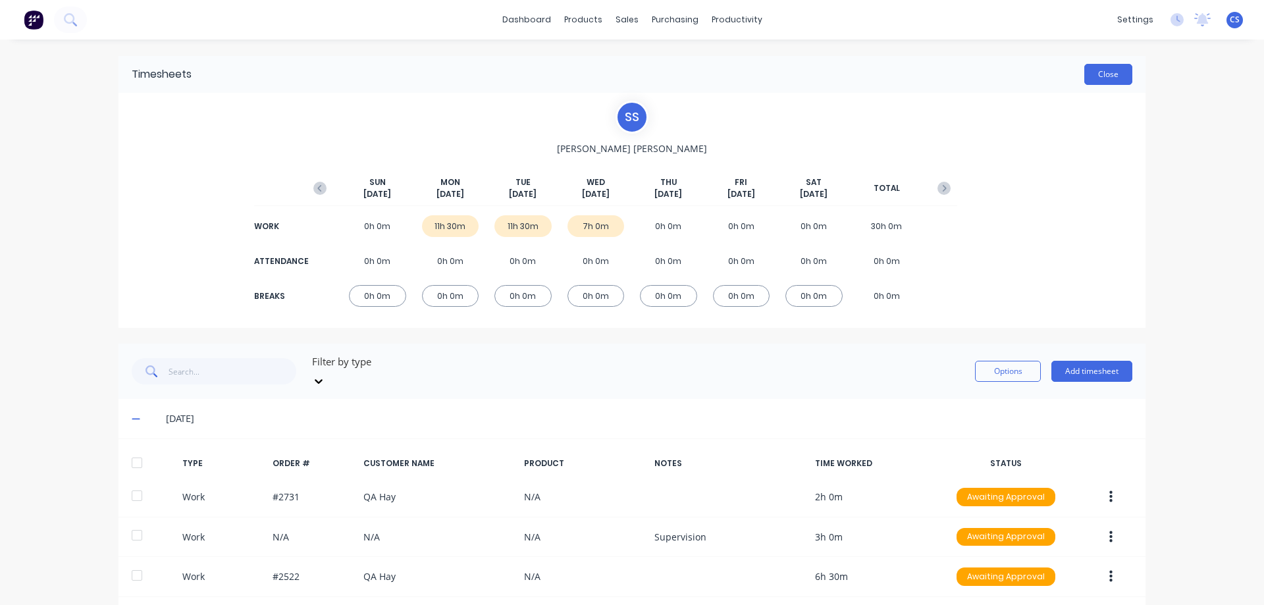
click at [1099, 70] on button "Close" at bounding box center [1108, 74] width 48 height 21
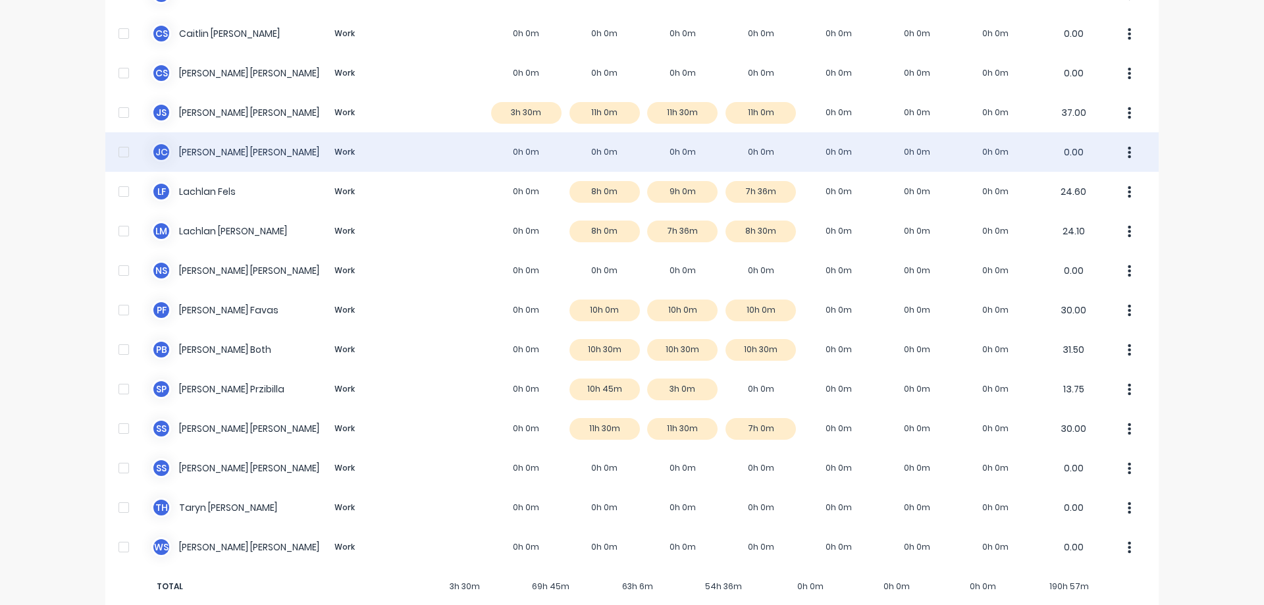
scroll to position [184, 0]
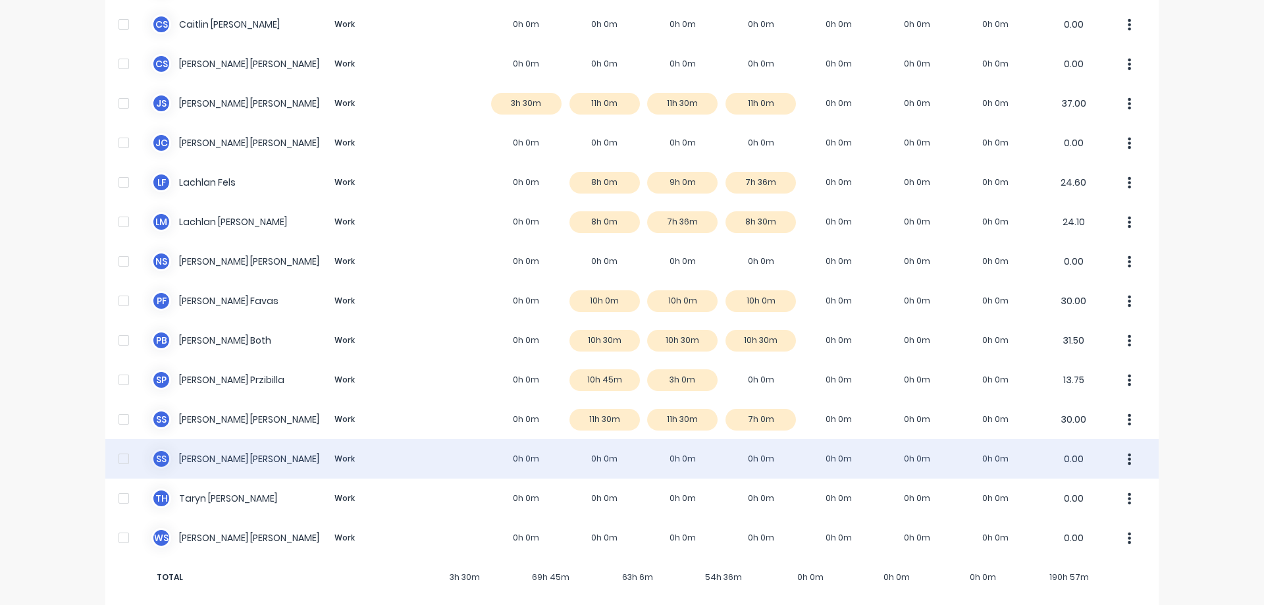
click at [564, 442] on div "S S Simon Schutz Work 0h 0m 0h 0m 0h 0m 0h 0m 0h 0m 0h 0m 0h 0m 0.00" at bounding box center [631, 459] width 1053 height 40
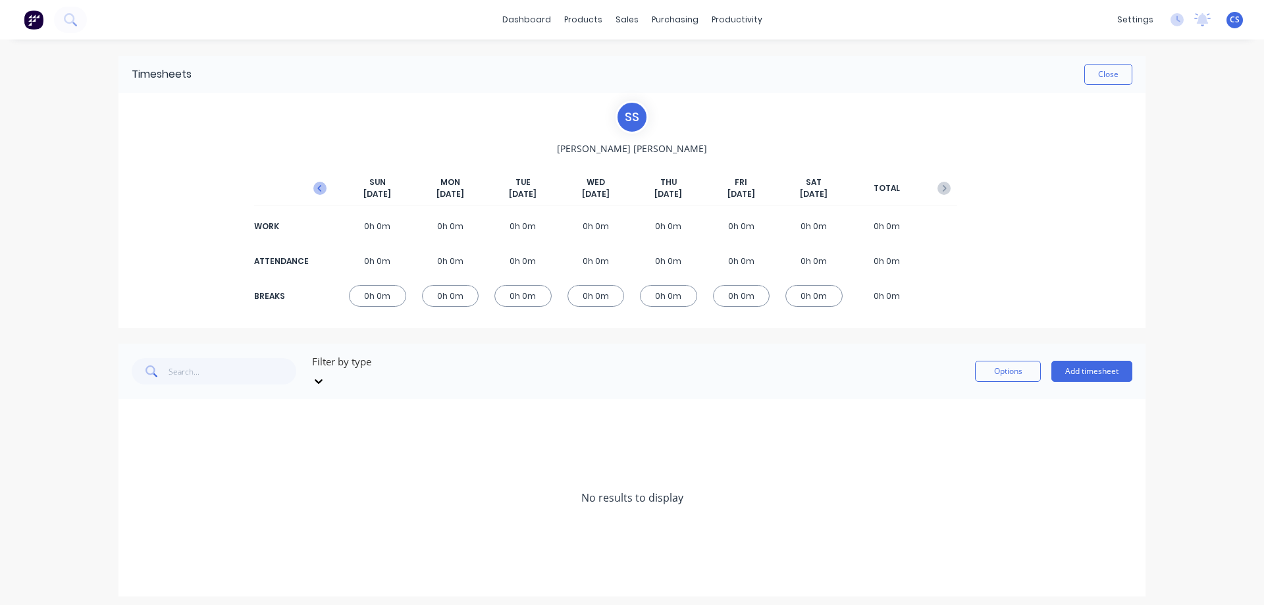
click at [323, 188] on icon "button" at bounding box center [319, 188] width 13 height 13
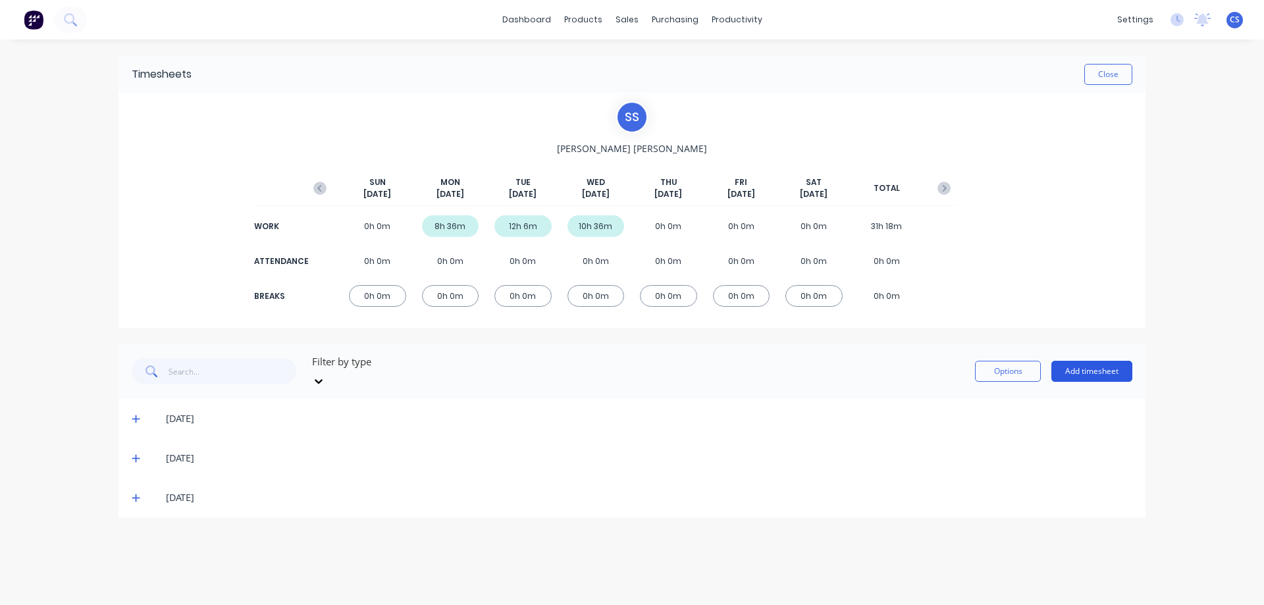
click at [1098, 372] on button "Add timesheet" at bounding box center [1091, 371] width 81 height 21
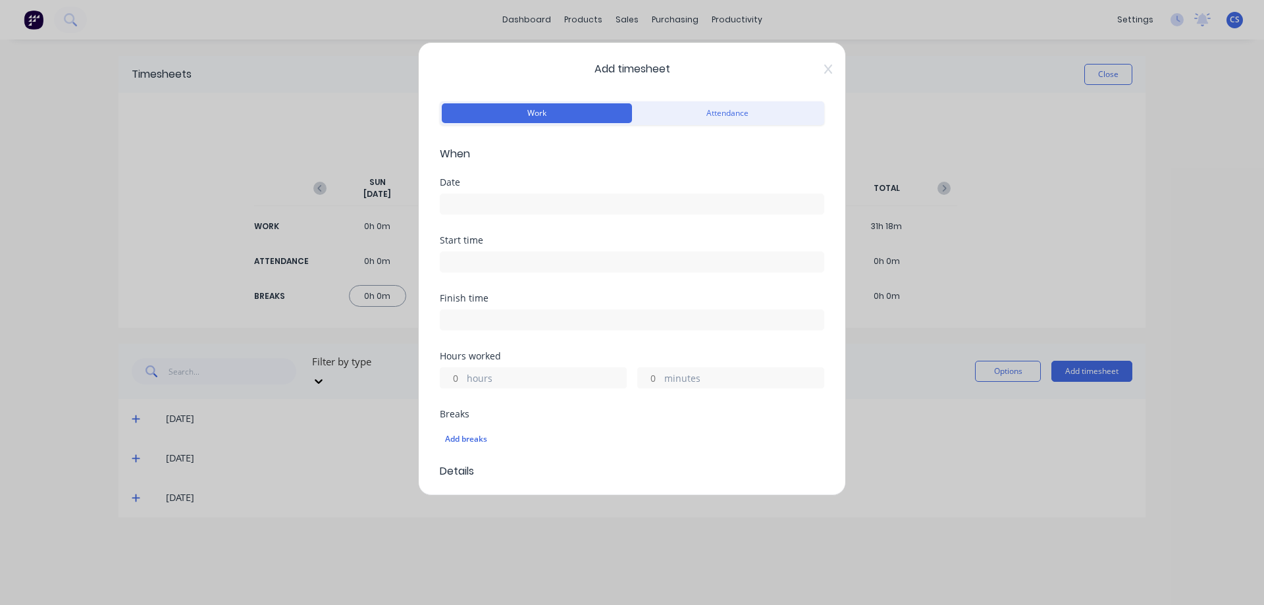
click at [525, 203] on input at bounding box center [631, 204] width 383 height 20
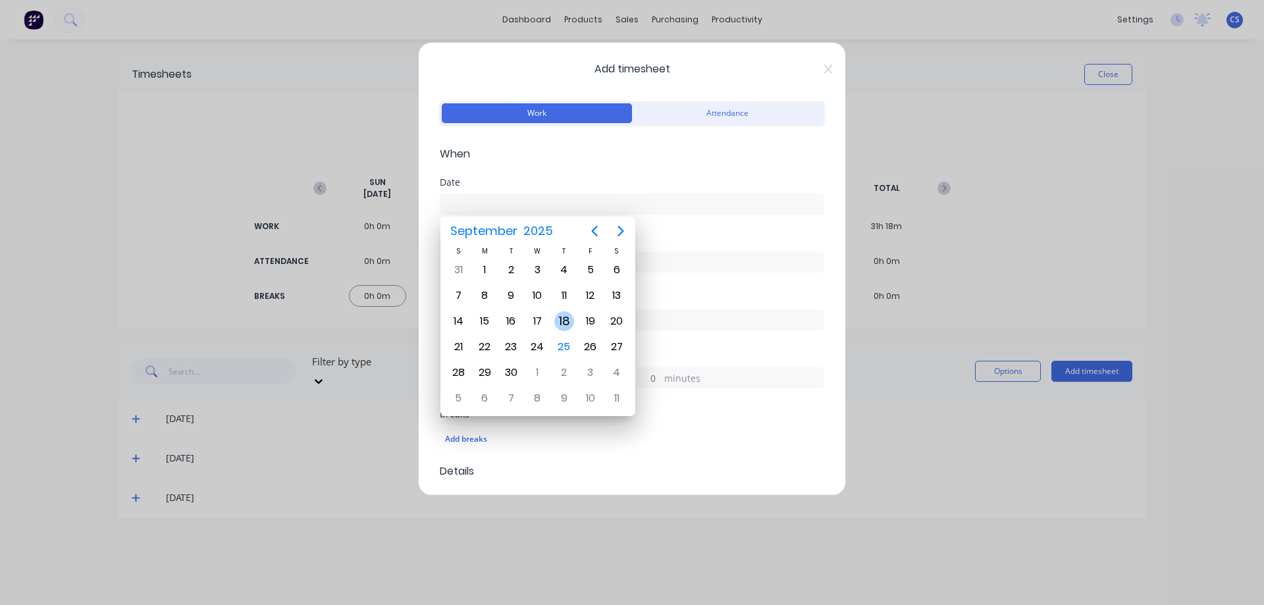
click at [562, 323] on div "18" at bounding box center [564, 321] width 20 height 20
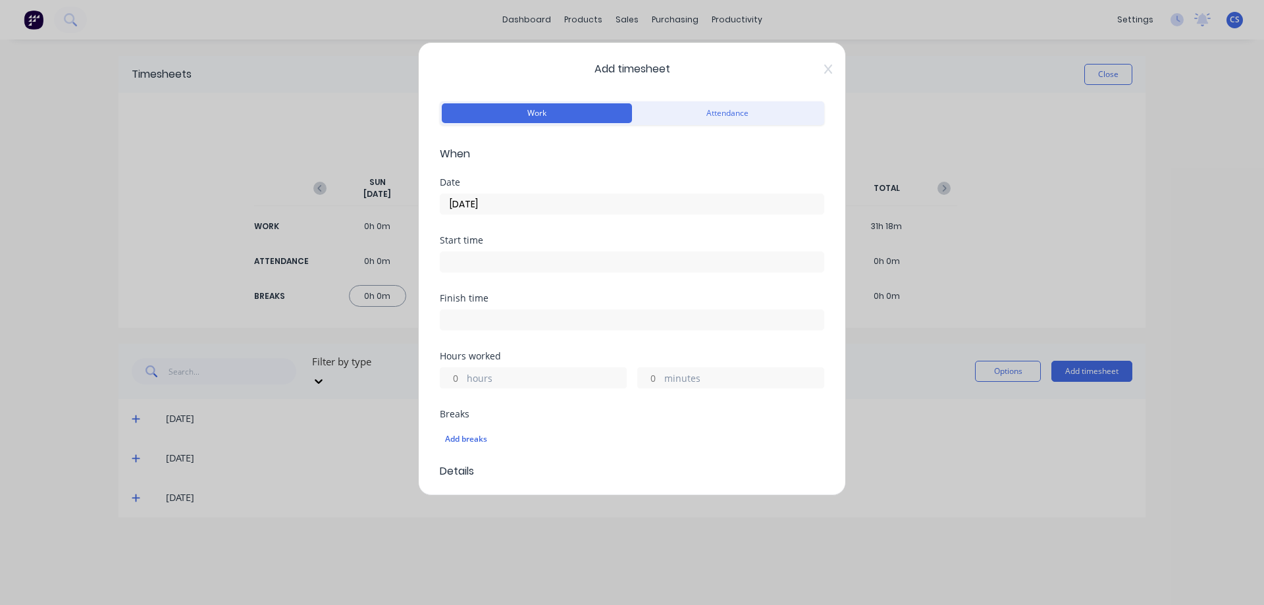
click at [533, 172] on form "Work Attendance When Date 18/09/2025 Start time Finish time Hours worked hours …" at bounding box center [632, 493] width 384 height 791
click at [462, 379] on input "hours" at bounding box center [451, 378] width 23 height 20
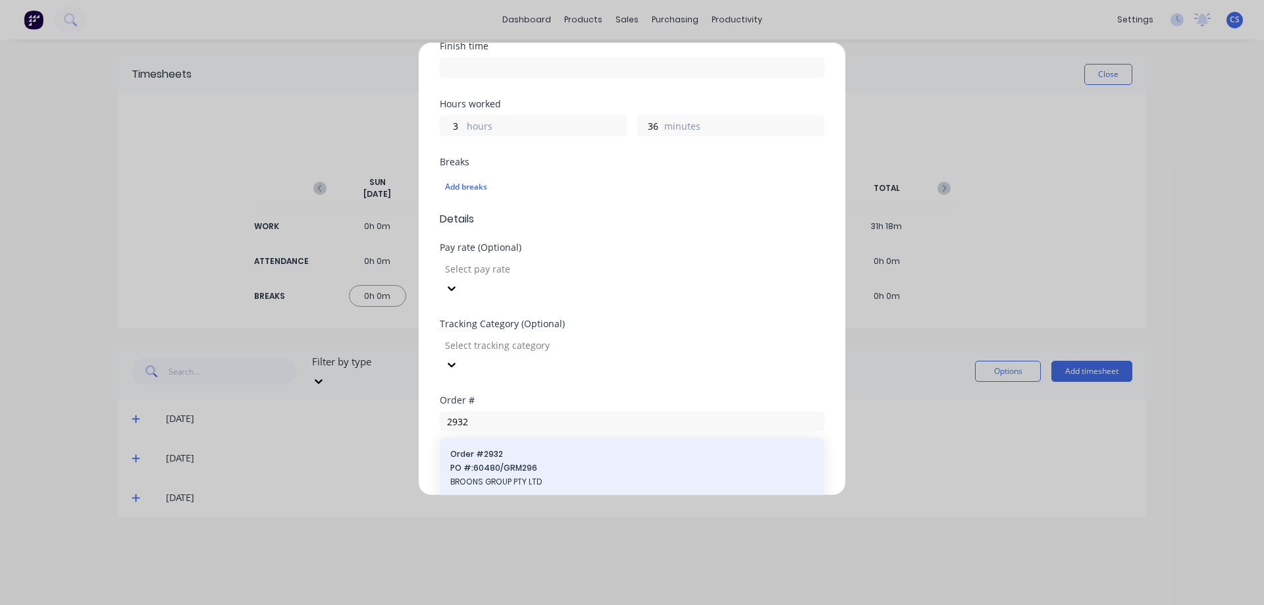
click at [503, 438] on div "Order # 2932 PO #: 60480/GRM296 BROONS GROUP PTY LTD" at bounding box center [632, 469] width 384 height 63
click at [519, 476] on span "BROONS GROUP PTY LTD" at bounding box center [631, 482] width 363 height 12
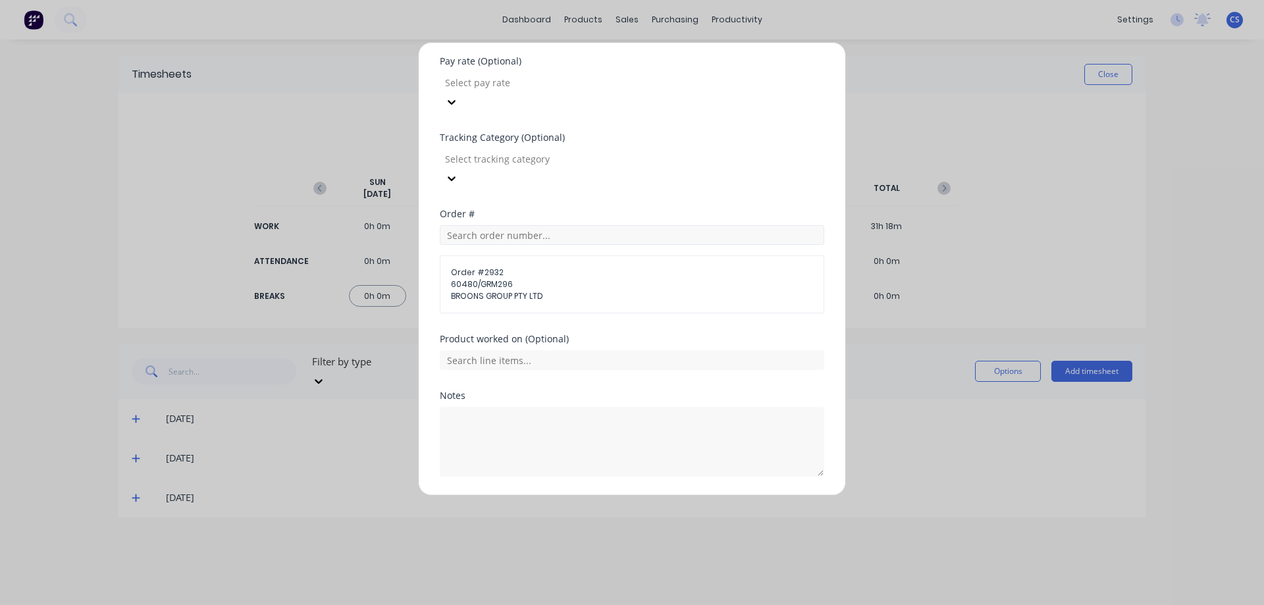
scroll to position [441, 0]
click at [514, 348] on input "text" at bounding box center [632, 358] width 384 height 20
click at [573, 495] on button "Add manual time entry" at bounding box center [600, 505] width 111 height 21
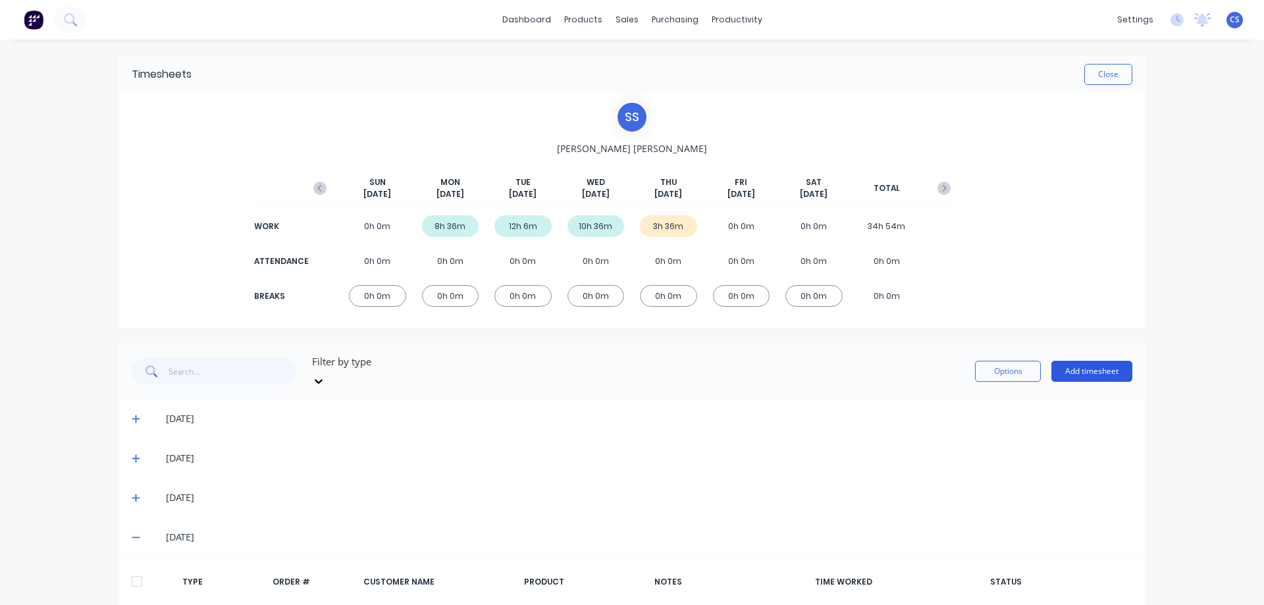
click at [1070, 361] on button "Add timesheet" at bounding box center [1091, 371] width 81 height 21
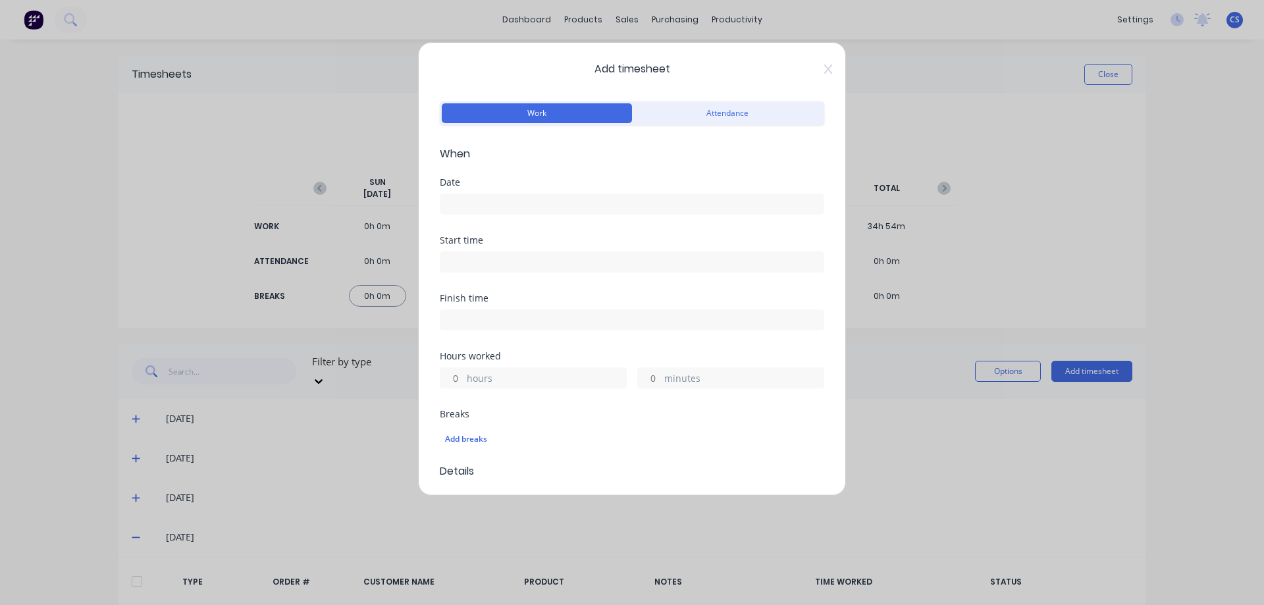
click at [500, 200] on input at bounding box center [631, 204] width 383 height 20
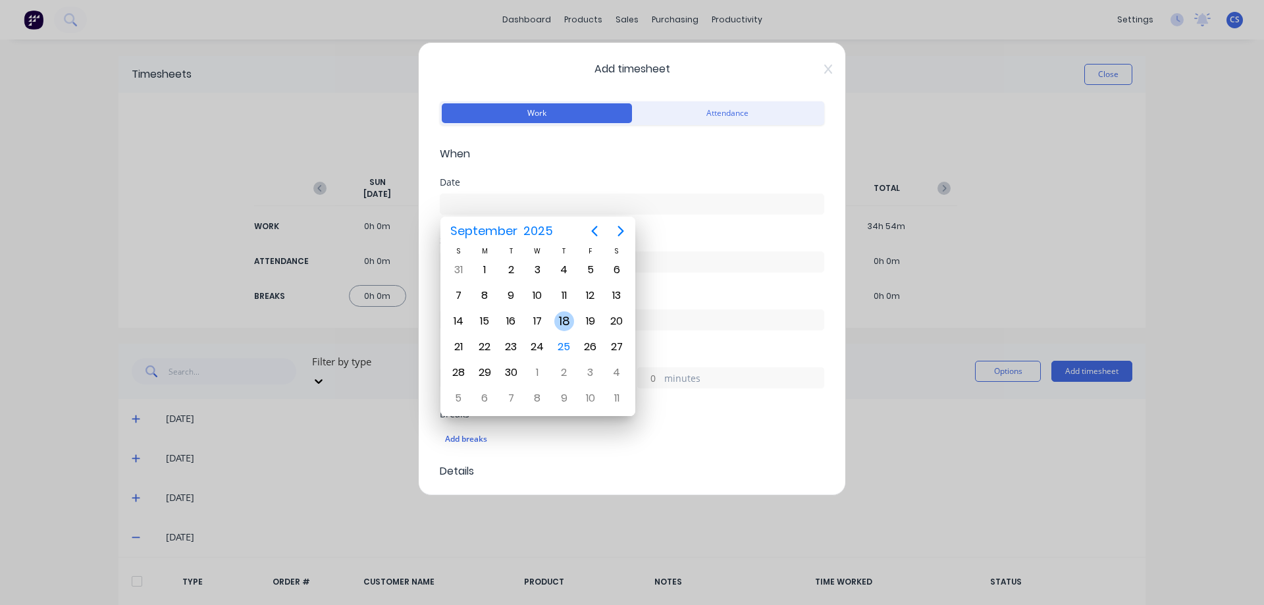
click at [566, 311] on div "18" at bounding box center [564, 321] width 20 height 20
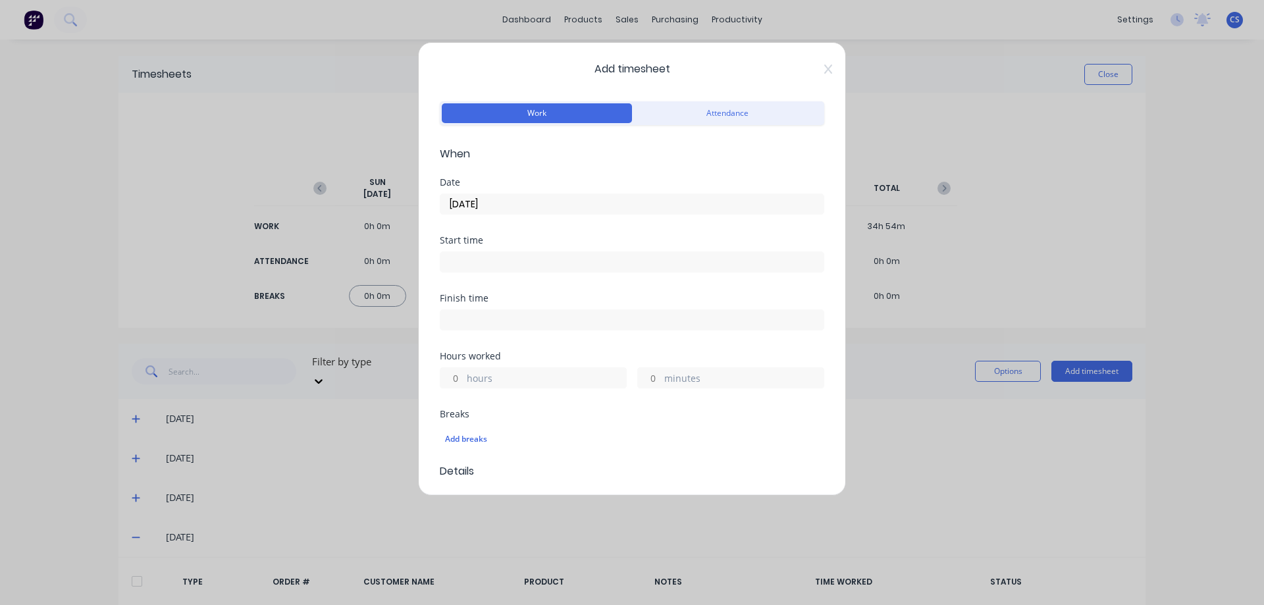
drag, startPoint x: 461, startPoint y: 377, endPoint x: 452, endPoint y: 368, distance: 12.1
click at [461, 377] on input "hours" at bounding box center [451, 378] width 23 height 20
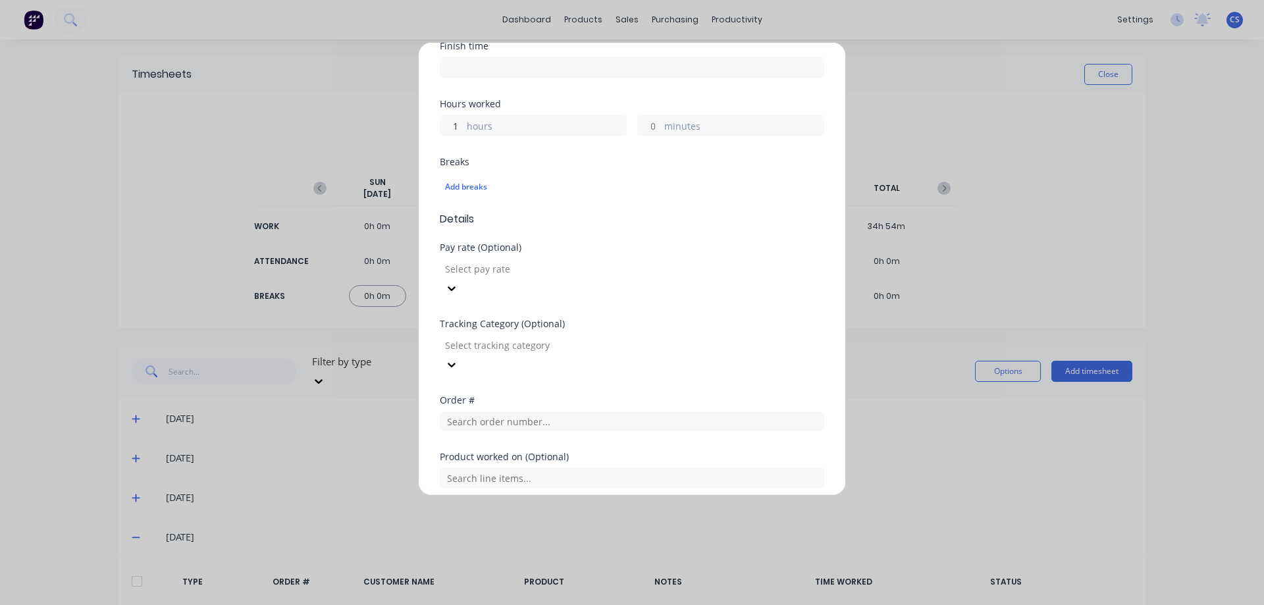
scroll to position [373, 0]
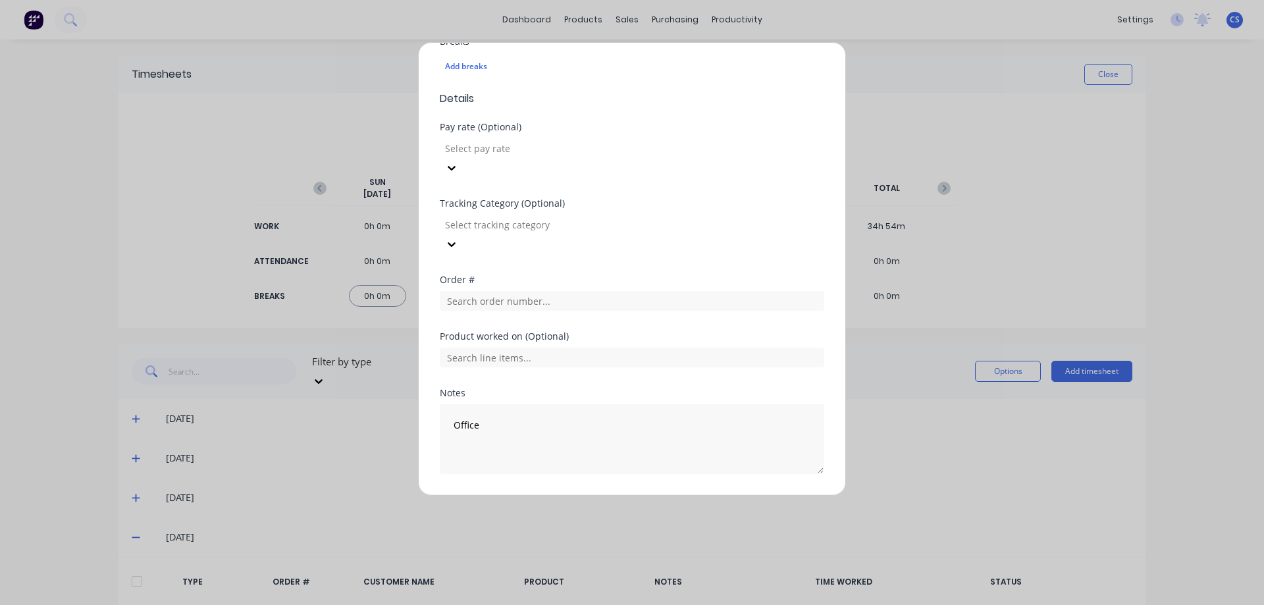
click at [587, 495] on button "Add manual time entry" at bounding box center [600, 505] width 111 height 21
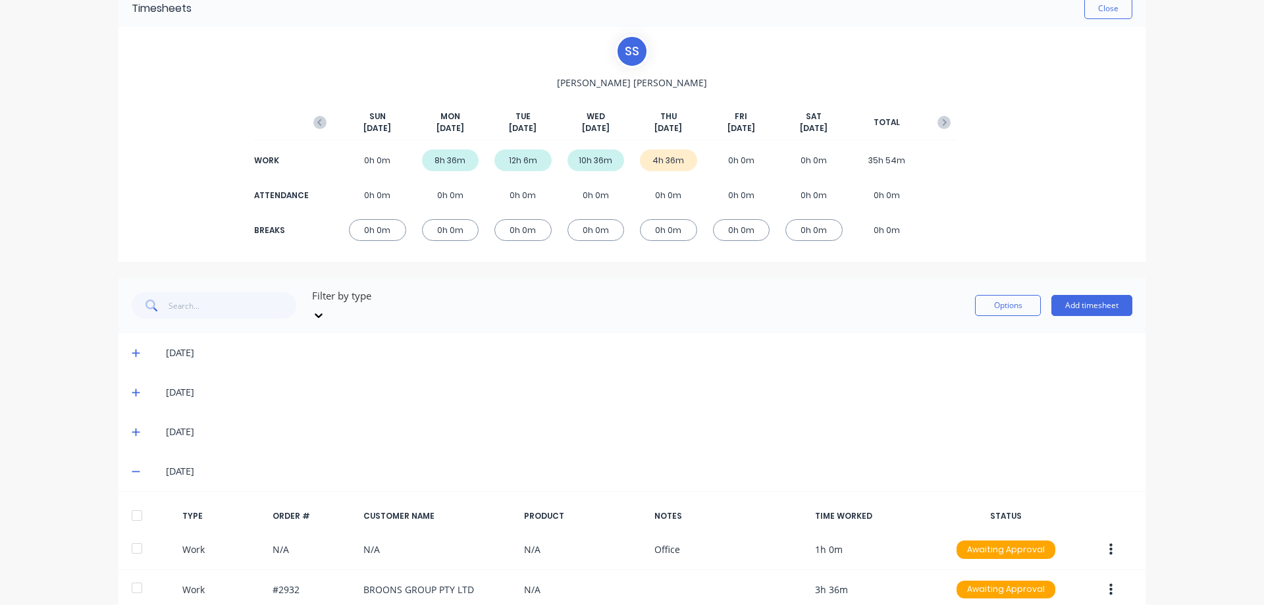
scroll to position [125, 0]
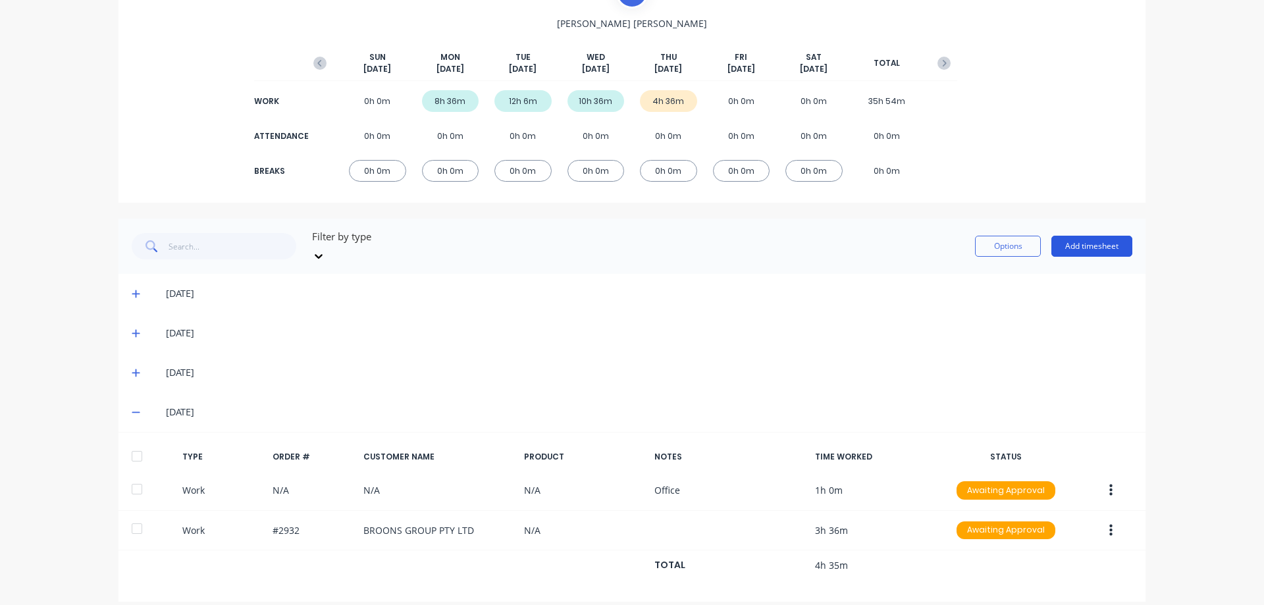
click at [1082, 243] on button "Add timesheet" at bounding box center [1091, 246] width 81 height 21
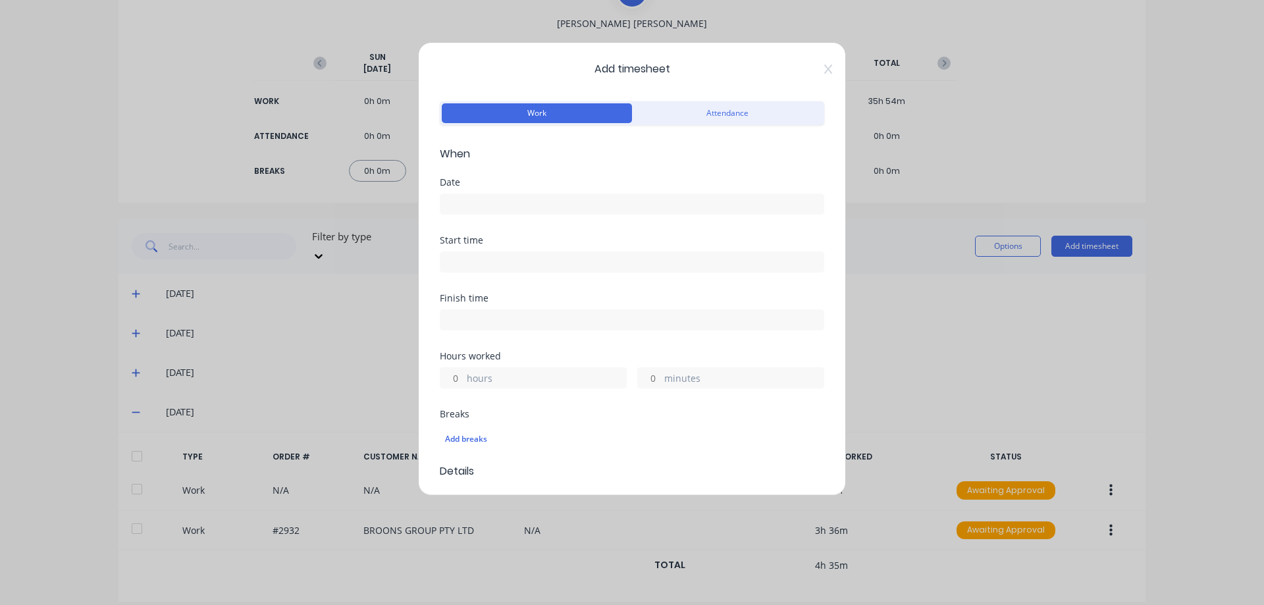
click at [513, 204] on input at bounding box center [631, 204] width 383 height 20
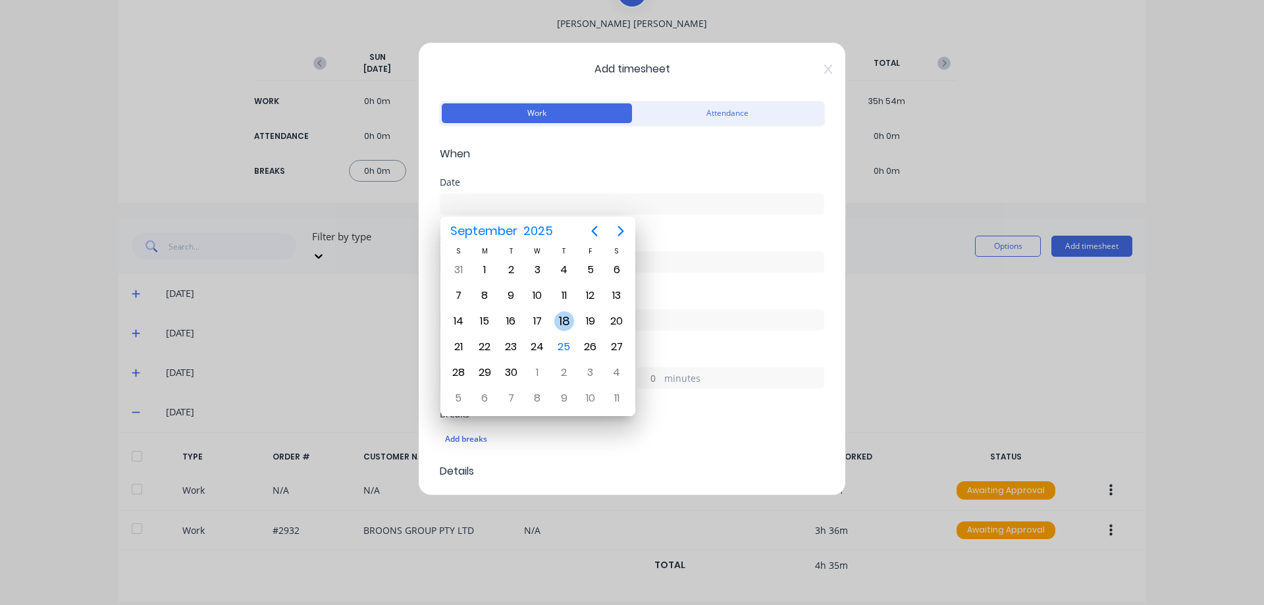
click at [556, 314] on div "18" at bounding box center [564, 321] width 26 height 25
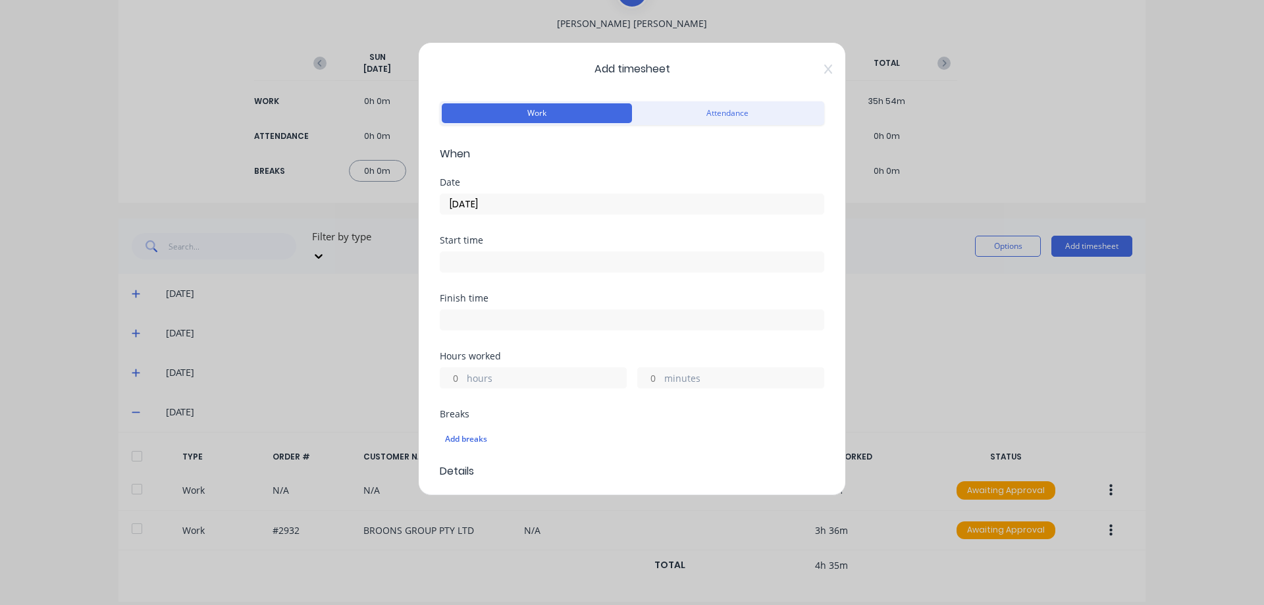
click at [454, 375] on input "hours" at bounding box center [451, 378] width 23 height 20
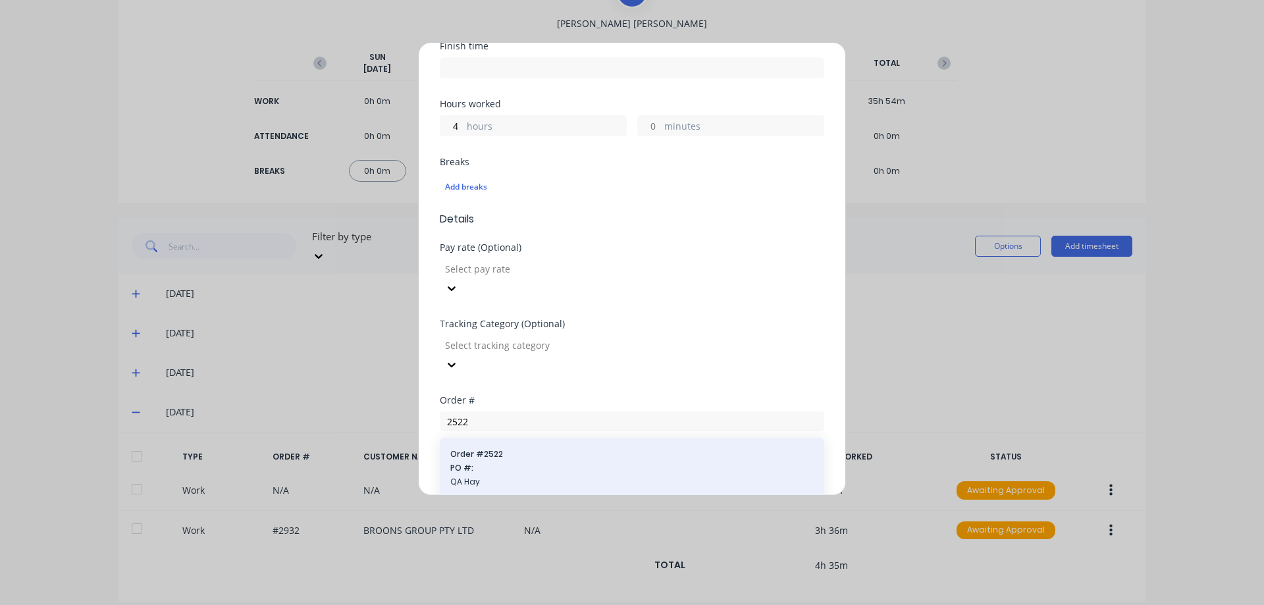
click at [535, 462] on span "PO #:" at bounding box center [631, 468] width 363 height 12
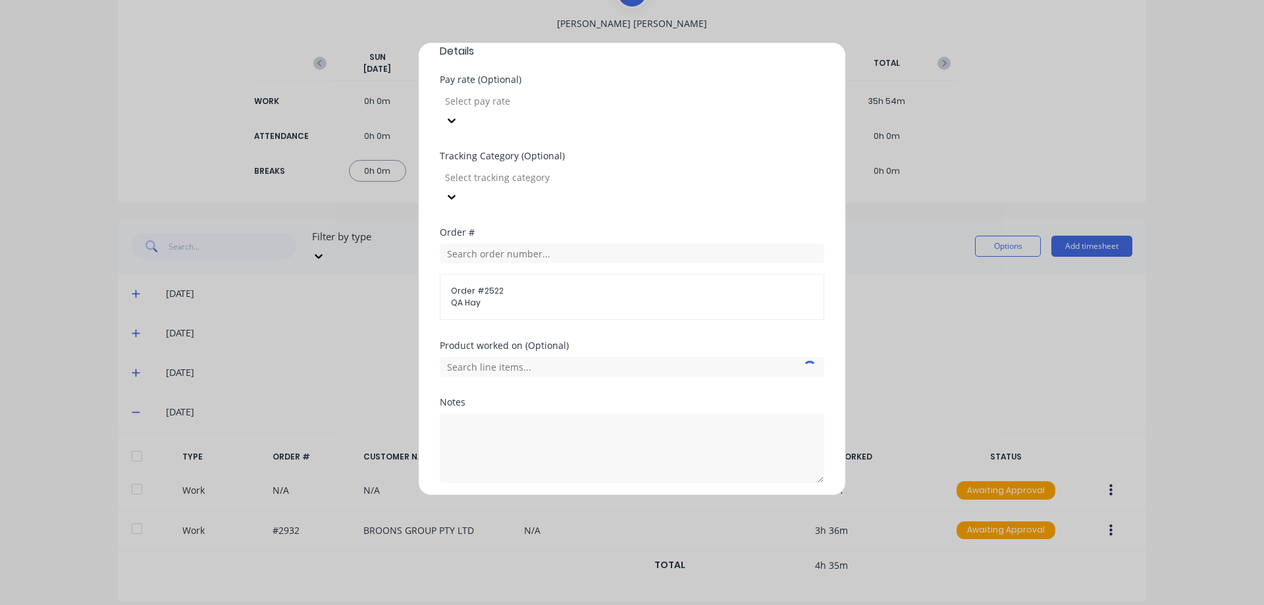
scroll to position [429, 0]
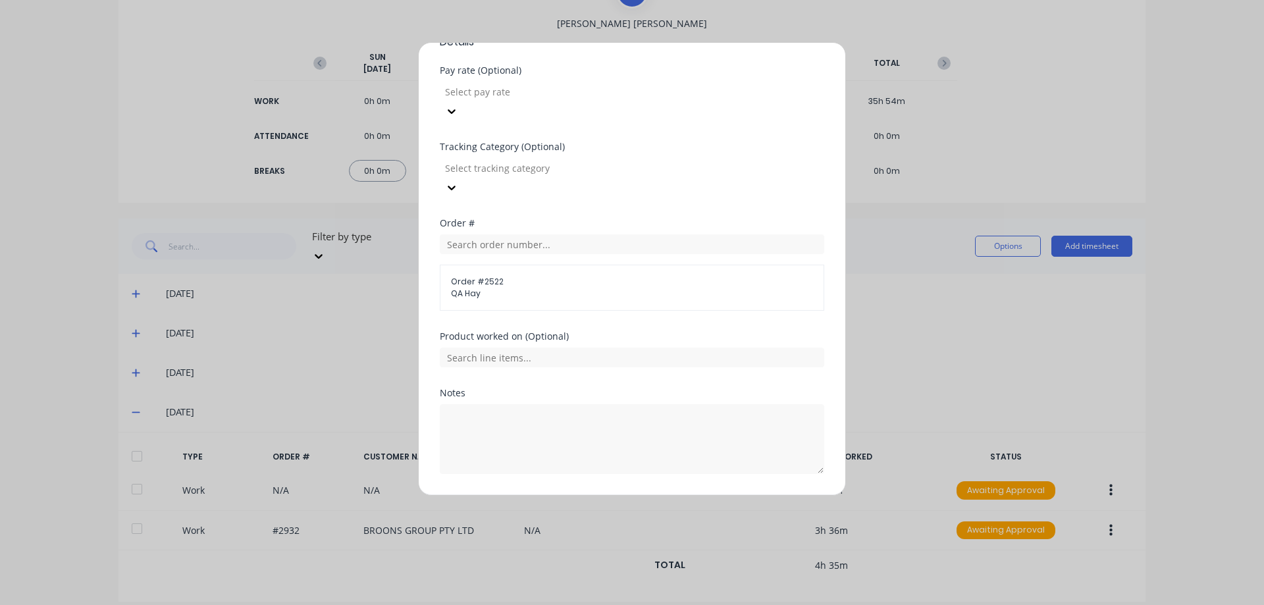
click at [585, 495] on button "Add manual time entry" at bounding box center [600, 505] width 111 height 21
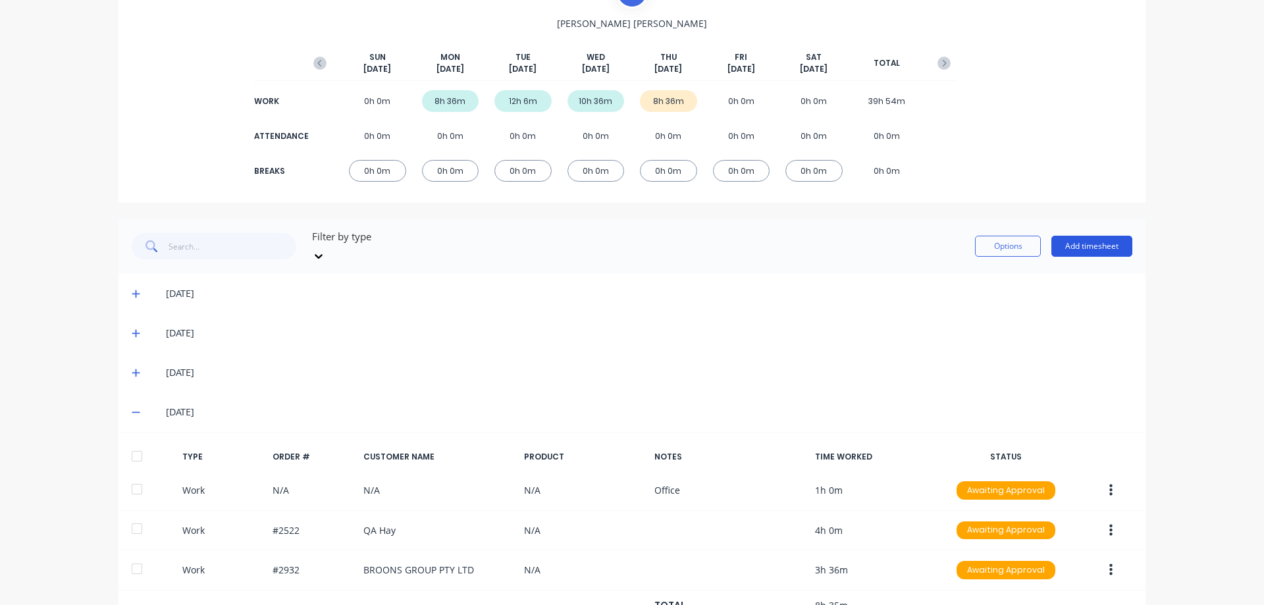
click at [1095, 236] on button "Add timesheet" at bounding box center [1091, 246] width 81 height 21
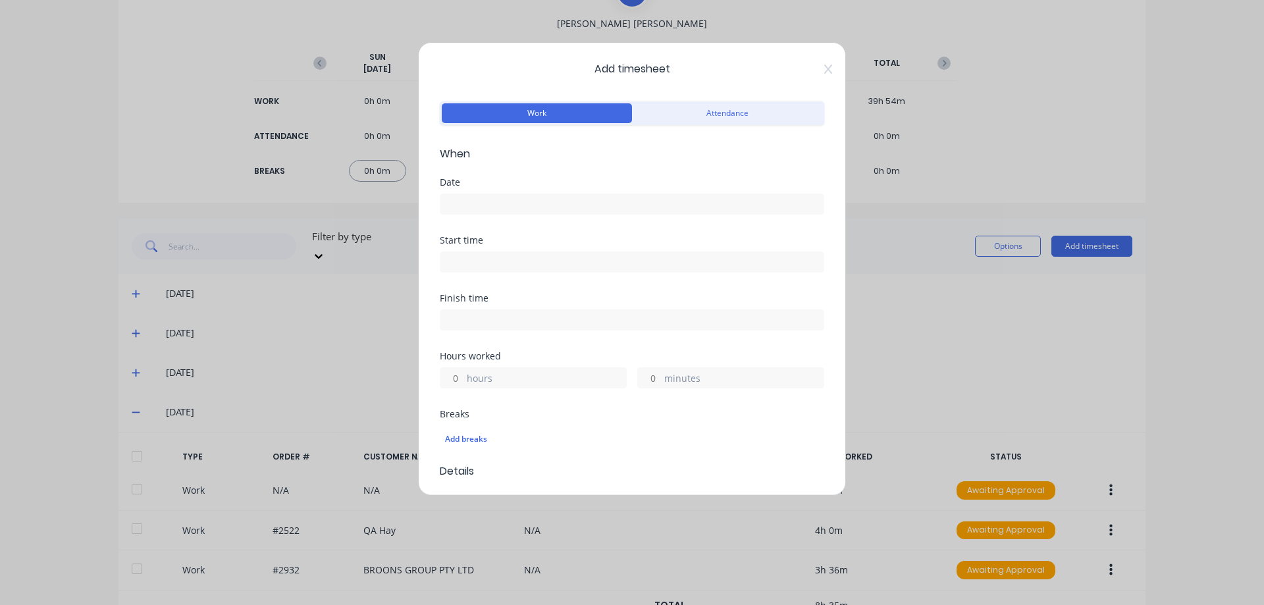
click at [467, 202] on input at bounding box center [631, 204] width 383 height 20
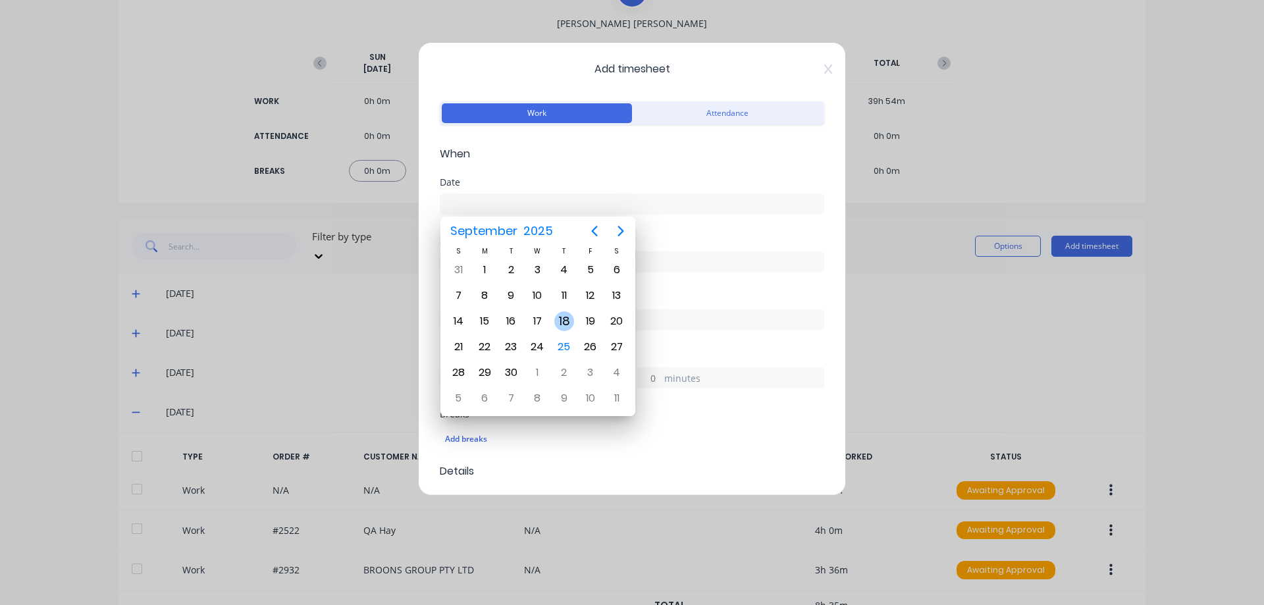
click at [568, 316] on div "18" at bounding box center [564, 321] width 20 height 20
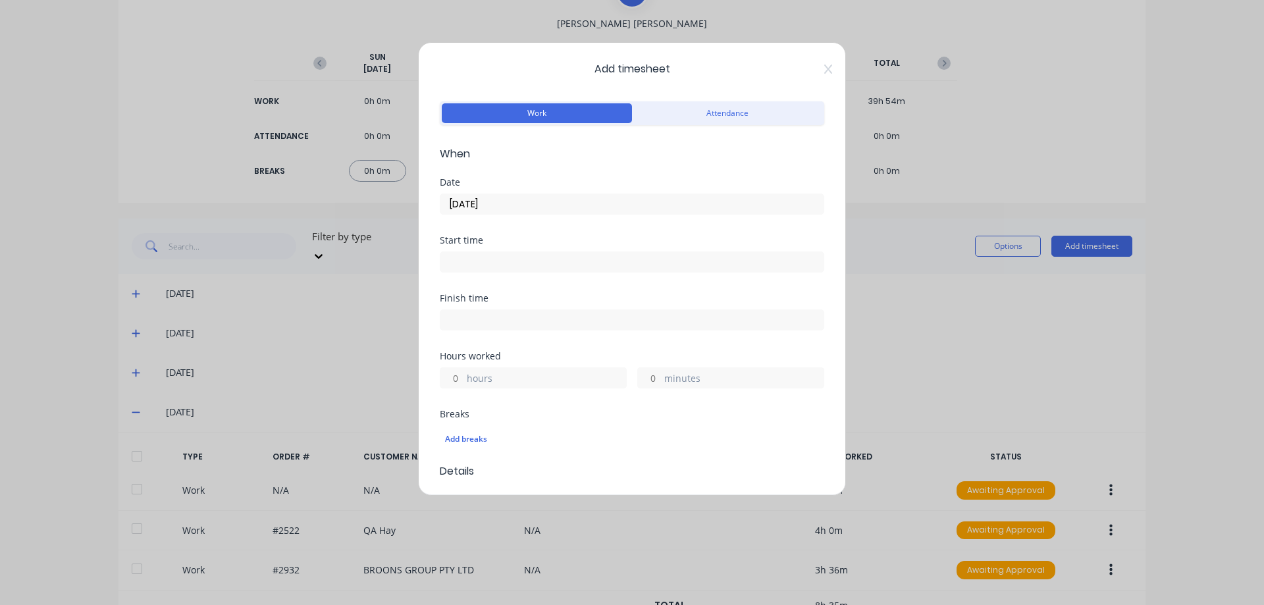
click at [460, 375] on input "hours" at bounding box center [451, 378] width 23 height 20
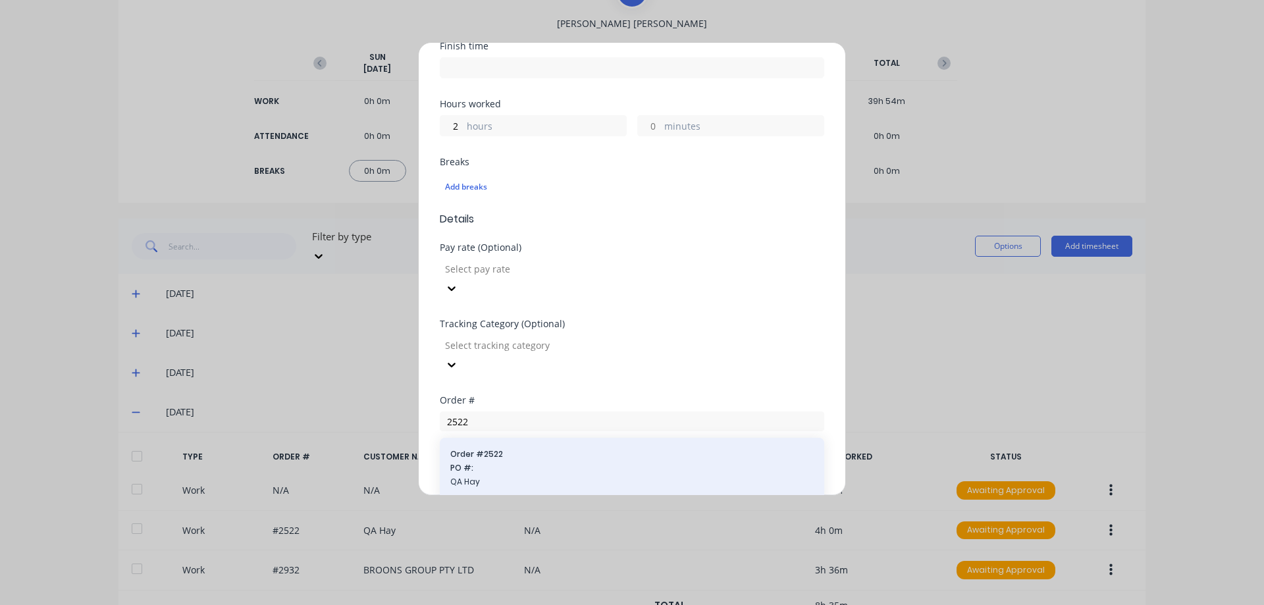
click at [501, 462] on span "PO #:" at bounding box center [631, 468] width 363 height 12
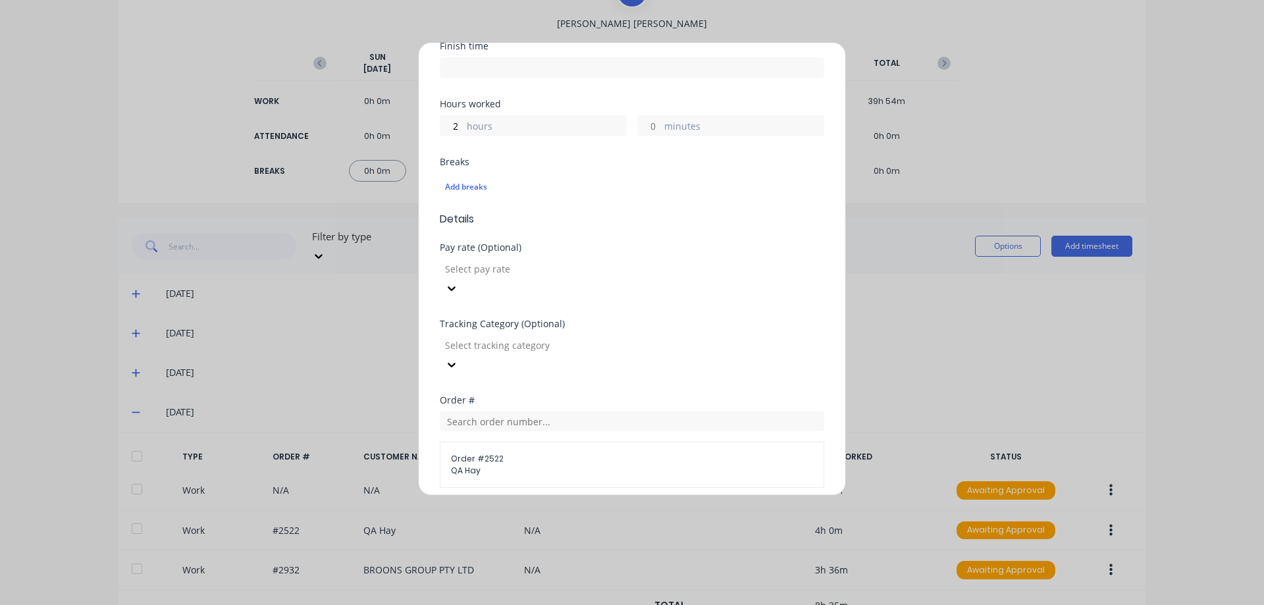
scroll to position [429, 0]
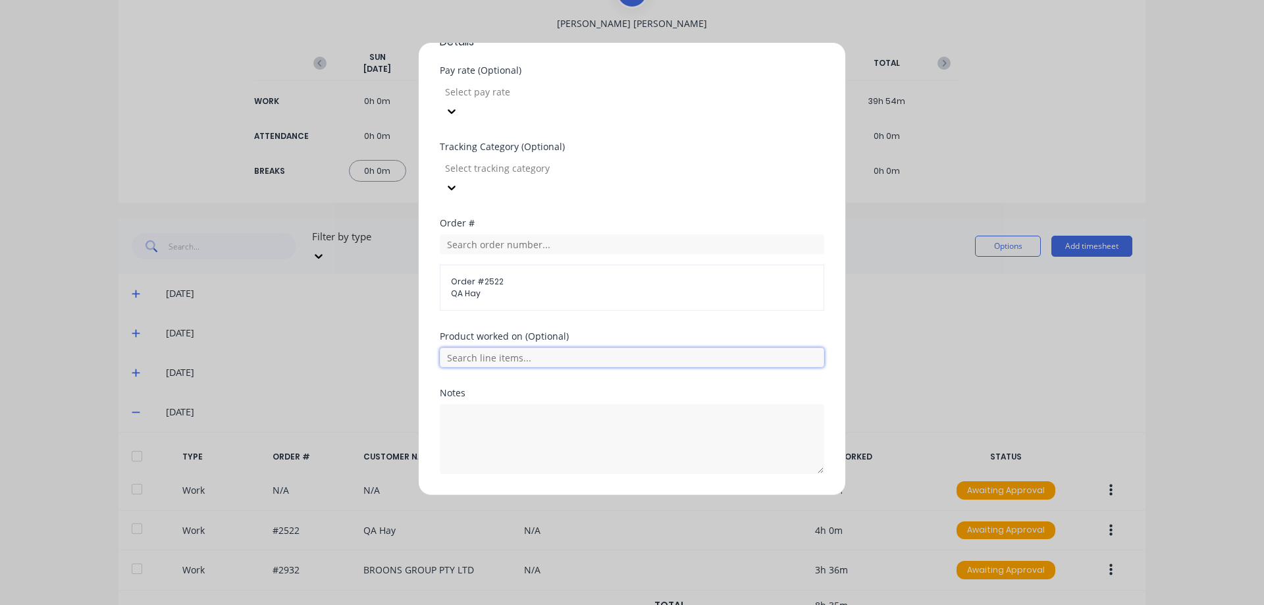
click at [542, 348] on input "text" at bounding box center [632, 358] width 384 height 20
click at [605, 495] on button "Add manual time entry" at bounding box center [600, 505] width 111 height 21
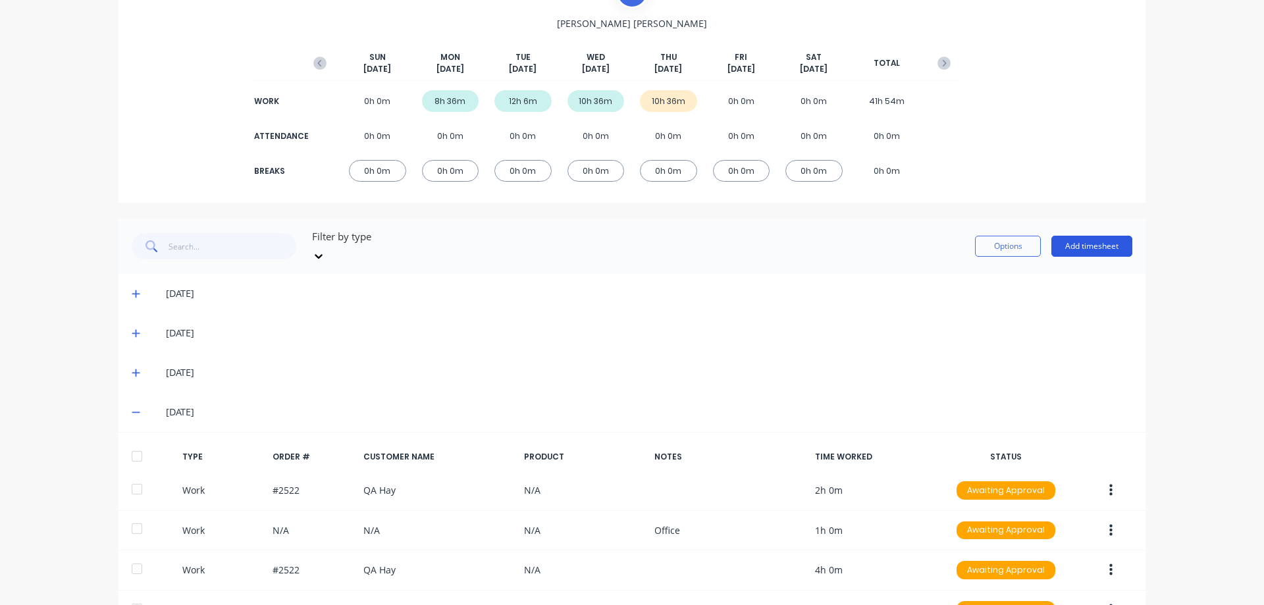
click at [1065, 246] on button "Add timesheet" at bounding box center [1091, 246] width 81 height 21
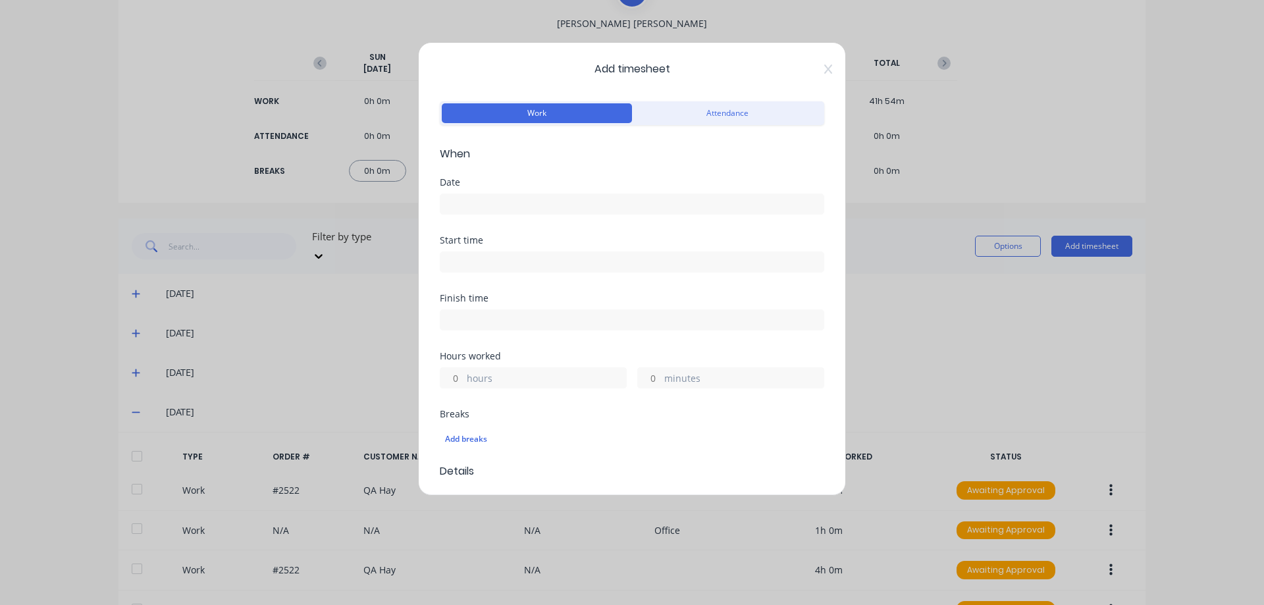
click at [516, 199] on input at bounding box center [631, 204] width 383 height 20
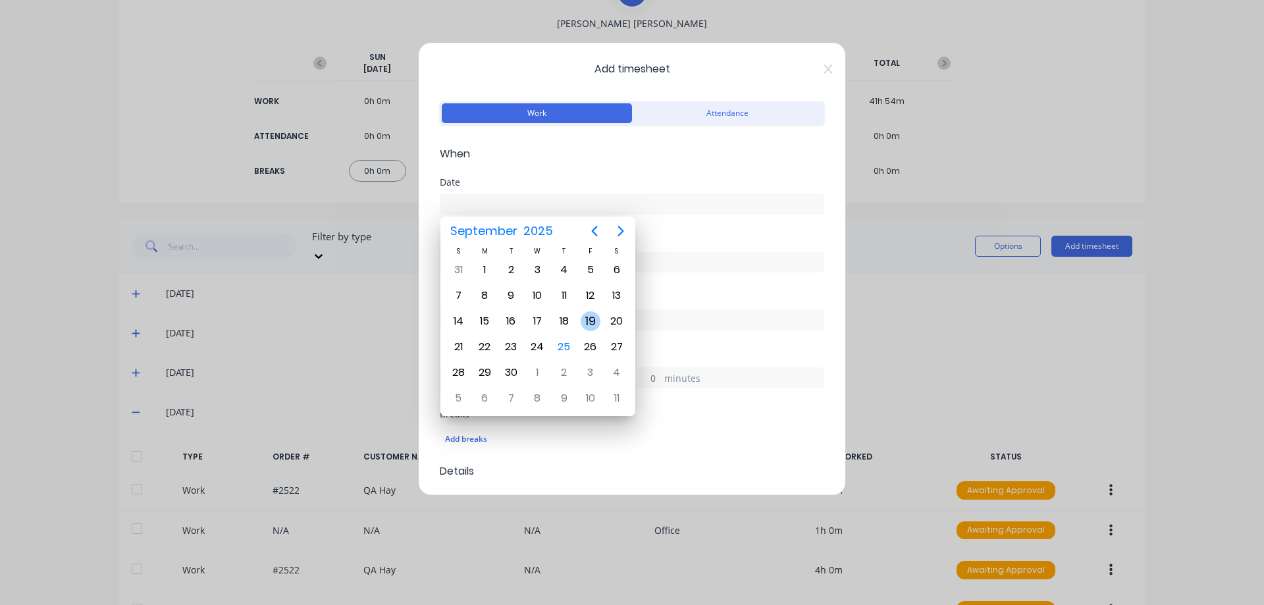
click at [594, 321] on div "19" at bounding box center [591, 321] width 20 height 20
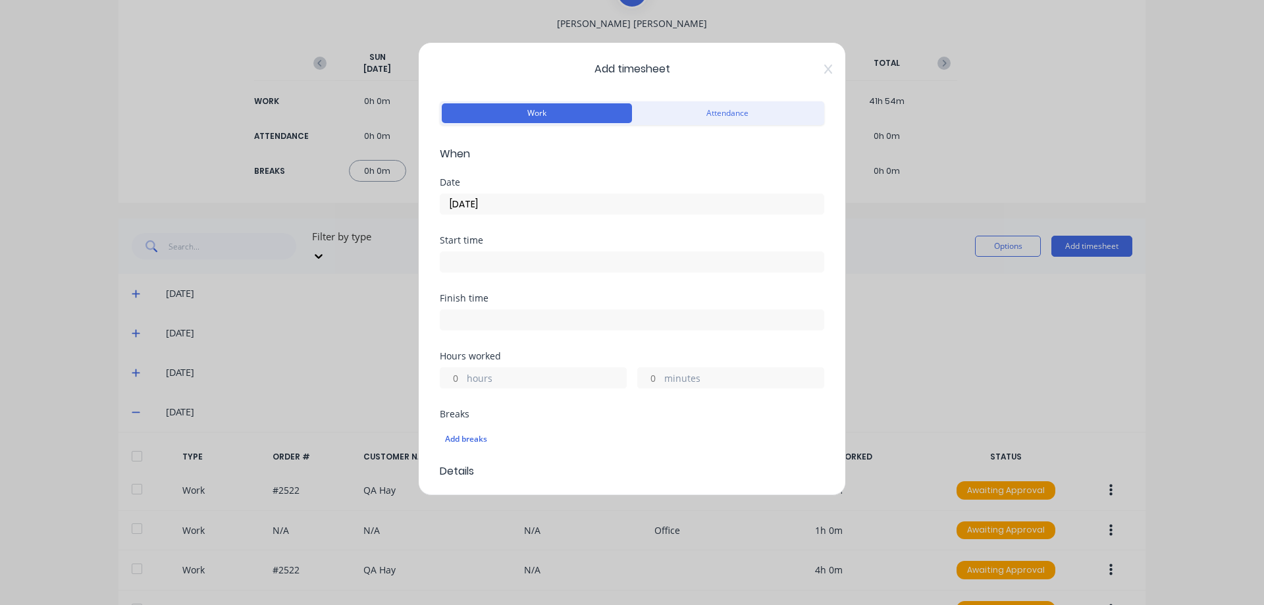
click at [456, 381] on input "hours" at bounding box center [451, 378] width 23 height 20
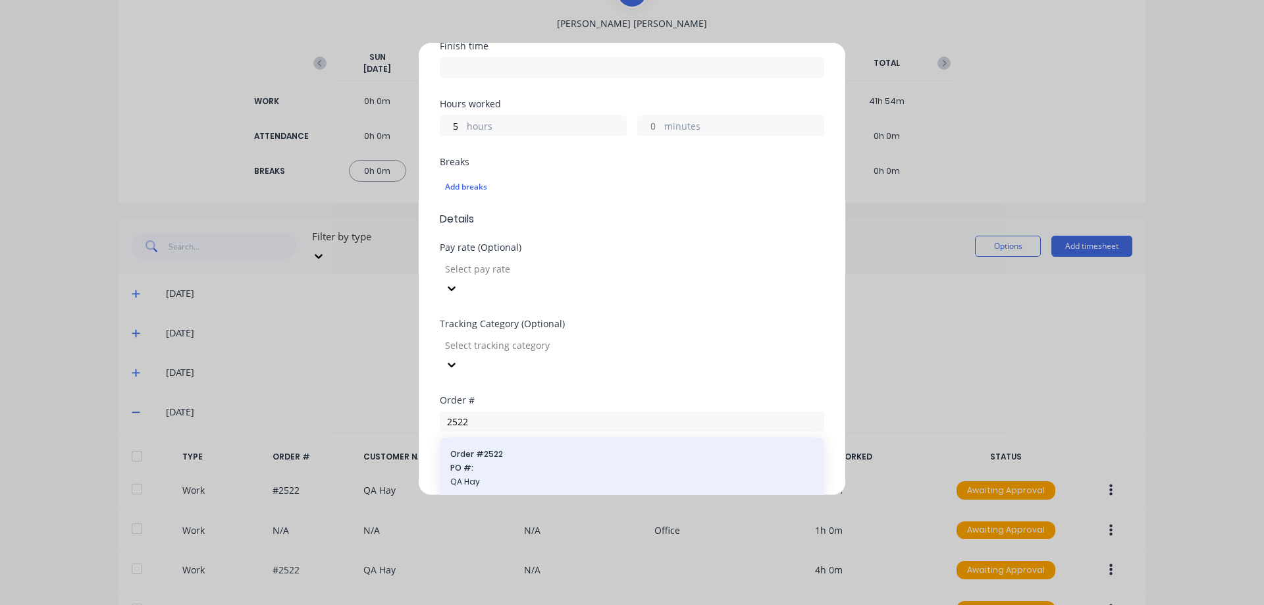
click at [566, 448] on span "Order # 2522" at bounding box center [631, 454] width 363 height 12
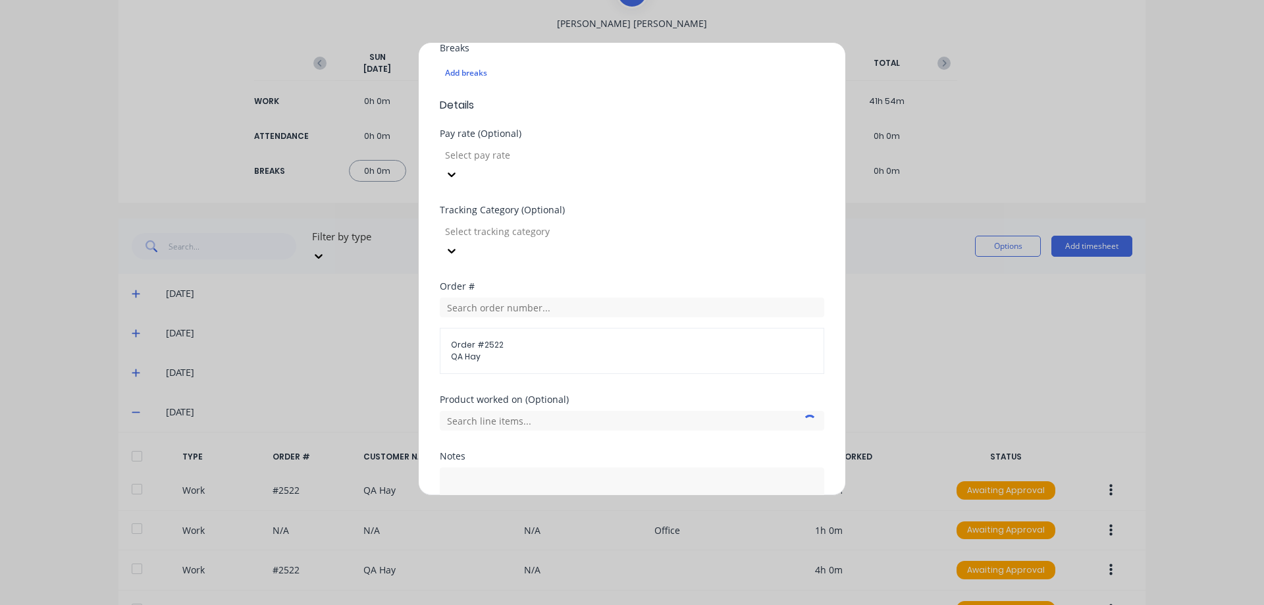
scroll to position [429, 0]
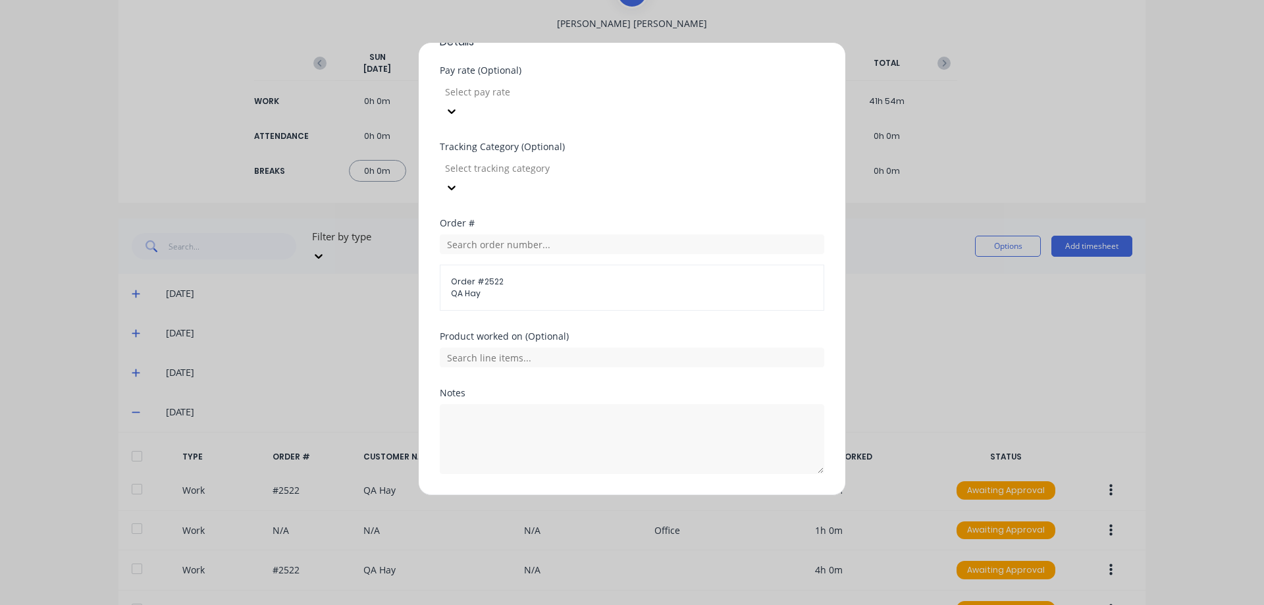
click at [582, 495] on button "Add manual time entry" at bounding box center [600, 505] width 111 height 21
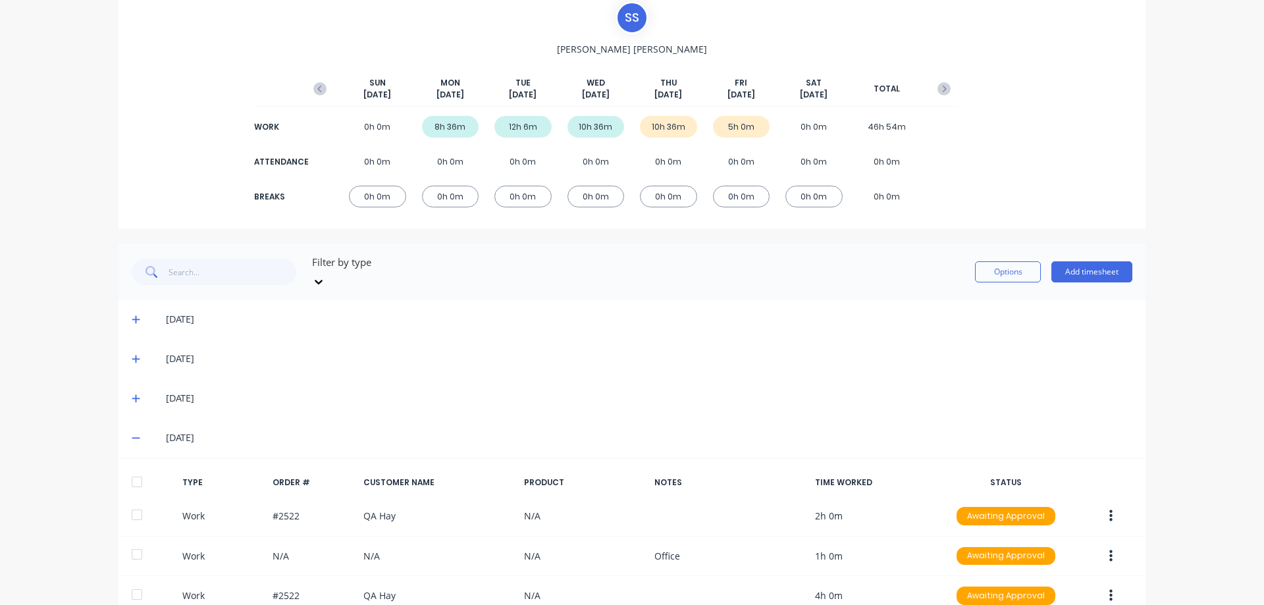
scroll to position [0, 0]
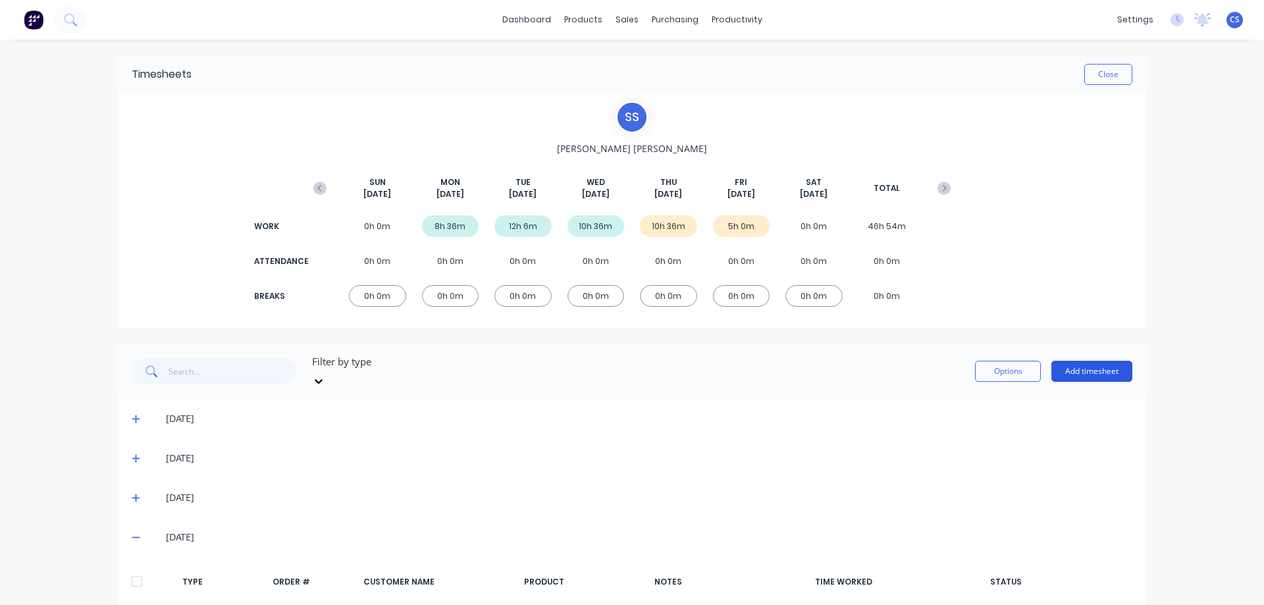
click at [1093, 361] on button "Add timesheet" at bounding box center [1091, 371] width 81 height 21
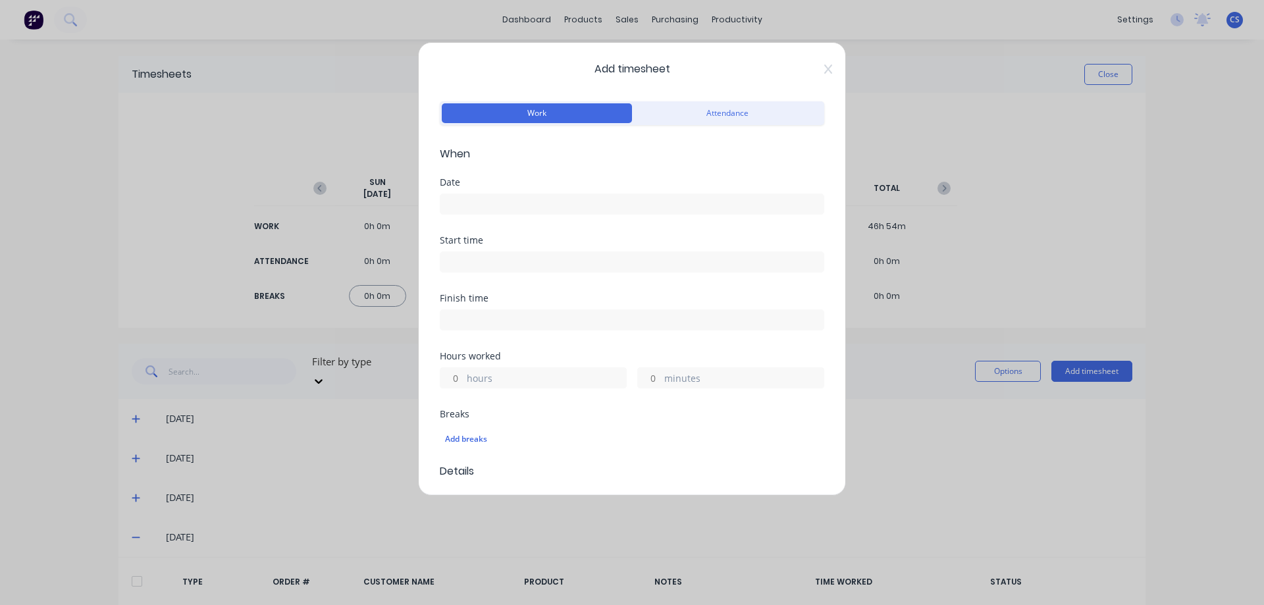
click at [496, 200] on input at bounding box center [631, 204] width 383 height 20
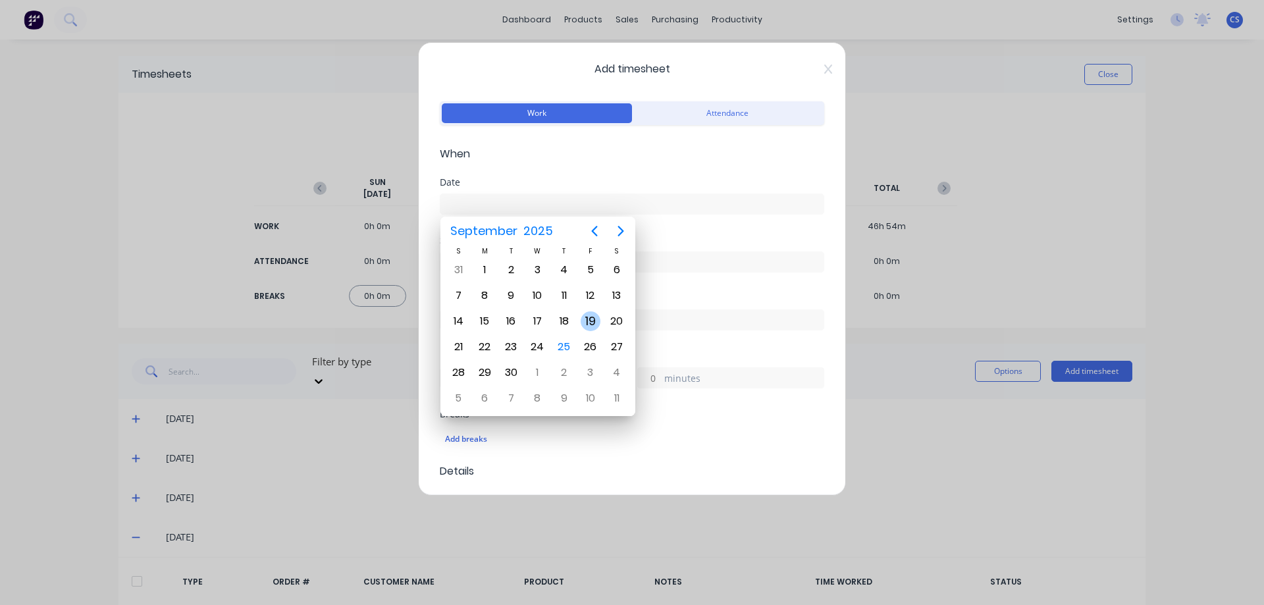
click at [585, 323] on div "19" at bounding box center [591, 321] width 20 height 20
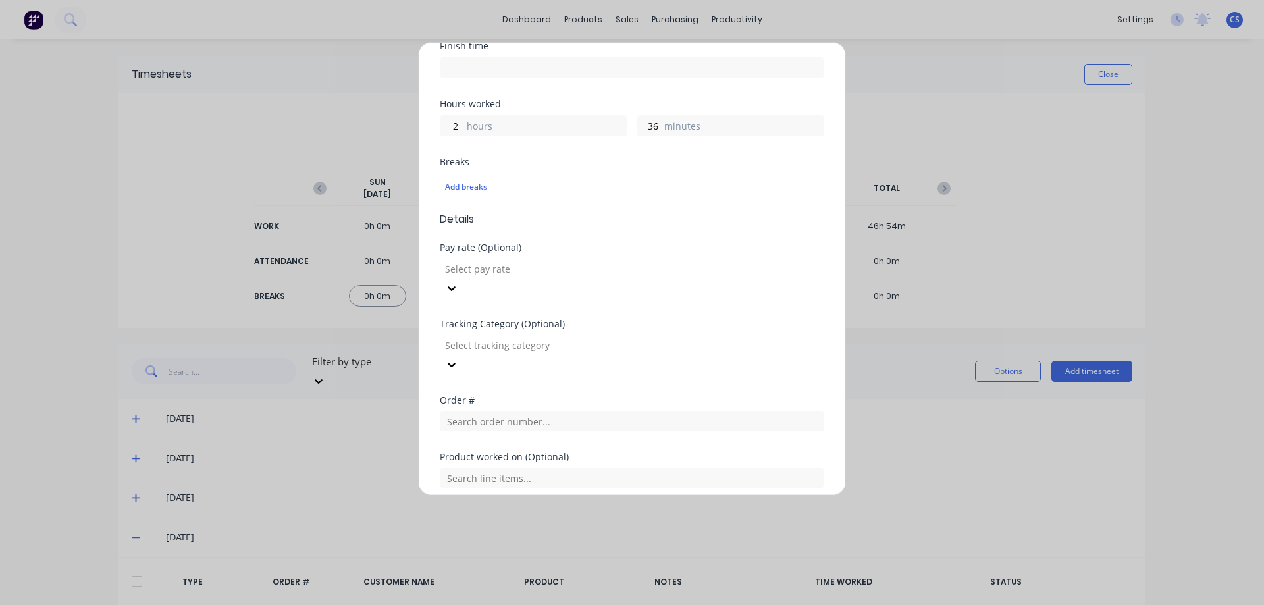
scroll to position [373, 0]
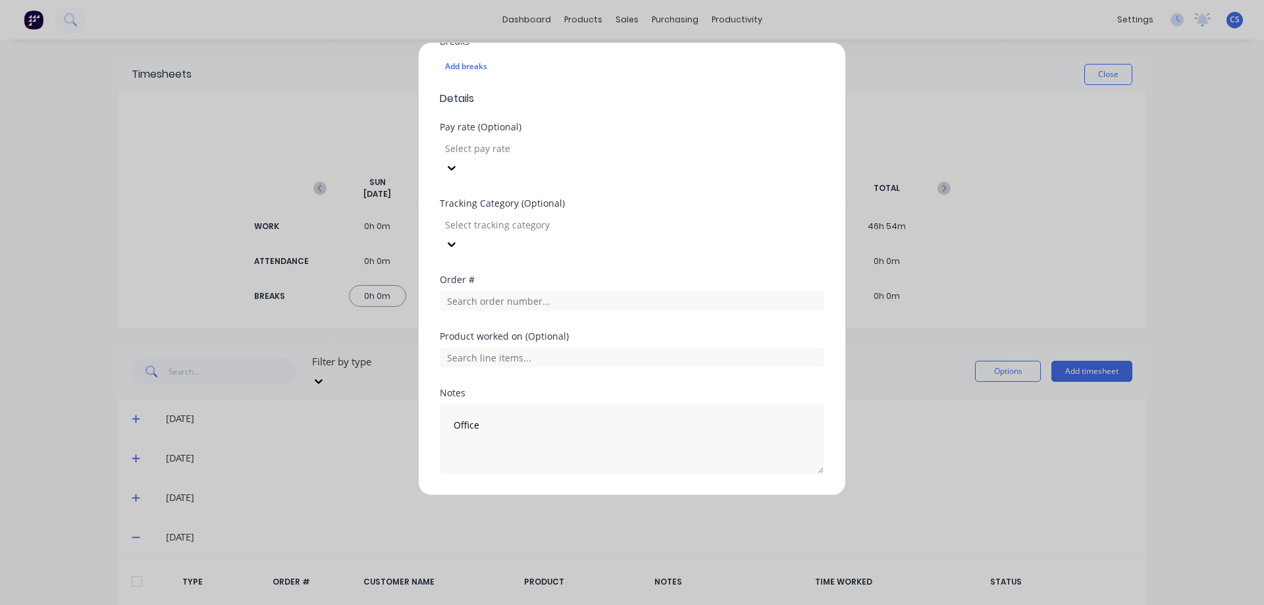
click at [598, 495] on button "Add manual time entry" at bounding box center [600, 505] width 111 height 21
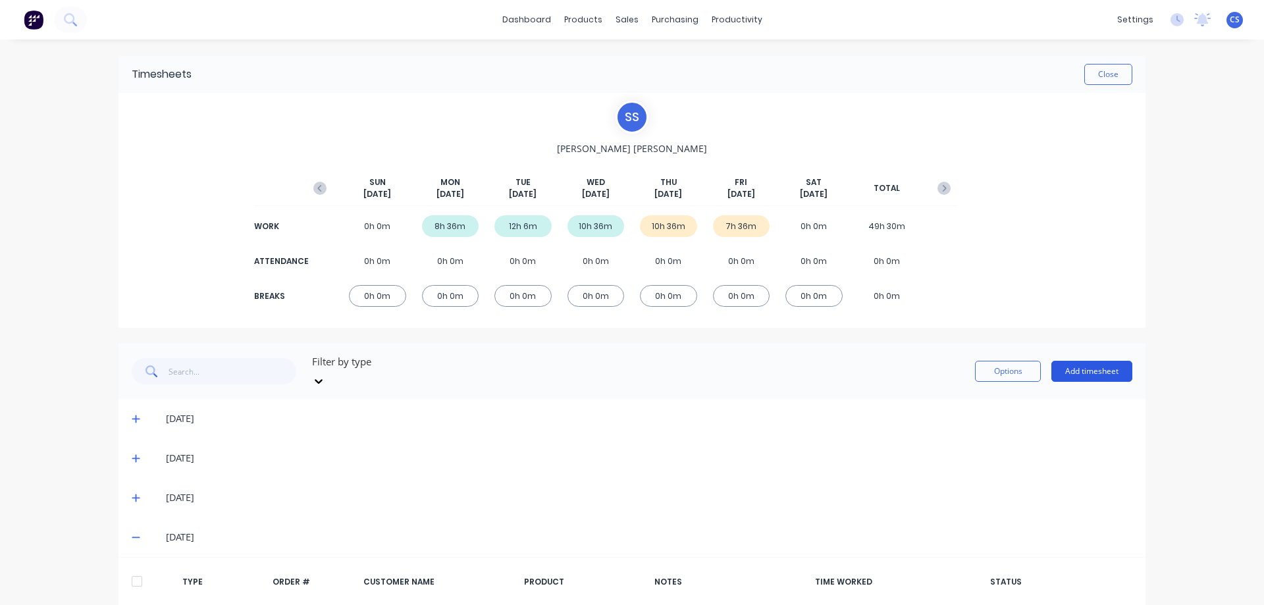
click at [1080, 363] on button "Add timesheet" at bounding box center [1091, 371] width 81 height 21
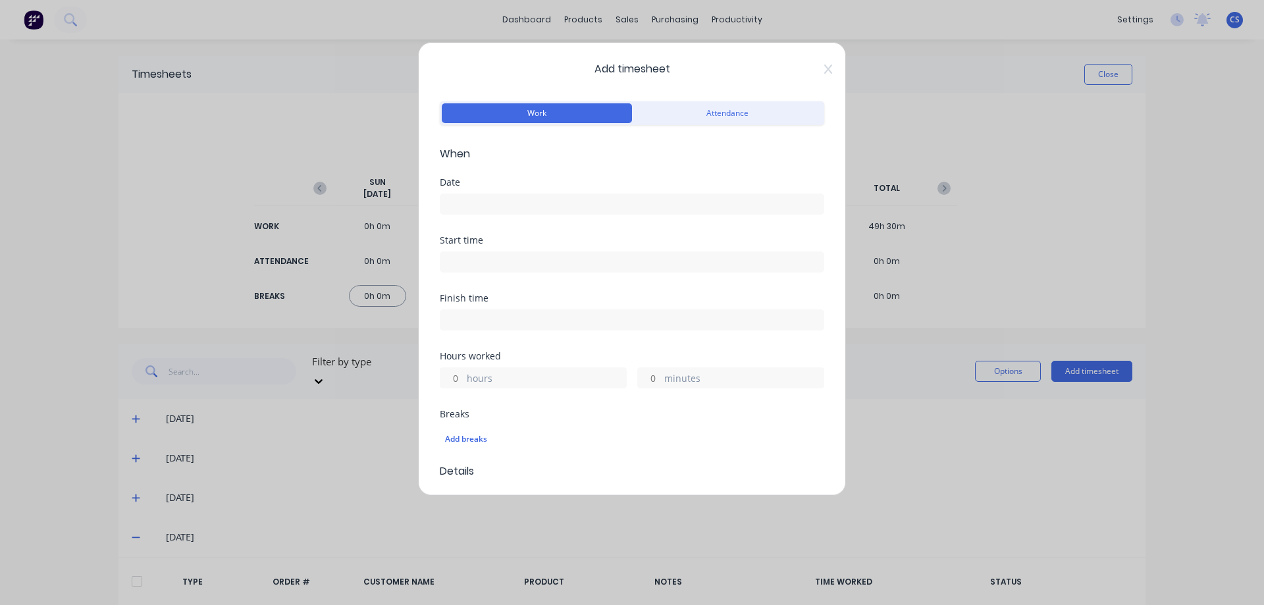
click at [462, 204] on input at bounding box center [631, 204] width 383 height 20
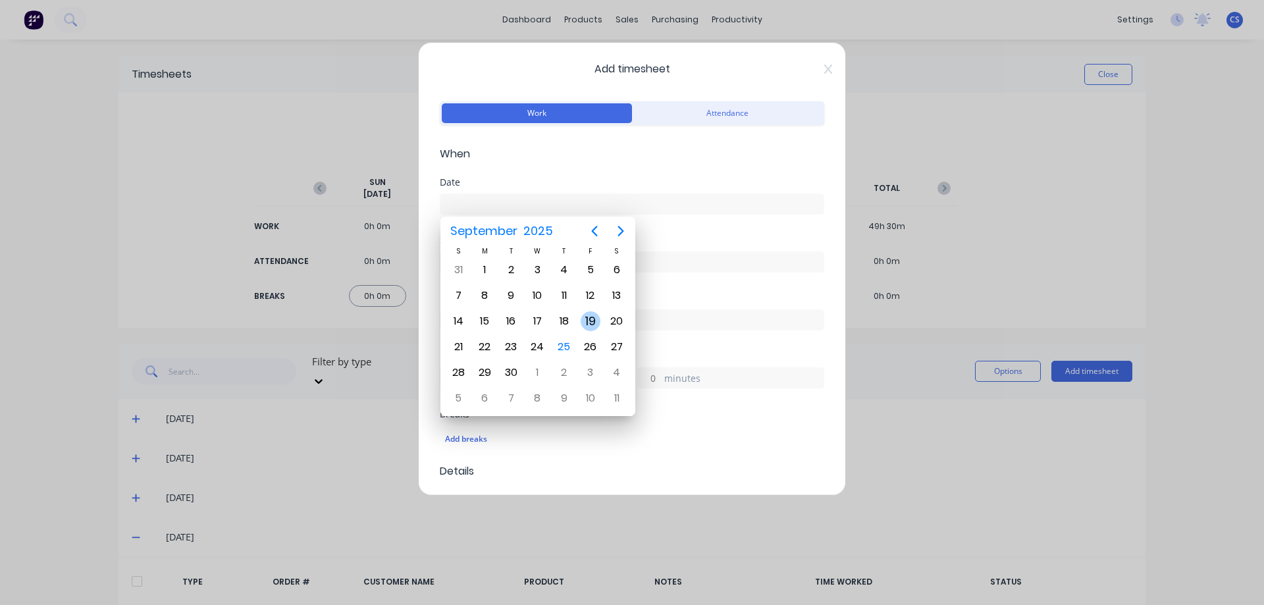
click at [586, 321] on div "19" at bounding box center [591, 321] width 20 height 20
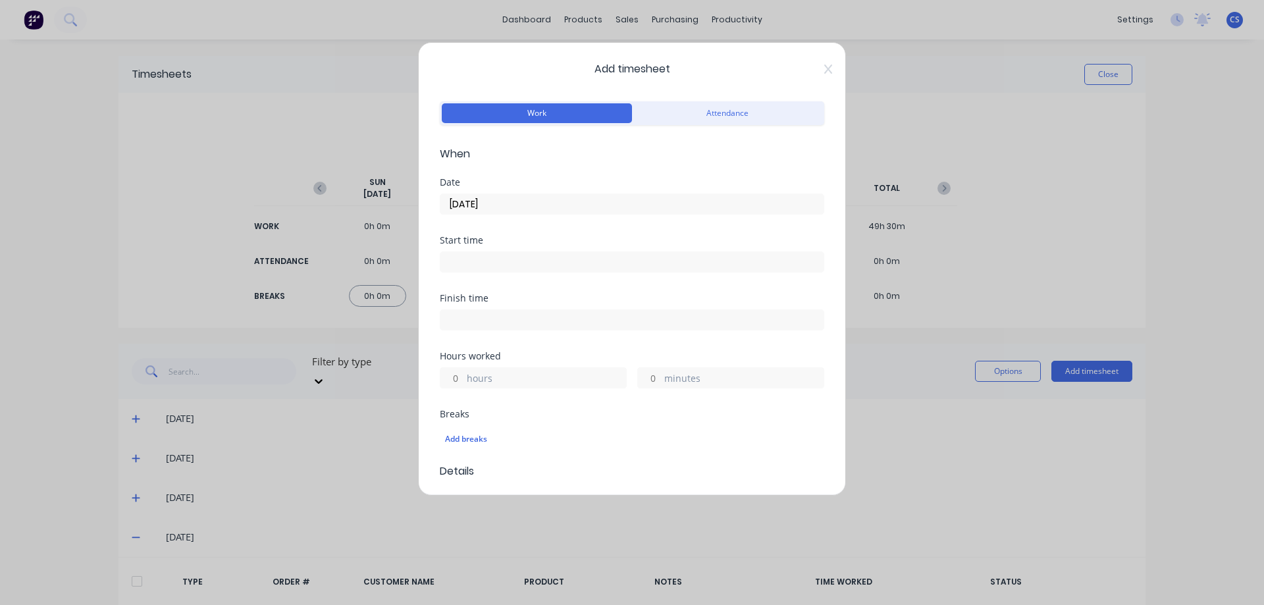
click at [456, 377] on input "hours" at bounding box center [451, 378] width 23 height 20
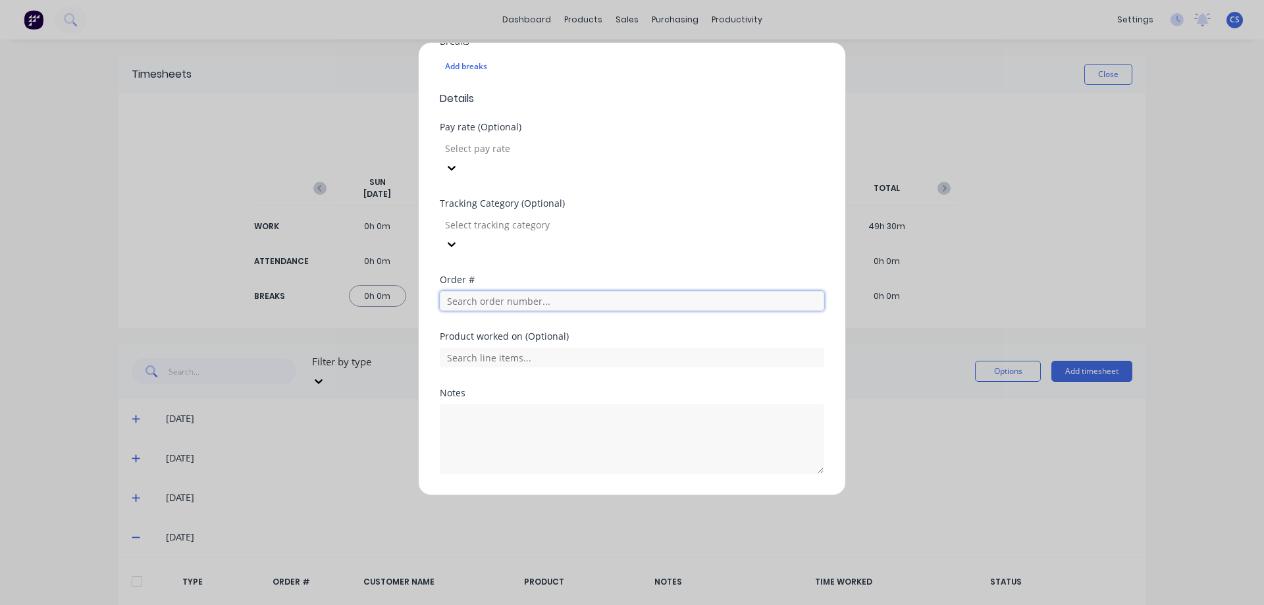
click at [514, 291] on input "text" at bounding box center [632, 301] width 384 height 20
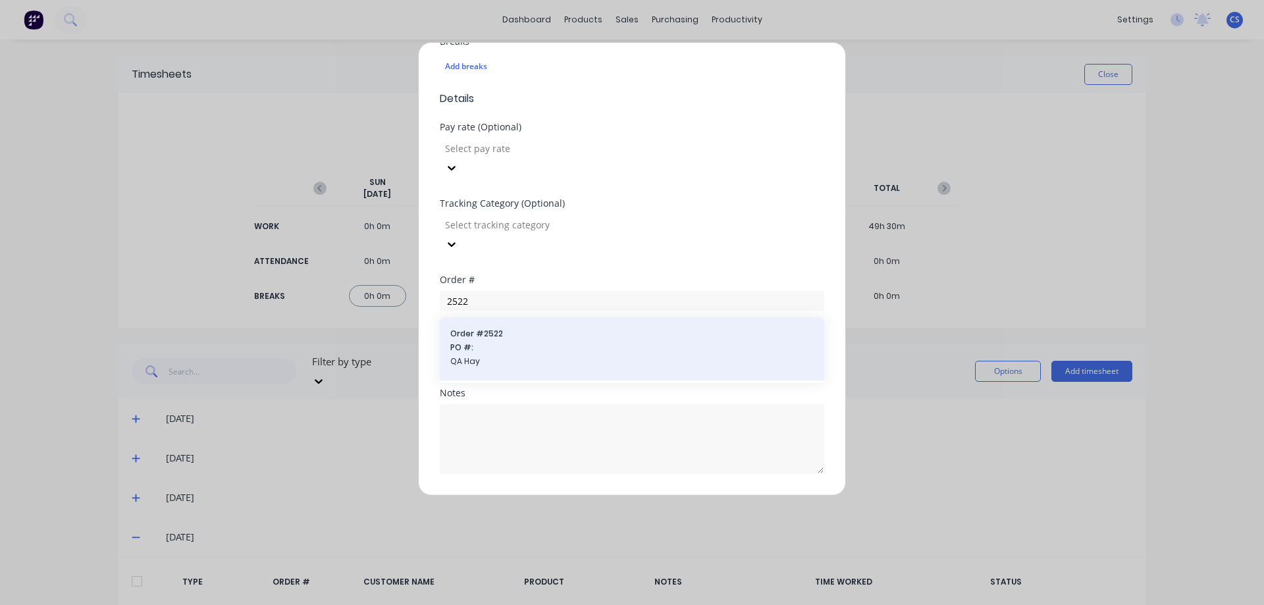
click at [503, 356] on span "QA Hay" at bounding box center [631, 362] width 363 height 12
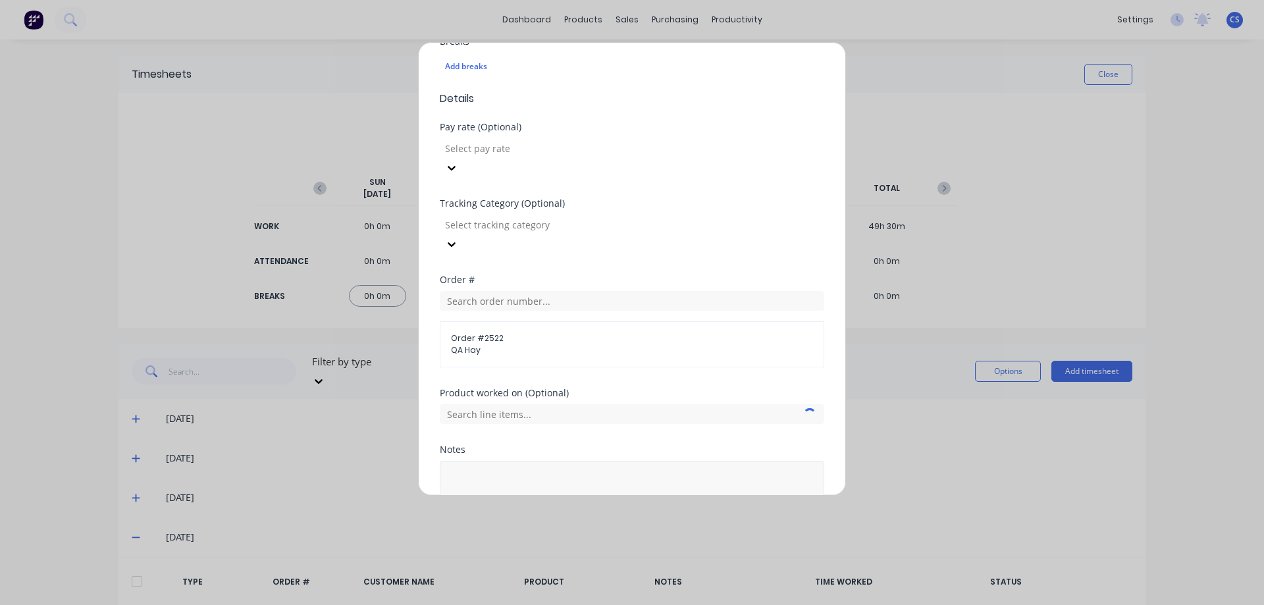
scroll to position [429, 0]
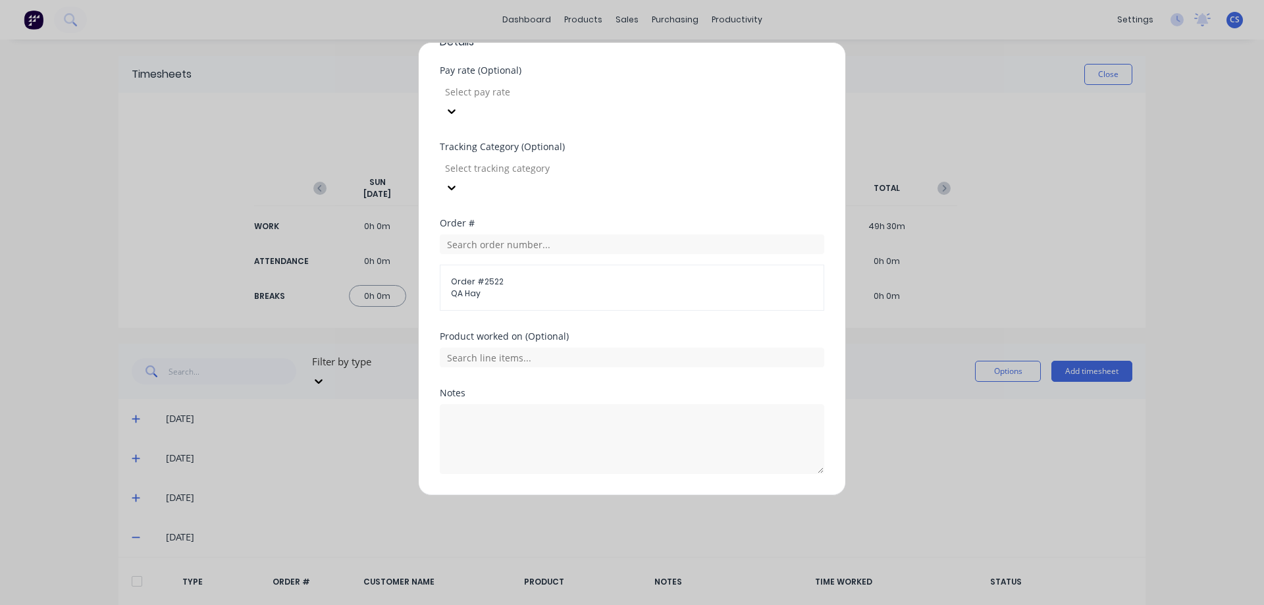
click at [581, 495] on button "Add manual time entry" at bounding box center [600, 505] width 111 height 21
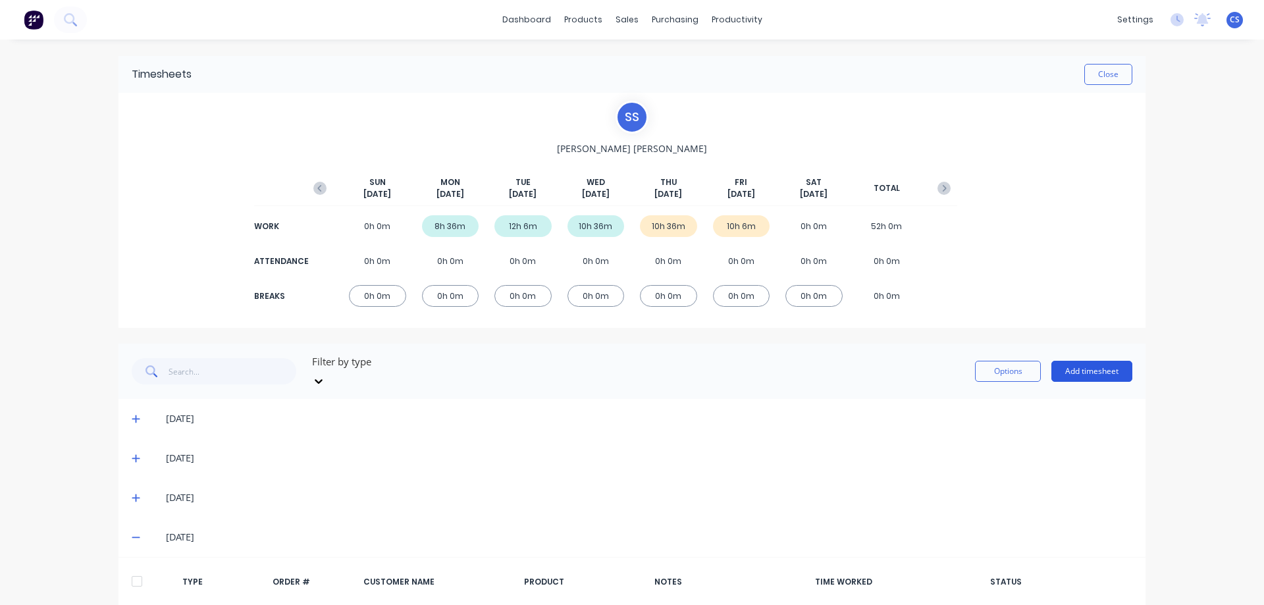
click at [1066, 361] on button "Add timesheet" at bounding box center [1091, 371] width 81 height 21
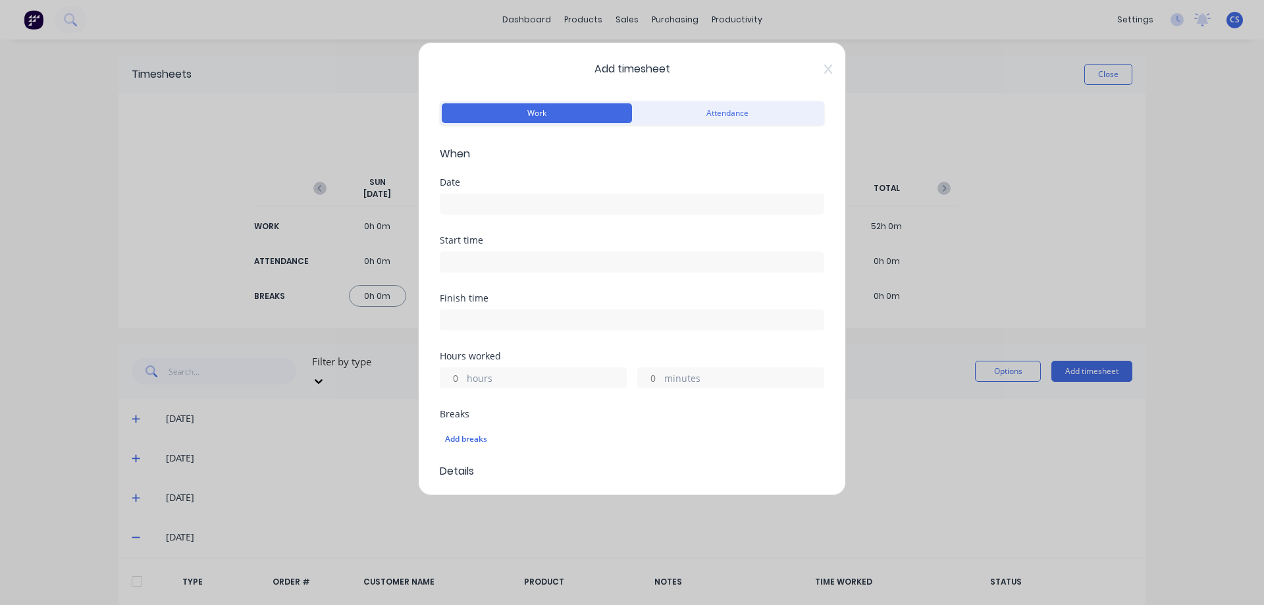
click at [506, 206] on input at bounding box center [631, 204] width 383 height 20
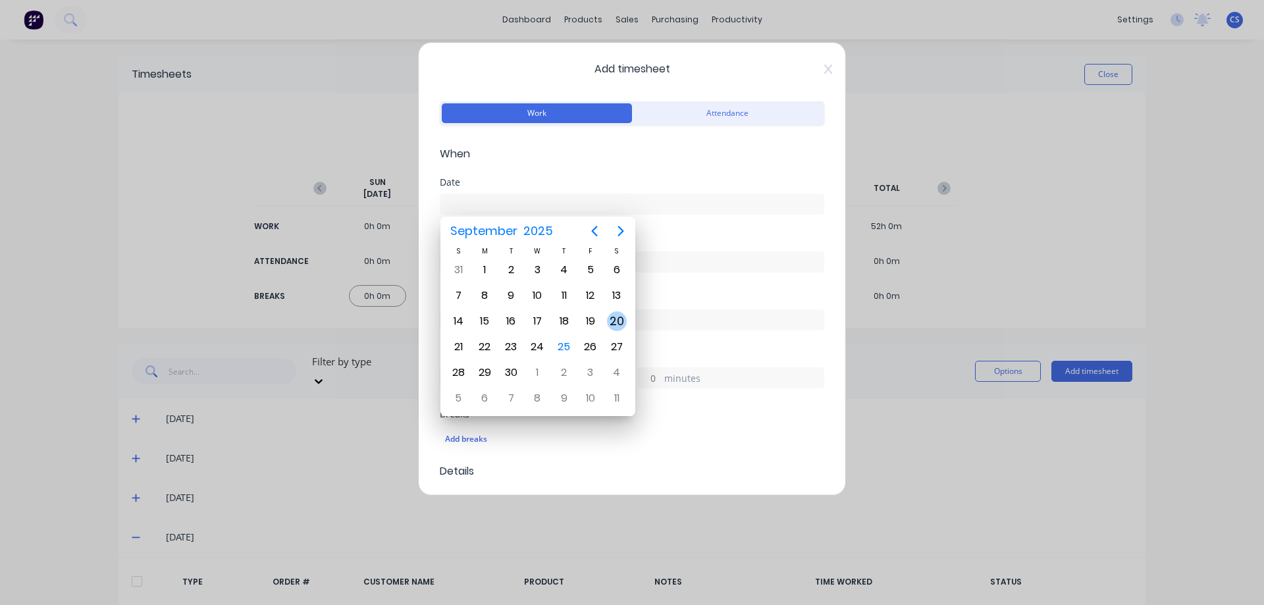
click at [619, 316] on div "20" at bounding box center [617, 321] width 20 height 20
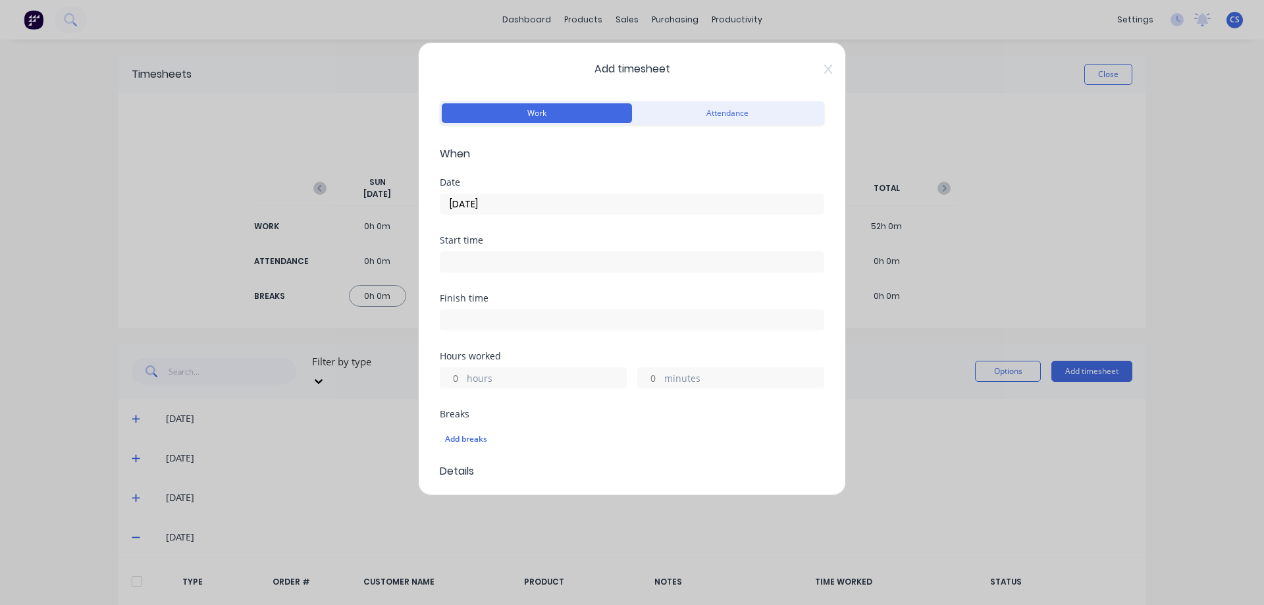
click at [458, 375] on input "hours" at bounding box center [451, 378] width 23 height 20
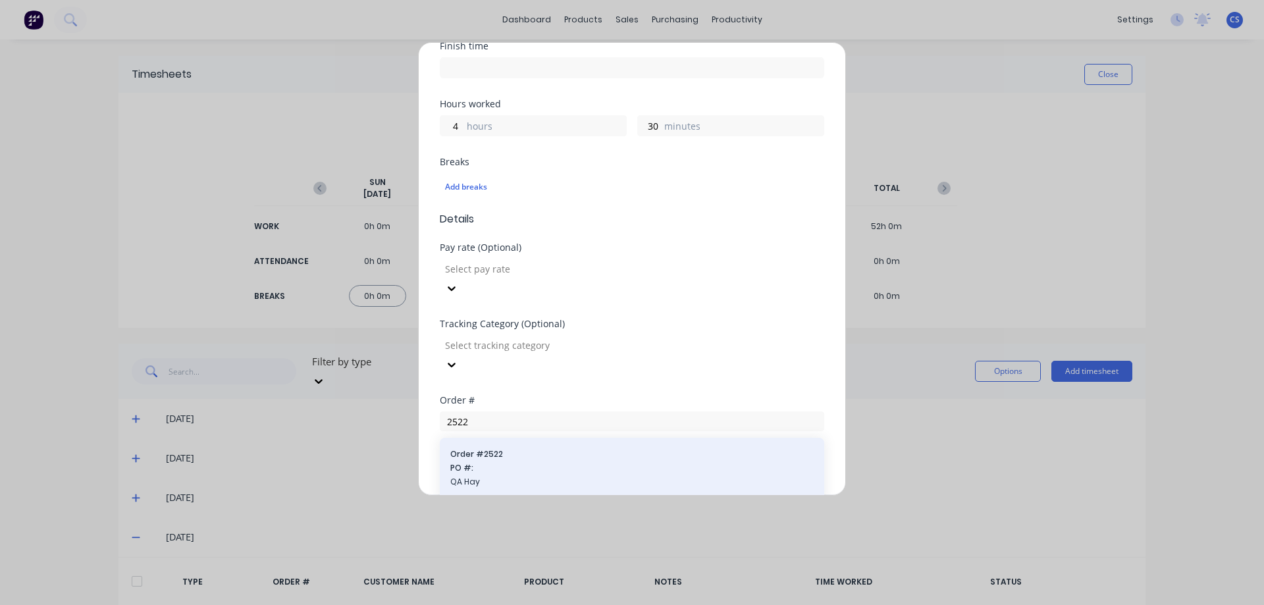
click at [506, 448] on div "Order # 2522 PO #: QA Hay" at bounding box center [631, 469] width 363 height 42
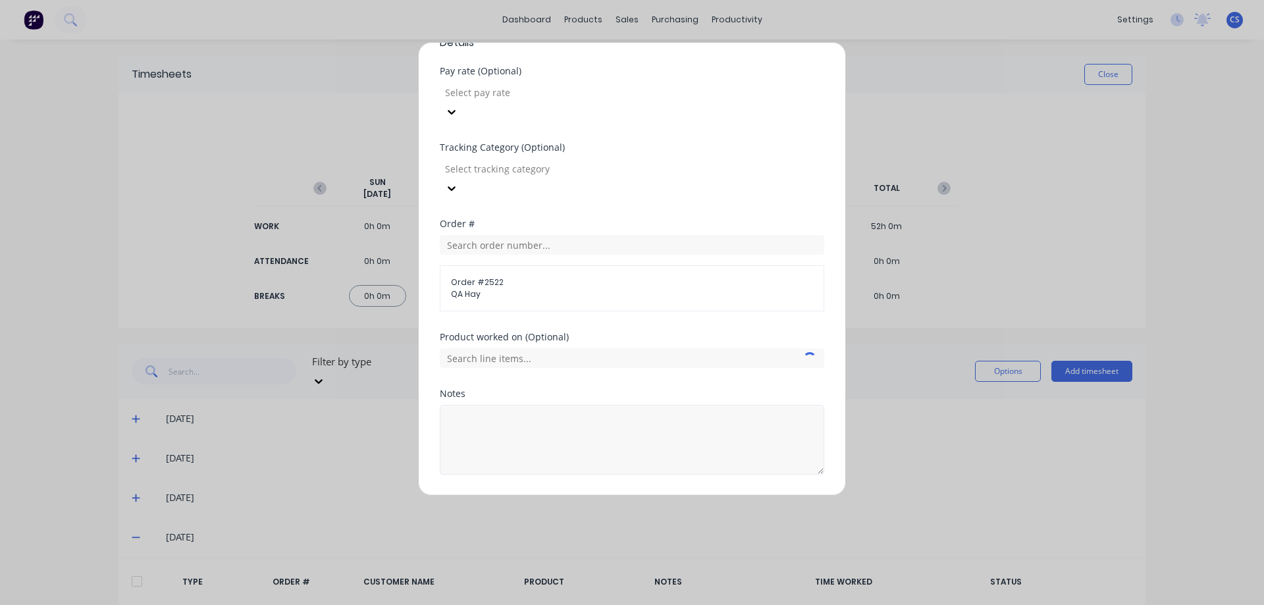
scroll to position [429, 0]
click at [592, 495] on button "Add manual time entry" at bounding box center [600, 505] width 111 height 21
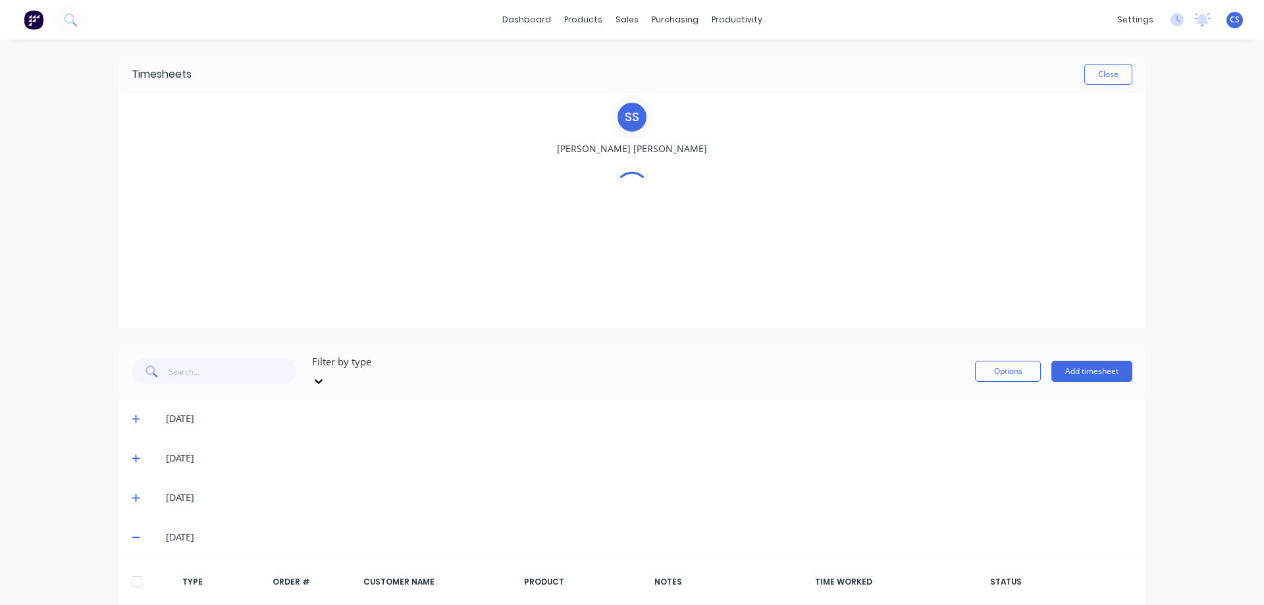
click at [1074, 369] on button "Add timesheet" at bounding box center [1091, 371] width 81 height 21
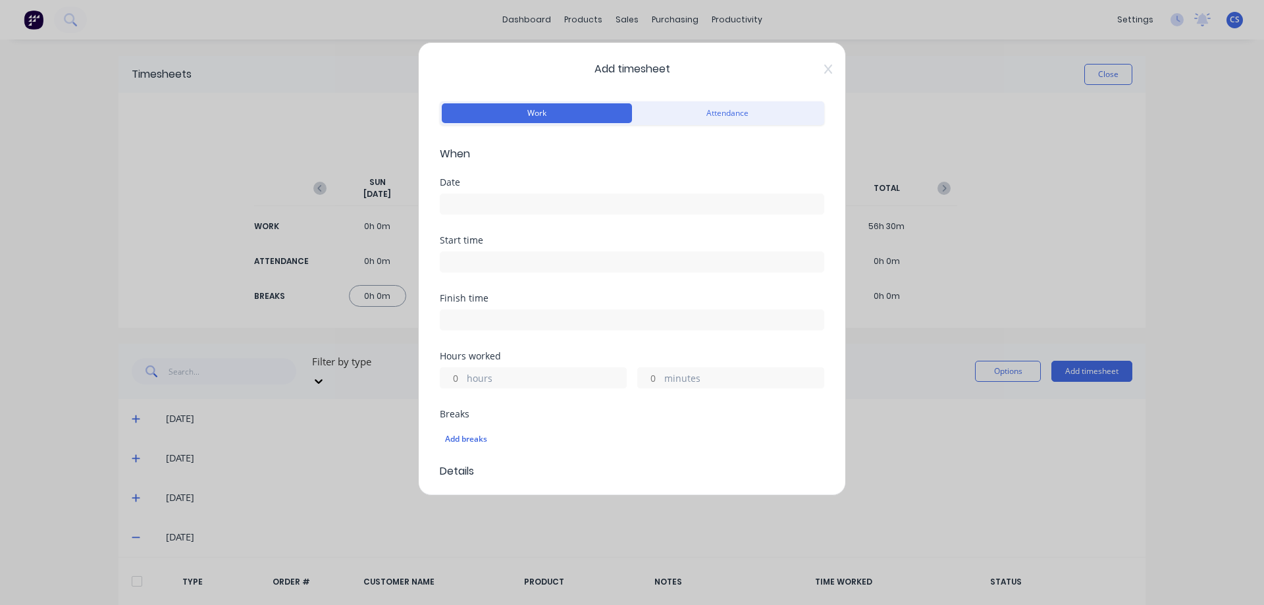
click at [456, 203] on input at bounding box center [631, 204] width 383 height 20
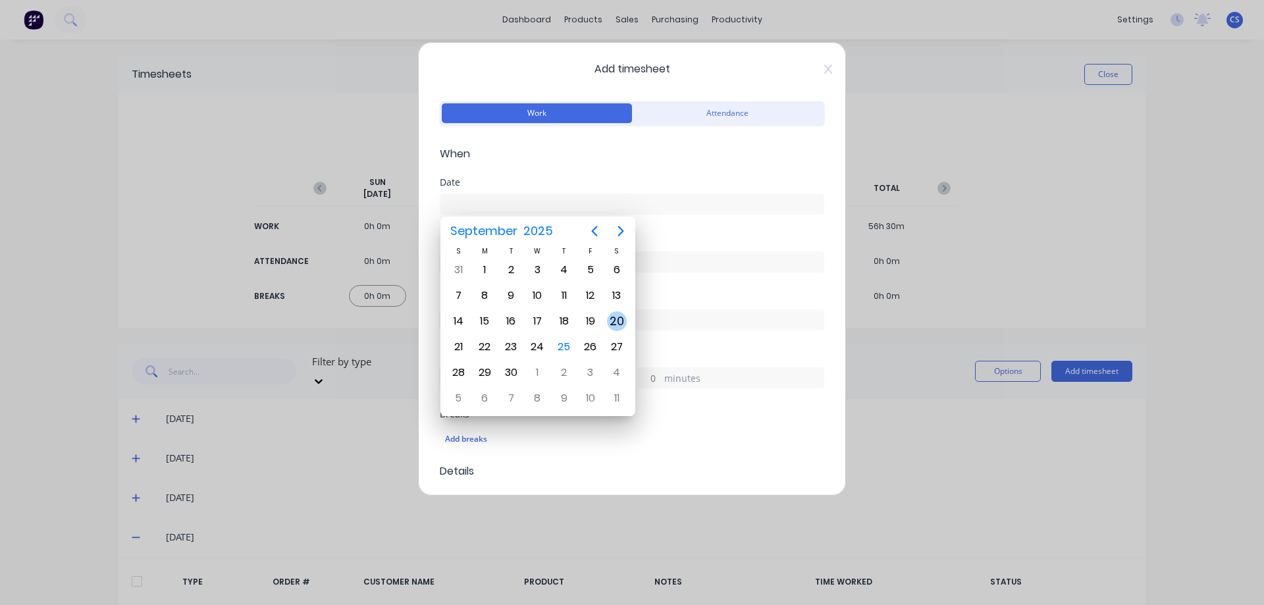
click at [610, 319] on div "20" at bounding box center [617, 321] width 20 height 20
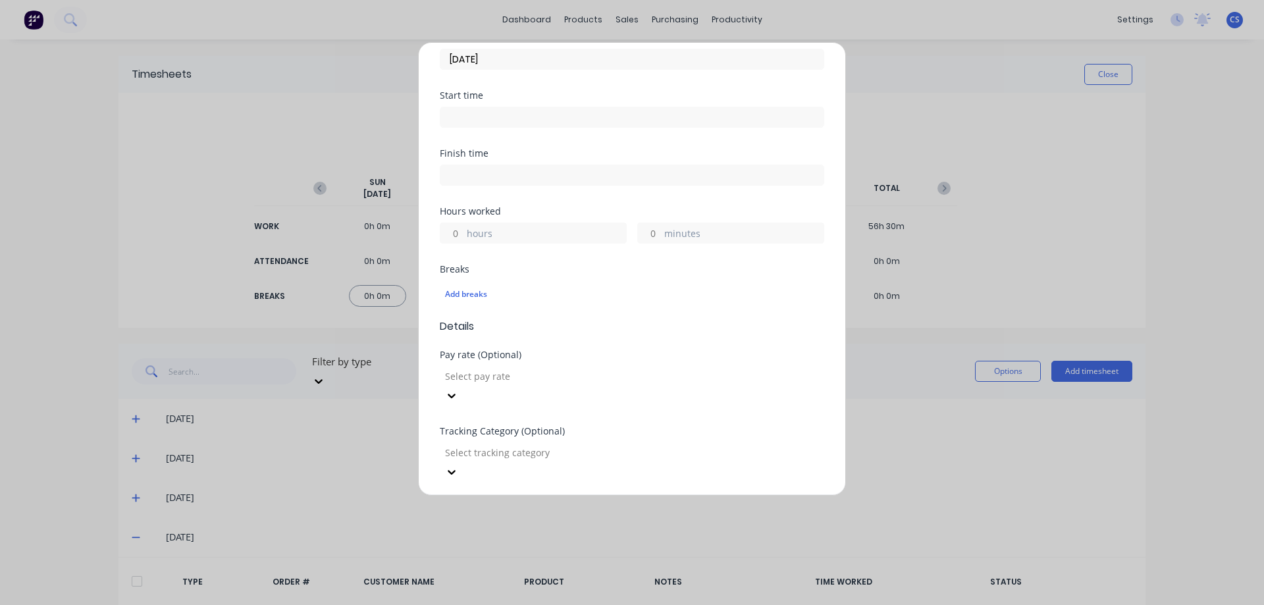
scroll to position [198, 0]
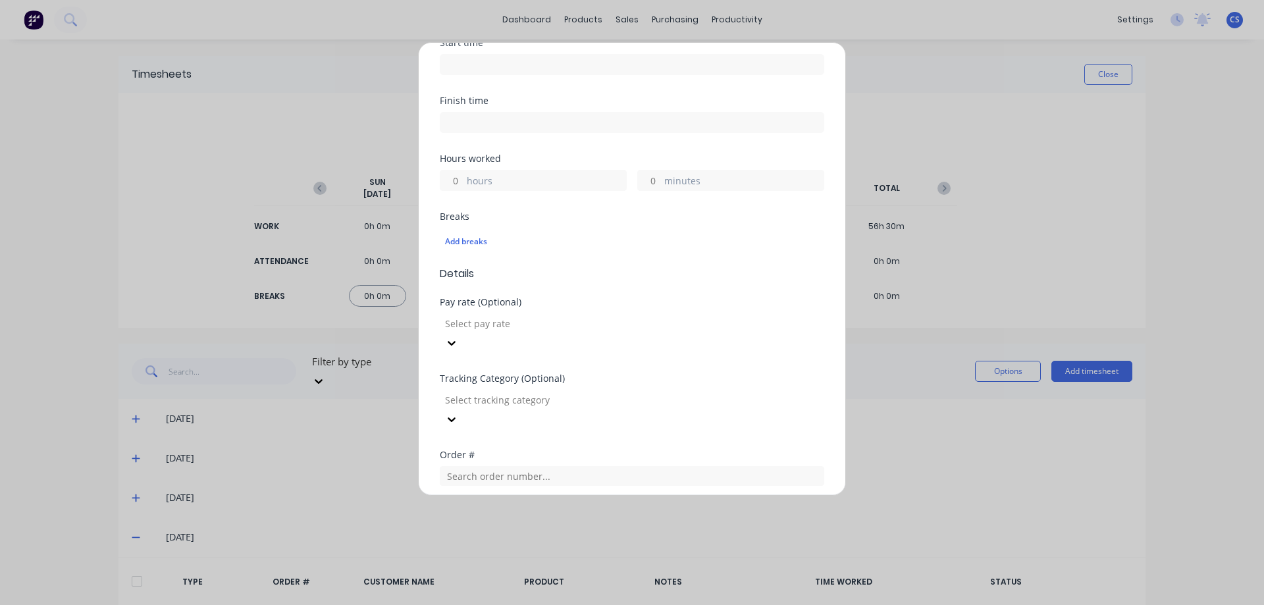
click at [454, 181] on input "hours" at bounding box center [451, 181] width 23 height 20
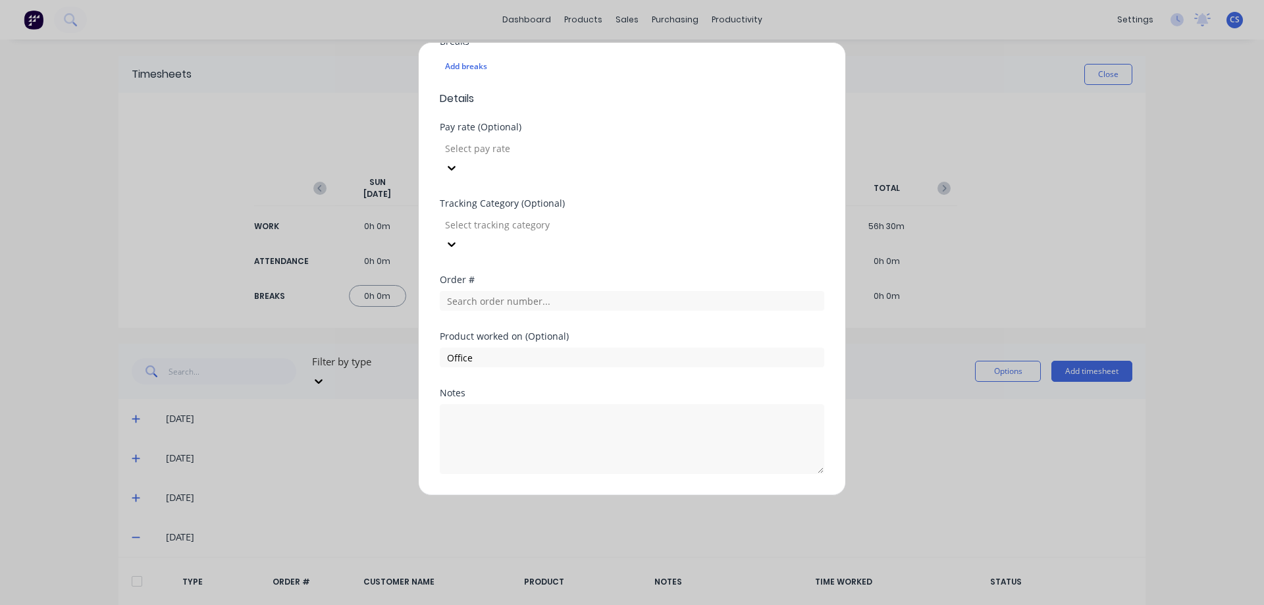
click at [600, 495] on button "Add manual time entry" at bounding box center [600, 505] width 111 height 21
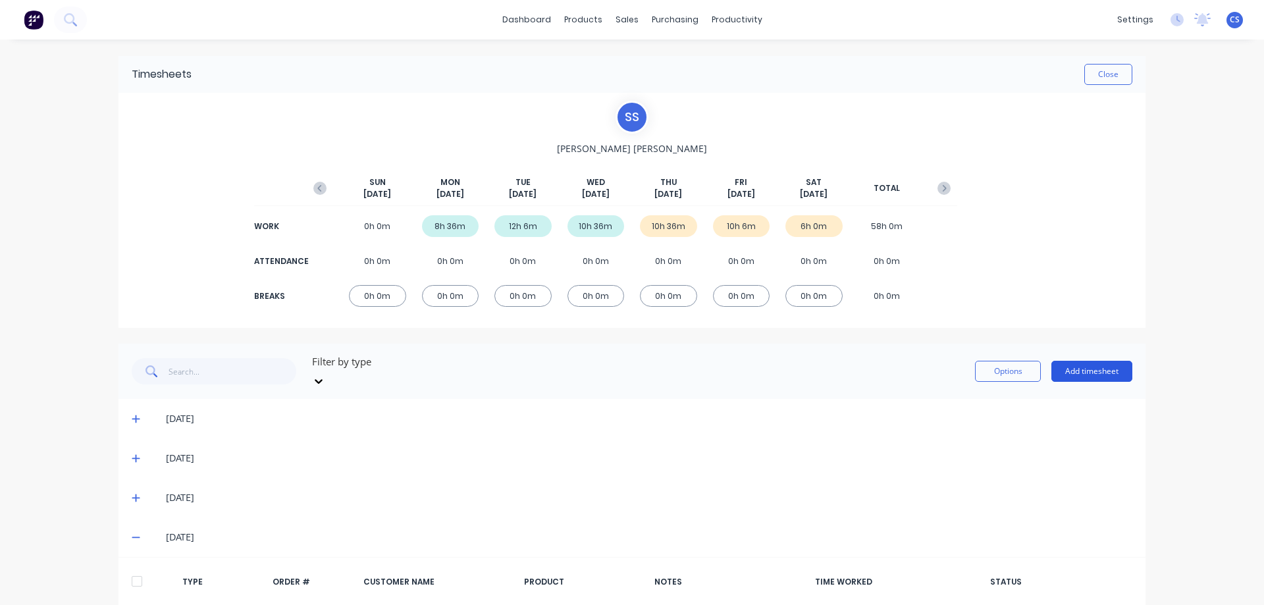
click at [1091, 374] on button "Add timesheet" at bounding box center [1091, 371] width 81 height 21
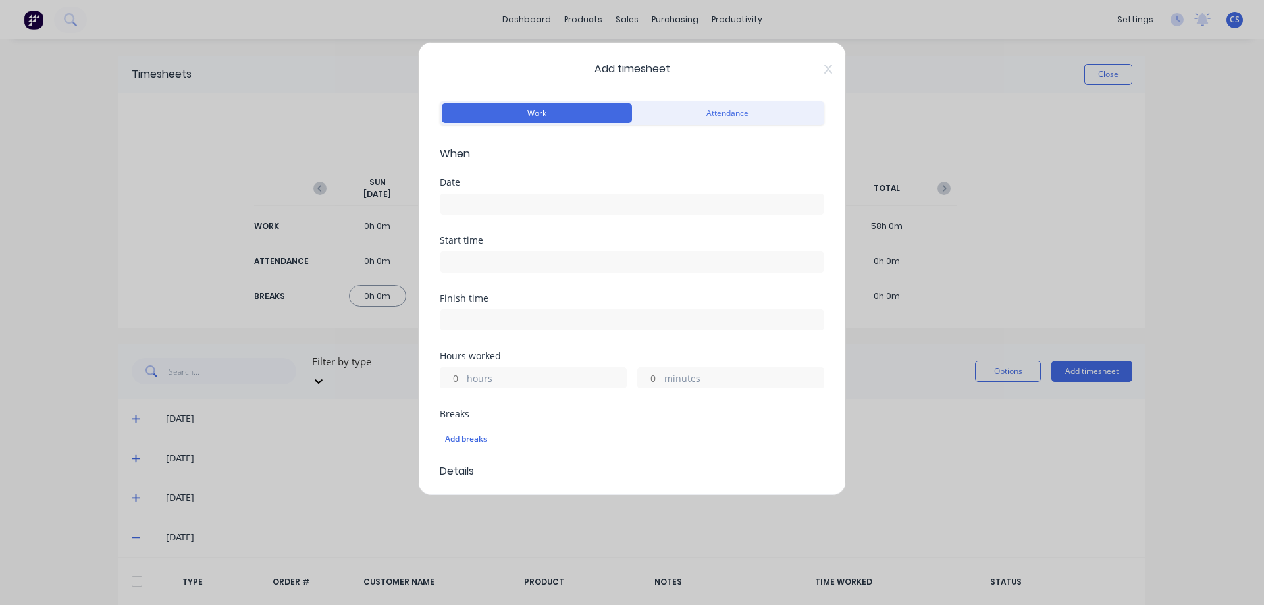
click at [505, 204] on input at bounding box center [631, 204] width 383 height 20
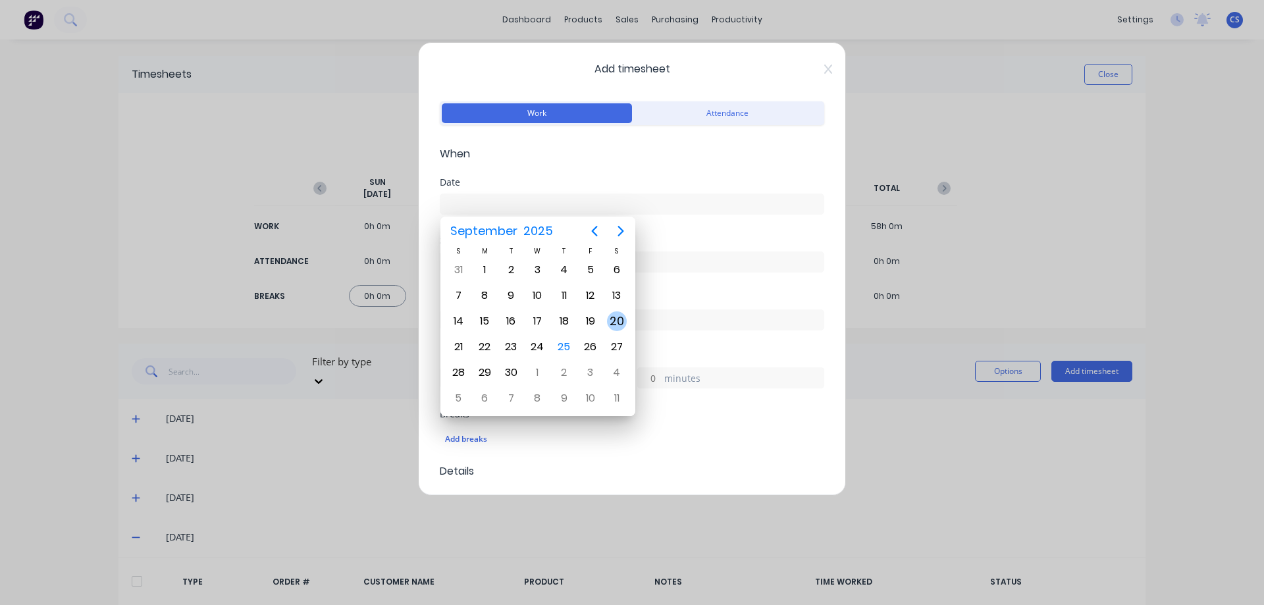
click at [612, 315] on div "20" at bounding box center [617, 321] width 20 height 20
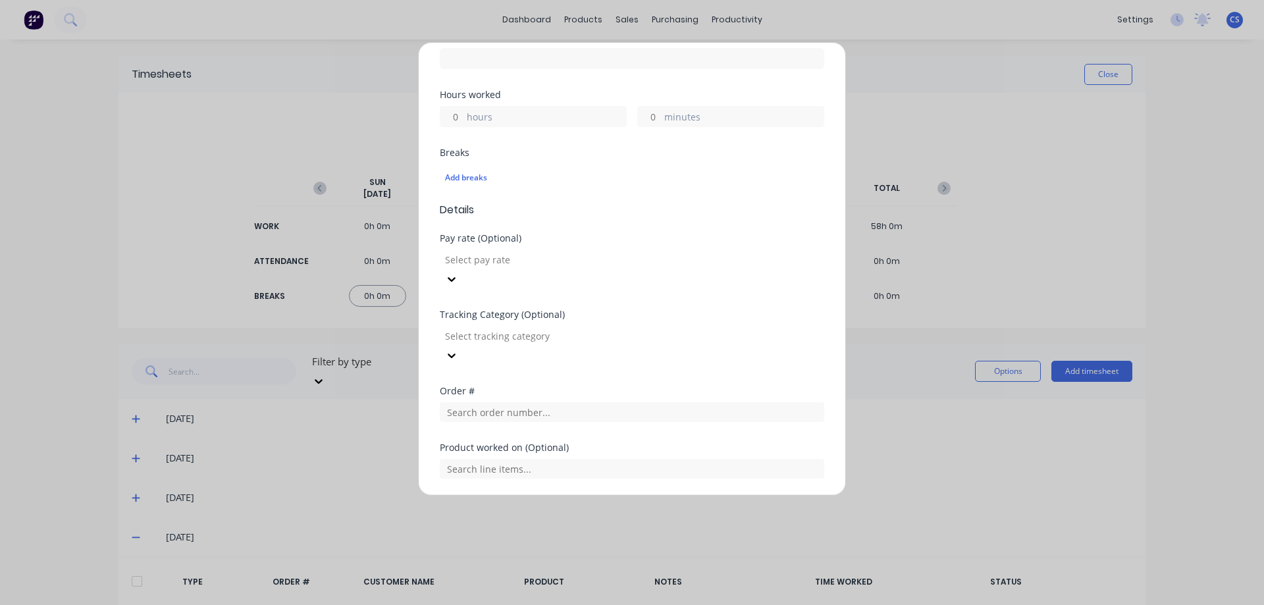
scroll to position [263, 0]
click at [456, 108] on input "hours" at bounding box center [451, 115] width 23 height 20
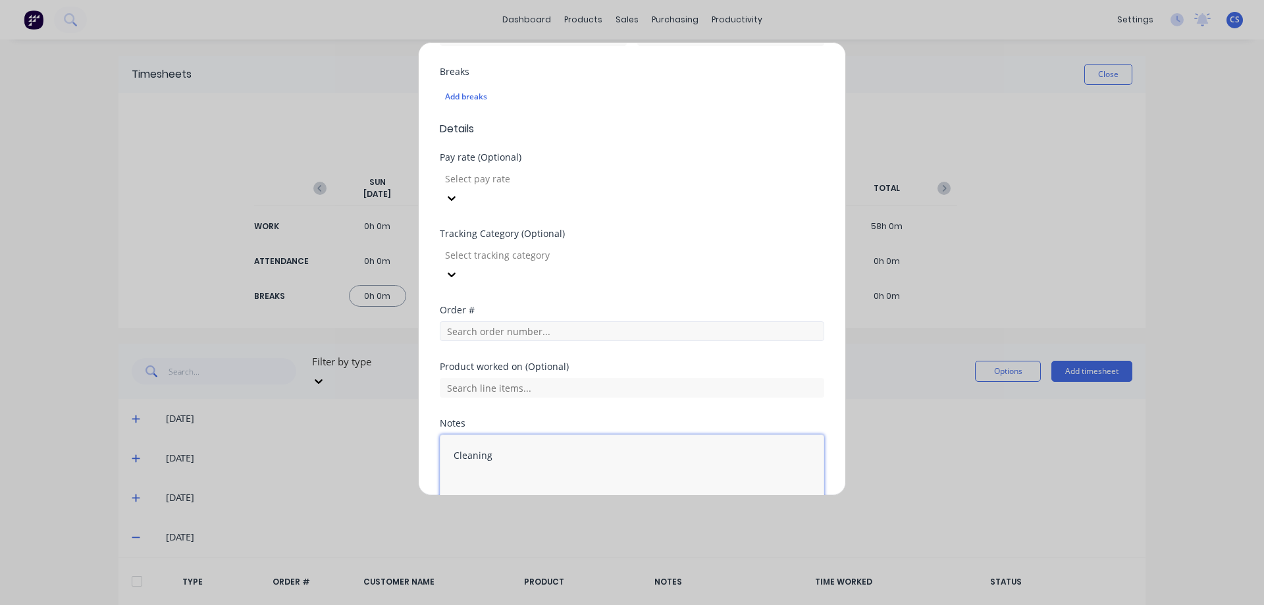
scroll to position [373, 0]
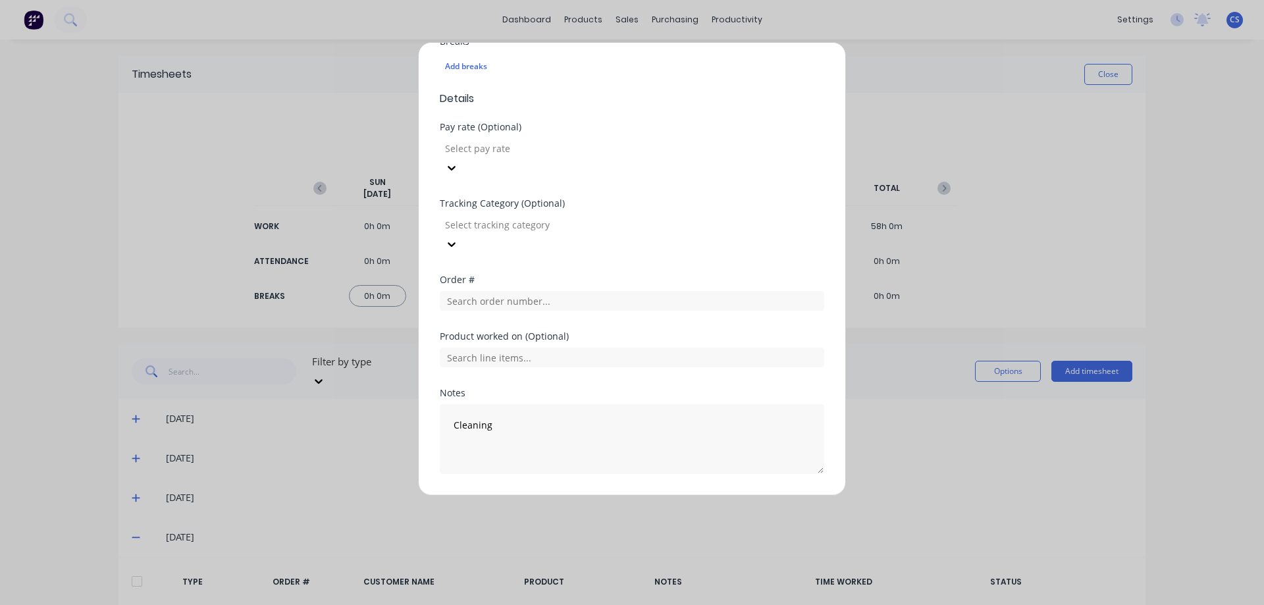
click at [590, 495] on button "Add manual time entry" at bounding box center [600, 505] width 111 height 21
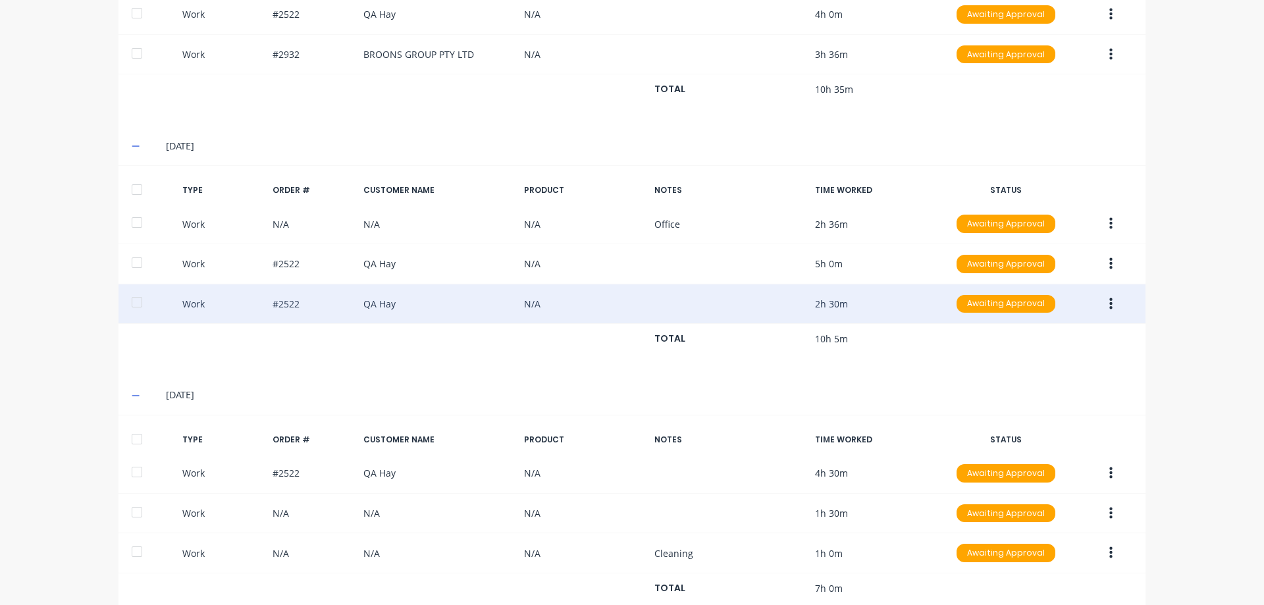
scroll to position [704, 0]
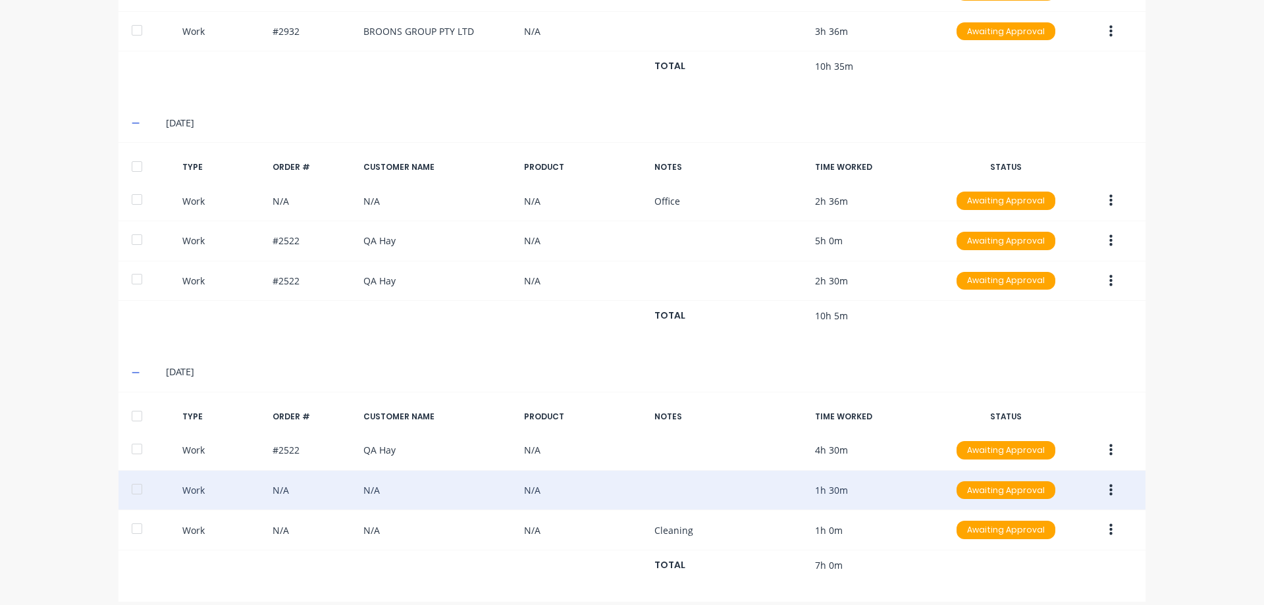
click at [1109, 483] on icon "button" at bounding box center [1110, 490] width 3 height 14
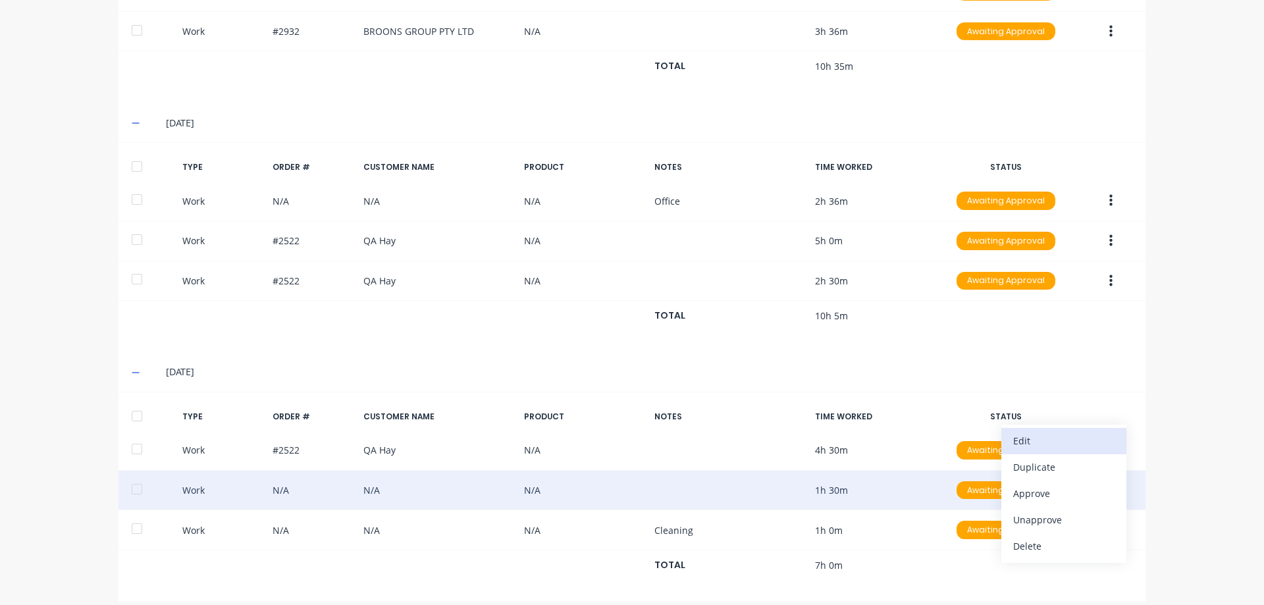
click at [1039, 434] on div "Edit" at bounding box center [1063, 440] width 101 height 19
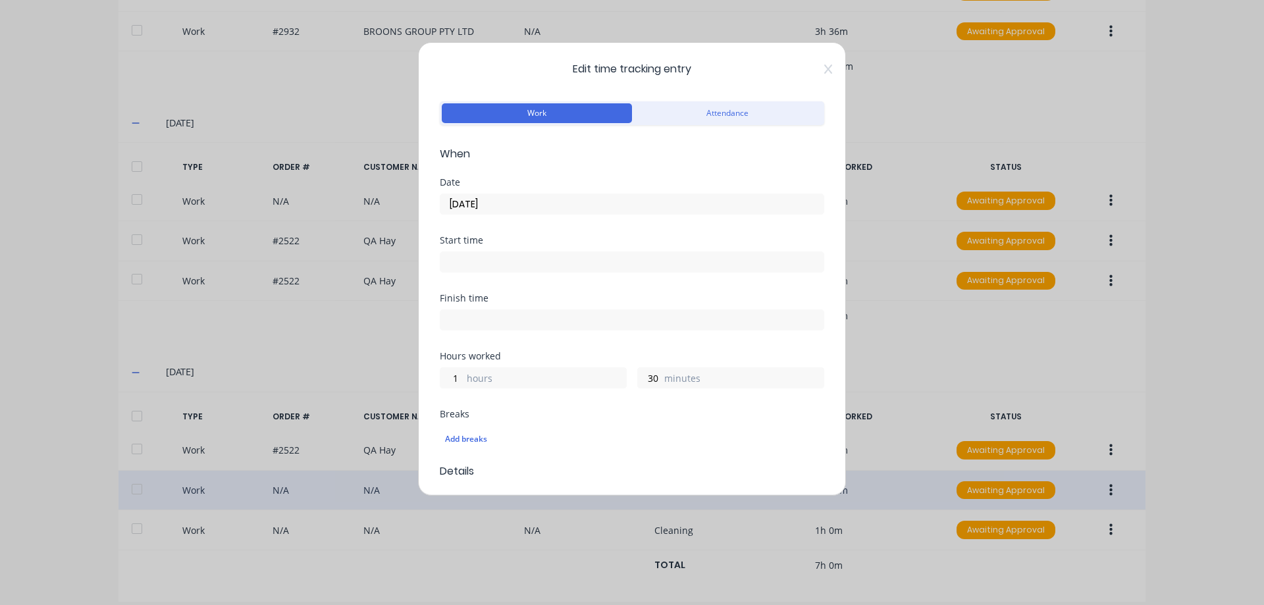
scroll to position [417, 0]
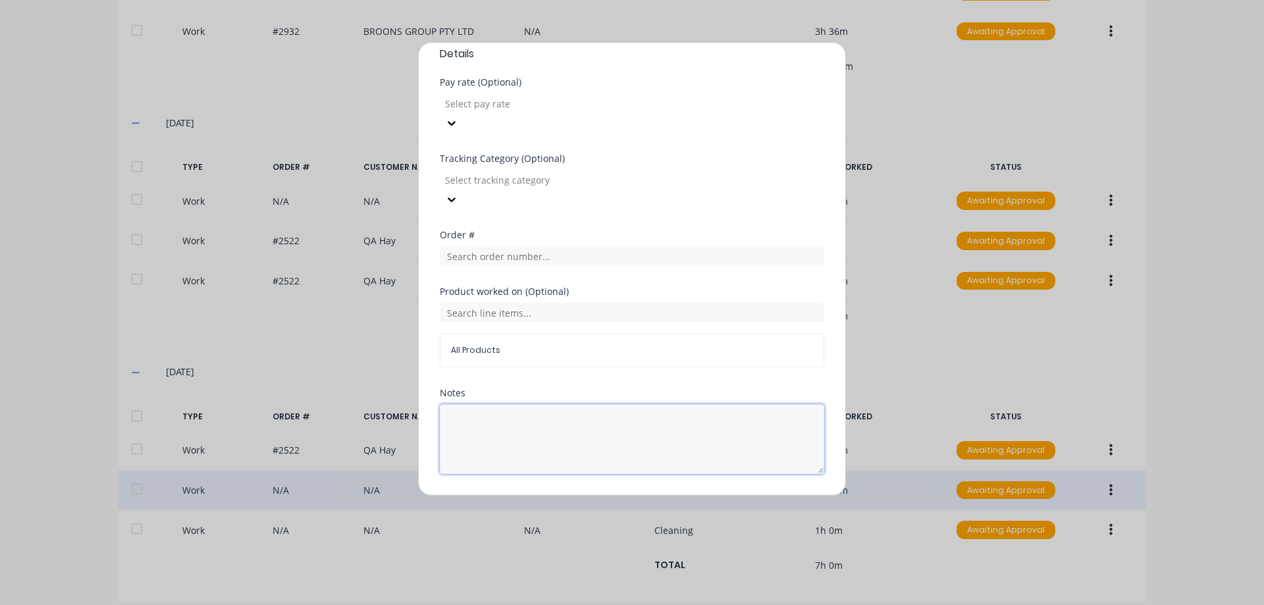
click at [527, 404] on textarea at bounding box center [632, 439] width 384 height 70
click at [567, 495] on button "Edit time tracking entry" at bounding box center [600, 505] width 113 height 21
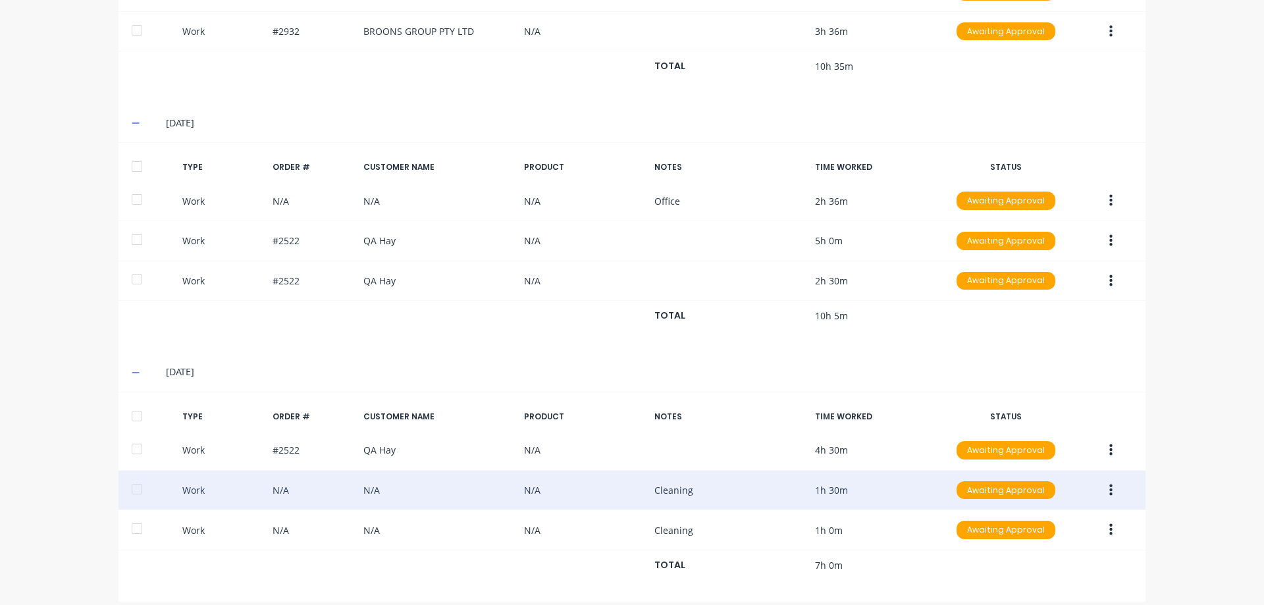
click at [1196, 371] on div "dashboard products sales purchasing productivity dashboard products Product Cat…" at bounding box center [632, 302] width 1264 height 605
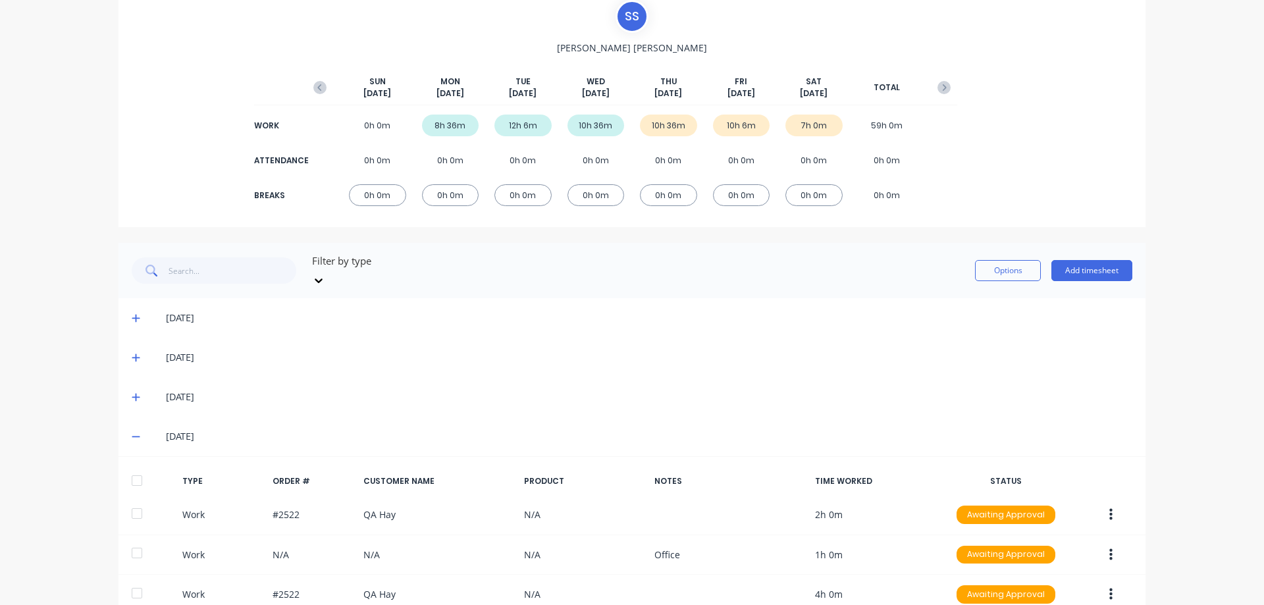
scroll to position [0, 0]
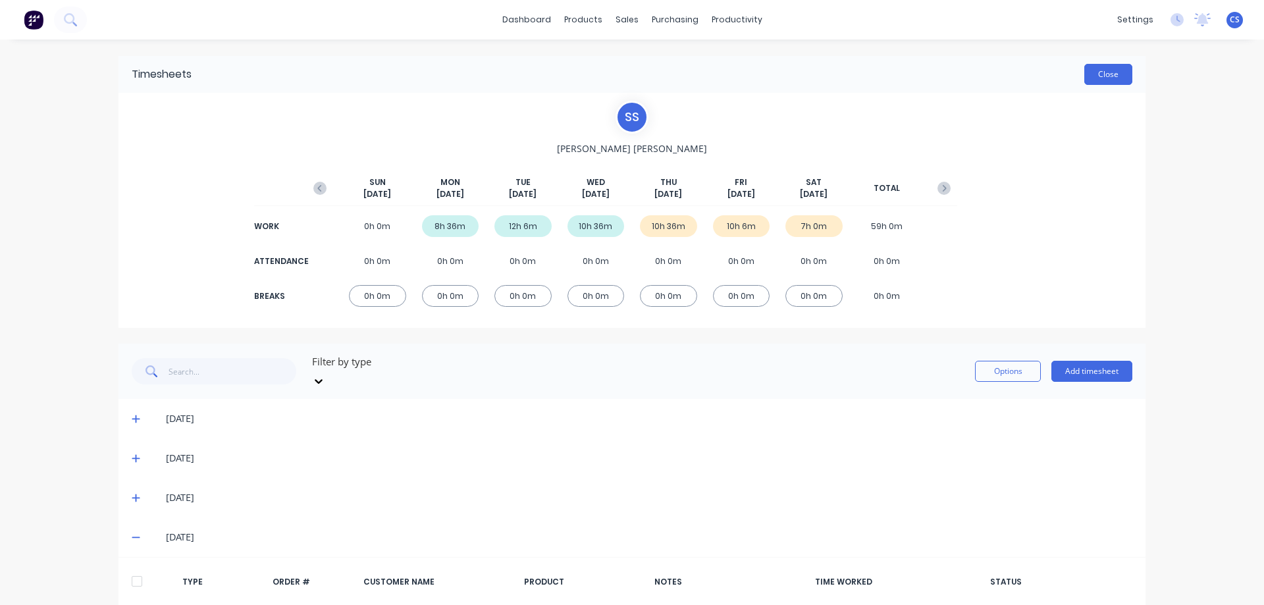
click at [1113, 80] on button "Close" at bounding box center [1108, 74] width 48 height 21
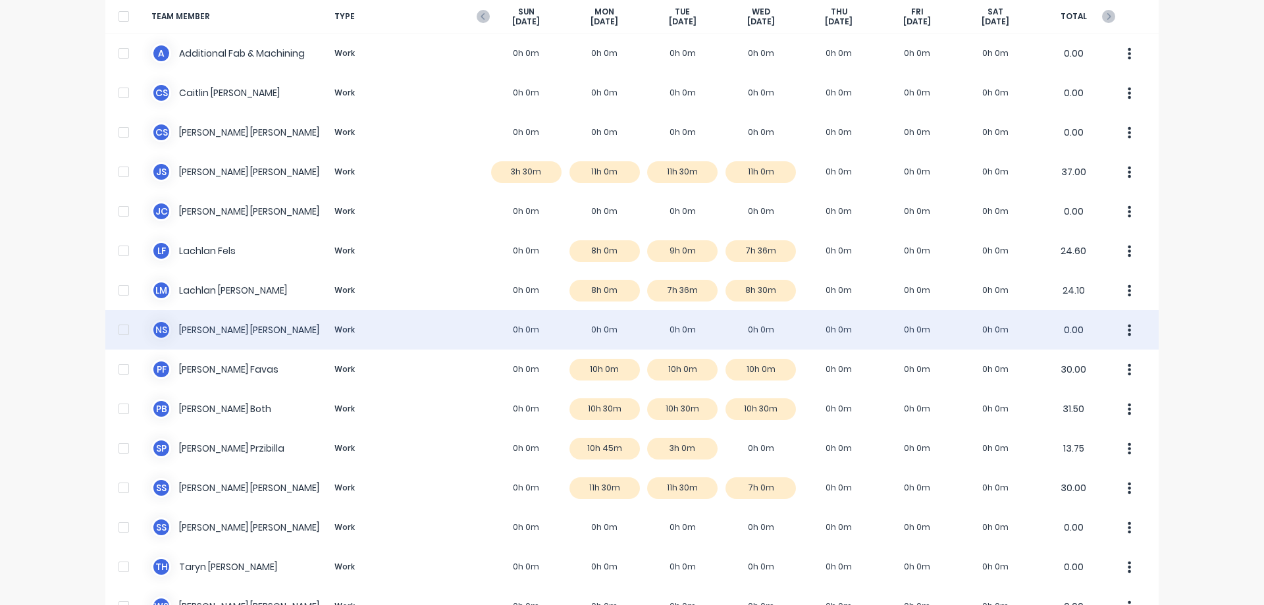
scroll to position [184, 0]
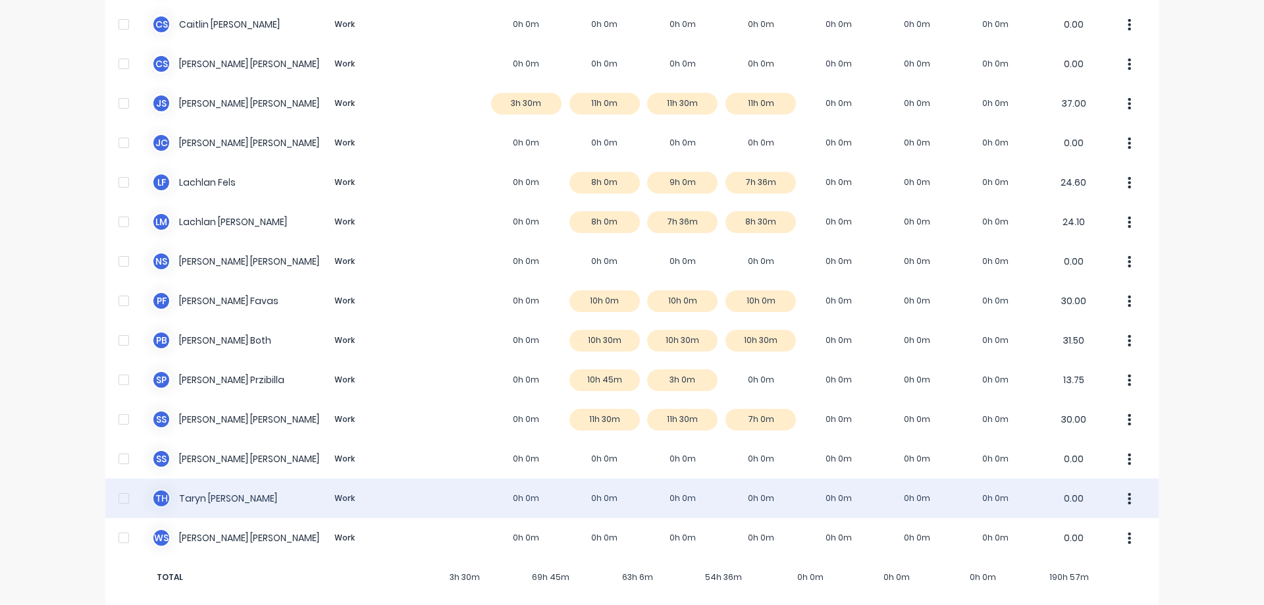
click at [718, 479] on div "T H Taryn Hanley Work 0h 0m 0h 0m 0h 0m 0h 0m 0h 0m 0h 0m 0h 0m 0.00" at bounding box center [631, 499] width 1053 height 40
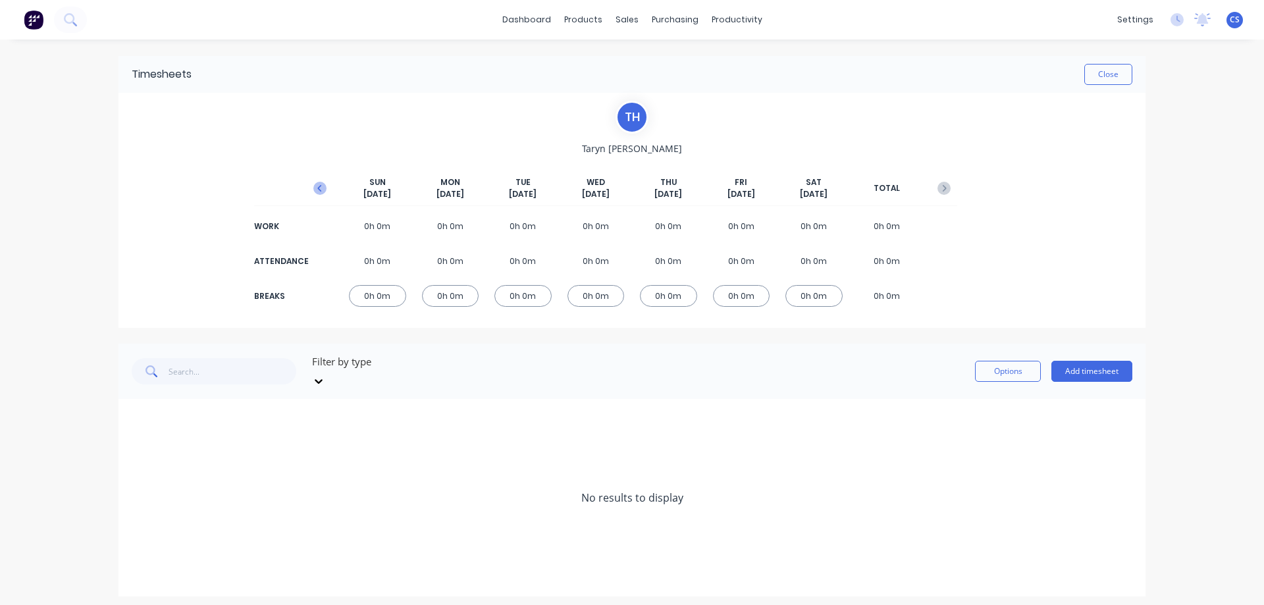
click at [319, 188] on icon "button" at bounding box center [319, 188] width 13 height 13
click at [1088, 376] on div "Options Add timesheet" at bounding box center [1053, 372] width 157 height 40
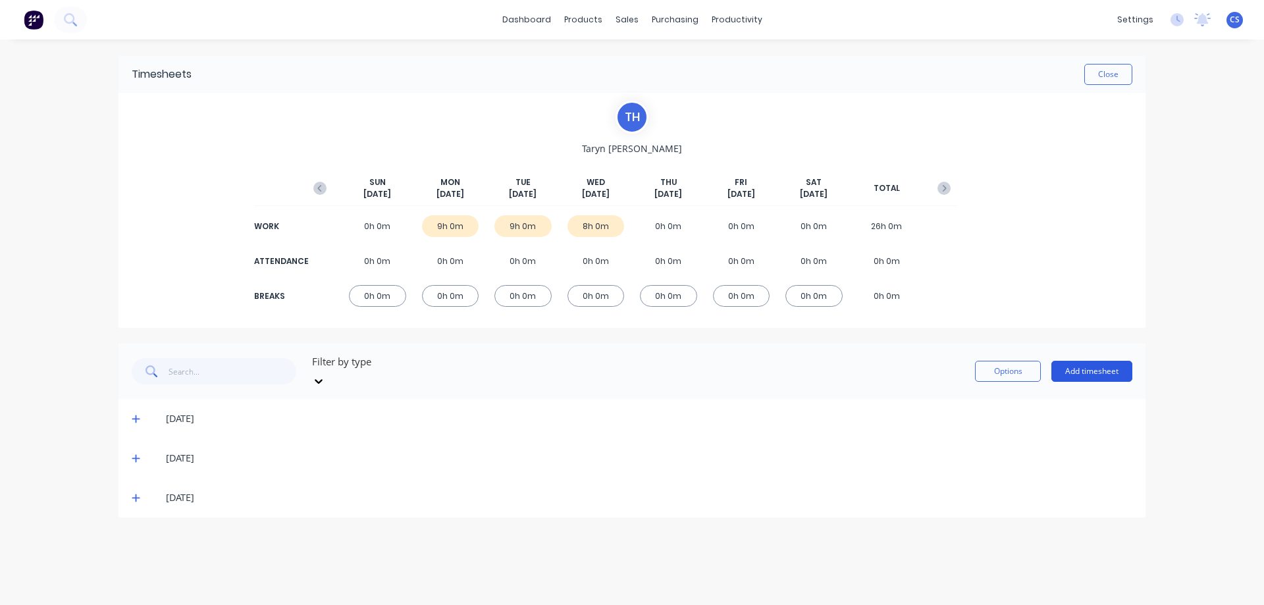
click at [1086, 361] on button "Add timesheet" at bounding box center [1091, 371] width 81 height 21
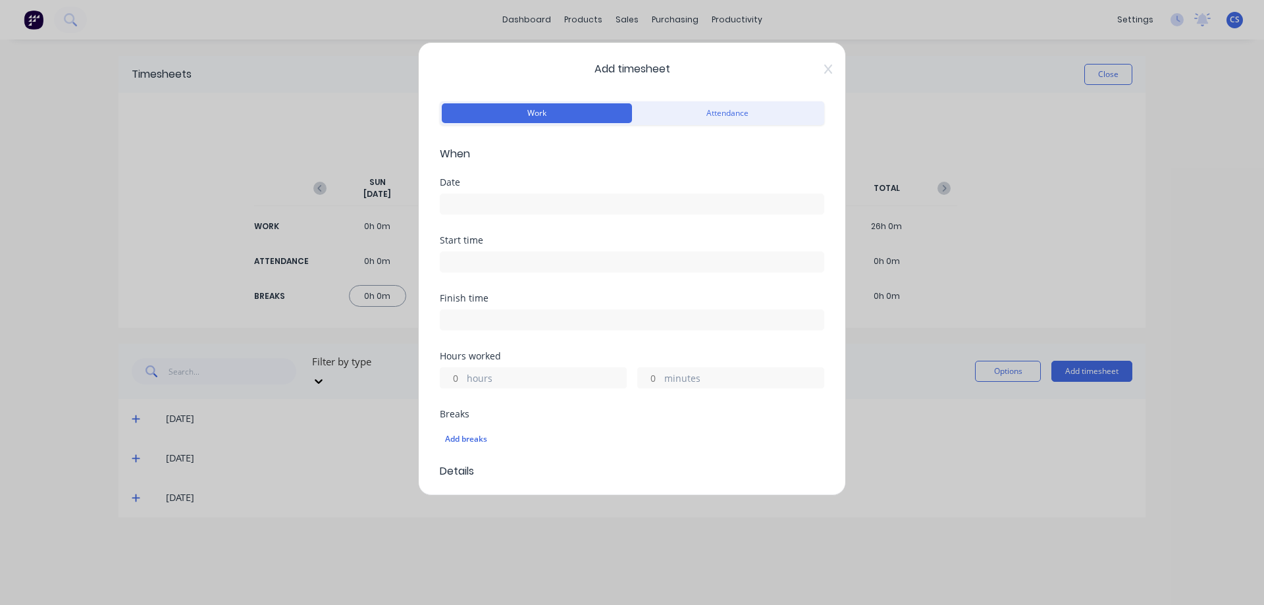
click at [476, 198] on input at bounding box center [631, 204] width 383 height 20
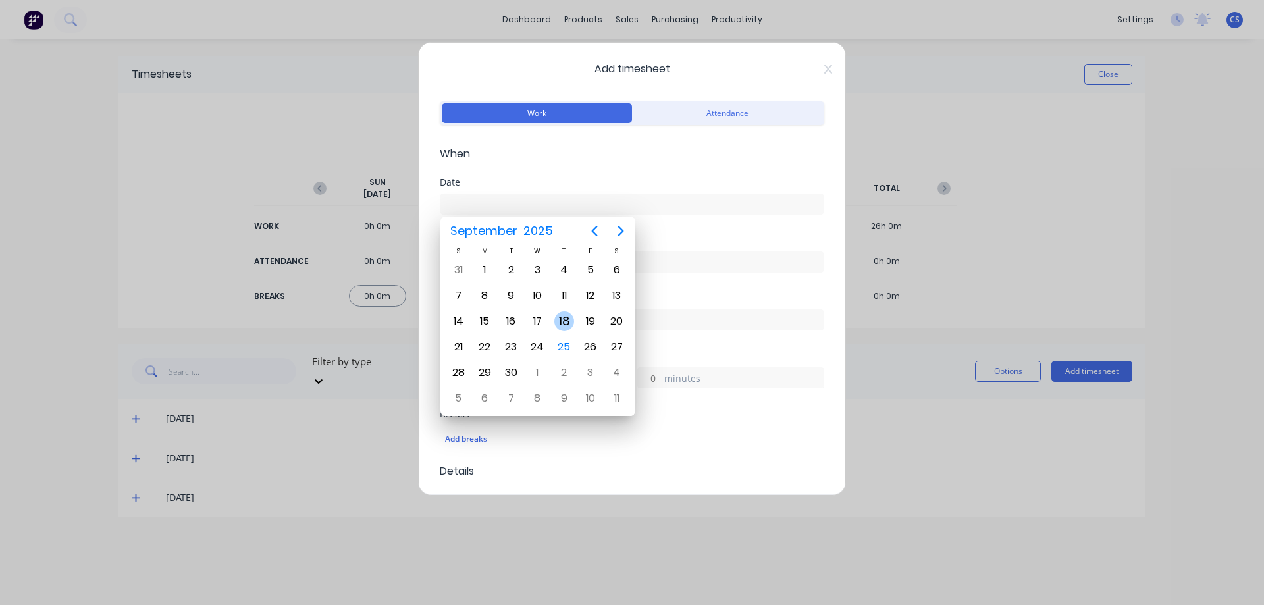
click at [562, 323] on div "18" at bounding box center [564, 321] width 20 height 20
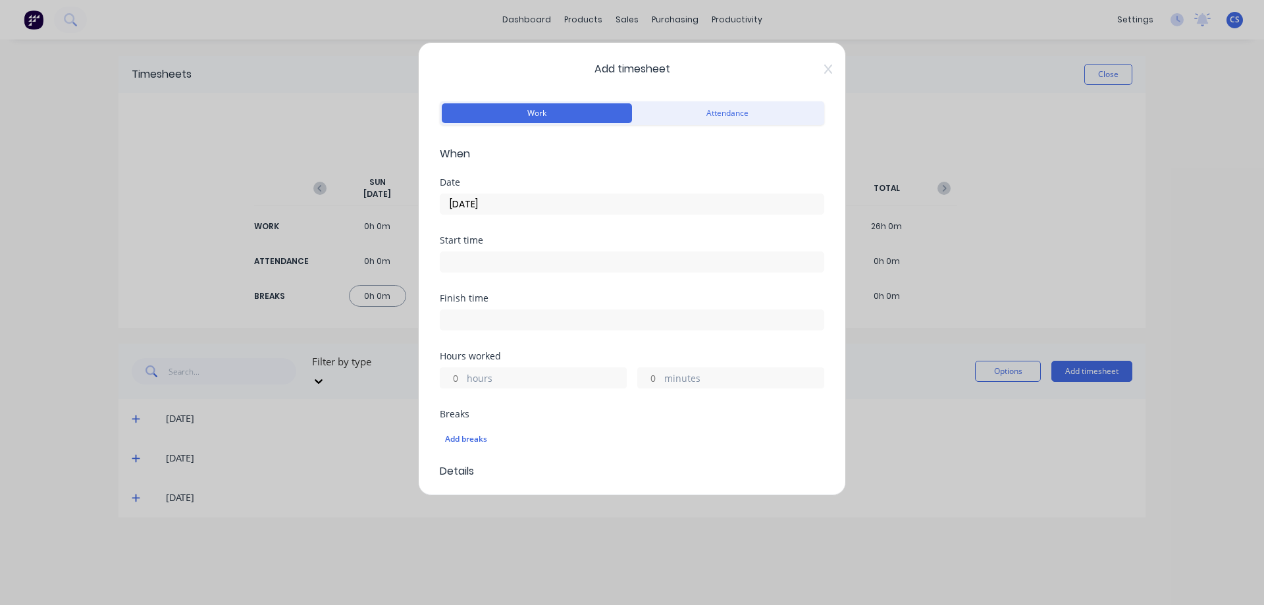
click at [458, 377] on input "hours" at bounding box center [451, 378] width 23 height 20
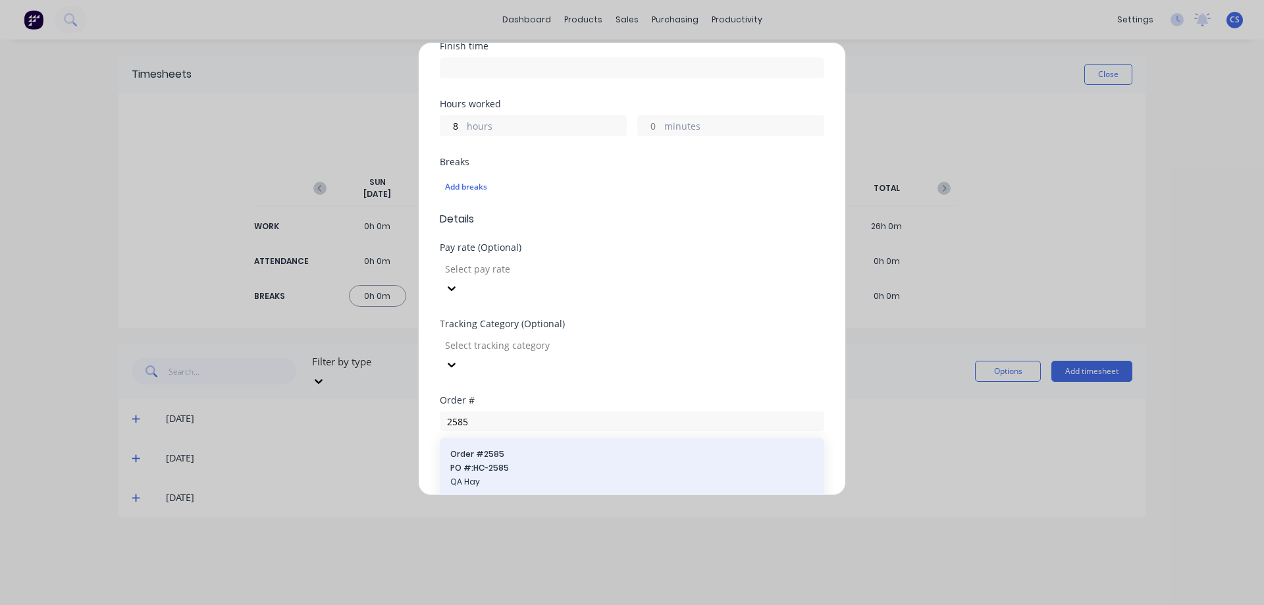
click at [485, 462] on span "PO #: HC-2585" at bounding box center [631, 468] width 363 height 12
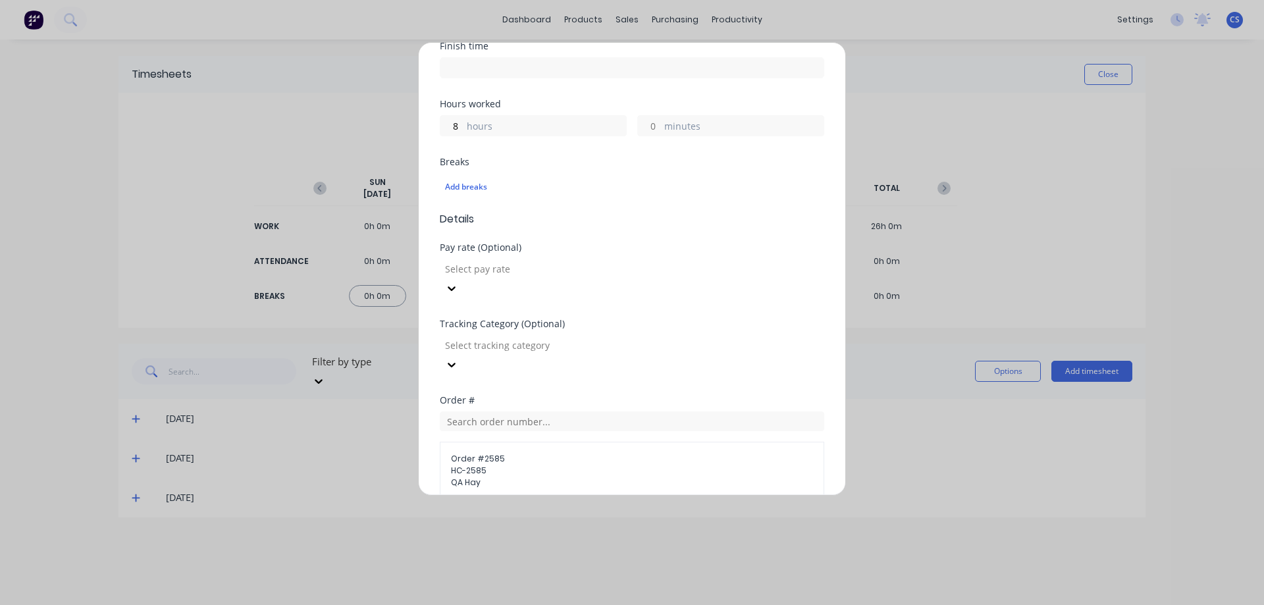
scroll to position [441, 0]
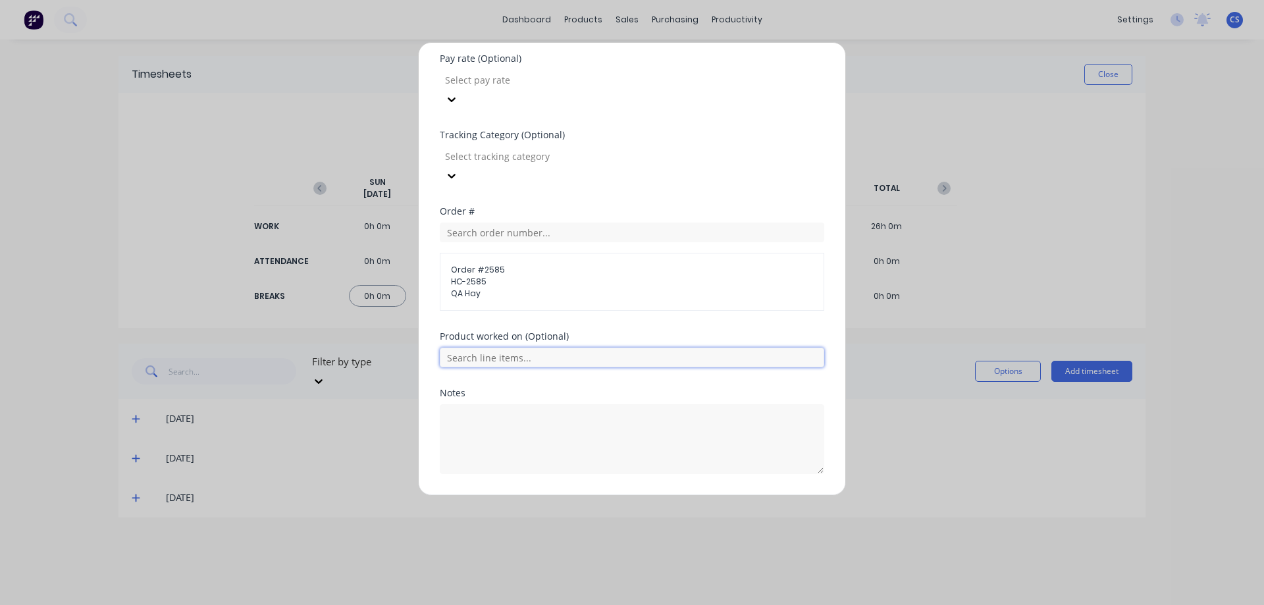
click at [502, 348] on input "text" at bounding box center [632, 358] width 384 height 20
click at [585, 495] on button "Add manual time entry" at bounding box center [600, 505] width 111 height 21
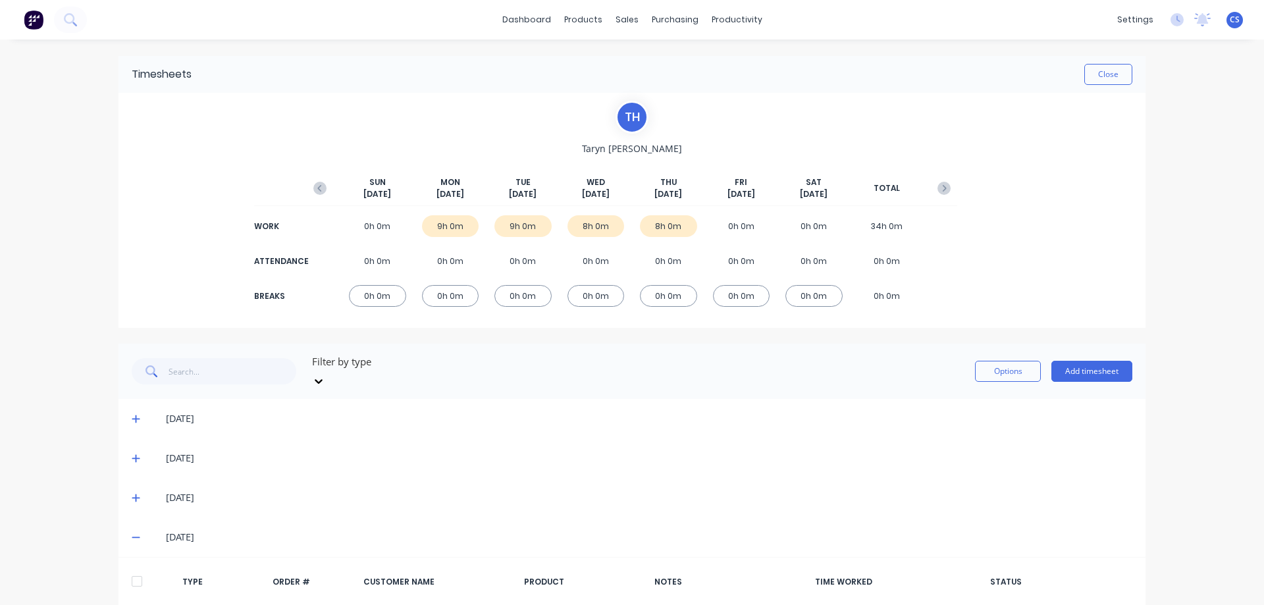
click at [1080, 368] on button "Add timesheet" at bounding box center [1091, 371] width 81 height 21
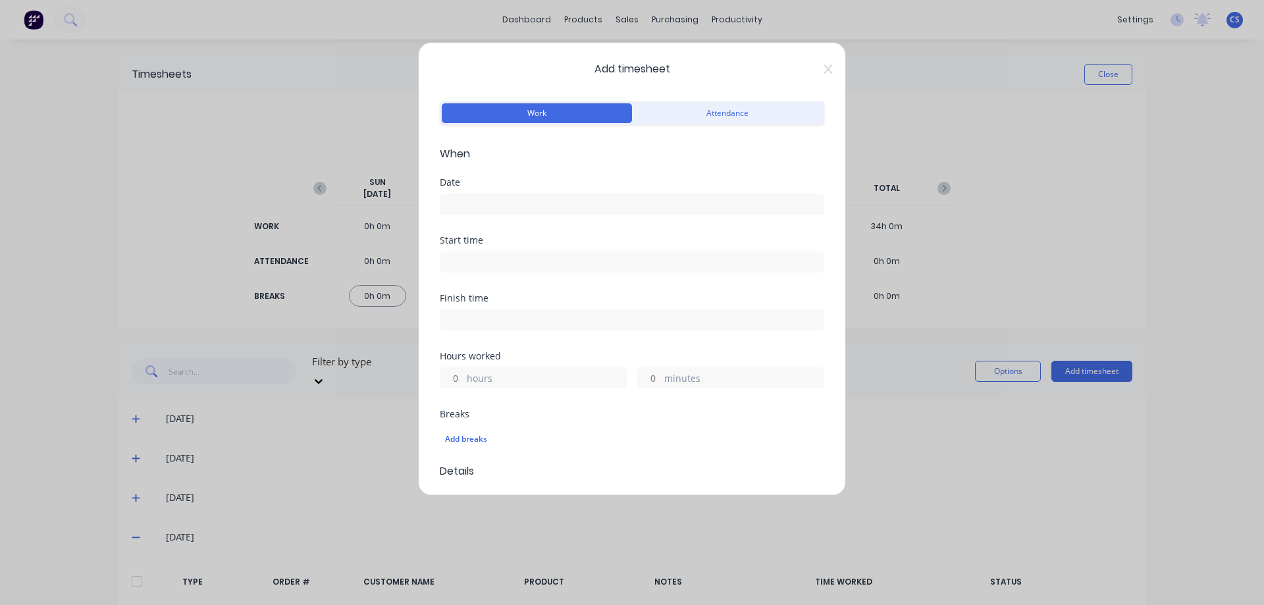
click at [455, 207] on input at bounding box center [631, 204] width 383 height 20
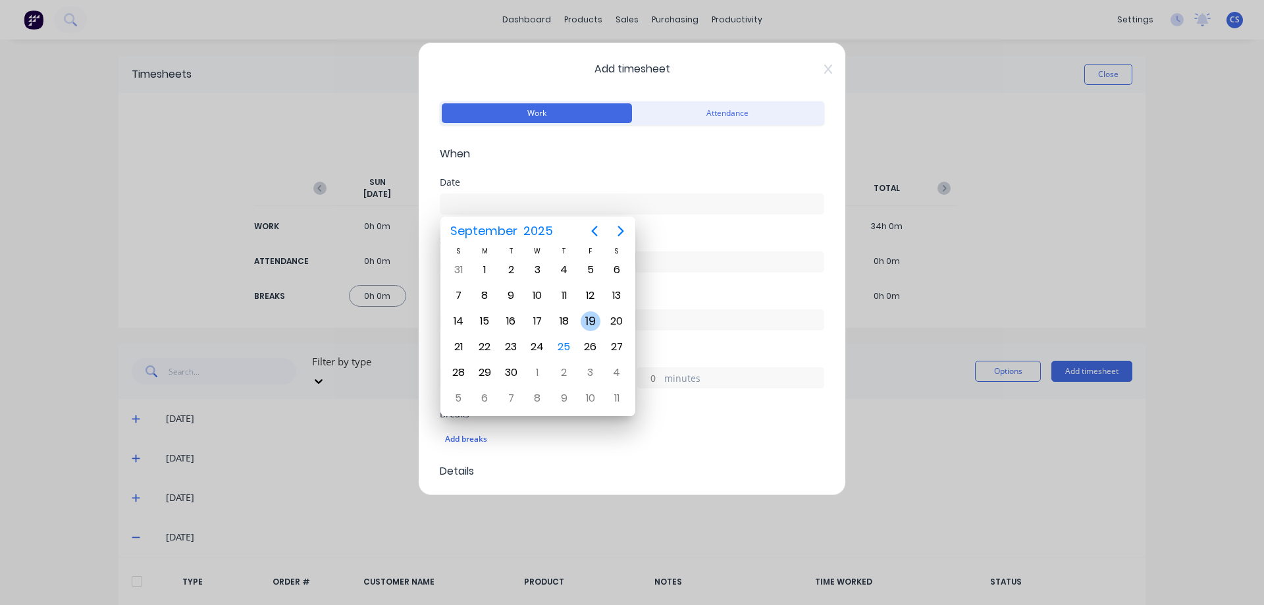
click at [594, 317] on div "19" at bounding box center [591, 321] width 20 height 20
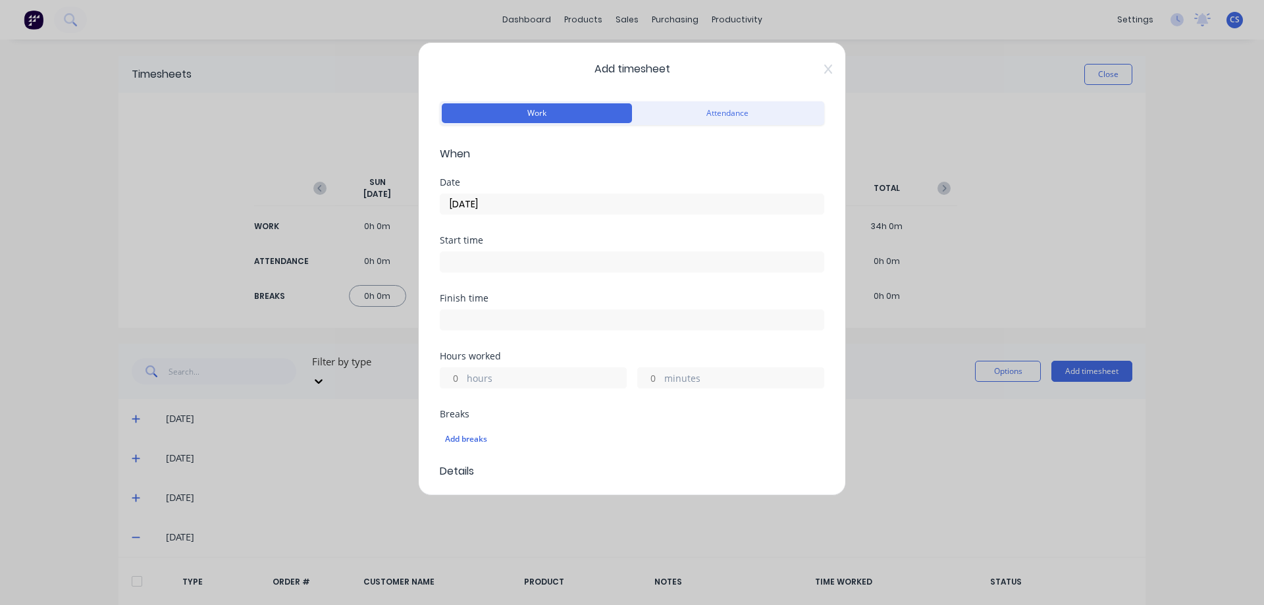
click at [456, 380] on input "hours" at bounding box center [451, 378] width 23 height 20
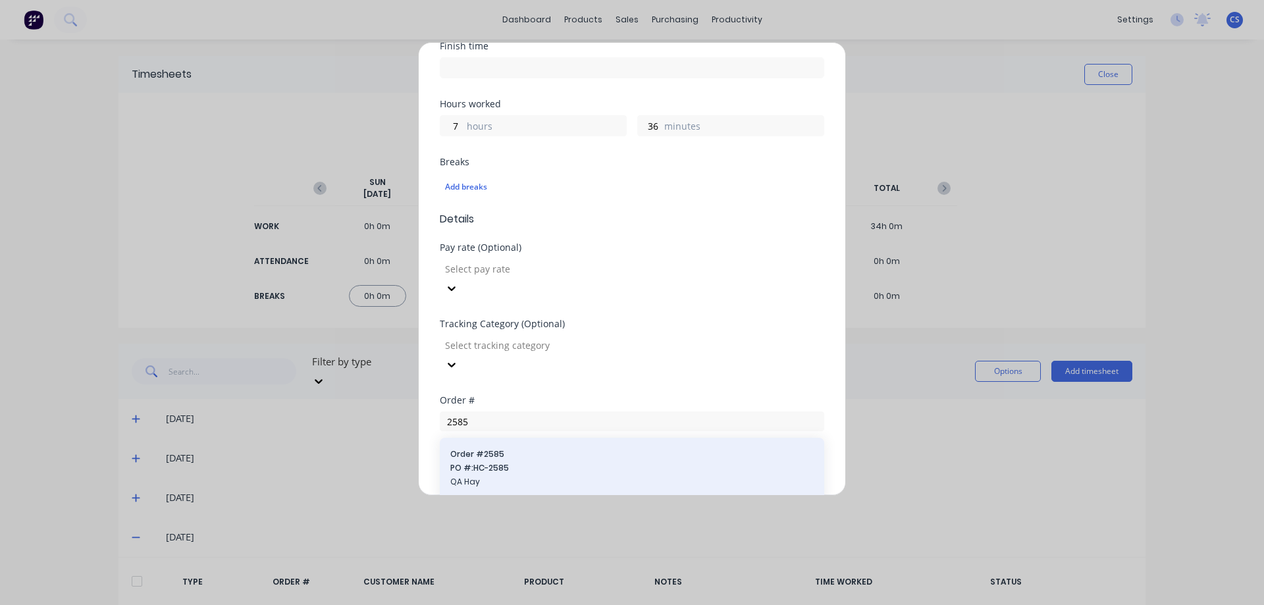
click at [514, 448] on span "Order # 2585" at bounding box center [631, 454] width 363 height 12
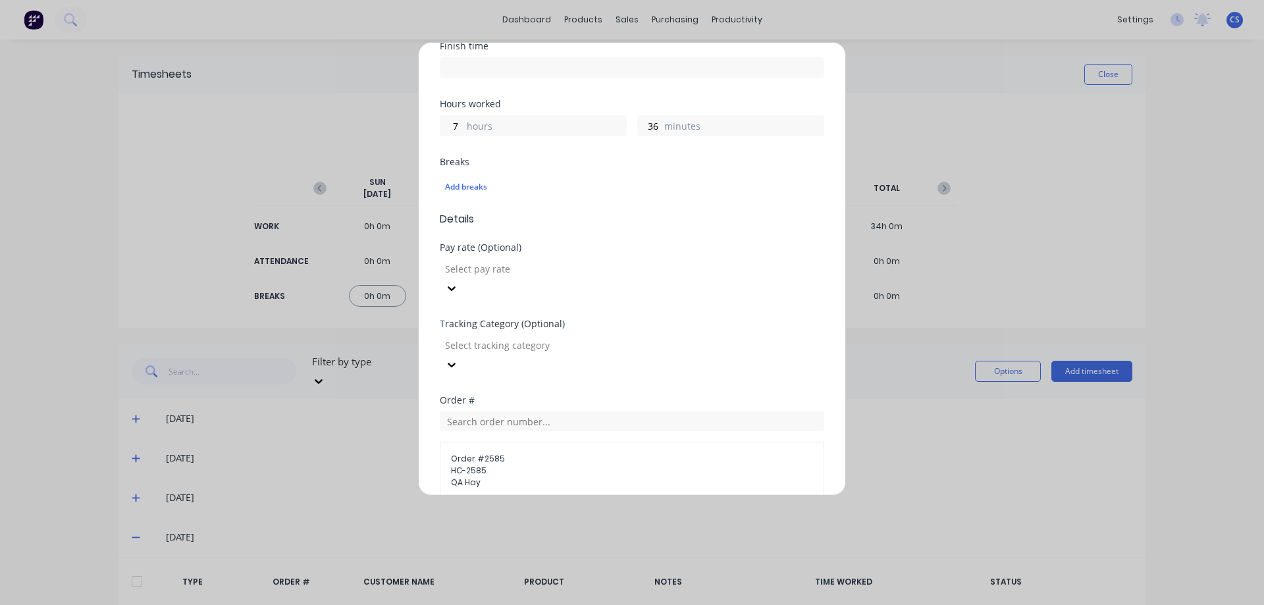
scroll to position [441, 0]
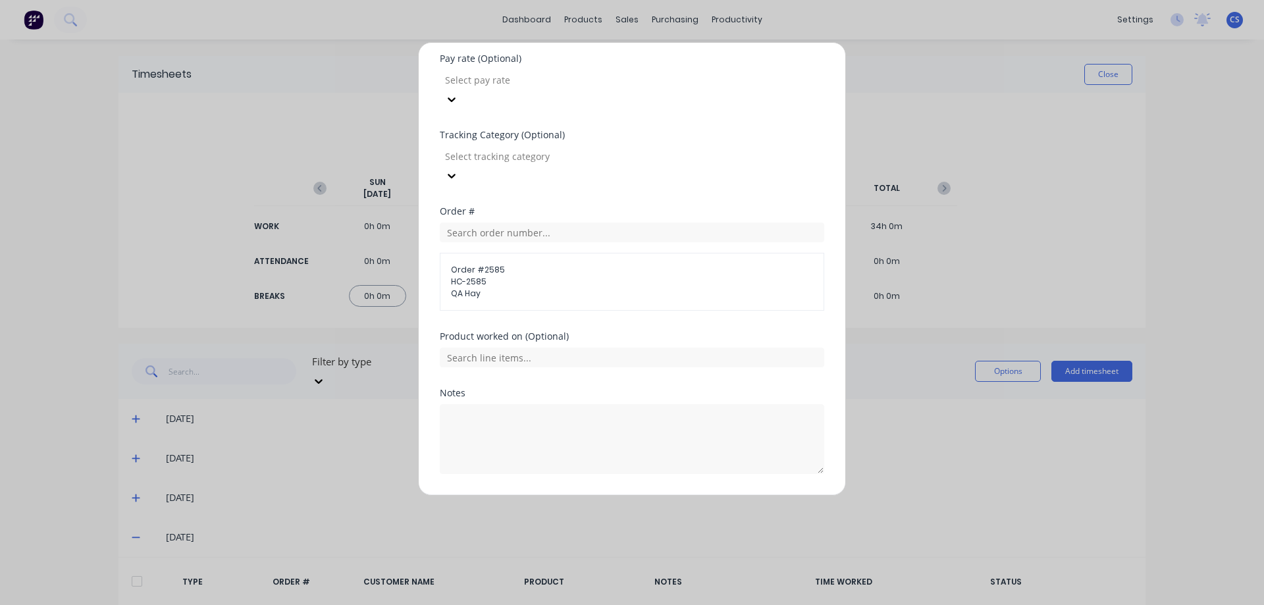
click at [554, 495] on button "Add manual time entry" at bounding box center [600, 505] width 111 height 21
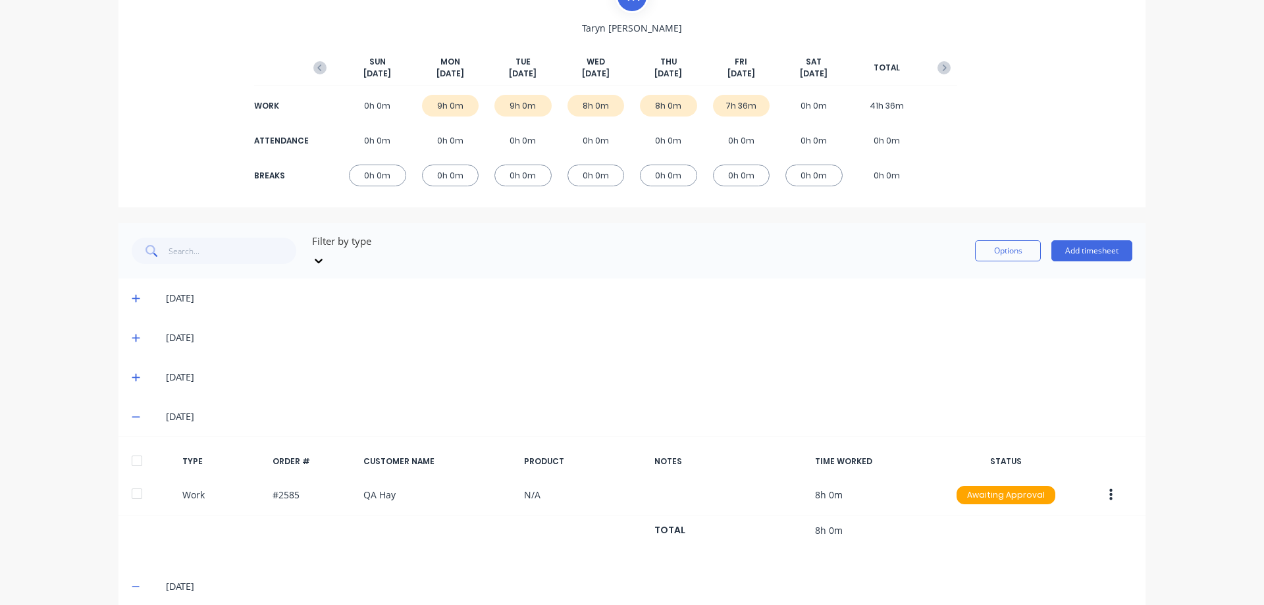
scroll to position [0, 0]
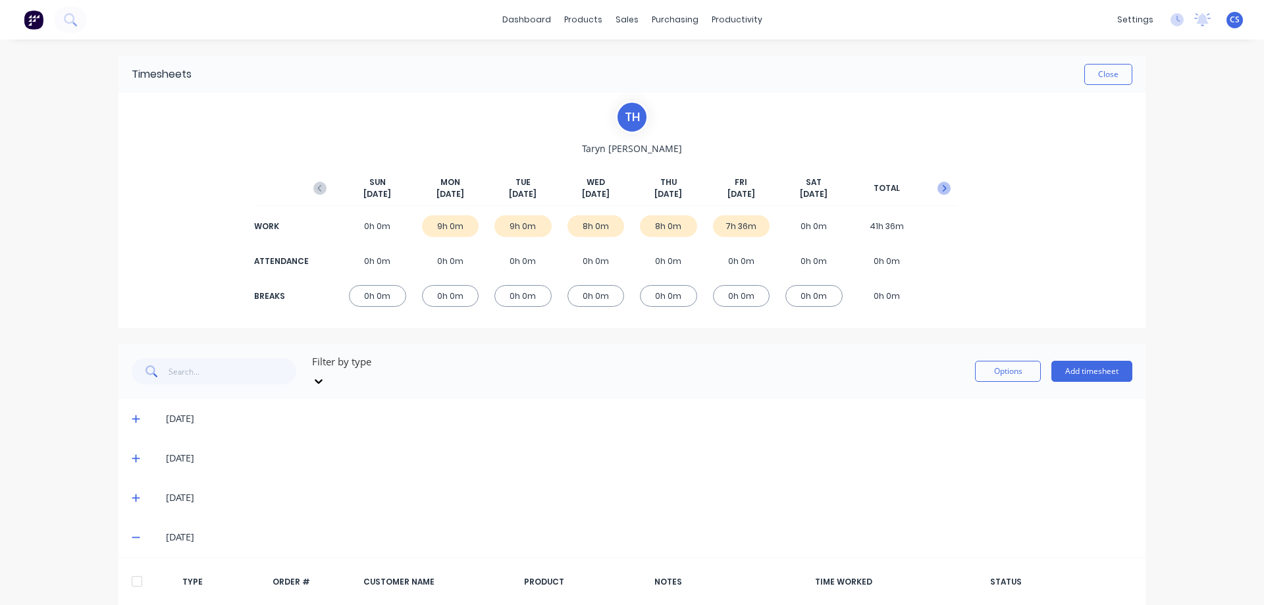
click at [943, 188] on icon "button" at bounding box center [945, 188] width 4 height 7
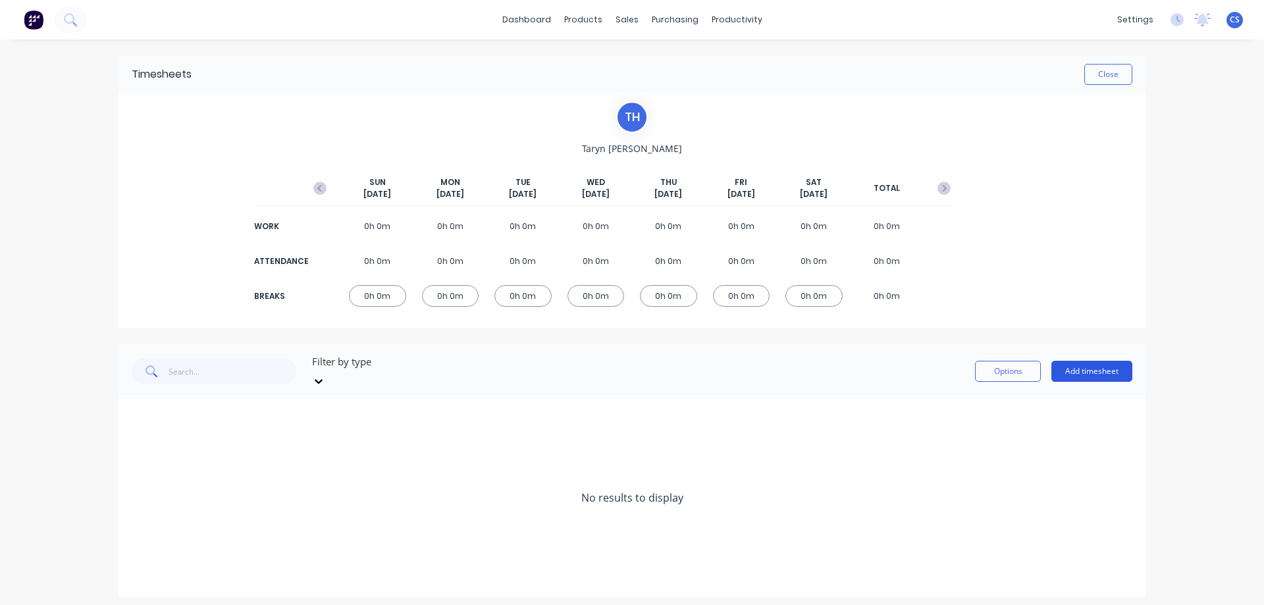
click at [1105, 361] on button "Add timesheet" at bounding box center [1091, 371] width 81 height 21
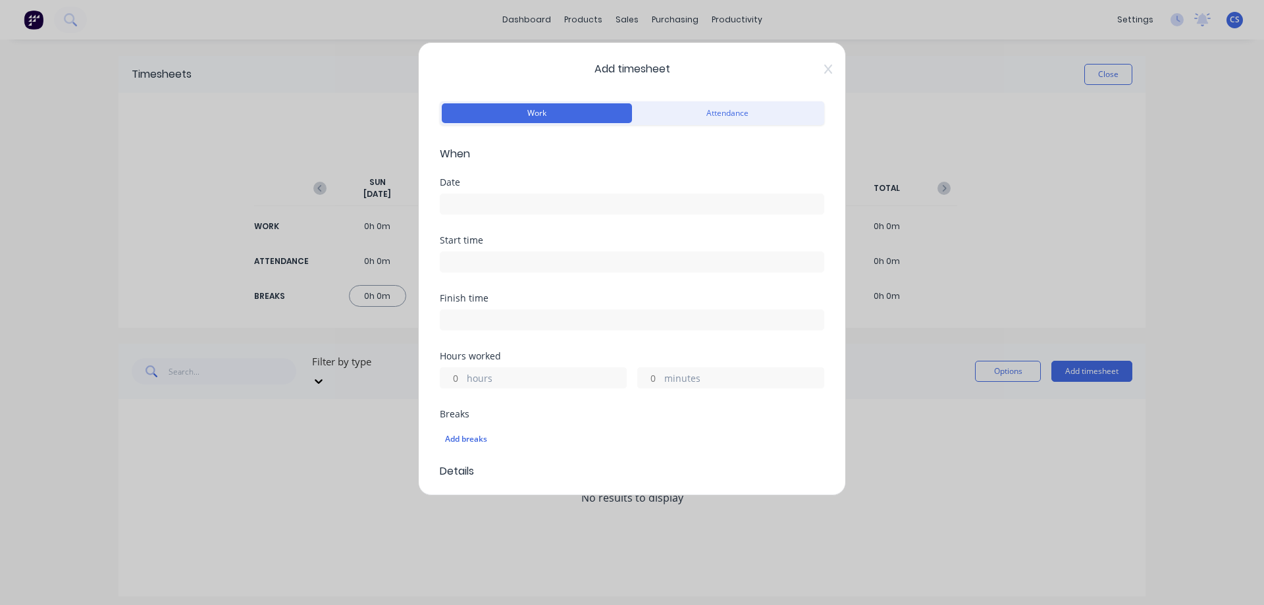
click at [531, 196] on input at bounding box center [631, 204] width 383 height 20
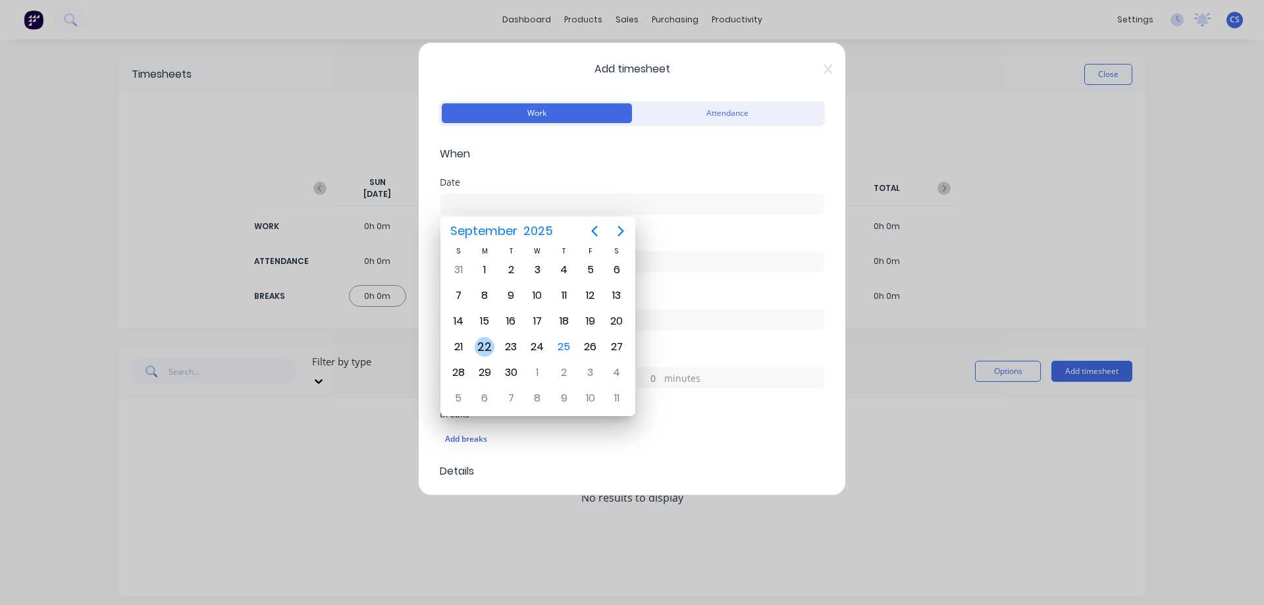
click at [488, 343] on div "22" at bounding box center [485, 347] width 20 height 20
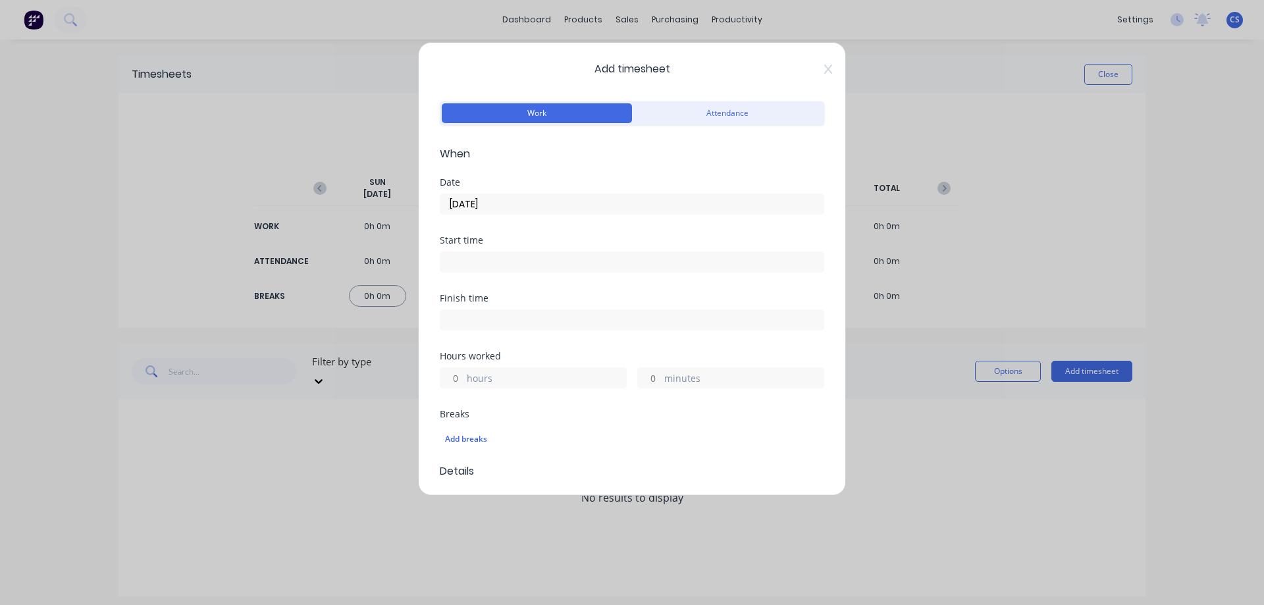
click at [474, 380] on label "hours" at bounding box center [546, 379] width 159 height 16
click at [463, 380] on input "hours" at bounding box center [451, 378] width 23 height 20
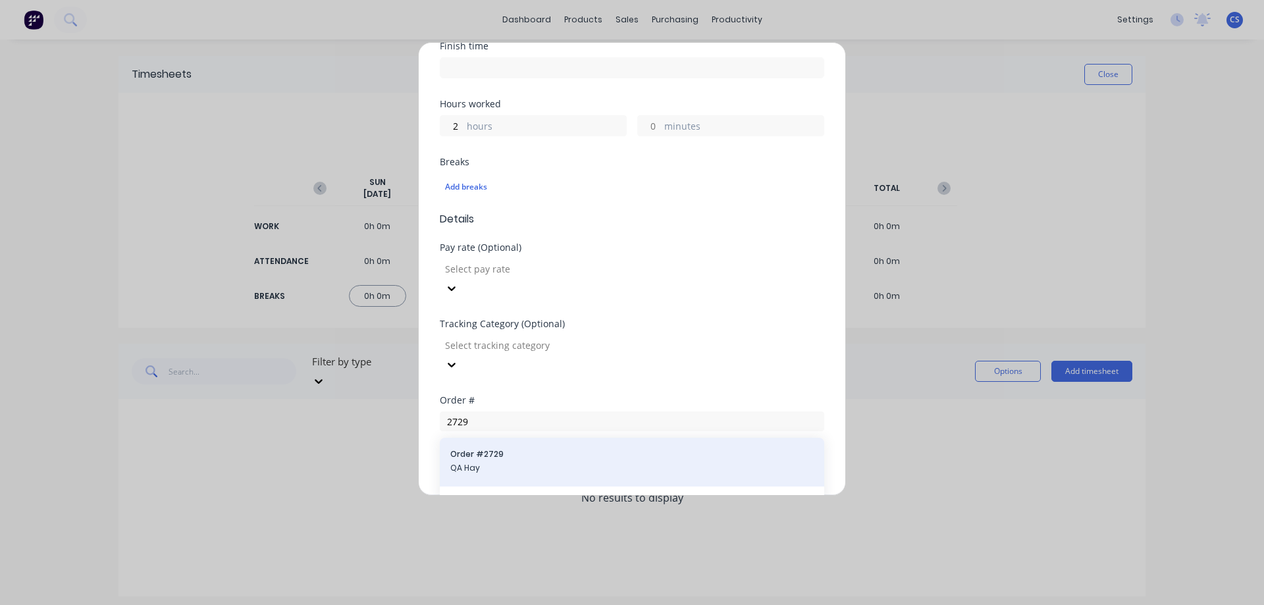
click at [552, 438] on div "Order # 2729 QA Hay" at bounding box center [632, 462] width 384 height 49
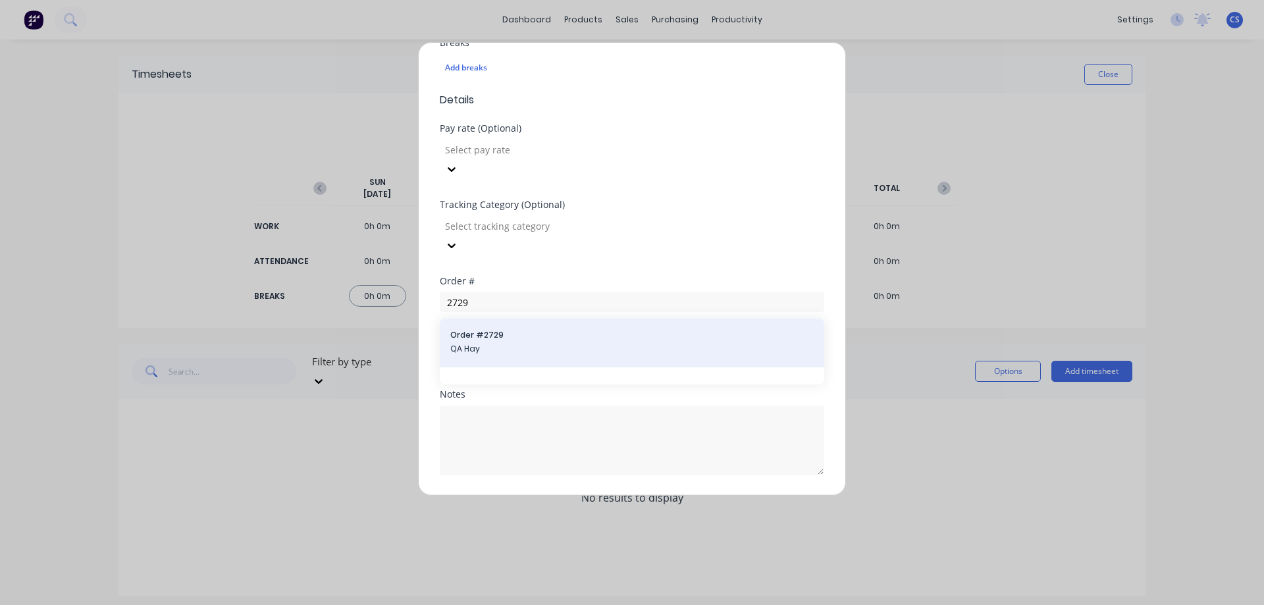
scroll to position [373, 0]
click at [553, 319] on div "Order # 2729 QA Hay" at bounding box center [632, 341] width 384 height 49
click at [548, 342] on span "QA Hay" at bounding box center [631, 348] width 363 height 12
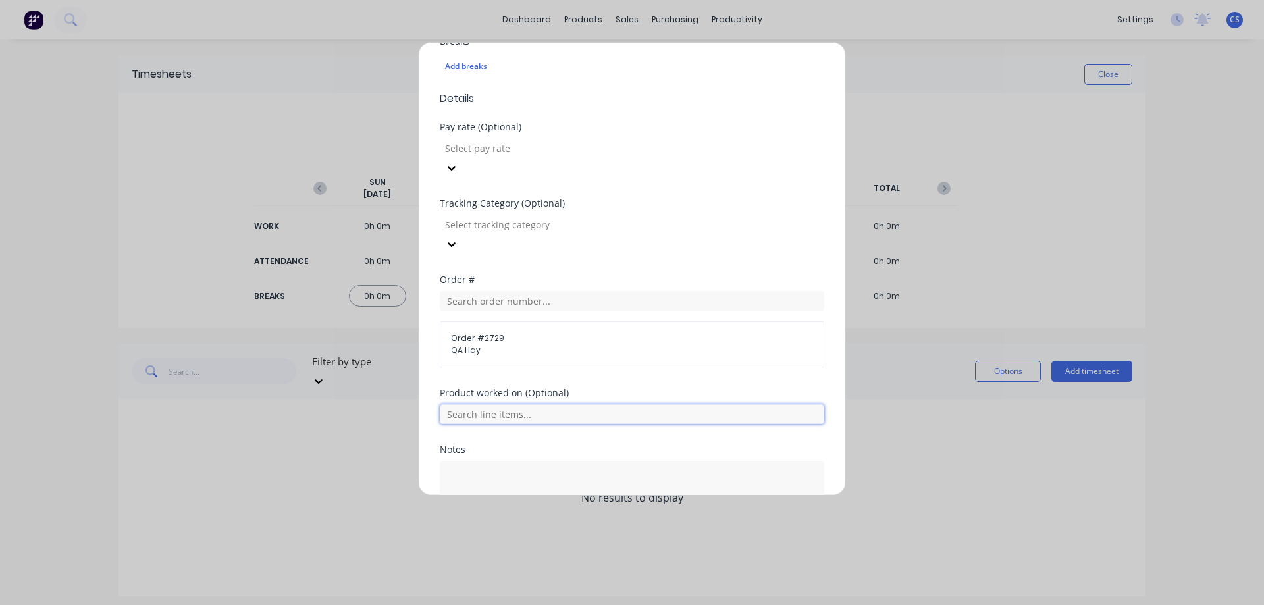
click at [530, 404] on input "text" at bounding box center [632, 414] width 384 height 20
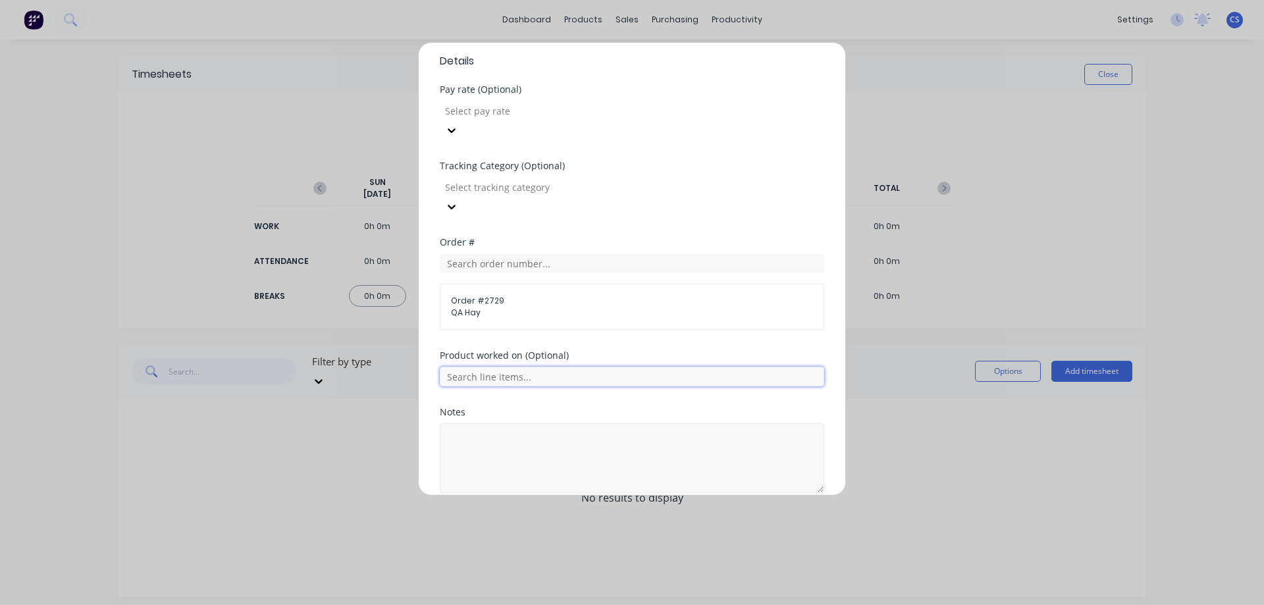
scroll to position [429, 0]
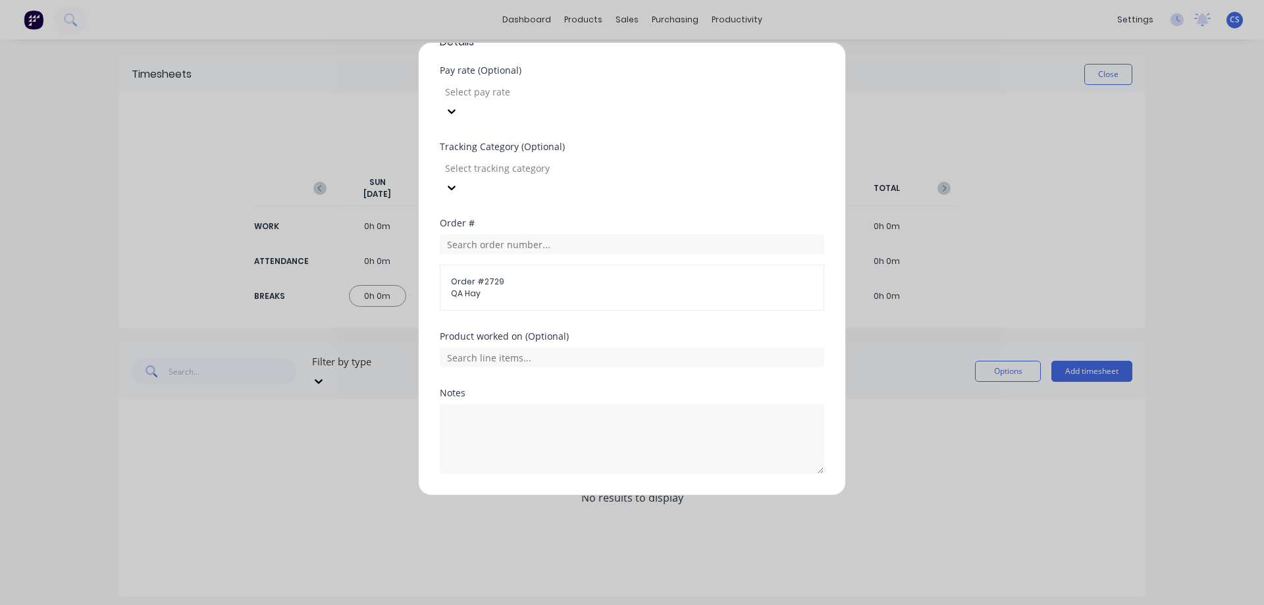
click at [569, 495] on button "Add manual time entry" at bounding box center [600, 505] width 111 height 21
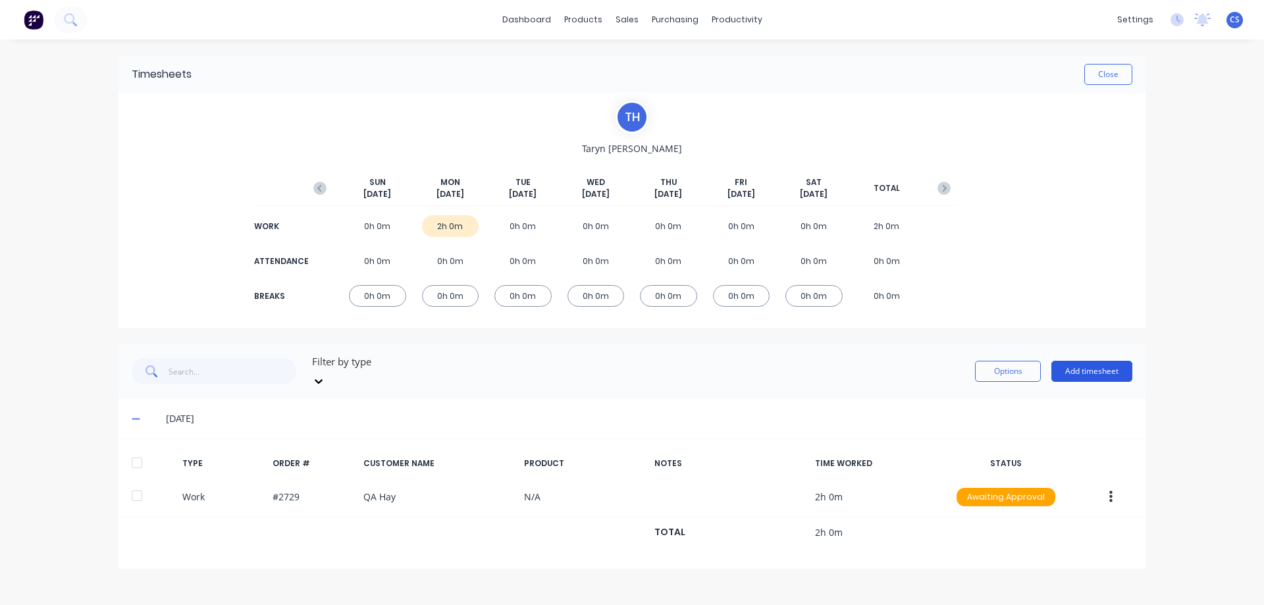
click at [1090, 363] on button "Add timesheet" at bounding box center [1091, 371] width 81 height 21
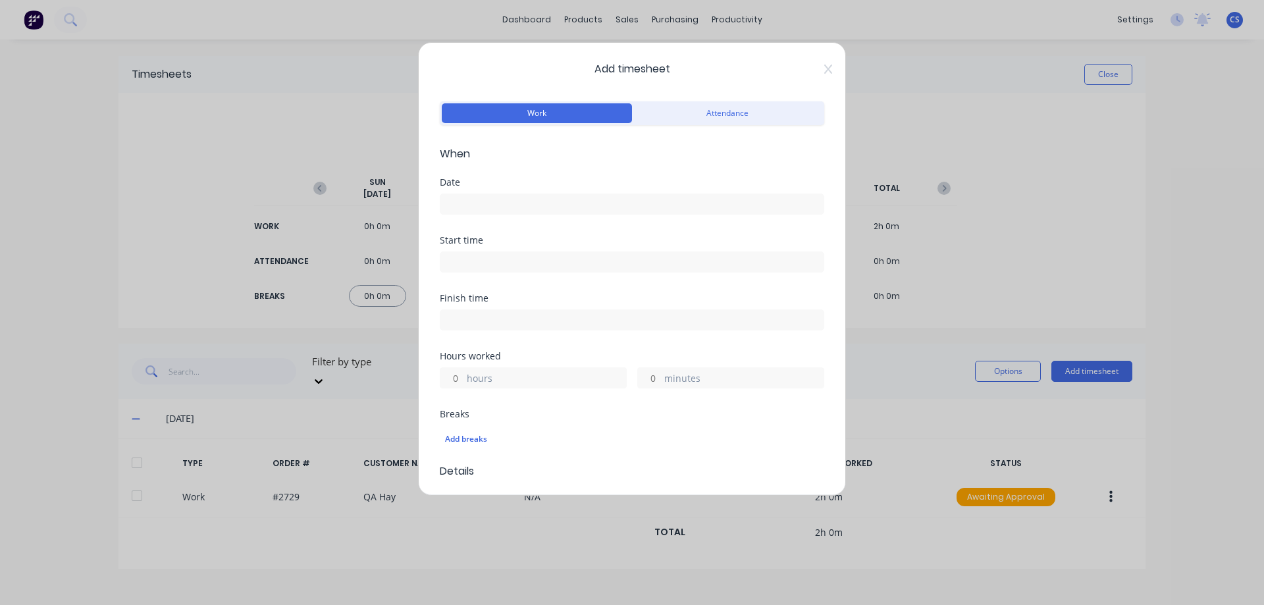
click at [490, 211] on input at bounding box center [631, 204] width 383 height 20
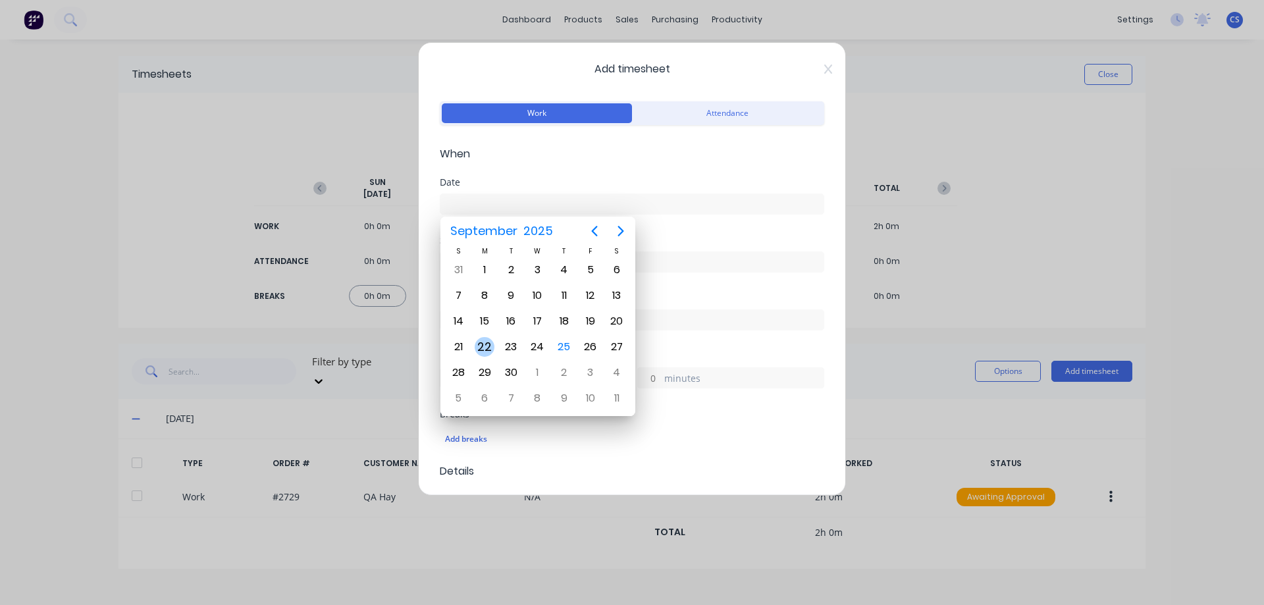
click at [486, 340] on div "22" at bounding box center [485, 347] width 20 height 20
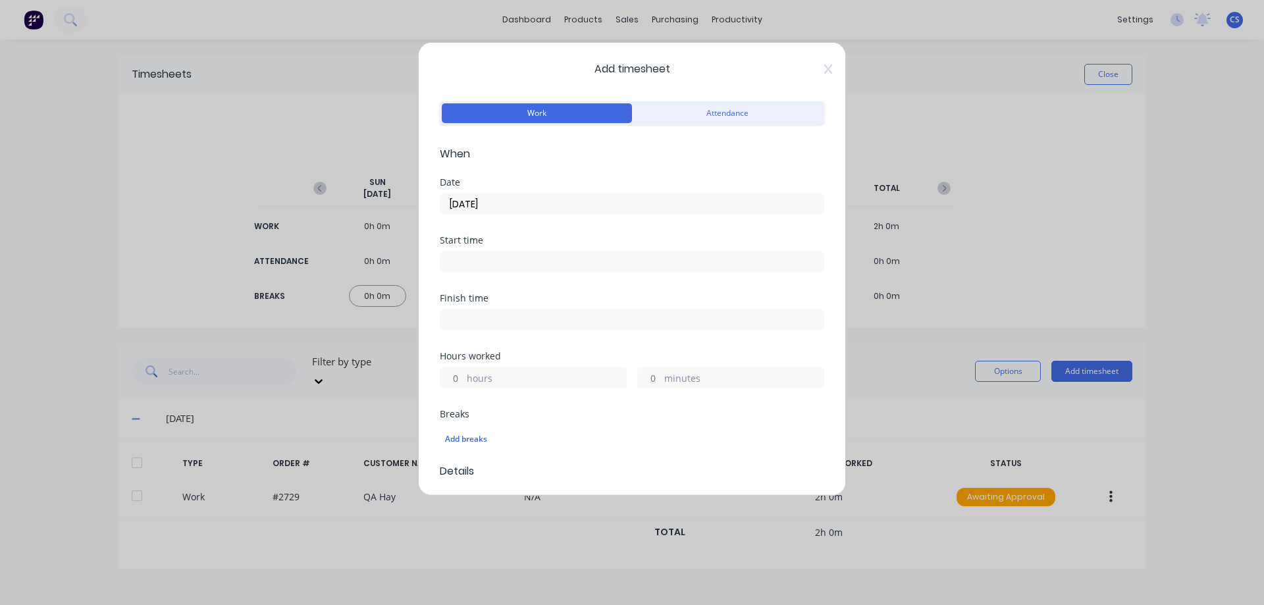
click at [456, 379] on input "hours" at bounding box center [451, 378] width 23 height 20
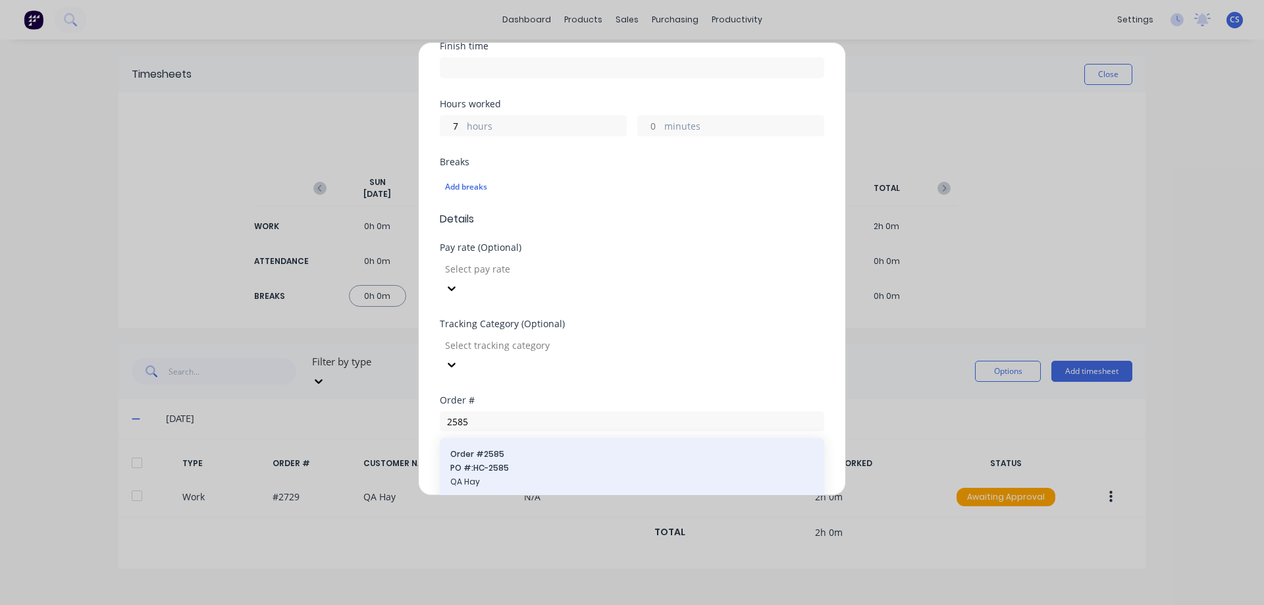
click at [560, 448] on span "Order # 2585" at bounding box center [631, 454] width 363 height 12
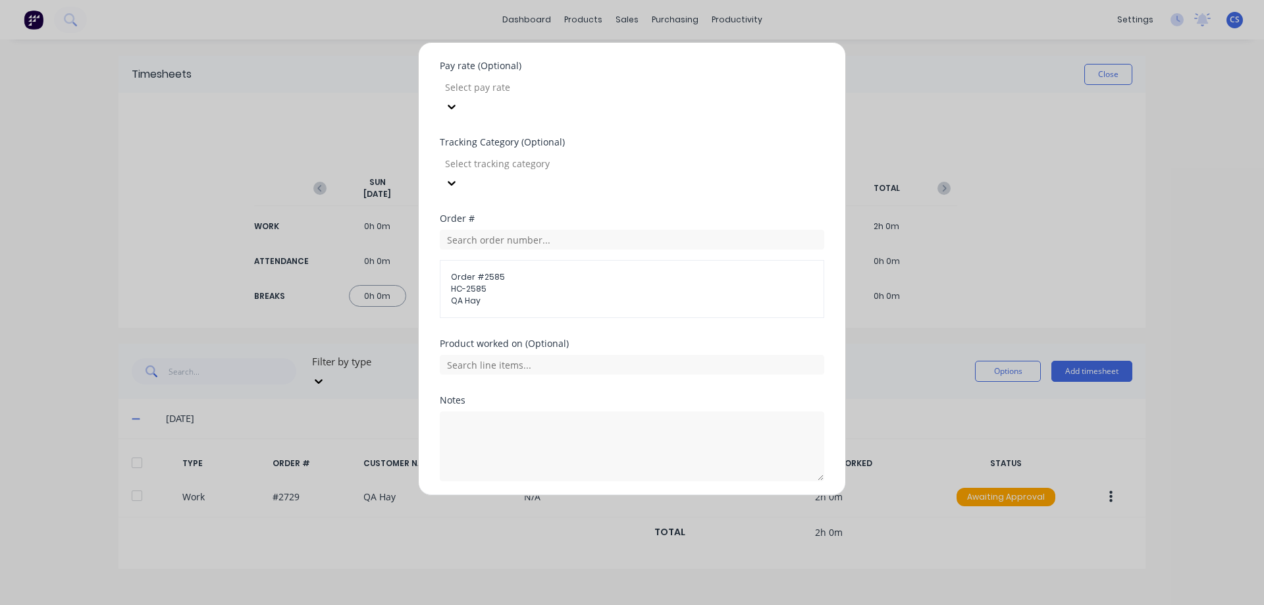
scroll to position [441, 0]
click at [514, 348] on input "text" at bounding box center [632, 358] width 384 height 20
click at [600, 495] on button "Add manual time entry" at bounding box center [600, 505] width 111 height 21
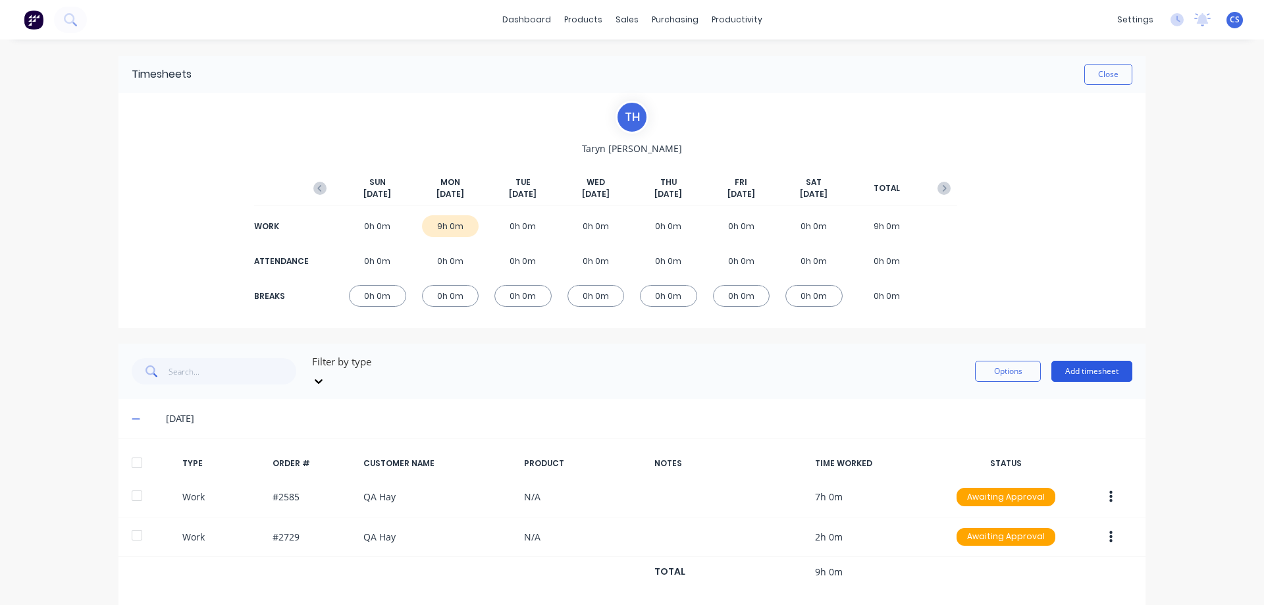
click at [1059, 373] on button "Add timesheet" at bounding box center [1091, 371] width 81 height 21
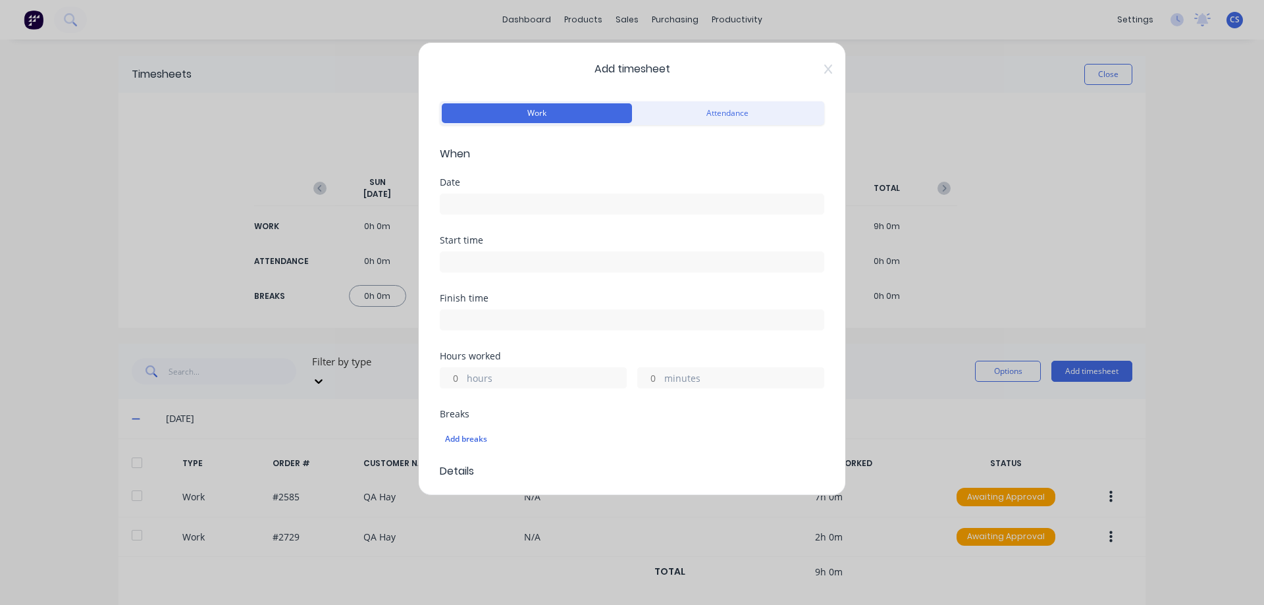
click at [487, 205] on input at bounding box center [631, 204] width 383 height 20
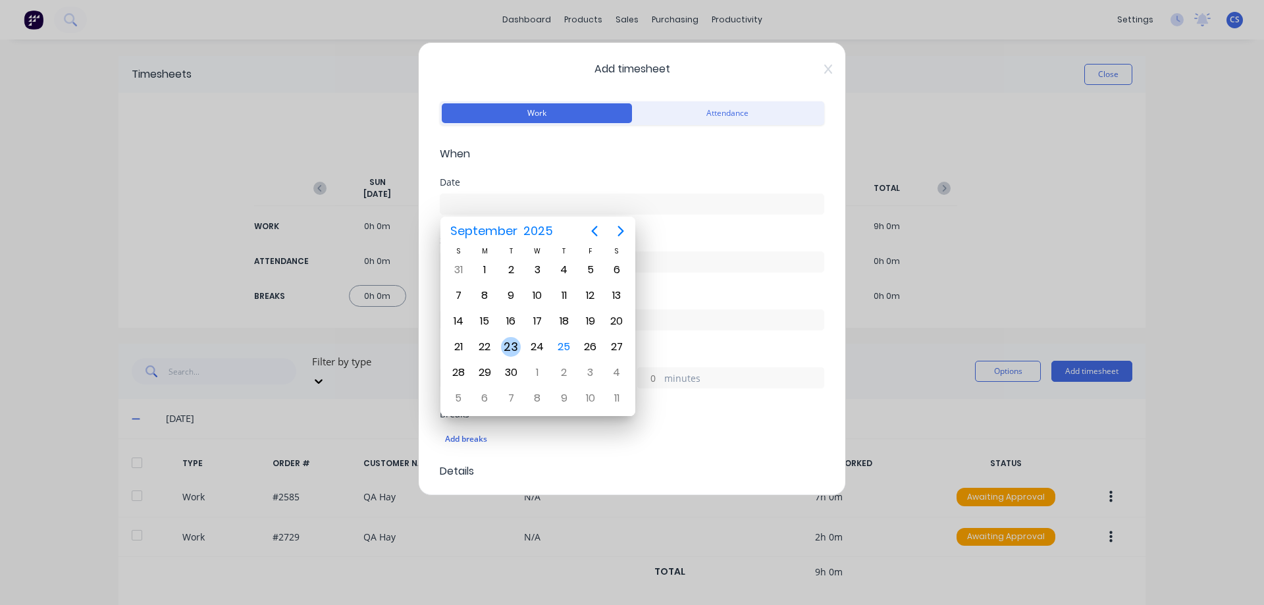
click at [508, 350] on div "23" at bounding box center [511, 347] width 20 height 20
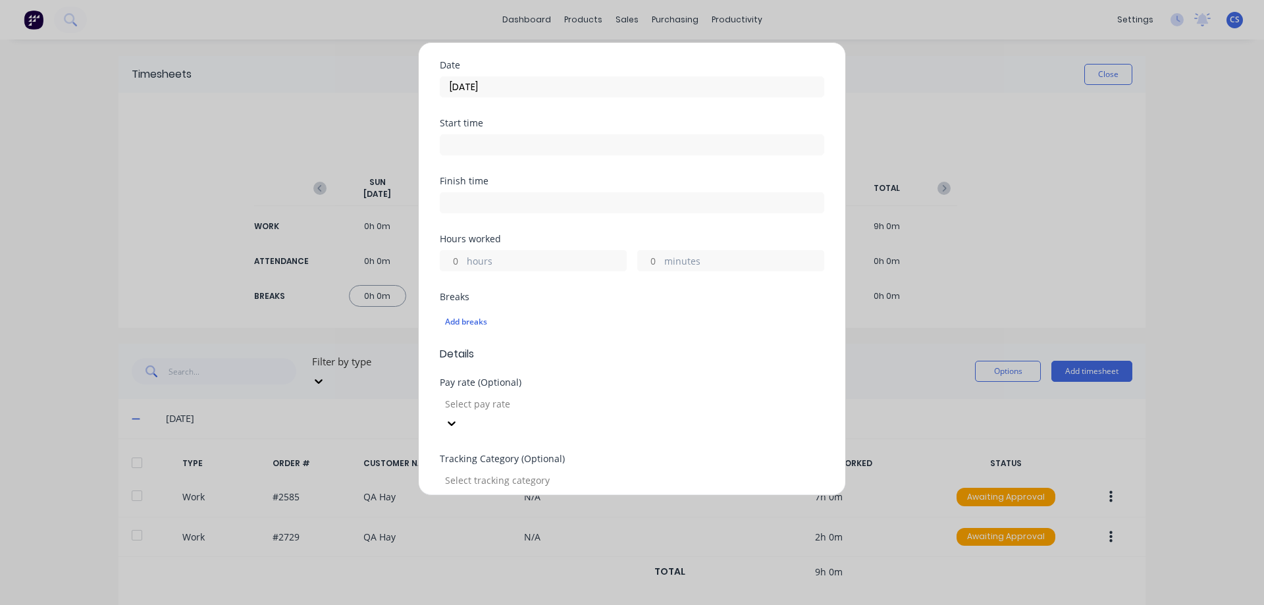
scroll to position [132, 0]
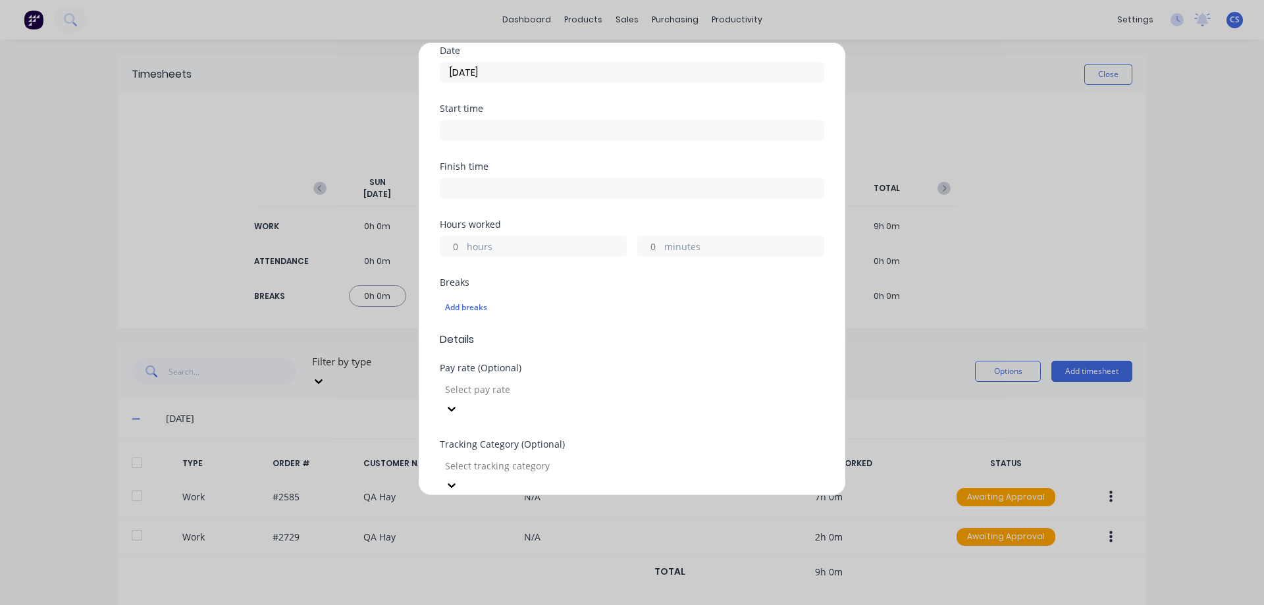
click at [458, 249] on input "hours" at bounding box center [451, 246] width 23 height 20
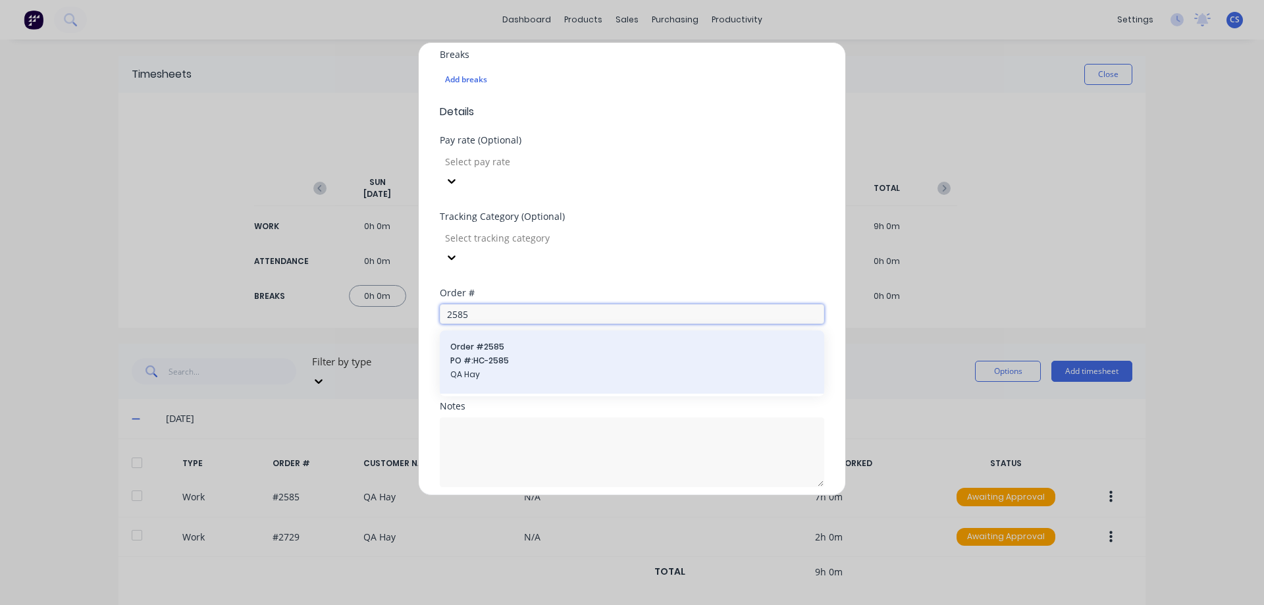
scroll to position [373, 0]
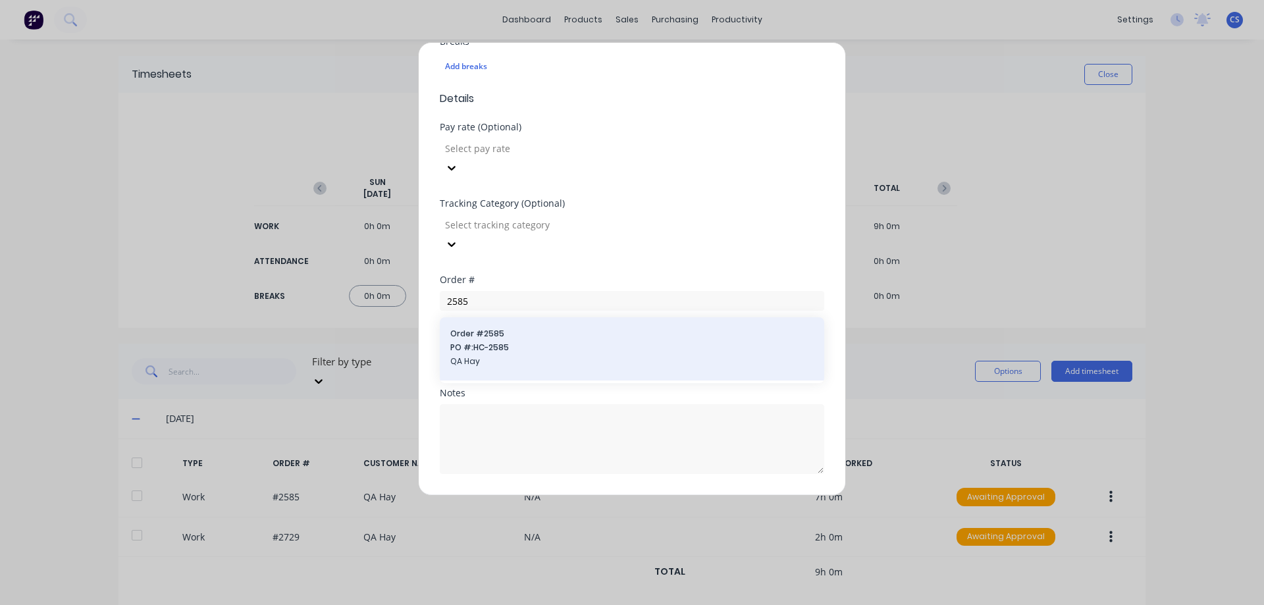
click at [527, 328] on div "Order # 2585 PO #: HC-2585 QA Hay" at bounding box center [631, 349] width 363 height 42
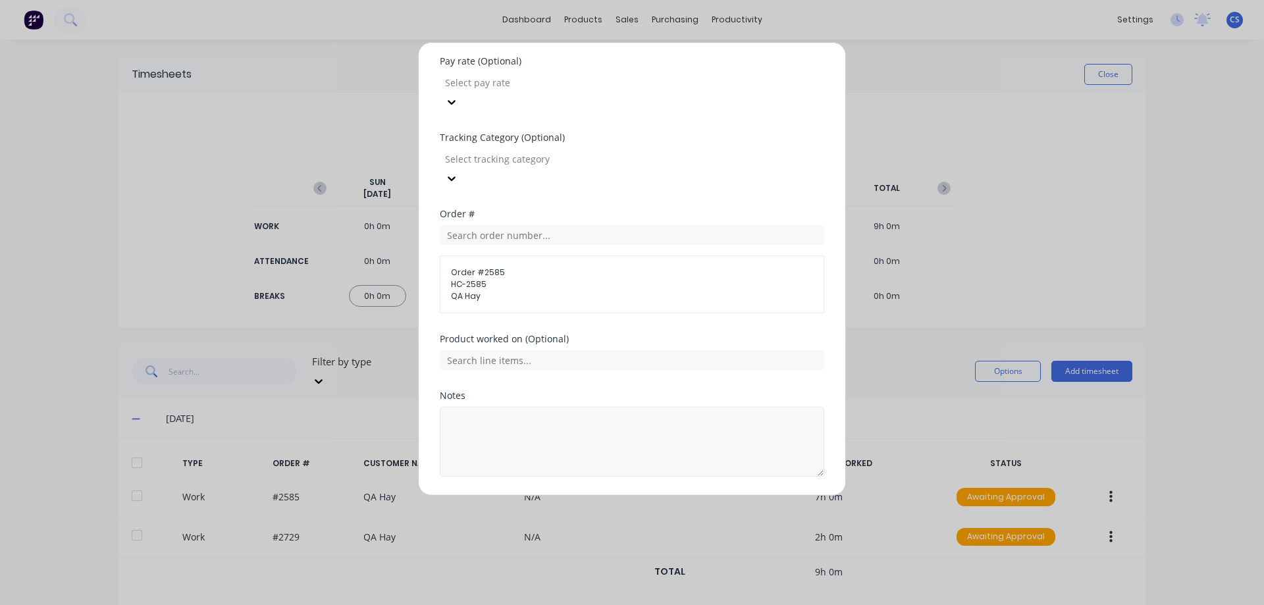
scroll to position [441, 0]
click at [519, 348] on input "text" at bounding box center [632, 358] width 384 height 20
click at [571, 479] on div "Add timesheet Work Attendance When Date 23/09/2025 Start time Finish time Hours…" at bounding box center [632, 269] width 428 height 454
click at [570, 495] on button "Add manual time entry" at bounding box center [600, 505] width 111 height 21
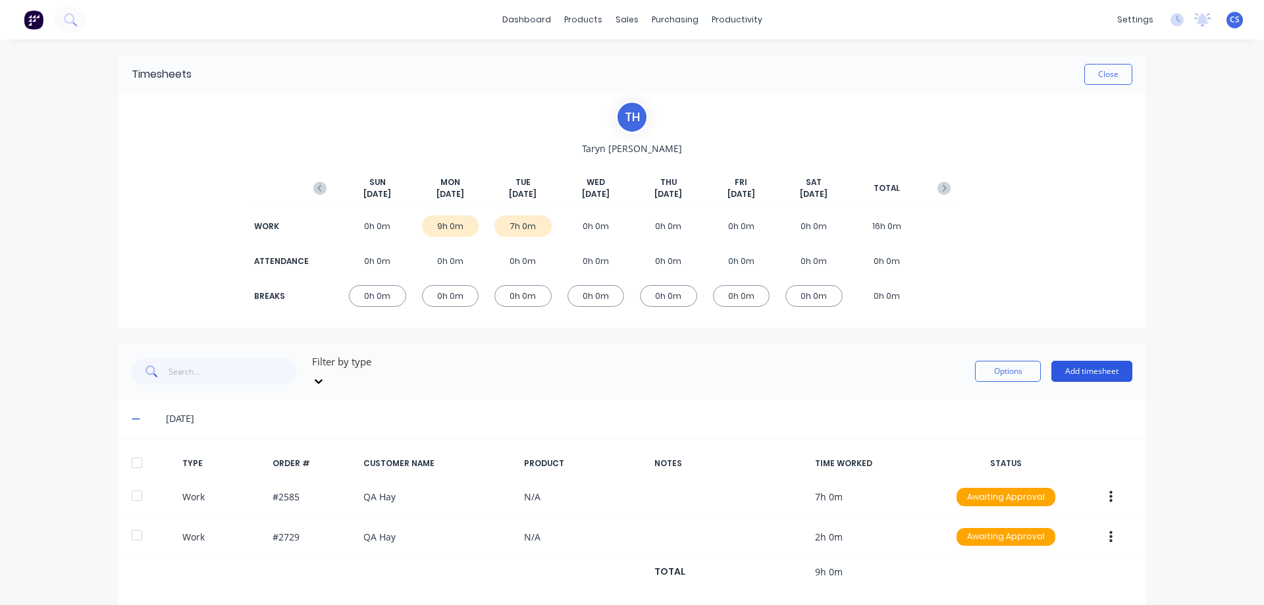
click at [1071, 365] on button "Add timesheet" at bounding box center [1091, 371] width 81 height 21
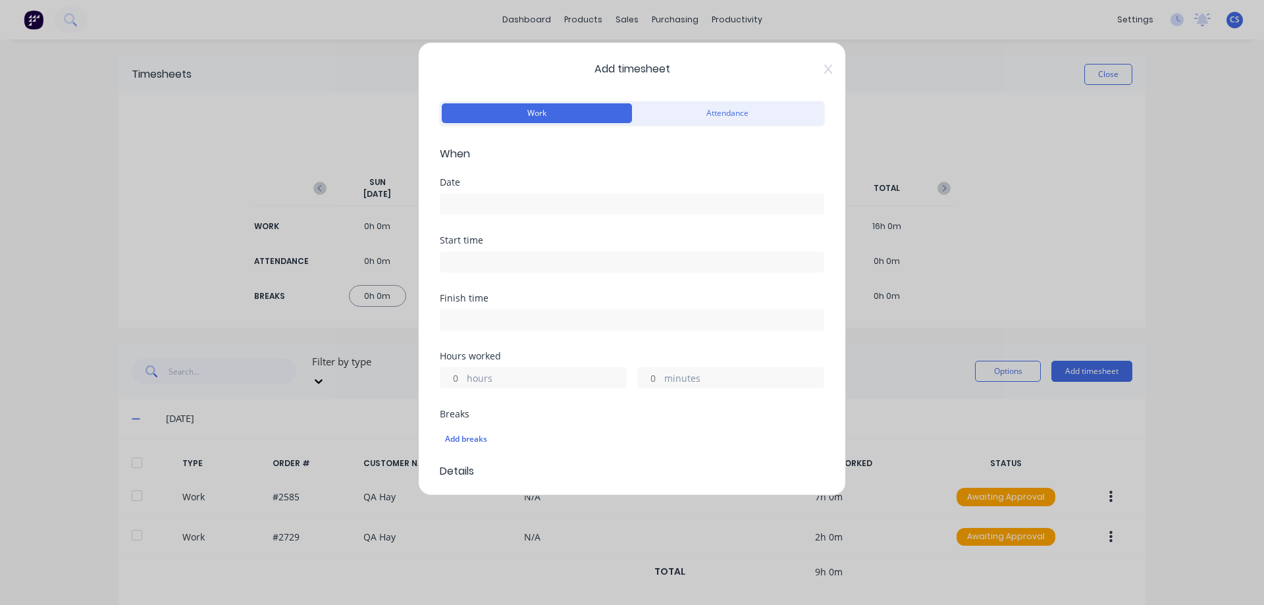
click at [458, 201] on input at bounding box center [631, 204] width 383 height 20
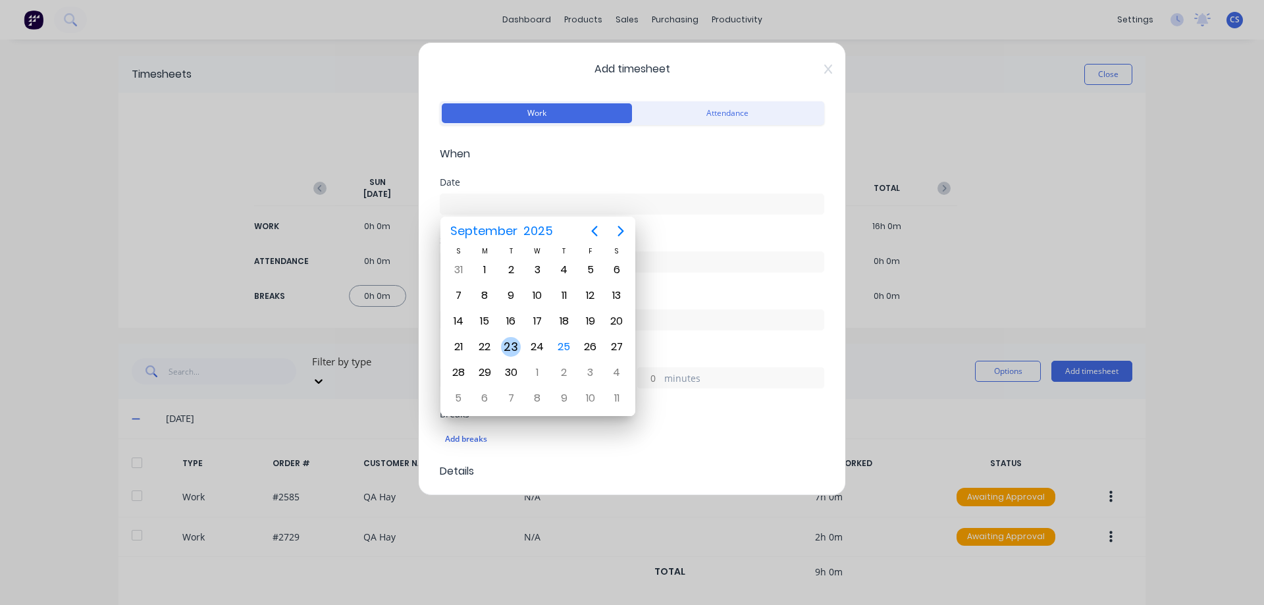
click at [510, 347] on div "23" at bounding box center [511, 347] width 20 height 20
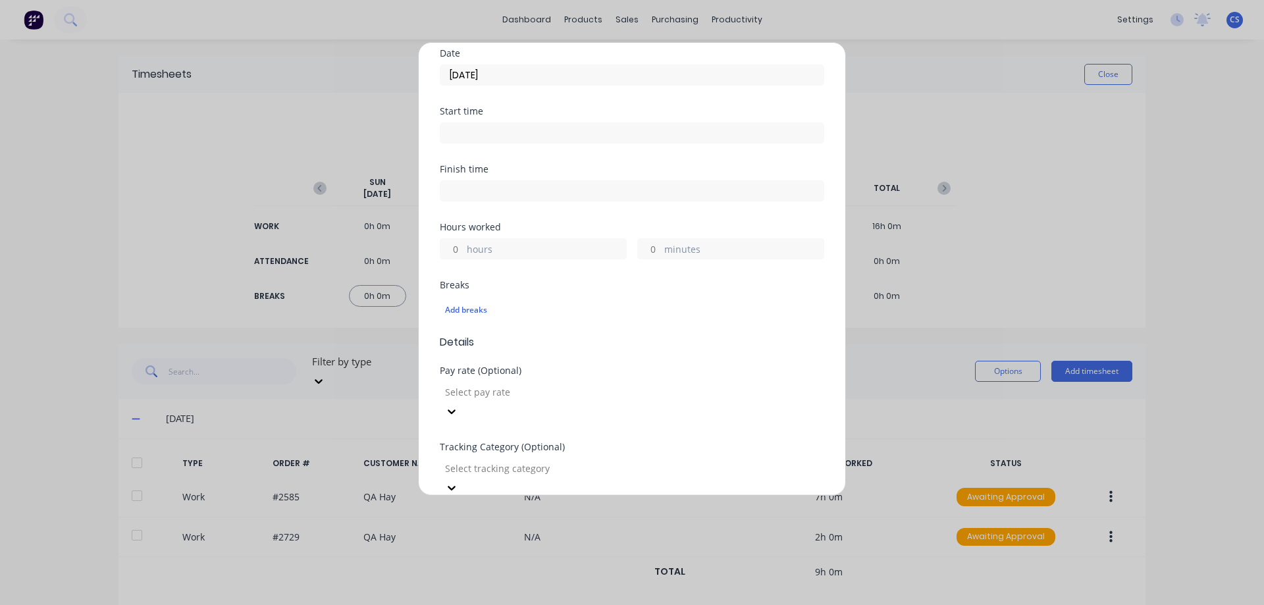
scroll to position [132, 0]
click at [453, 244] on input "hours" at bounding box center [451, 246] width 23 height 20
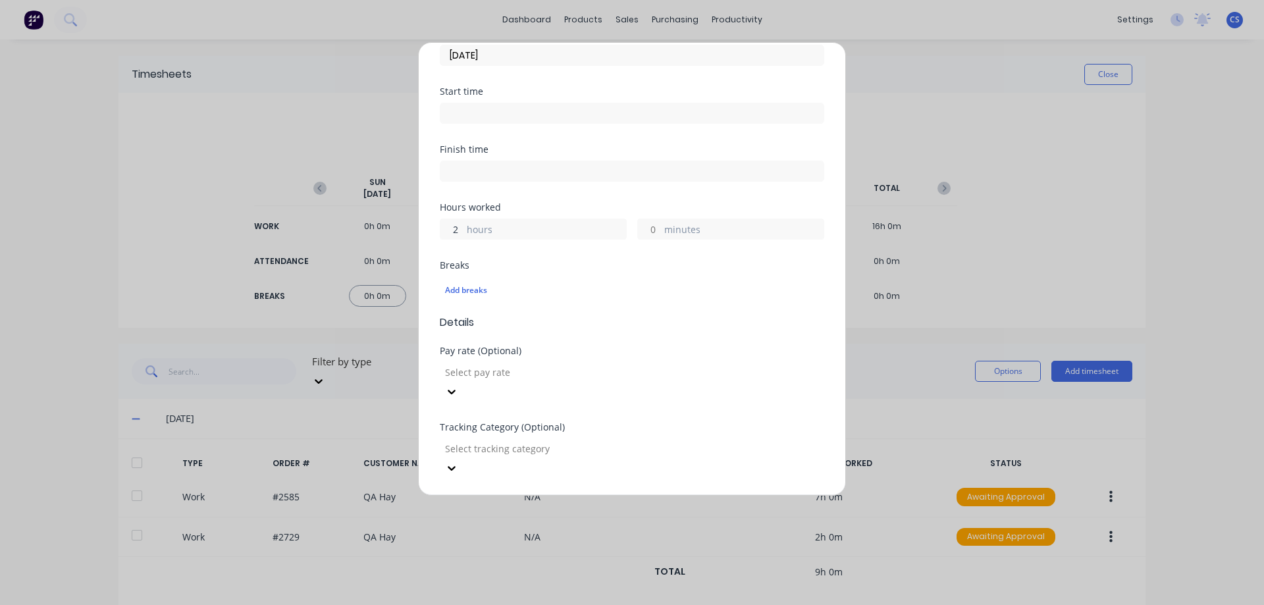
scroll to position [373, 0]
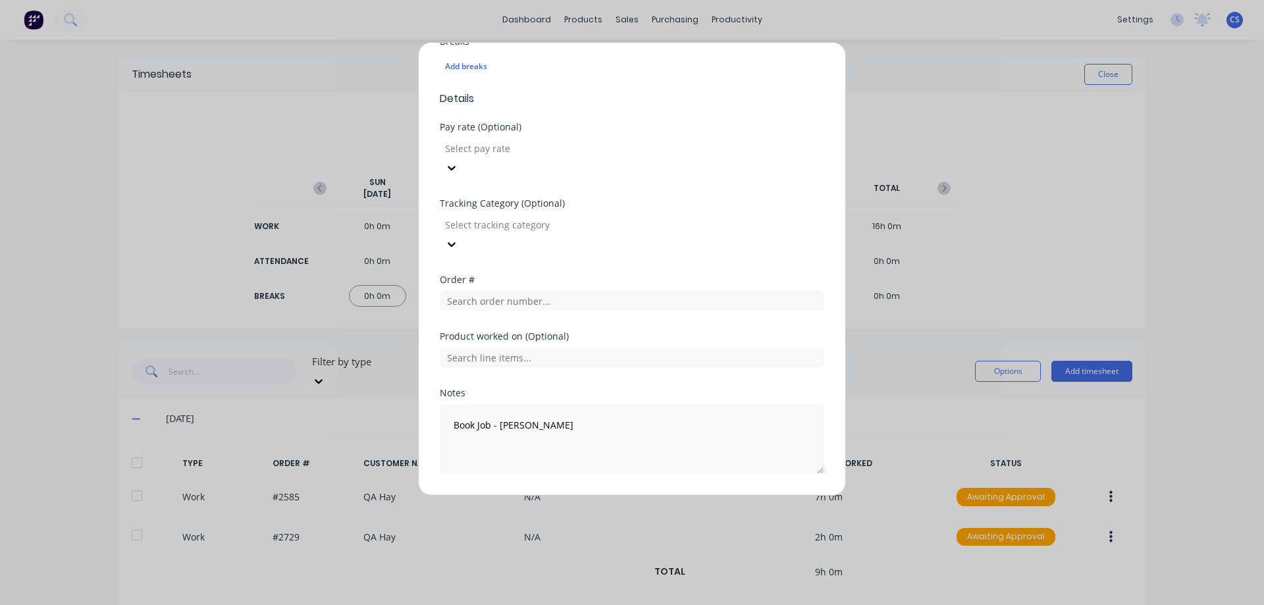
click at [579, 171] on div "Pay rate (Optional) Select pay rate" at bounding box center [632, 160] width 384 height 76
click at [587, 495] on button "Add manual time entry" at bounding box center [600, 505] width 111 height 21
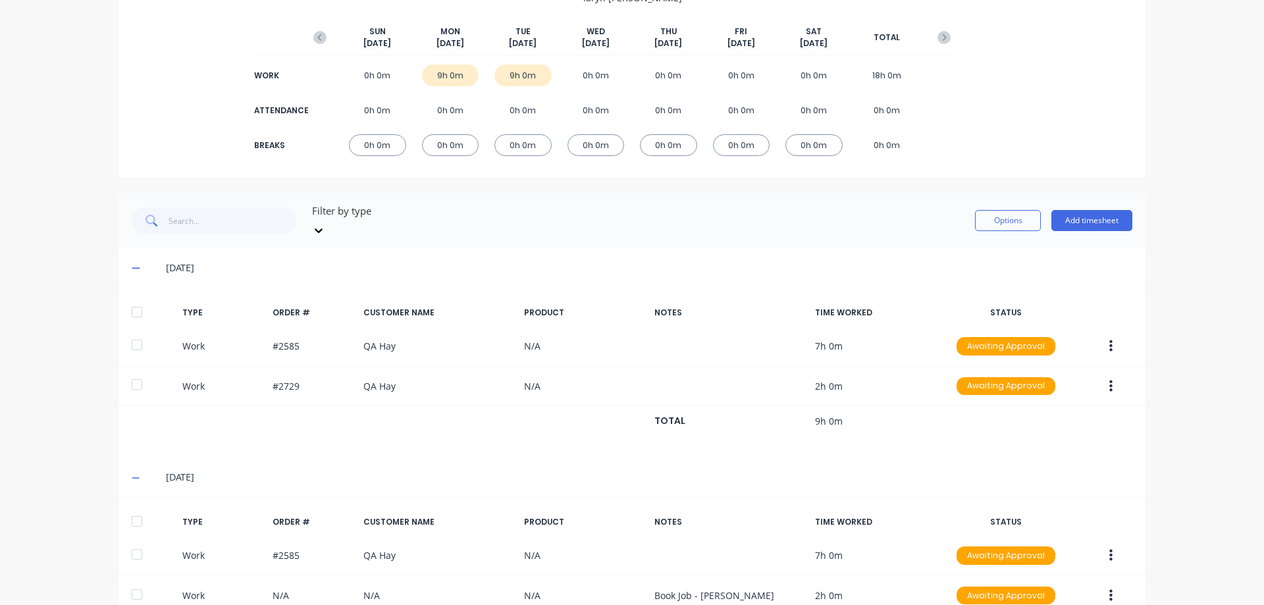
scroll to position [216, 0]
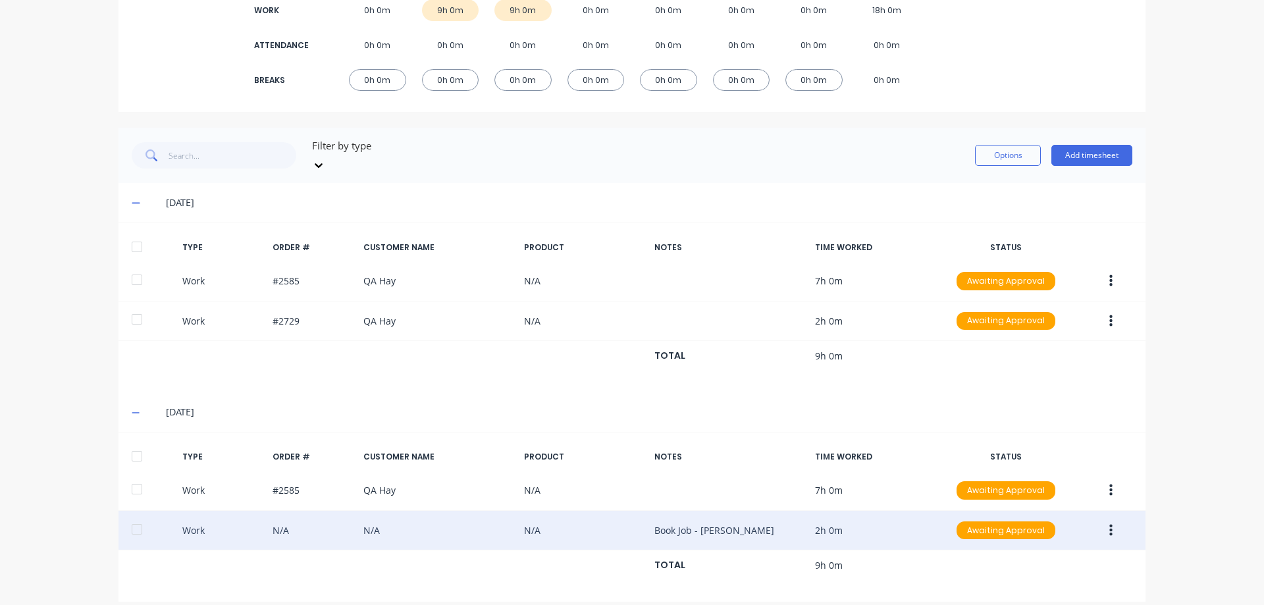
click at [1109, 524] on icon "button" at bounding box center [1110, 530] width 3 height 12
click at [1086, 502] on div "Duplicate" at bounding box center [1063, 507] width 101 height 19
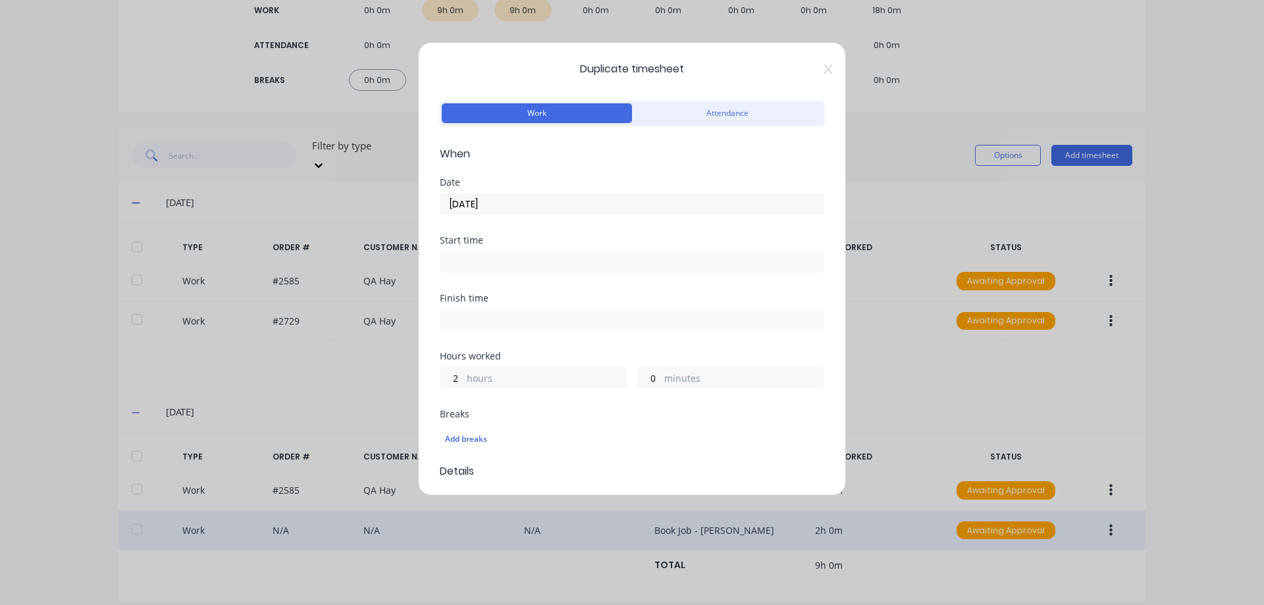
click at [596, 199] on input "23/09/2025" at bounding box center [631, 204] width 383 height 20
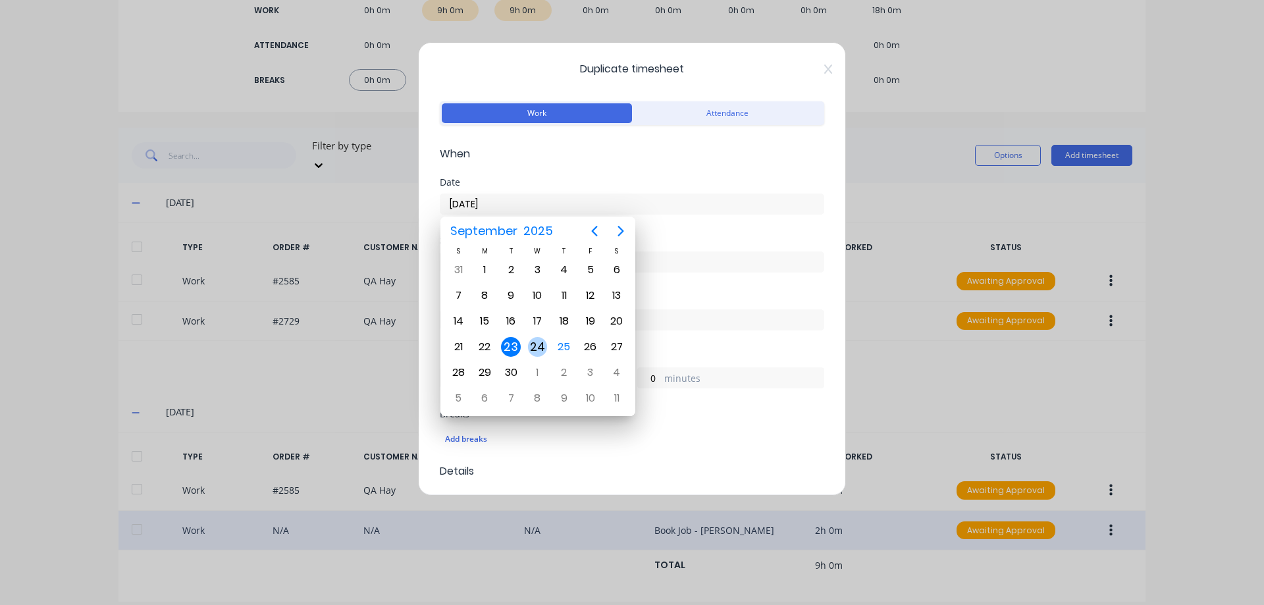
click at [544, 346] on div "24" at bounding box center [538, 347] width 20 height 20
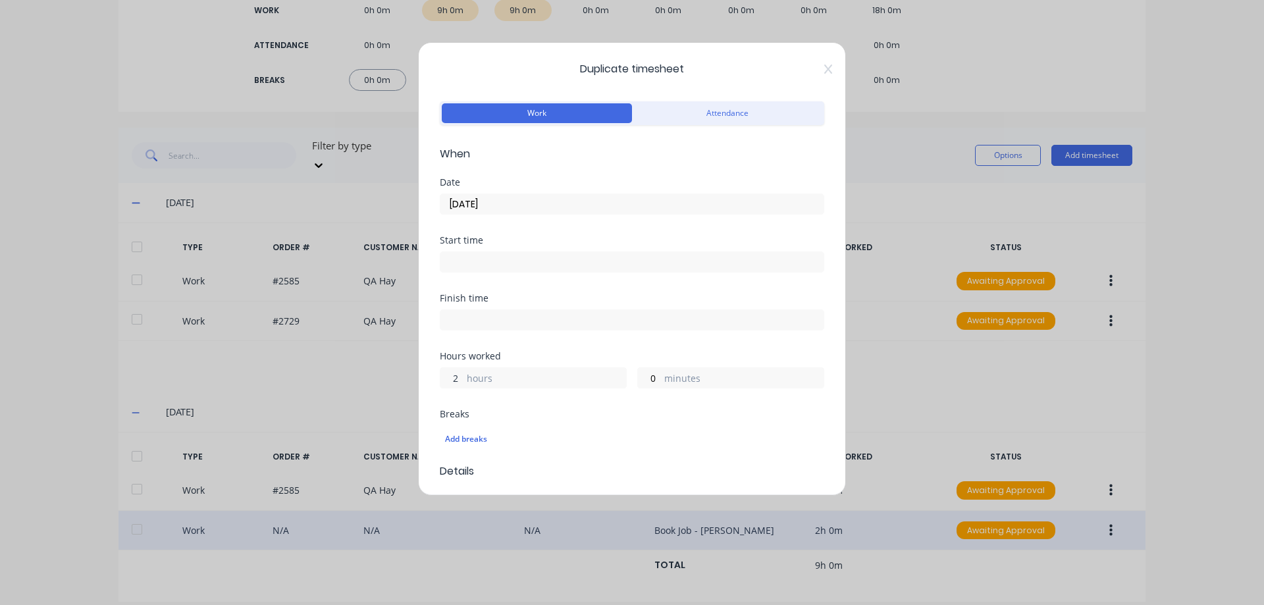
drag, startPoint x: 460, startPoint y: 378, endPoint x: 451, endPoint y: 379, distance: 8.6
click at [451, 379] on input "2" at bounding box center [451, 378] width 23 height 20
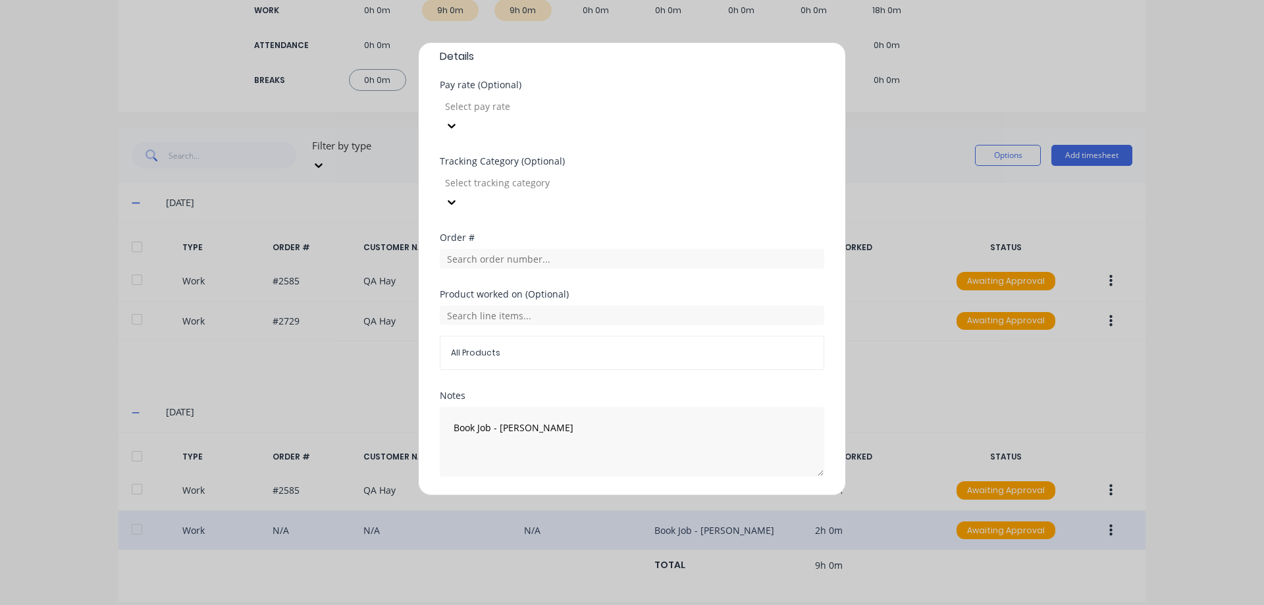
scroll to position [417, 0]
click at [620, 495] on button "Duplicate time entry" at bounding box center [601, 505] width 102 height 21
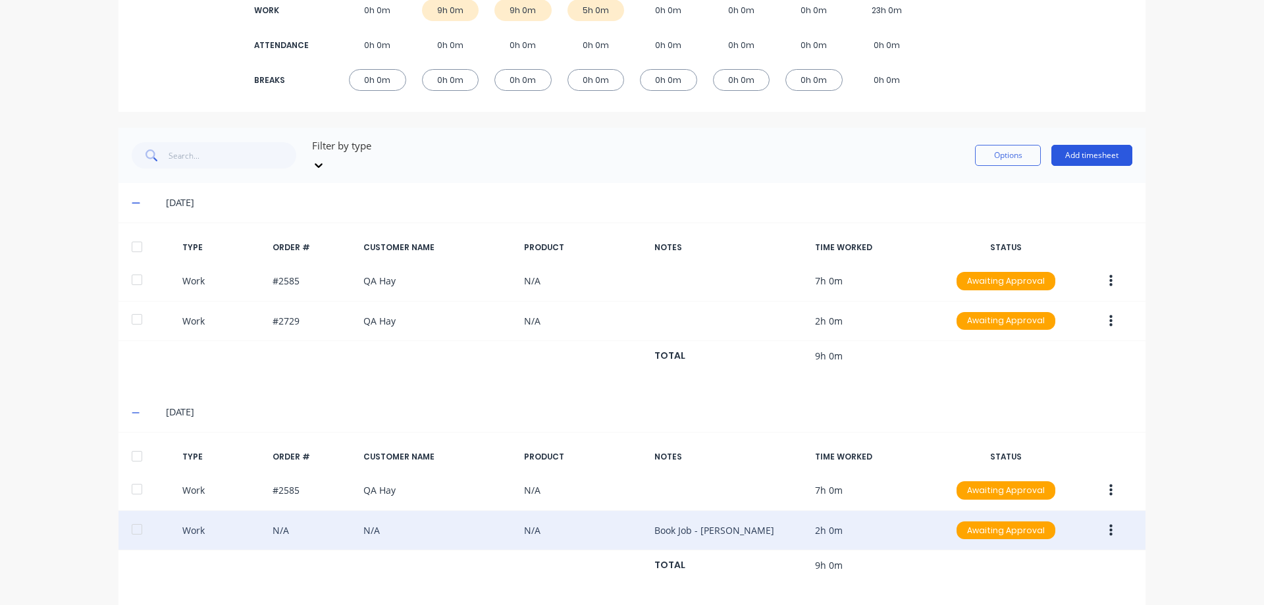
click at [1078, 147] on button "Add timesheet" at bounding box center [1091, 155] width 81 height 21
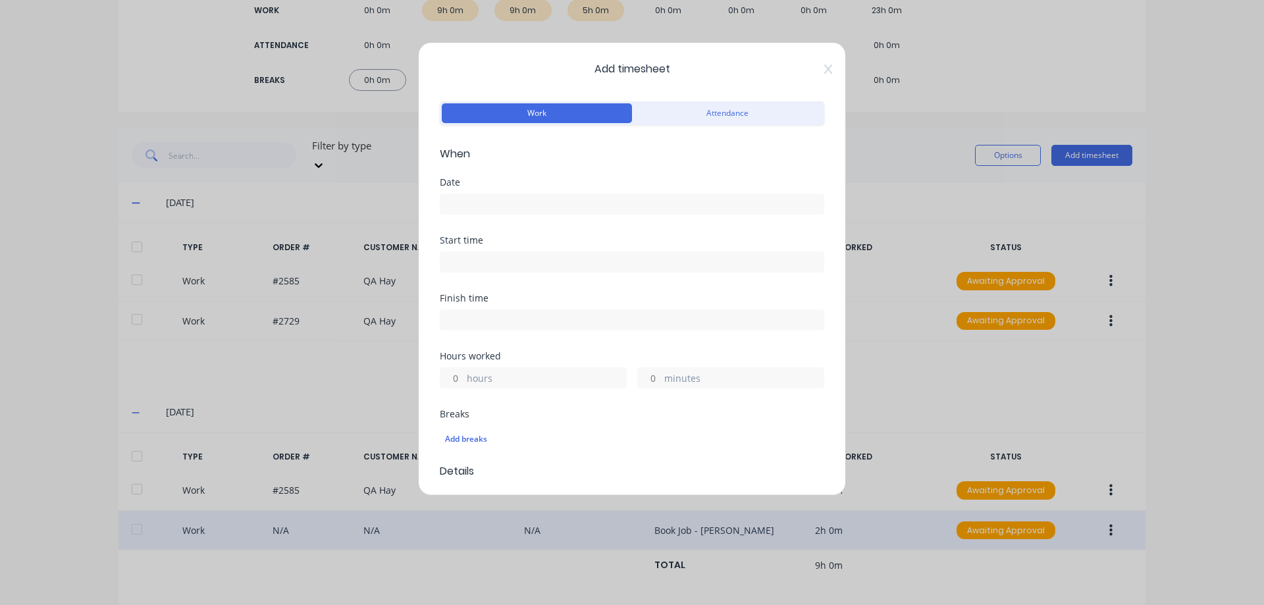
click at [544, 211] on input at bounding box center [631, 204] width 383 height 20
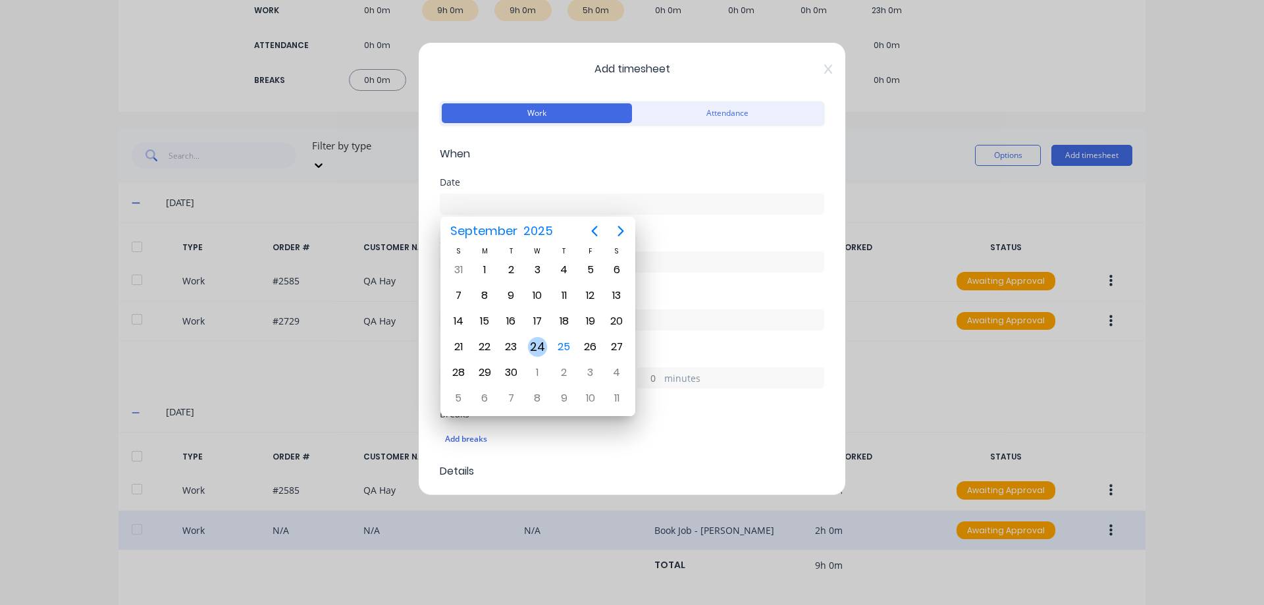
click at [542, 341] on div "24" at bounding box center [538, 347] width 20 height 20
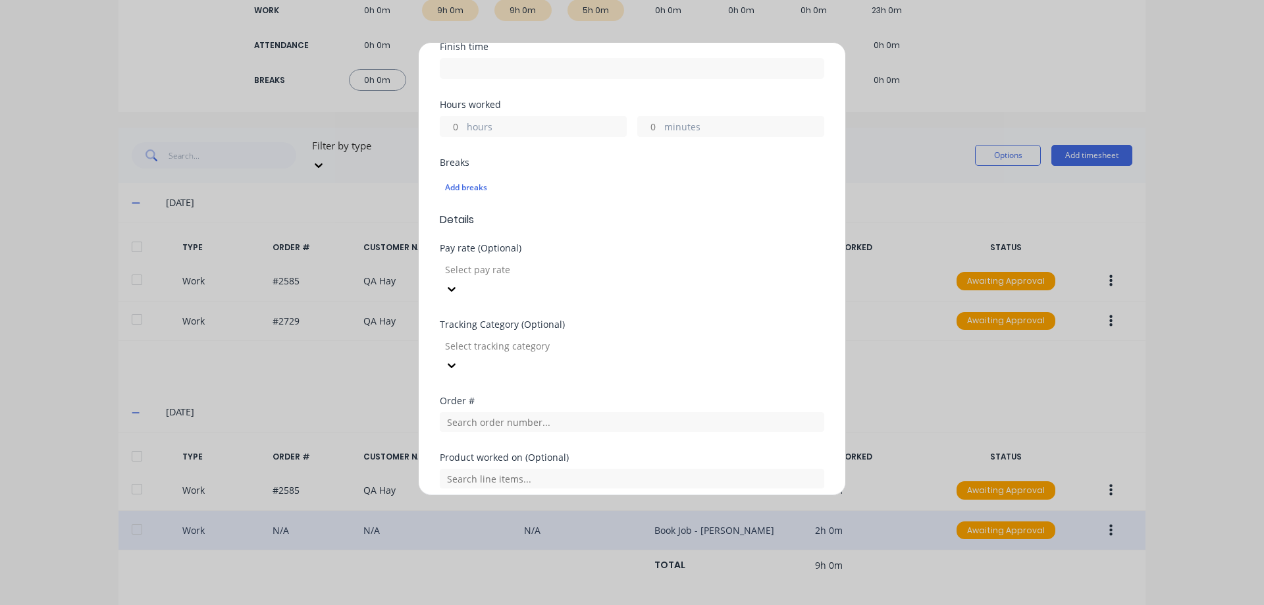
scroll to position [263, 0]
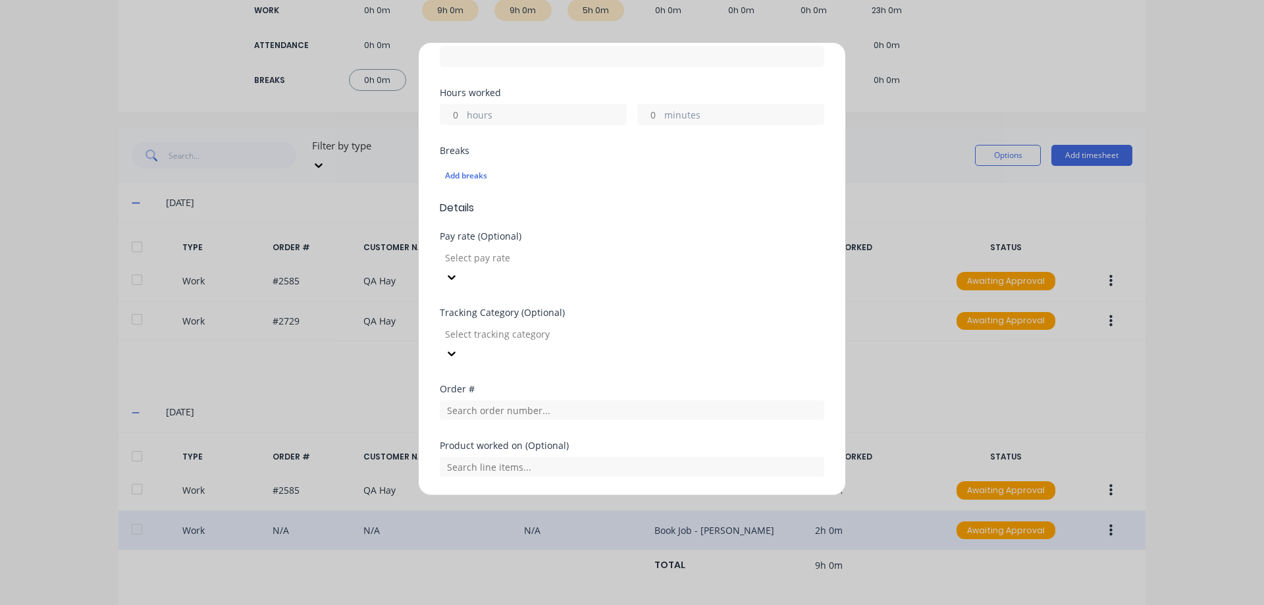
click at [456, 116] on input "hours" at bounding box center [451, 115] width 23 height 20
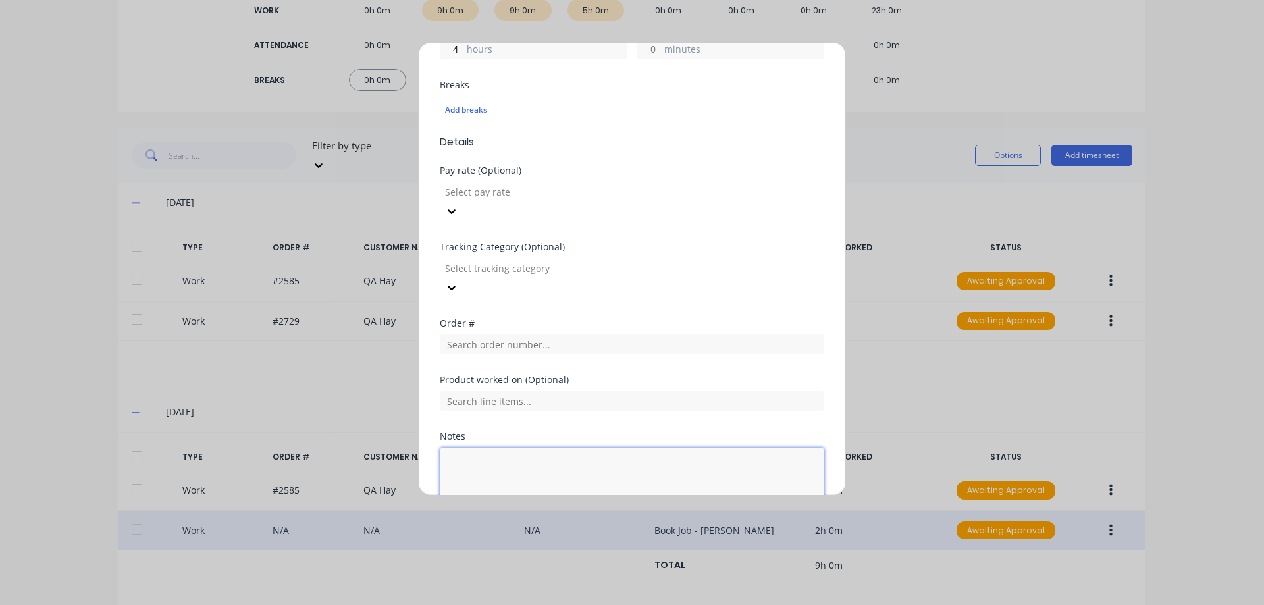
click at [502, 448] on textarea at bounding box center [632, 483] width 384 height 70
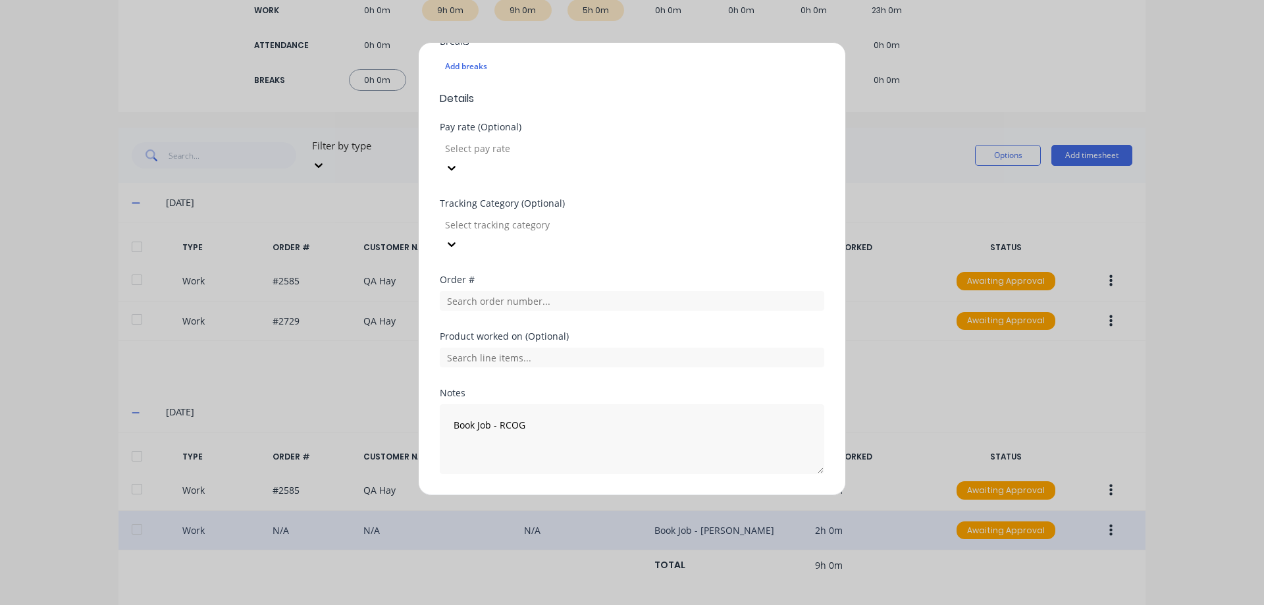
click at [593, 495] on button "Add manual time entry" at bounding box center [600, 505] width 111 height 21
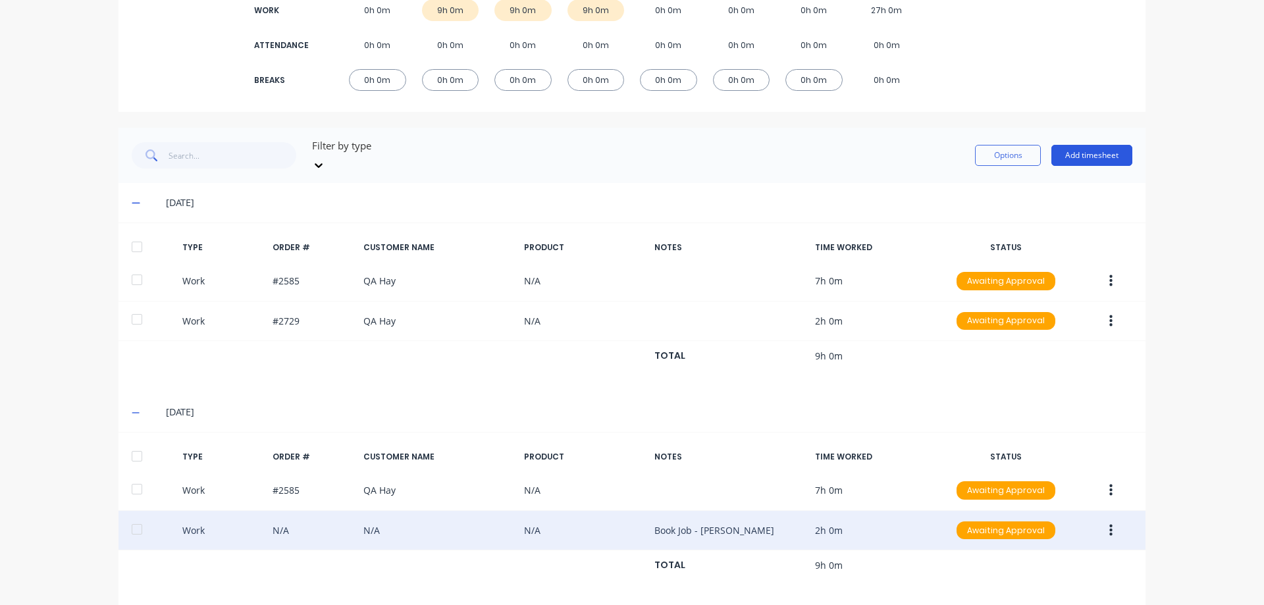
click at [1070, 145] on button "Add timesheet" at bounding box center [1091, 155] width 81 height 21
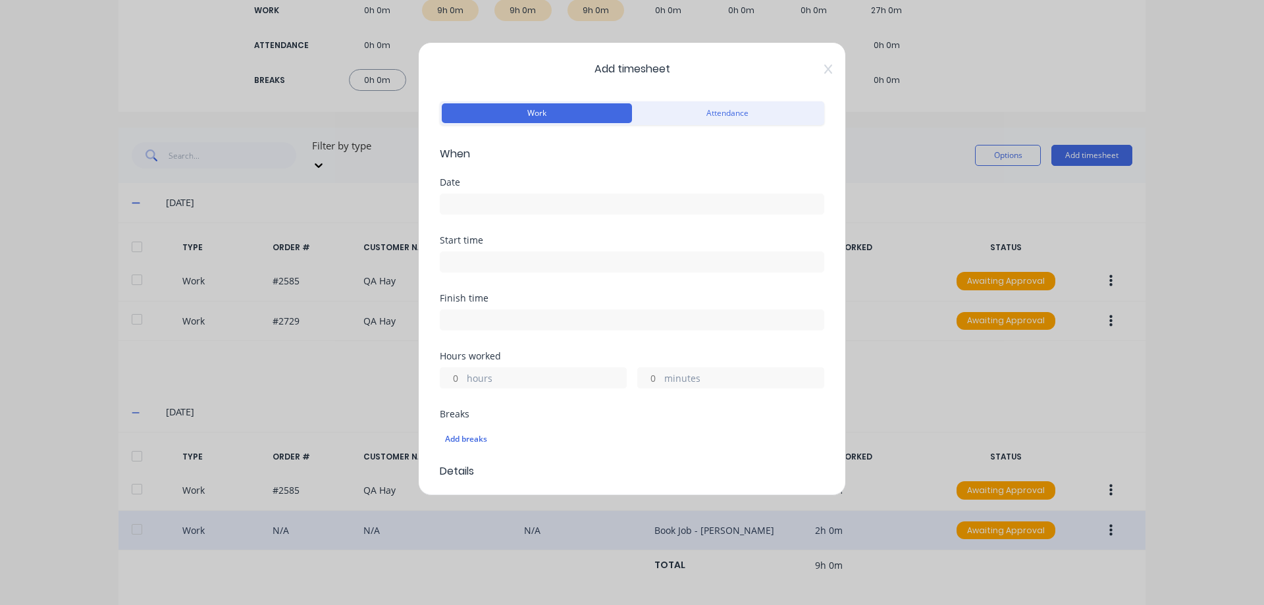
click at [510, 201] on input at bounding box center [631, 204] width 383 height 20
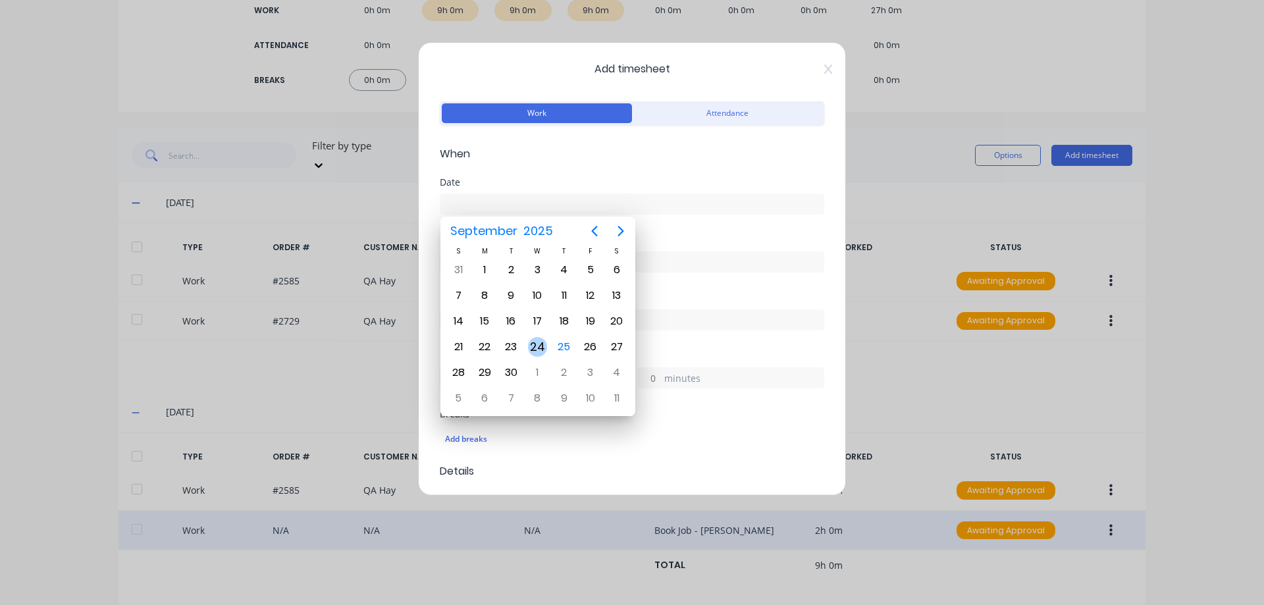
click at [539, 344] on div "24" at bounding box center [538, 347] width 20 height 20
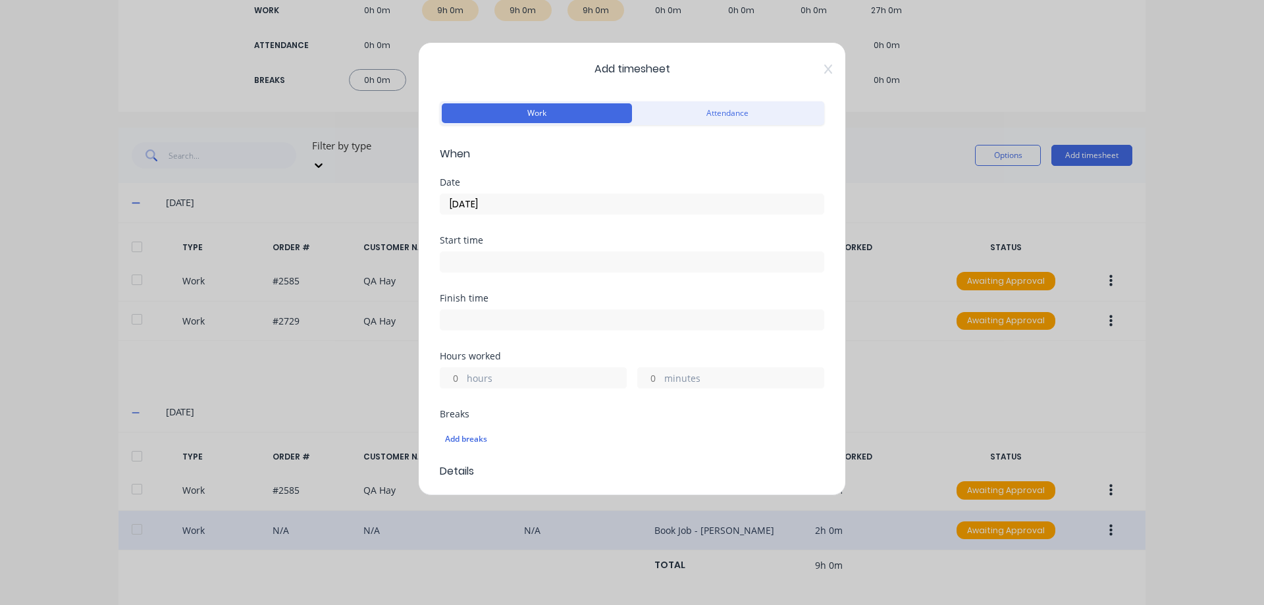
scroll to position [66, 0]
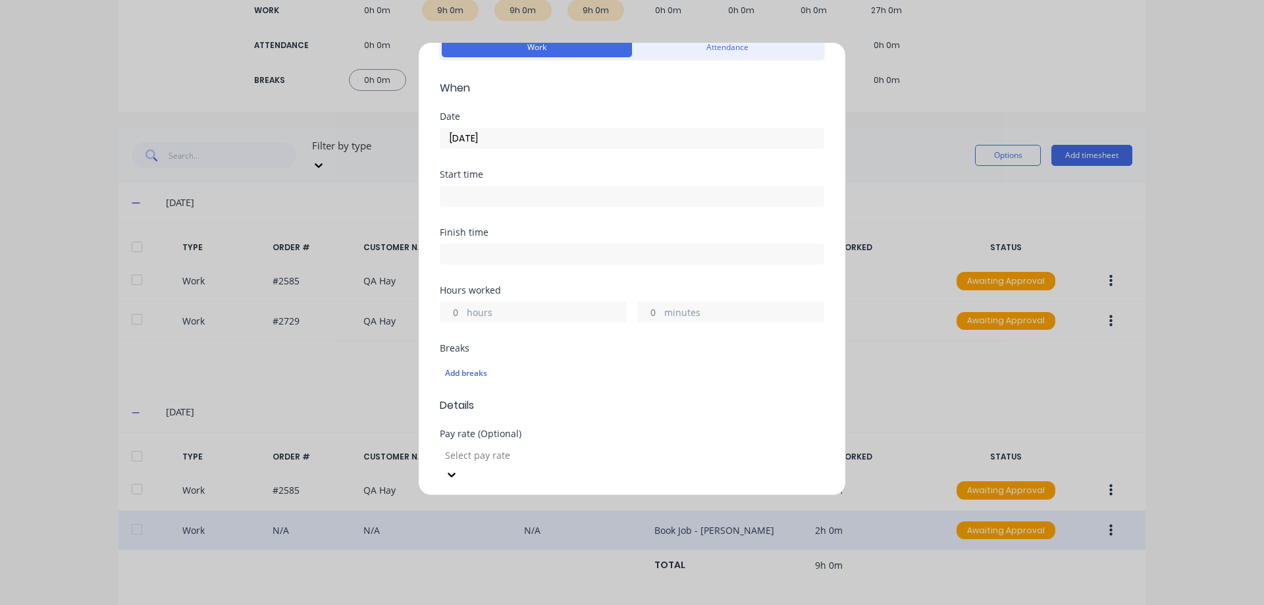
click at [644, 309] on input "minutes" at bounding box center [649, 312] width 23 height 20
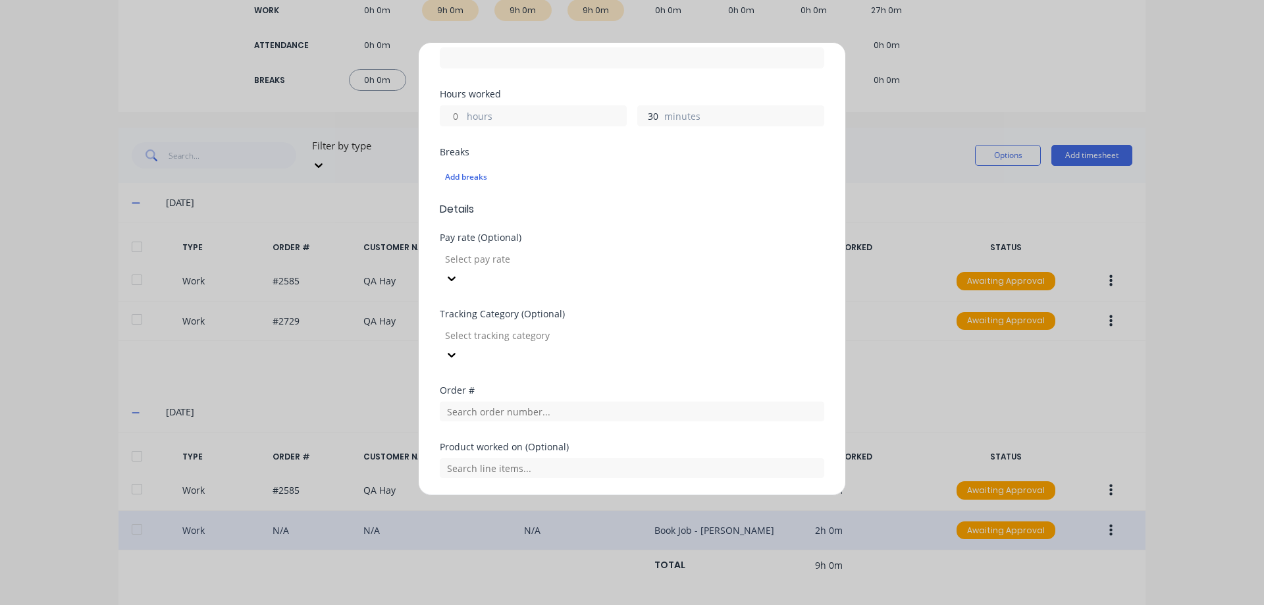
scroll to position [373, 0]
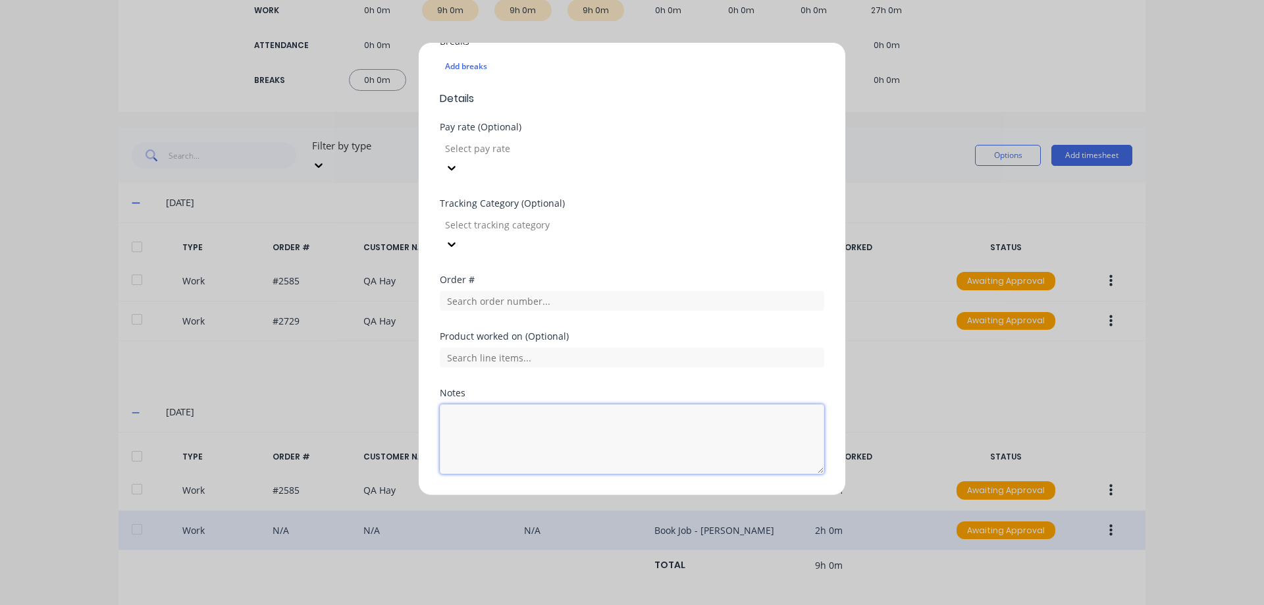
click at [560, 406] on textarea at bounding box center [632, 439] width 384 height 70
click at [614, 495] on button "Add manual time entry" at bounding box center [600, 505] width 111 height 21
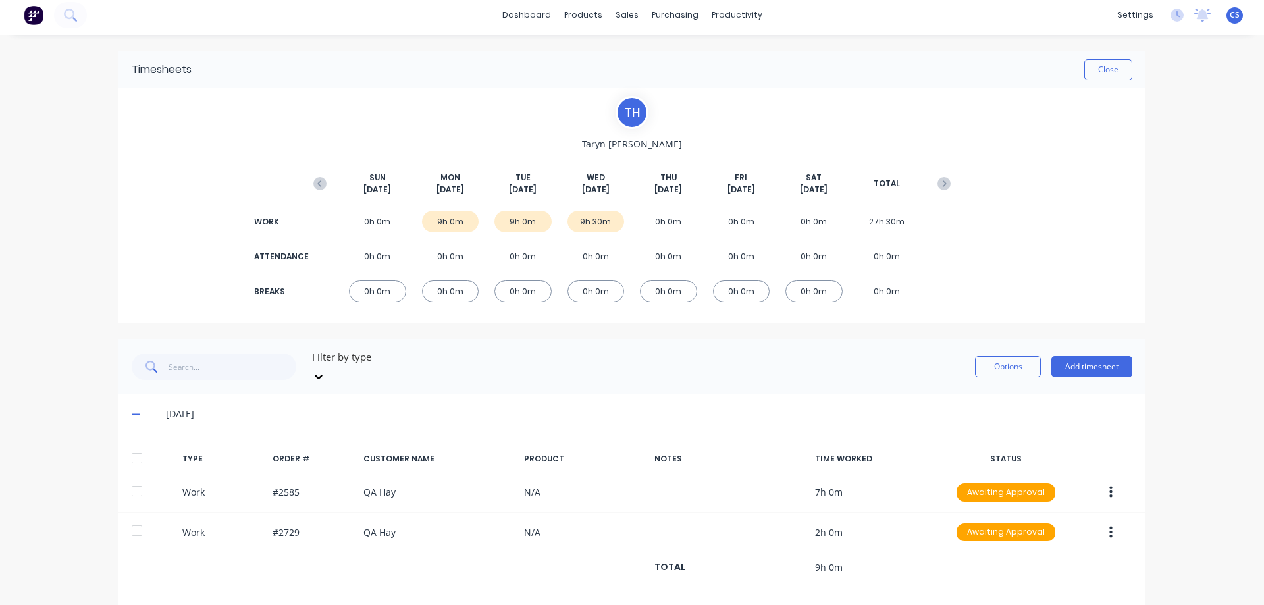
scroll to position [0, 0]
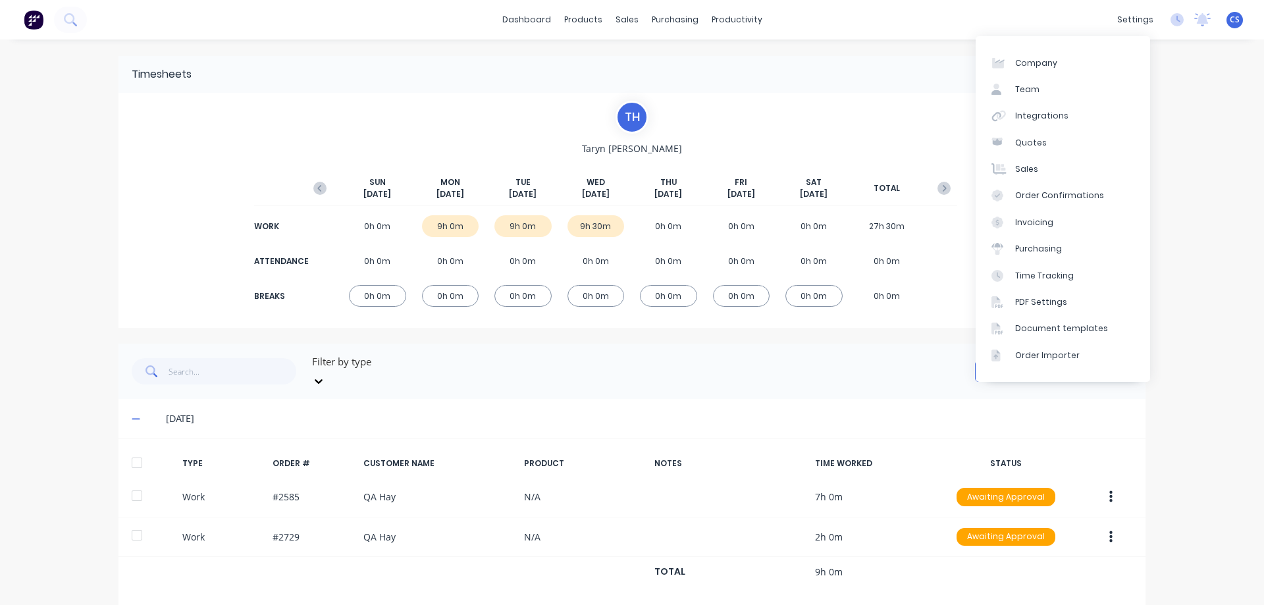
click at [1115, 69] on link "Company" at bounding box center [1063, 62] width 174 height 26
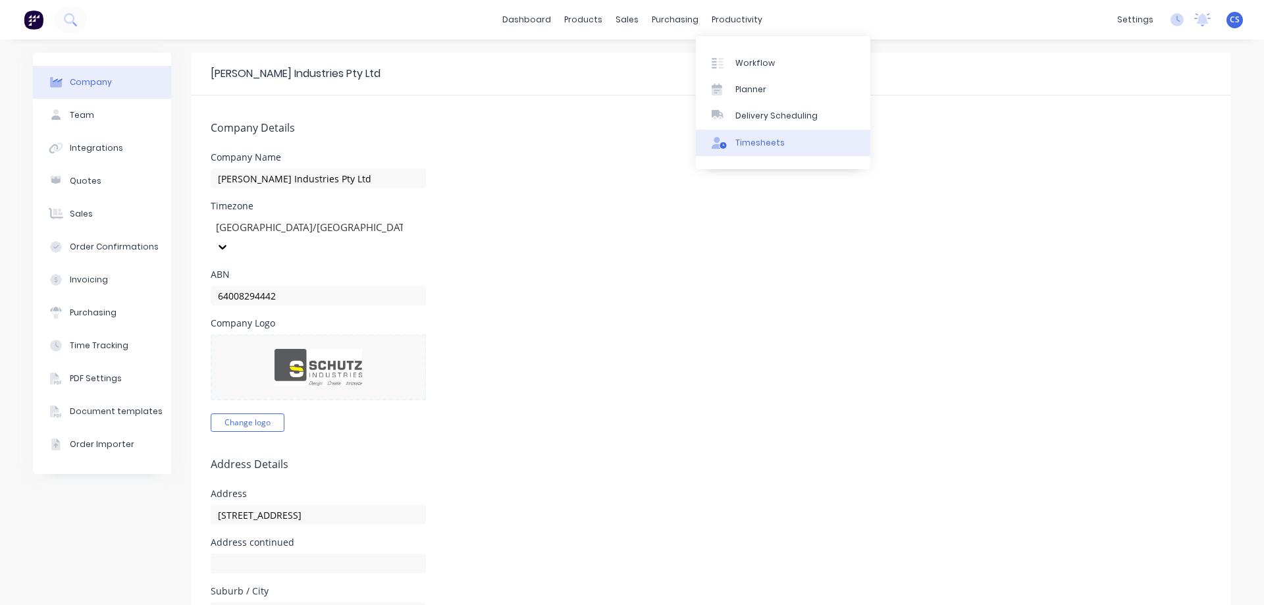
click at [751, 138] on div "Timesheets" at bounding box center [759, 143] width 49 height 12
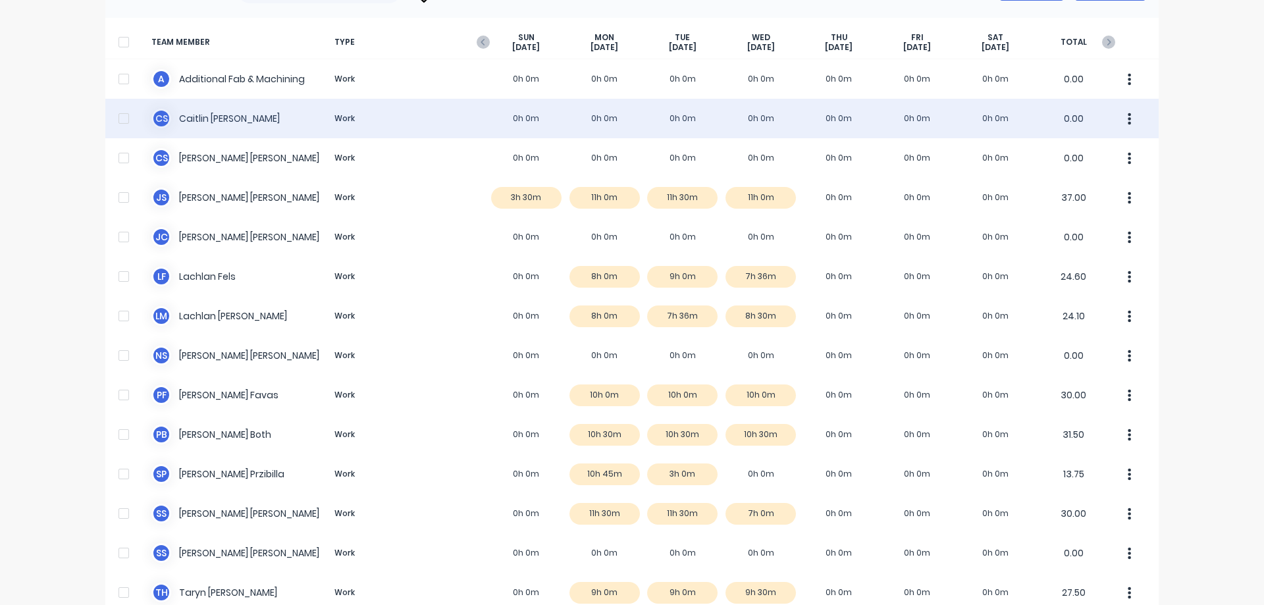
scroll to position [184, 0]
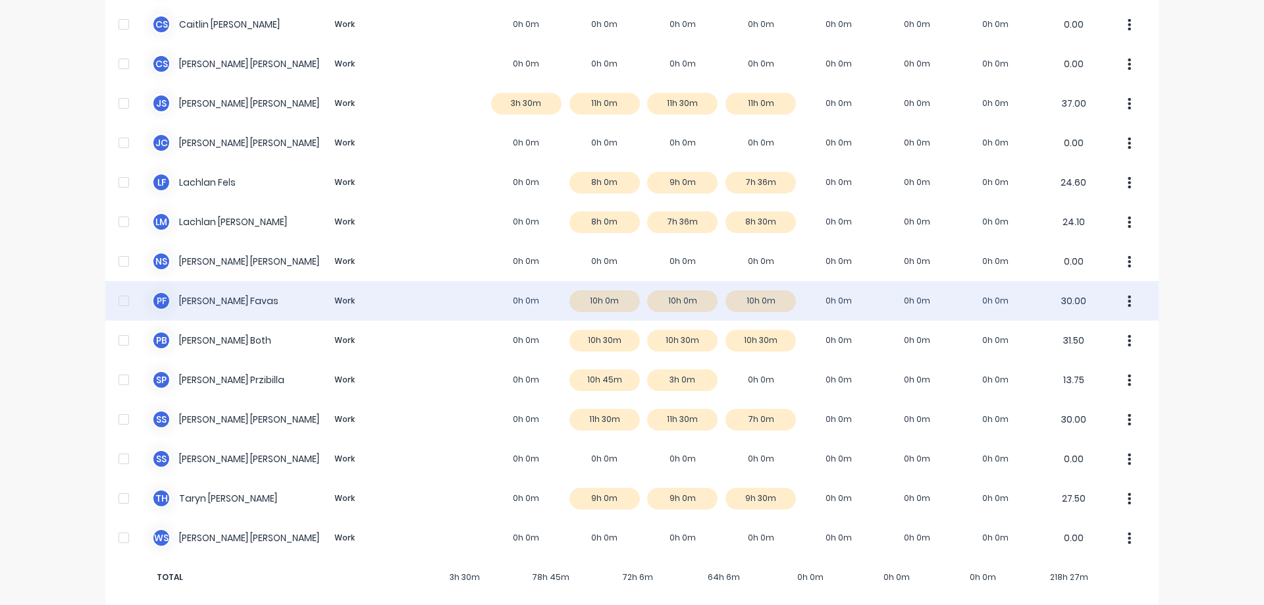
click at [527, 294] on div "P F Paul Favas Work 0h 0m 10h 0m 10h 0m 10h 0m 0h 0m 0h 0m 0h 0m 30.00" at bounding box center [631, 301] width 1053 height 40
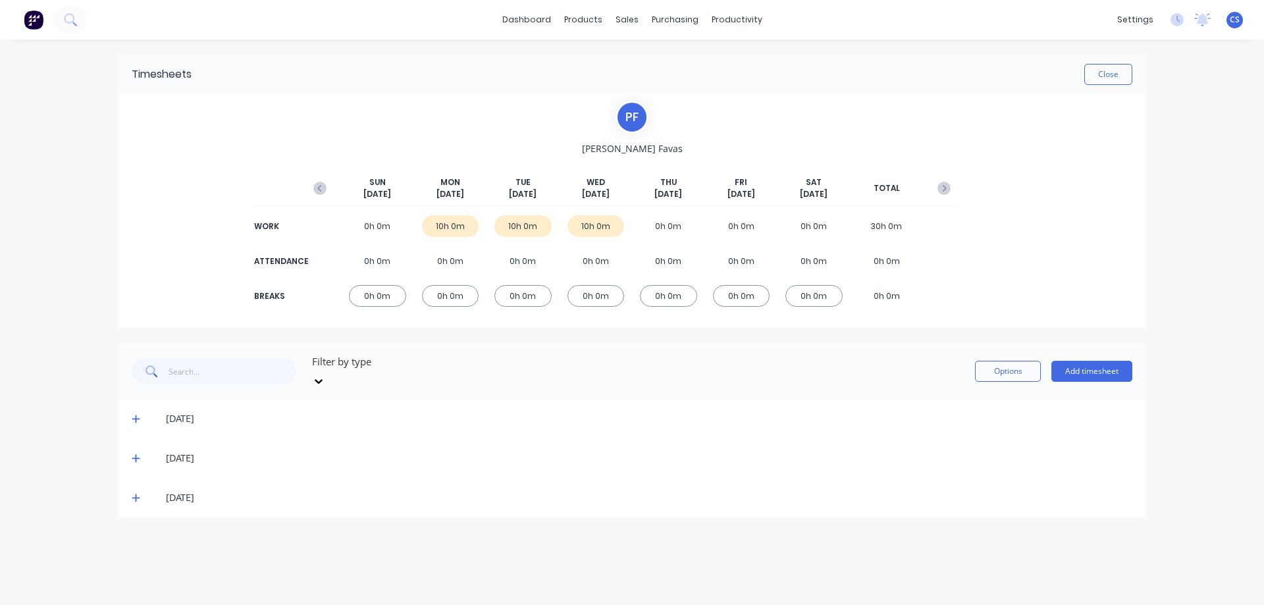
click at [133, 414] on icon at bounding box center [136, 418] width 9 height 9
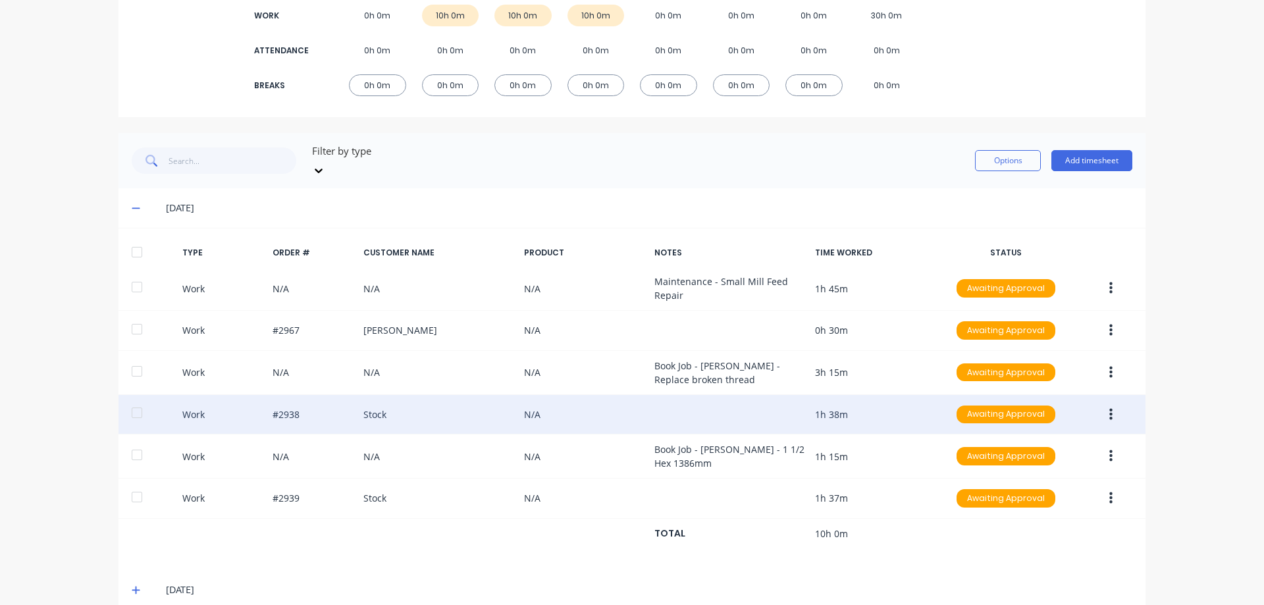
scroll to position [258, 0]
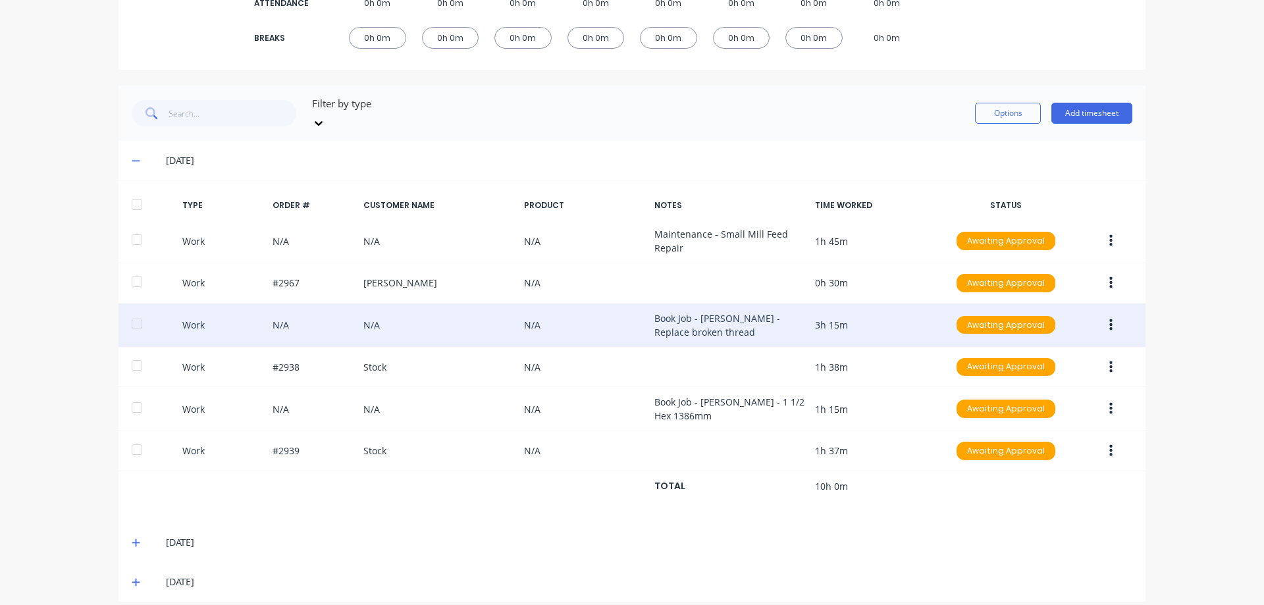
click at [1103, 313] on button "button" at bounding box center [1110, 325] width 31 height 24
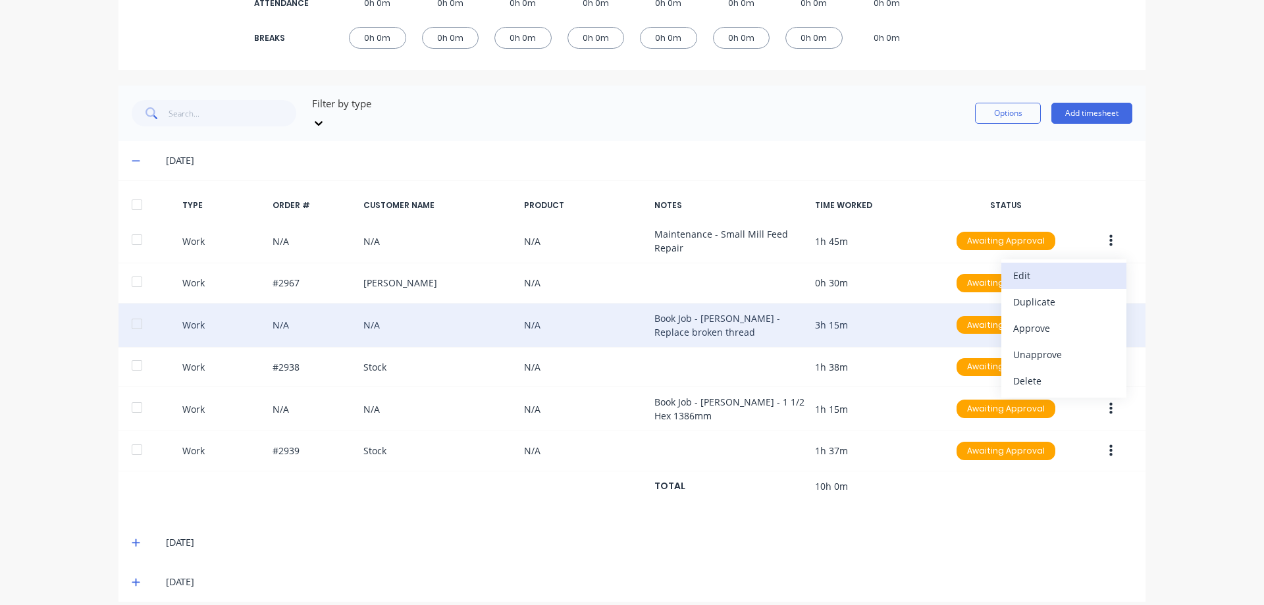
click at [1020, 267] on div "Edit" at bounding box center [1063, 275] width 101 height 19
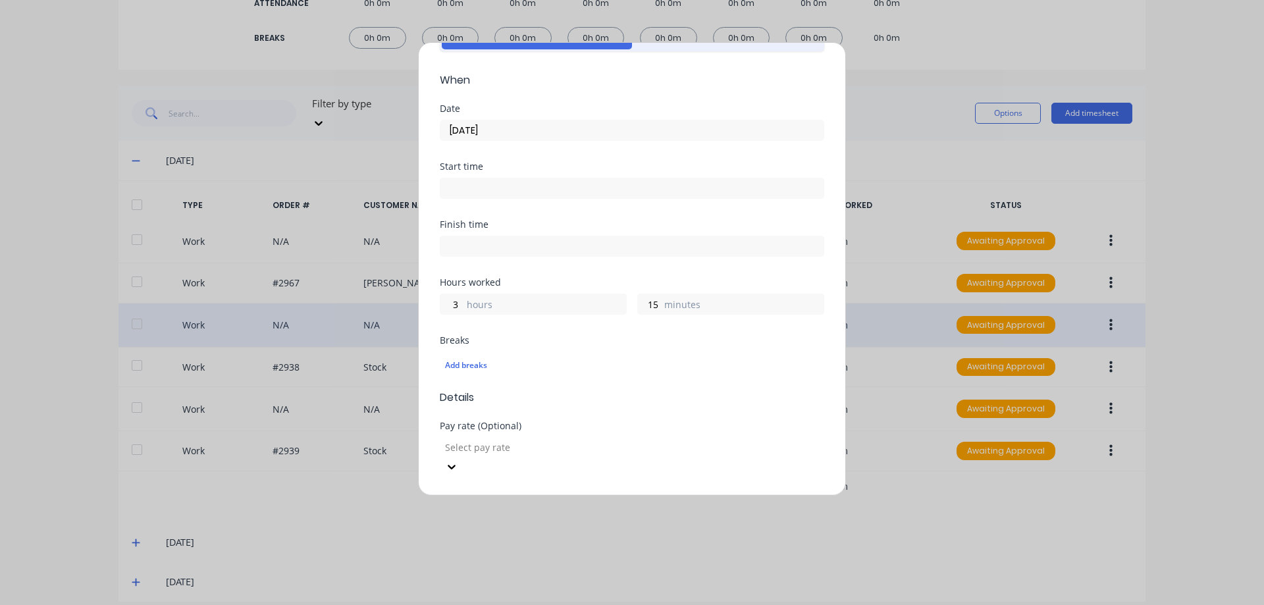
scroll to position [263, 0]
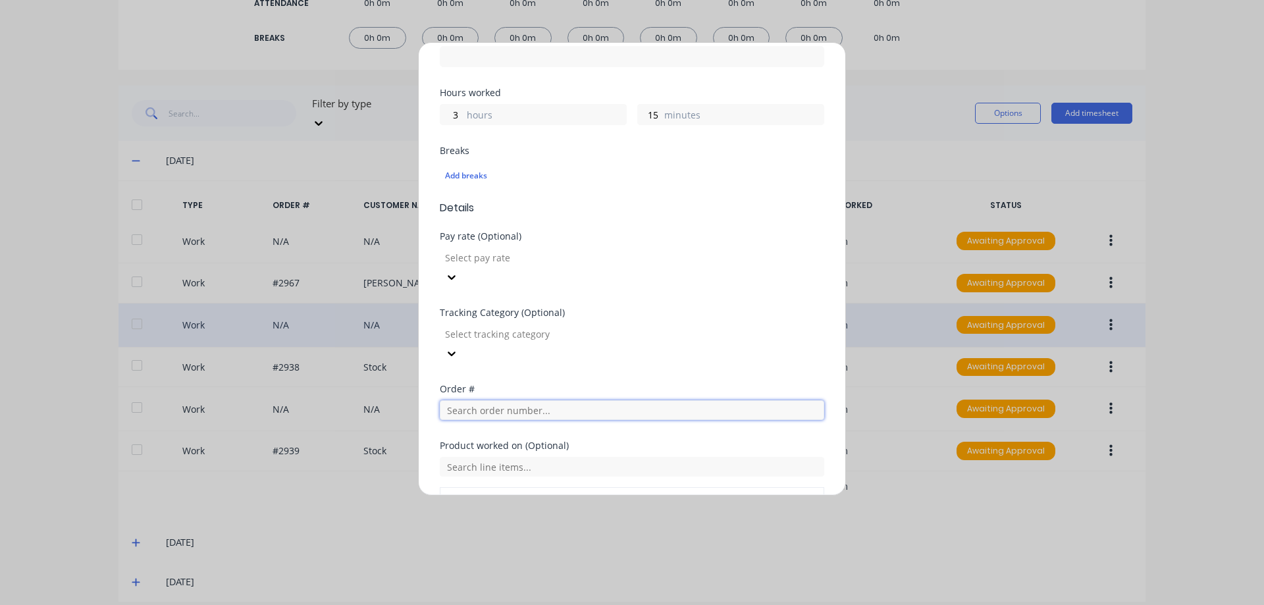
click at [500, 400] on input "text" at bounding box center [632, 410] width 384 height 20
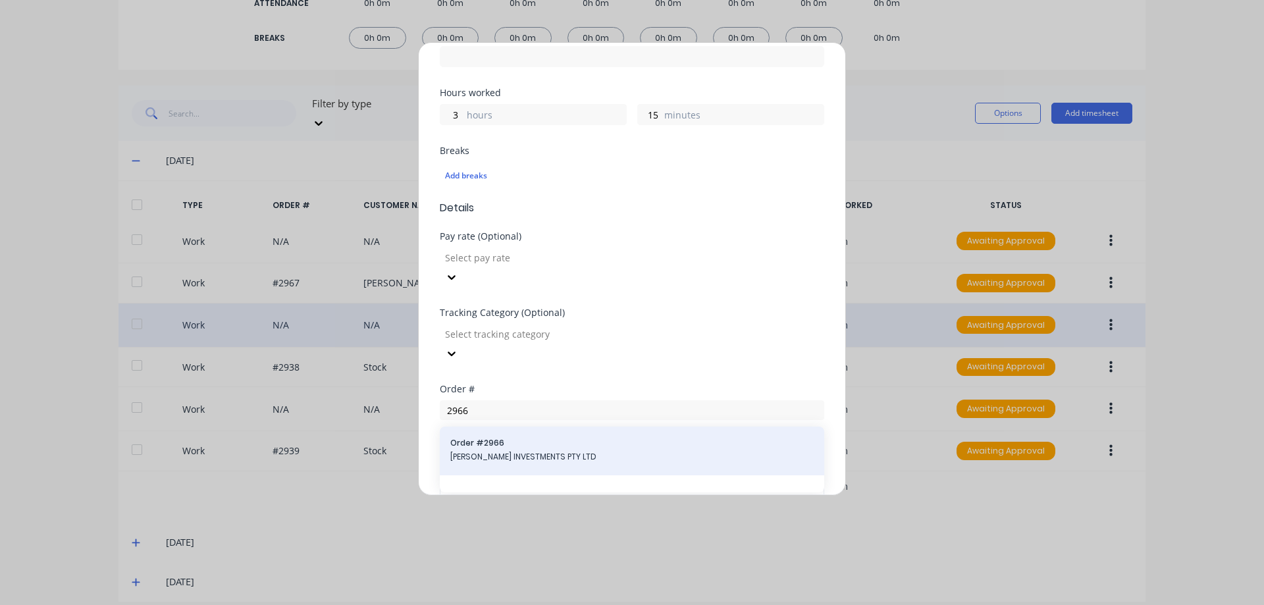
click at [541, 437] on span "Order # 2966" at bounding box center [631, 443] width 363 height 12
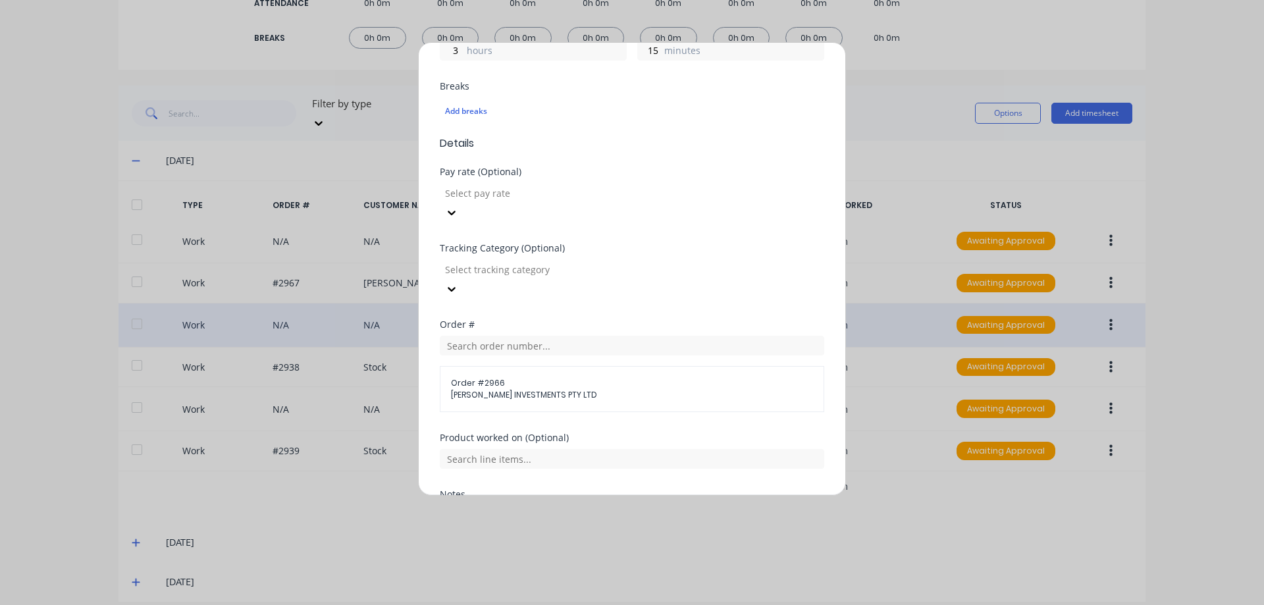
scroll to position [429, 0]
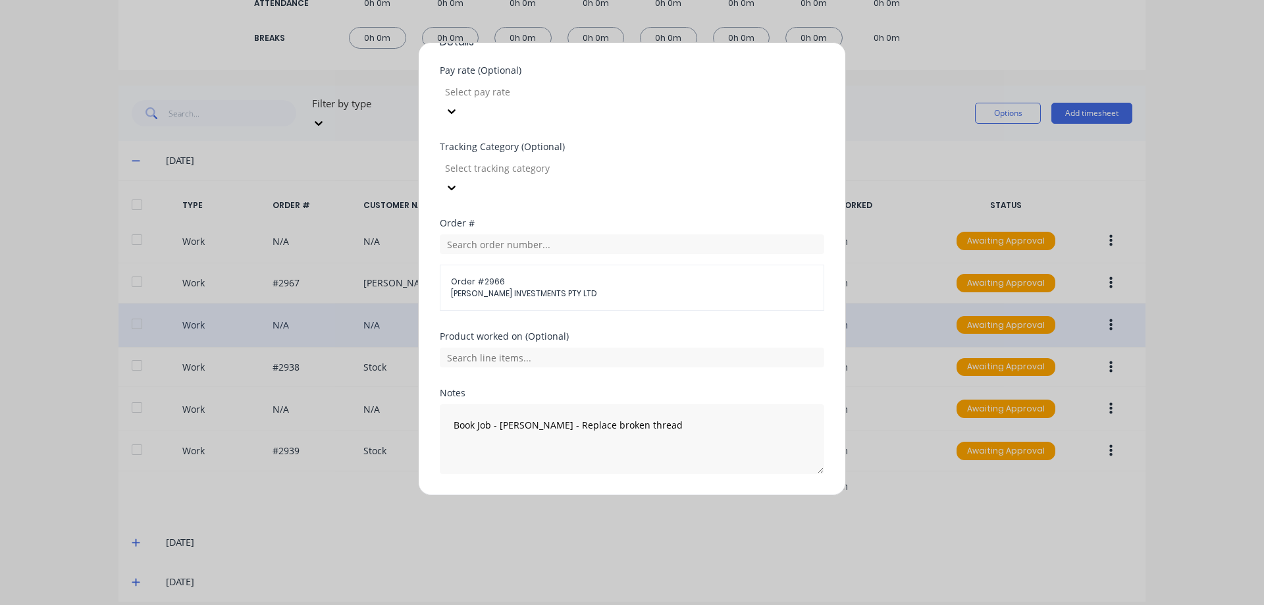
click at [568, 495] on button "Edit time tracking entry" at bounding box center [600, 505] width 113 height 21
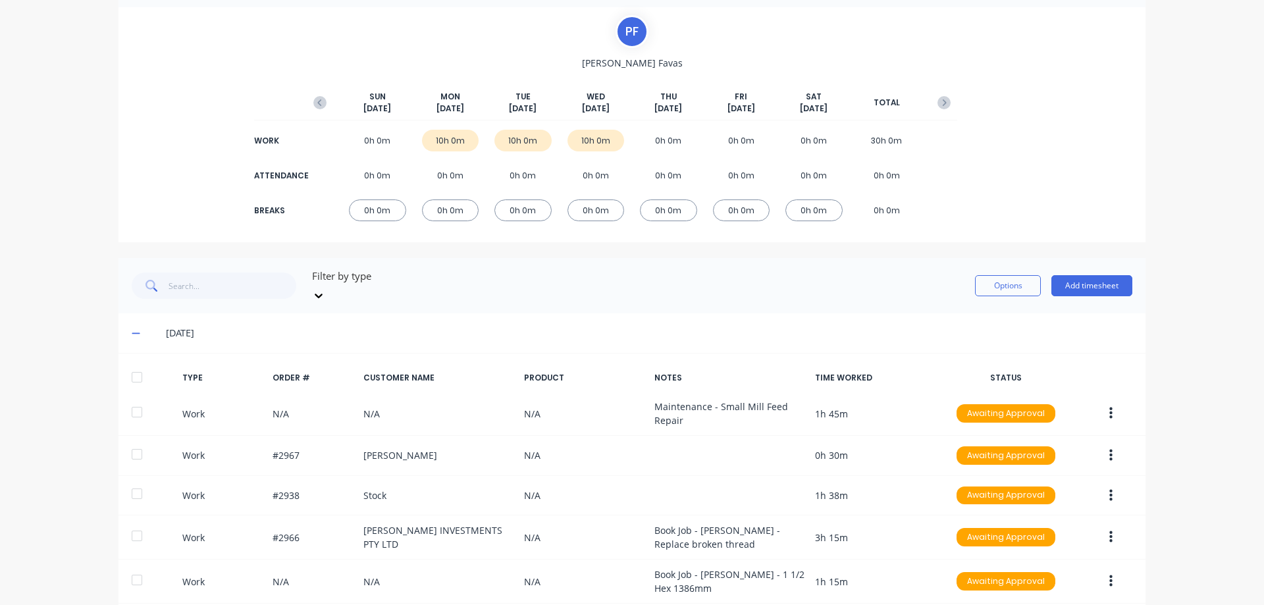
scroll to position [0, 0]
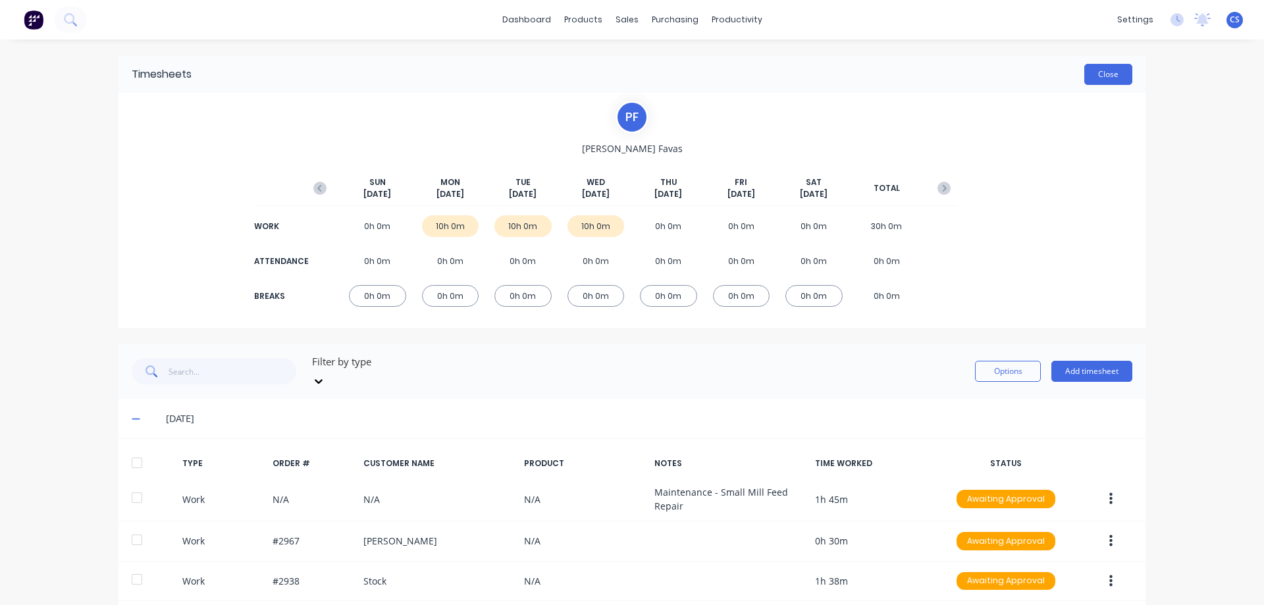
click at [1101, 74] on button "Close" at bounding box center [1108, 74] width 48 height 21
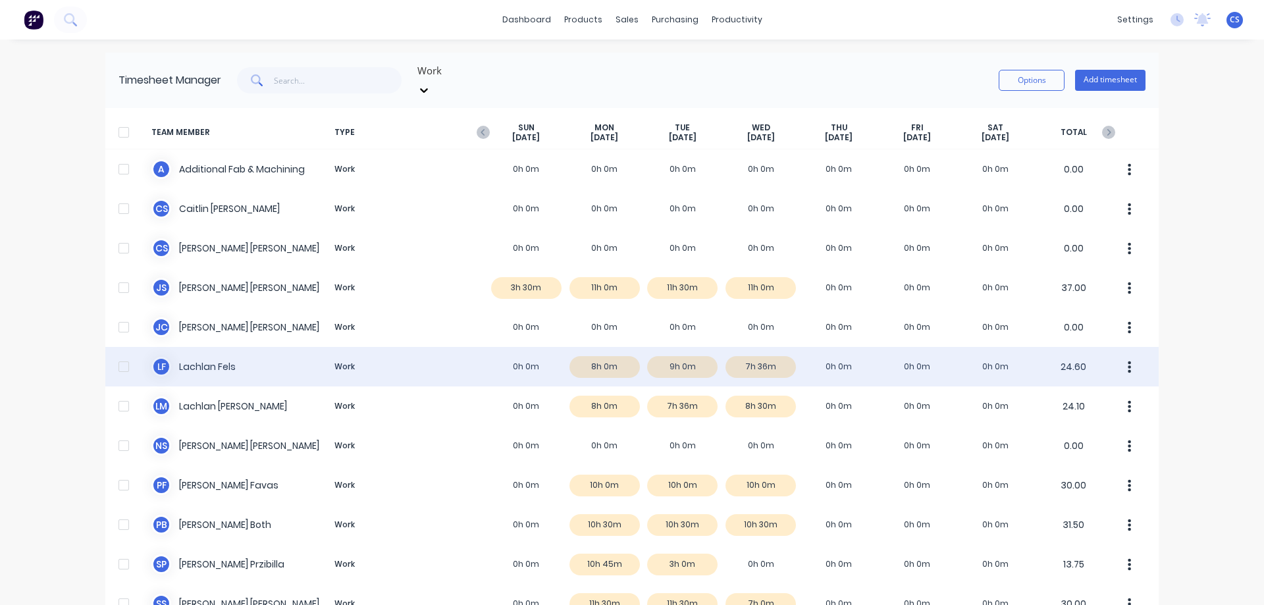
click at [418, 363] on div "L F Lachlan Fels Work 0h 0m 8h 0m 9h 0m 7h 36m 0h 0m 0h 0m 0h 0m 24.60" at bounding box center [631, 367] width 1053 height 40
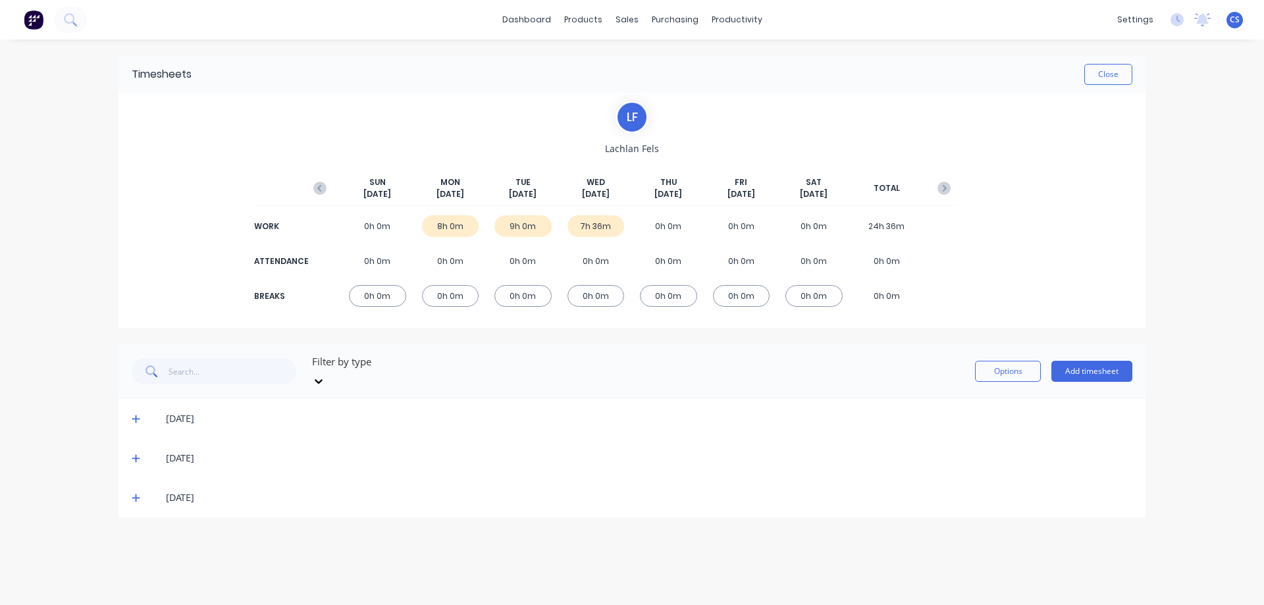
click at [140, 454] on icon at bounding box center [136, 458] width 9 height 9
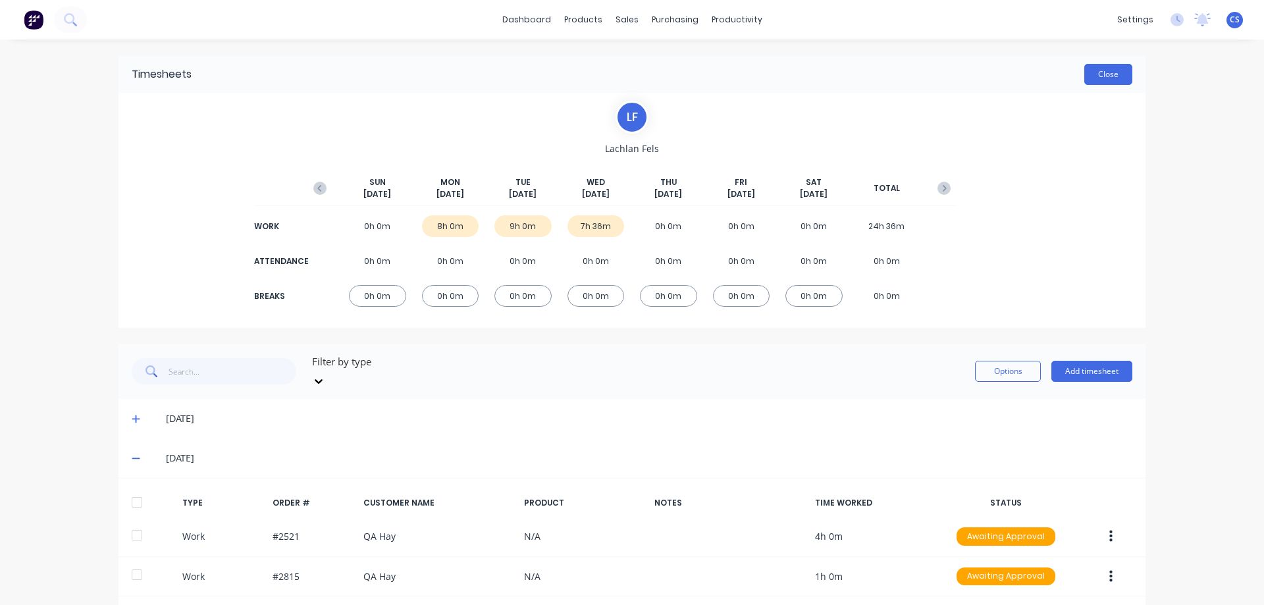
click at [1103, 68] on button "Close" at bounding box center [1108, 74] width 48 height 21
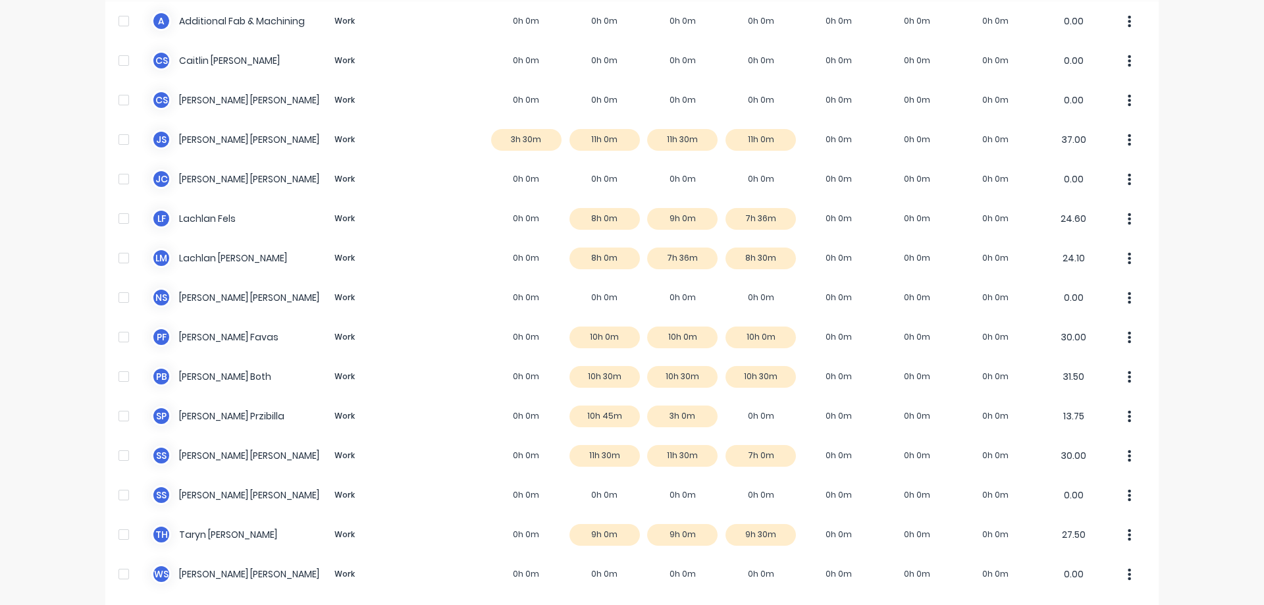
scroll to position [184, 0]
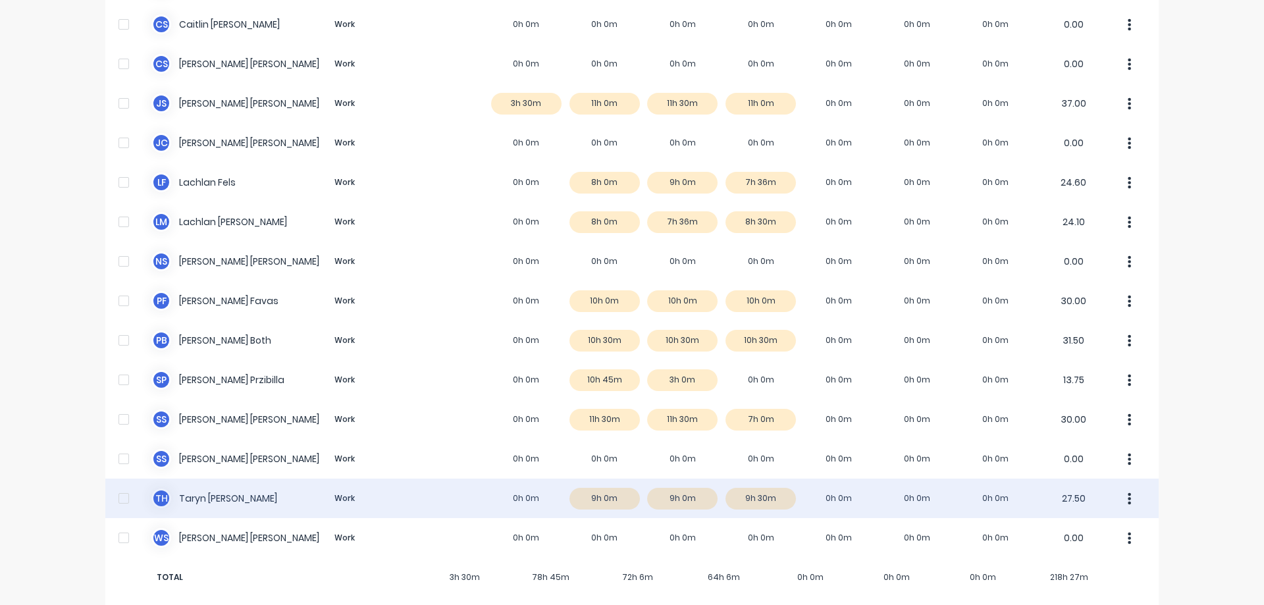
click at [799, 487] on div "T H Taryn Hanley Work 0h 0m 9h 0m 9h 0m 9h 30m 0h 0m 0h 0m 0h 0m 27.50" at bounding box center [631, 499] width 1053 height 40
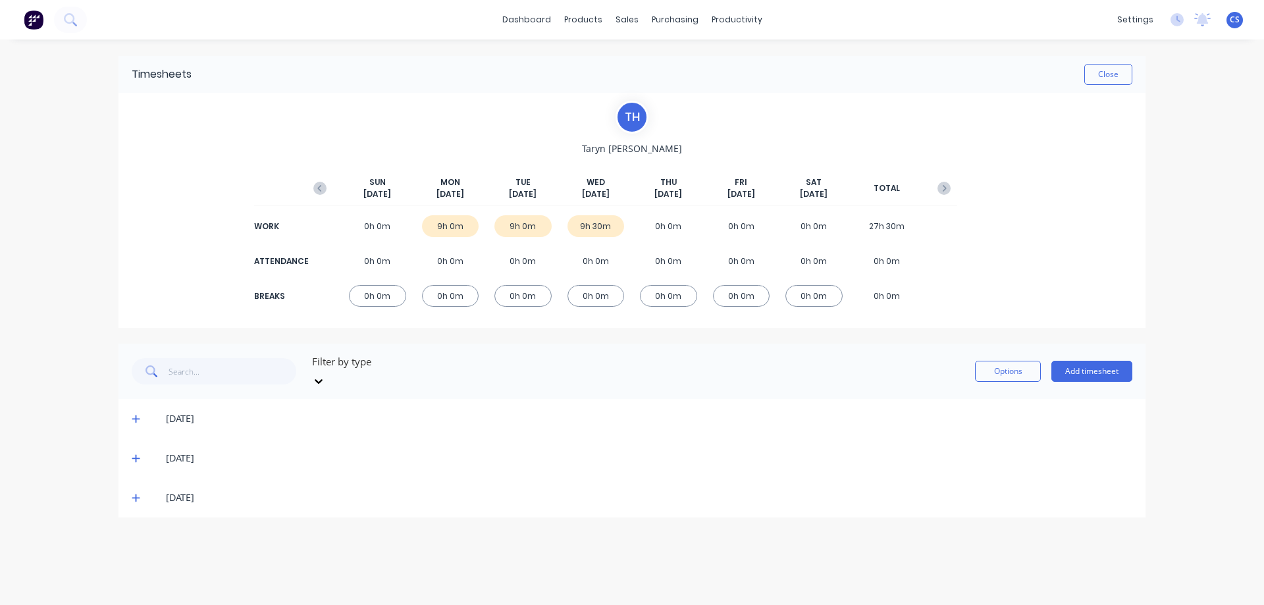
click at [136, 494] on icon at bounding box center [136, 498] width 8 height 8
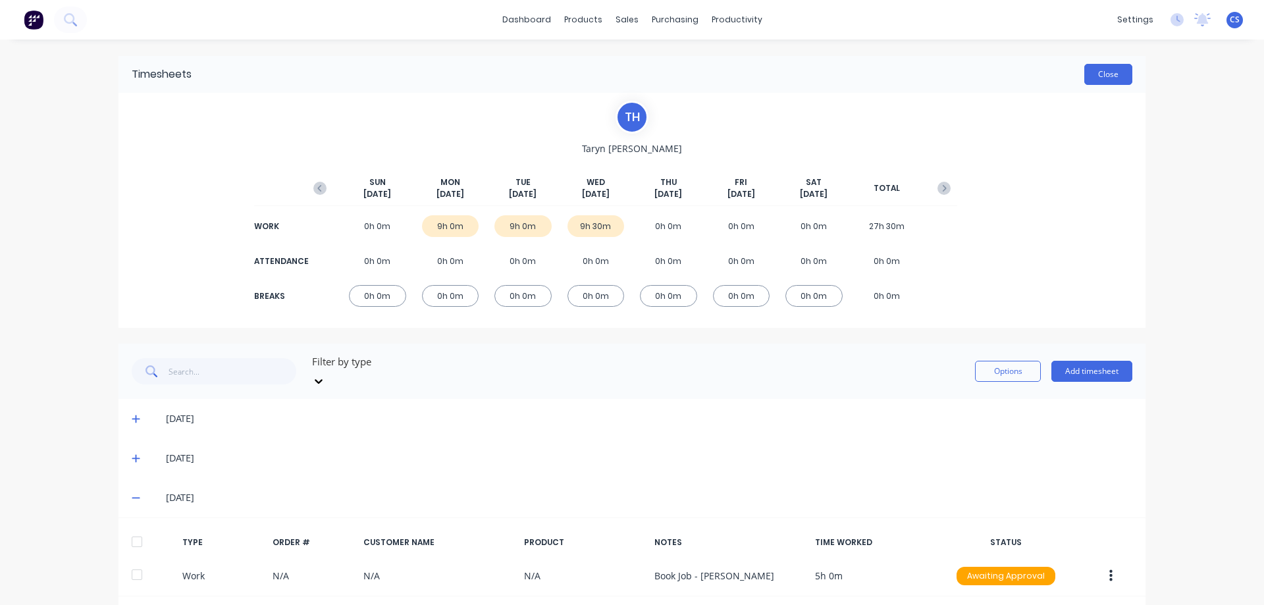
click at [1096, 78] on button "Close" at bounding box center [1108, 74] width 48 height 21
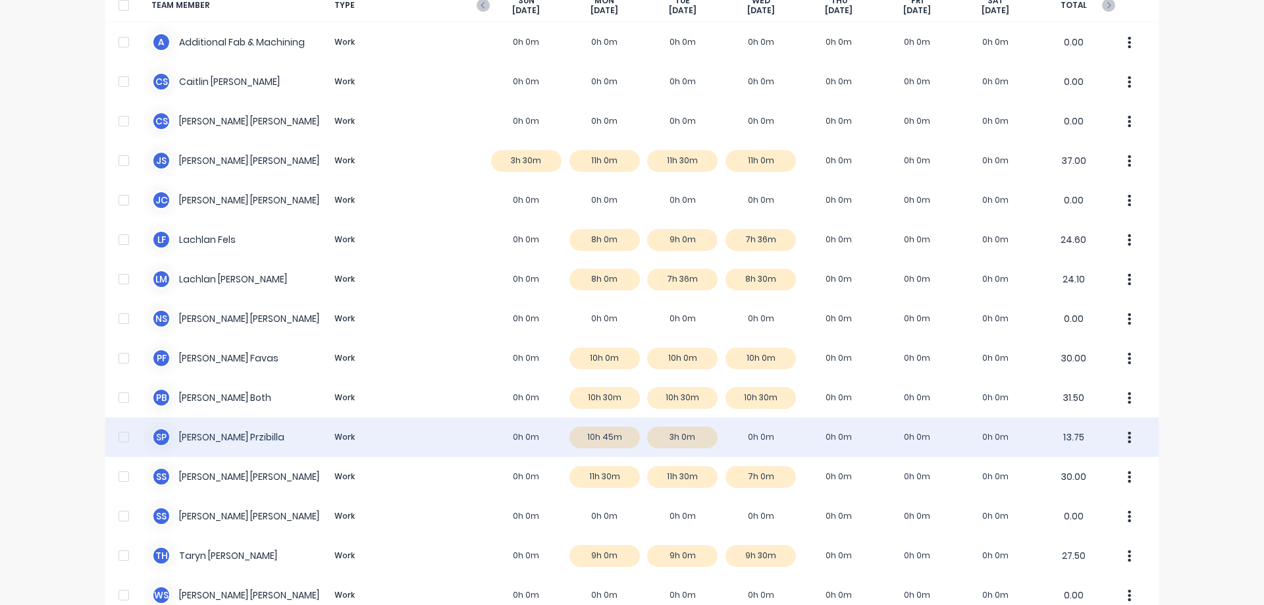
scroll to position [184, 0]
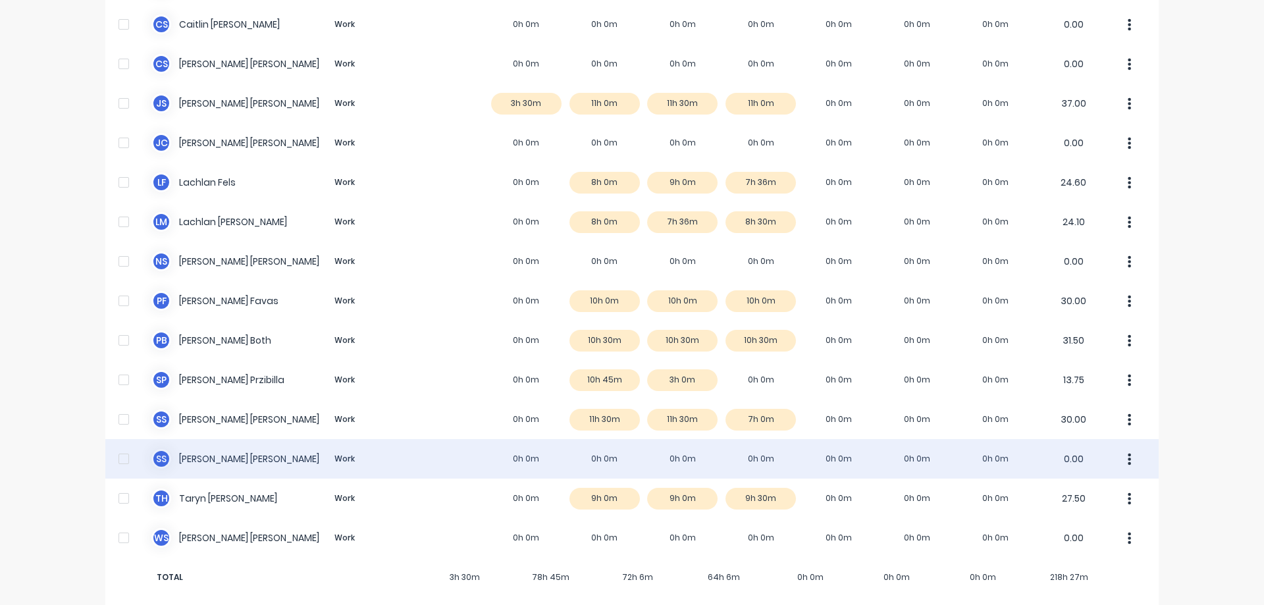
click at [339, 441] on div "S S Simon Schutz Work 0h 0m 0h 0m 0h 0m 0h 0m 0h 0m 0h 0m 0h 0m 0.00" at bounding box center [631, 459] width 1053 height 40
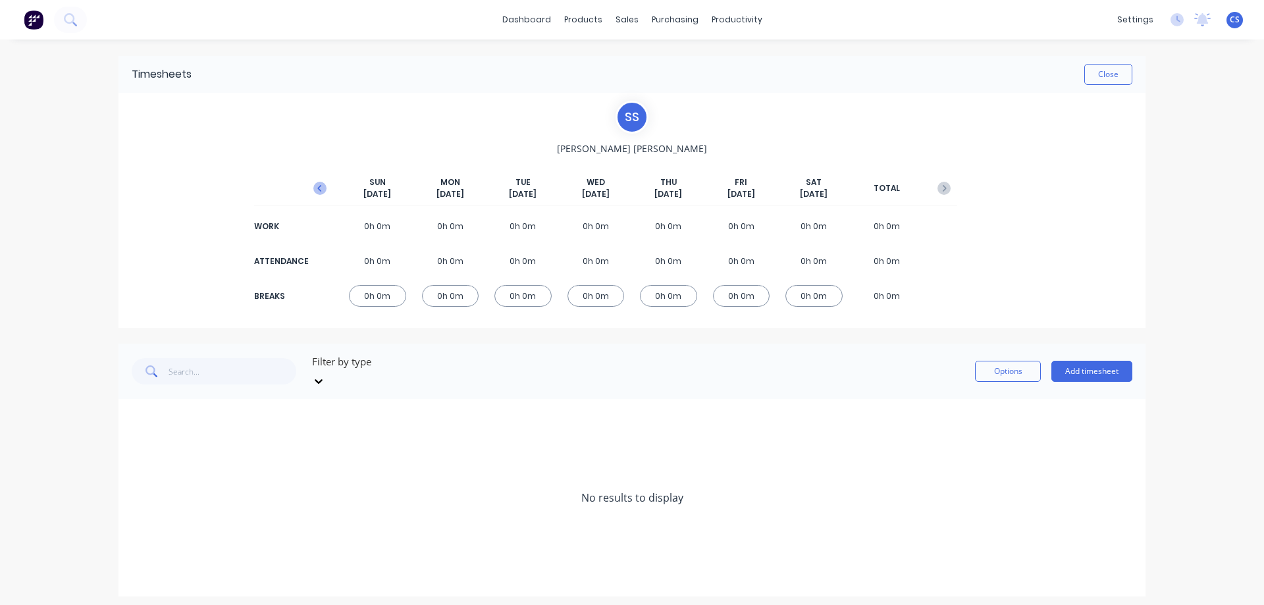
click at [324, 186] on icon "button" at bounding box center [319, 188] width 13 height 13
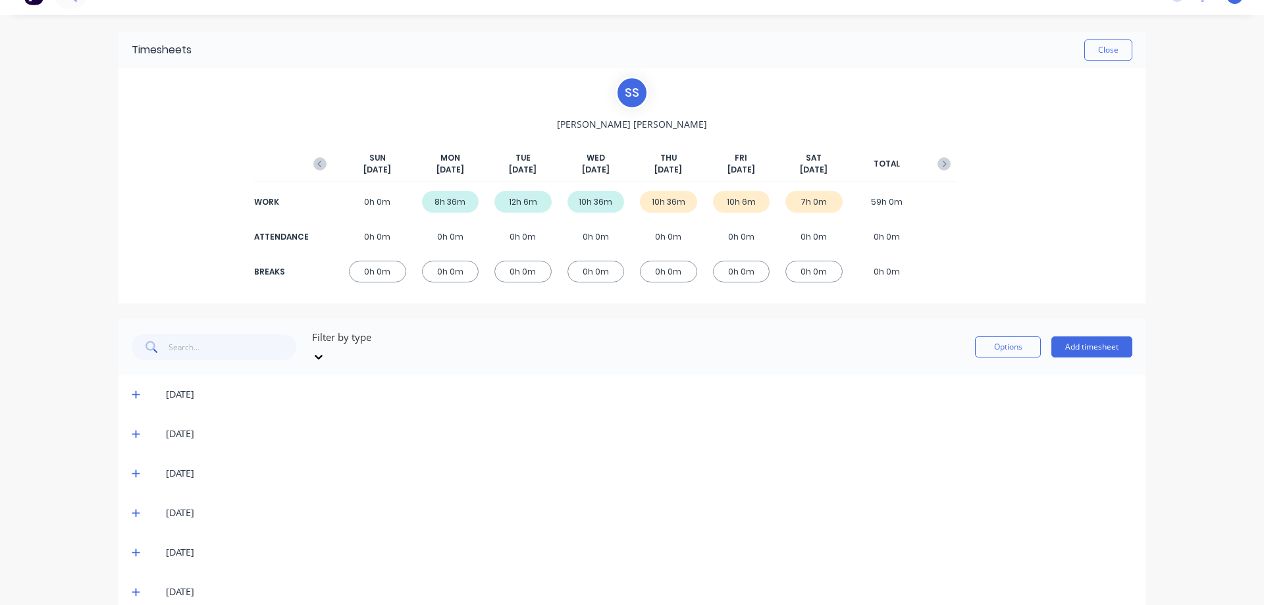
scroll to position [34, 0]
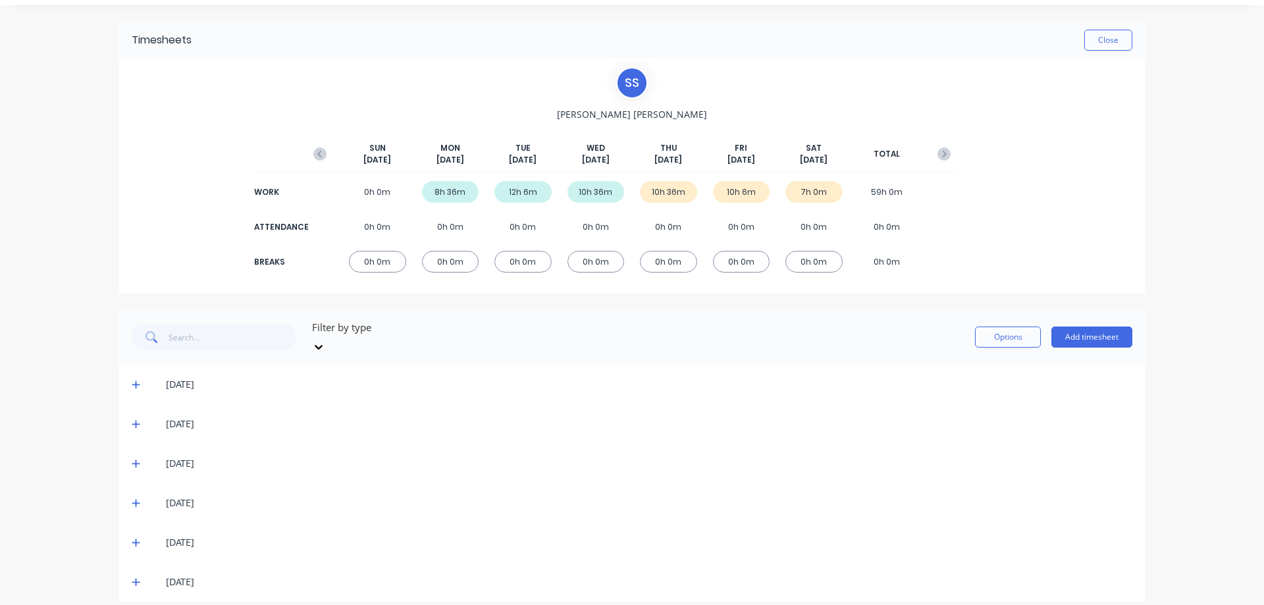
click at [126, 567] on div "20/09/25" at bounding box center [632, 582] width 1027 height 40
click at [132, 539] on icon at bounding box center [136, 543] width 8 height 8
click at [136, 496] on span at bounding box center [138, 502] width 13 height 13
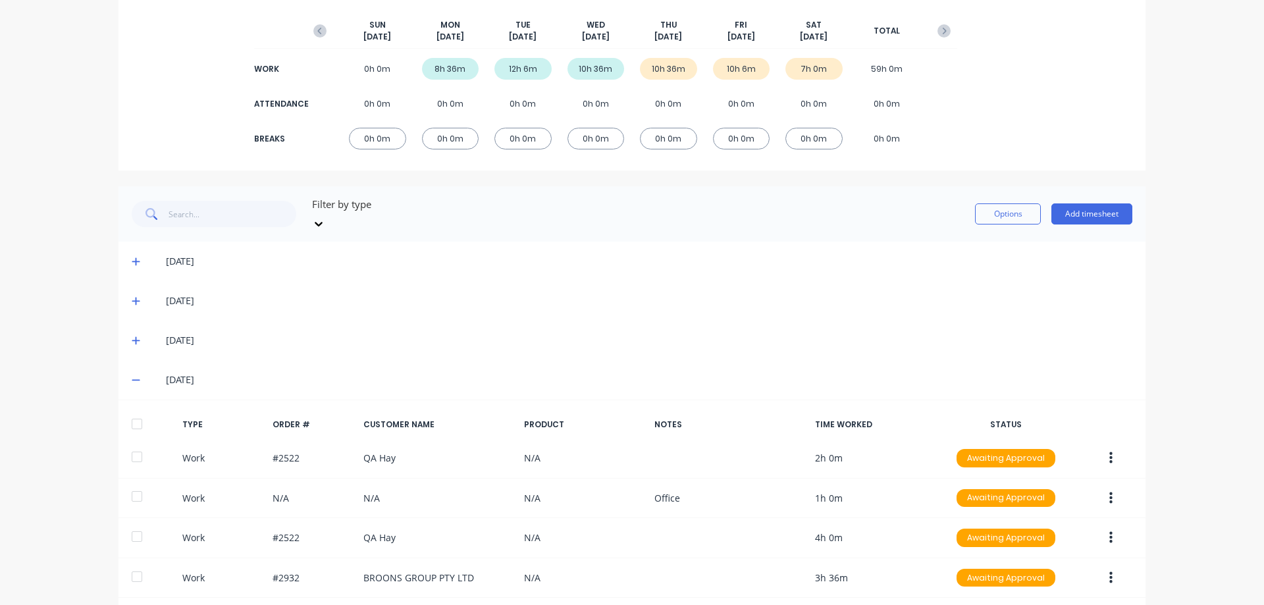
scroll to position [494, 0]
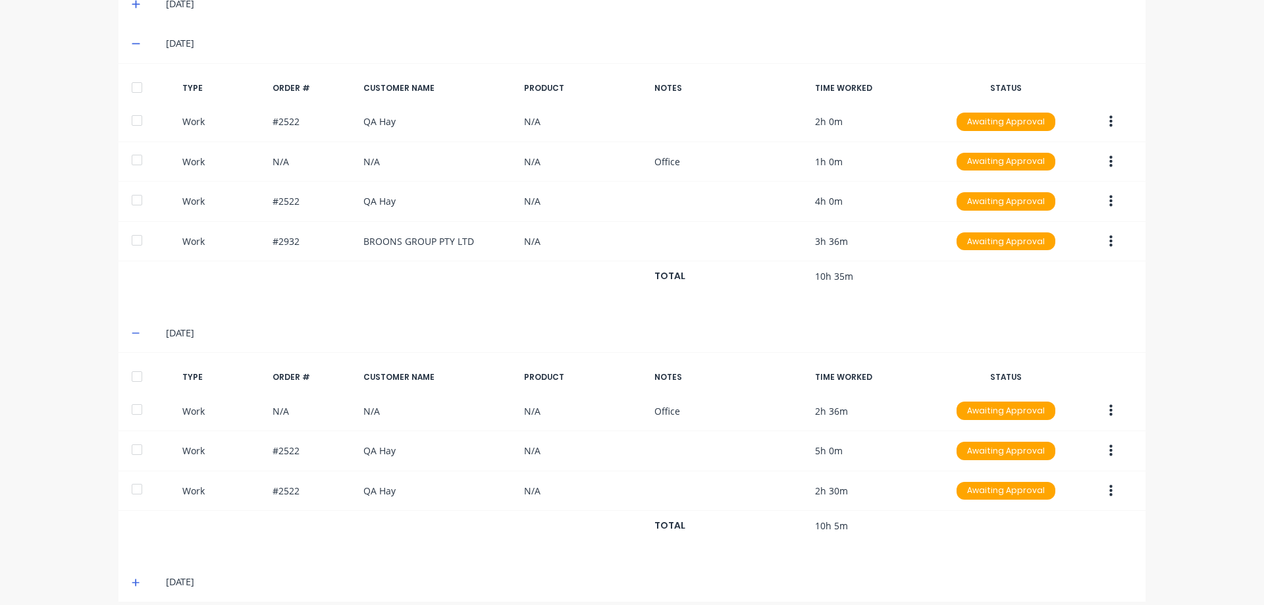
click at [132, 579] on icon at bounding box center [136, 583] width 8 height 8
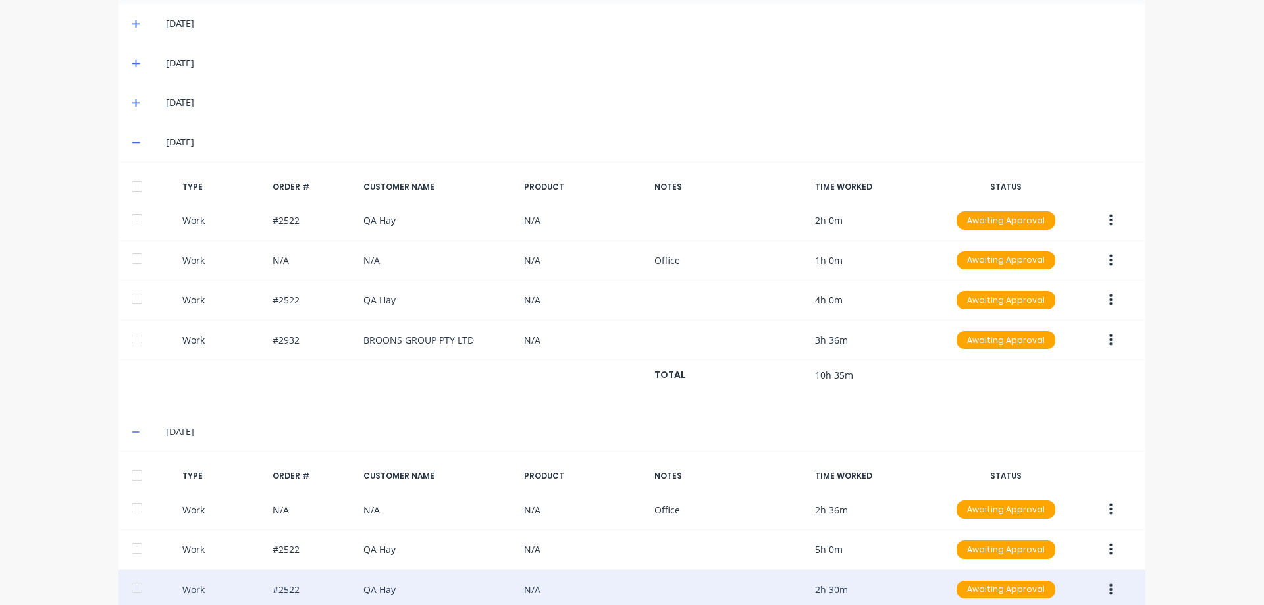
scroll to position [296, 0]
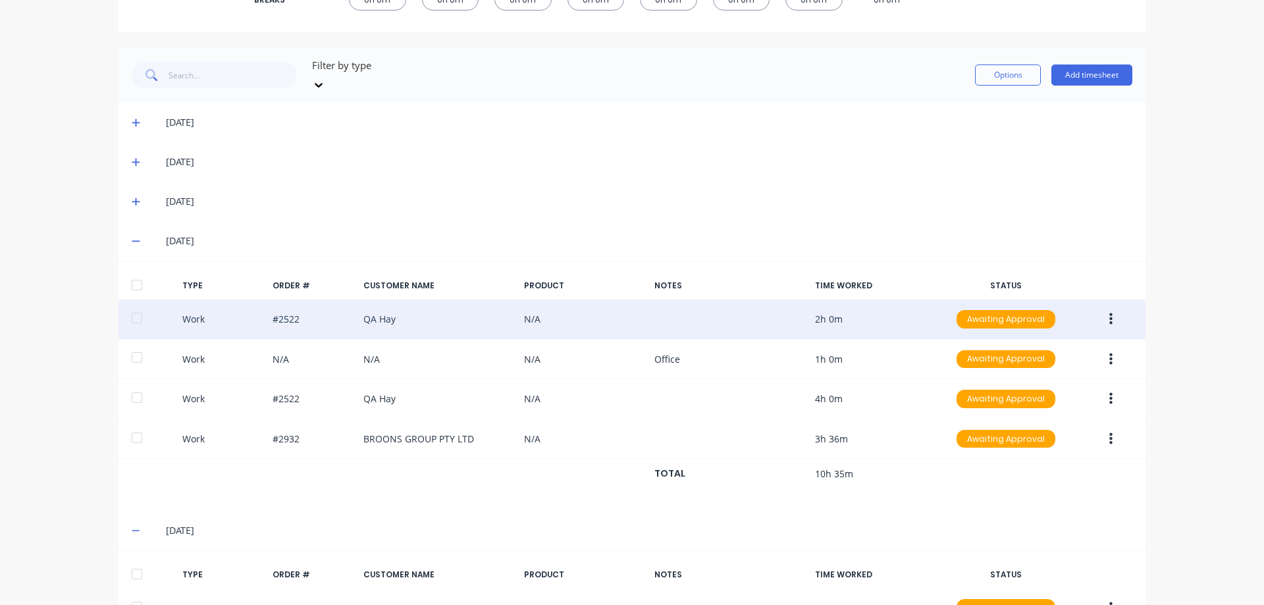
click at [1113, 307] on button "button" at bounding box center [1110, 319] width 31 height 24
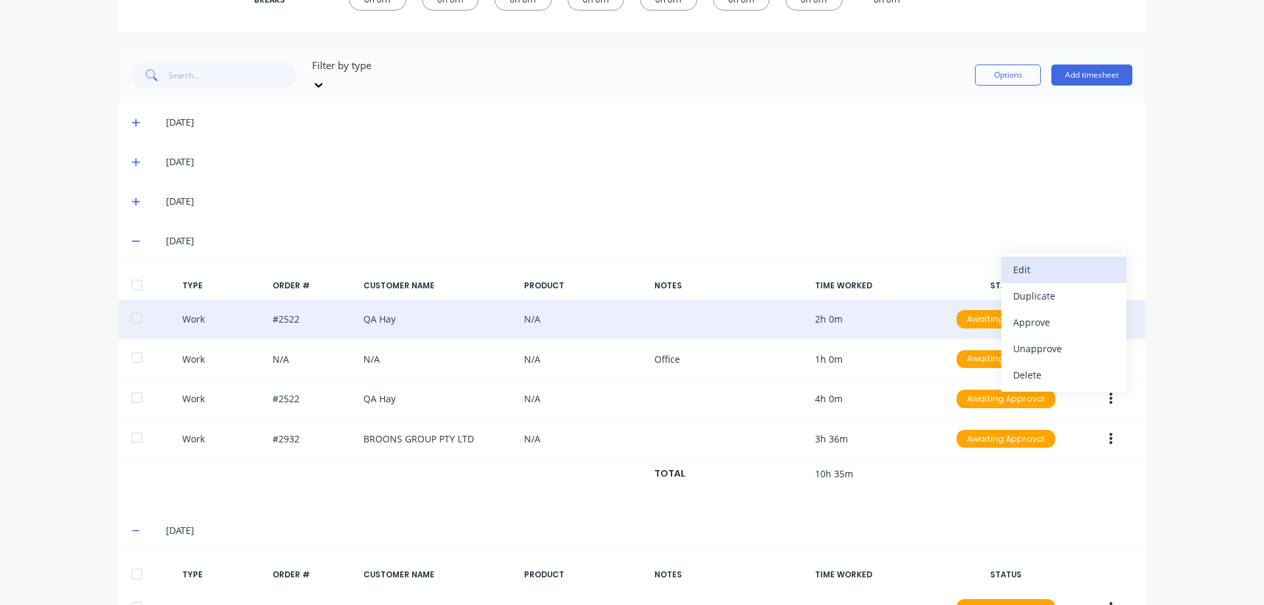
click at [1053, 267] on button "Edit" at bounding box center [1063, 270] width 125 height 26
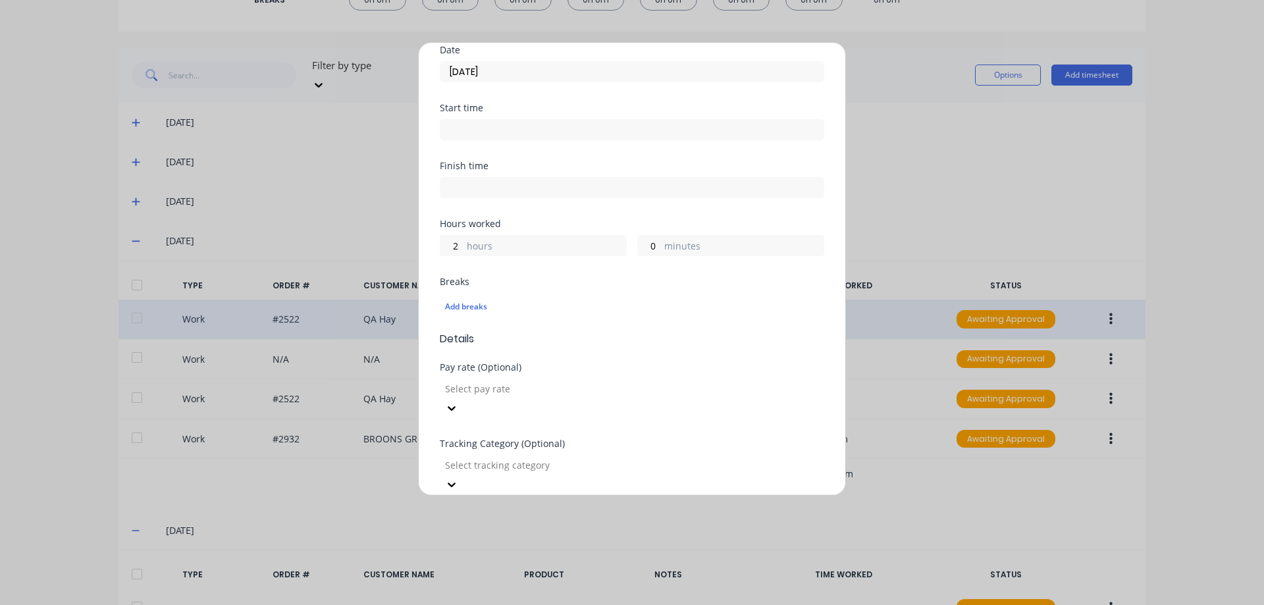
scroll to position [263, 0]
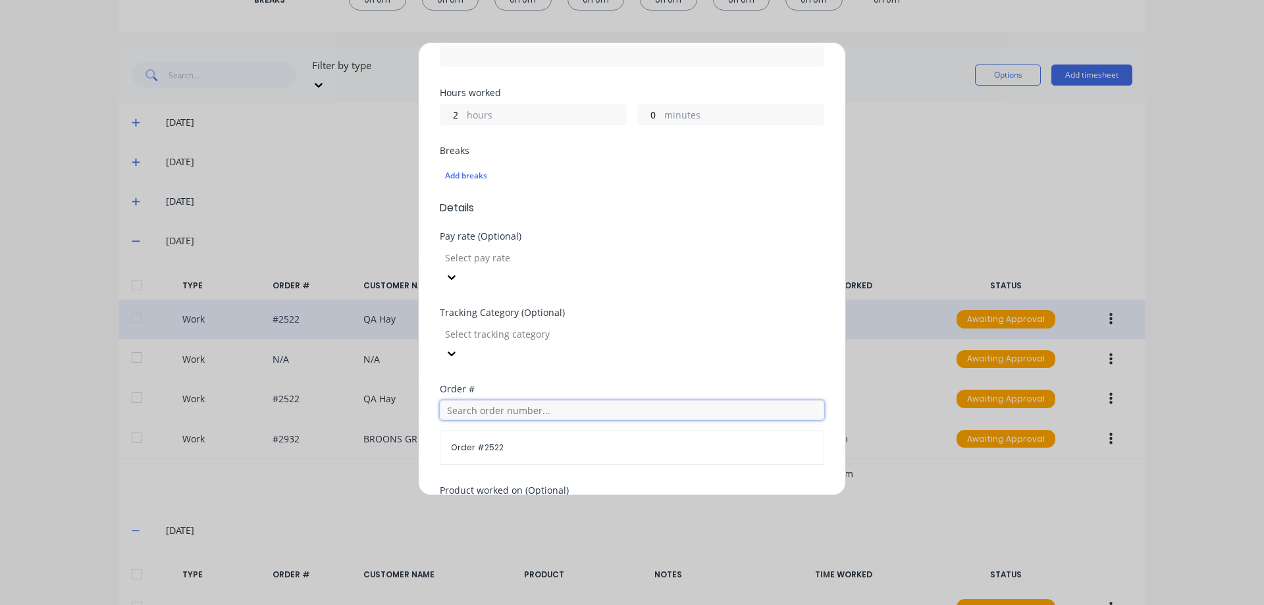
click at [510, 400] on input "text" at bounding box center [632, 410] width 384 height 20
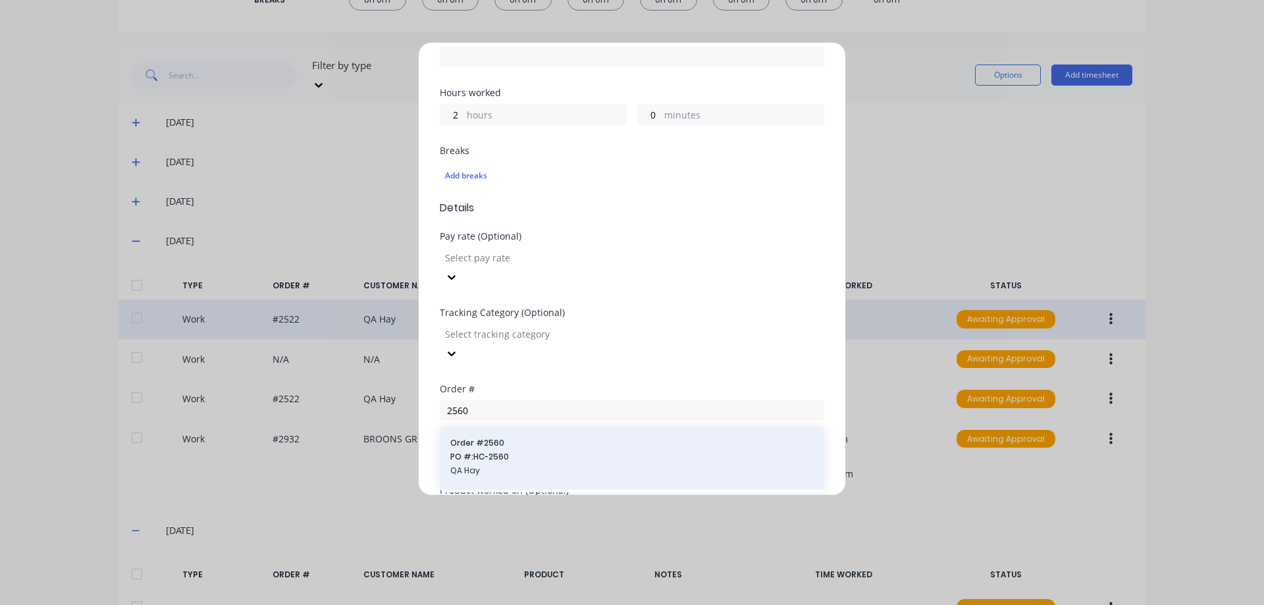
click at [516, 437] on div "Order # 2560 PO #: HC-2560 QA Hay" at bounding box center [631, 458] width 363 height 42
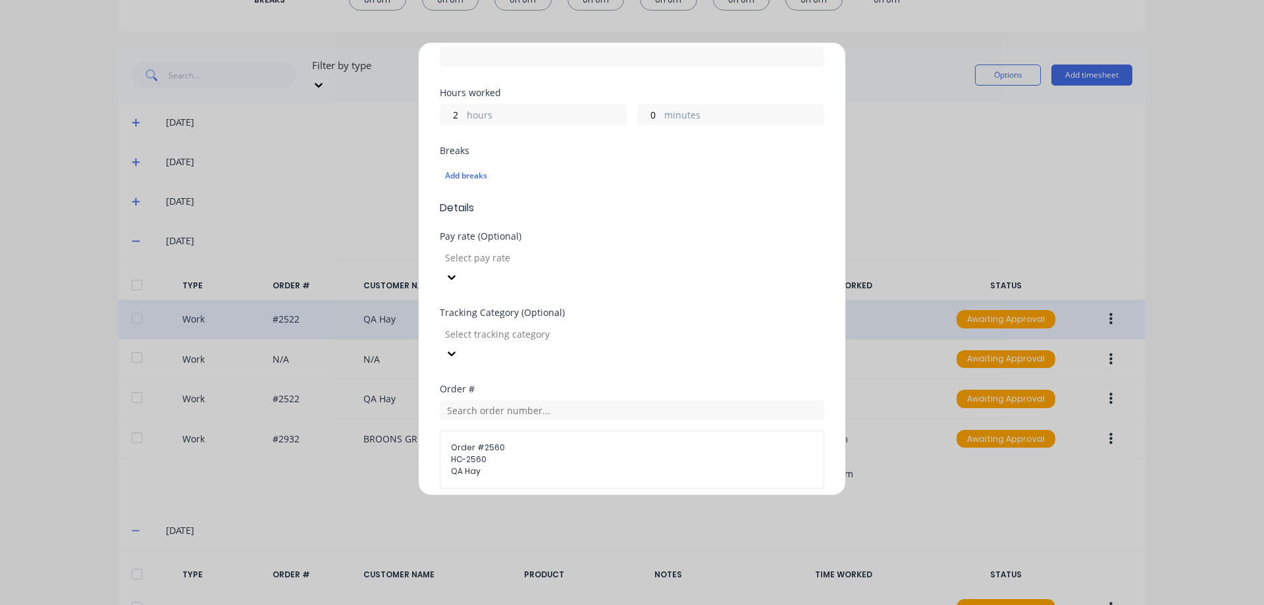
scroll to position [441, 0]
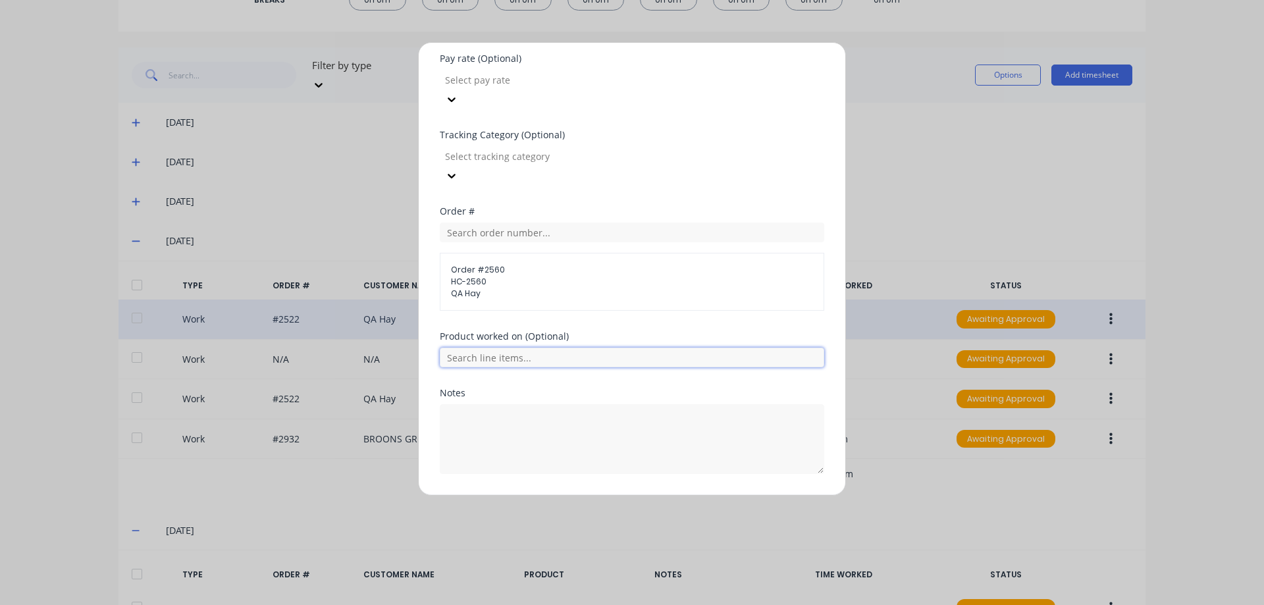
click at [533, 348] on input "text" at bounding box center [632, 358] width 384 height 20
click at [573, 495] on button "Edit time tracking entry" at bounding box center [600, 505] width 113 height 21
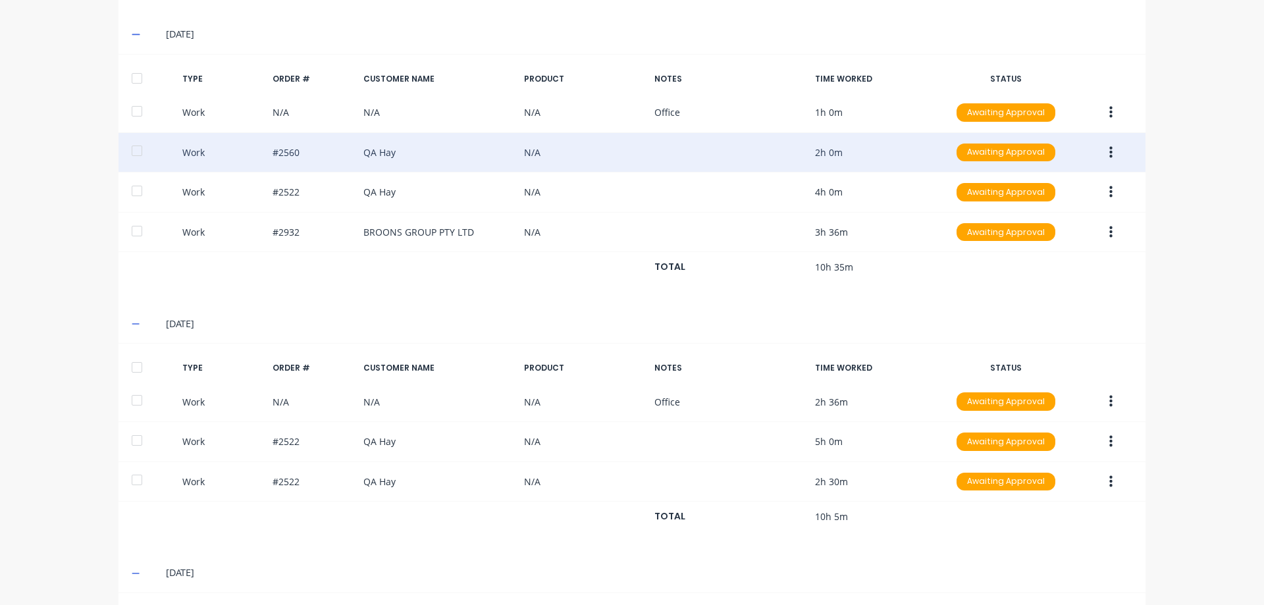
scroll to position [560, 0]
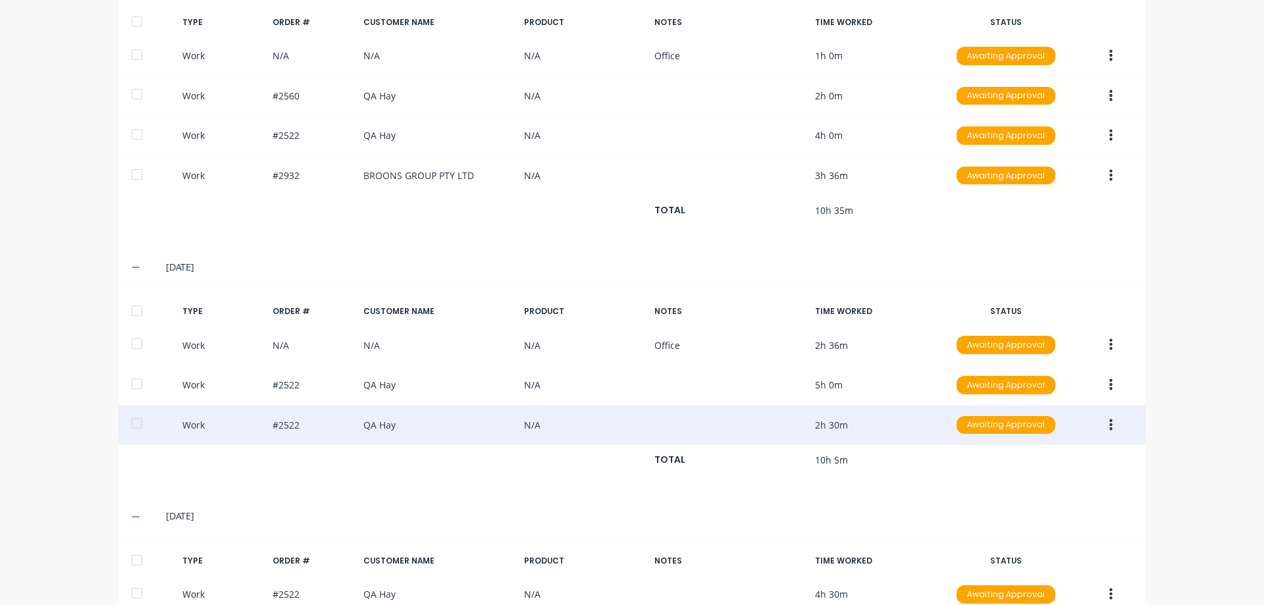
click at [1109, 419] on icon "button" at bounding box center [1110, 425] width 3 height 12
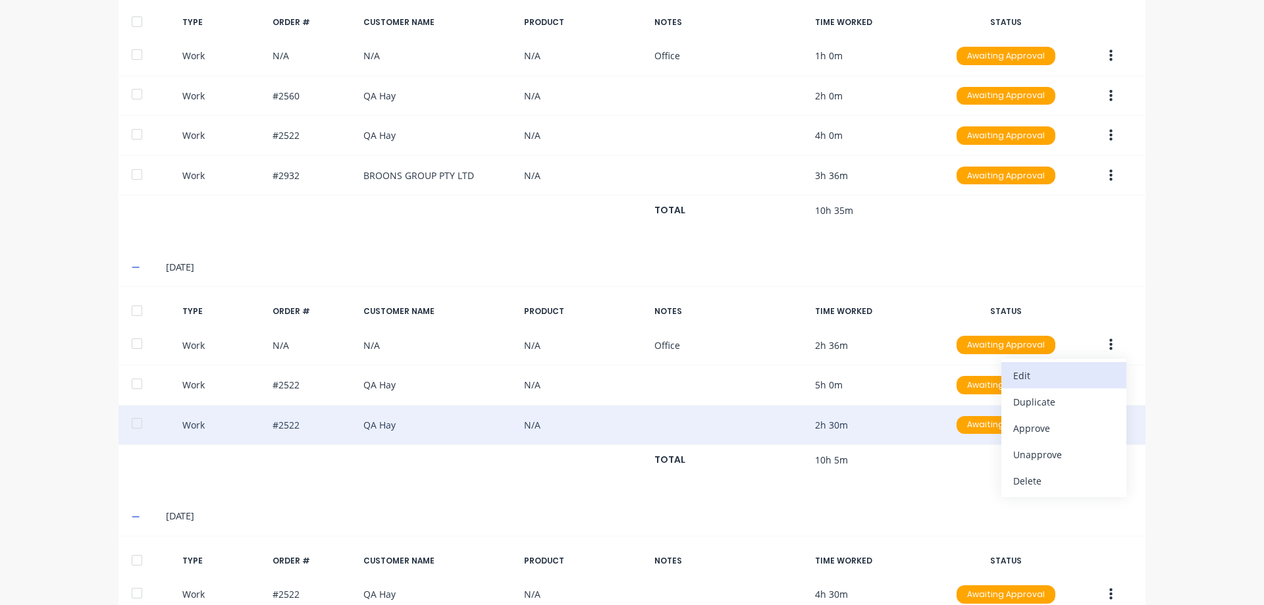
click at [1024, 370] on div "Edit" at bounding box center [1063, 375] width 101 height 19
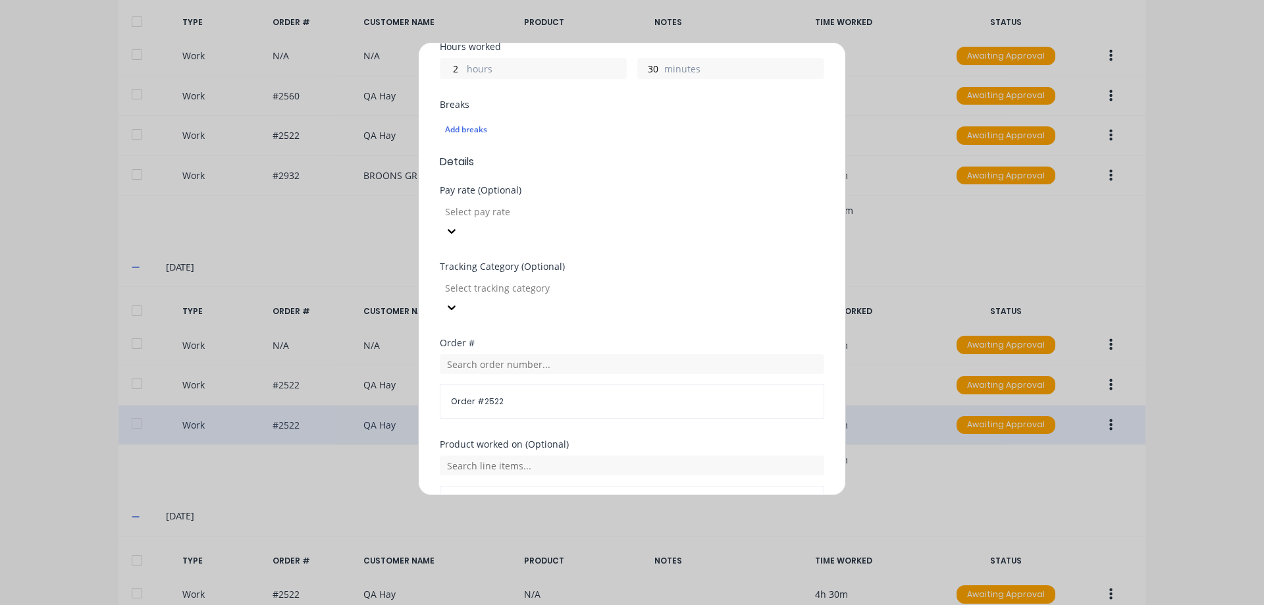
scroll to position [329, 0]
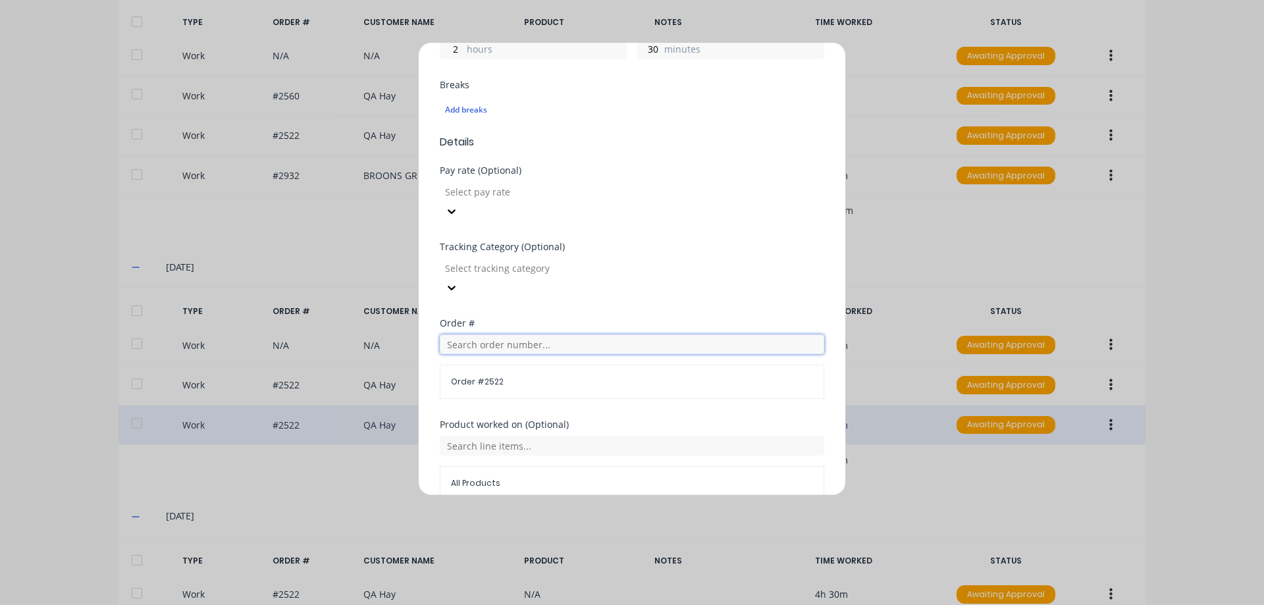
click at [480, 334] on input "text" at bounding box center [632, 344] width 384 height 20
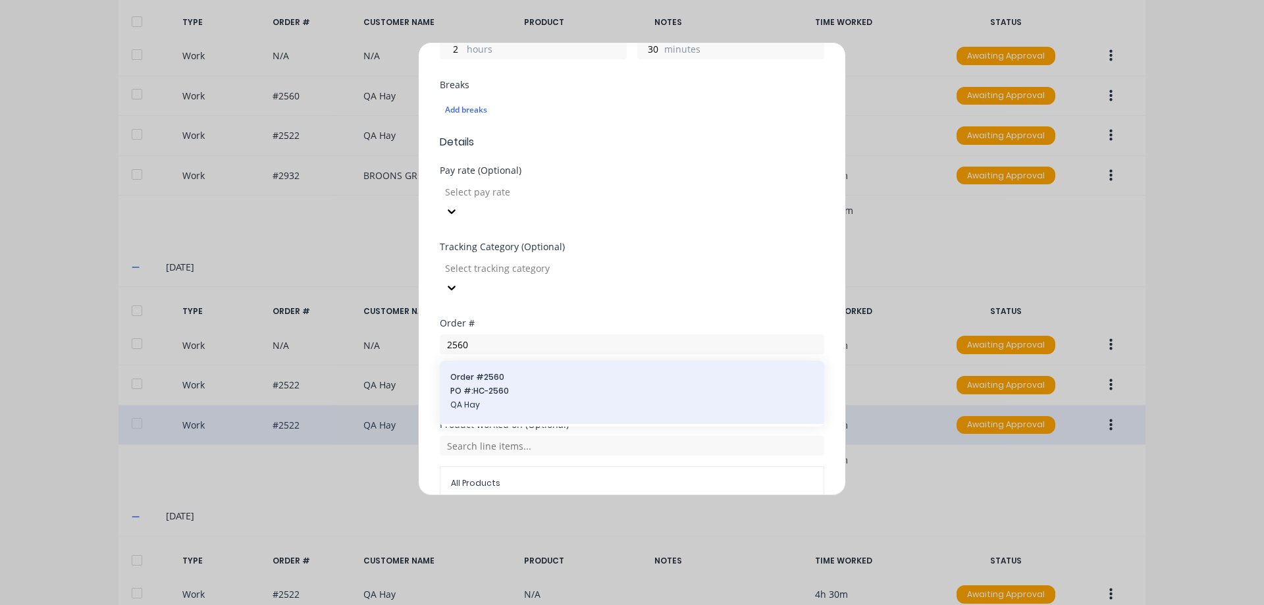
click at [503, 371] on span "Order # 2560" at bounding box center [631, 377] width 363 height 12
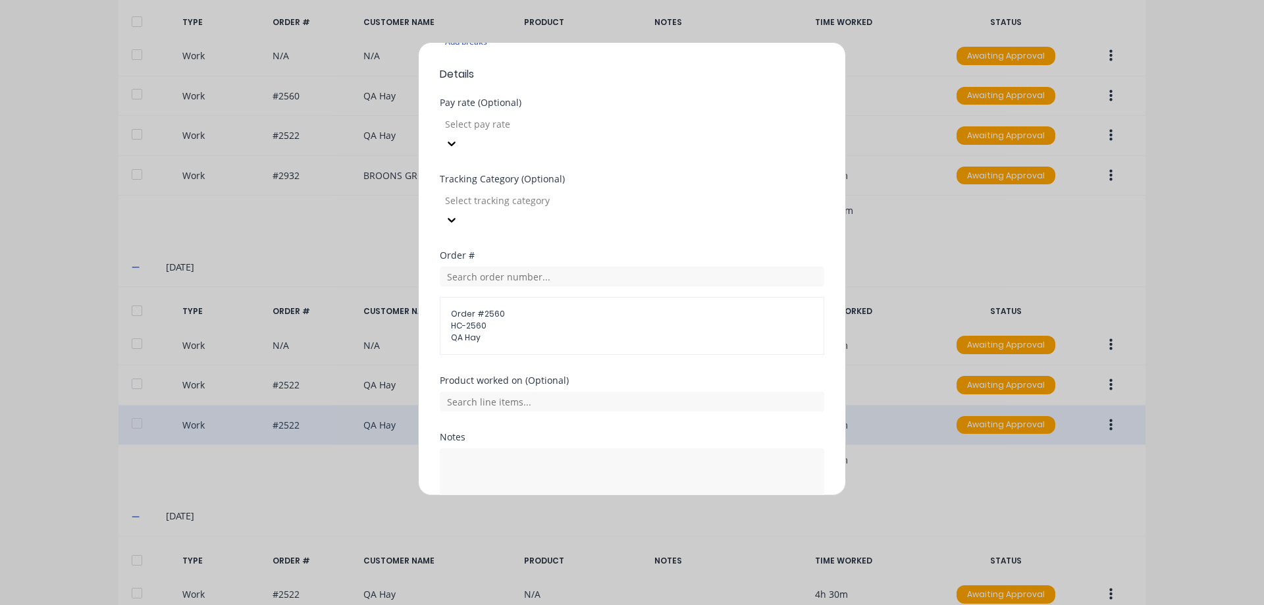
scroll to position [441, 0]
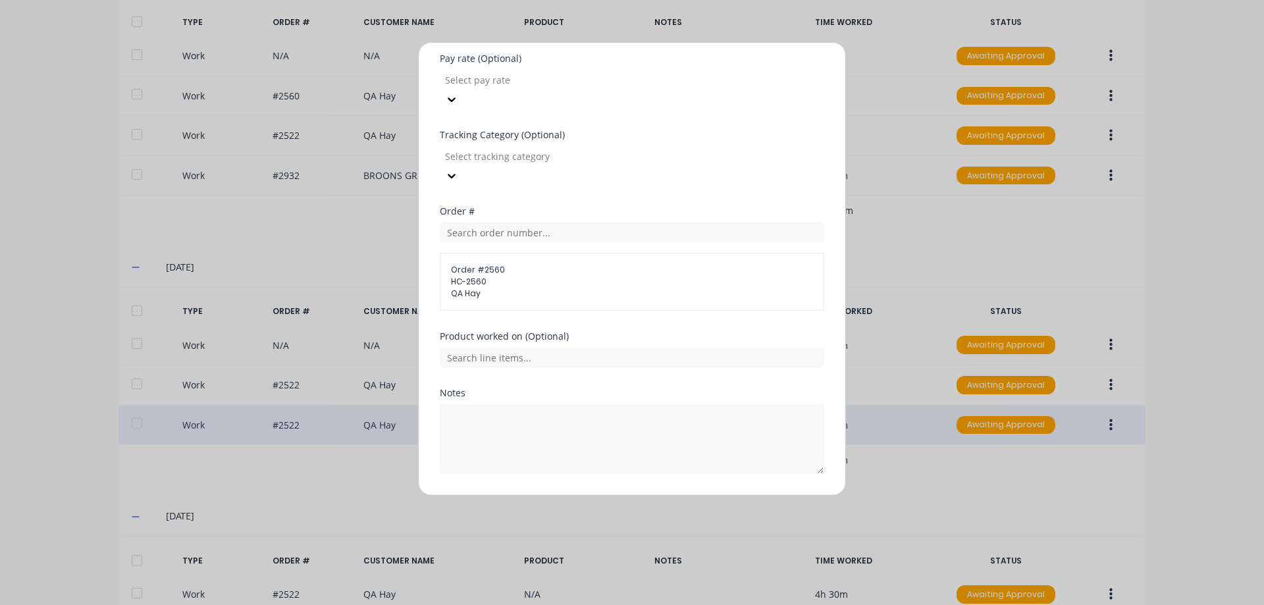
click at [561, 495] on button "Edit time tracking entry" at bounding box center [600, 505] width 113 height 21
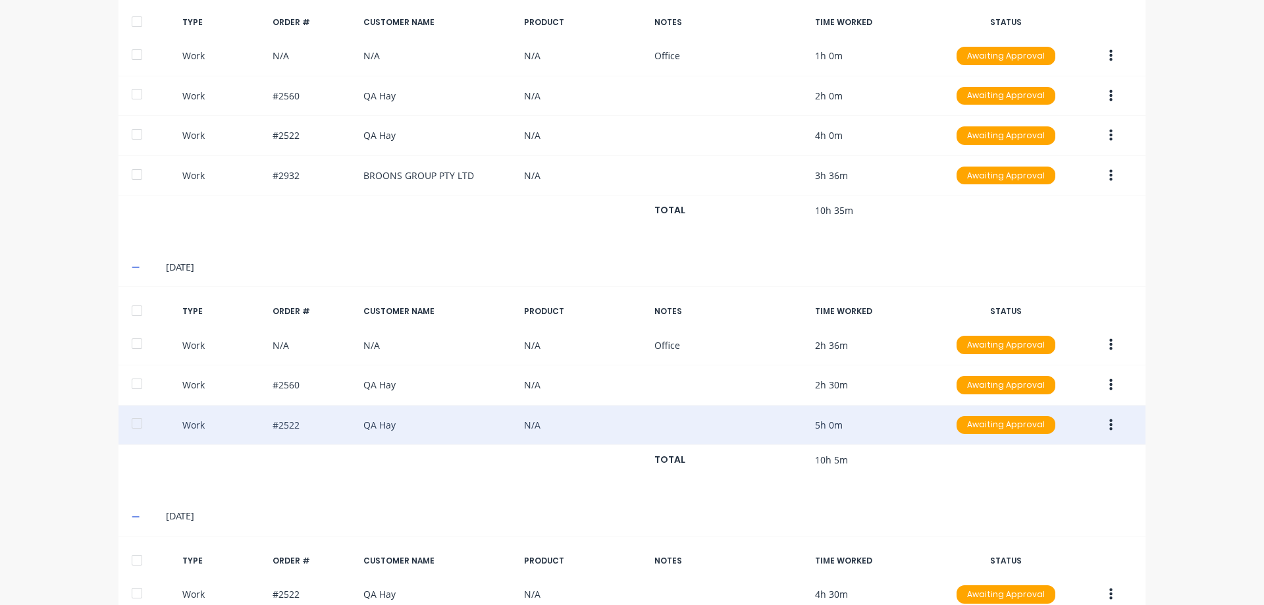
scroll to position [704, 0]
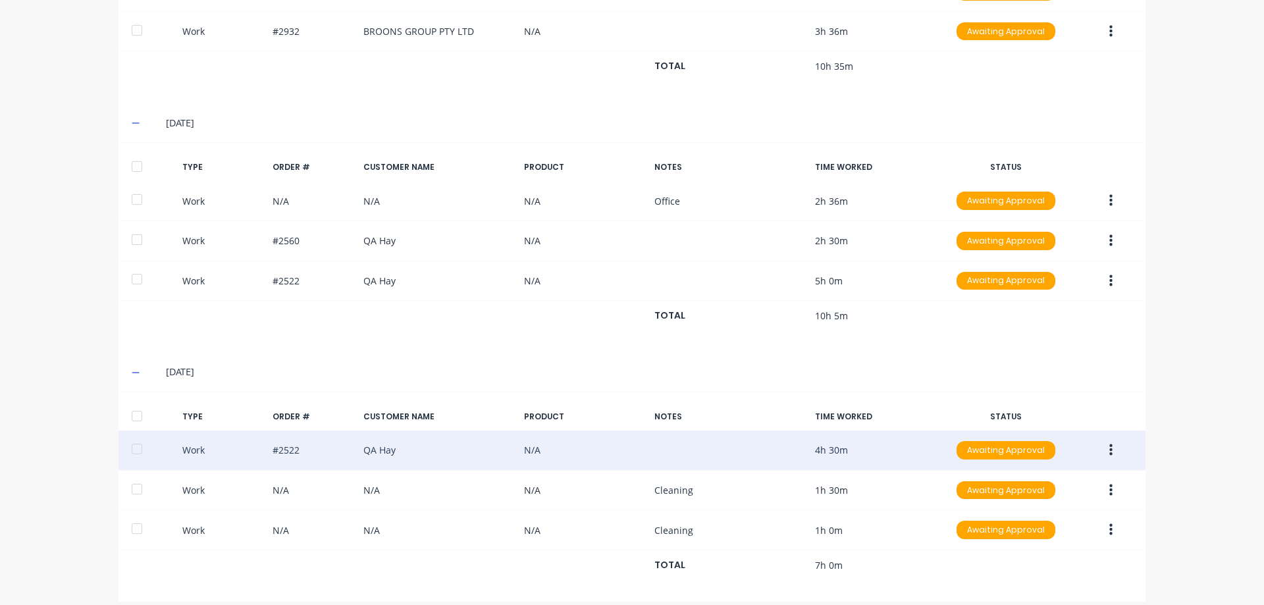
click at [1108, 438] on button "button" at bounding box center [1110, 450] width 31 height 24
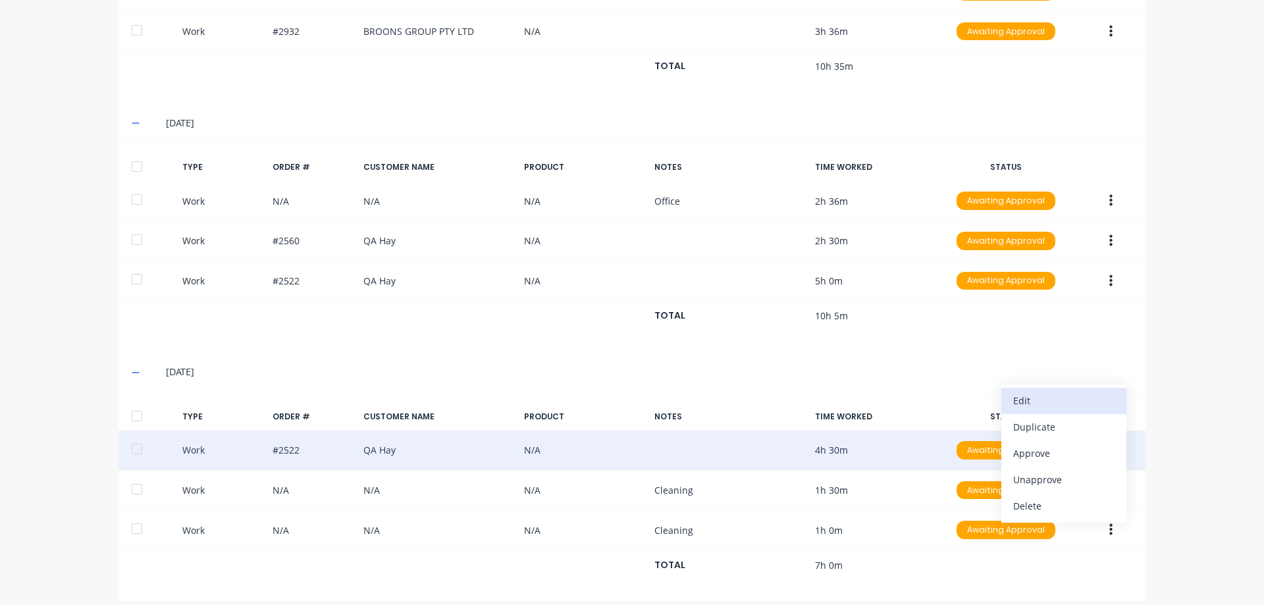
click at [1064, 391] on div "Edit" at bounding box center [1063, 400] width 101 height 19
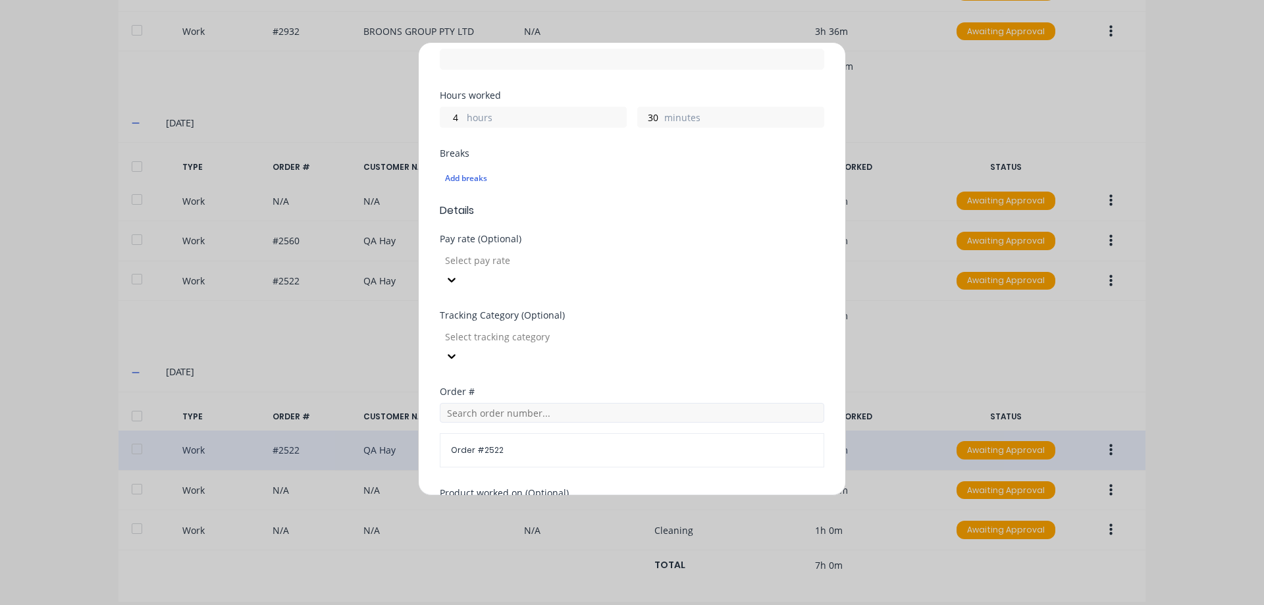
scroll to position [263, 0]
click at [485, 400] on input "text" at bounding box center [632, 410] width 384 height 20
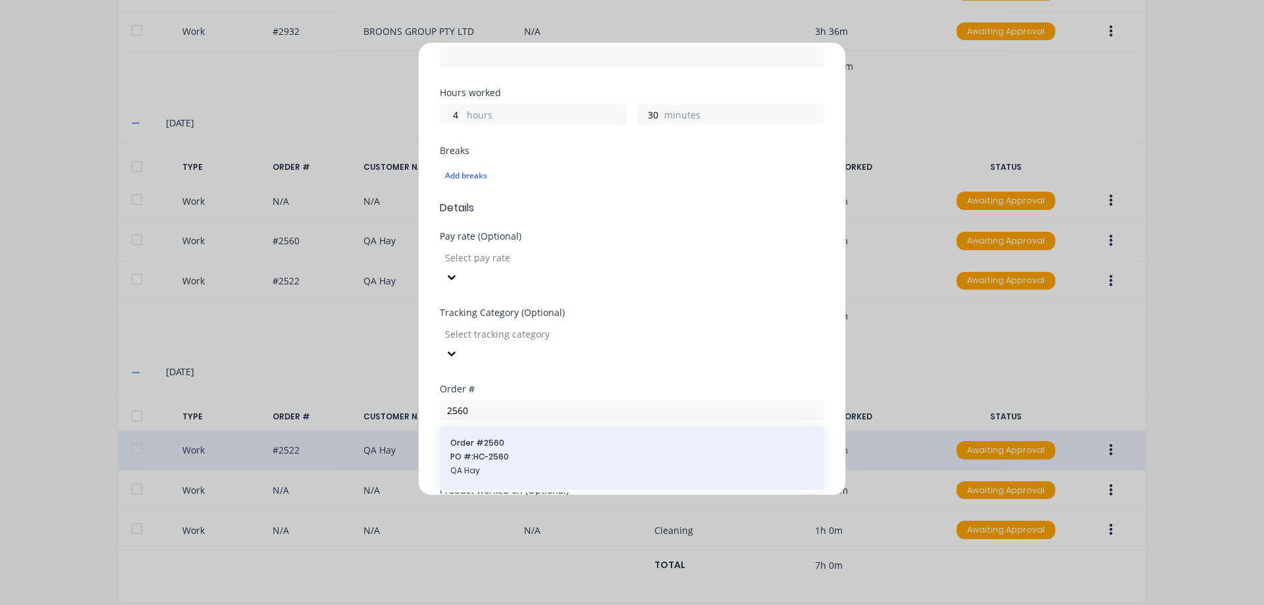
click at [508, 437] on span "Order # 2560" at bounding box center [631, 443] width 363 height 12
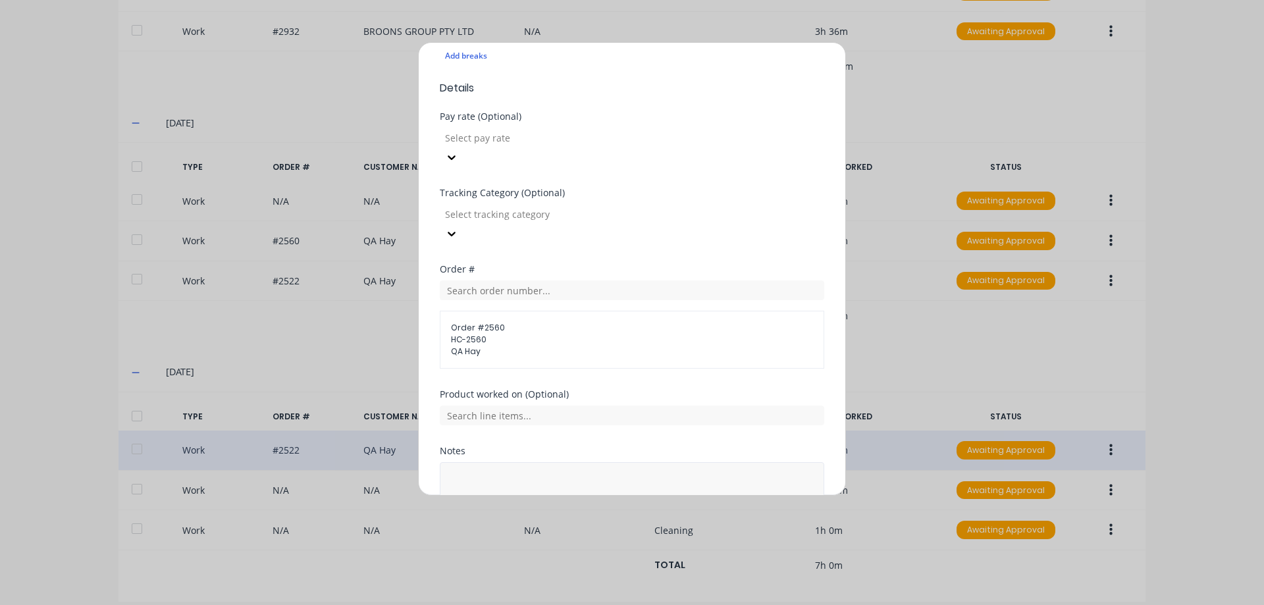
scroll to position [441, 0]
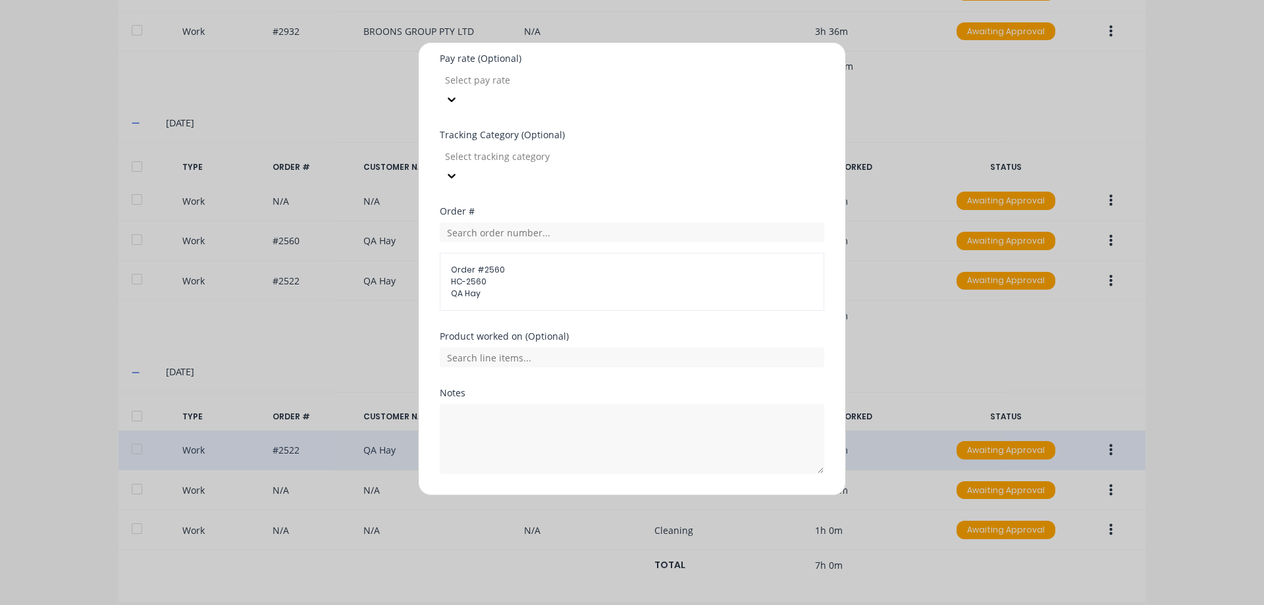
click at [619, 495] on button "Edit time tracking entry" at bounding box center [600, 505] width 113 height 21
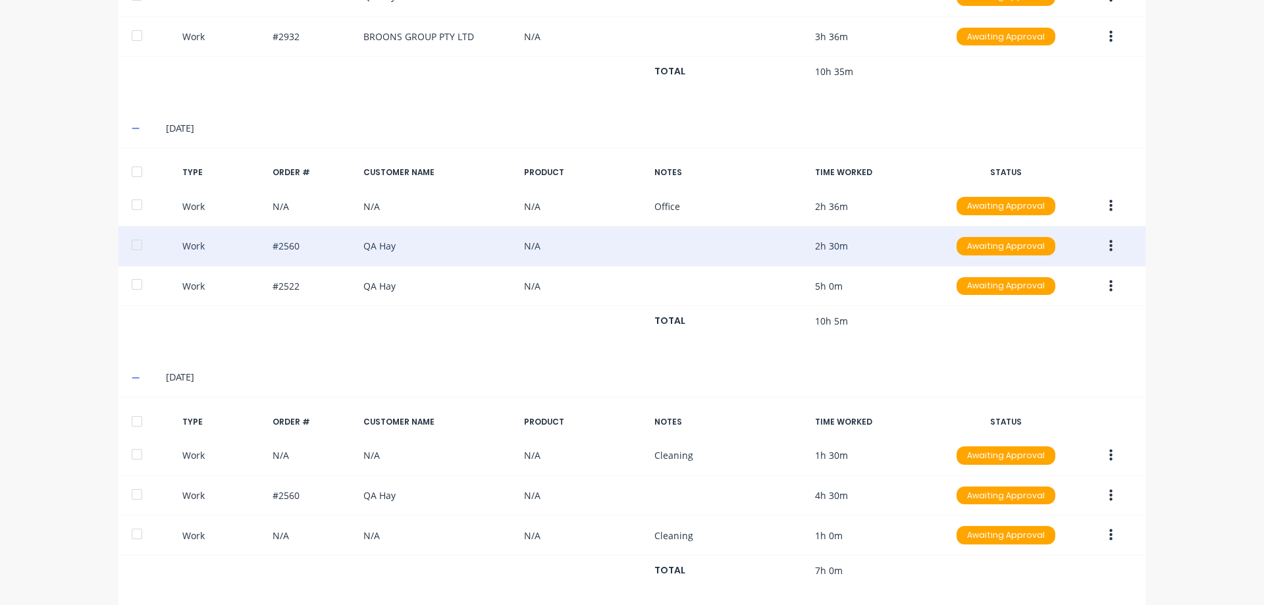
scroll to position [704, 0]
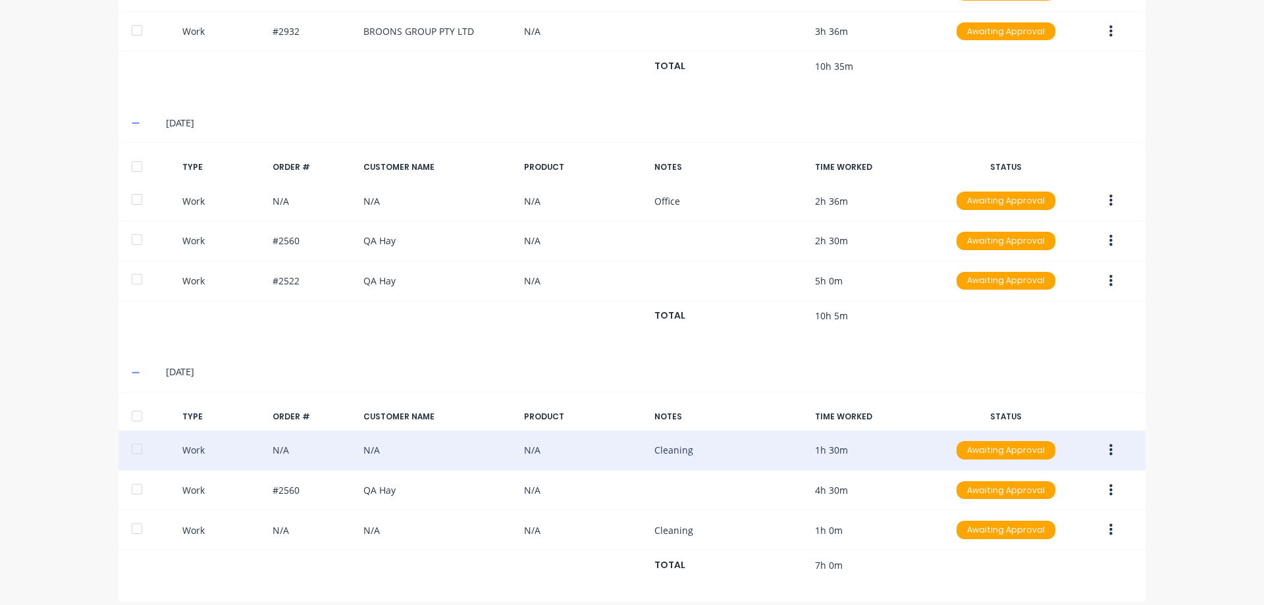
click at [1109, 443] on icon "button" at bounding box center [1110, 450] width 3 height 14
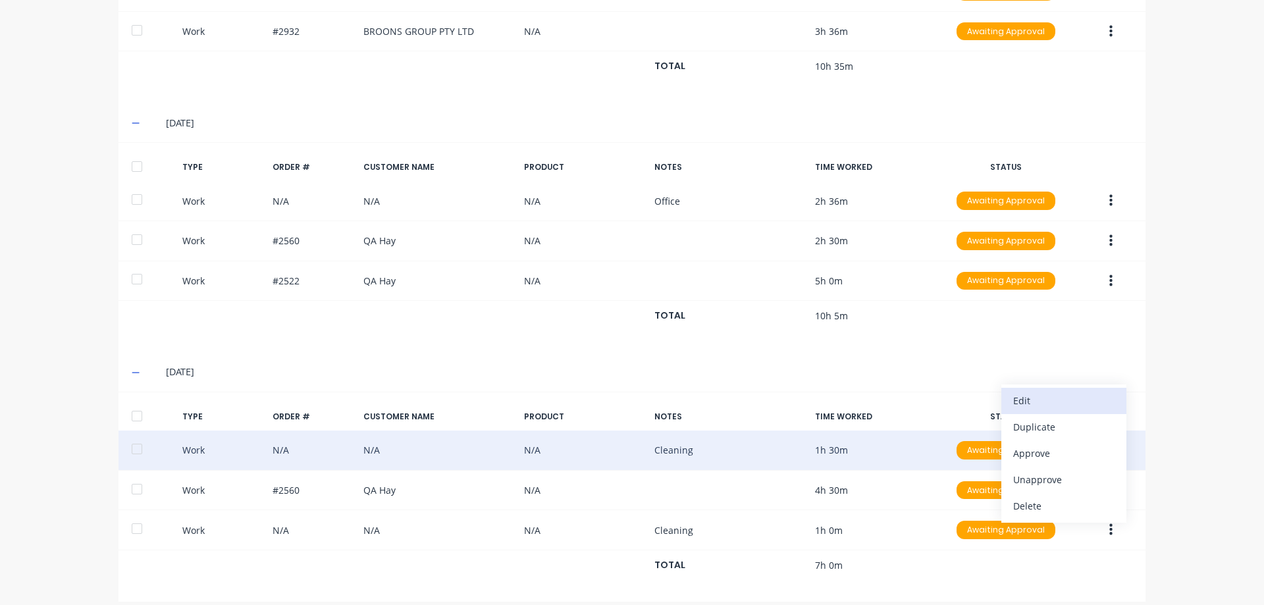
click at [1015, 391] on div "Edit" at bounding box center [1063, 400] width 101 height 19
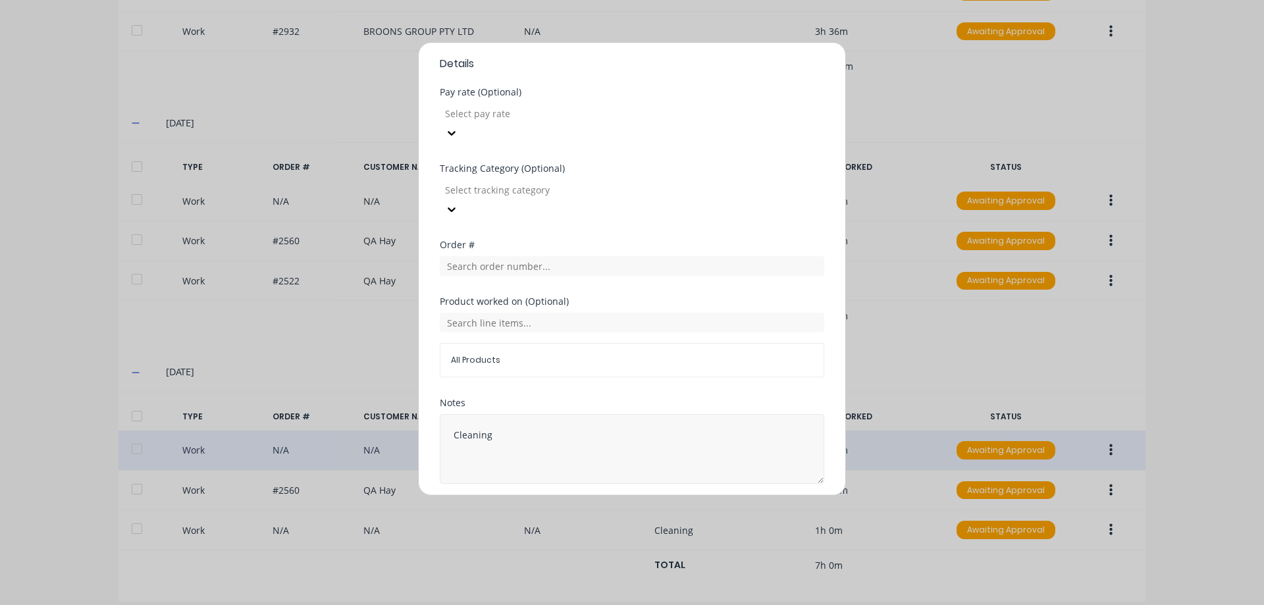
scroll to position [417, 0]
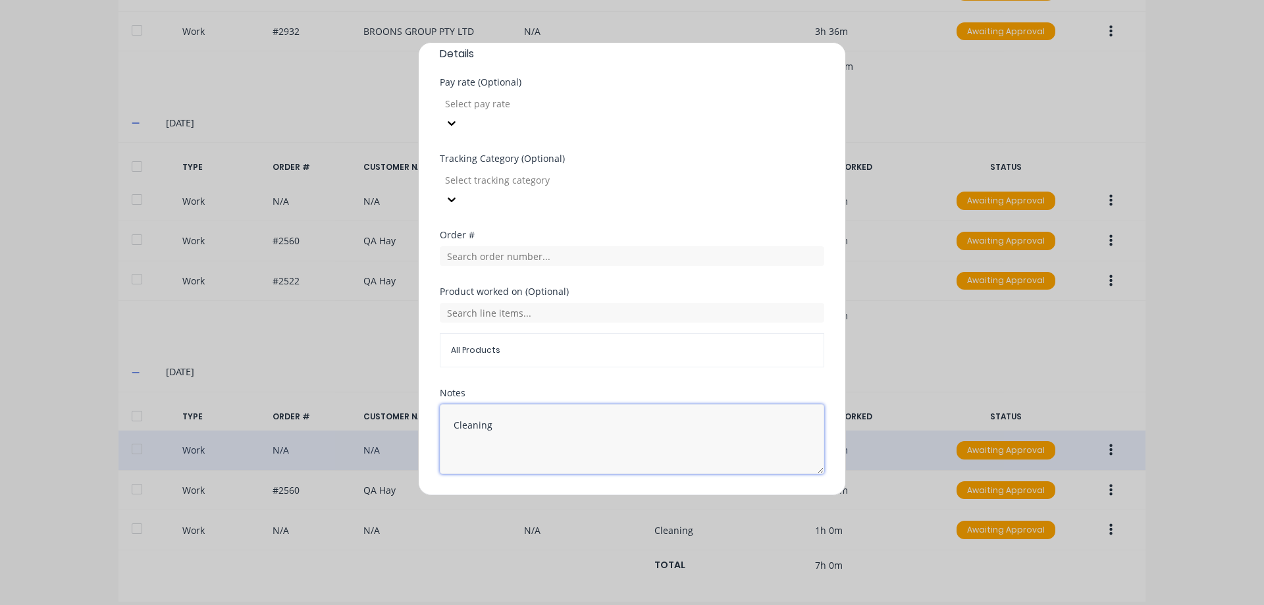
drag, startPoint x: 516, startPoint y: 389, endPoint x: 435, endPoint y: 377, distance: 81.9
click at [435, 377] on div "Edit time tracking entry Work Attendance When Date 20/09/2025 Start time Finish…" at bounding box center [632, 269] width 428 height 454
click at [581, 495] on button "Edit time tracking entry" at bounding box center [600, 505] width 113 height 21
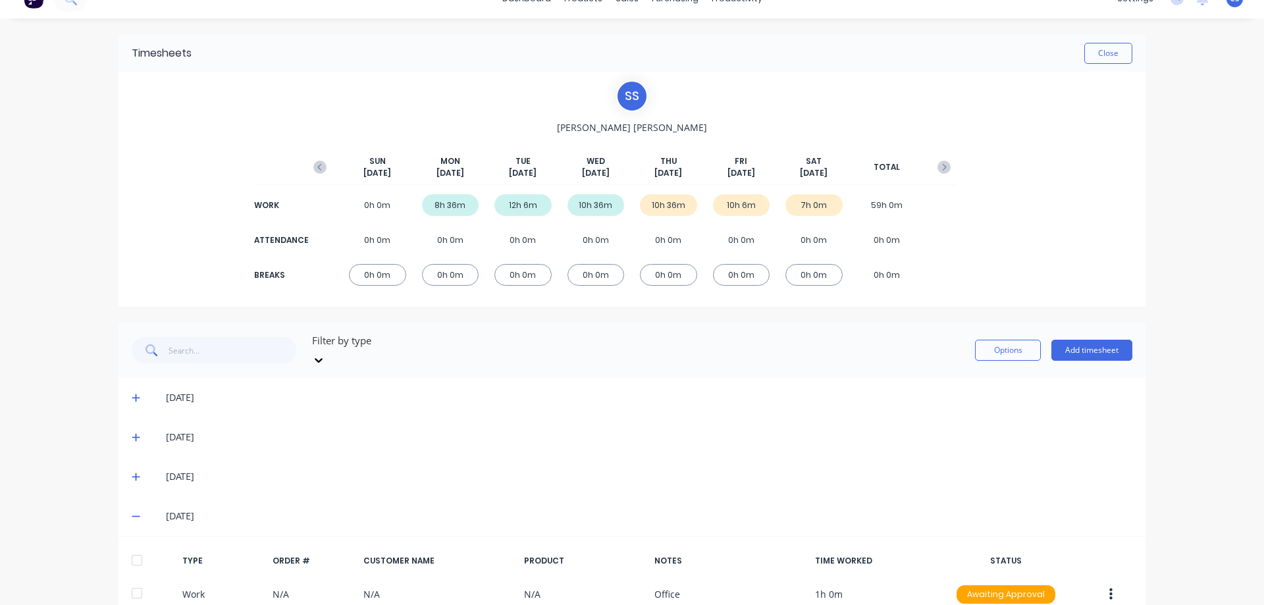
scroll to position [0, 0]
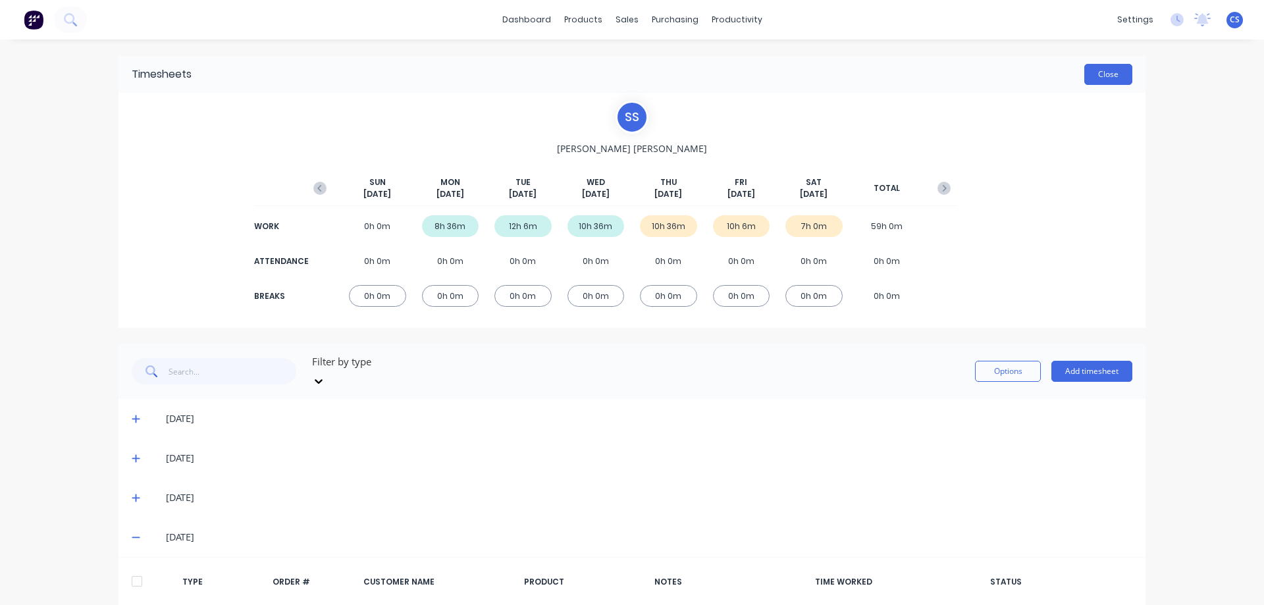
click at [1109, 76] on button "Close" at bounding box center [1108, 74] width 48 height 21
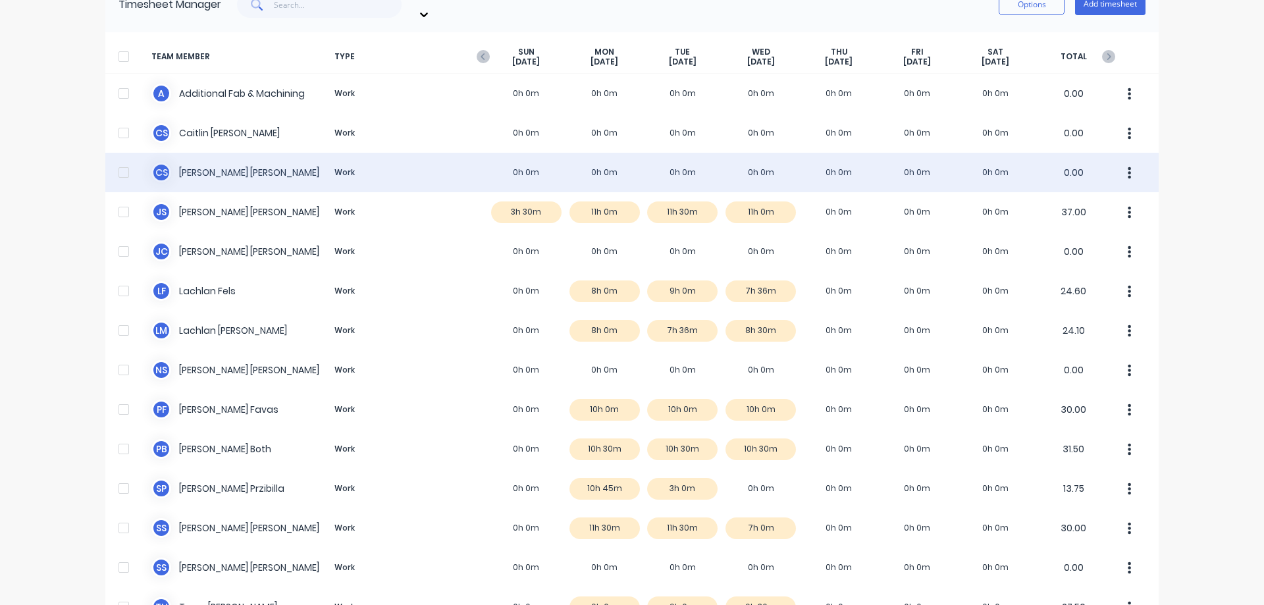
scroll to position [184, 0]
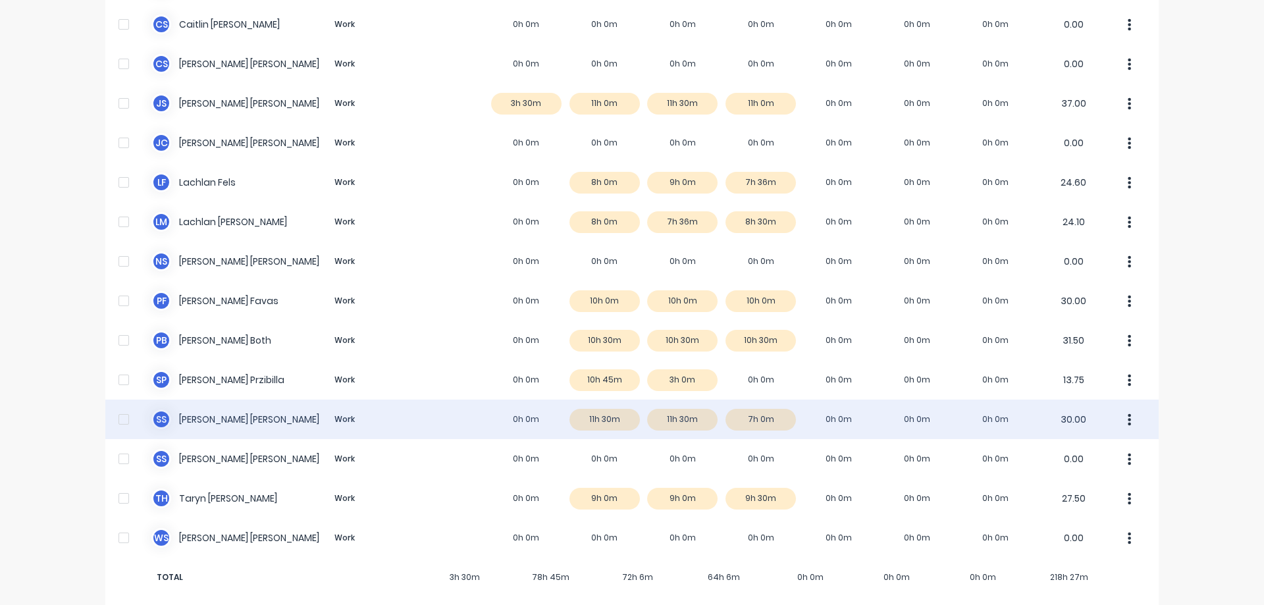
click at [463, 400] on div "S S Shaun Schutz Work 0h 0m 11h 30m 11h 30m 7h 0m 0h 0m 0h 0m 0h 0m 30.00" at bounding box center [631, 420] width 1053 height 40
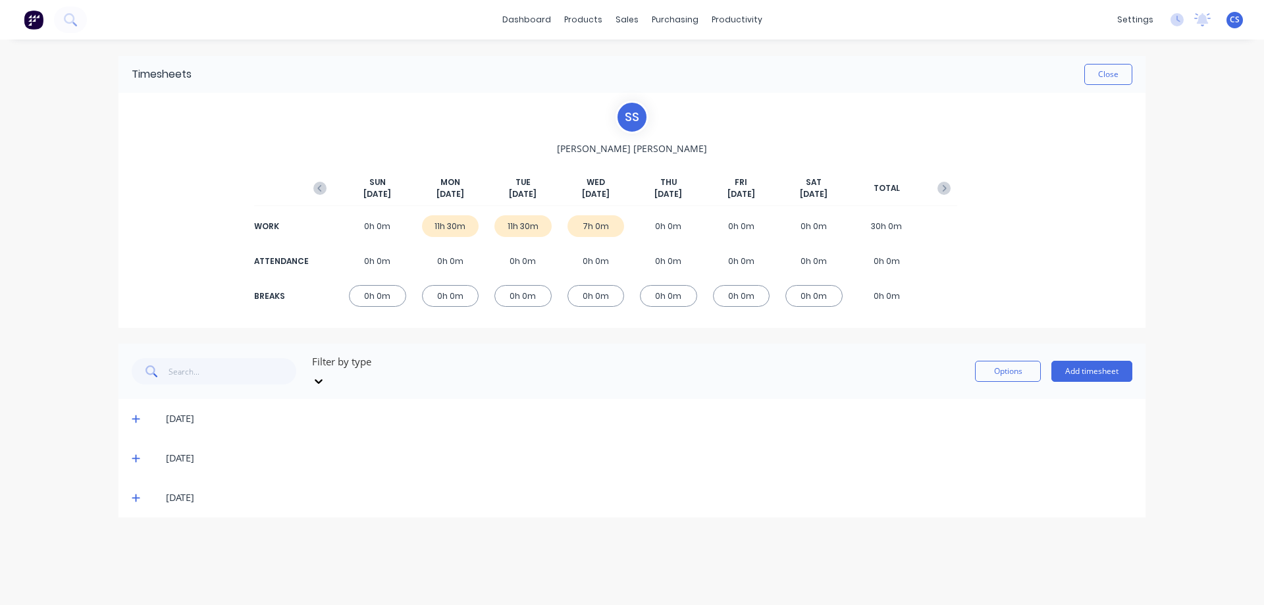
click at [137, 493] on icon at bounding box center [136, 497] width 9 height 9
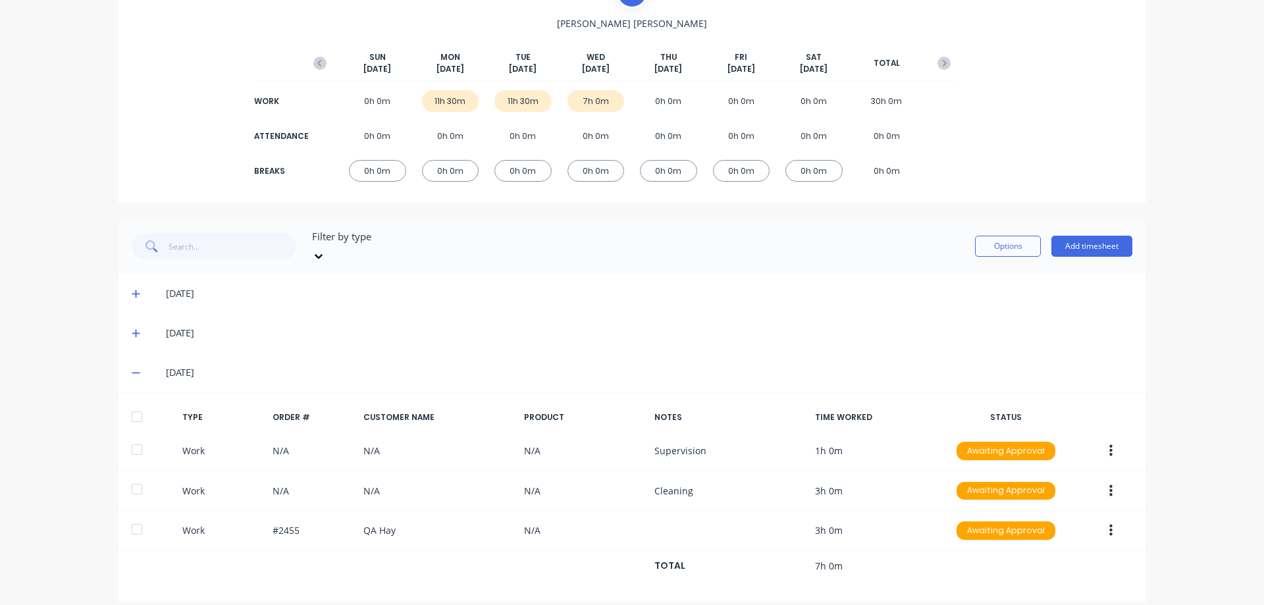
scroll to position [126, 0]
click at [1092, 246] on button "Add timesheet" at bounding box center [1091, 245] width 81 height 21
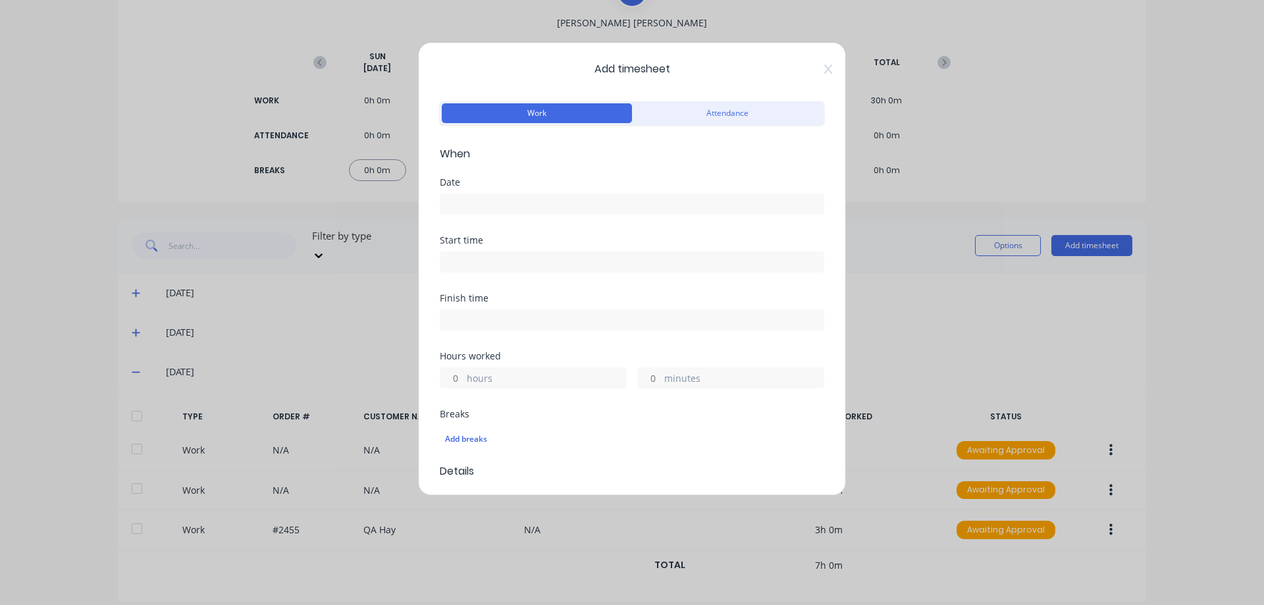
click at [463, 207] on input at bounding box center [631, 204] width 383 height 20
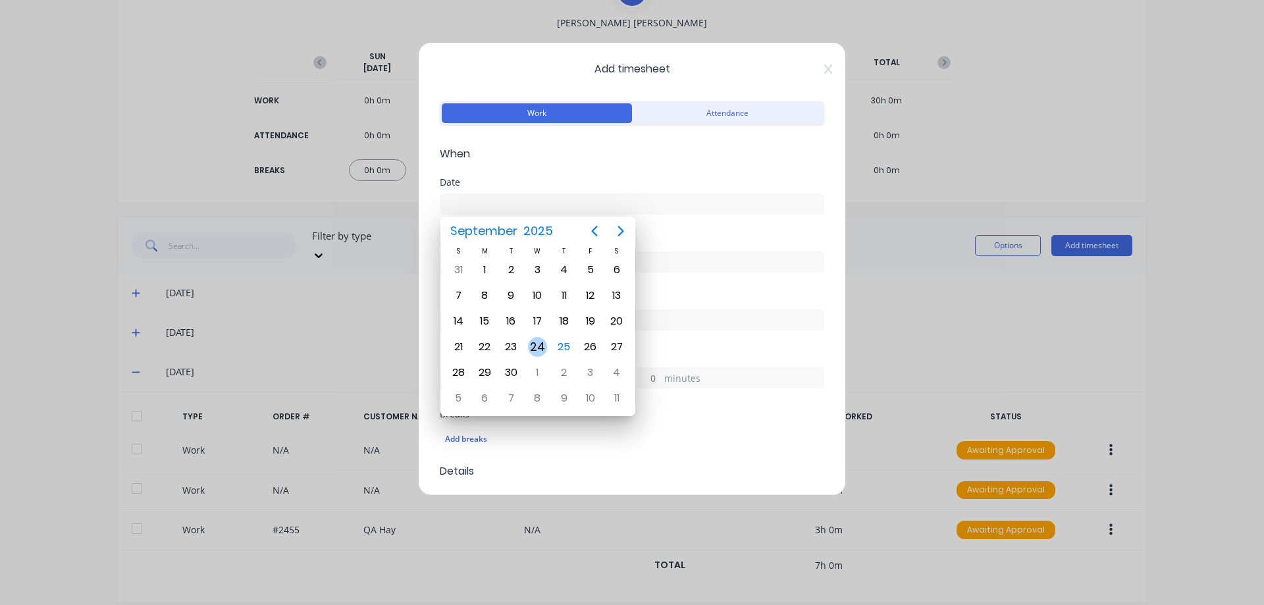
click at [531, 346] on div "24" at bounding box center [538, 347] width 20 height 20
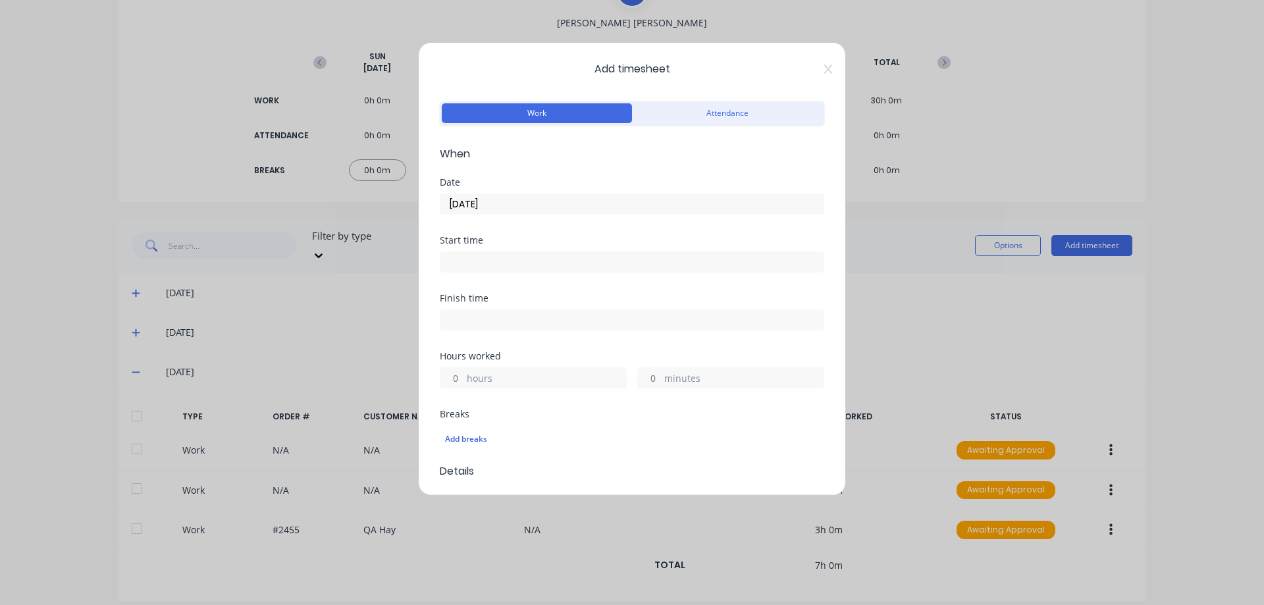
click at [468, 379] on label "hours" at bounding box center [546, 379] width 159 height 16
click at [463, 379] on input "hours" at bounding box center [451, 378] width 23 height 20
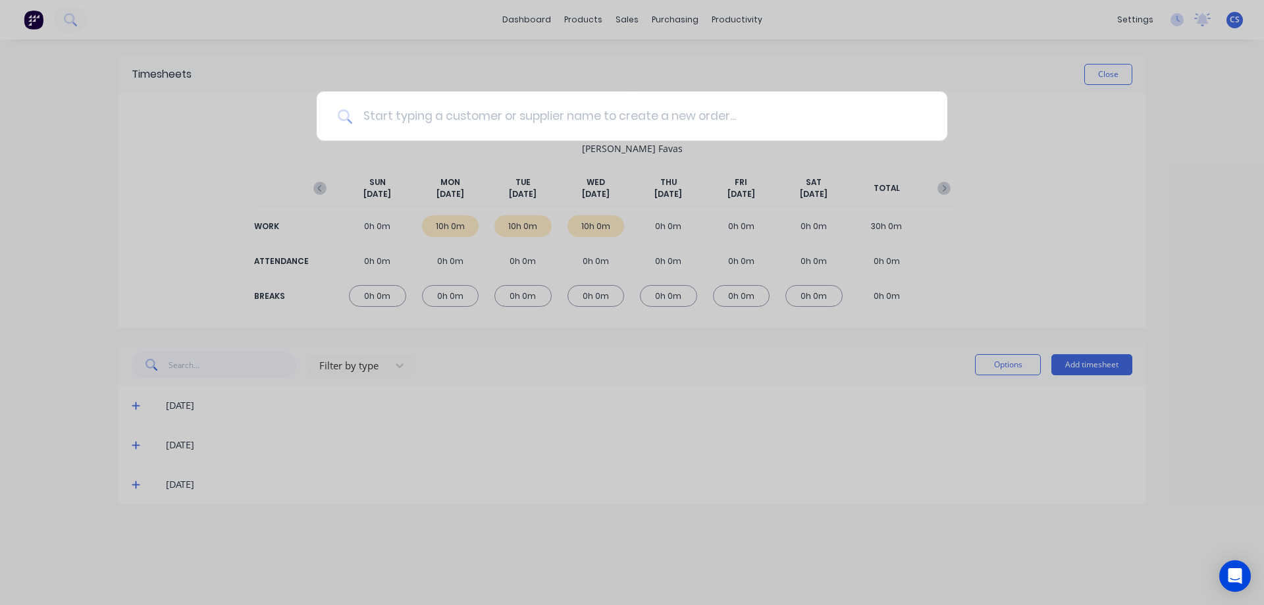
click at [485, 118] on input at bounding box center [639, 116] width 574 height 49
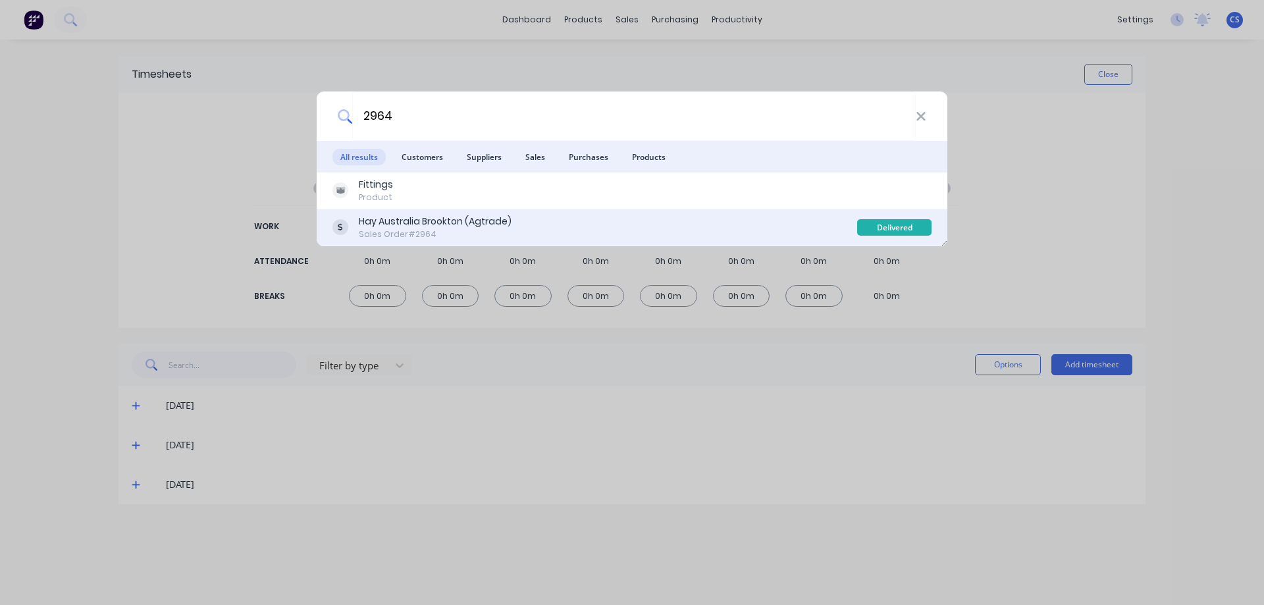
type input "2964"
click at [508, 237] on div "Sales Order #2964" at bounding box center [435, 234] width 153 height 12
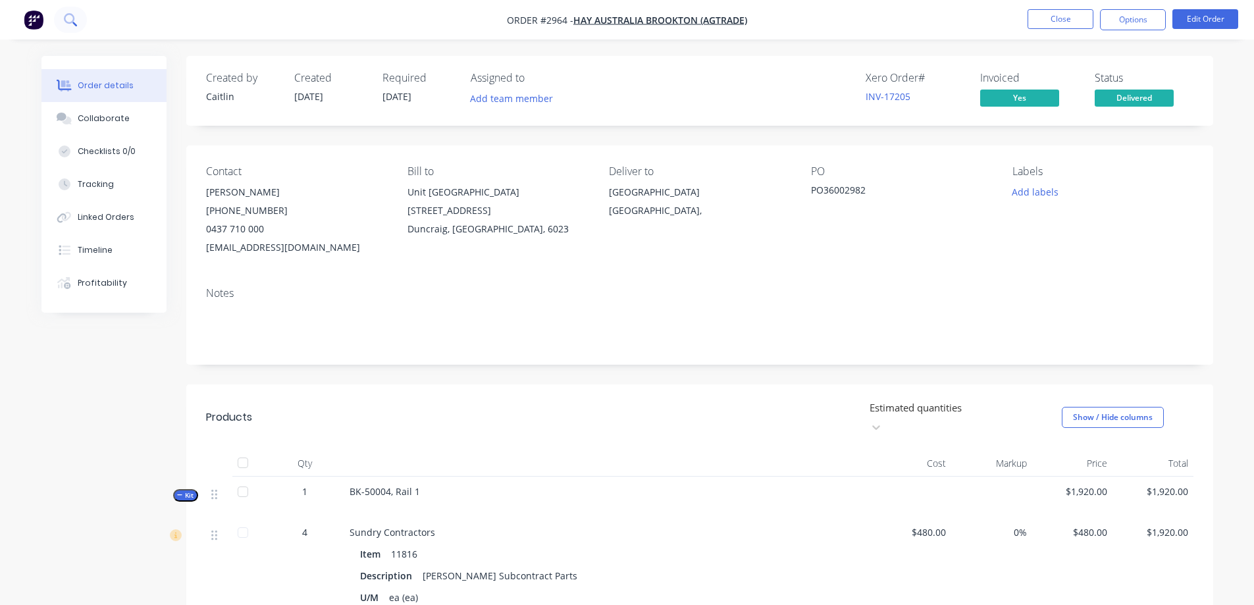
click at [59, 17] on button at bounding box center [70, 20] width 33 height 26
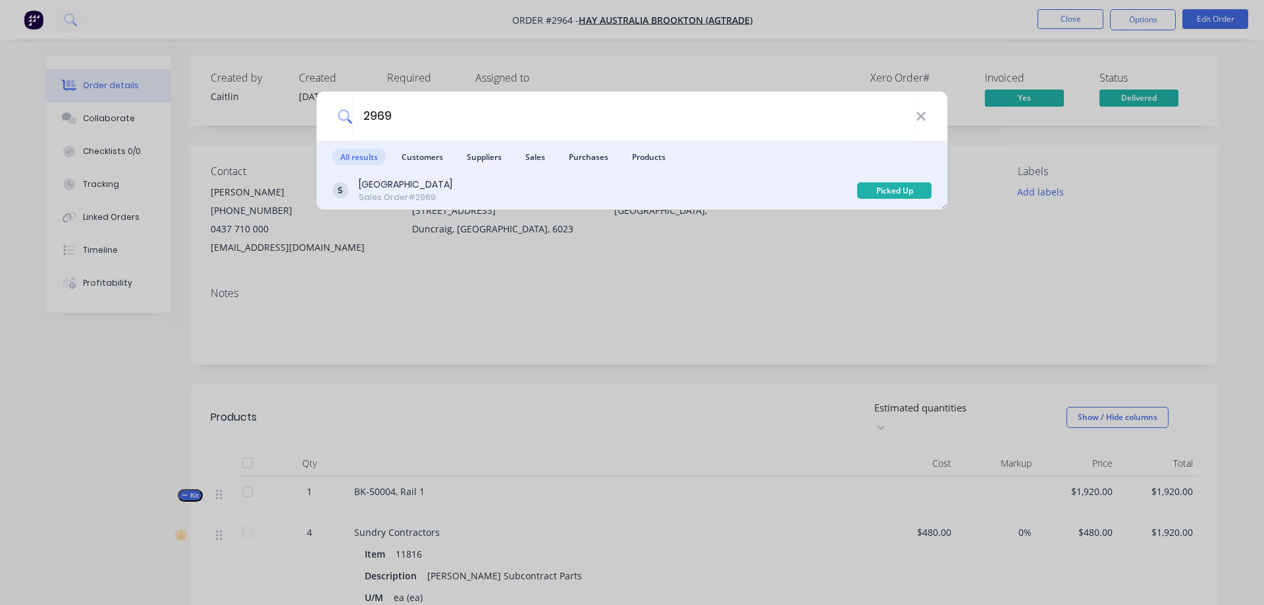
type input "2969"
click at [515, 189] on div "EUDUNDA AREA SCHOOL Sales Order #2969" at bounding box center [594, 191] width 525 height 26
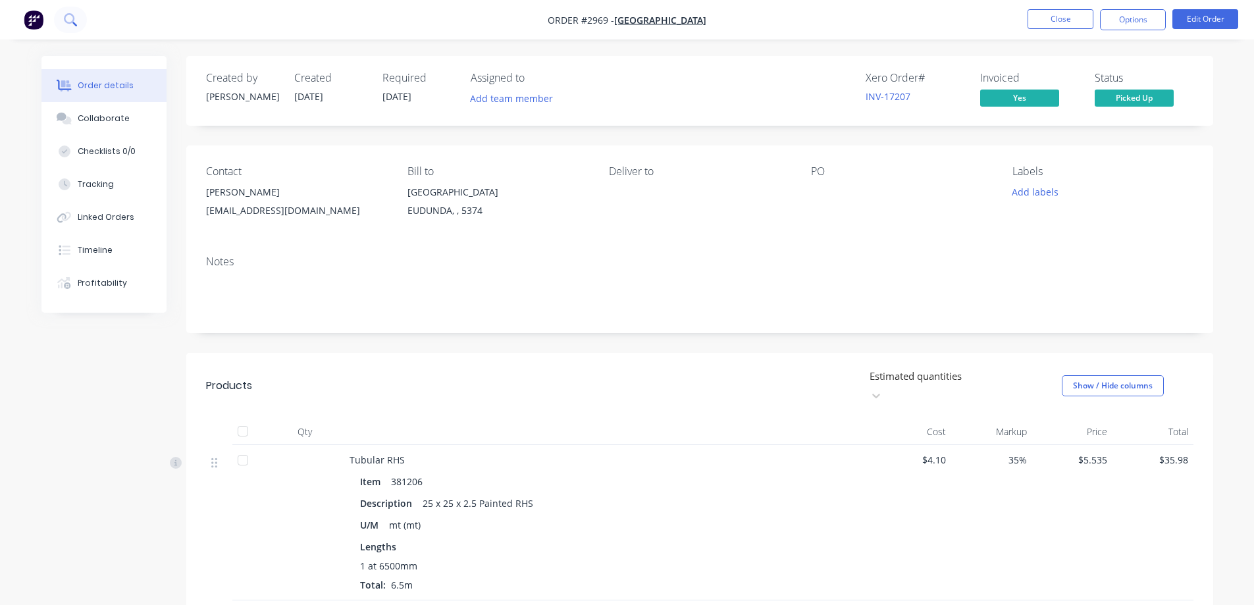
click at [74, 28] on button at bounding box center [70, 20] width 33 height 26
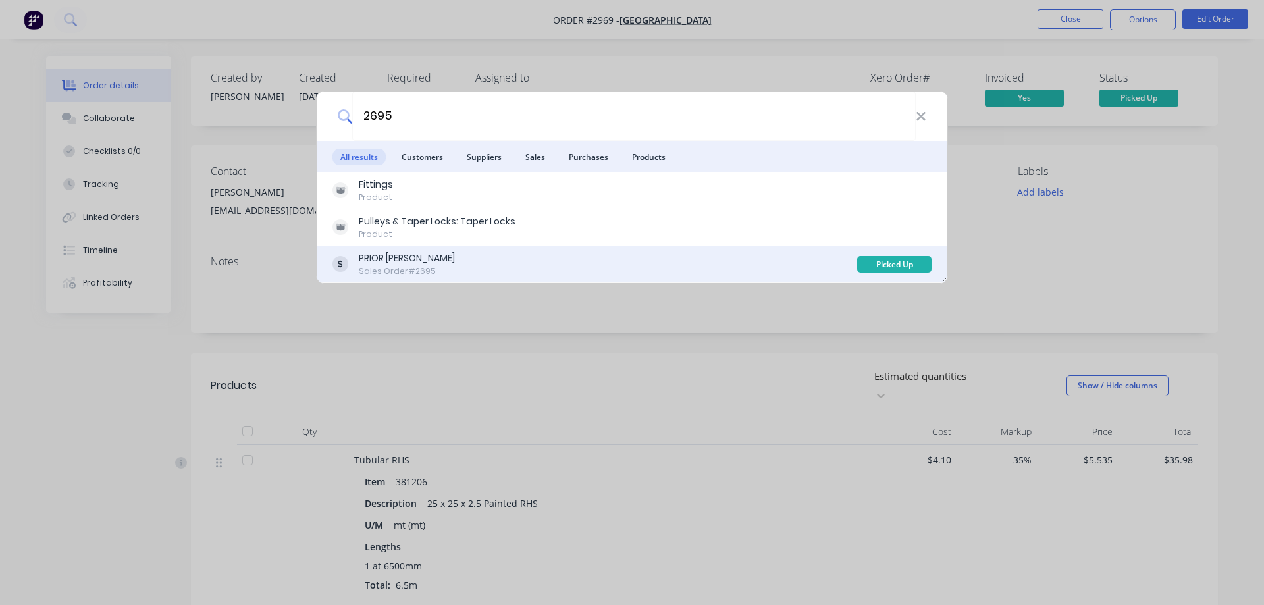
type input "2695"
click at [467, 257] on div "PRIOR DANIEL Sales Order #2695" at bounding box center [594, 264] width 525 height 26
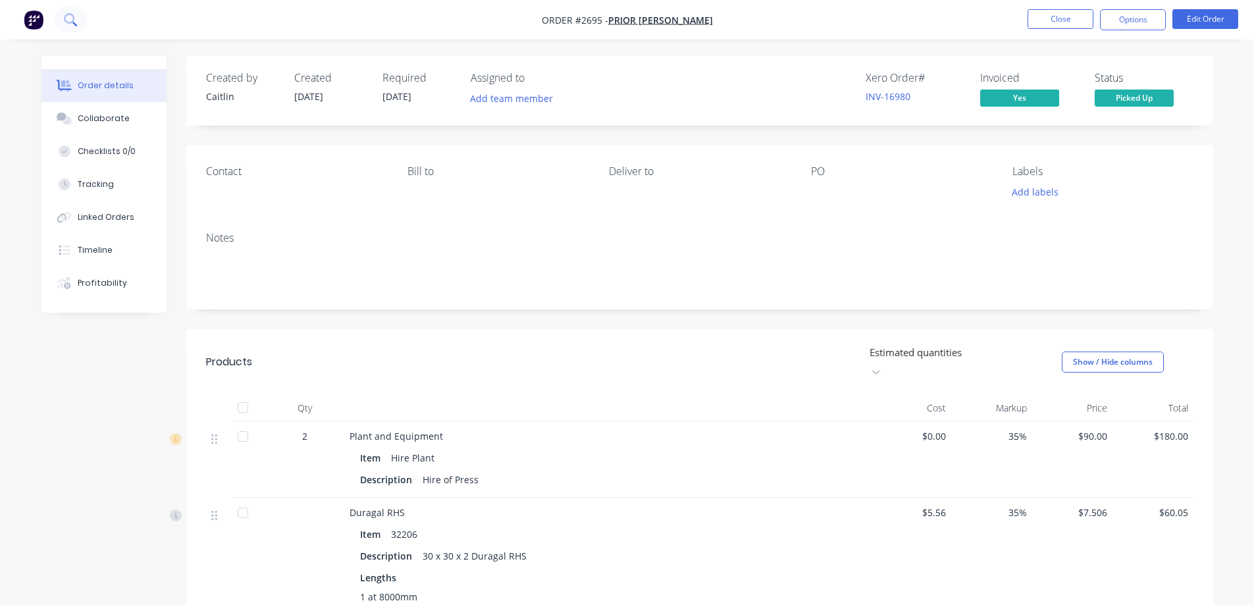
click at [73, 26] on button at bounding box center [70, 20] width 33 height 26
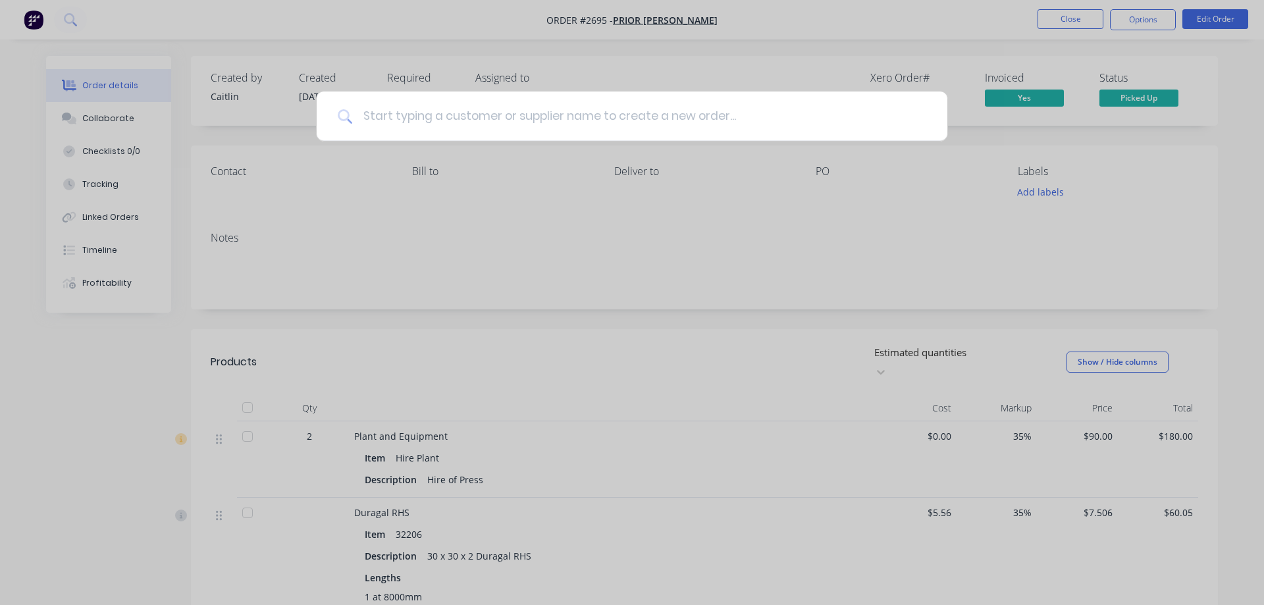
click at [436, 116] on input at bounding box center [639, 116] width 574 height 49
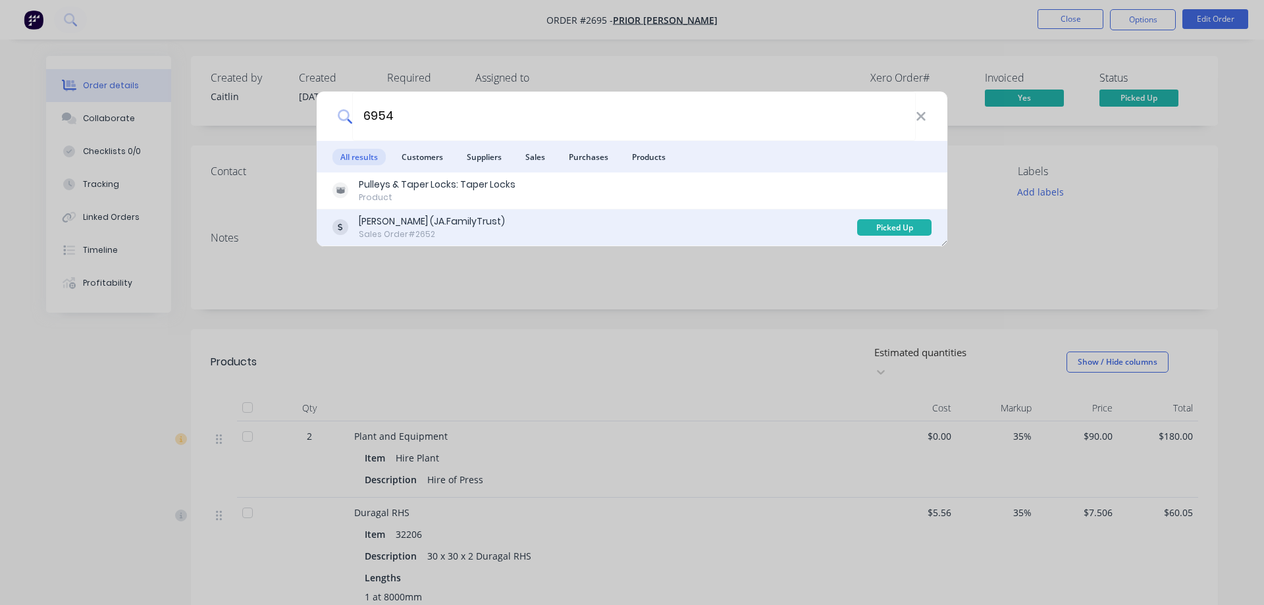
type input "6954"
click at [499, 236] on div "Sales Order #2652" at bounding box center [432, 234] width 146 height 12
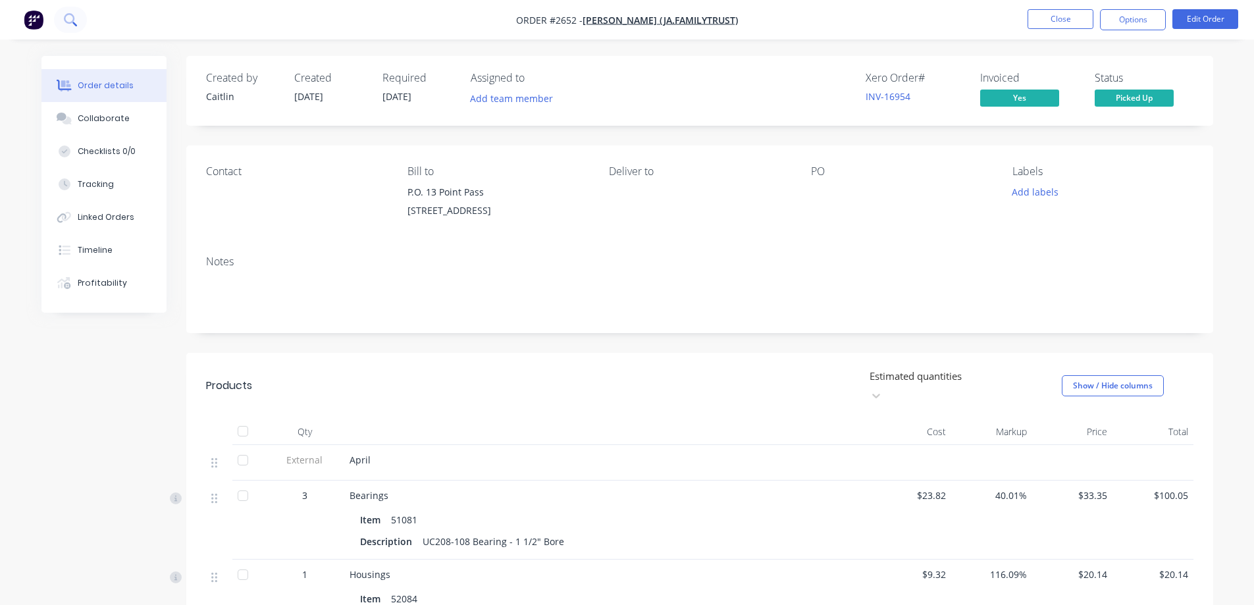
click at [79, 18] on button at bounding box center [70, 20] width 33 height 26
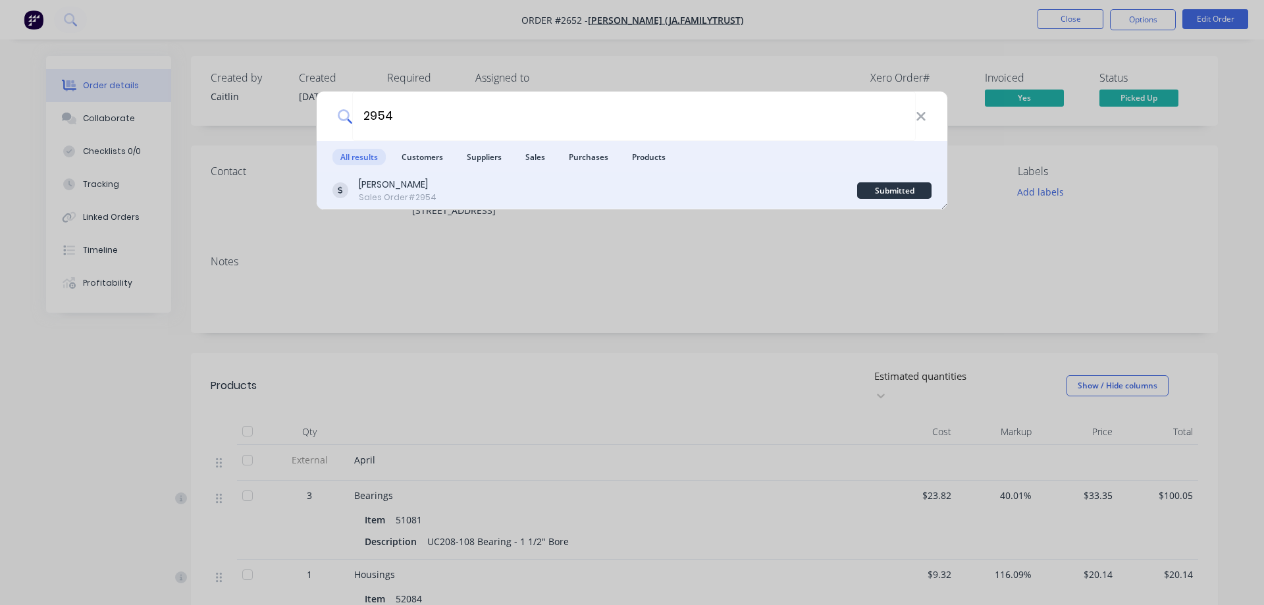
type input "2954"
click at [569, 180] on div "Deane Smart Sales Order #2954" at bounding box center [594, 191] width 525 height 26
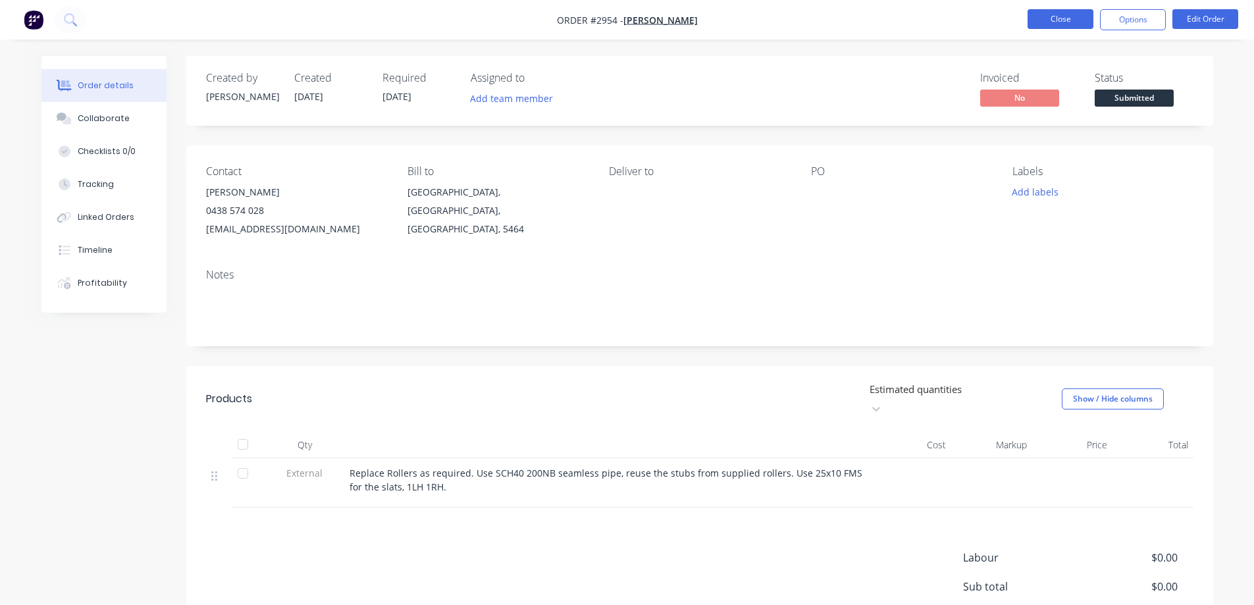
click at [1045, 11] on button "Close" at bounding box center [1061, 19] width 66 height 20
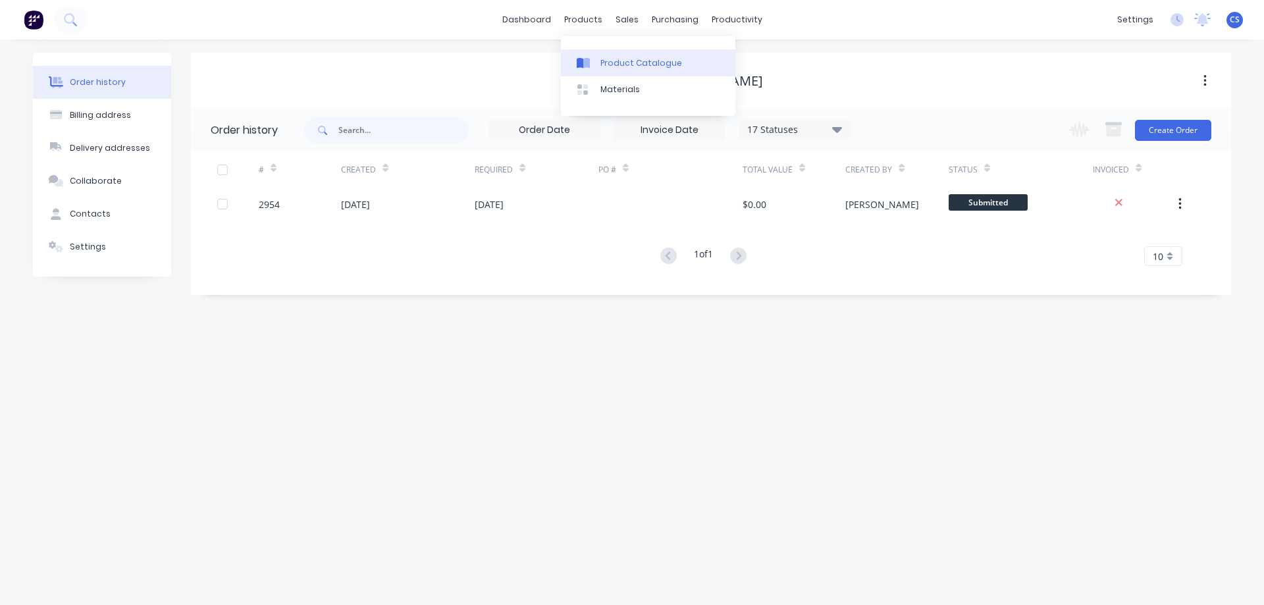
click at [614, 72] on link "Product Catalogue" at bounding box center [648, 62] width 174 height 26
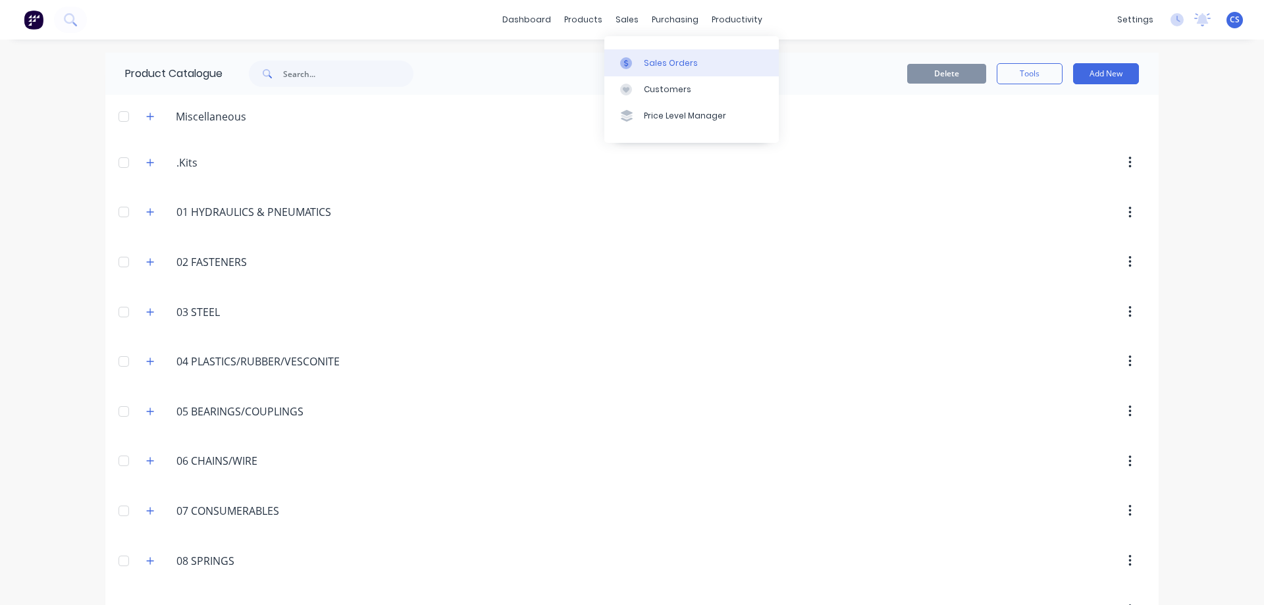
click at [652, 70] on link "Sales Orders" at bounding box center [691, 62] width 174 height 26
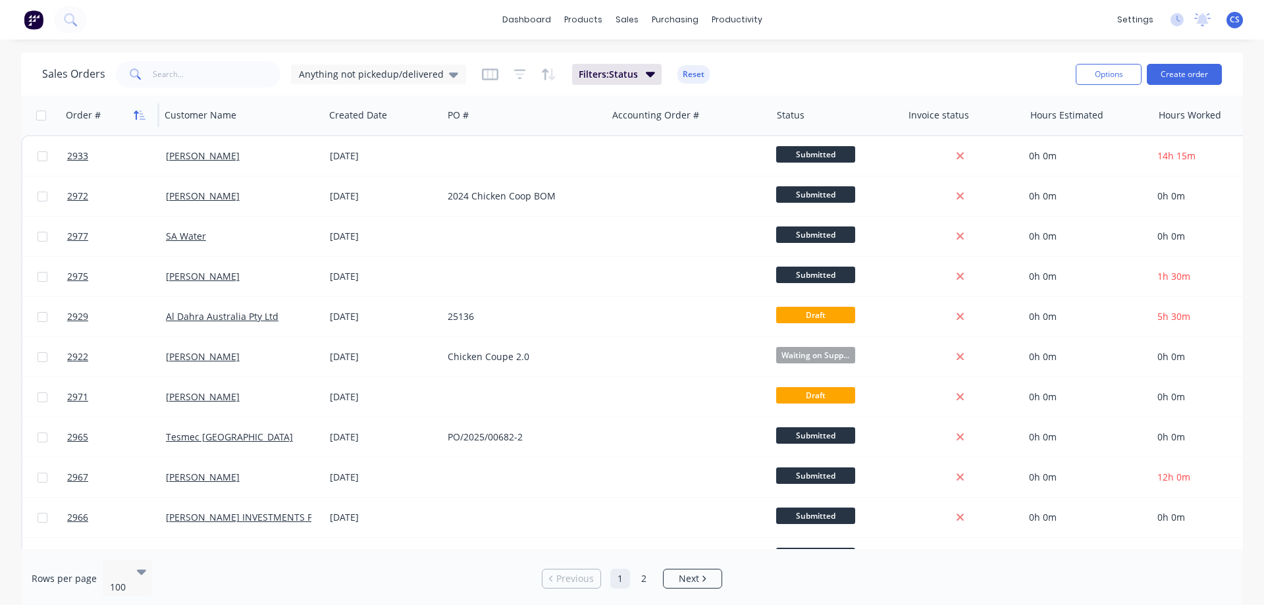
click at [141, 115] on icon "button" at bounding box center [140, 115] width 12 height 11
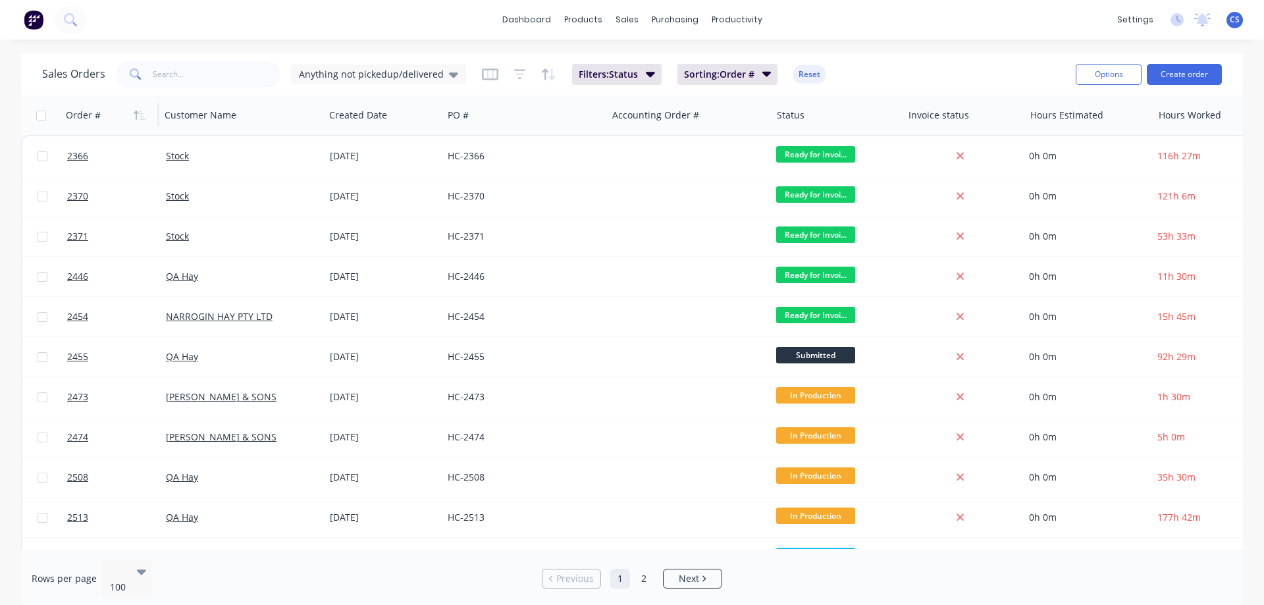
click at [141, 115] on icon "button" at bounding box center [140, 115] width 12 height 11
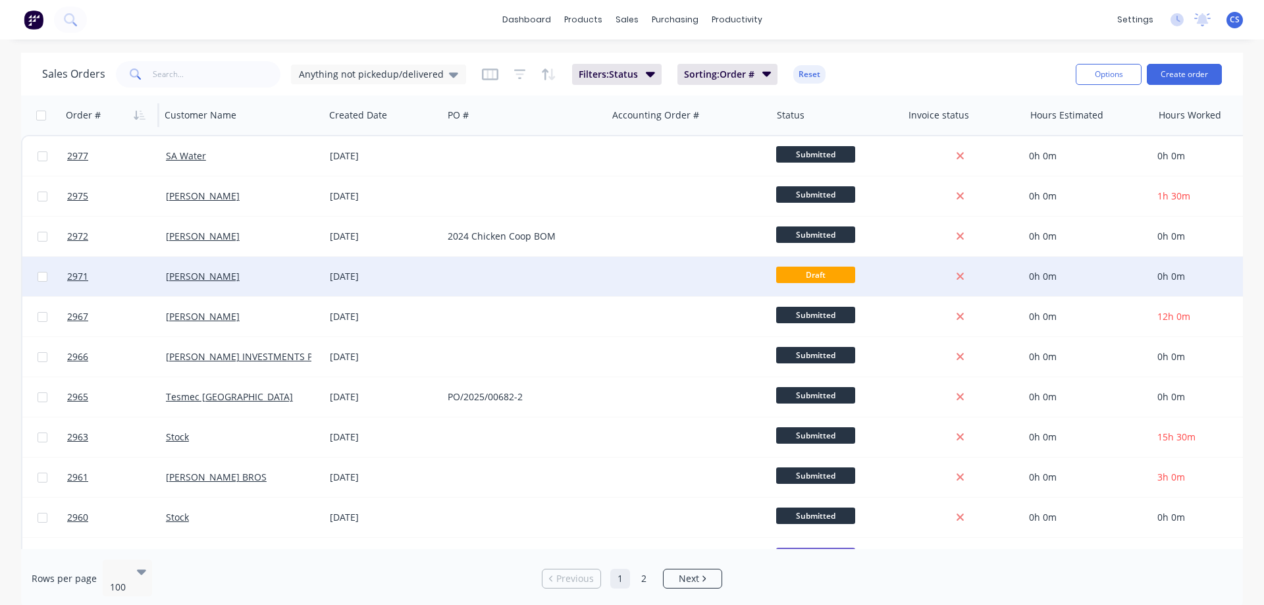
click at [537, 266] on div at bounding box center [524, 277] width 164 height 40
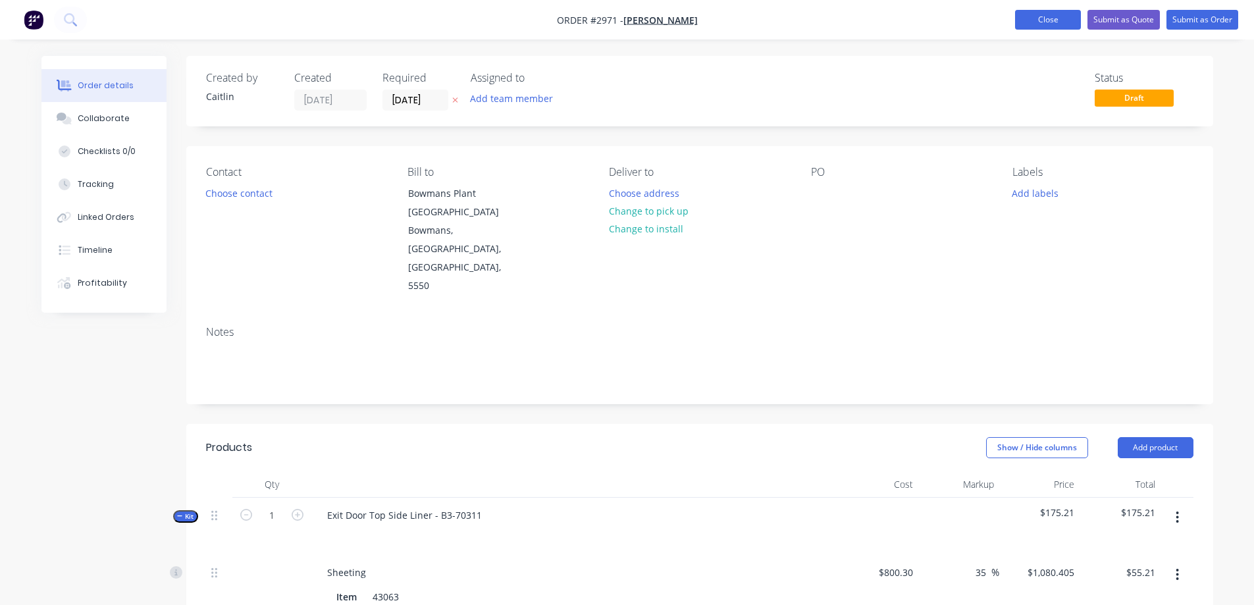
click at [1068, 11] on button "Close" at bounding box center [1048, 20] width 66 height 20
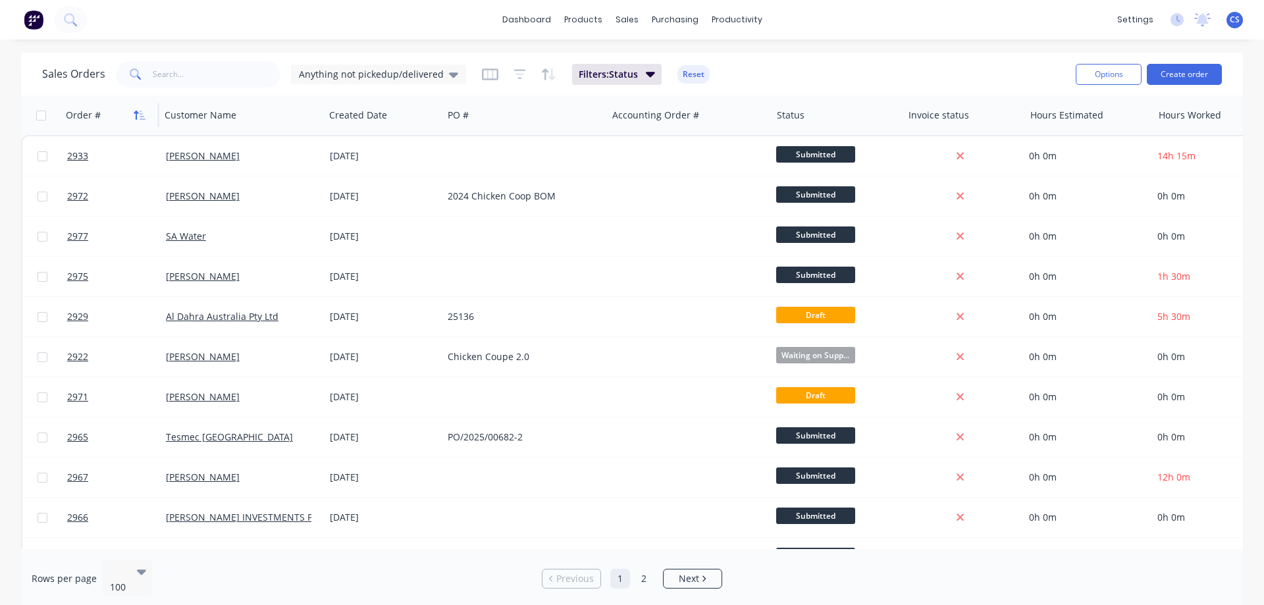
click at [138, 115] on icon "button" at bounding box center [140, 115] width 12 height 11
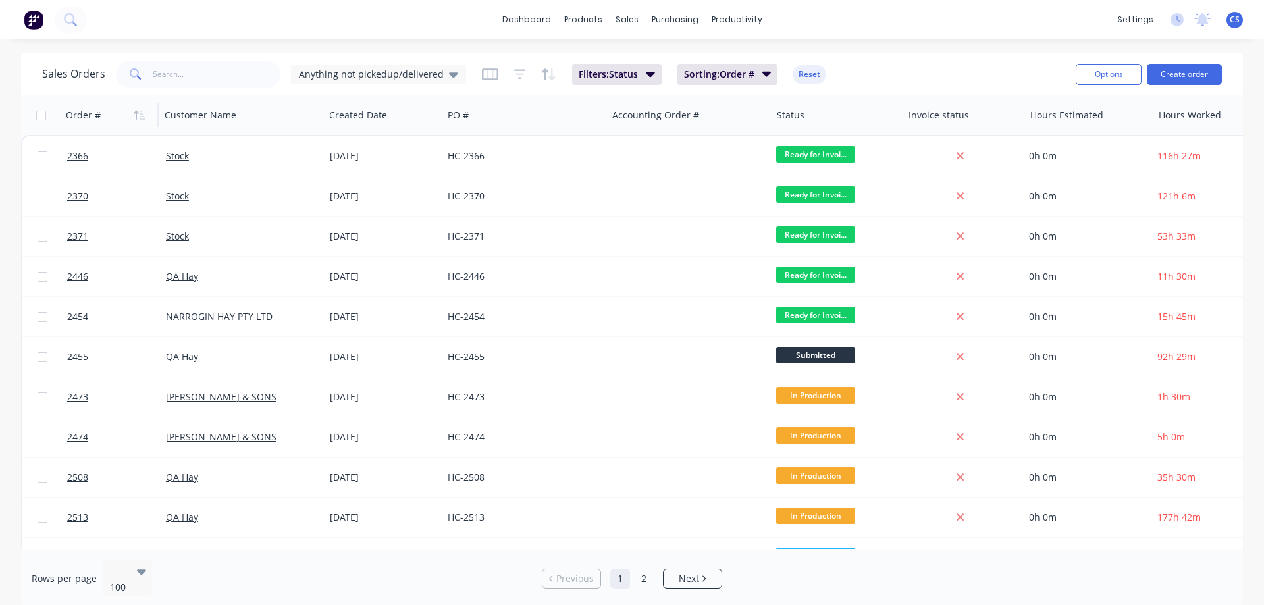
click at [138, 115] on icon "button" at bounding box center [140, 115] width 12 height 11
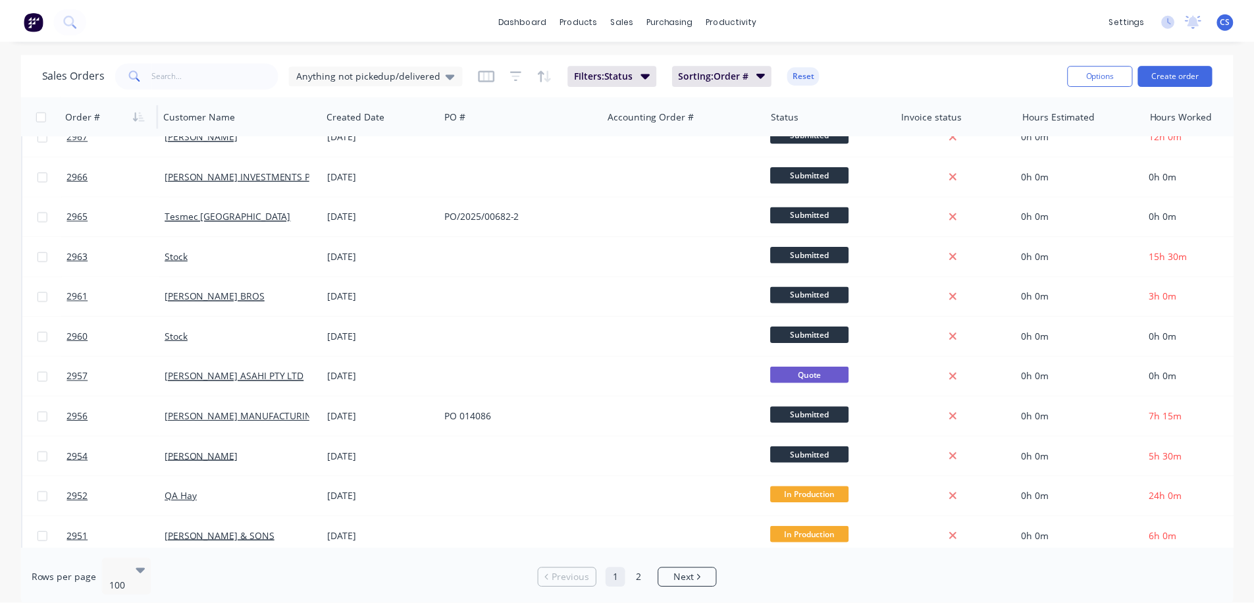
scroll to position [395, 0]
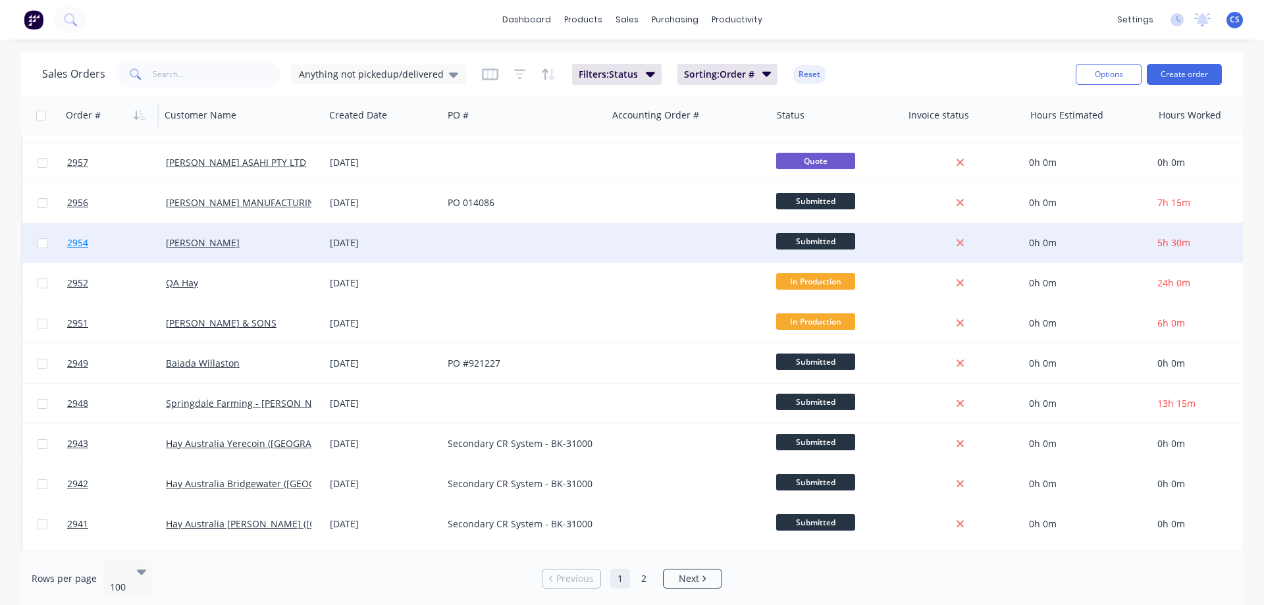
click at [136, 253] on link "2954" at bounding box center [116, 243] width 99 height 40
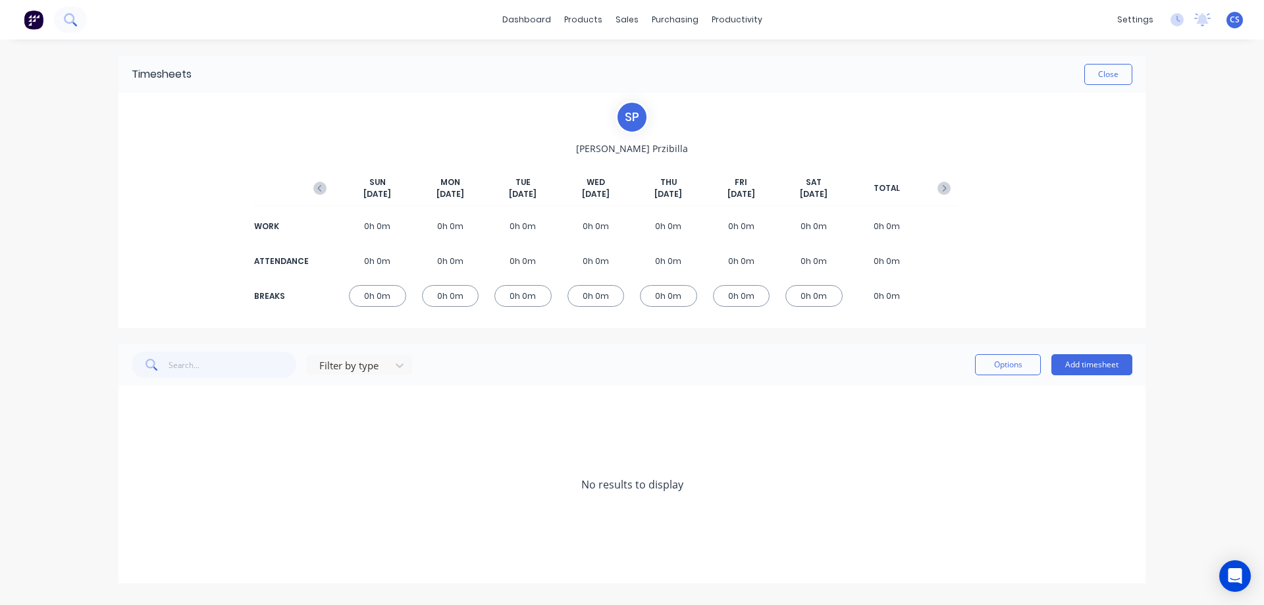
click at [78, 22] on button at bounding box center [70, 20] width 33 height 26
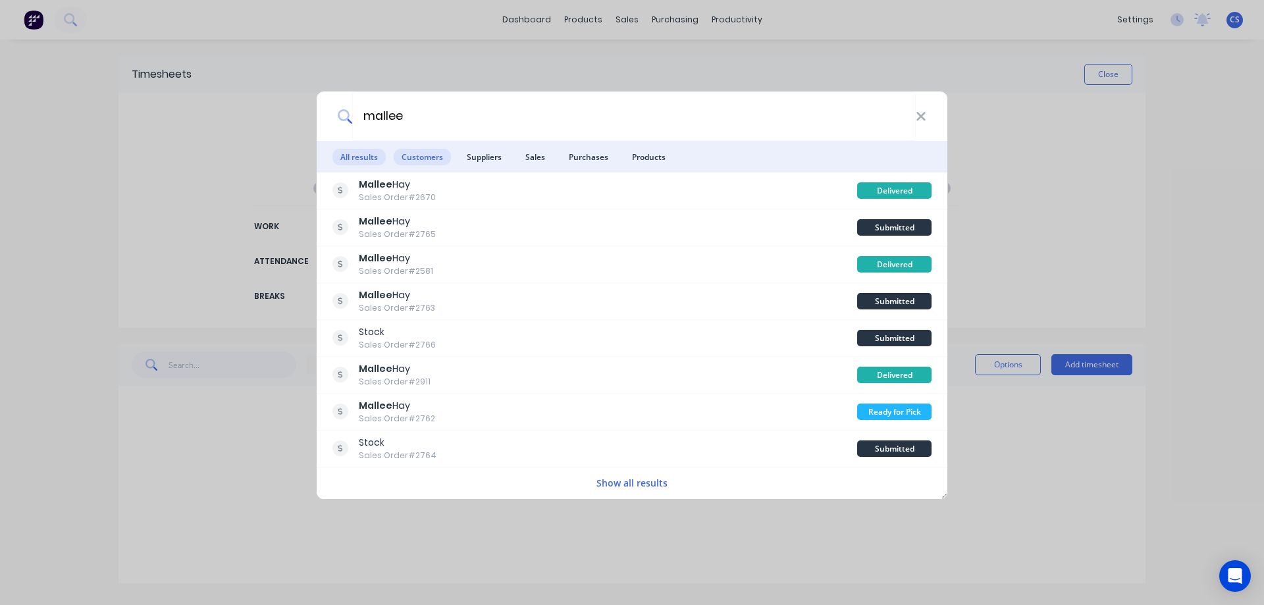
type input "mallee"
click at [438, 163] on span "Customers" at bounding box center [422, 157] width 57 height 16
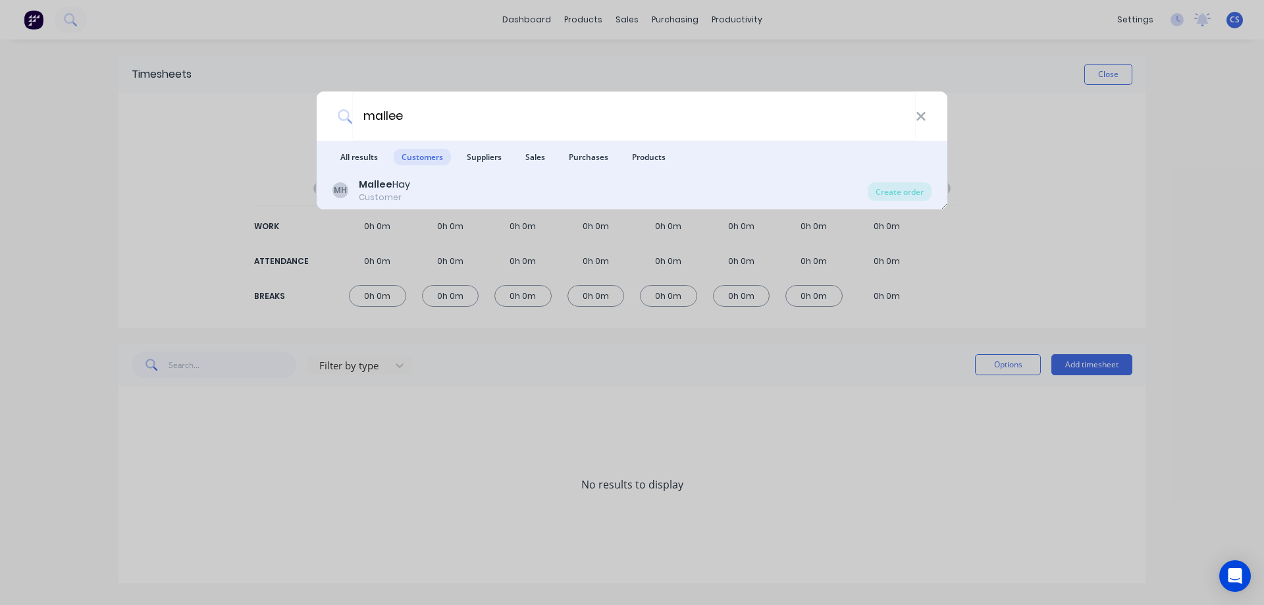
click at [467, 188] on div "MH Mallee Hay Customer" at bounding box center [599, 191] width 535 height 26
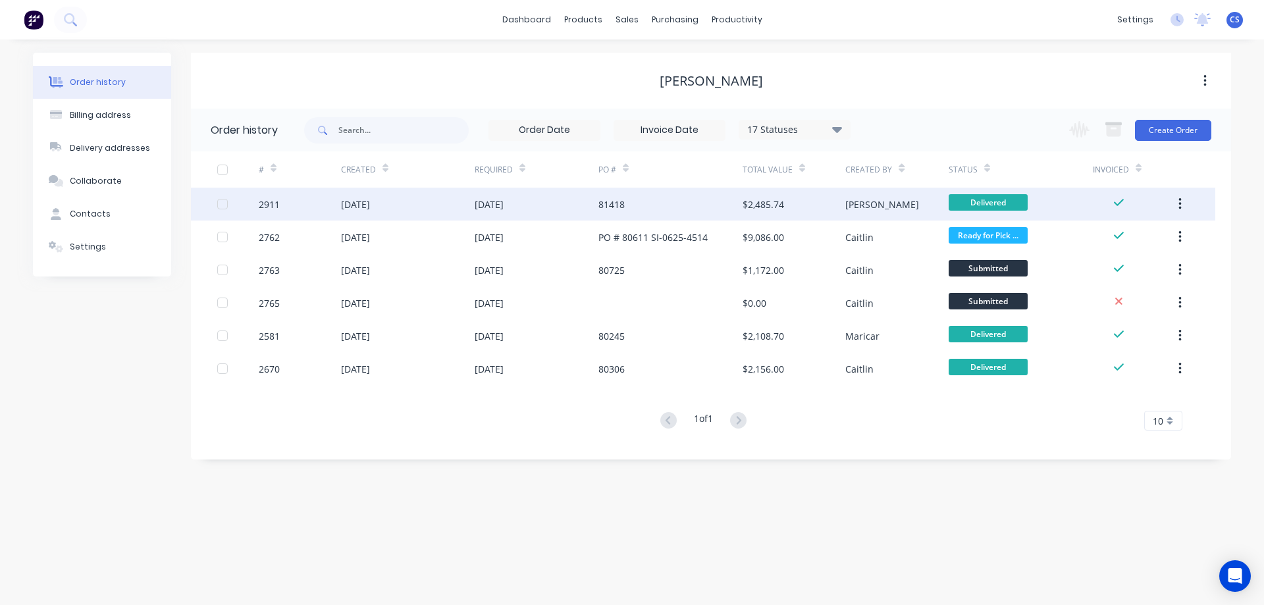
click at [461, 196] on div "[DATE]" at bounding box center [408, 204] width 134 height 33
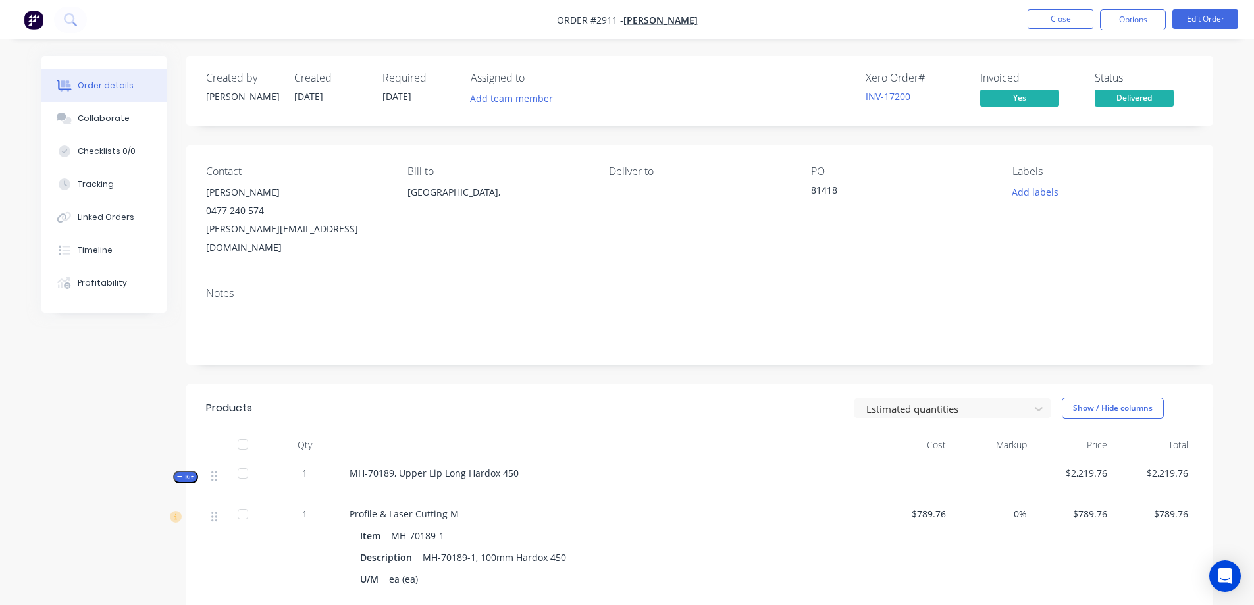
click at [75, 16] on icon at bounding box center [70, 19] width 13 height 13
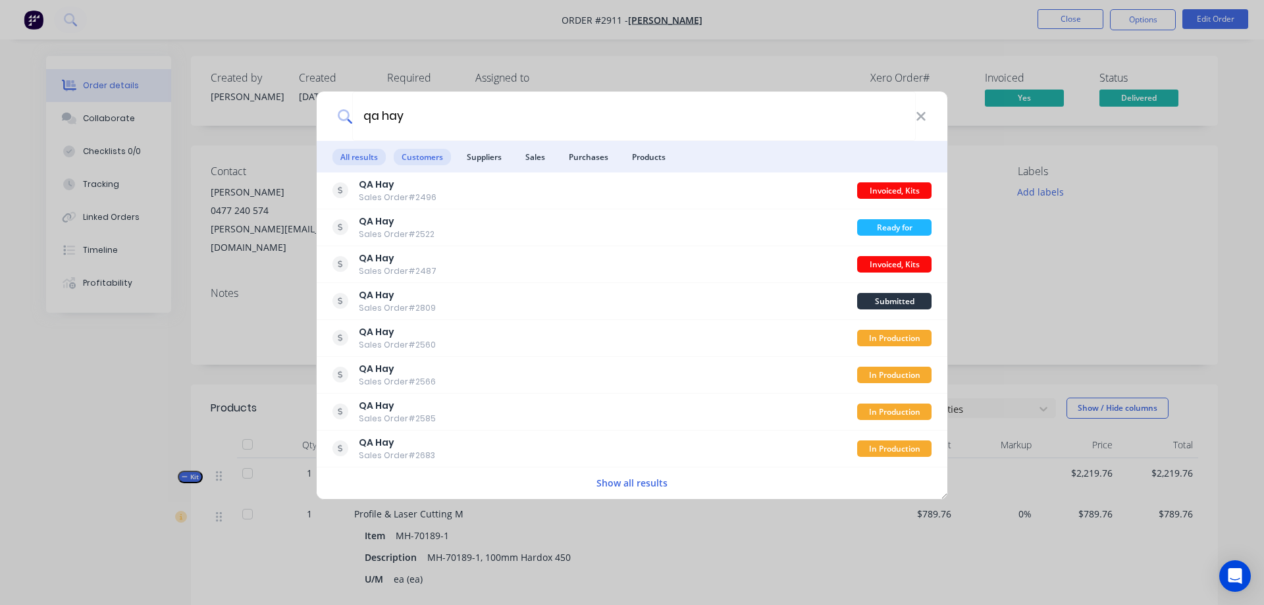
type input "qa hay"
click at [419, 152] on span "Customers" at bounding box center [422, 157] width 57 height 16
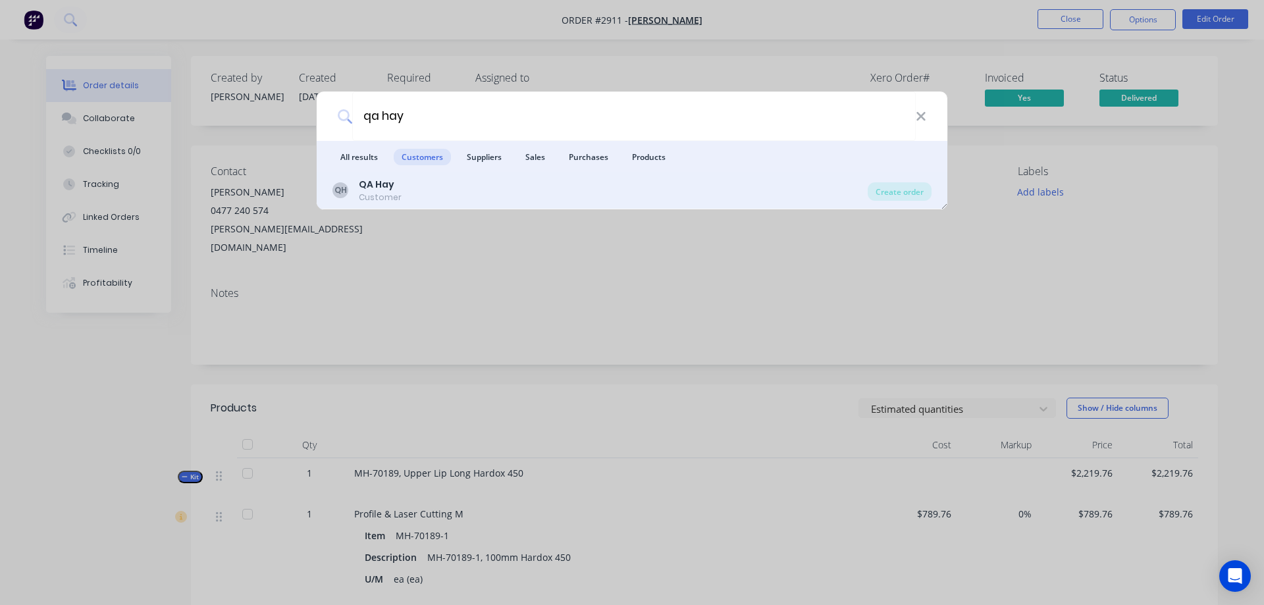
click at [425, 204] on div "QH QA Hay Customer Create order" at bounding box center [632, 190] width 631 height 37
click at [396, 186] on div "QA Hay" at bounding box center [380, 185] width 43 height 14
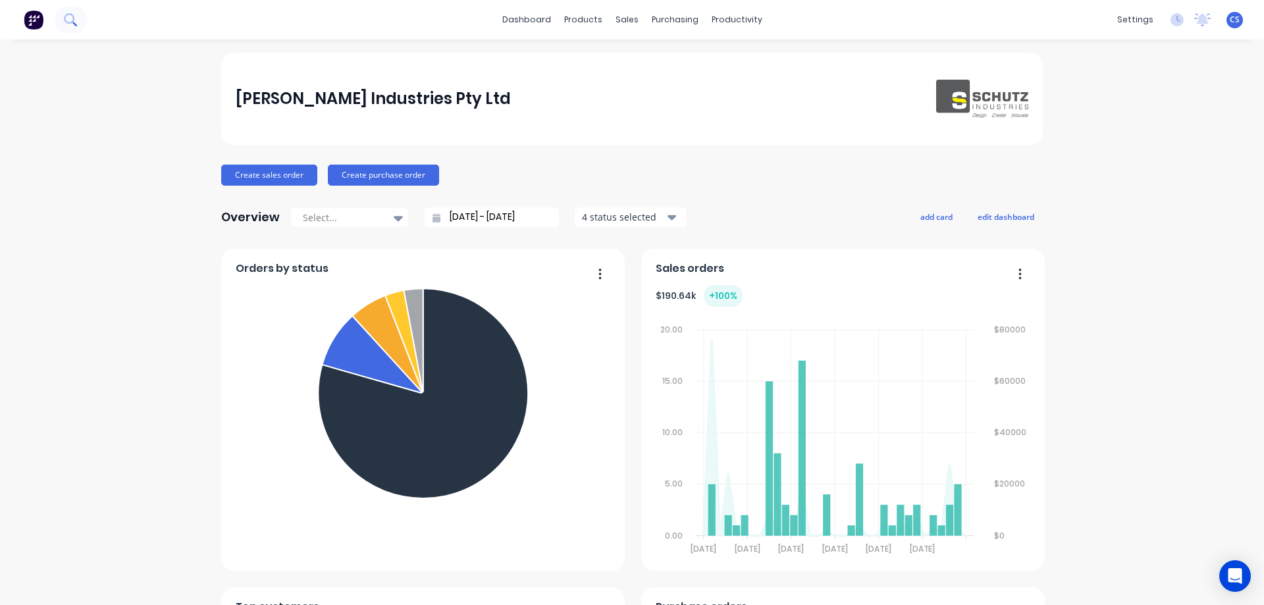
click at [65, 22] on icon at bounding box center [70, 19] width 13 height 13
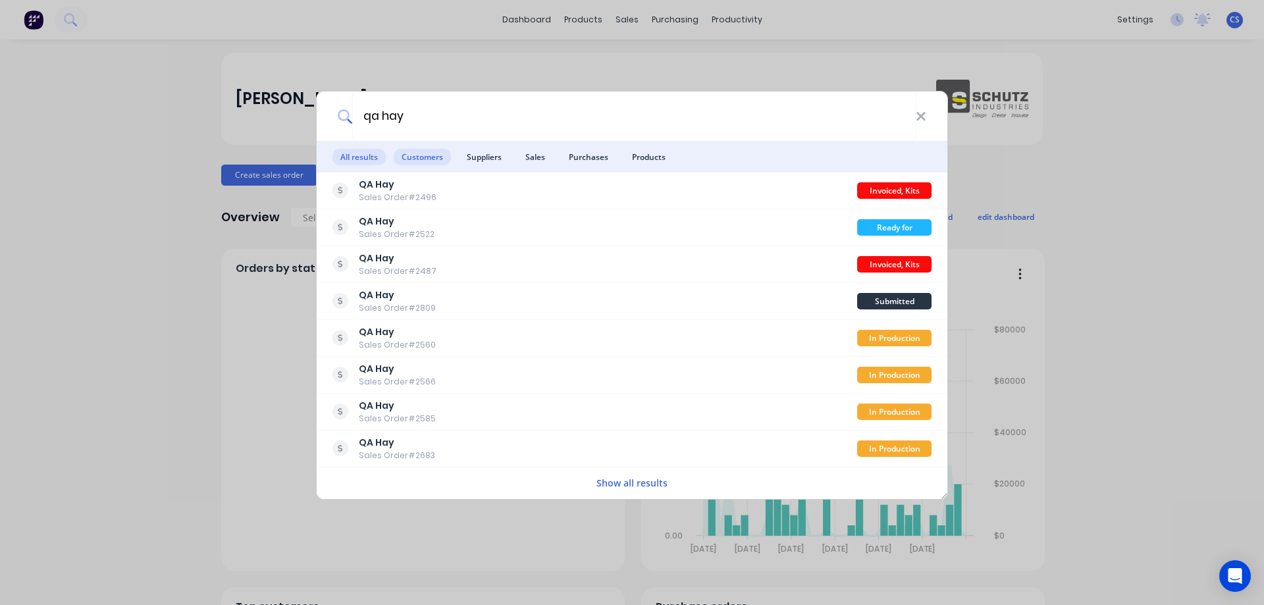
type input "qa hay"
click at [422, 159] on span "Customers" at bounding box center [422, 157] width 57 height 16
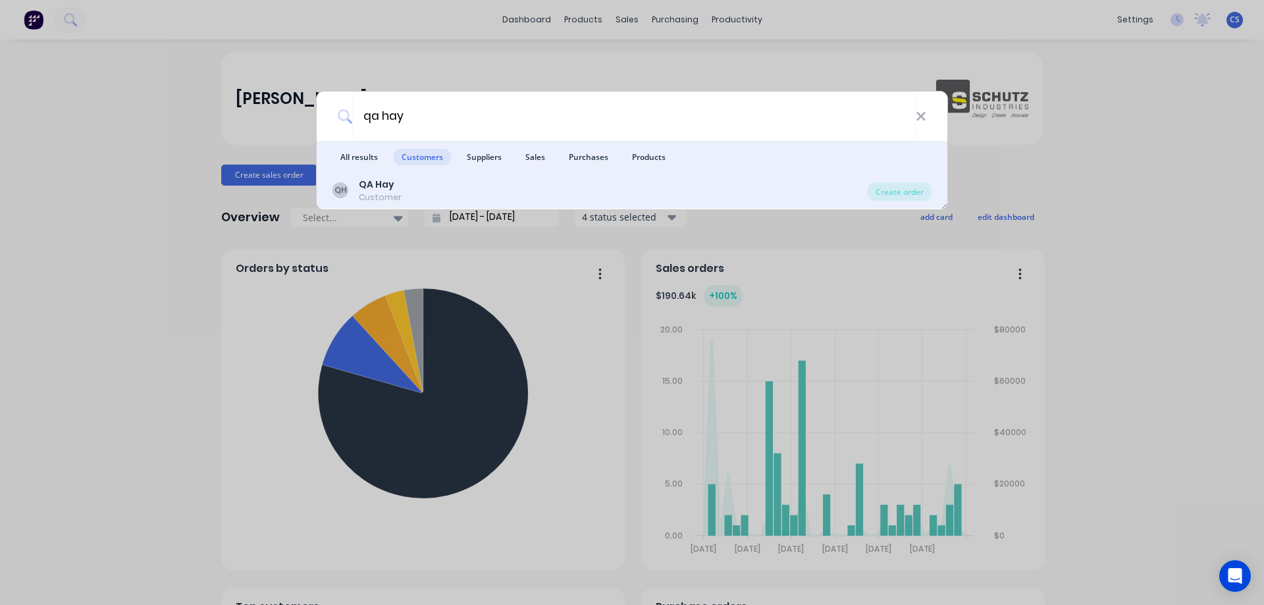
click at [537, 194] on div "QH QA Hay Customer" at bounding box center [599, 191] width 535 height 26
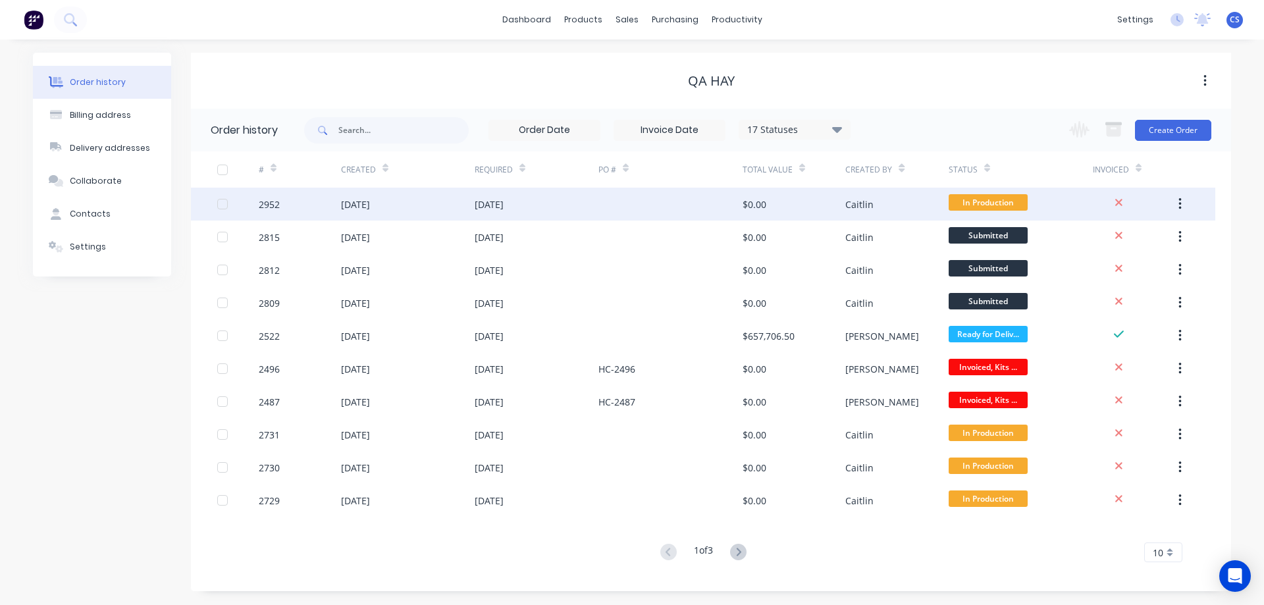
click at [413, 207] on div "[DATE]" at bounding box center [408, 204] width 134 height 33
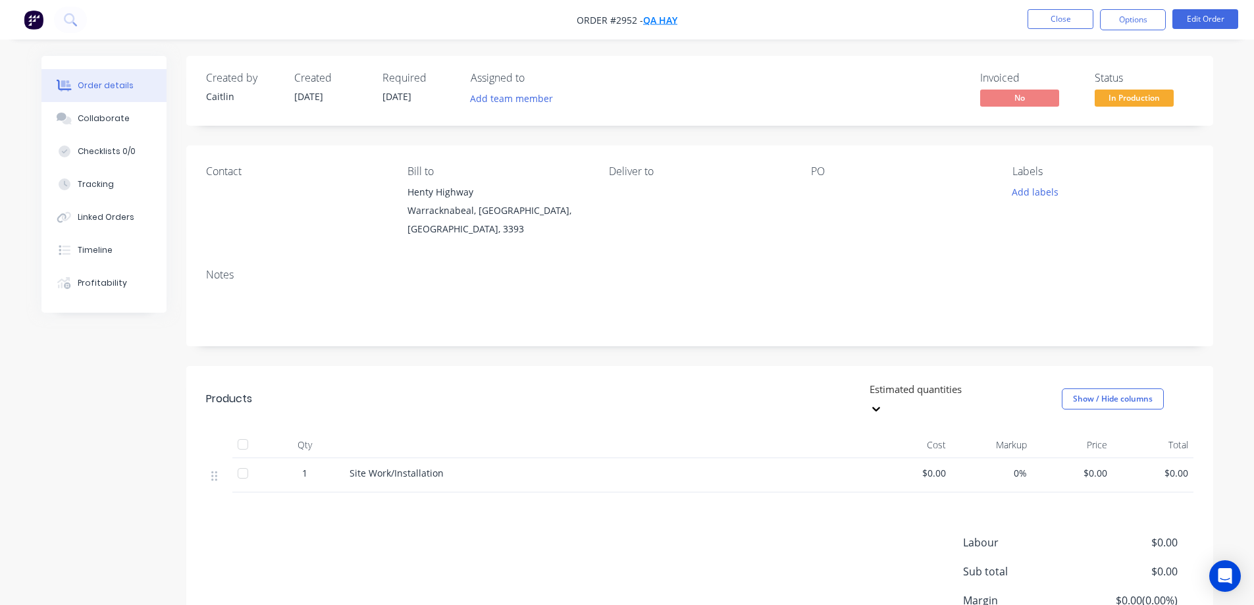
click at [677, 24] on span "QA Hay" at bounding box center [660, 20] width 34 height 13
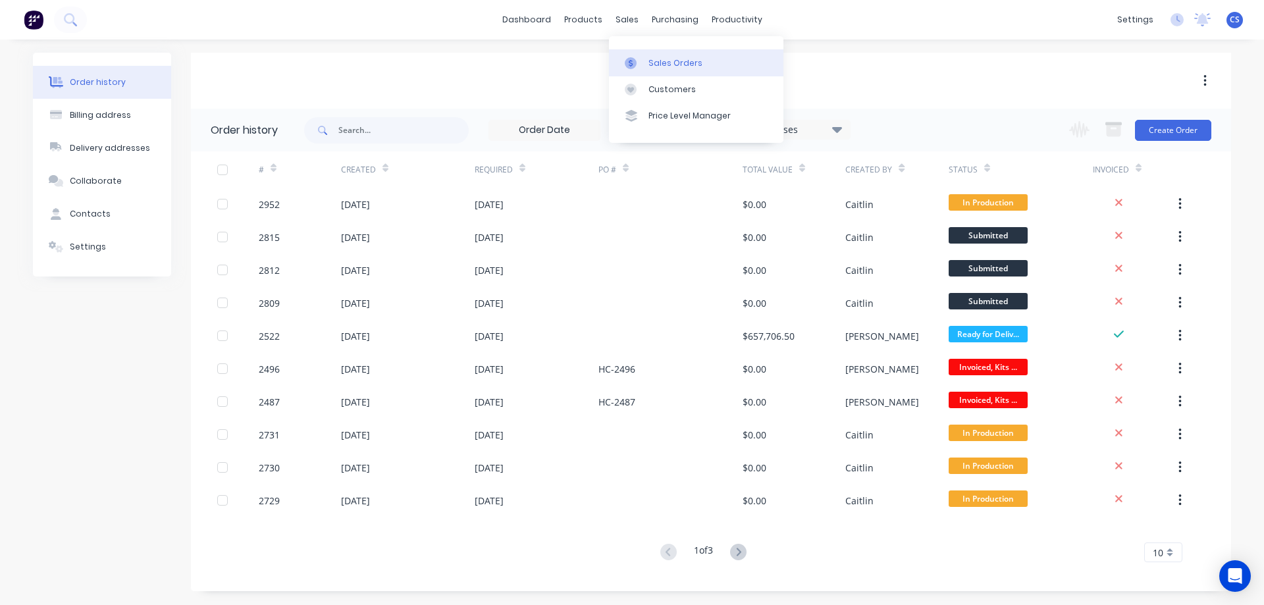
click at [645, 57] on link "Sales Orders" at bounding box center [696, 62] width 174 height 26
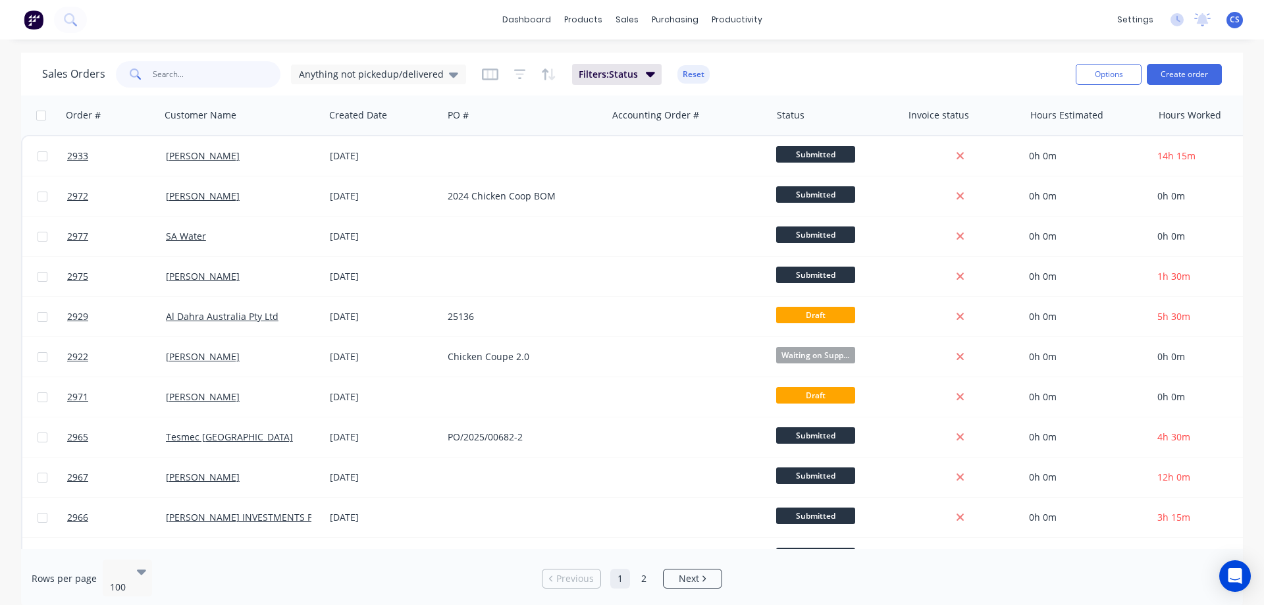
click at [225, 70] on input "text" at bounding box center [217, 74] width 128 height 26
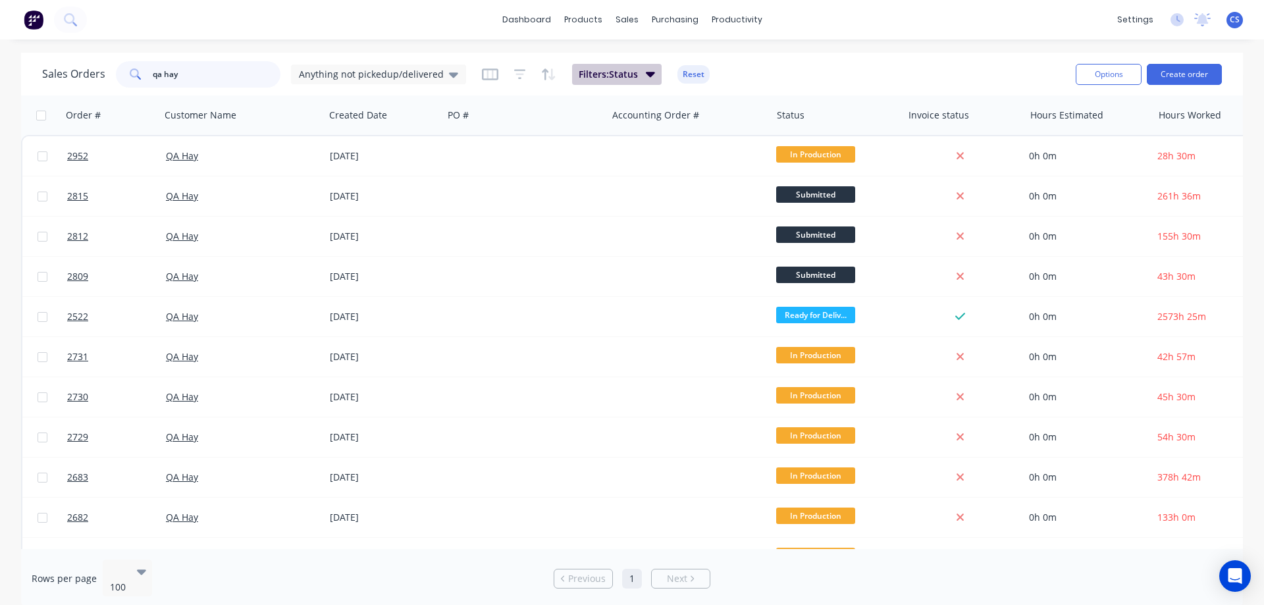
type input "qa hay"
click at [599, 68] on span "Filters: Status" at bounding box center [608, 74] width 59 height 13
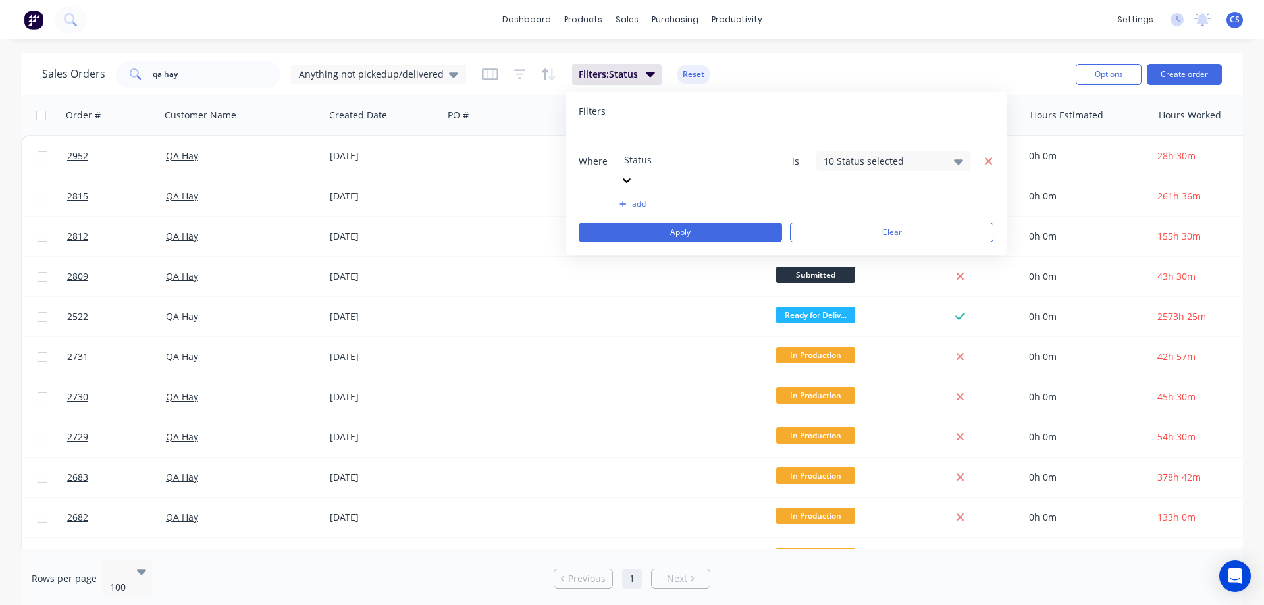
click at [989, 155] on icon "button" at bounding box center [988, 161] width 9 height 12
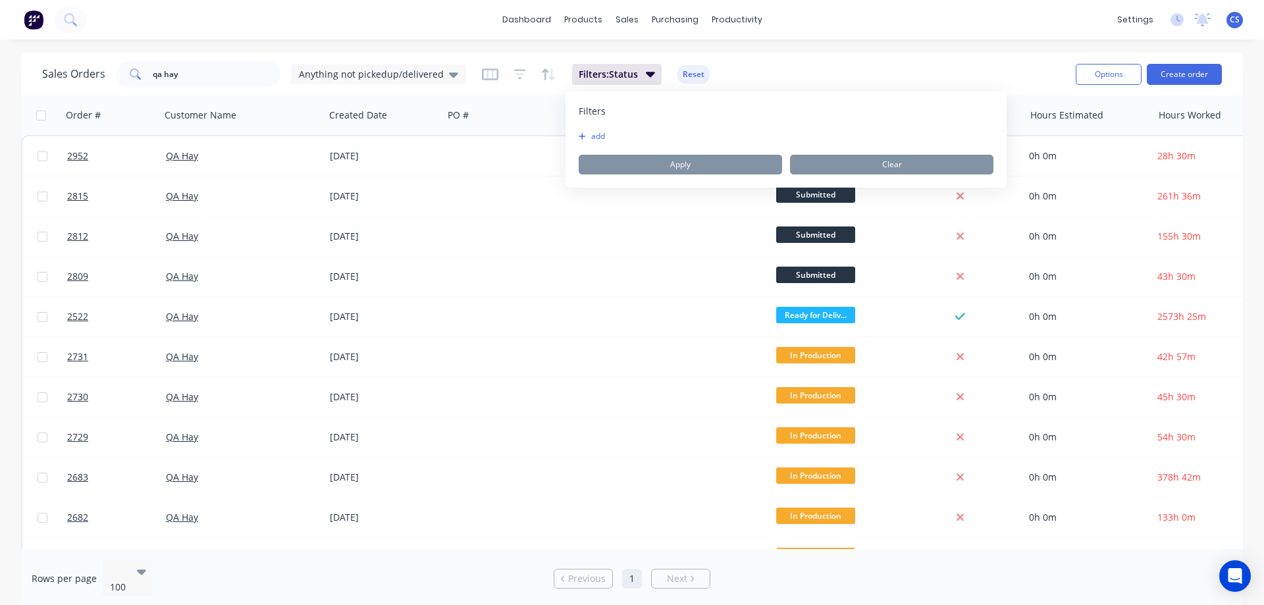
click at [885, 68] on div "Sales Orders qa hay Anything not pickedup/delivered Filters: Status Reset" at bounding box center [553, 74] width 1023 height 32
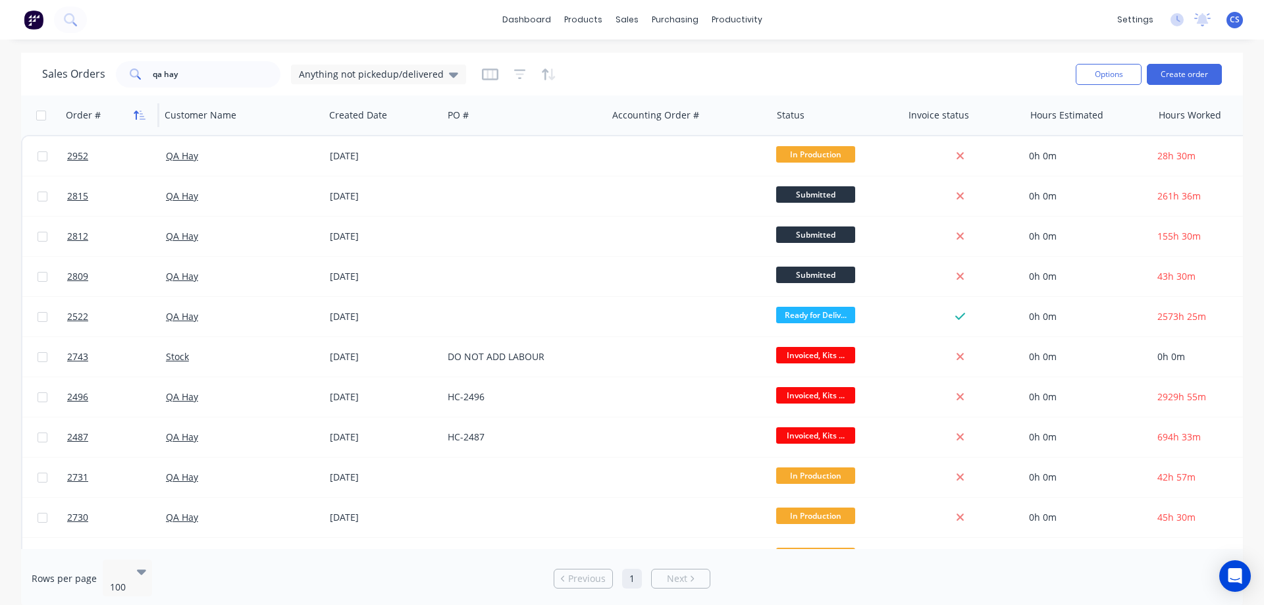
click at [140, 119] on icon "button" at bounding box center [143, 115] width 6 height 9
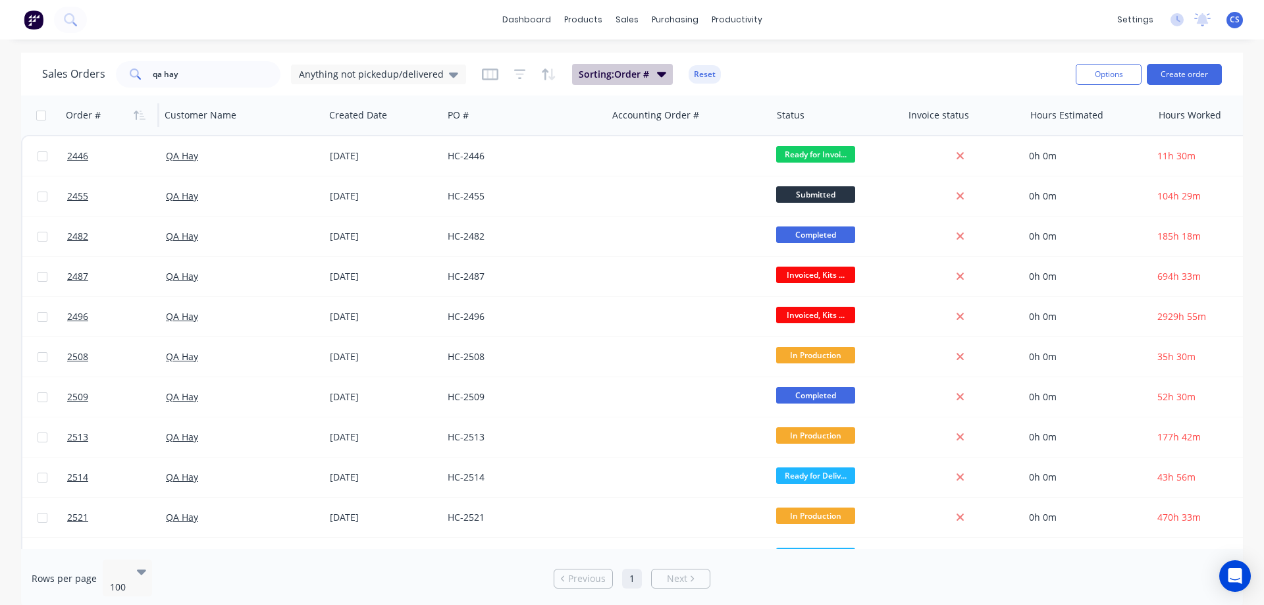
click at [648, 73] on button "Sorting: Order #" at bounding box center [622, 74] width 101 height 21
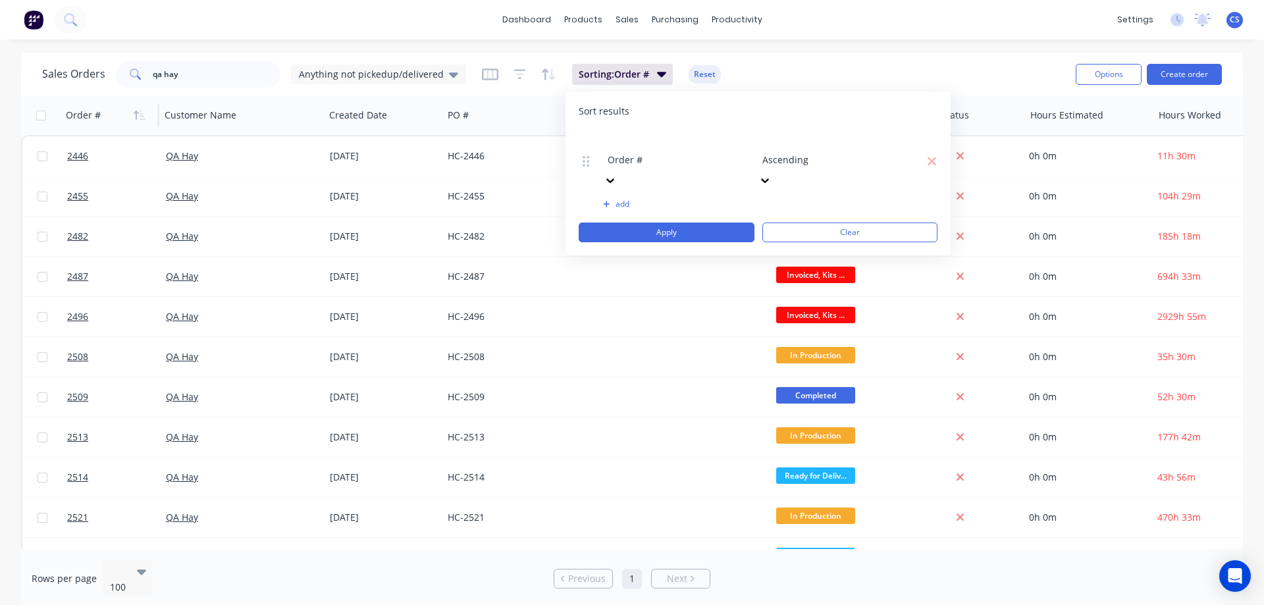
click at [792, 60] on div "Sales Orders qa hay Anything not pickedup/delivered Sorting: Order # Reset" at bounding box center [553, 74] width 1023 height 32
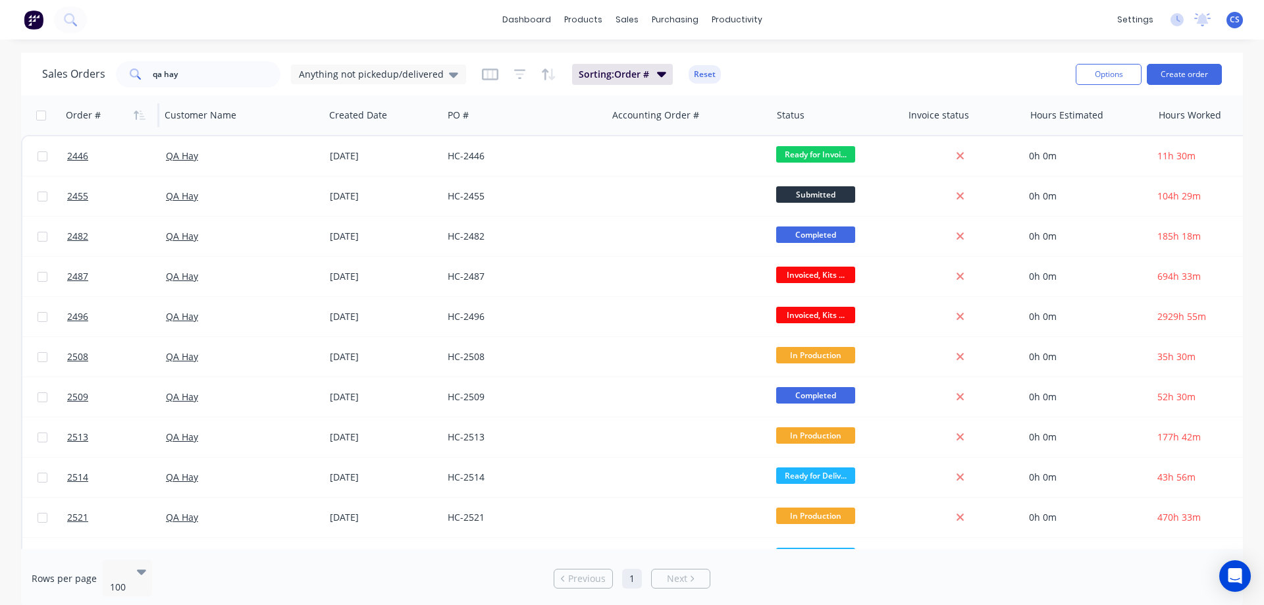
click at [37, 13] on img at bounding box center [34, 20] width 20 height 20
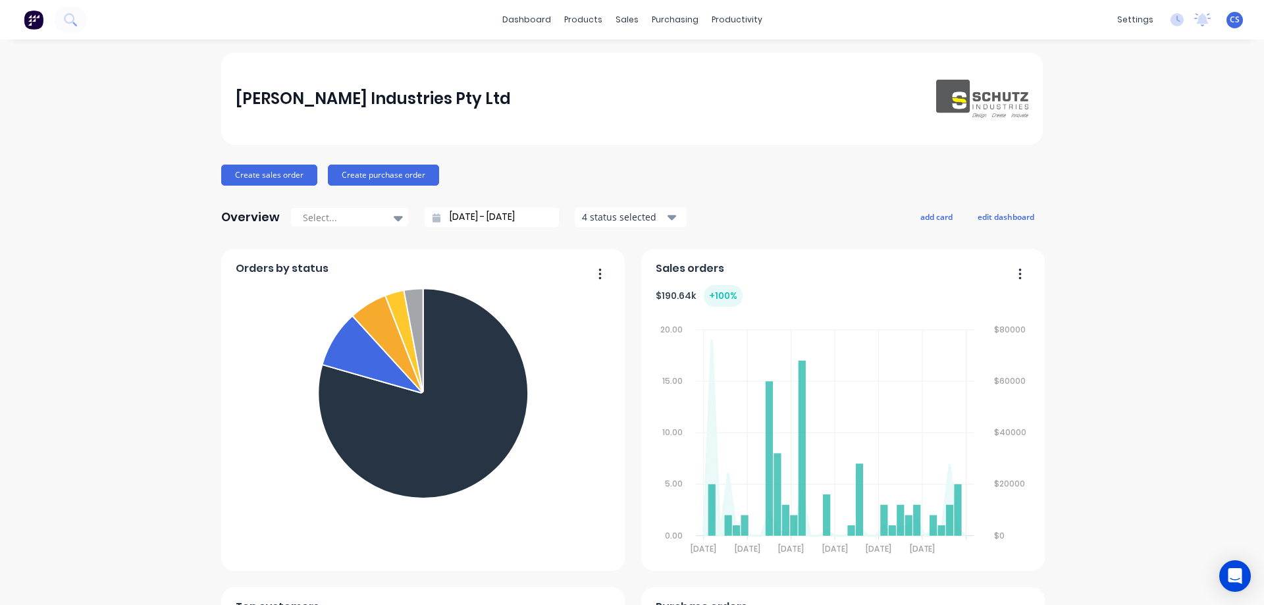
drag, startPoint x: 1203, startPoint y: 319, endPoint x: 1215, endPoint y: 316, distance: 12.3
click at [1203, 319] on div "Schutz Industries Pty Ltd Create sales order Create purchase order Overview Sel…" at bounding box center [632, 566] width 1264 height 1026
click at [654, 64] on div "Sales Orders" at bounding box center [671, 63] width 54 height 12
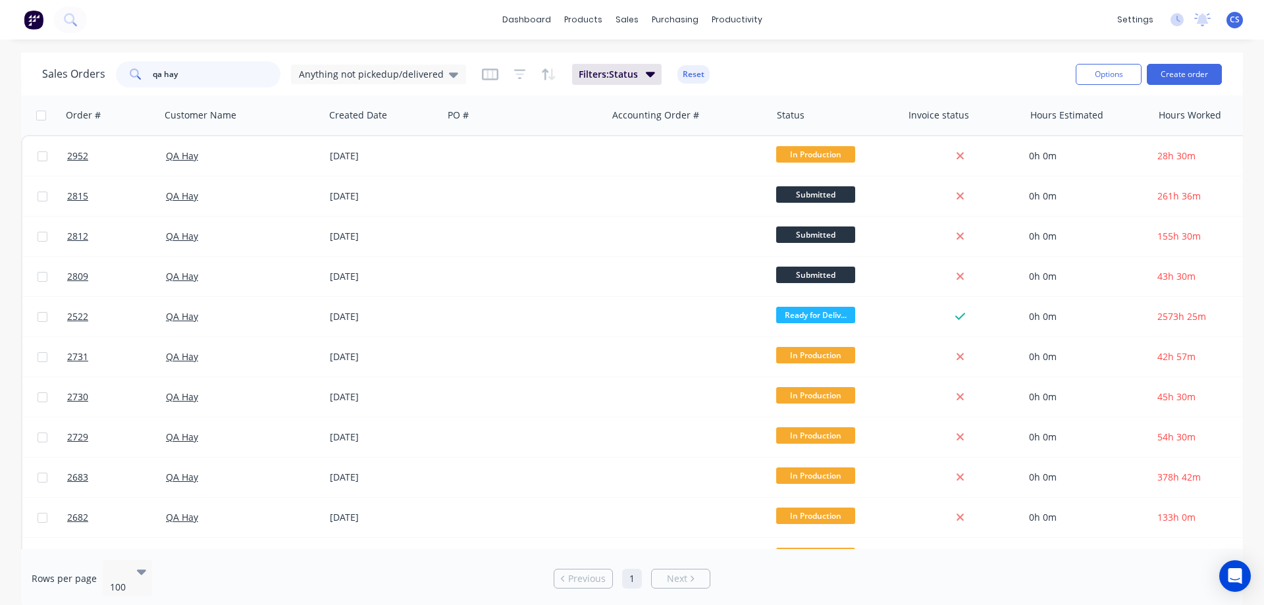
drag, startPoint x: 220, startPoint y: 78, endPoint x: 128, endPoint y: 65, distance: 92.4
click at [128, 65] on div "qa hay" at bounding box center [198, 74] width 165 height 26
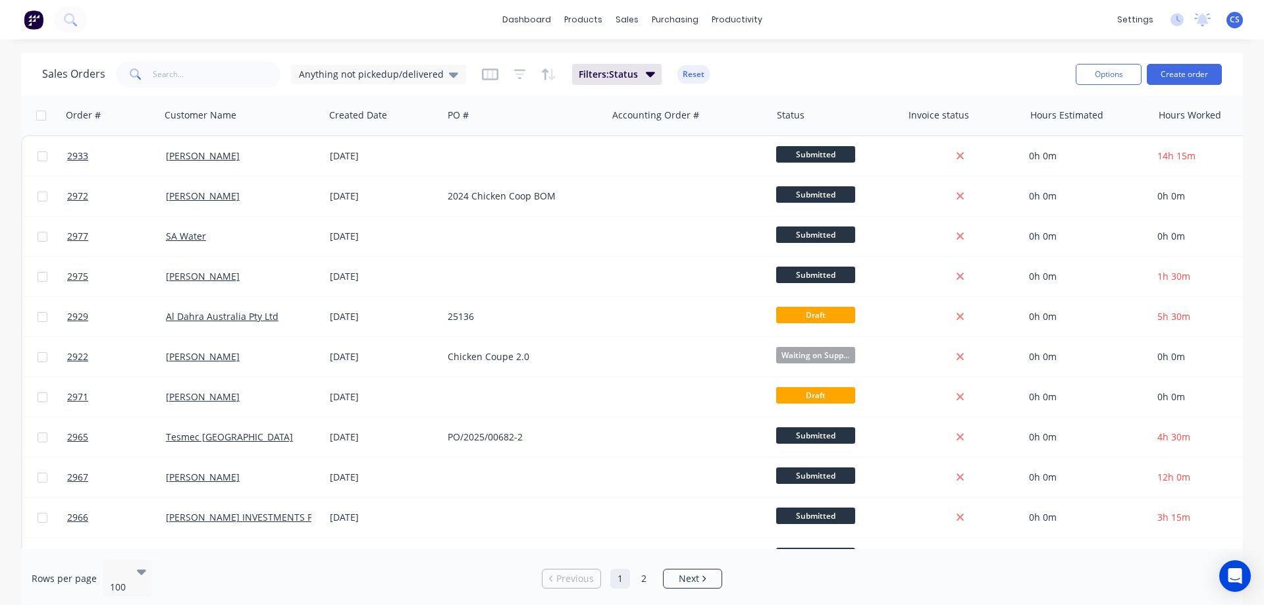
click at [733, 63] on div "Sales Orders Anything not pickedup/delivered Filters: Status Reset" at bounding box center [553, 74] width 1023 height 32
click at [652, 75] on button "Filters: Status" at bounding box center [617, 74] width 90 height 21
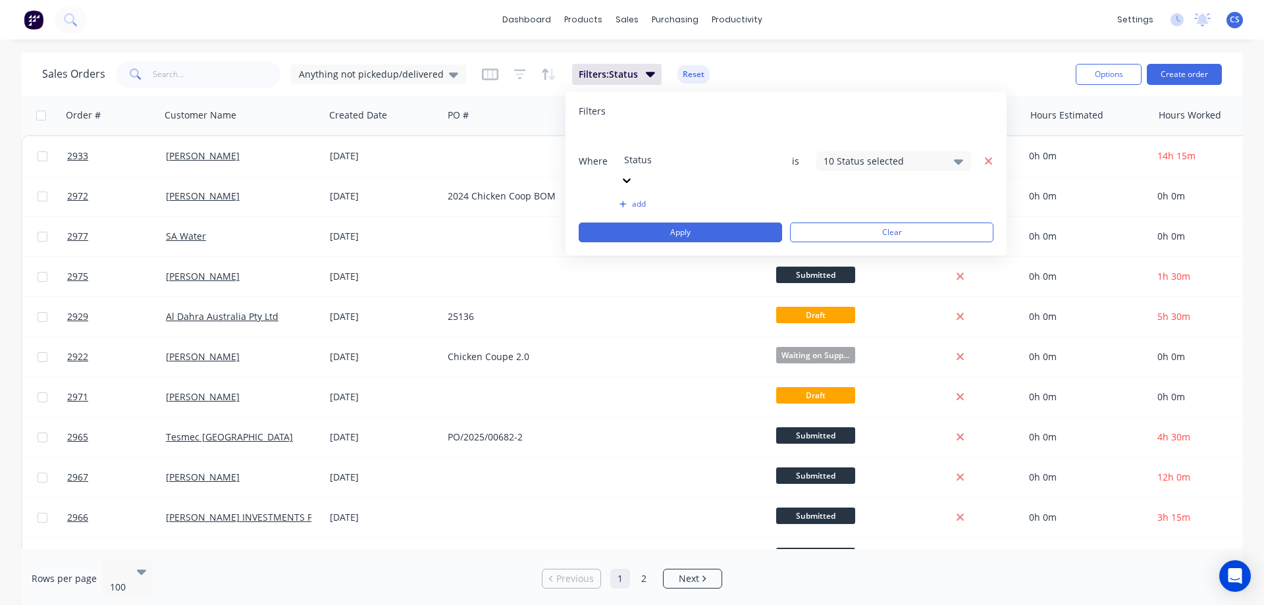
click at [988, 155] on icon "button" at bounding box center [988, 161] width 9 height 12
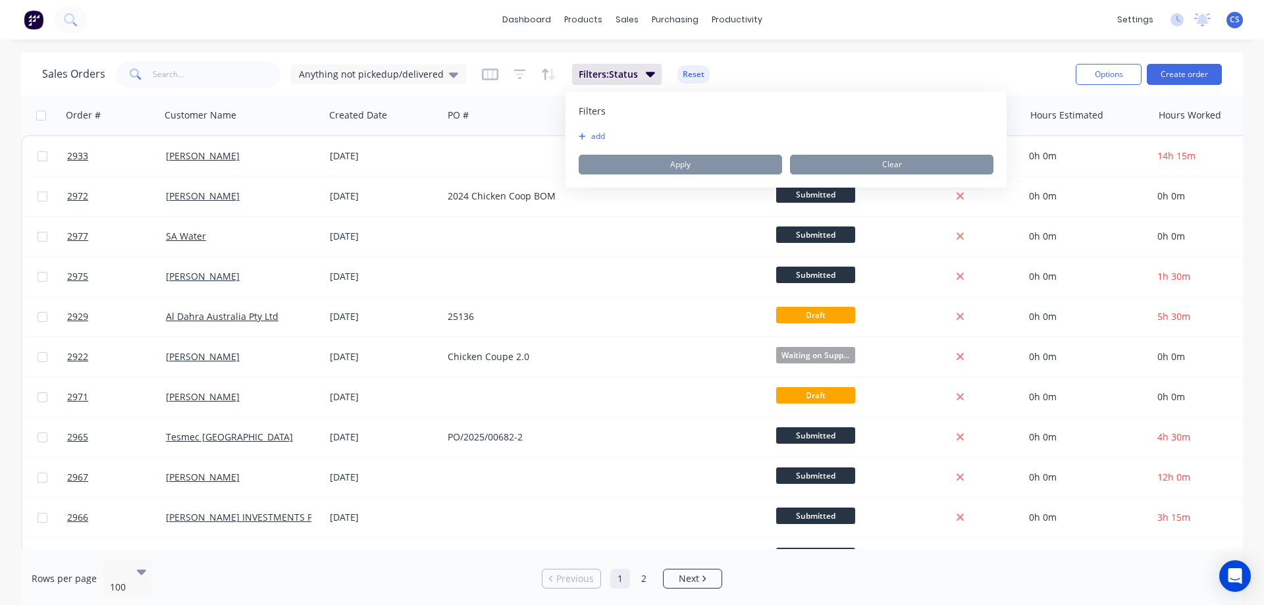
click at [926, 49] on div "dashboard products sales purchasing productivity dashboard products Product Cat…" at bounding box center [632, 302] width 1264 height 605
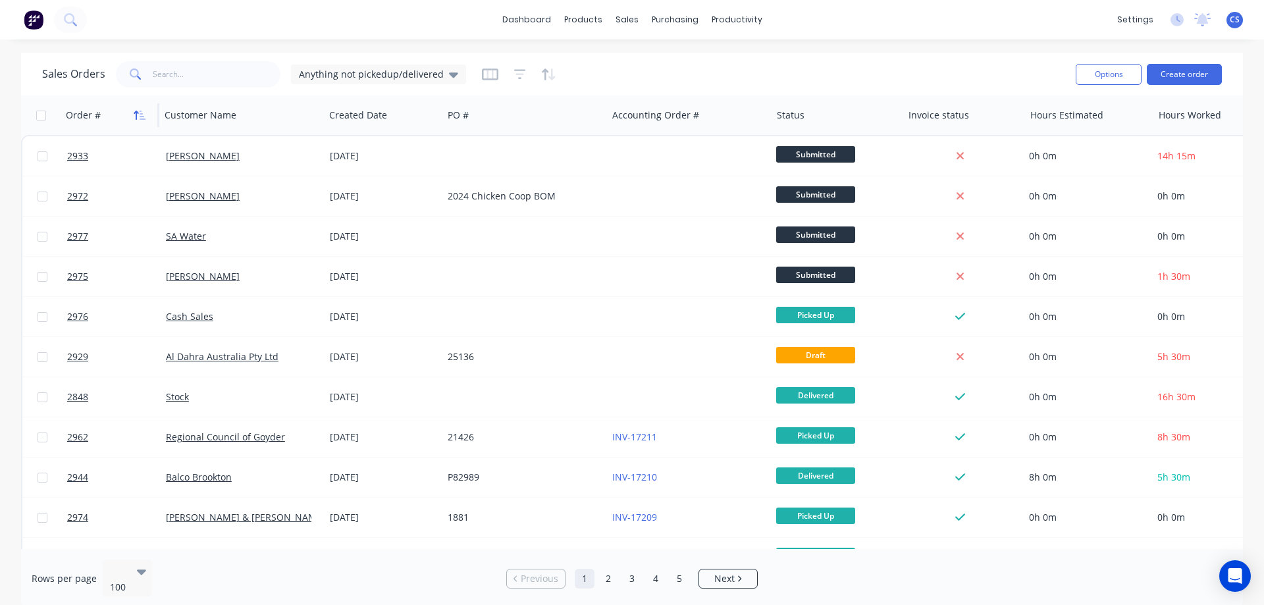
click at [134, 114] on icon "button" at bounding box center [140, 115] width 12 height 11
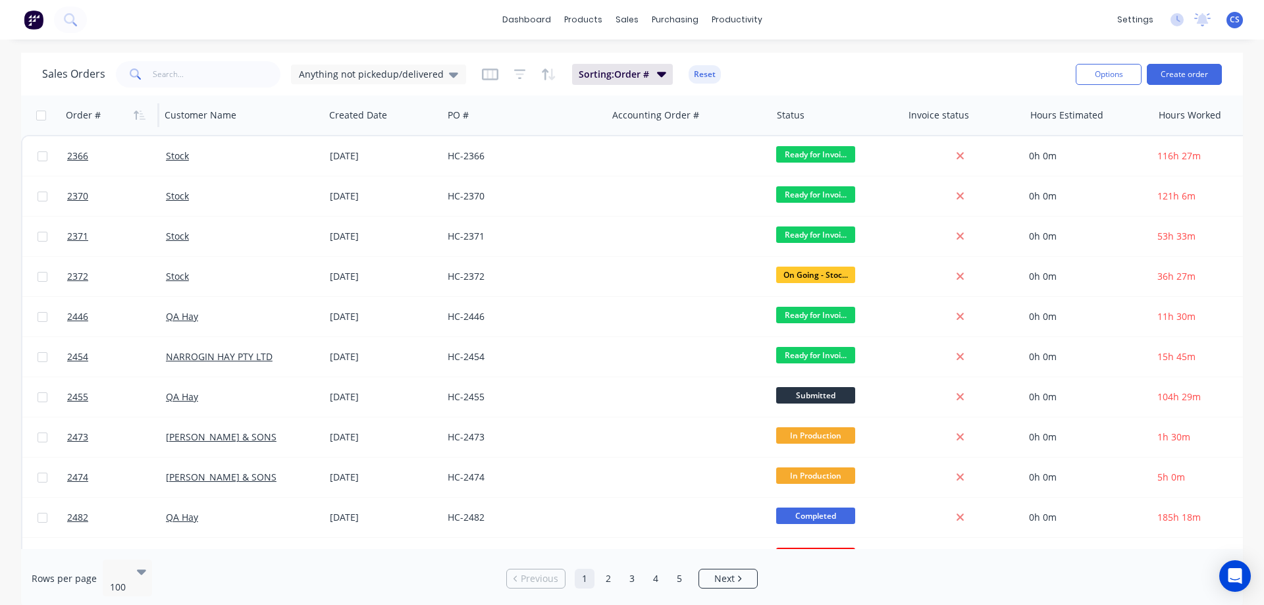
click at [134, 114] on icon "button" at bounding box center [140, 115] width 12 height 11
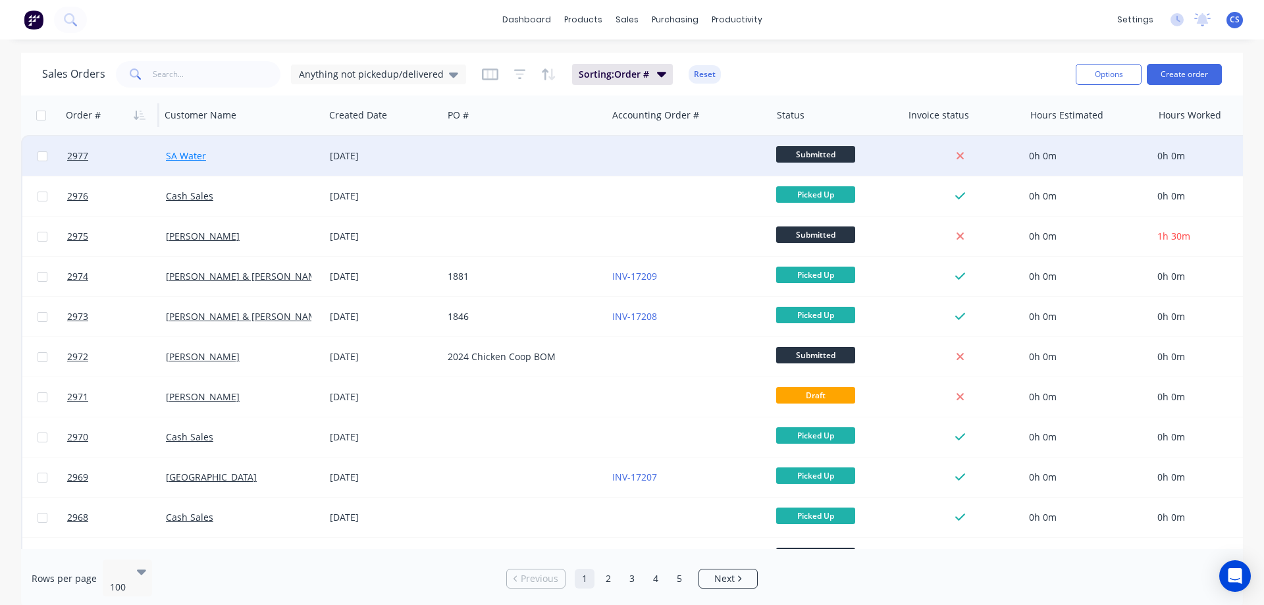
click at [196, 157] on link "SA Water" at bounding box center [186, 155] width 40 height 13
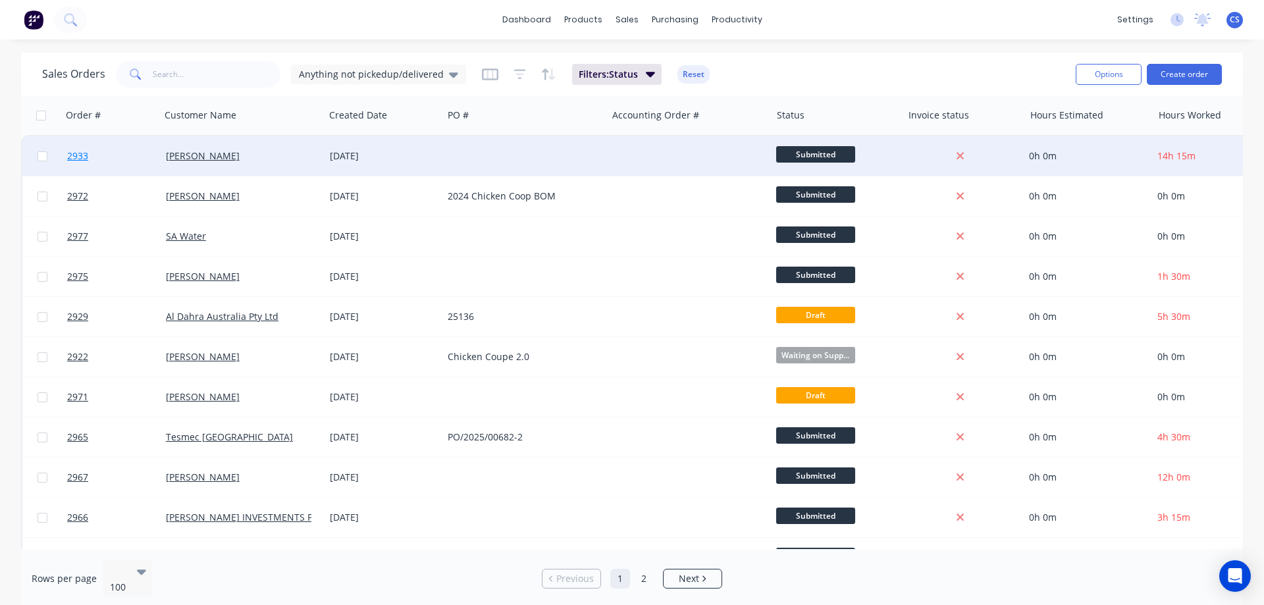
click at [78, 157] on span "2933" at bounding box center [77, 155] width 21 height 13
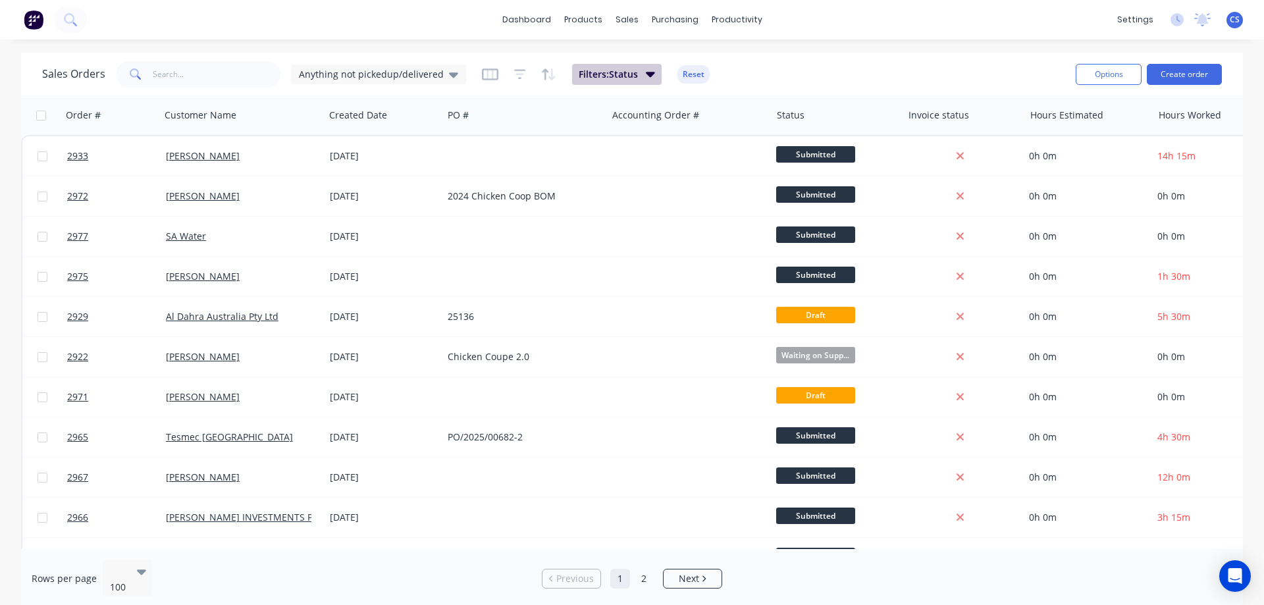
click at [598, 70] on span "Filters: Status" at bounding box center [608, 74] width 59 height 13
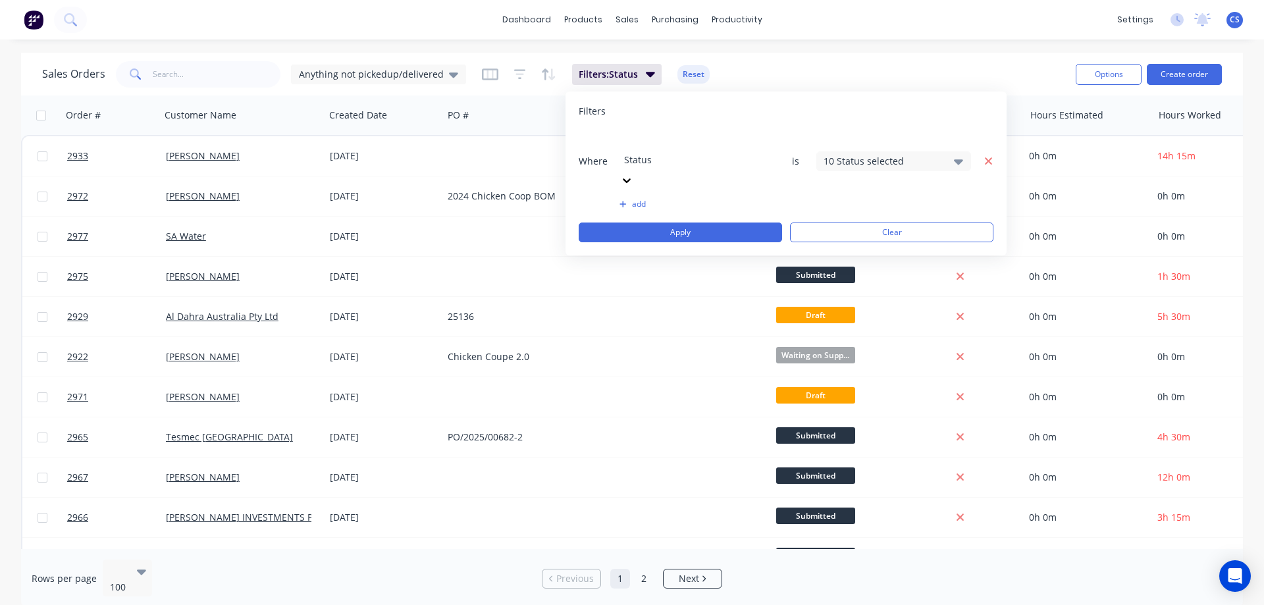
click at [991, 157] on icon "button" at bounding box center [988, 160] width 7 height 7
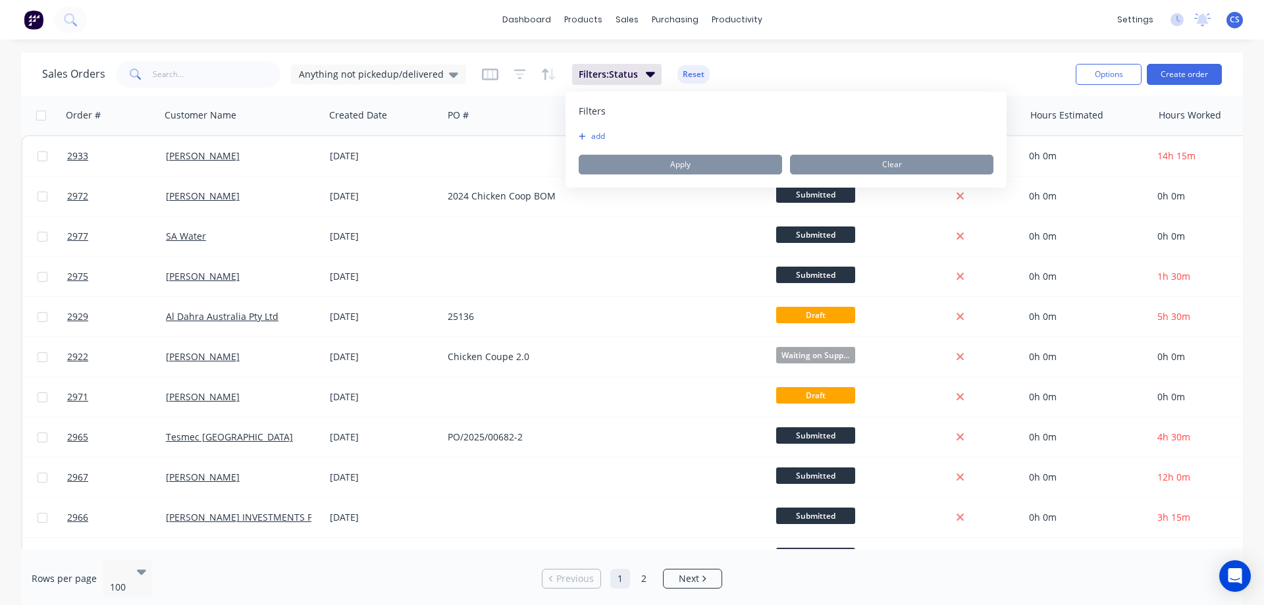
click at [864, 61] on div "Sales Orders Anything not pickedup/delivered Filters: Status Reset" at bounding box center [553, 74] width 1023 height 32
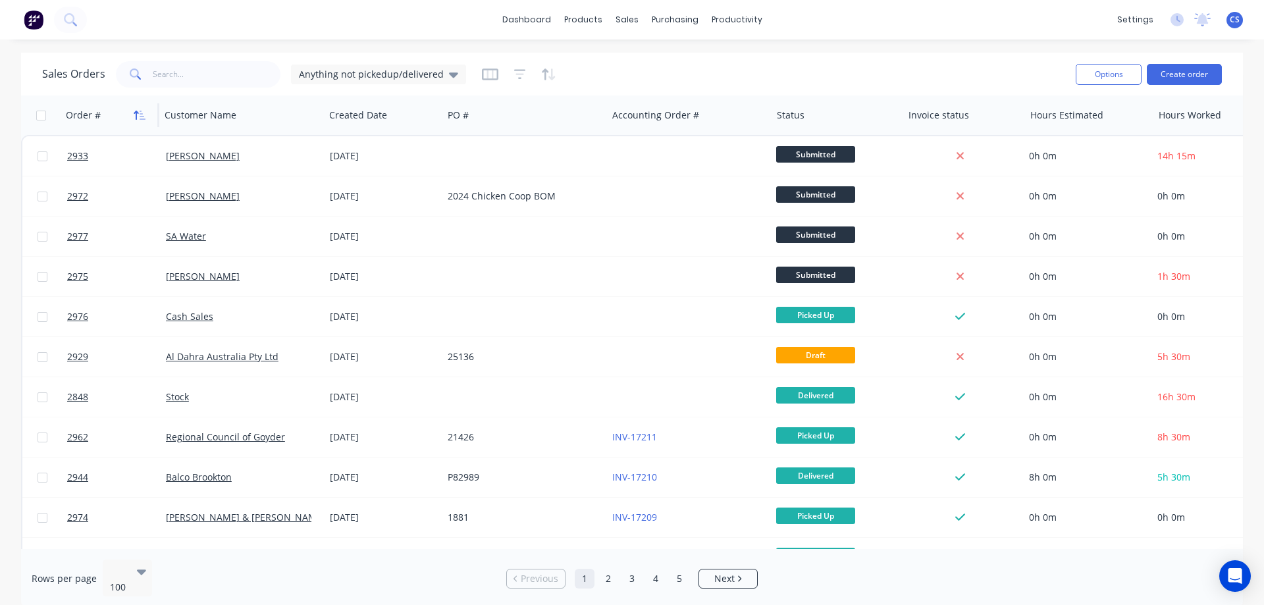
click at [136, 117] on icon "button" at bounding box center [140, 115] width 12 height 11
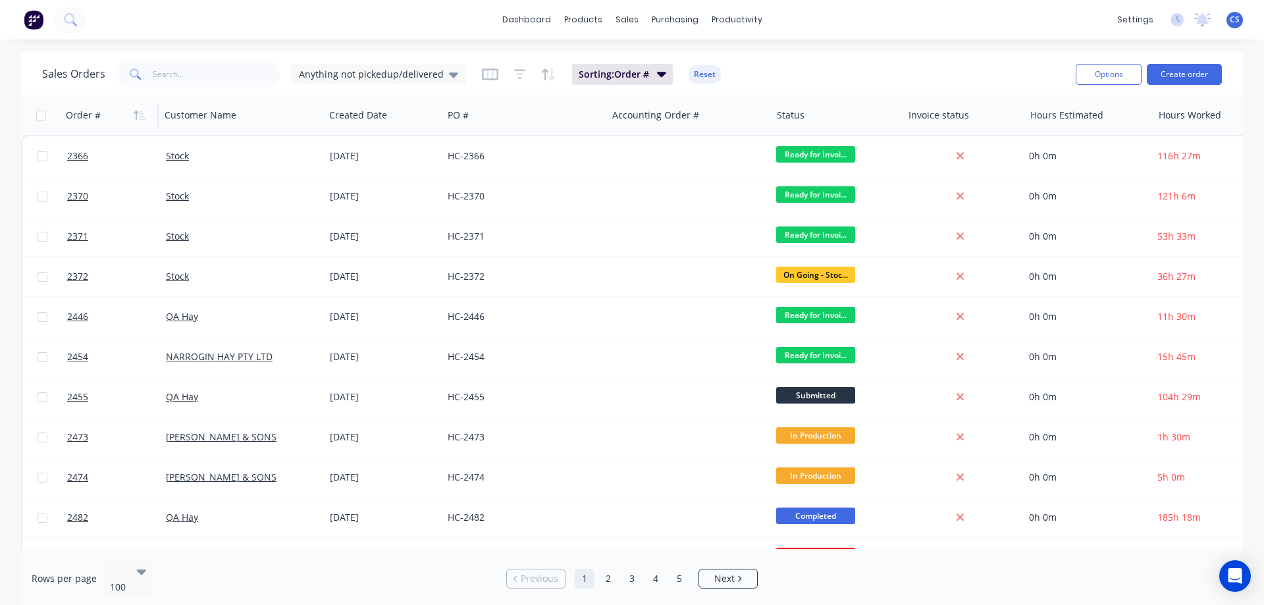
click at [136, 117] on icon "button" at bounding box center [140, 115] width 12 height 11
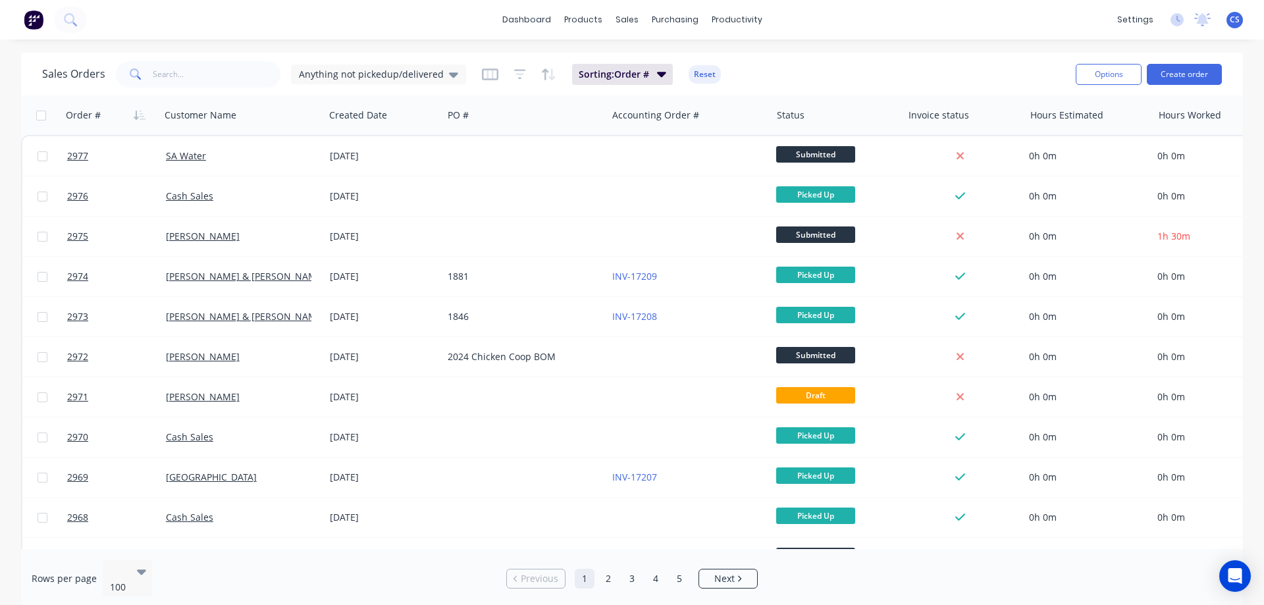
click at [38, 17] on img at bounding box center [34, 20] width 20 height 20
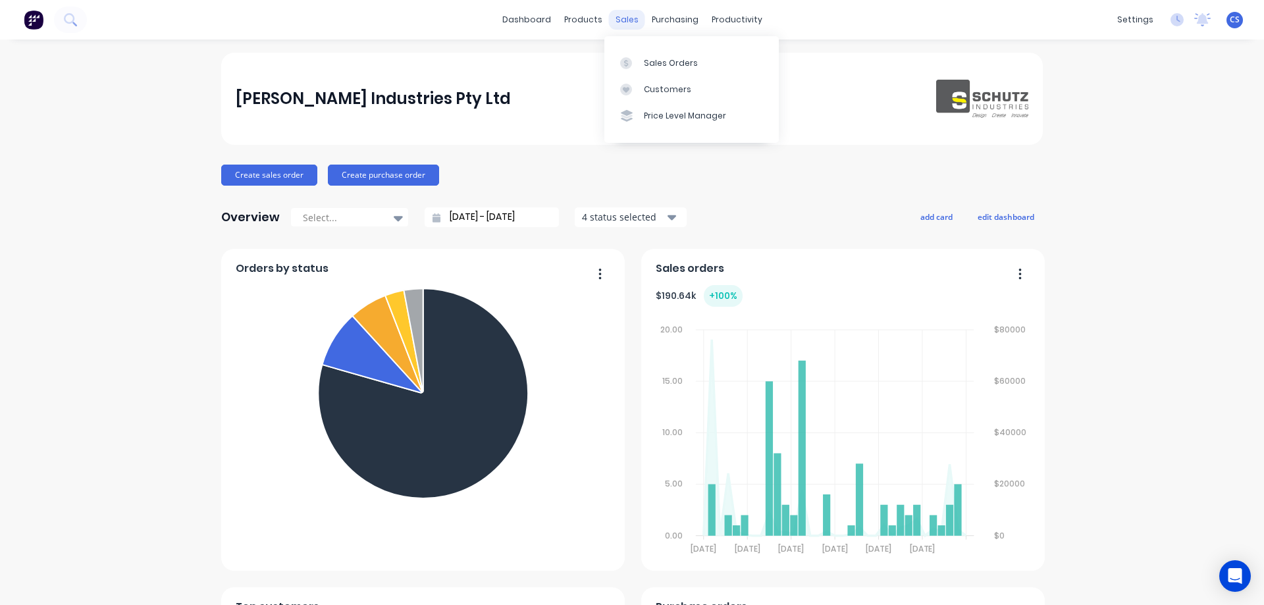
click at [631, 18] on div "sales" at bounding box center [627, 20] width 36 height 20
click at [635, 49] on div "Sales Orders Customers Price Level Manager" at bounding box center [691, 89] width 174 height 106
click at [639, 59] on div at bounding box center [630, 63] width 20 height 12
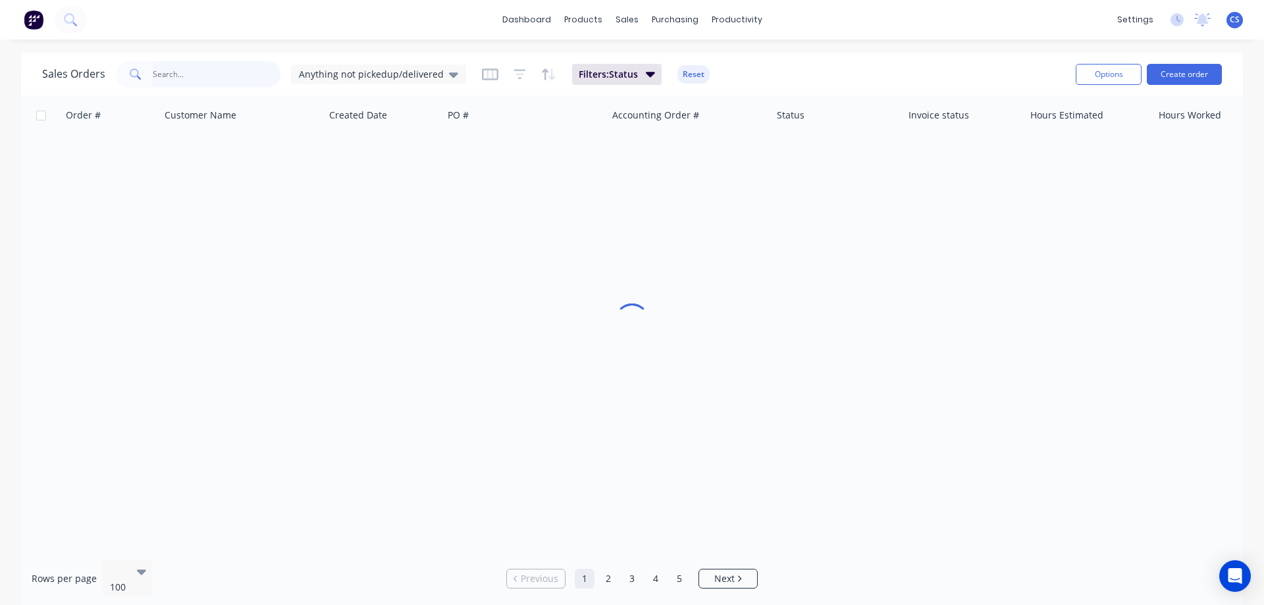
click at [180, 74] on input "text" at bounding box center [217, 74] width 128 height 26
type input "2"
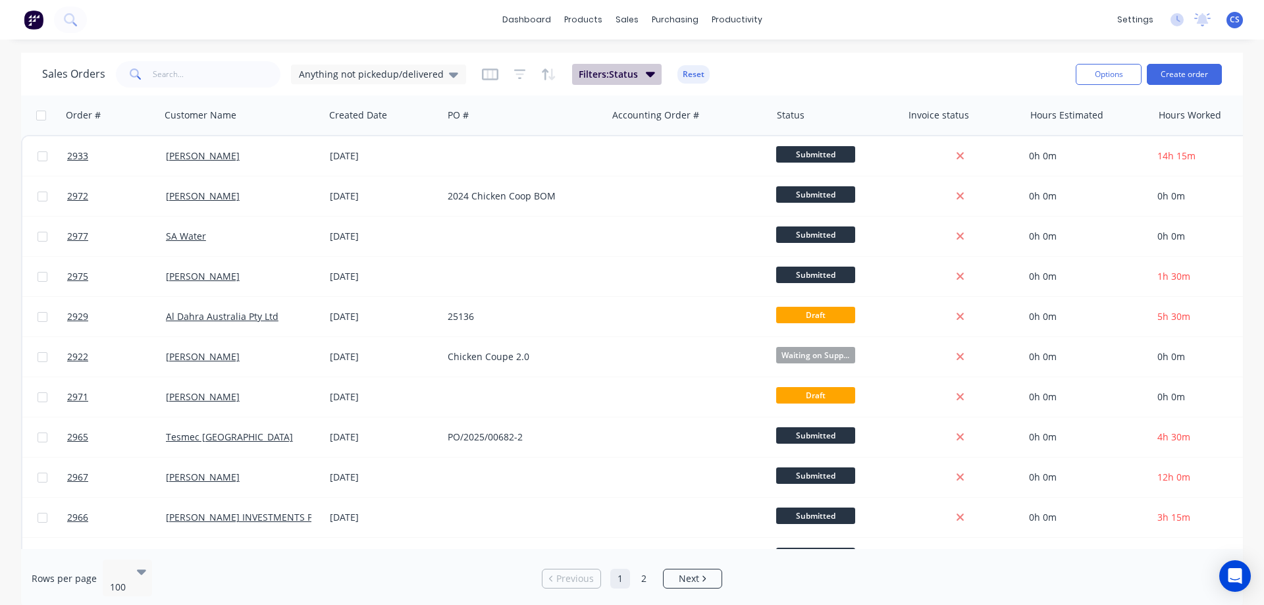
click at [643, 64] on button "Filters: Status" at bounding box center [617, 74] width 90 height 21
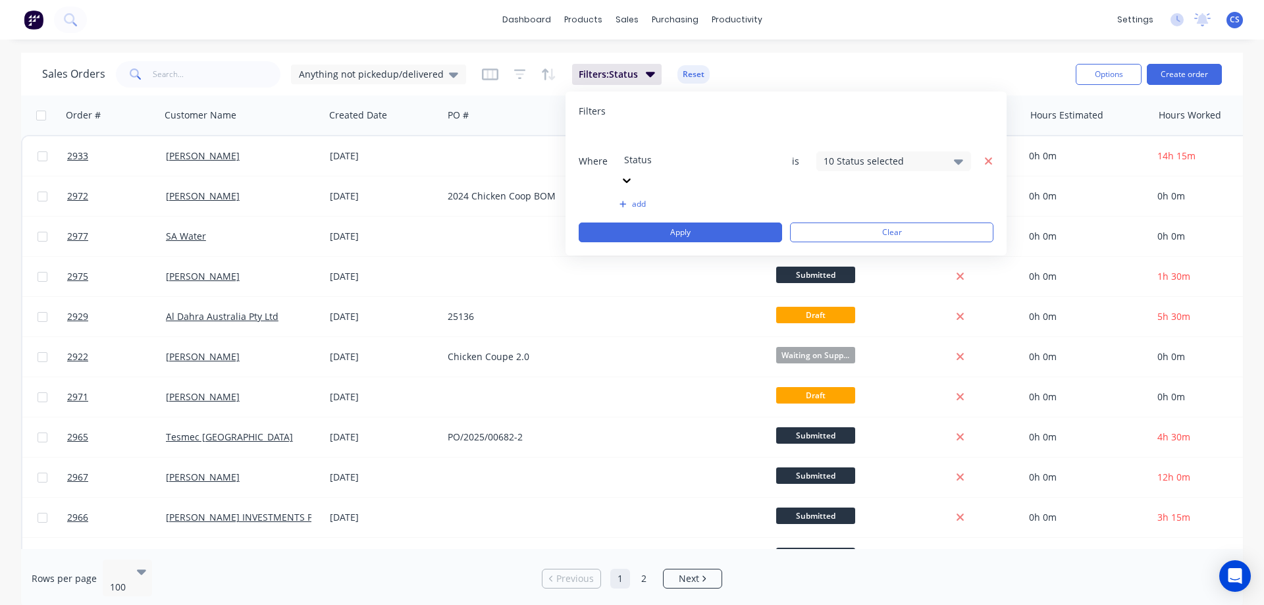
click at [989, 155] on icon "button" at bounding box center [988, 161] width 9 height 12
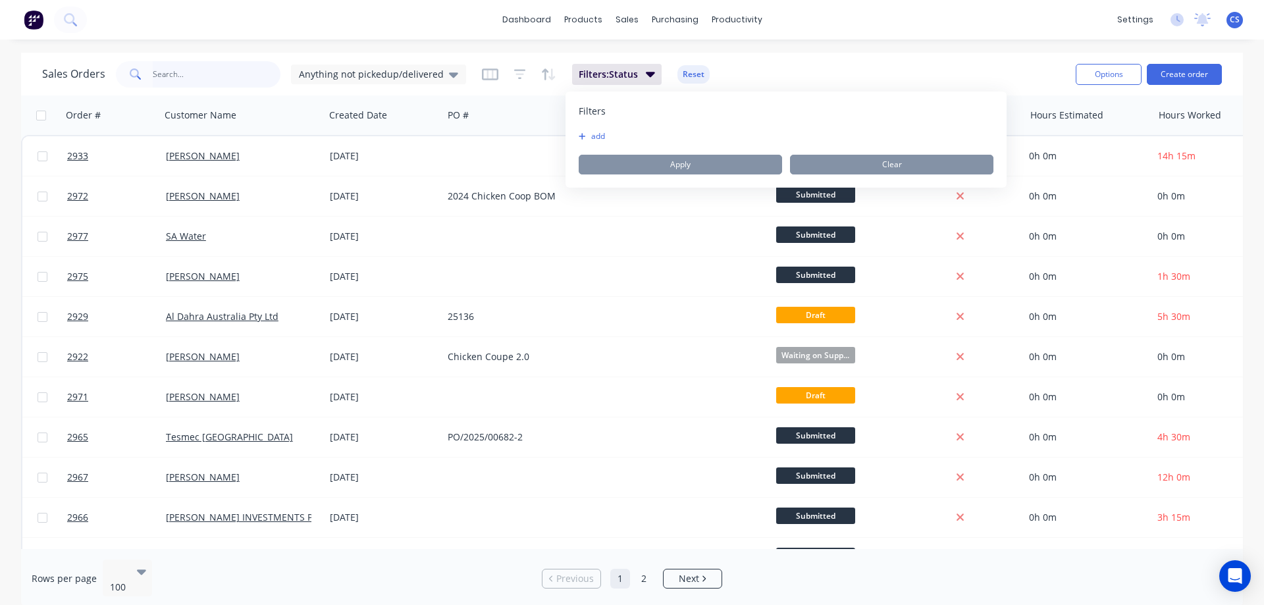
click at [198, 72] on input "text" at bounding box center [217, 74] width 128 height 26
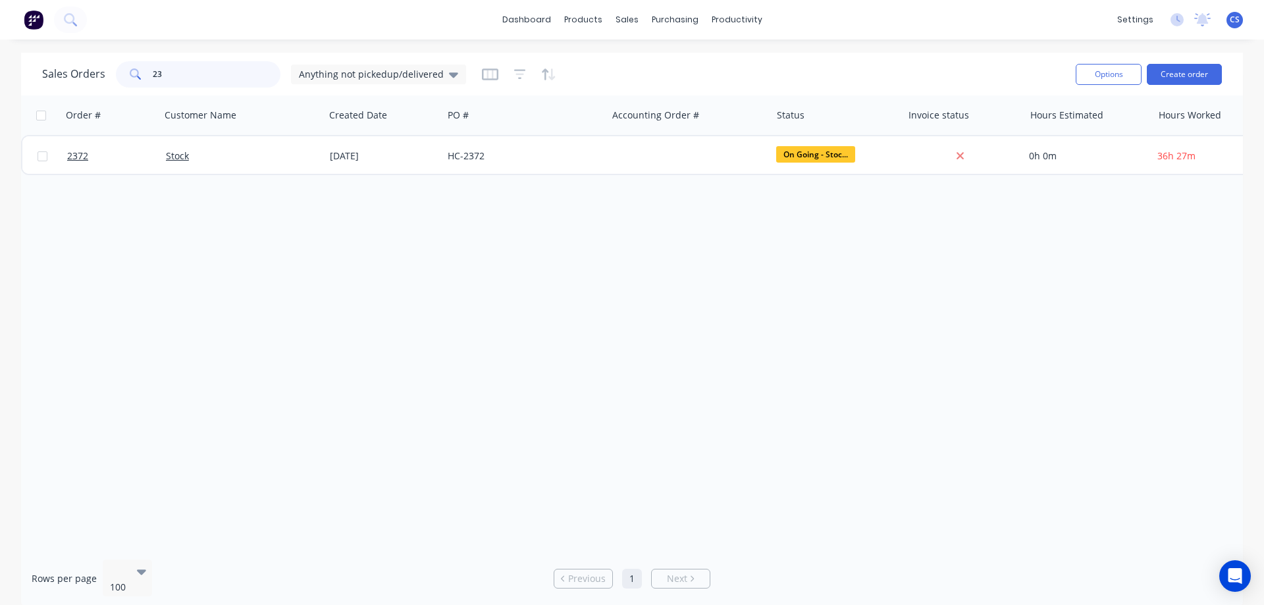
type input "2"
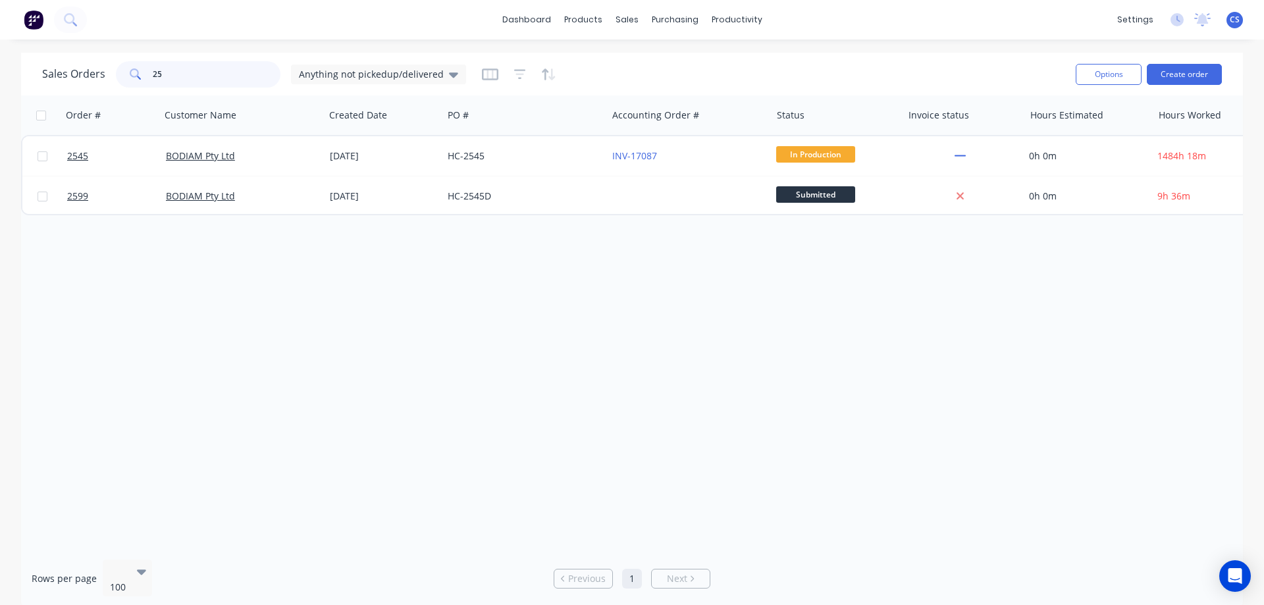
type input "2"
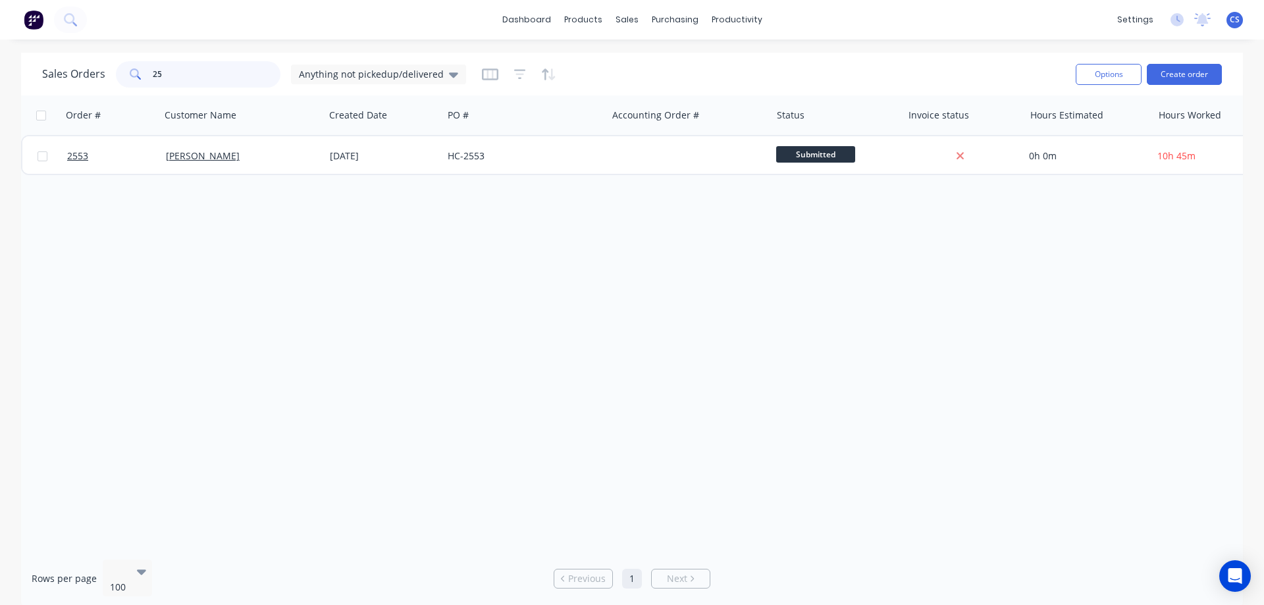
type input "2"
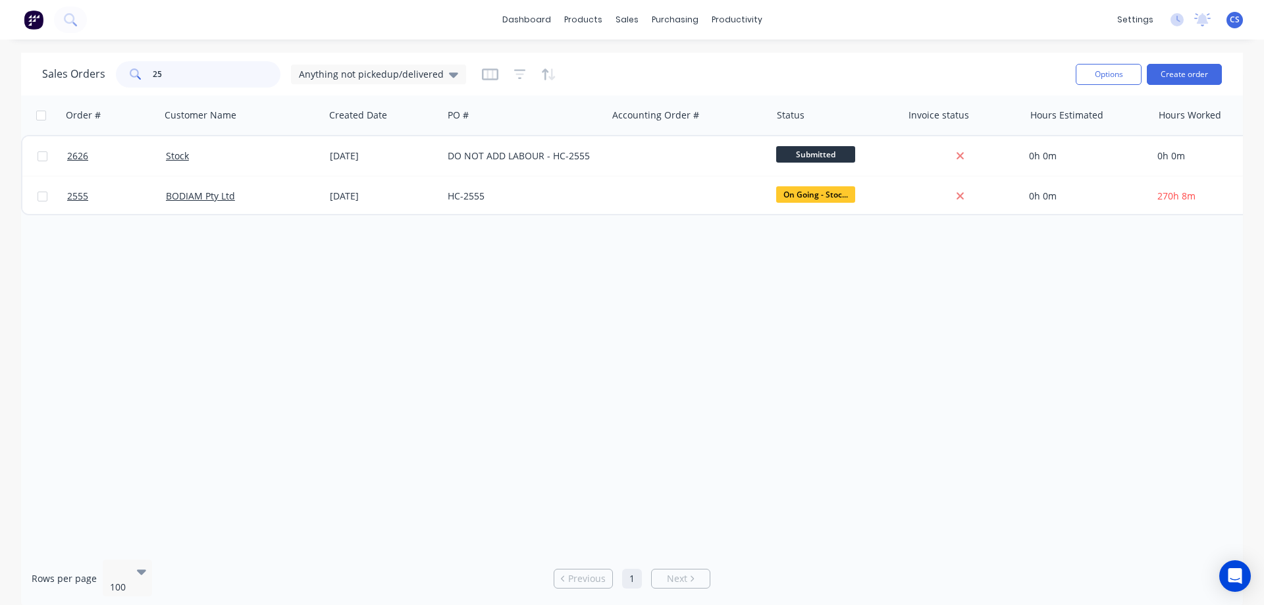
type input "2"
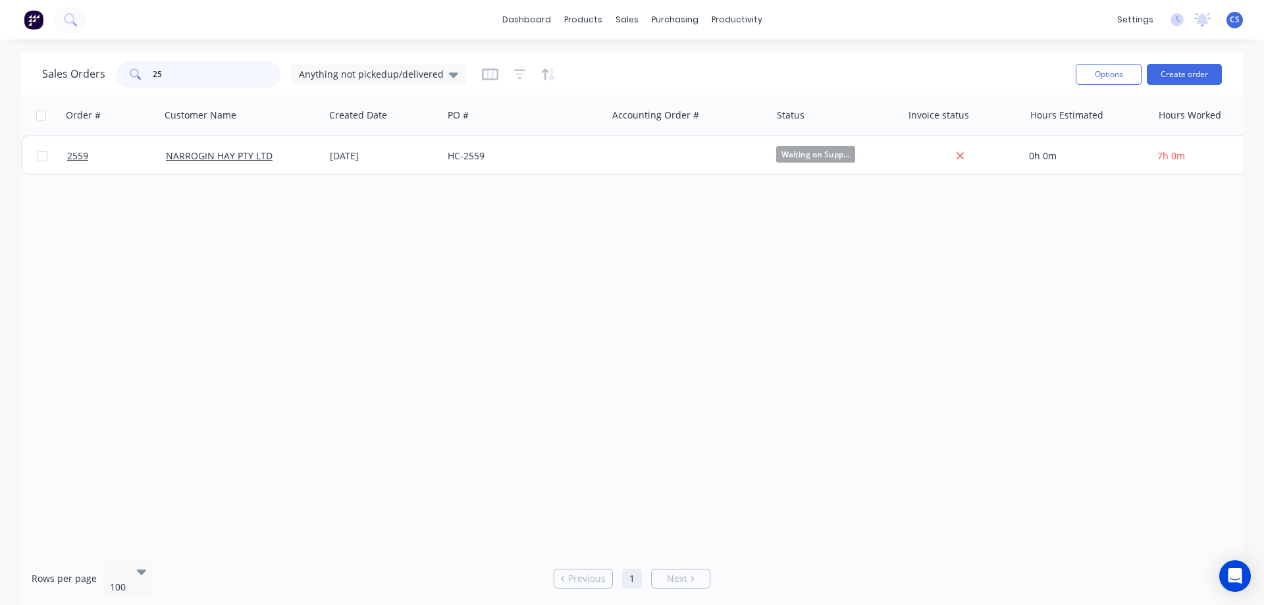
type input "2"
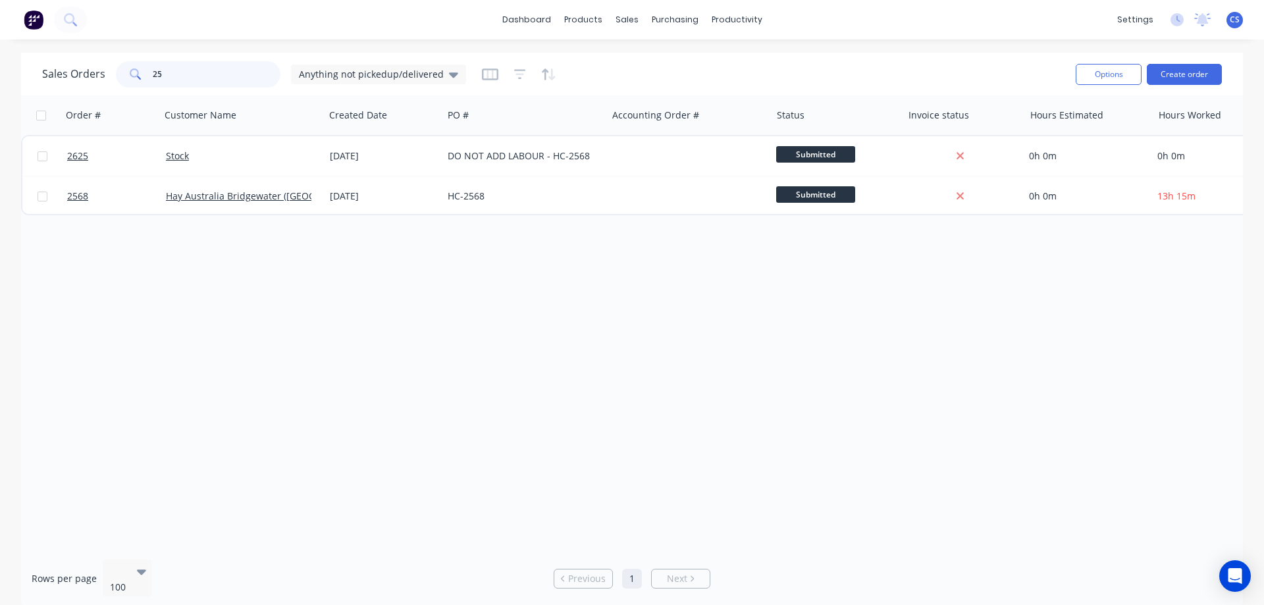
type input "2"
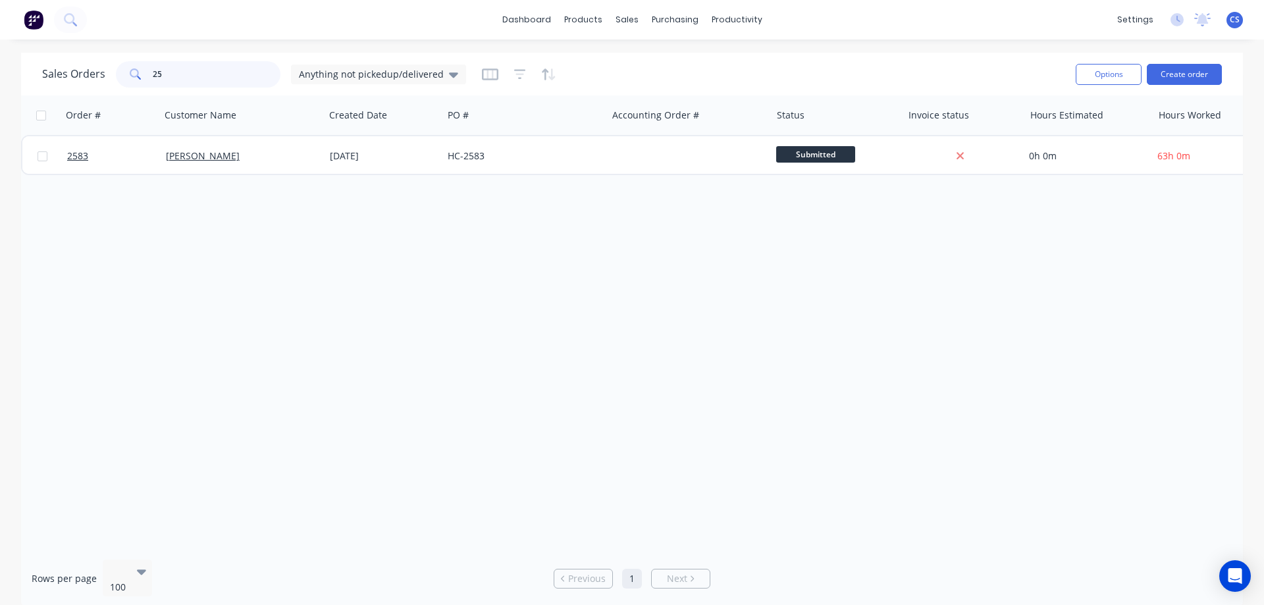
type input "2"
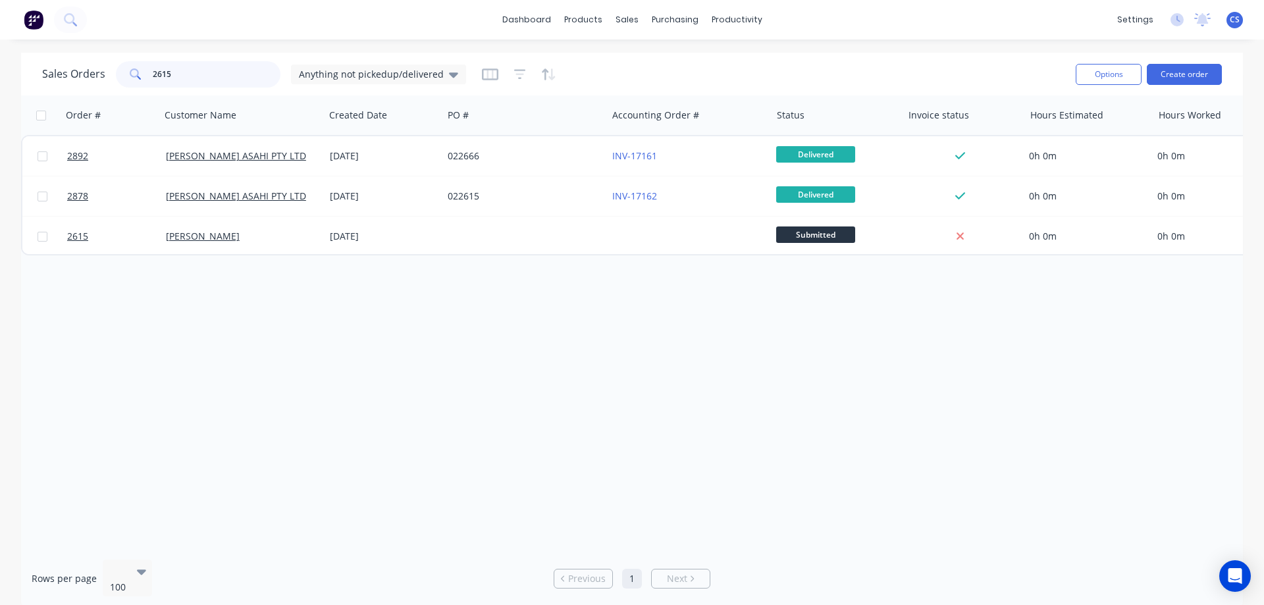
drag, startPoint x: 181, startPoint y: 73, endPoint x: 123, endPoint y: 69, distance: 58.1
click at [123, 69] on div "2615" at bounding box center [198, 74] width 165 height 26
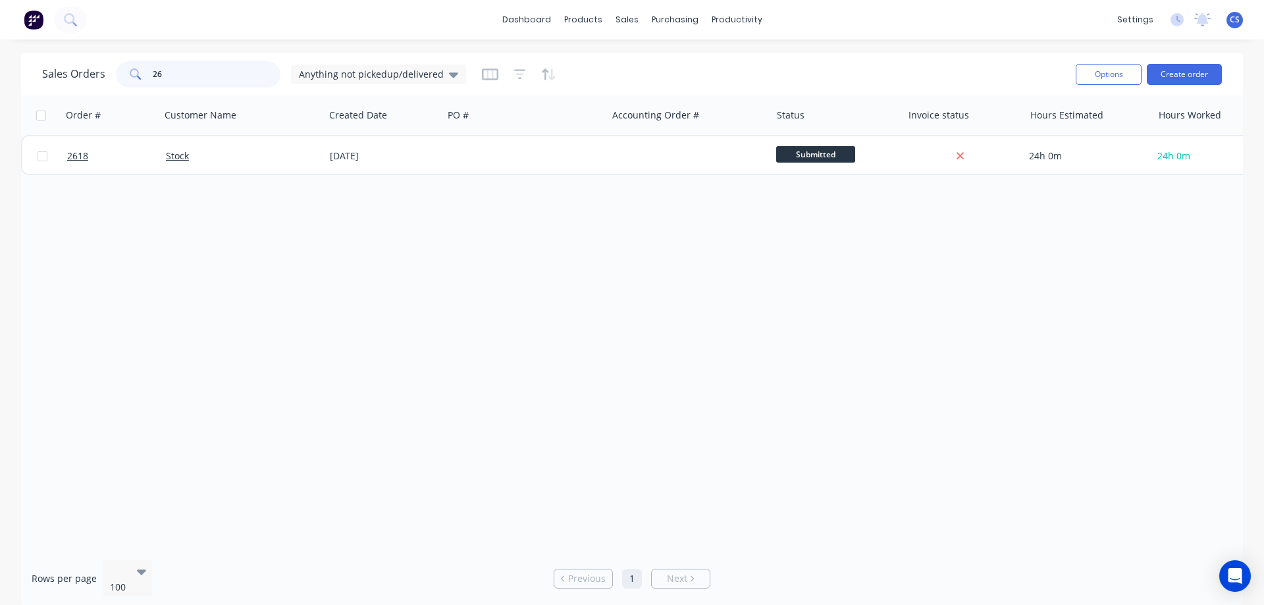
type input "2"
drag, startPoint x: 122, startPoint y: 196, endPoint x: 184, endPoint y: 75, distance: 135.7
click at [184, 75] on input "2763" at bounding box center [217, 74] width 128 height 26
click at [181, 72] on input "2763" at bounding box center [217, 74] width 128 height 26
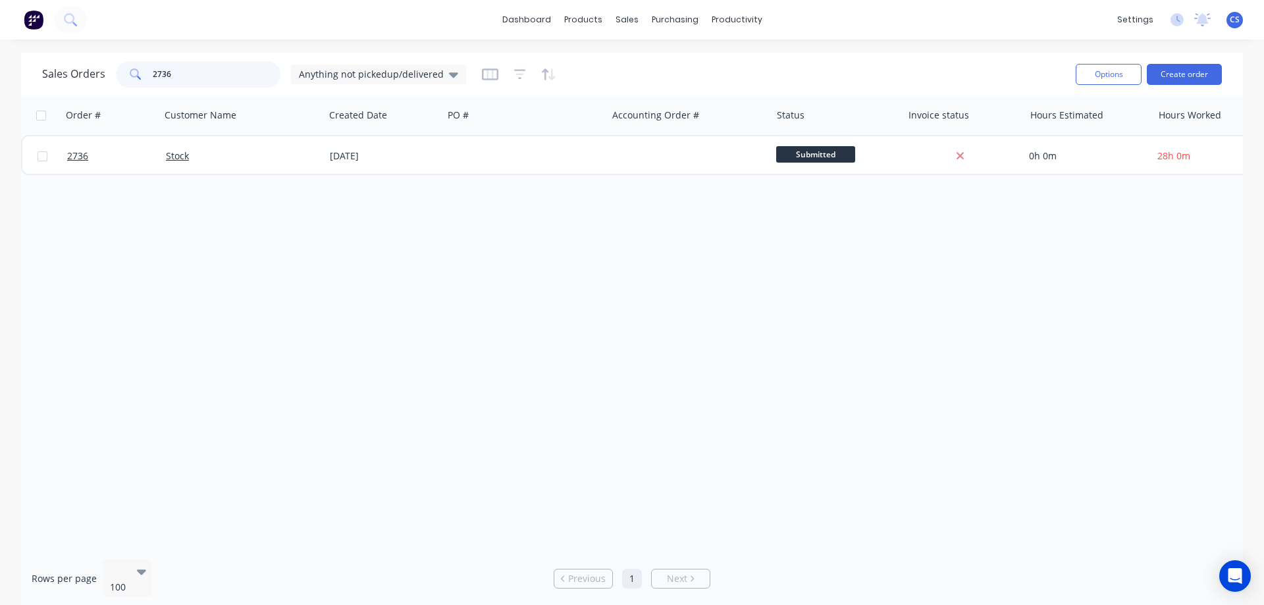
drag, startPoint x: 191, startPoint y: 74, endPoint x: 149, endPoint y: 70, distance: 42.4
click at [149, 70] on div "2736" at bounding box center [198, 74] width 165 height 26
type input "2"
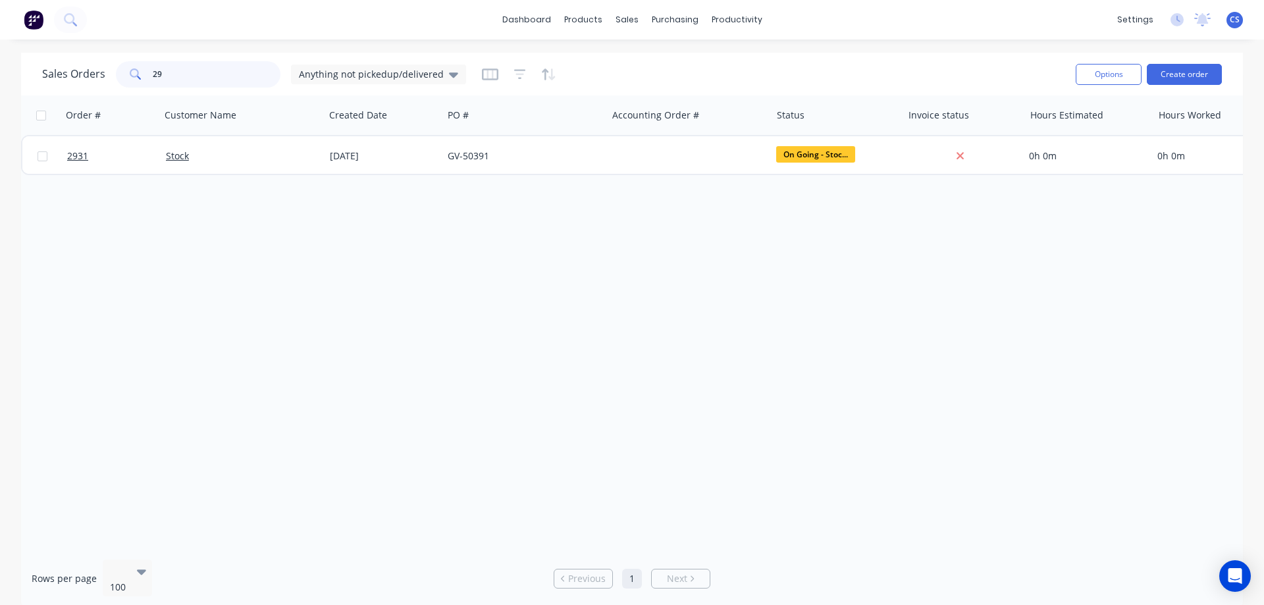
type input "2"
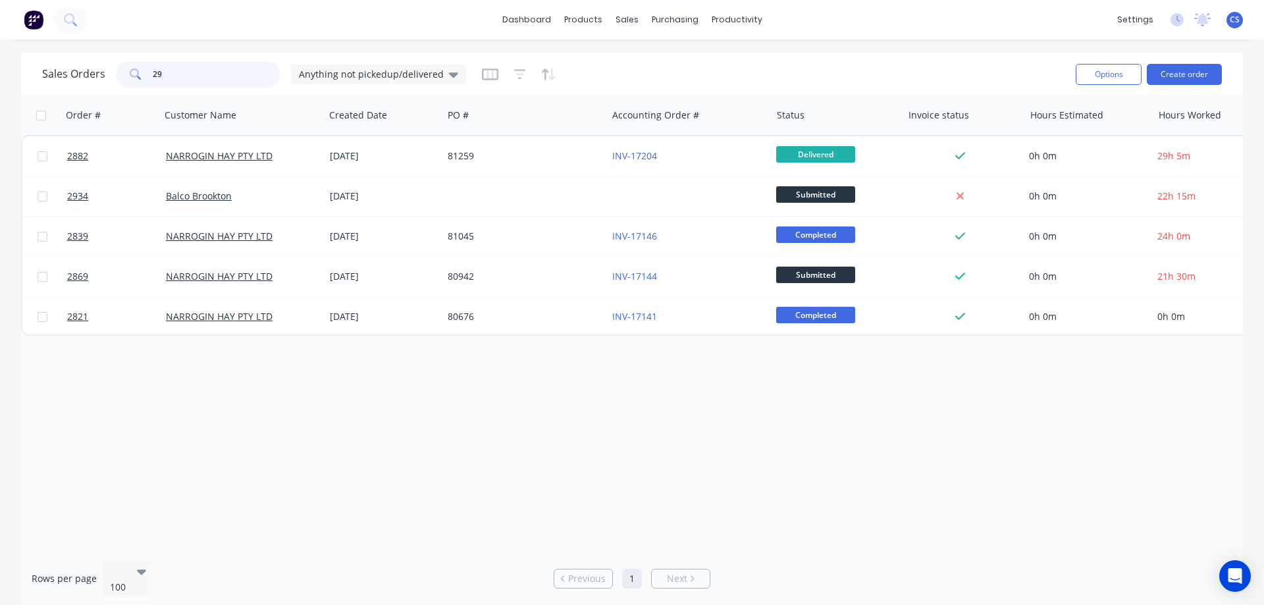
type input "2"
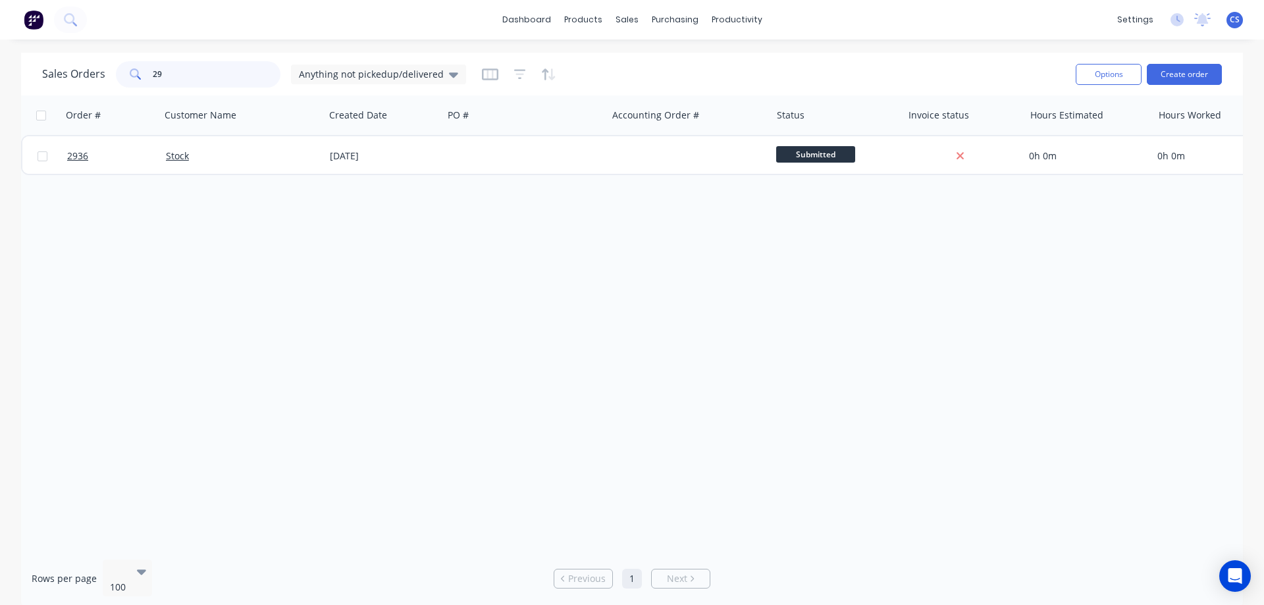
type input "2"
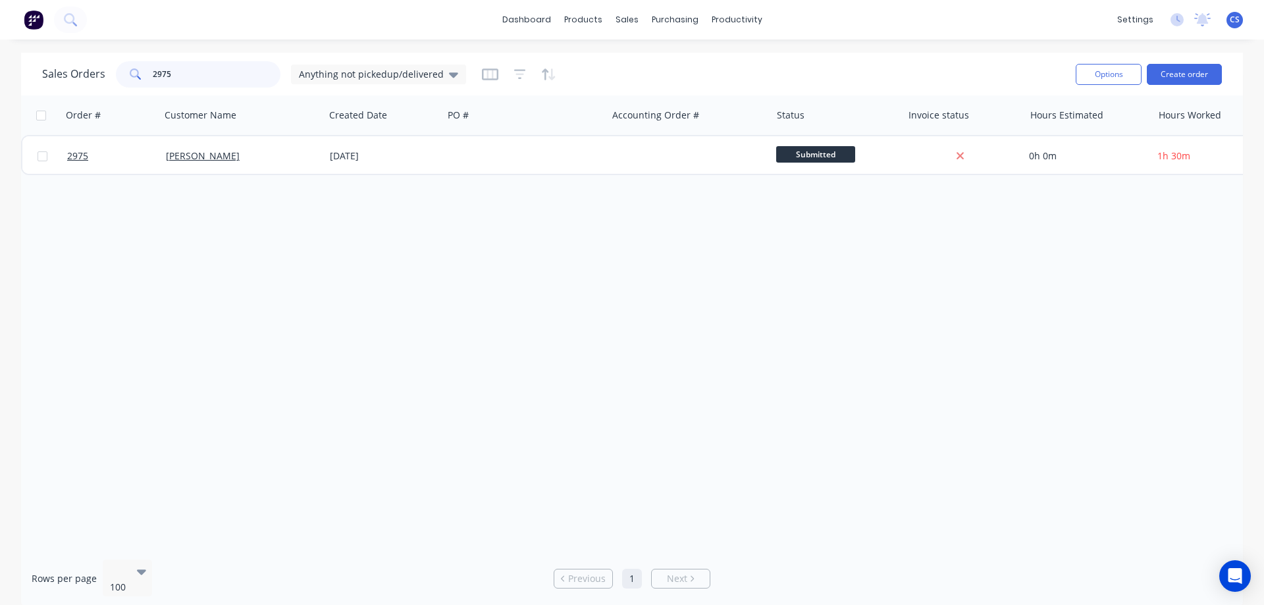
type input "2975"
click at [33, 23] on img at bounding box center [34, 20] width 20 height 20
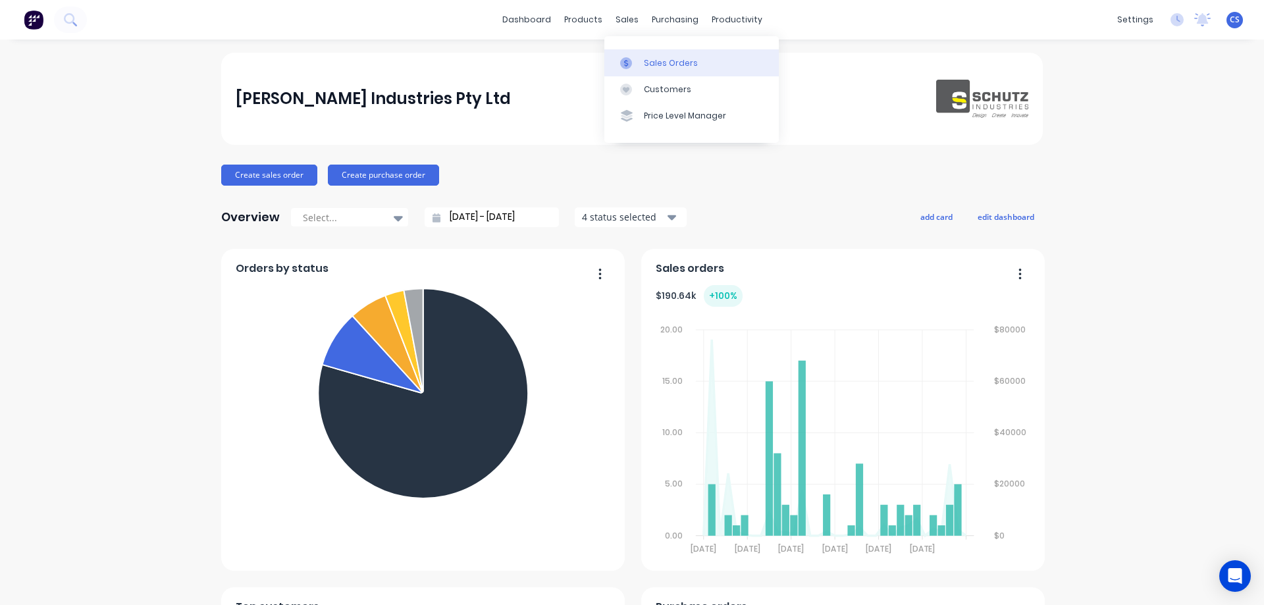
click at [663, 73] on link "Sales Orders" at bounding box center [691, 62] width 174 height 26
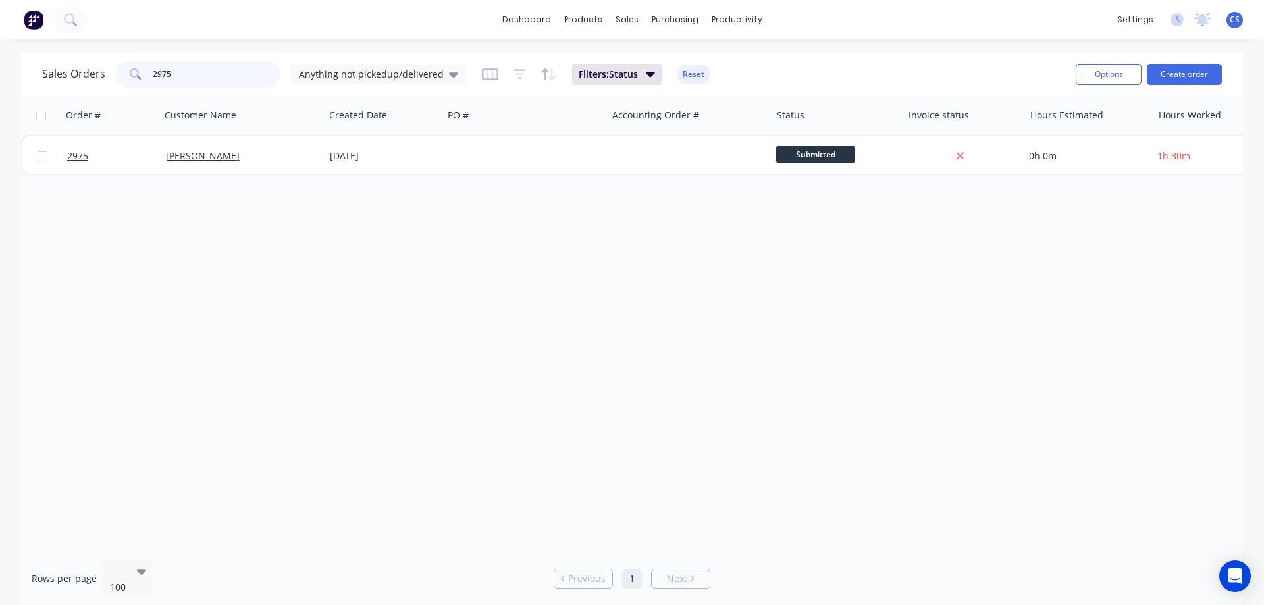
click at [229, 78] on input "2975" at bounding box center [217, 74] width 128 height 26
drag, startPoint x: 187, startPoint y: 76, endPoint x: 149, endPoint y: 77, distance: 37.5
click at [149, 77] on div "2963" at bounding box center [198, 74] width 165 height 26
drag, startPoint x: 184, startPoint y: 72, endPoint x: 146, endPoint y: 75, distance: 37.6
click at [146, 75] on div "2871" at bounding box center [198, 74] width 165 height 26
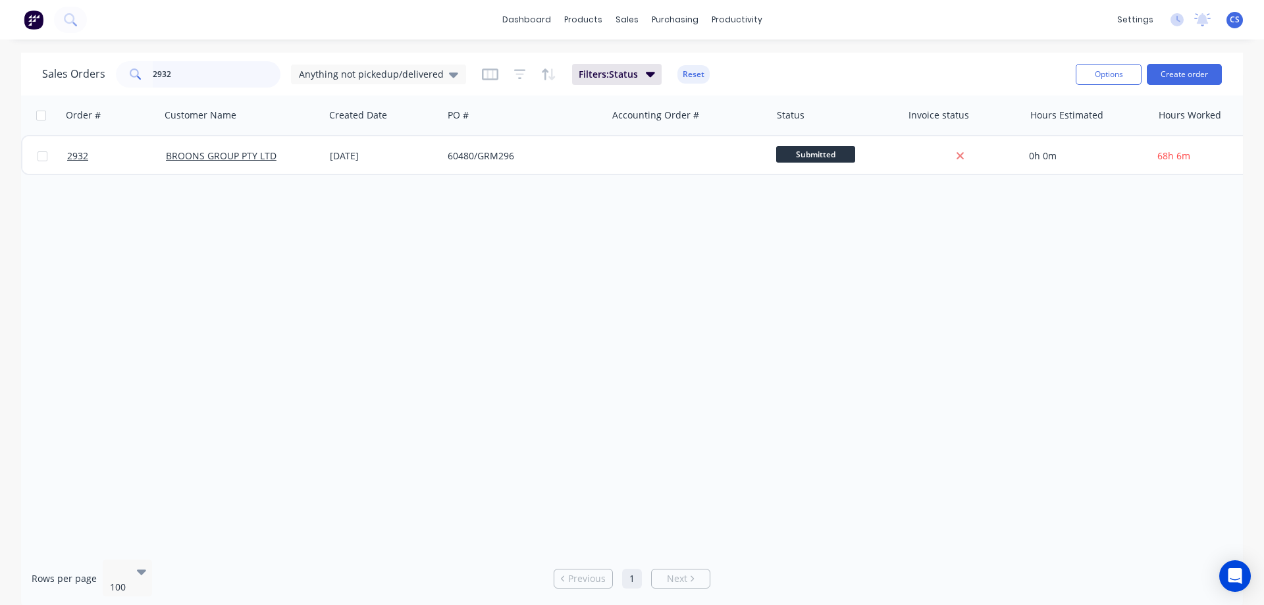
click at [180, 78] on input "2932" at bounding box center [217, 74] width 128 height 26
click at [202, 76] on input "2954" at bounding box center [217, 74] width 128 height 26
drag, startPoint x: 182, startPoint y: 70, endPoint x: 145, endPoint y: 70, distance: 36.9
click at [145, 70] on div "2956" at bounding box center [198, 74] width 165 height 26
type input "6"
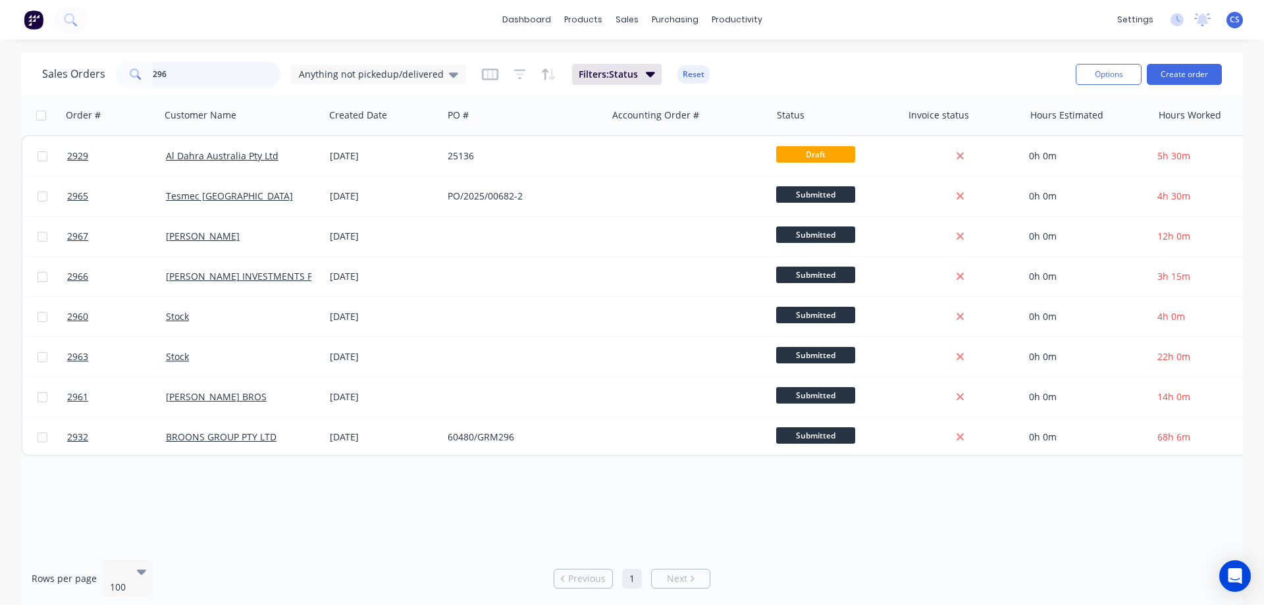
click at [178, 67] on input "296" at bounding box center [217, 74] width 128 height 26
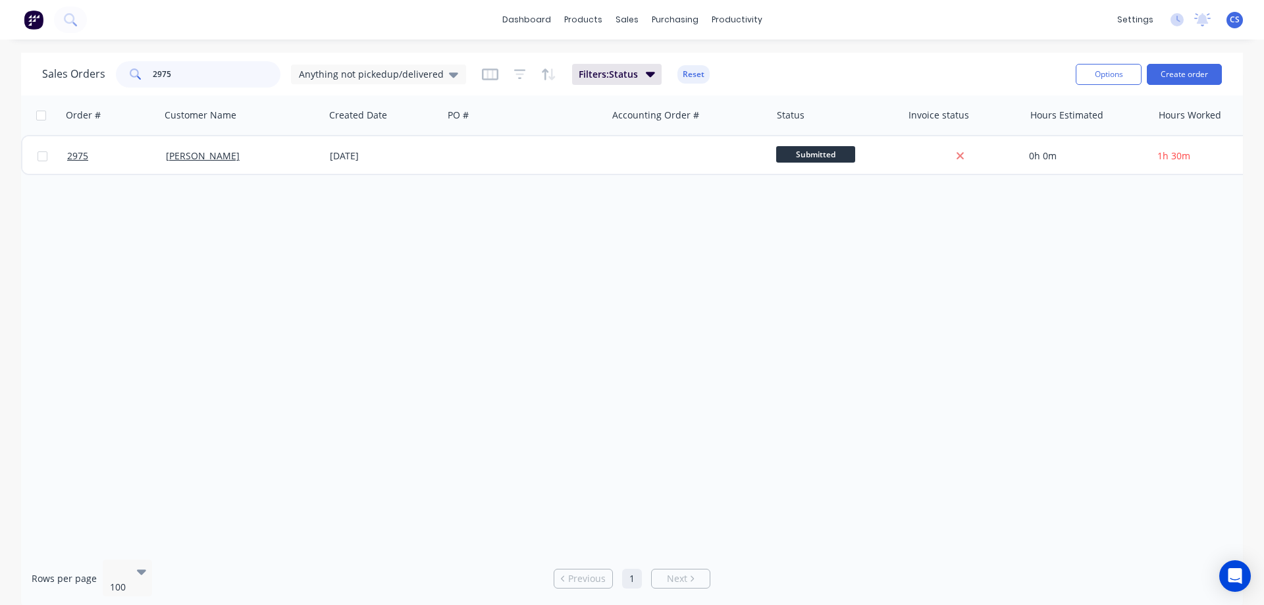
type input "2975"
click at [21, 17] on button at bounding box center [34, 20] width 28 height 26
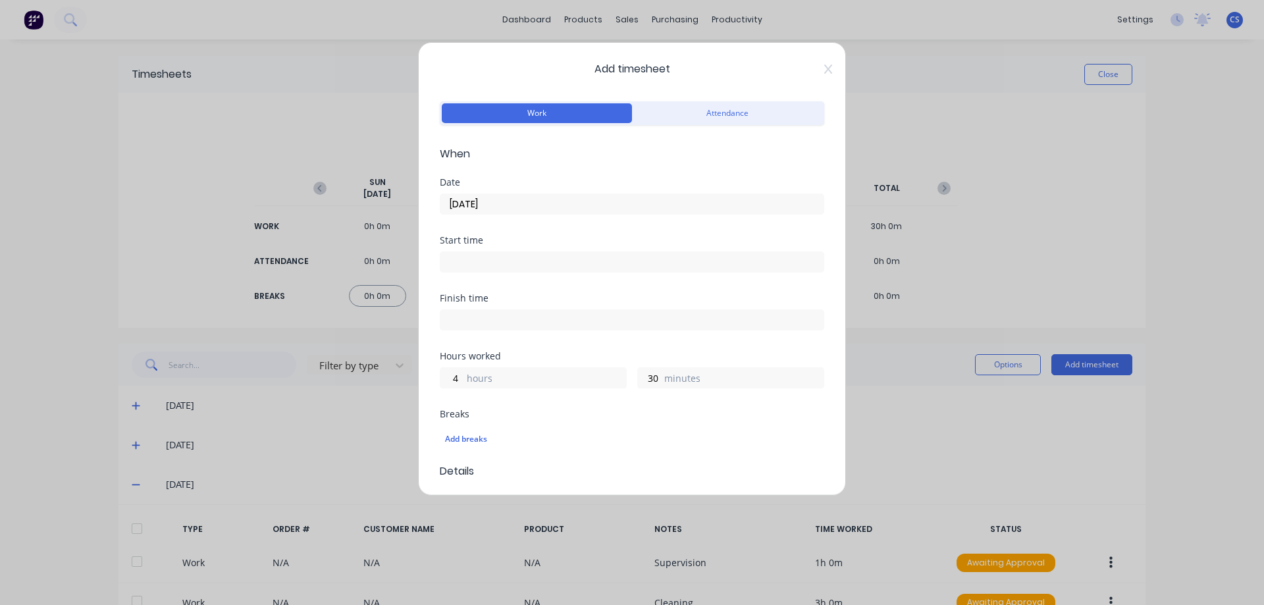
type input "2952"
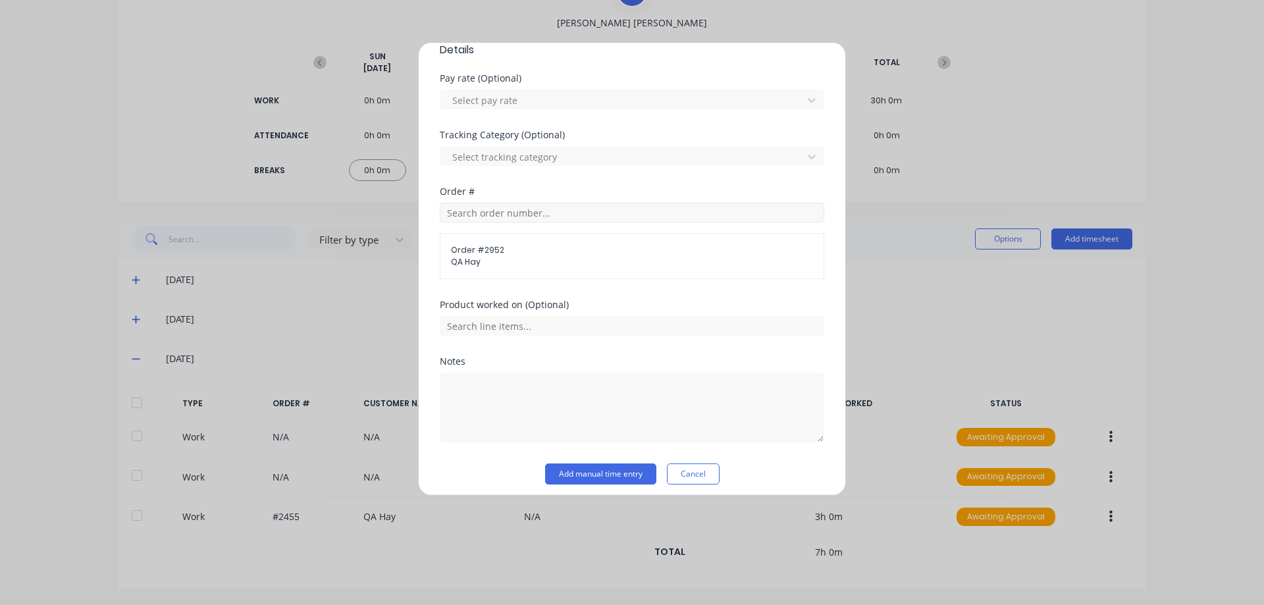
scroll to position [429, 0]
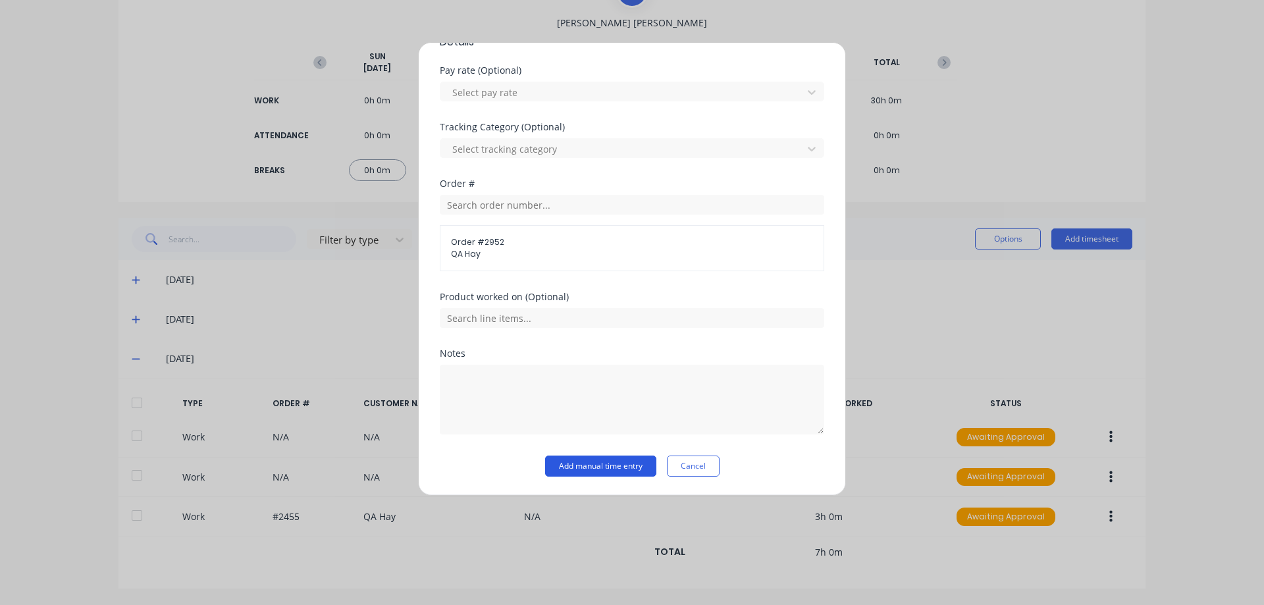
click at [604, 463] on button "Add manual time entry" at bounding box center [600, 466] width 111 height 21
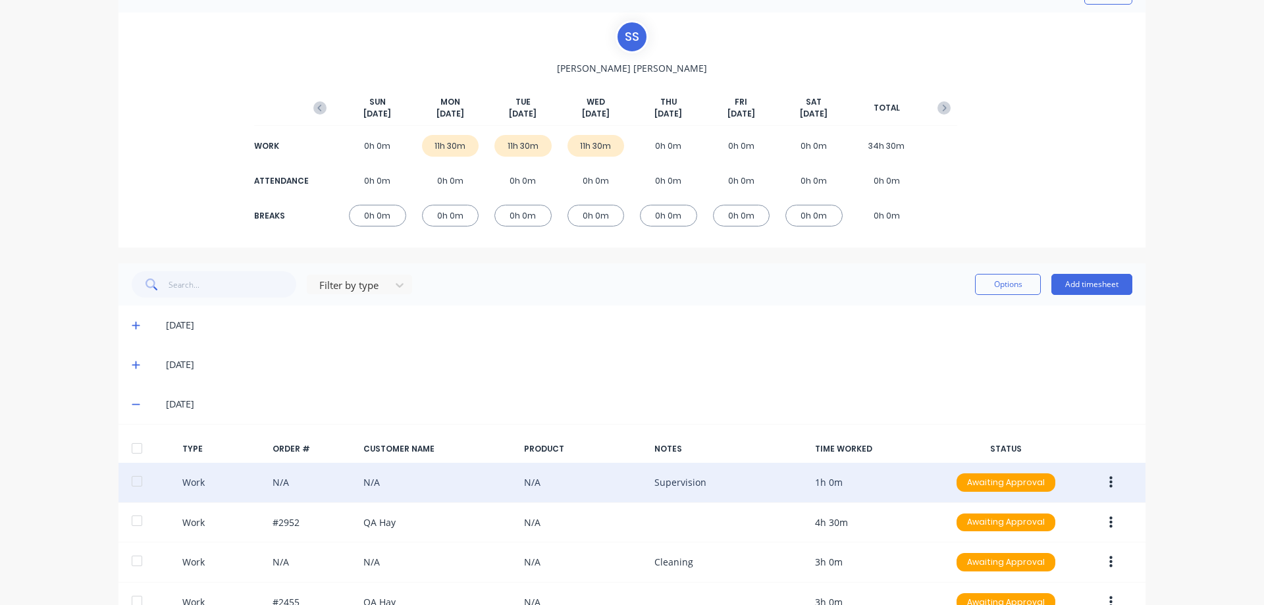
scroll to position [0, 0]
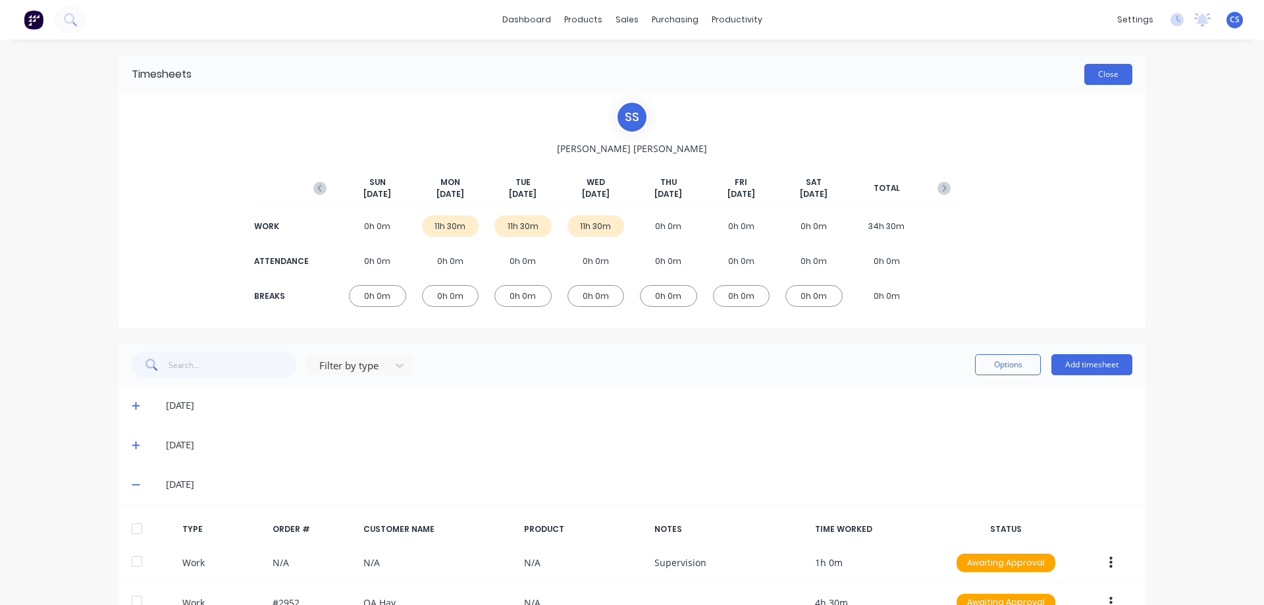
click at [1100, 76] on button "Close" at bounding box center [1108, 74] width 48 height 21
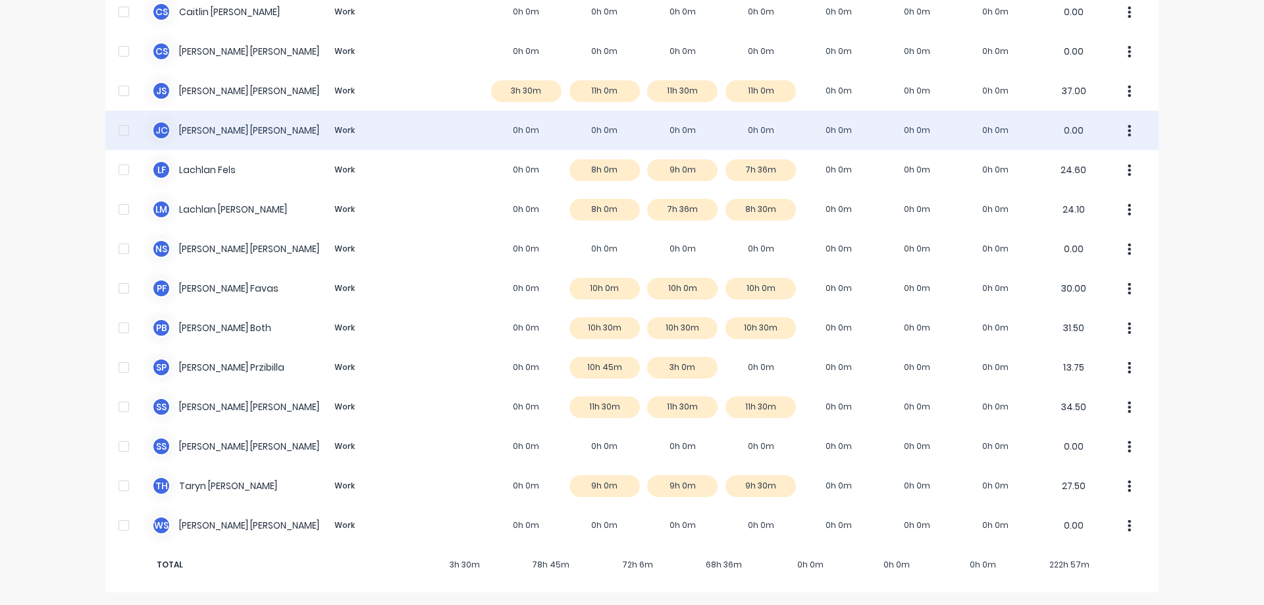
scroll to position [184, 0]
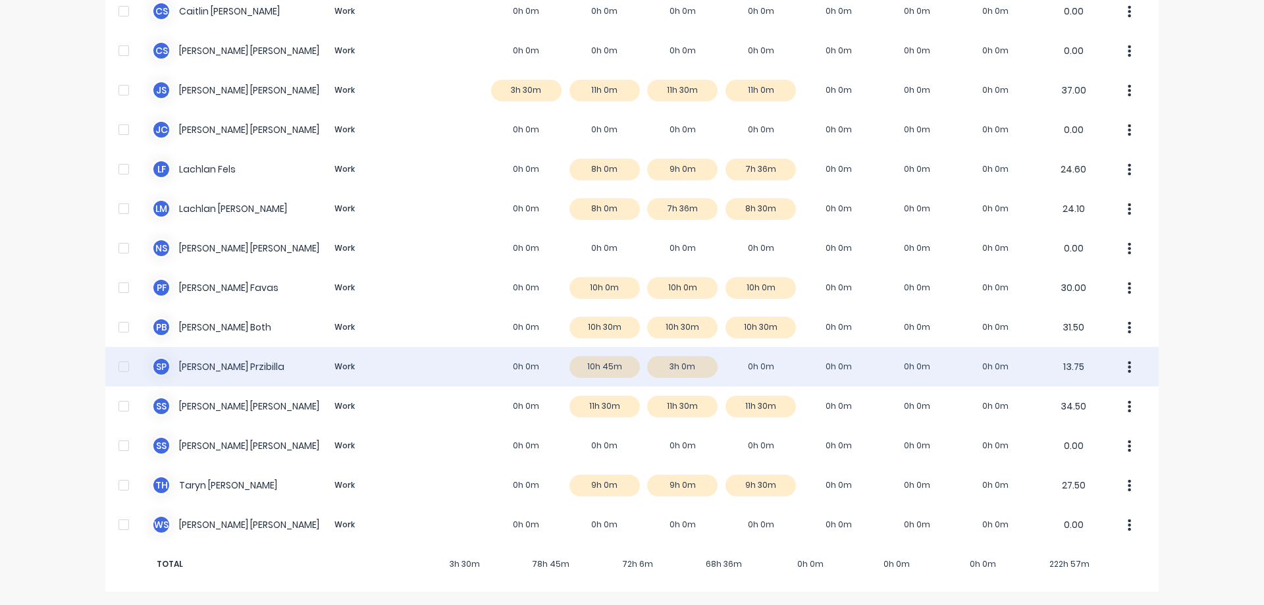
click at [485, 375] on div "[PERSON_NAME] Work 0h 0m 10h 45m 3h 0m 0h 0m 0h 0m 0h 0m 0h 0m 13.75" at bounding box center [631, 367] width 1053 height 40
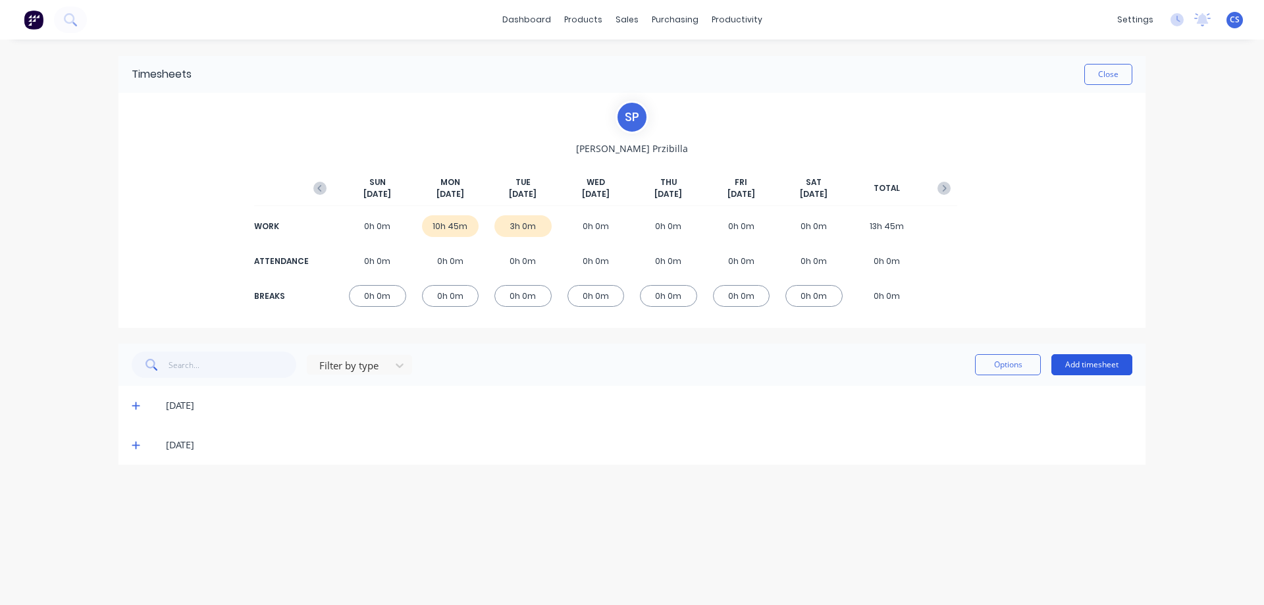
click at [1101, 365] on button "Add timesheet" at bounding box center [1091, 364] width 81 height 21
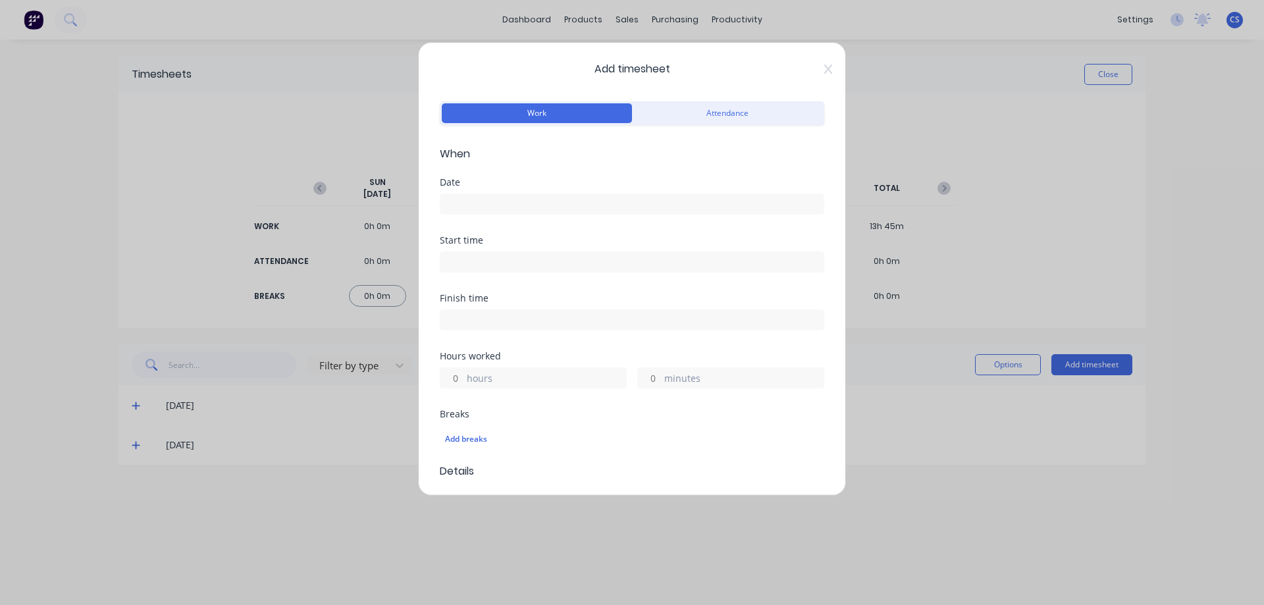
click at [511, 198] on input at bounding box center [631, 204] width 383 height 20
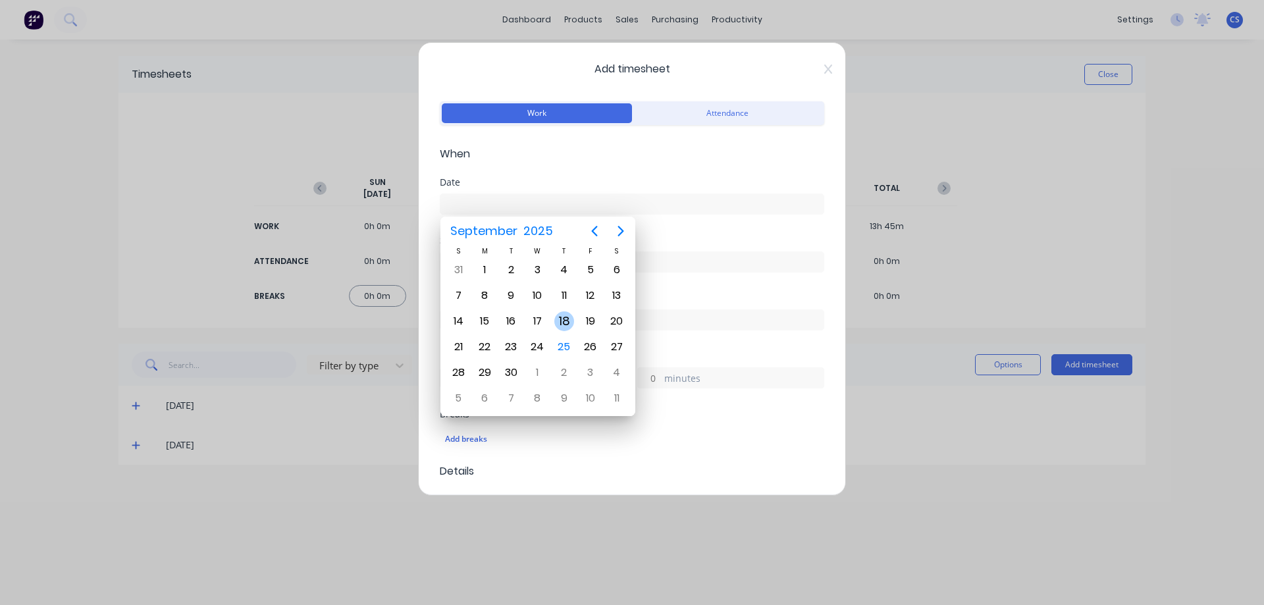
click at [568, 322] on div "18" at bounding box center [564, 321] width 20 height 20
type input "[DATE]"
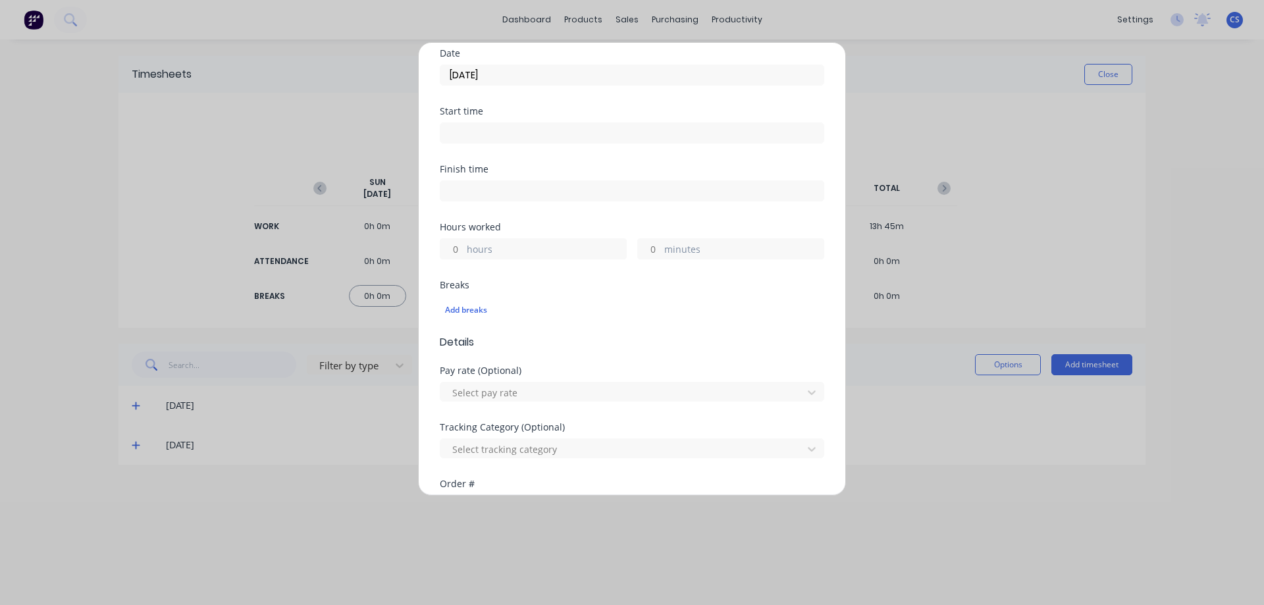
scroll to position [132, 0]
click at [456, 247] on input "hours" at bounding box center [451, 246] width 23 height 20
type input "6"
type input "30"
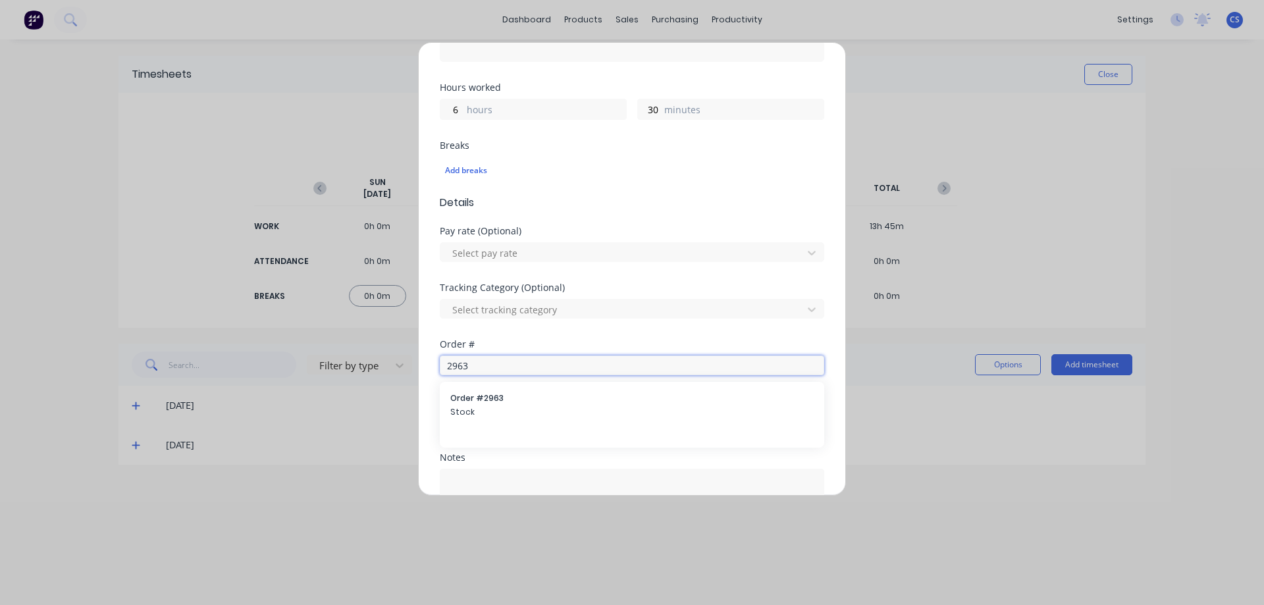
scroll to position [280, 0]
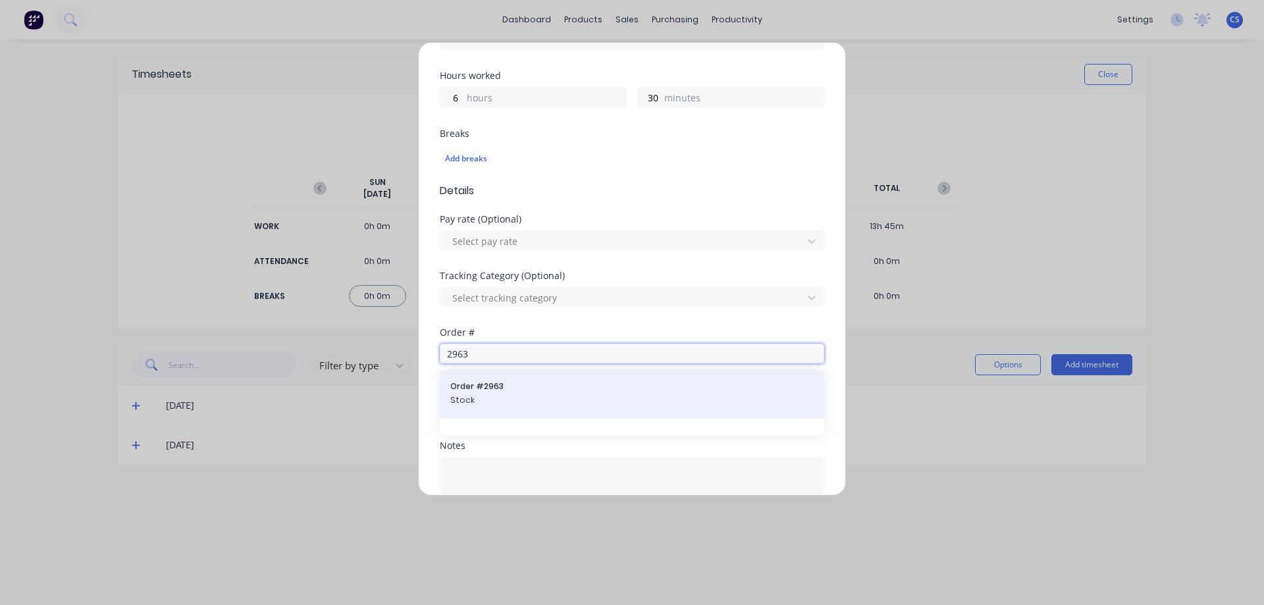
type input "2963"
click at [566, 384] on span "Order # 2963" at bounding box center [631, 387] width 363 height 12
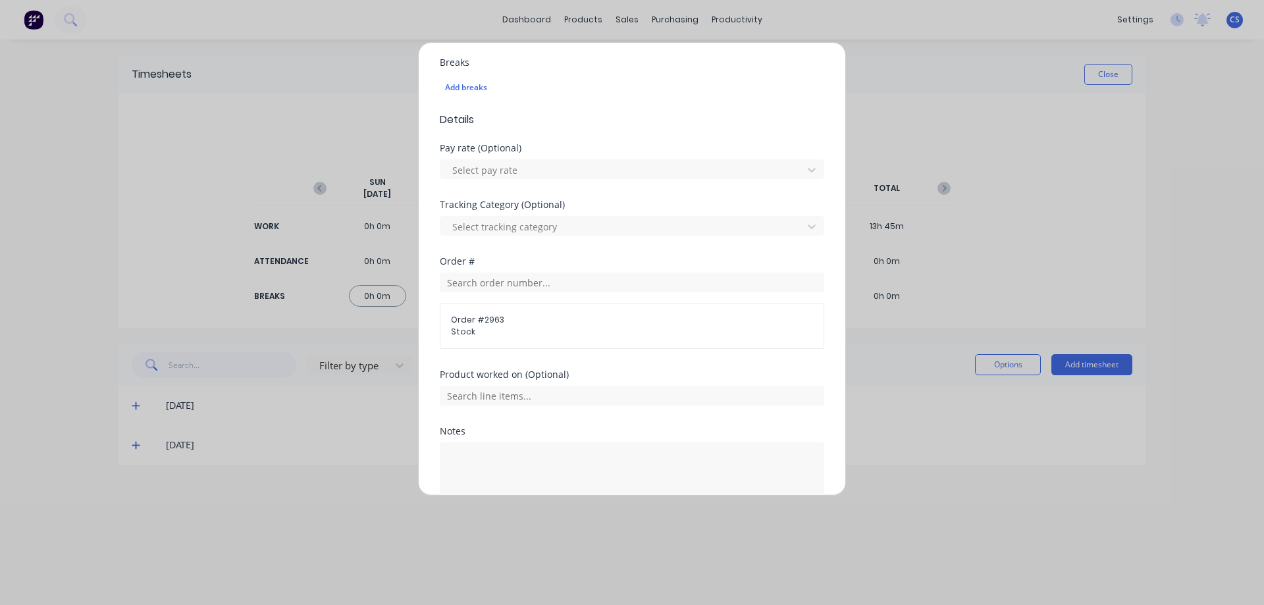
scroll to position [429, 0]
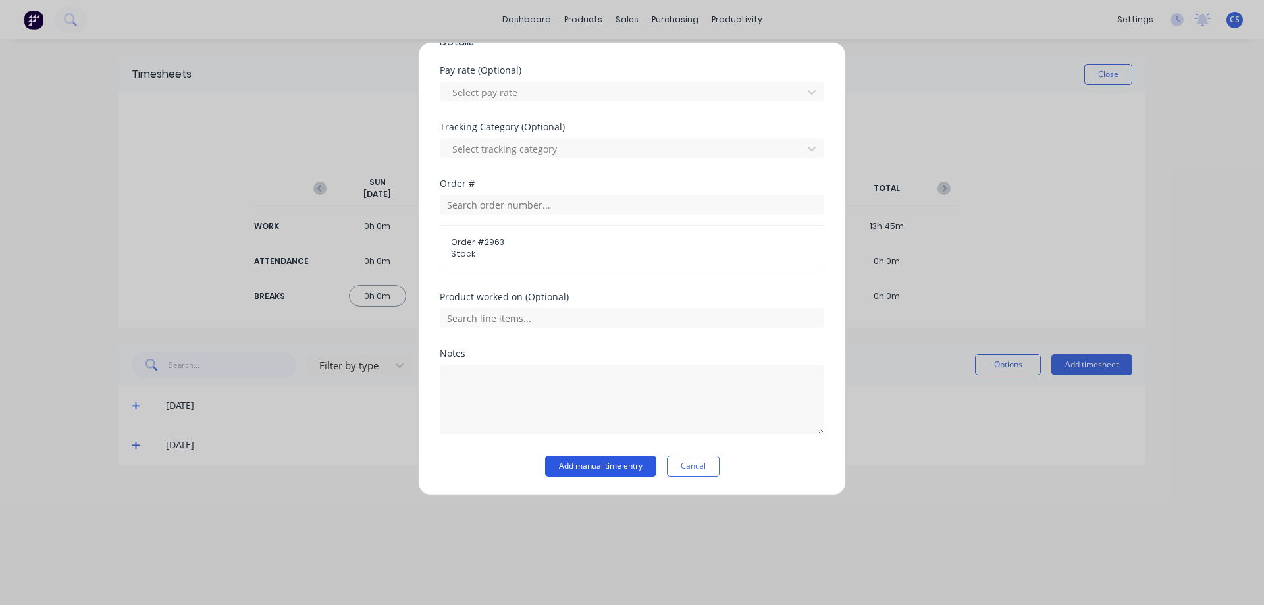
click at [589, 460] on button "Add manual time entry" at bounding box center [600, 466] width 111 height 21
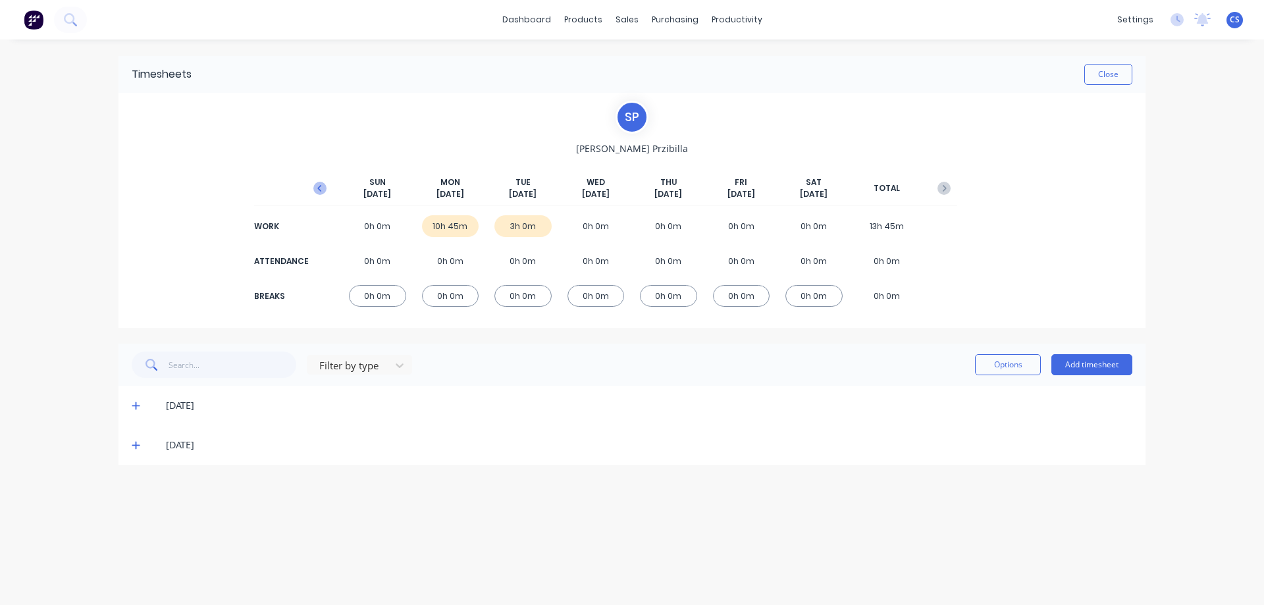
click at [325, 182] on icon "button" at bounding box center [319, 188] width 13 height 13
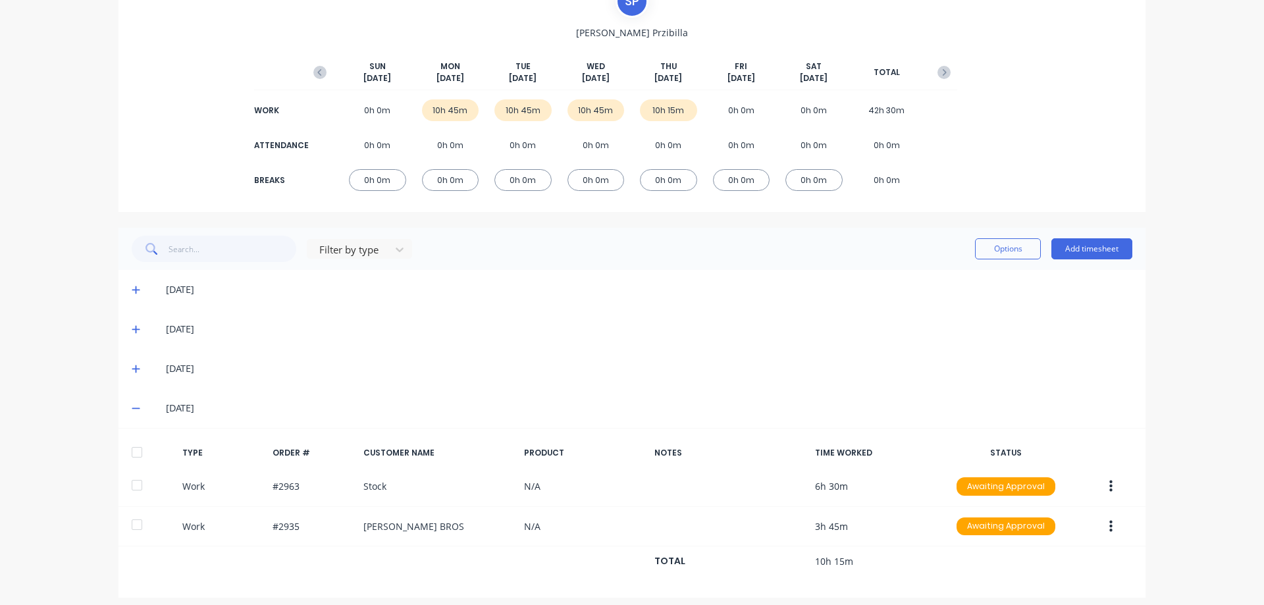
scroll to position [125, 0]
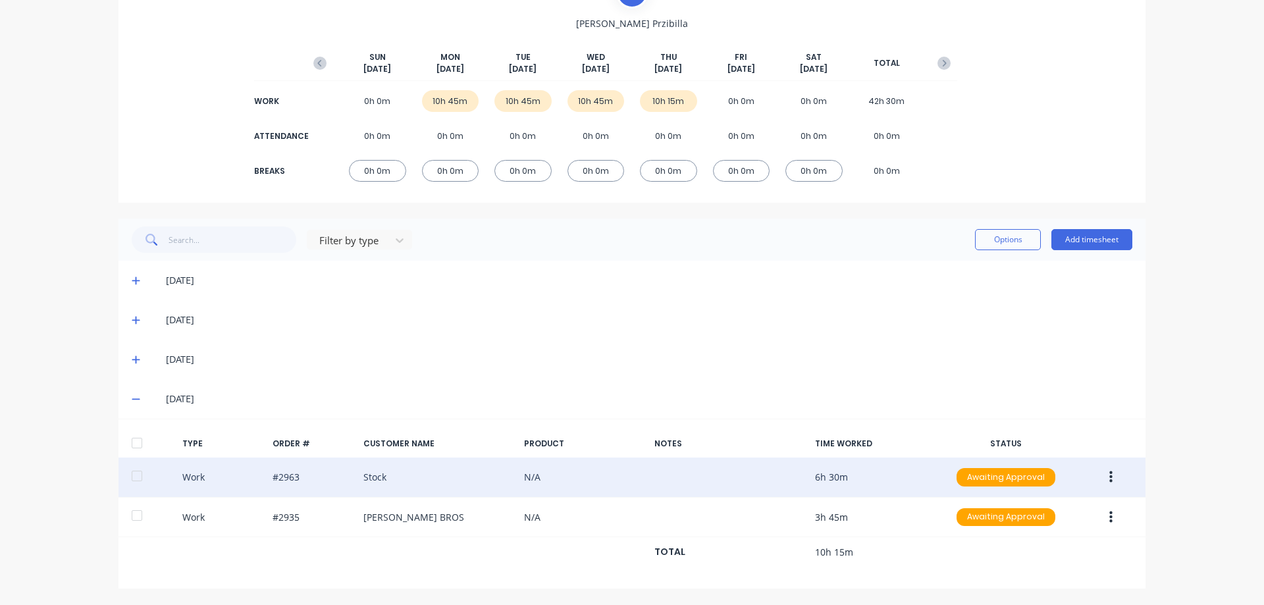
click at [290, 479] on div "Work #2963 Stock N/A 6h 30m Awaiting Approval" at bounding box center [632, 478] width 1027 height 40
click at [365, 475] on div "Work #2963 Stock N/A 6h 30m Awaiting Approval" at bounding box center [632, 478] width 1027 height 40
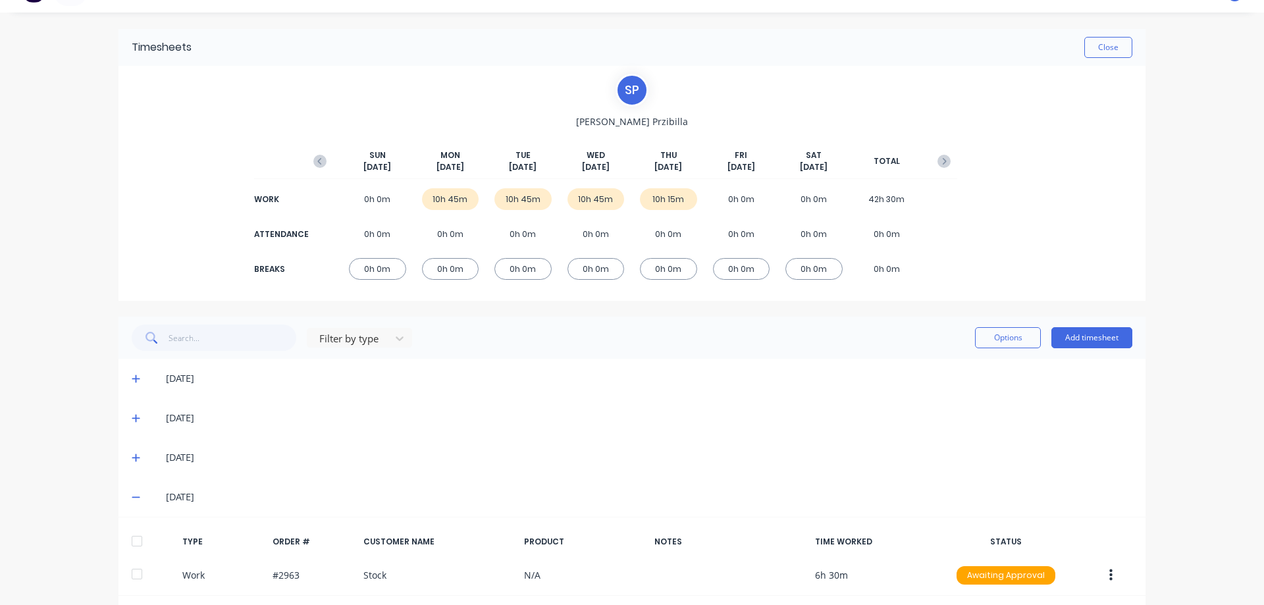
scroll to position [0, 0]
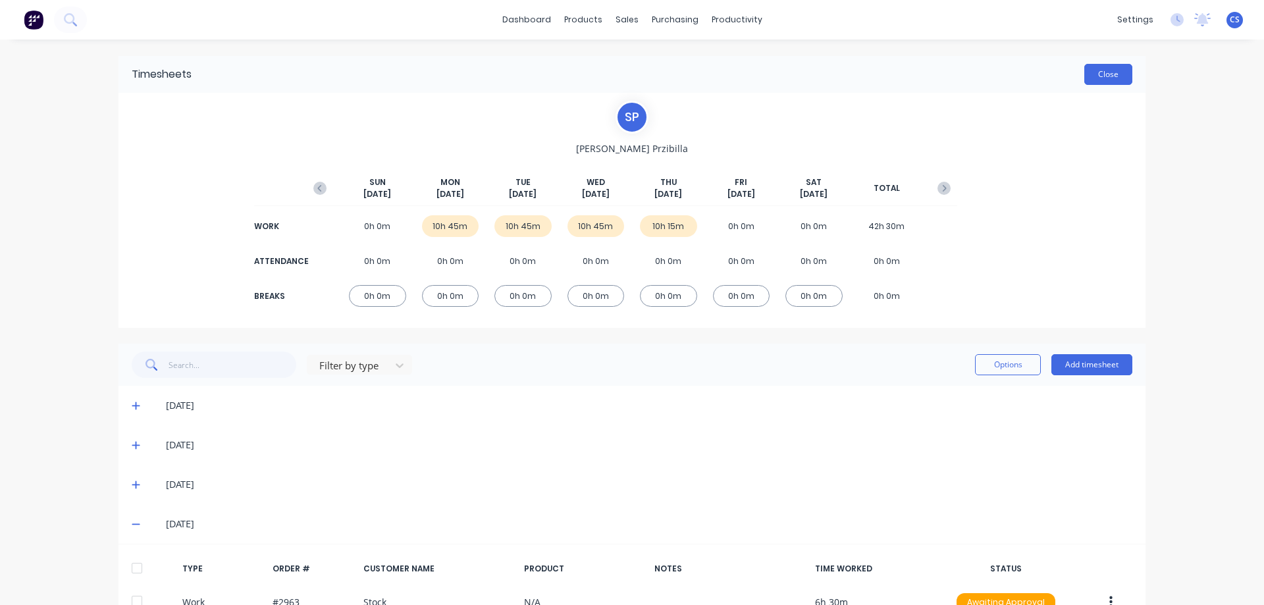
click at [1105, 72] on button "Close" at bounding box center [1108, 74] width 48 height 21
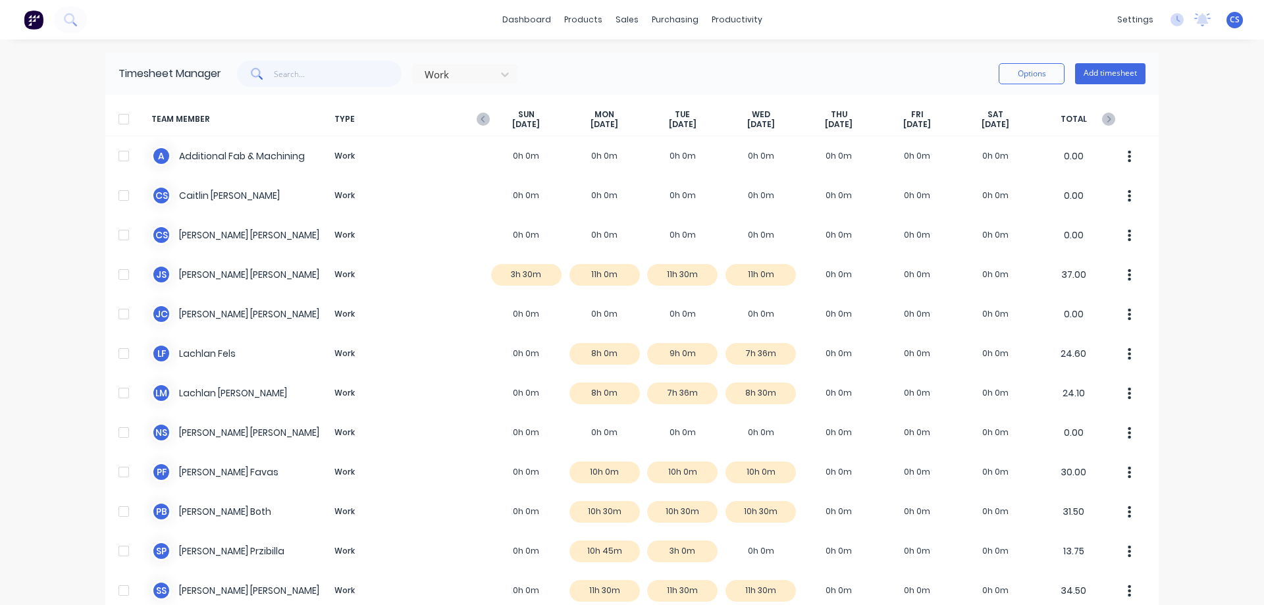
click at [1201, 259] on div "dashboard products sales purchasing productivity dashboard products Product Cat…" at bounding box center [632, 302] width 1264 height 605
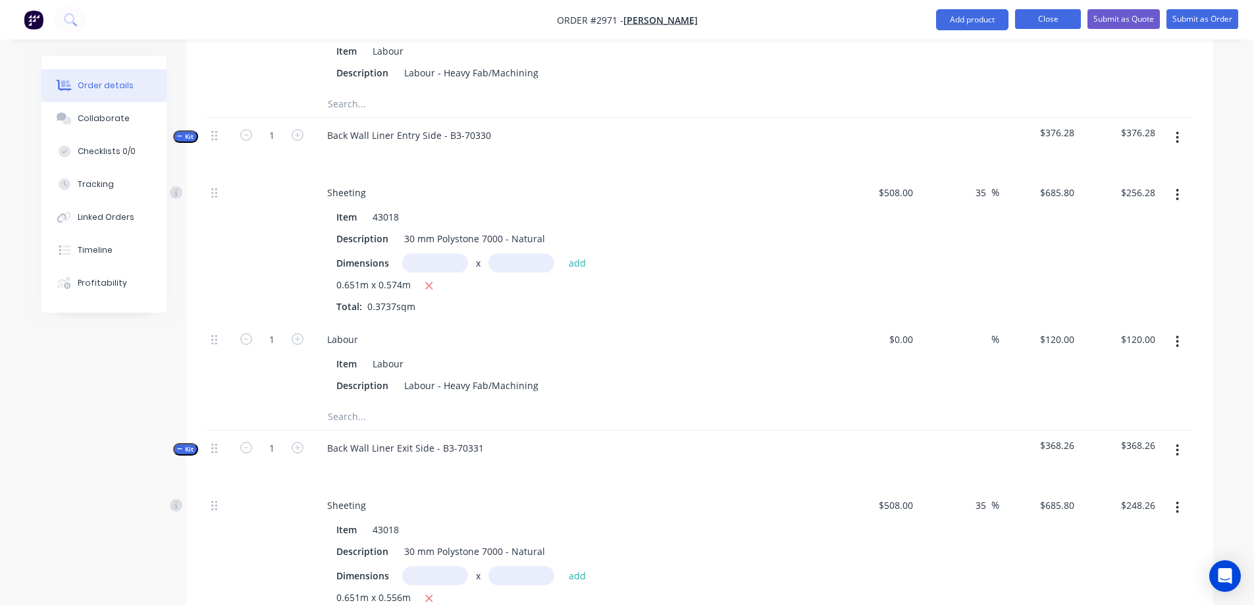
scroll to position [1317, 0]
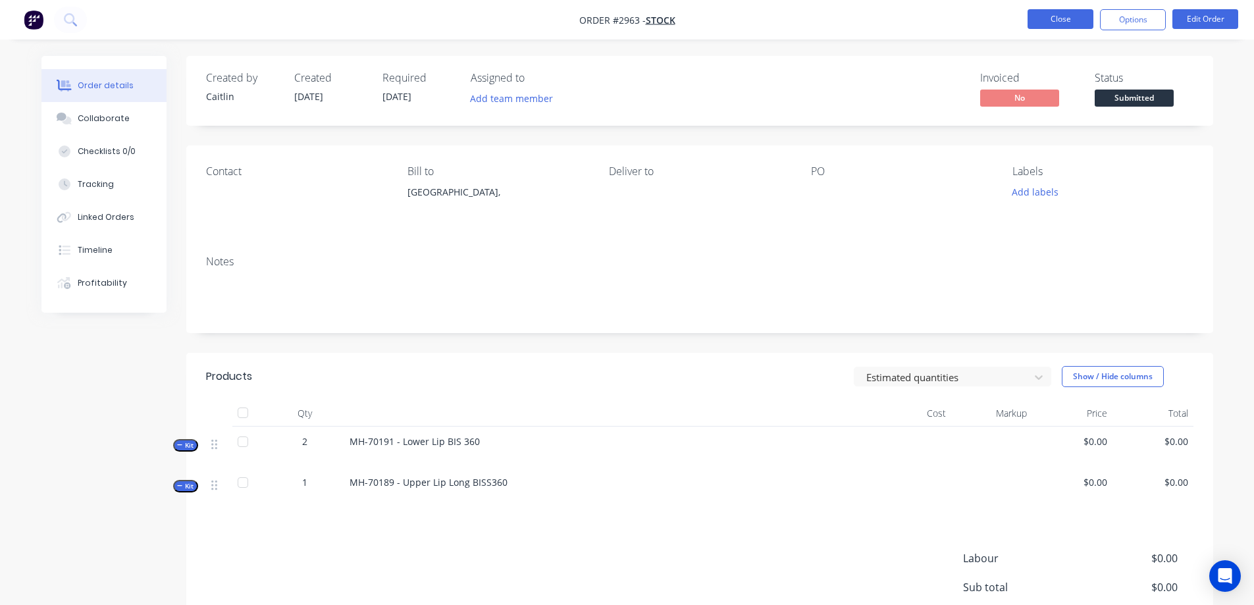
click at [1052, 26] on button "Close" at bounding box center [1061, 19] width 66 height 20
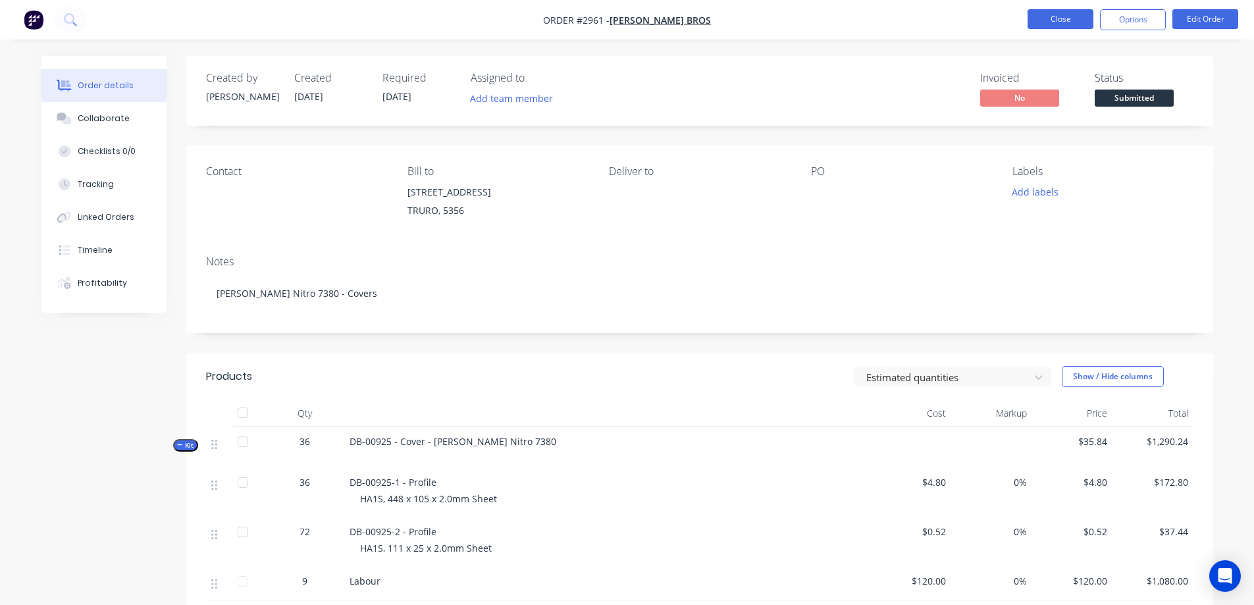
click at [1057, 13] on button "Close" at bounding box center [1061, 19] width 66 height 20
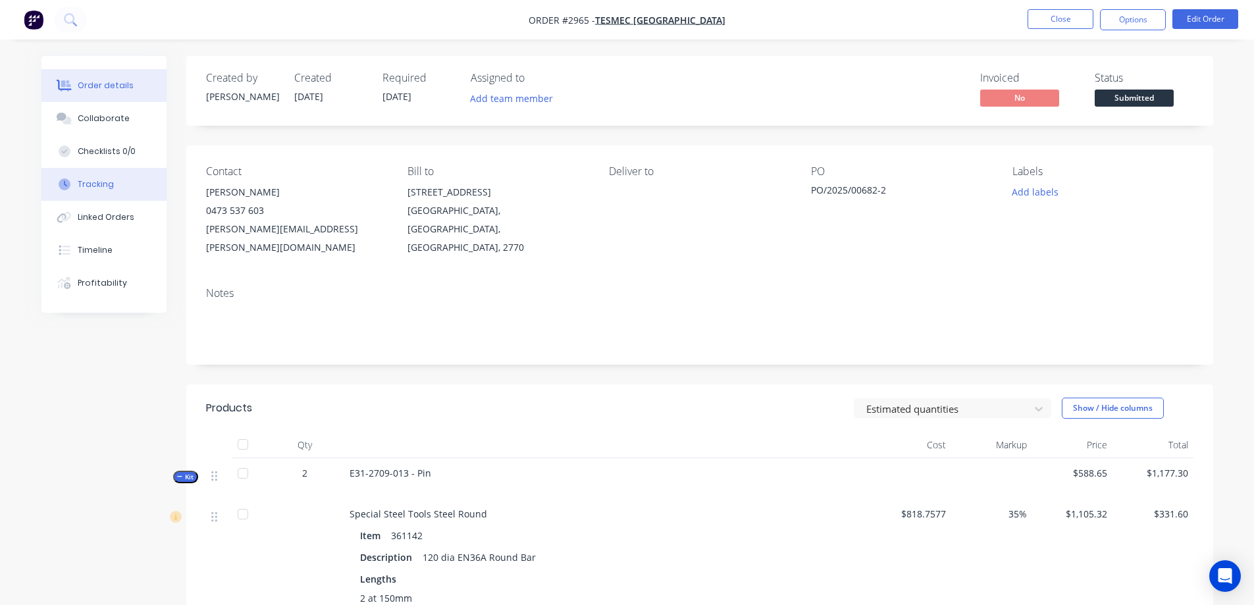
click at [125, 172] on button "Tracking" at bounding box center [103, 184] width 125 height 33
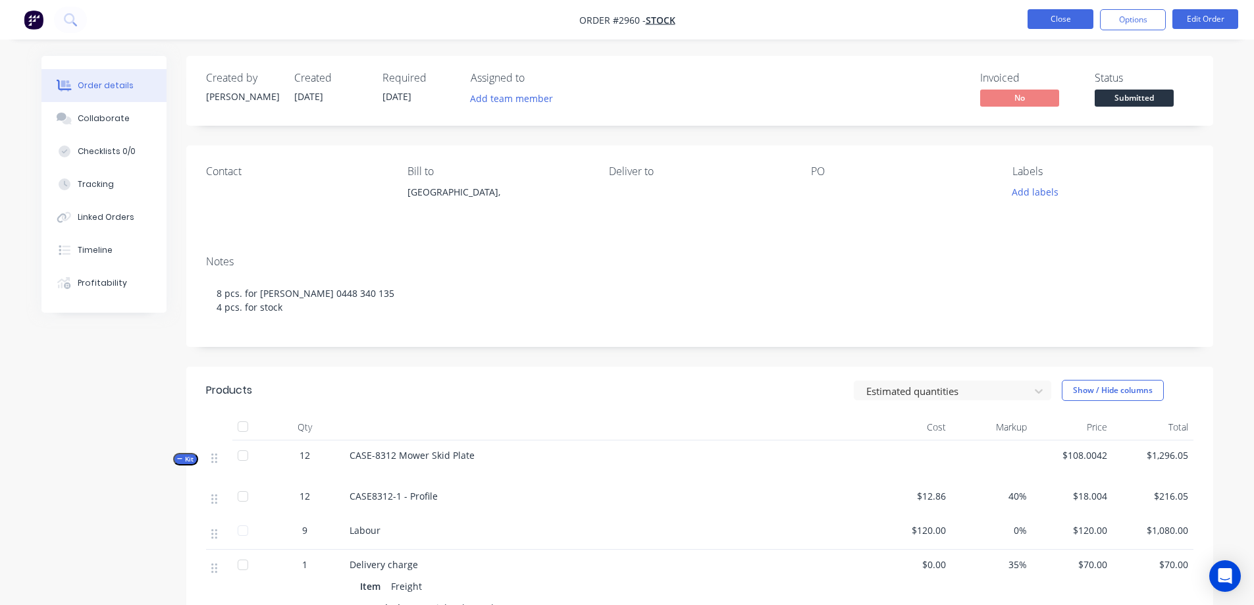
click at [1067, 22] on button "Close" at bounding box center [1061, 19] width 66 height 20
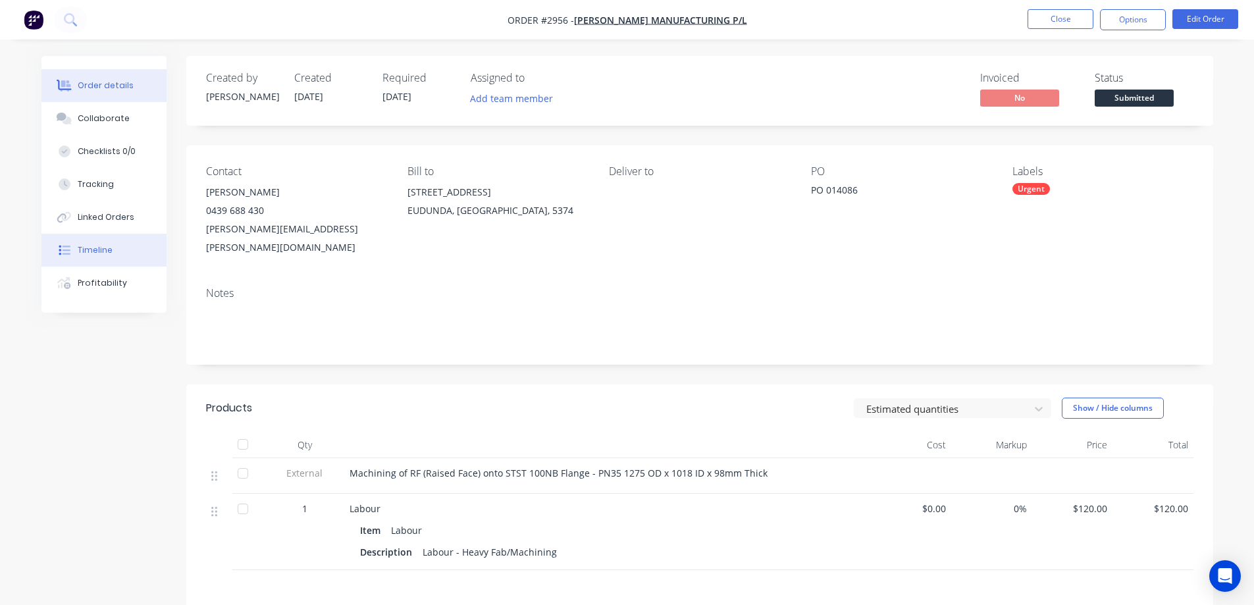
click at [74, 255] on button "Timeline" at bounding box center [103, 250] width 125 height 33
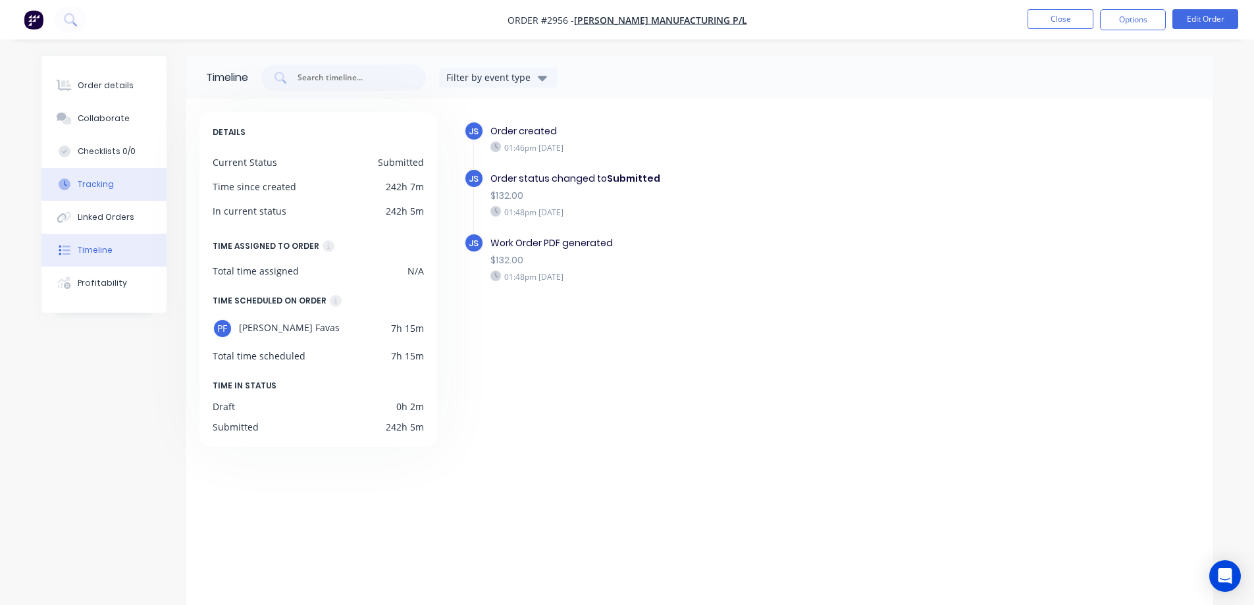
click at [116, 188] on button "Tracking" at bounding box center [103, 184] width 125 height 33
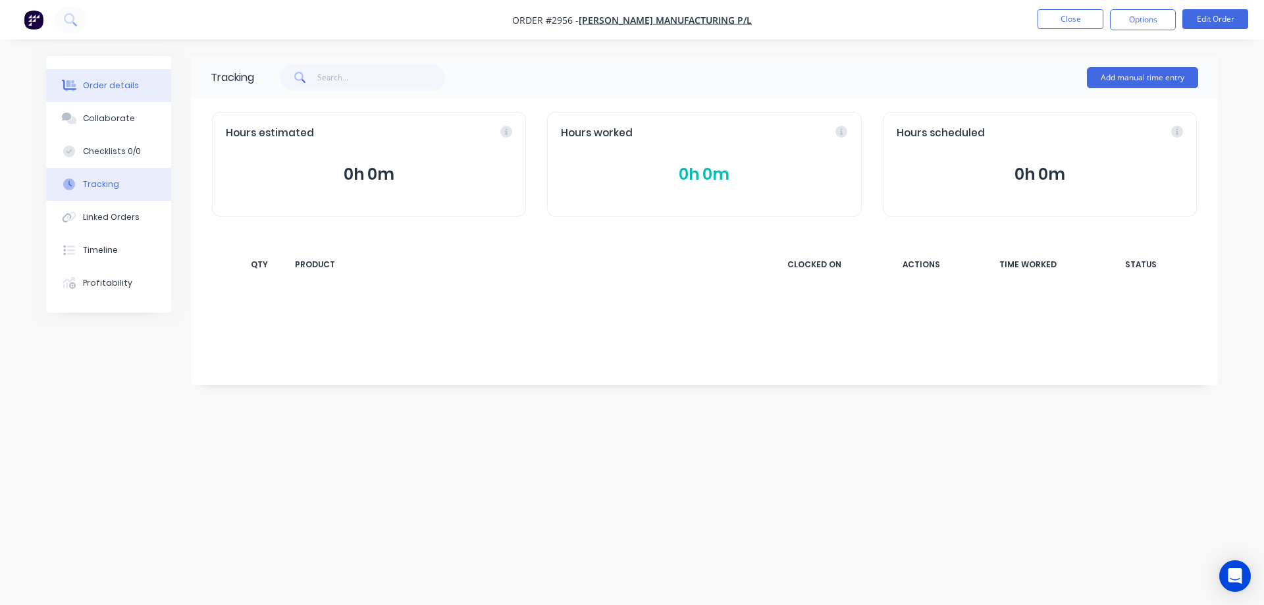
click at [140, 84] on button "Order details" at bounding box center [108, 85] width 125 height 33
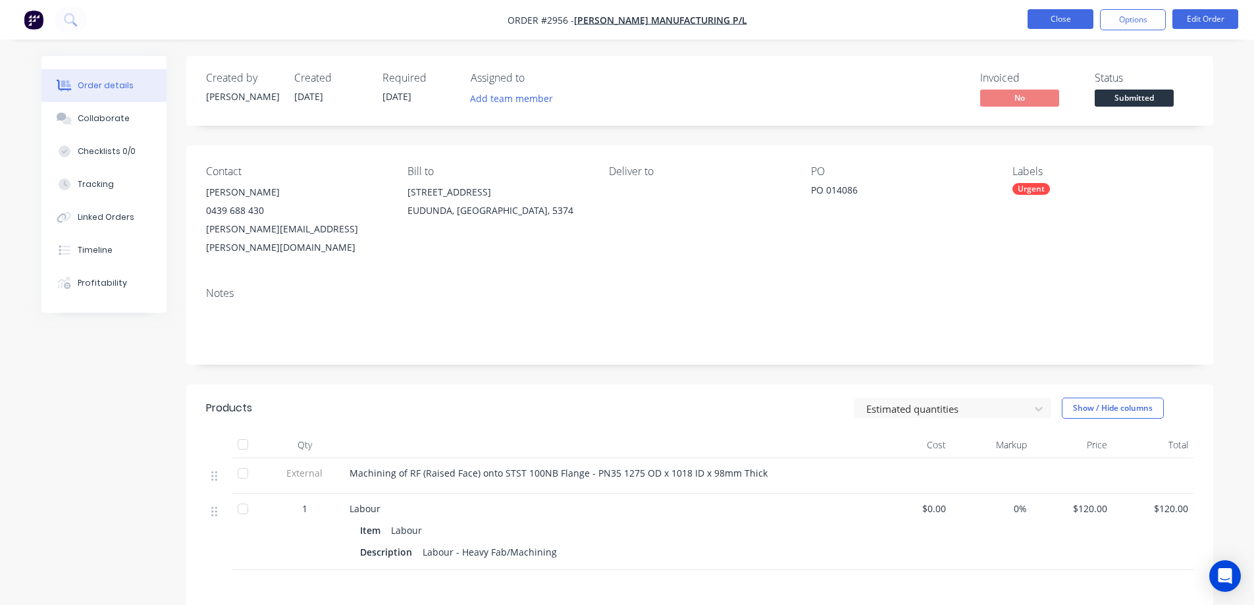
click at [1067, 22] on button "Close" at bounding box center [1061, 19] width 66 height 20
drag, startPoint x: 350, startPoint y: 455, endPoint x: 584, endPoint y: 455, distance: 233.7
click at [584, 467] on span "Machining of RF (Raised Face) onto STST 100NB Flange - PN35 1275 OD x 1018 ID x…" at bounding box center [559, 473] width 418 height 13
copy span "Machining of RF (Raised Face) onto STST 100NB Flange"
